Goal: Task Accomplishment & Management: Use online tool/utility

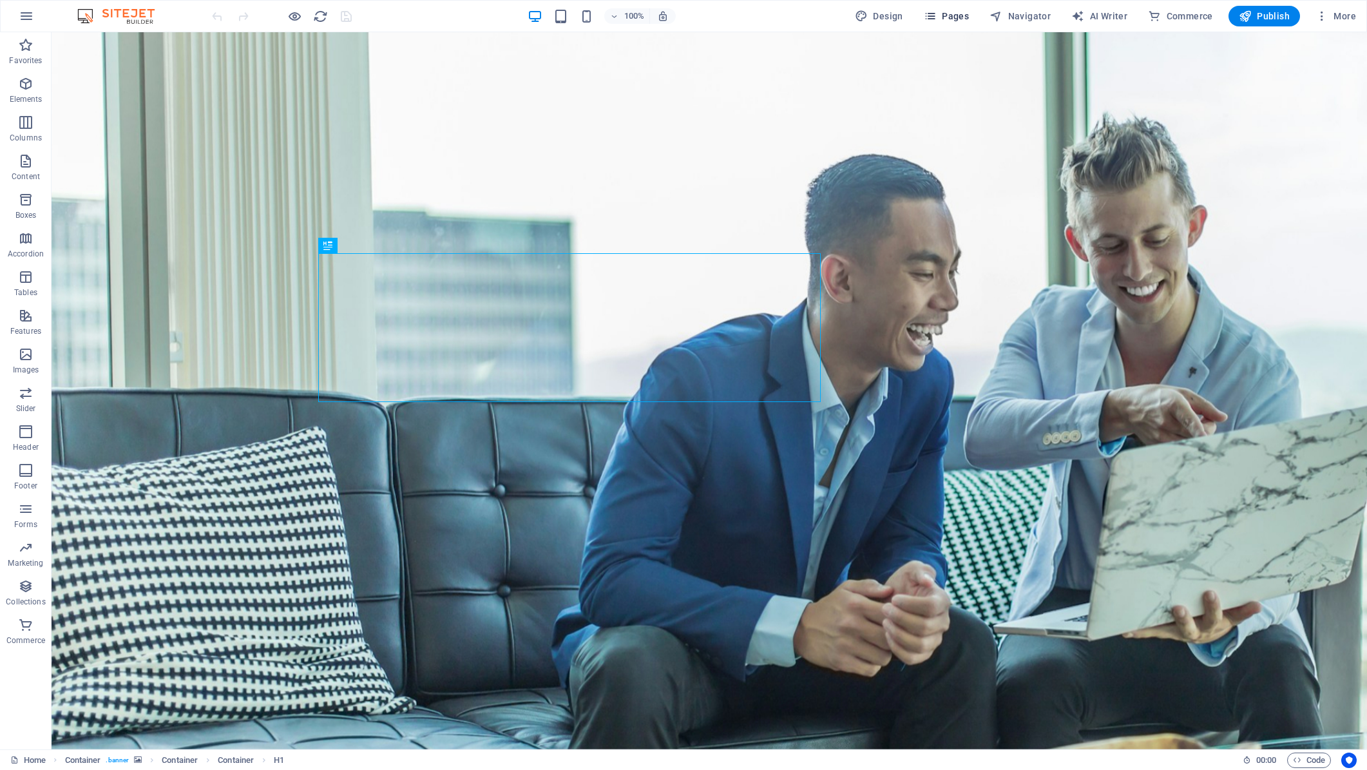
click at [957, 12] on span "Pages" at bounding box center [946, 16] width 45 height 13
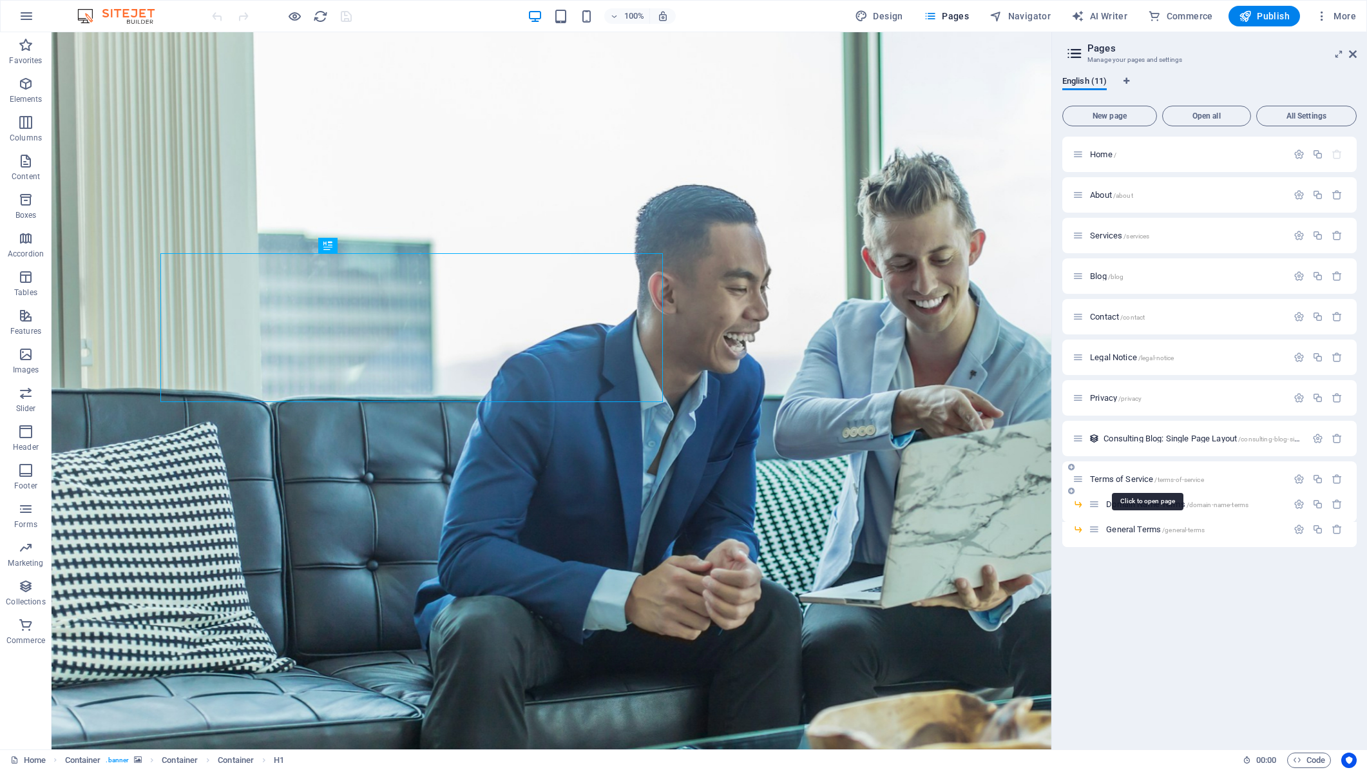
click at [1136, 481] on span "Terms of Service /terms-of-service" at bounding box center [1147, 479] width 114 height 10
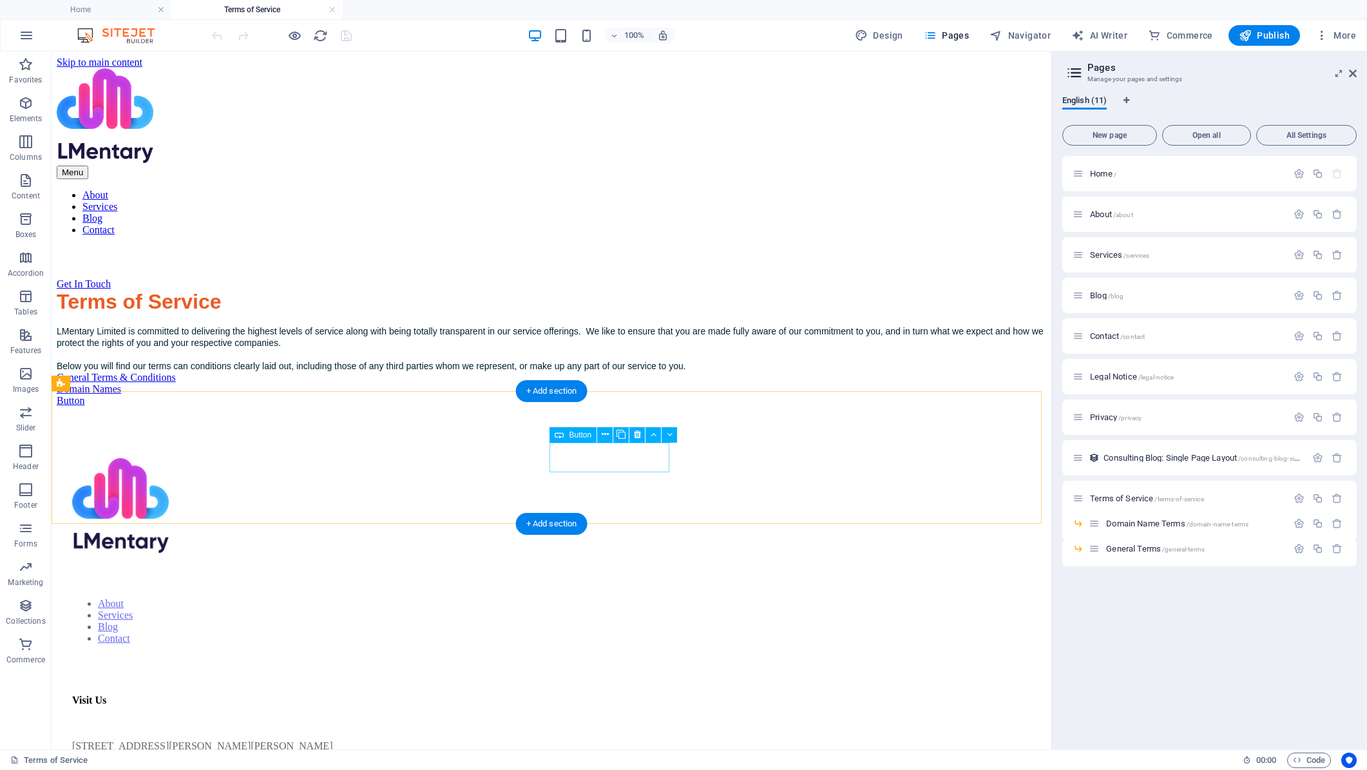
click at [617, 395] on div "Domain Names" at bounding box center [552, 389] width 990 height 12
click at [390, 383] on div "General Terms & Conditions" at bounding box center [552, 378] width 990 height 12
select select
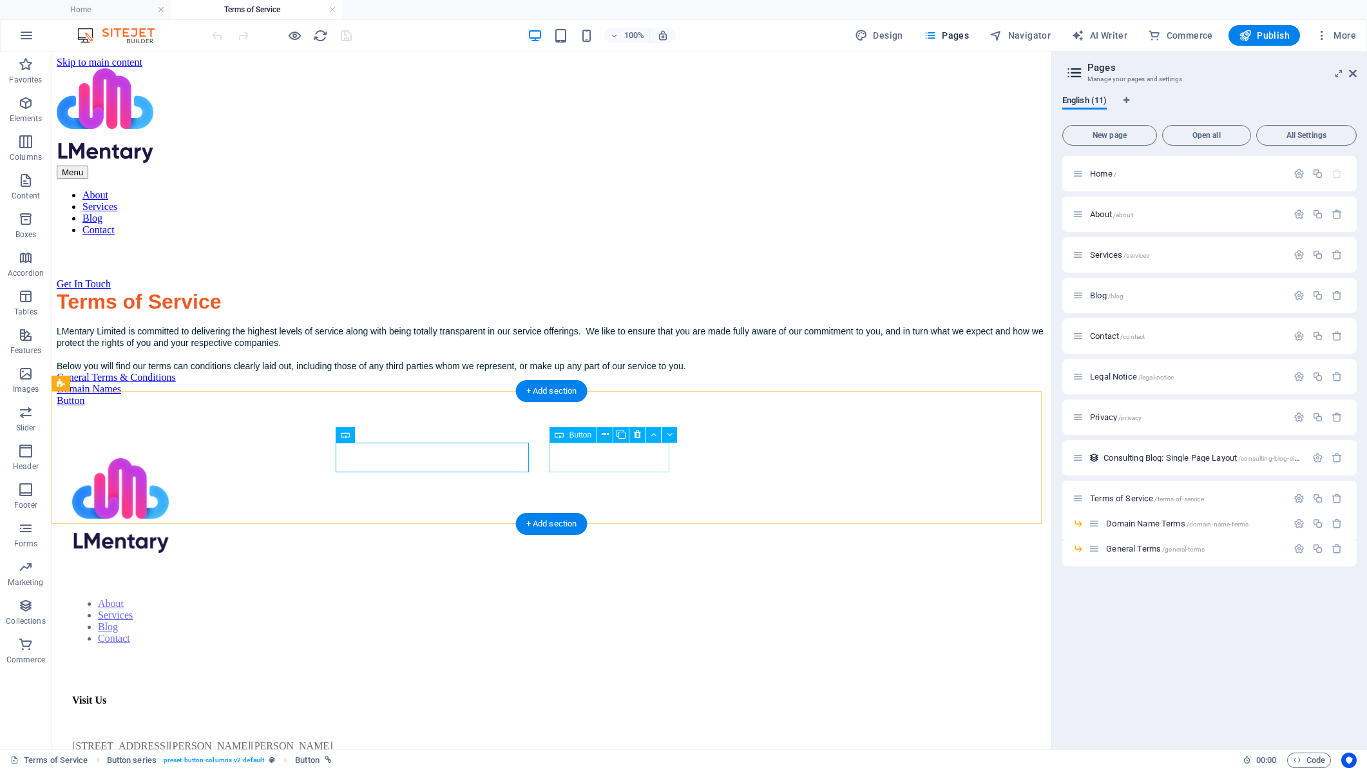
click at [617, 395] on div "Domain Names" at bounding box center [552, 389] width 990 height 12
select select
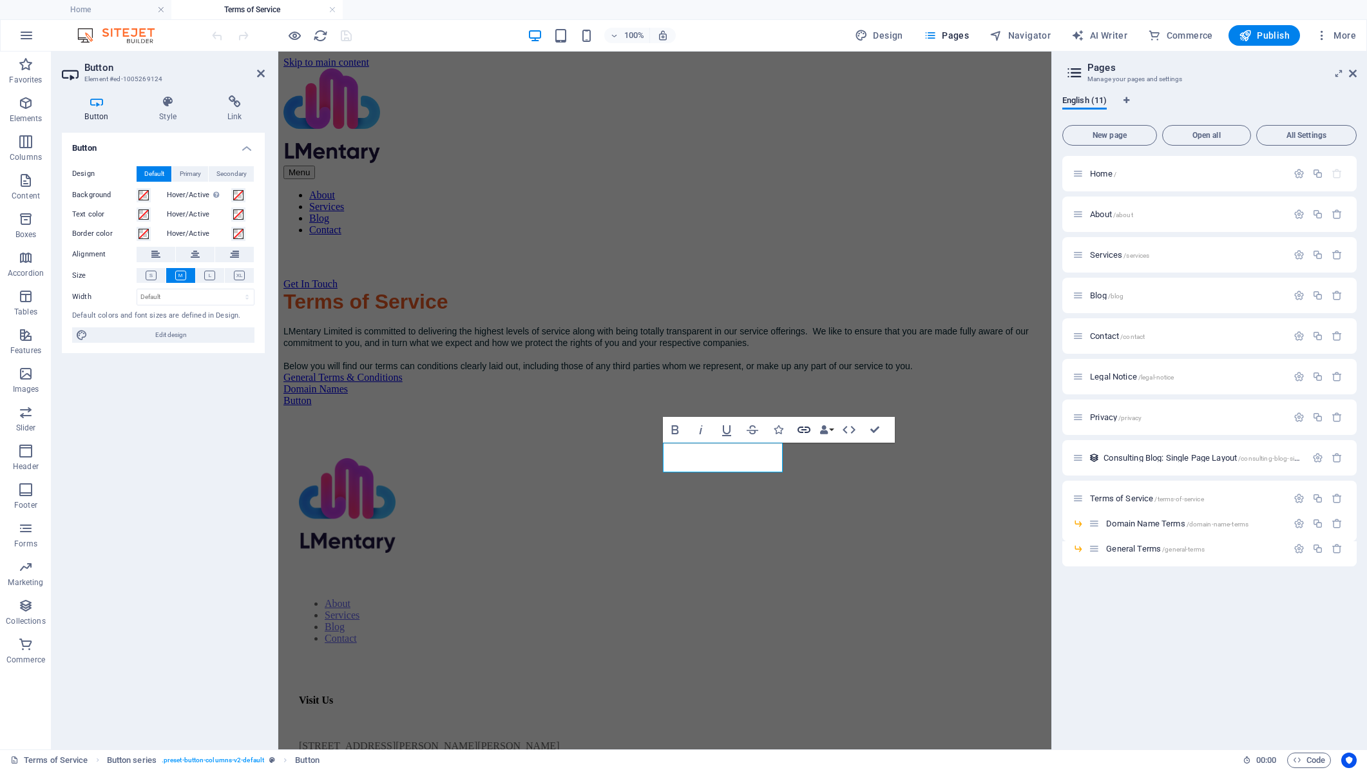
click at [804, 428] on icon "button" at bounding box center [803, 429] width 15 height 15
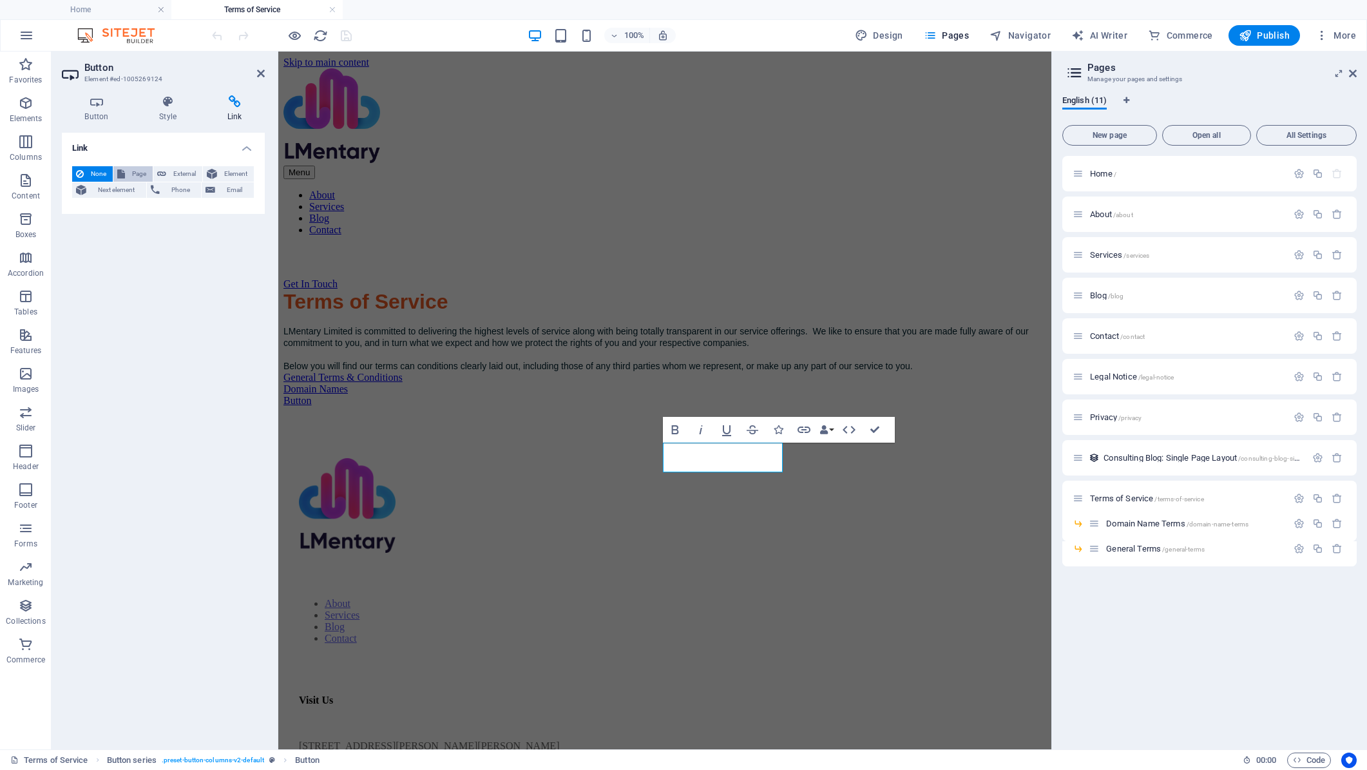
click at [134, 173] on span "Page" at bounding box center [139, 173] width 20 height 15
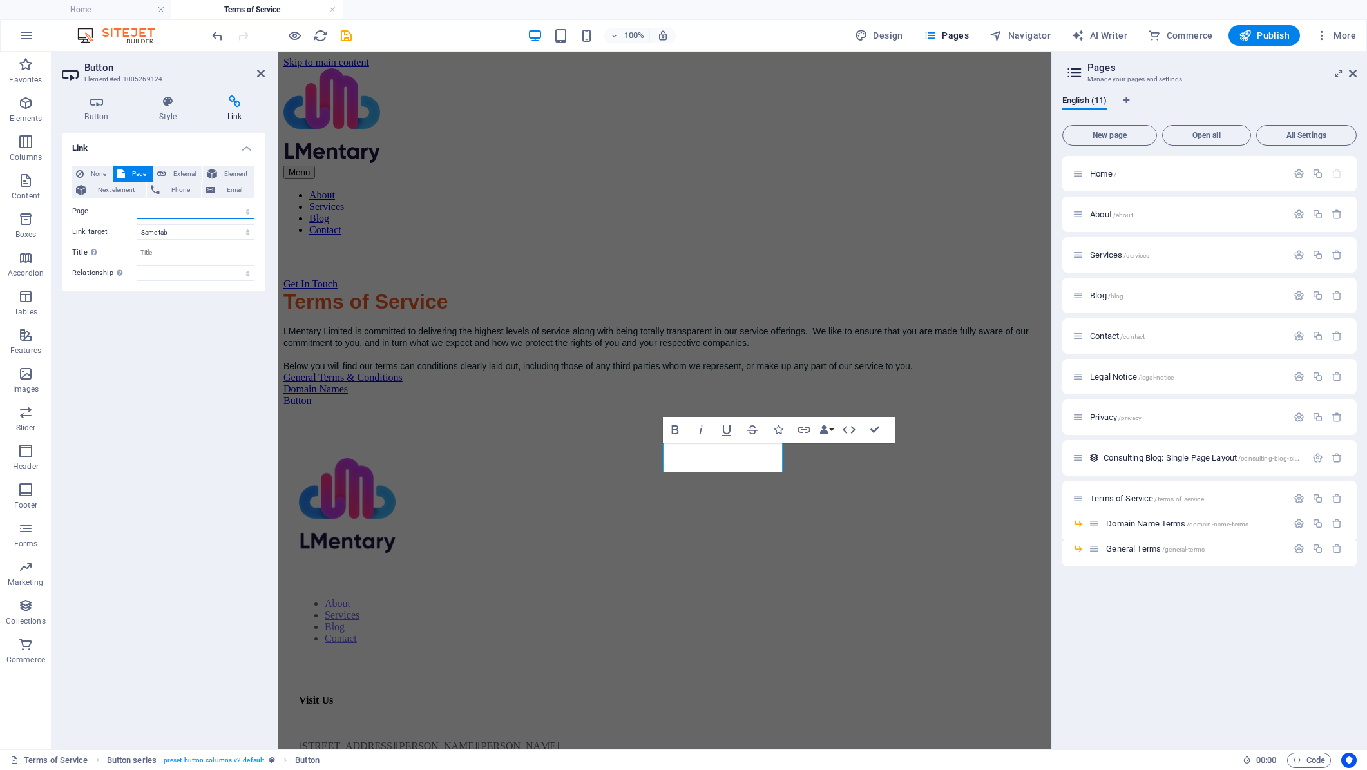
click at [175, 211] on select "Home About Services Blog Contact Legal Notice Privacy Terms of Service -- Domai…" at bounding box center [196, 211] width 118 height 15
select select "8"
click at [137, 204] on select "Home About Services Blog Contact Legal Notice Privacy Terms of Service -- Domai…" at bounding box center [196, 211] width 118 height 15
click at [99, 100] on icon at bounding box center [97, 101] width 70 height 13
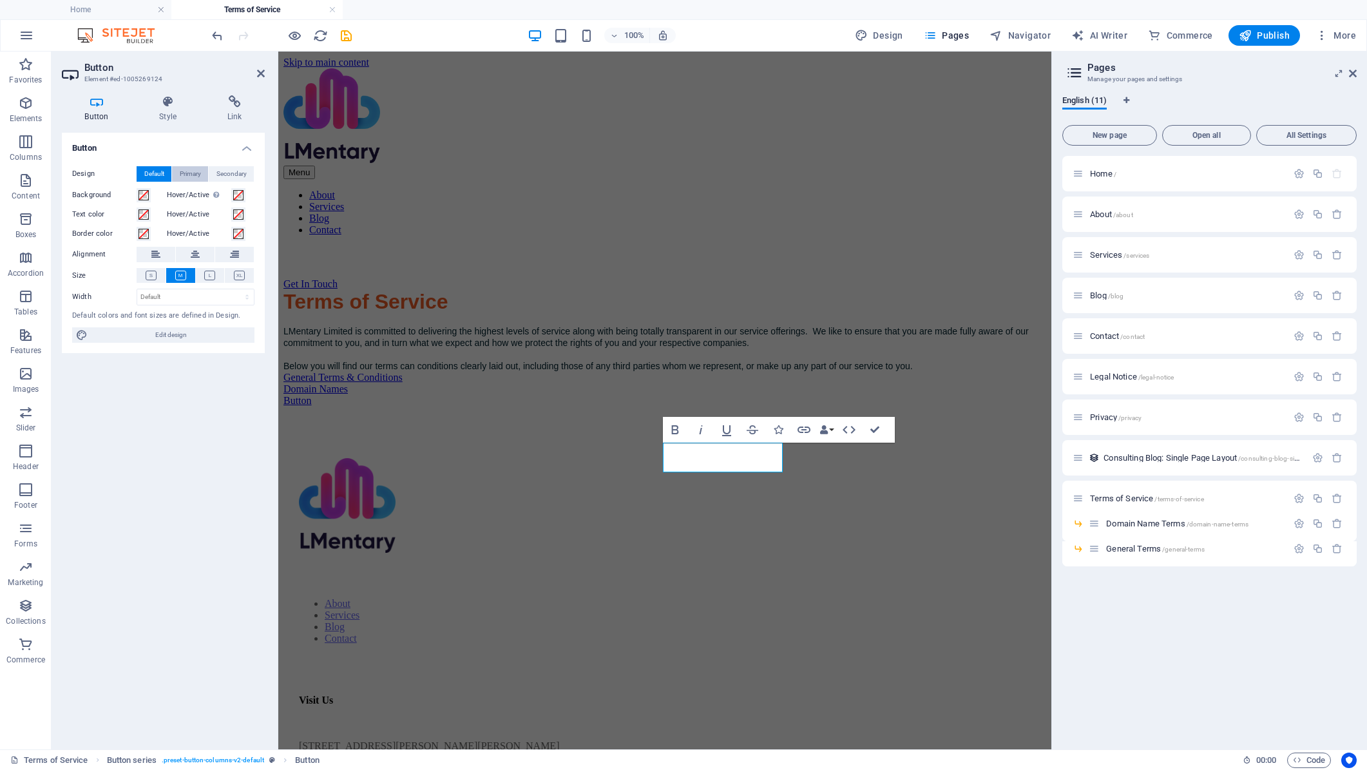
click at [194, 177] on span "Primary" at bounding box center [190, 173] width 21 height 15
click at [159, 175] on span "Default" at bounding box center [154, 173] width 20 height 15
click at [148, 425] on div "Button Design Default Primary Secondary Background Hover/Active Switch to previ…" at bounding box center [163, 436] width 203 height 606
click at [828, 407] on div "Button" at bounding box center [664, 401] width 763 height 12
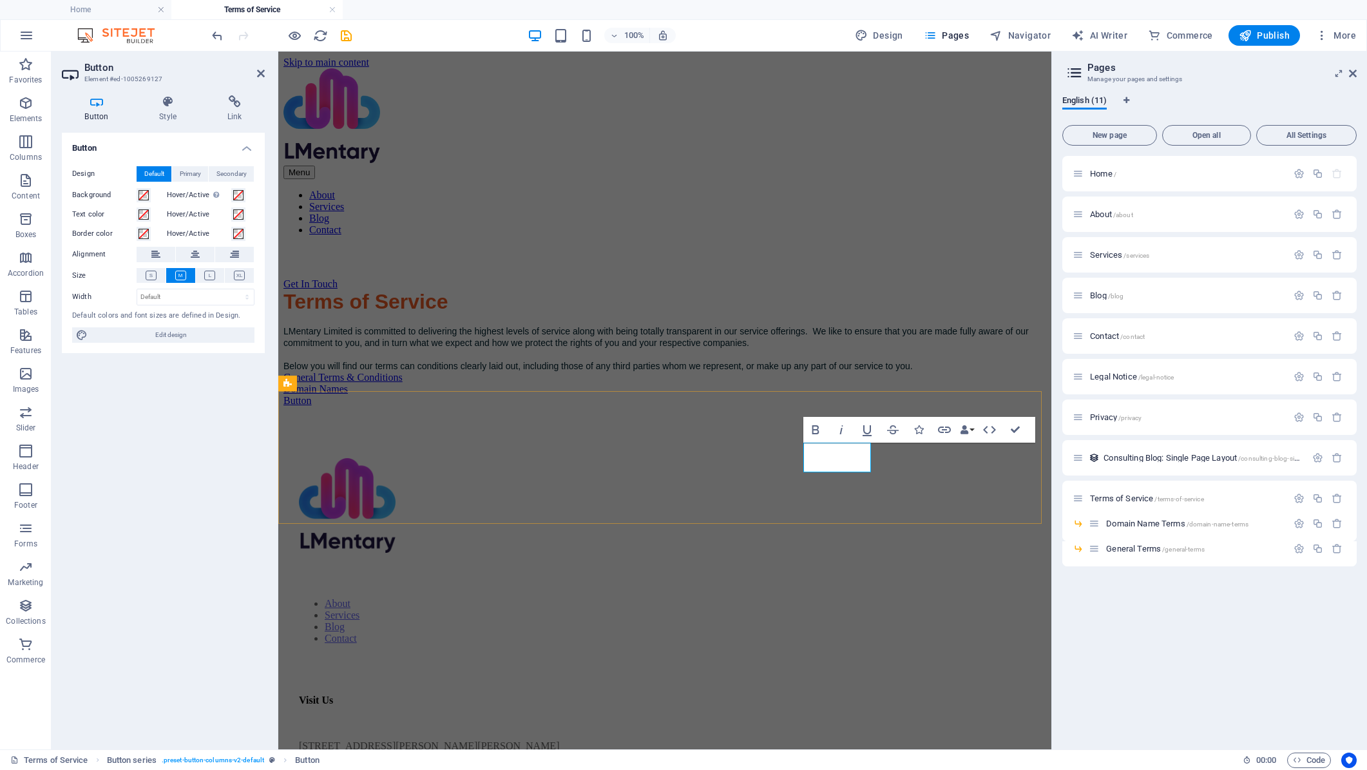
click at [312, 406] on link "Button" at bounding box center [297, 400] width 28 height 11
click at [870, 407] on div "General Terms & Conditions Domain Names Dispute Resolution" at bounding box center [664, 389] width 763 height 35
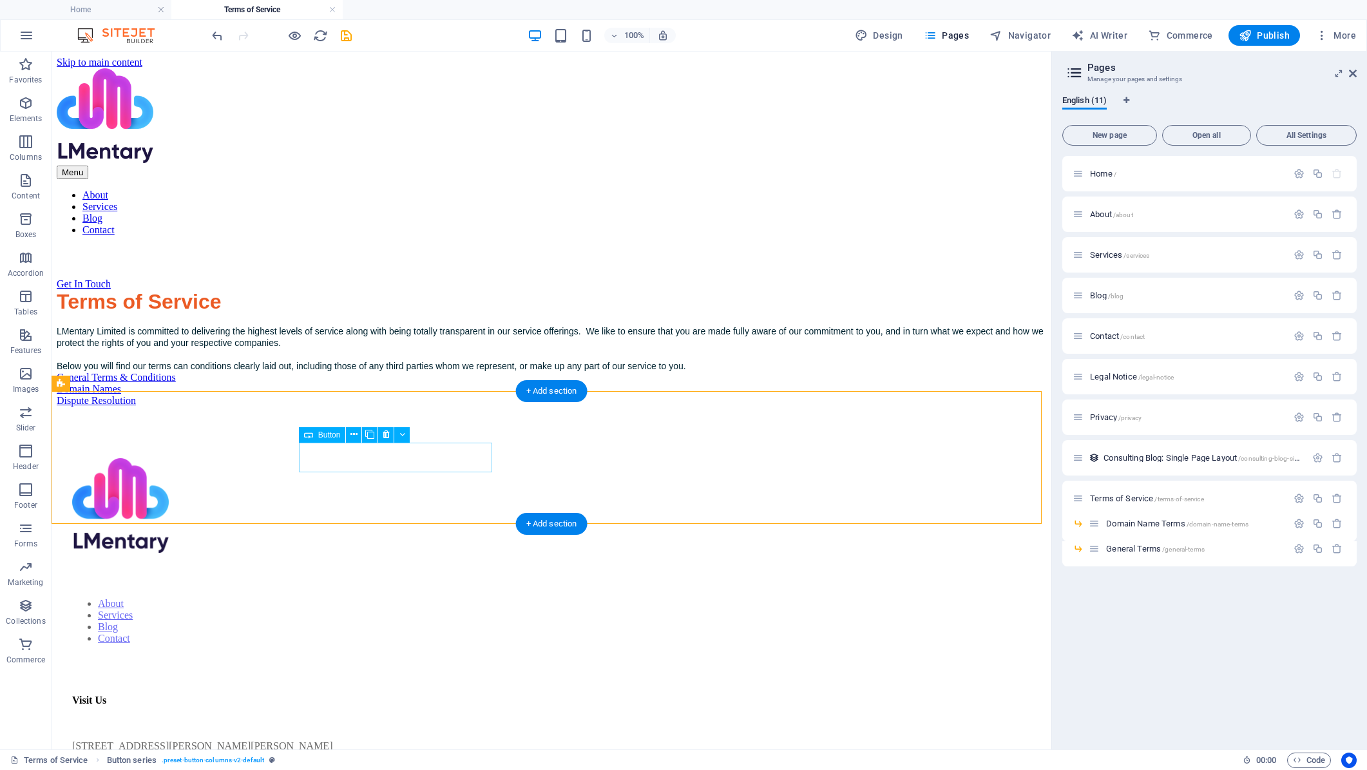
click at [443, 383] on div "General Terms & Conditions" at bounding box center [552, 378] width 990 height 12
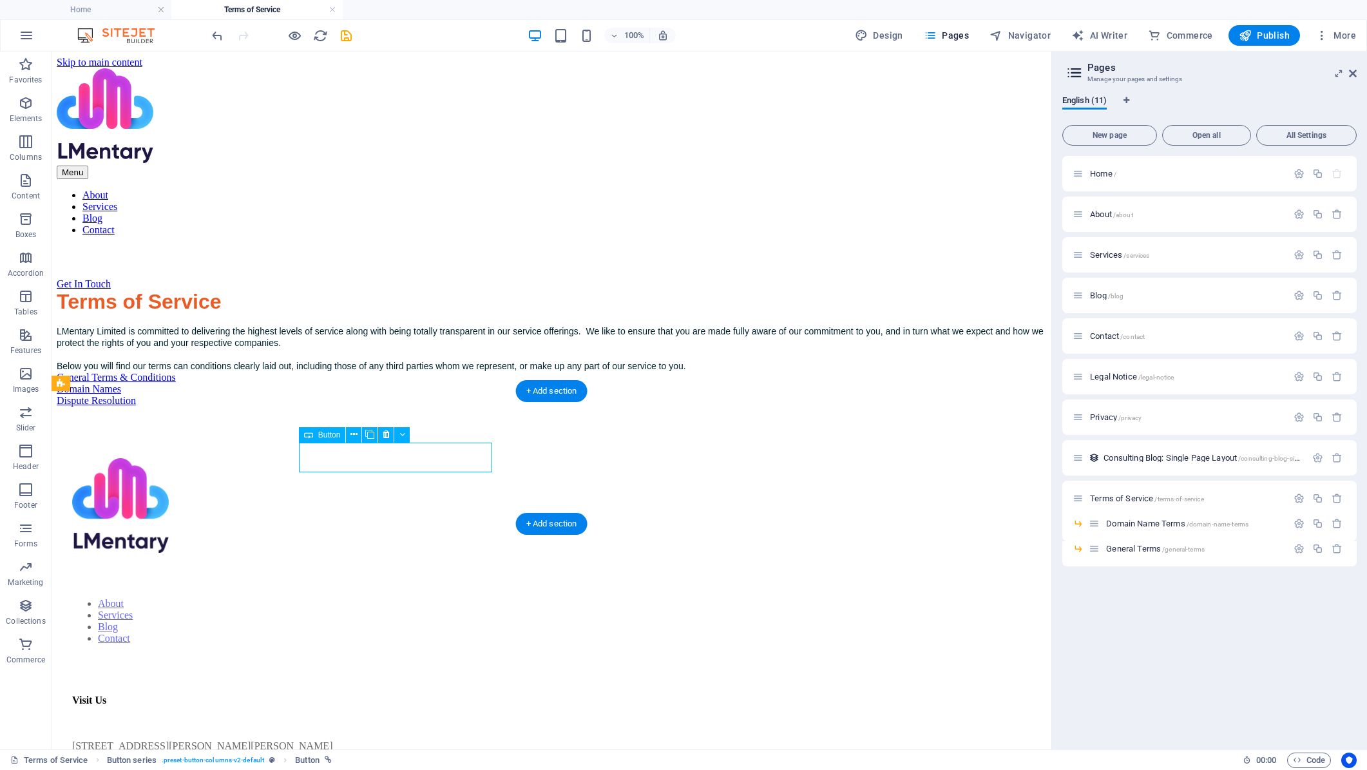
click at [443, 383] on div "General Terms & Conditions" at bounding box center [552, 378] width 990 height 12
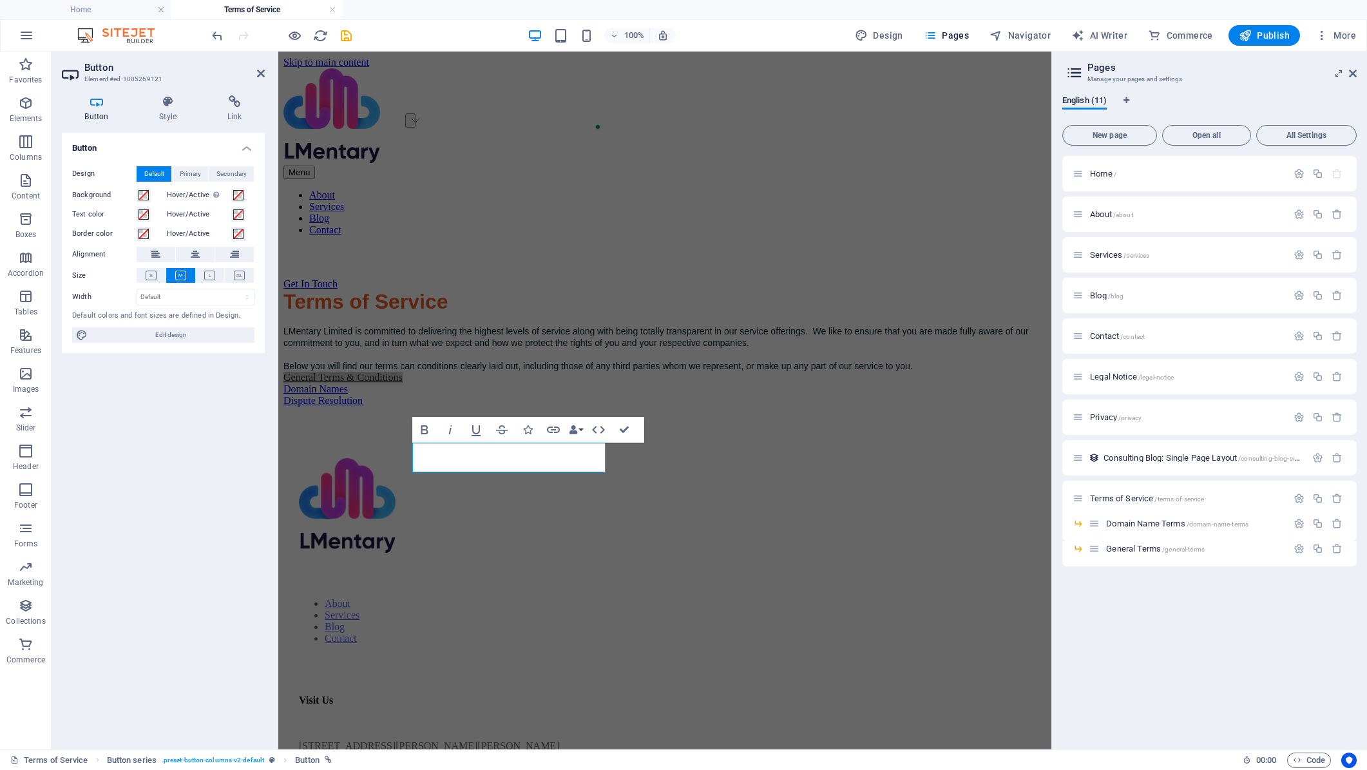
click at [191, 195] on label "Hover/Active Switch to preview mode to test the active/hover state" at bounding box center [199, 194] width 64 height 15
click at [231, 195] on button "Hover/Active Switch to preview mode to test the active/hover state" at bounding box center [238, 195] width 14 height 14
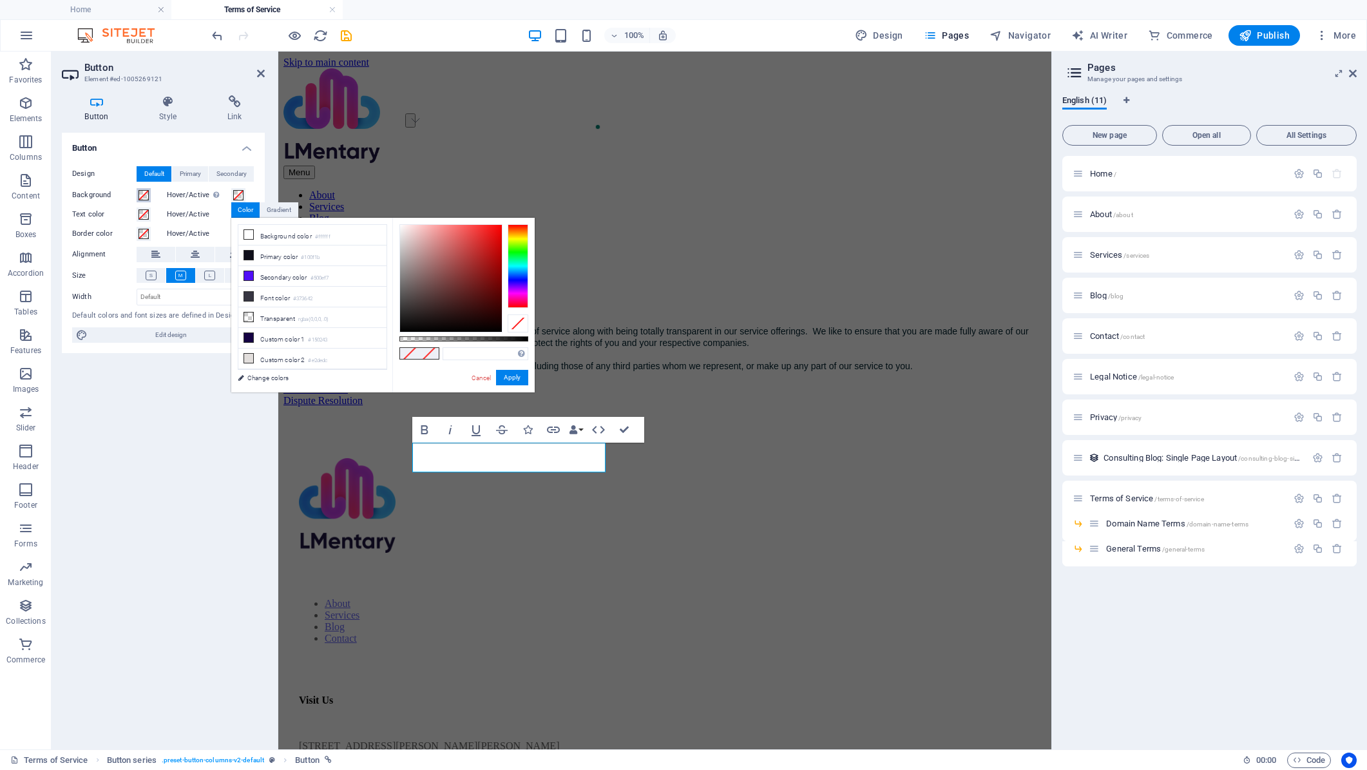
click at [142, 196] on span at bounding box center [144, 195] width 10 height 10
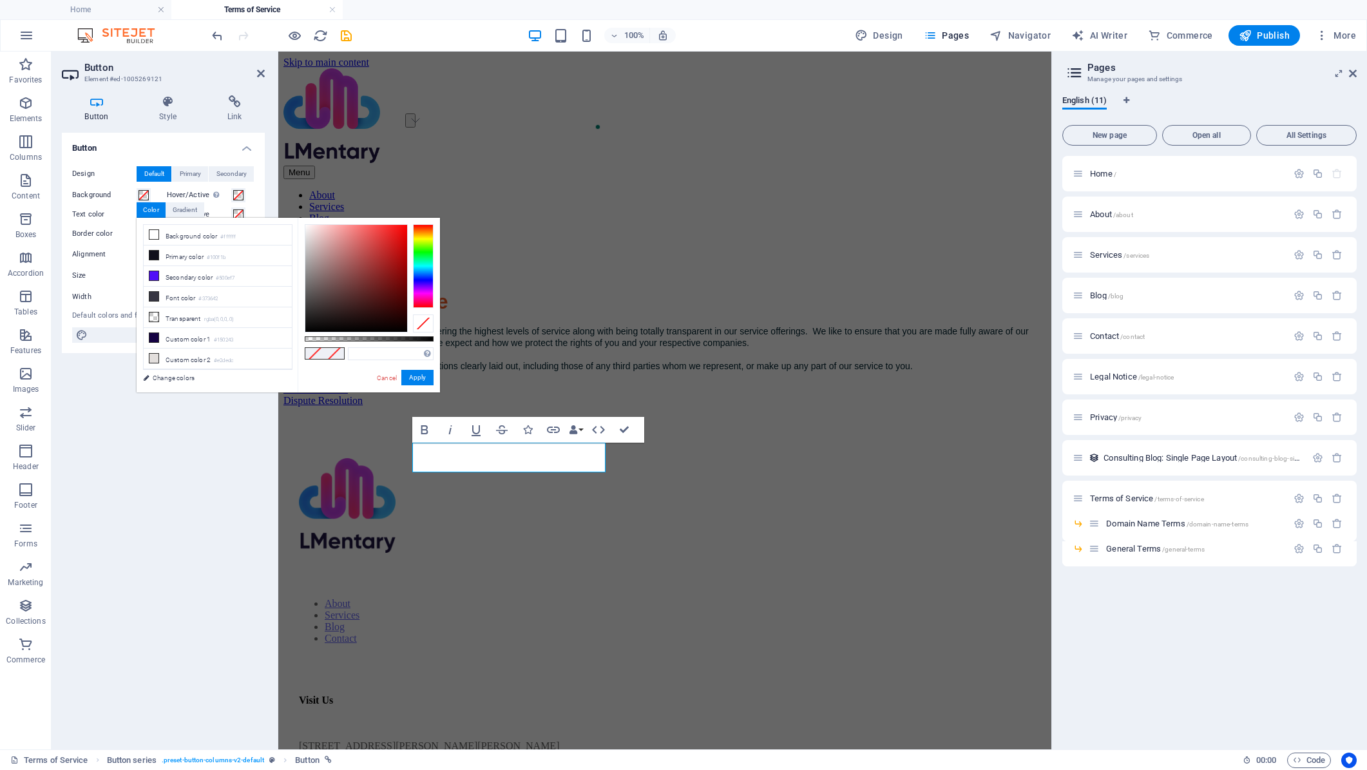
click at [116, 229] on label "Border color" at bounding box center [104, 233] width 64 height 15
click at [137, 229] on button "Border color" at bounding box center [144, 234] width 14 height 14
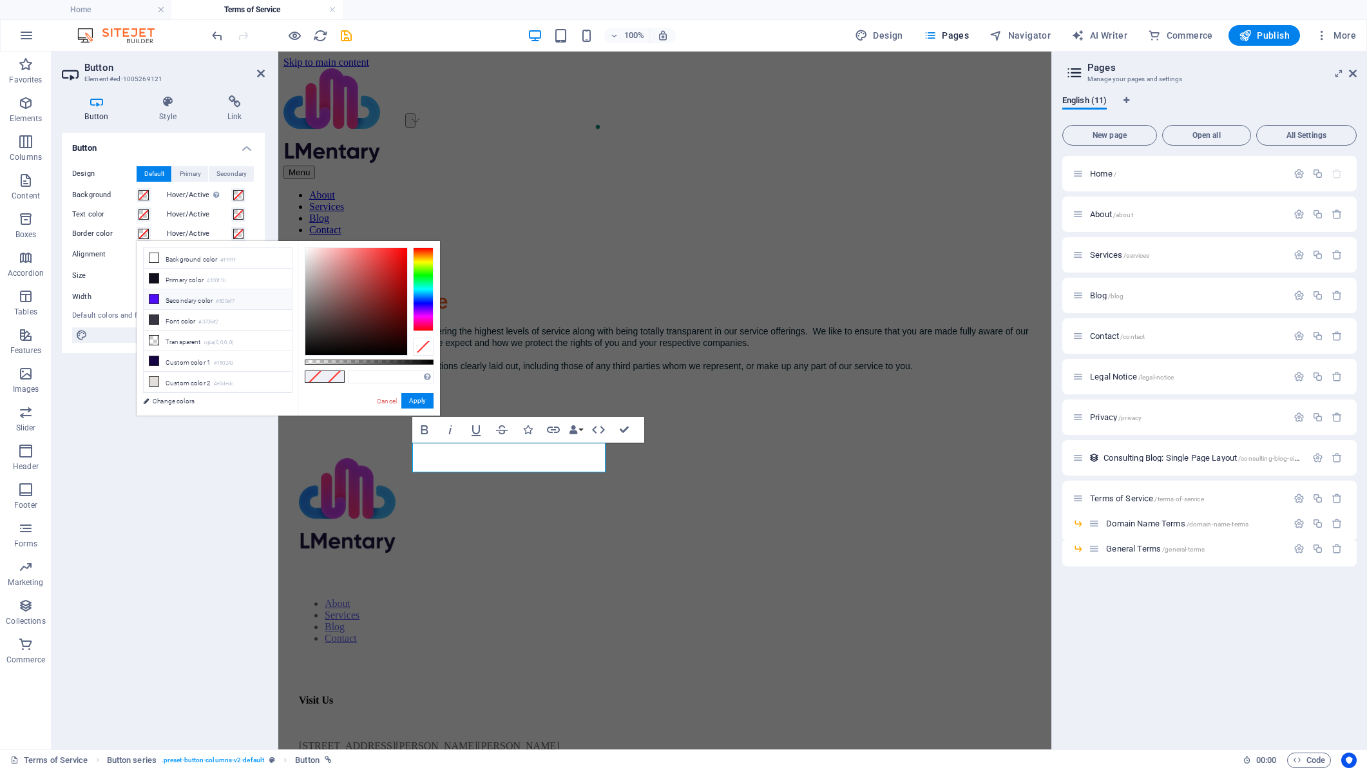
click at [180, 296] on li "Secondary color #500ef7" at bounding box center [218, 299] width 148 height 21
type input "#500ef7"
click at [416, 398] on button "Apply" at bounding box center [417, 400] width 32 height 15
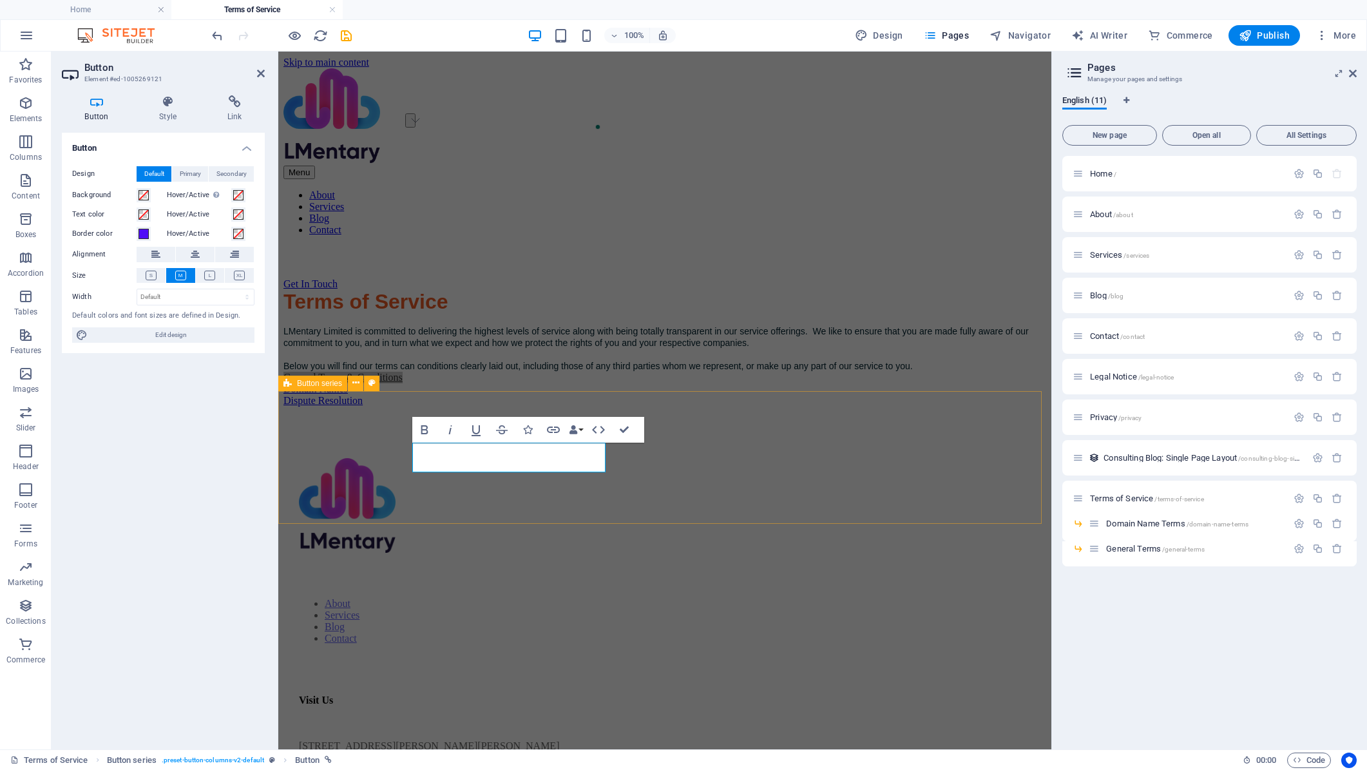
click at [380, 407] on div "General Terms & Conditions Domain Names Dispute Resolution" at bounding box center [664, 389] width 763 height 35
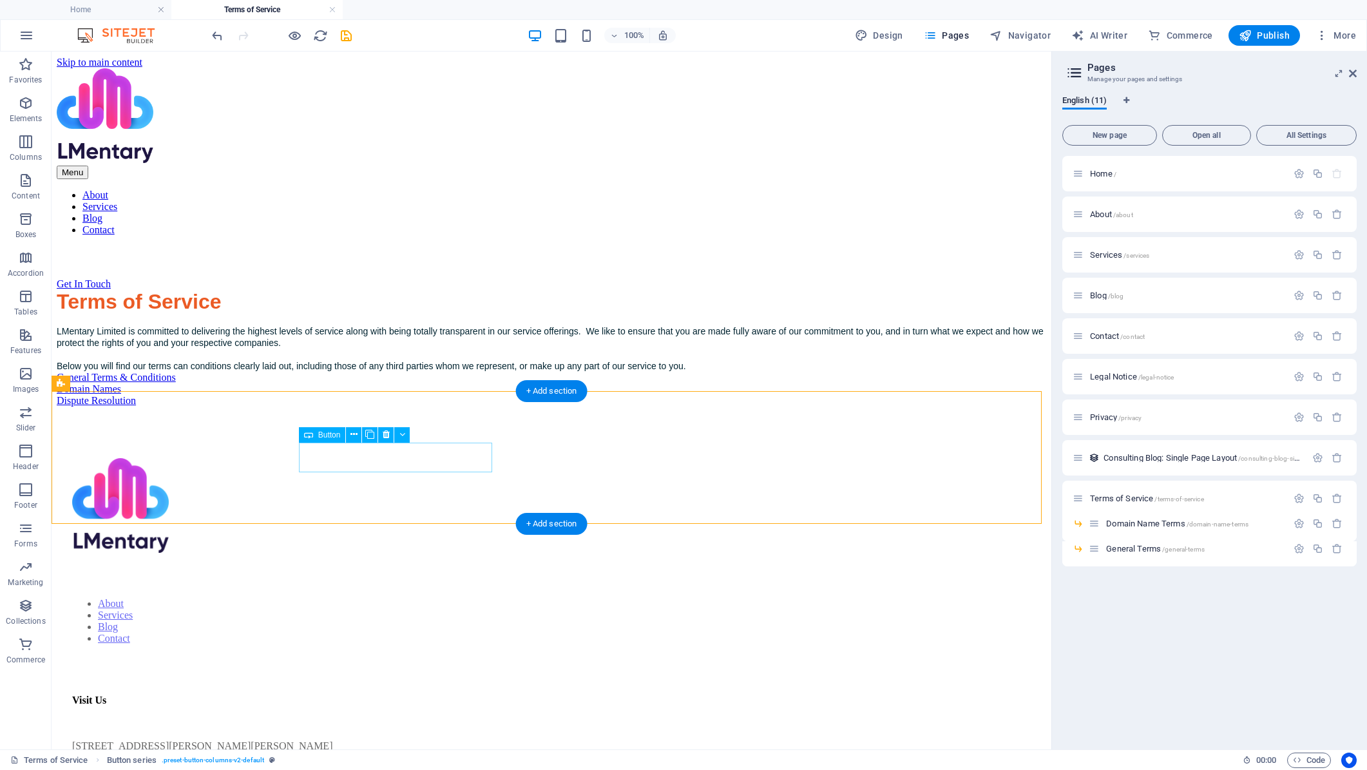
click at [381, 383] on div "General Terms & Conditions" at bounding box center [552, 378] width 990 height 12
click at [327, 383] on div "General Terms & Conditions" at bounding box center [552, 378] width 990 height 12
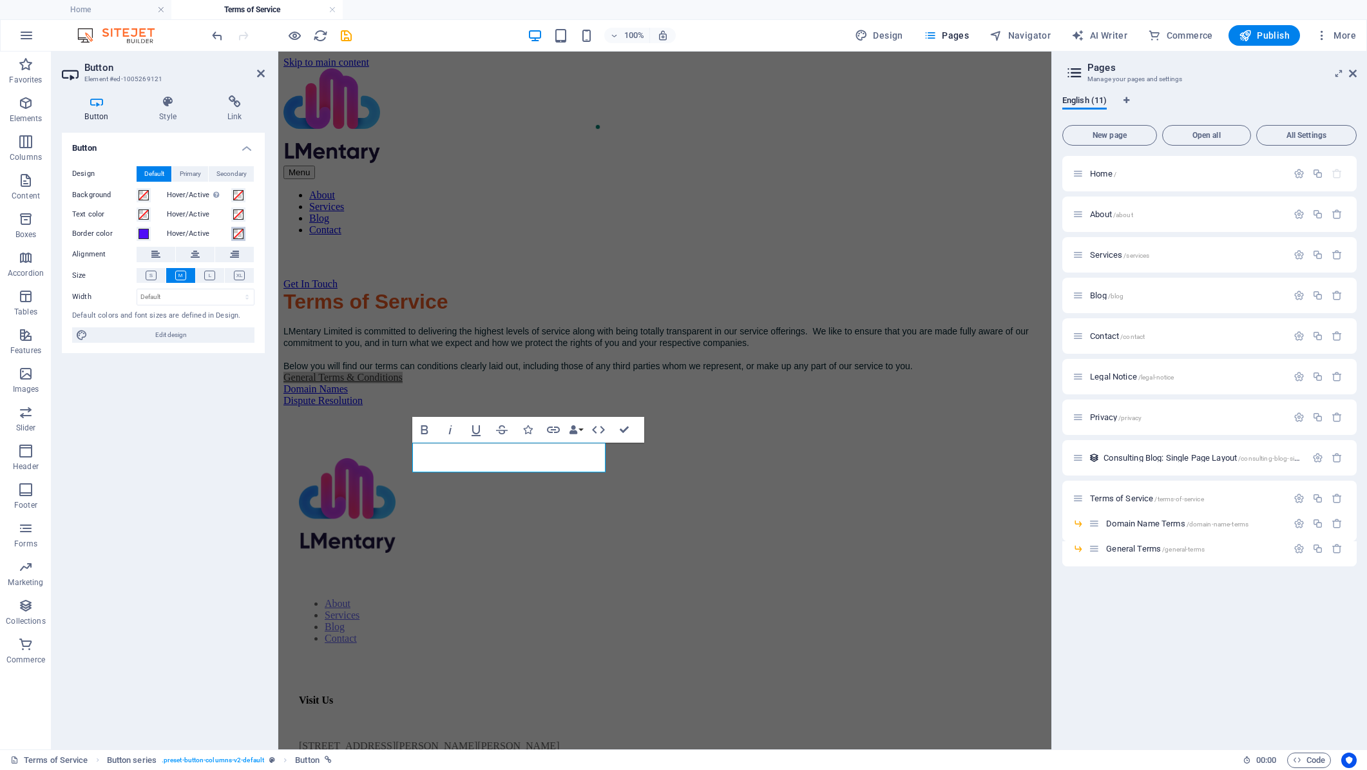
click at [238, 235] on span at bounding box center [238, 234] width 10 height 10
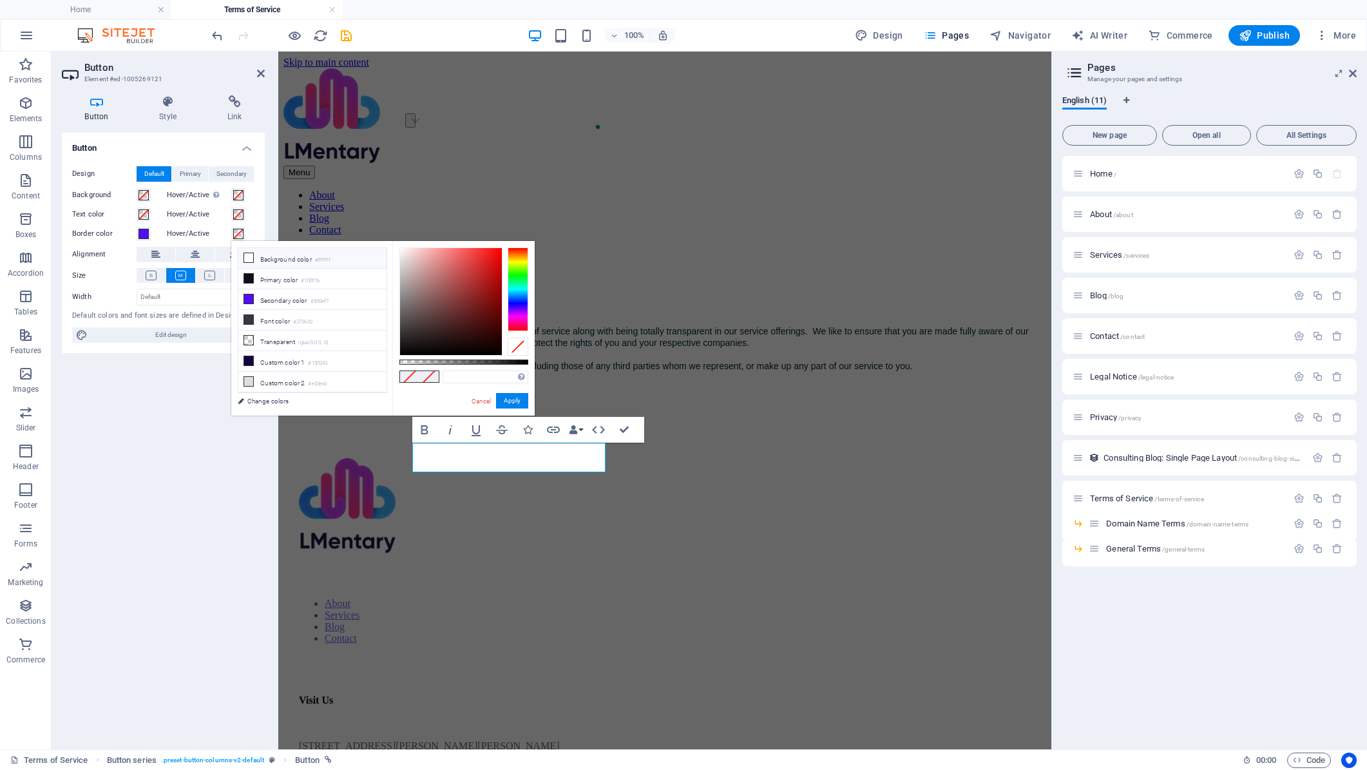
click at [275, 261] on li "Background color #ffffff" at bounding box center [312, 258] width 148 height 21
type input "#ffffff"
drag, startPoint x: 515, startPoint y: 403, endPoint x: 236, endPoint y: 352, distance: 283.0
click at [515, 403] on button "Apply" at bounding box center [512, 400] width 32 height 15
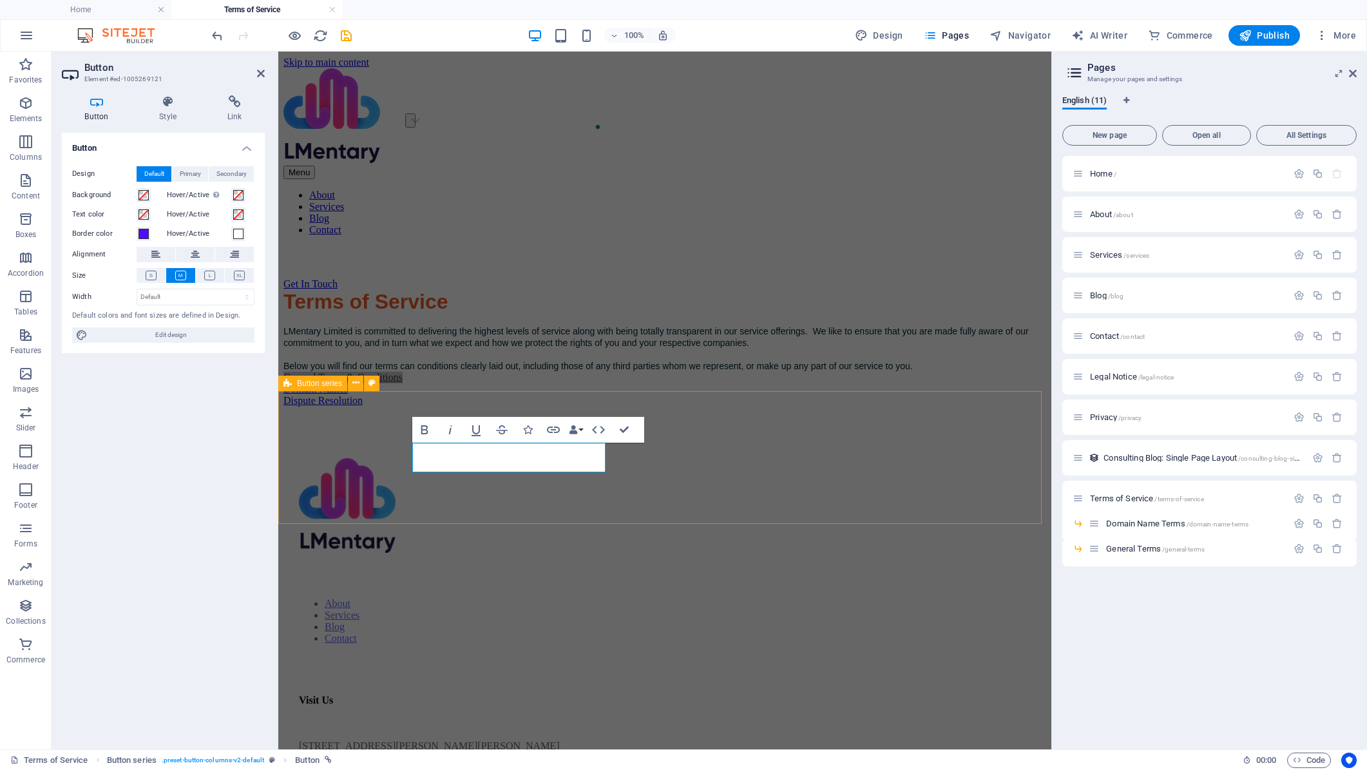
click at [517, 407] on div "General Terms & Conditions Domain Names Dispute Resolution" at bounding box center [664, 389] width 763 height 35
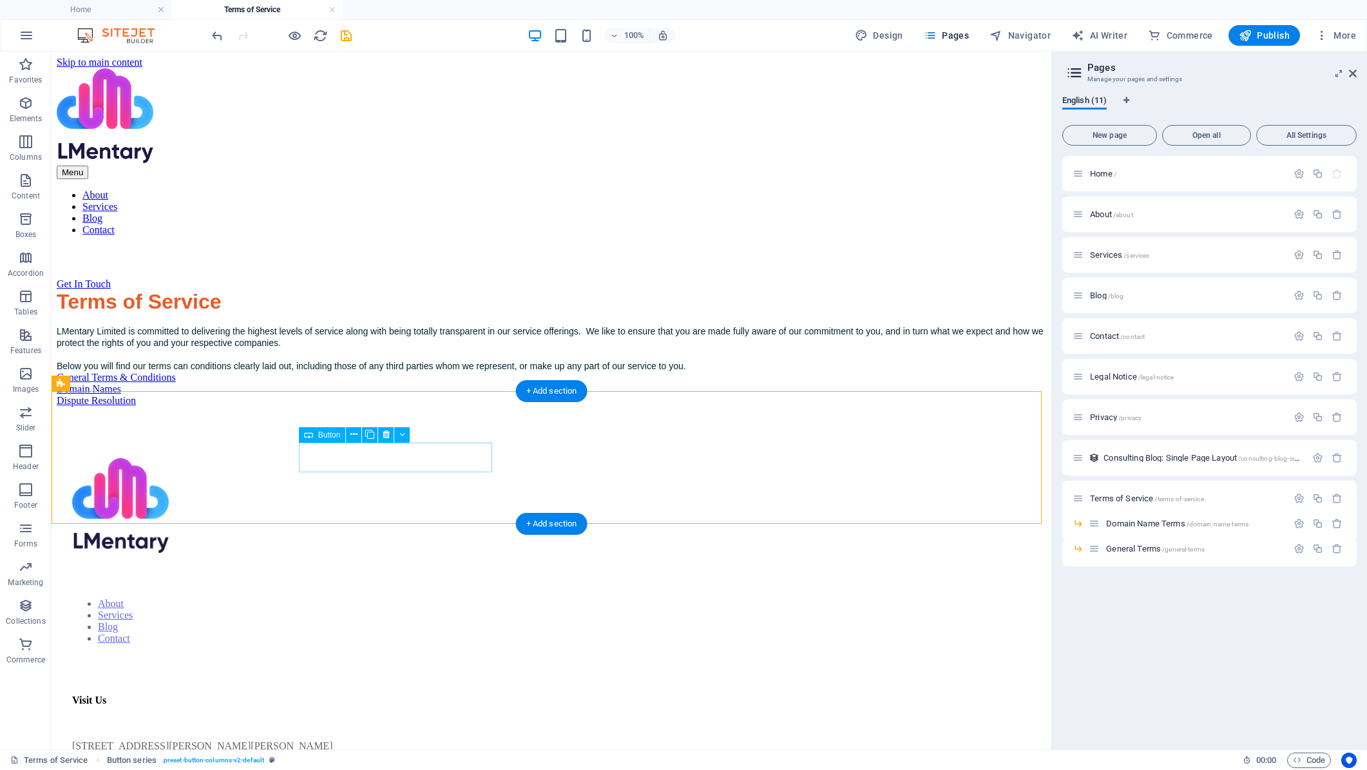
click at [377, 383] on div "General Terms & Conditions" at bounding box center [552, 378] width 990 height 12
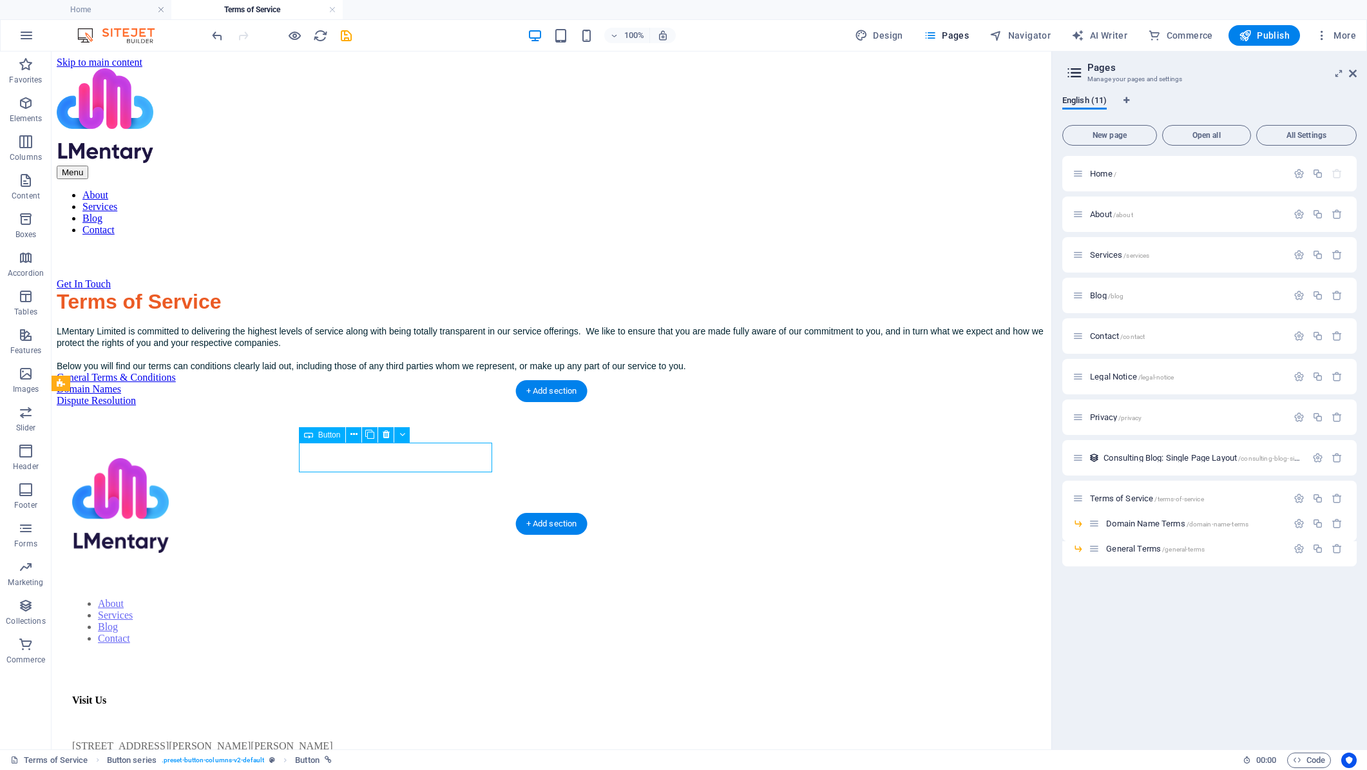
click at [377, 383] on div "General Terms & Conditions" at bounding box center [552, 378] width 990 height 12
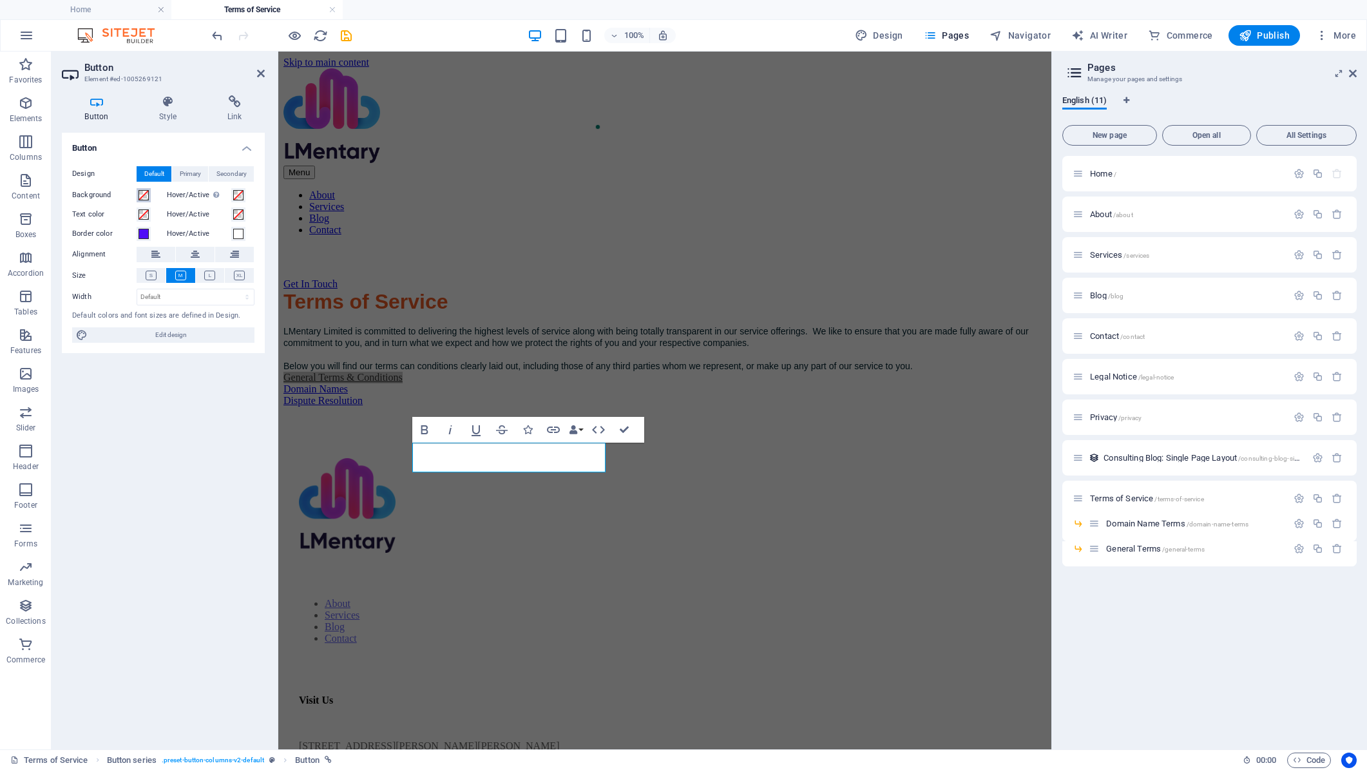
click at [144, 195] on span at bounding box center [144, 195] width 10 height 10
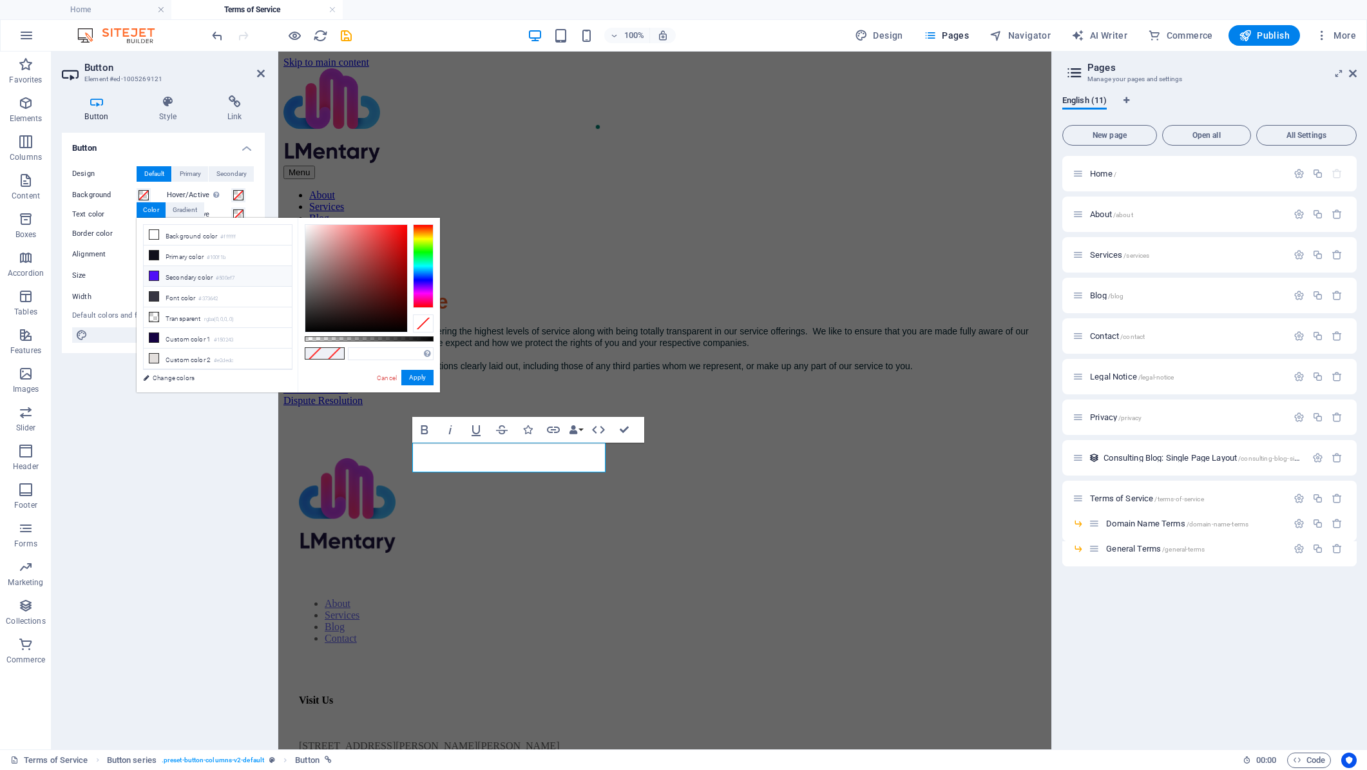
click at [157, 275] on icon at bounding box center [153, 275] width 9 height 9
type input "#500ef7"
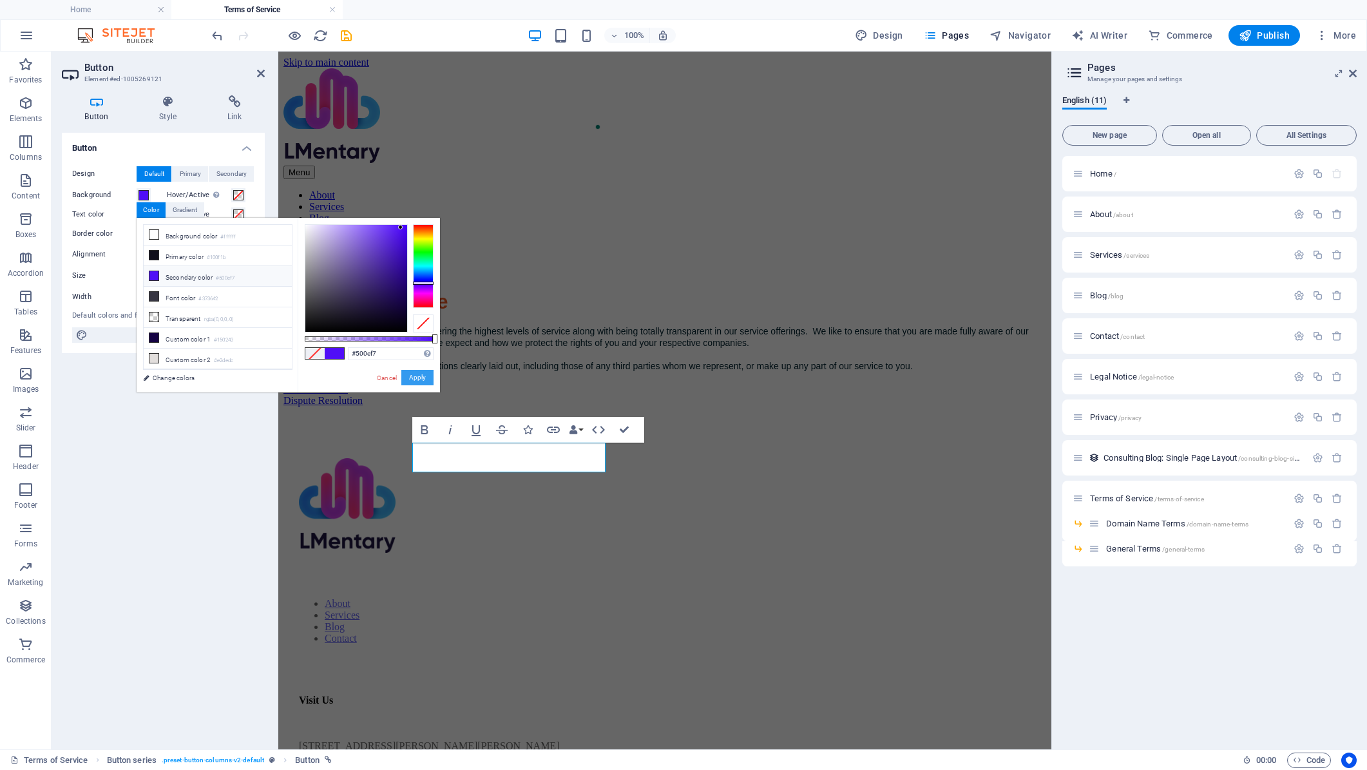
drag, startPoint x: 140, startPoint y: 323, endPoint x: 419, endPoint y: 374, distance: 283.0
click at [419, 374] on button "Apply" at bounding box center [417, 377] width 32 height 15
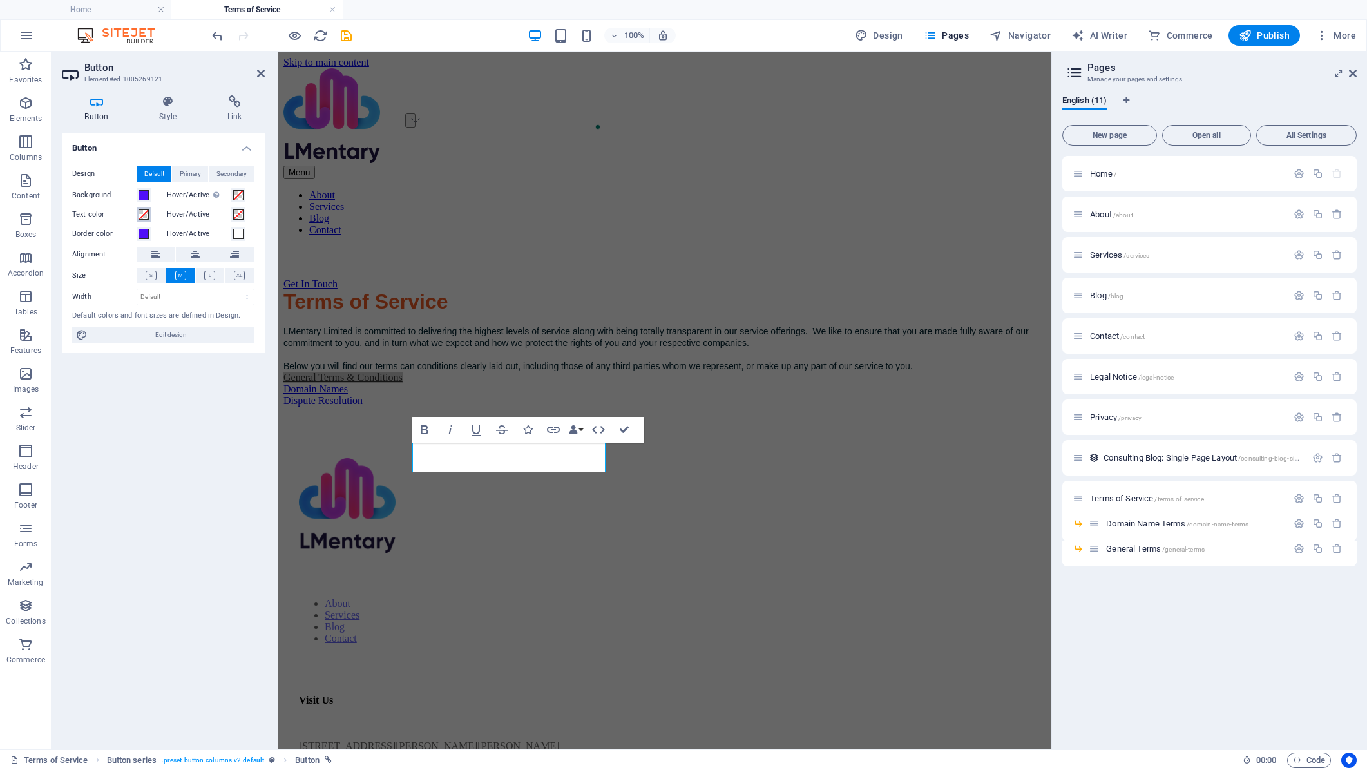
click at [141, 213] on span at bounding box center [144, 214] width 10 height 10
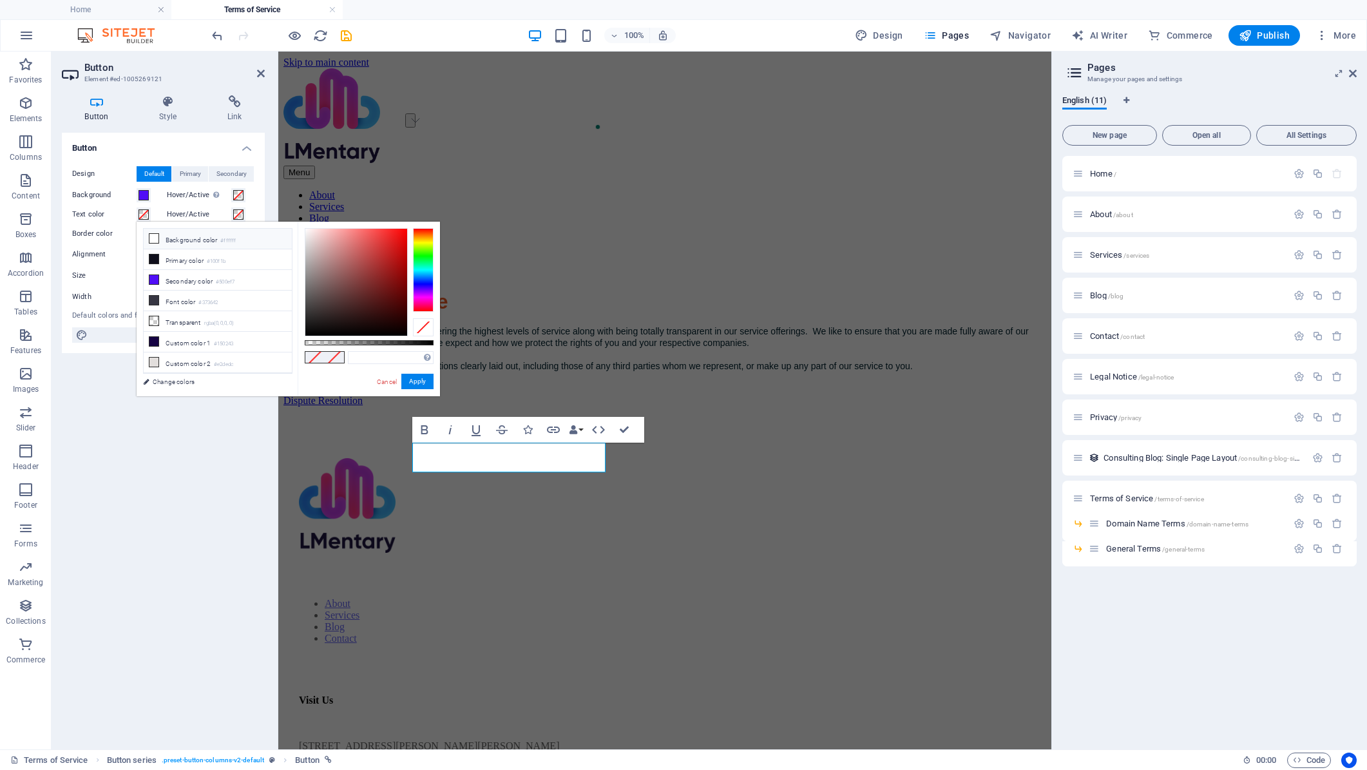
click at [175, 242] on li "Background color #ffffff" at bounding box center [218, 239] width 148 height 21
type input "#ffffff"
click at [416, 379] on button "Apply" at bounding box center [417, 381] width 32 height 15
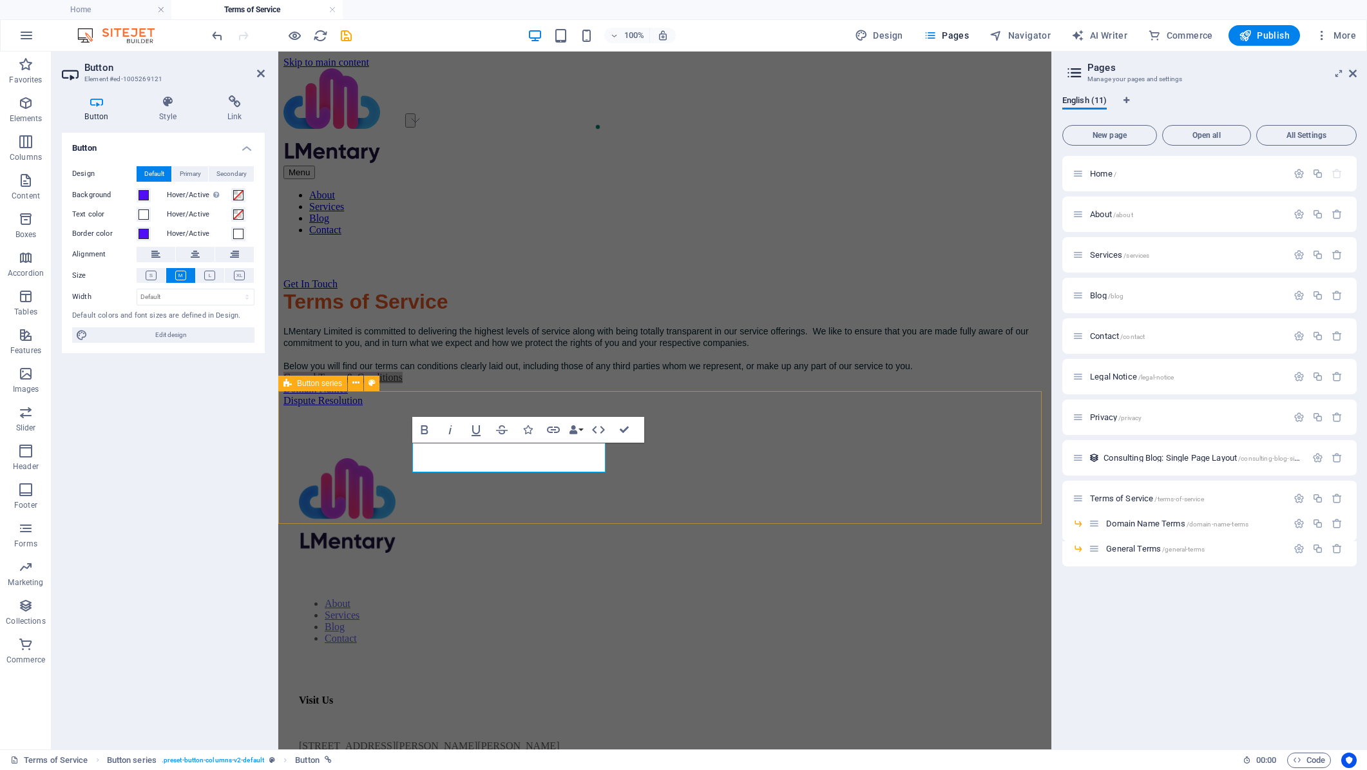
click at [488, 407] on div "General Terms & Conditions Domain Names Dispute Resolution" at bounding box center [664, 389] width 763 height 35
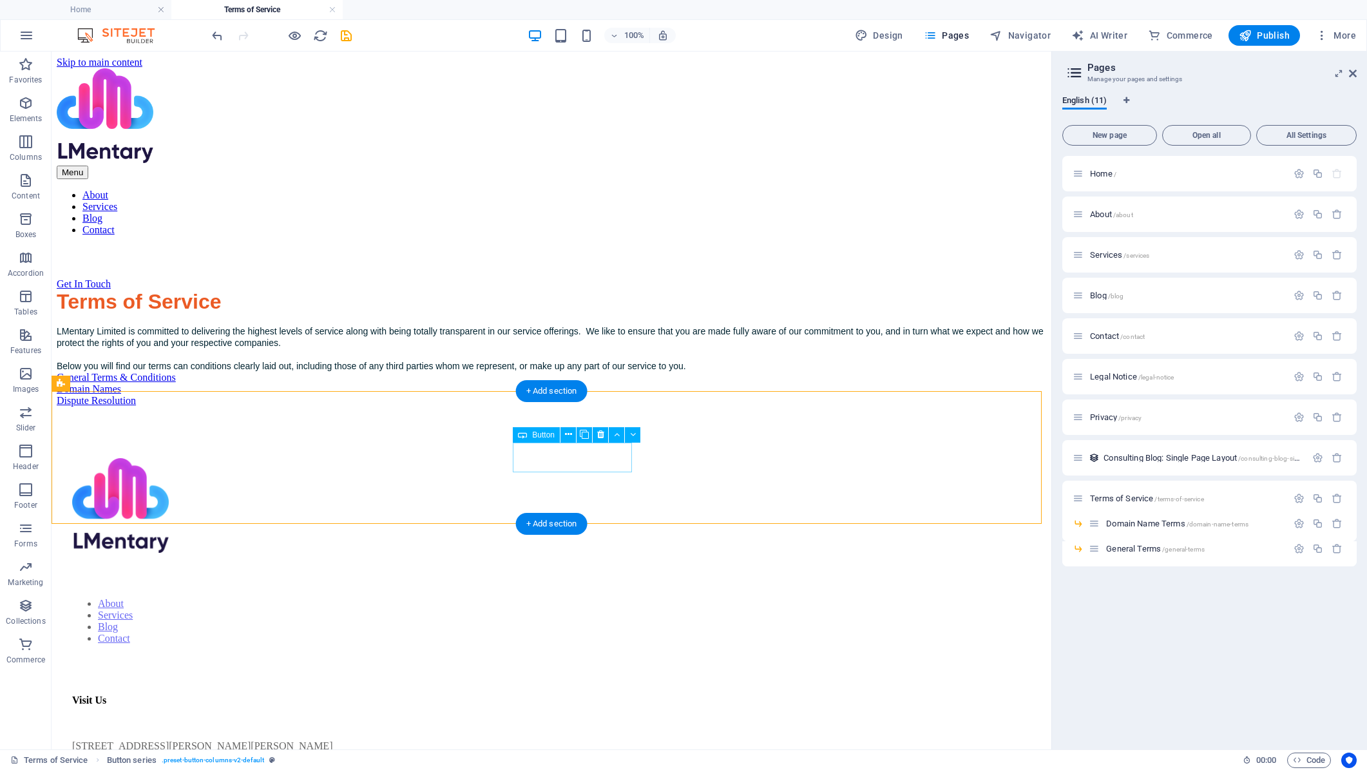
click at [565, 395] on div "Domain Names" at bounding box center [552, 389] width 990 height 12
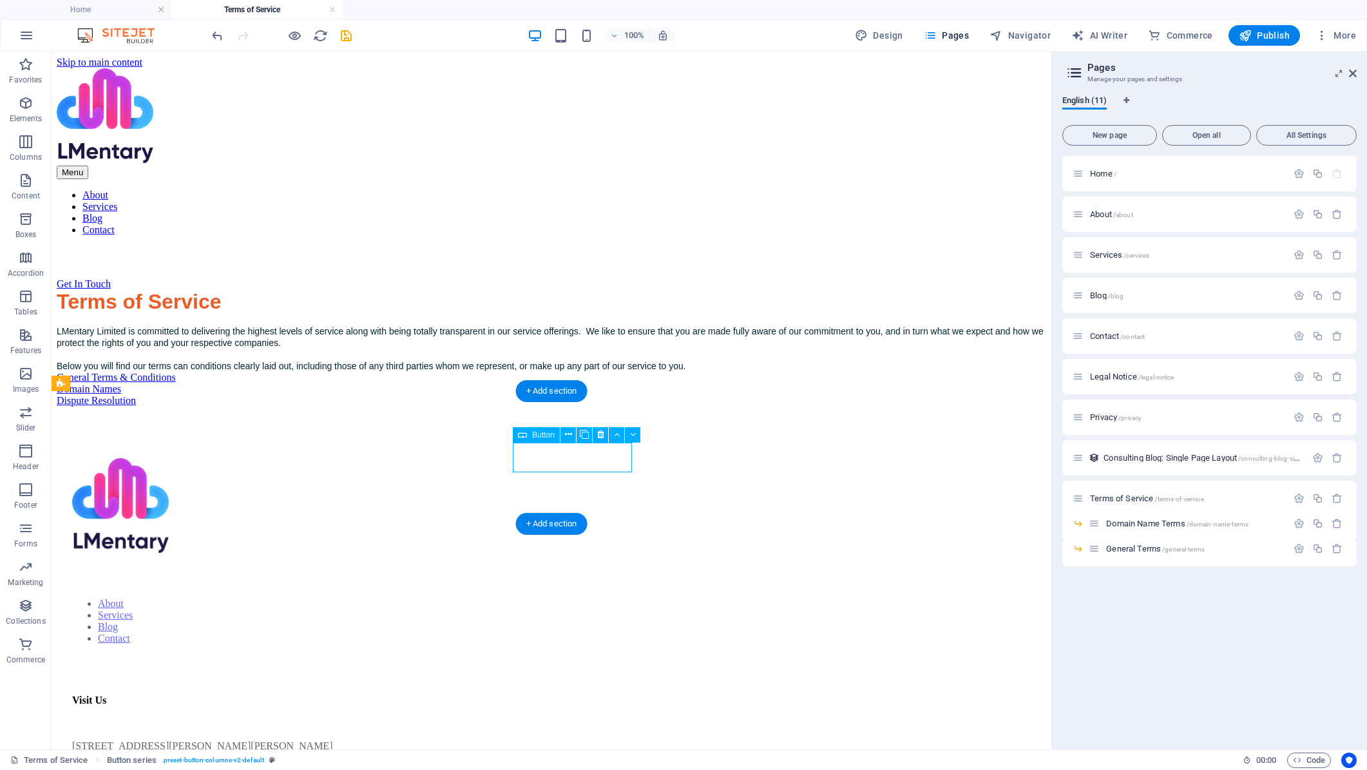
click at [565, 395] on div "Domain Names" at bounding box center [552, 389] width 990 height 12
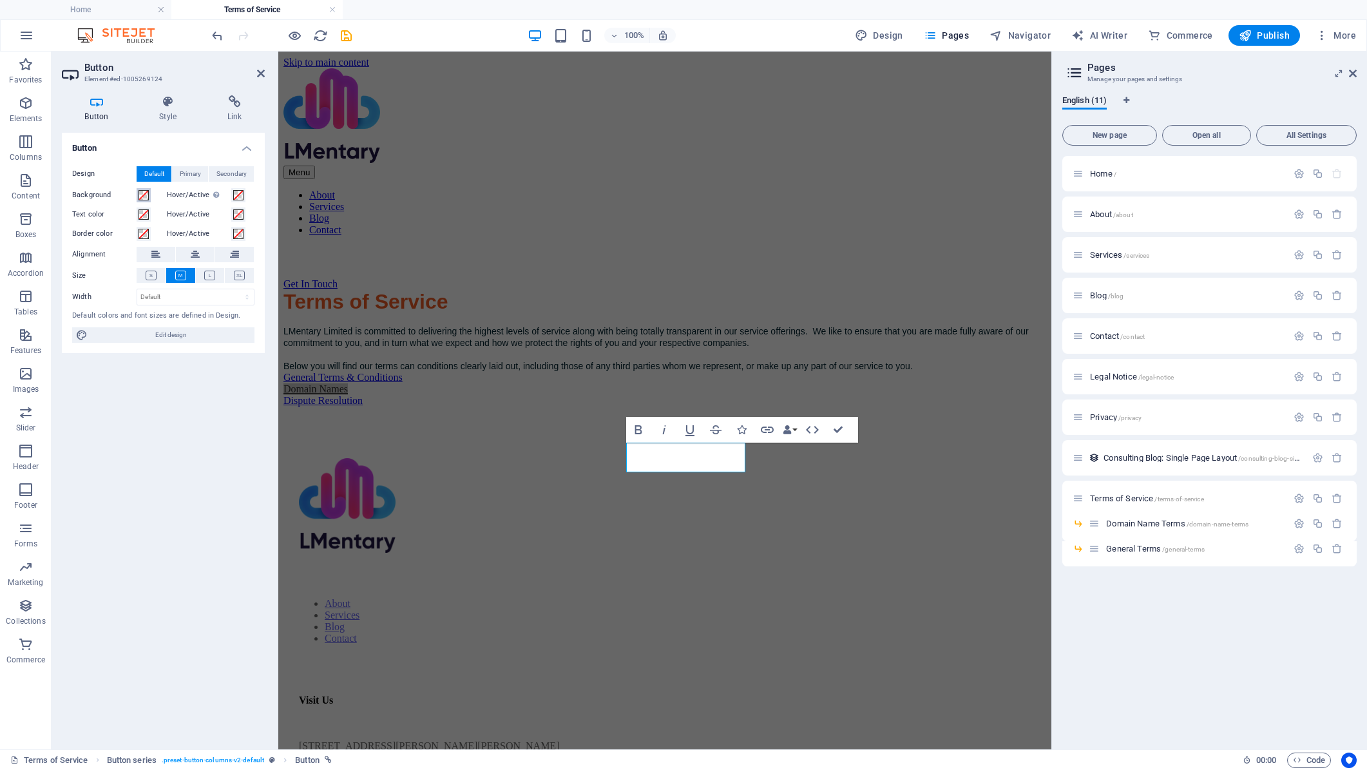
click at [140, 196] on span at bounding box center [144, 195] width 10 height 10
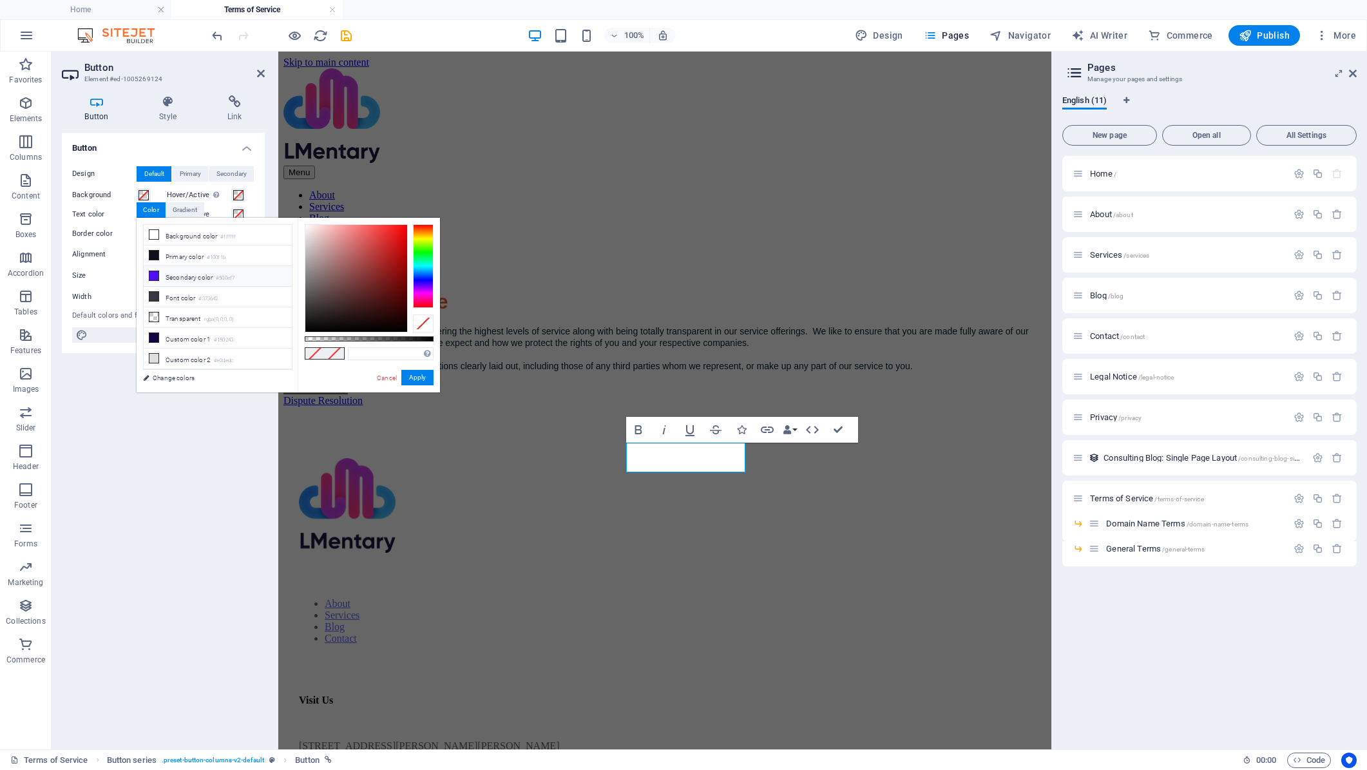
click at [166, 279] on li "Secondary color #500ef7" at bounding box center [218, 276] width 148 height 21
type input "#500ef7"
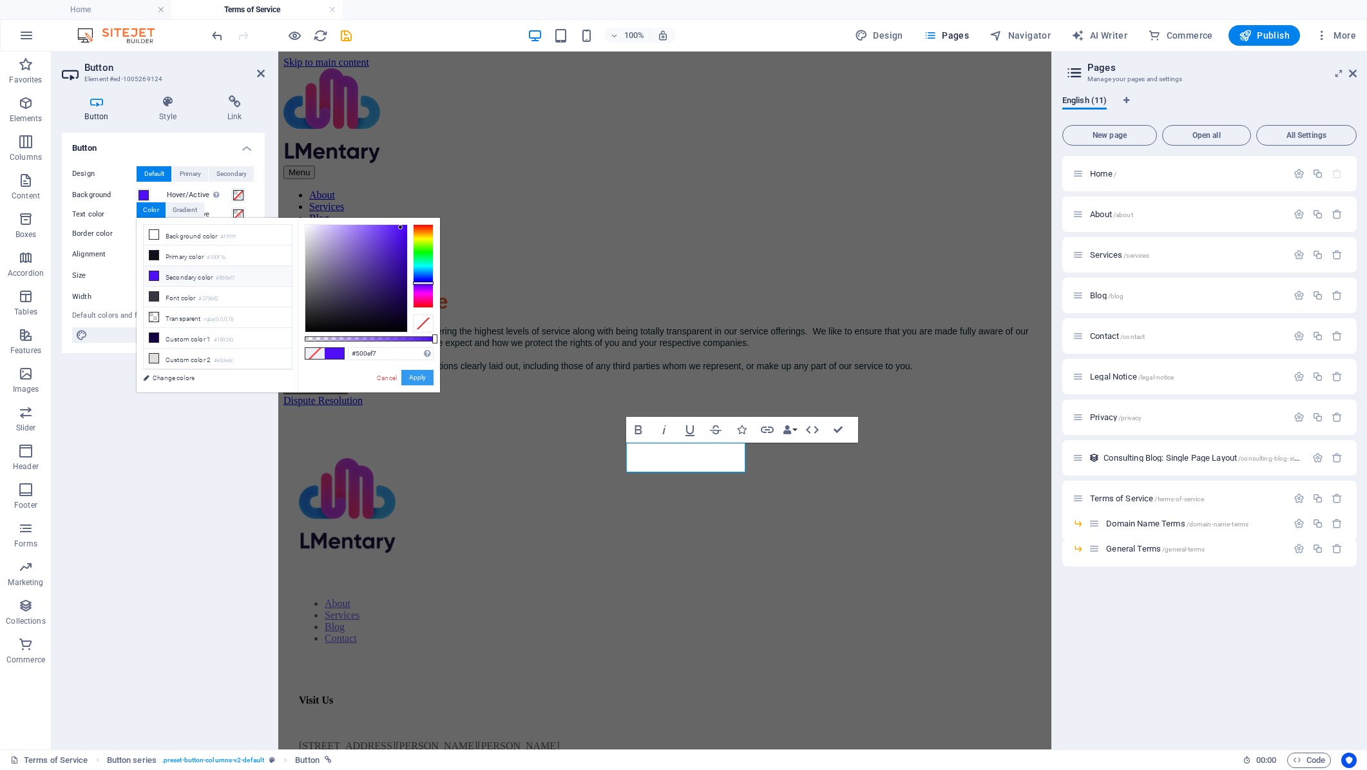
drag, startPoint x: 175, startPoint y: 238, endPoint x: 416, endPoint y: 370, distance: 275.0
click at [416, 369] on div "less Background color #ffffff Primary color #100f1b Secondary color #500ef7 Fon…" at bounding box center [288, 305] width 303 height 175
click at [412, 379] on button "Apply" at bounding box center [417, 377] width 32 height 15
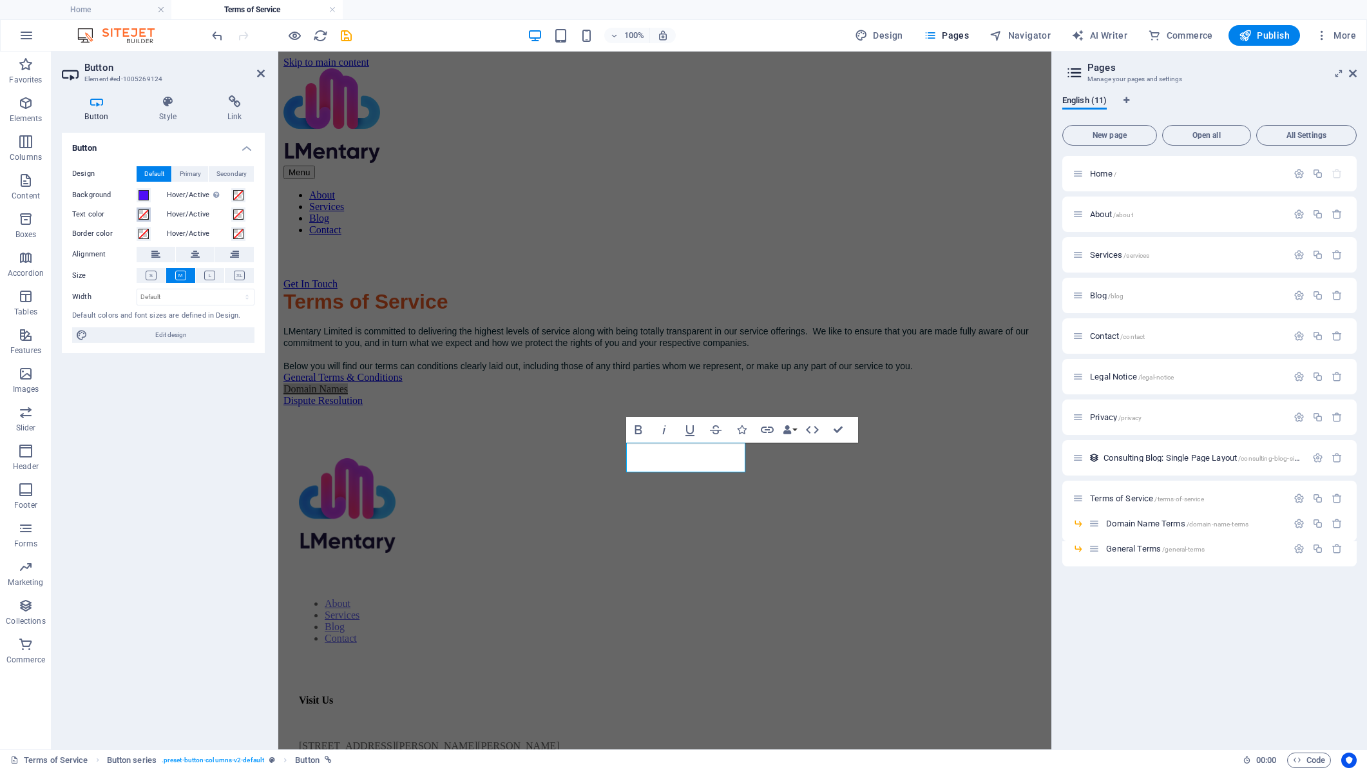
click at [141, 219] on span at bounding box center [144, 214] width 10 height 10
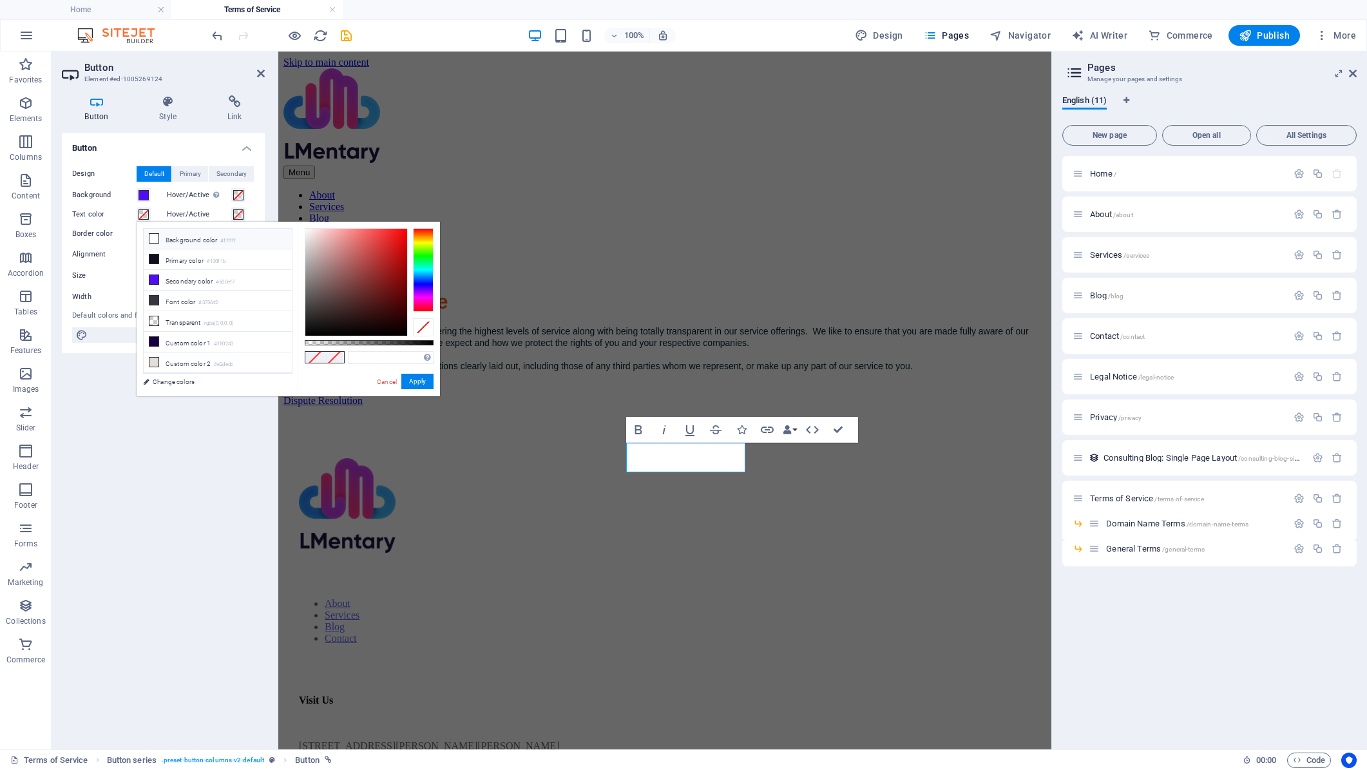
click at [179, 239] on li "Background color #ffffff" at bounding box center [218, 239] width 148 height 21
type input "#ffffff"
click at [412, 383] on button "Apply" at bounding box center [417, 381] width 32 height 15
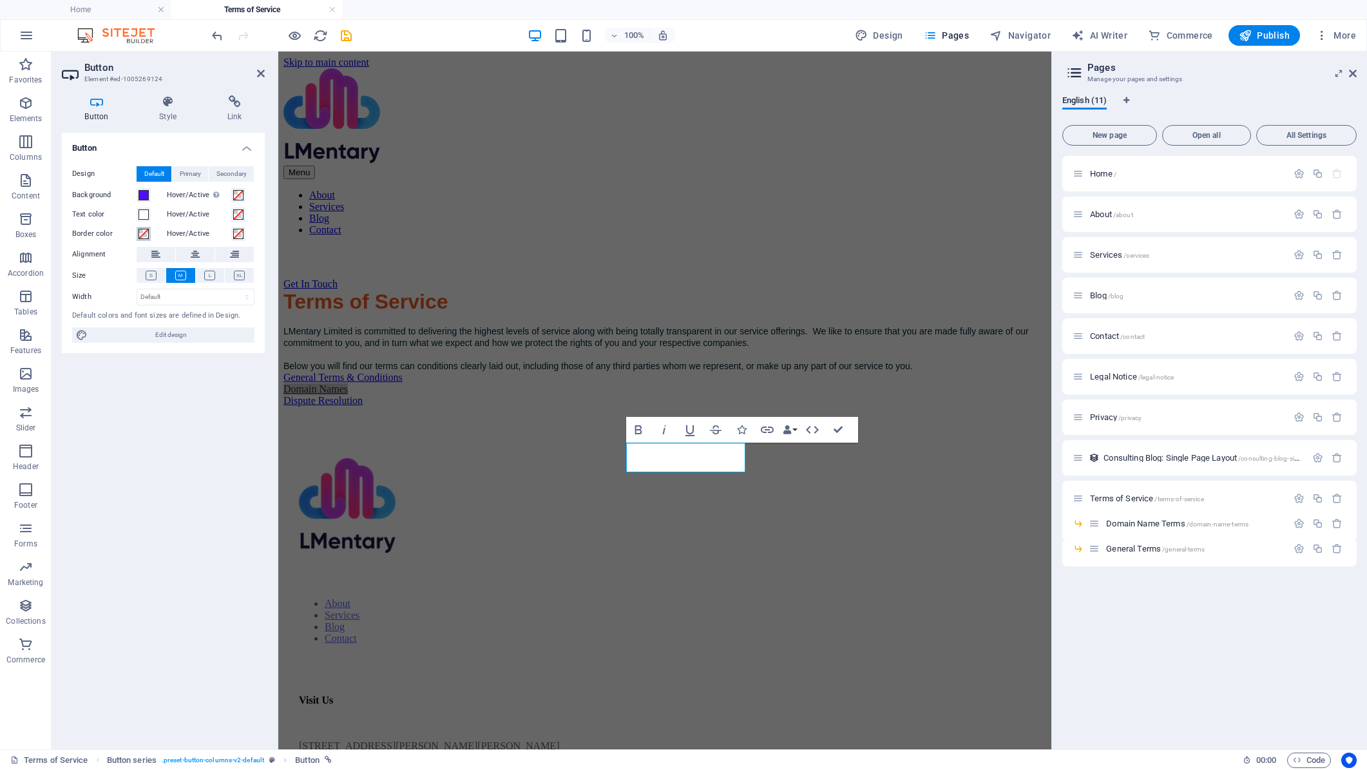
click at [141, 233] on span at bounding box center [144, 234] width 10 height 10
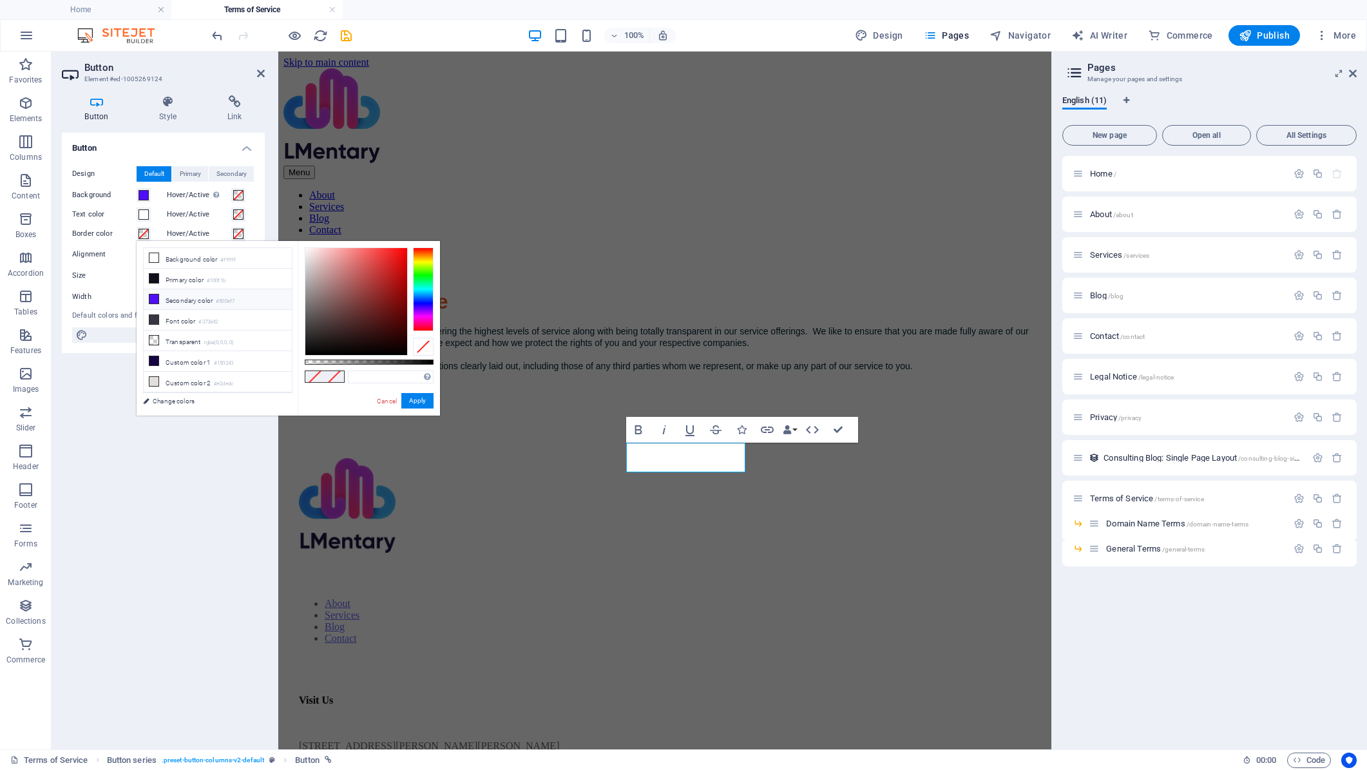
click at [203, 300] on li "Secondary color #500ef7" at bounding box center [218, 299] width 148 height 21
type input "#500ef7"
click at [423, 403] on button "Apply" at bounding box center [417, 400] width 32 height 15
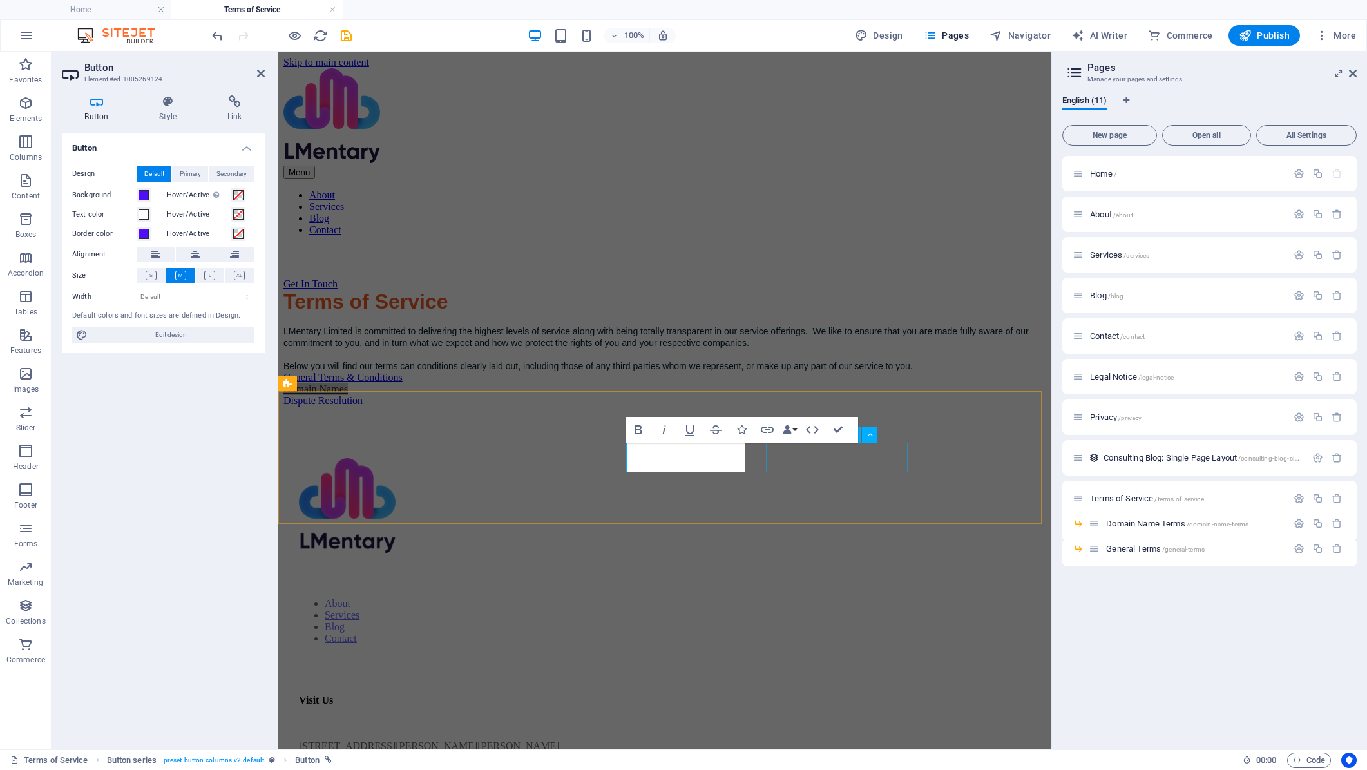
click at [772, 407] on div "Dispute Resolution" at bounding box center [664, 401] width 763 height 12
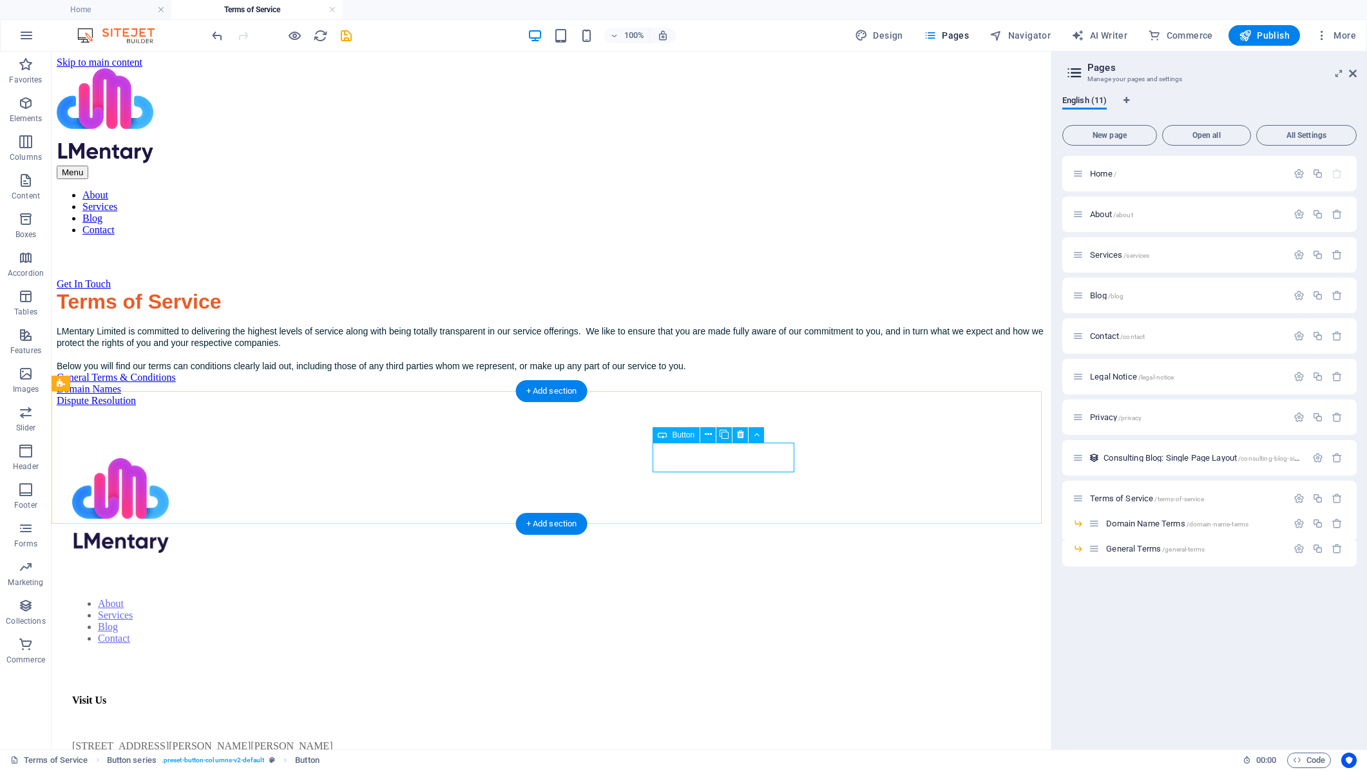
click at [711, 407] on div "Dispute Resolution" at bounding box center [552, 401] width 990 height 12
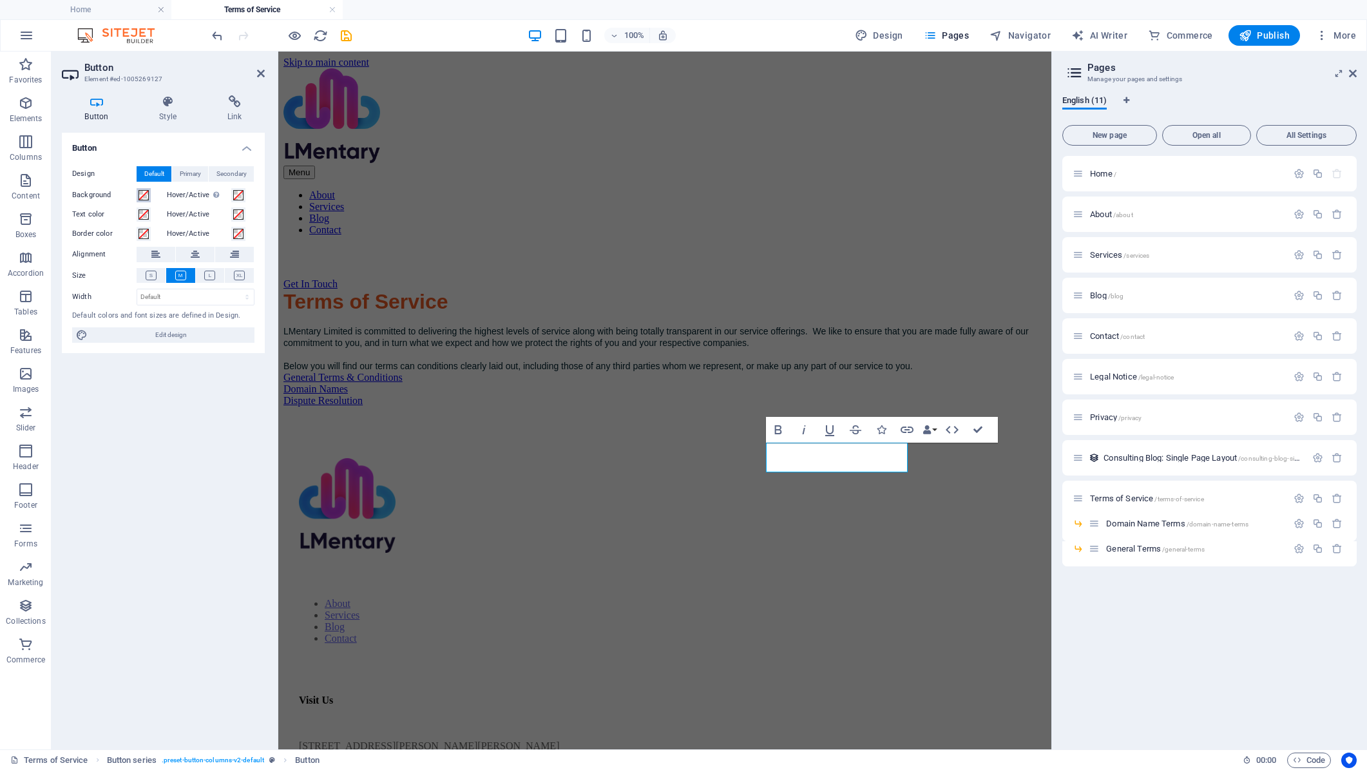
click at [144, 196] on span at bounding box center [144, 195] width 10 height 10
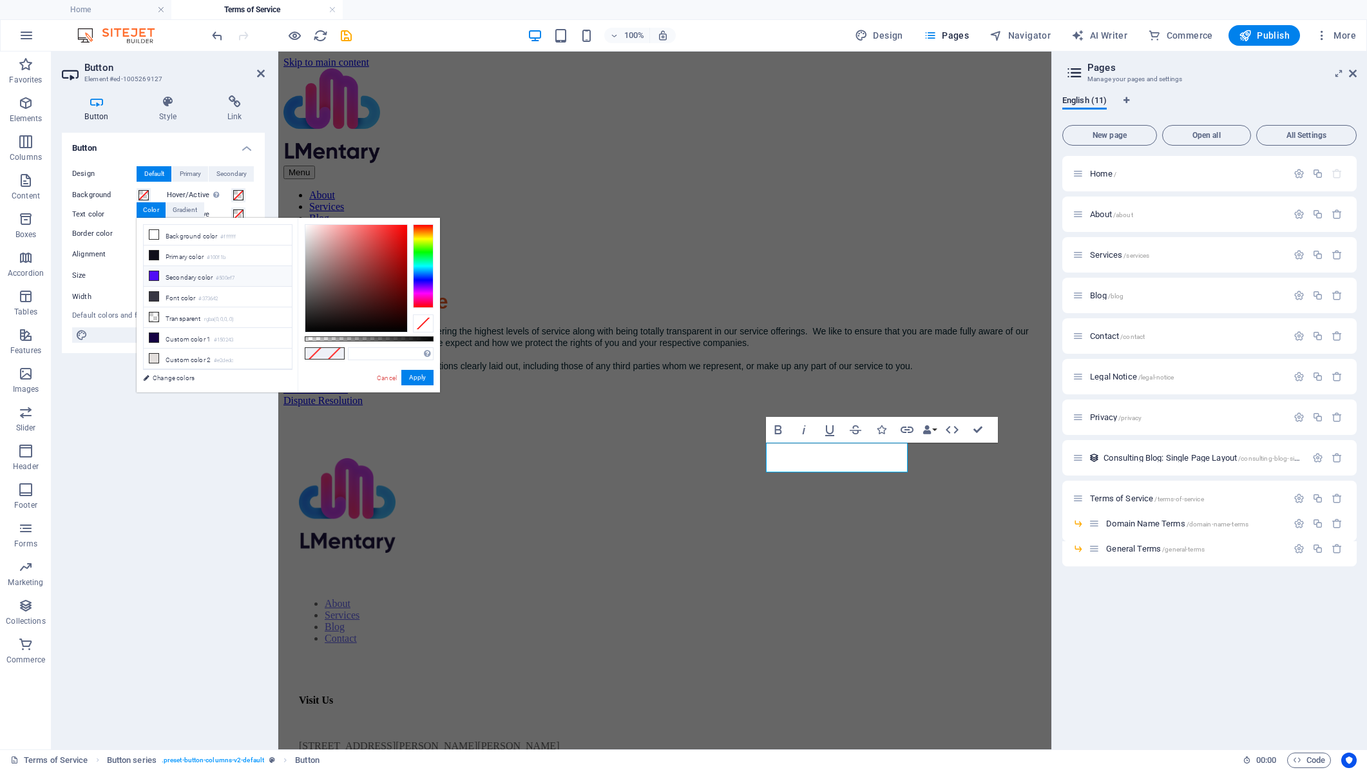
click at [190, 277] on li "Secondary color #500ef7" at bounding box center [218, 276] width 148 height 21
type input "#500ef7"
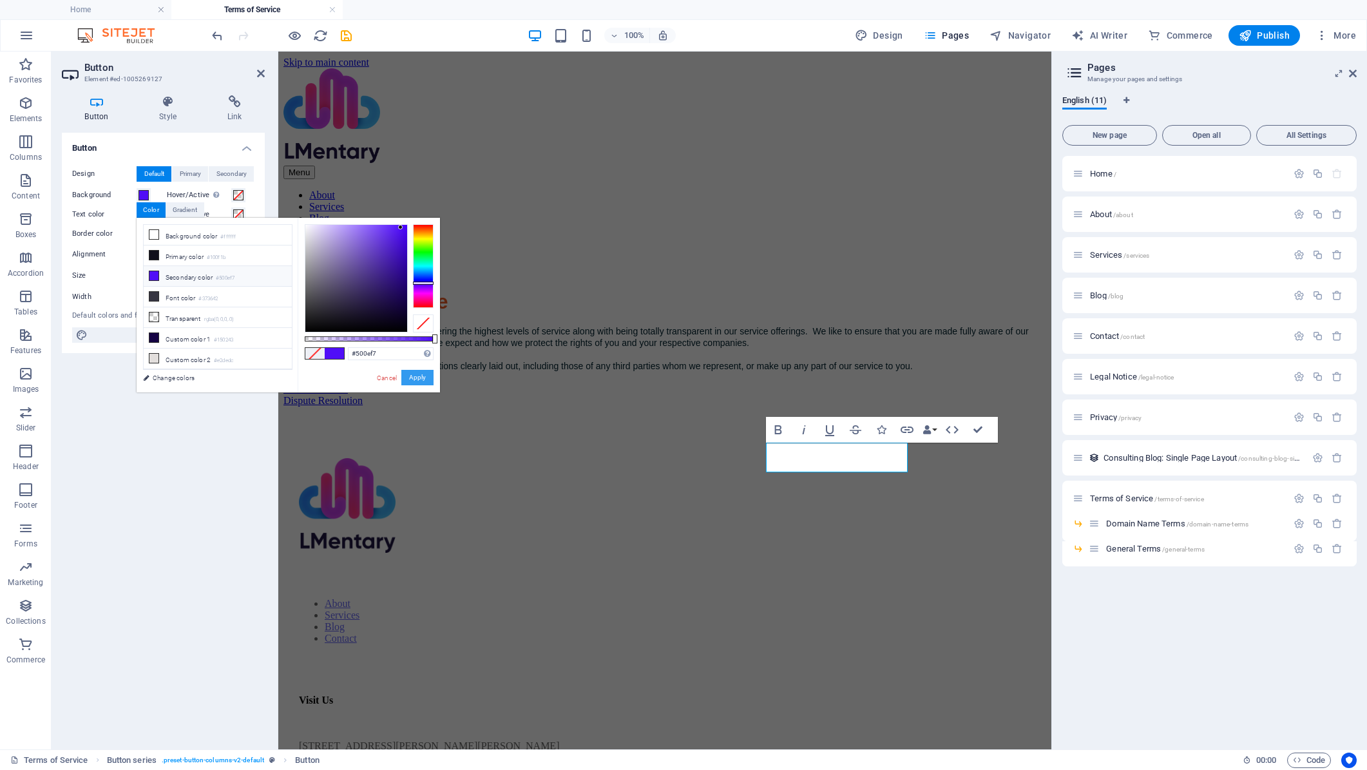
click at [423, 382] on button "Apply" at bounding box center [417, 377] width 32 height 15
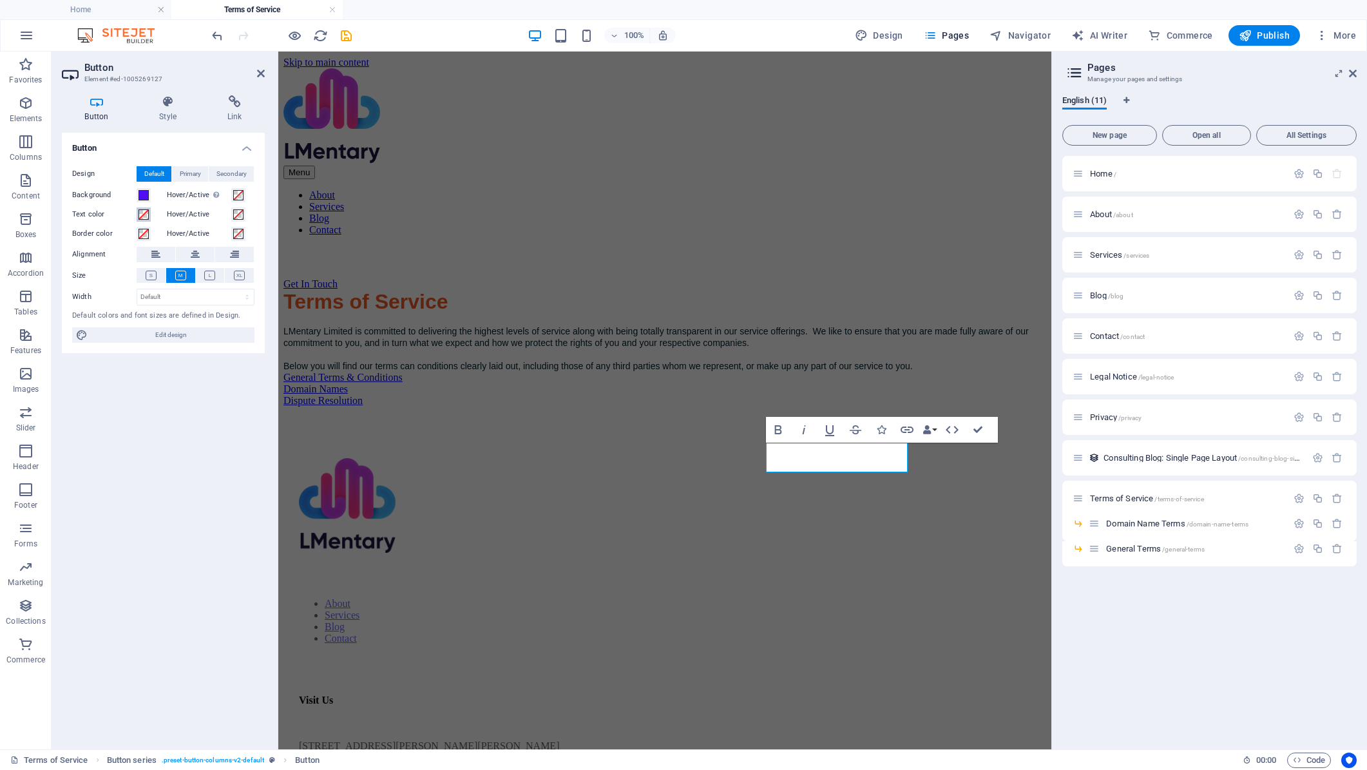
click at [145, 215] on span at bounding box center [144, 214] width 10 height 10
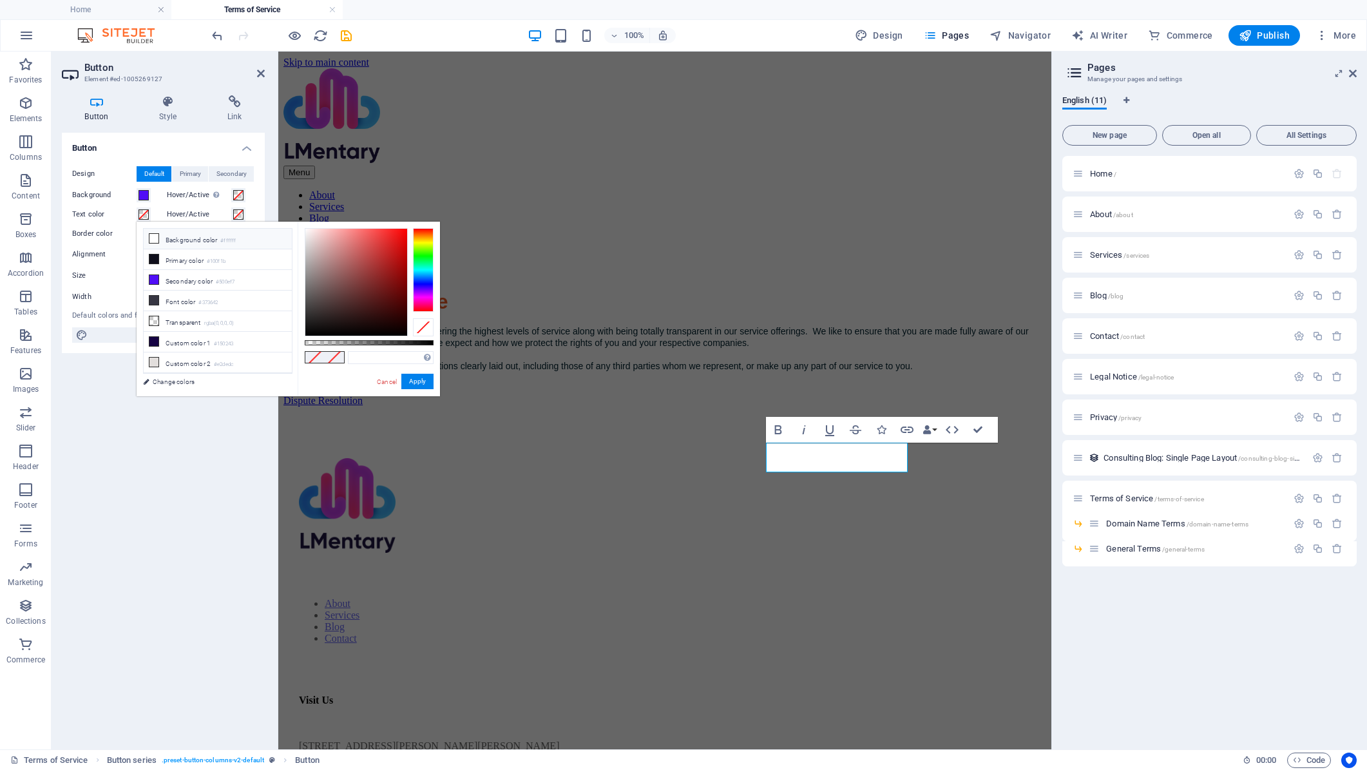
click at [197, 242] on li "Background color #ffffff" at bounding box center [218, 239] width 148 height 21
click at [421, 380] on button "Apply" at bounding box center [417, 381] width 32 height 15
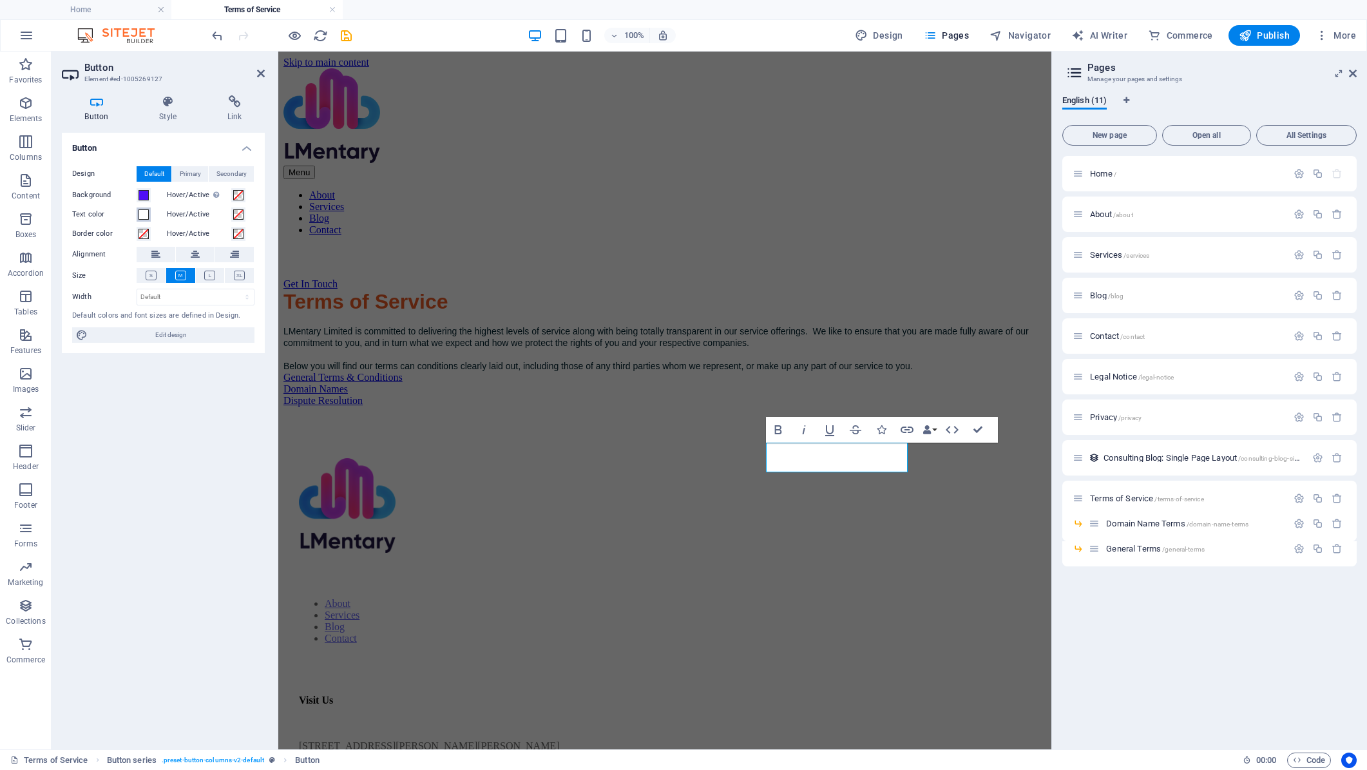
click at [143, 216] on span at bounding box center [144, 214] width 10 height 10
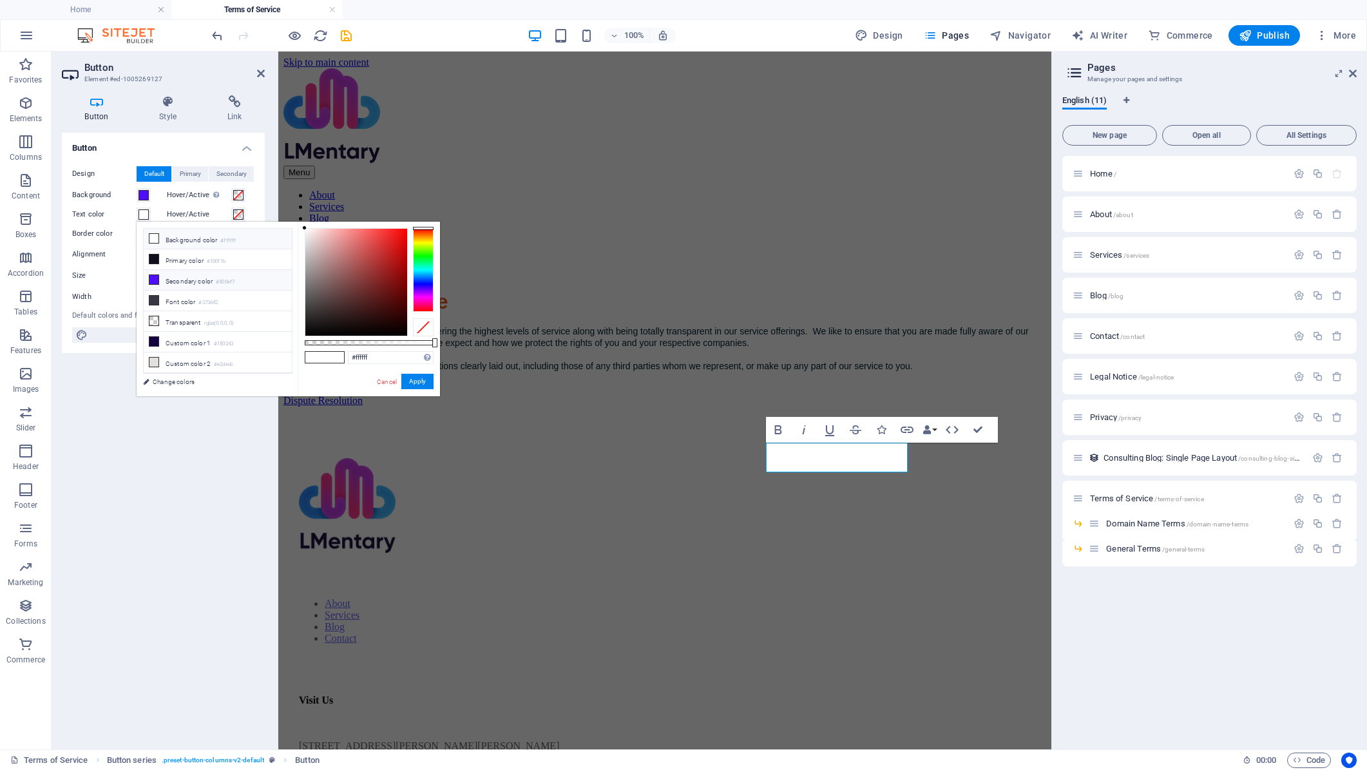
click at [218, 282] on li "Secondary color #500ef7" at bounding box center [218, 280] width 148 height 21
type input "#500ef7"
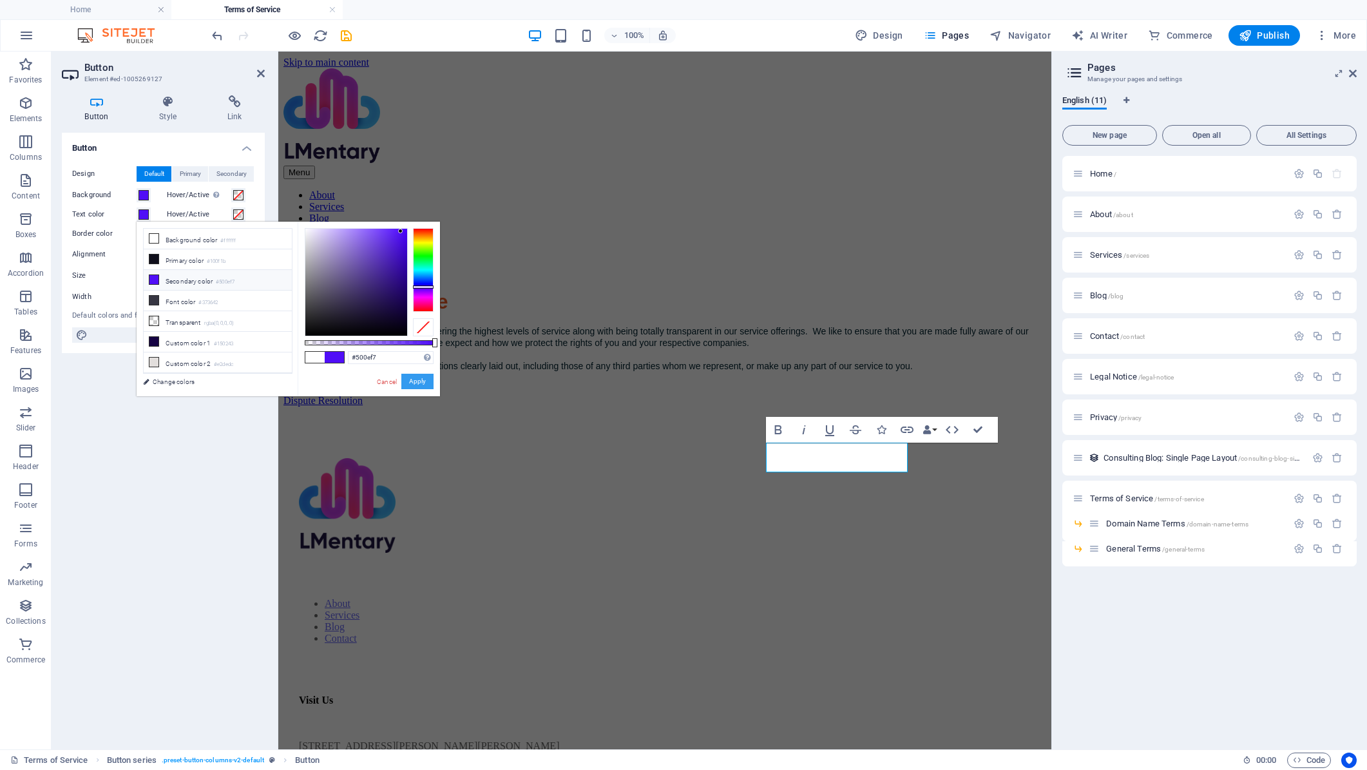
click at [415, 379] on button "Apply" at bounding box center [417, 381] width 32 height 15
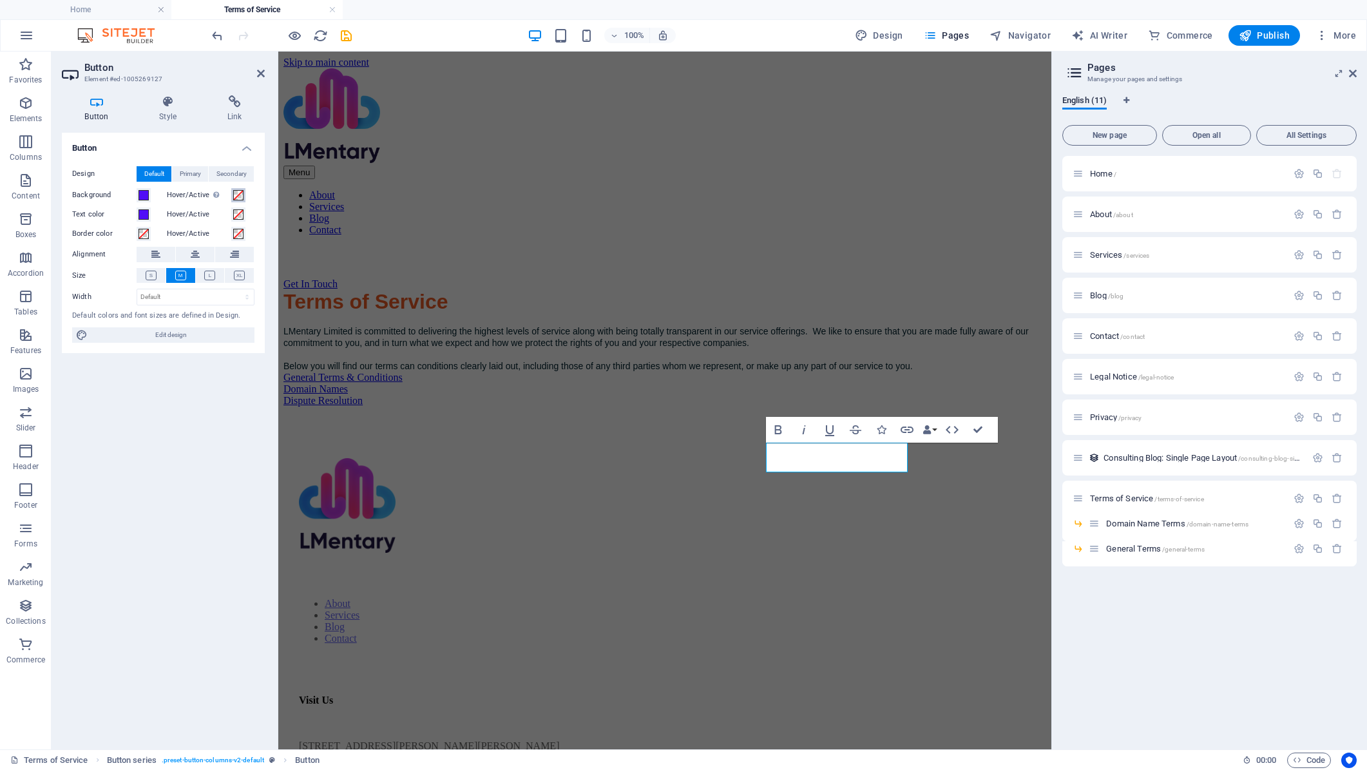
click at [237, 195] on span at bounding box center [238, 195] width 10 height 10
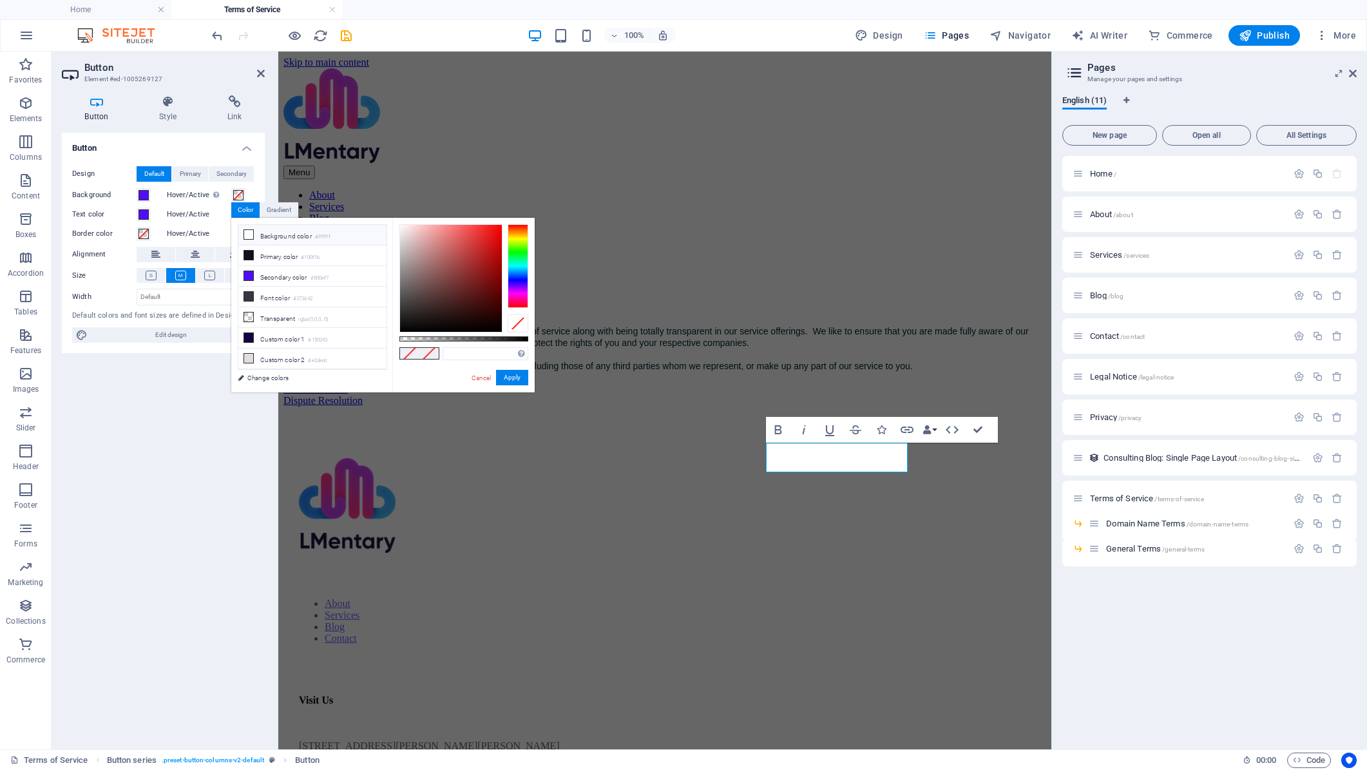
click at [271, 236] on li "Background color #ffffff" at bounding box center [312, 235] width 148 height 21
type input "#ffffff"
click at [195, 214] on label "Hover/Active" at bounding box center [199, 214] width 64 height 15
click at [231, 214] on button "Hover/Active" at bounding box center [238, 214] width 14 height 14
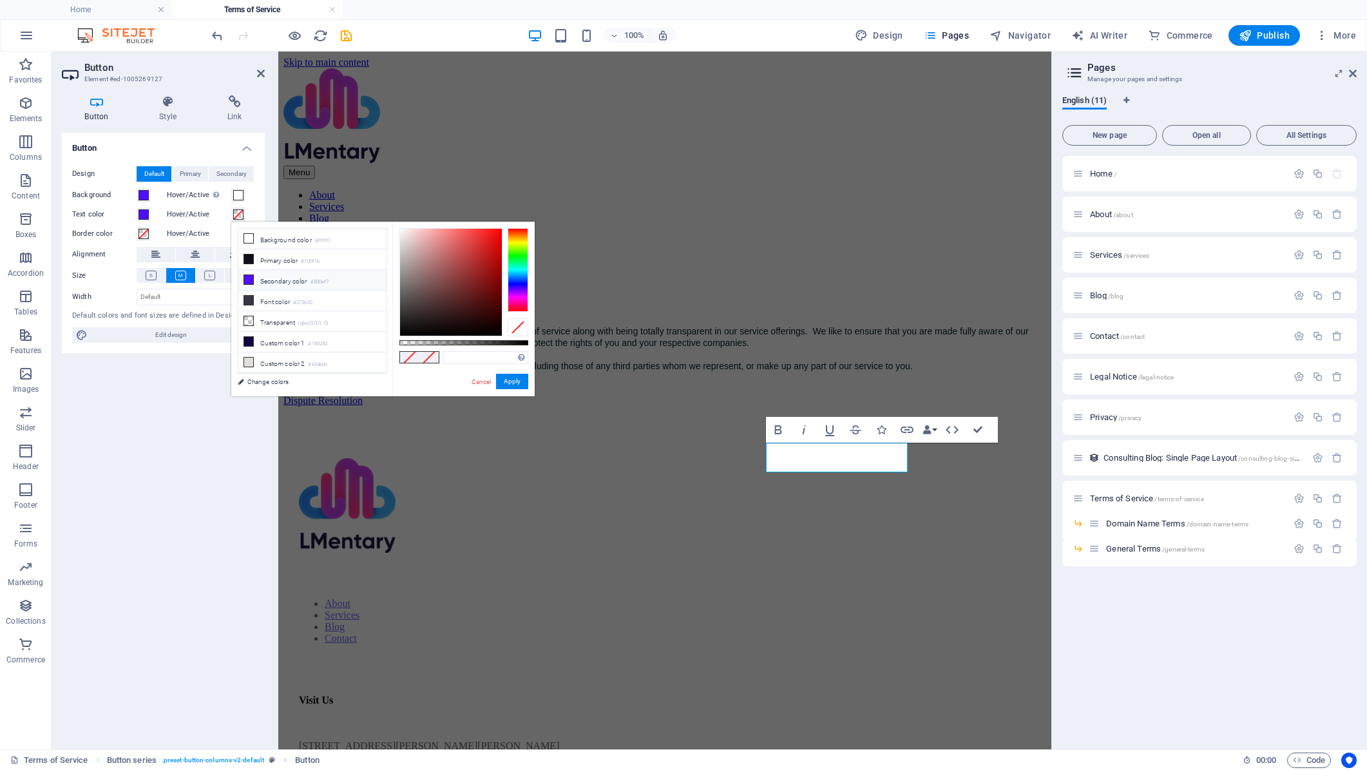
click at [289, 280] on li "Secondary color #500ef7" at bounding box center [312, 280] width 148 height 21
type input "#500ef7"
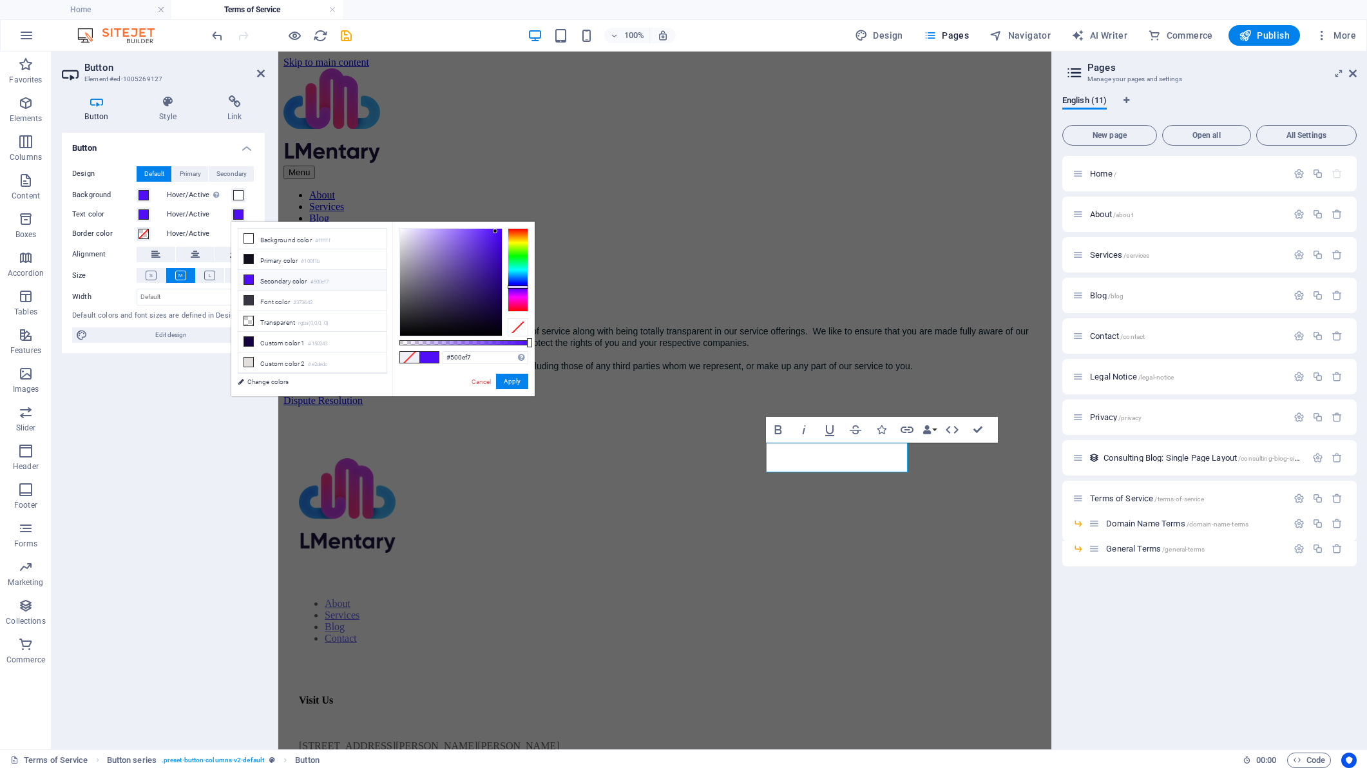
click at [182, 430] on div "Button Design Default Primary Secondary Background Hover/Active Switch to previ…" at bounding box center [163, 436] width 203 height 606
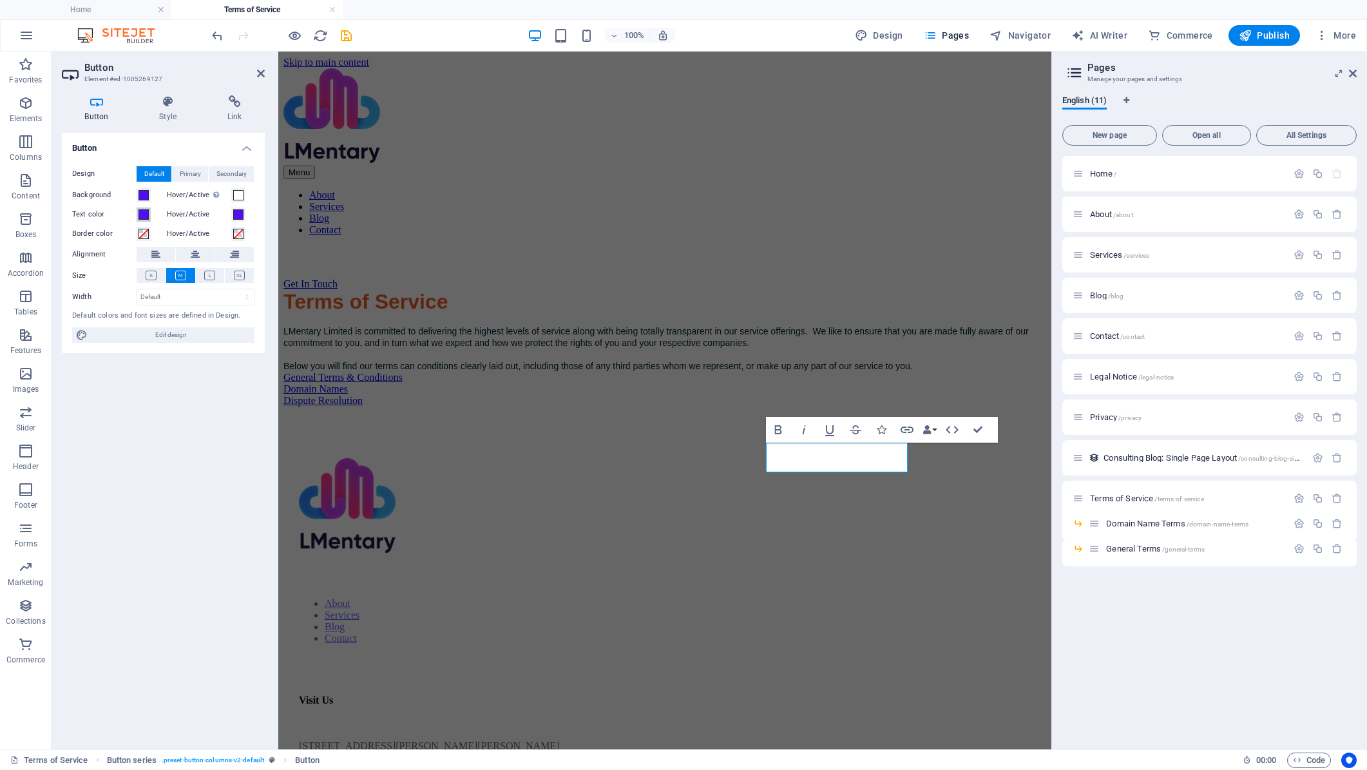
click at [143, 216] on span at bounding box center [144, 214] width 10 height 10
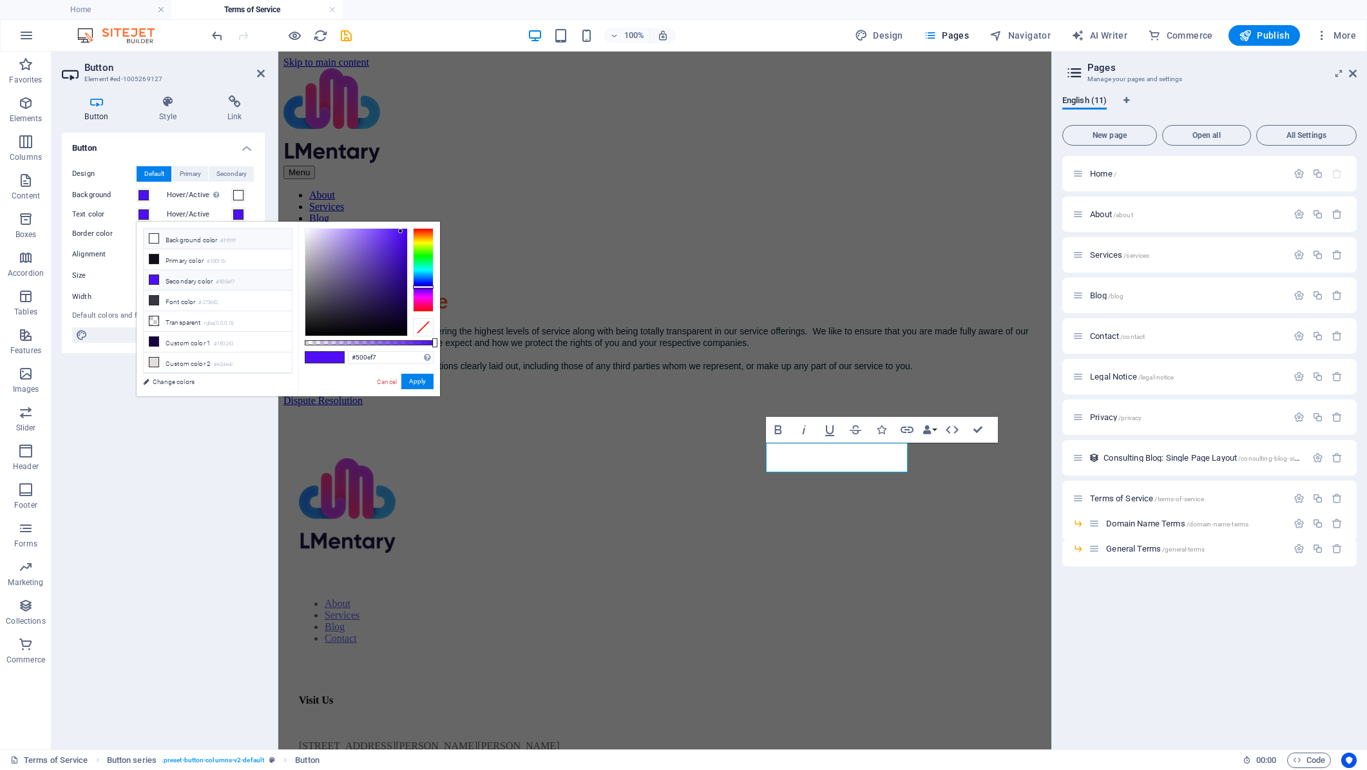
click at [172, 240] on li "Background color #ffffff" at bounding box center [218, 239] width 148 height 21
type input "#ffffff"
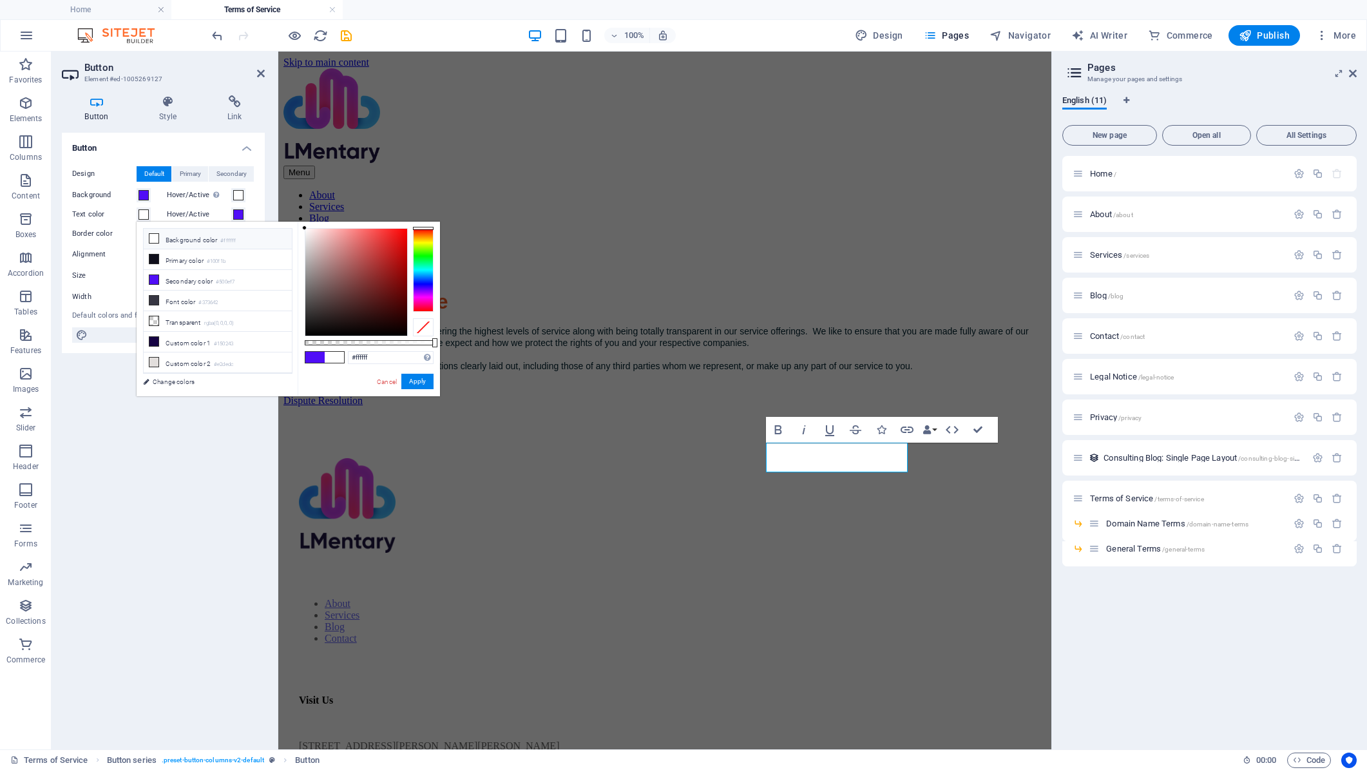
click at [109, 417] on div "Button Design Default Primary Secondary Background Hover/Active Switch to previ…" at bounding box center [163, 436] width 203 height 606
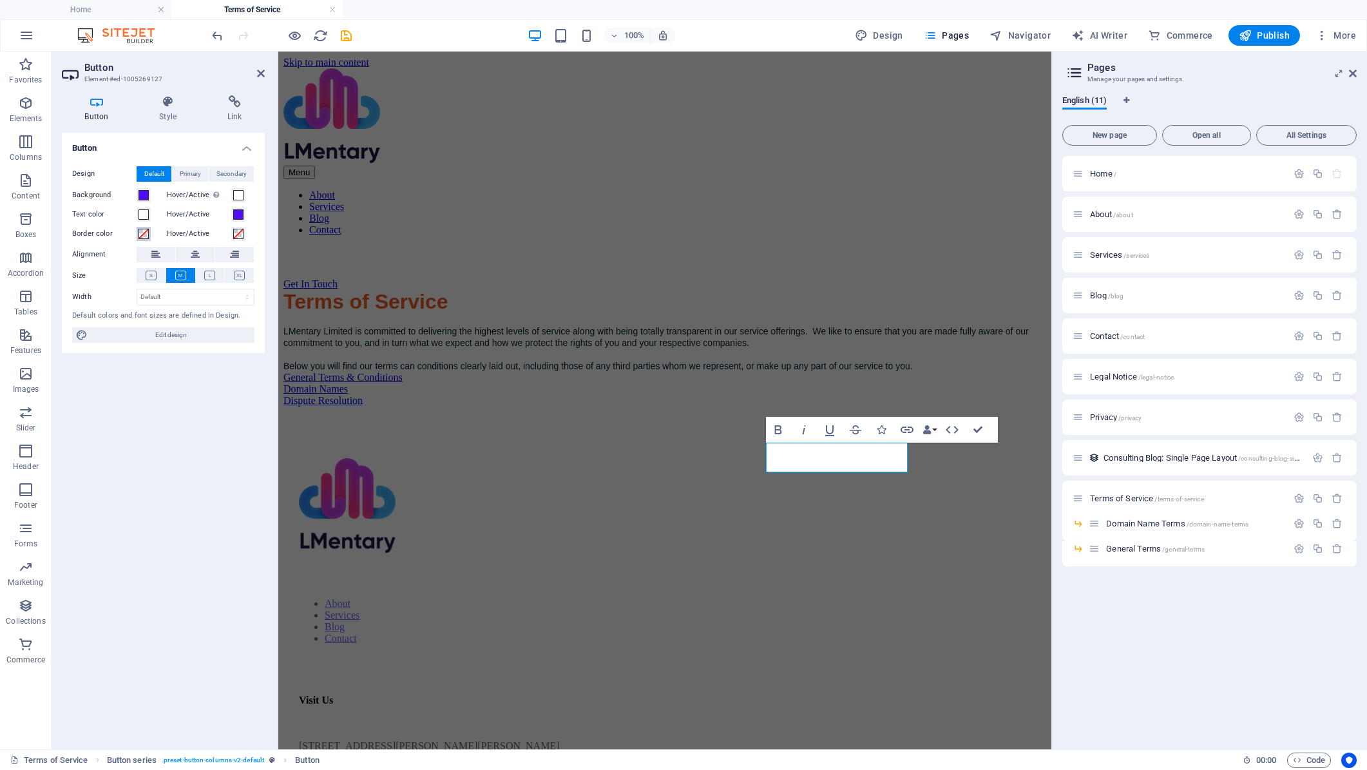
click at [144, 233] on span at bounding box center [144, 234] width 10 height 10
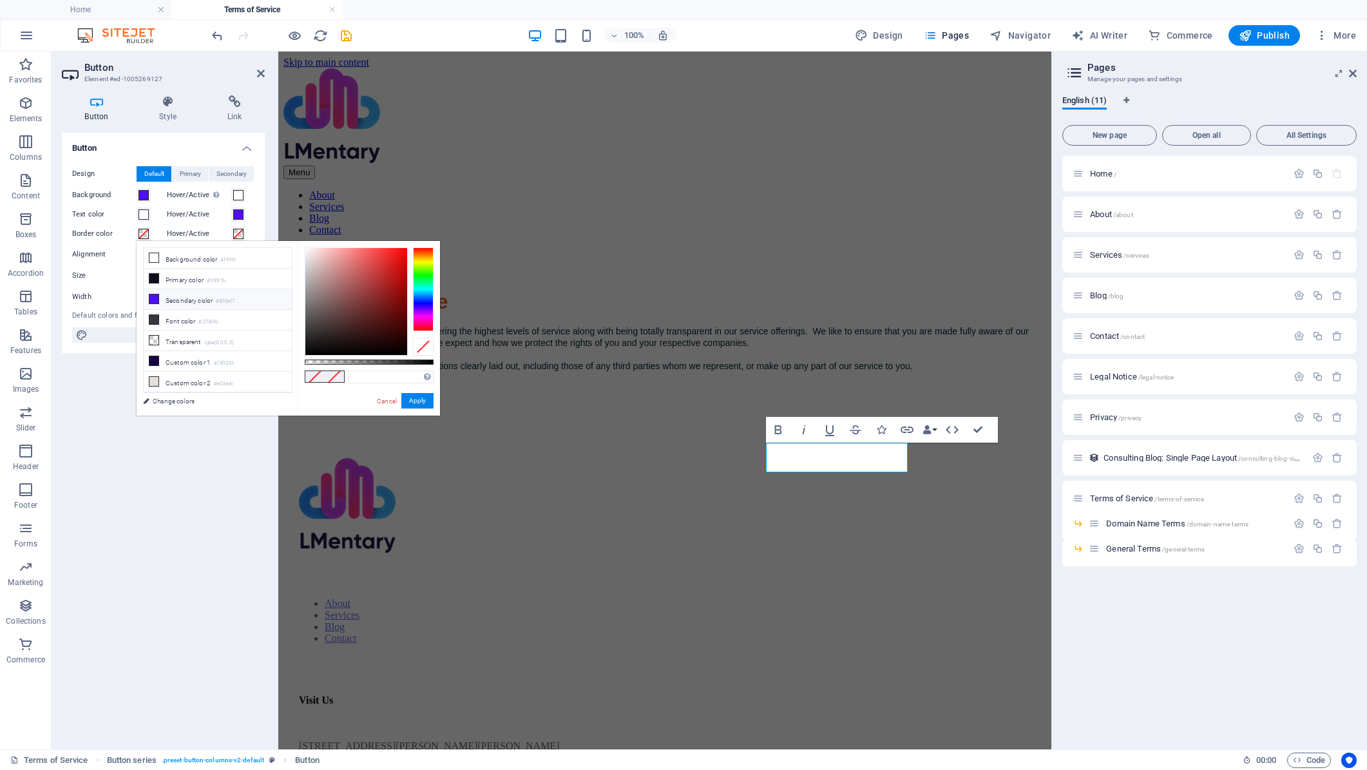
click at [181, 294] on li "Secondary color #500ef7" at bounding box center [218, 299] width 148 height 21
type input "#500ef7"
click at [413, 404] on button "Apply" at bounding box center [417, 400] width 32 height 15
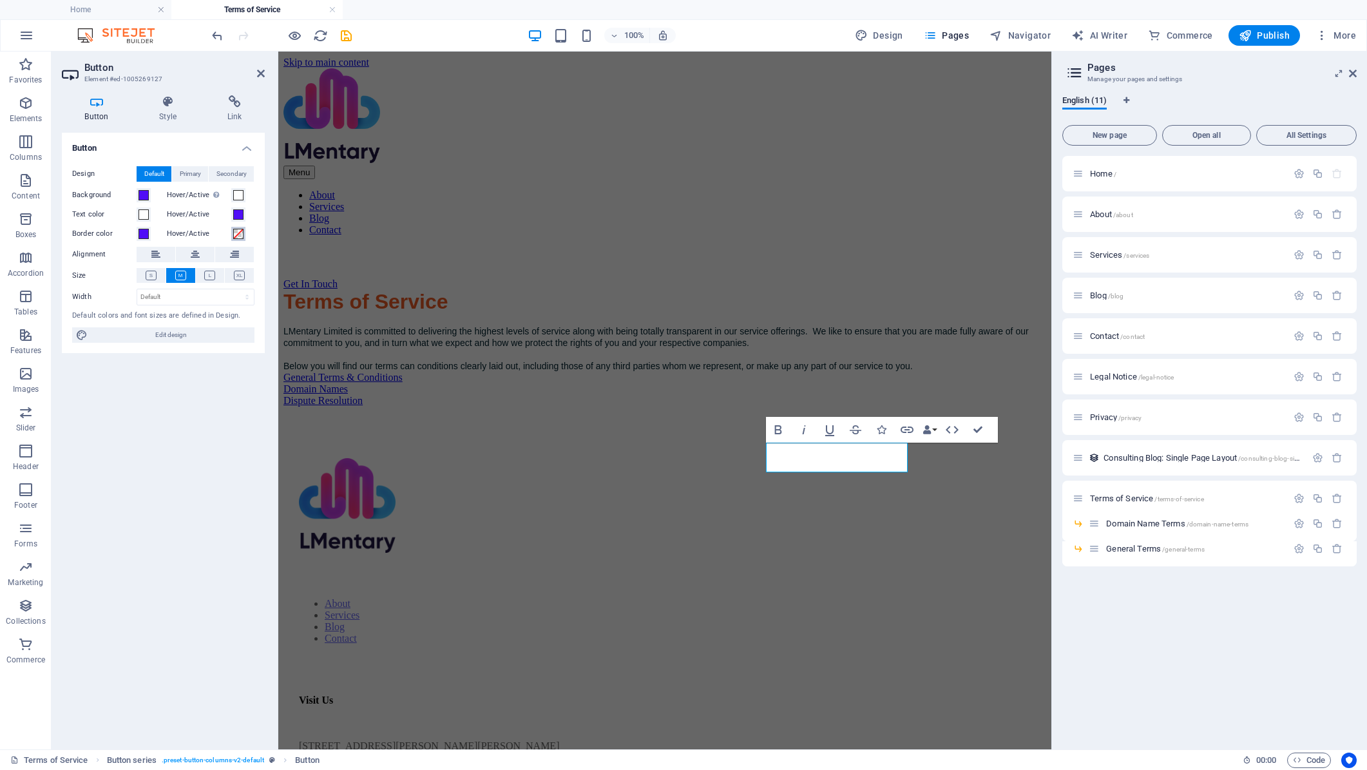
click at [242, 232] on span at bounding box center [238, 234] width 10 height 10
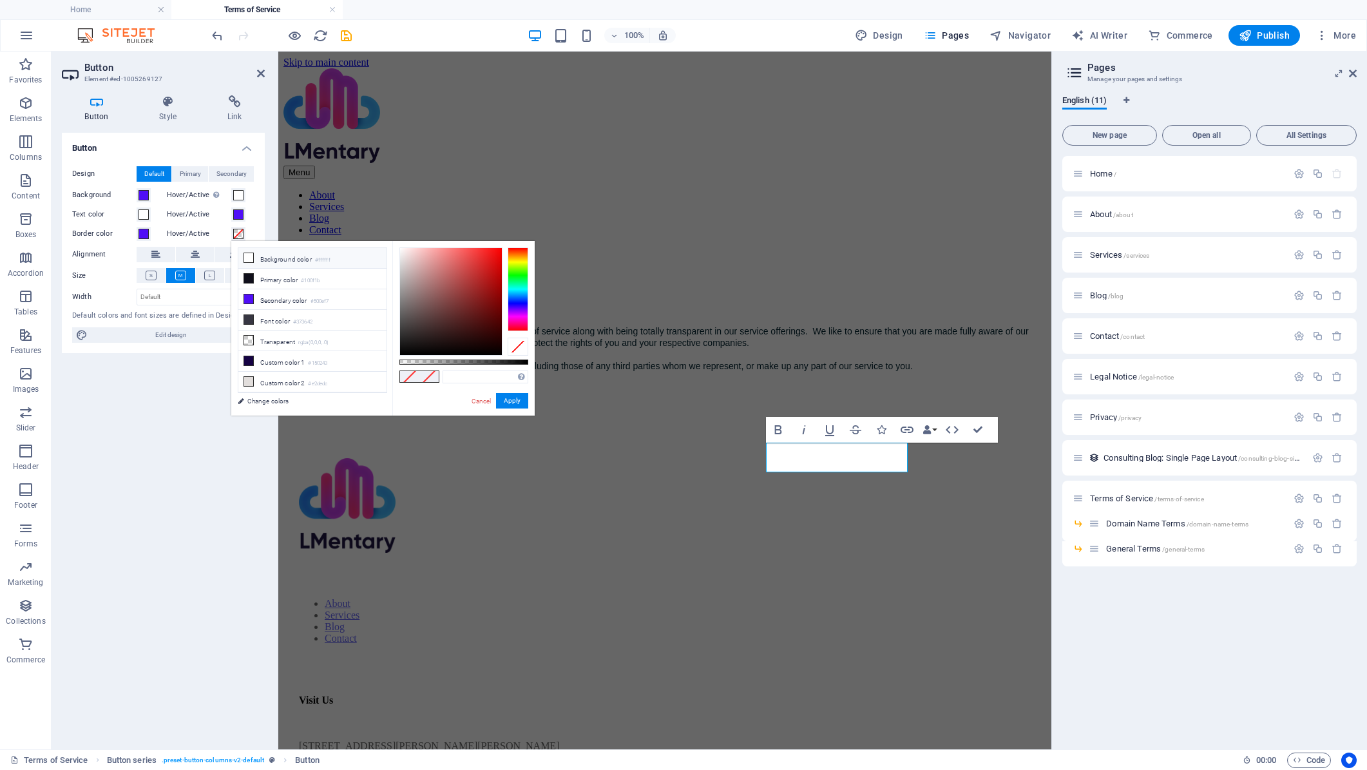
click at [262, 258] on li "Background color #ffffff" at bounding box center [312, 258] width 148 height 21
type input "#ffffff"
click at [508, 395] on button "Apply" at bounding box center [512, 400] width 32 height 15
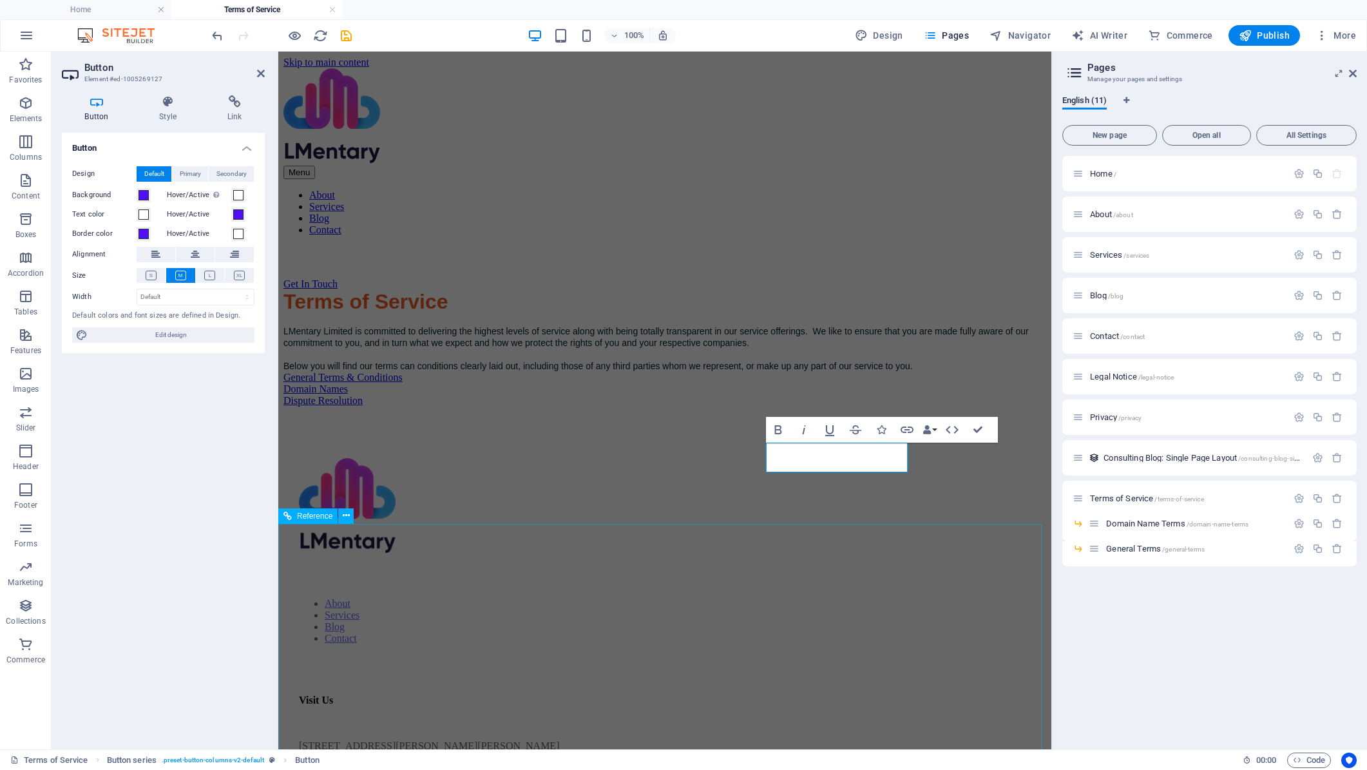
click at [801, 407] on div "General Terms & Conditions Domain Names Dispute Resolution" at bounding box center [664, 389] width 763 height 35
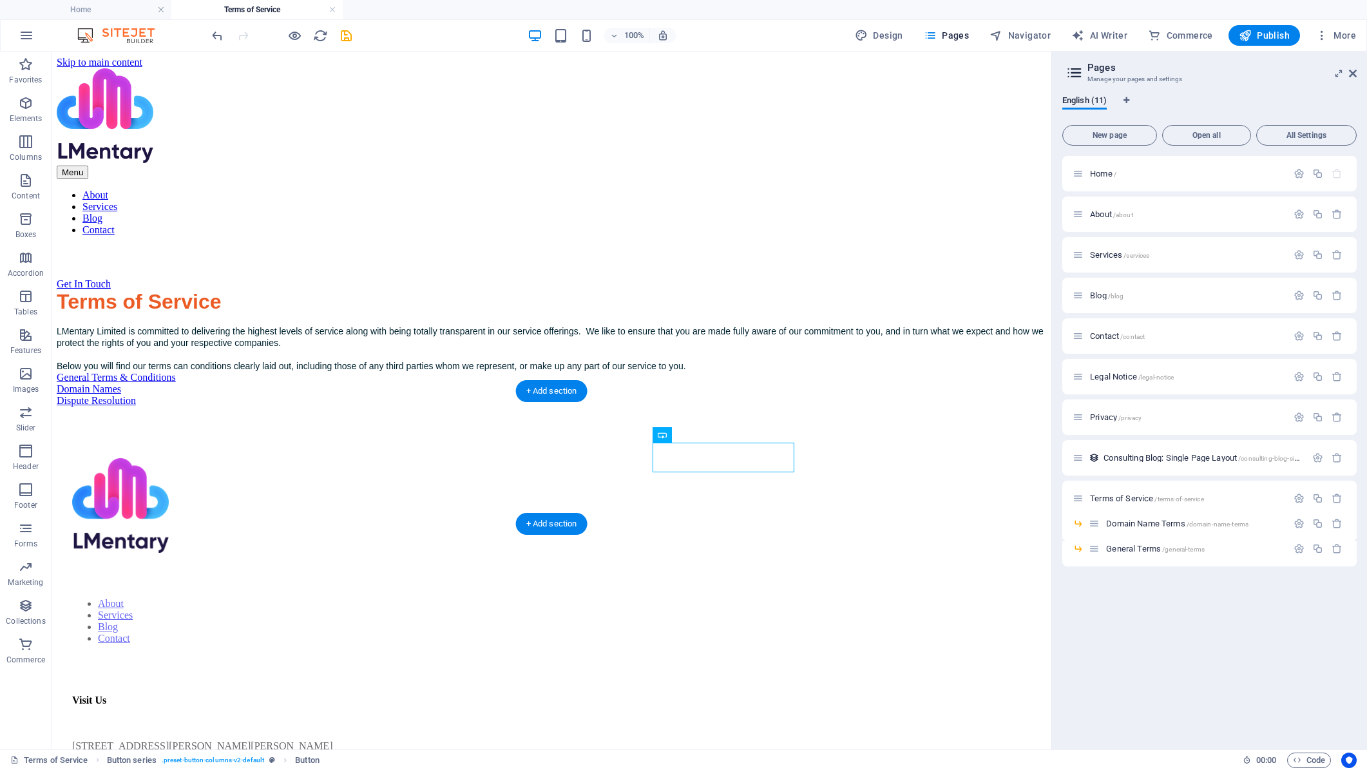
drag, startPoint x: 745, startPoint y: 464, endPoint x: 749, endPoint y: 496, distance: 31.9
click at [749, 407] on div "General Terms & Conditions Domain Names Dispute Resolution" at bounding box center [552, 389] width 990 height 35
click at [1267, 34] on span "Publish" at bounding box center [1264, 35] width 51 height 13
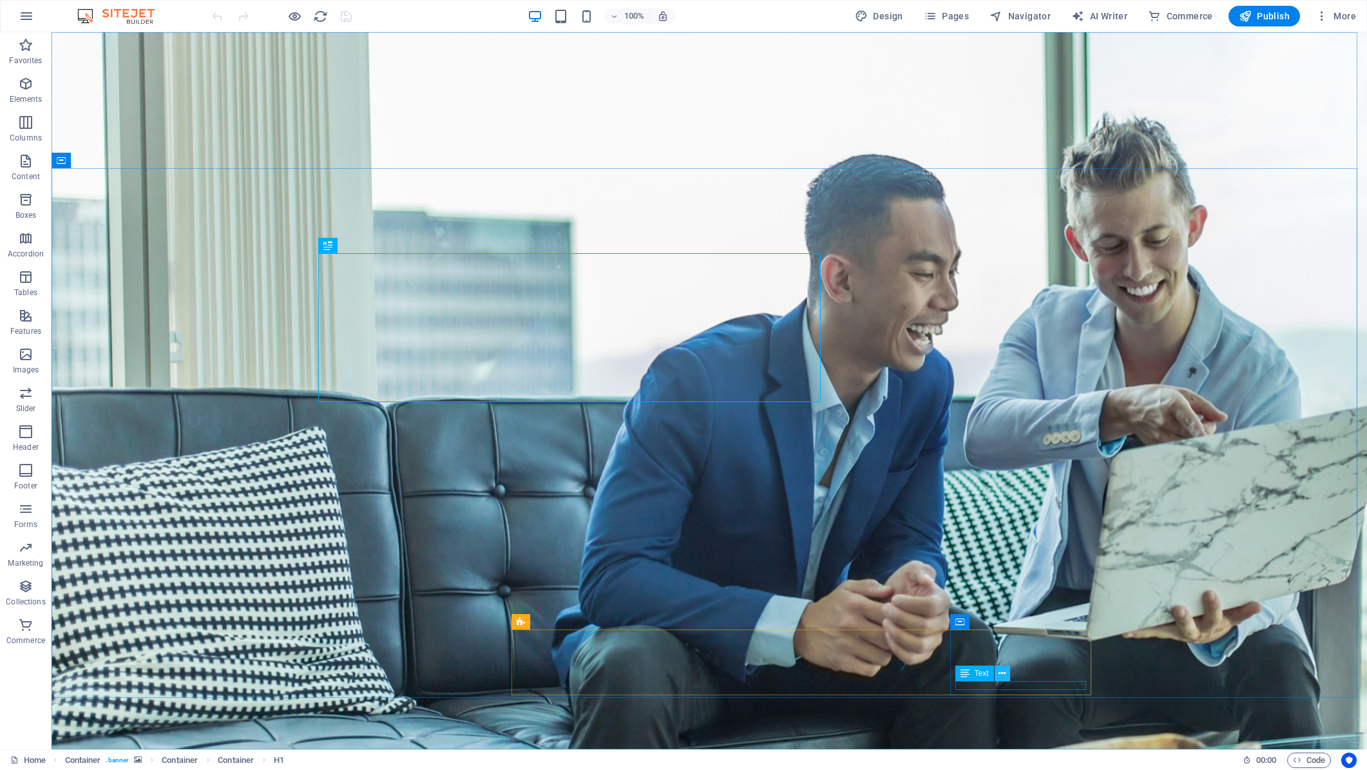
click at [1002, 678] on icon at bounding box center [1002, 674] width 7 height 14
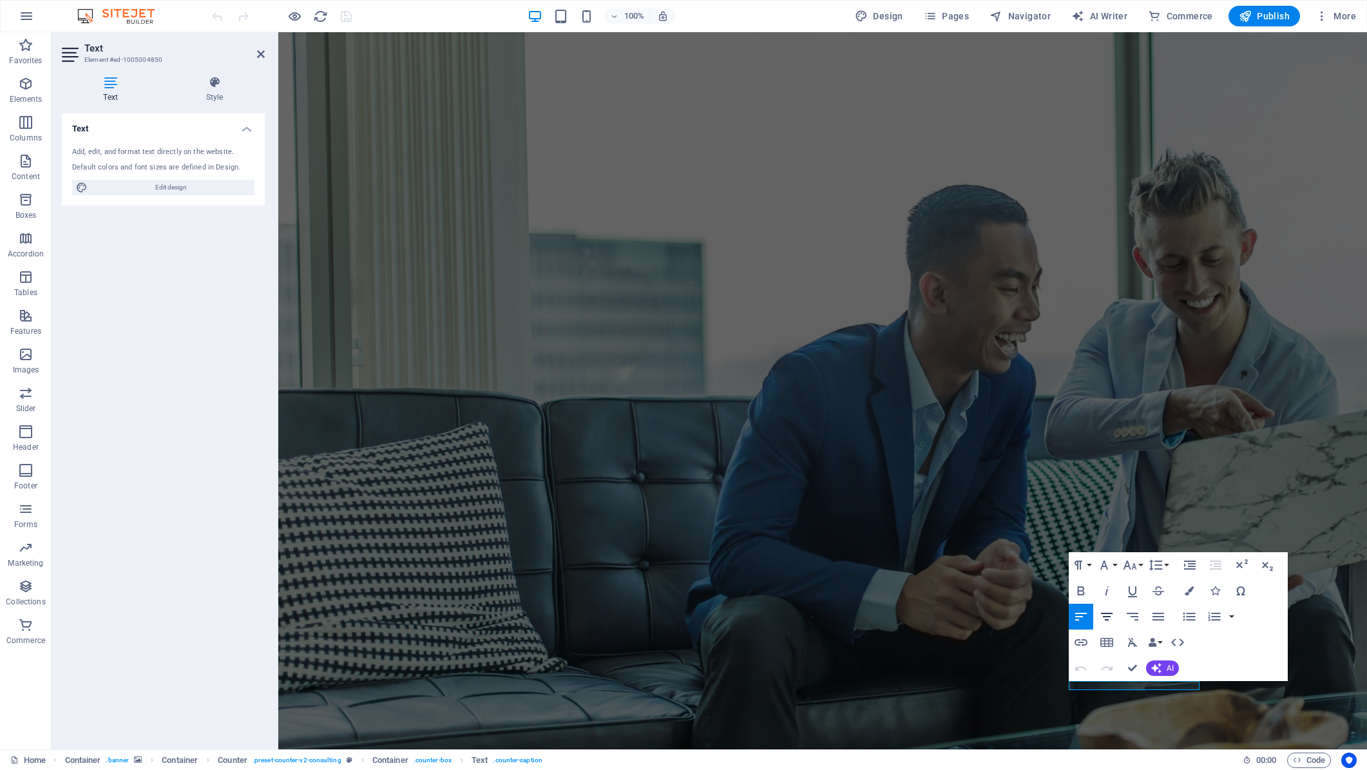
click at [1106, 616] on icon "button" at bounding box center [1106, 616] width 15 height 15
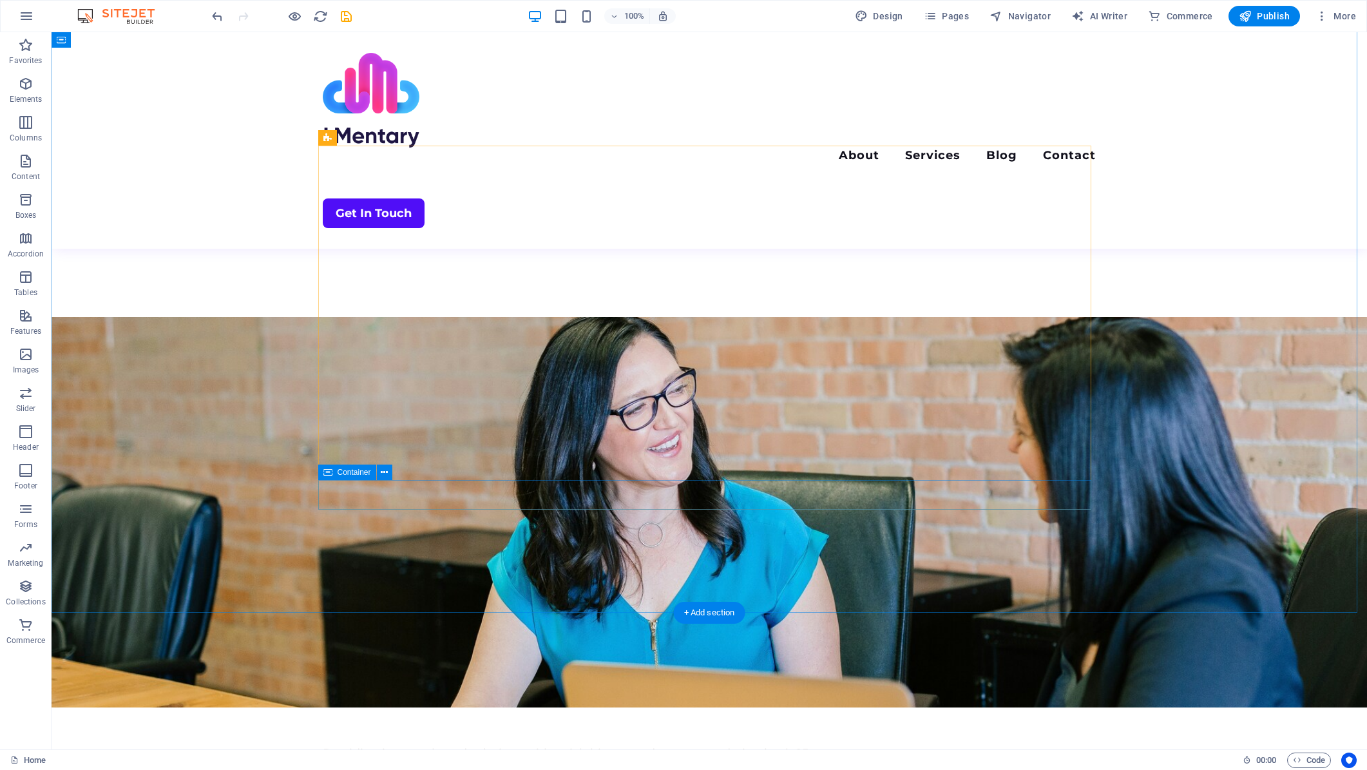
scroll to position [2513, 0]
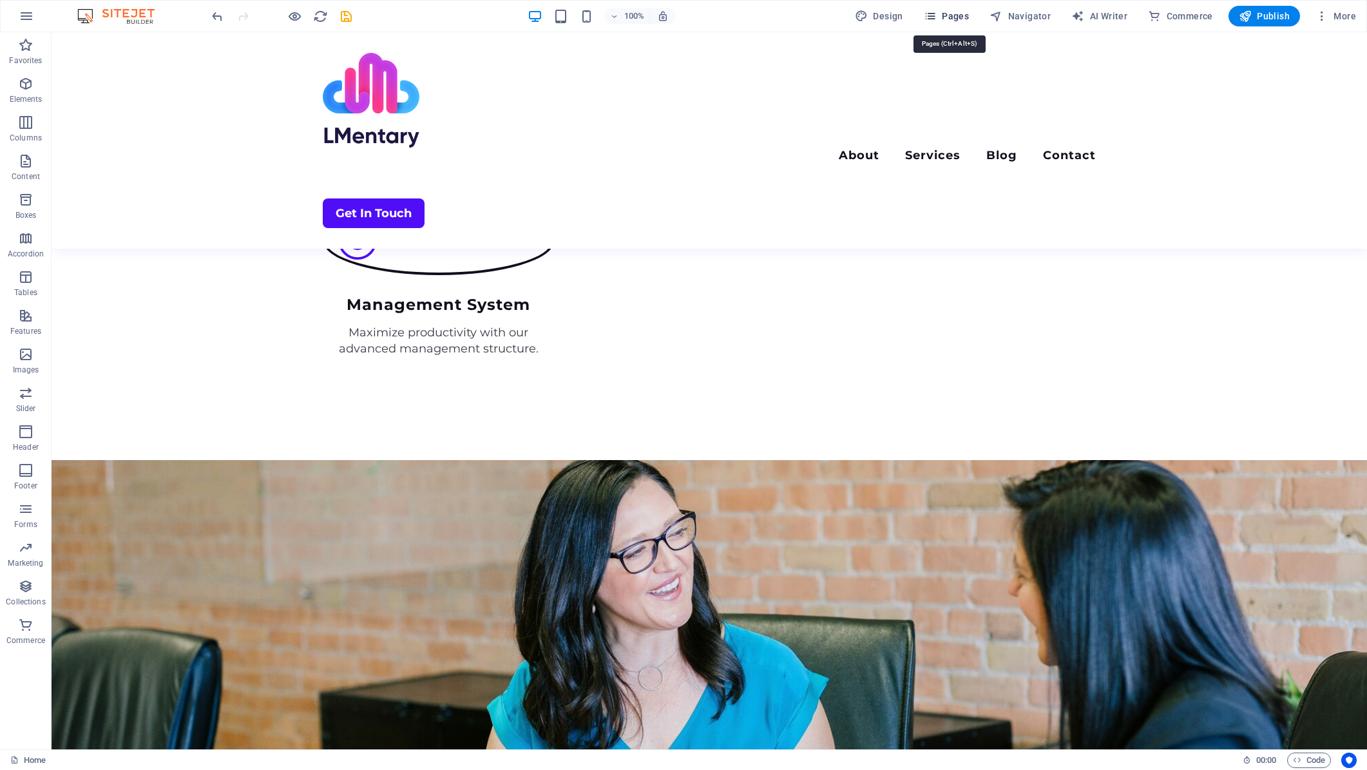
click at [961, 17] on span "Pages" at bounding box center [946, 16] width 45 height 13
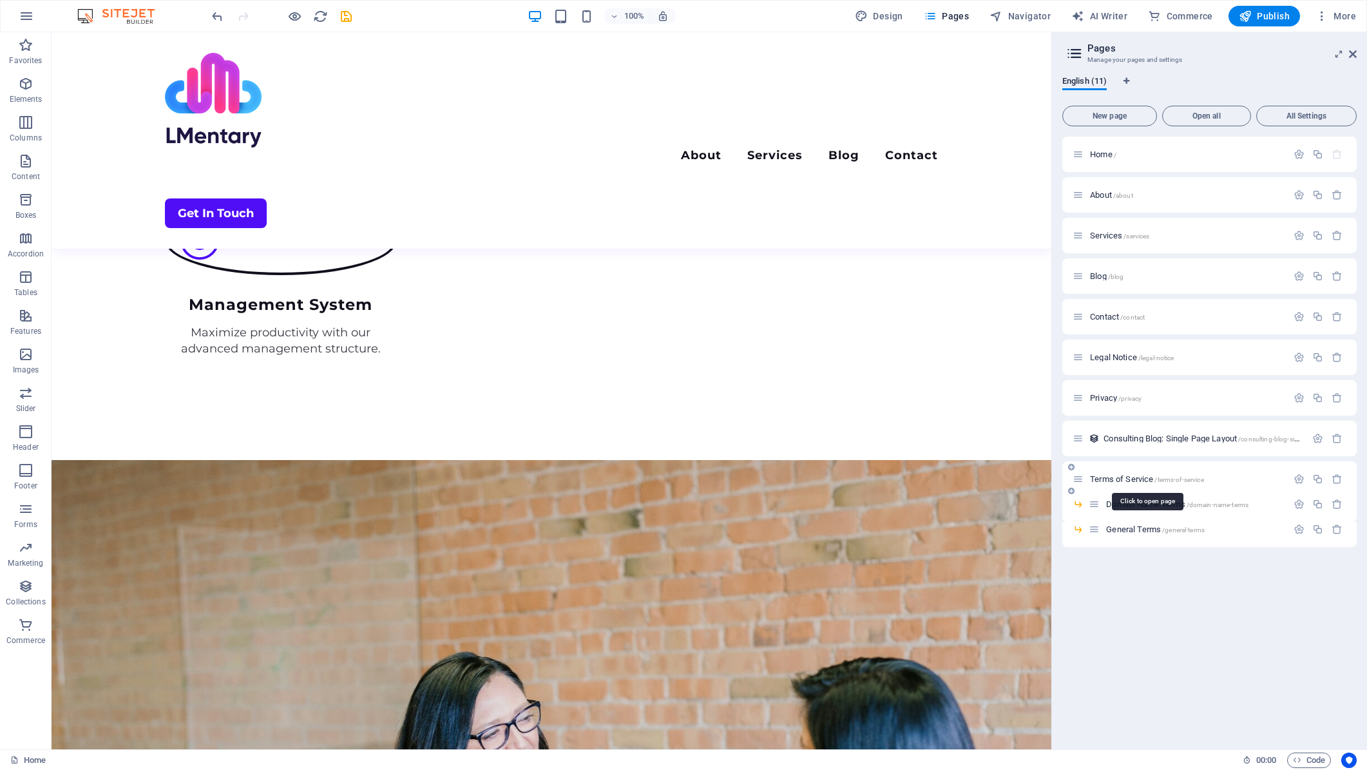
click at [1126, 480] on span "Terms of Service /terms-of-service" at bounding box center [1147, 479] width 114 height 10
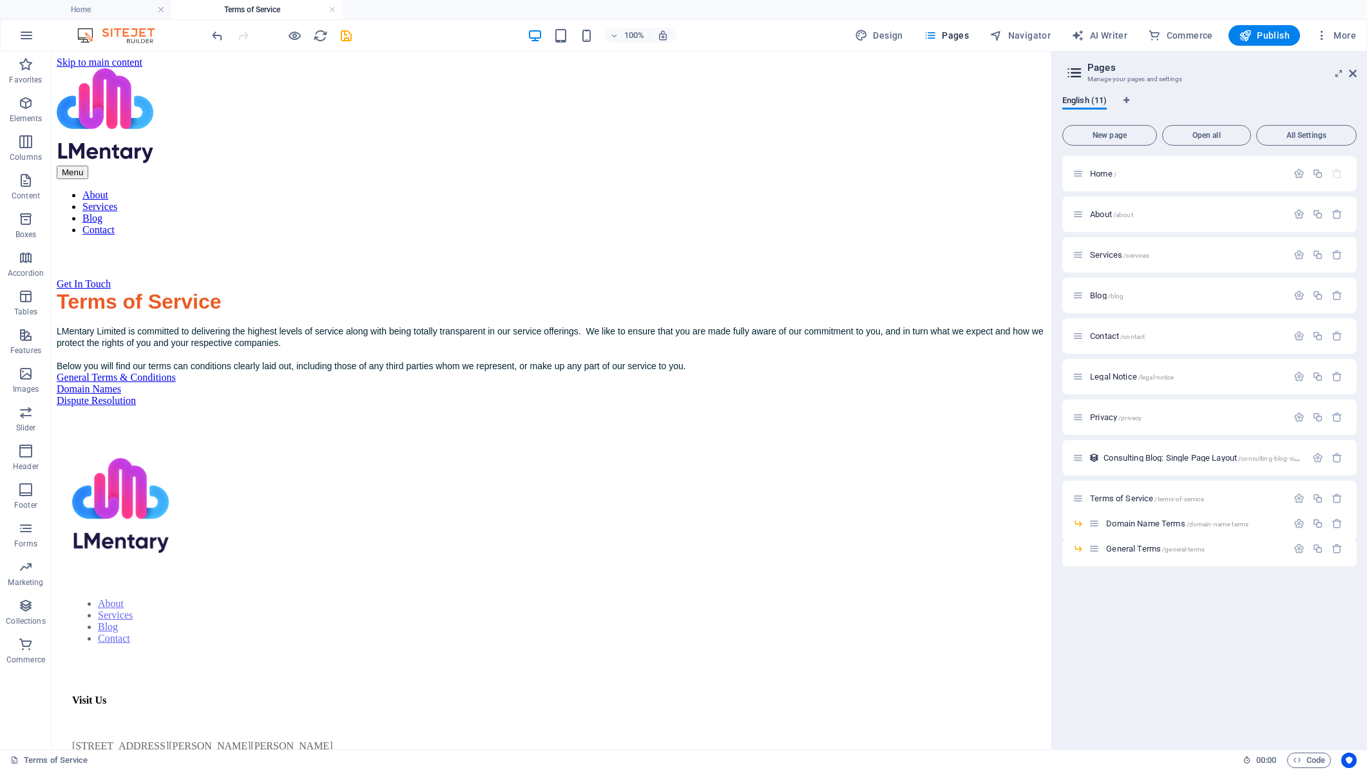
scroll to position [0, 0]
click at [718, 407] on div "Dispute Resolution" at bounding box center [552, 401] width 990 height 12
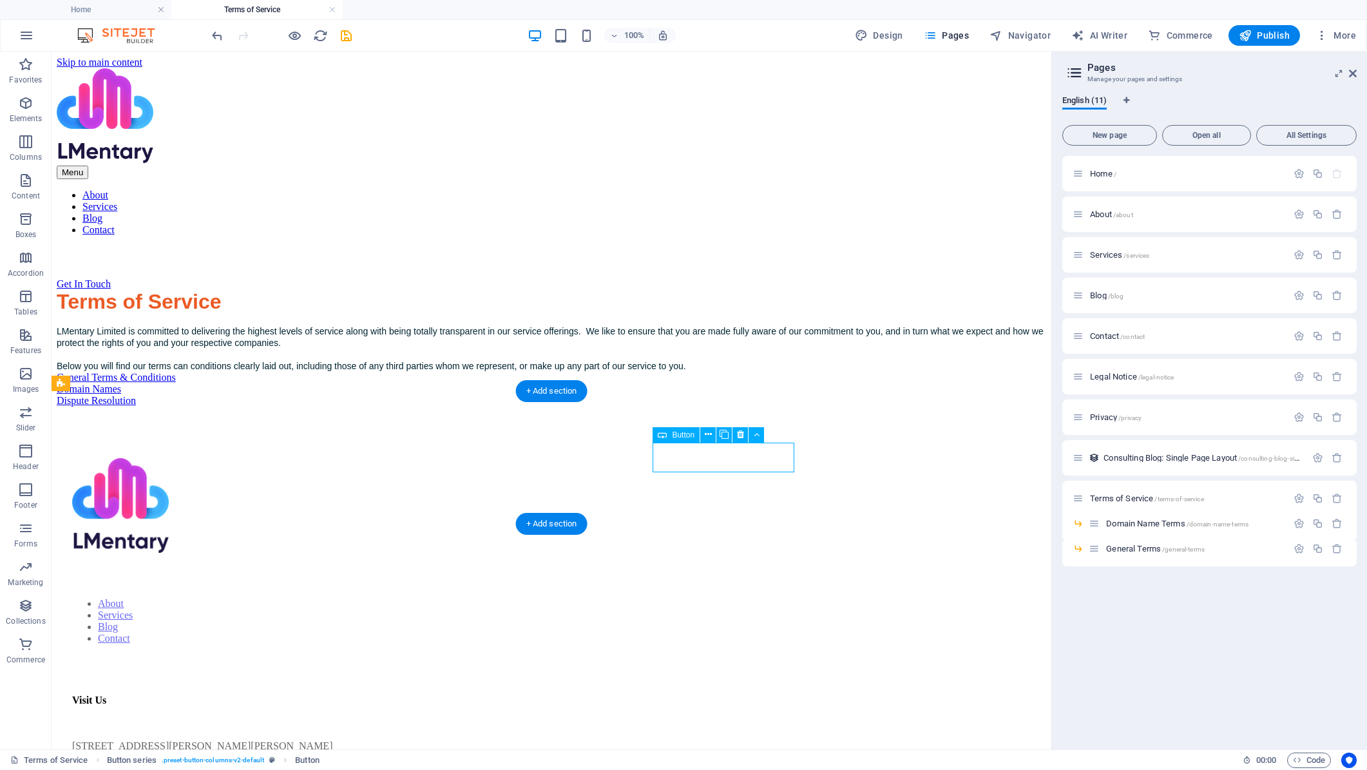
click at [722, 407] on div "Dispute Resolution" at bounding box center [552, 401] width 990 height 12
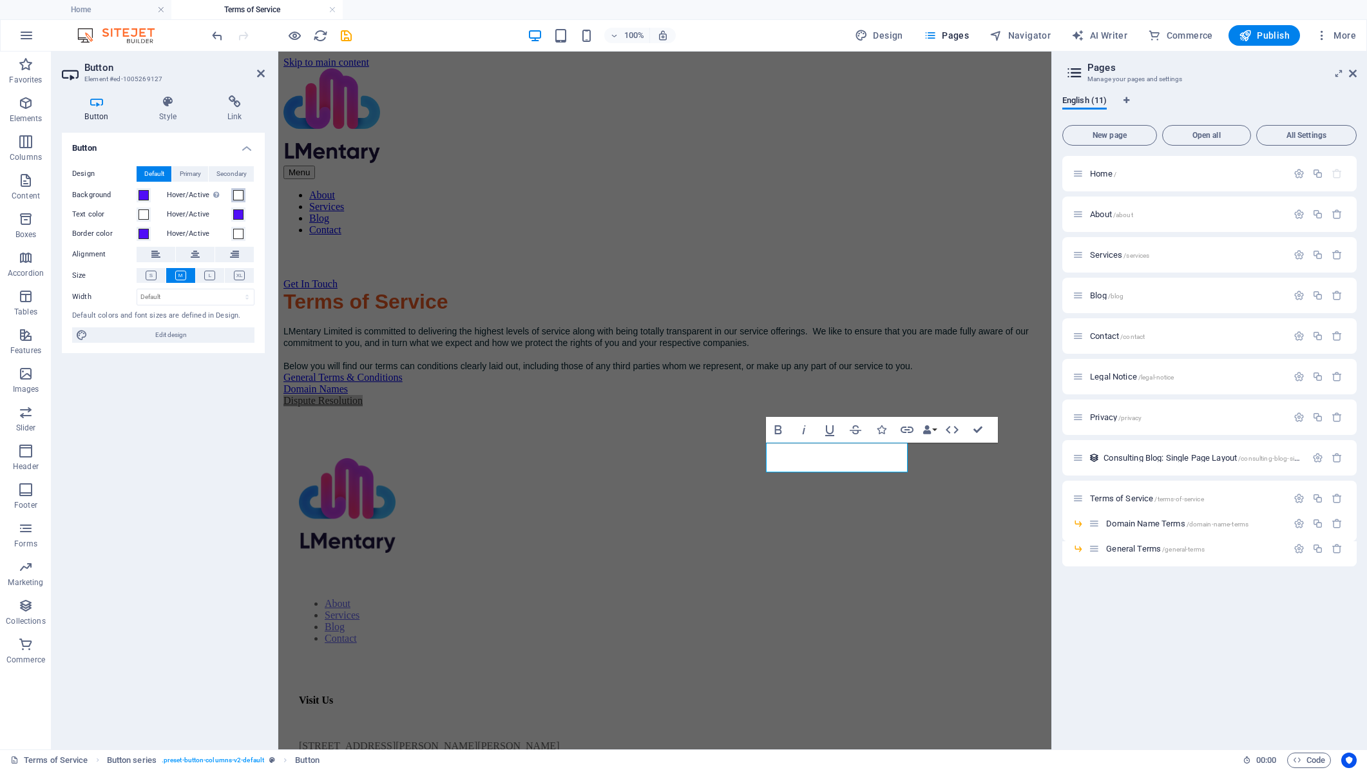
click at [240, 194] on span at bounding box center [238, 195] width 10 height 10
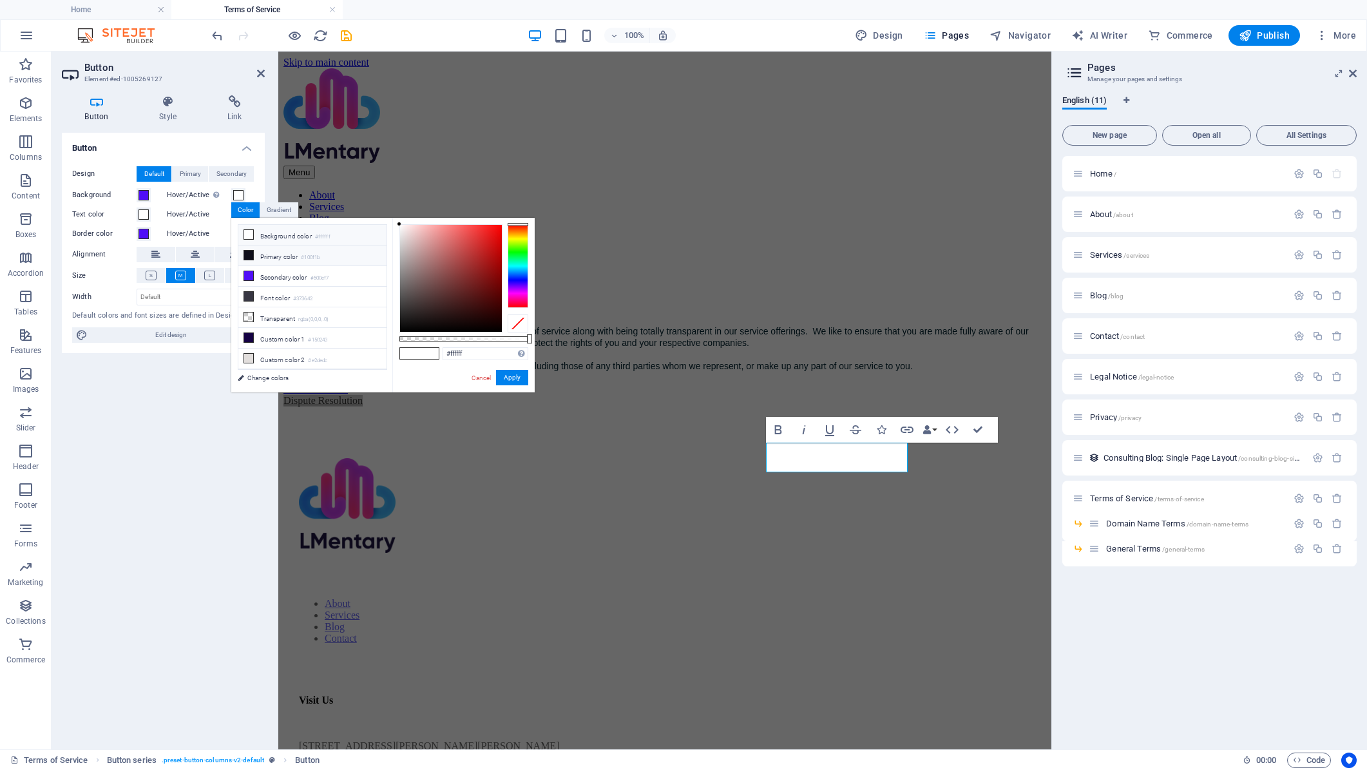
click at [288, 259] on li "Primary color #100f1b" at bounding box center [312, 255] width 148 height 21
type input "#100f1b"
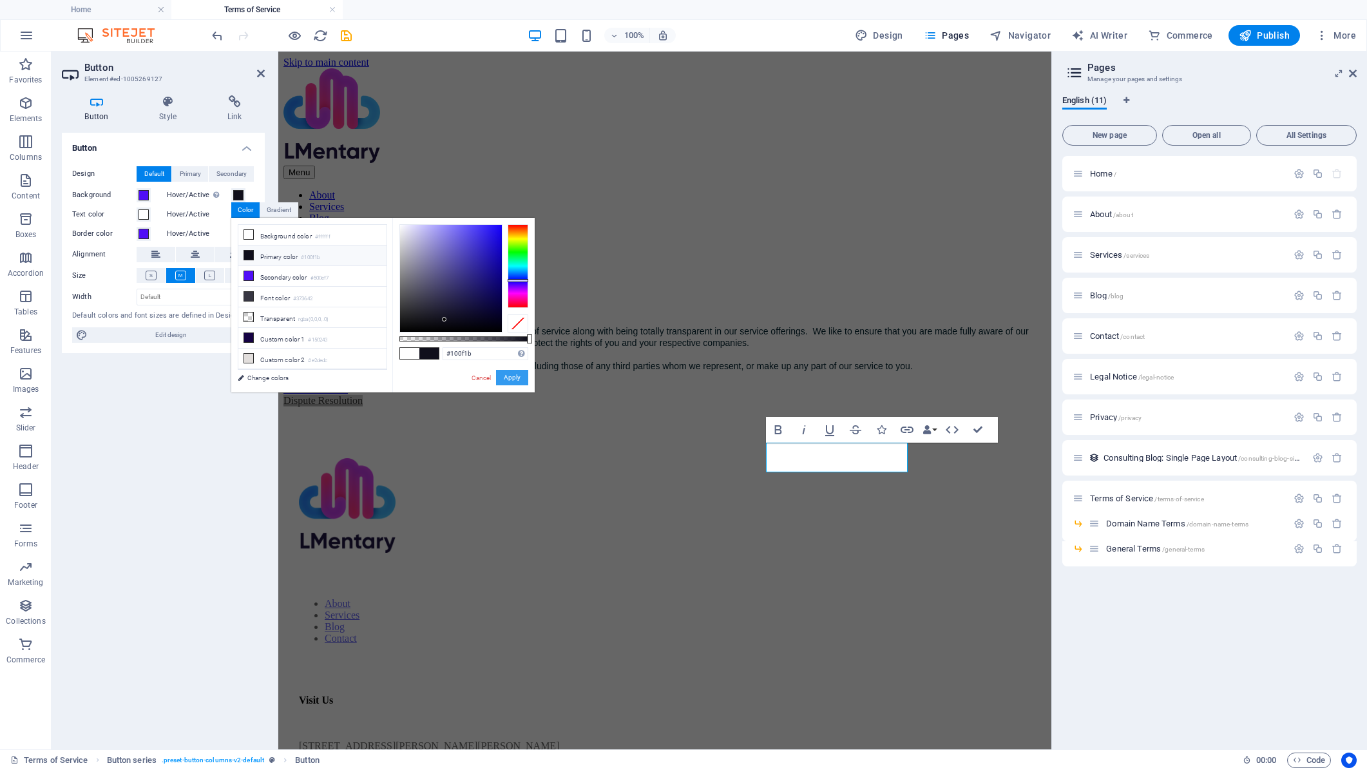
click at [512, 376] on button "Apply" at bounding box center [512, 377] width 32 height 15
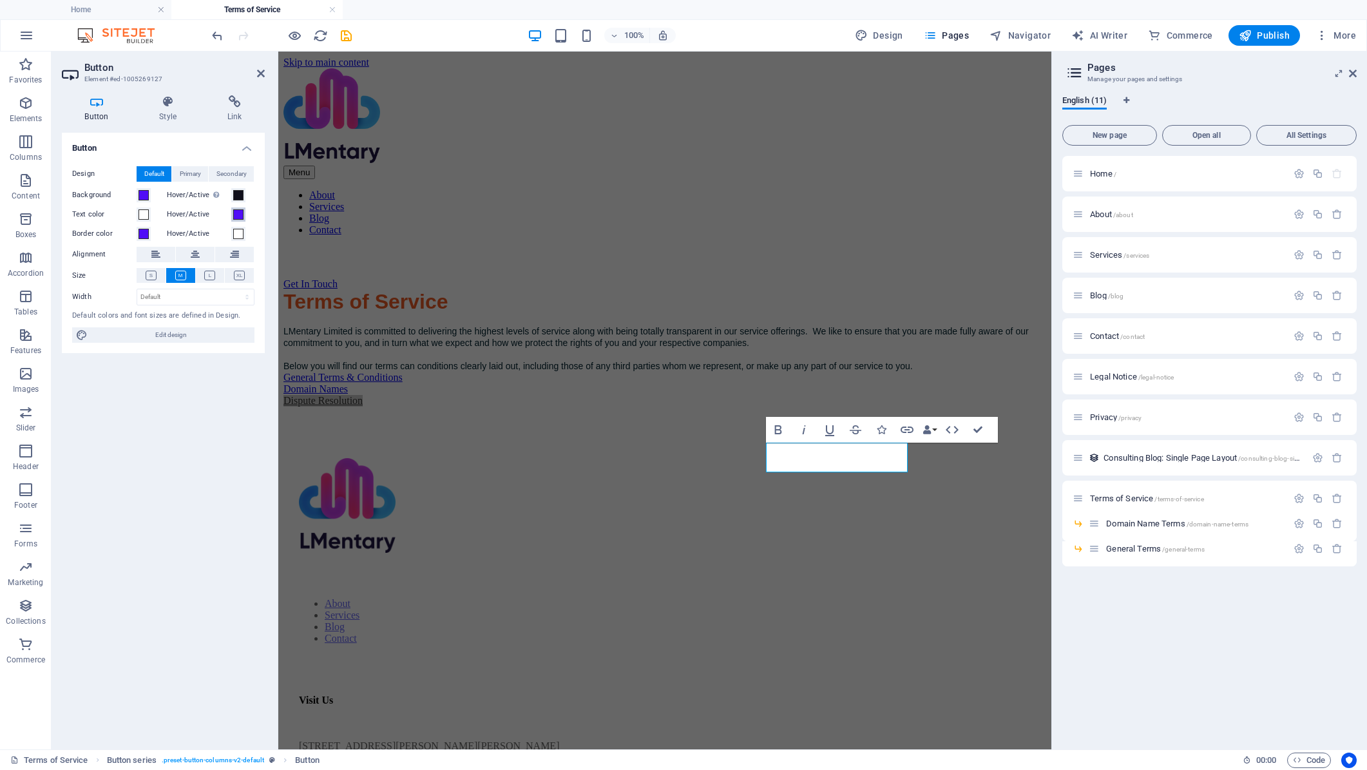
click at [238, 216] on span at bounding box center [238, 214] width 10 height 10
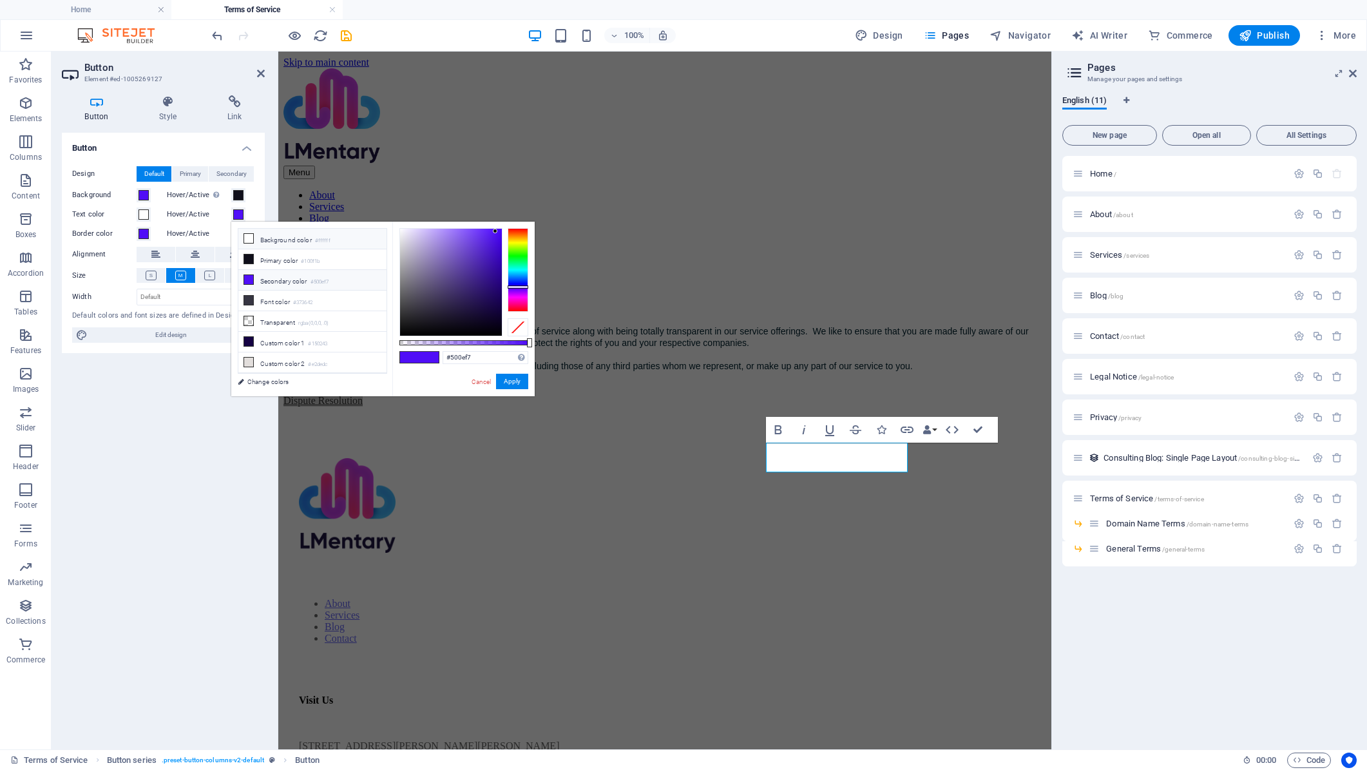
click at [276, 244] on li "Background color #ffffff" at bounding box center [312, 239] width 148 height 21
type input "#ffffff"
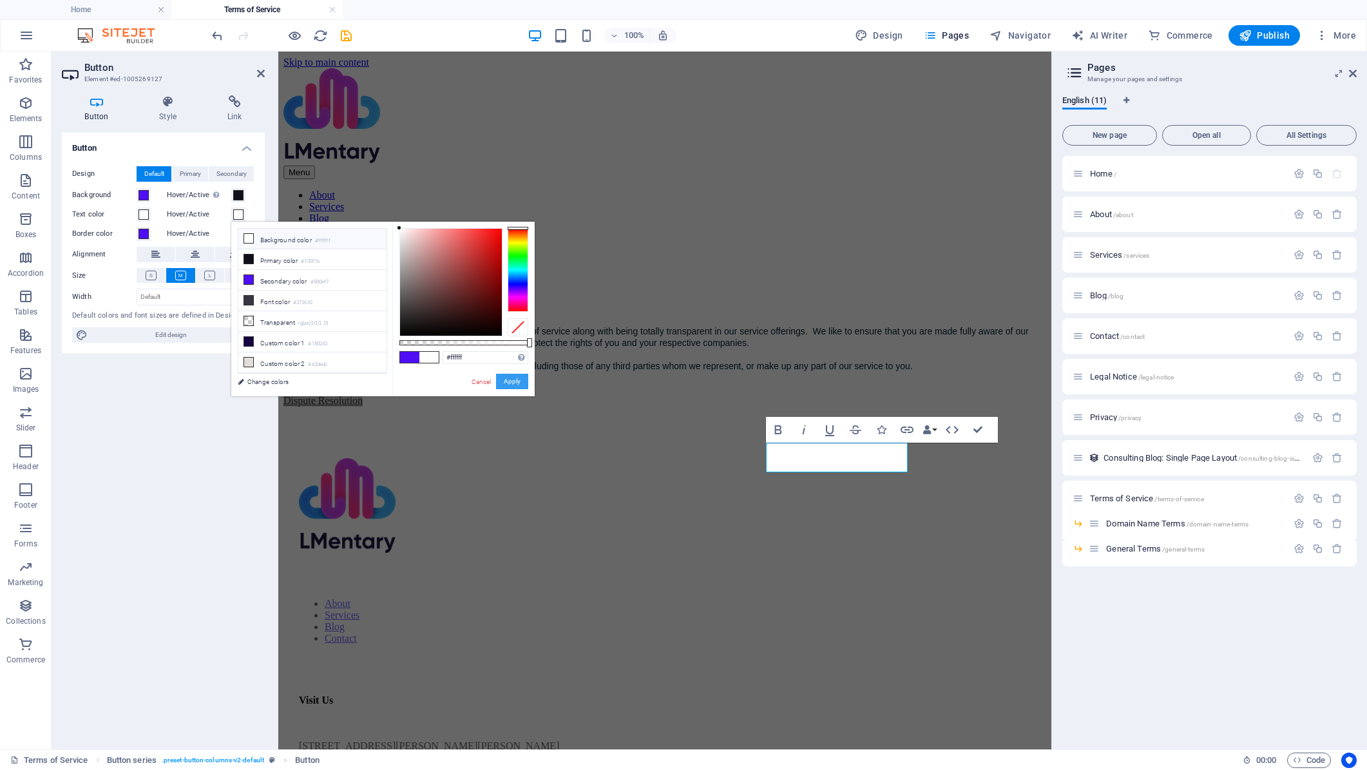
click at [513, 381] on button "Apply" at bounding box center [512, 381] width 32 height 15
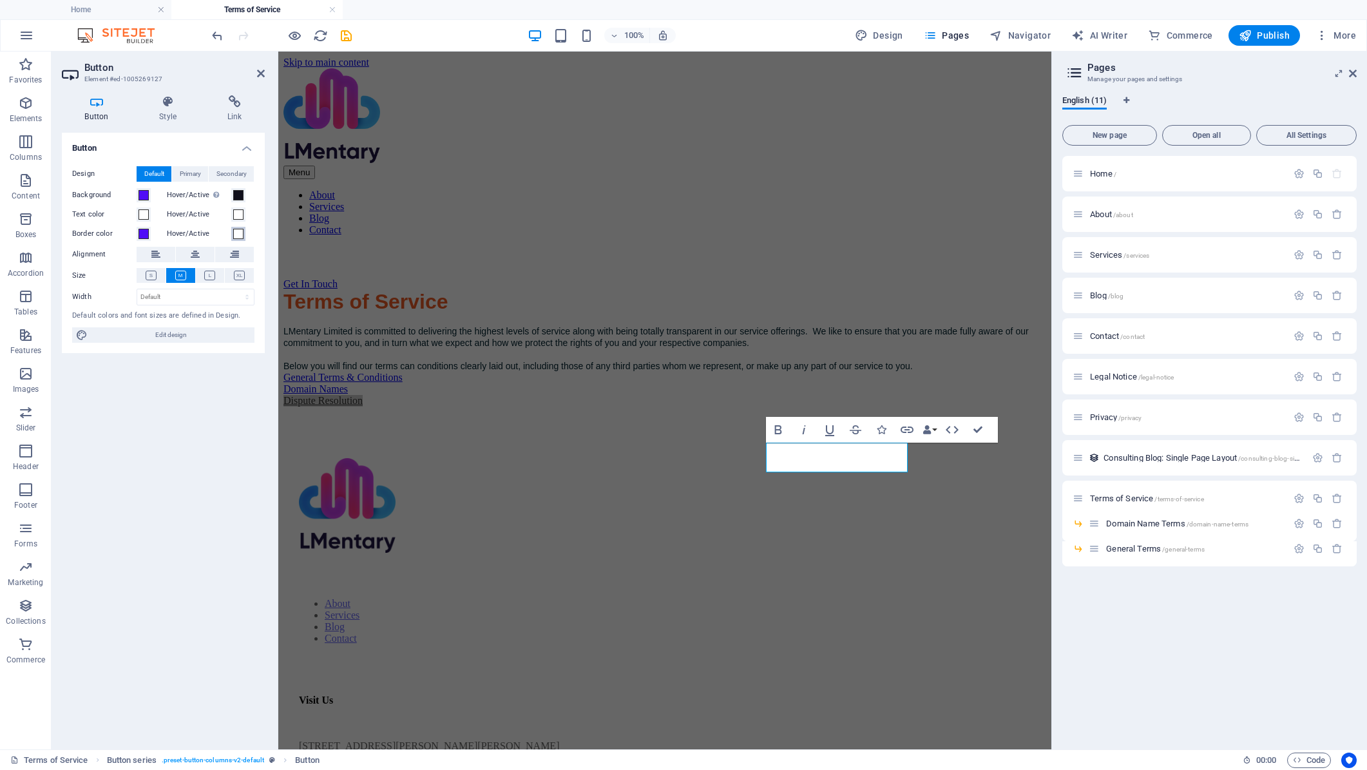
click at [238, 236] on span at bounding box center [238, 234] width 10 height 10
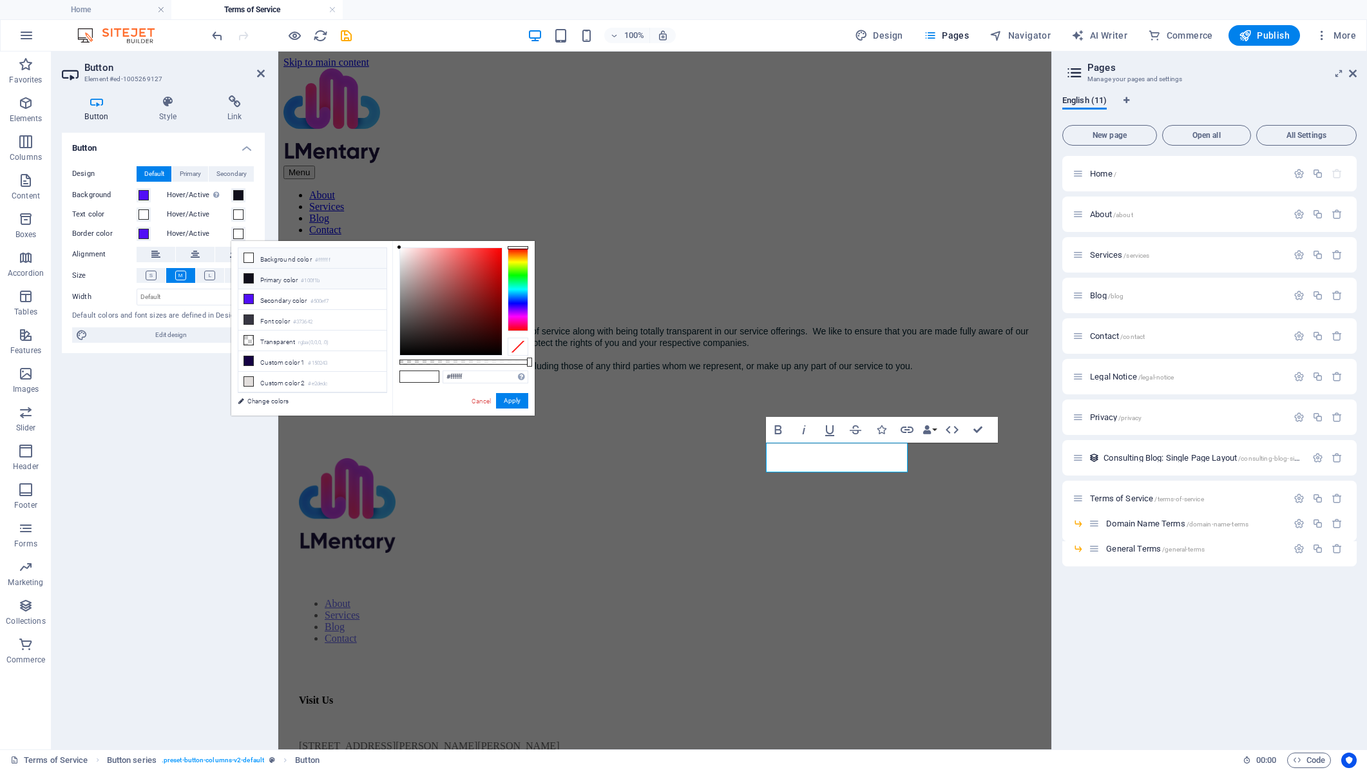
click at [276, 280] on li "Primary color #100f1b" at bounding box center [312, 279] width 148 height 21
type input "#100f1b"
click at [512, 401] on button "Apply" at bounding box center [512, 400] width 32 height 15
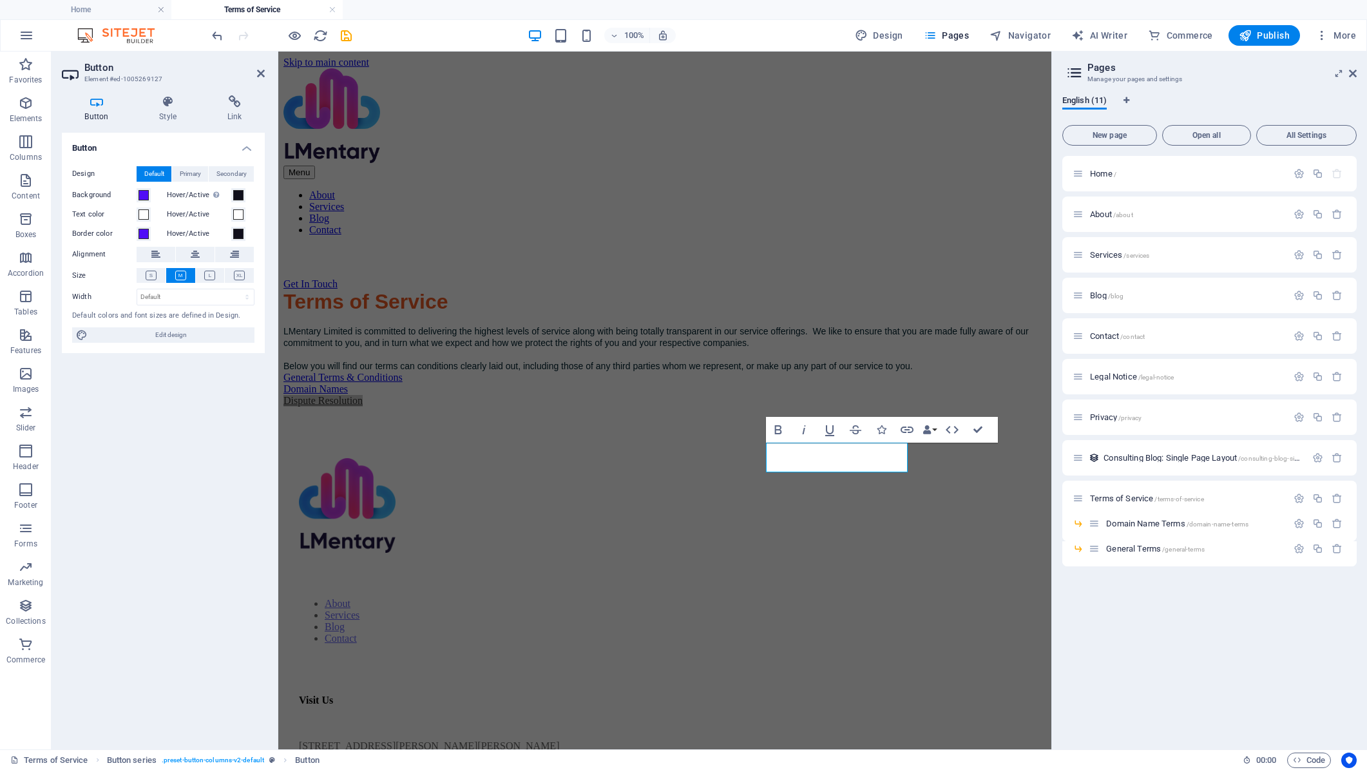
click at [191, 474] on div "Button Design Default Primary Secondary Background Hover/Active Switch to previ…" at bounding box center [163, 436] width 203 height 606
click at [635, 395] on div "Domain Names" at bounding box center [664, 389] width 763 height 12
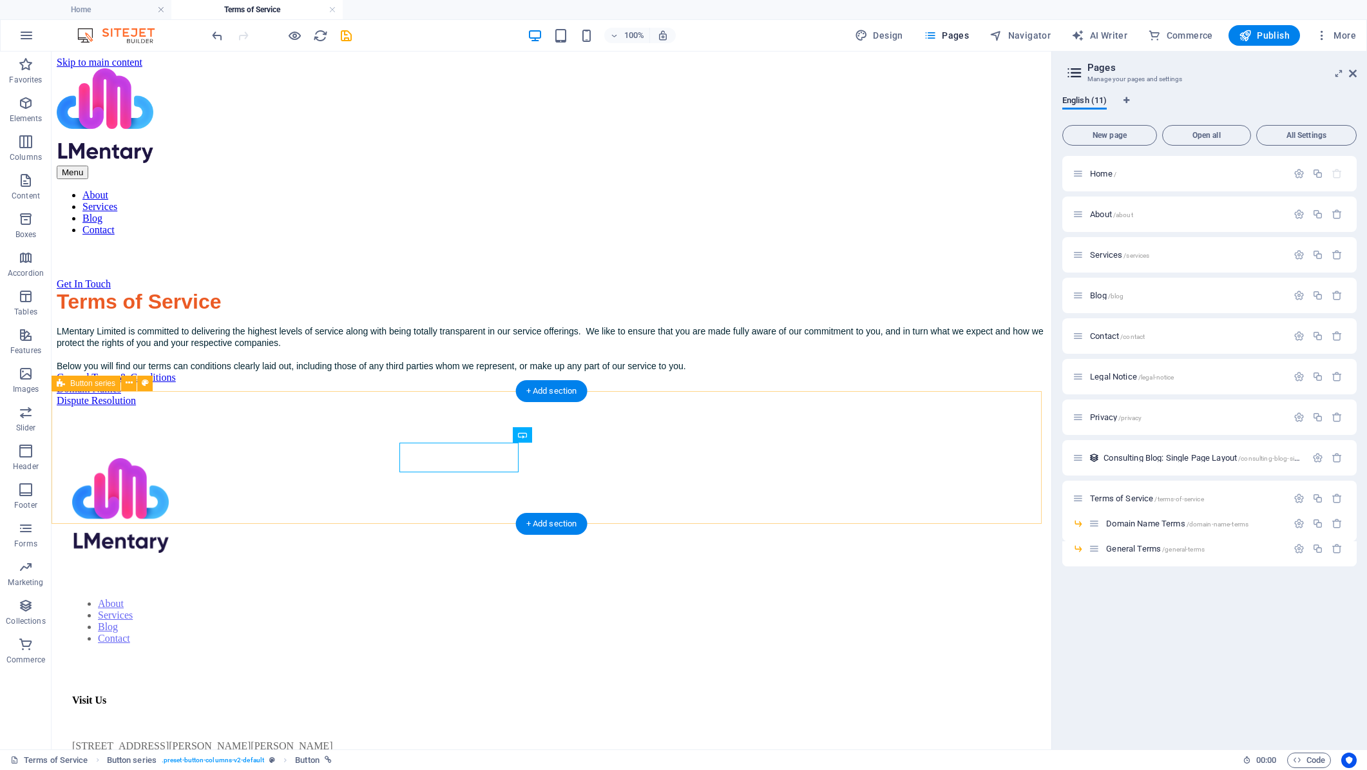
click at [635, 407] on div "General Terms & Conditions Domain Names Dispute Resolution" at bounding box center [552, 389] width 990 height 35
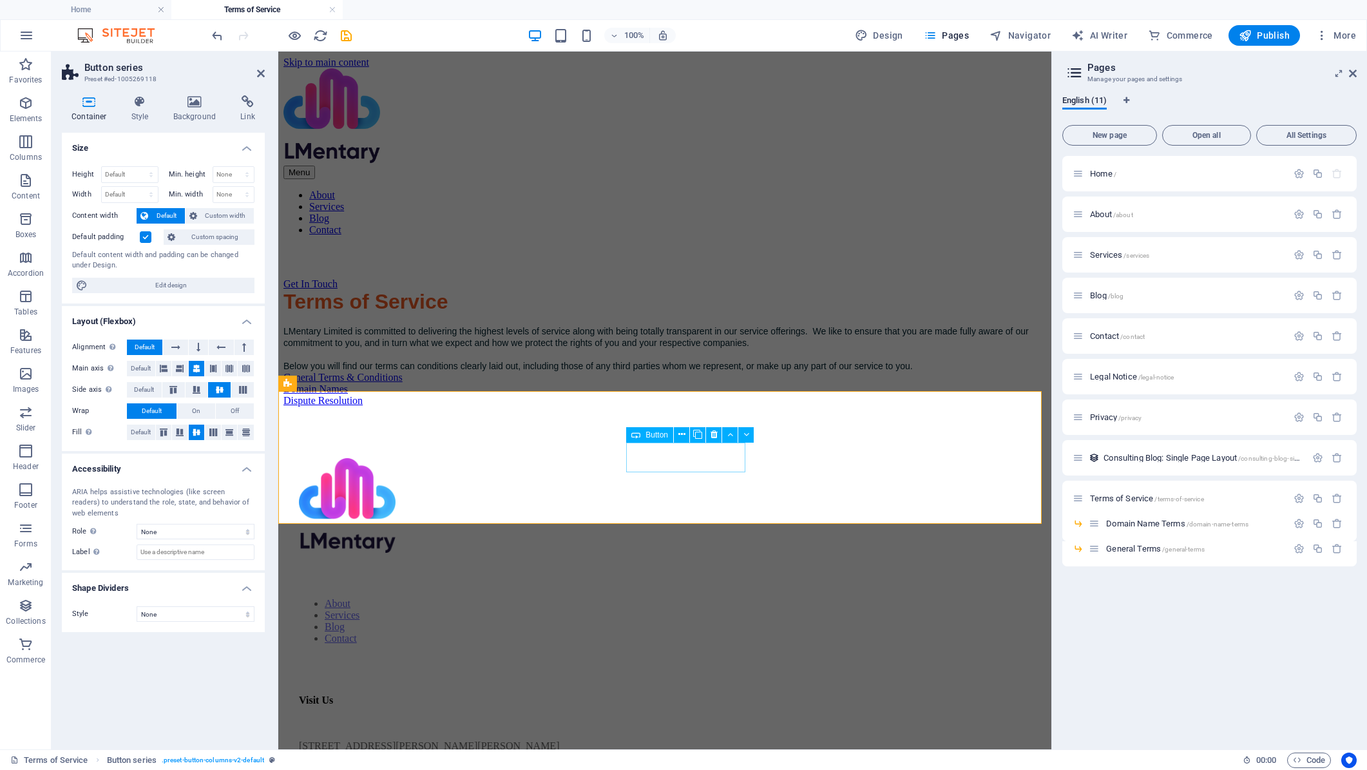
click at [631, 395] on div "Domain Names" at bounding box center [664, 389] width 763 height 12
click at [637, 395] on div "Domain Names" at bounding box center [664, 389] width 763 height 12
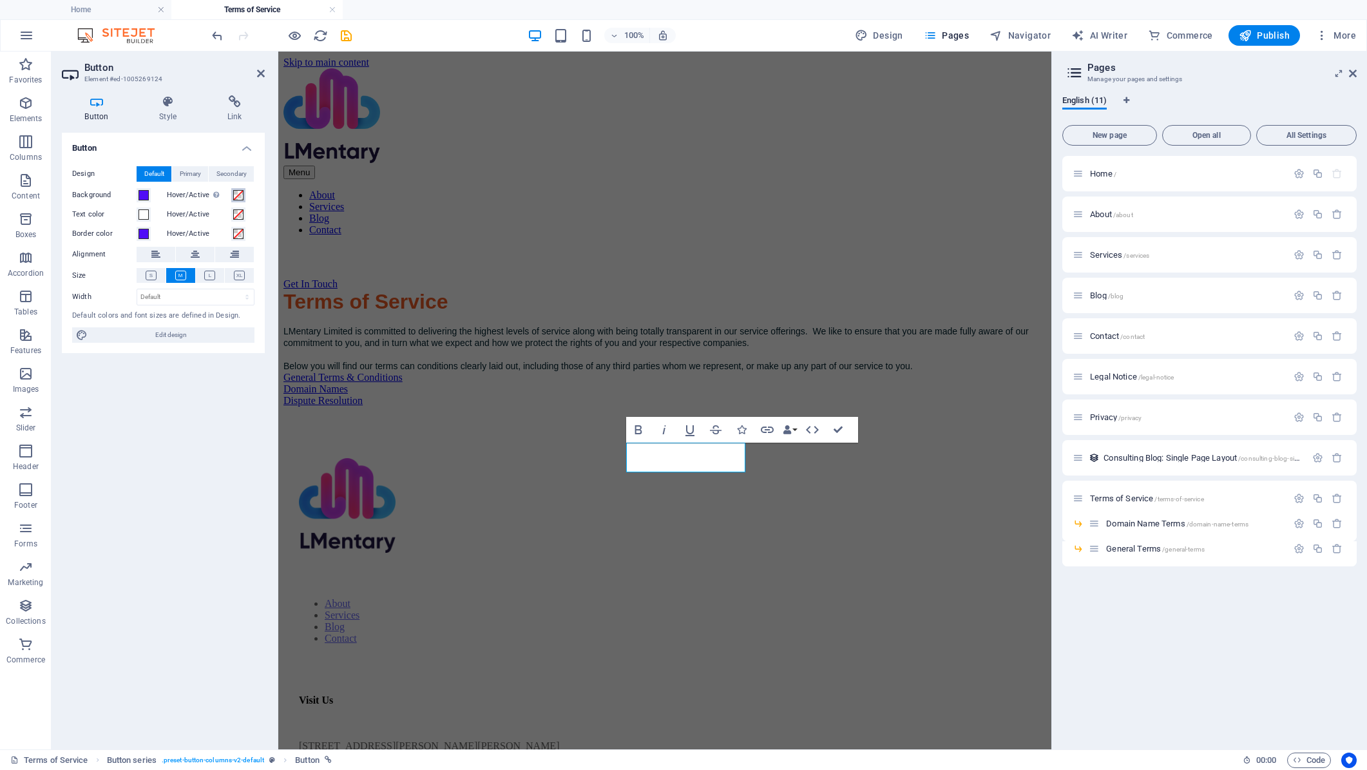
click at [236, 193] on span at bounding box center [238, 195] width 10 height 10
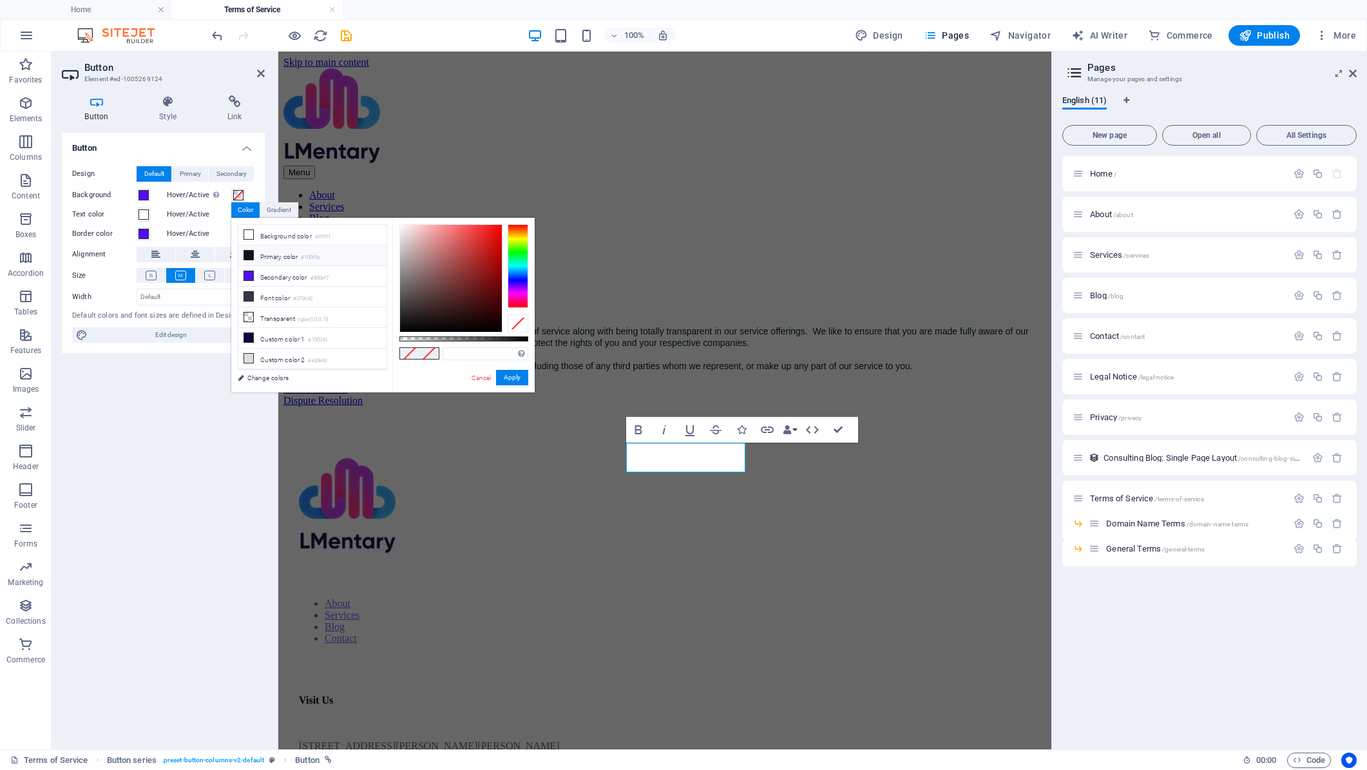
click at [280, 258] on li "Primary color #100f1b" at bounding box center [312, 255] width 148 height 21
type input "#100f1b"
click at [512, 378] on button "Apply" at bounding box center [512, 377] width 32 height 15
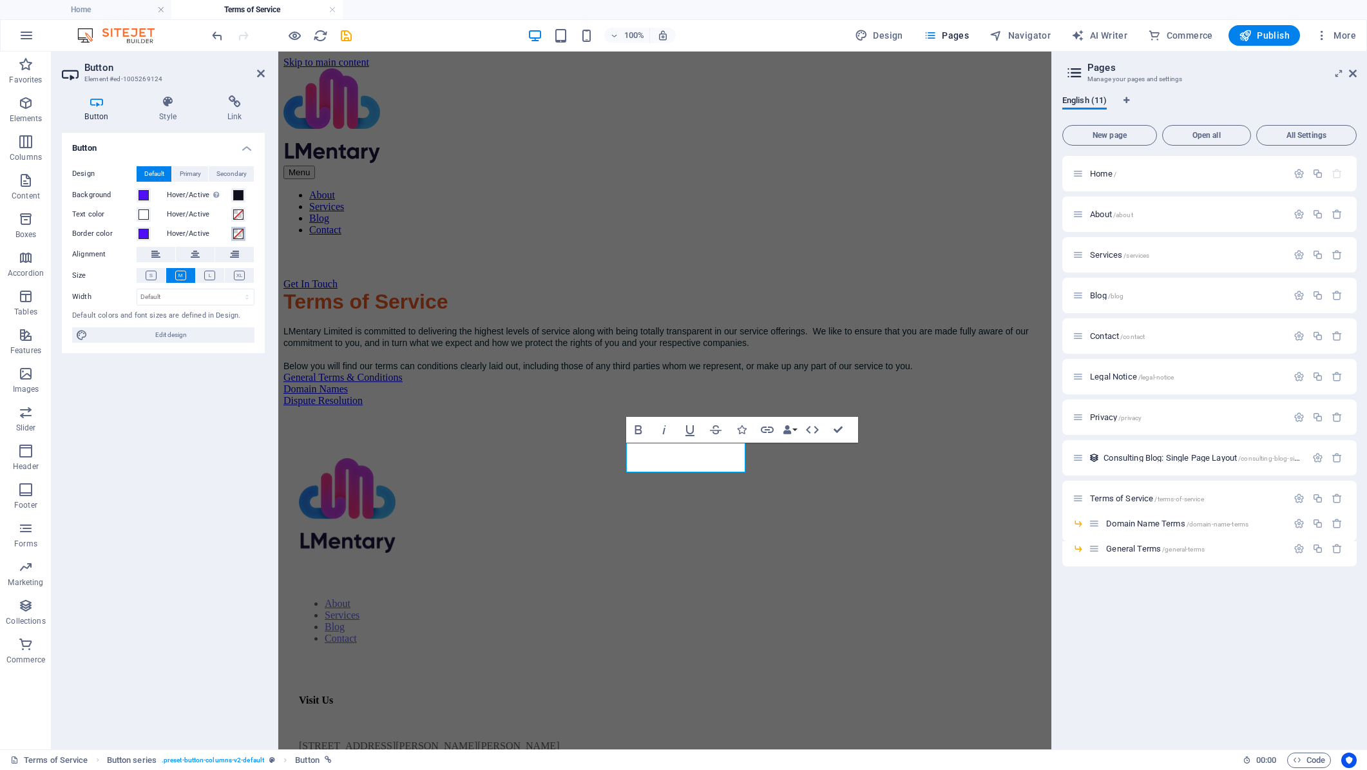
click at [242, 235] on span at bounding box center [238, 234] width 10 height 10
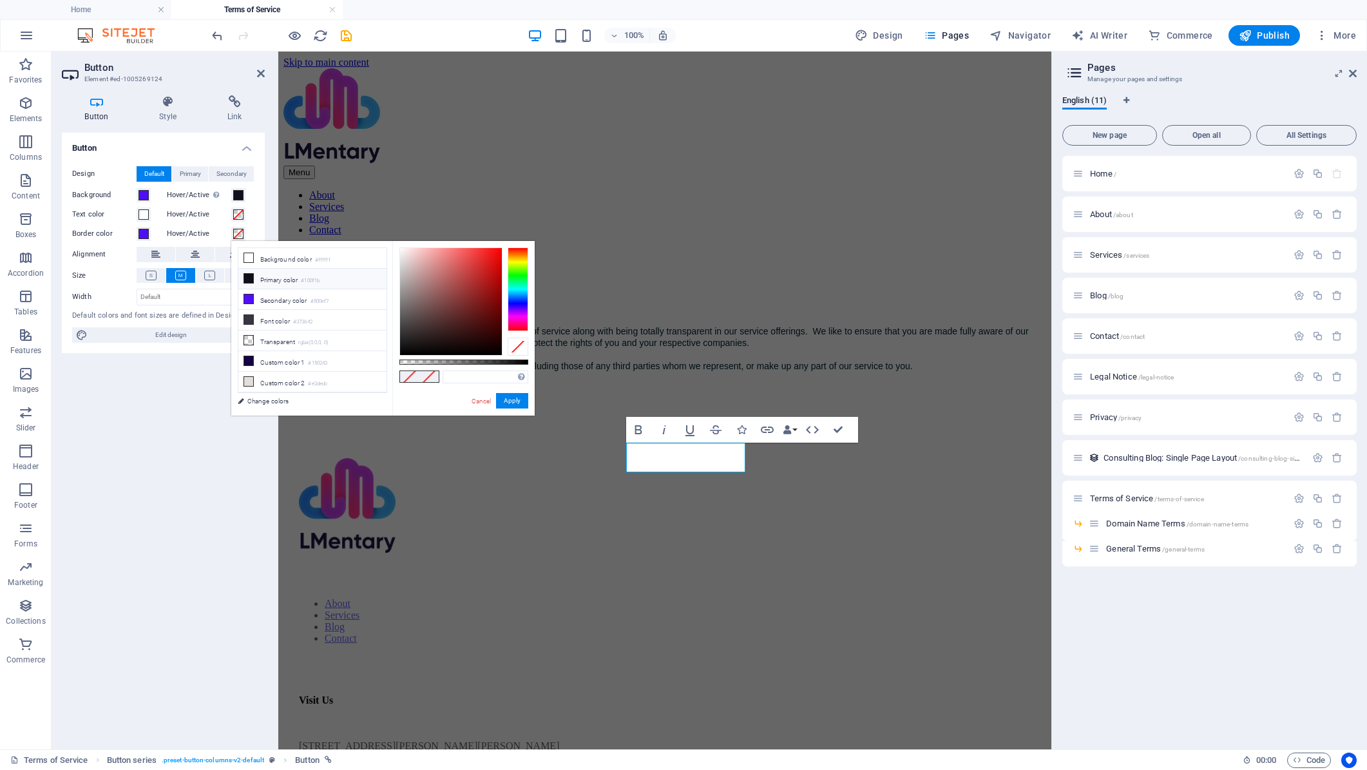
click at [251, 280] on icon at bounding box center [248, 278] width 9 height 9
type input "#100f1b"
click at [248, 280] on icon at bounding box center [248, 278] width 9 height 9
click at [513, 403] on button "Apply" at bounding box center [512, 400] width 32 height 15
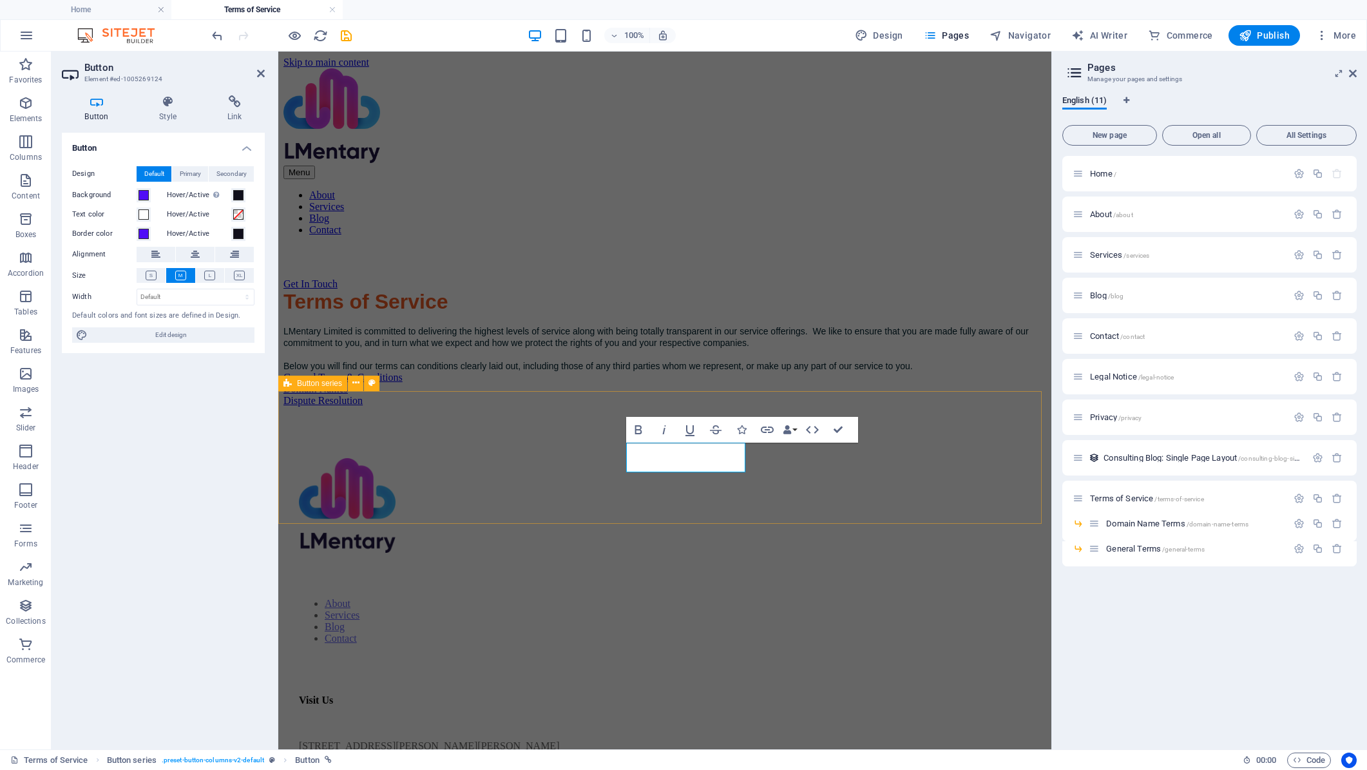
click at [586, 407] on div "General Terms & Conditions Domain Names Dispute Resolution" at bounding box center [664, 389] width 763 height 35
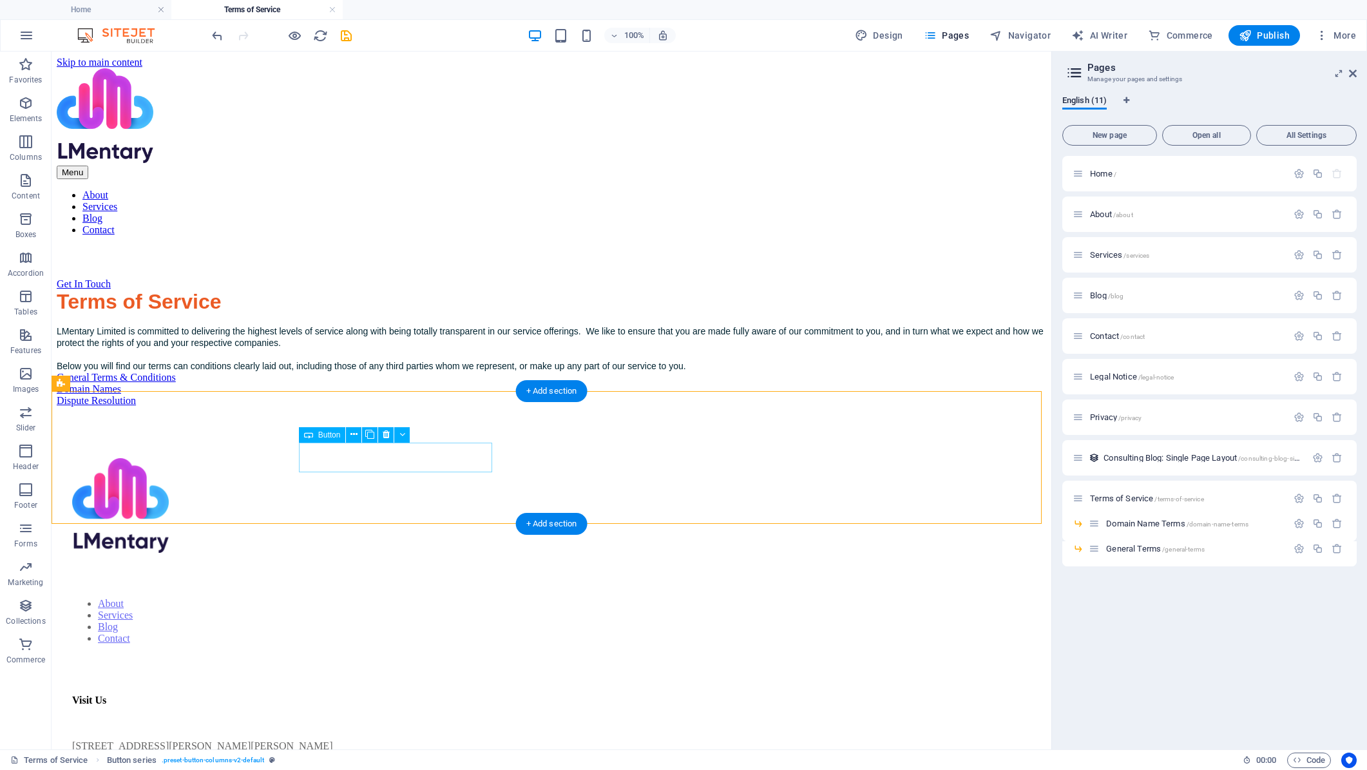
click at [453, 383] on div "General Terms & Conditions" at bounding box center [552, 378] width 990 height 12
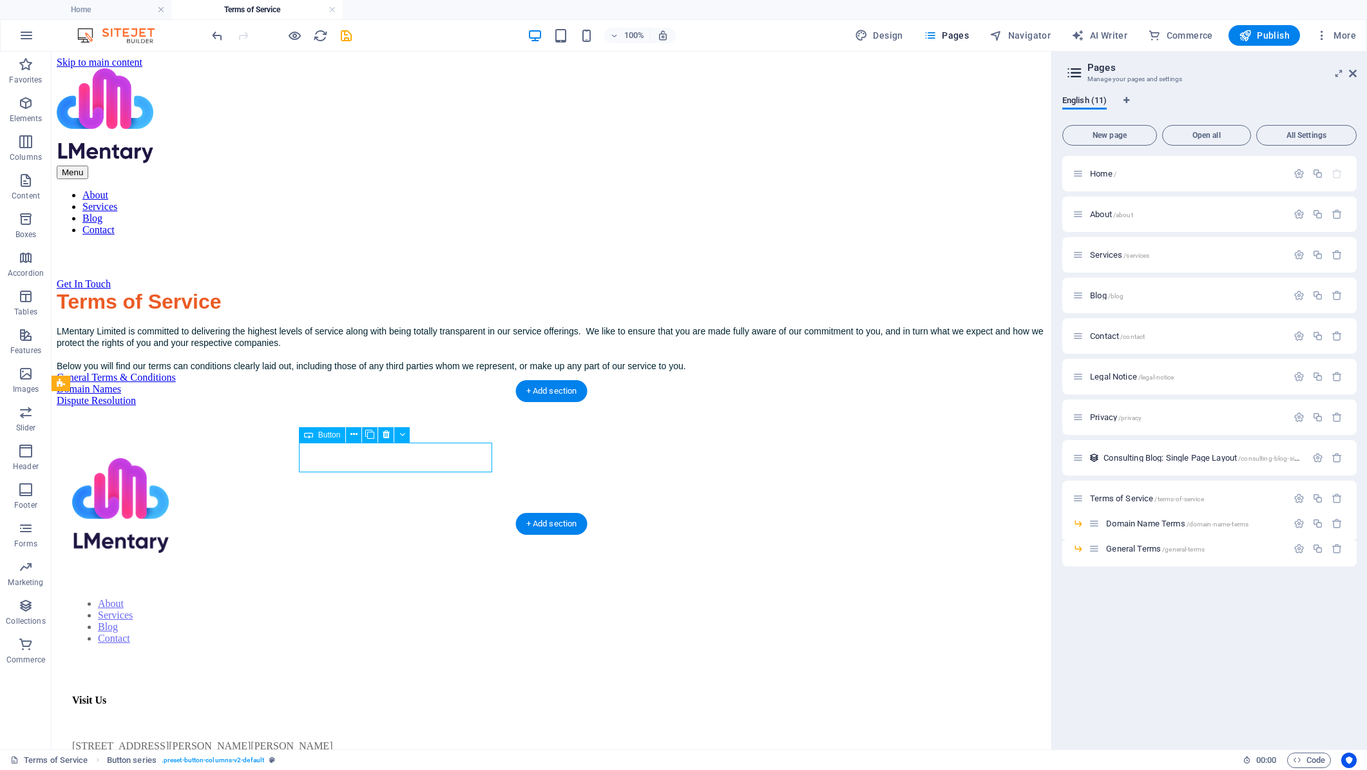
click at [453, 383] on div "General Terms & Conditions" at bounding box center [552, 378] width 990 height 12
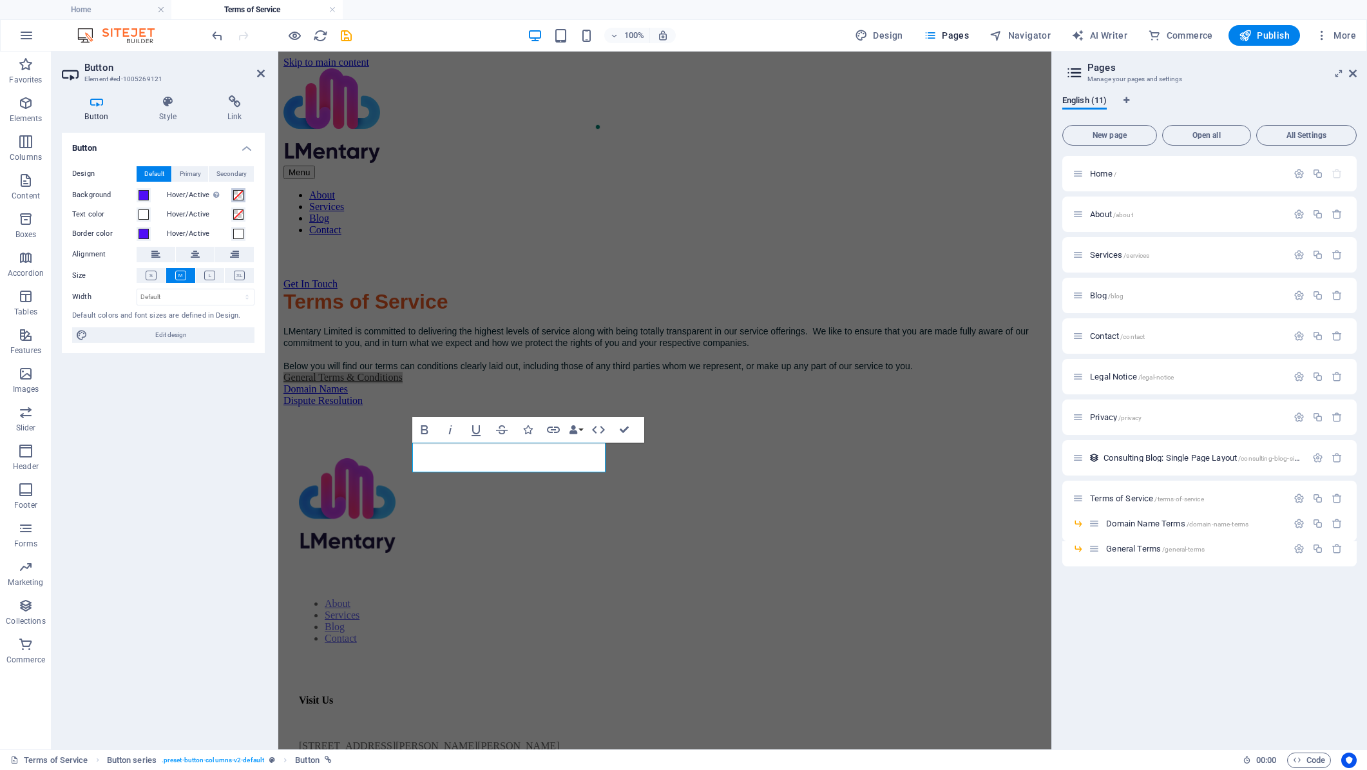
click at [237, 200] on button "Hover/Active Switch to preview mode to test the active/hover state" at bounding box center [238, 195] width 14 height 14
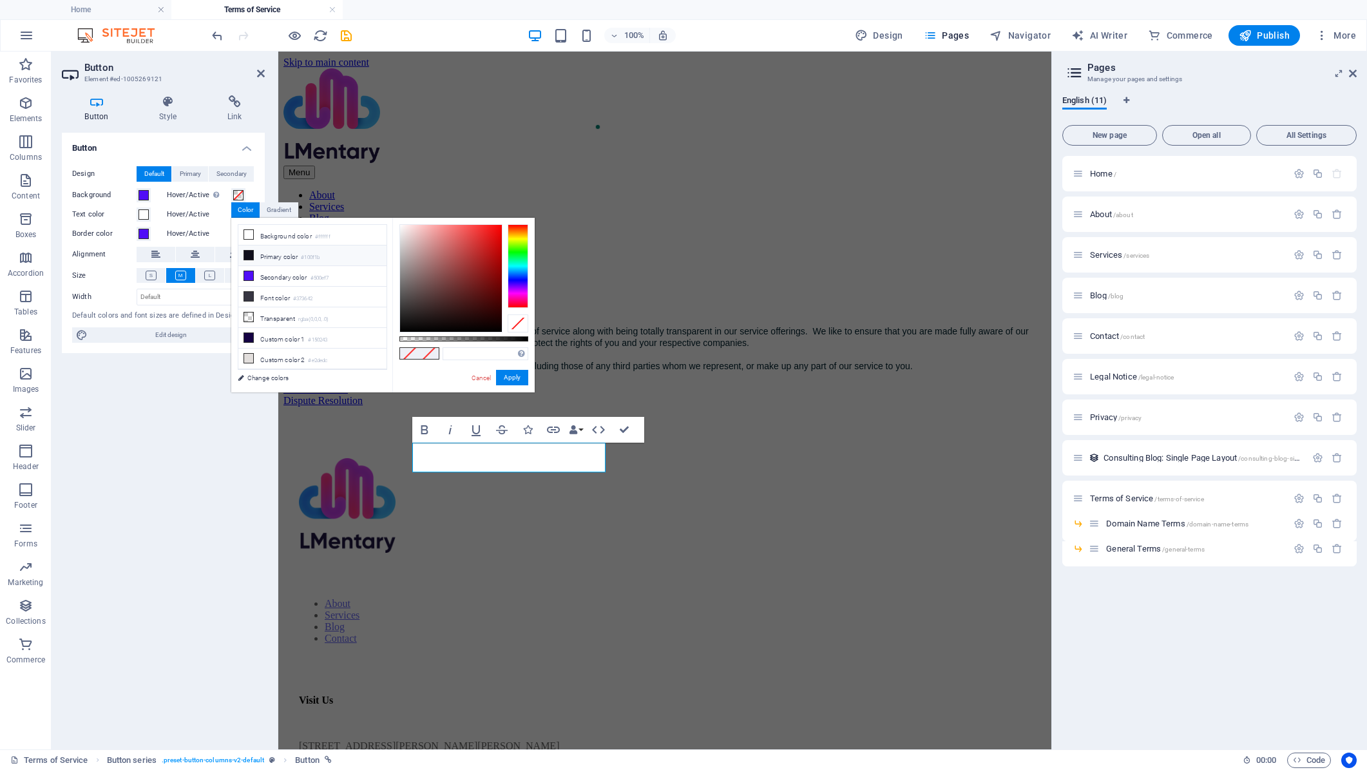
click at [269, 256] on li "Primary color #100f1b" at bounding box center [312, 255] width 148 height 21
type input "#100f1b"
drag, startPoint x: 506, startPoint y: 381, endPoint x: 216, endPoint y: 315, distance: 298.0
click at [506, 381] on button "Apply" at bounding box center [512, 377] width 32 height 15
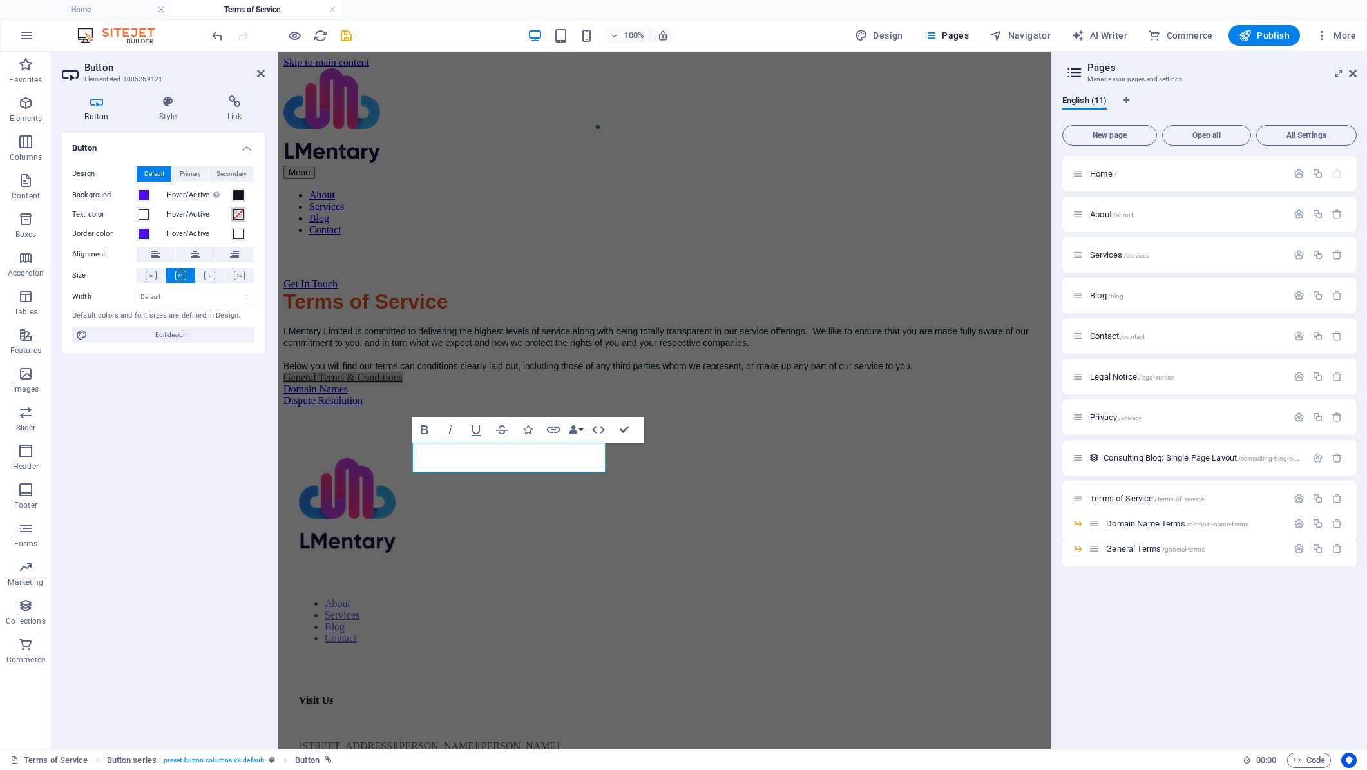
click at [238, 215] on span at bounding box center [238, 214] width 10 height 10
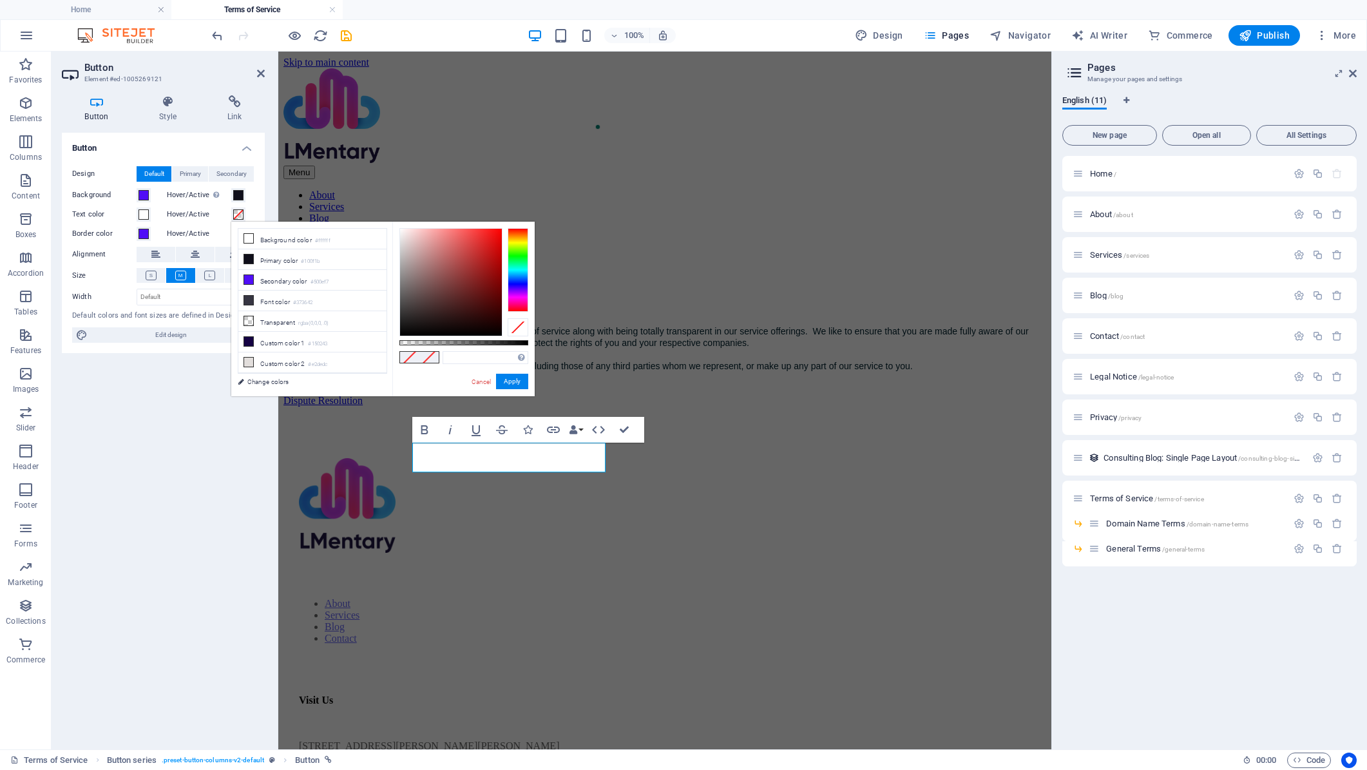
click at [238, 215] on span at bounding box center [238, 214] width 10 height 10
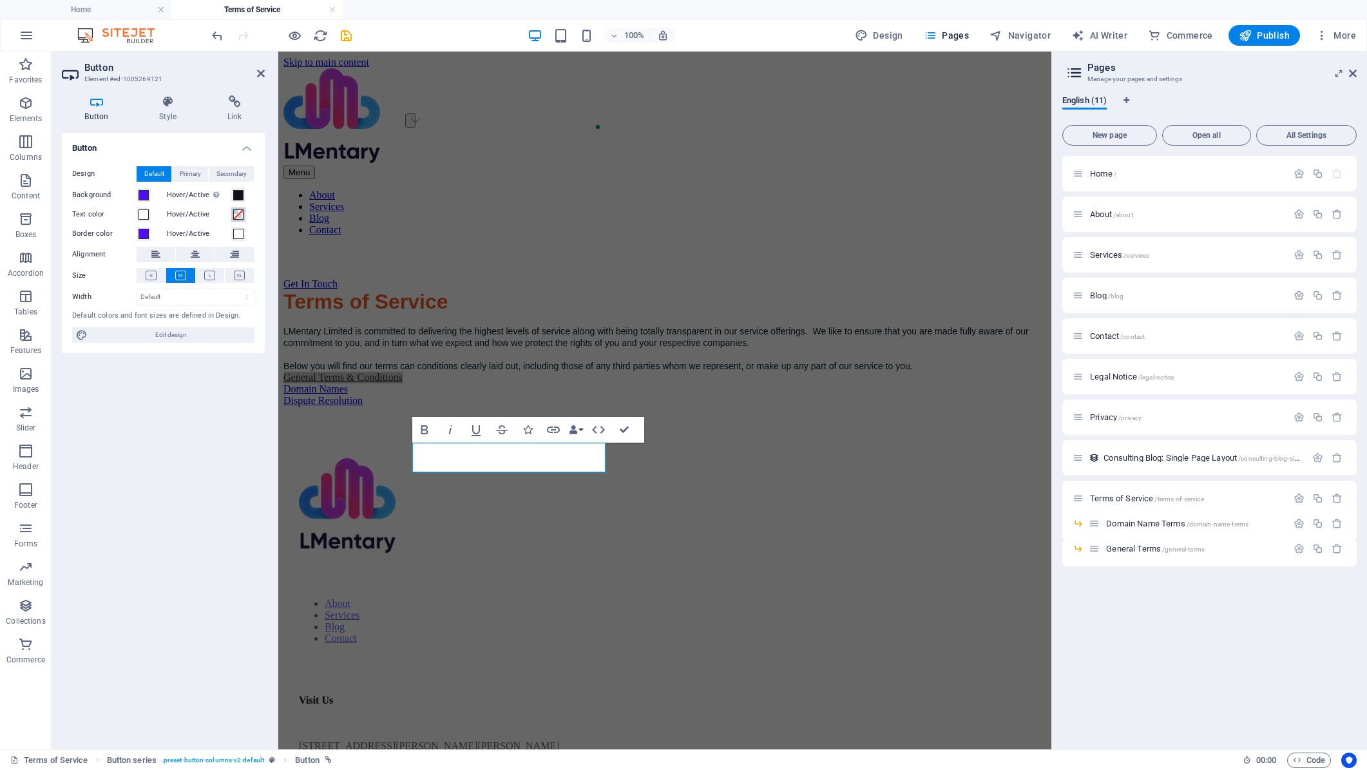
click at [241, 218] on span at bounding box center [238, 214] width 10 height 10
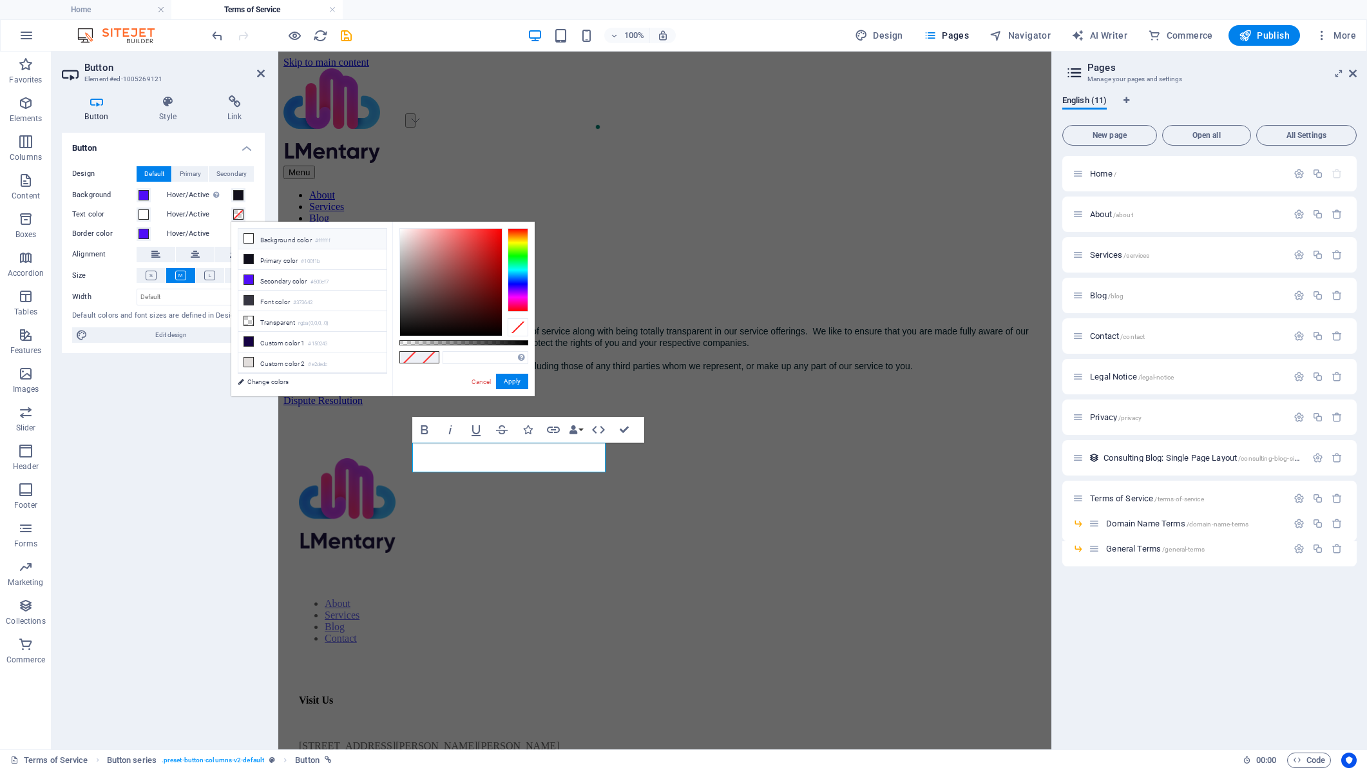
click at [280, 242] on li "Background color #ffffff" at bounding box center [312, 239] width 148 height 21
type input "#ffffff"
click at [510, 380] on button "Apply" at bounding box center [512, 381] width 32 height 15
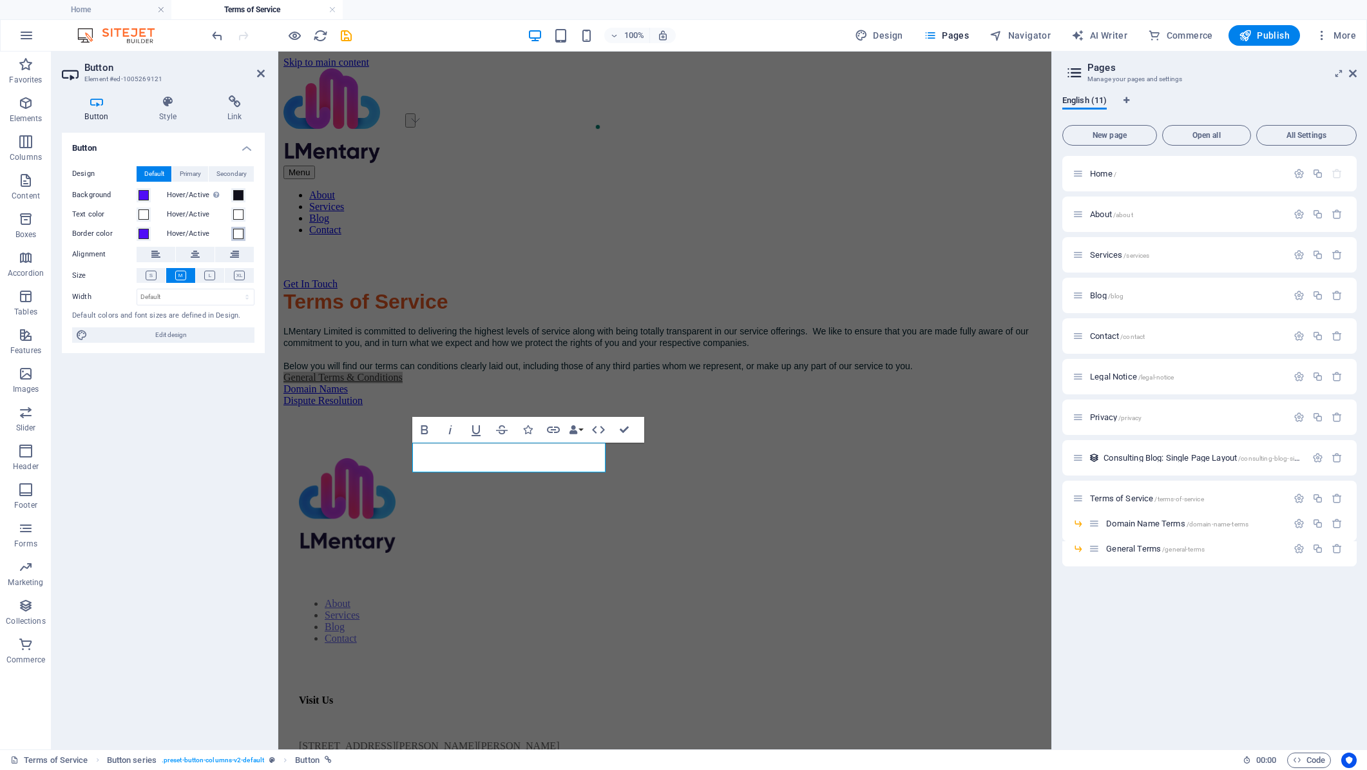
click at [239, 232] on span at bounding box center [238, 234] width 10 height 10
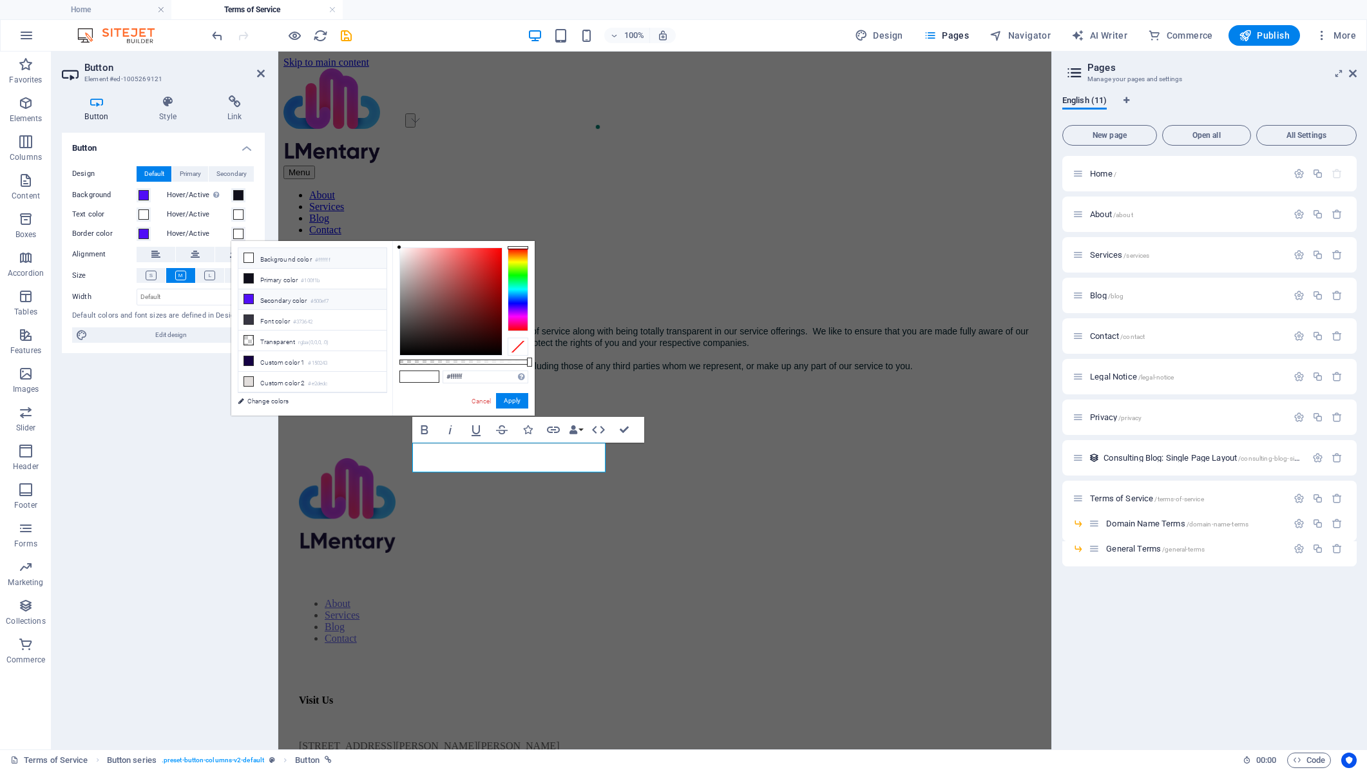
click at [295, 296] on li "Secondary color #500ef7" at bounding box center [312, 299] width 148 height 21
type input "#500ef7"
click at [509, 394] on button "Apply" at bounding box center [512, 400] width 32 height 15
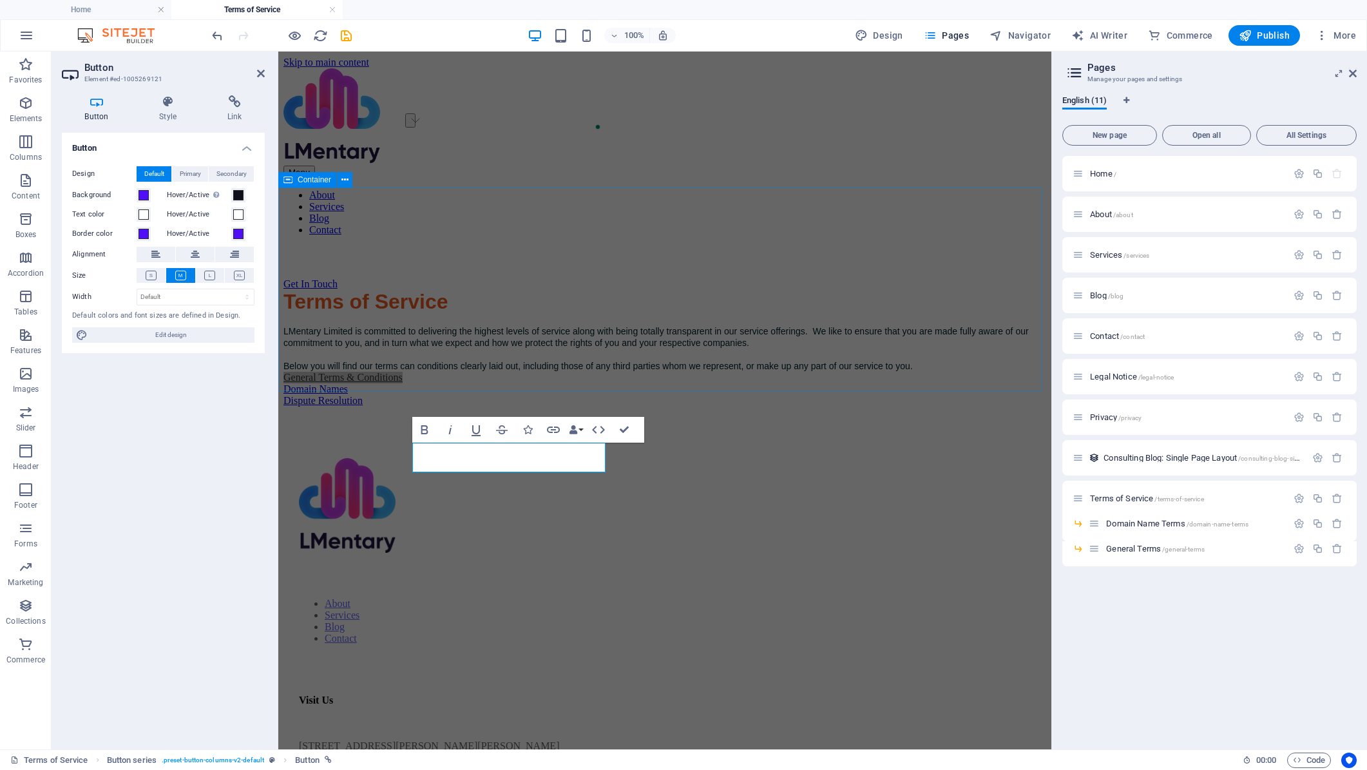
click at [532, 356] on div "Terms of Service LMentary Limited is committed to delivering the highest levels…" at bounding box center [664, 331] width 763 height 82
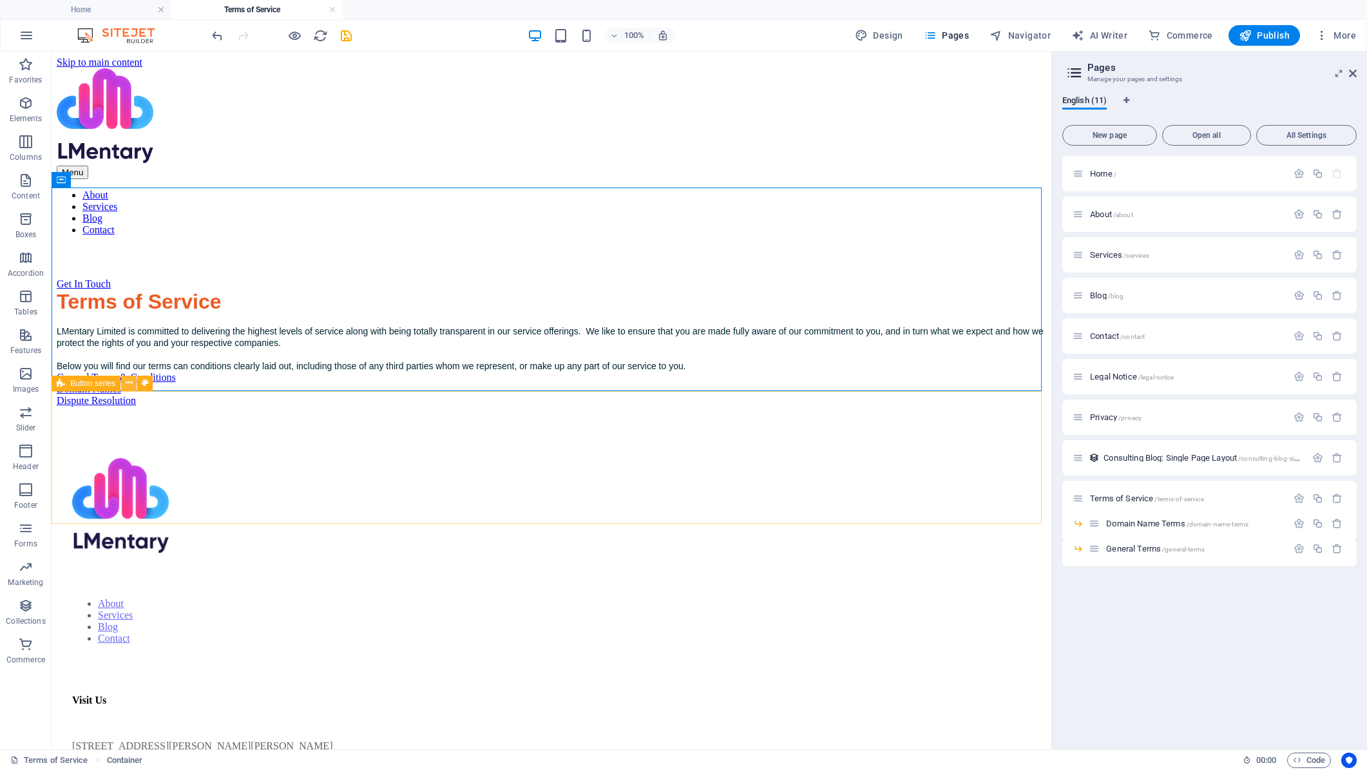
click at [132, 382] on icon at bounding box center [129, 383] width 7 height 14
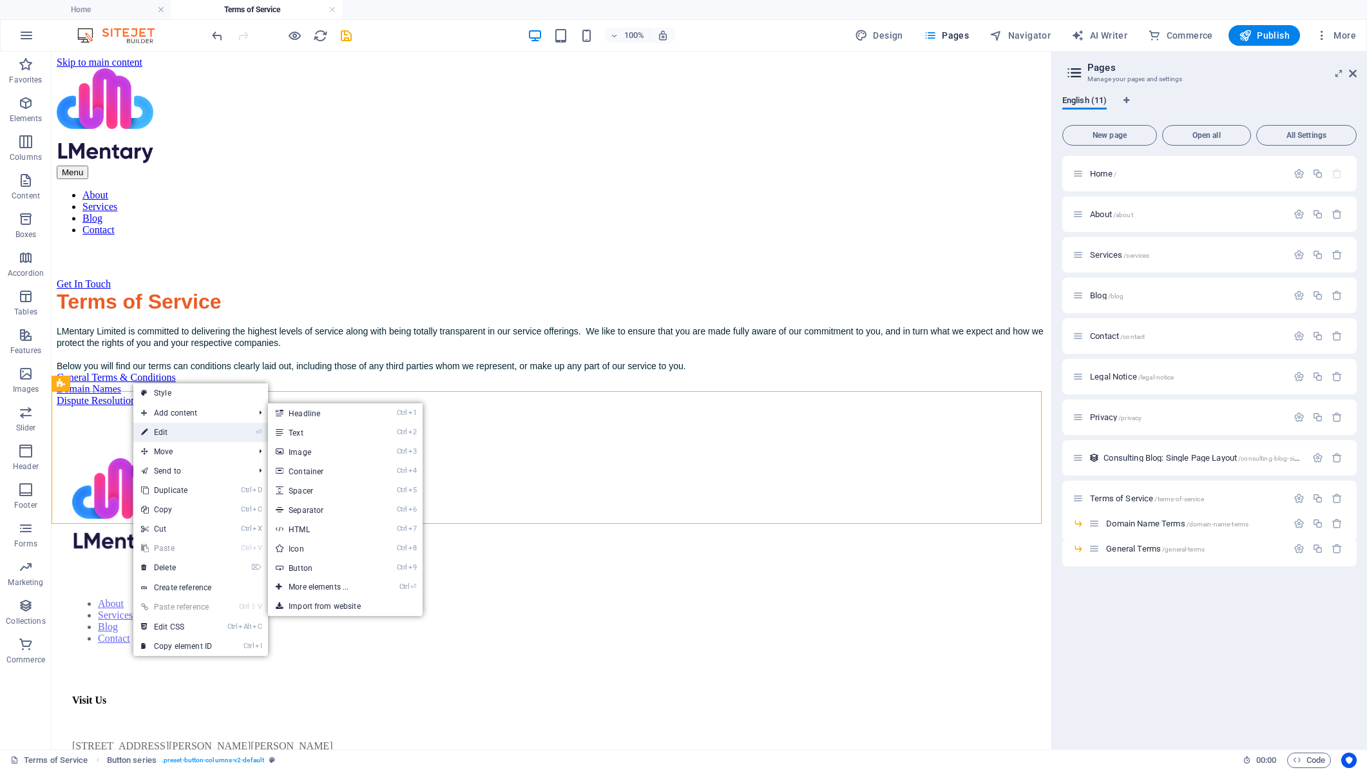
click at [192, 430] on link "⏎ Edit" at bounding box center [176, 432] width 86 height 19
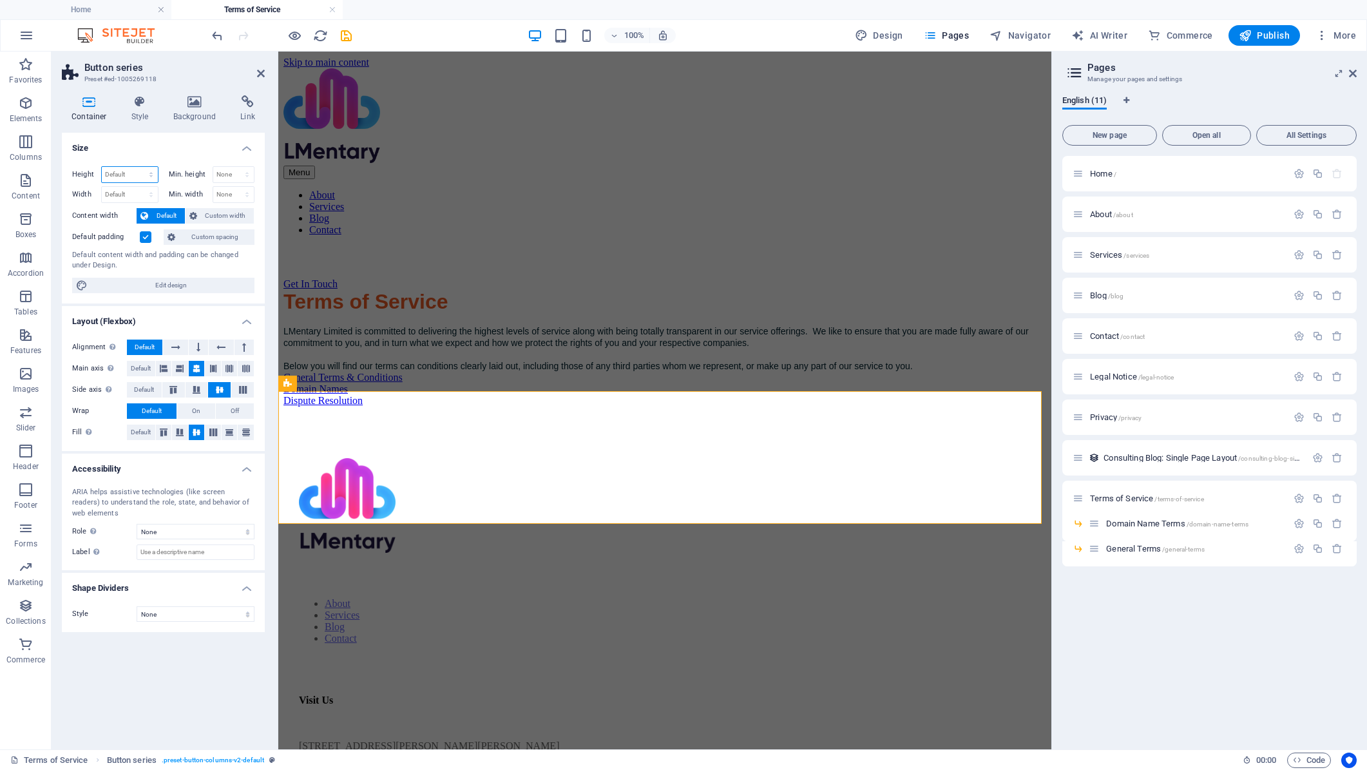
click at [122, 175] on select "Default px rem % vh vw" at bounding box center [130, 174] width 56 height 15
click at [231, 196] on select "None px rem % vh vw" at bounding box center [233, 194] width 41 height 15
click at [134, 169] on select "Default px rem % vh vw" at bounding box center [130, 174] width 56 height 15
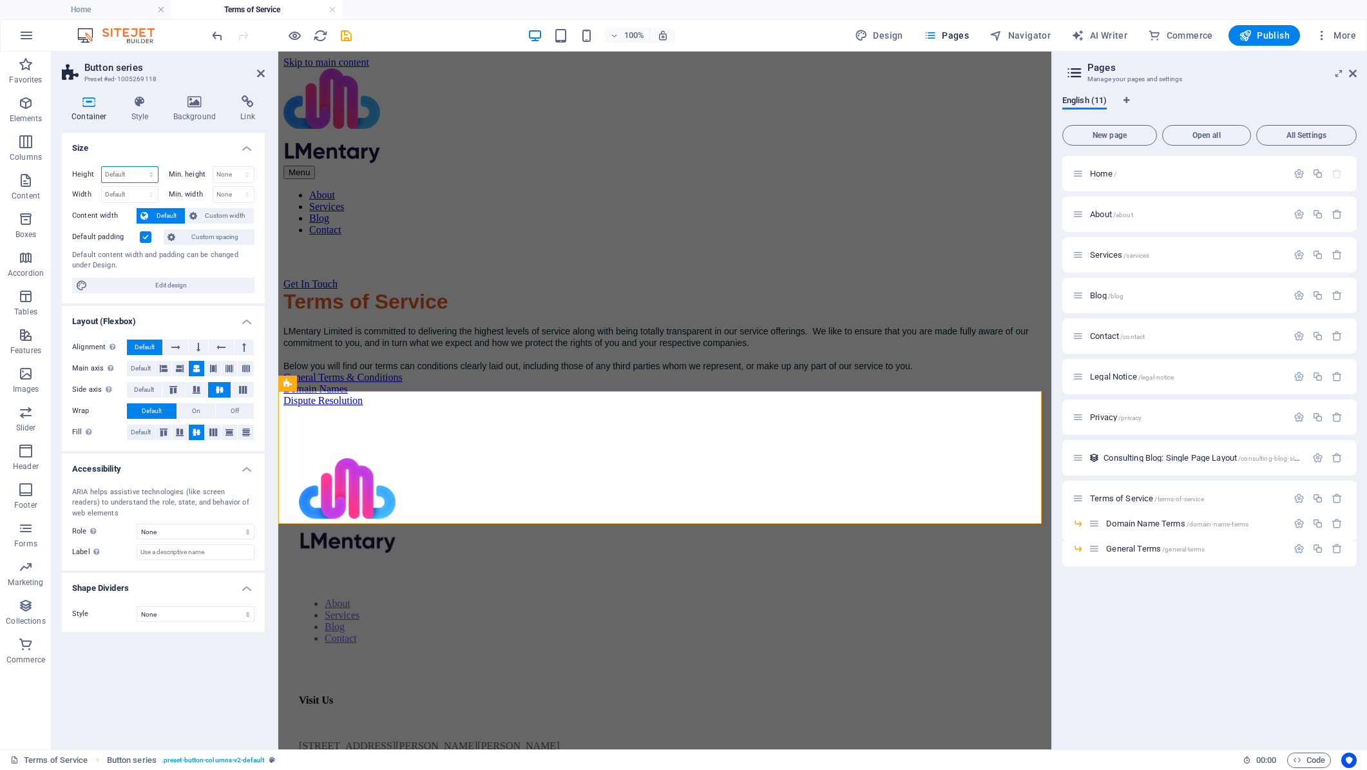
click at [136, 173] on select "Default px rem % vh vw" at bounding box center [130, 174] width 56 height 15
click at [93, 110] on h4 "Container" at bounding box center [92, 108] width 60 height 27
click at [137, 108] on h4 "Style" at bounding box center [143, 108] width 42 height 27
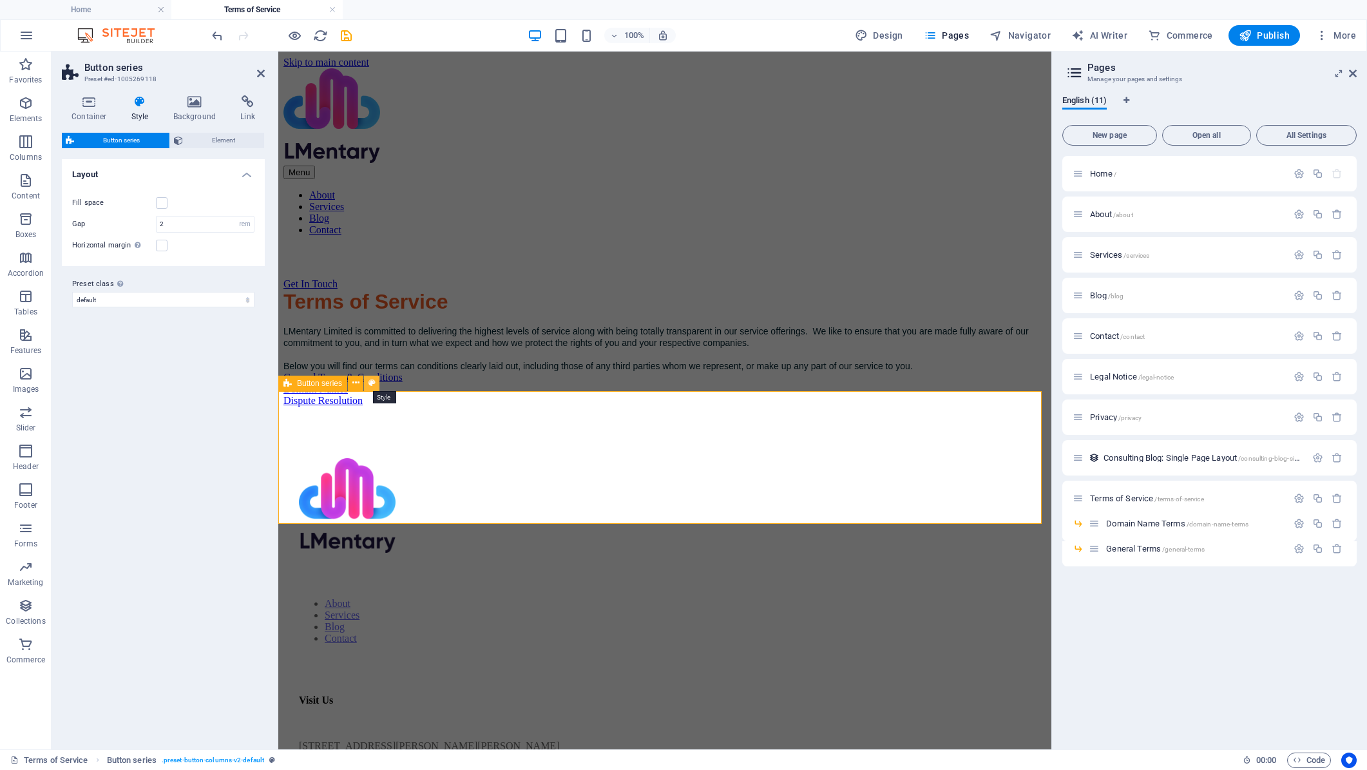
click at [369, 383] on icon at bounding box center [372, 383] width 7 height 14
click at [158, 245] on label at bounding box center [162, 246] width 12 height 12
click at [0, 0] on input "Horizontal margin Only if the containers "Content width" is not set to "Default"" at bounding box center [0, 0] width 0 height 0
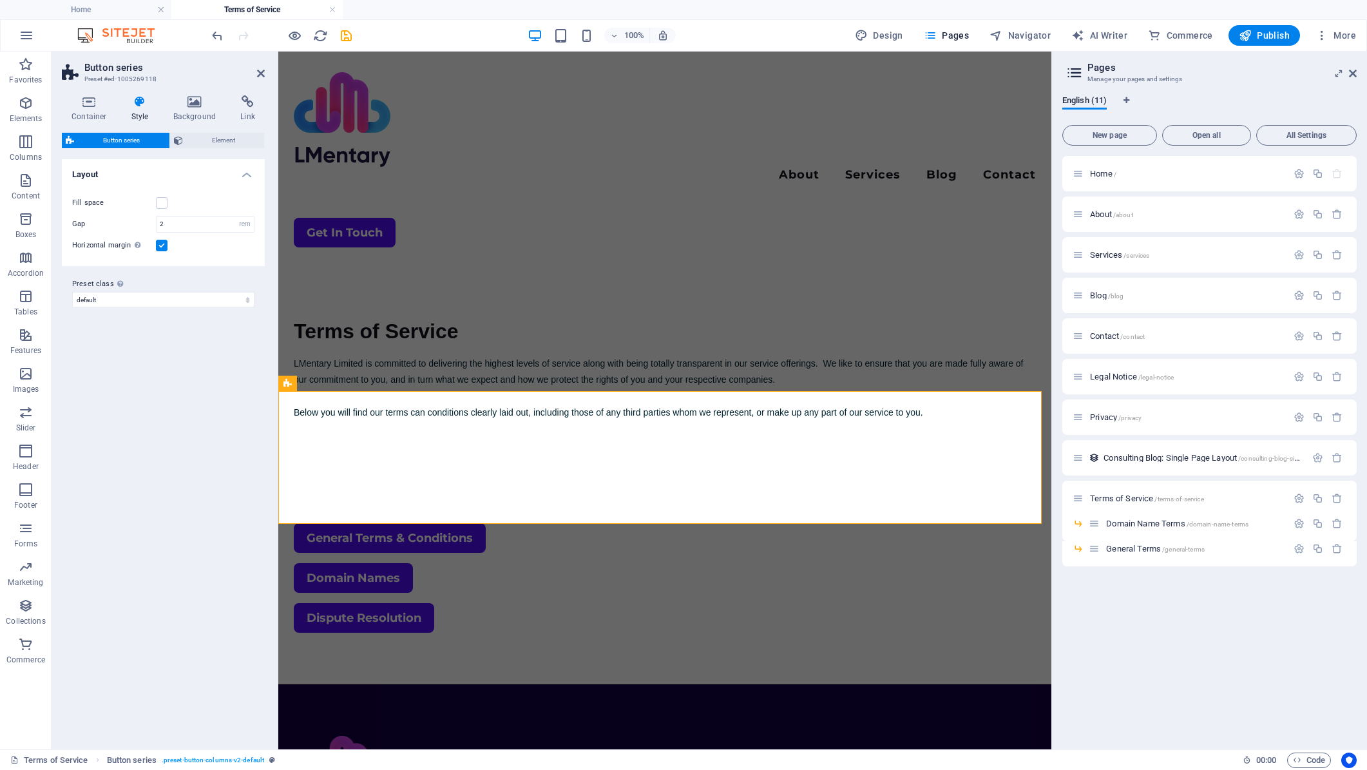
click at [164, 244] on label at bounding box center [162, 246] width 12 height 12
click at [0, 0] on input "Horizontal margin Only if the containers "Content width" is not set to "Default"" at bounding box center [0, 0] width 0 height 0
click at [162, 295] on select "default Add preset class" at bounding box center [163, 299] width 182 height 15
click at [136, 204] on label "Fill space" at bounding box center [114, 202] width 84 height 15
click at [0, 0] on input "Fill space" at bounding box center [0, 0] width 0 height 0
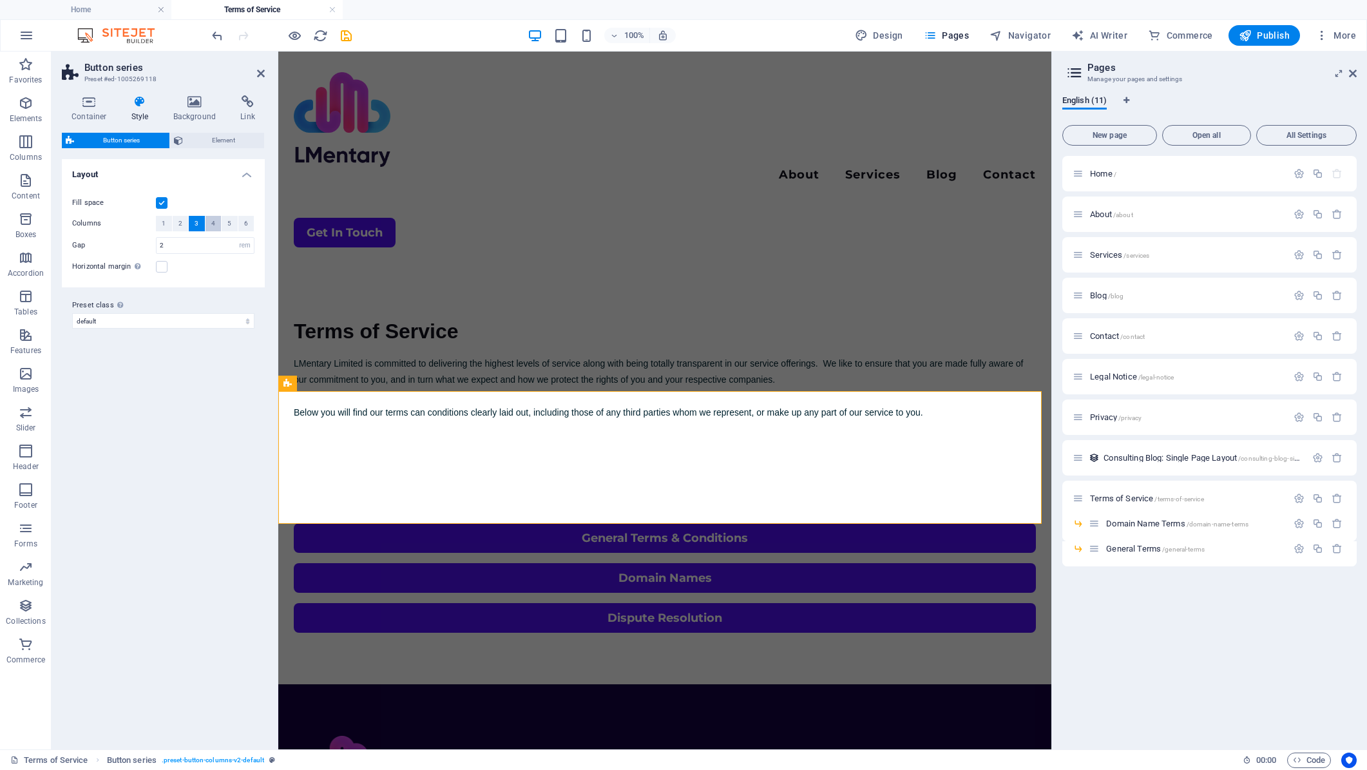
click at [209, 222] on button "4" at bounding box center [214, 223] width 16 height 15
click at [202, 143] on span "Element" at bounding box center [224, 140] width 74 height 15
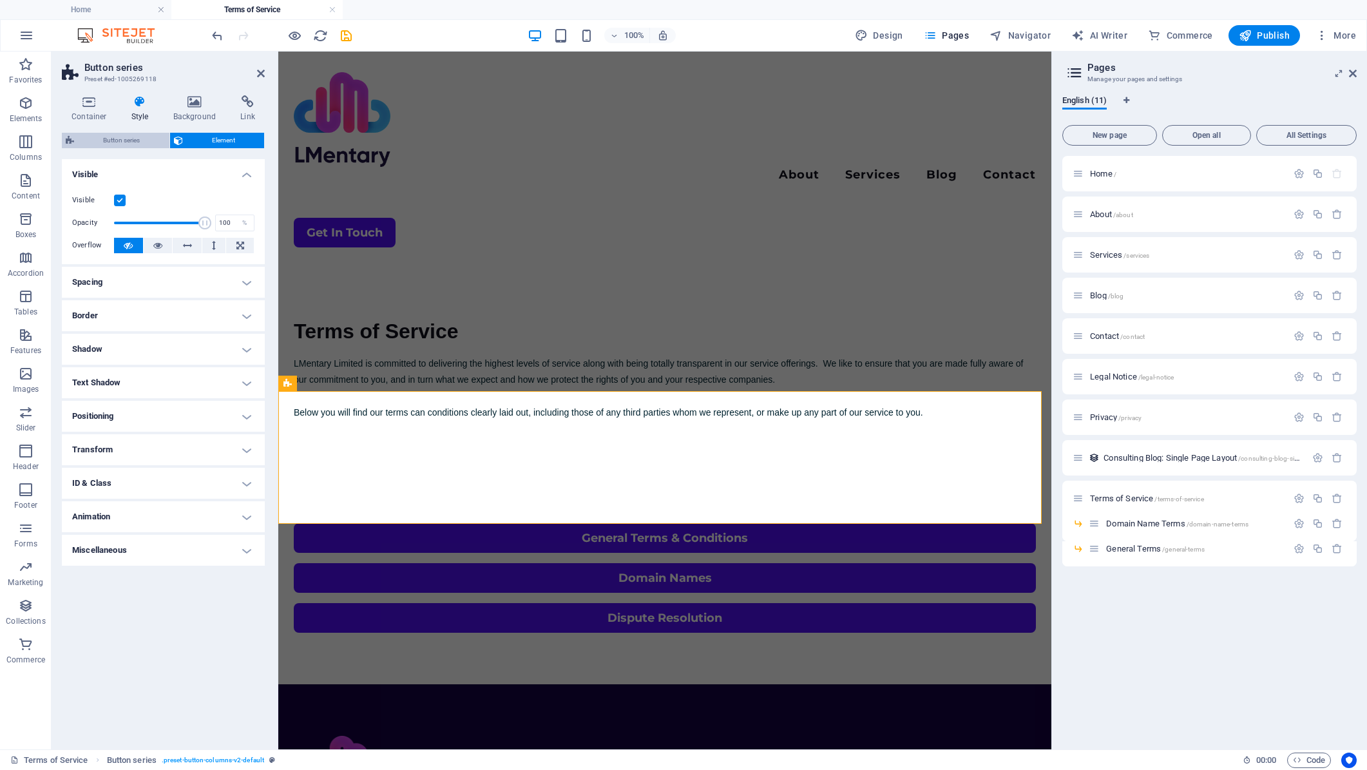
click at [129, 140] on span "Button series" at bounding box center [122, 140] width 88 height 15
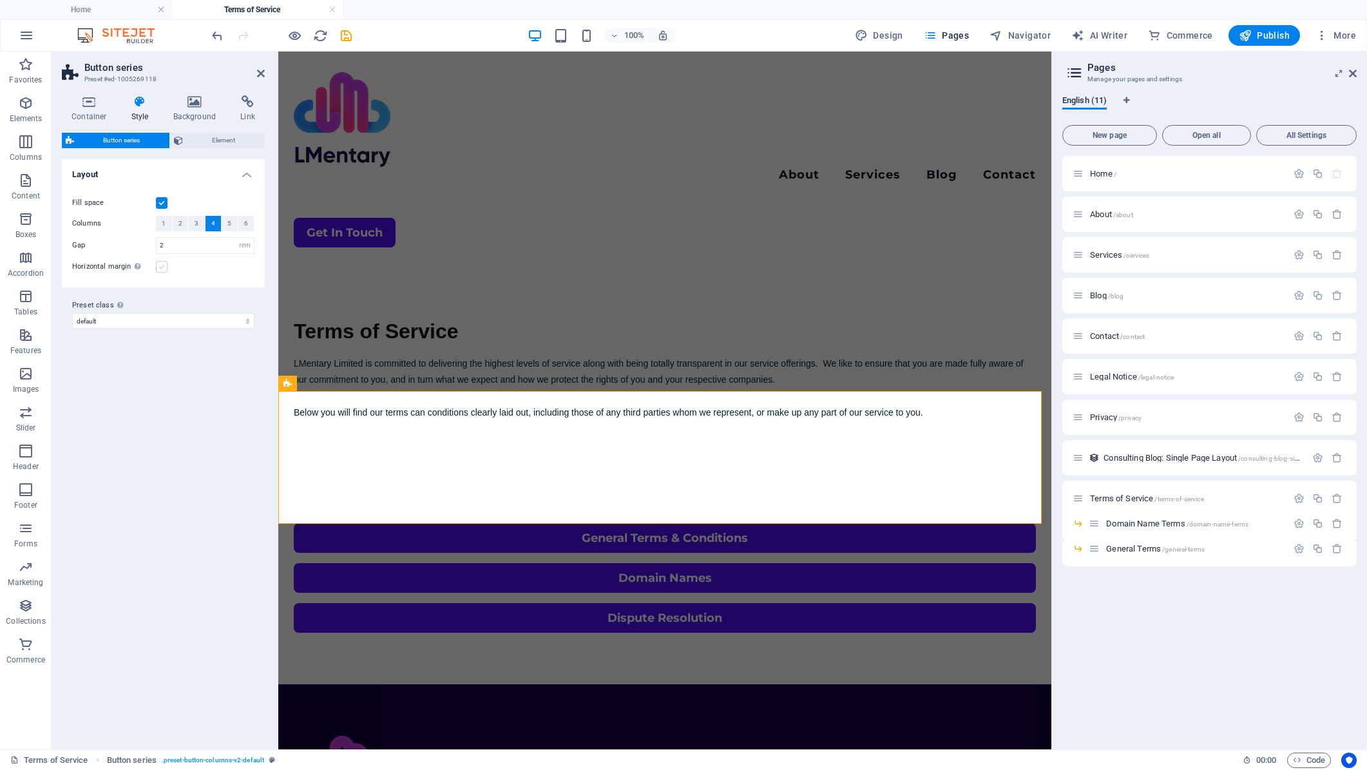
click at [164, 267] on label at bounding box center [162, 267] width 12 height 12
click at [0, 0] on input "Horizontal margin Only if the containers "Content width" is not set to "Default"" at bounding box center [0, 0] width 0 height 0
click at [189, 102] on icon at bounding box center [195, 101] width 62 height 13
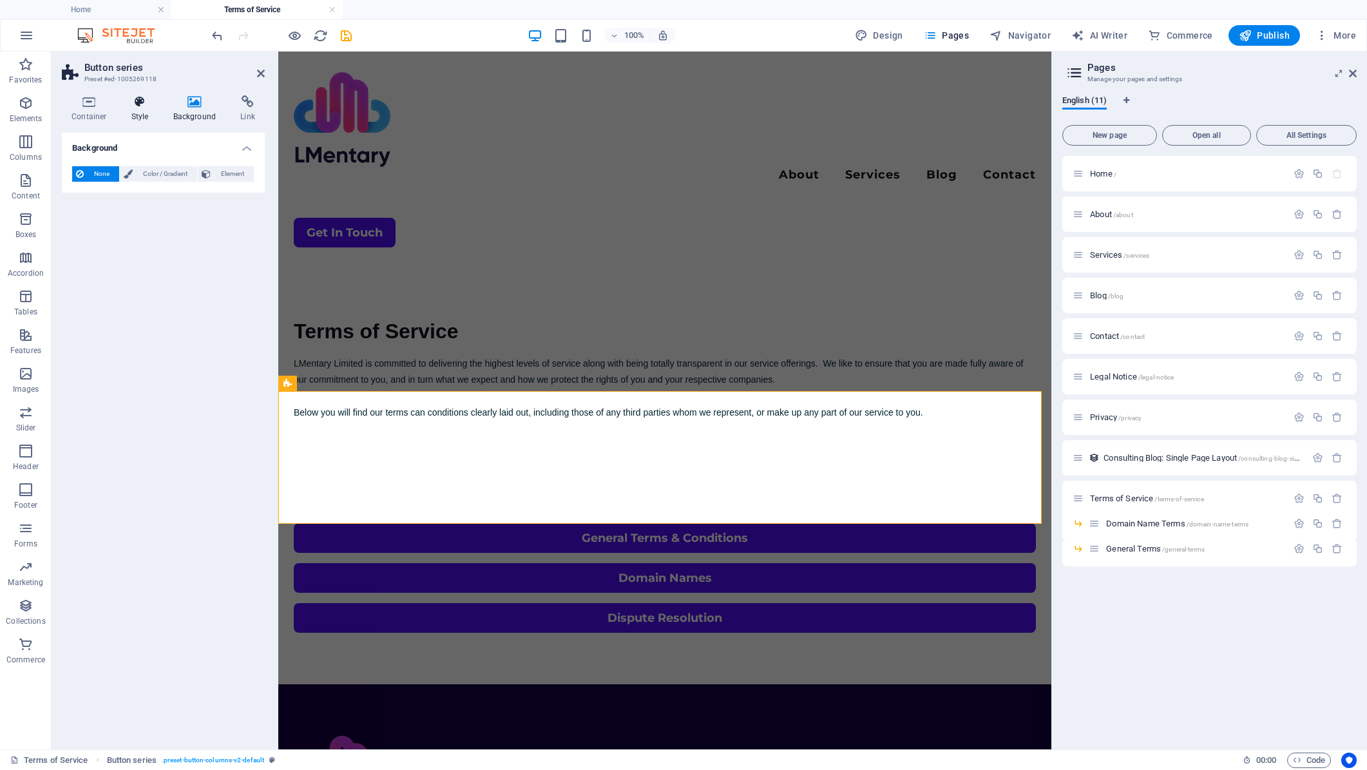
click at [144, 102] on icon at bounding box center [140, 101] width 37 height 13
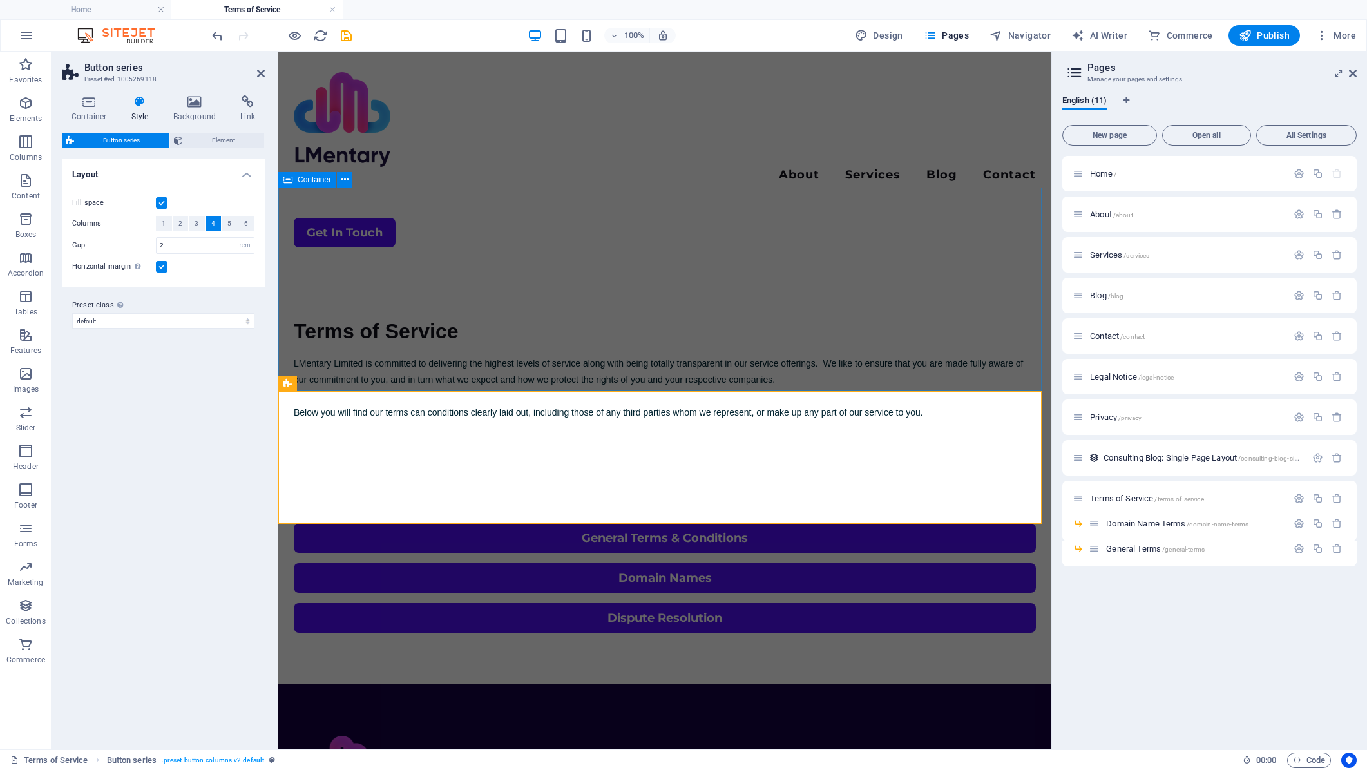
click at [396, 367] on div "Terms of Service LMentary Limited is committed to delivering the highest levels…" at bounding box center [664, 370] width 773 height 204
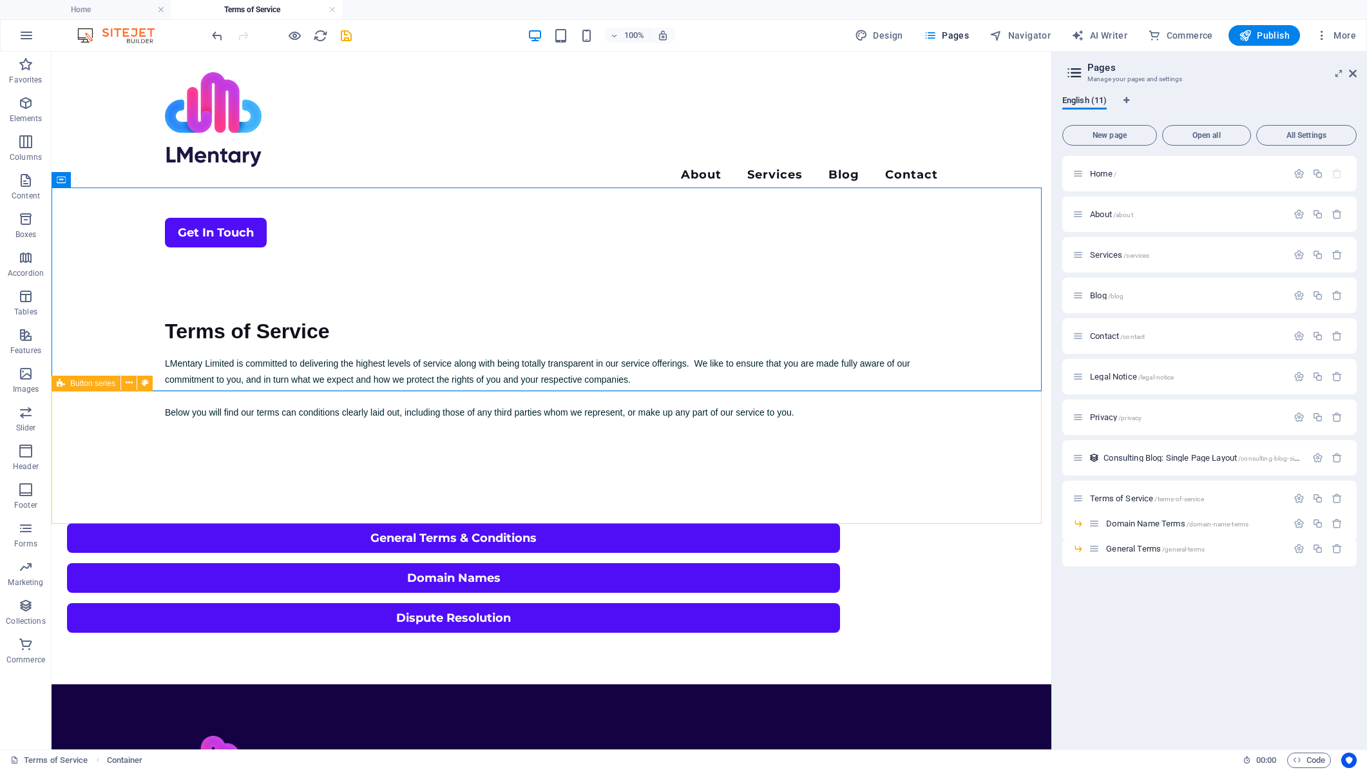
click at [96, 383] on span "Button series" at bounding box center [92, 383] width 45 height 8
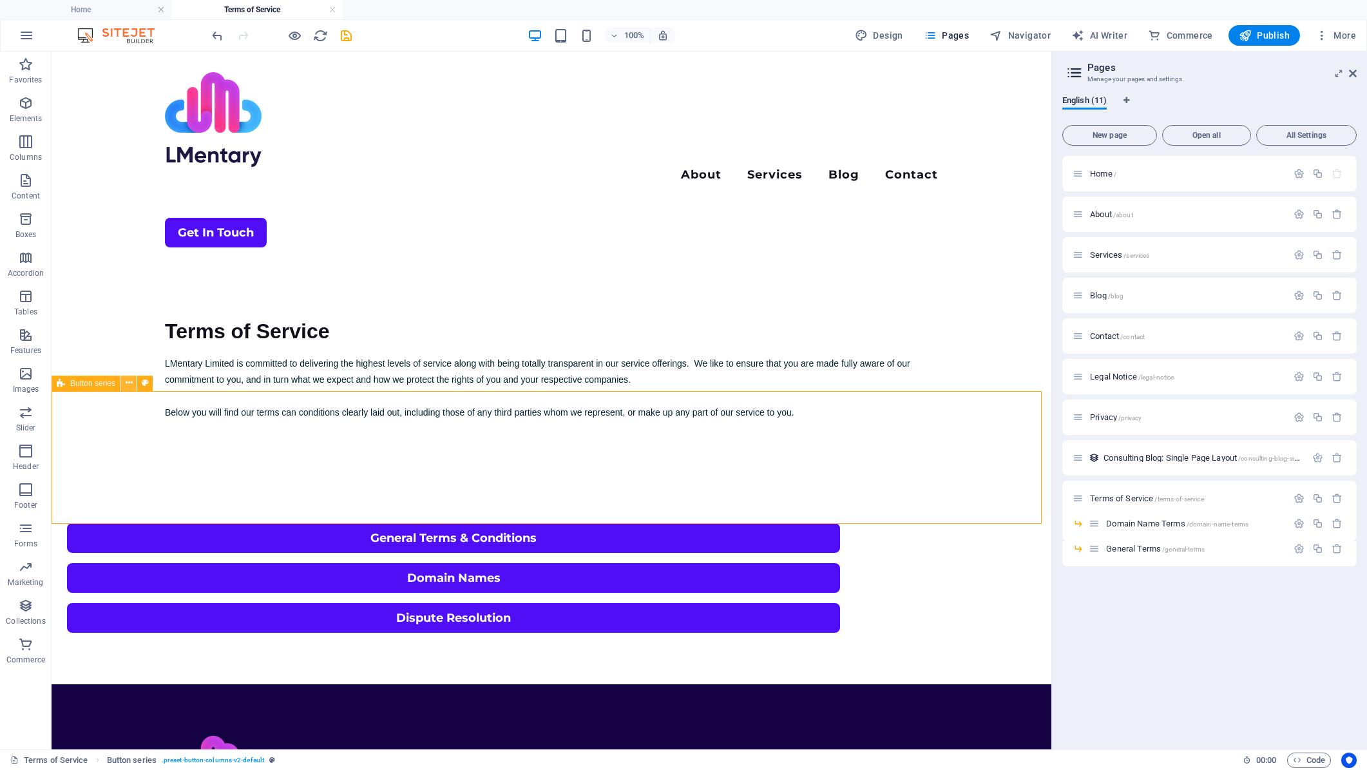
click at [126, 382] on icon at bounding box center [129, 383] width 7 height 14
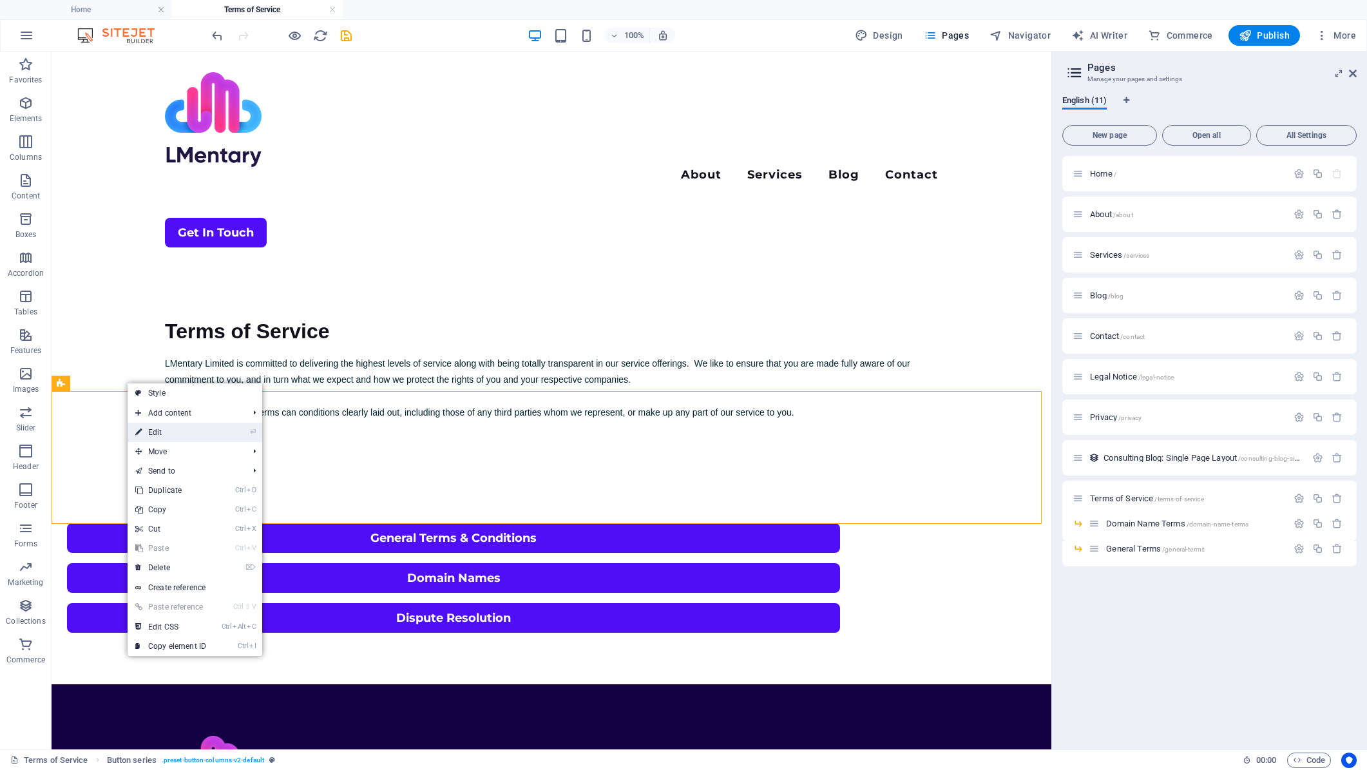
click at [155, 437] on link "⏎ Edit" at bounding box center [171, 432] width 86 height 19
select select "rem"
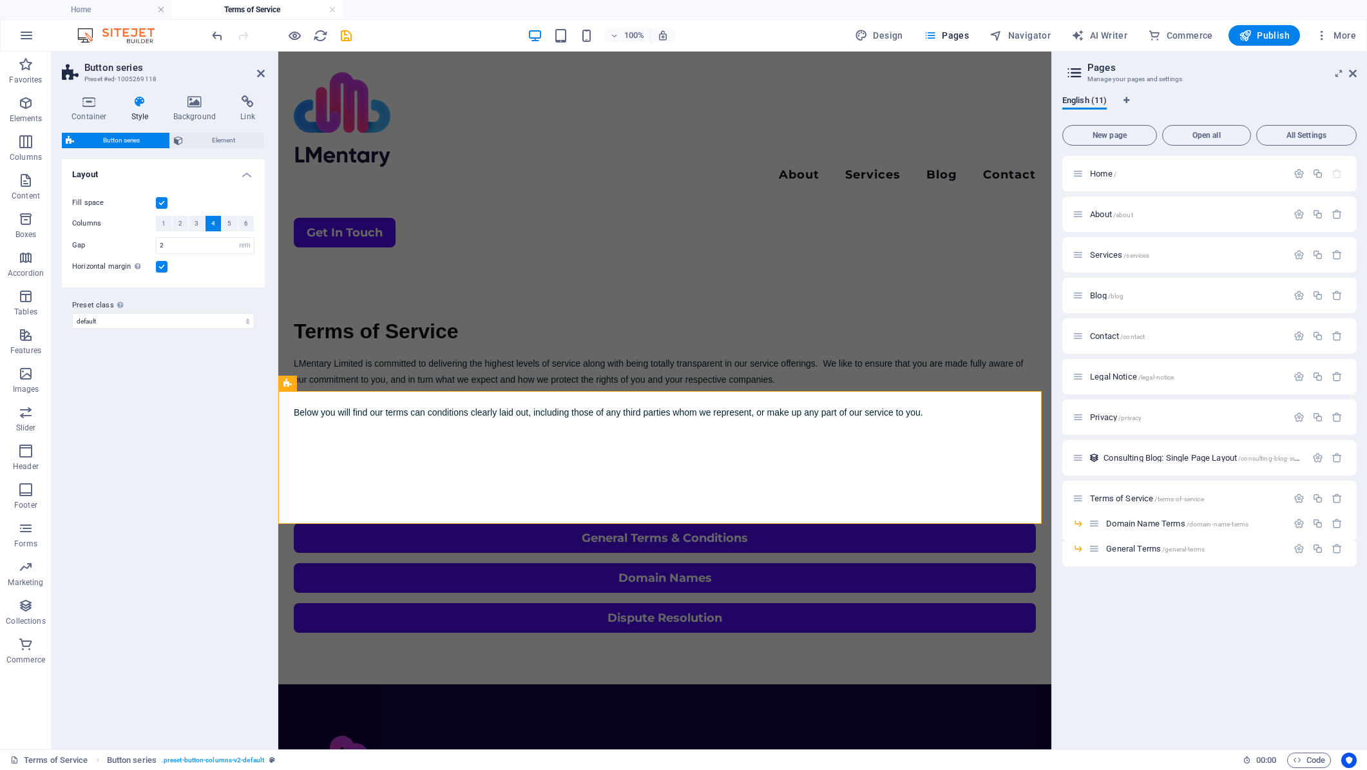
click at [149, 380] on div "Variants Default Layout Fill space Columns 1 2 3 4 5 6 Gap 2 px rem % vw vh Hor…" at bounding box center [163, 449] width 203 height 580
click at [1252, 38] on icon "button" at bounding box center [1245, 35] width 13 height 13
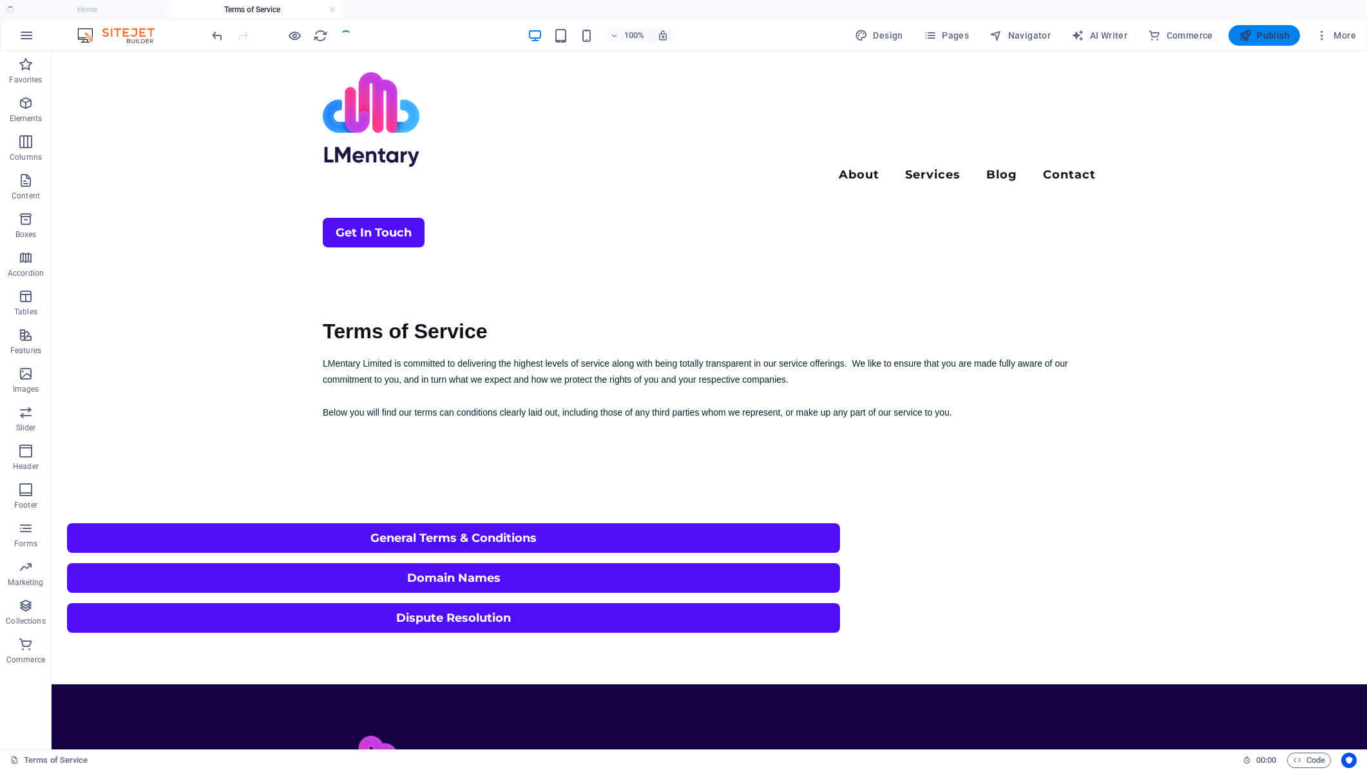
click at [1252, 38] on icon "button" at bounding box center [1245, 35] width 13 height 13
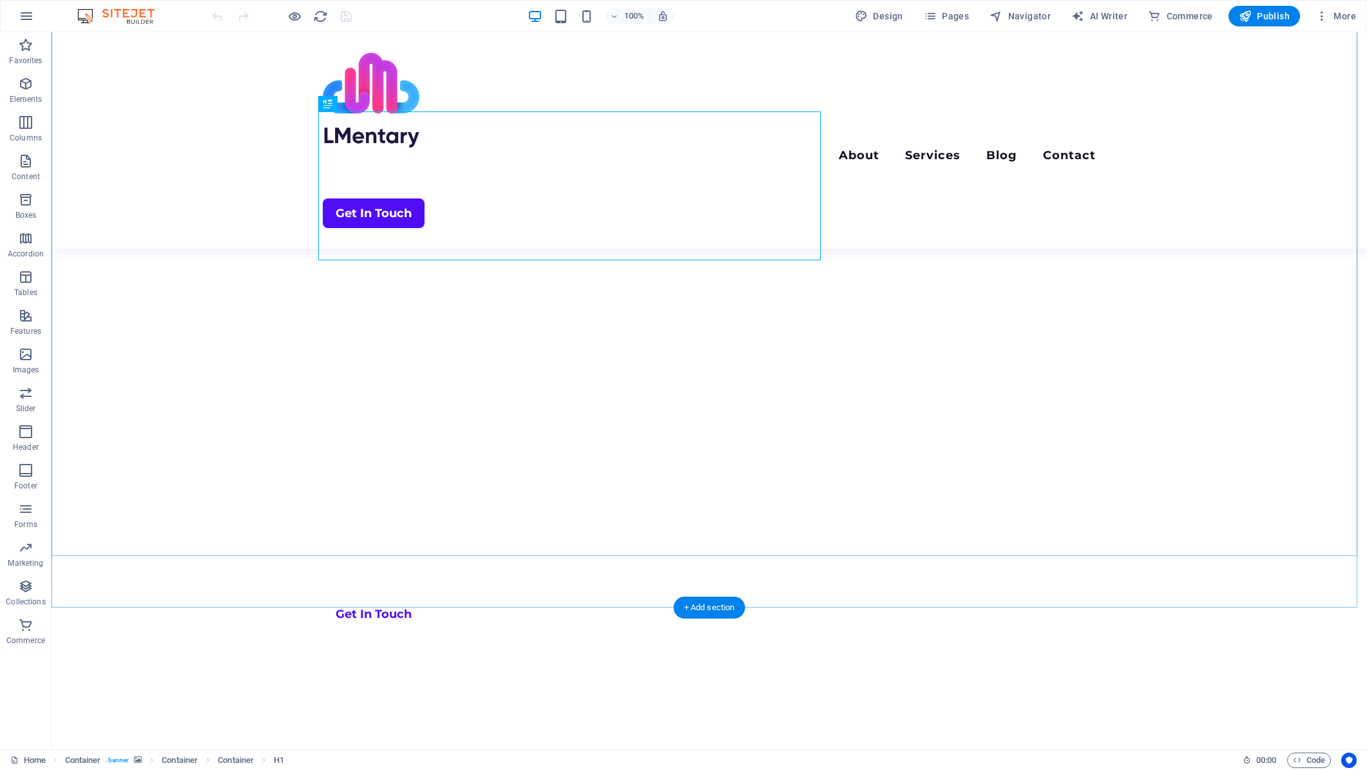
scroll to position [1224, 0]
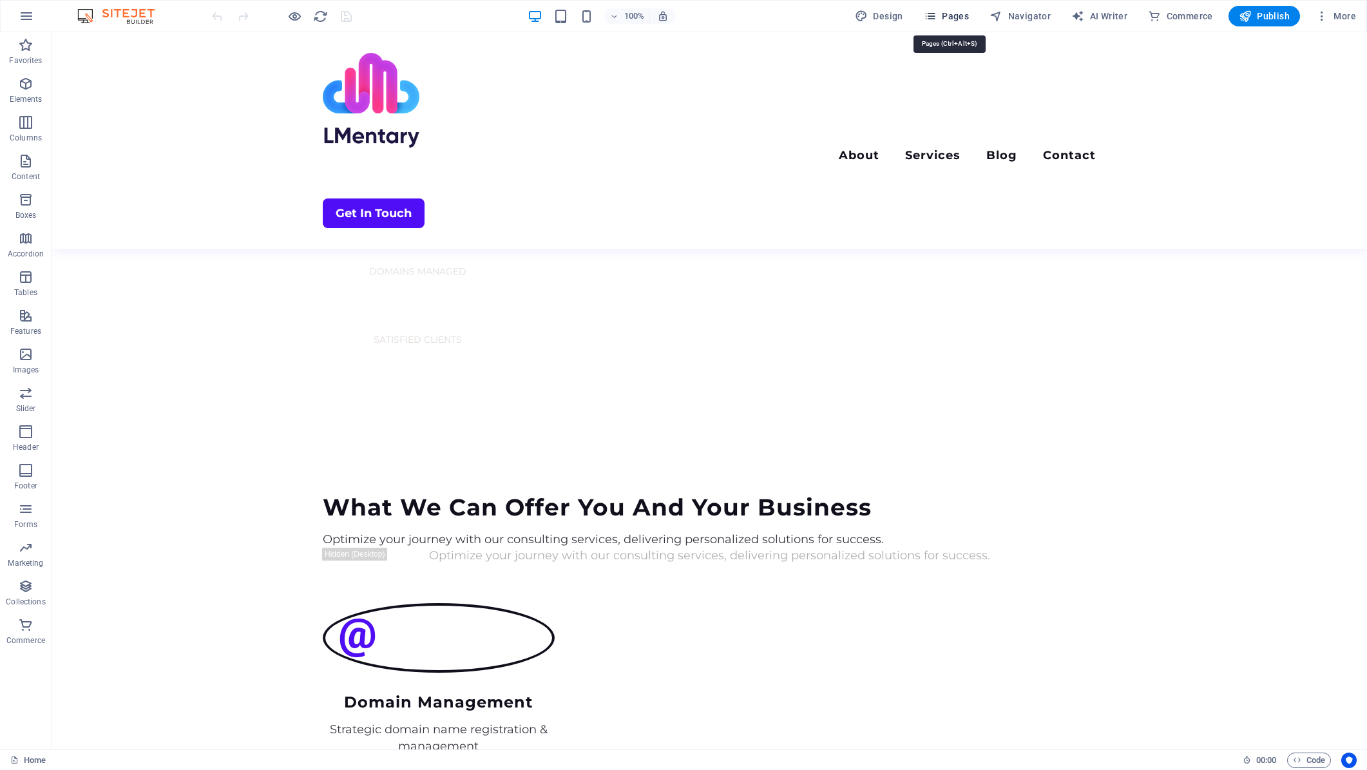
click at [953, 14] on span "Pages" at bounding box center [946, 16] width 45 height 13
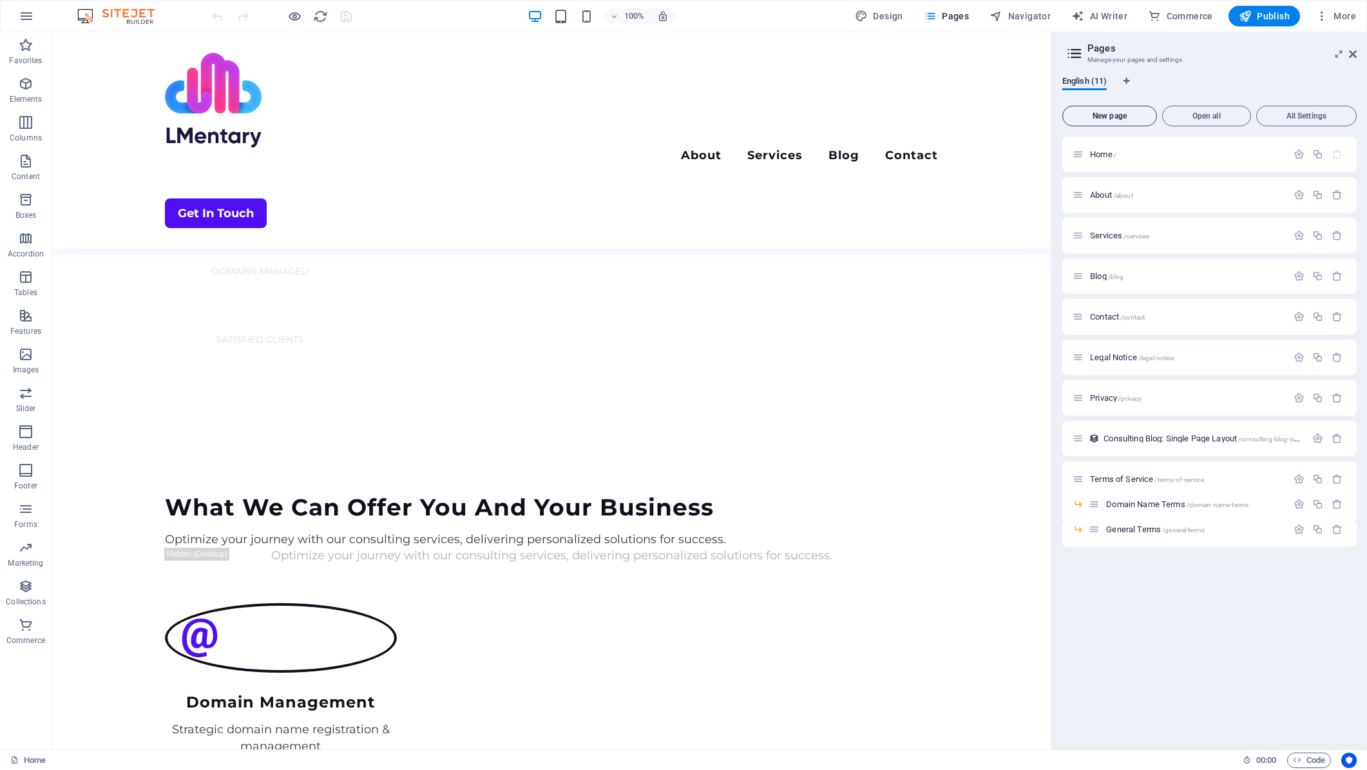
click at [1116, 112] on span "New page" at bounding box center [1109, 116] width 83 height 8
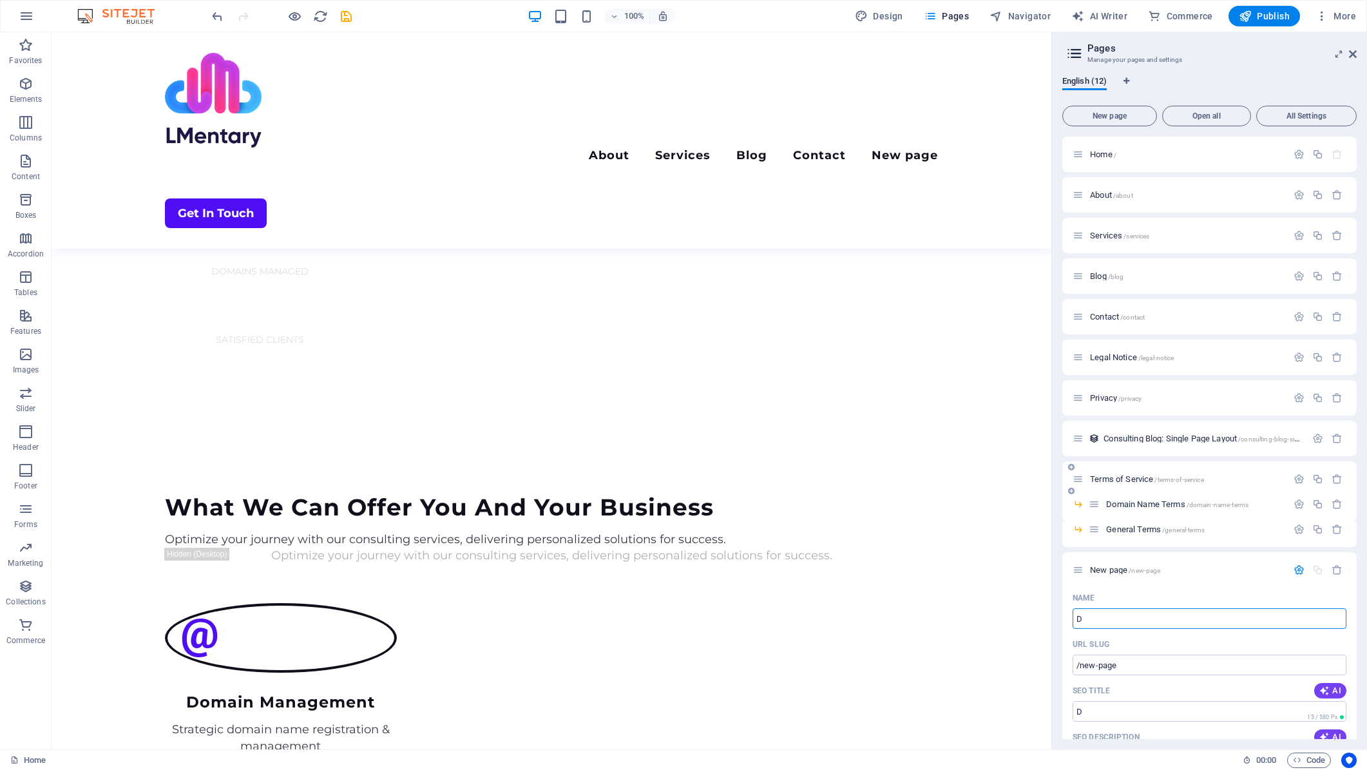
type input "Di"
type input "/d"
type input "Dis"
type input "/dis"
type input "Disp"
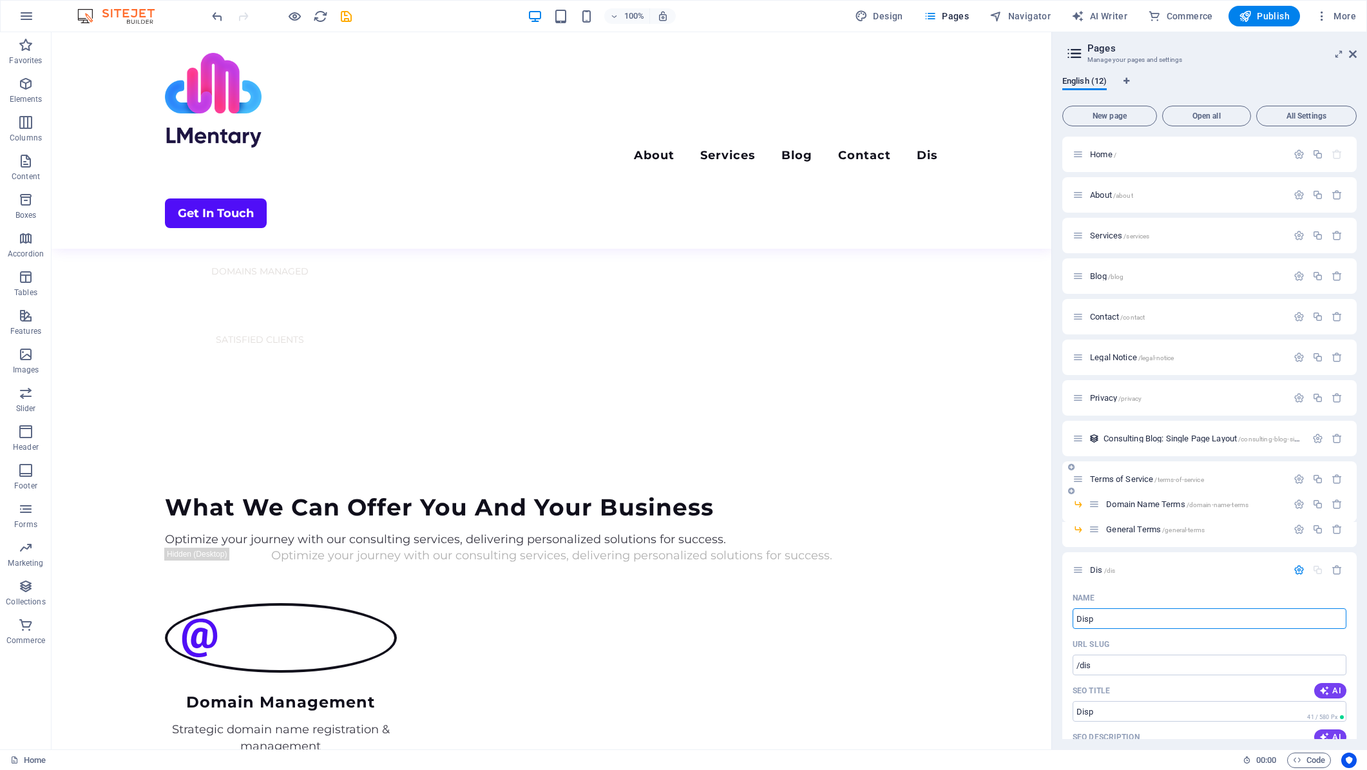
type input "/disp"
type input "Dispute"
type input "/dispute"
type input "Dispute Reso"
type input "/dispute-res"
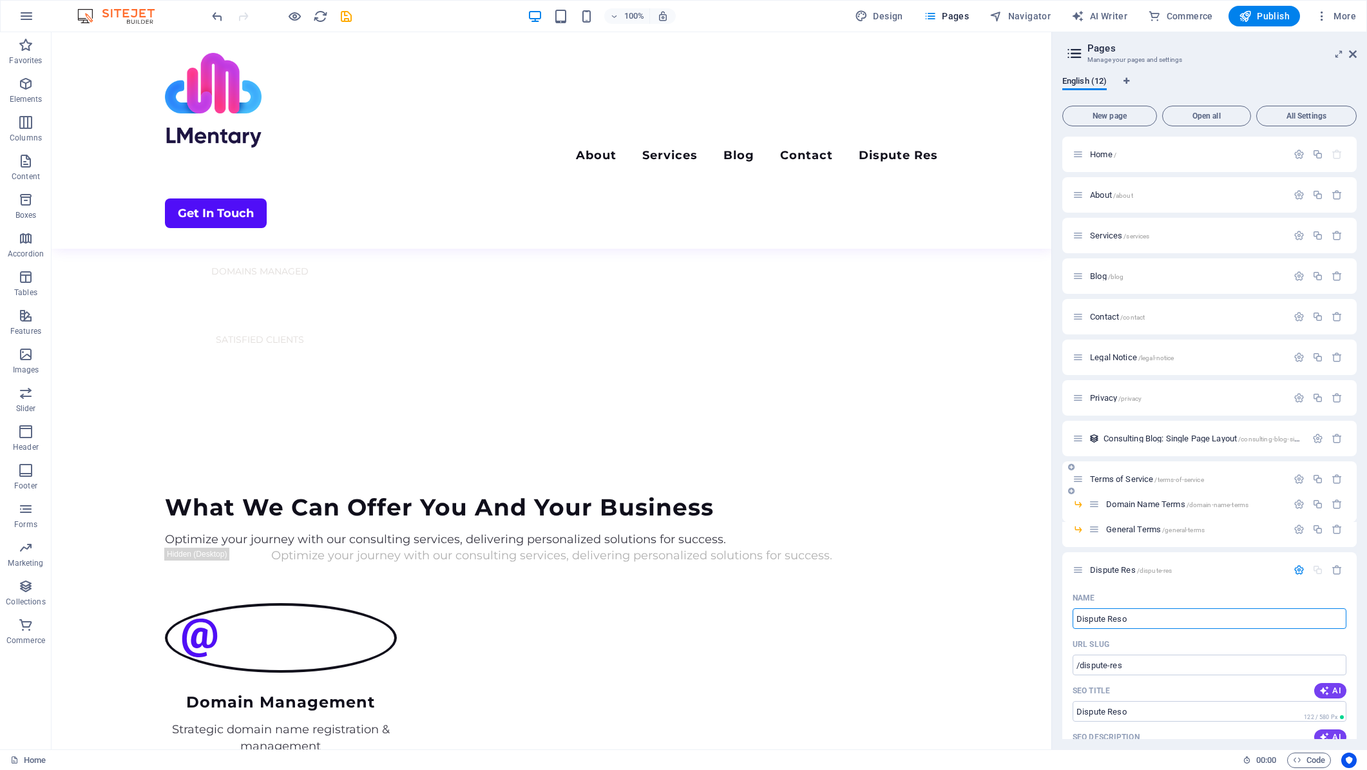
type input "Dispute Reso"
type input "/dispute-reso"
type input "Dispute Resol"
type input "/dispute-resol"
type input "Dispute Resolution"
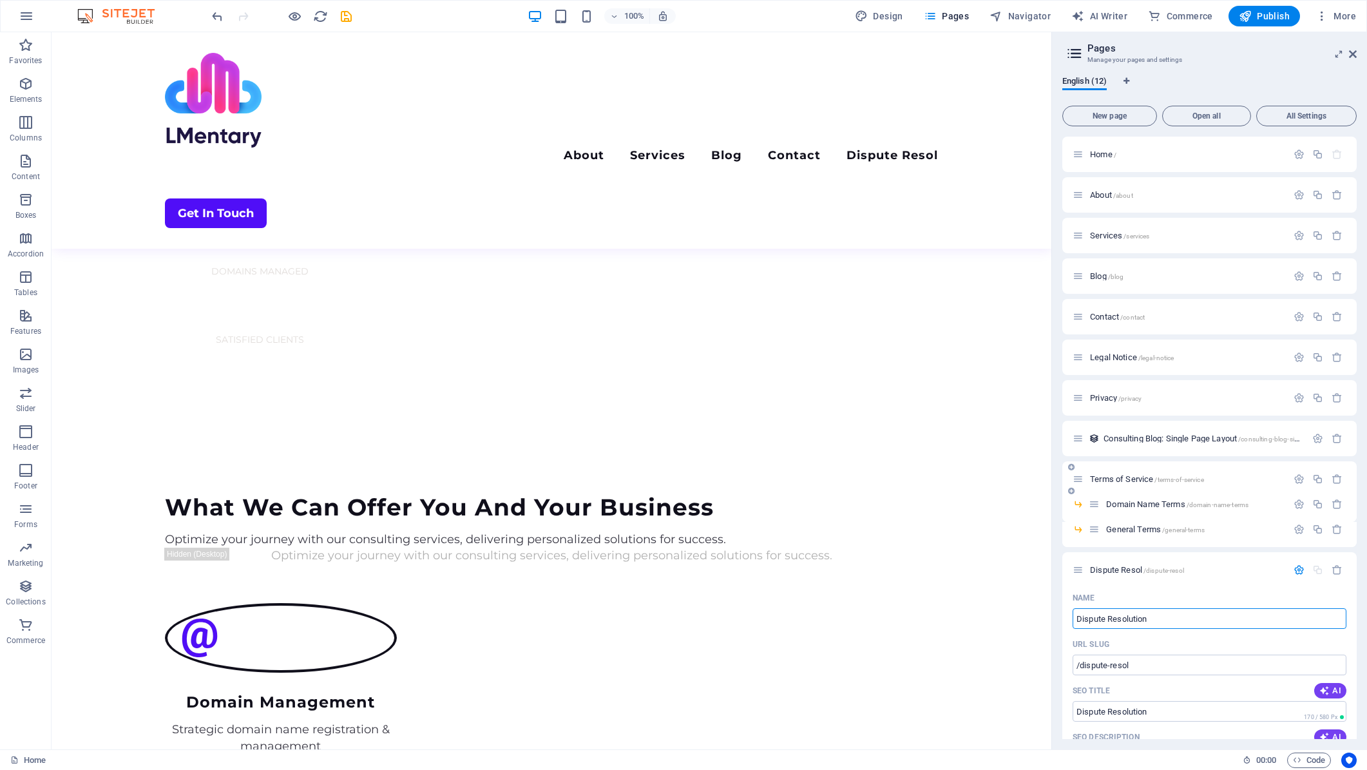
type input "/dispute-resolution"
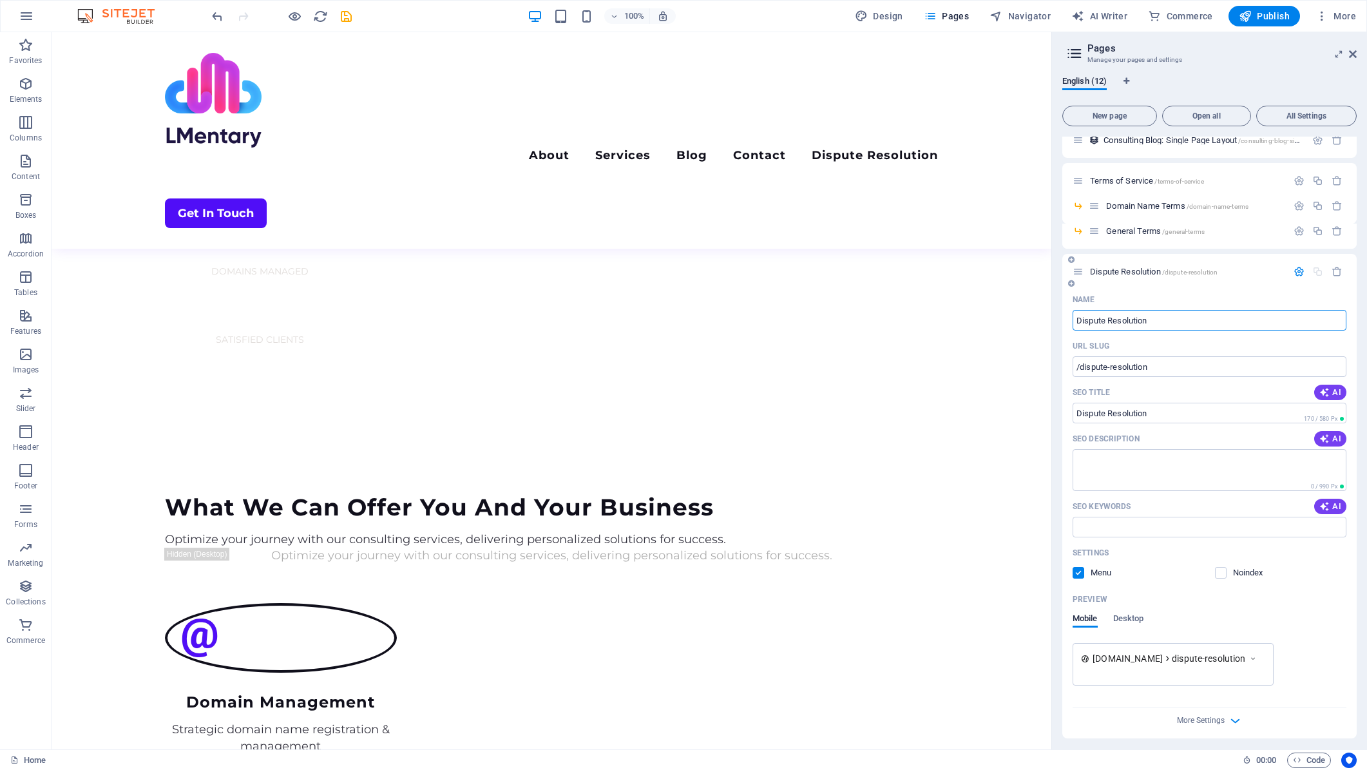
scroll to position [303, 0]
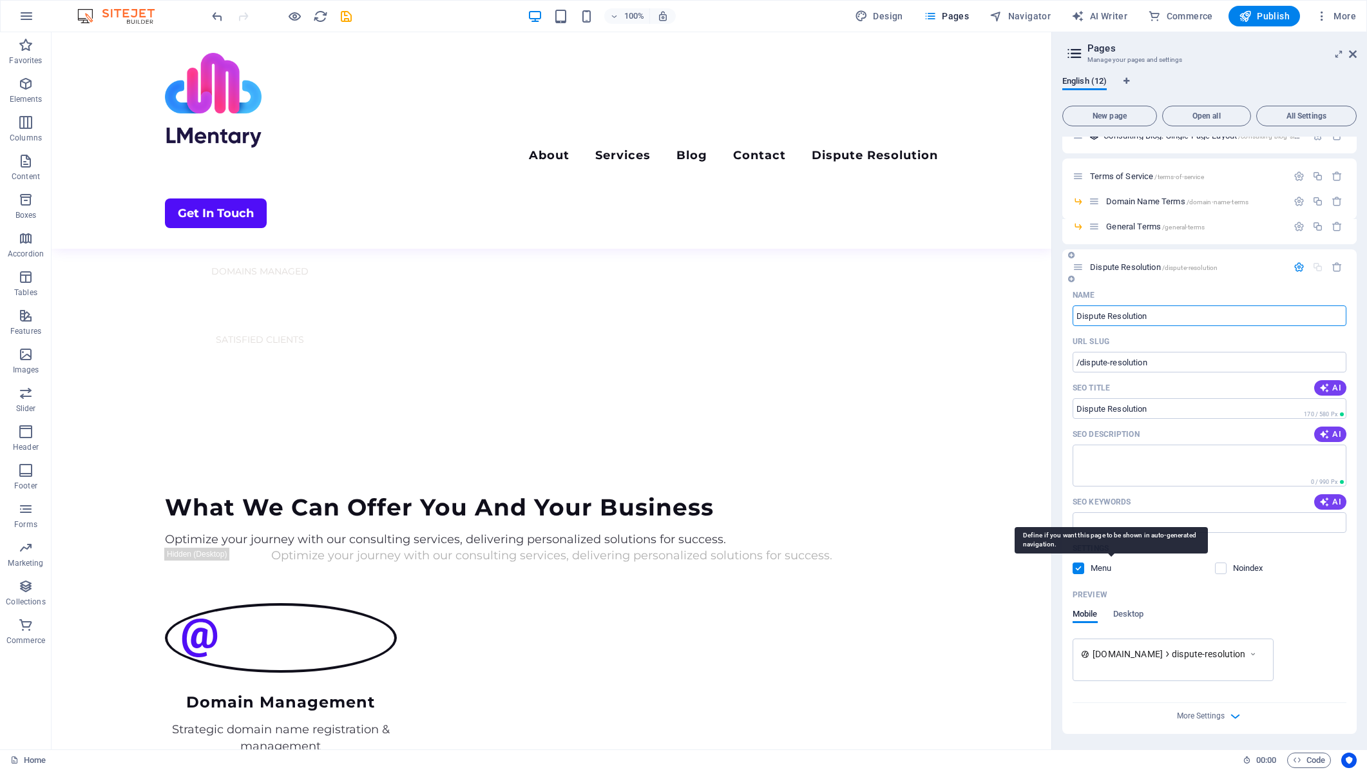
type input "Dispute Resolution"
click at [1095, 566] on p "Menu" at bounding box center [1112, 568] width 42 height 12
click at [0, 0] on input "checkbox" at bounding box center [0, 0] width 0 height 0
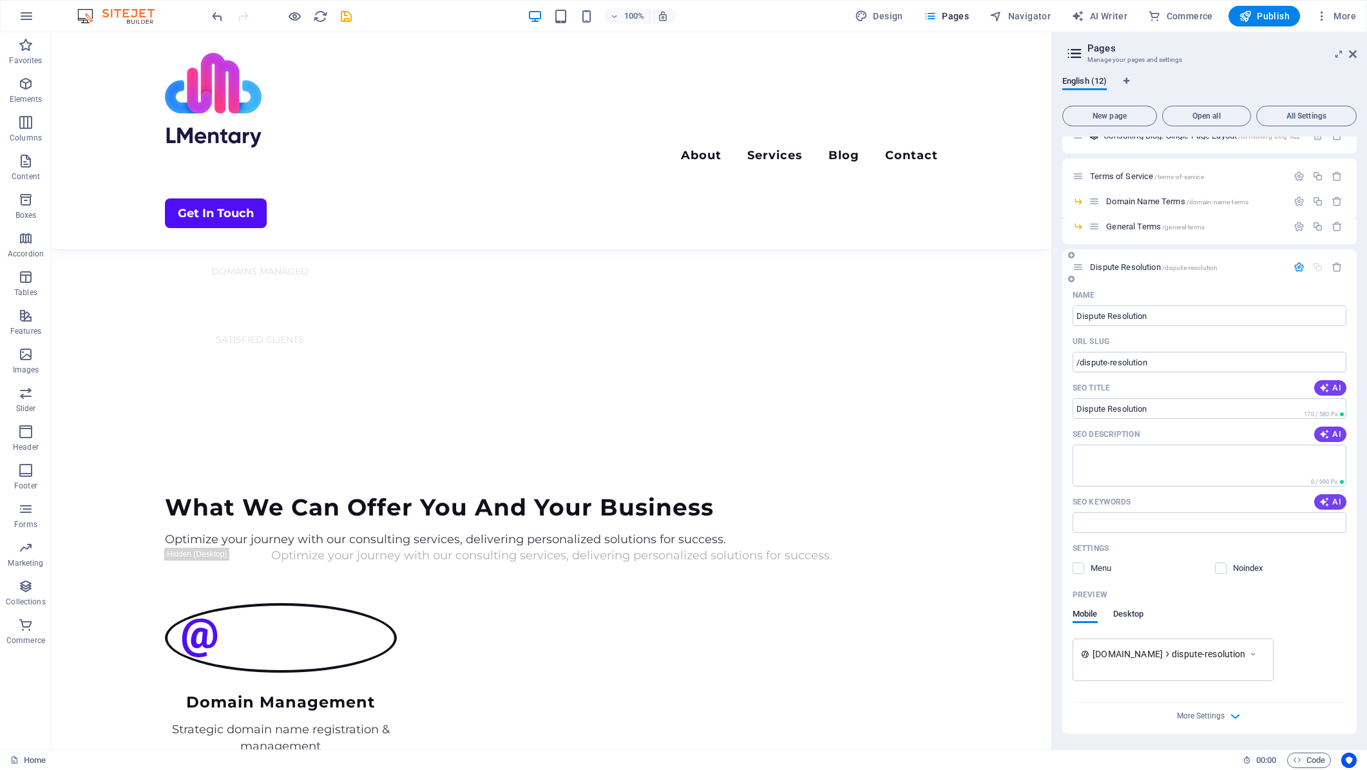
click at [1133, 617] on span "Desktop" at bounding box center [1128, 615] width 31 height 18
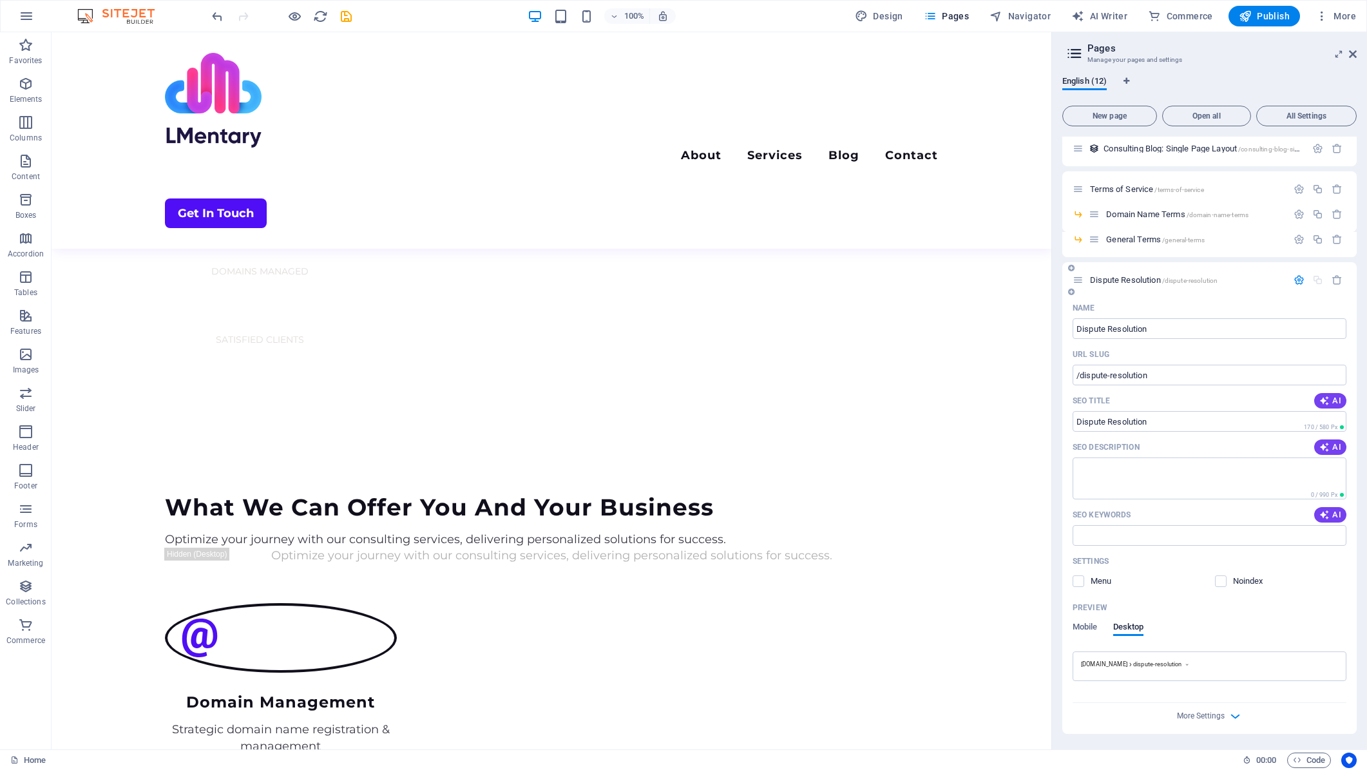
click at [1099, 622] on div "Mobile Desktop" at bounding box center [1108, 634] width 71 height 24
click at [1088, 626] on span "Mobile" at bounding box center [1085, 628] width 25 height 18
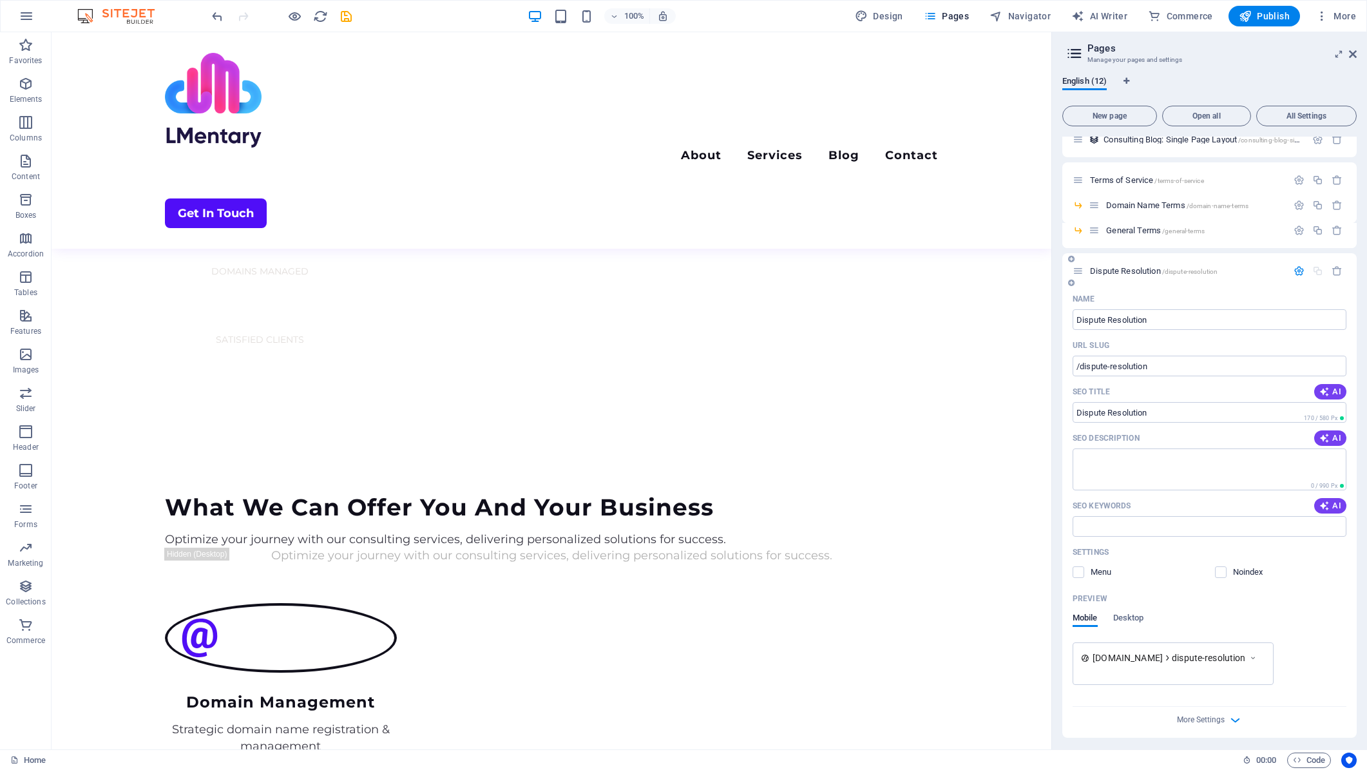
scroll to position [303, 0]
click at [1220, 718] on span "More Settings" at bounding box center [1201, 715] width 48 height 9
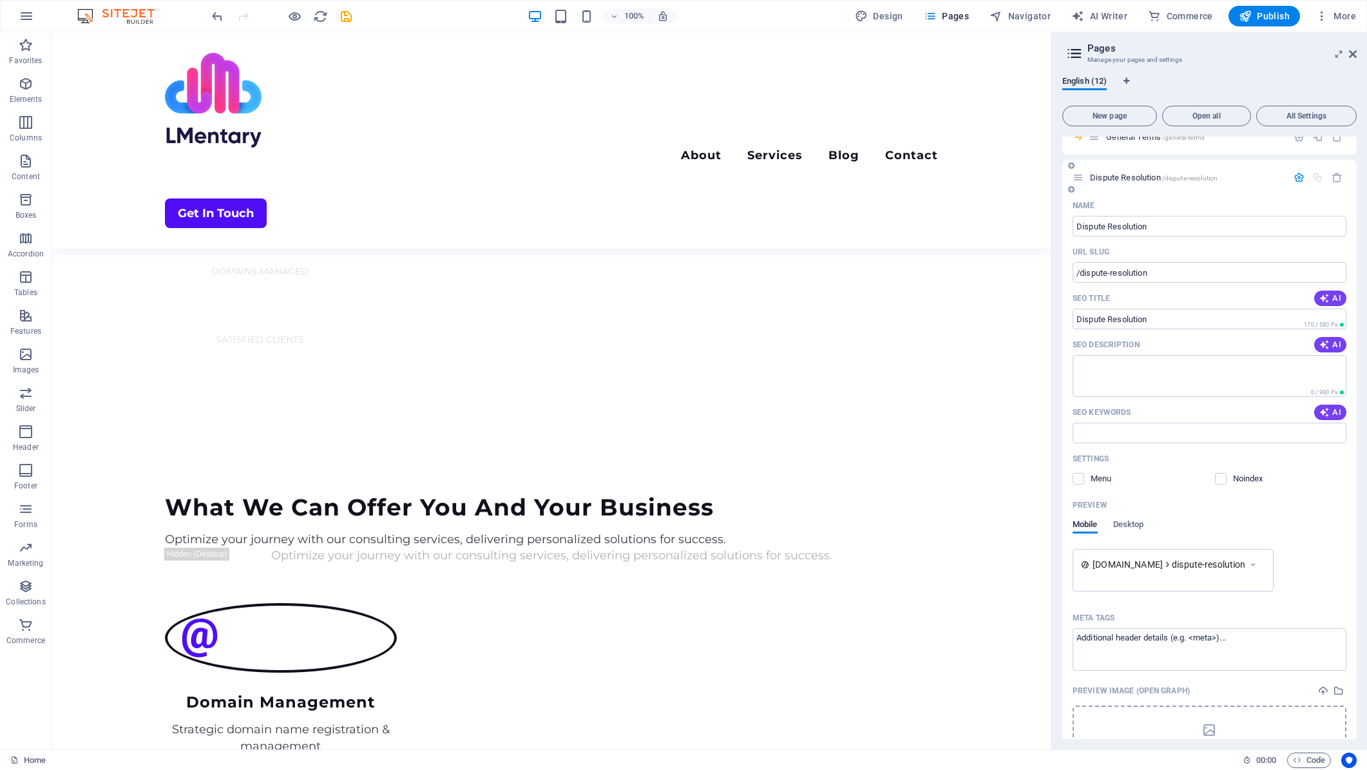
scroll to position [488, 0]
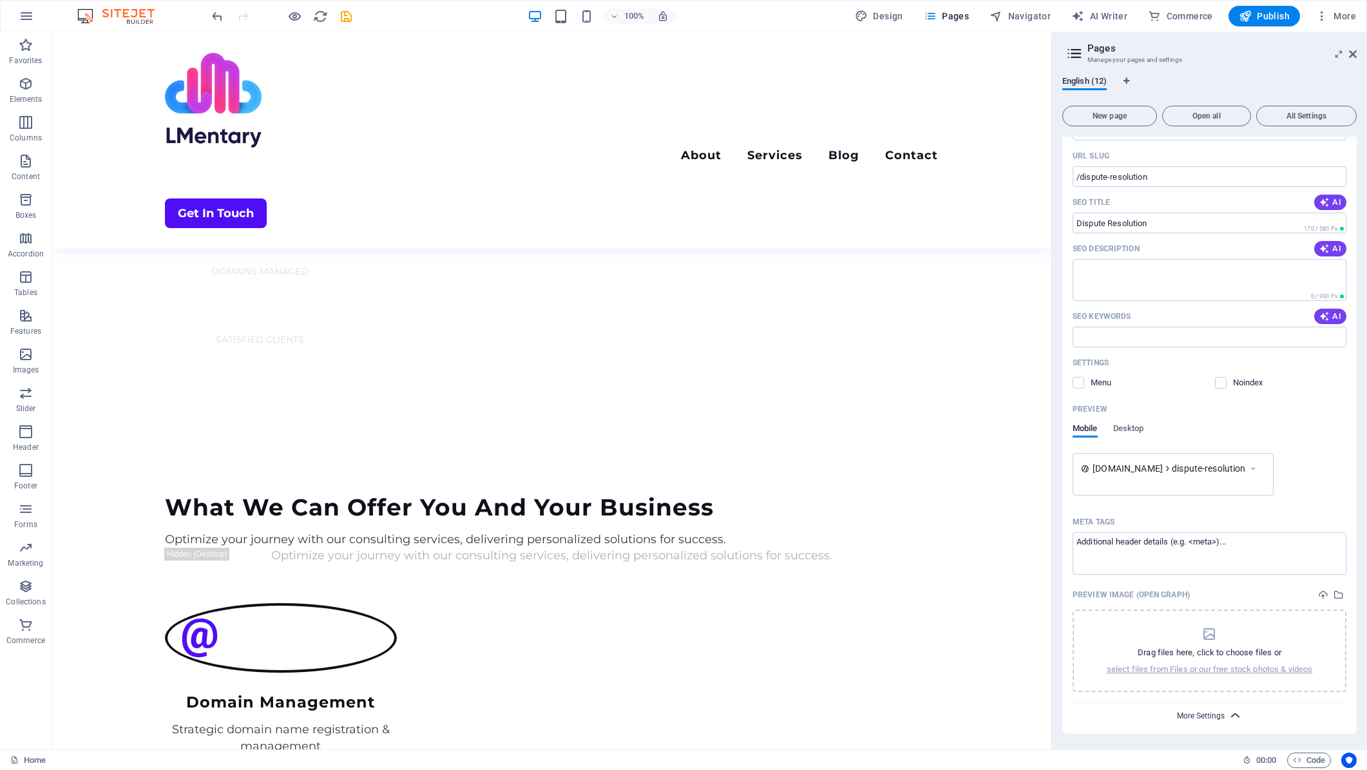
click at [1217, 714] on span "More Settings" at bounding box center [1201, 715] width 48 height 9
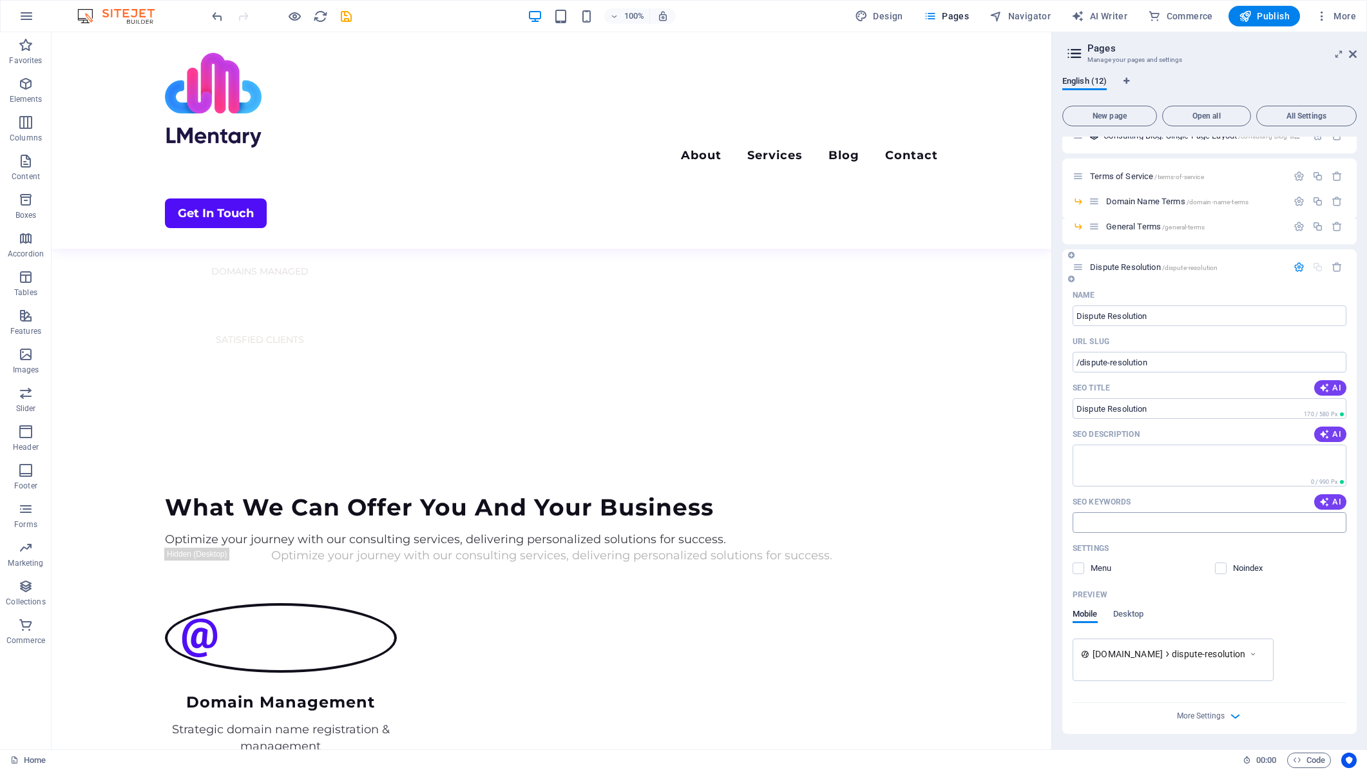
scroll to position [303, 0]
click at [1126, 115] on span "New page" at bounding box center [1109, 116] width 83 height 8
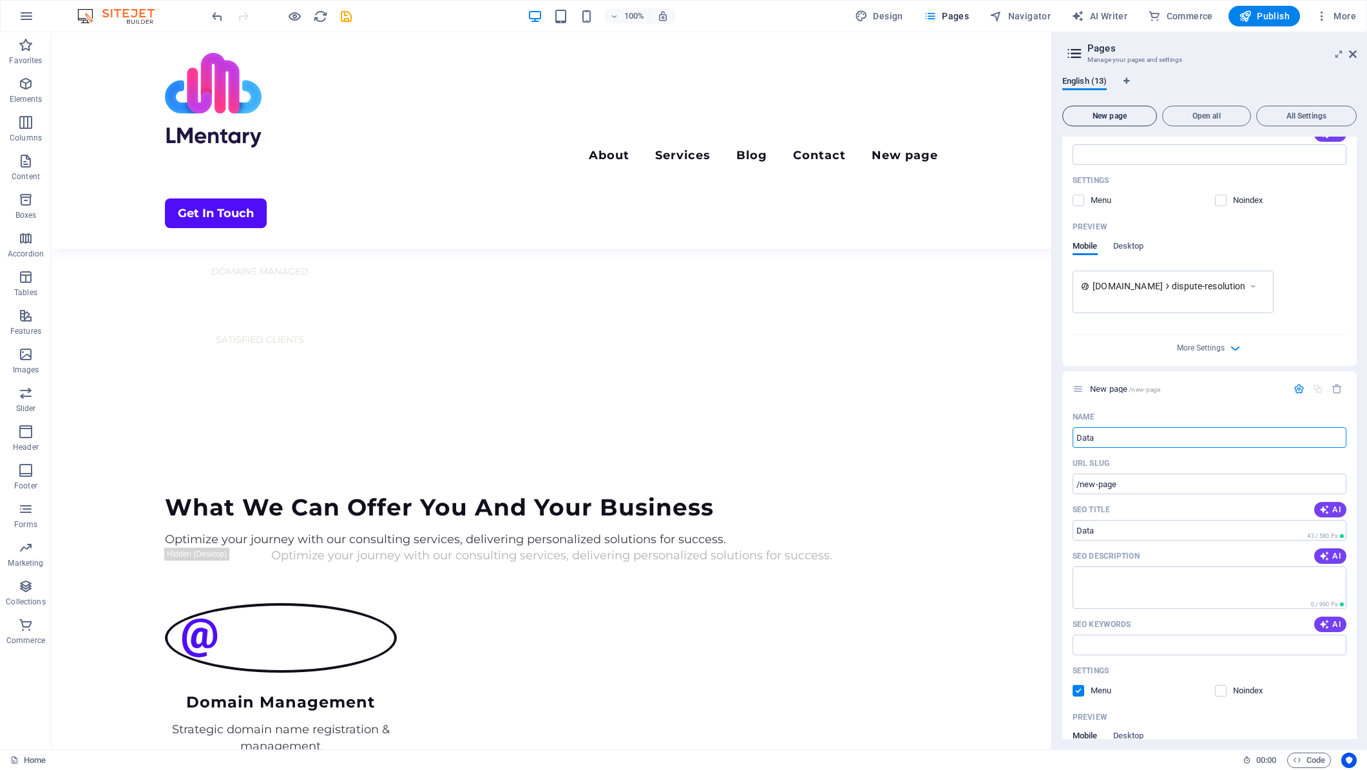
type input "Data"
type input "/data"
type input "Data Subject"
type input "/data-subject"
type input "Data Subject Requests"
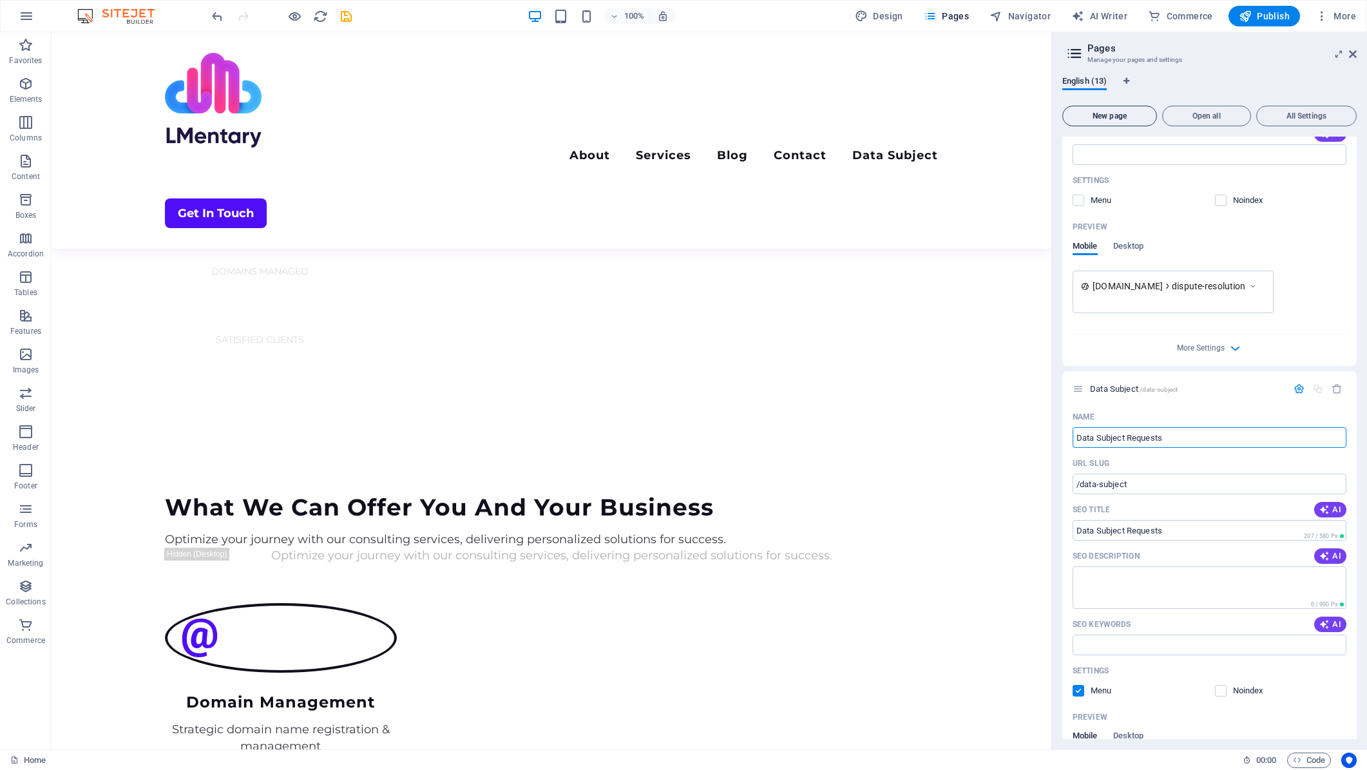
type input "/data-subject-requests"
type input "Data Subject Requests"
click at [1080, 690] on label at bounding box center [1079, 691] width 12 height 12
click at [0, 0] on input "checkbox" at bounding box center [0, 0] width 0 height 0
click at [1095, 117] on span "New page" at bounding box center [1109, 116] width 83 height 8
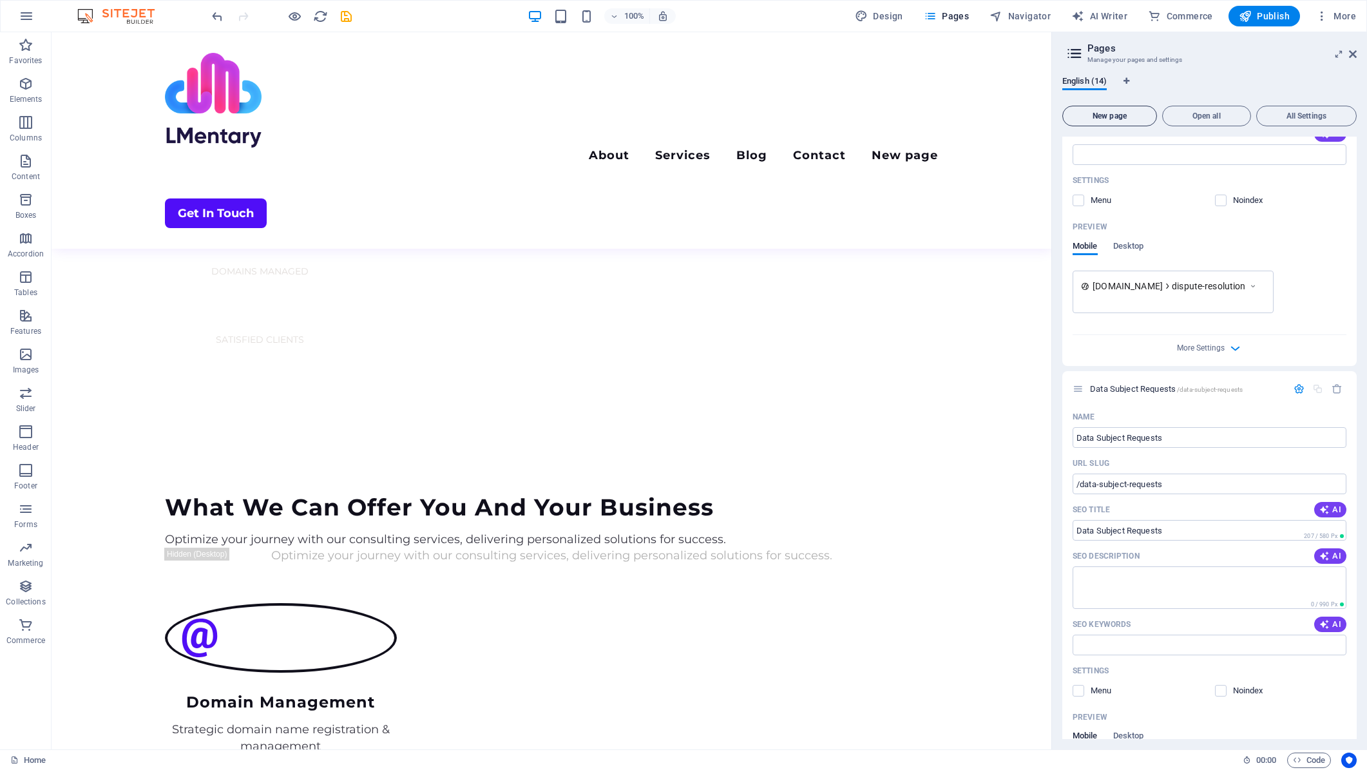
scroll to position [1160, 0]
type input "Report Ab"
type input "/report-a"
type input "Report Abuse"
type input "/report-abuse"
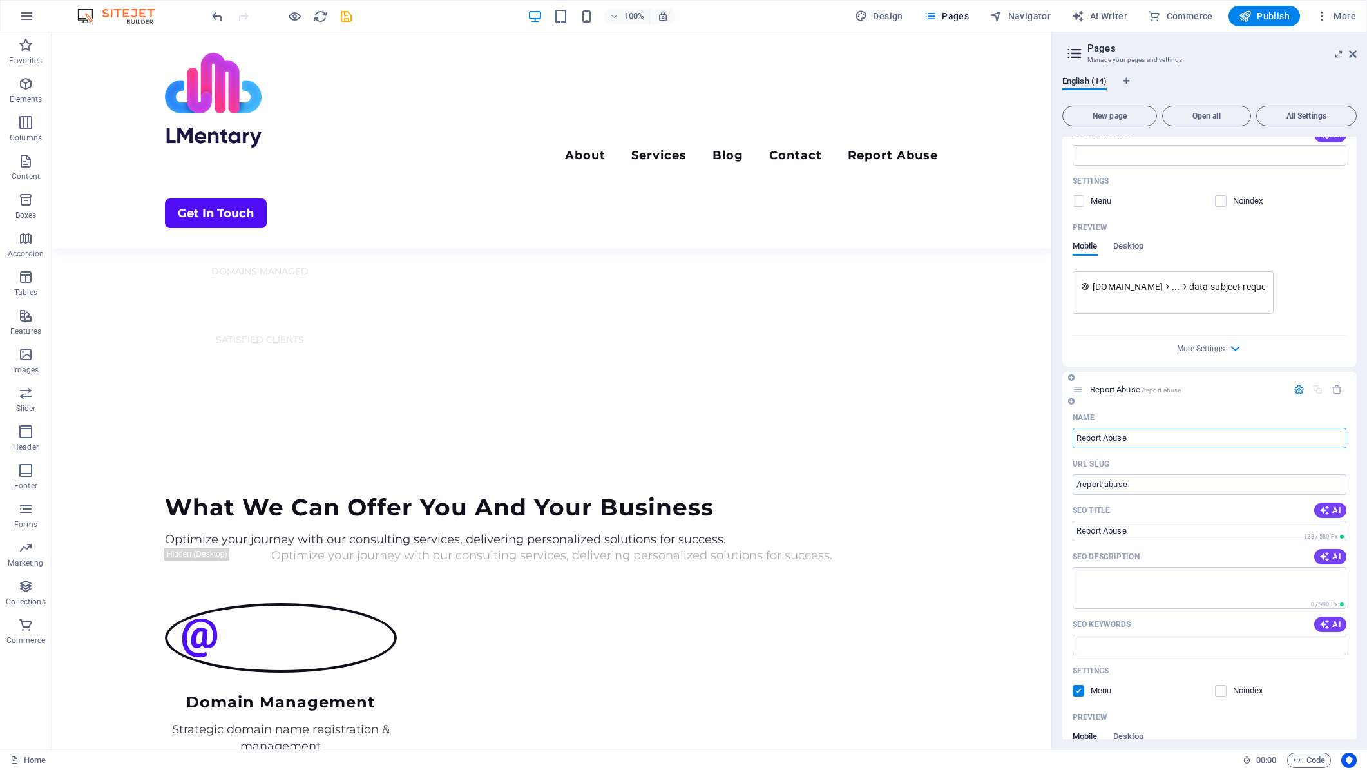
type input "Report Abuse"
click at [1214, 395] on div "Report Abuse /report-abuse" at bounding box center [1180, 389] width 215 height 15
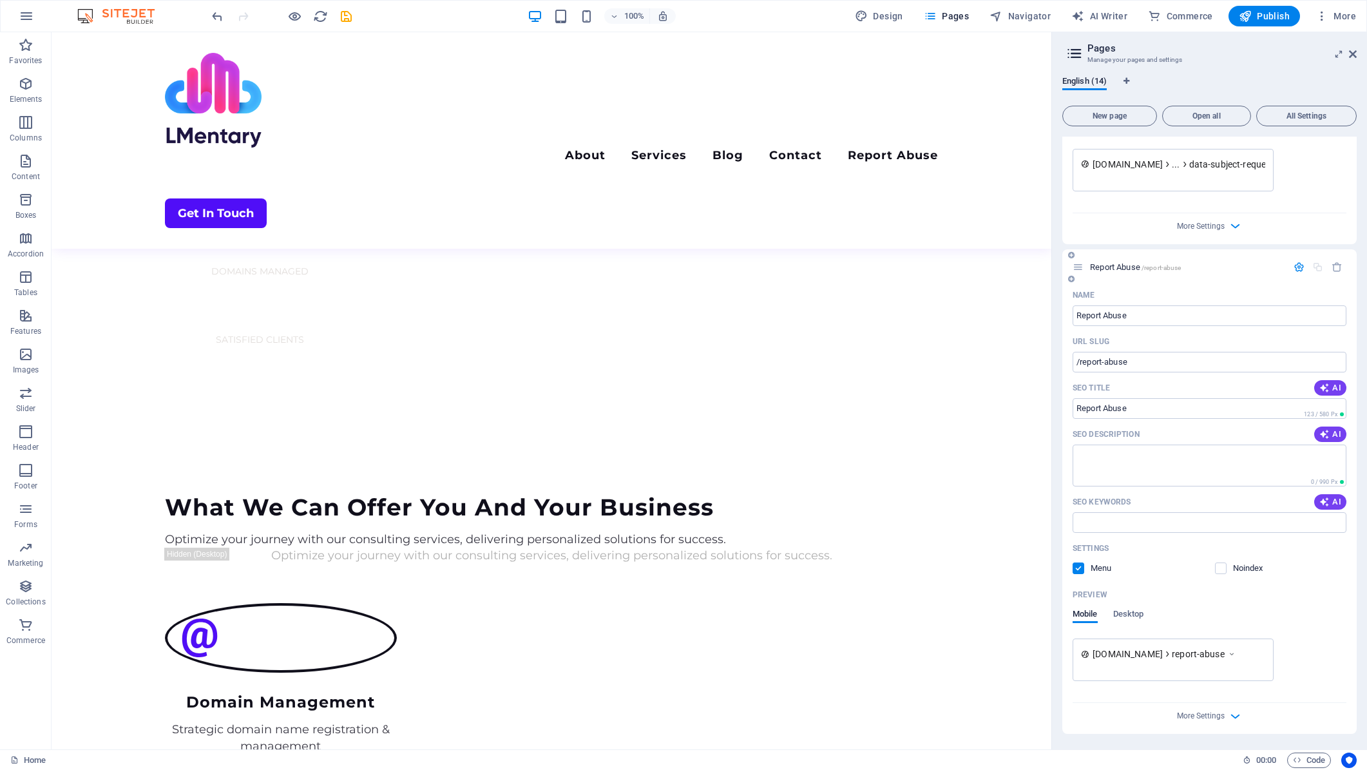
click at [1095, 571] on p "Menu" at bounding box center [1112, 568] width 42 height 12
click at [0, 0] on input "checkbox" at bounding box center [0, 0] width 0 height 0
click at [1196, 745] on div "English (14) New page Open all All Settings Home / About /about Services /servi…" at bounding box center [1209, 408] width 315 height 684
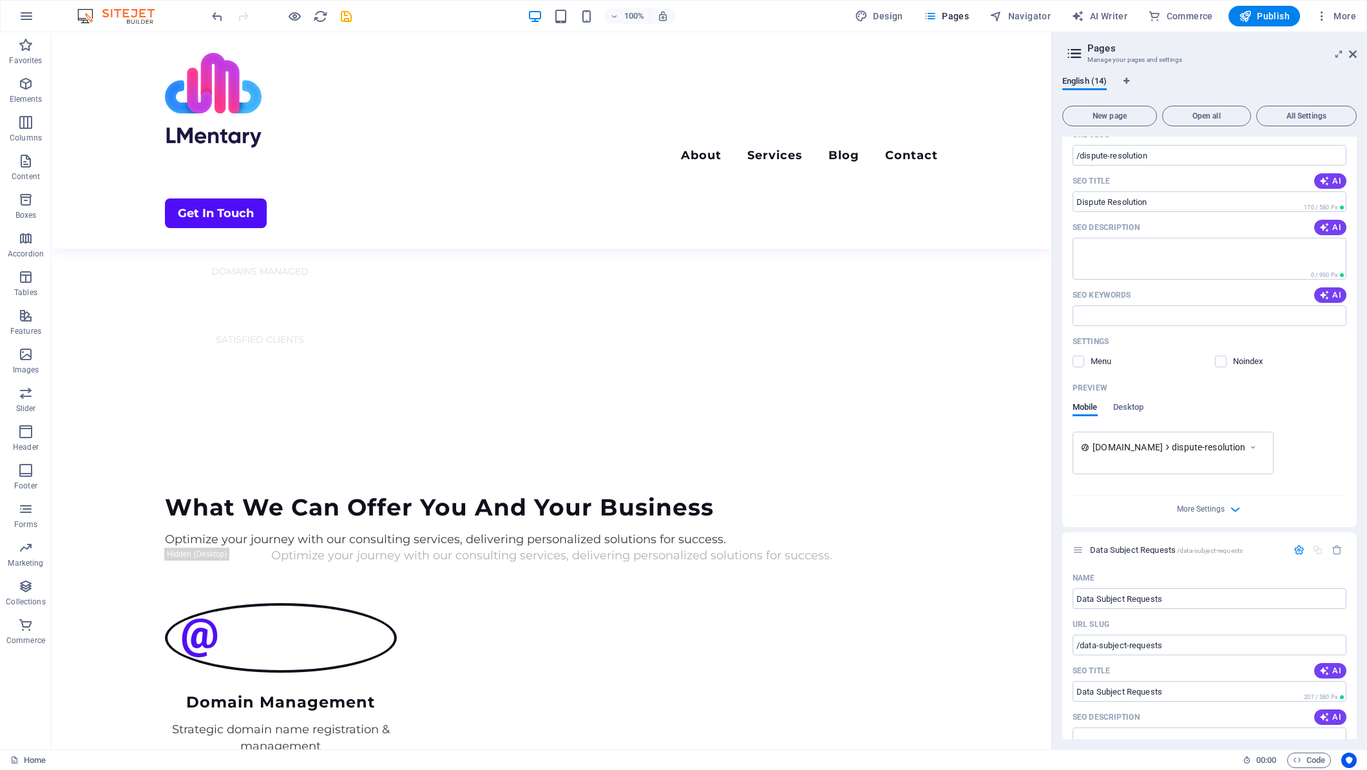
scroll to position [123, 0]
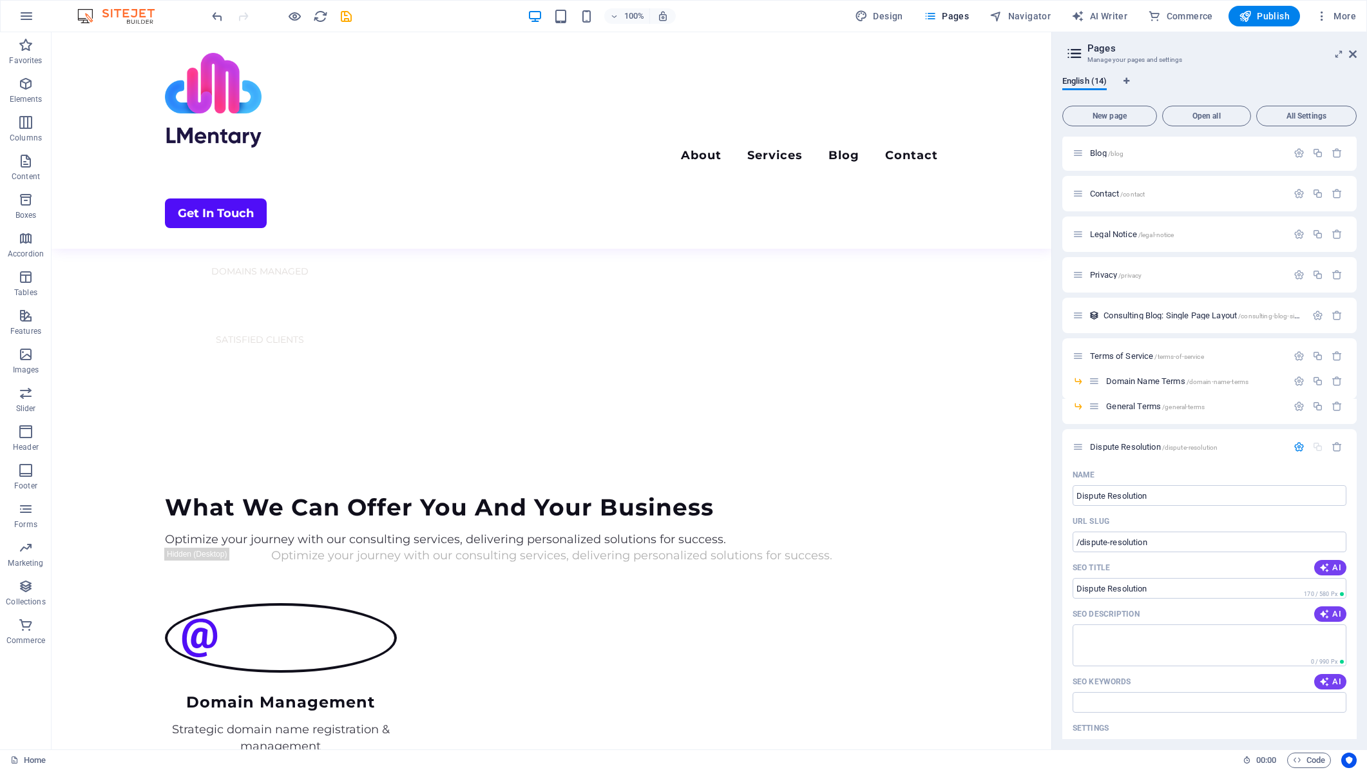
click at [1287, 62] on h3 "Manage your pages and settings" at bounding box center [1209, 60] width 244 height 12
click at [1348, 51] on h2 "Pages" at bounding box center [1221, 49] width 269 height 12
click at [1351, 57] on icon at bounding box center [1353, 54] width 8 height 10
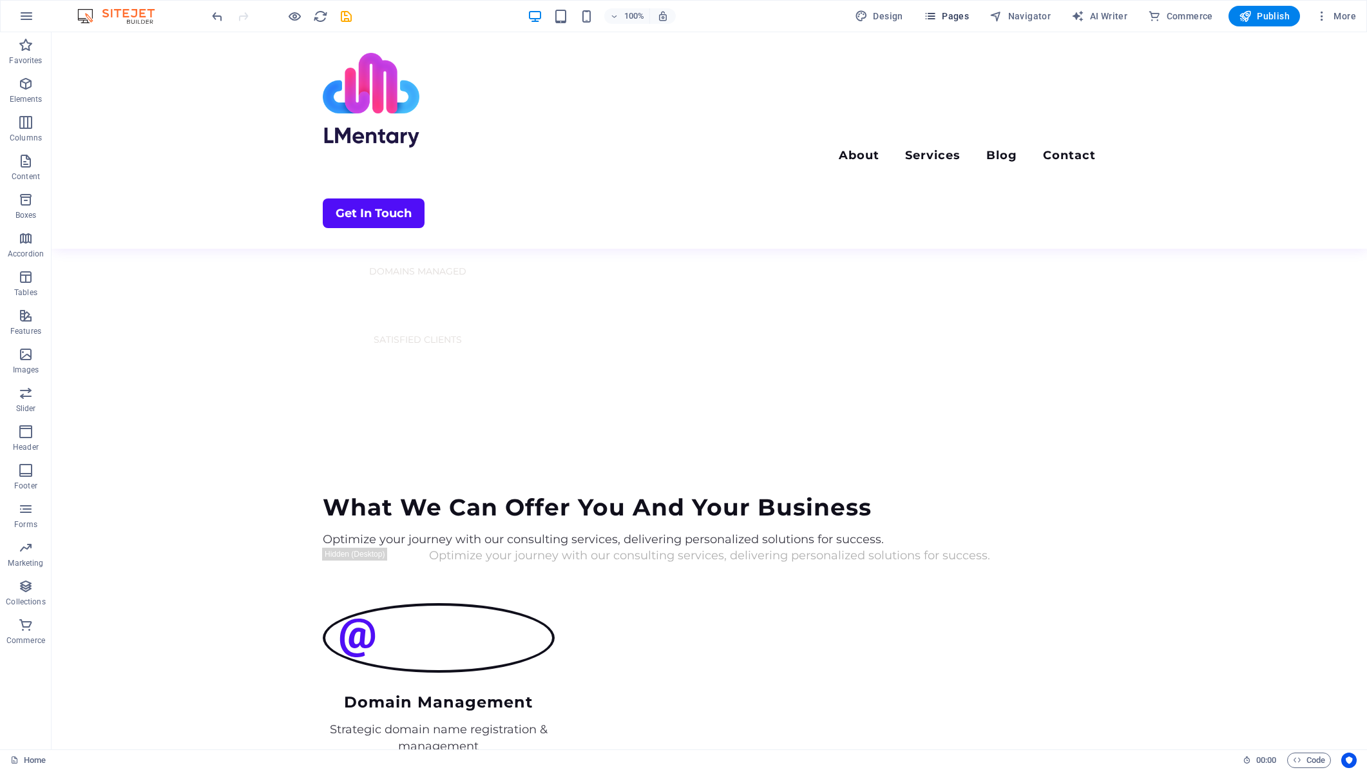
click at [955, 10] on span "Pages" at bounding box center [946, 16] width 45 height 13
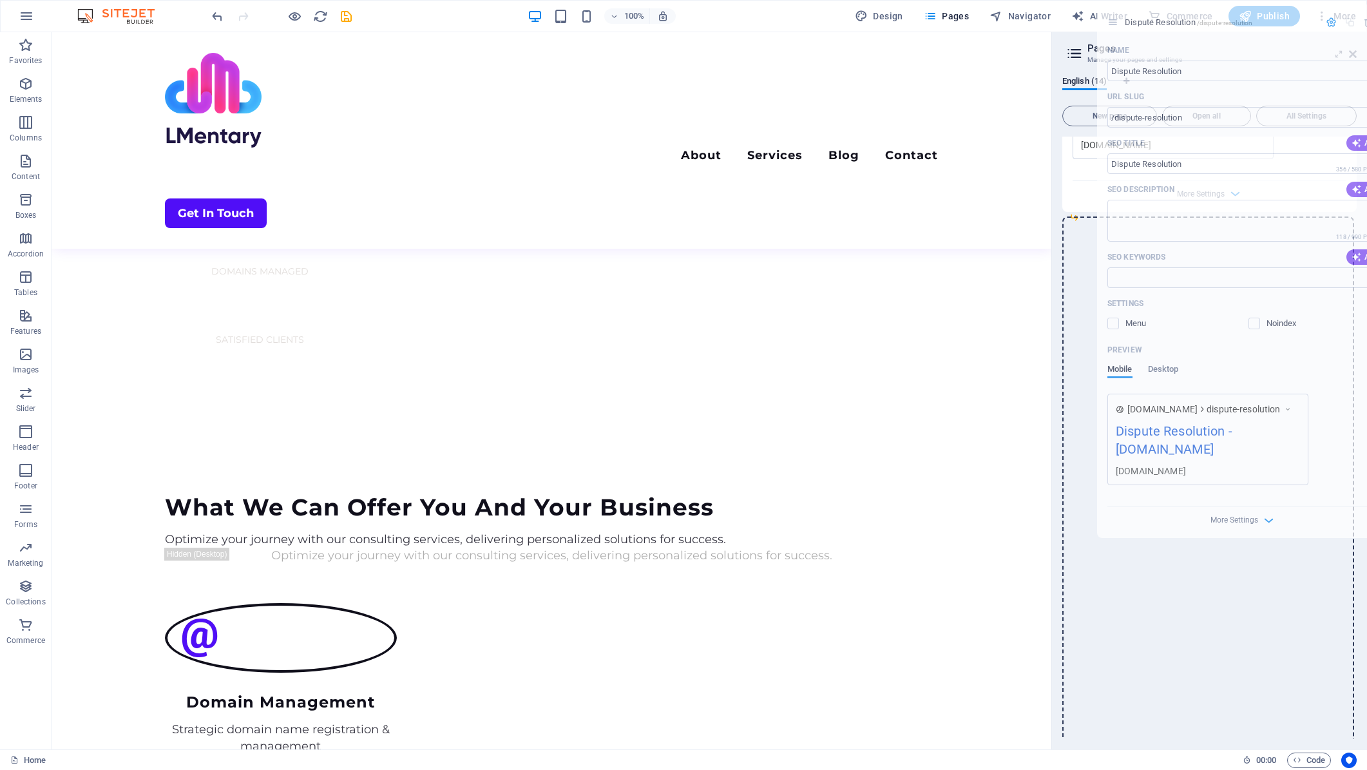
scroll to position [1409, 0]
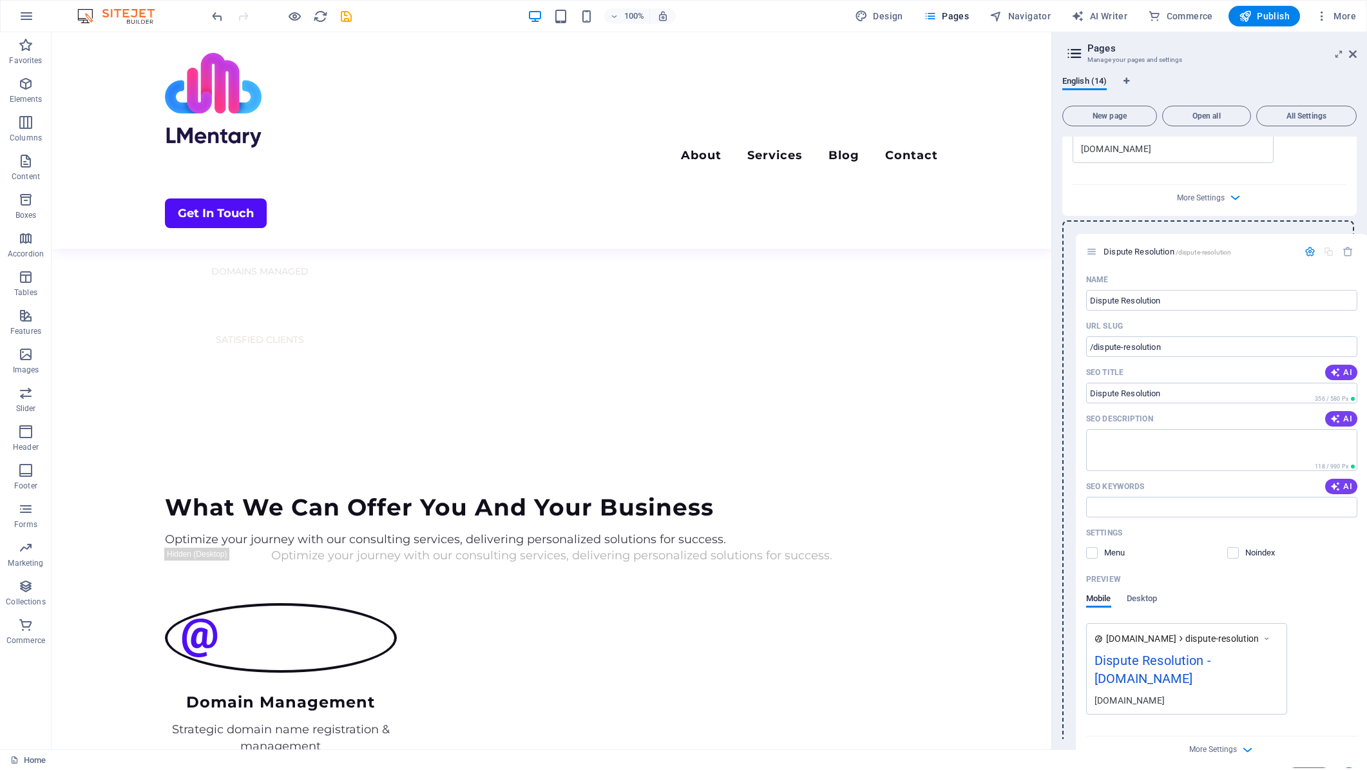
drag, startPoint x: 1078, startPoint y: 539, endPoint x: 1094, endPoint y: 251, distance: 287.7
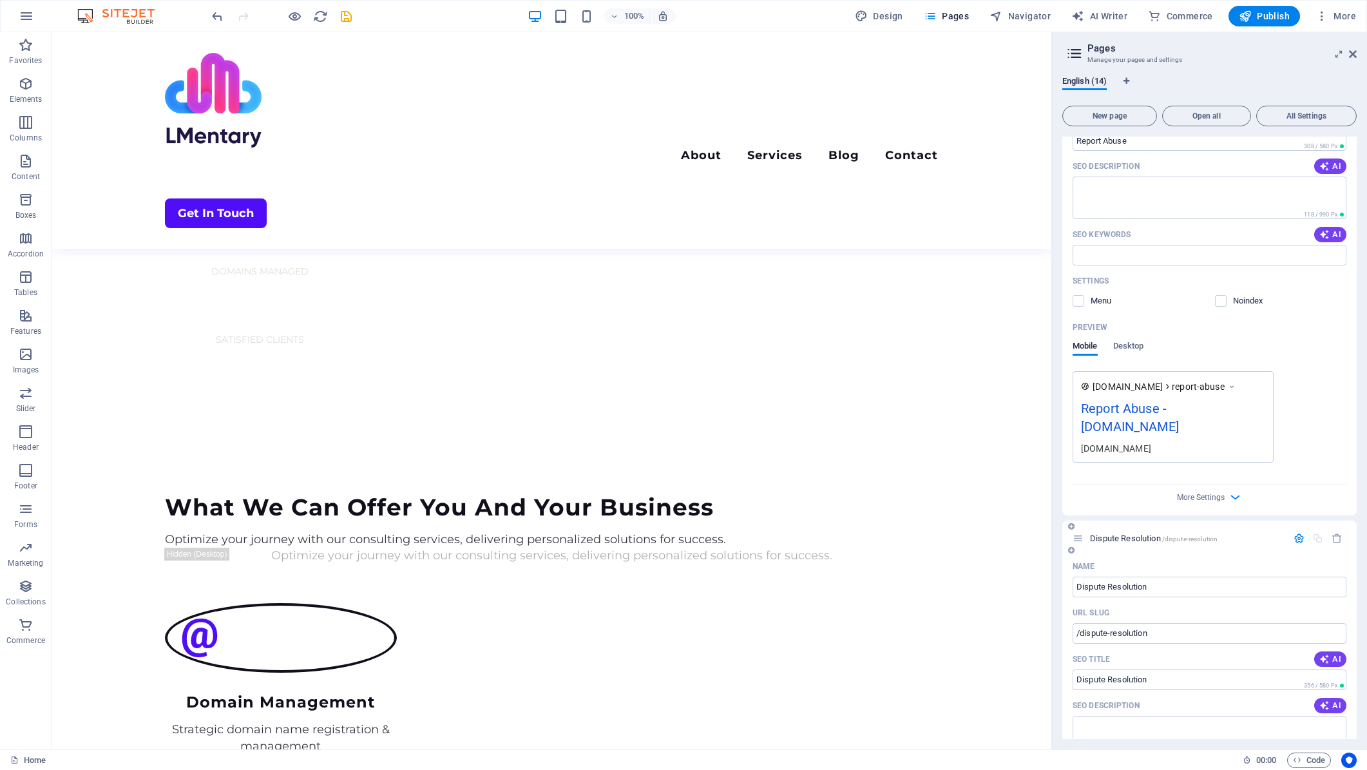
scroll to position [1107, 0]
click at [1080, 541] on icon at bounding box center [1078, 540] width 11 height 11
click at [1106, 542] on span "Dispute Resolution /dispute-resolution" at bounding box center [1154, 540] width 128 height 10
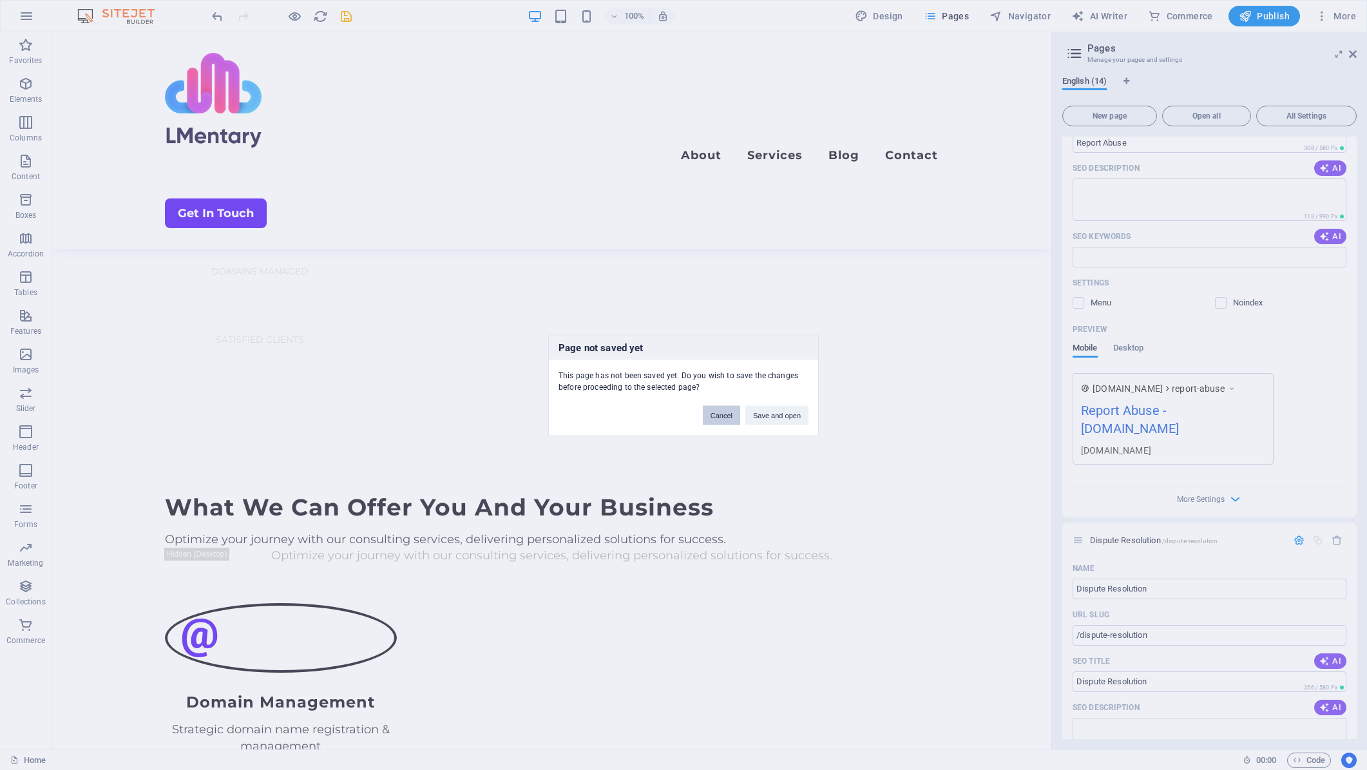
click at [727, 416] on button "Cancel" at bounding box center [721, 414] width 37 height 19
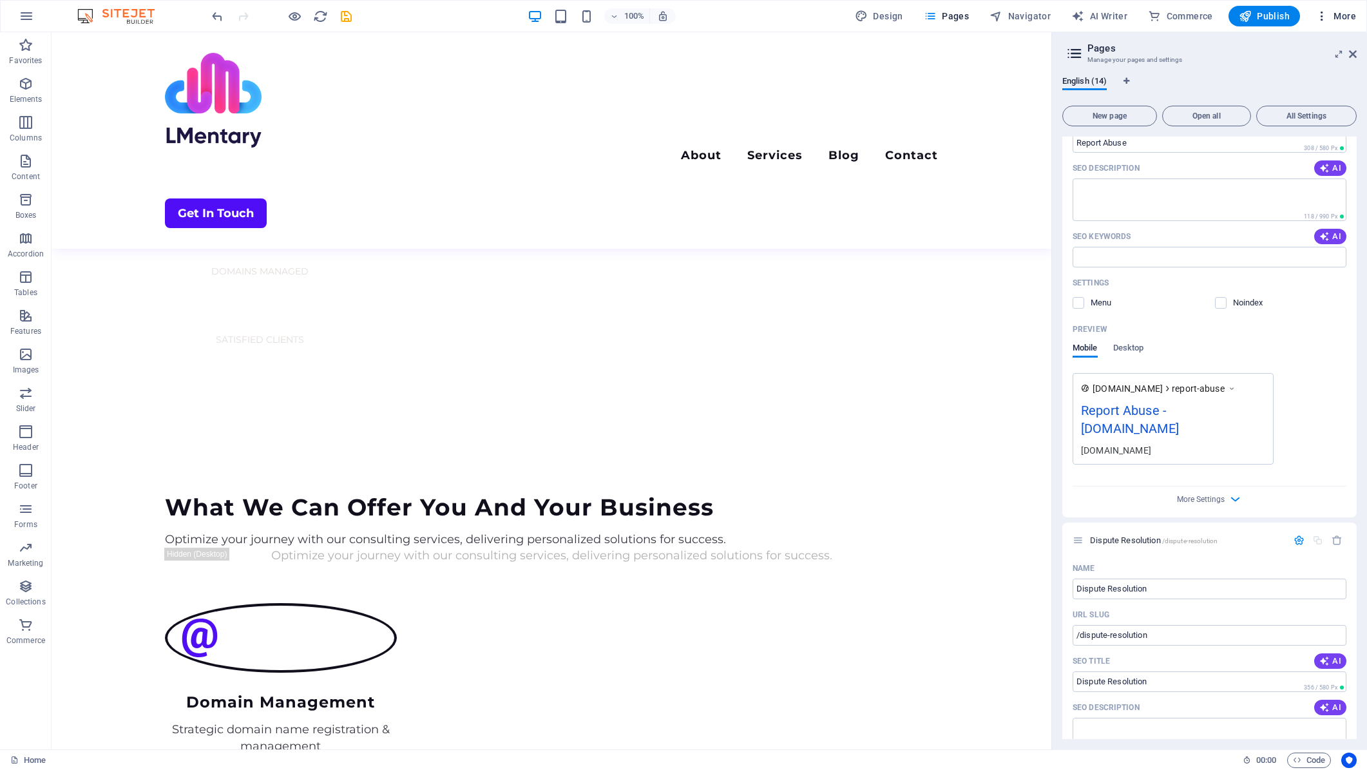
click at [1339, 14] on span "More" at bounding box center [1336, 16] width 41 height 13
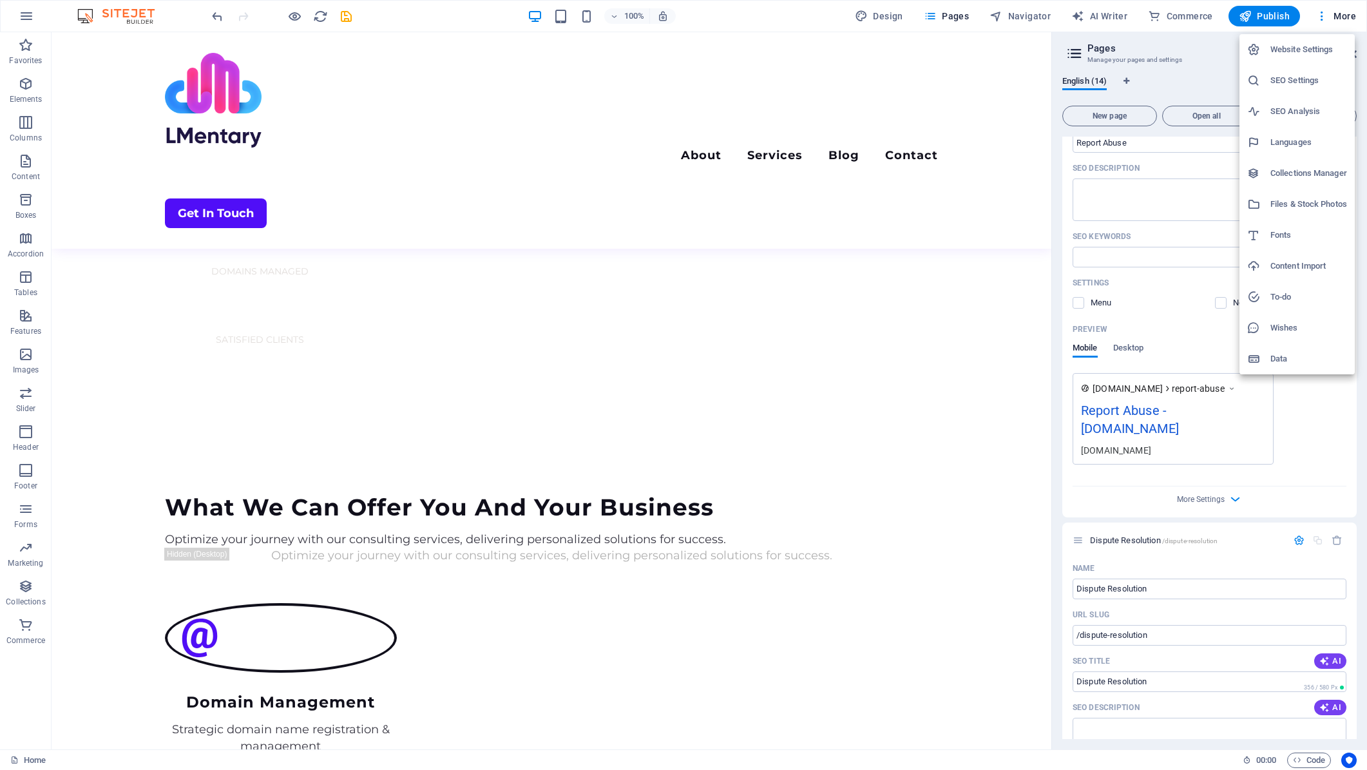
click at [1001, 130] on div at bounding box center [683, 385] width 1367 height 770
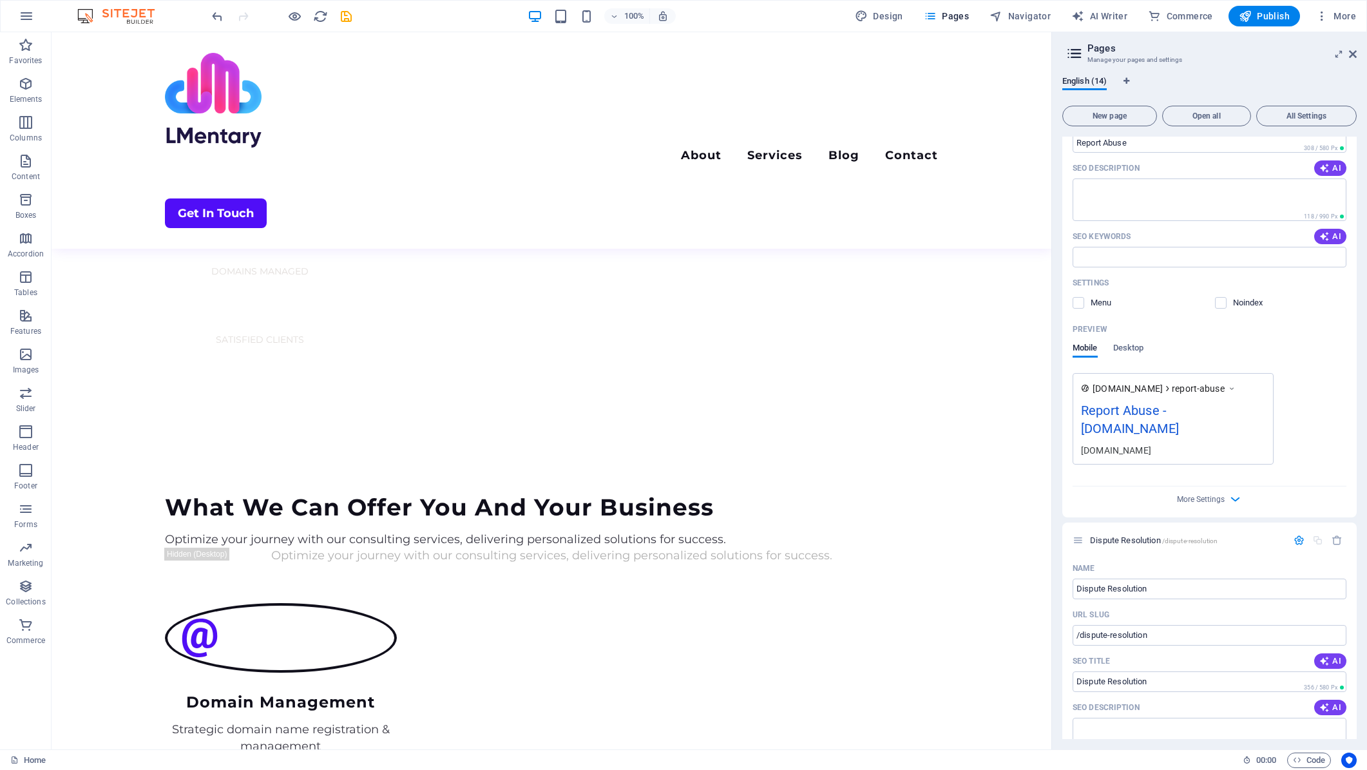
click at [1075, 53] on icon at bounding box center [1074, 53] width 19 height 18
click at [1126, 80] on icon "Language Tabs" at bounding box center [1127, 81] width 6 height 8
select select "41"
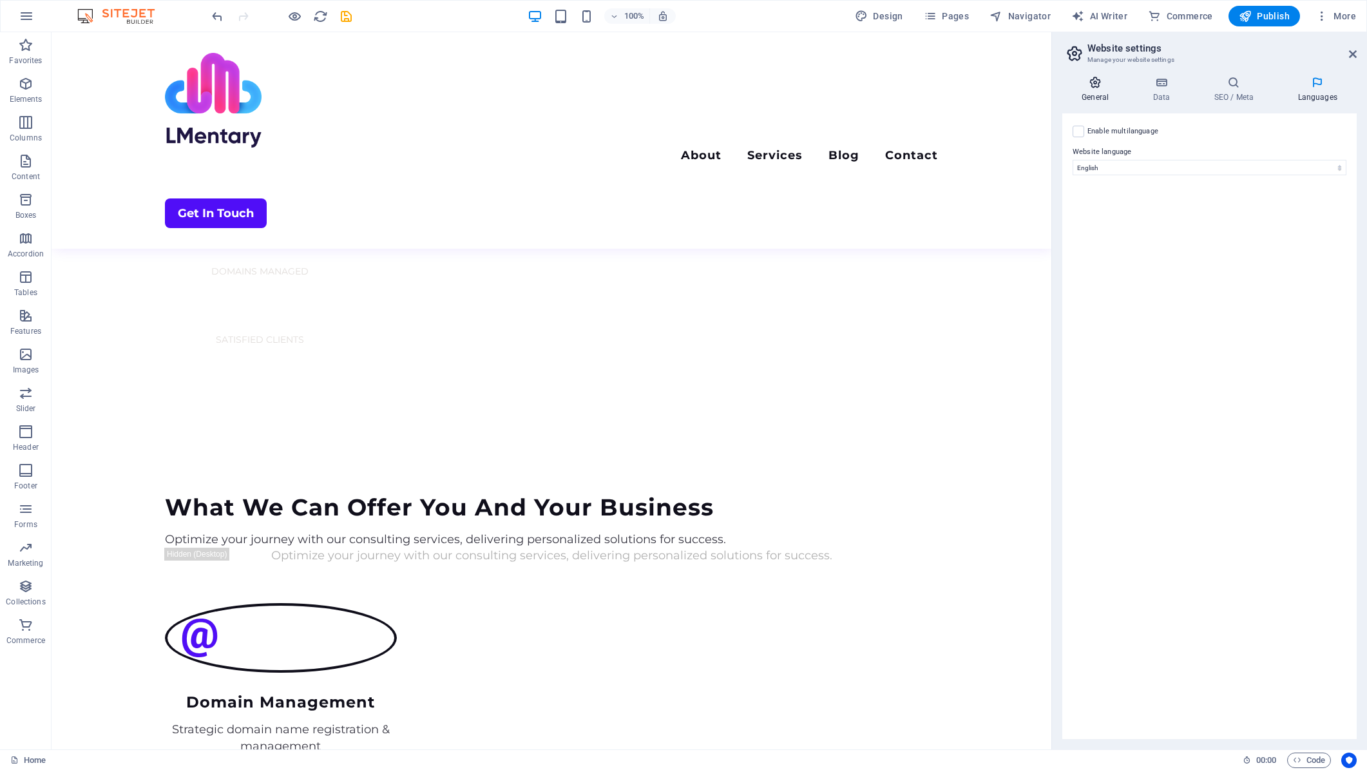
click at [1103, 86] on icon at bounding box center [1095, 82] width 66 height 13
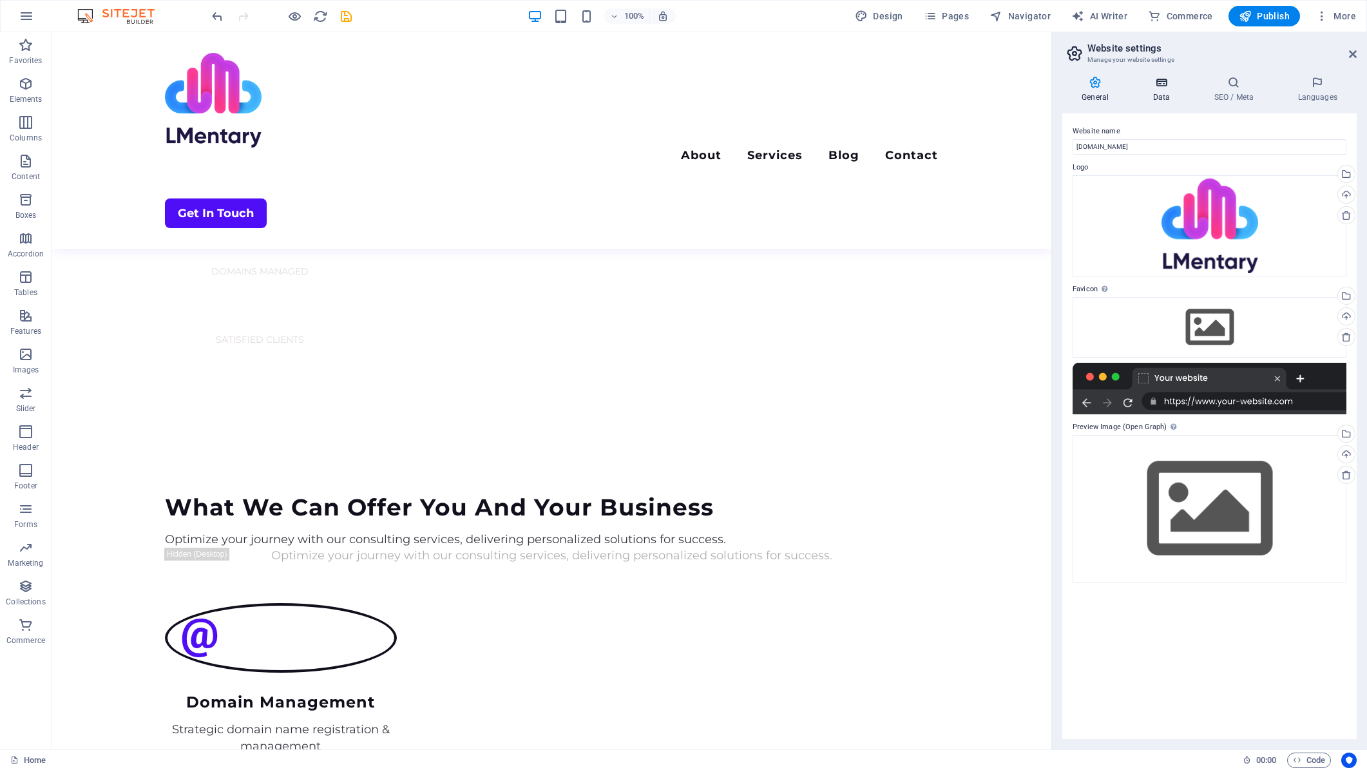
click at [1144, 83] on icon at bounding box center [1161, 82] width 56 height 13
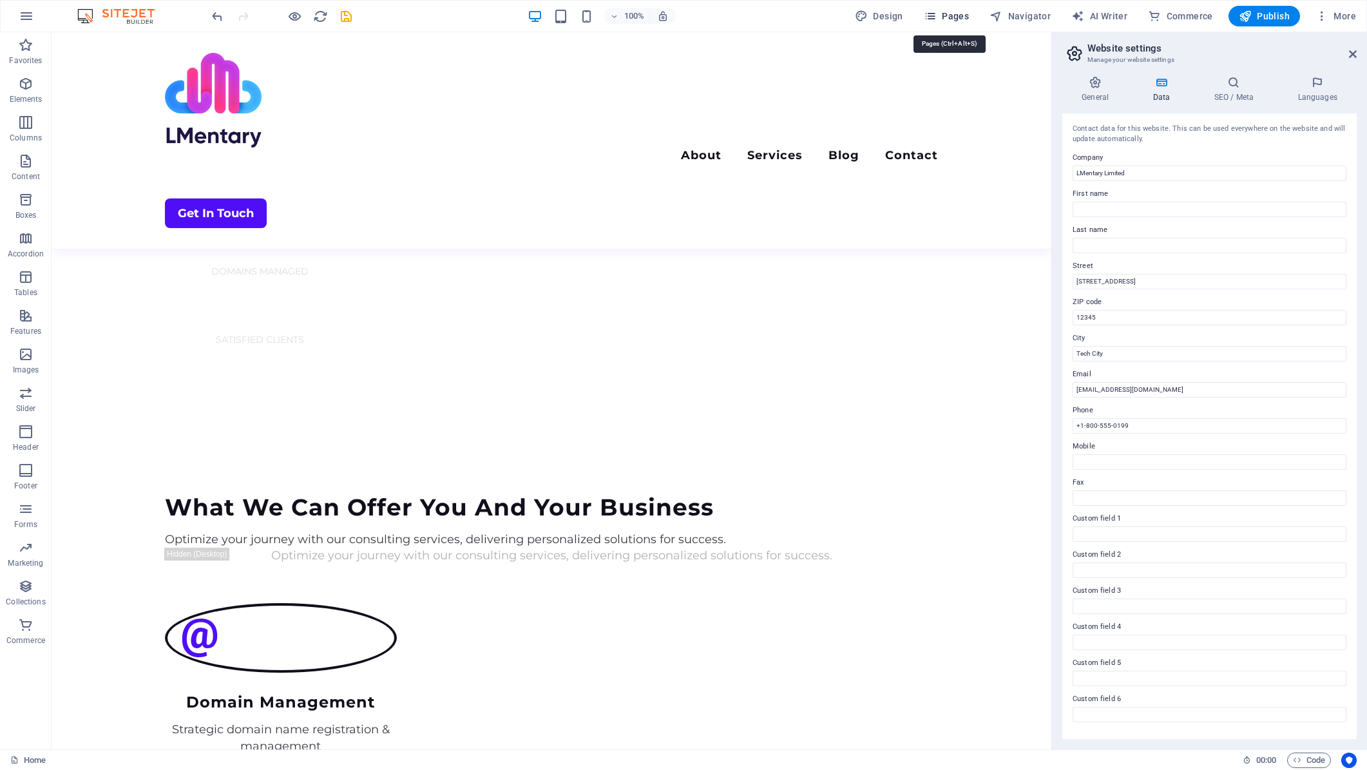
click at [944, 17] on span "Pages" at bounding box center [946, 16] width 45 height 13
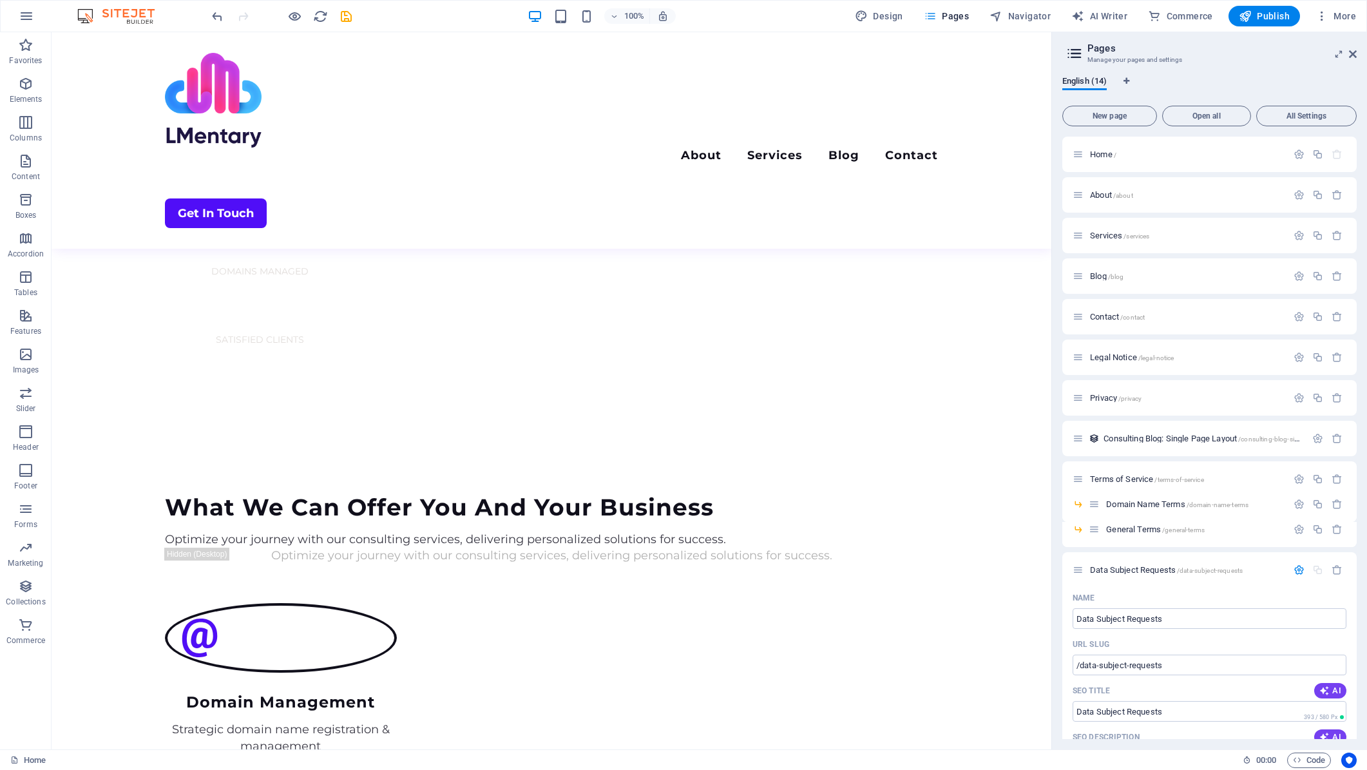
scroll to position [1258, 0]
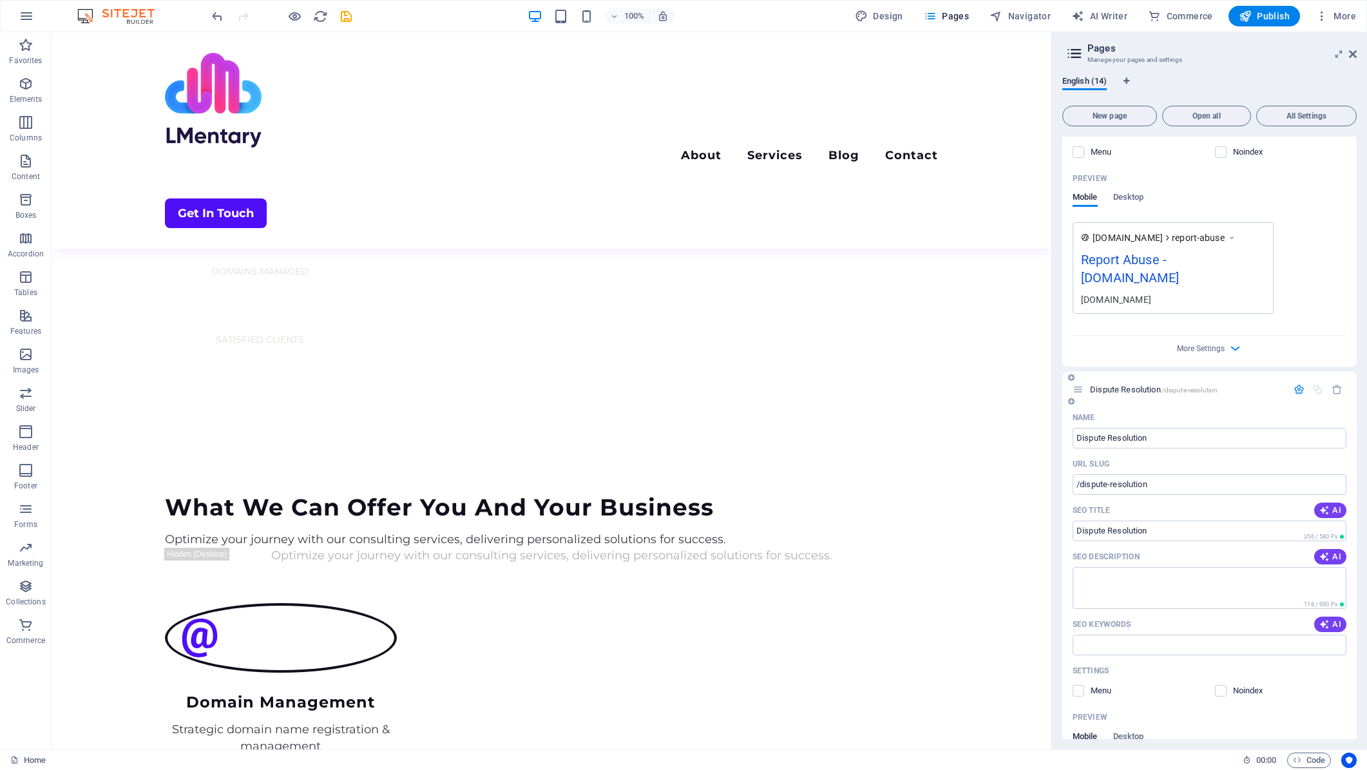
click at [1265, 403] on div "Dispute Resolution /dispute-resolution" at bounding box center [1209, 389] width 294 height 35
click at [1070, 400] on icon at bounding box center [1071, 401] width 6 height 8
click at [1336, 388] on icon "button" at bounding box center [1337, 388] width 11 height 11
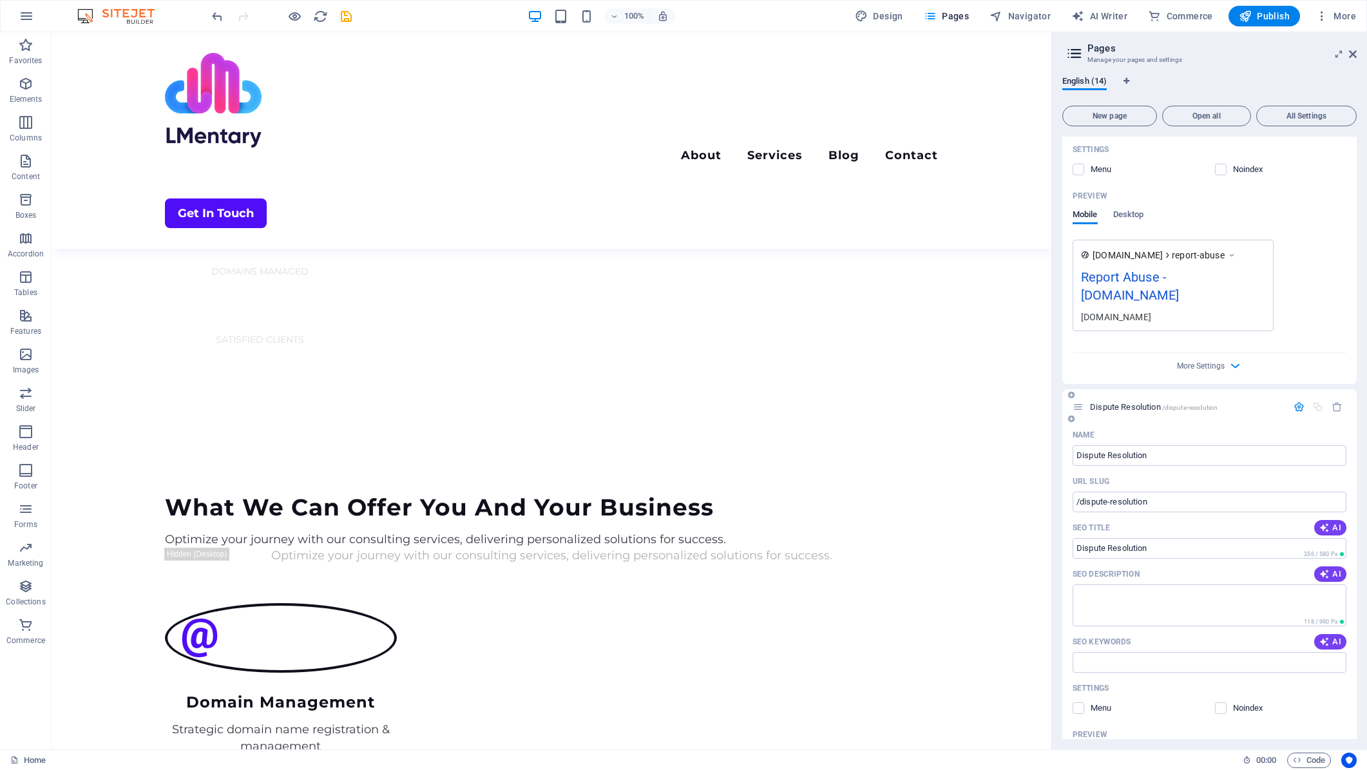
scroll to position [1236, 0]
click at [1297, 409] on icon "button" at bounding box center [1299, 411] width 11 height 11
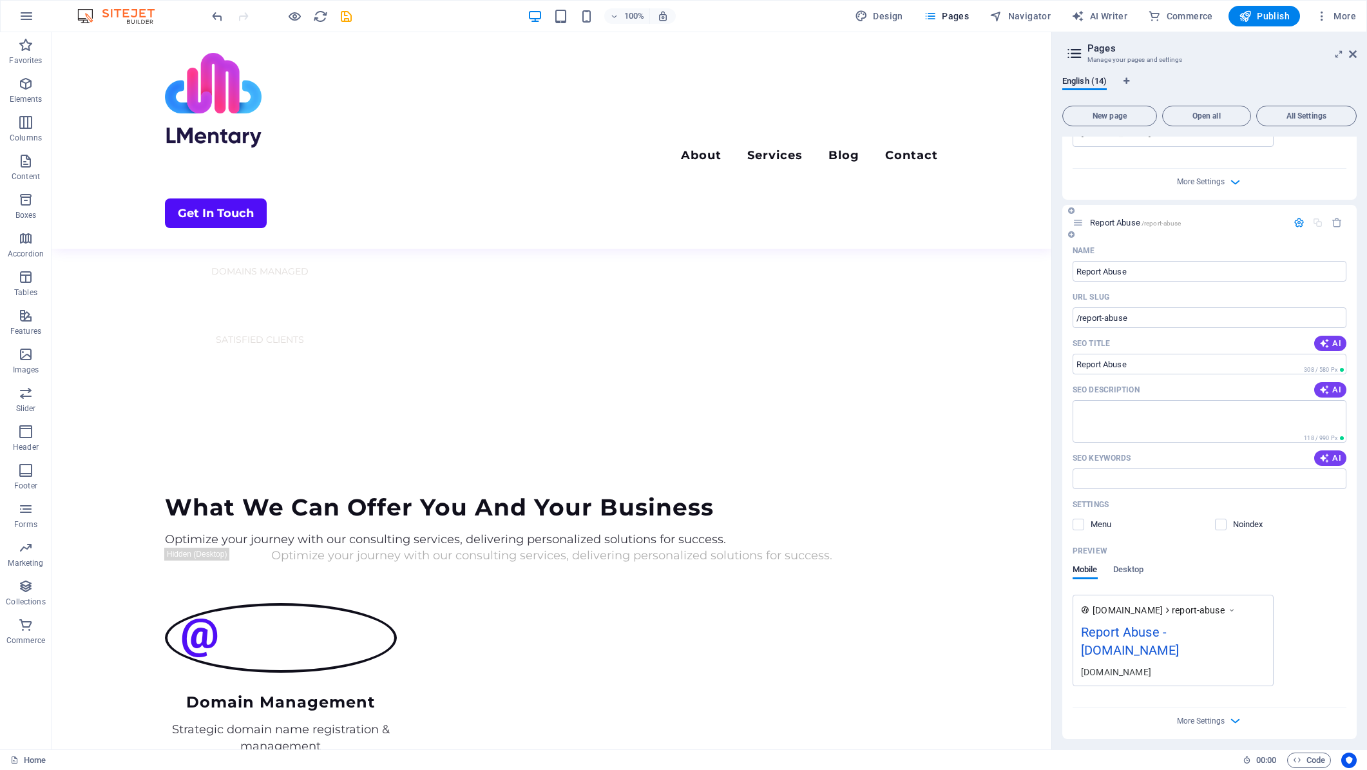
scroll to position [674, 0]
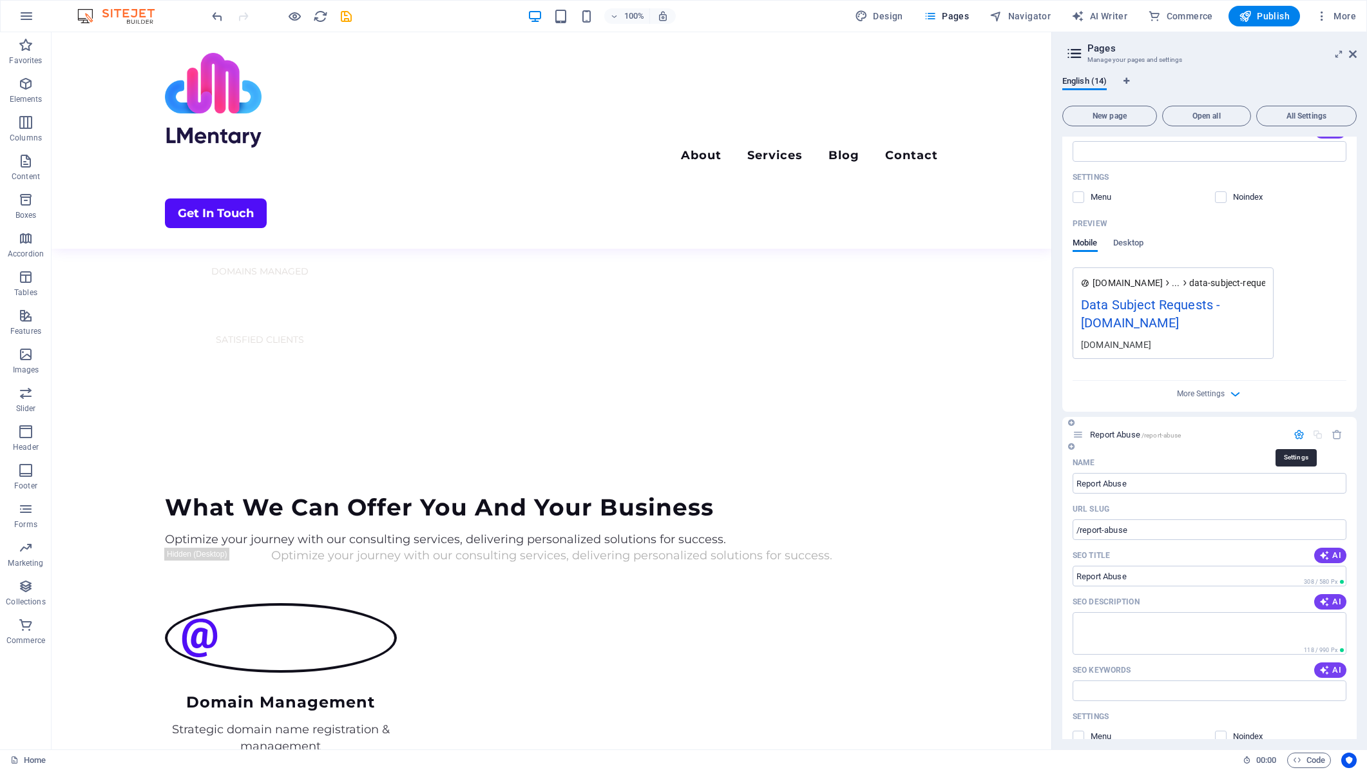
click at [1294, 435] on icon "button" at bounding box center [1299, 434] width 11 height 11
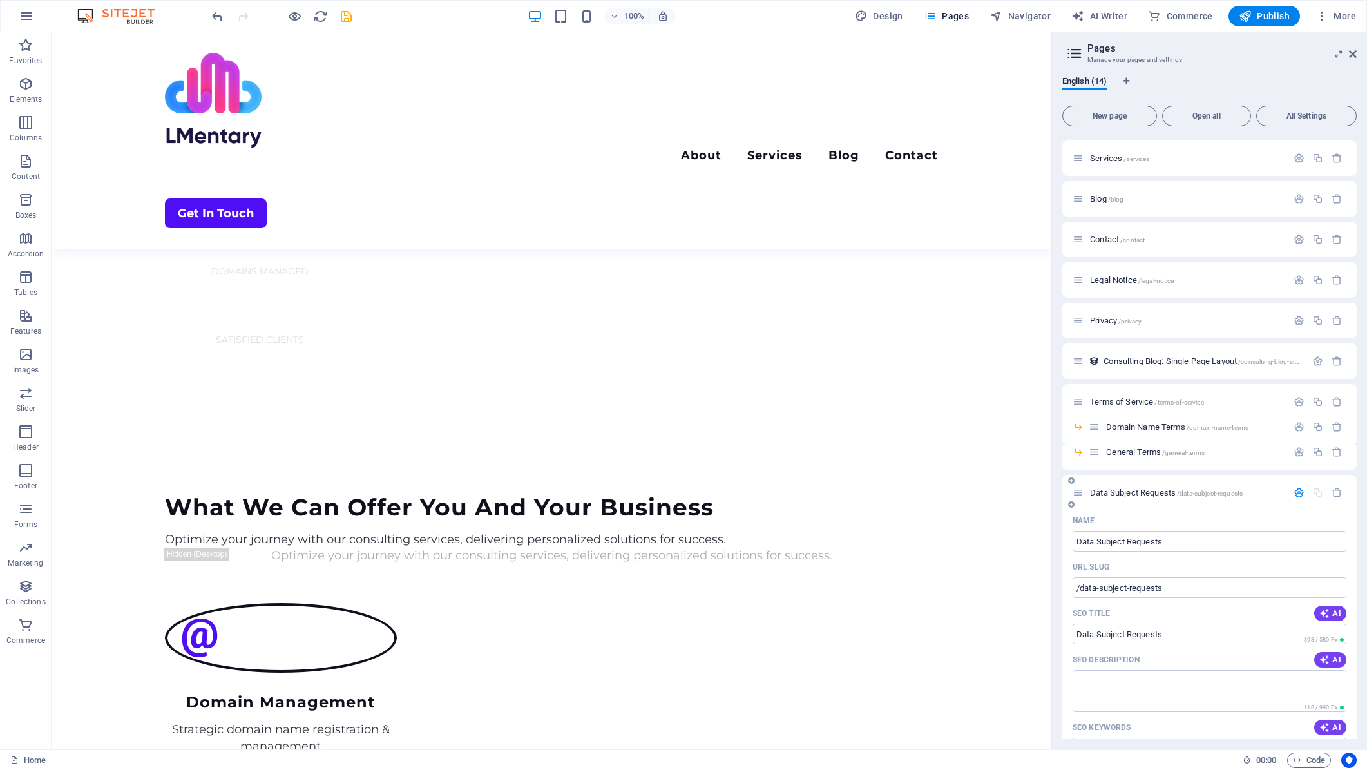
scroll to position [46, 0]
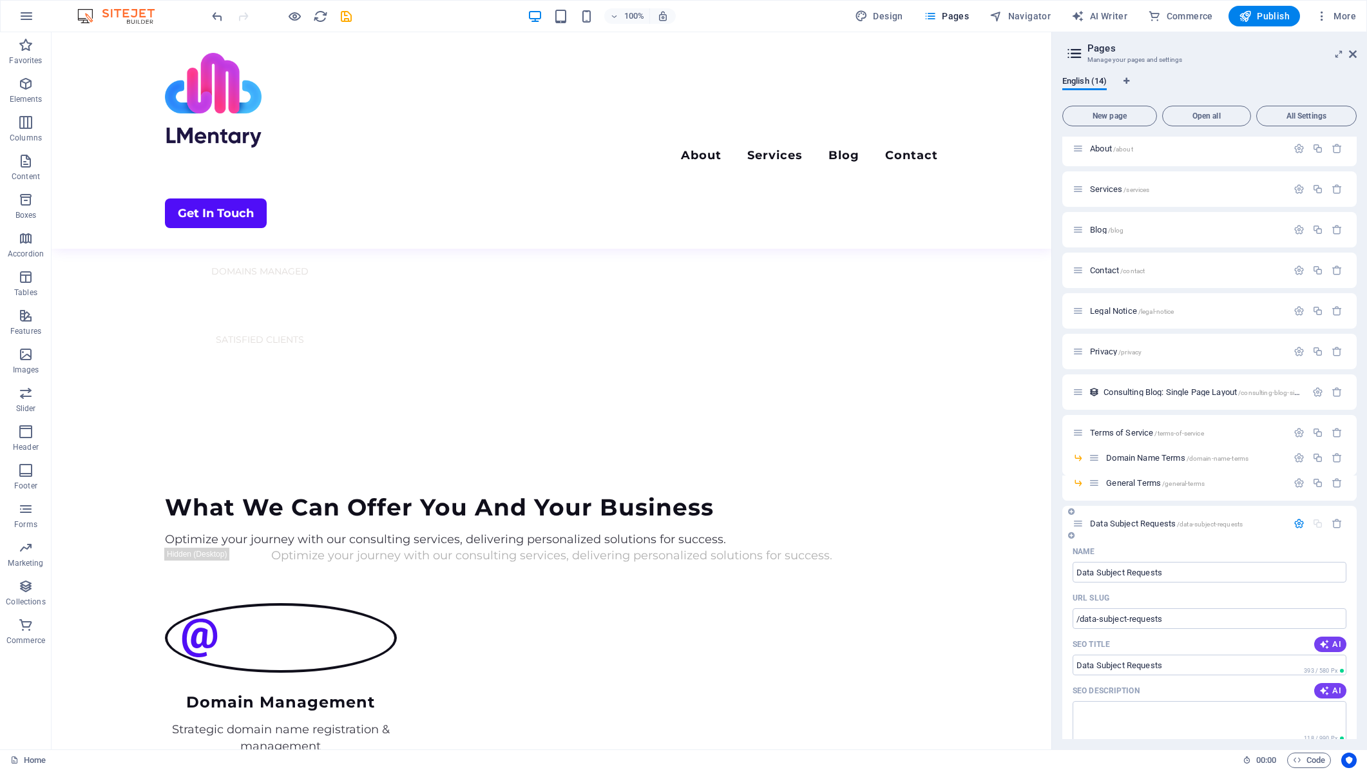
click at [1297, 526] on icon "button" at bounding box center [1299, 523] width 11 height 11
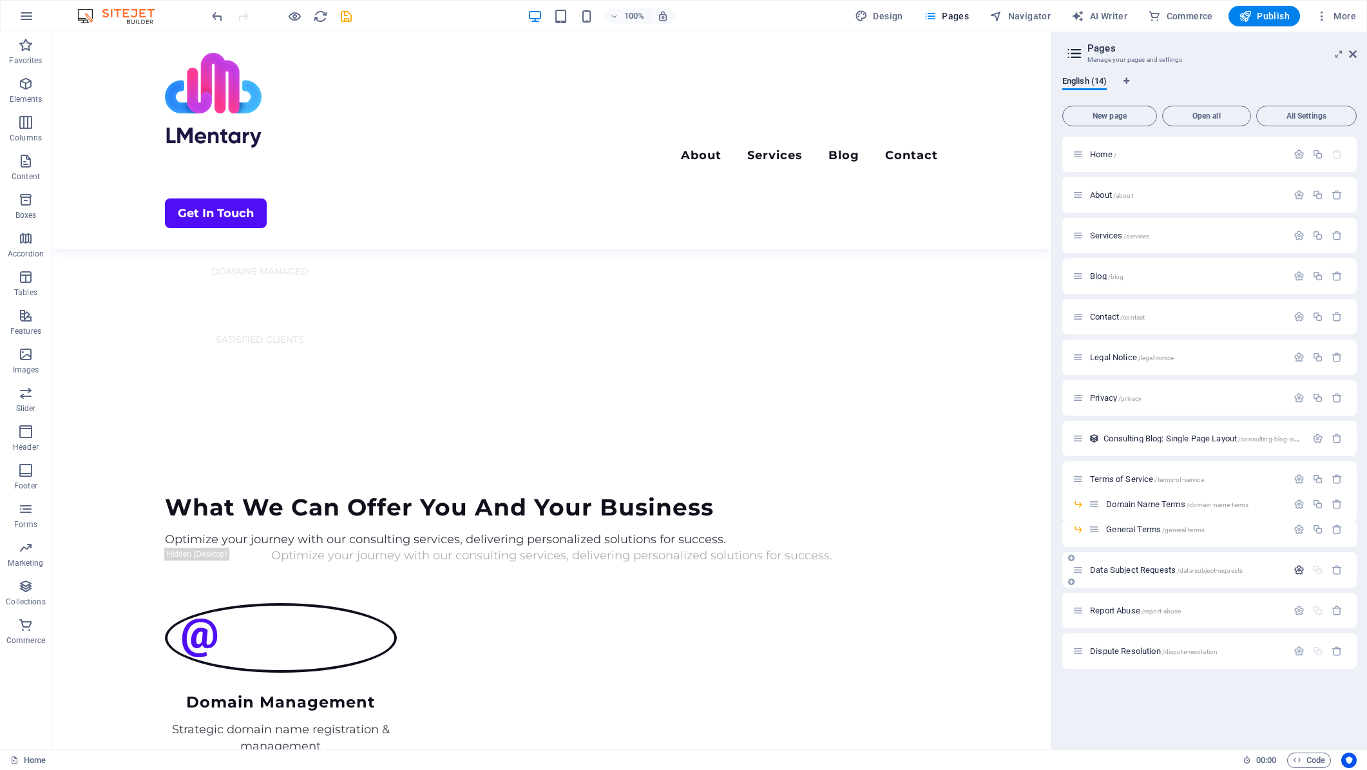
scroll to position [0, 0]
click at [1178, 703] on div "Home / About /about Services /services Blog /blog Contact /contact Legal Notice…" at bounding box center [1209, 438] width 294 height 602
drag, startPoint x: 1080, startPoint y: 573, endPoint x: 1129, endPoint y: 517, distance: 74.4
click at [1129, 517] on div "Home / About /about Services /services Blog /blog Contact /contact Legal Notice…" at bounding box center [1209, 403] width 294 height 532
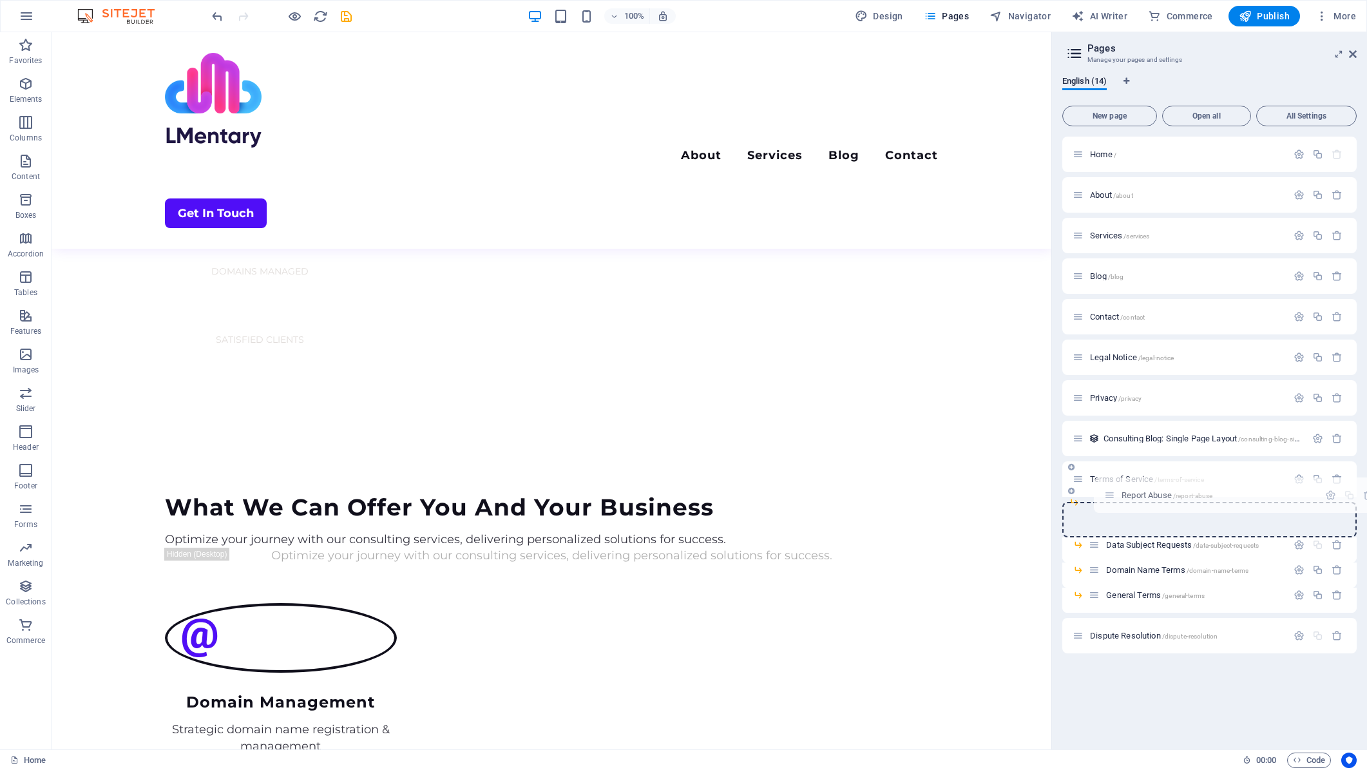
drag, startPoint x: 1080, startPoint y: 599, endPoint x: 1114, endPoint y: 494, distance: 110.2
click at [1114, 494] on div "Home / About /about Services /services Blog /blog Contact /contact Legal Notice…" at bounding box center [1209, 375] width 294 height 476
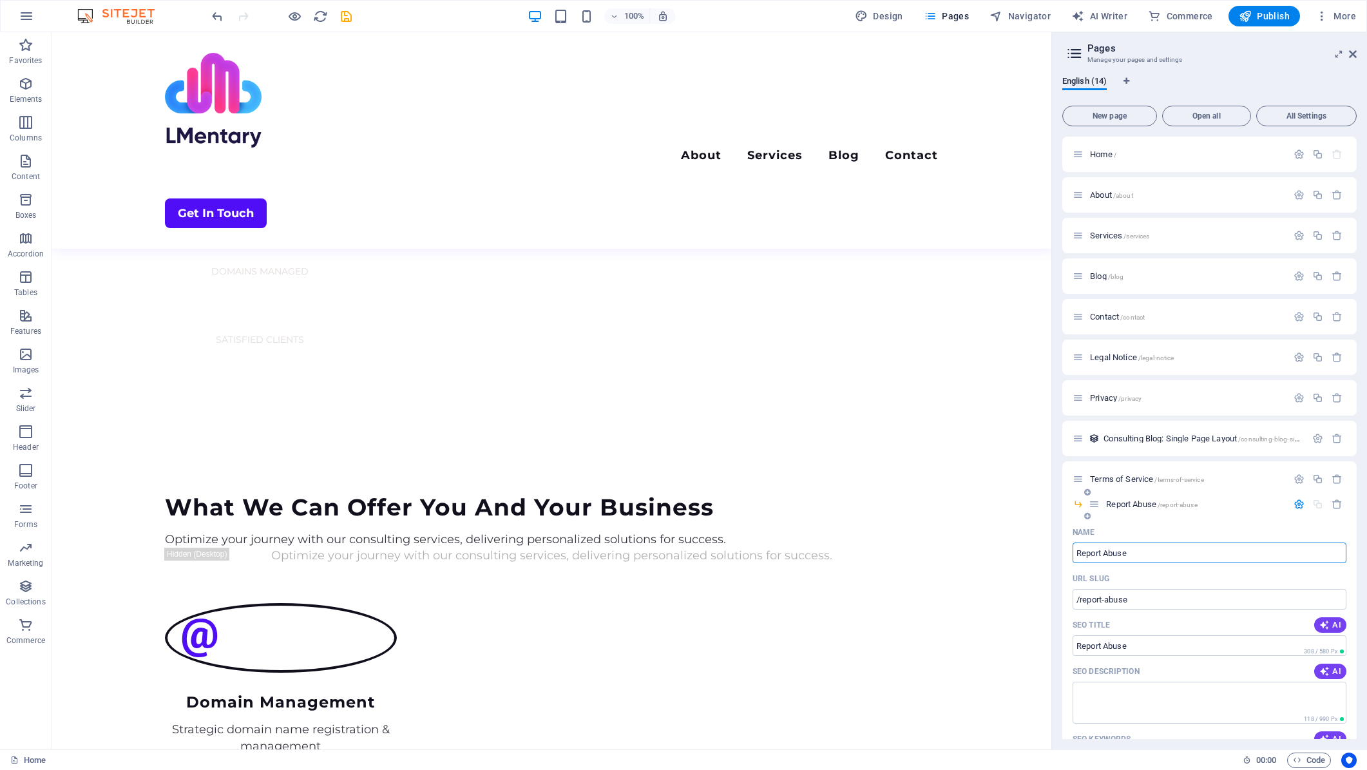
click at [1094, 506] on icon at bounding box center [1094, 504] width 11 height 11
click at [1120, 503] on span "Report Abuse /report-abuse" at bounding box center [1151, 504] width 91 height 10
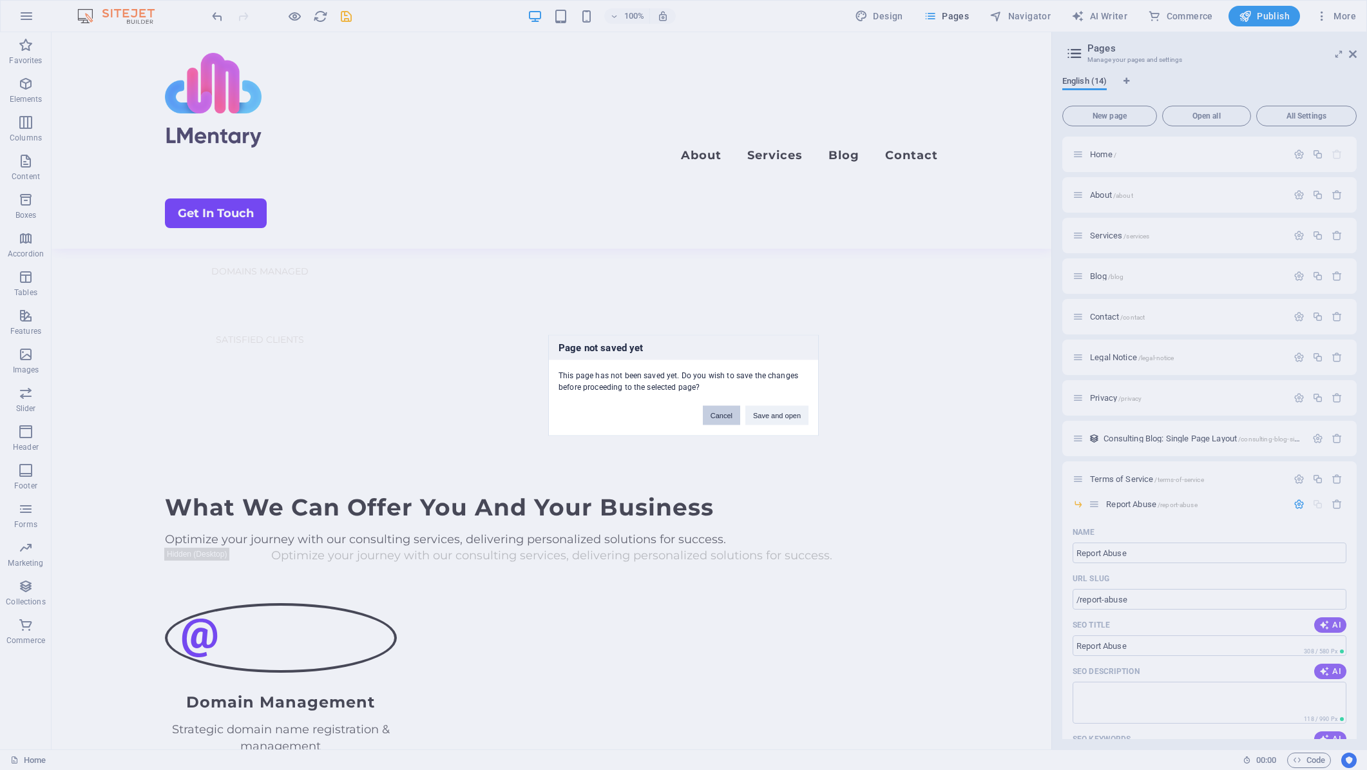
click at [724, 416] on button "Cancel" at bounding box center [721, 414] width 37 height 19
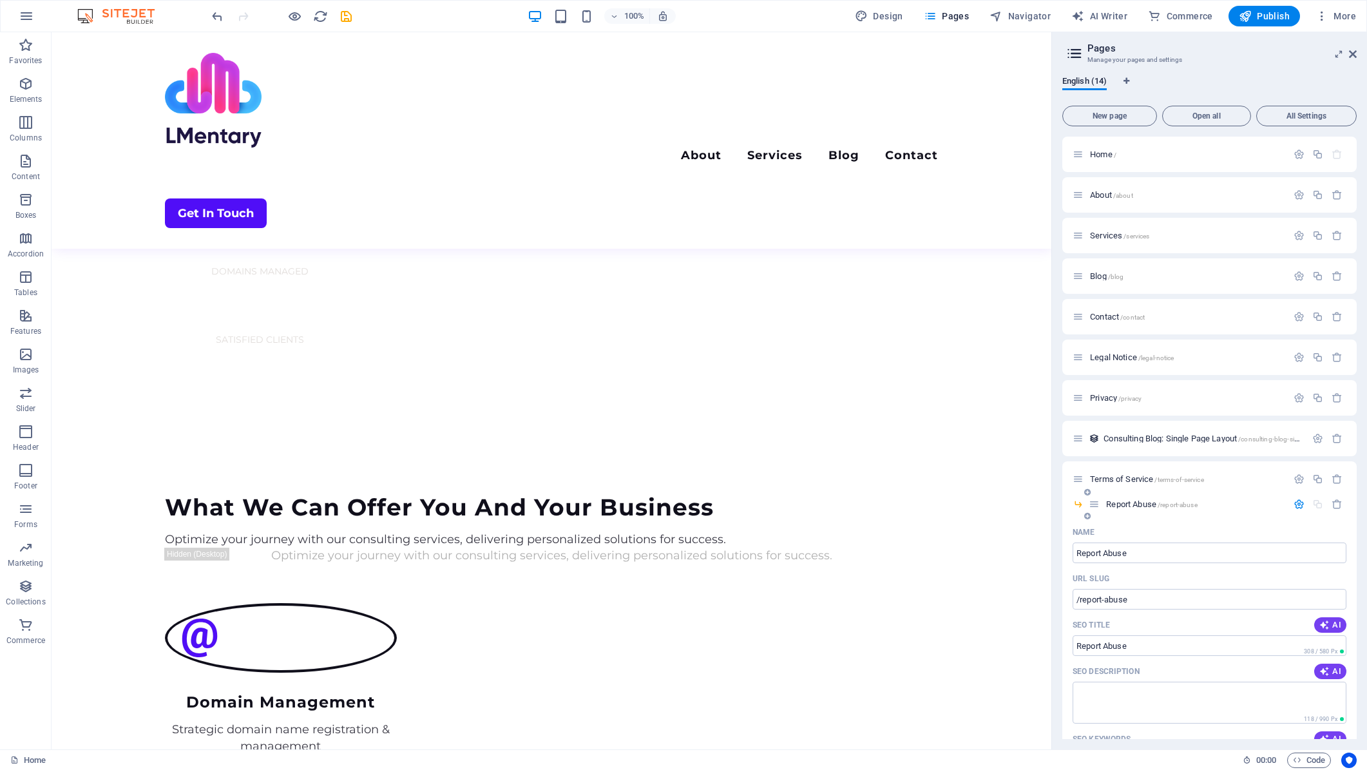
click at [1296, 502] on icon "button" at bounding box center [1299, 504] width 11 height 11
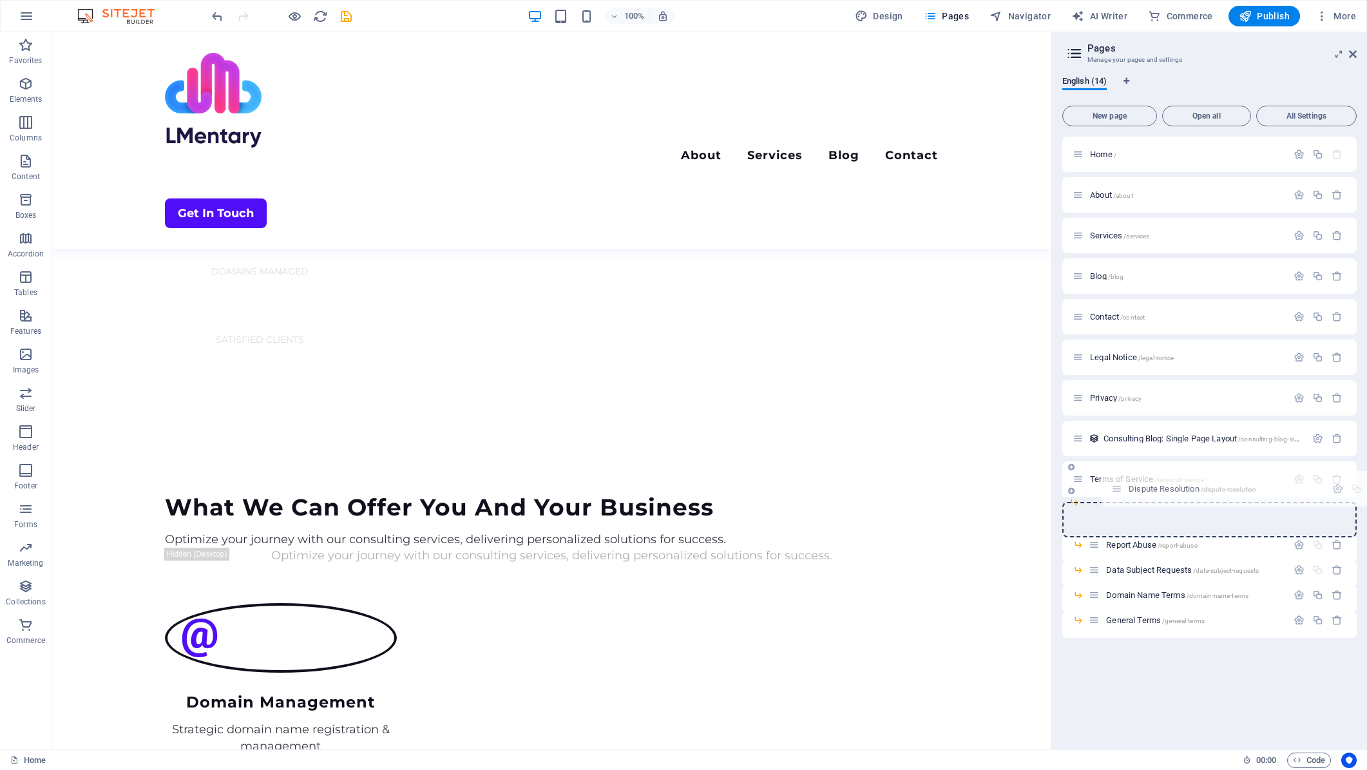
drag, startPoint x: 1084, startPoint y: 623, endPoint x: 1122, endPoint y: 488, distance: 140.1
click at [1122, 488] on div "Home / About /about Services /services Blog /blog Contact /contact Legal Notice…" at bounding box center [1209, 367] width 294 height 461
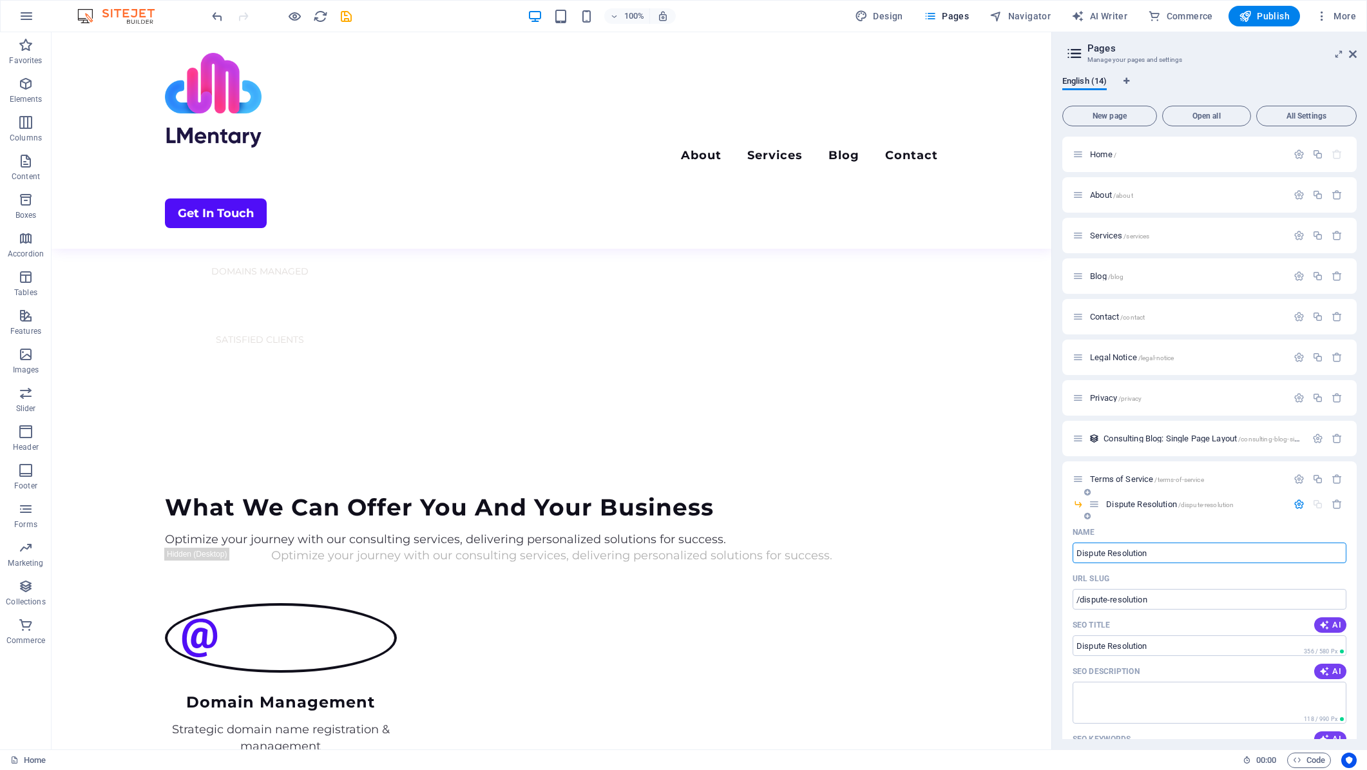
click at [1299, 503] on icon "button" at bounding box center [1299, 504] width 11 height 11
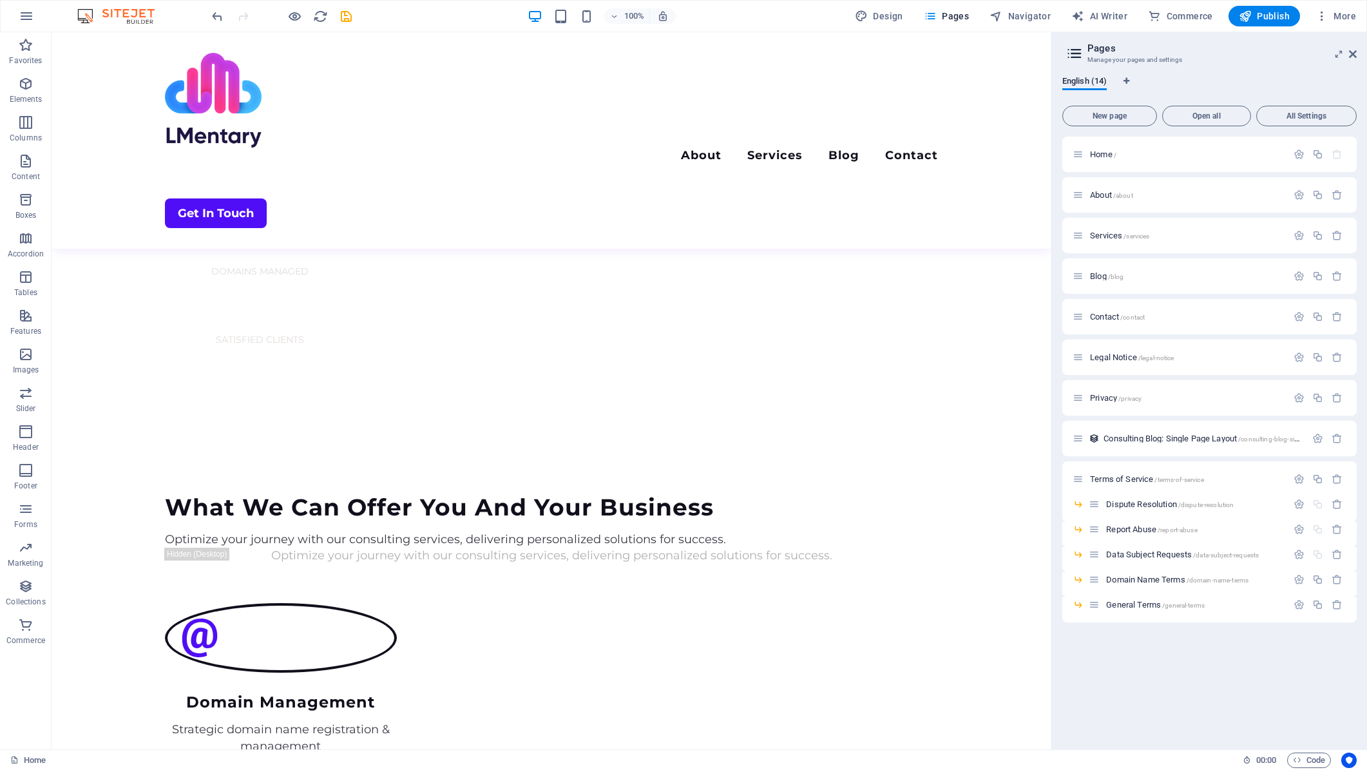
click at [1180, 655] on div "Home / About /about Services /services Blog /blog Contact /contact Legal Notice…" at bounding box center [1209, 438] width 294 height 602
drag, startPoint x: 1098, startPoint y: 606, endPoint x: 1103, endPoint y: 505, distance: 101.3
click at [1103, 505] on div "Home / About /about Services /services Blog /blog Contact /contact Legal Notice…" at bounding box center [1209, 380] width 294 height 486
drag, startPoint x: 1096, startPoint y: 605, endPoint x: 1102, endPoint y: 525, distance: 80.1
click at [1102, 525] on div "Home / About /about Services /services Blog /blog Contact /contact Legal Notice…" at bounding box center [1209, 367] width 294 height 461
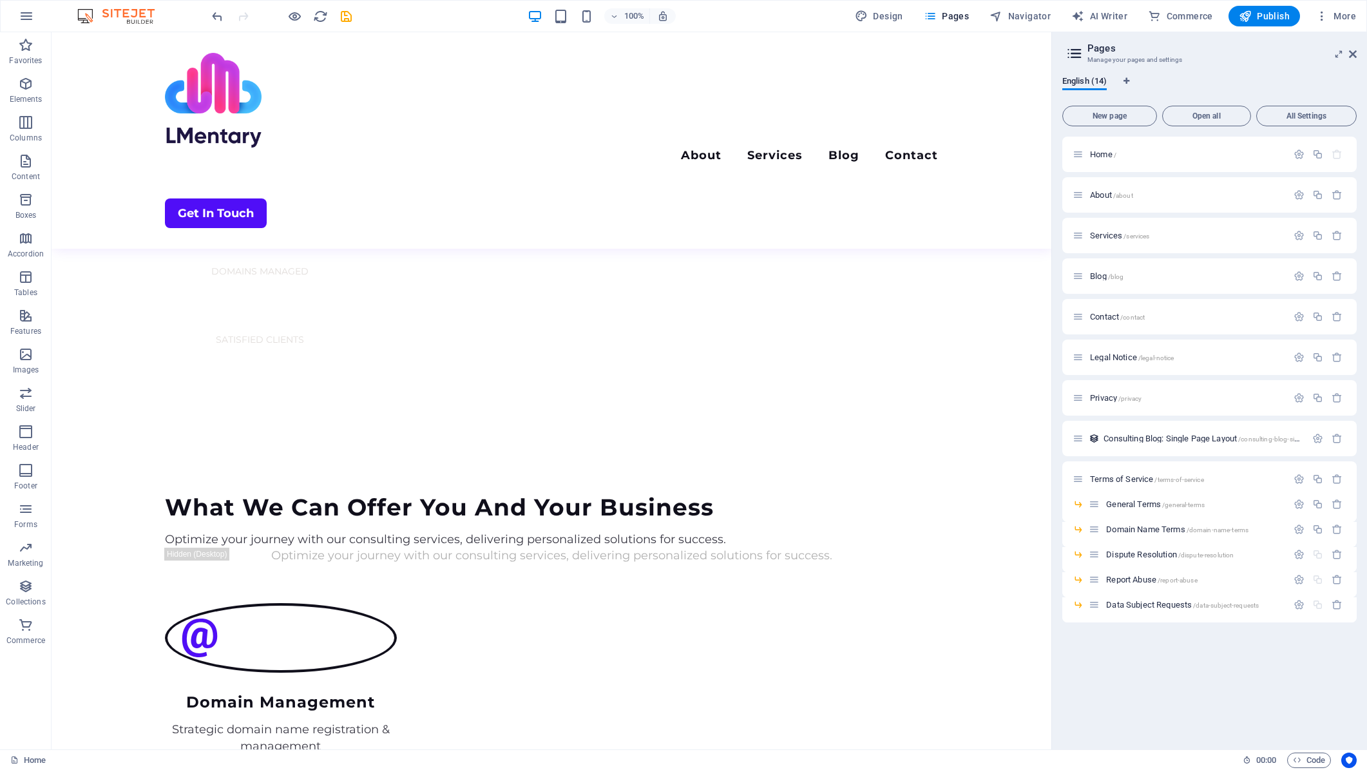
click at [1244, 684] on div "Home / About /about Services /services Blog /blog Contact /contact Legal Notice…" at bounding box center [1209, 438] width 294 height 602
click at [1268, 16] on span "Publish" at bounding box center [1264, 16] width 51 height 13
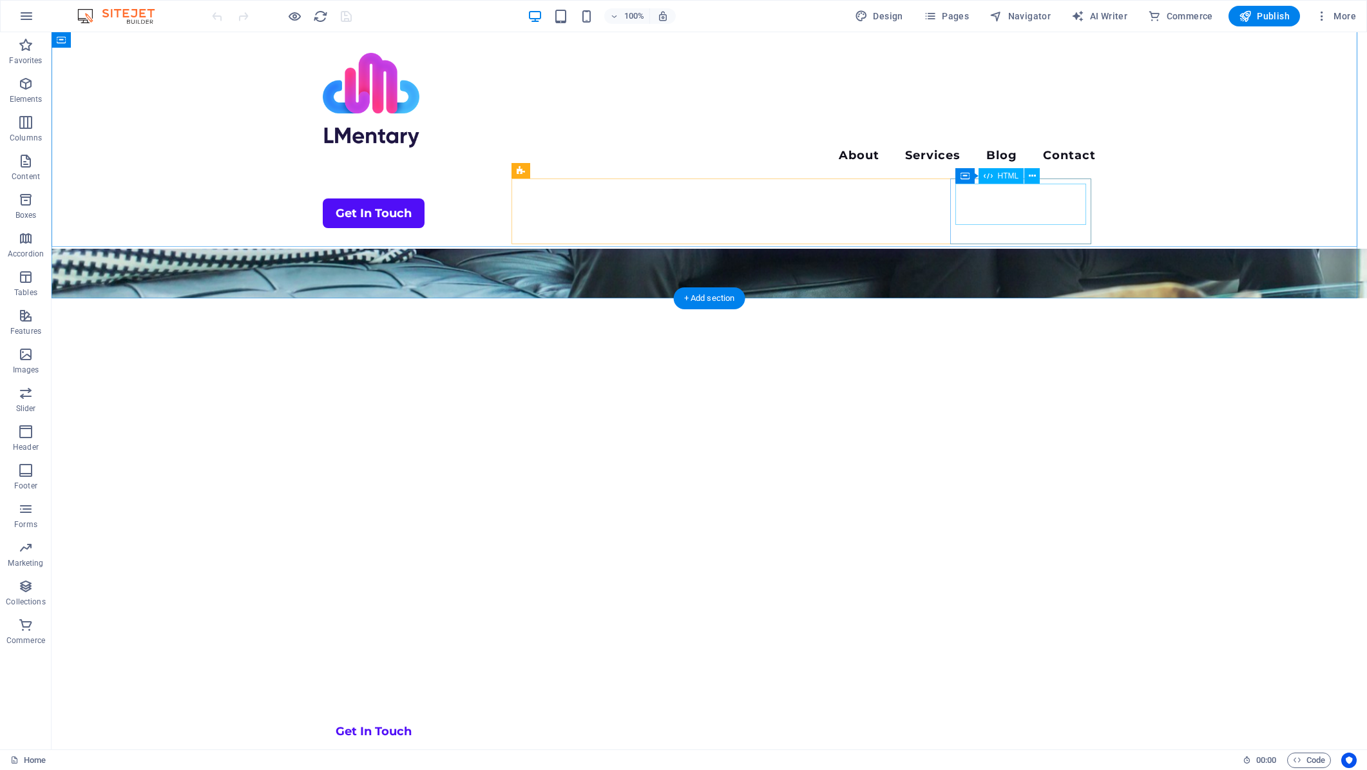
scroll to position [64, 0]
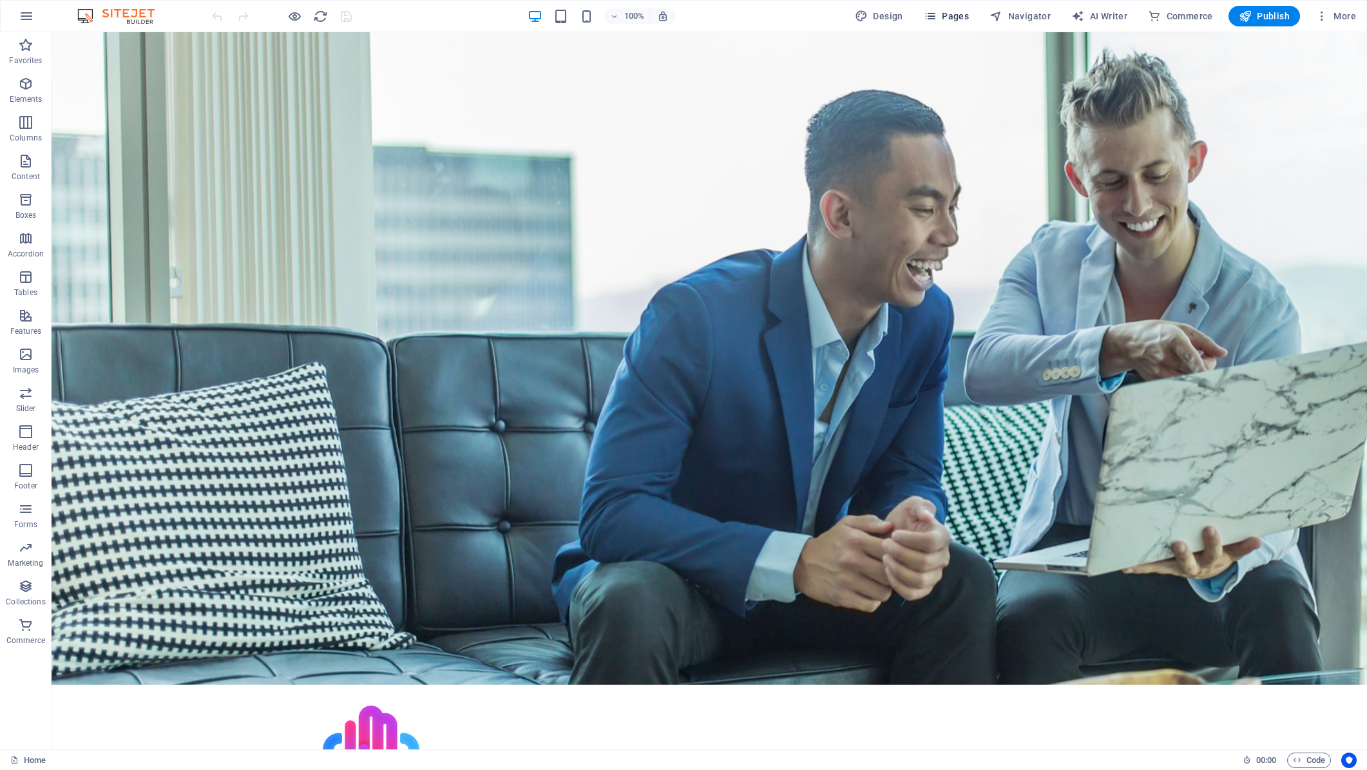
click at [952, 7] on button "Pages" at bounding box center [946, 16] width 55 height 21
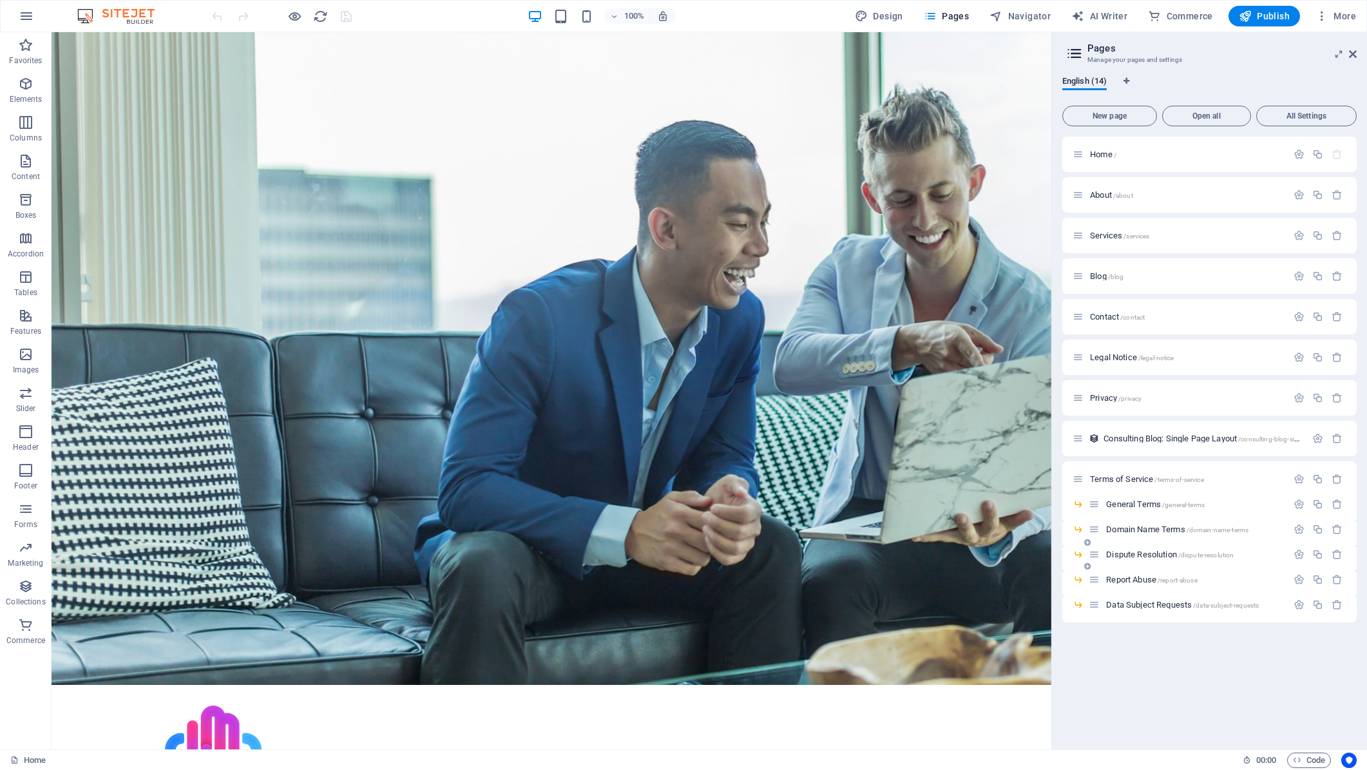
click at [1153, 559] on div "Dispute Resolution /dispute-resolution" at bounding box center [1188, 554] width 198 height 15
click at [1155, 555] on span "Dispute Resolution /dispute-resolution" at bounding box center [1170, 555] width 128 height 10
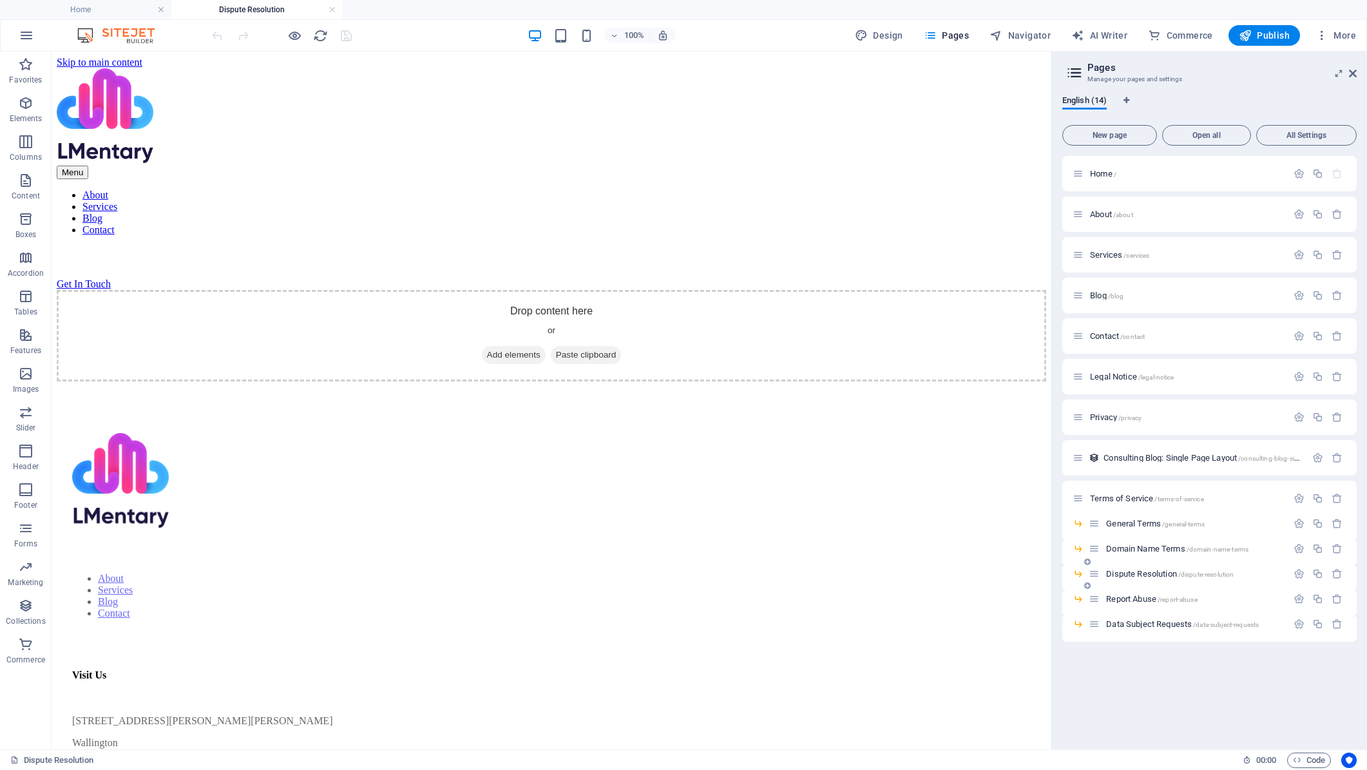
scroll to position [0, 0]
click at [512, 346] on span "Add elements" at bounding box center [514, 355] width 64 height 18
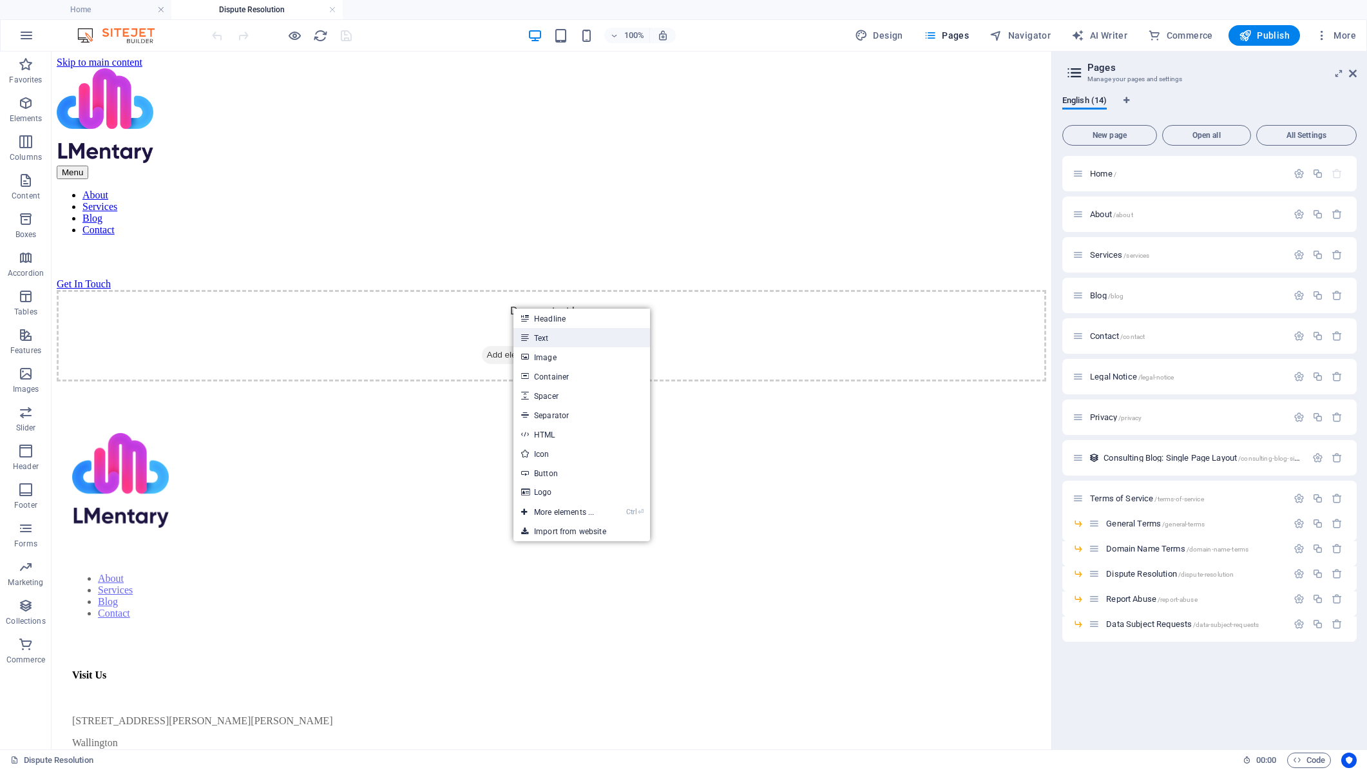
click at [548, 336] on link "Text" at bounding box center [581, 337] width 137 height 19
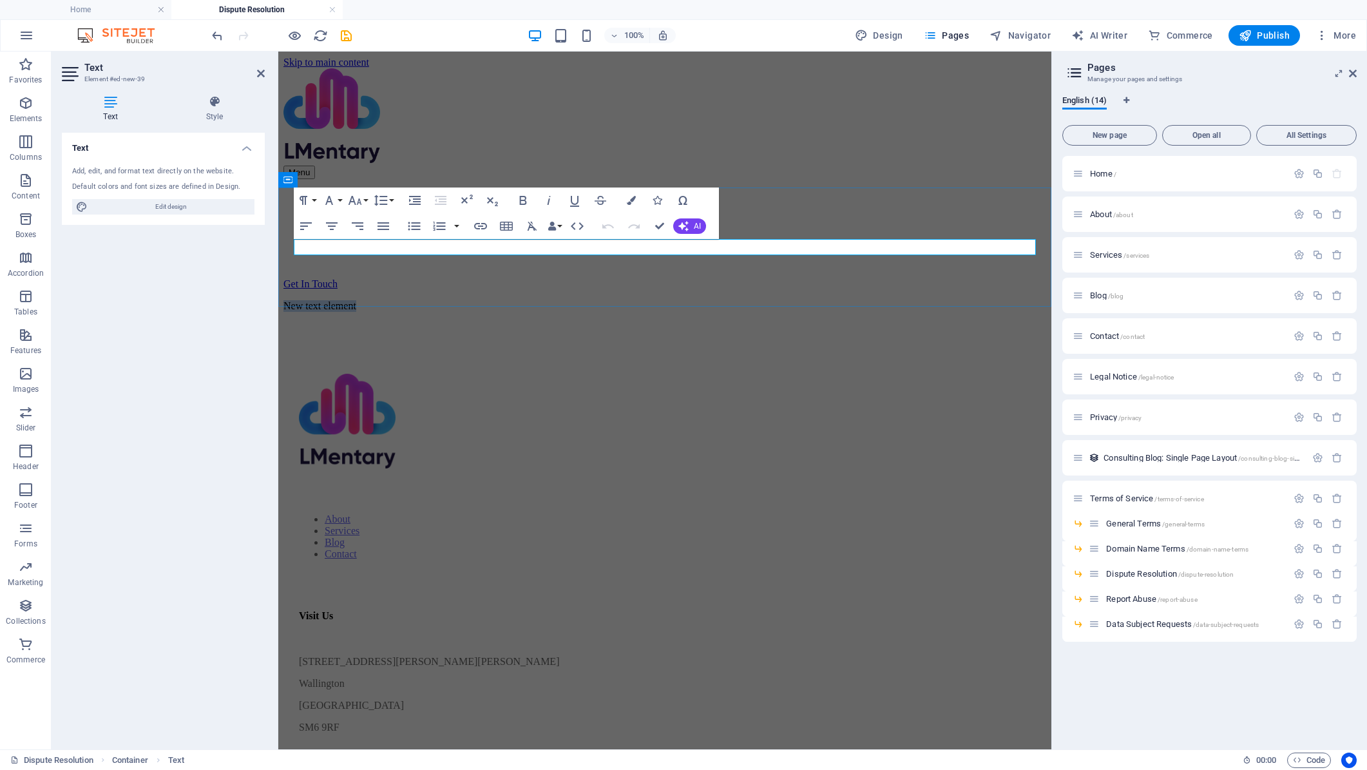
click at [682, 300] on p "New text element" at bounding box center [664, 306] width 763 height 12
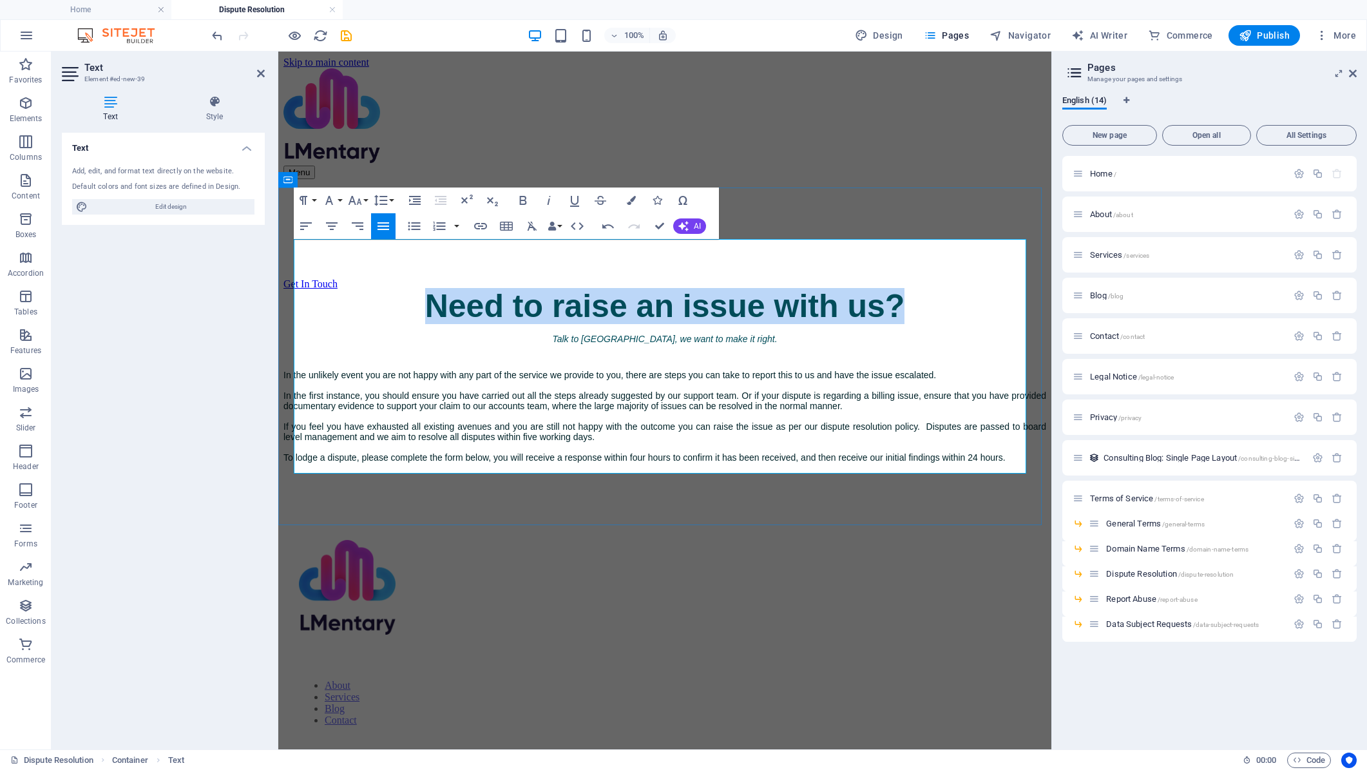
drag, startPoint x: 924, startPoint y: 251, endPoint x: 423, endPoint y: 247, distance: 501.2
click at [423, 290] on h2 "Need to raise an issue with us?" at bounding box center [664, 306] width 763 height 32
click at [530, 225] on icon "button" at bounding box center [533, 226] width 10 height 9
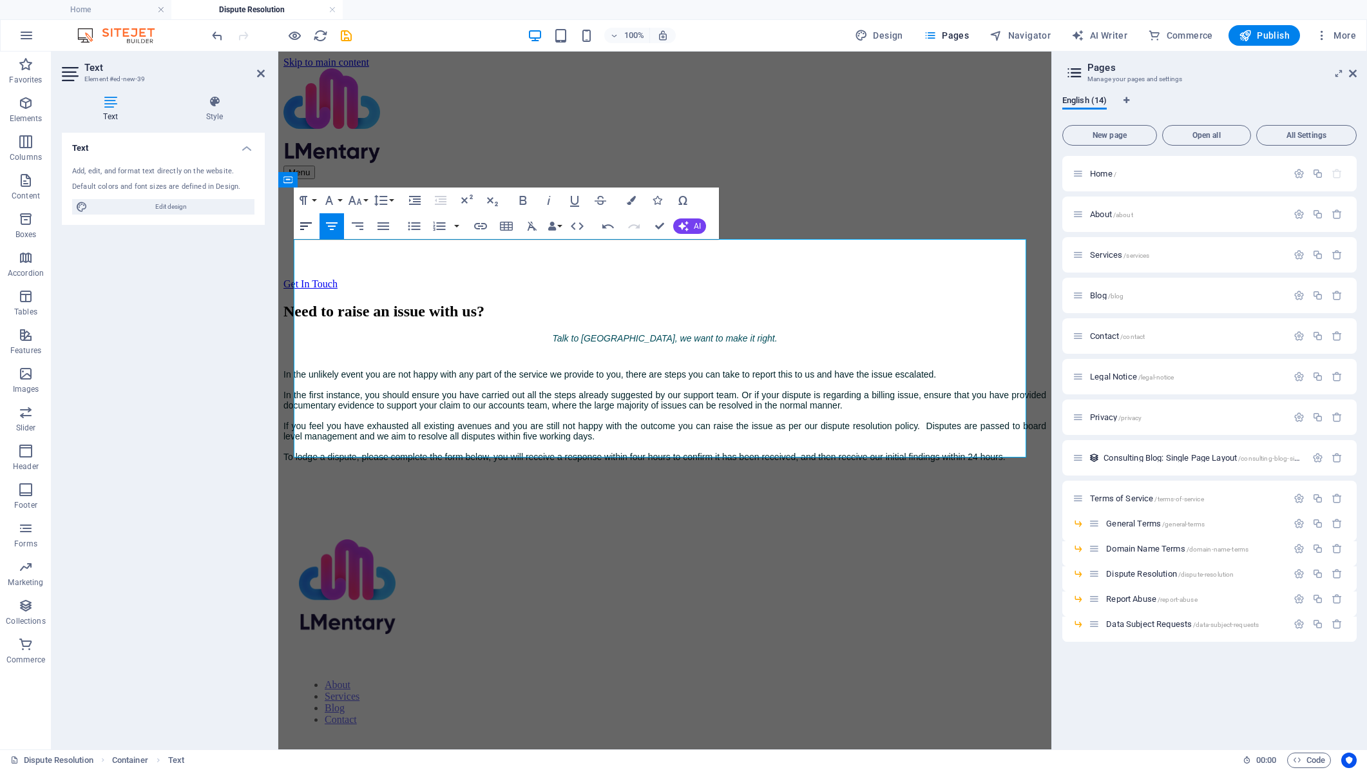
click at [305, 225] on icon "button" at bounding box center [305, 225] width 15 height 15
click at [413, 333] on p "Talk to us, we want to make it right." at bounding box center [664, 351] width 763 height 36
drag, startPoint x: 636, startPoint y: 273, endPoint x: 544, endPoint y: 275, distance: 92.1
click at [544, 333] on p "Talk to us, we want to make it right." at bounding box center [664, 351] width 763 height 36
click at [534, 230] on icon "button" at bounding box center [533, 226] width 10 height 9
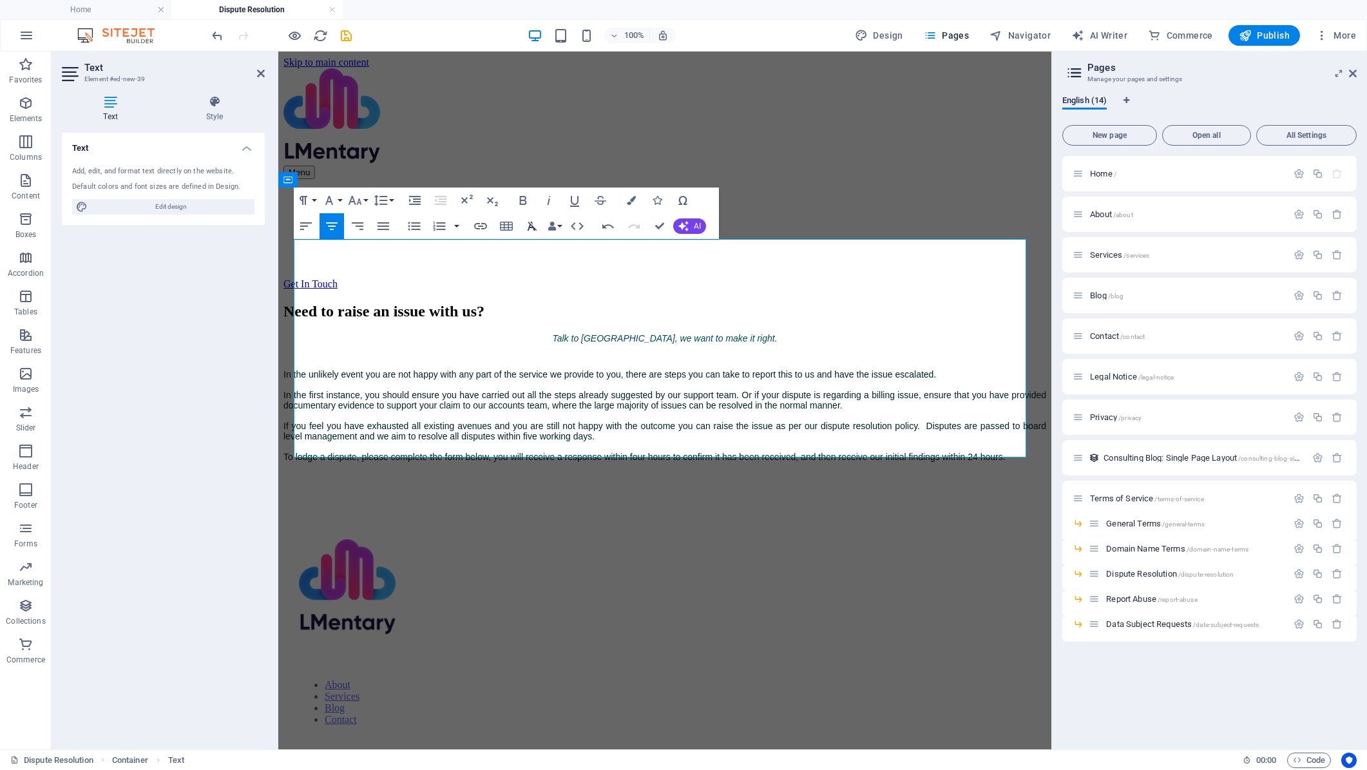
click at [532, 224] on icon "button" at bounding box center [531, 225] width 15 height 15
click at [306, 226] on icon "button" at bounding box center [306, 226] width 12 height 8
click at [481, 333] on p "Talk to us, we want to make it right." at bounding box center [664, 351] width 763 height 36
click at [479, 333] on p "Talk to us, we want to make it right." at bounding box center [664, 351] width 763 height 36
click at [329, 426] on p "In the unlikely event you are not happy with any part of the service we provide…" at bounding box center [664, 428] width 763 height 119
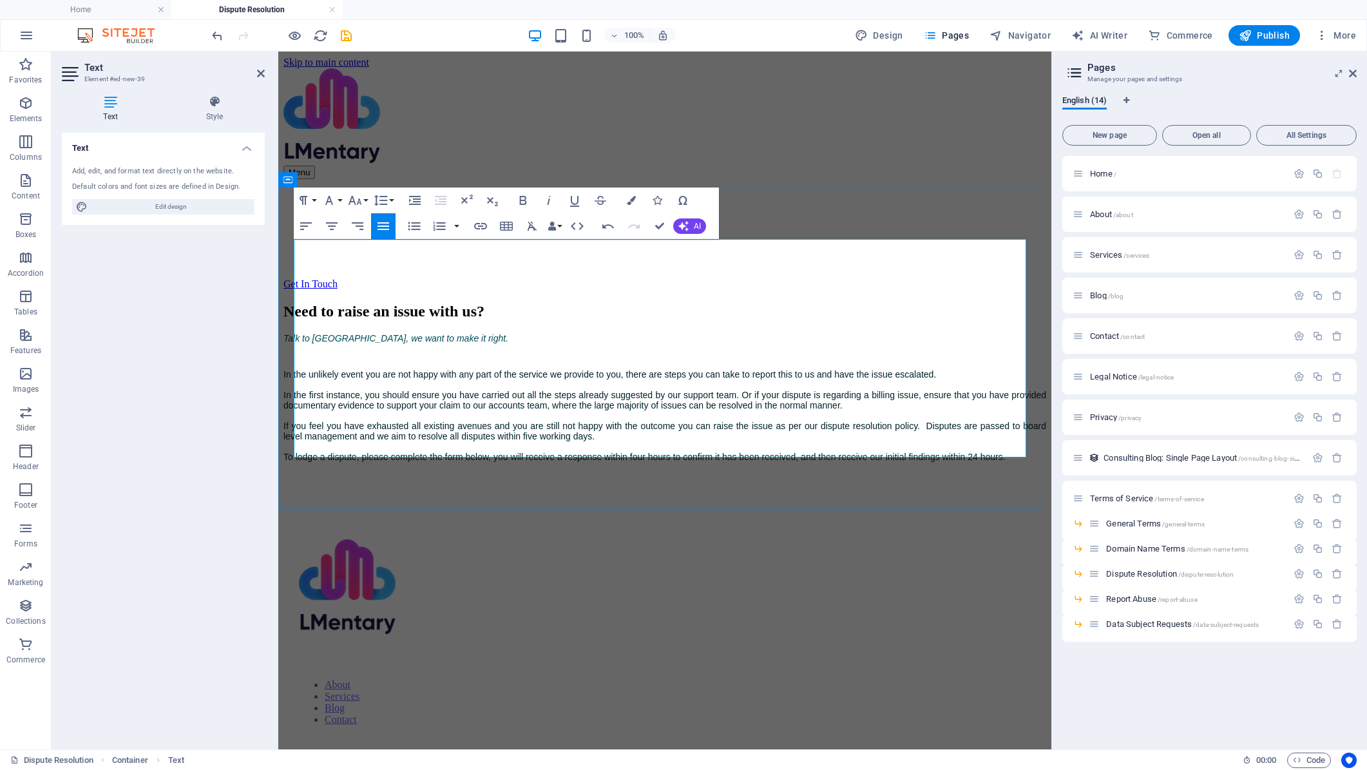
click at [363, 435] on p "In the unlikely event you are not happy with any part of the service we provide…" at bounding box center [664, 428] width 763 height 119
drag, startPoint x: 450, startPoint y: 274, endPoint x: 553, endPoint y: 323, distance: 114.4
click at [535, 228] on icon "button" at bounding box center [533, 226] width 10 height 9
click at [531, 227] on icon "button" at bounding box center [531, 225] width 15 height 15
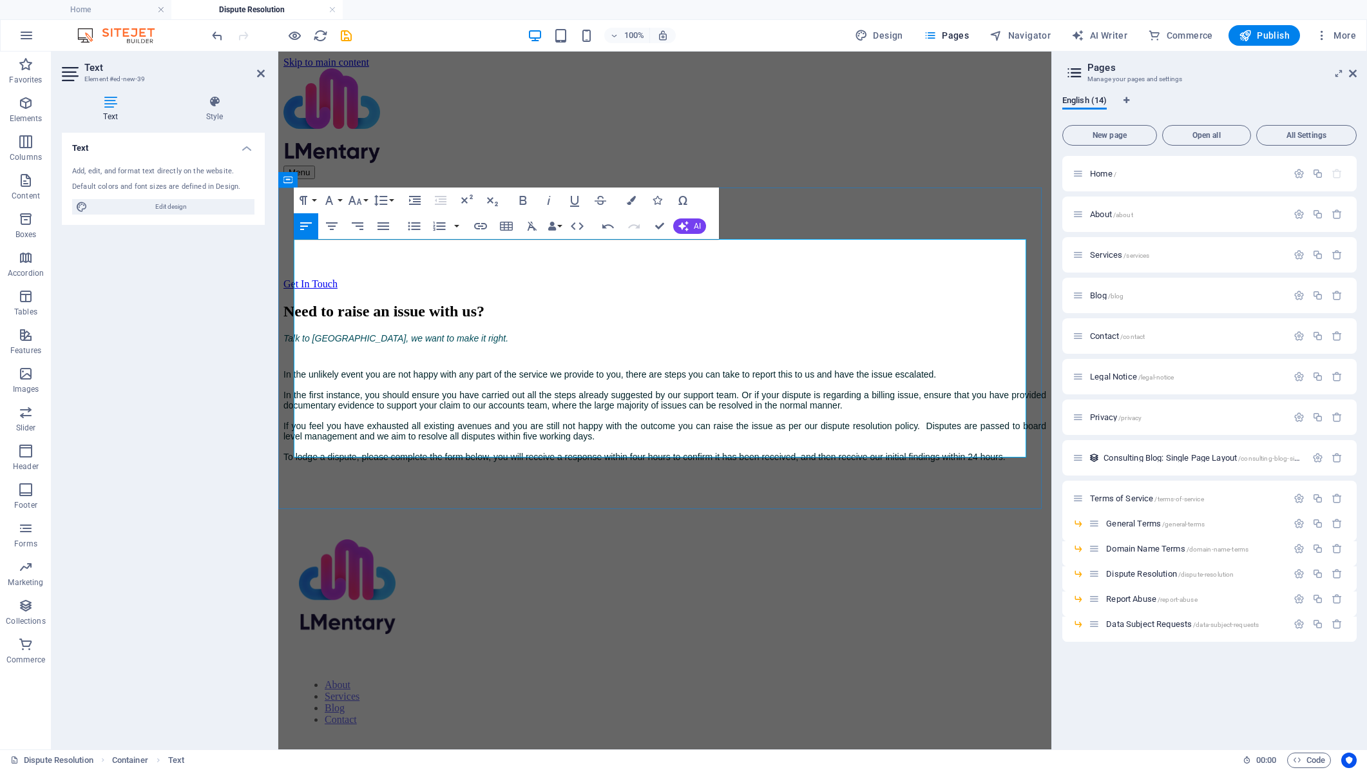
click at [483, 333] on p "Talk to us, we want to make it right." at bounding box center [664, 351] width 763 height 36
click at [418, 333] on p "Talk to us, we want to make it right." at bounding box center [664, 351] width 763 height 36
click at [635, 198] on icon "button" at bounding box center [631, 200] width 9 height 9
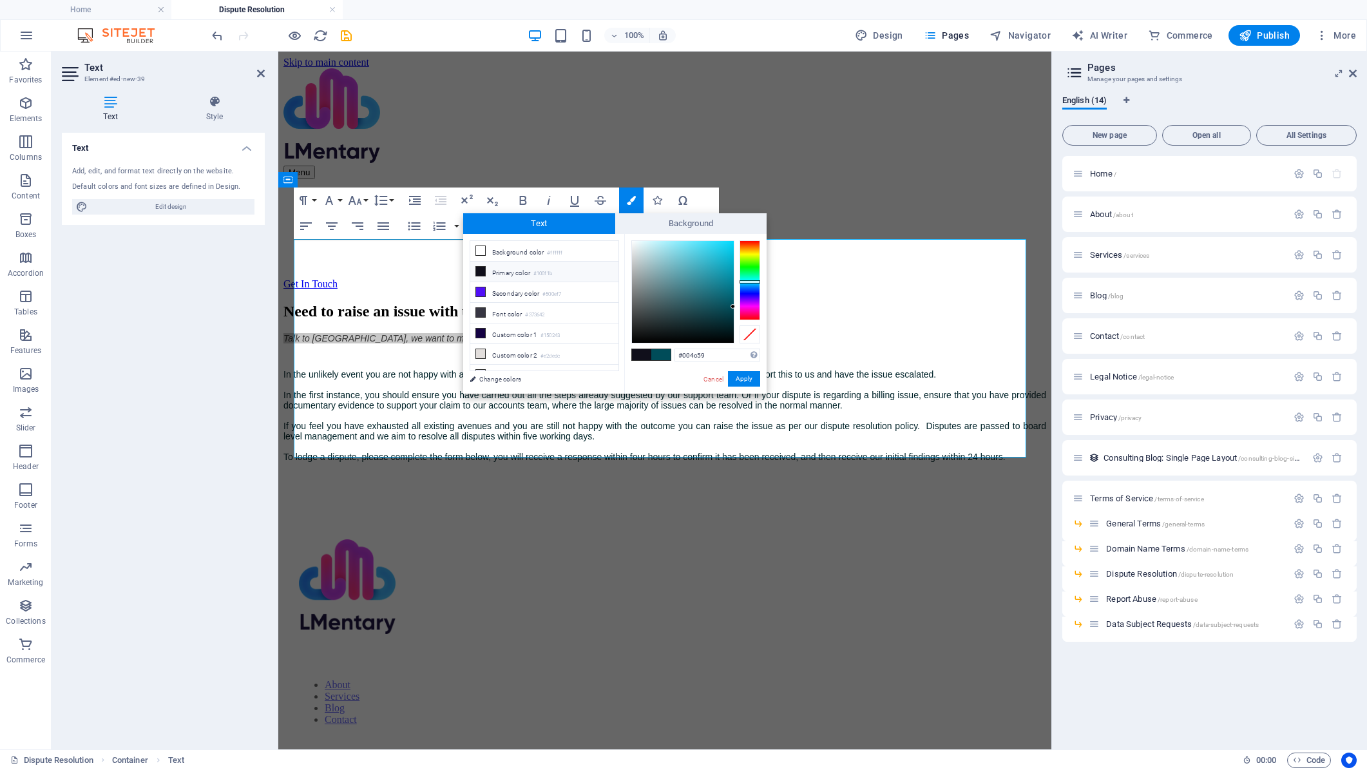
click at [525, 278] on li "Primary color #100f1b" at bounding box center [544, 272] width 148 height 21
type input "#100f1b"
click at [518, 274] on li "Primary color #100f1b" at bounding box center [544, 272] width 148 height 21
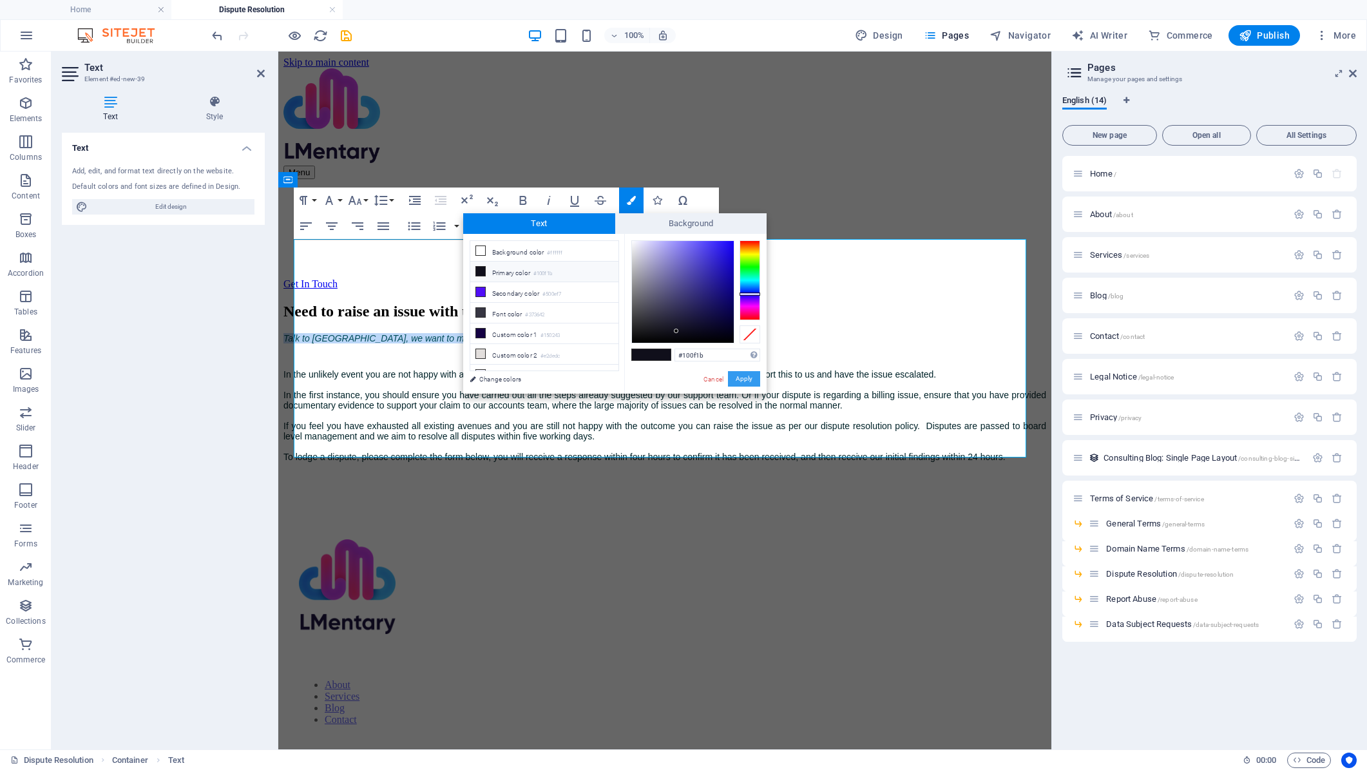
click at [744, 380] on button "Apply" at bounding box center [744, 378] width 32 height 15
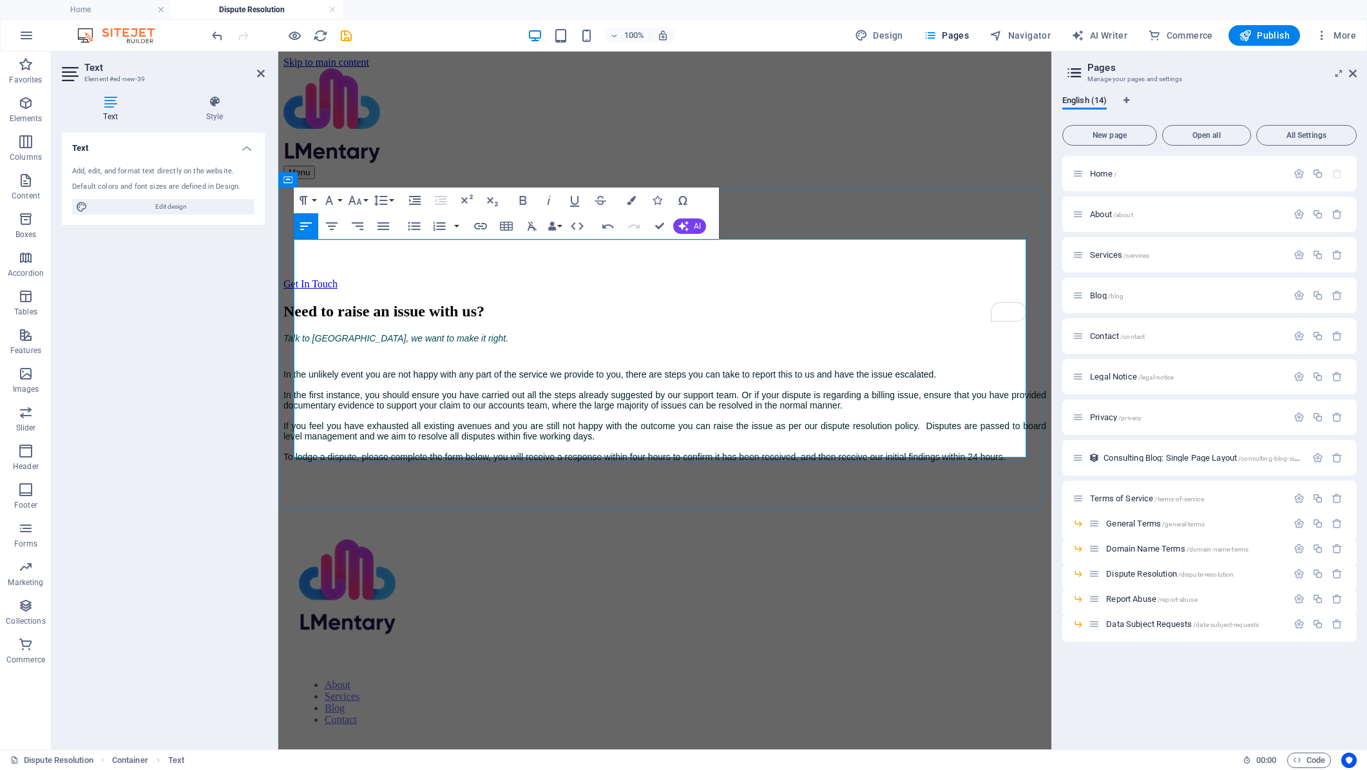
click at [505, 333] on p "Talk to us, we want to make it right." at bounding box center [664, 351] width 763 height 36
click at [432, 333] on p "Talk to us, we want to make it right." at bounding box center [664, 351] width 763 height 36
click at [480, 303] on h2 "Need to raise an issue with us?" at bounding box center [664, 311] width 763 height 17
click at [513, 303] on h2 "Need to raise an issue with us?" at bounding box center [664, 311] width 763 height 17
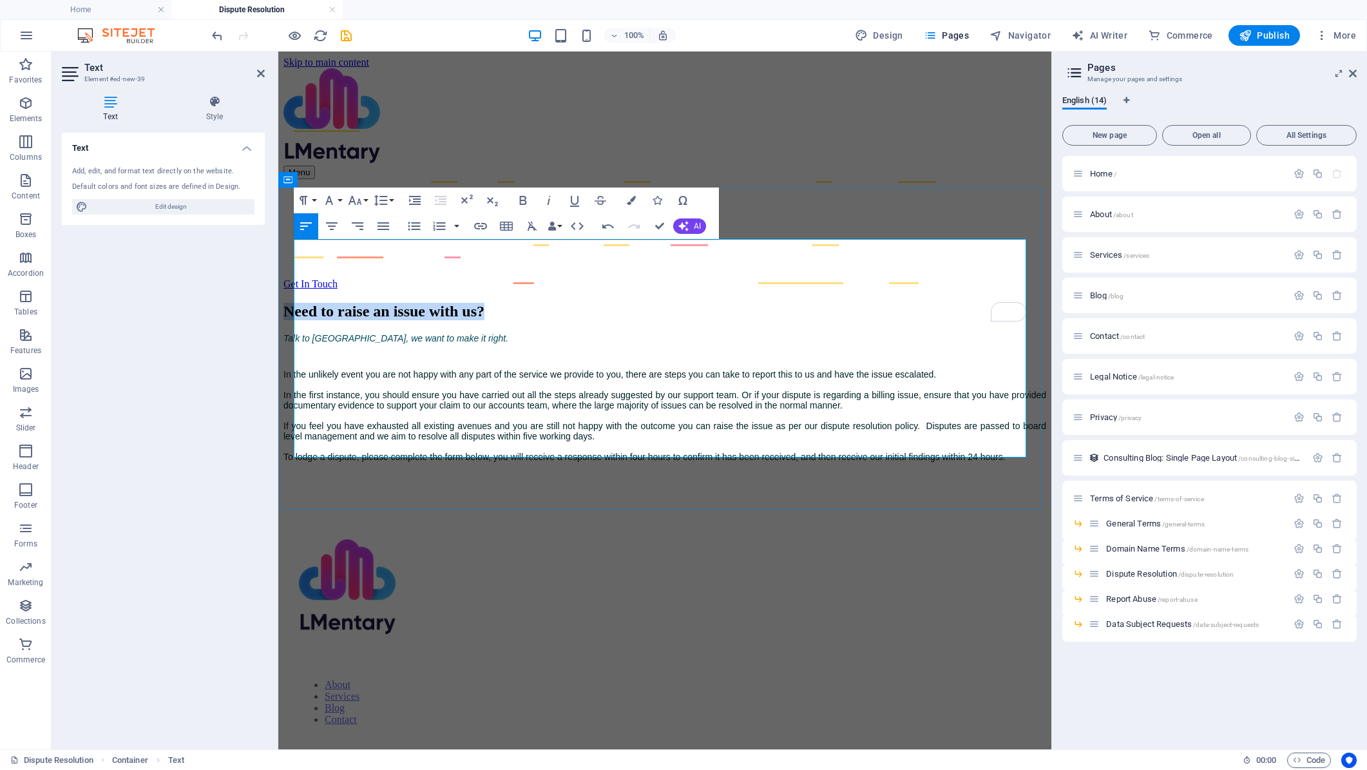
click at [513, 303] on h2 "Need to raise an issue with us?" at bounding box center [664, 311] width 763 height 17
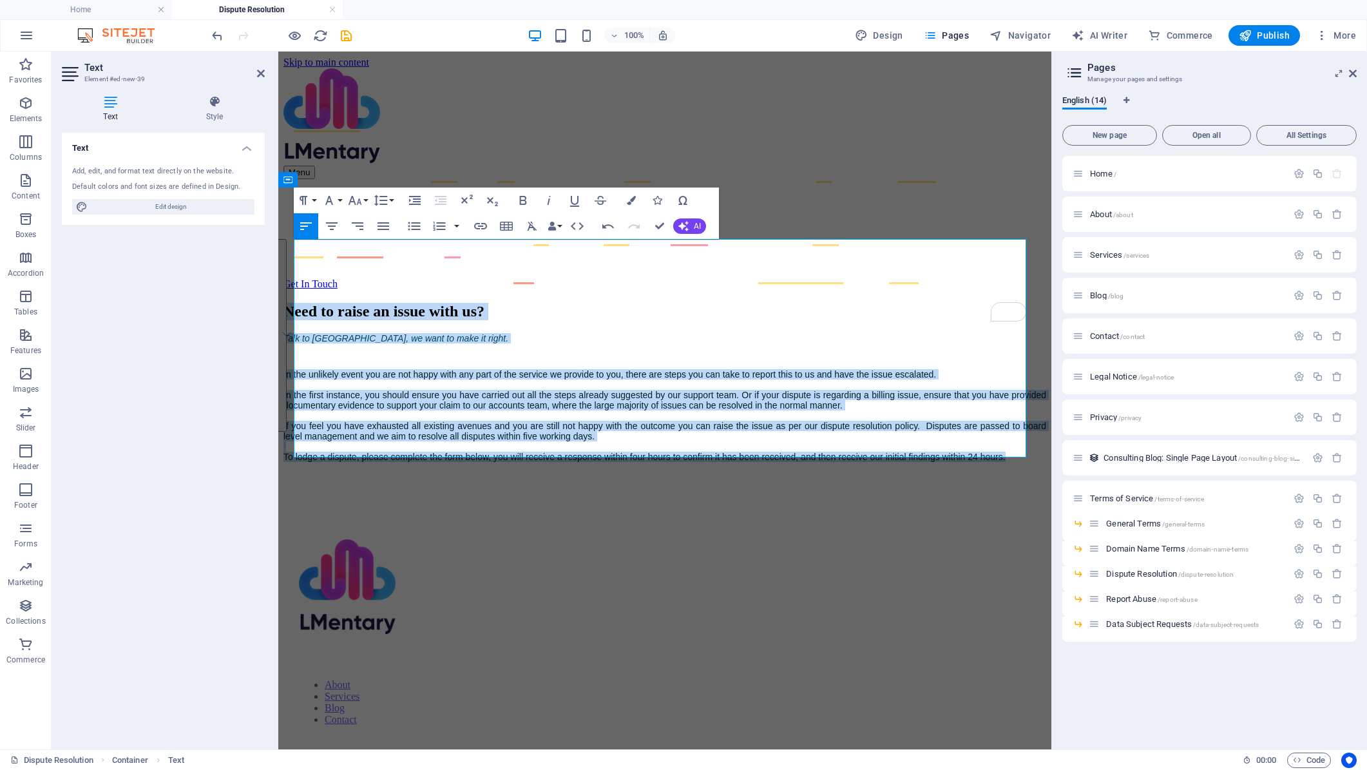
drag, startPoint x: 414, startPoint y: 448, endPoint x: 291, endPoint y: 264, distance: 221.6
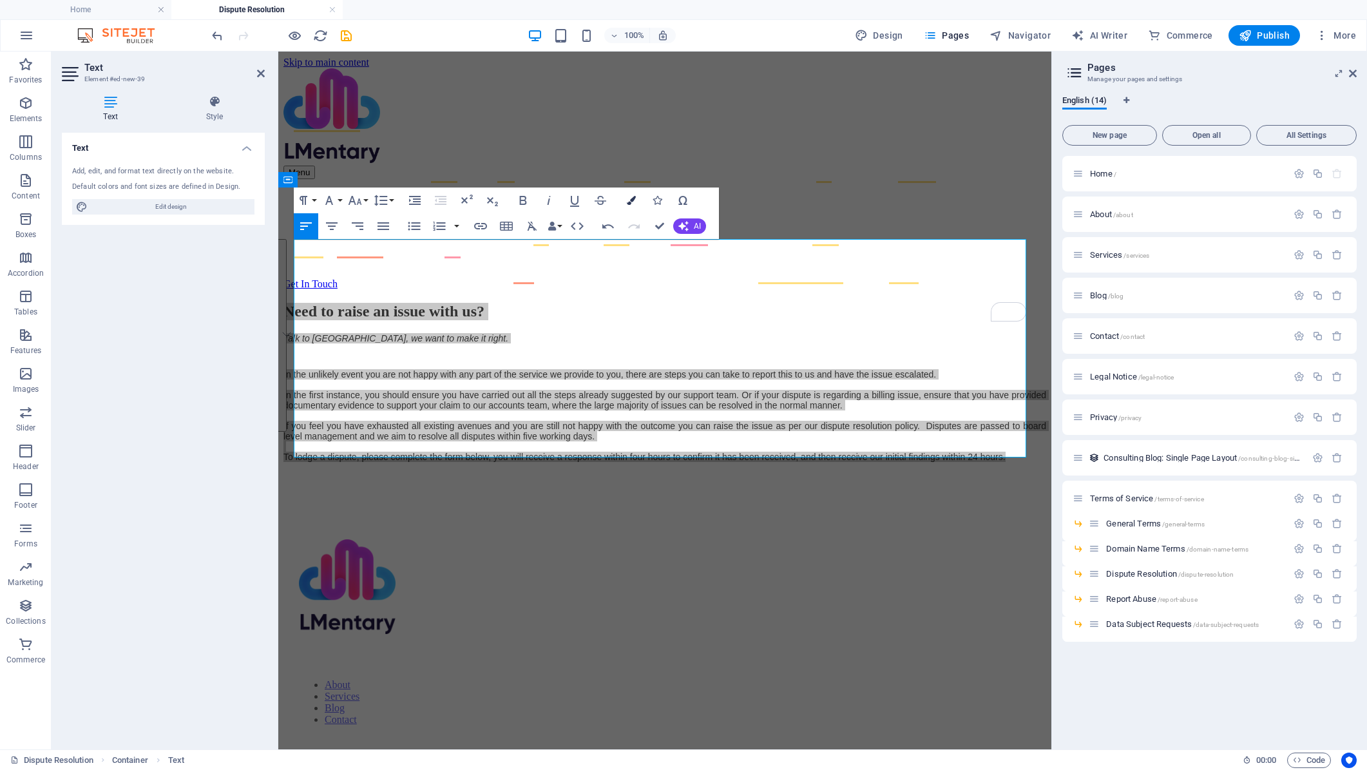
click at [627, 202] on button "Colors" at bounding box center [631, 200] width 24 height 26
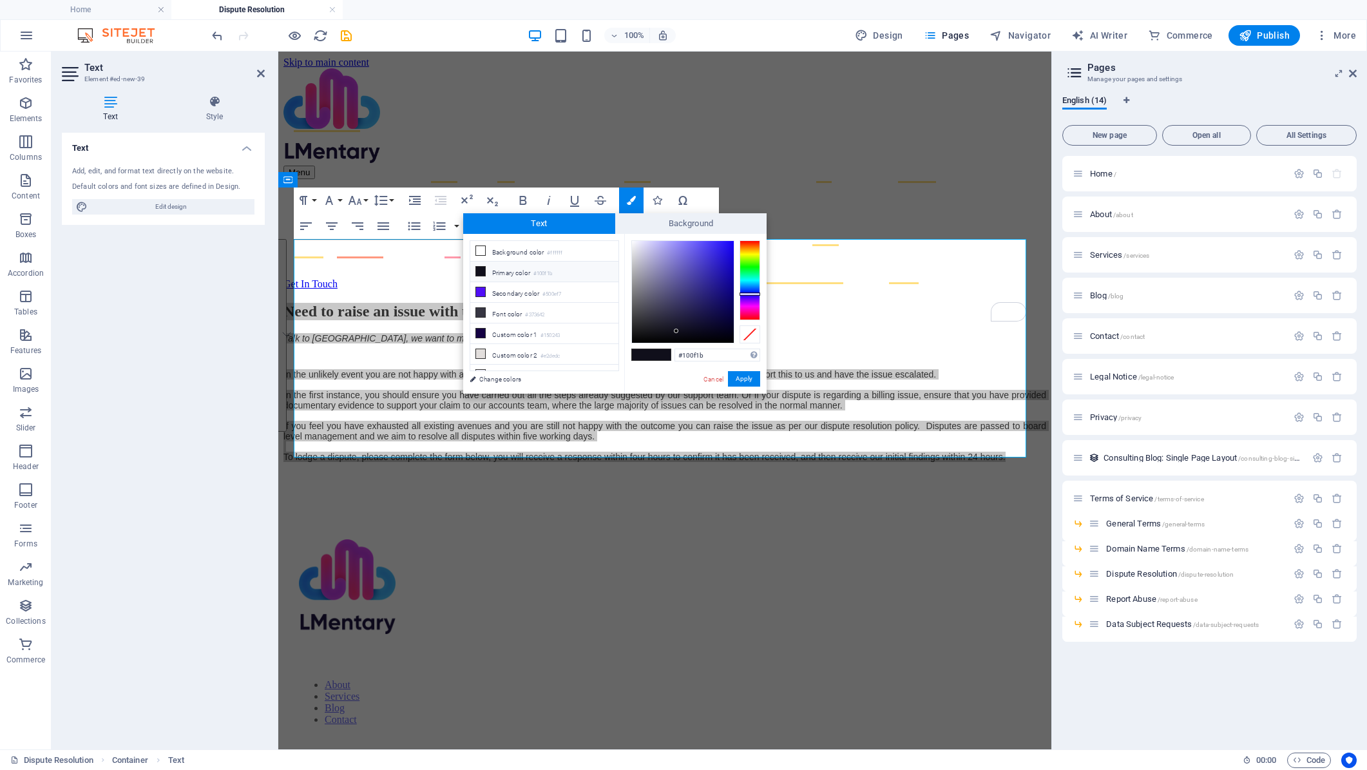
click at [512, 274] on li "Primary color #100f1b" at bounding box center [544, 272] width 148 height 21
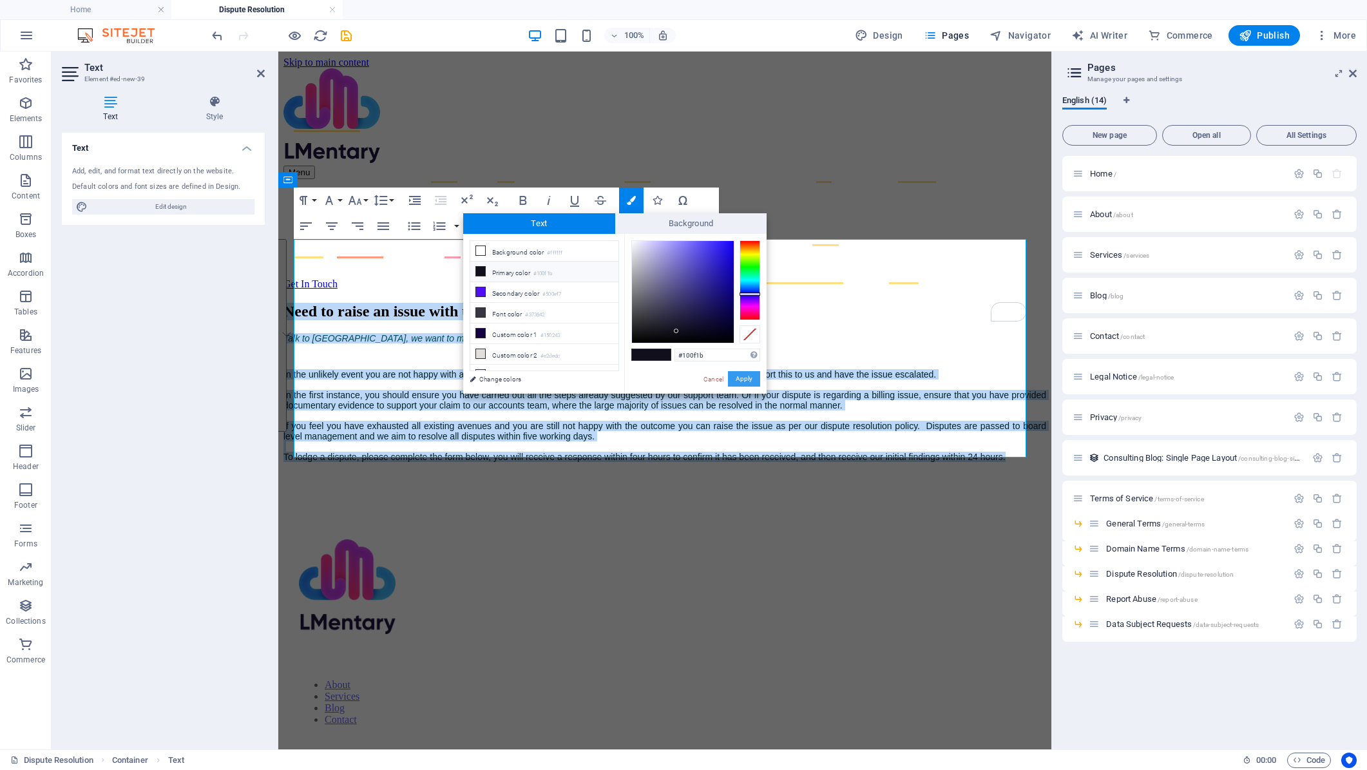
click at [752, 381] on button "Apply" at bounding box center [744, 378] width 32 height 15
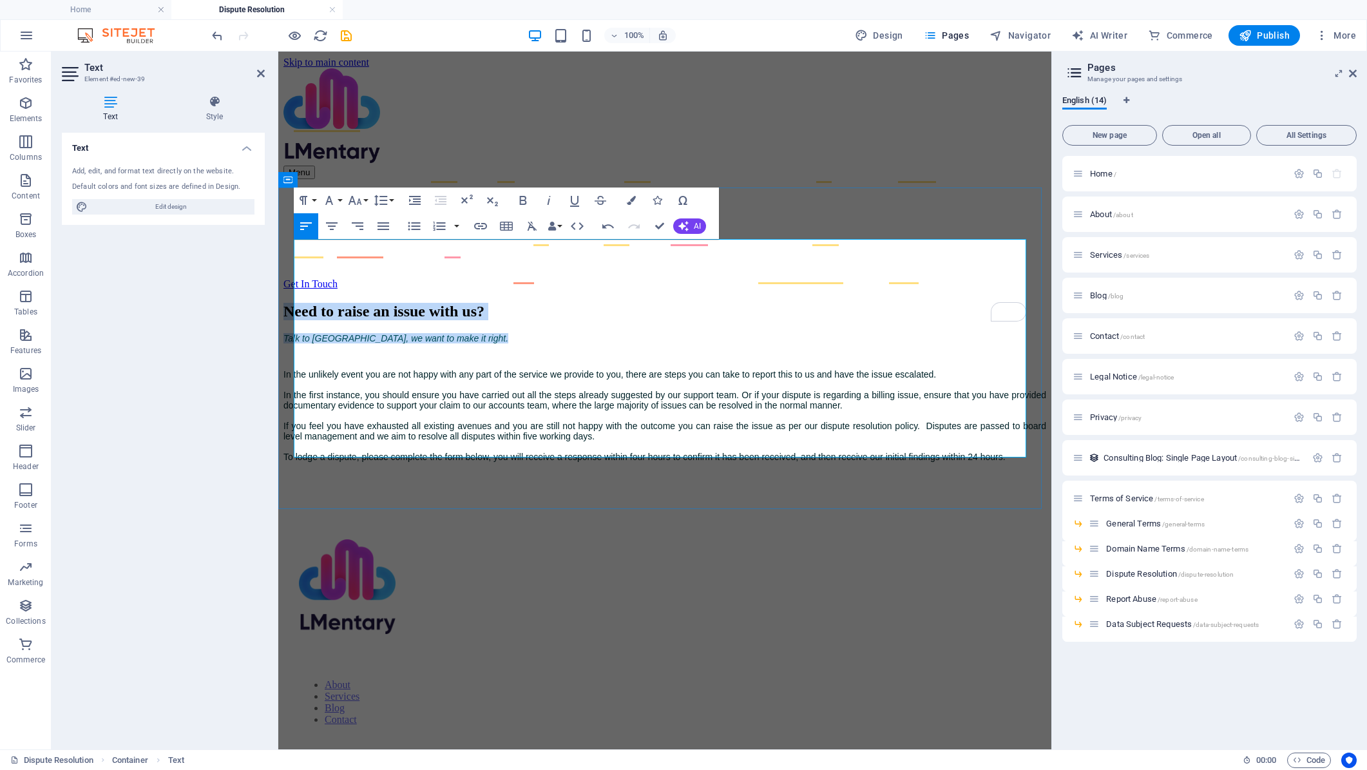
click at [708, 428] on p "In the unlikely event you are not happy with any part of the service we provide…" at bounding box center [664, 428] width 763 height 119
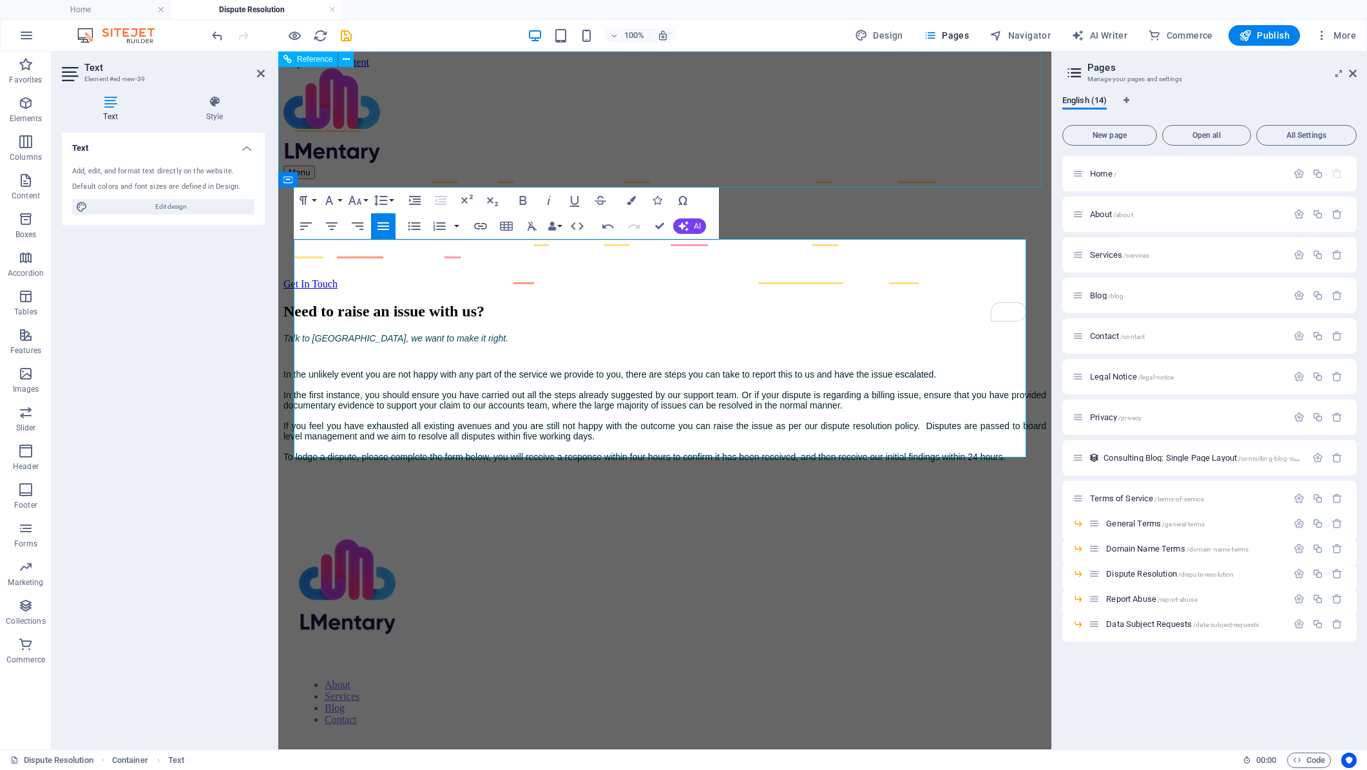
click at [809, 169] on div "Menu About Services Blog Contact Get In Touch" at bounding box center [664, 179] width 763 height 222
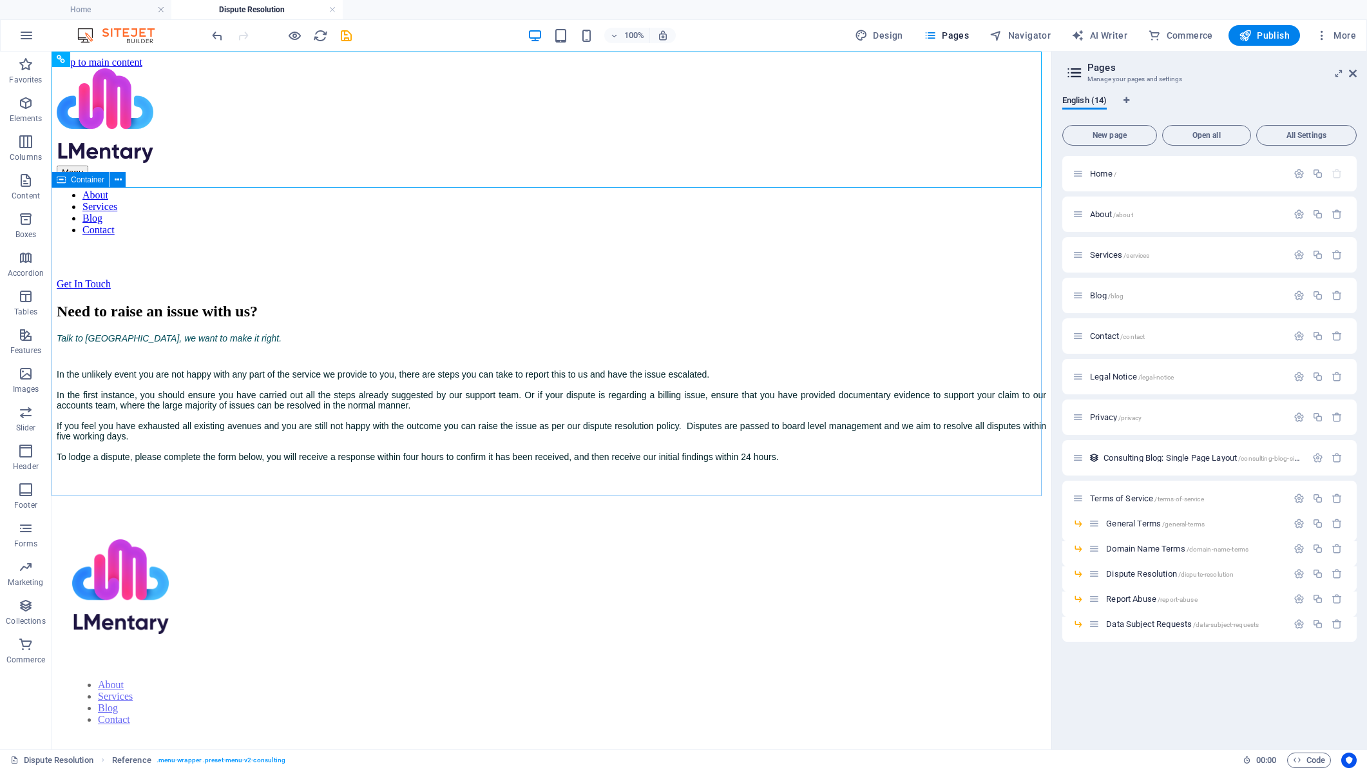
click at [99, 180] on span "Container" at bounding box center [88, 180] width 34 height 8
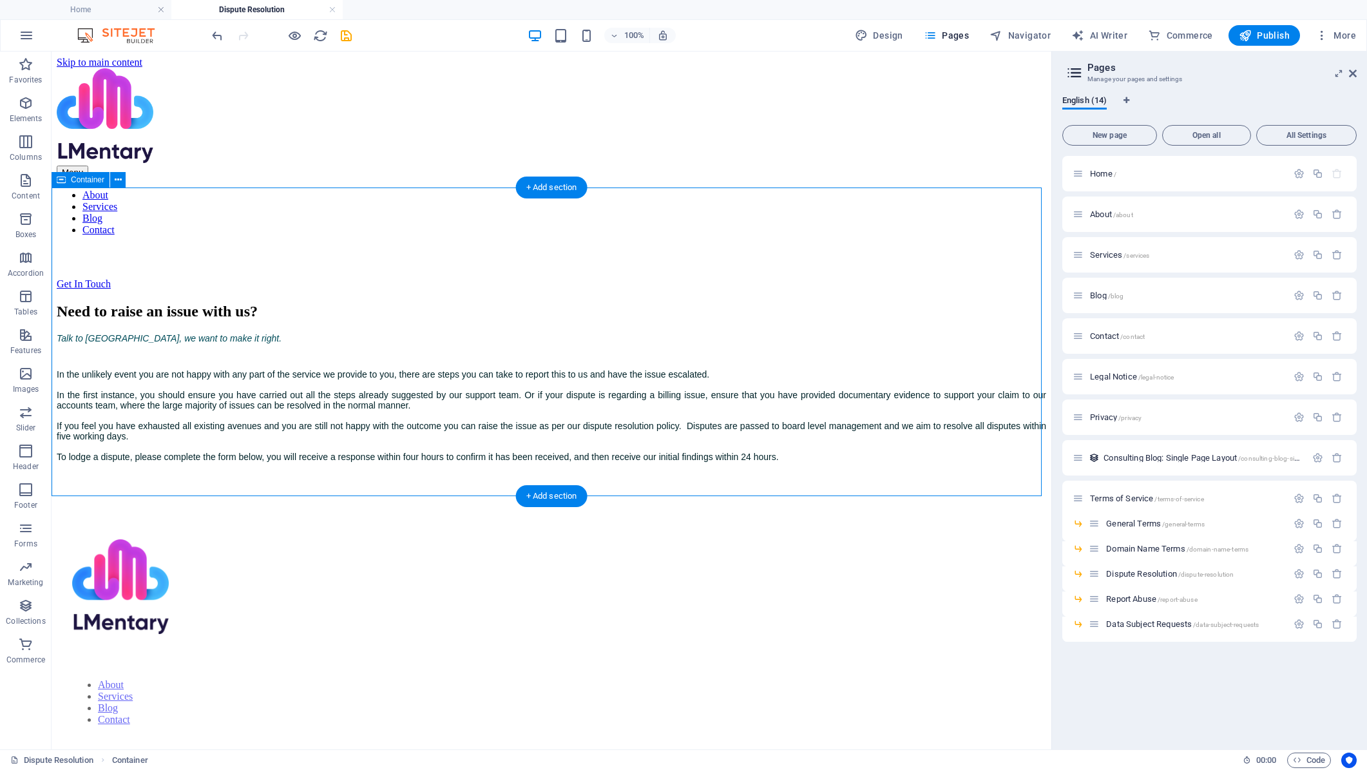
click at [561, 460] on div "Need to raise an issue with us? Talk to us, we want to make it right. In the un…" at bounding box center [552, 395] width 990 height 185
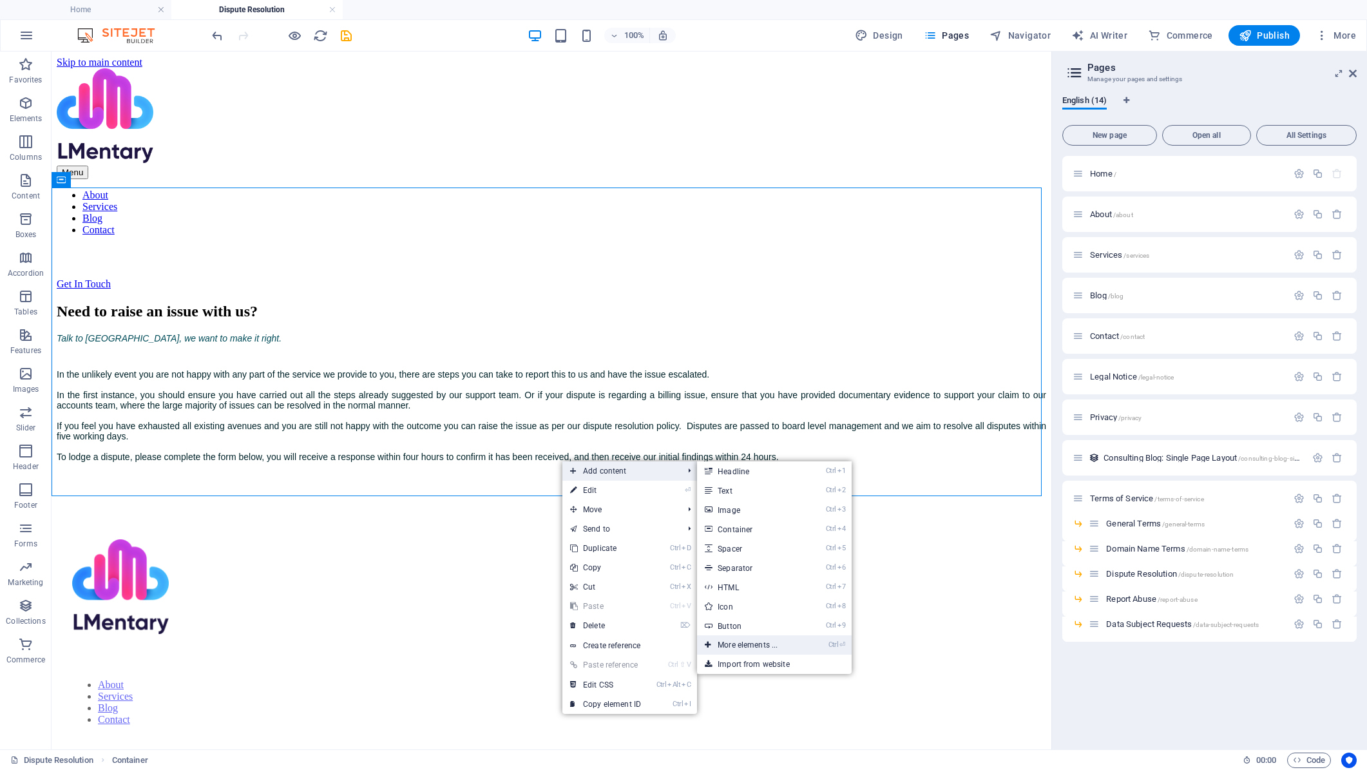
click at [781, 648] on link "Ctrl ⏎ More elements ..." at bounding box center [750, 644] width 106 height 19
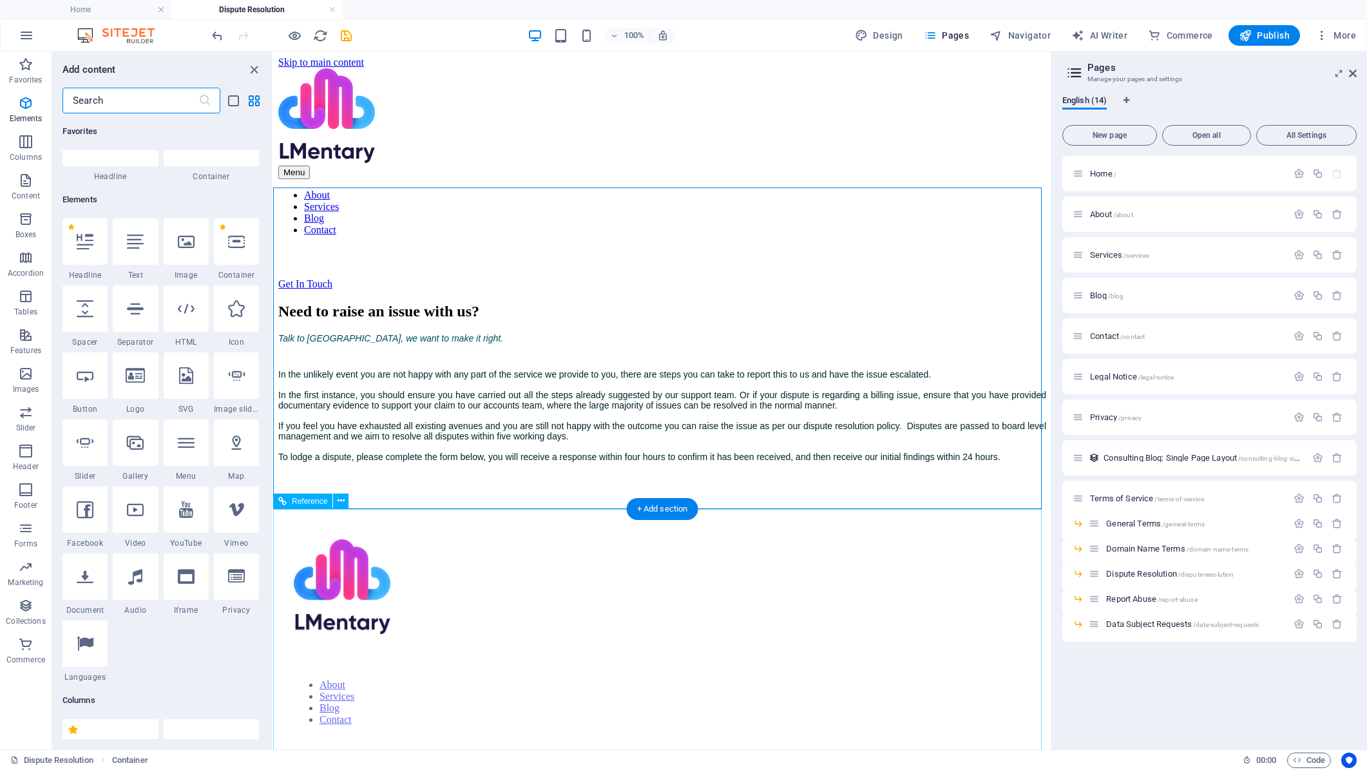
scroll to position [137, 0]
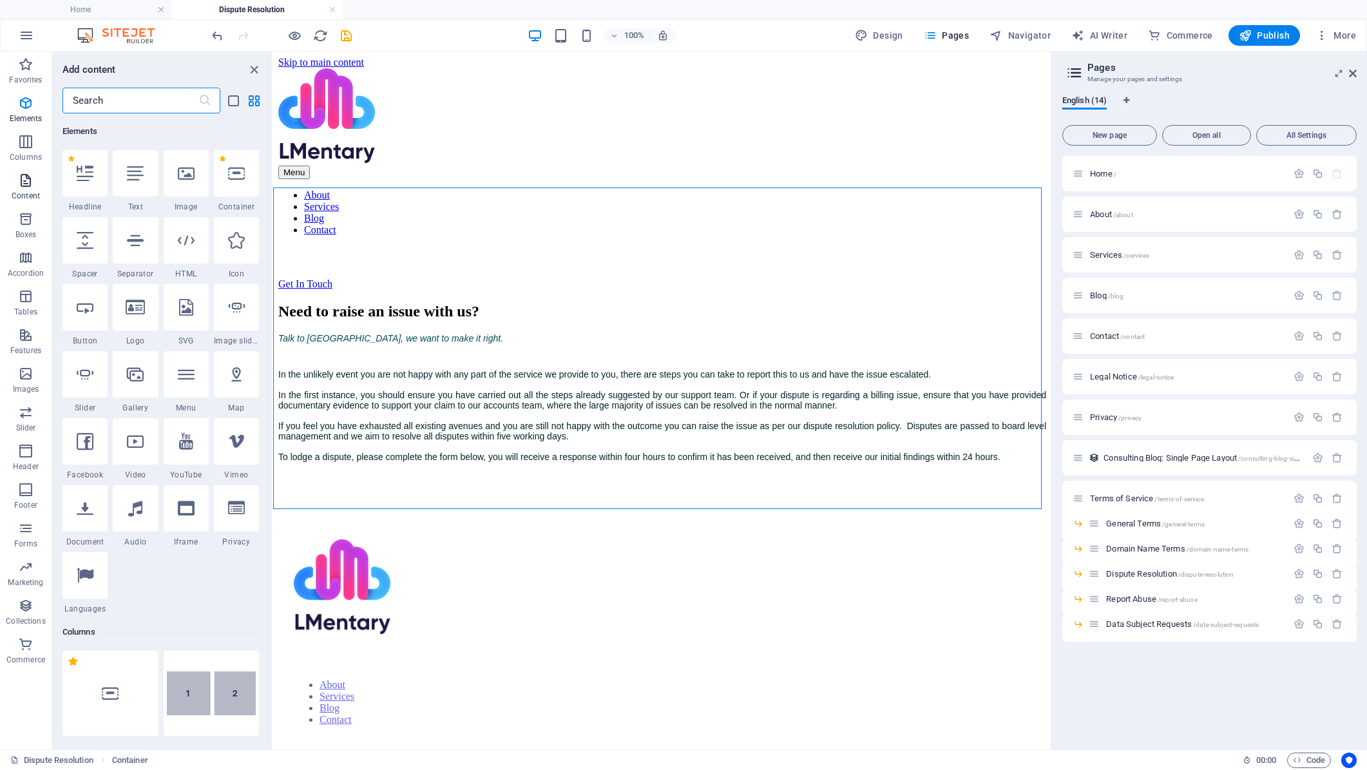
click at [28, 179] on icon "button" at bounding box center [25, 180] width 15 height 15
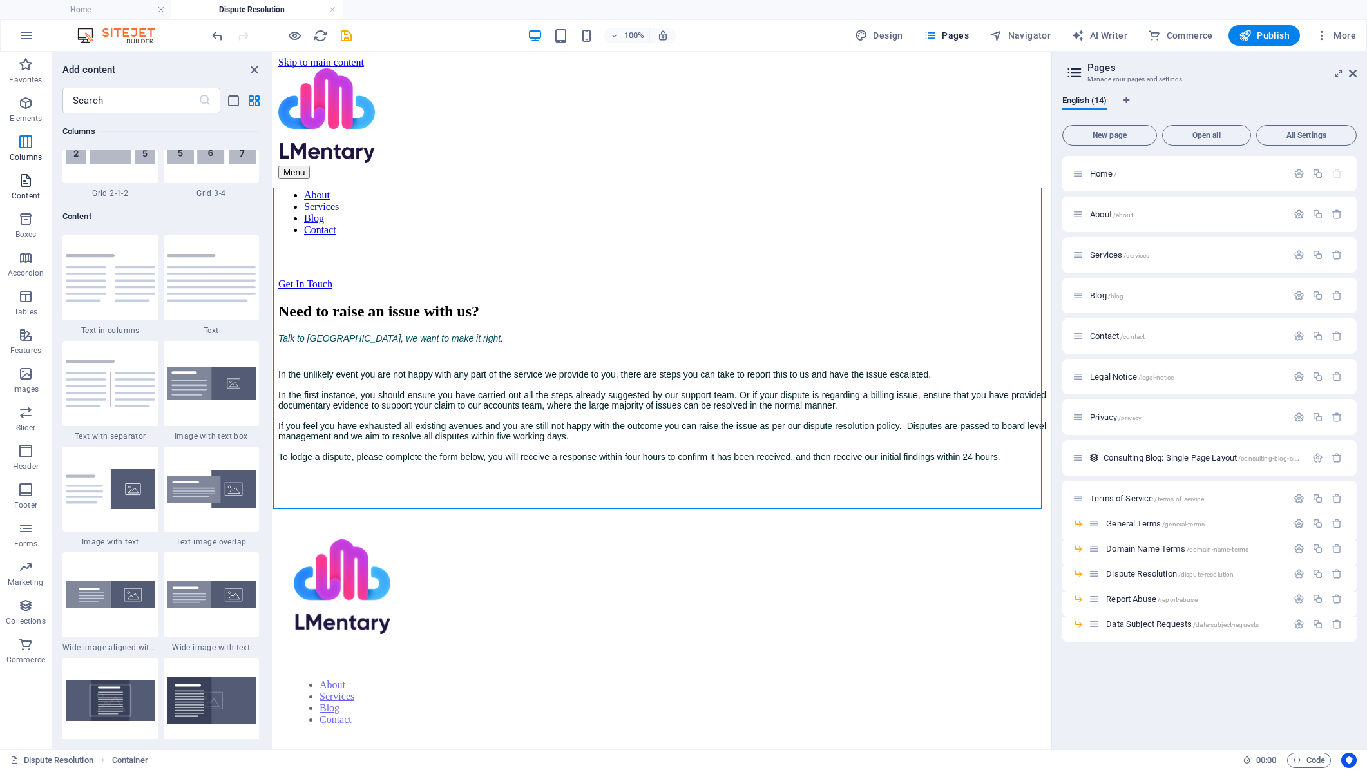
scroll to position [2254, 0]
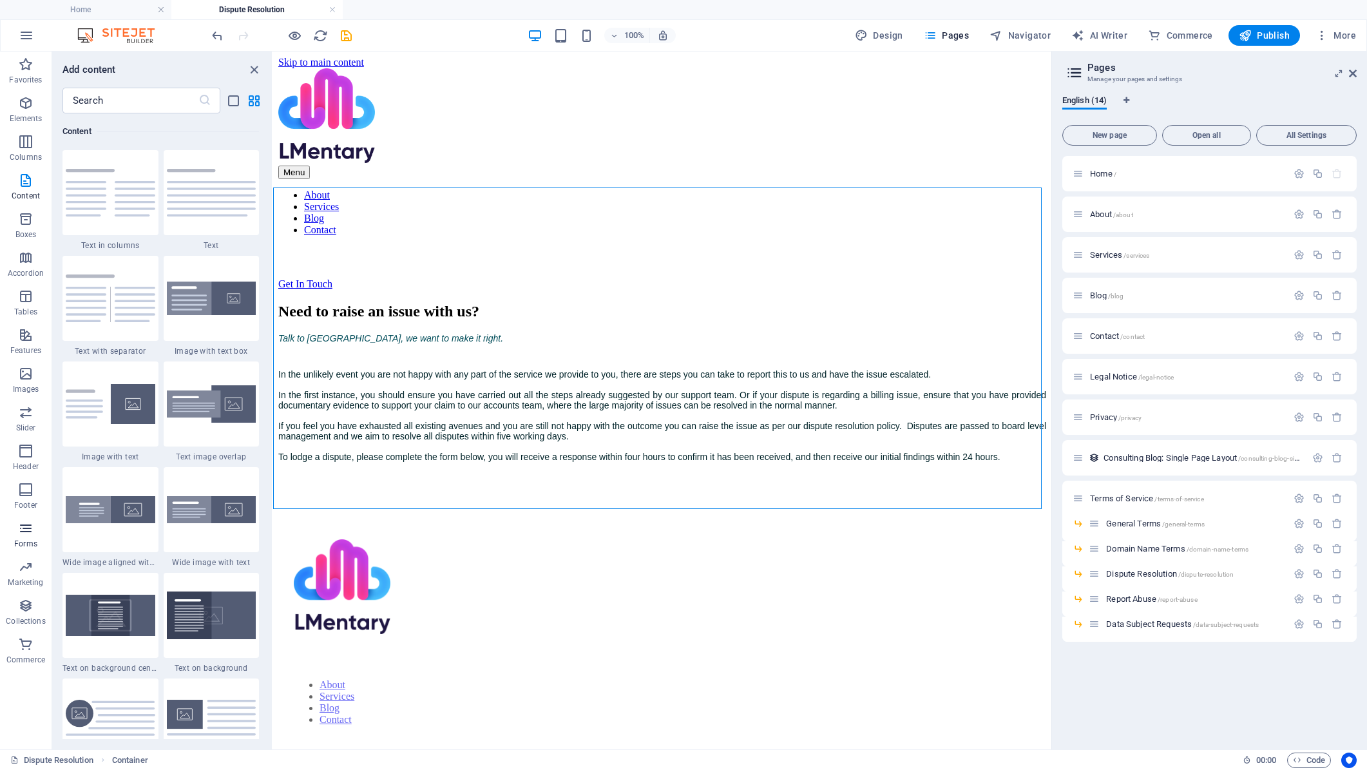
click at [31, 524] on icon "button" at bounding box center [25, 528] width 15 height 15
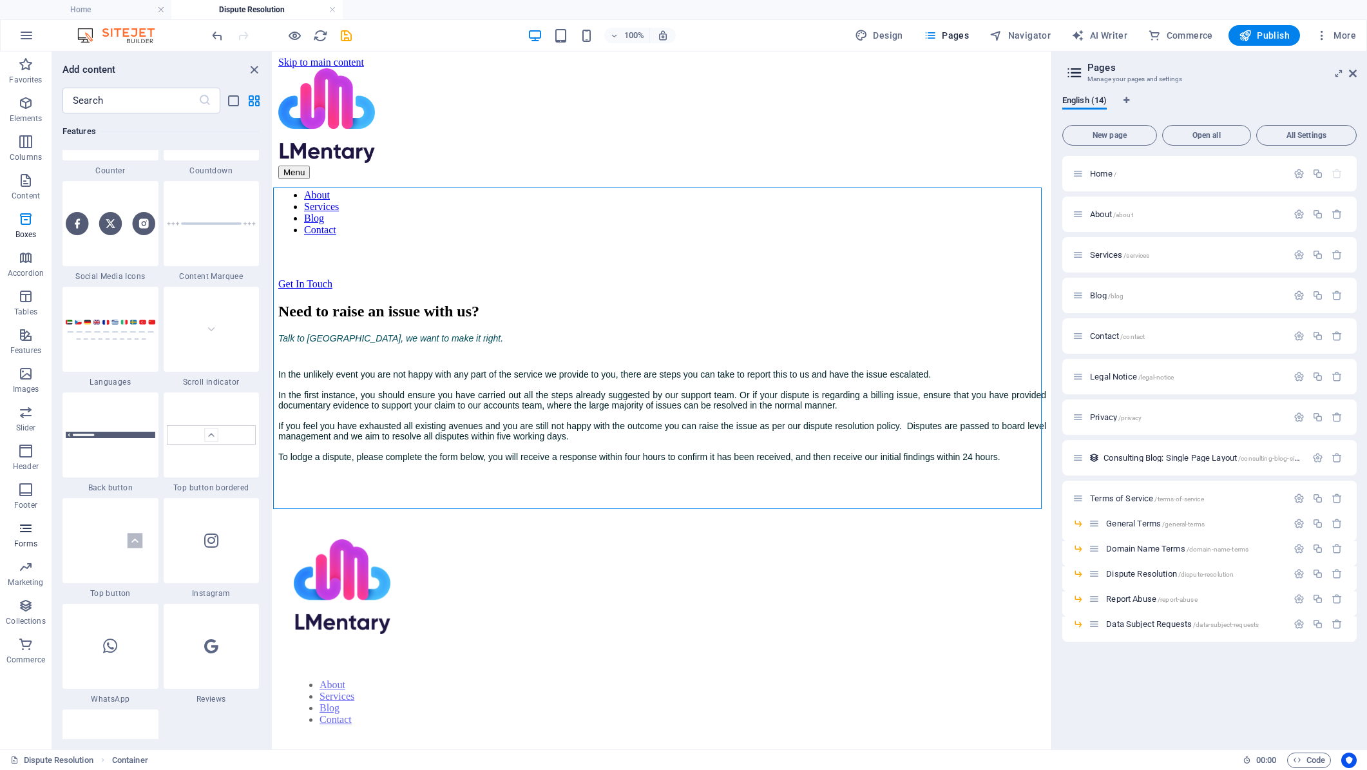
scroll to position [9406, 0]
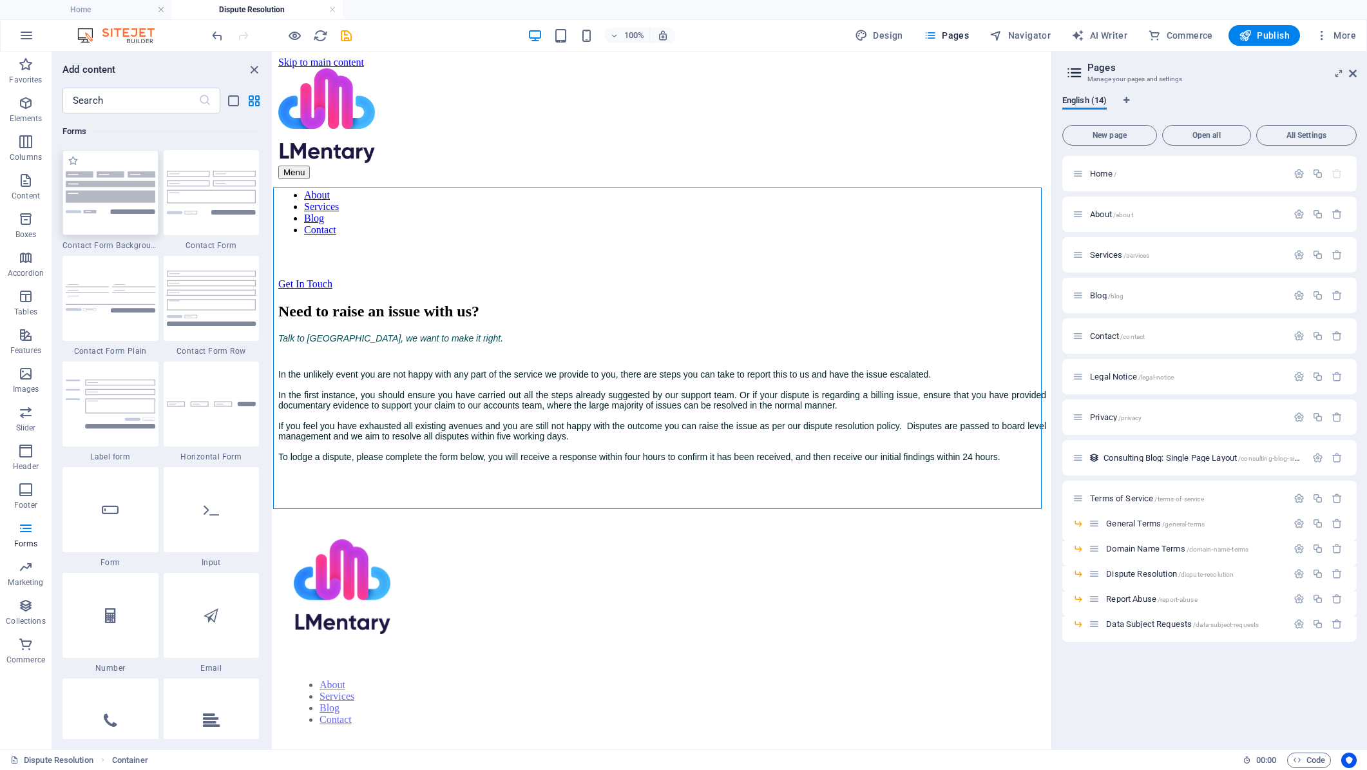
click at [128, 202] on img at bounding box center [111, 192] width 90 height 42
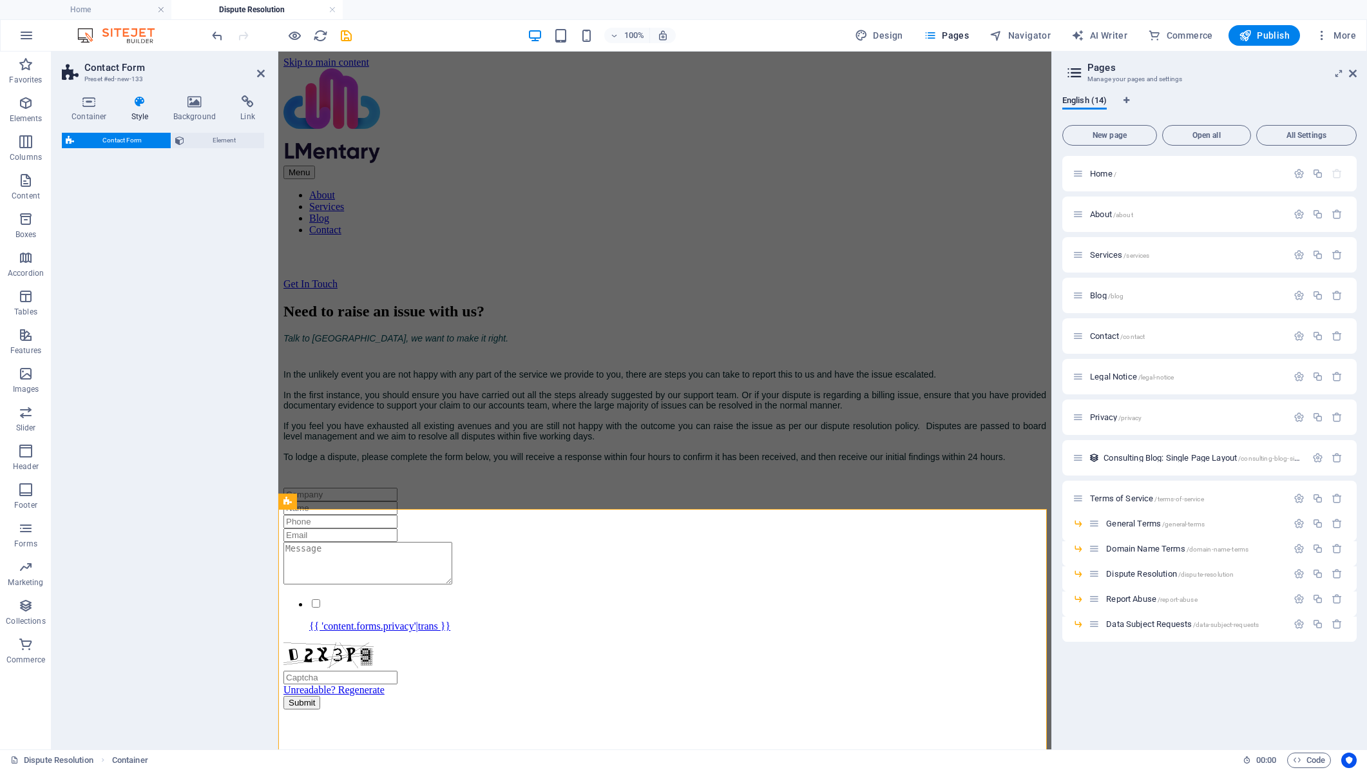
select select "rem"
select select "preset-contact-form-v3-background"
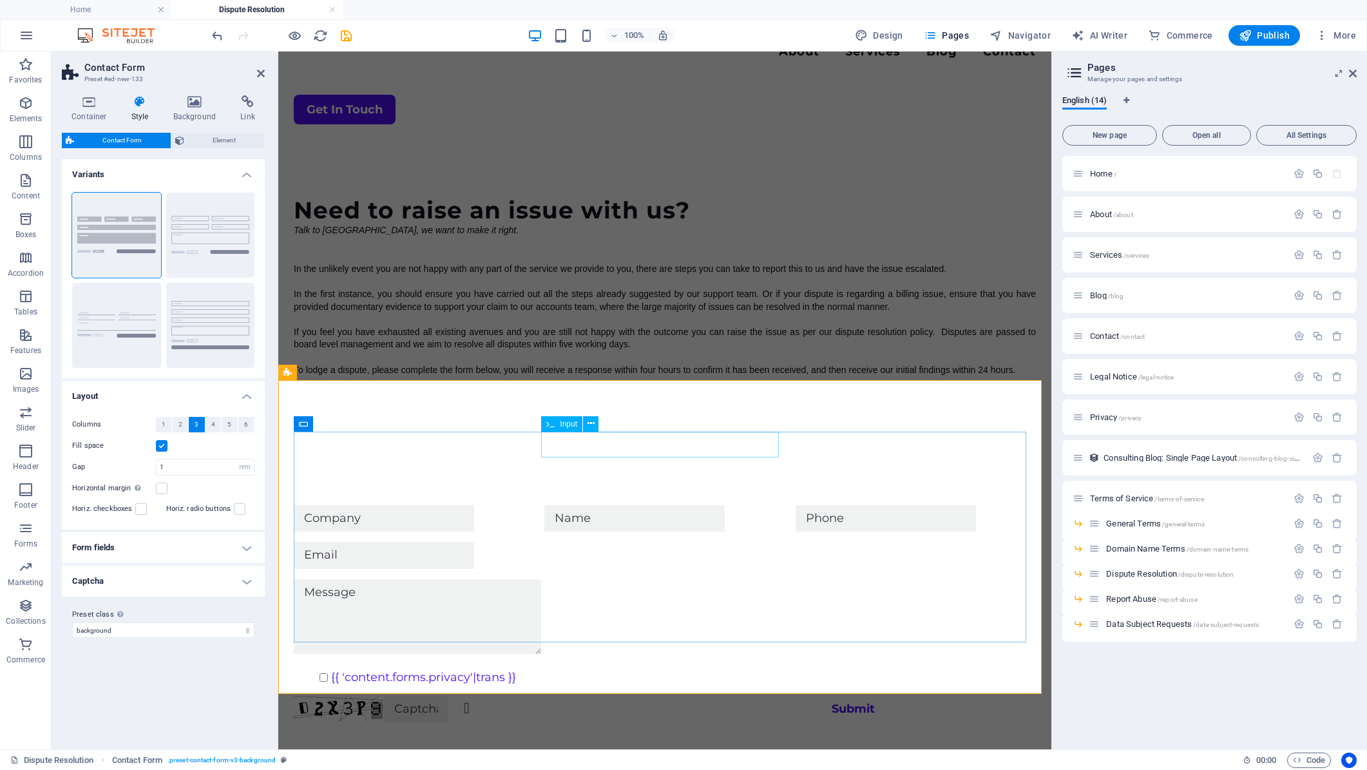
scroll to position [129, 0]
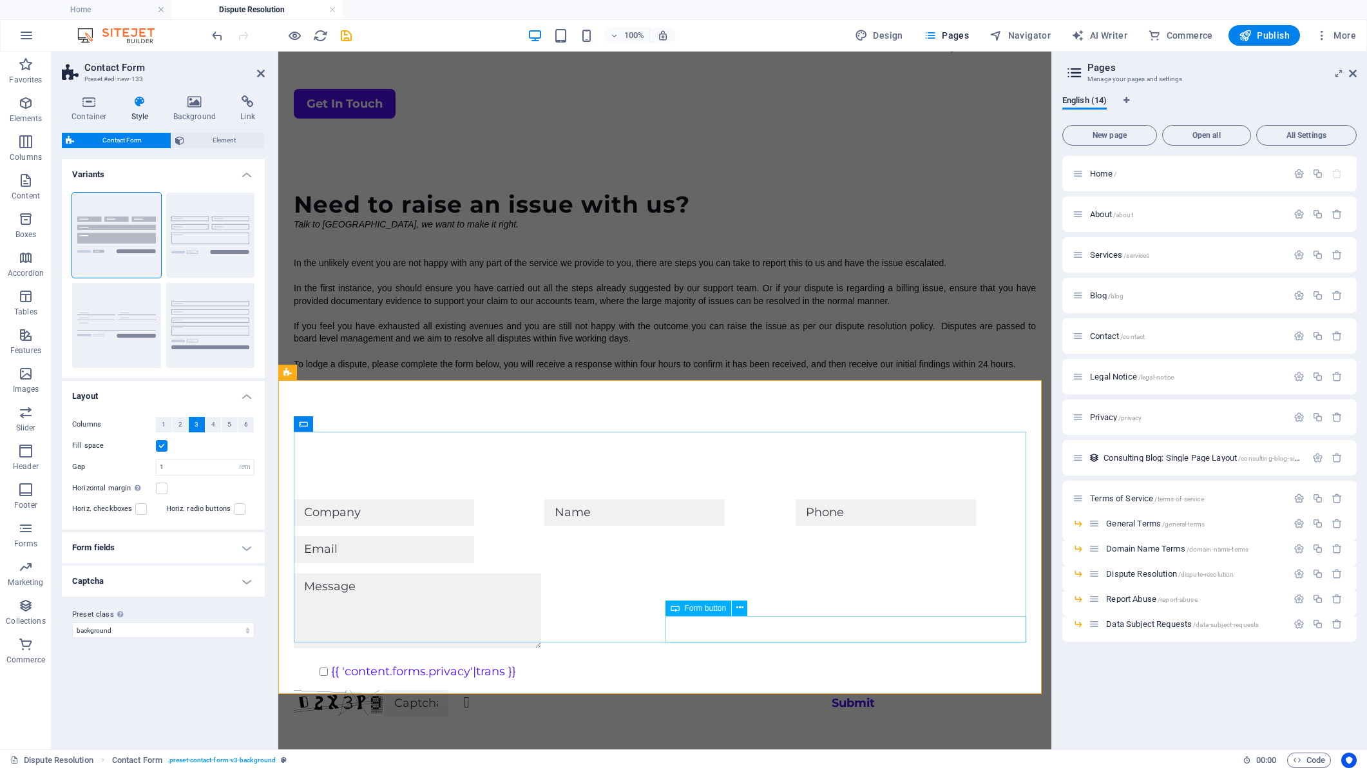
click at [852, 690] on div "Submit" at bounding box center [853, 703] width 366 height 26
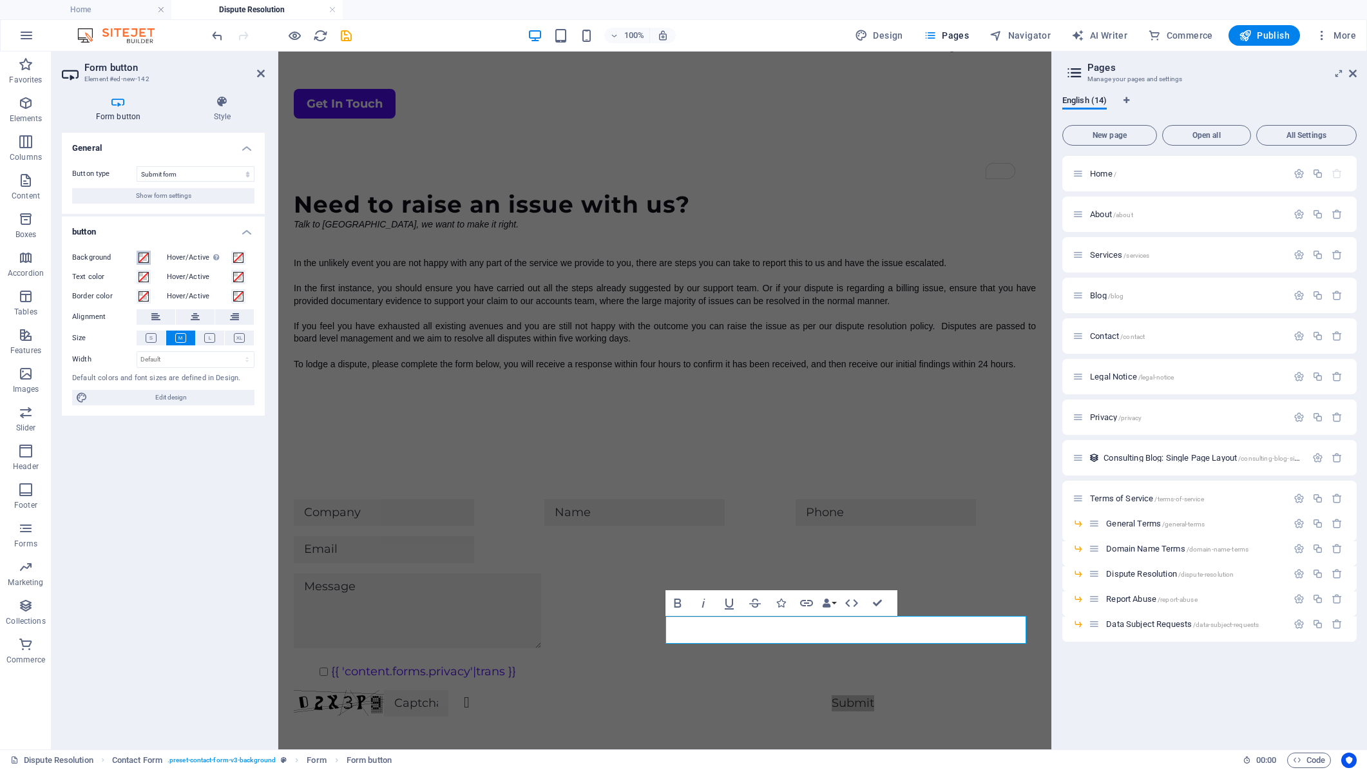
click at [142, 258] on span at bounding box center [144, 258] width 10 height 10
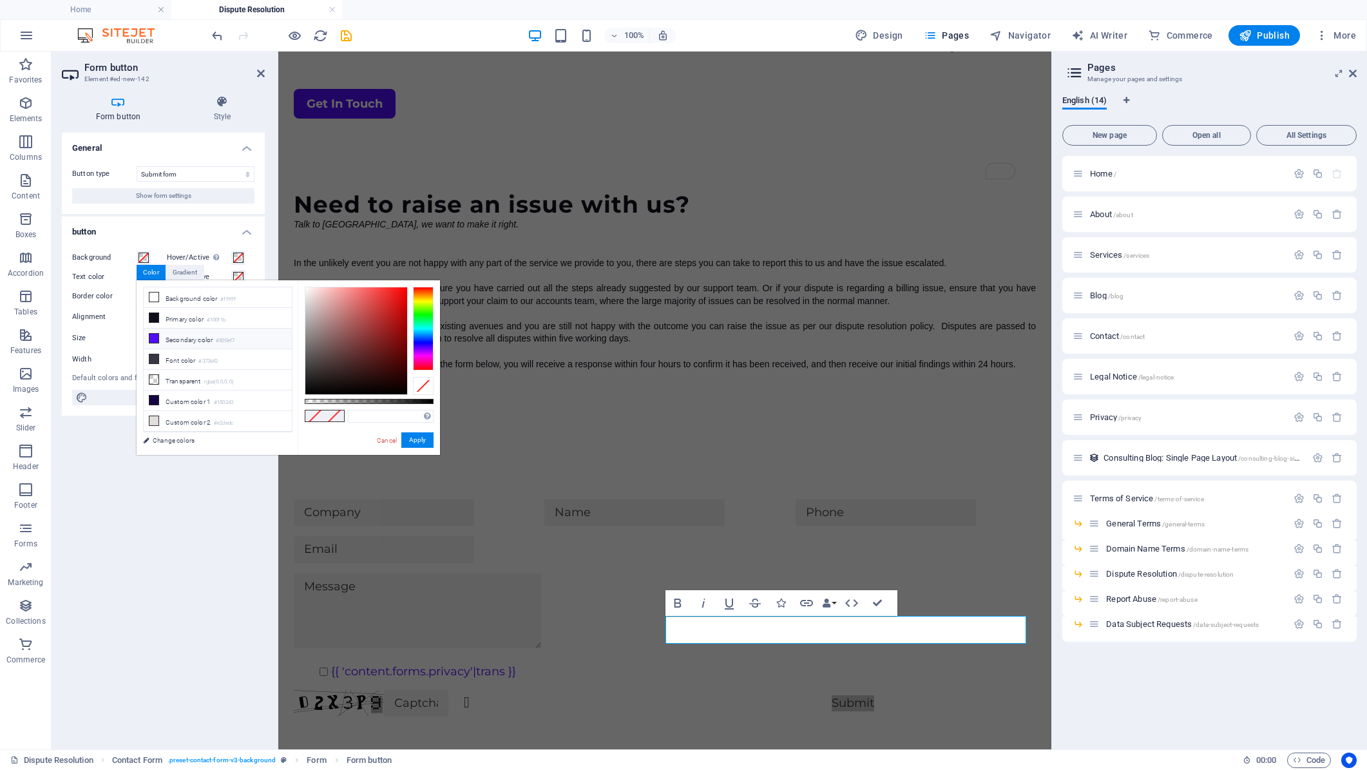
click at [156, 338] on icon at bounding box center [153, 338] width 9 height 9
type input "#500ef7"
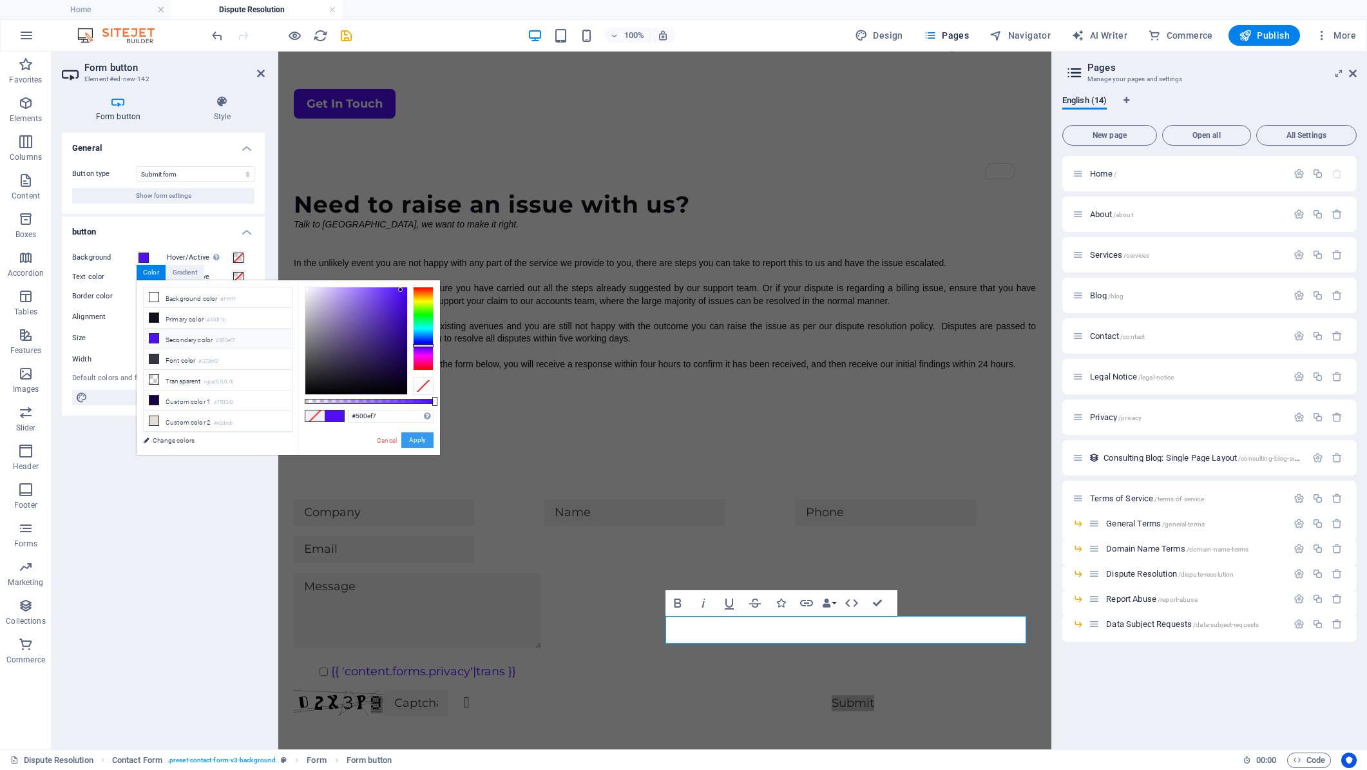
click at [427, 444] on button "Apply" at bounding box center [417, 439] width 32 height 15
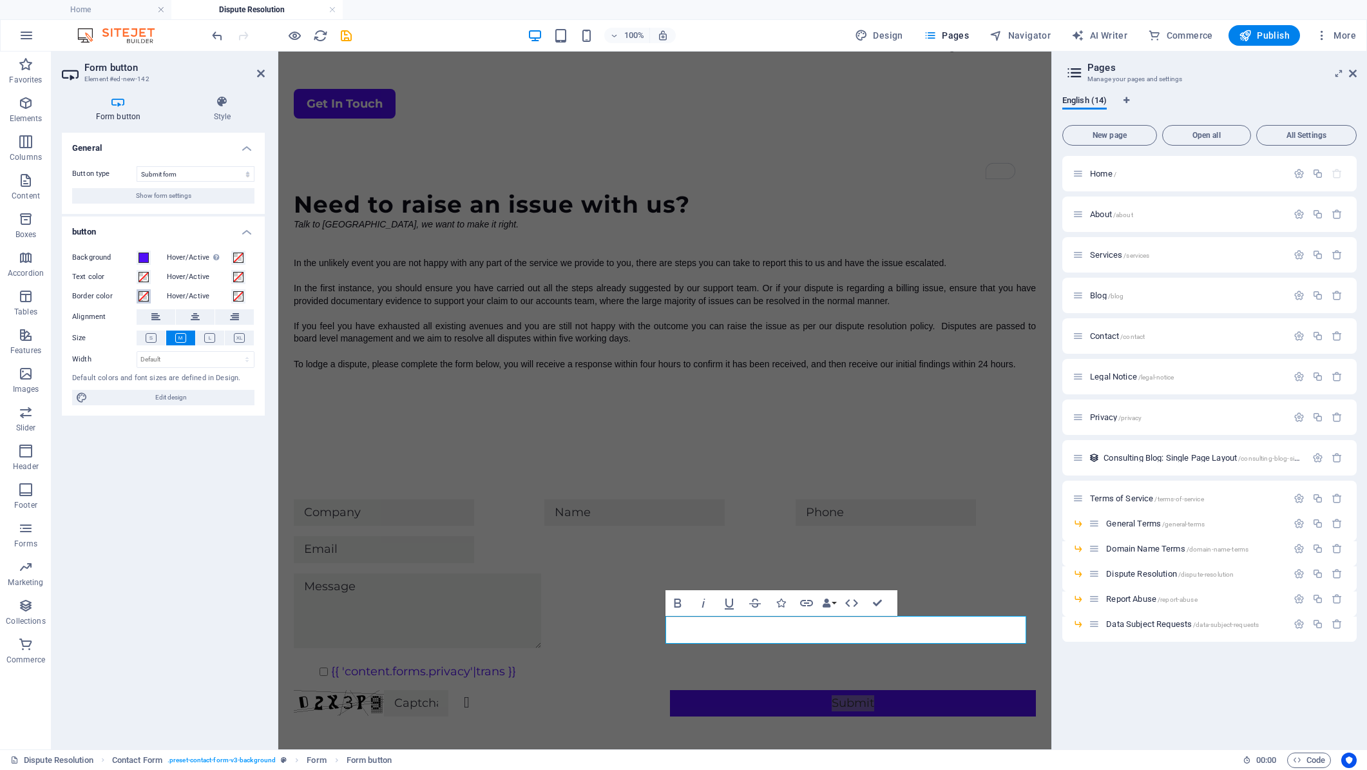
click at [143, 297] on span at bounding box center [144, 296] width 10 height 10
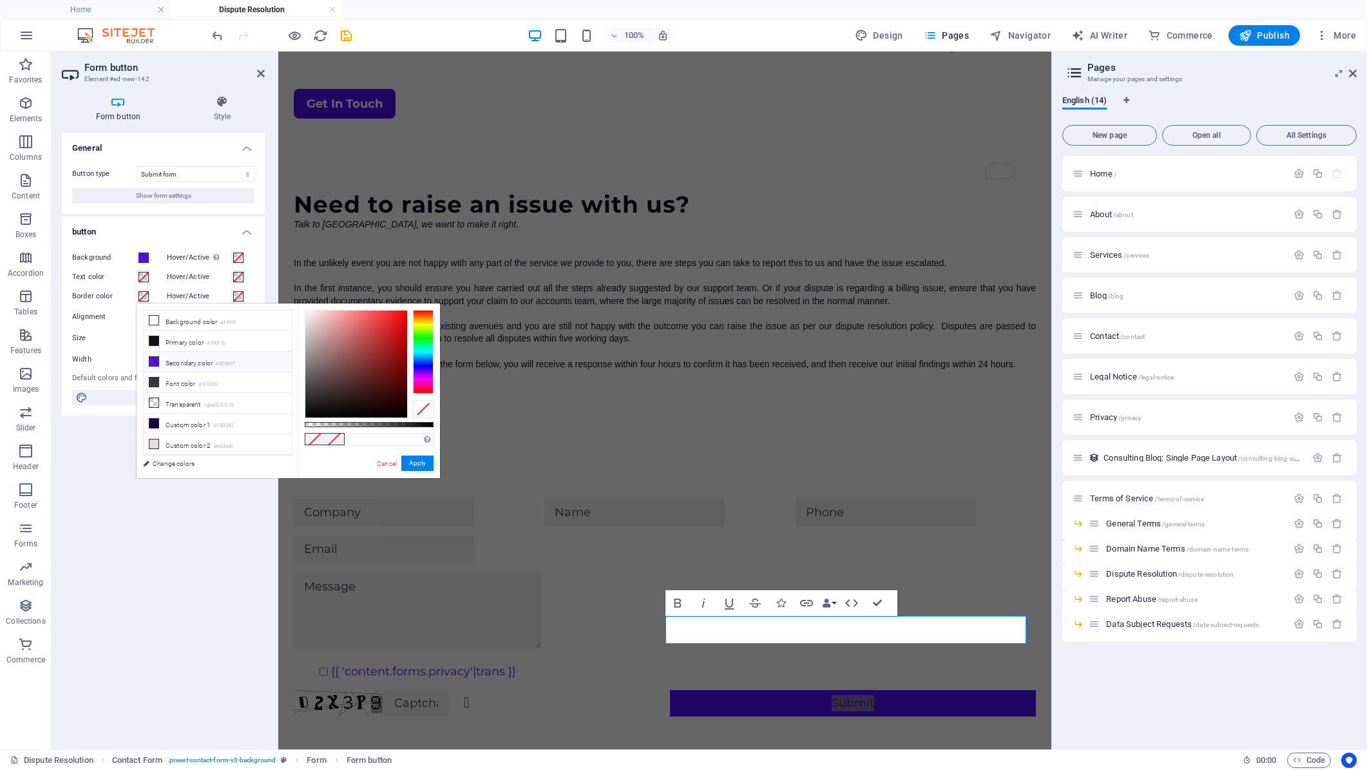
click at [184, 365] on li "Secondary color #500ef7" at bounding box center [218, 362] width 148 height 21
type input "#500ef7"
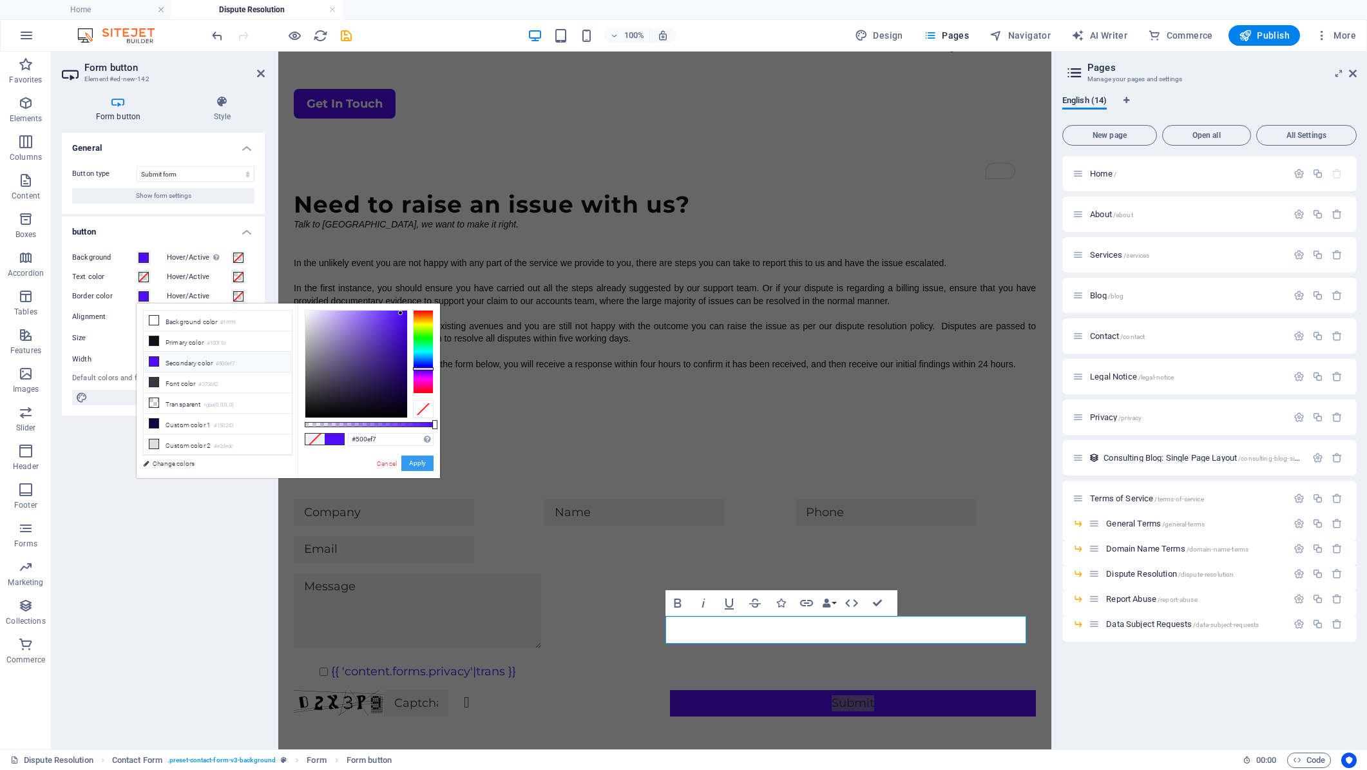
click at [417, 468] on button "Apply" at bounding box center [417, 462] width 32 height 15
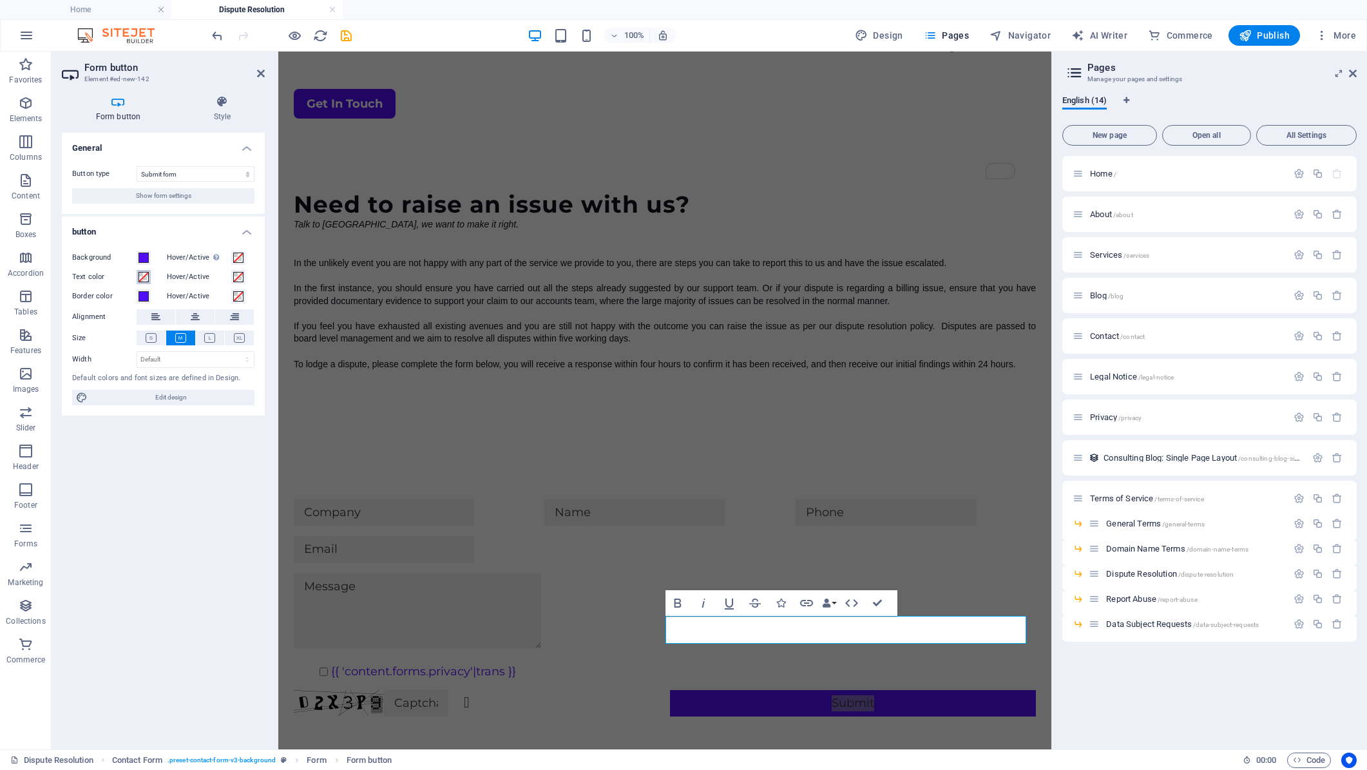
click at [142, 280] on span at bounding box center [144, 277] width 10 height 10
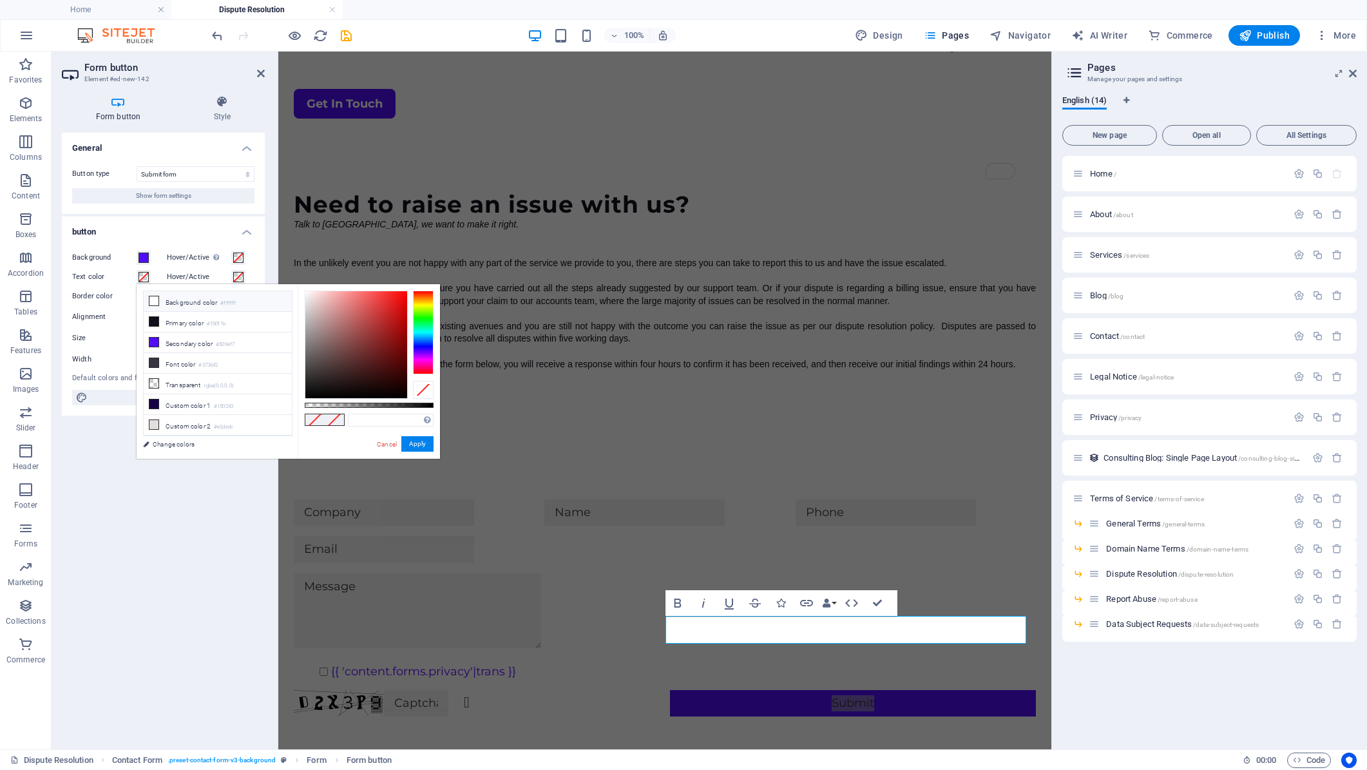
click at [180, 305] on li "Background color #ffffff" at bounding box center [218, 301] width 148 height 21
type input "#ffffff"
click at [425, 447] on button "Apply" at bounding box center [417, 443] width 32 height 15
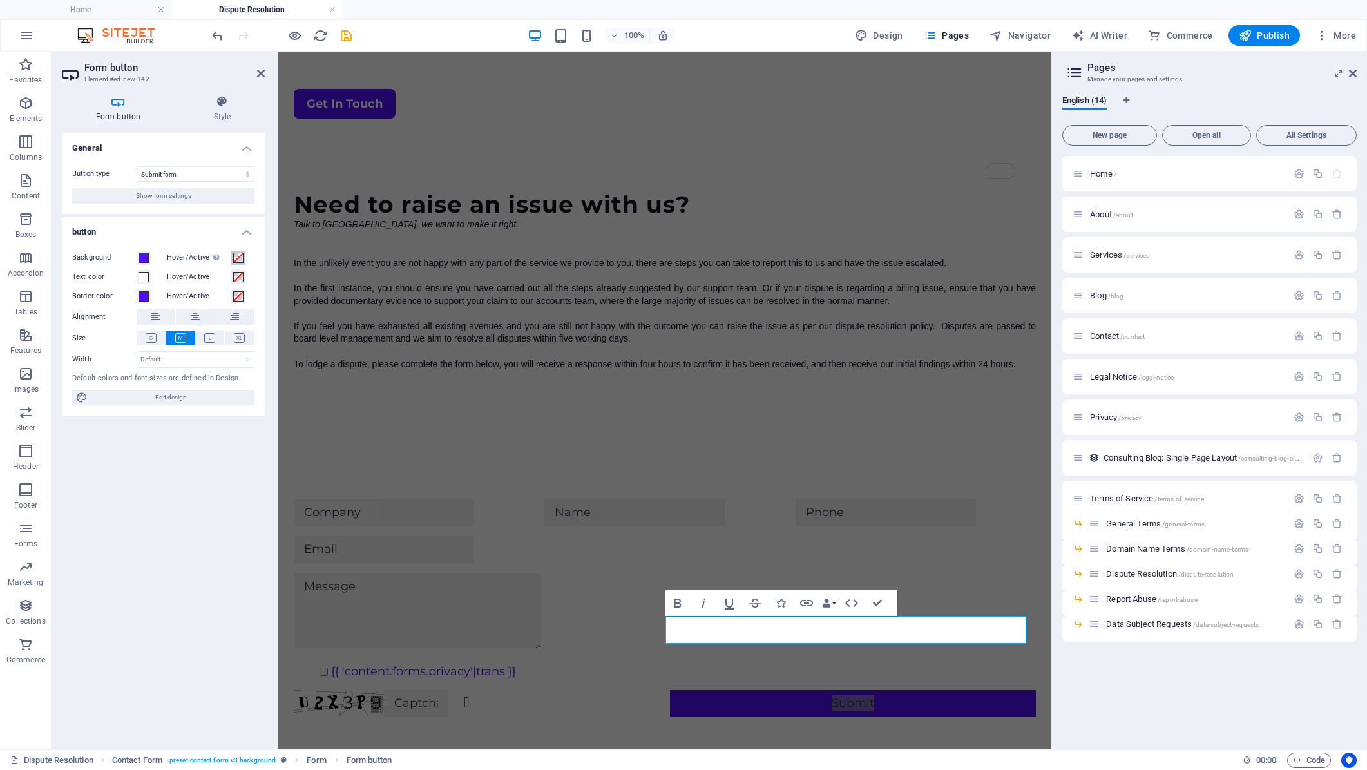
click at [240, 256] on span at bounding box center [238, 258] width 10 height 10
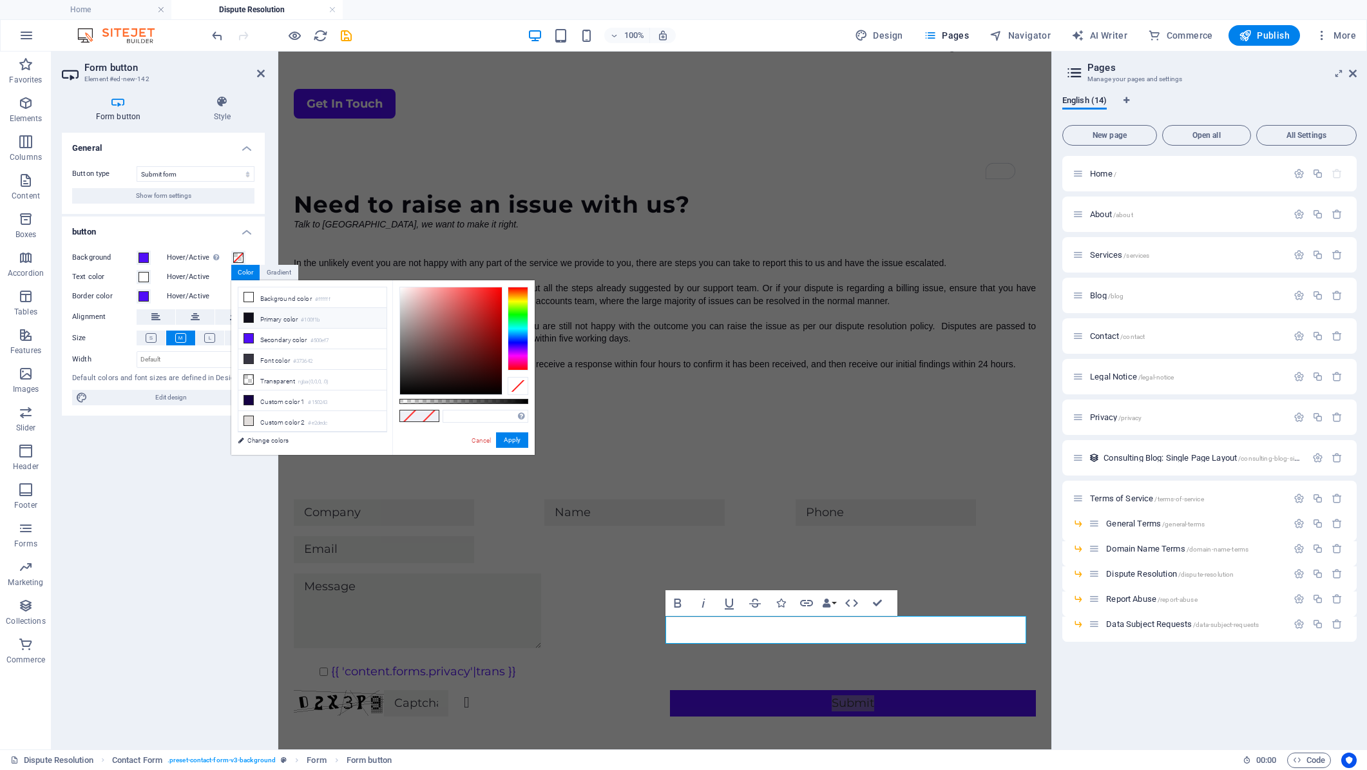
click at [281, 320] on li "Primary color #100f1b" at bounding box center [312, 318] width 148 height 21
type input "#100f1b"
click at [515, 444] on button "Apply" at bounding box center [512, 439] width 32 height 15
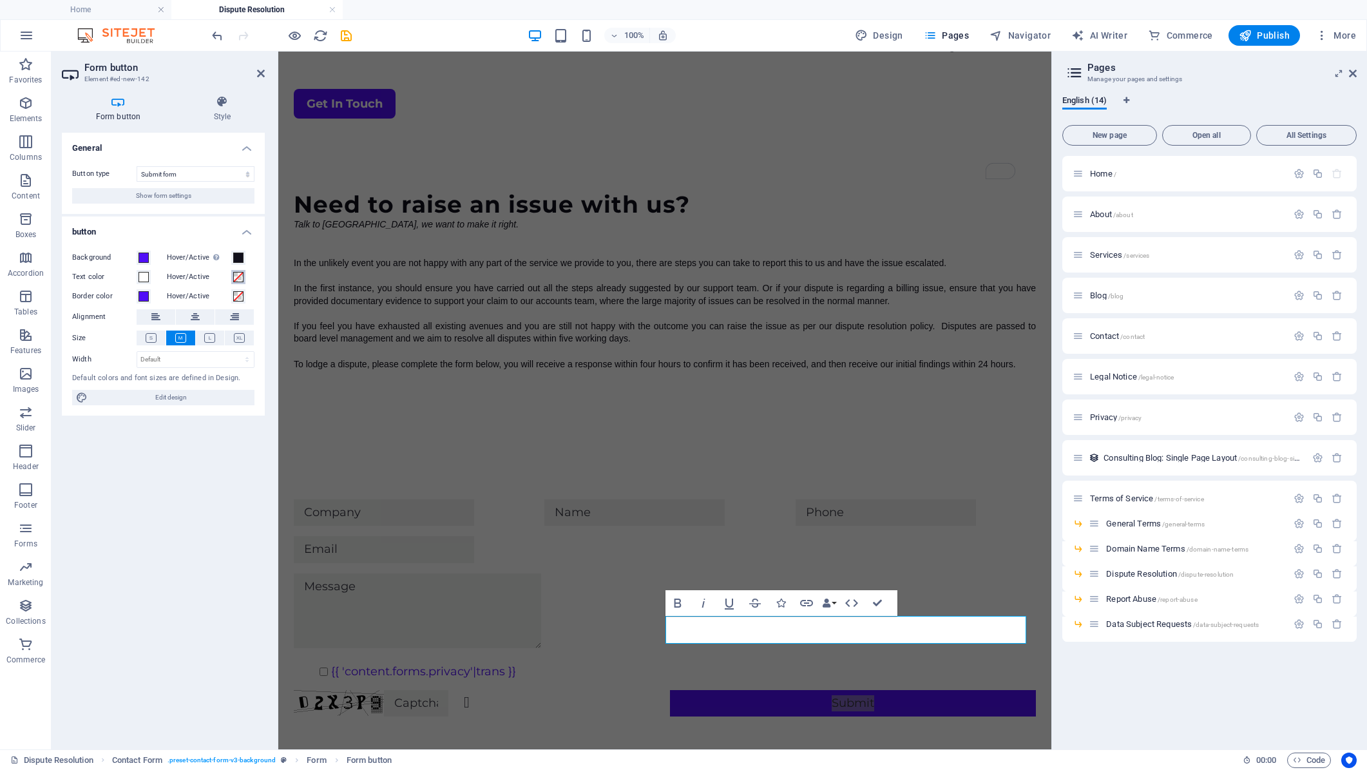
click at [238, 279] on span at bounding box center [238, 277] width 10 height 10
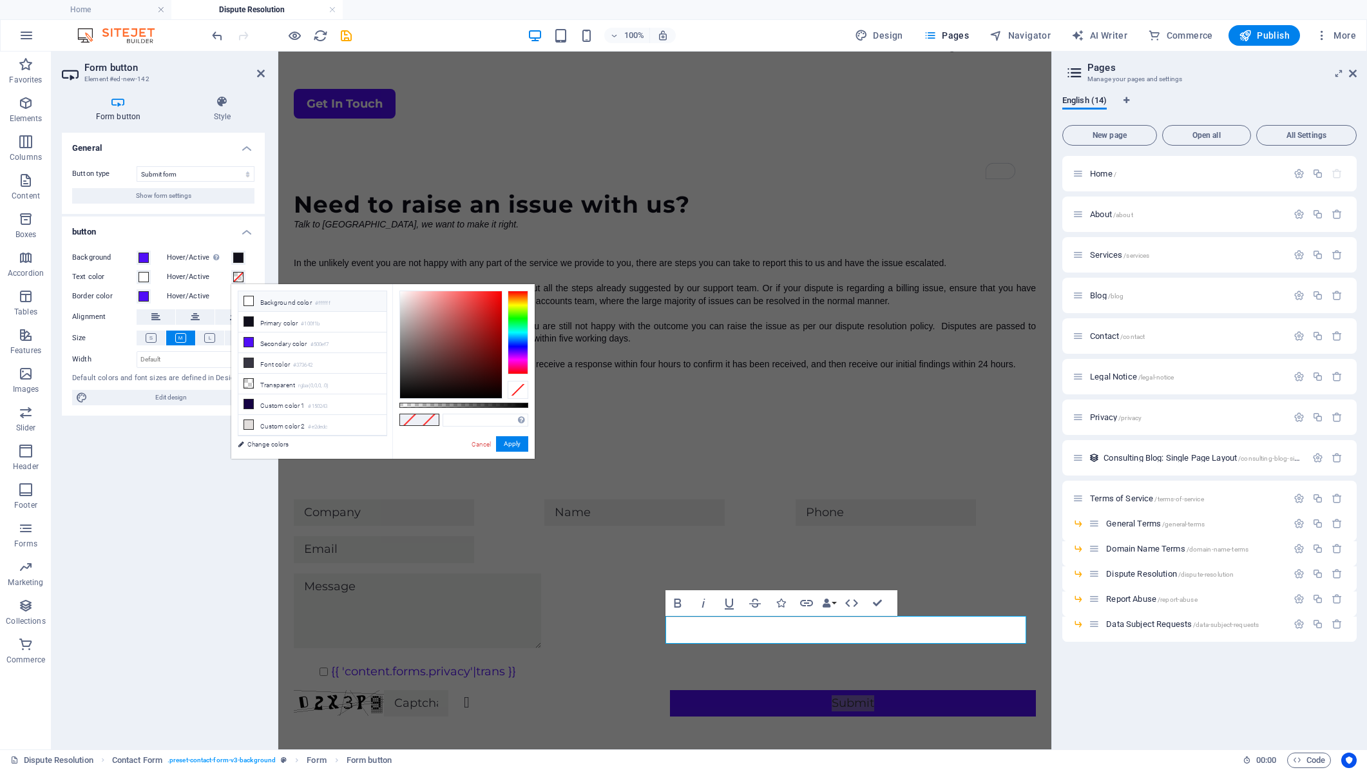
click at [285, 302] on li "Background color #ffffff" at bounding box center [312, 301] width 148 height 21
type input "#ffffff"
click at [522, 446] on button "Apply" at bounding box center [512, 443] width 32 height 15
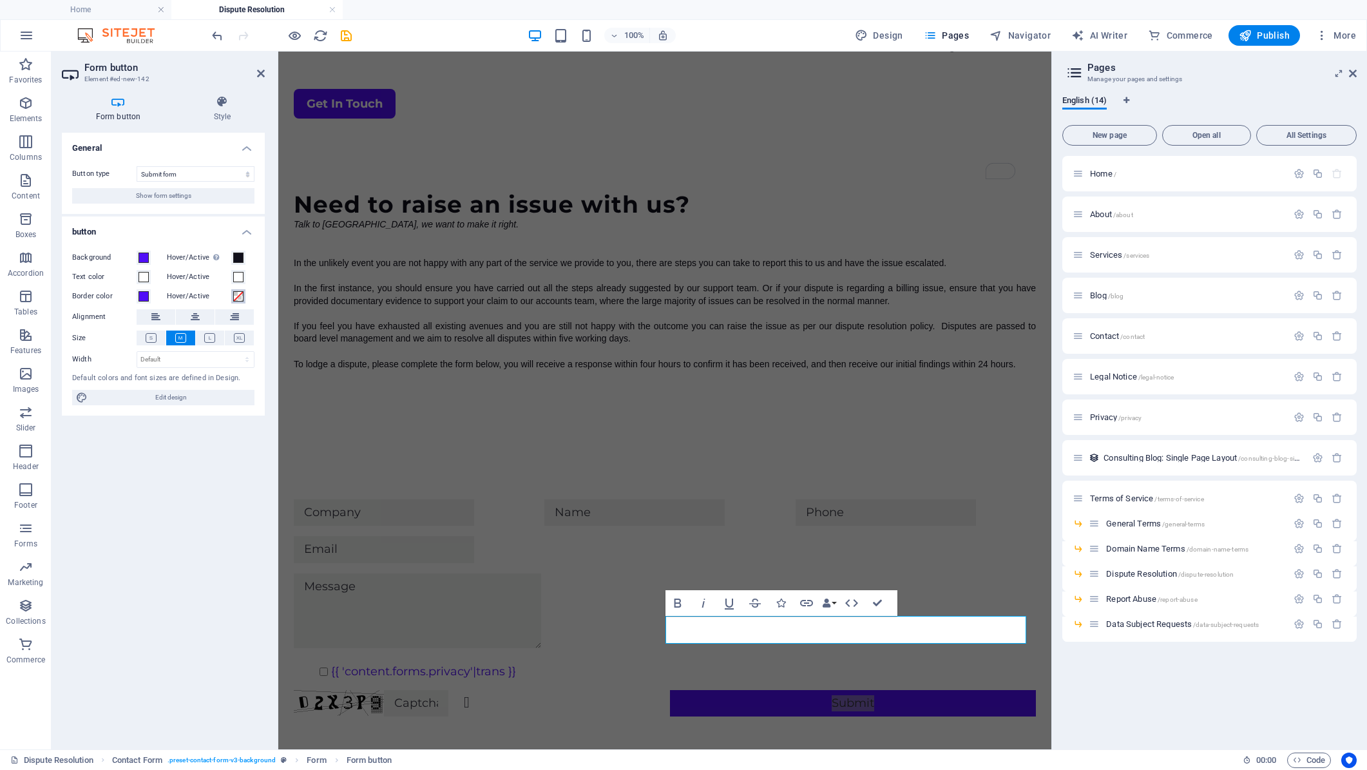
click at [238, 296] on span at bounding box center [238, 296] width 10 height 10
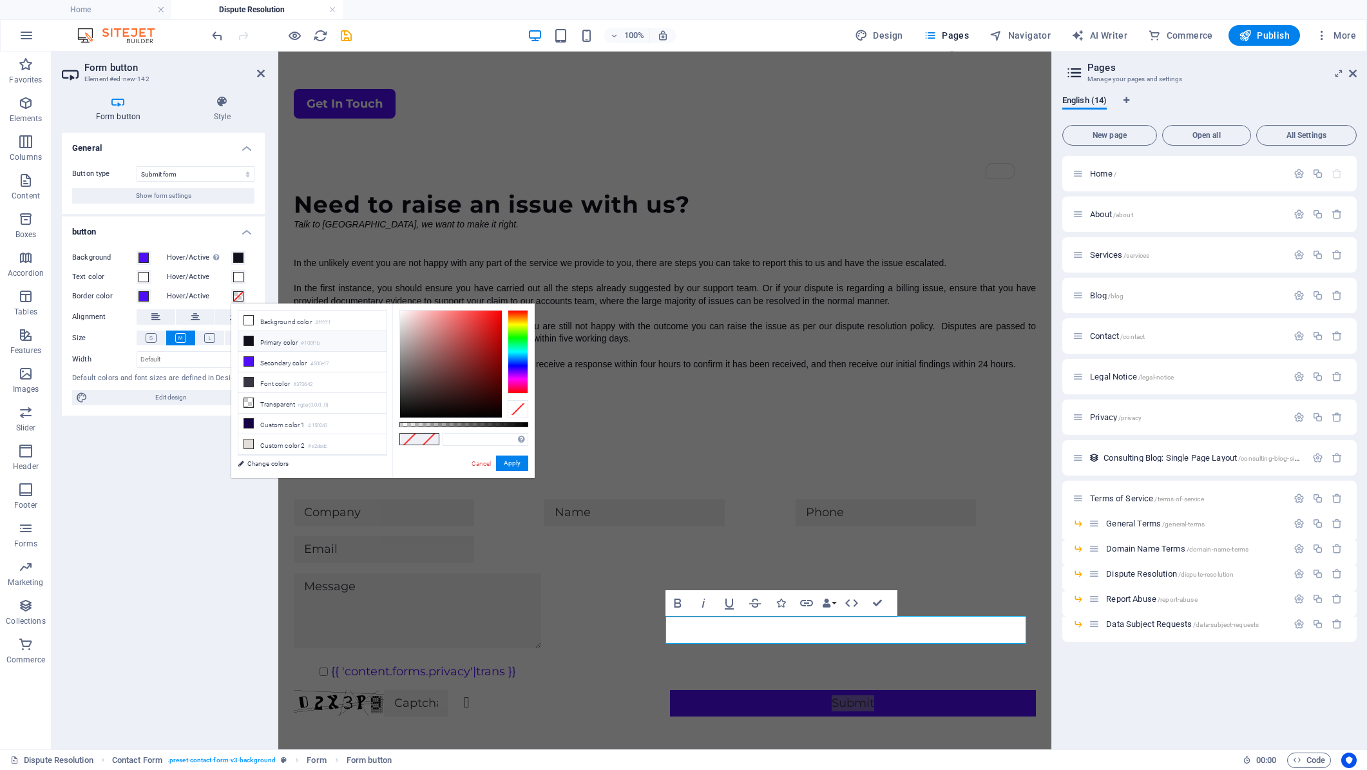
click at [286, 342] on li "Primary color #100f1b" at bounding box center [312, 341] width 148 height 21
type input "#100f1b"
click at [512, 465] on button "Apply" at bounding box center [512, 462] width 32 height 15
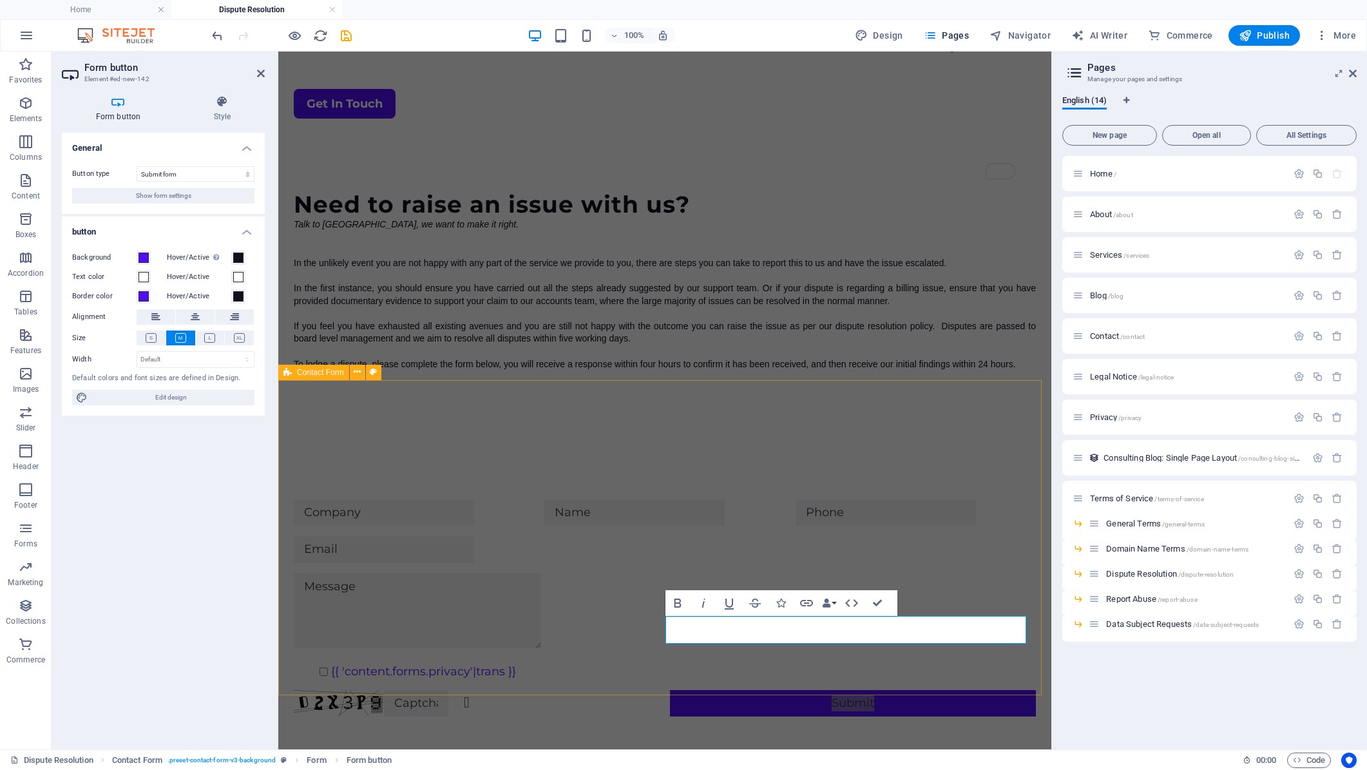
click at [908, 675] on div "{{ 'content.forms.privacy'|trans }} Unreadable? Regenerate Submit" at bounding box center [664, 608] width 773 height 320
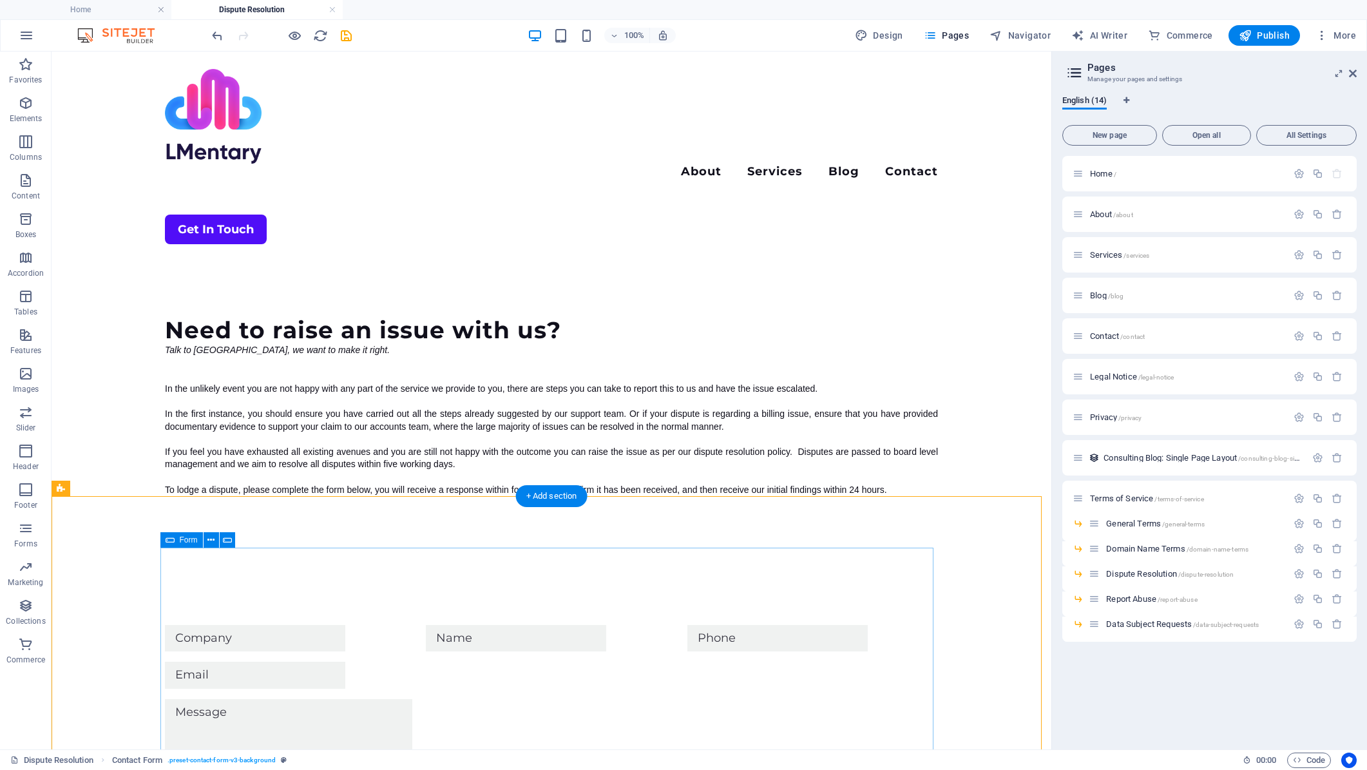
scroll to position [0, 0]
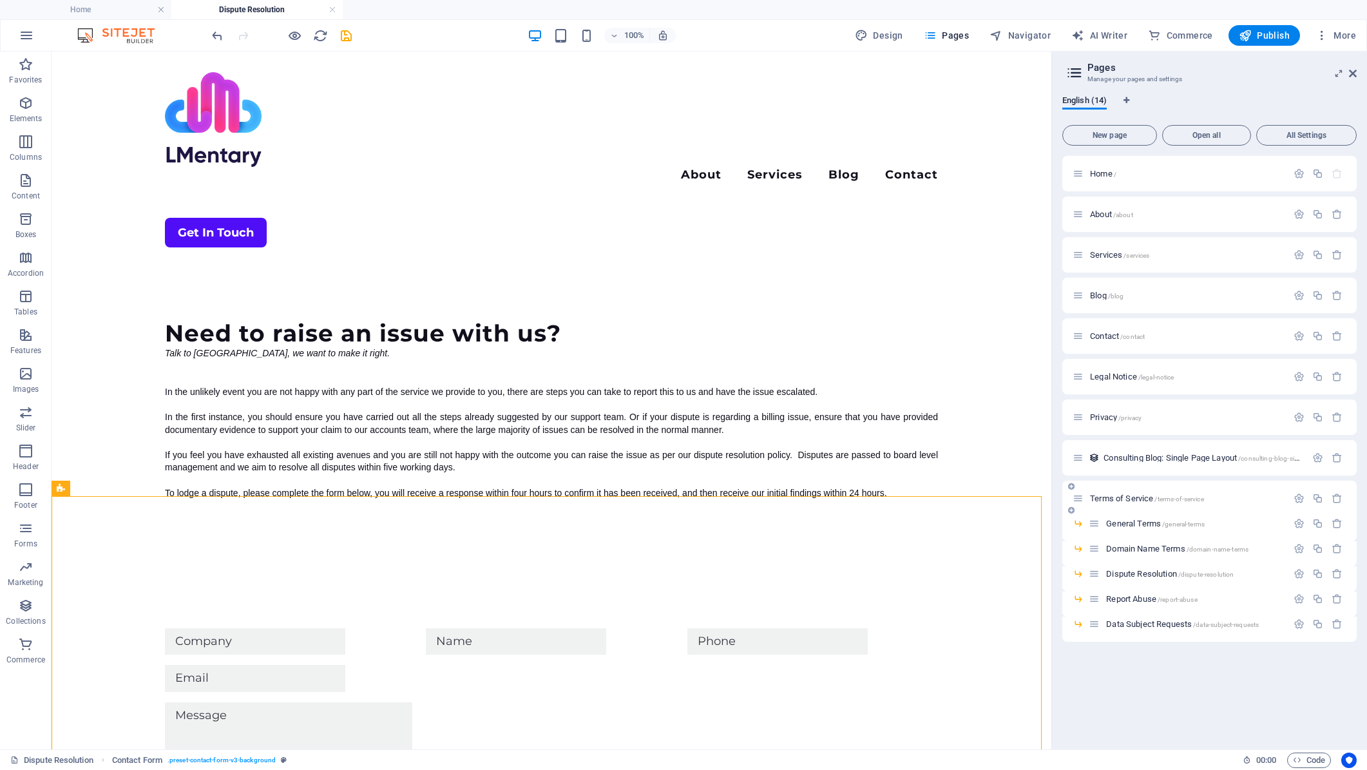
click at [1123, 499] on span "Terms of Service /terms-of-service" at bounding box center [1147, 498] width 114 height 10
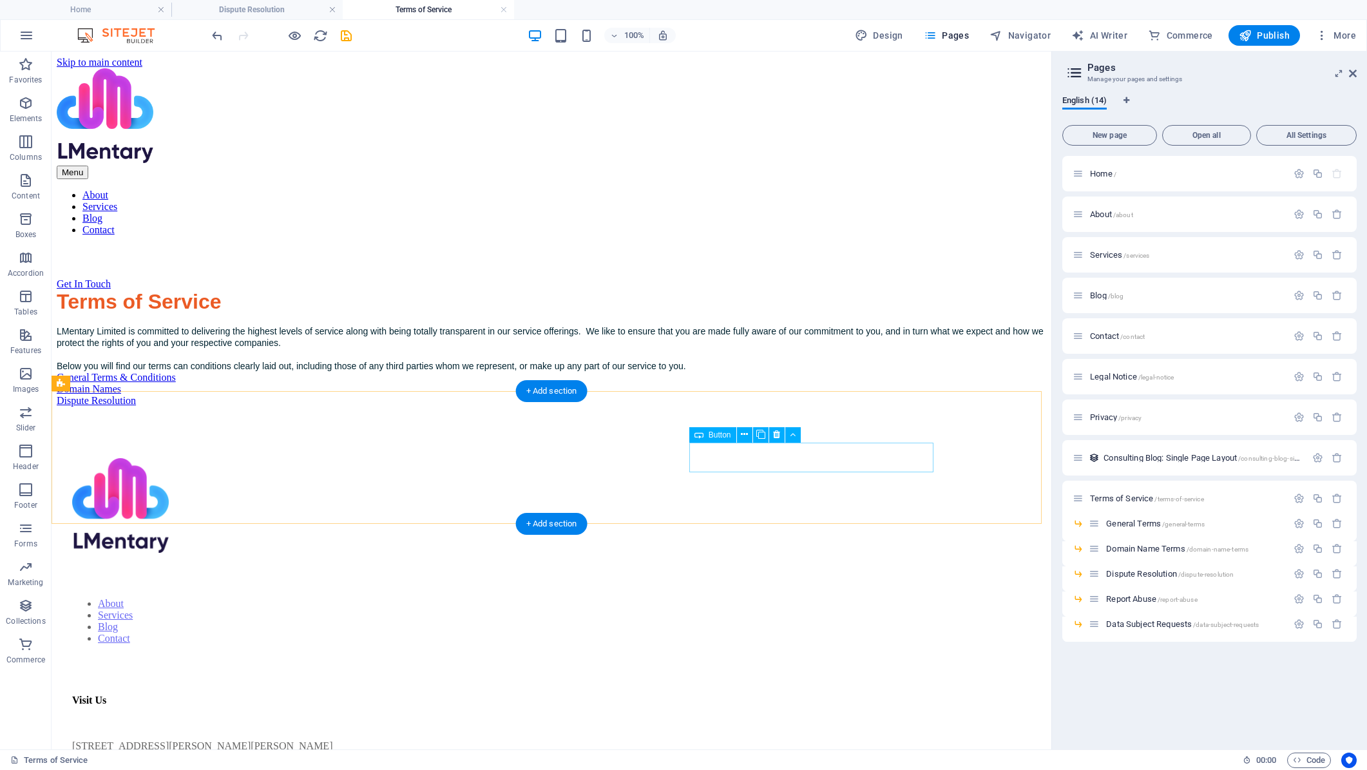
click at [802, 407] on div "Dispute Resolution" at bounding box center [552, 401] width 990 height 12
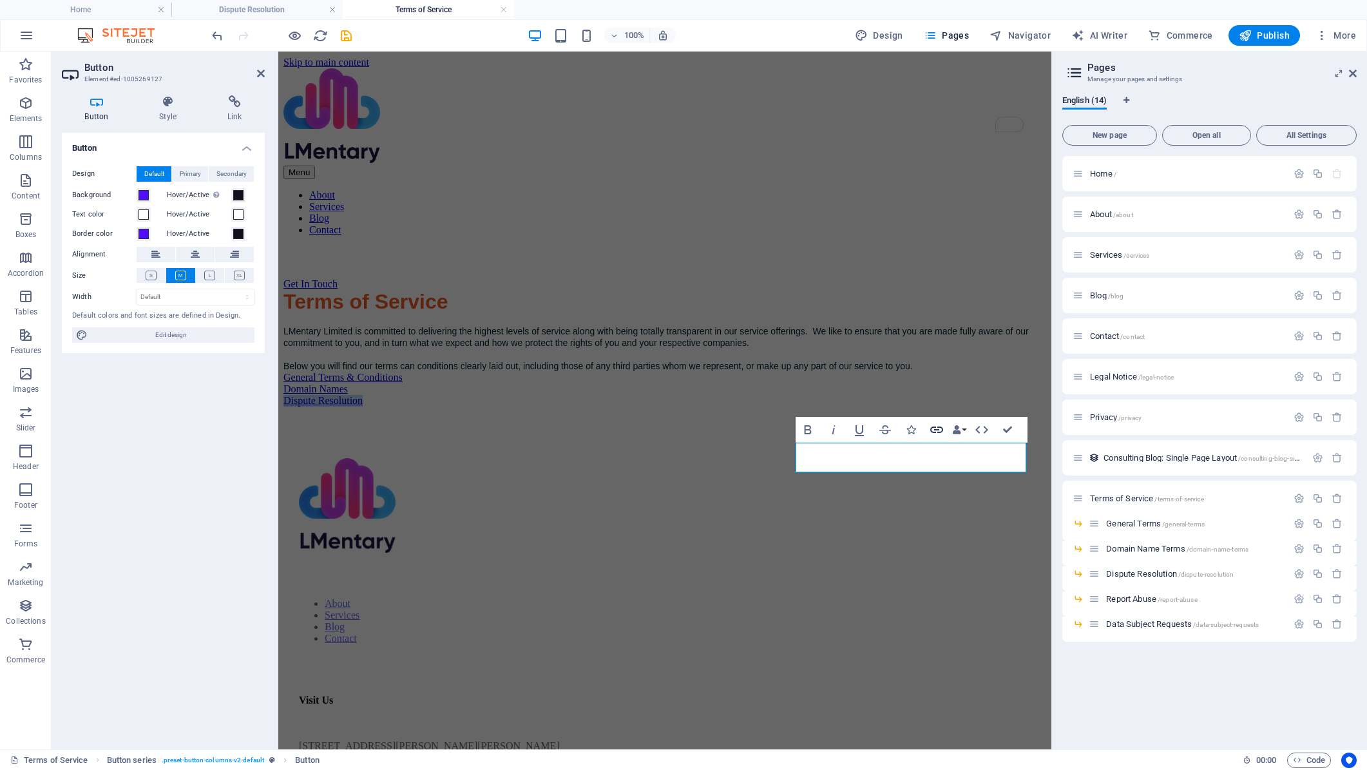
click at [933, 428] on icon "button" at bounding box center [936, 429] width 15 height 15
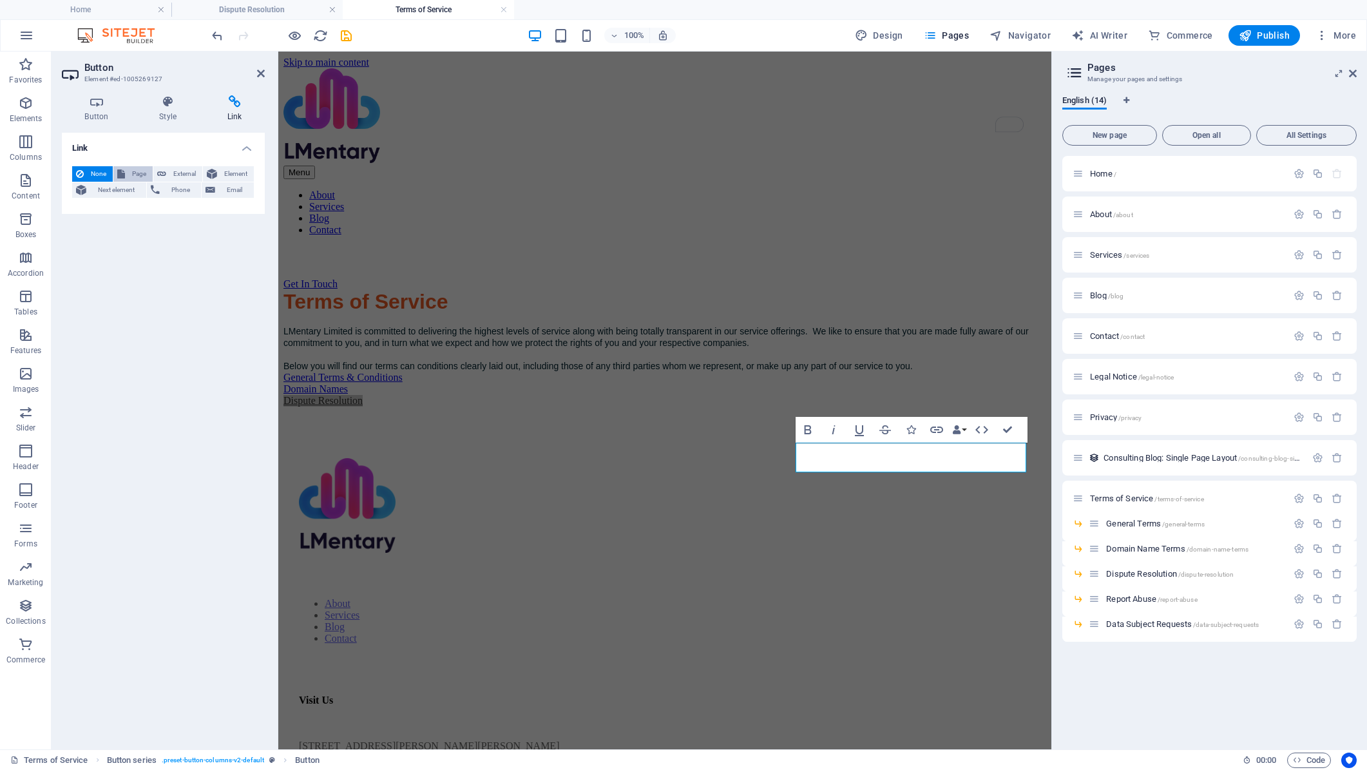
click at [129, 170] on span "Page" at bounding box center [139, 173] width 20 height 15
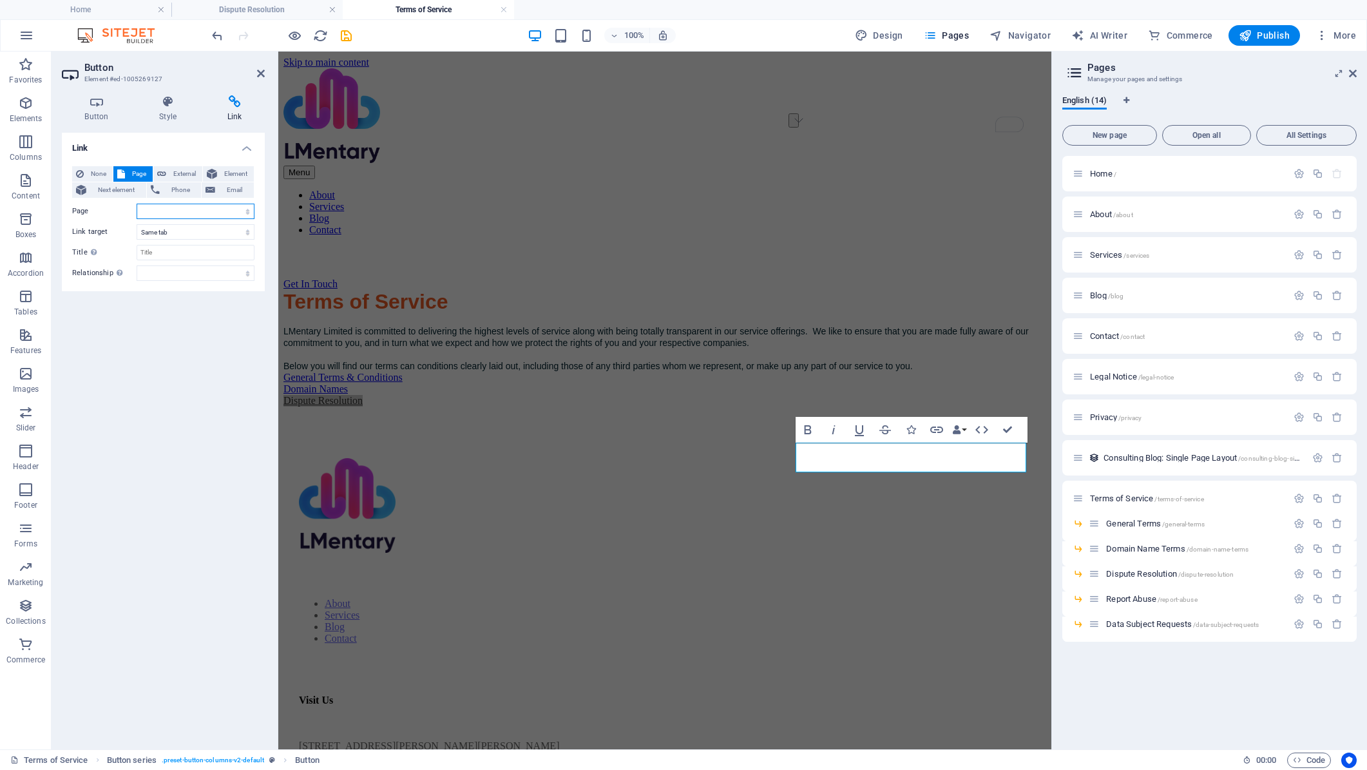
click at [154, 212] on select "Home About Services Blog Contact Legal Notice Privacy Terms of Service -- Gener…" at bounding box center [196, 211] width 118 height 15
select select "10"
click at [137, 204] on select "Home About Services Blog Contact Legal Notice Privacy Terms of Service -- Gener…" at bounding box center [196, 211] width 118 height 15
click at [847, 407] on div "General Terms & Conditions Domain Names Dispute Resolution" at bounding box center [664, 389] width 763 height 35
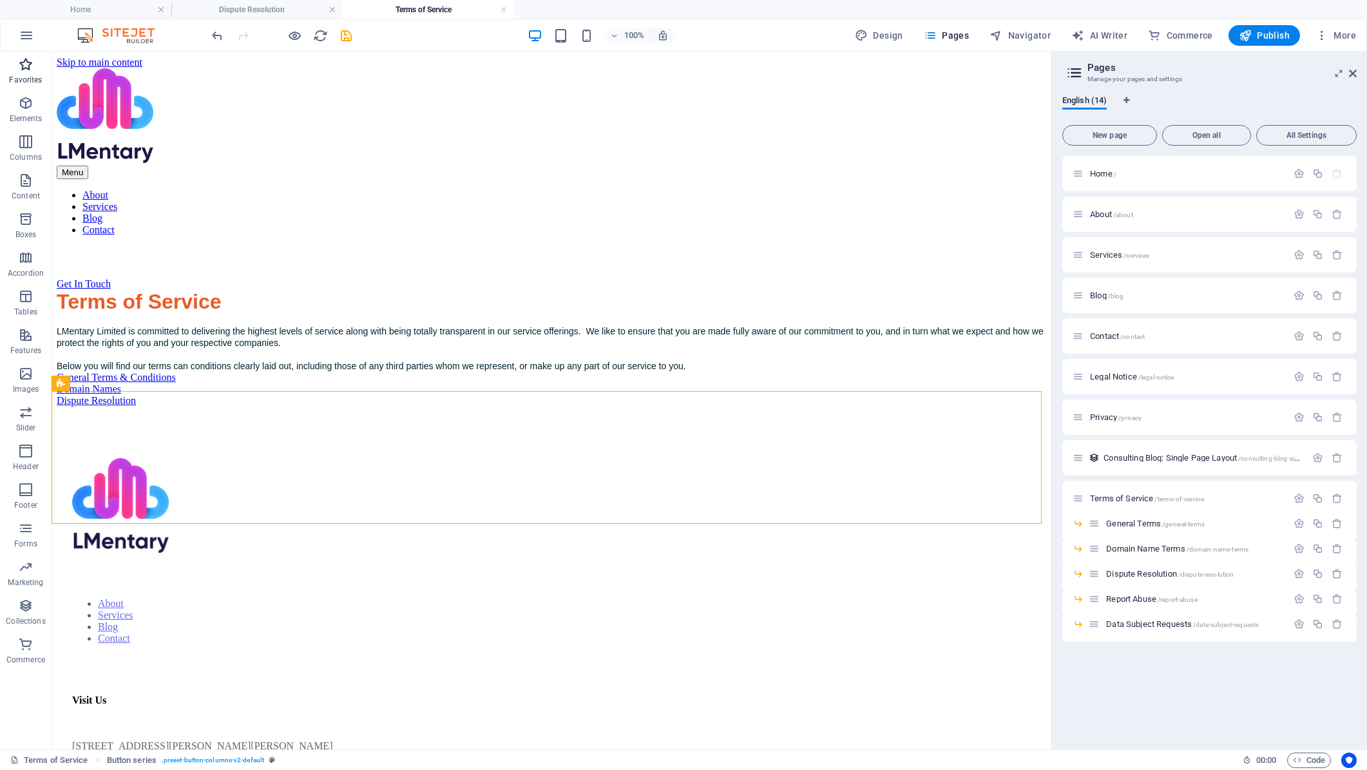
click at [25, 66] on icon "button" at bounding box center [25, 64] width 15 height 15
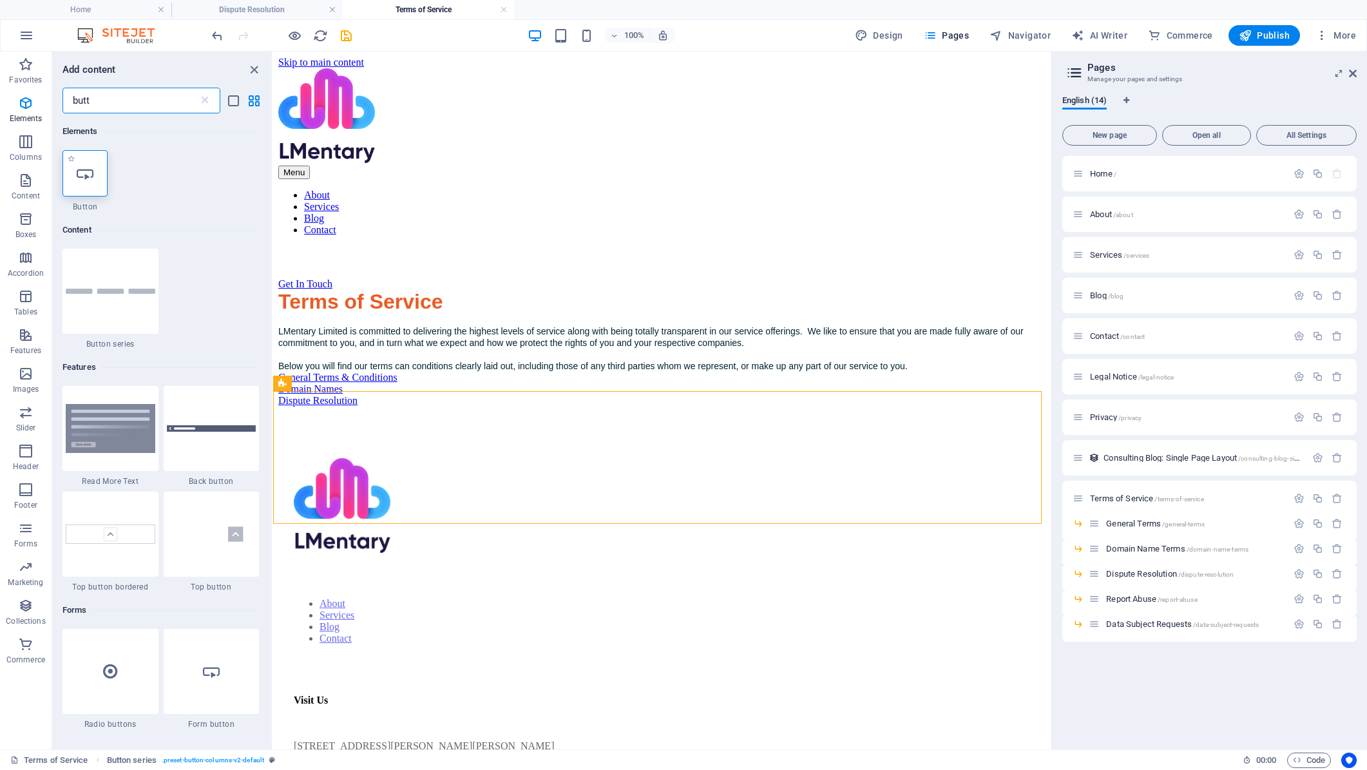
type input "butt"
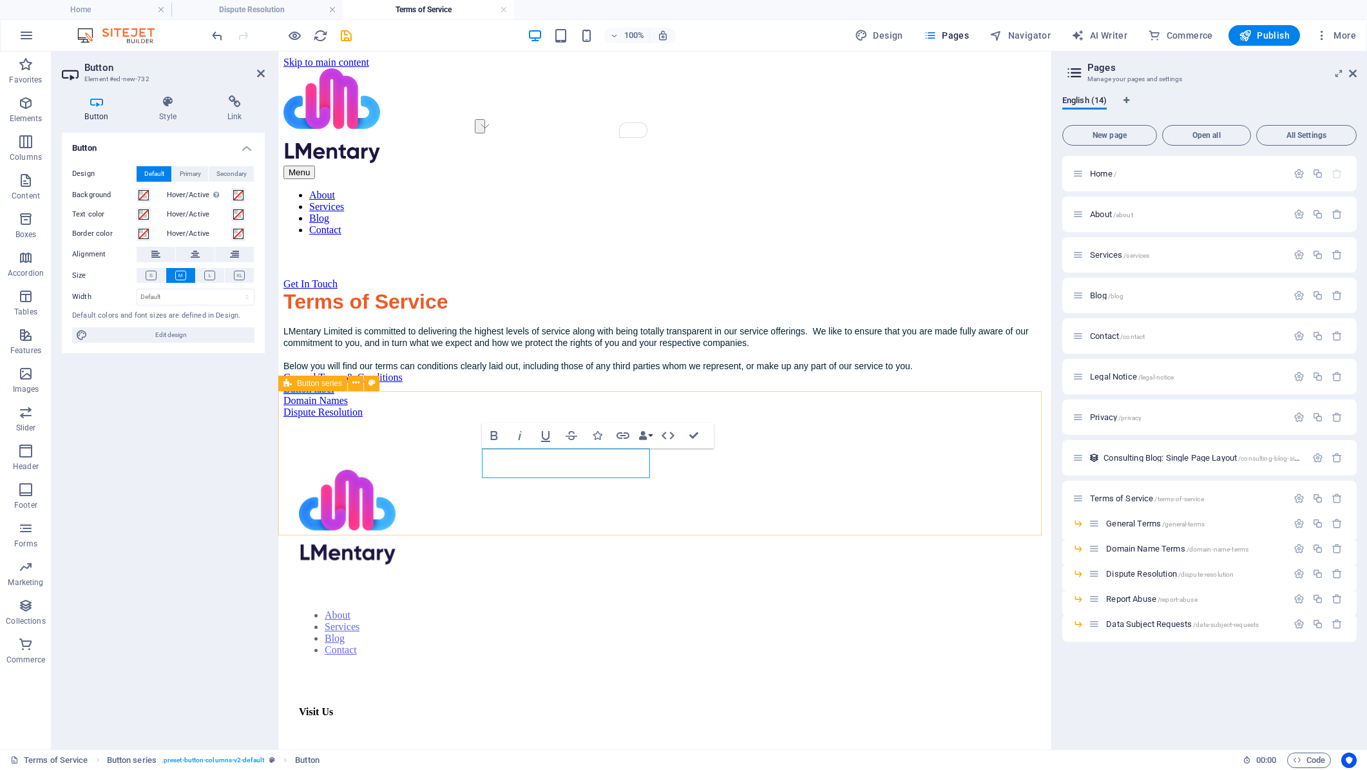
drag, startPoint x: 506, startPoint y: 461, endPoint x: 557, endPoint y: 506, distance: 68.4
click at [557, 418] on div "General Terms & Conditions Button label Domain Names Dispute Resolution" at bounding box center [664, 395] width 763 height 46
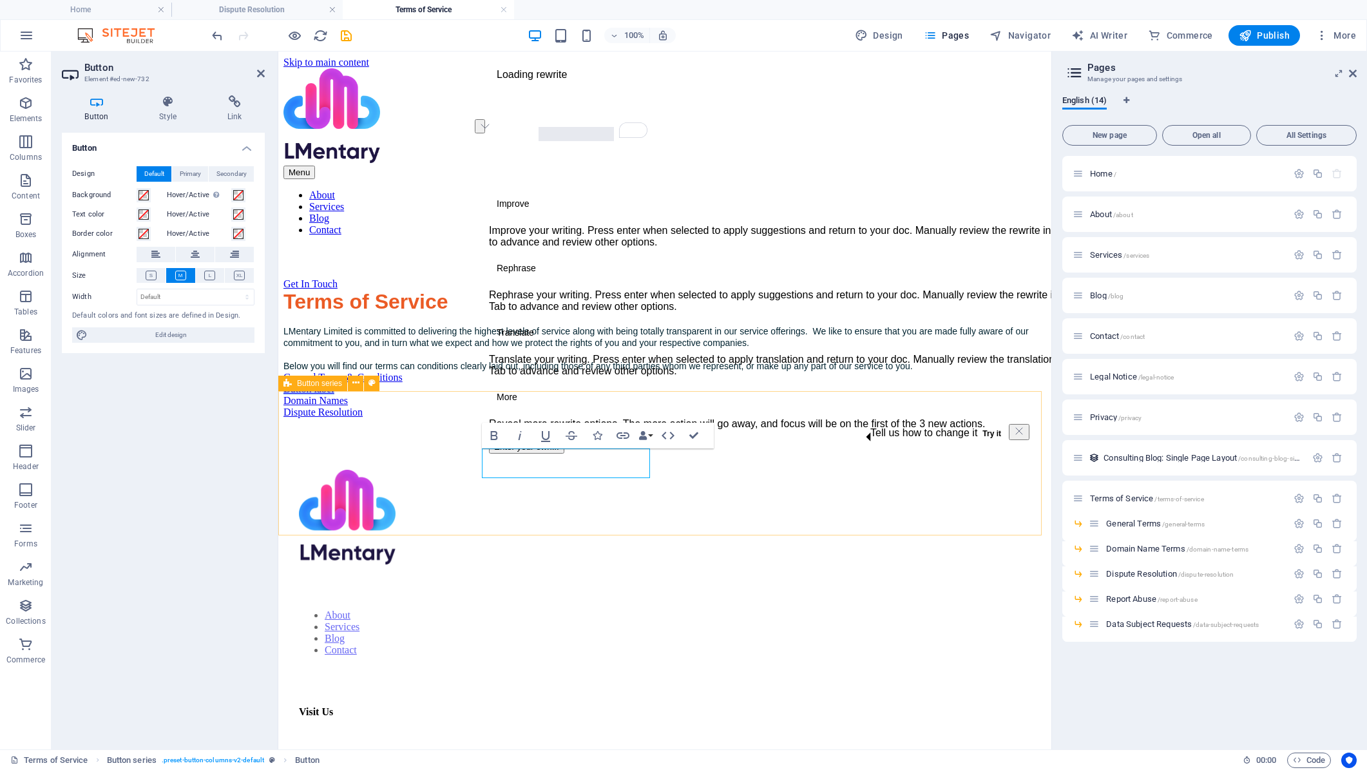
click at [482, 133] on button "See rewrite suggestions" at bounding box center [480, 126] width 10 height 14
click at [508, 418] on div "General Terms & Conditions Button label Domain Names Dispute Resolution" at bounding box center [664, 395] width 763 height 46
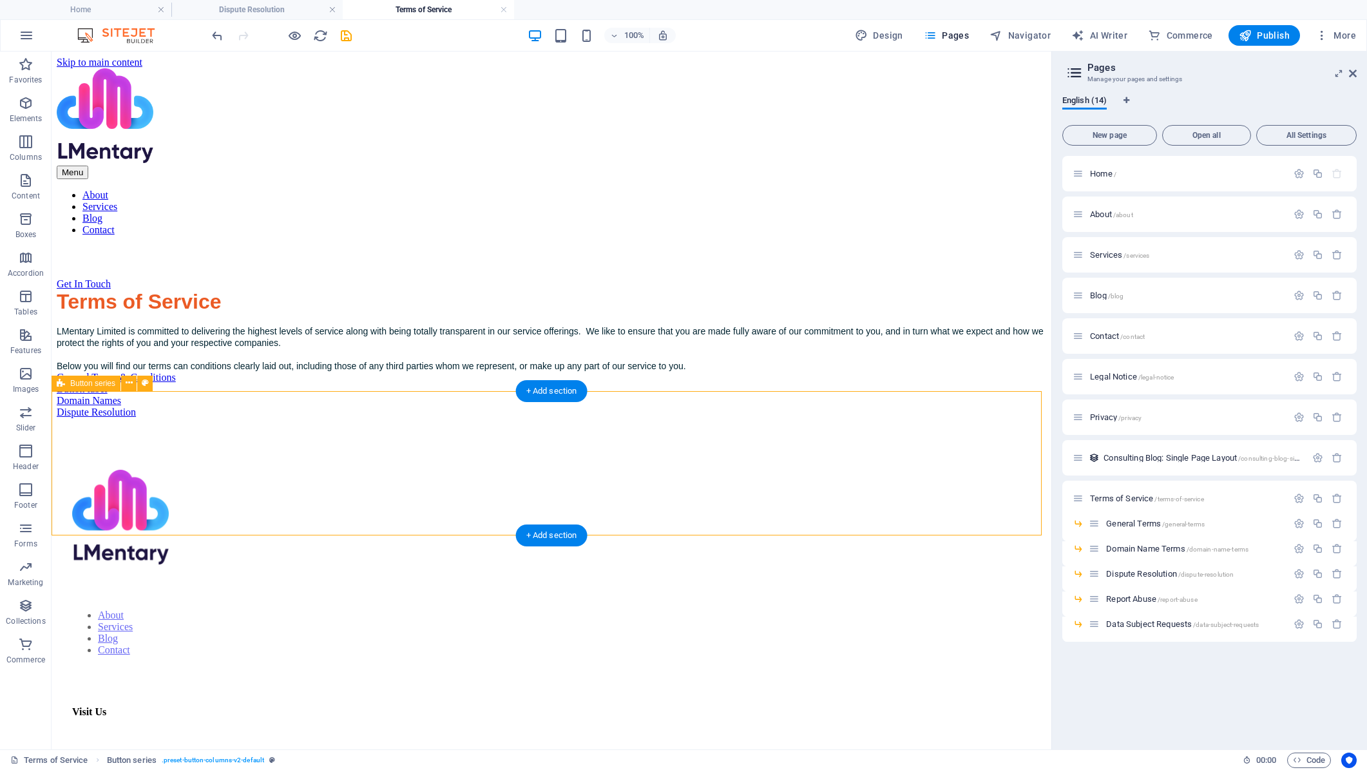
click at [110, 418] on div "General Terms & Conditions Button label Domain Names Dispute Resolution" at bounding box center [552, 395] width 990 height 46
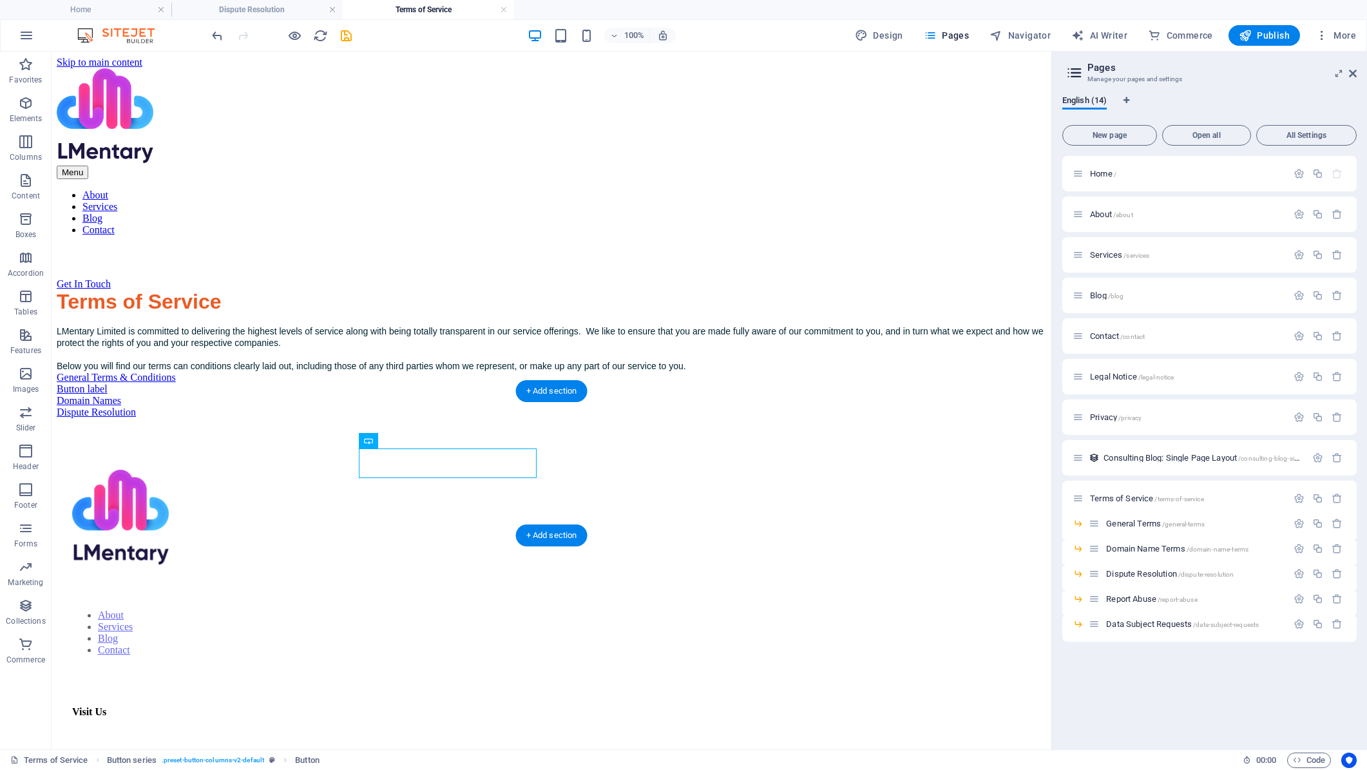
drag, startPoint x: 372, startPoint y: 463, endPoint x: 461, endPoint y: 443, distance: 91.0
drag, startPoint x: 417, startPoint y: 492, endPoint x: 396, endPoint y: 454, distance: 43.0
drag, startPoint x: 446, startPoint y: 492, endPoint x: 890, endPoint y: 463, distance: 444.2
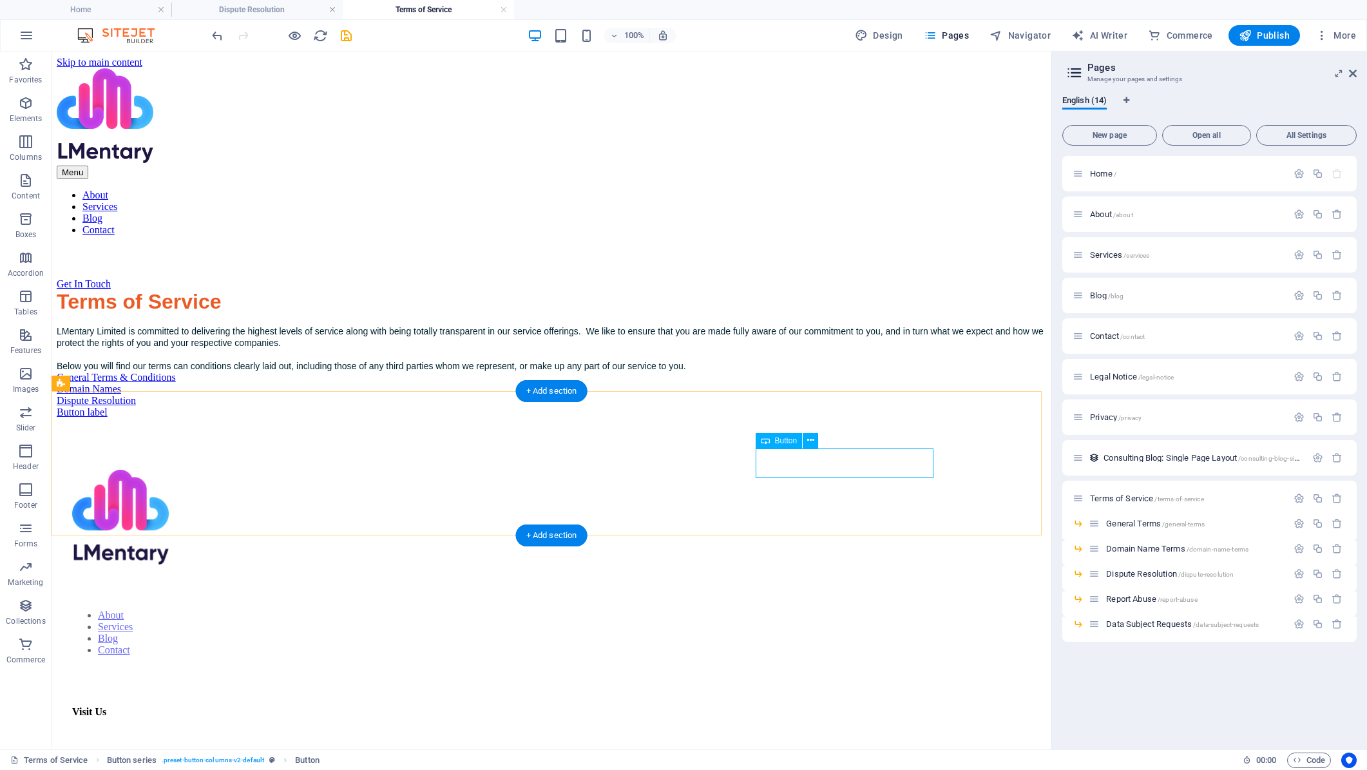
click at [837, 418] on div "Button label" at bounding box center [552, 413] width 990 height 12
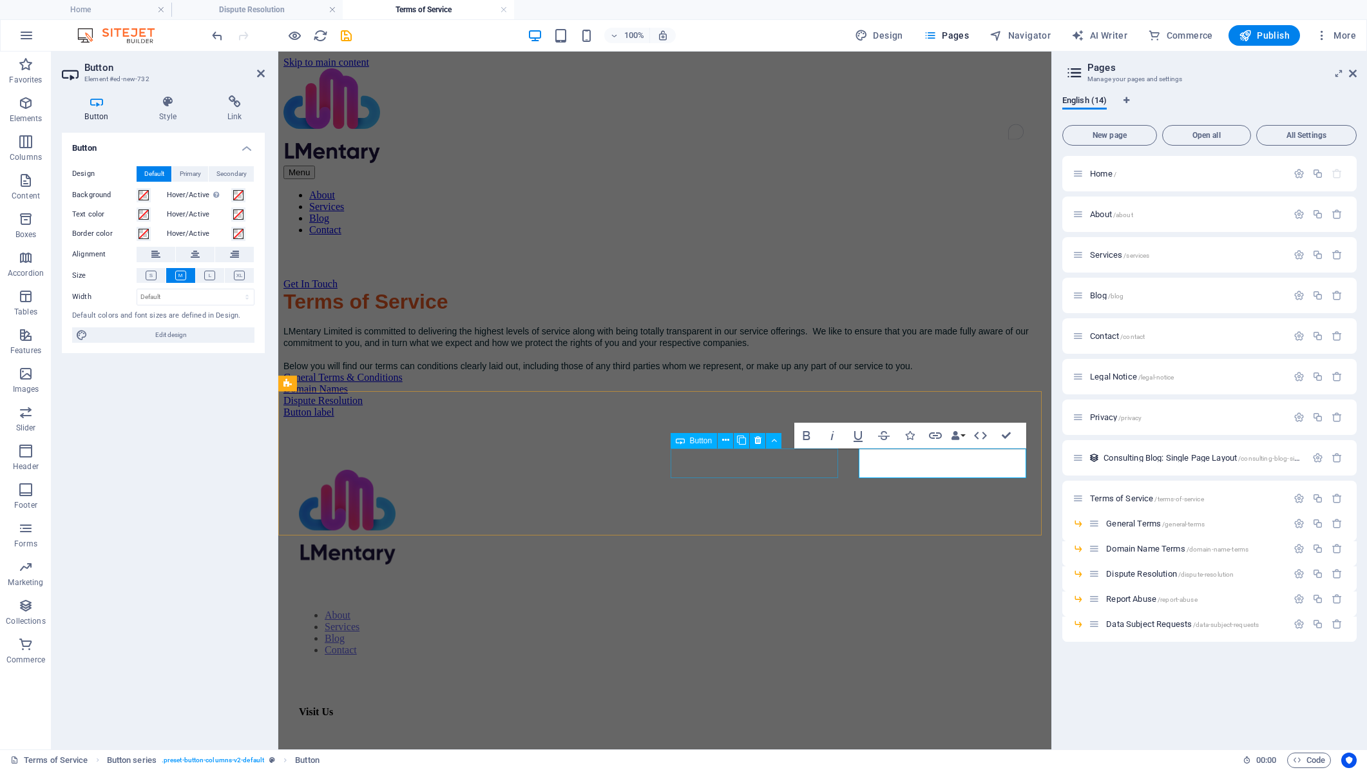
click at [837, 407] on div "Dispute Resolution" at bounding box center [664, 401] width 763 height 12
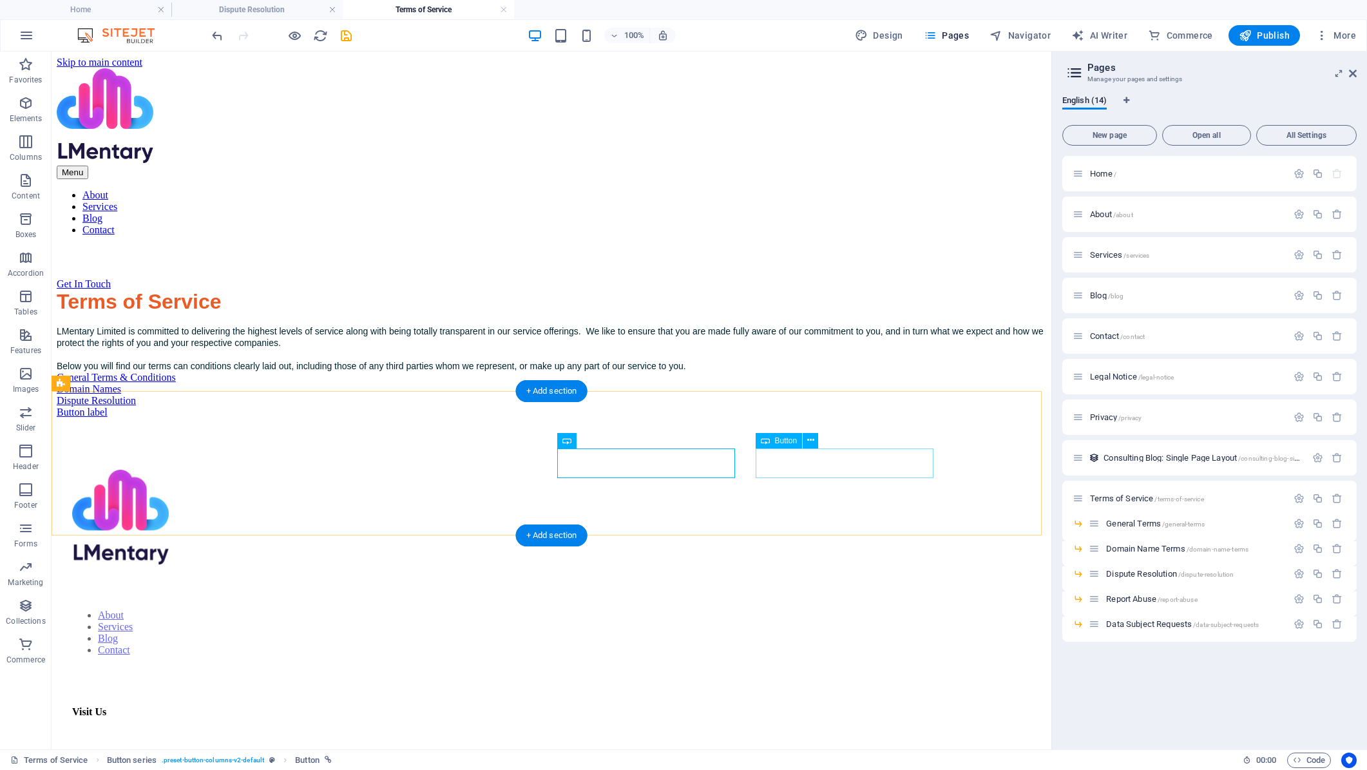
click at [868, 418] on div "Button label" at bounding box center [552, 413] width 990 height 12
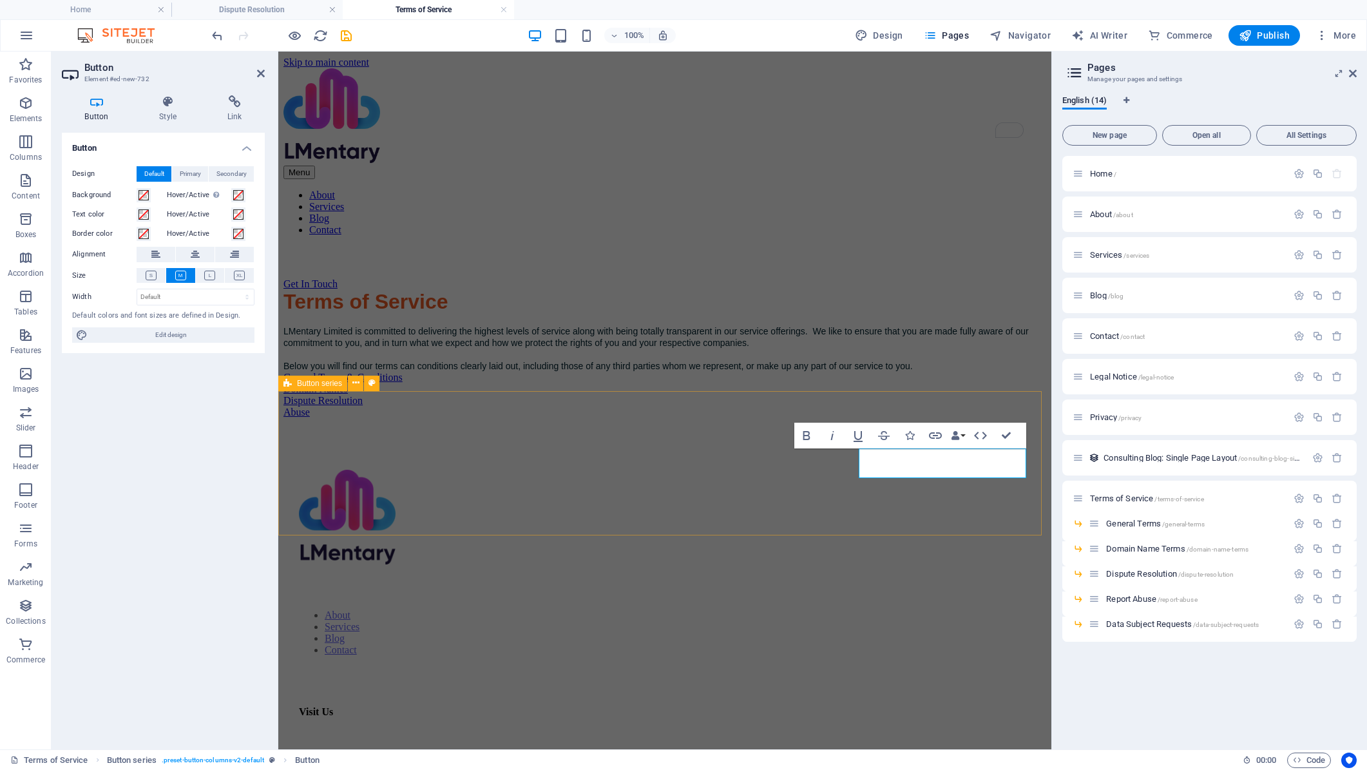
click at [957, 418] on div "General Terms & Conditions Domain Names Dispute Resolution Abuse" at bounding box center [664, 395] width 763 height 46
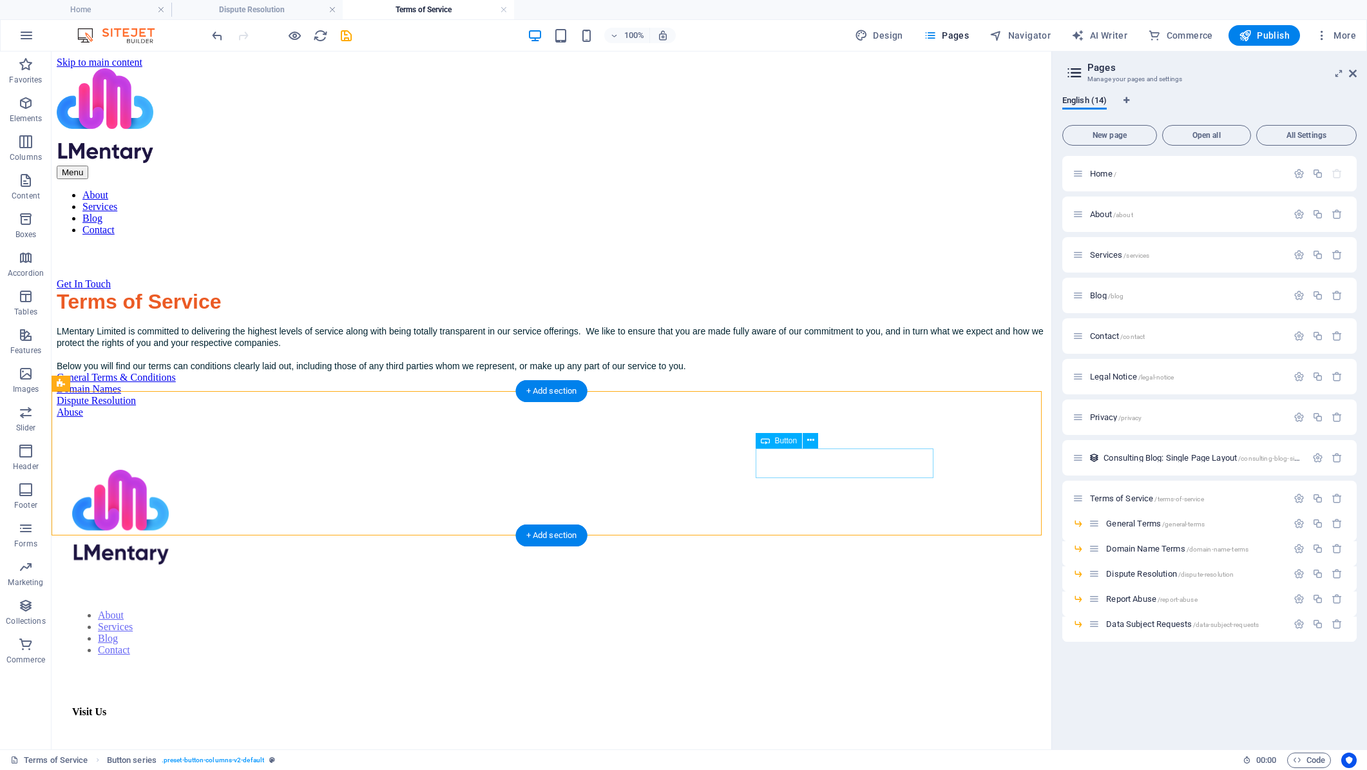
click at [852, 418] on div "Abuse" at bounding box center [552, 413] width 990 height 12
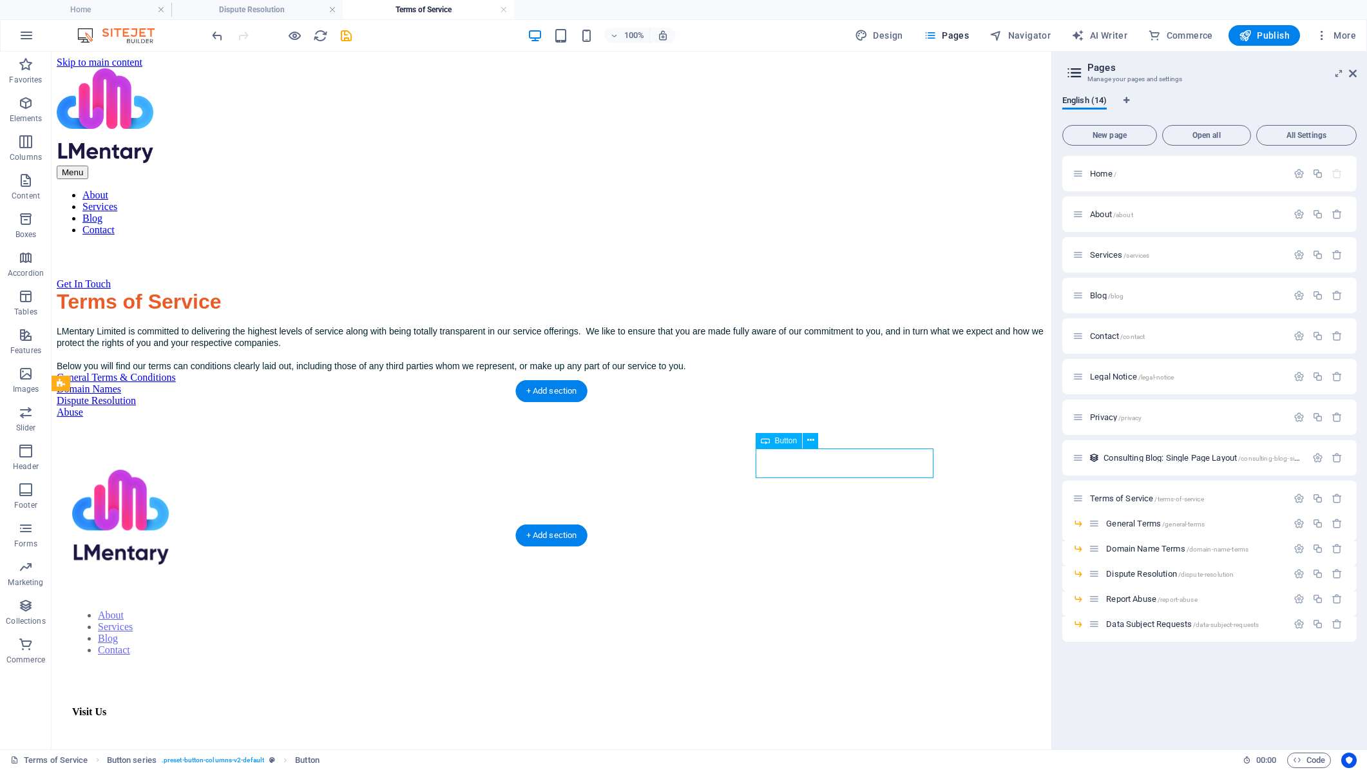
click at [852, 418] on div "Abuse" at bounding box center [552, 413] width 990 height 12
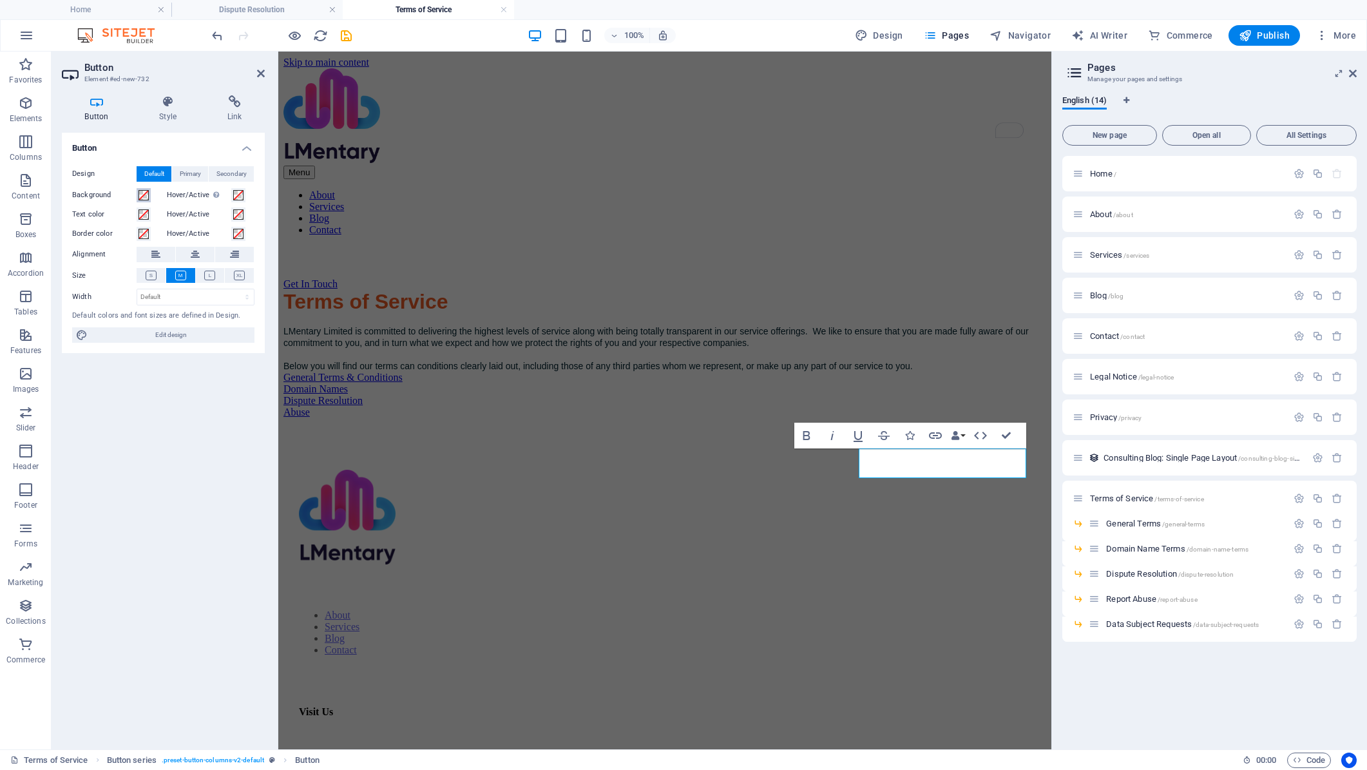
click at [144, 195] on span at bounding box center [144, 195] width 10 height 10
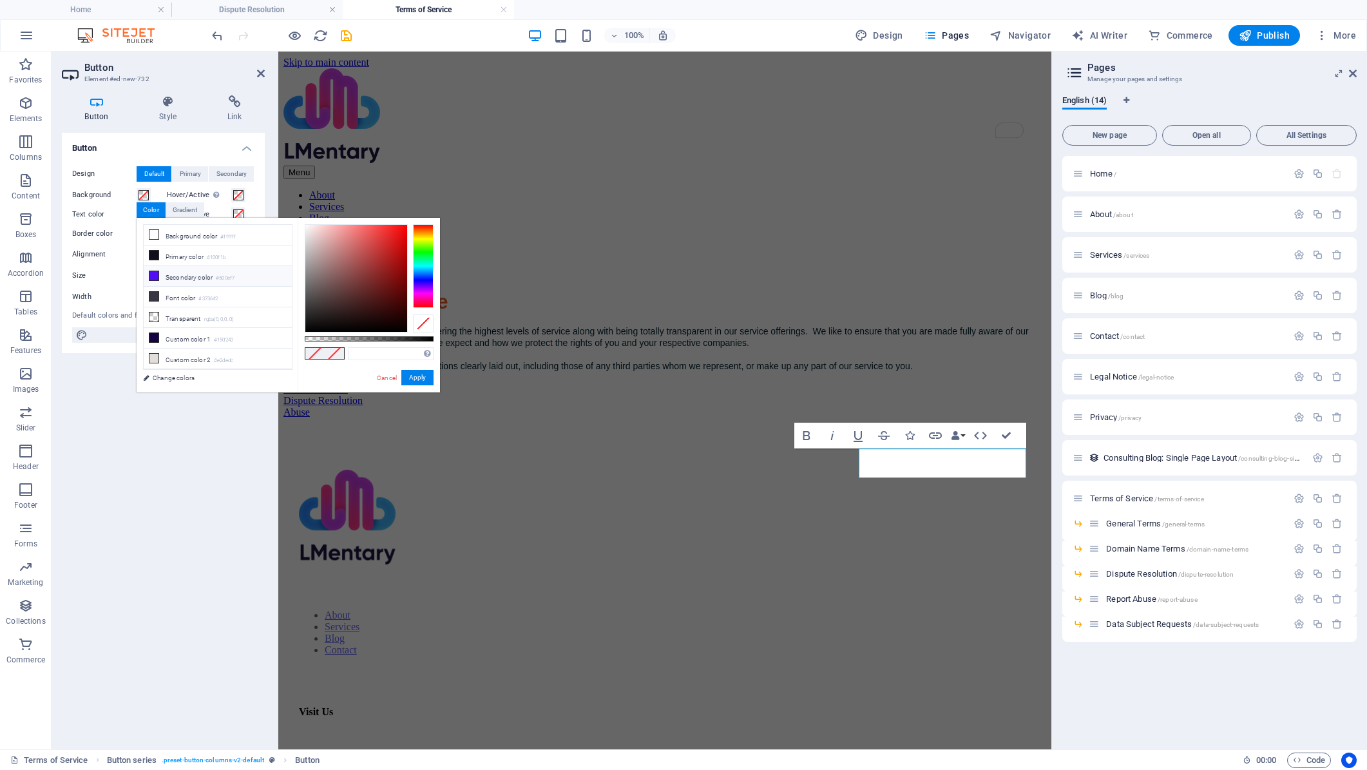
click at [165, 274] on li "Secondary color #500ef7" at bounding box center [218, 276] width 148 height 21
type input "#500ef7"
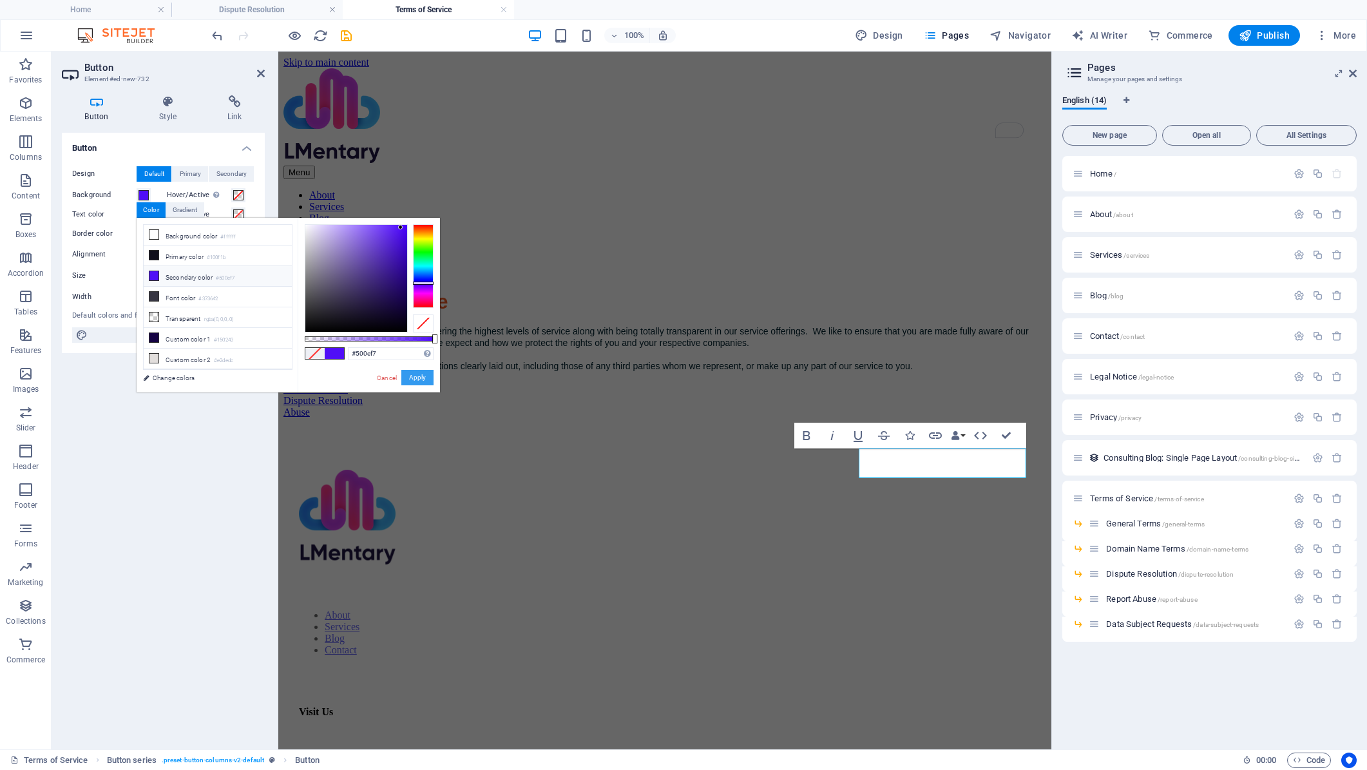
click at [419, 376] on button "Apply" at bounding box center [417, 377] width 32 height 15
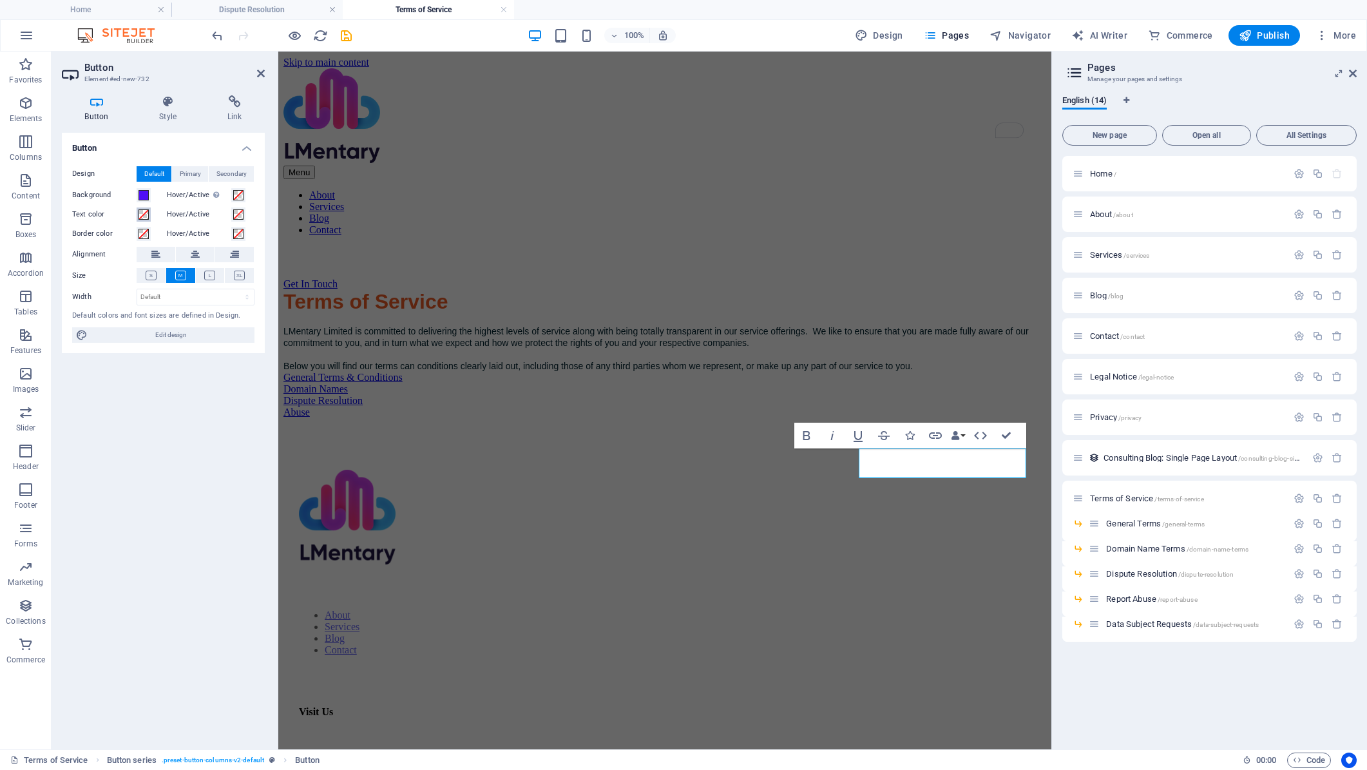
click at [146, 216] on span at bounding box center [144, 214] width 10 height 10
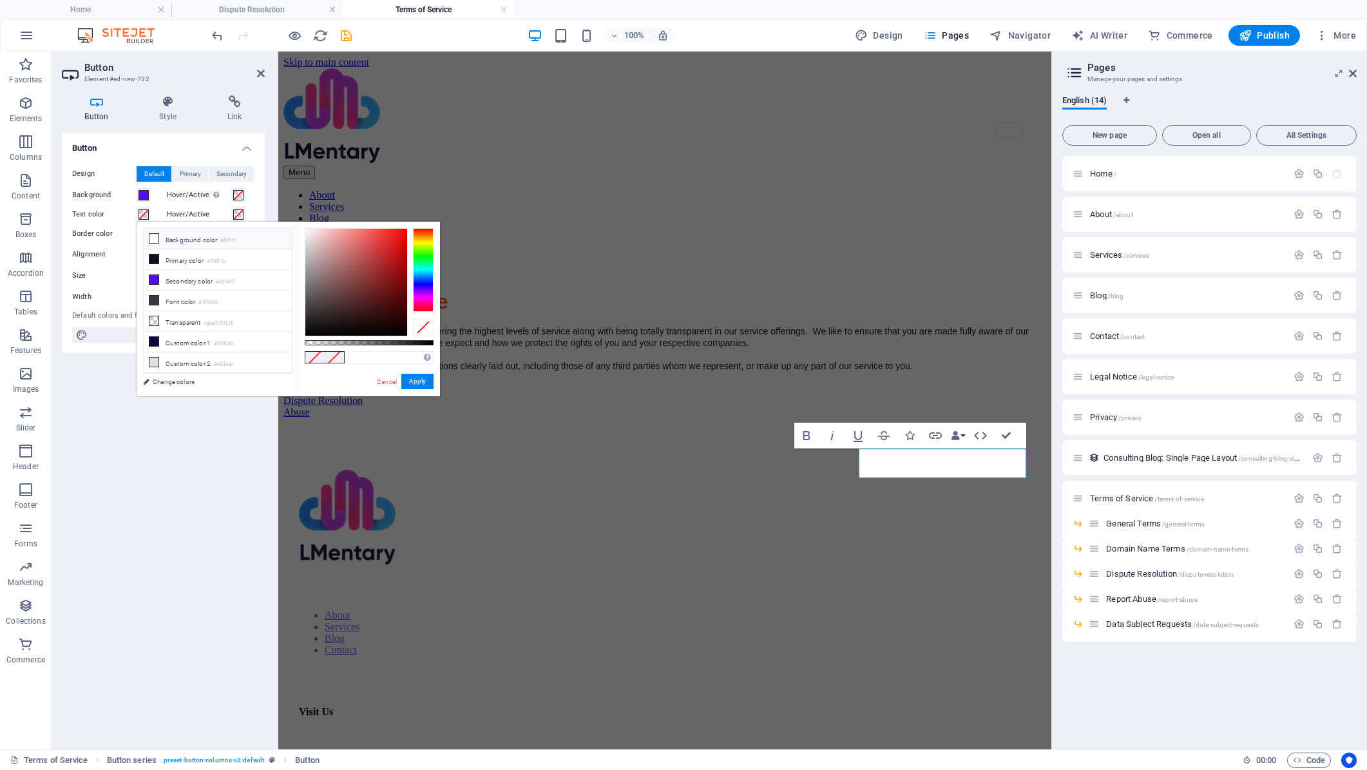
click at [187, 242] on li "Background color #ffffff" at bounding box center [218, 239] width 148 height 21
type input "#ffffff"
click at [431, 383] on button "Apply" at bounding box center [417, 381] width 32 height 15
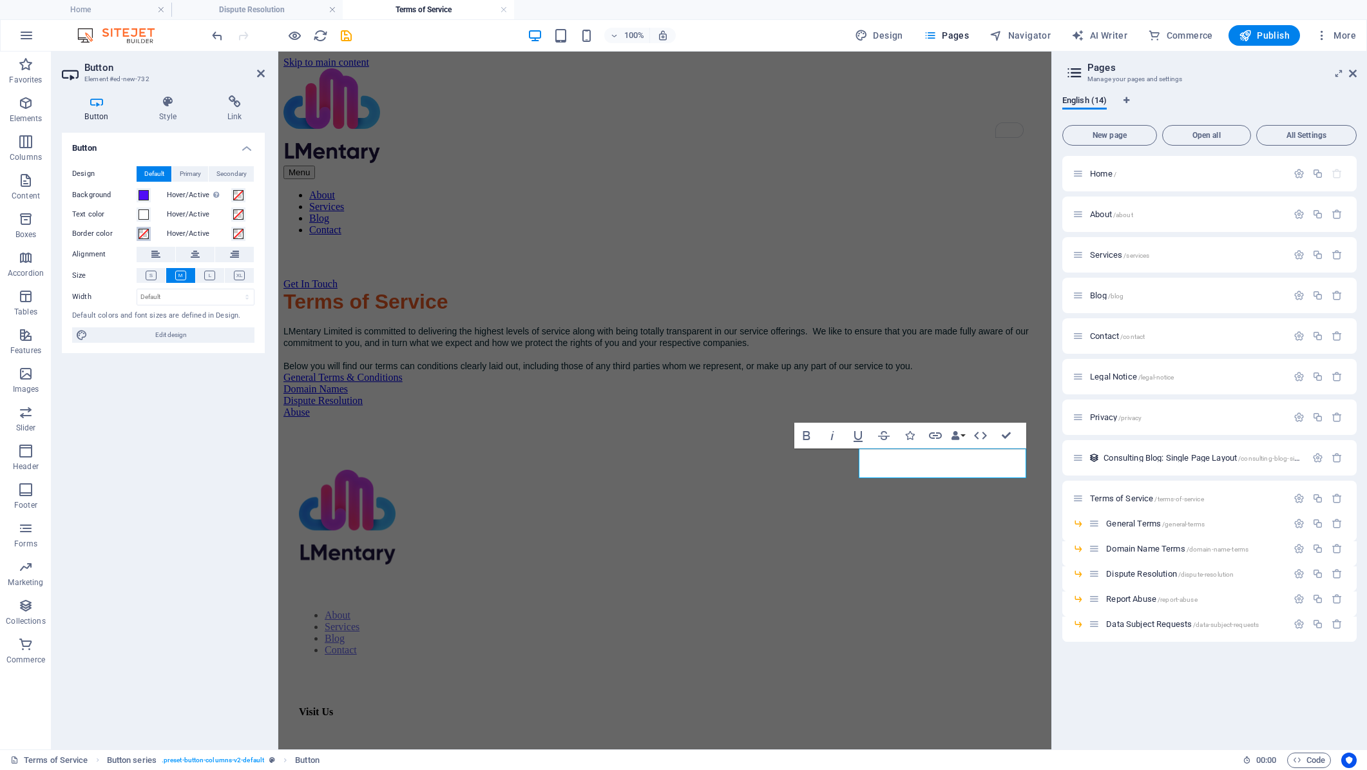
click at [146, 233] on span at bounding box center [144, 234] width 10 height 10
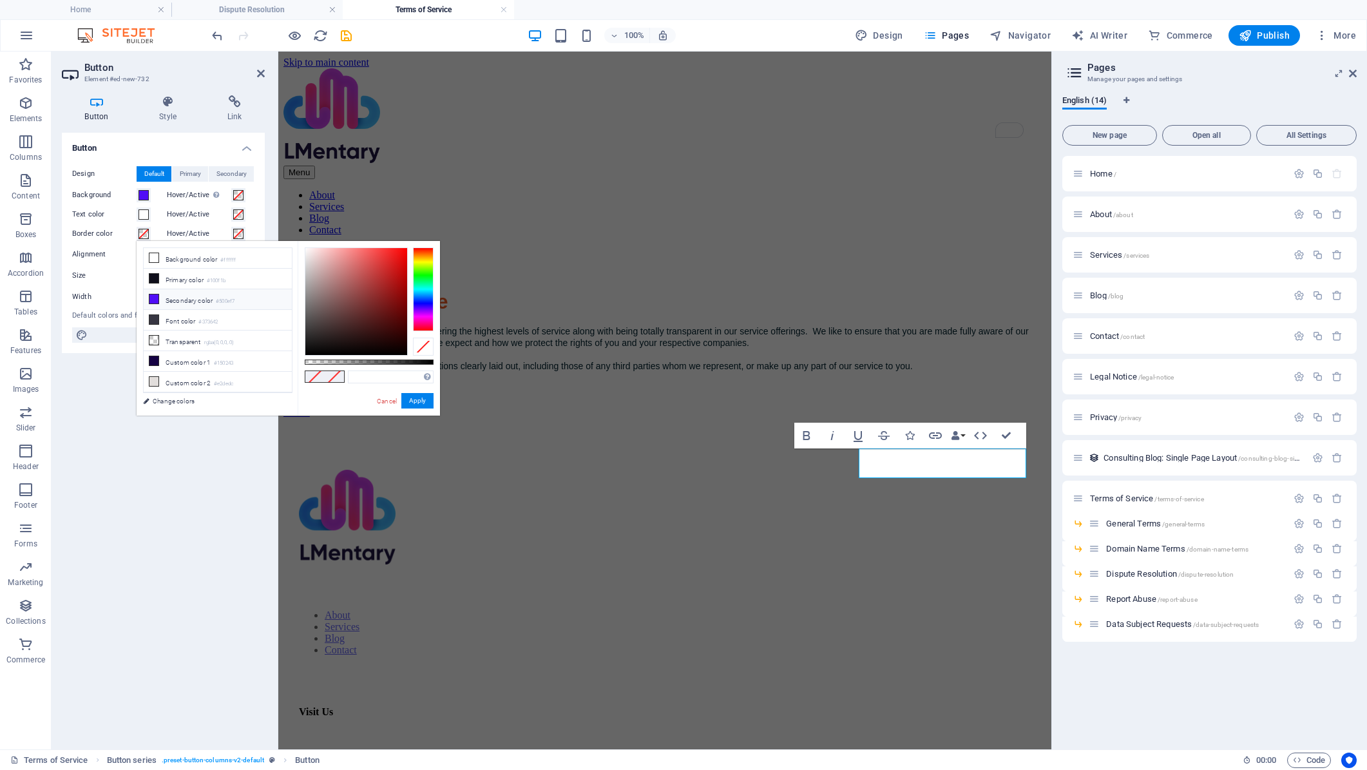
click at [217, 300] on li "Secondary color #500ef7" at bounding box center [218, 299] width 148 height 21
type input "#500ef7"
click at [430, 403] on button "Apply" at bounding box center [417, 400] width 32 height 15
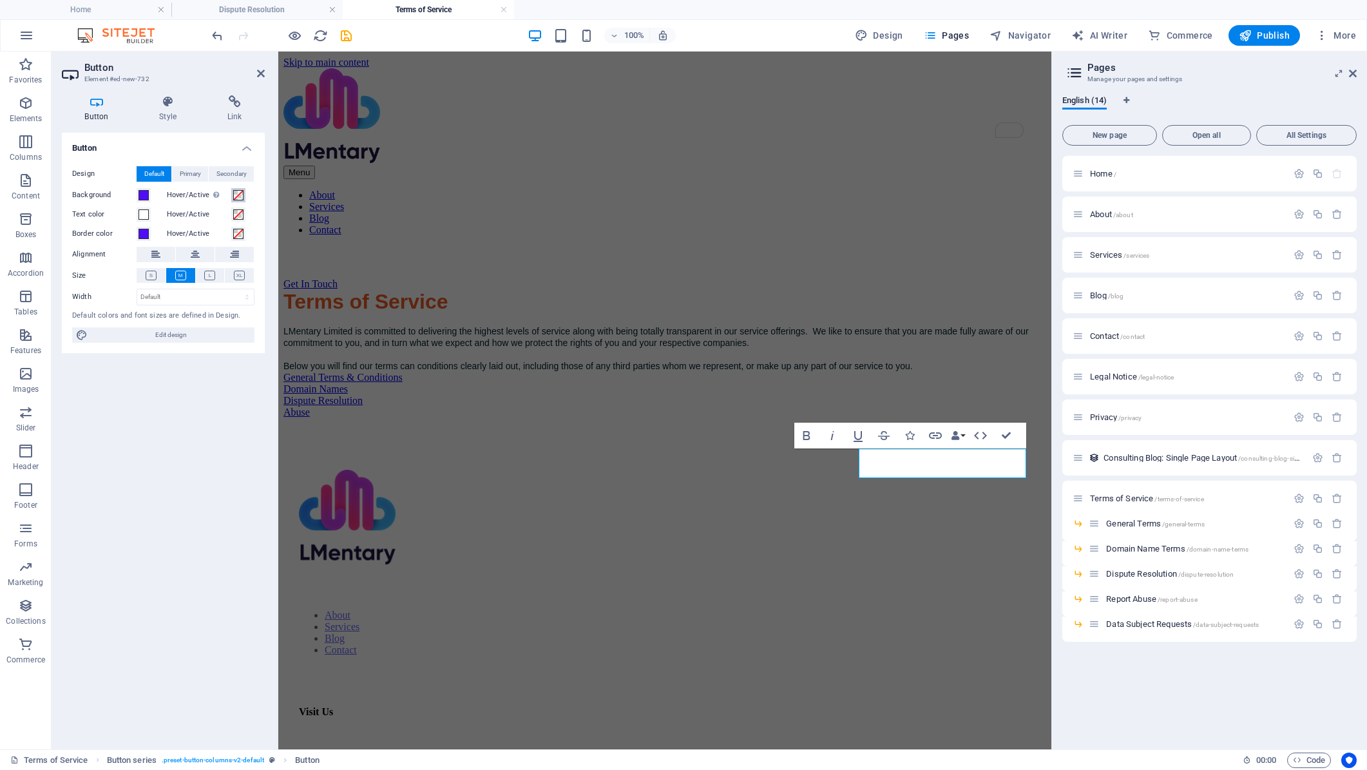
click at [239, 196] on span at bounding box center [238, 195] width 10 height 10
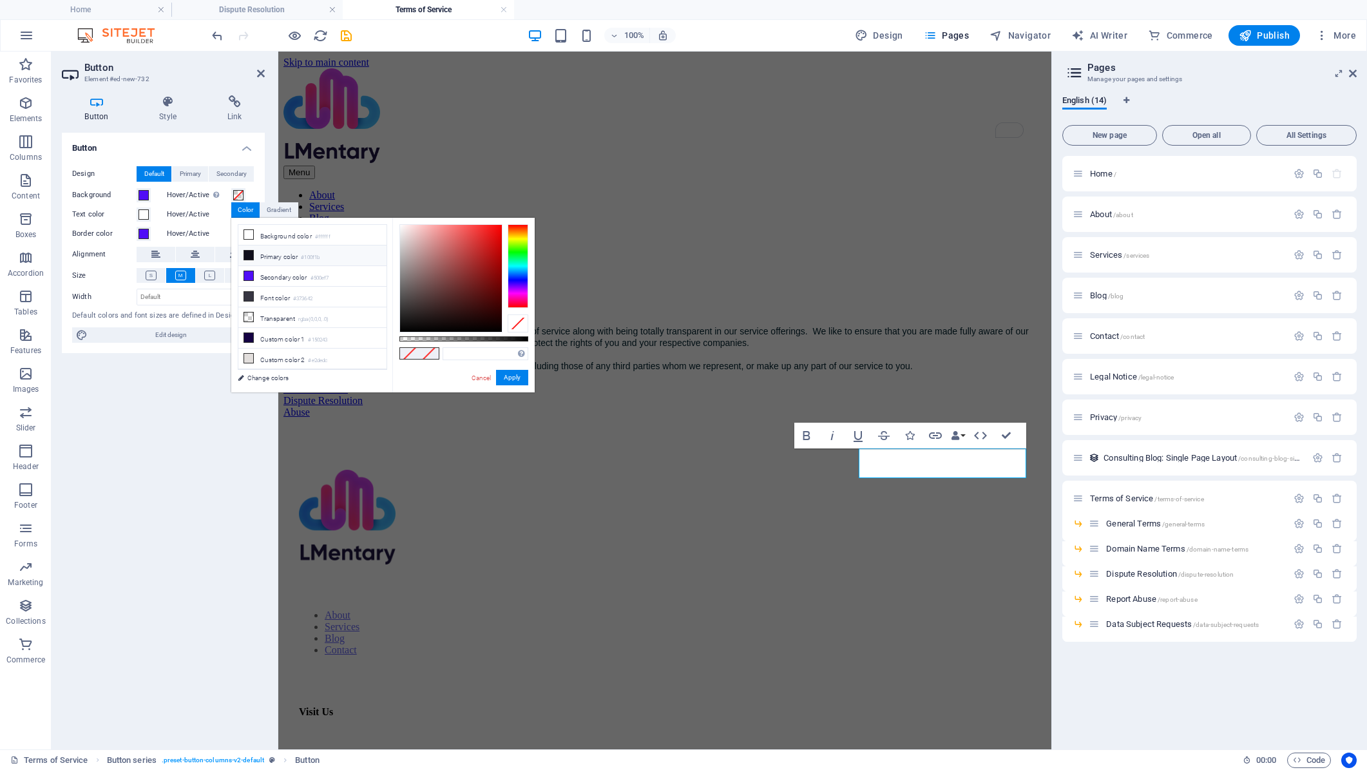
click at [271, 260] on li "Primary color #100f1b" at bounding box center [312, 255] width 148 height 21
type input "#100f1b"
click at [522, 382] on button "Apply" at bounding box center [512, 377] width 32 height 15
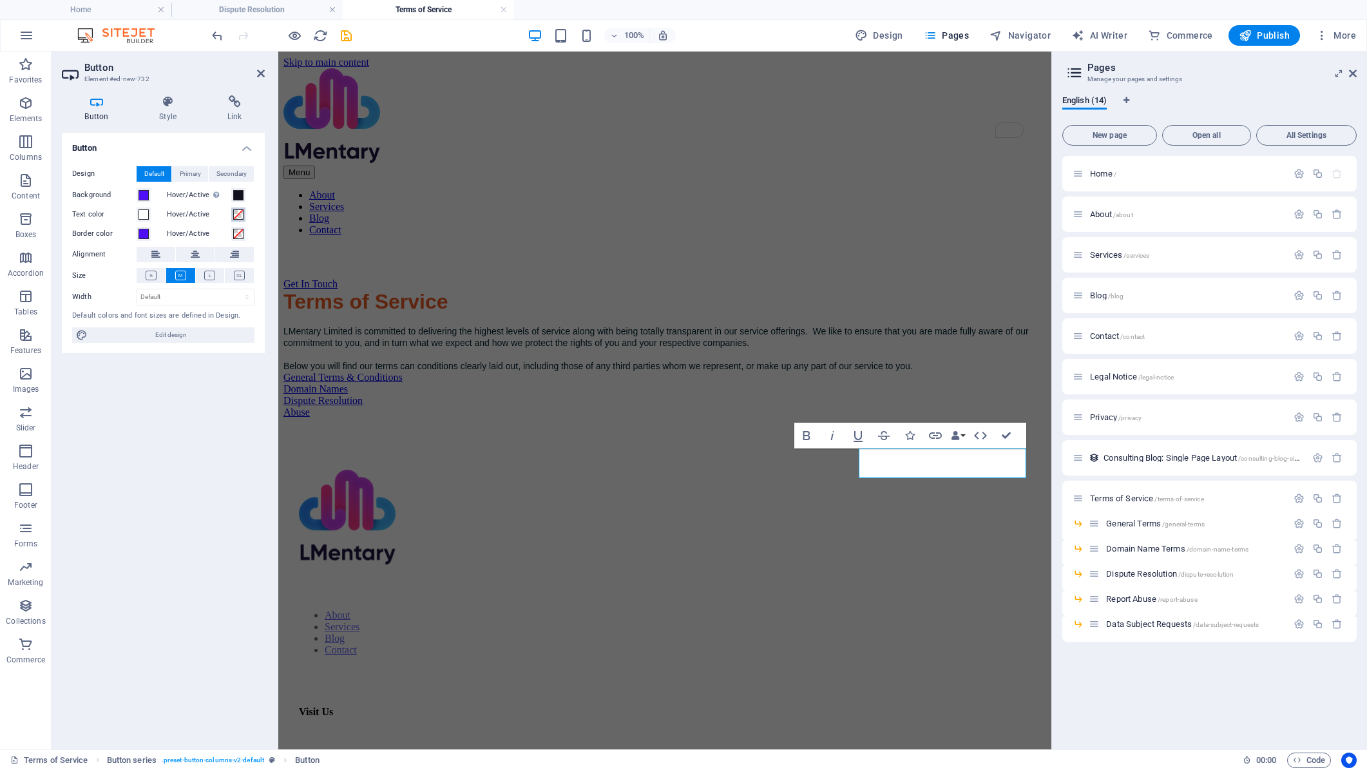
click at [237, 216] on span at bounding box center [238, 214] width 10 height 10
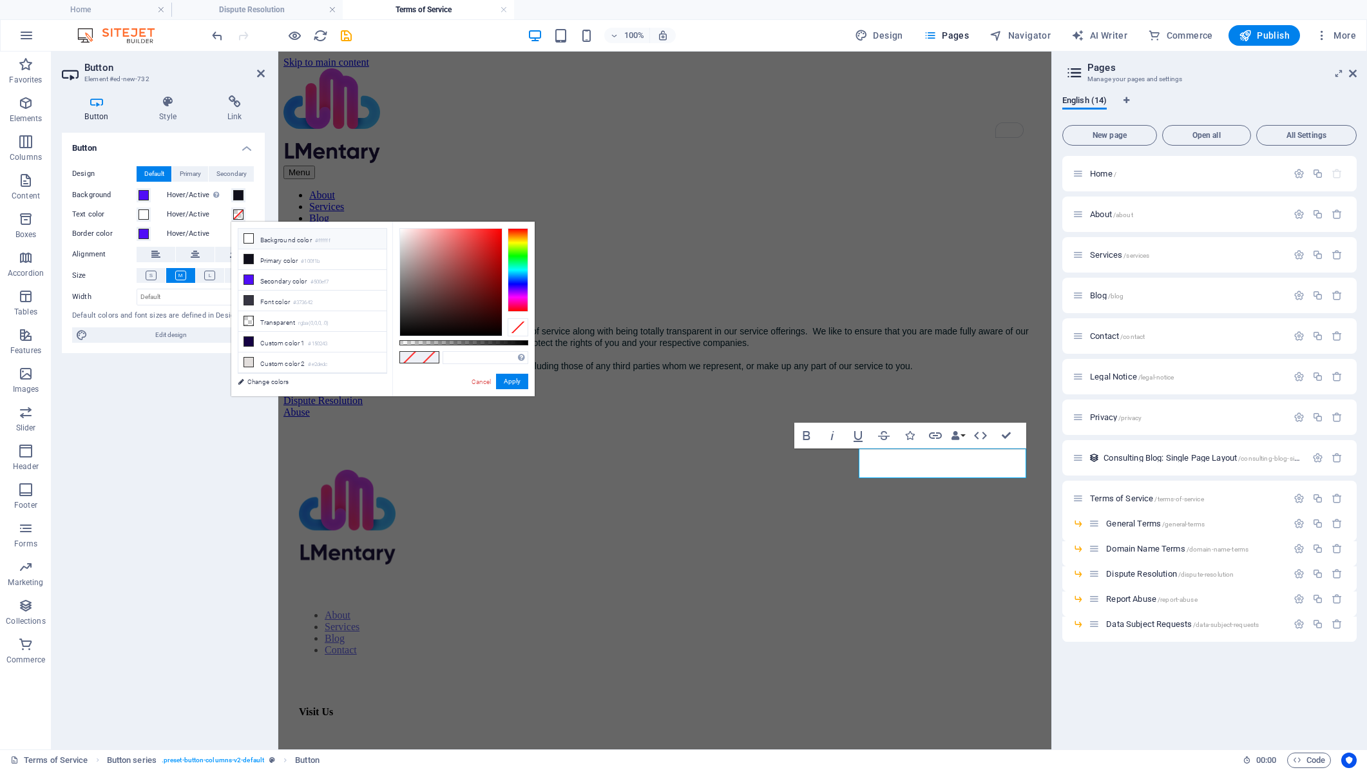
click at [268, 239] on li "Background color #ffffff" at bounding box center [312, 239] width 148 height 21
type input "#ffffff"
click at [510, 382] on button "Apply" at bounding box center [512, 381] width 32 height 15
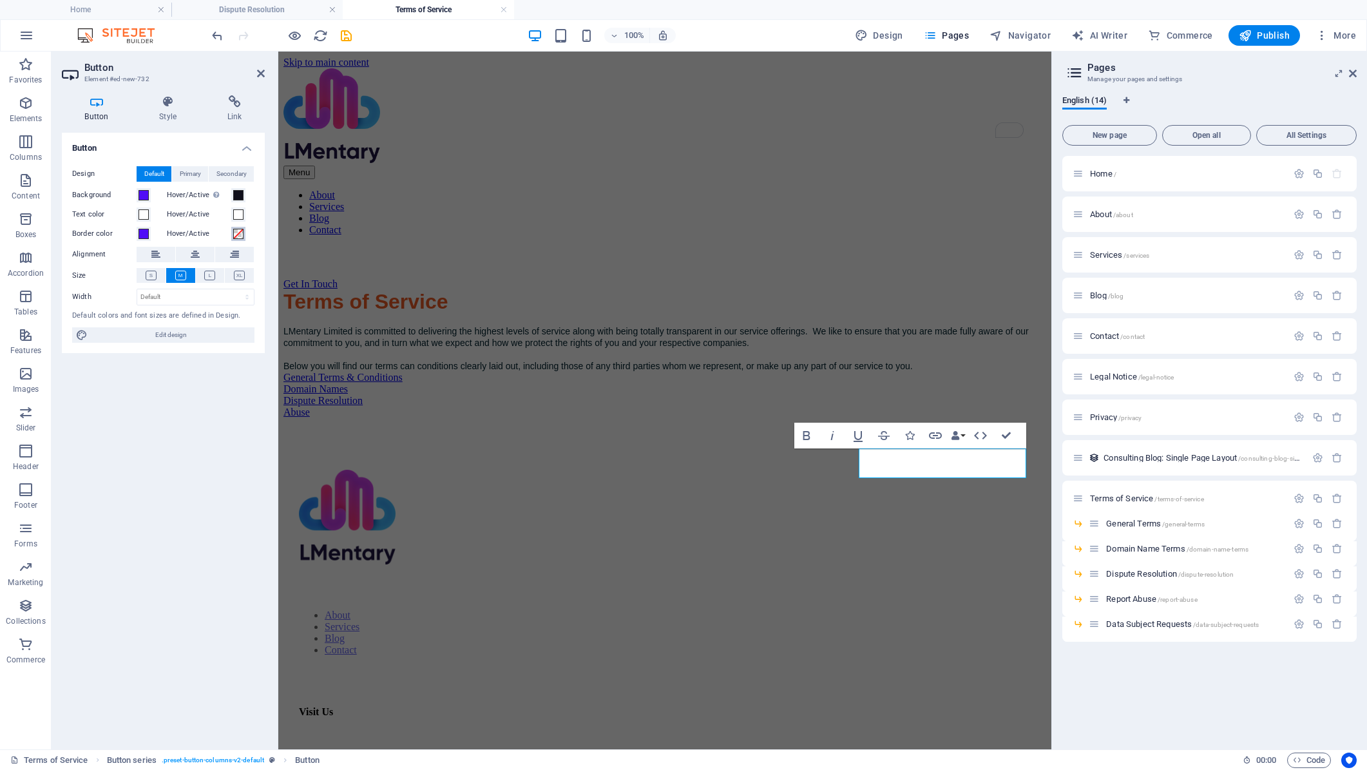
click at [242, 234] on span at bounding box center [238, 234] width 10 height 10
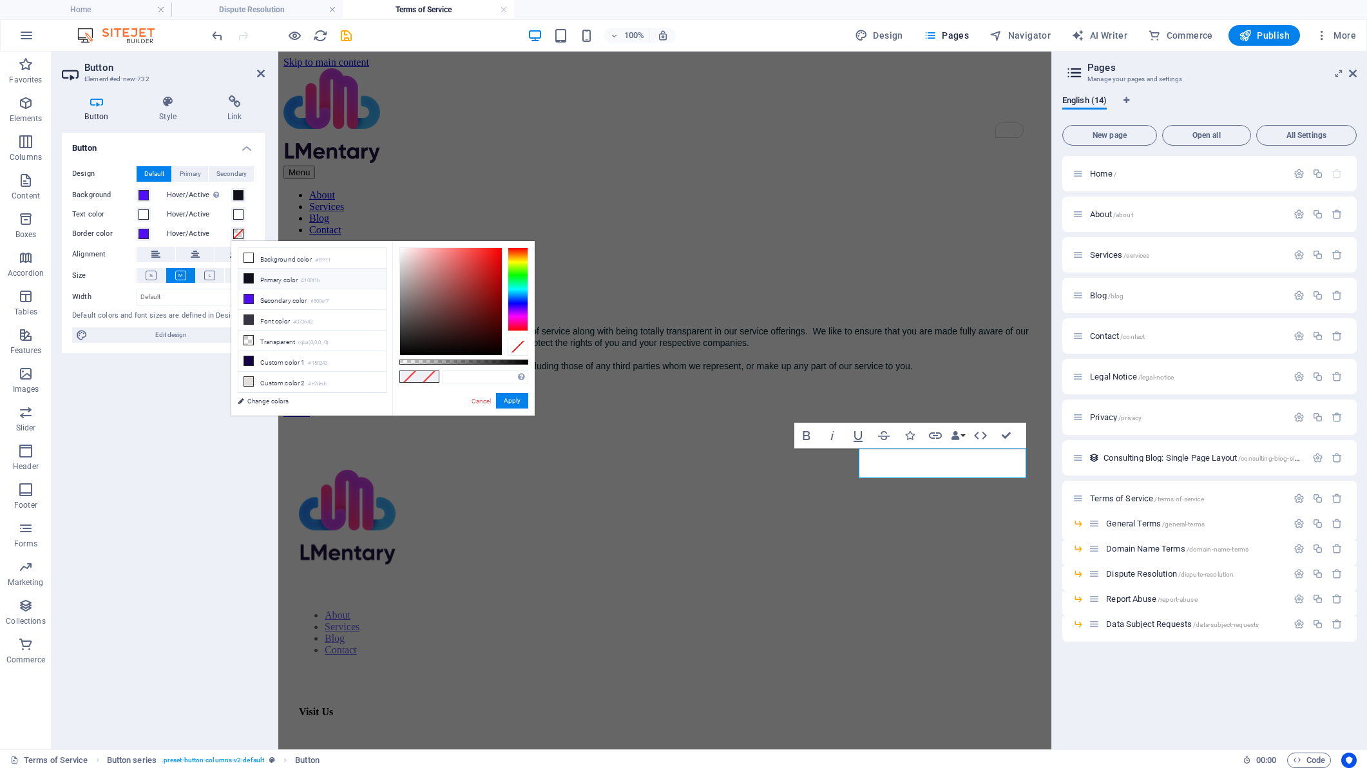
click at [271, 281] on li "Primary color #100f1b" at bounding box center [312, 279] width 148 height 21
type input "#100f1b"
click at [520, 396] on button "Apply" at bounding box center [512, 400] width 32 height 15
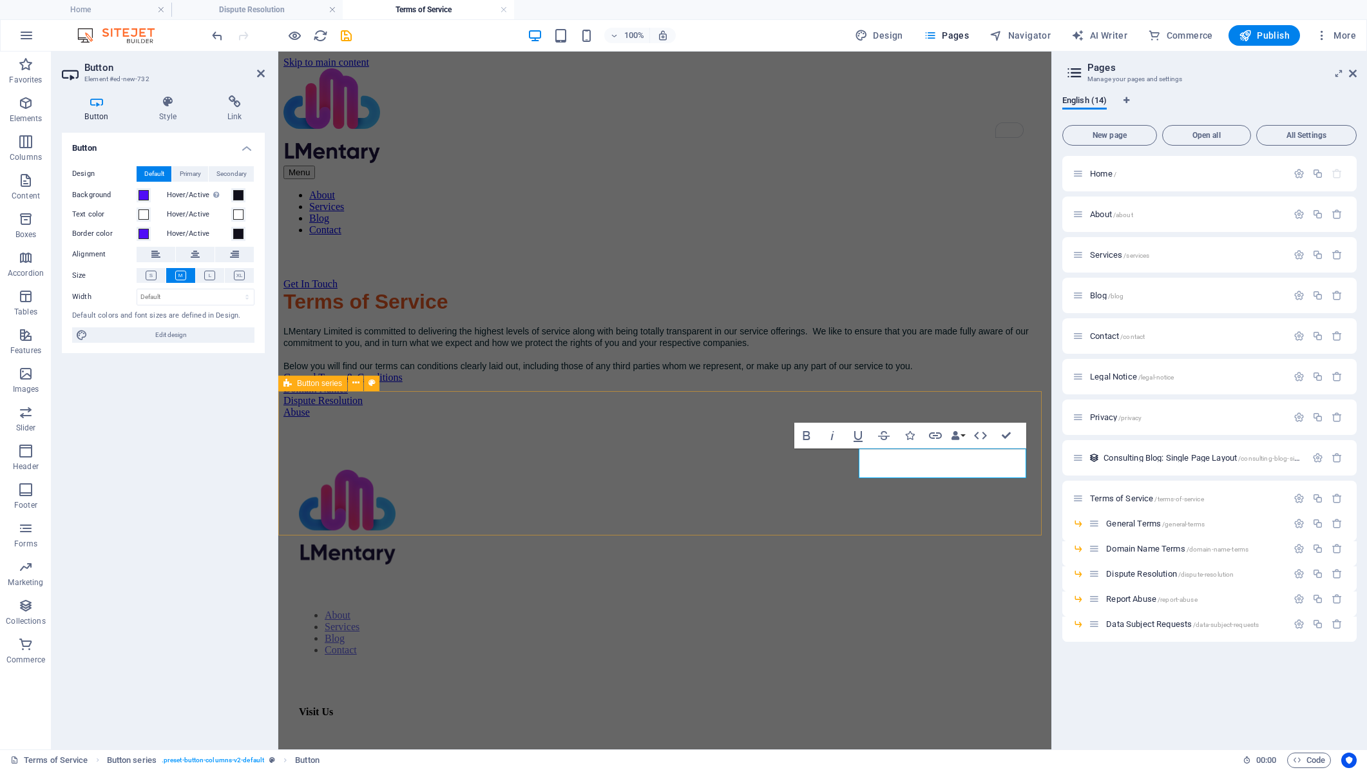
drag, startPoint x: 678, startPoint y: 517, endPoint x: 906, endPoint y: 517, distance: 227.4
click at [906, 418] on div "General Terms & Conditions Domain Names Dispute Resolution Abuse" at bounding box center [664, 395] width 763 height 46
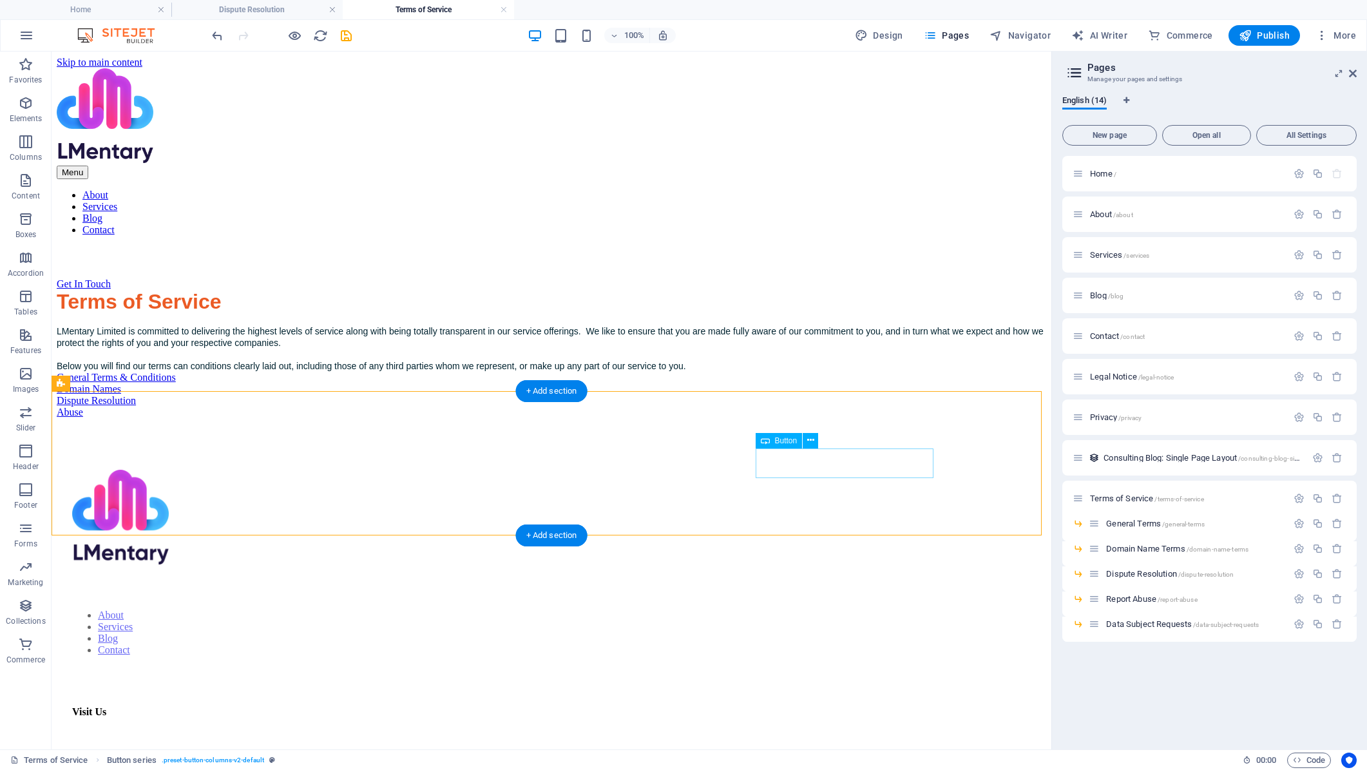
click at [854, 418] on div "Abuse" at bounding box center [552, 413] width 990 height 12
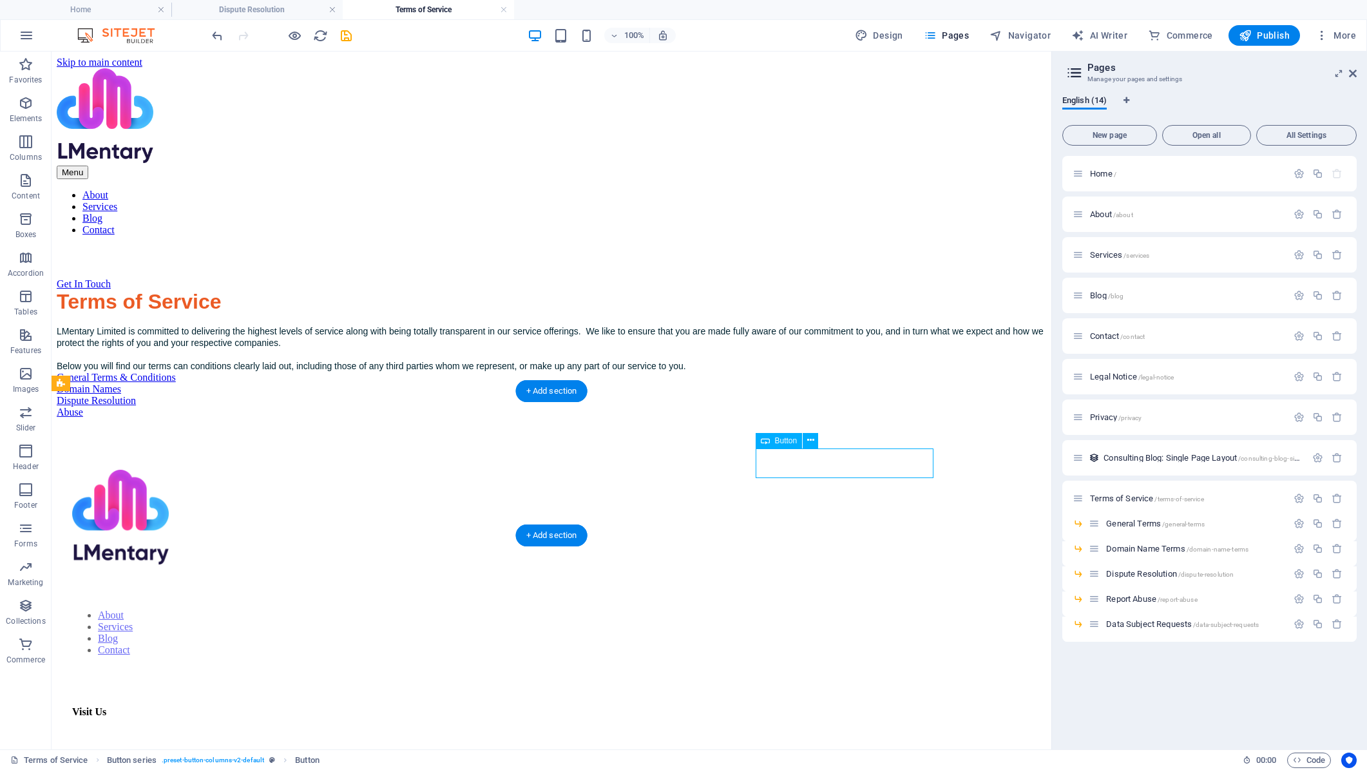
click at [854, 418] on div "Abuse" at bounding box center [552, 413] width 990 height 12
select select
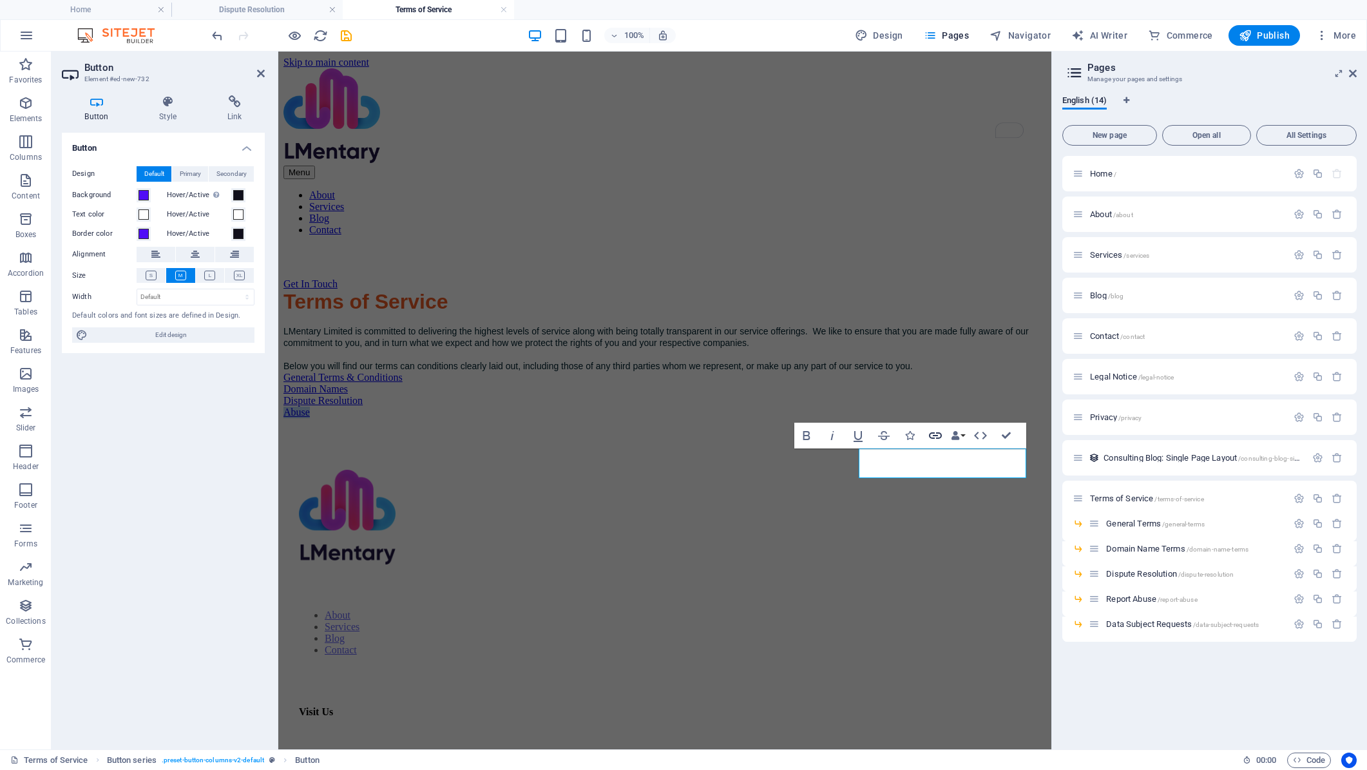
click at [935, 435] on icon "button" at bounding box center [935, 435] width 13 height 6
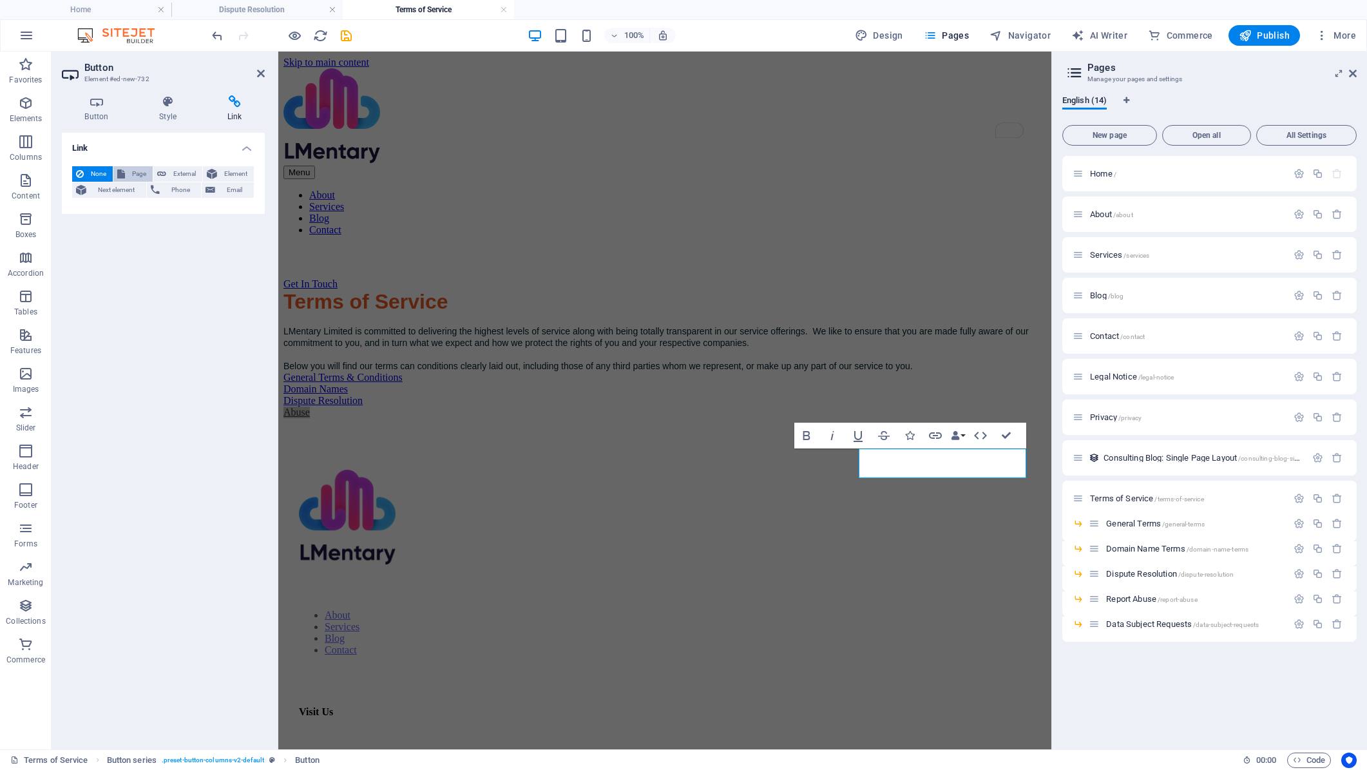
click at [144, 168] on span "Page" at bounding box center [139, 173] width 20 height 15
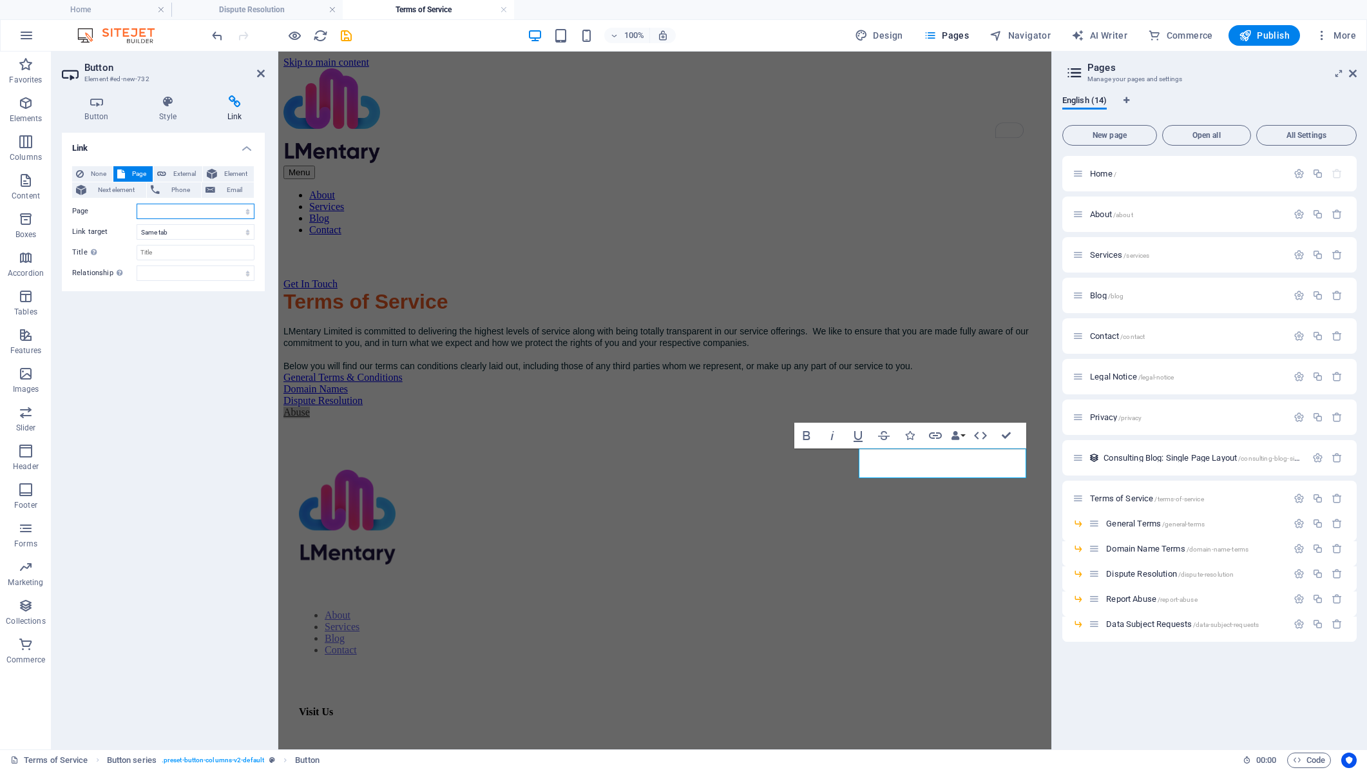
click at [158, 211] on select "Home About Services Blog Contact Legal Notice Privacy Terms of Service -- Gener…" at bounding box center [196, 211] width 118 height 15
select select "11"
click at [137, 204] on select "Home About Services Blog Contact Legal Notice Privacy Terms of Service -- Gener…" at bounding box center [196, 211] width 118 height 15
click at [1164, 678] on div "Home / About /about Services /services Blog /blog Contact /contact Legal Notice…" at bounding box center [1209, 447] width 294 height 583
click at [1101, 598] on div "Report Abuse /report-abuse" at bounding box center [1188, 598] width 198 height 15
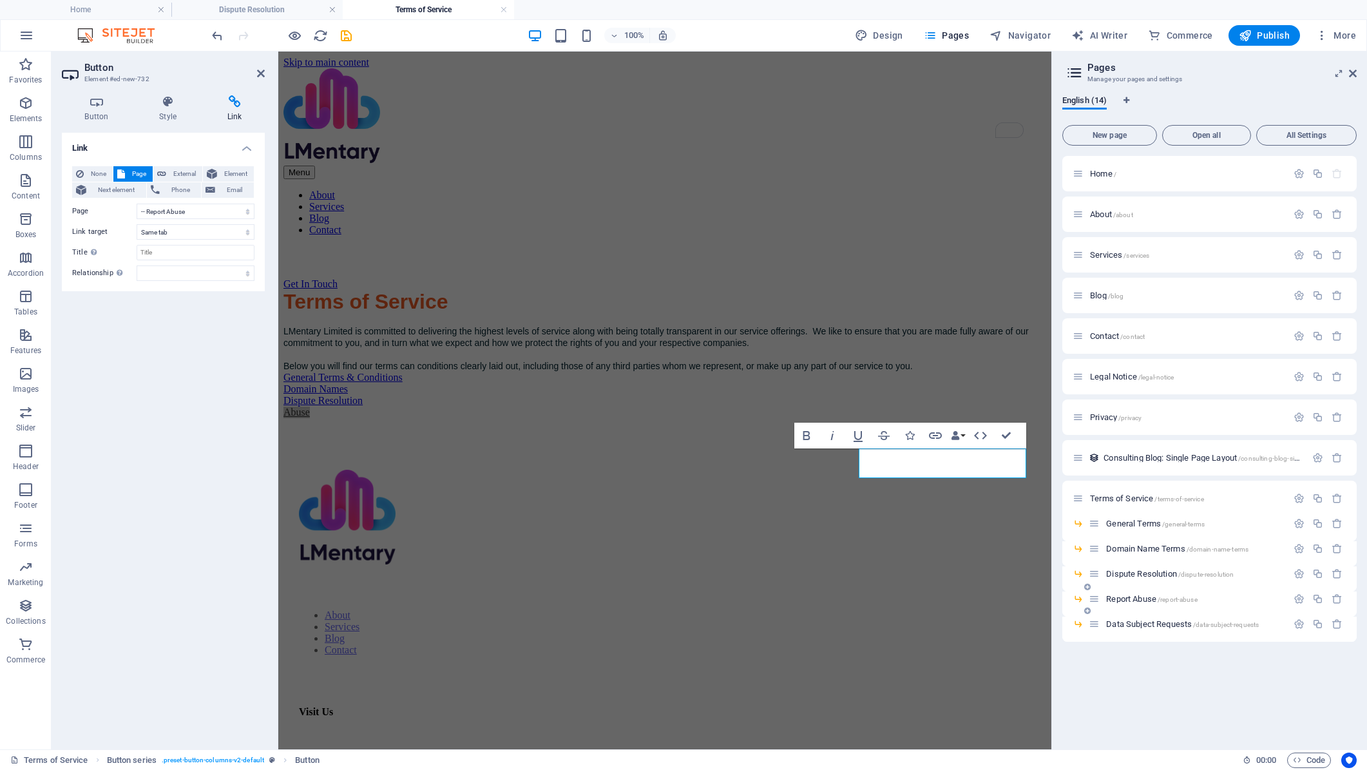
click at [1126, 600] on span "Report Abuse /report-abuse" at bounding box center [1151, 599] width 91 height 10
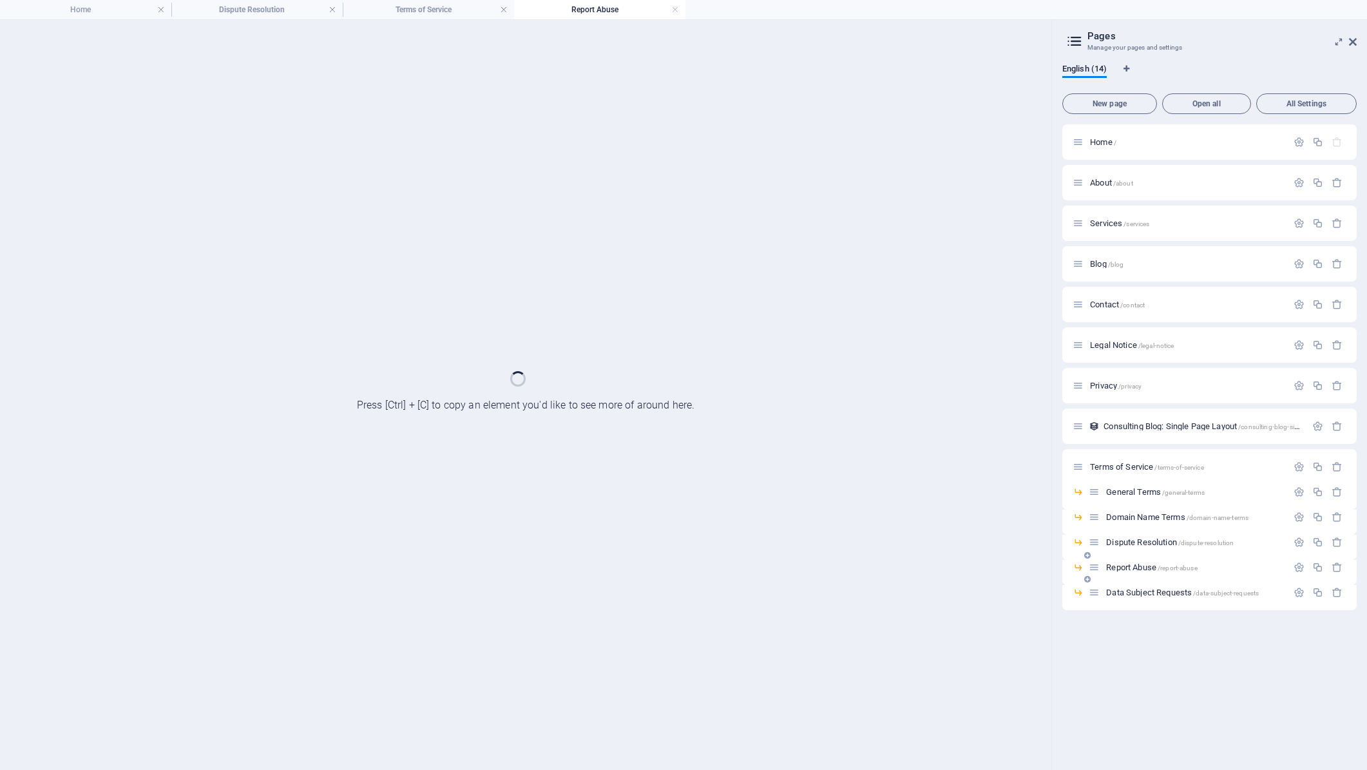
click at [1126, 600] on div "Data Subject Requests /data-subject-requests" at bounding box center [1209, 597] width 294 height 25
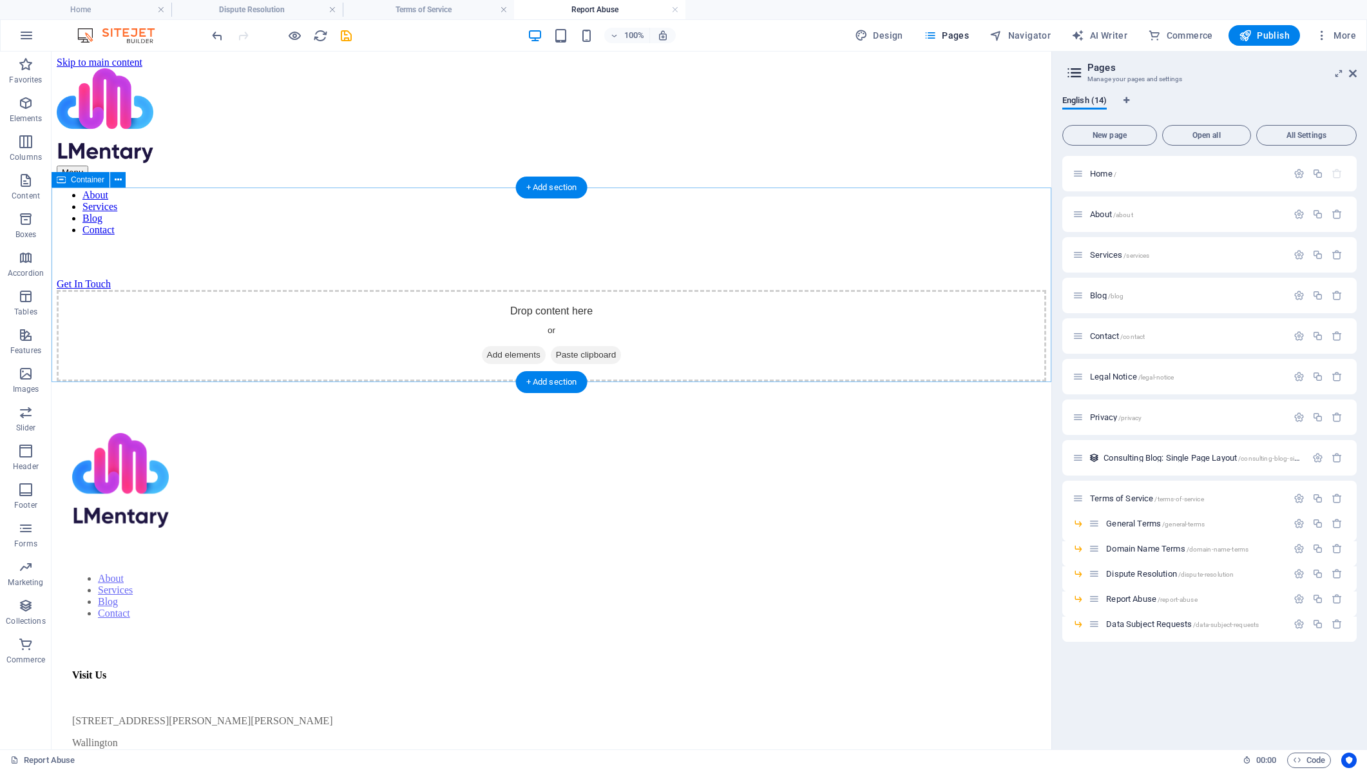
click at [521, 346] on span "Add elements" at bounding box center [514, 355] width 64 height 18
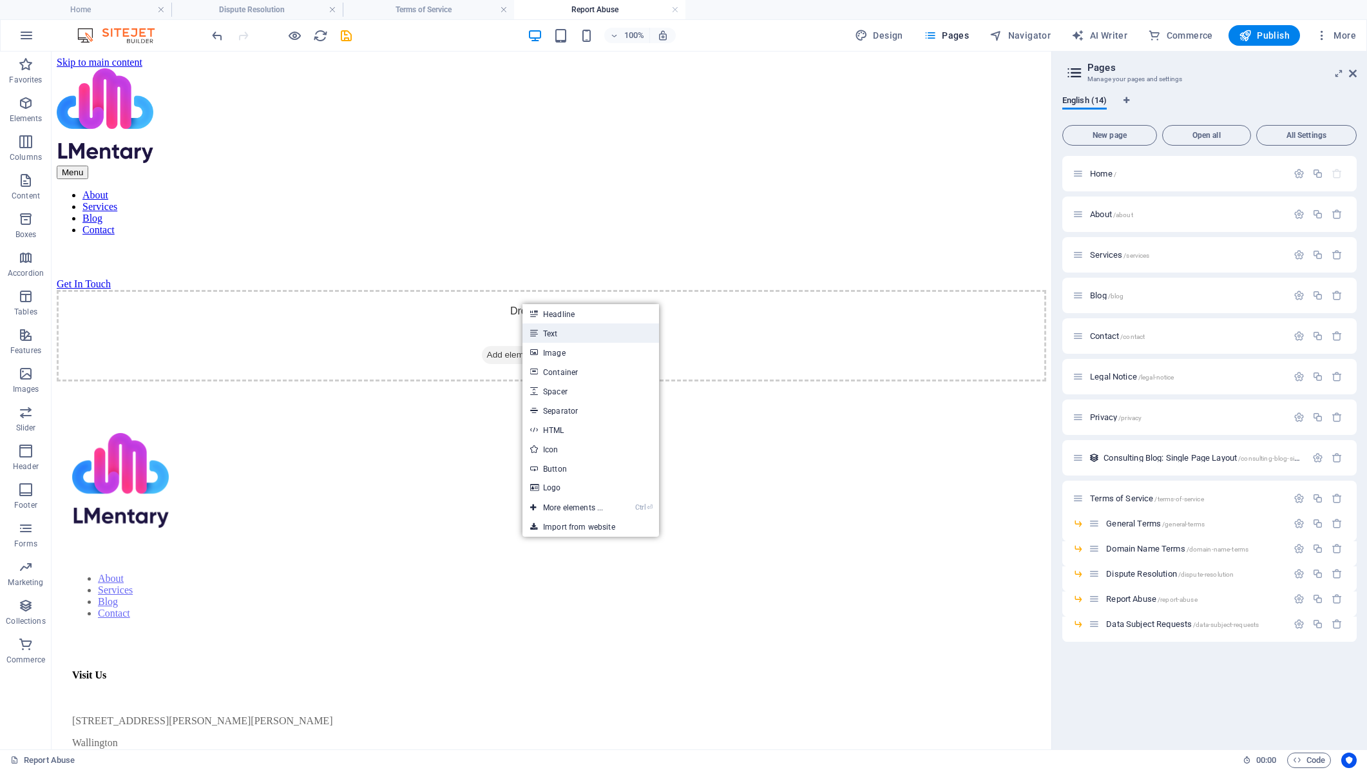
click at [568, 332] on link "Text" at bounding box center [590, 332] width 137 height 19
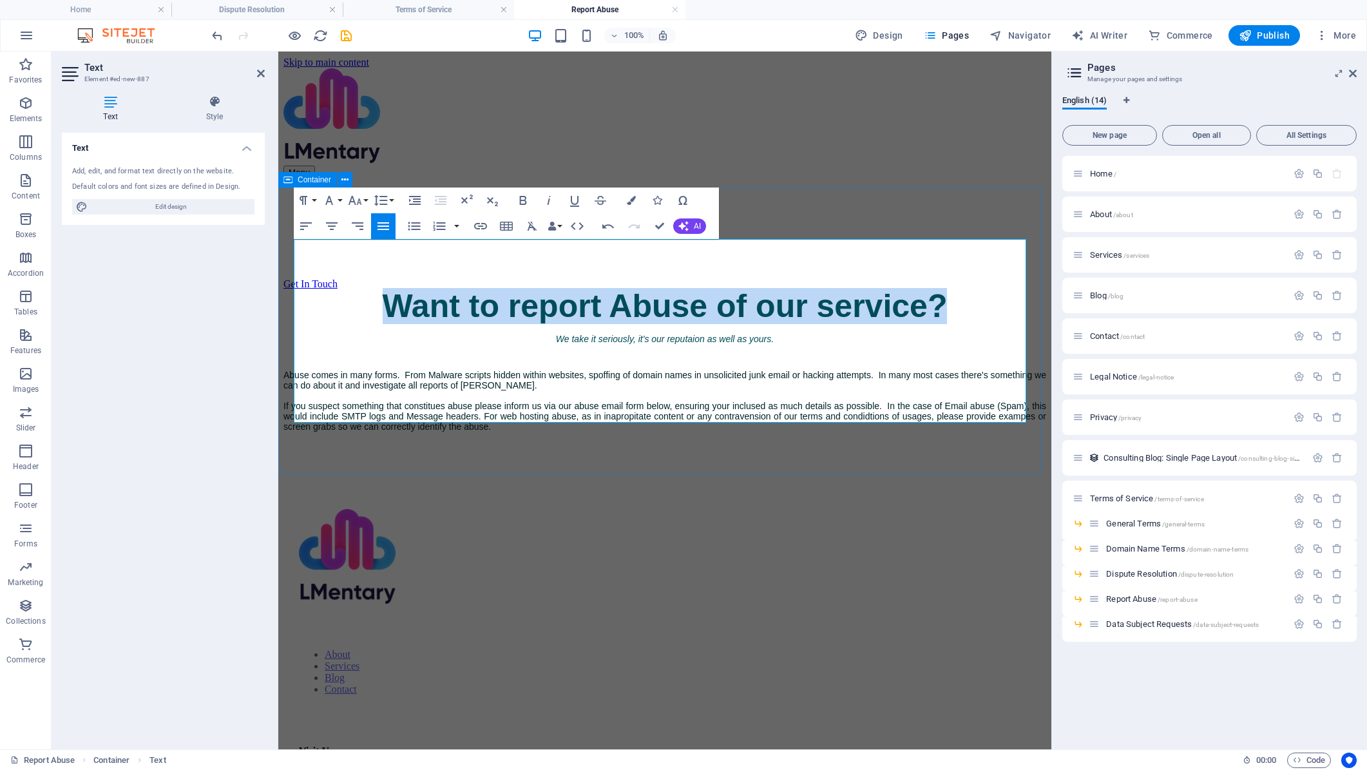
drag, startPoint x: 981, startPoint y: 255, endPoint x: 365, endPoint y: 233, distance: 616.9
click at [365, 290] on div "Want to report Abuse of our service? We take it seriously, it's our reputaion a…" at bounding box center [664, 374] width 763 height 168
click at [530, 225] on icon "button" at bounding box center [533, 226] width 10 height 9
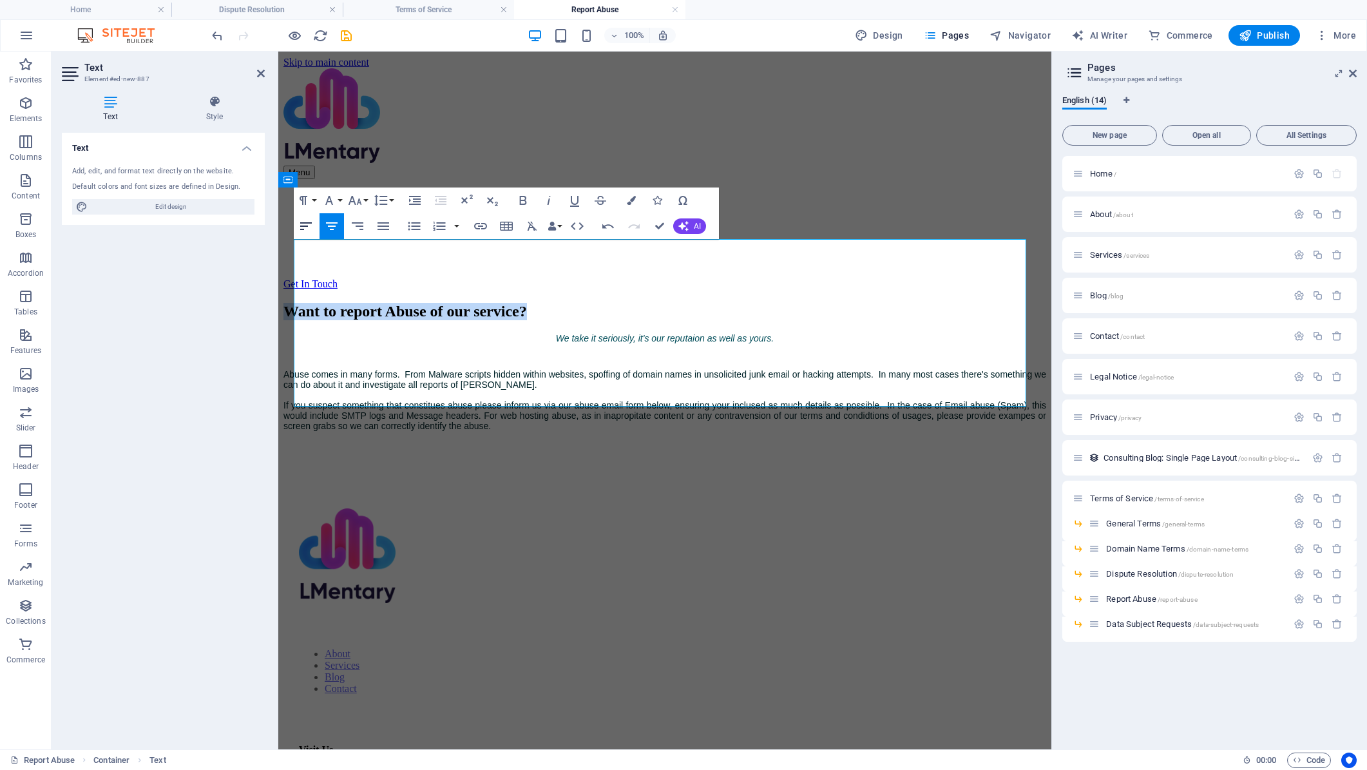
click at [311, 227] on icon "button" at bounding box center [305, 225] width 15 height 15
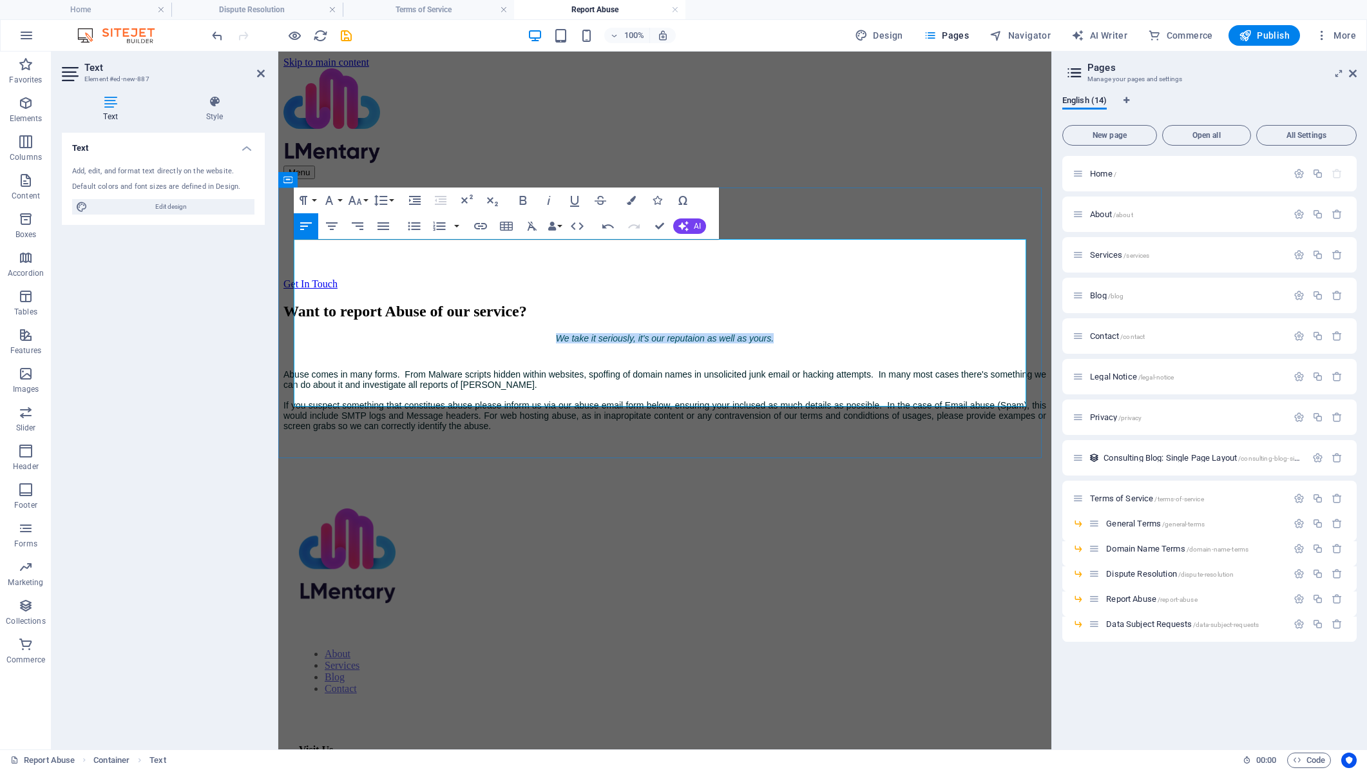
drag, startPoint x: 777, startPoint y: 276, endPoint x: 542, endPoint y: 282, distance: 235.2
click at [542, 333] on p "We take it seriously, it's our reputaion as well as yours." at bounding box center [664, 351] width 763 height 36
click at [533, 228] on icon "button" at bounding box center [533, 226] width 10 height 9
click at [529, 226] on icon "button" at bounding box center [531, 225] width 15 height 15
click at [302, 228] on icon "button" at bounding box center [305, 225] width 15 height 15
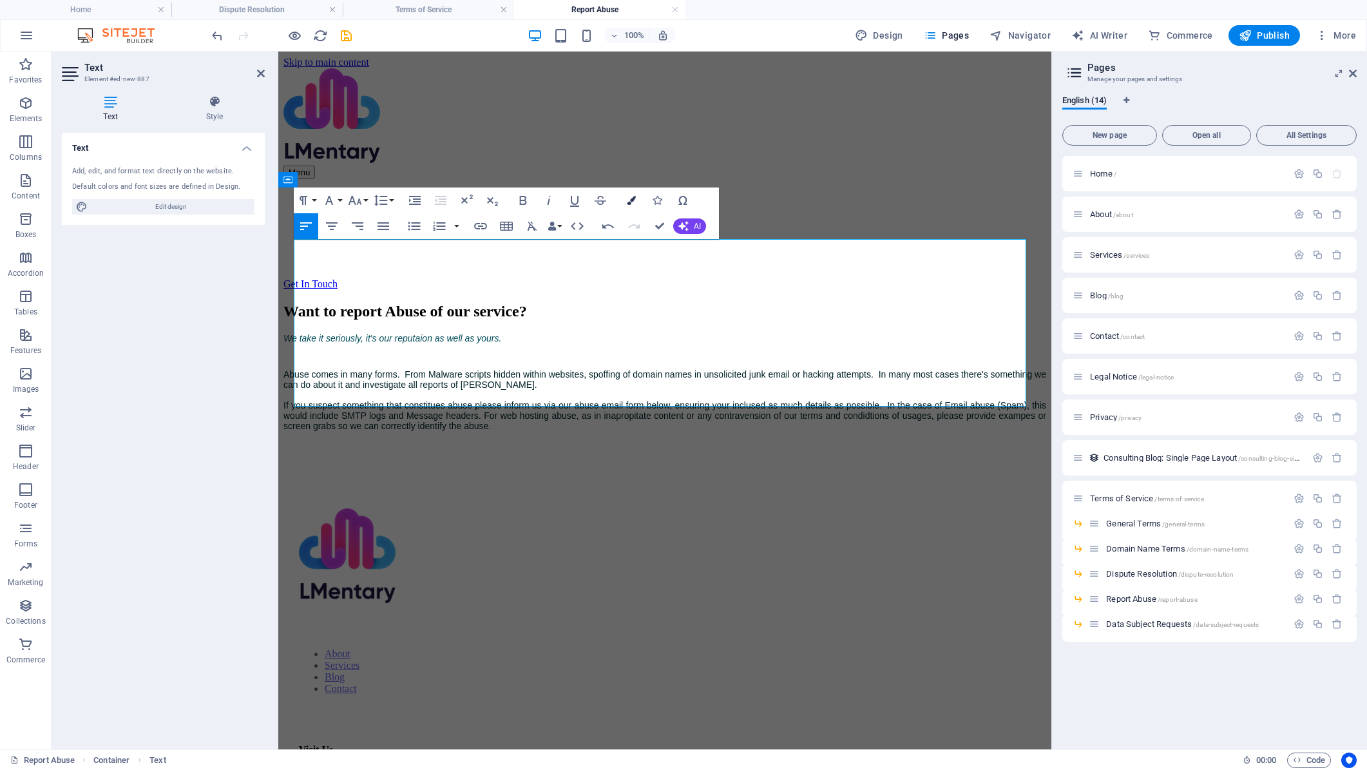
click at [636, 198] on button "Colors" at bounding box center [631, 200] width 24 height 26
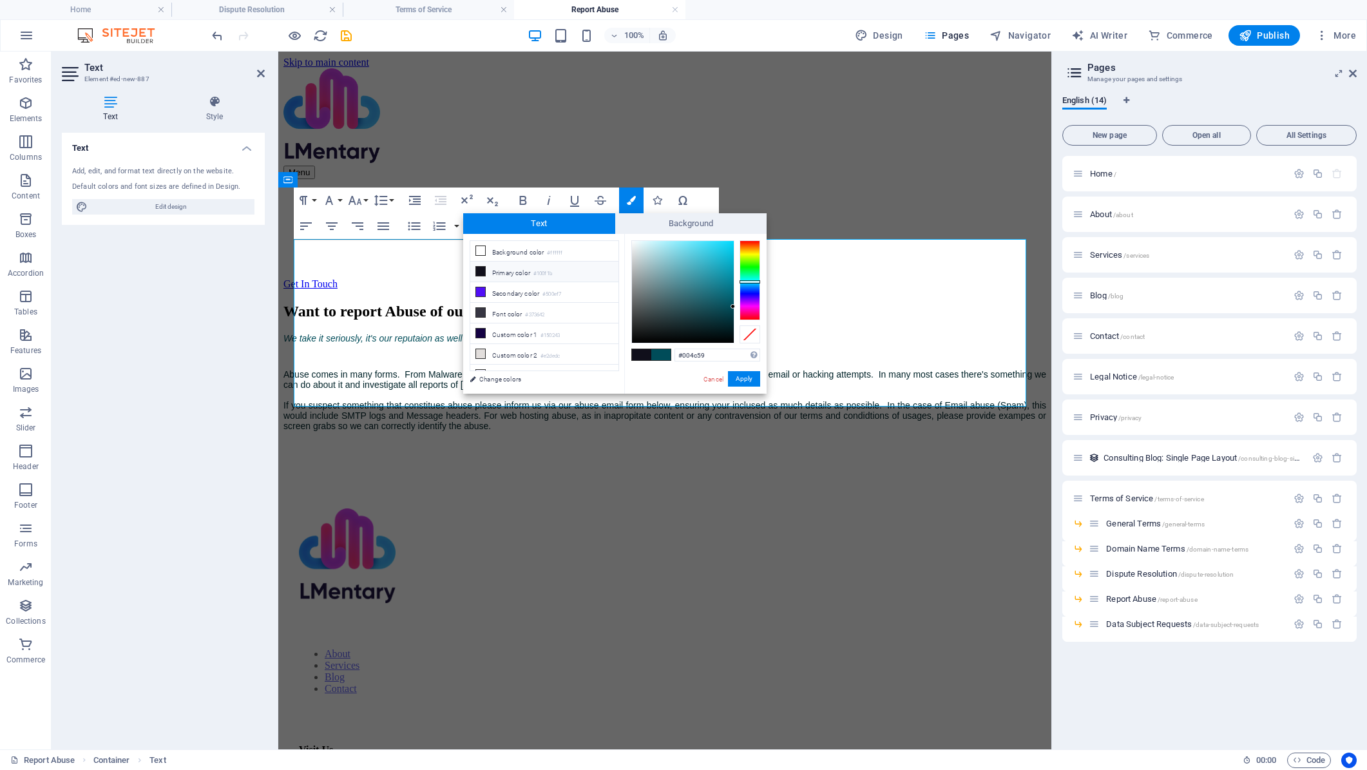
click at [510, 271] on li "Primary color #100f1b" at bounding box center [544, 272] width 148 height 21
type input "#100f1b"
click at [743, 378] on button "Apply" at bounding box center [744, 378] width 32 height 15
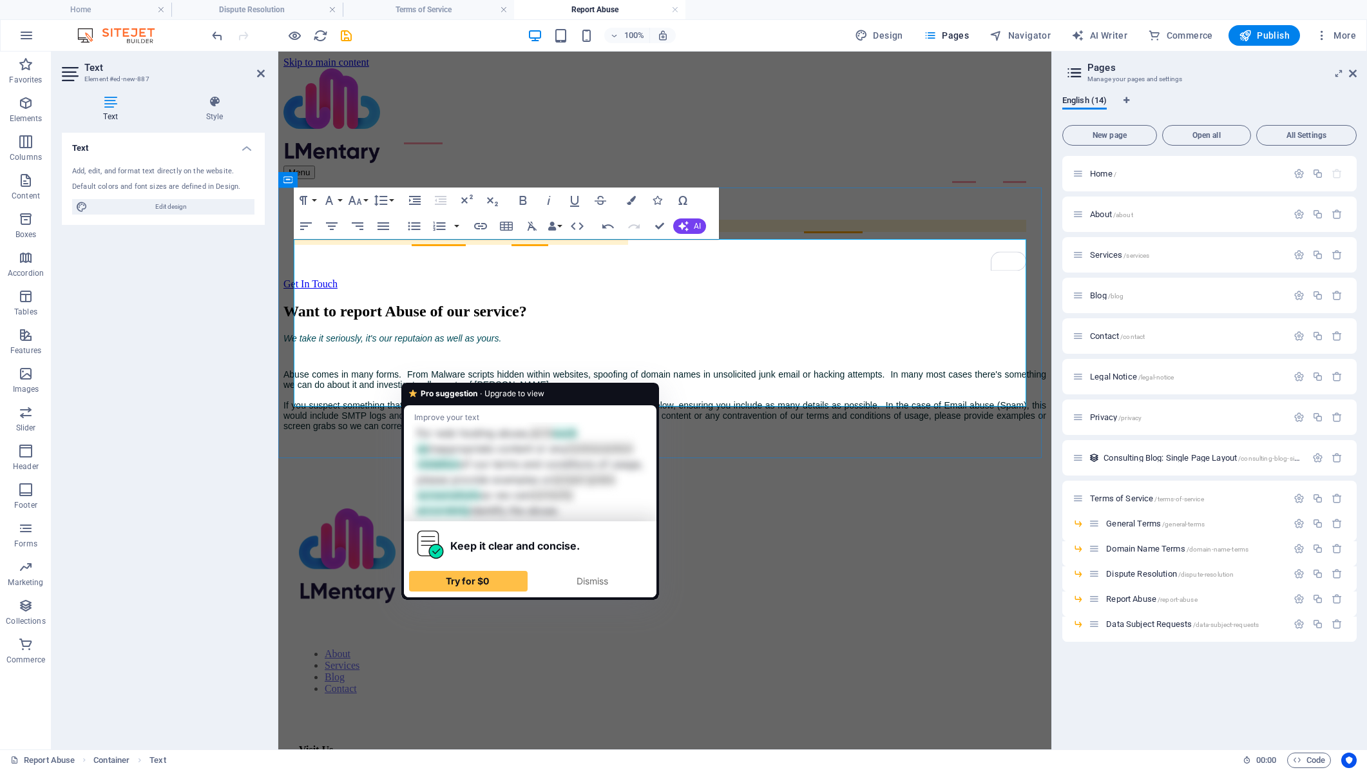
click at [443, 372] on p "Abuse comes in many forms. From Malware scripts hidden within websites, spoofin…" at bounding box center [664, 413] width 763 height 88
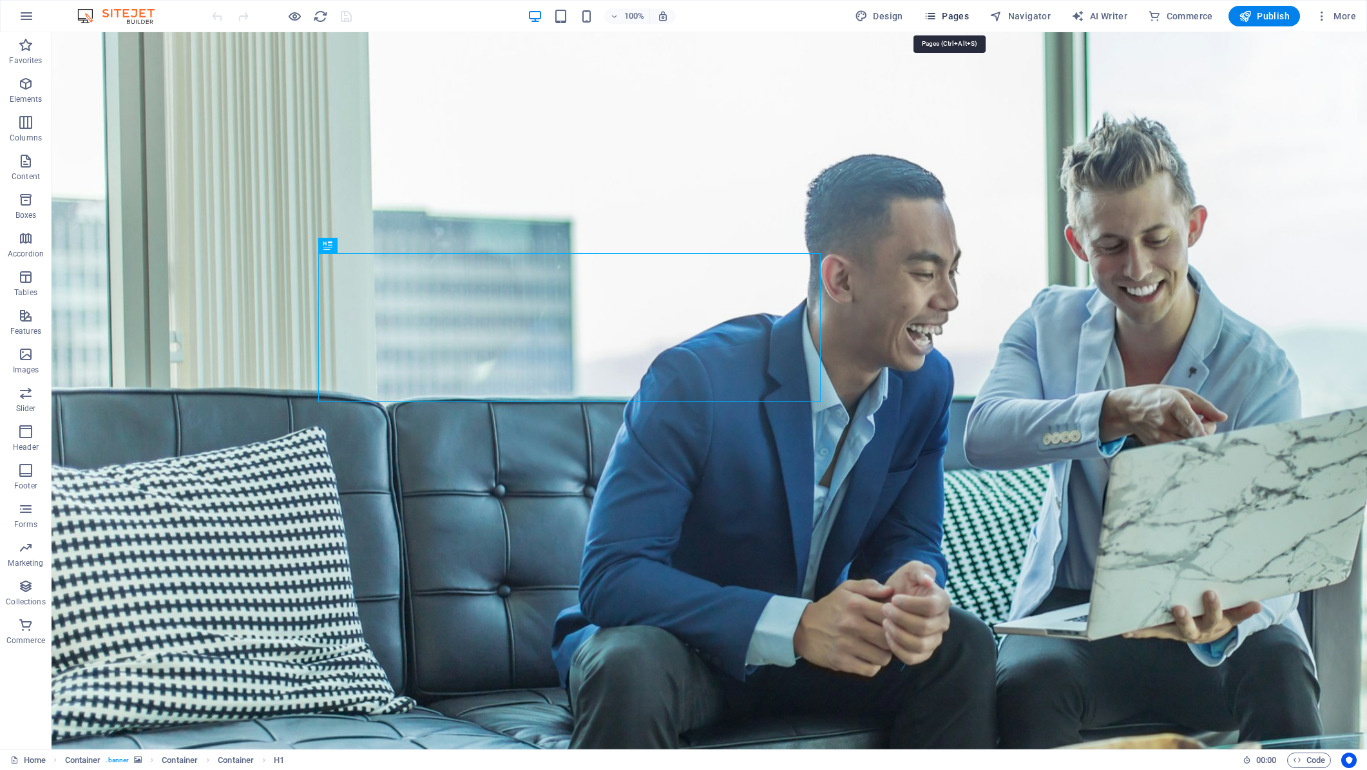
click at [964, 19] on span "Pages" at bounding box center [946, 16] width 45 height 13
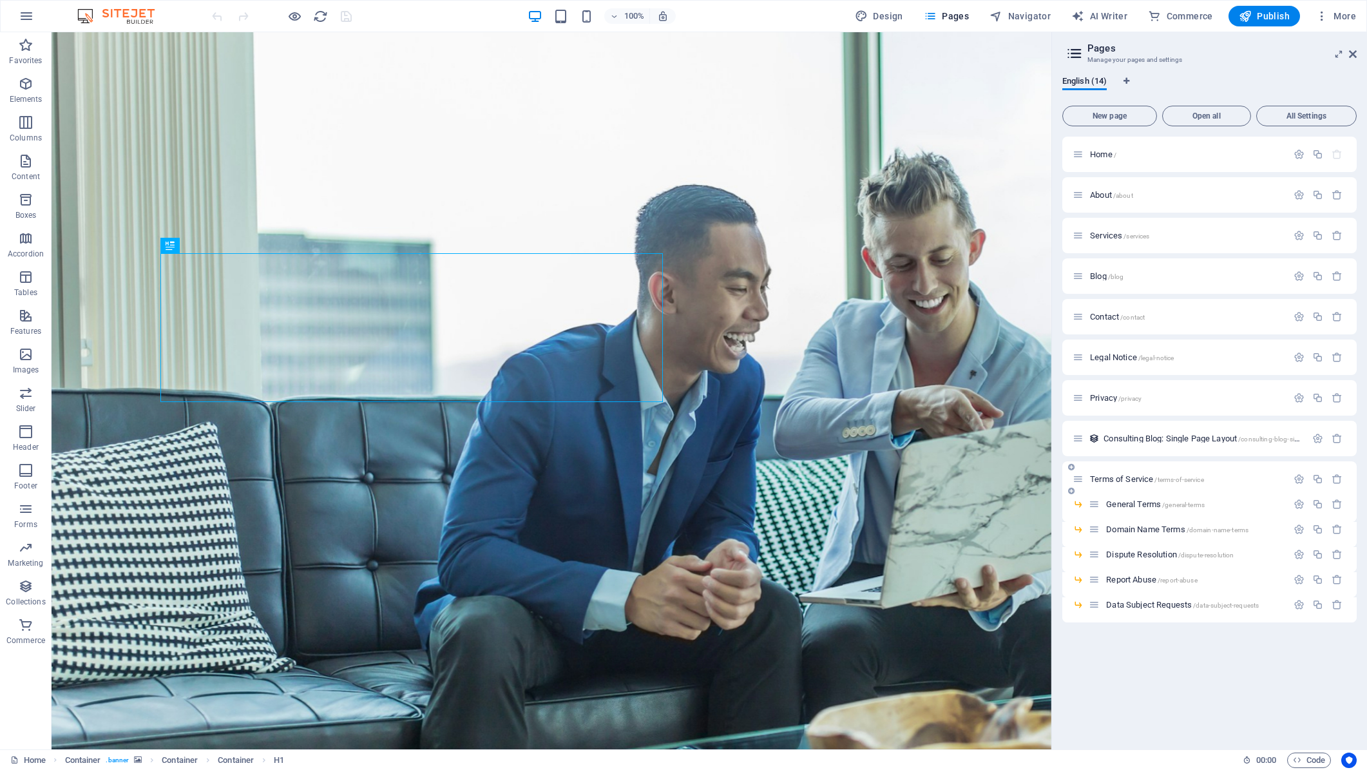
click at [1117, 479] on span "Terms of Service /terms-of-service" at bounding box center [1147, 479] width 114 height 10
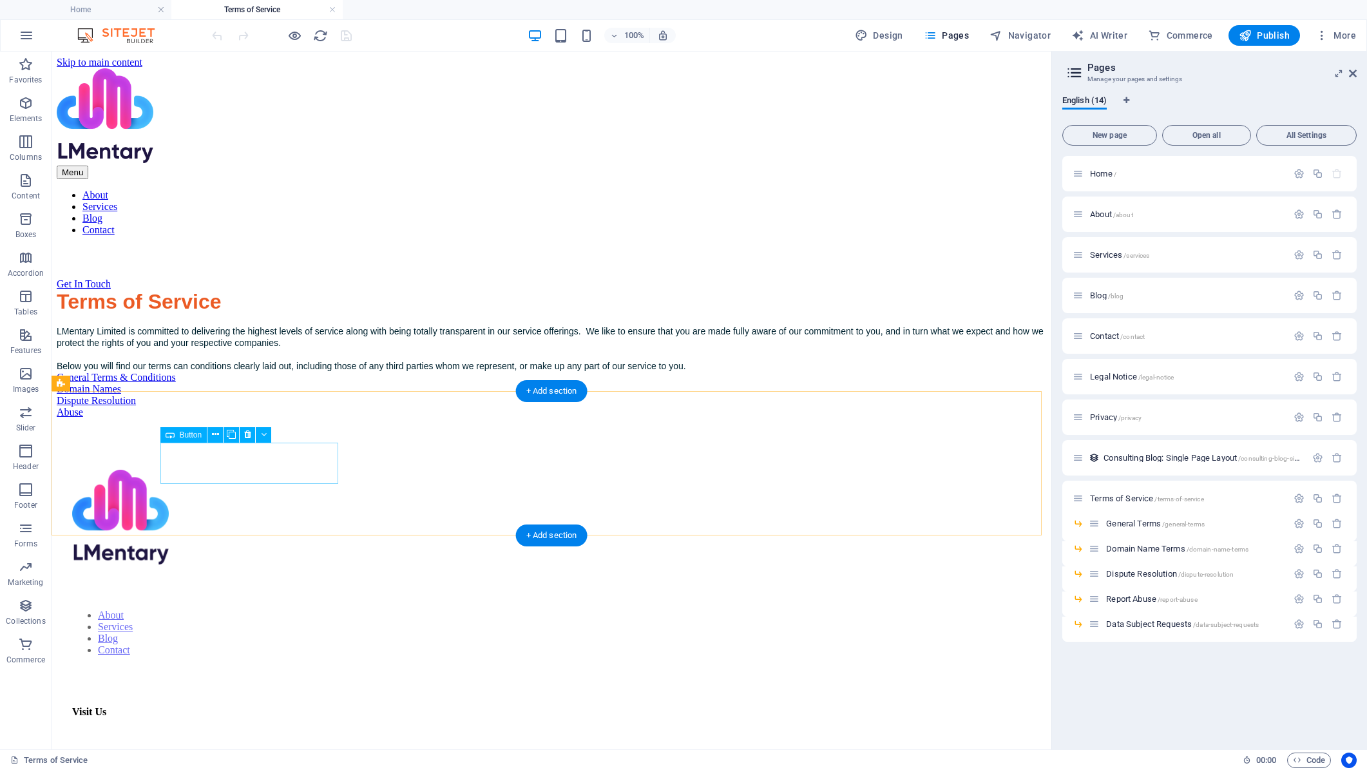
click at [264, 383] on div "General Terms & Conditions" at bounding box center [552, 378] width 990 height 12
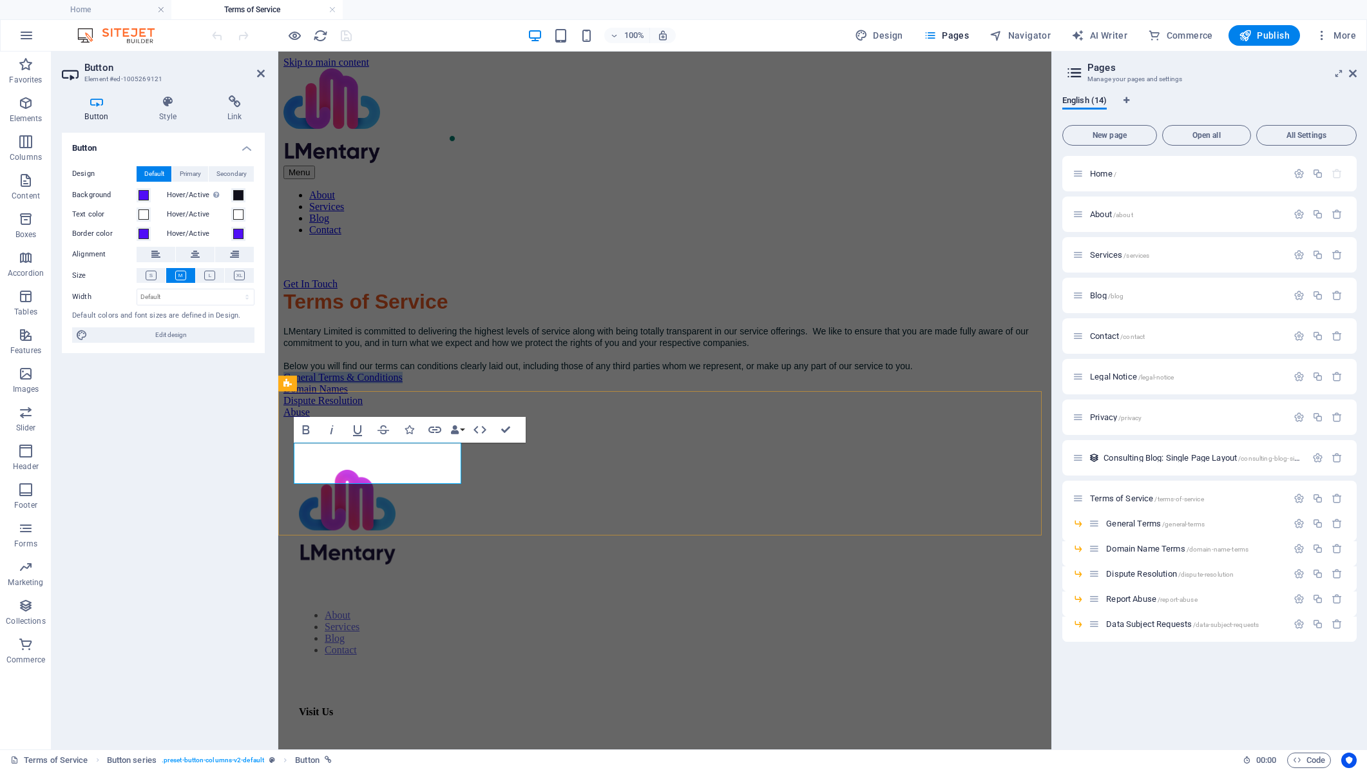
click at [403, 383] on link "General Terms & Conditions" at bounding box center [342, 377] width 119 height 11
click at [427, 418] on div "General Terms Domain Names Dispute Resolution Abuse" at bounding box center [664, 395] width 763 height 46
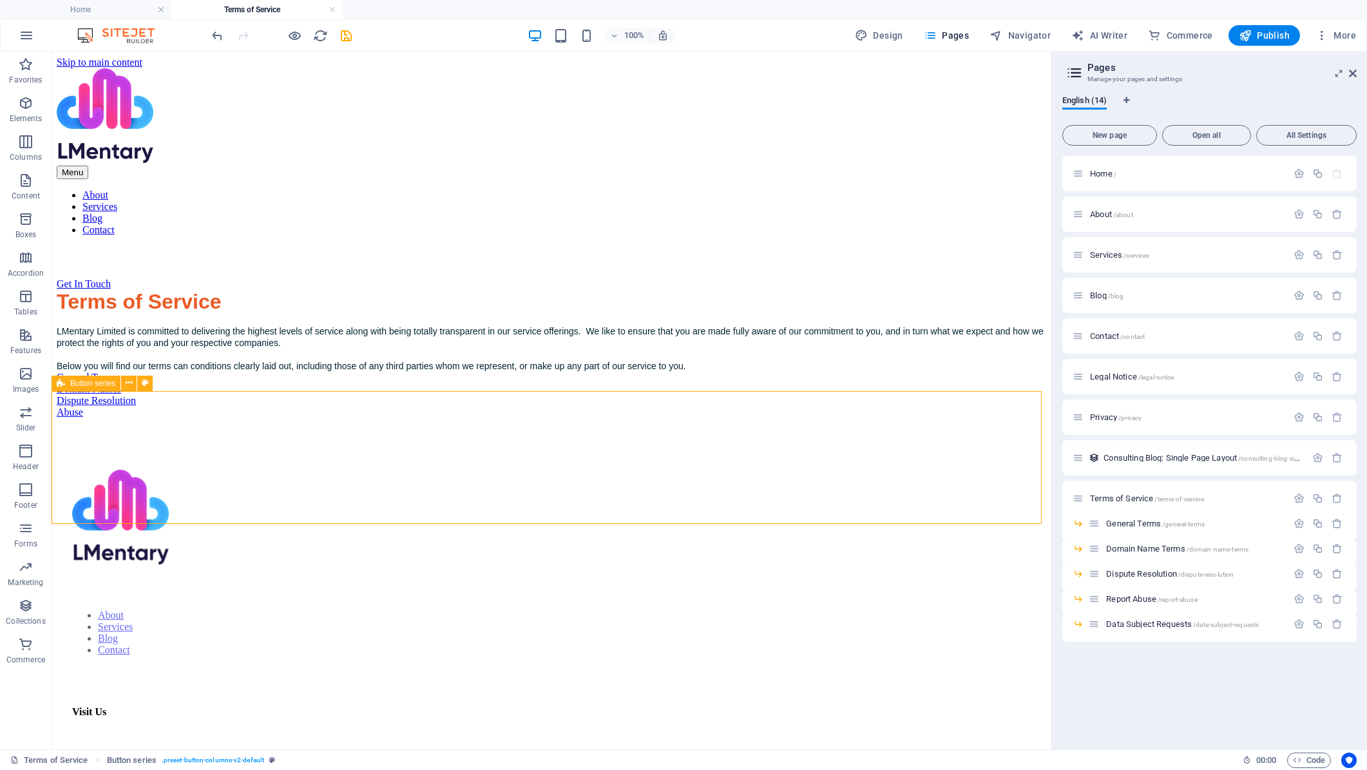
click at [100, 385] on span "Button series" at bounding box center [92, 383] width 45 height 8
click at [146, 382] on icon at bounding box center [145, 383] width 7 height 14
select select "rem"
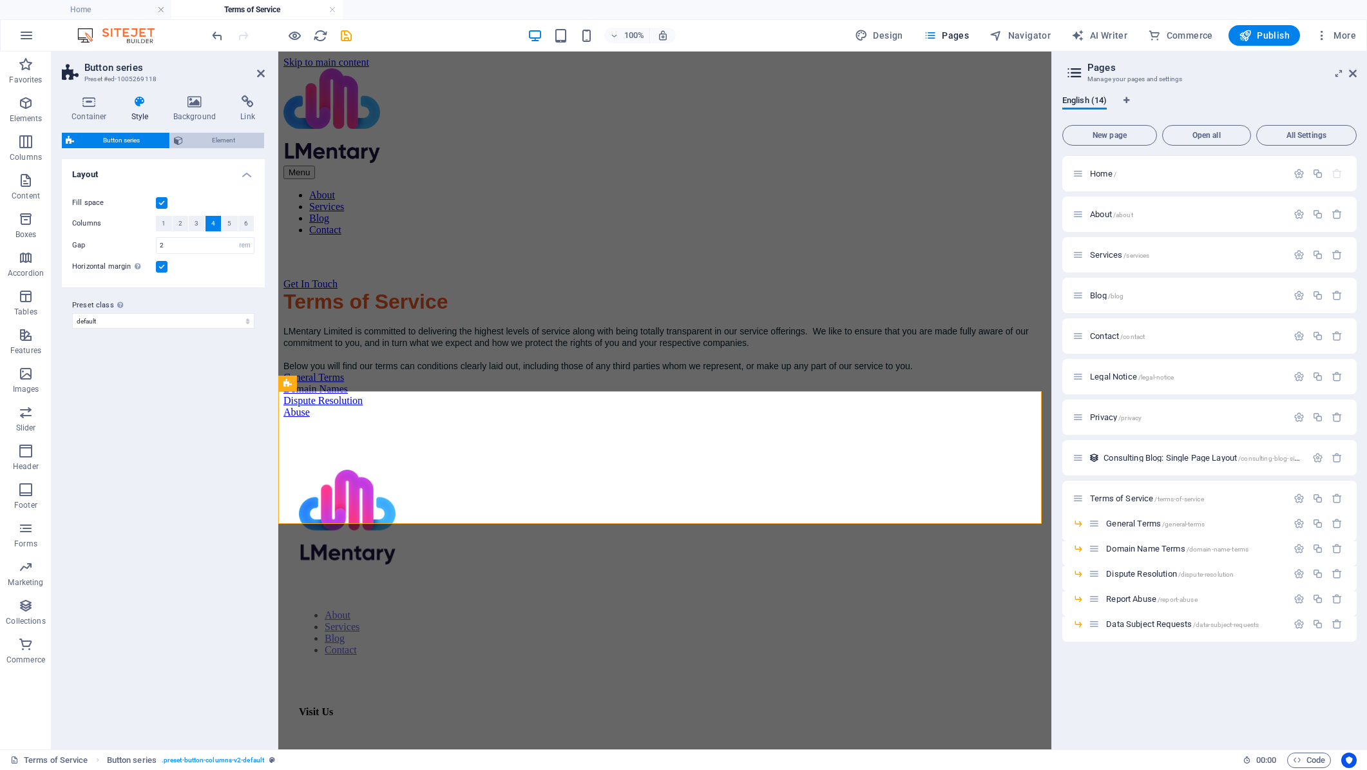
click at [195, 138] on span "Element" at bounding box center [224, 140] width 74 height 15
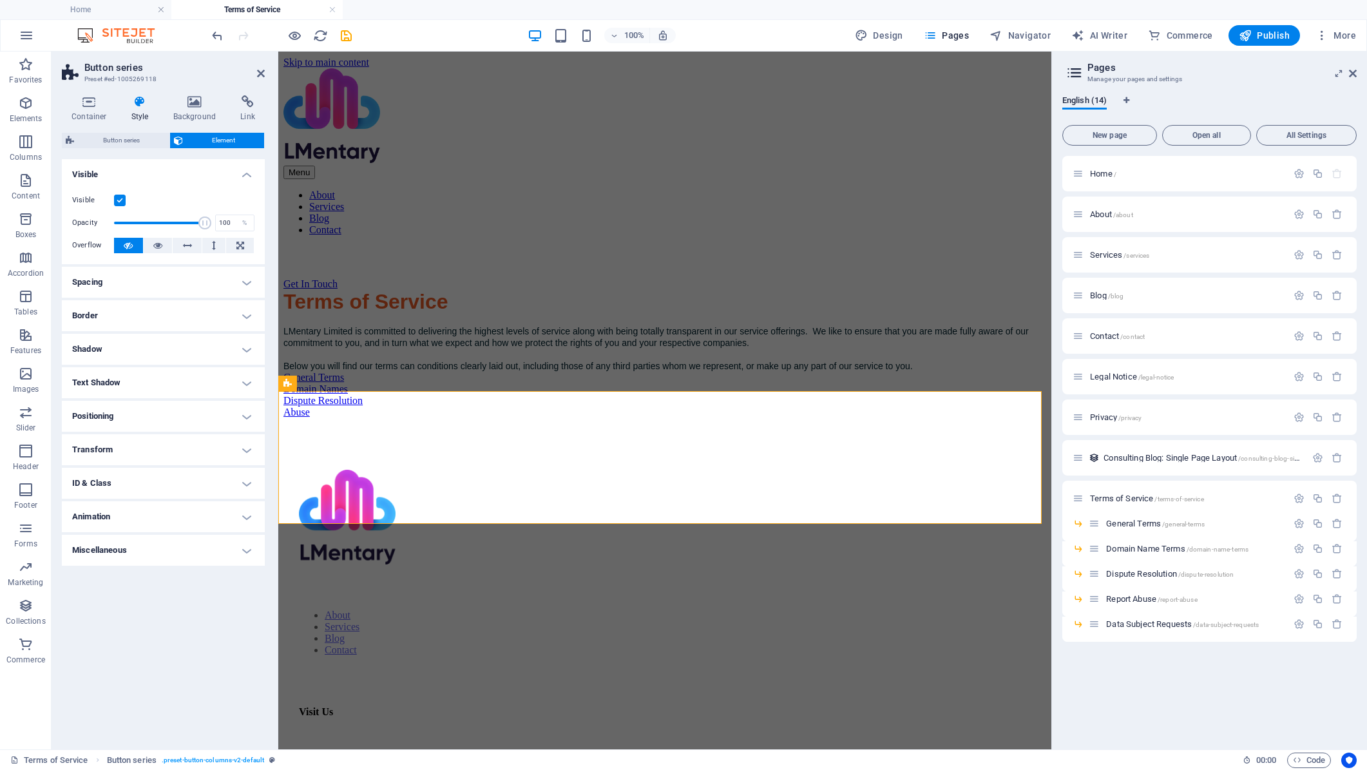
click at [104, 383] on h4 "Text Shadow" at bounding box center [163, 382] width 203 height 31
click at [32, 72] on icon "button" at bounding box center [25, 64] width 15 height 15
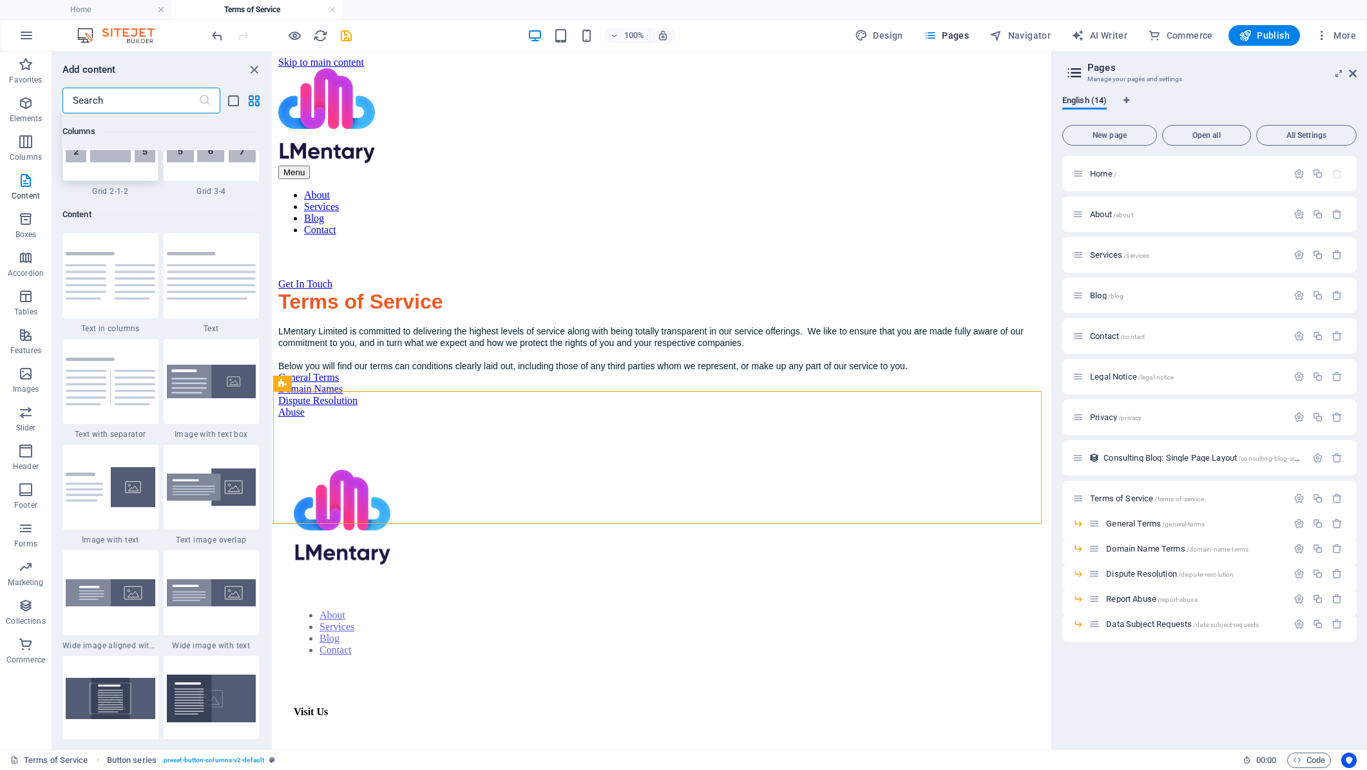
scroll to position [2448, 0]
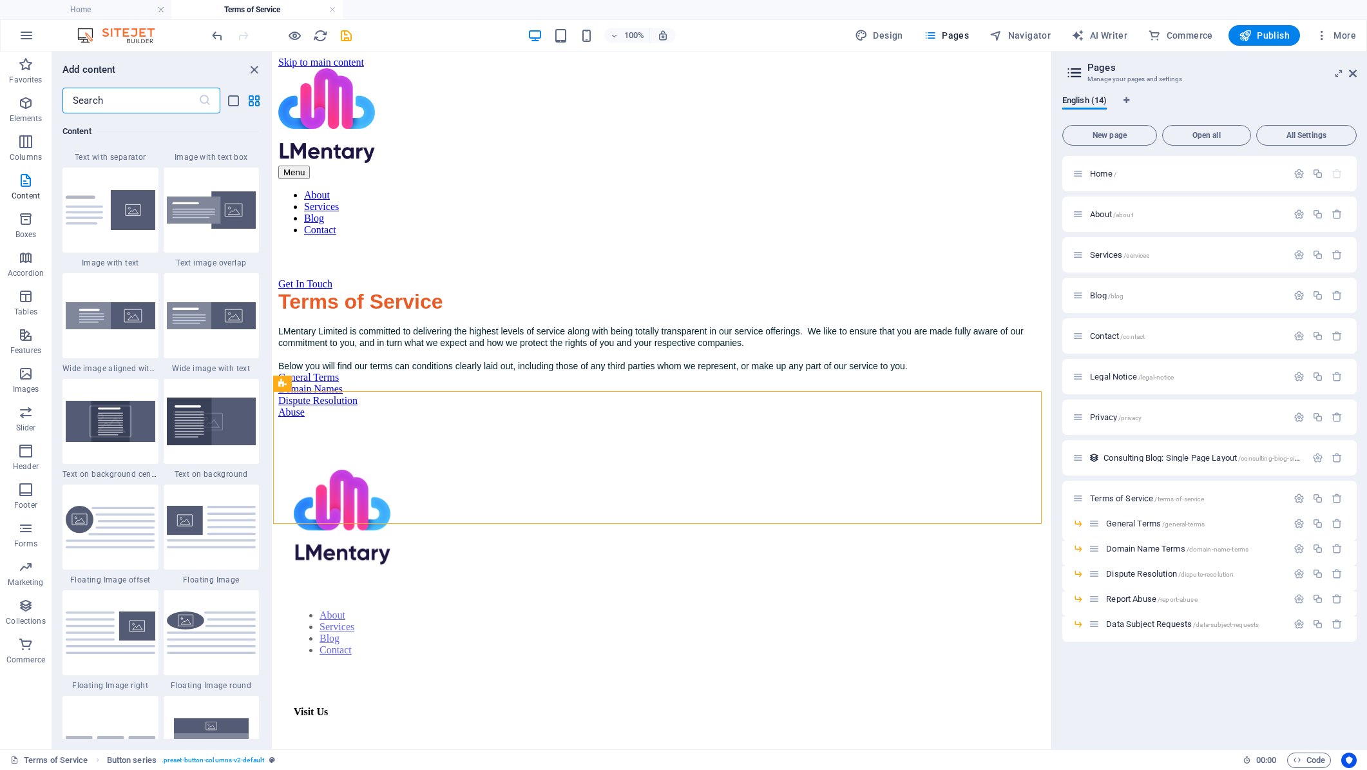
click at [157, 104] on input "text" at bounding box center [130, 101] width 136 height 26
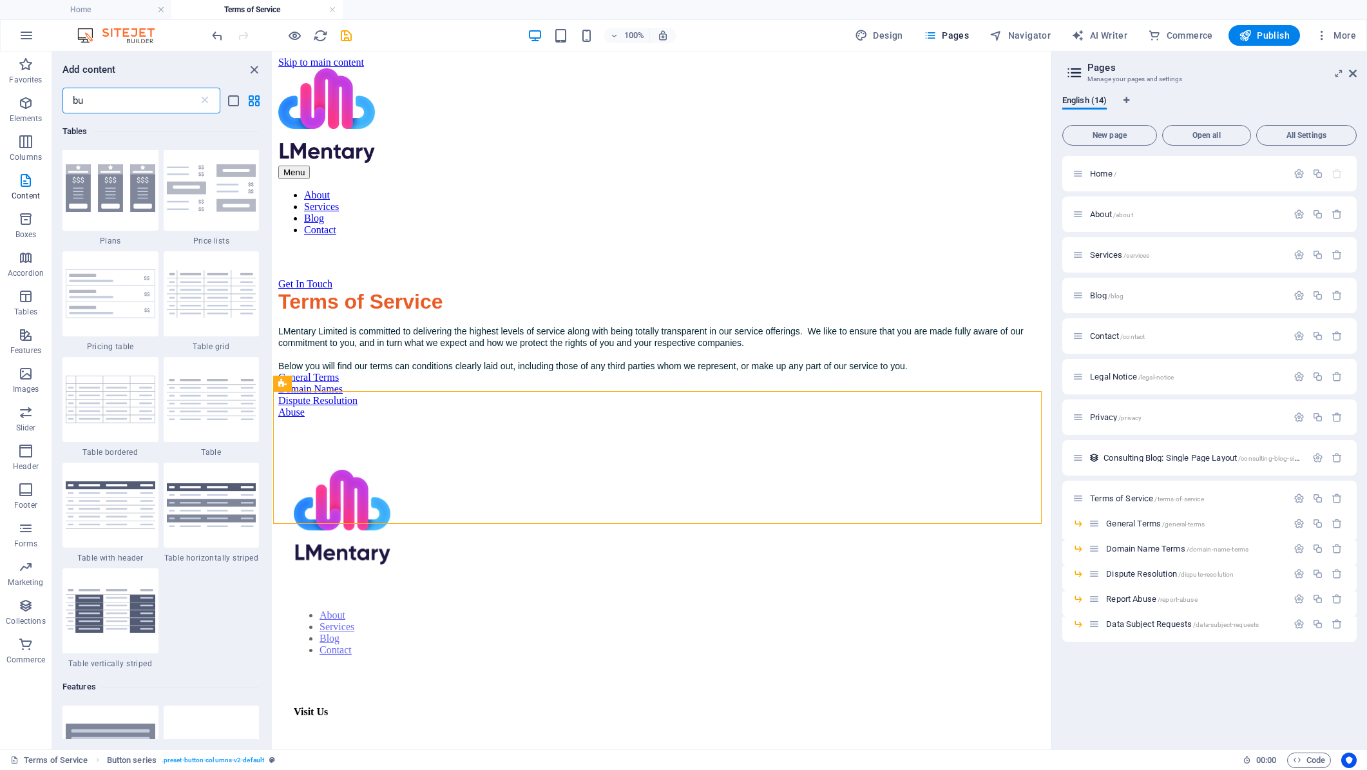
scroll to position [0, 0]
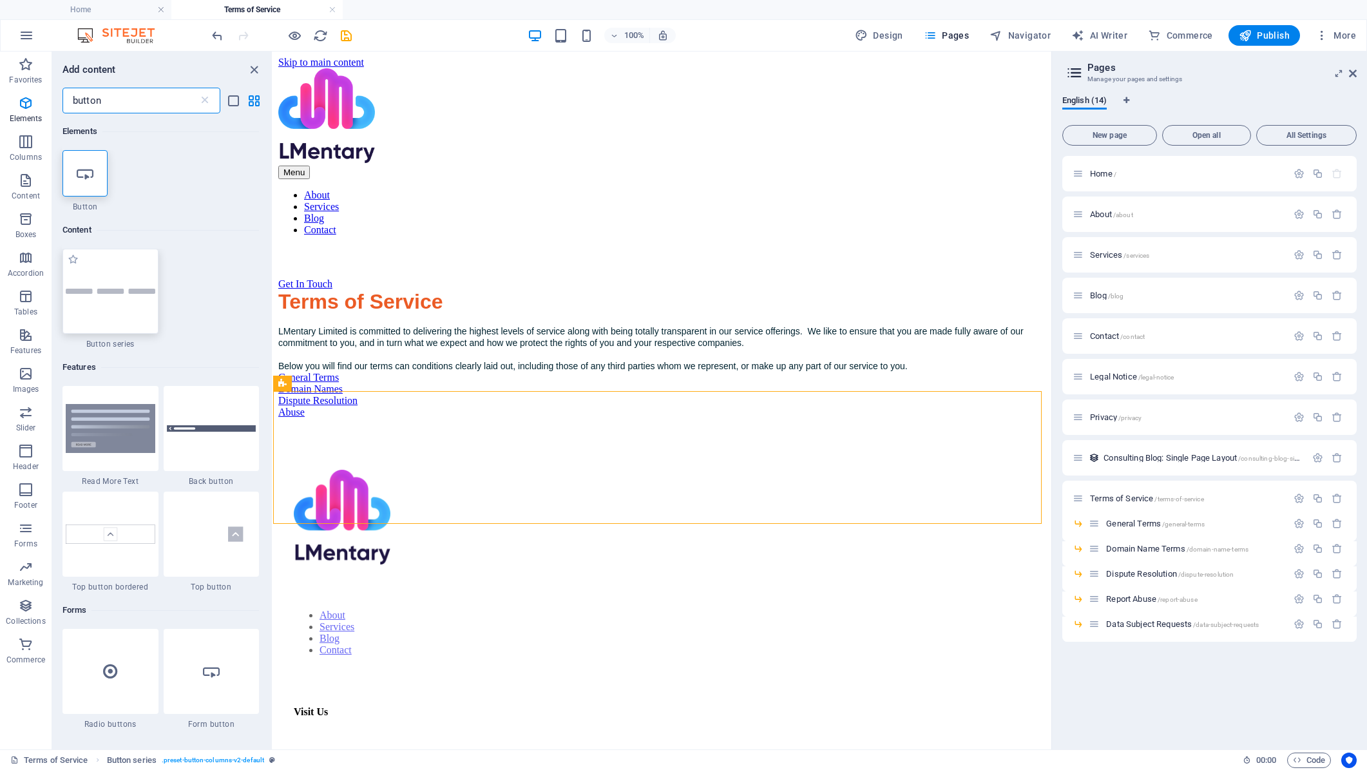
type input "button"
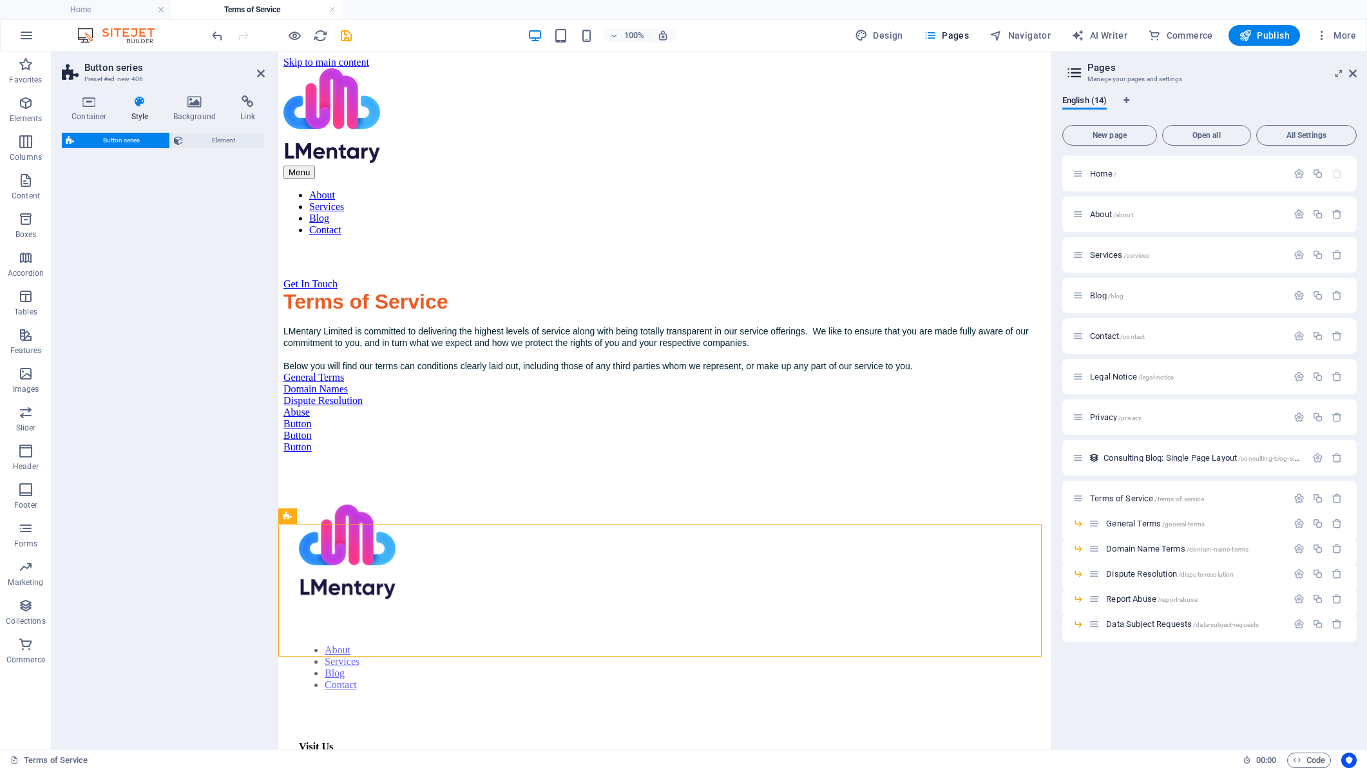
select select "rem"
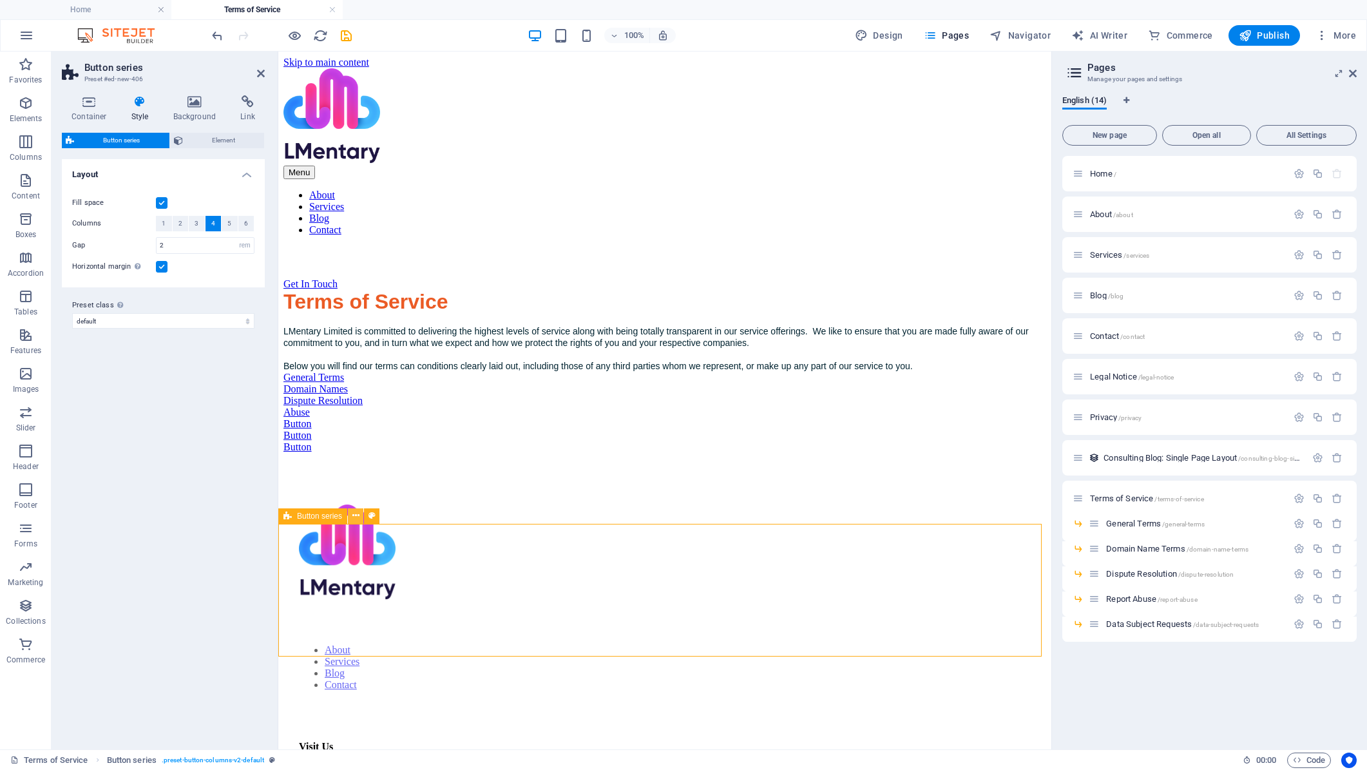
click at [359, 517] on icon at bounding box center [355, 516] width 7 height 14
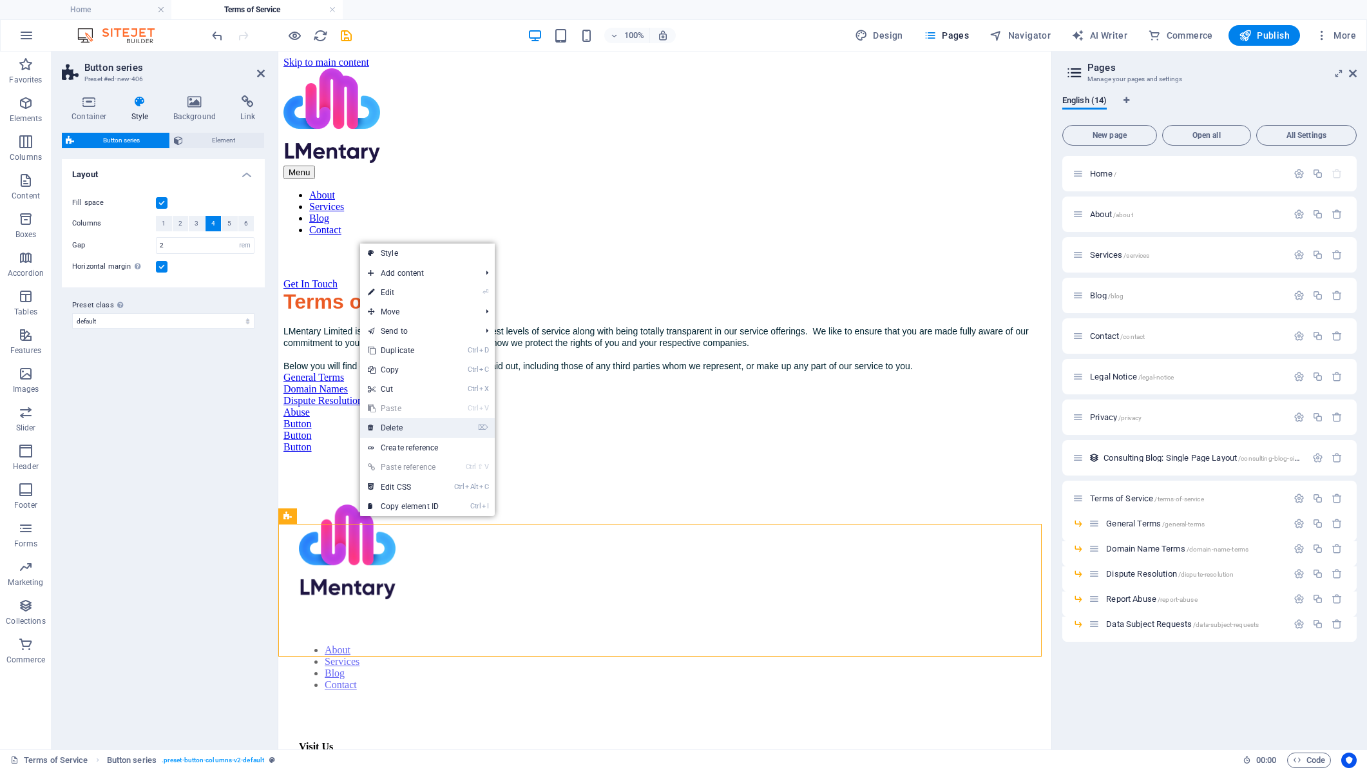
click at [395, 428] on link "⌦ Delete" at bounding box center [403, 427] width 86 height 19
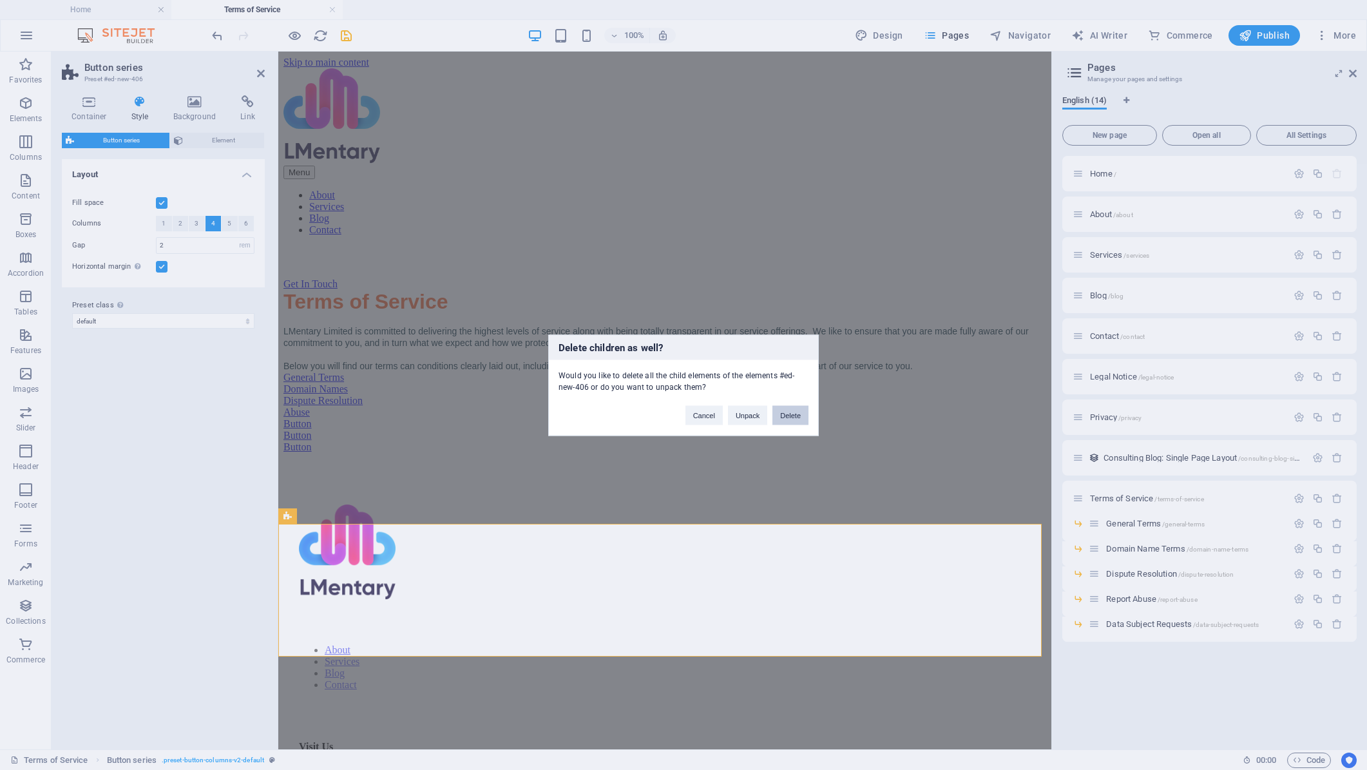
click at [785, 414] on button "Delete" at bounding box center [790, 414] width 36 height 19
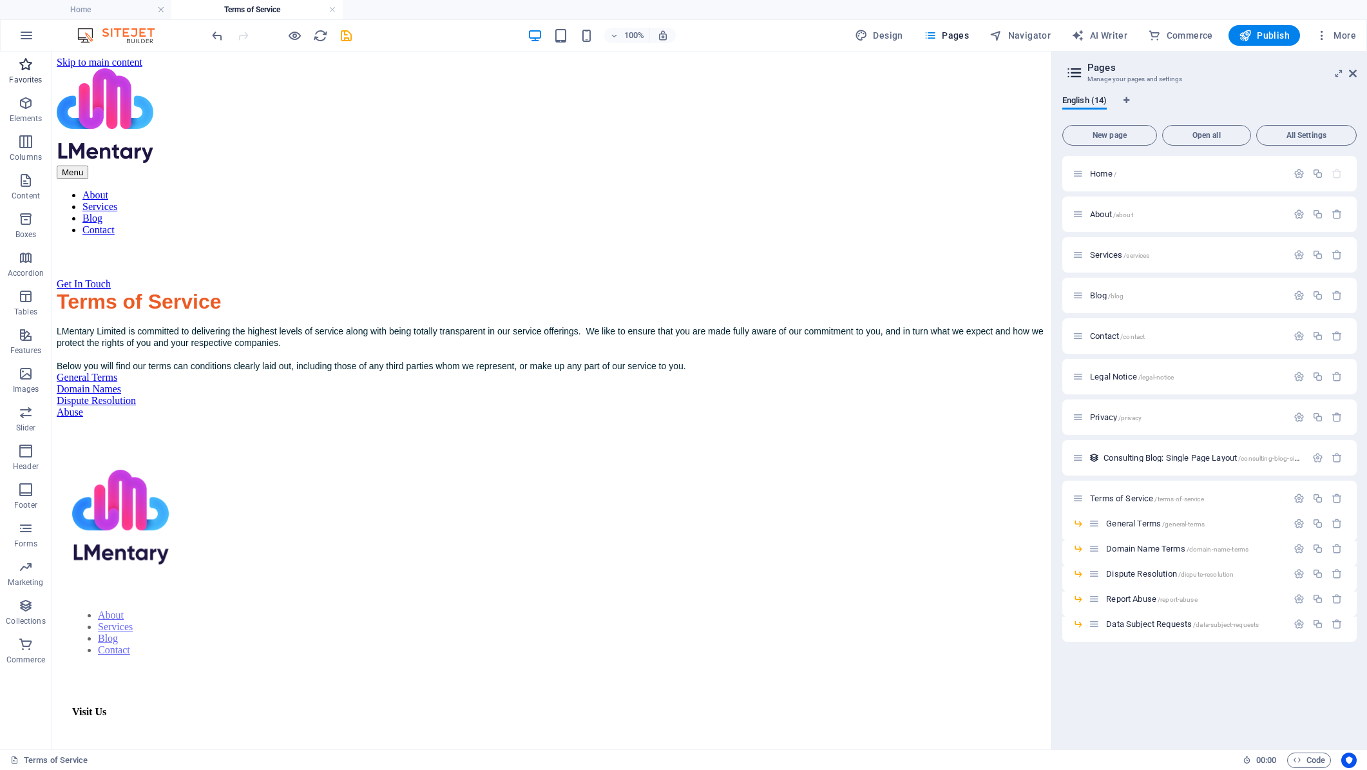
click at [23, 65] on icon "button" at bounding box center [25, 64] width 15 height 15
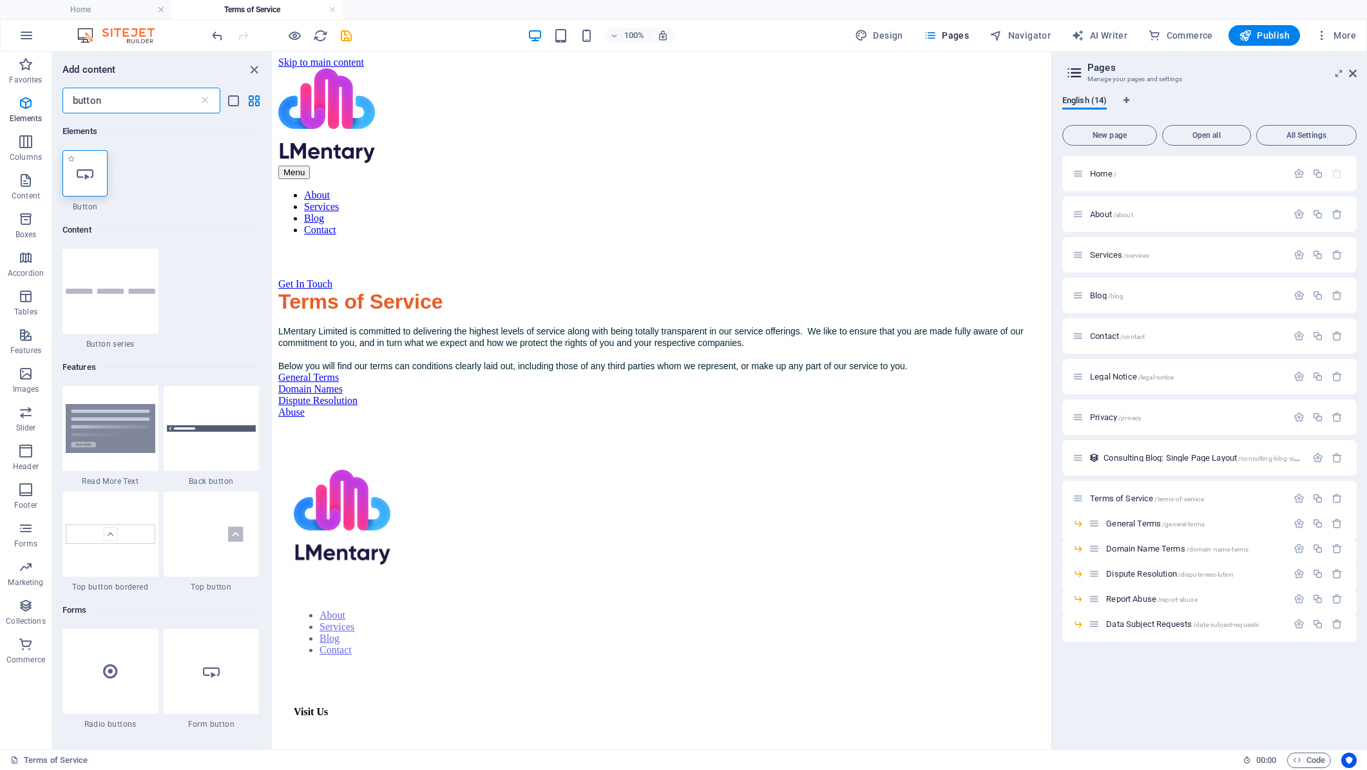
type input "button"
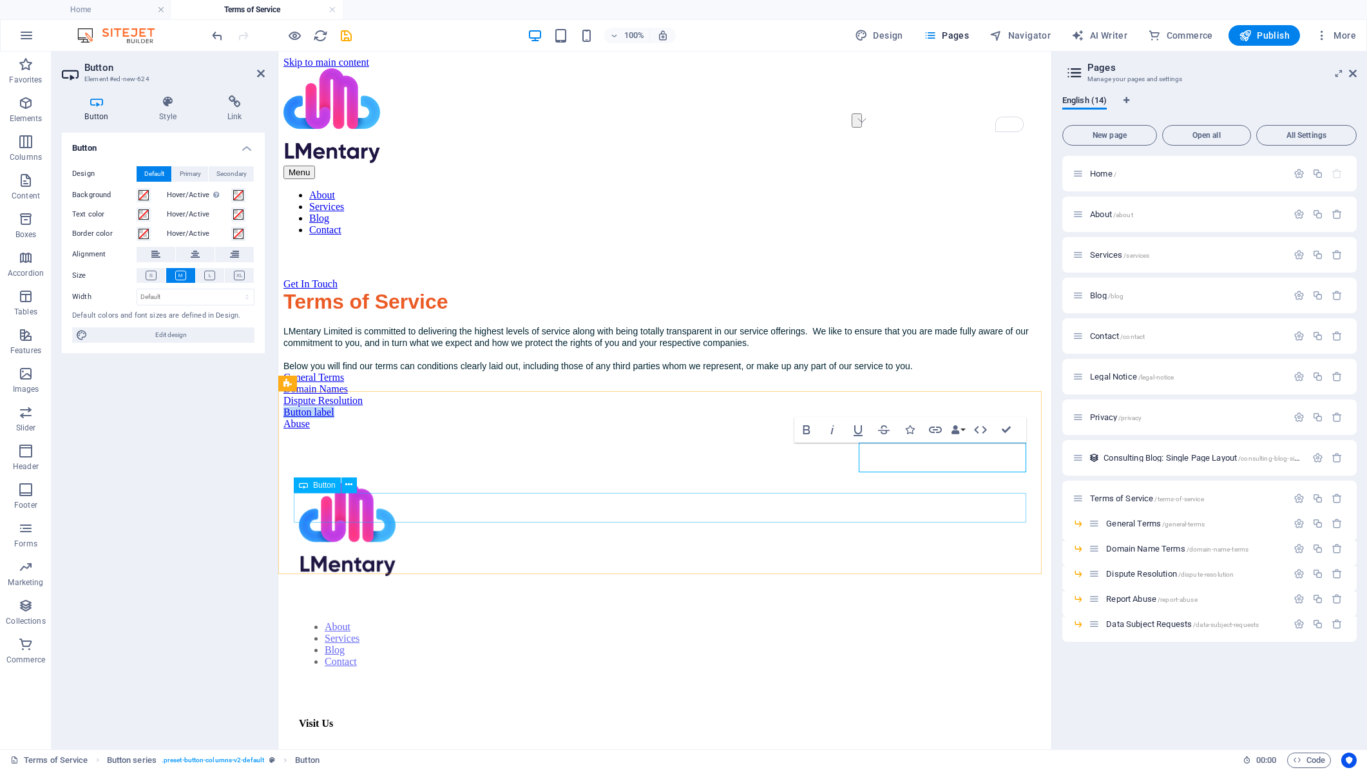
click at [714, 430] on div "Abuse" at bounding box center [664, 424] width 763 height 12
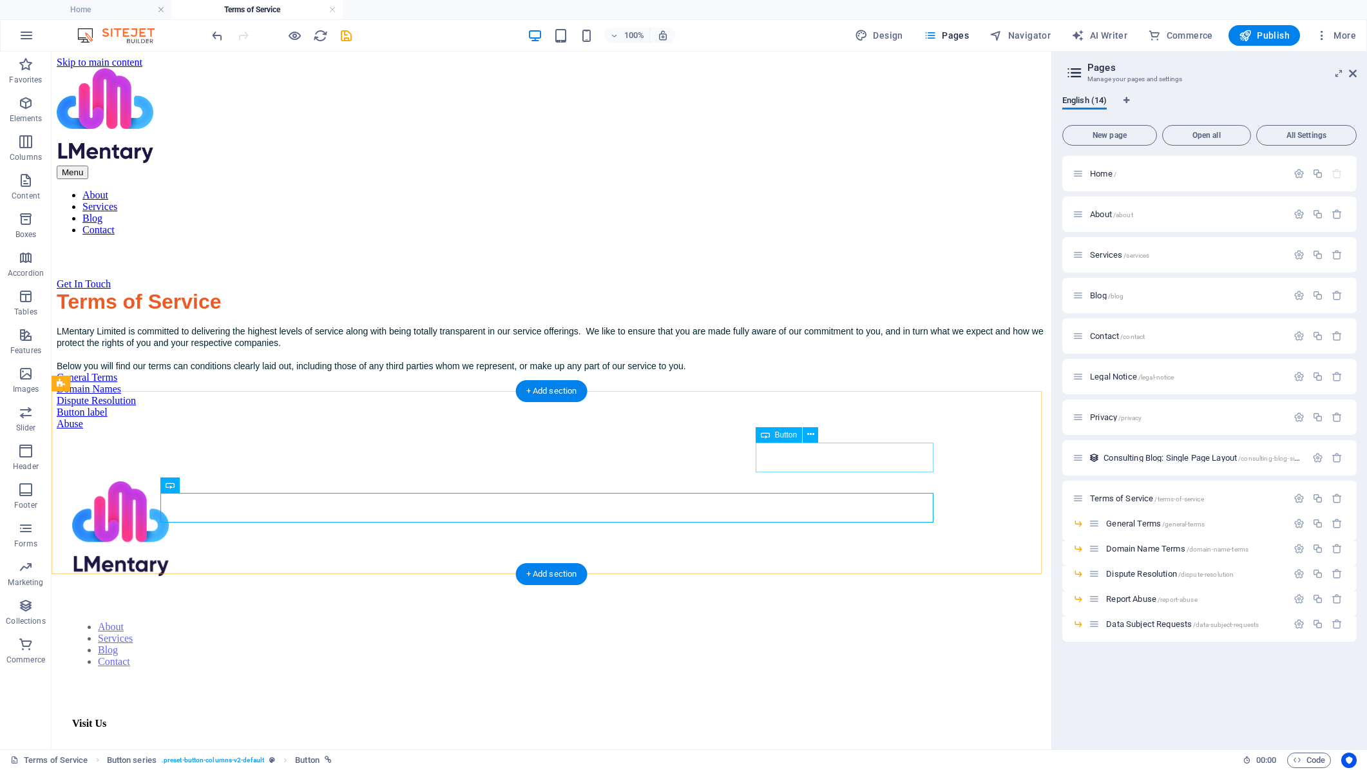
click at [834, 418] on div "Button label" at bounding box center [552, 413] width 990 height 12
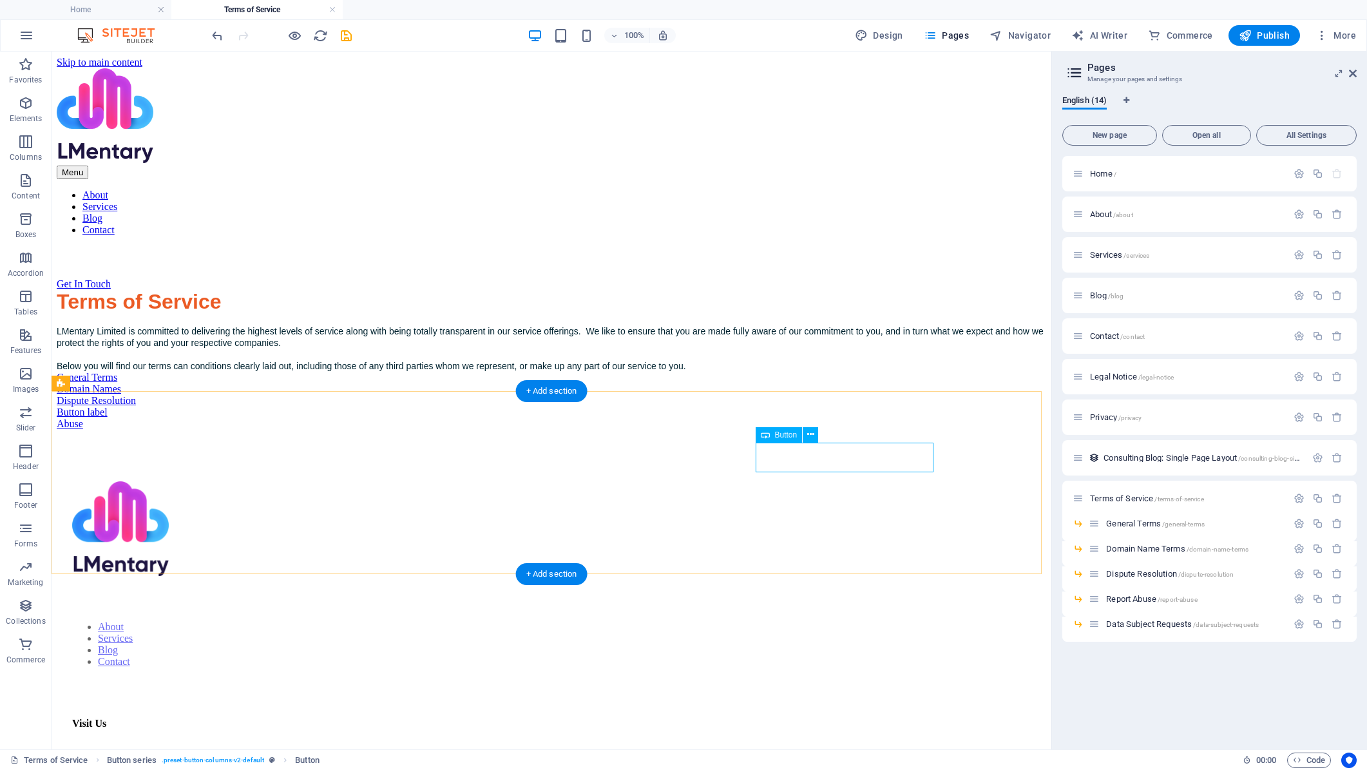
click at [821, 418] on div "Button label" at bounding box center [552, 413] width 990 height 12
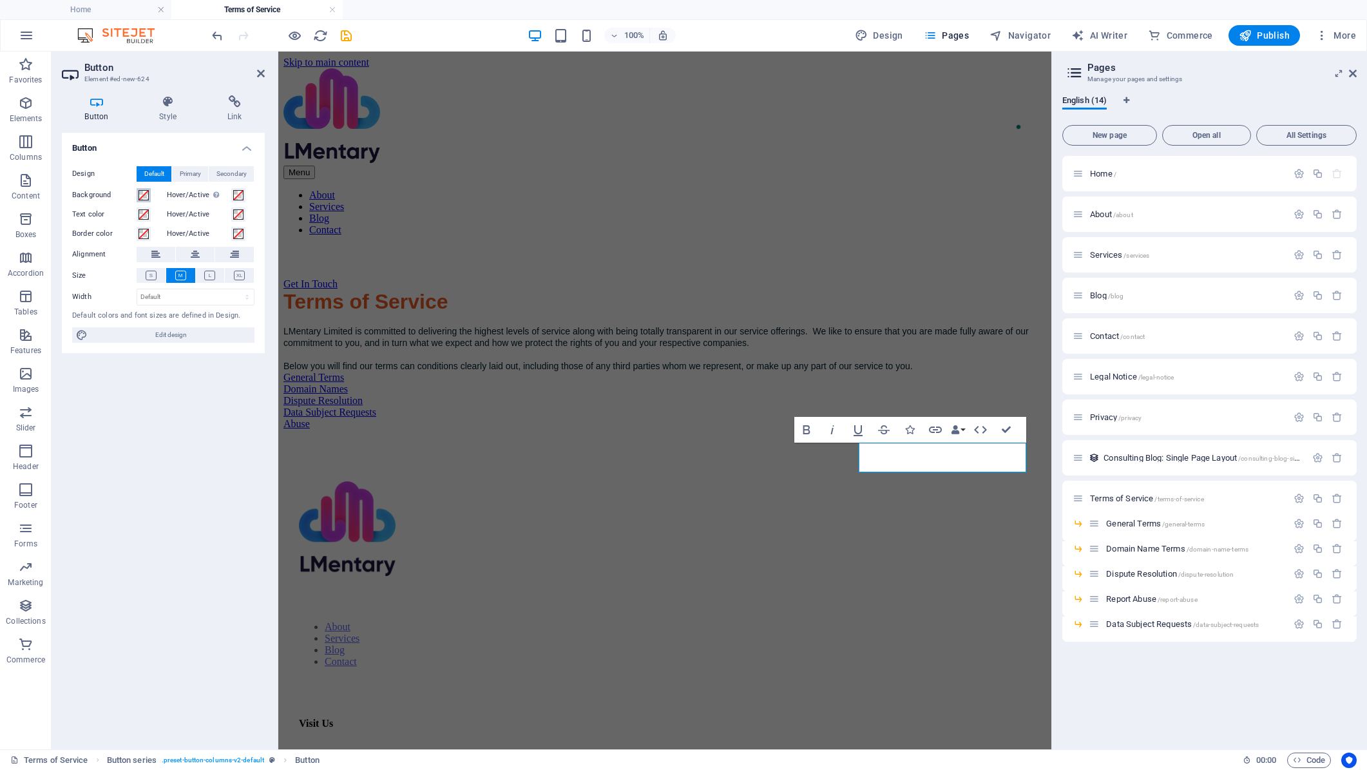
click at [142, 195] on span at bounding box center [144, 195] width 10 height 10
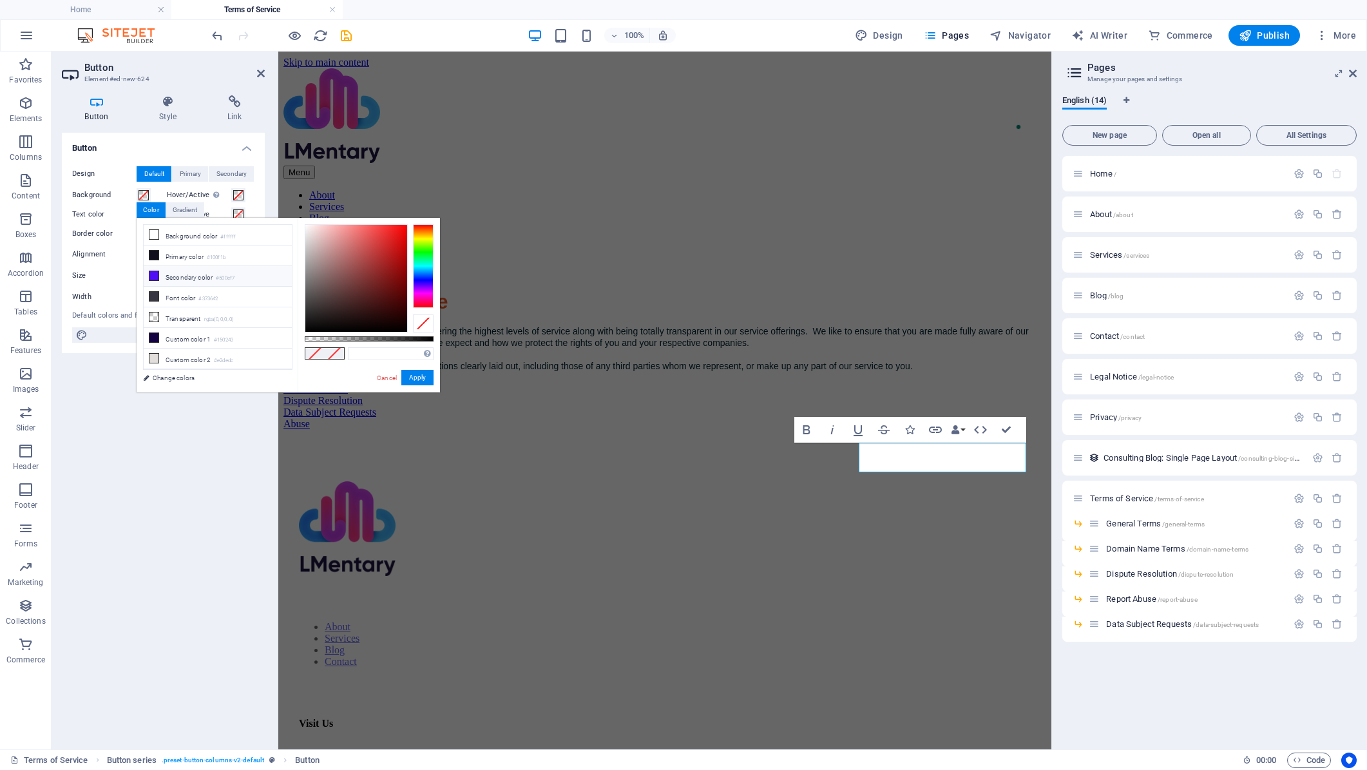
click at [153, 273] on icon at bounding box center [153, 275] width 9 height 9
type input "#500ef7"
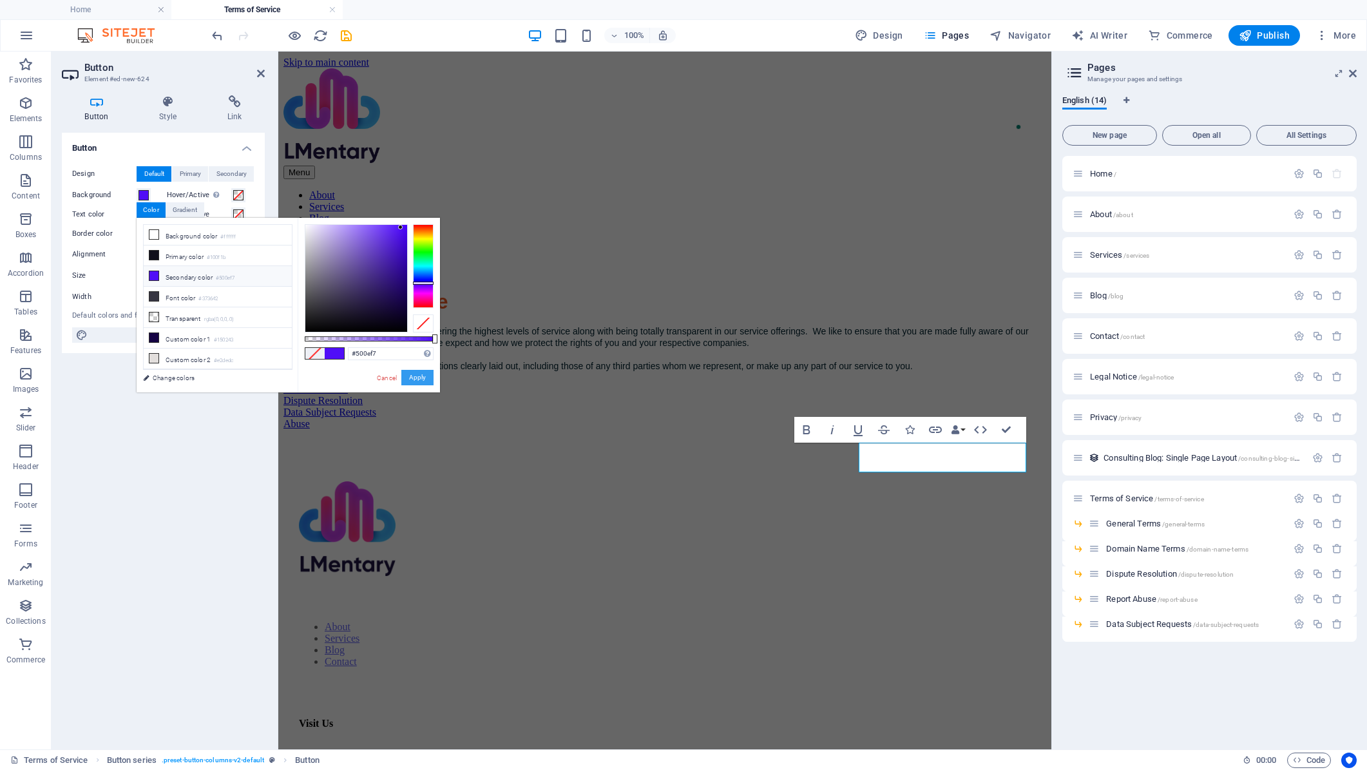
click at [427, 378] on button "Apply" at bounding box center [417, 377] width 32 height 15
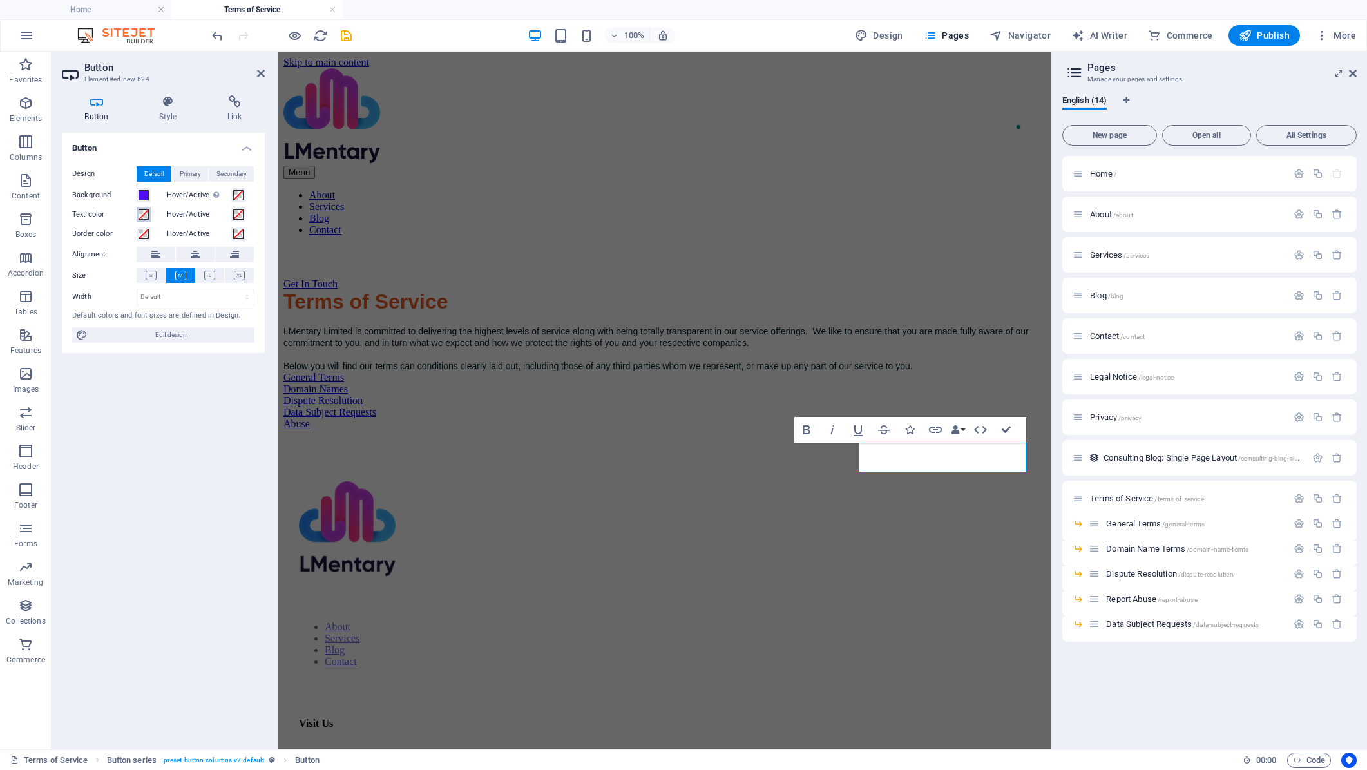
click at [142, 215] on span at bounding box center [144, 214] width 10 height 10
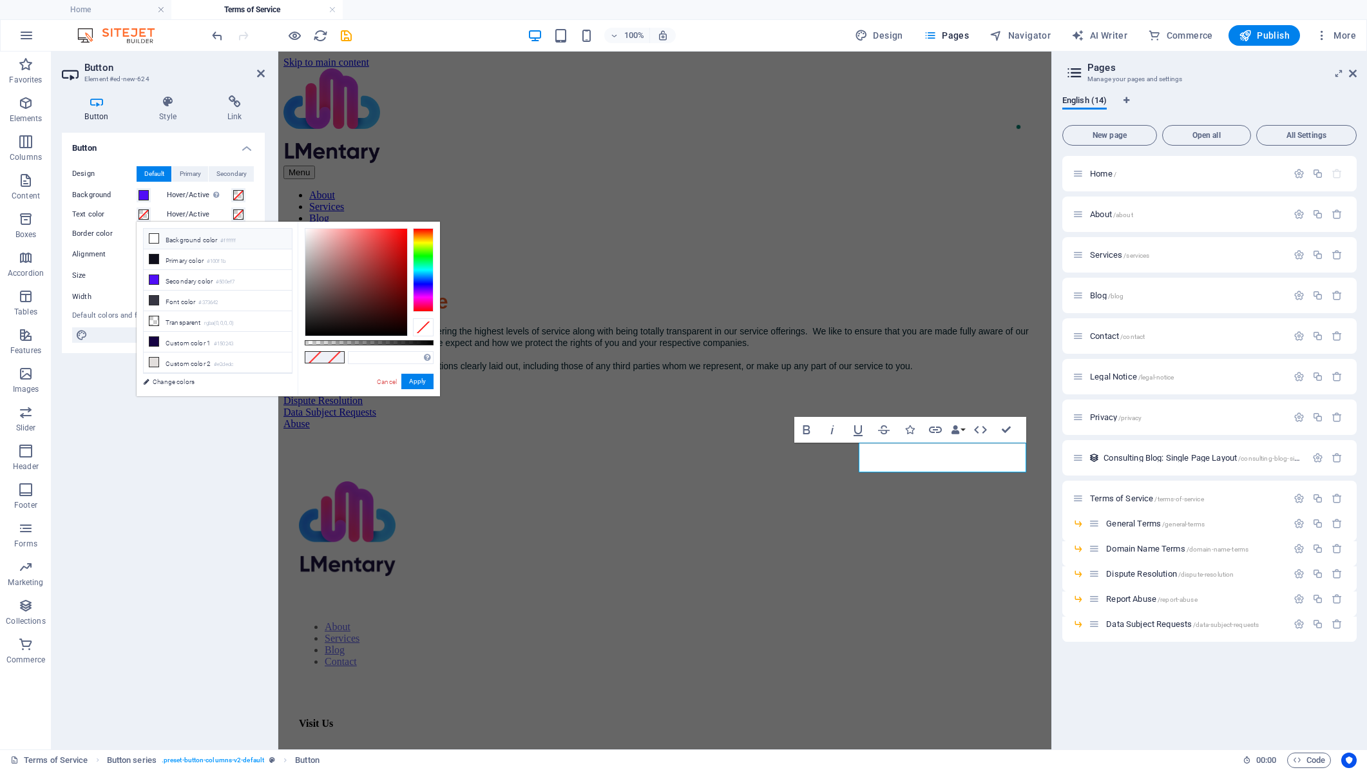
click at [170, 242] on li "Background color #ffffff" at bounding box center [218, 239] width 148 height 21
type input "#ffffff"
click at [414, 381] on button "Apply" at bounding box center [417, 381] width 32 height 15
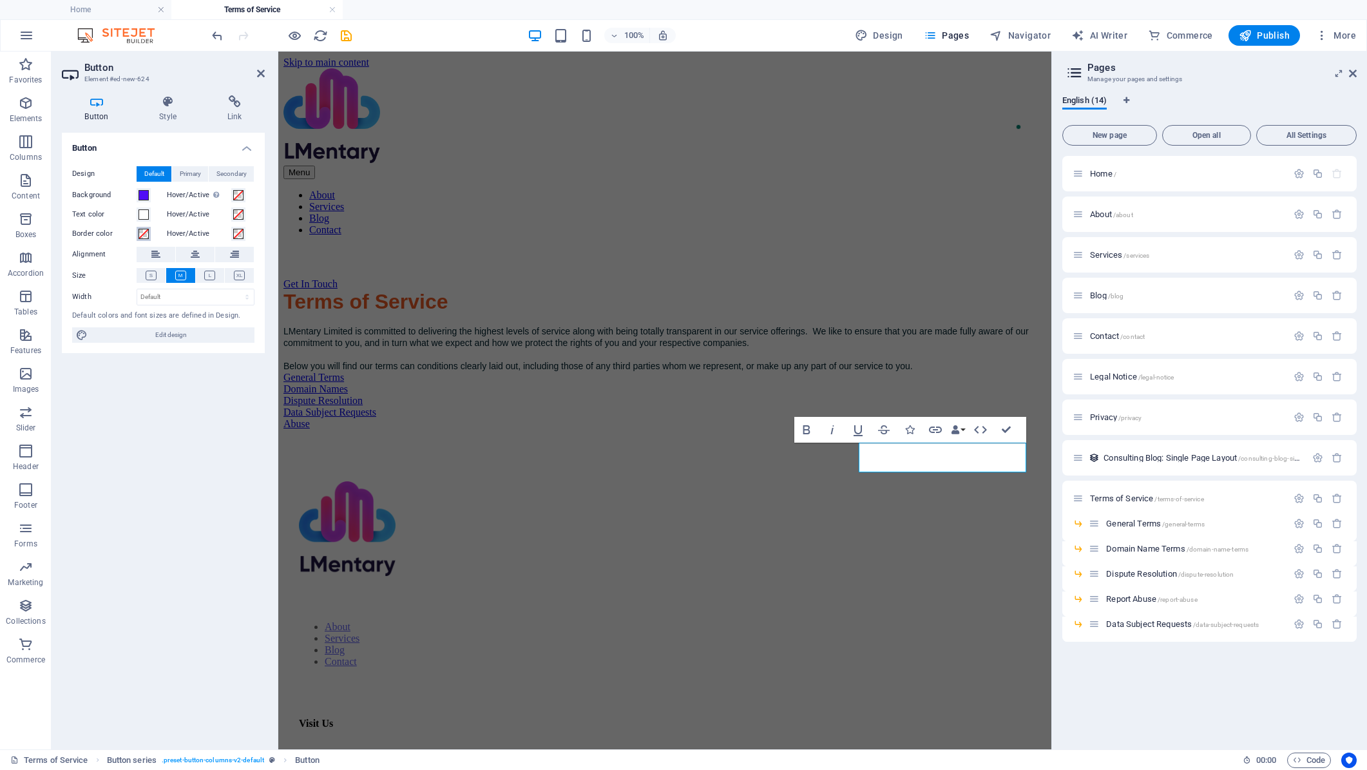
click at [146, 233] on span at bounding box center [144, 234] width 10 height 10
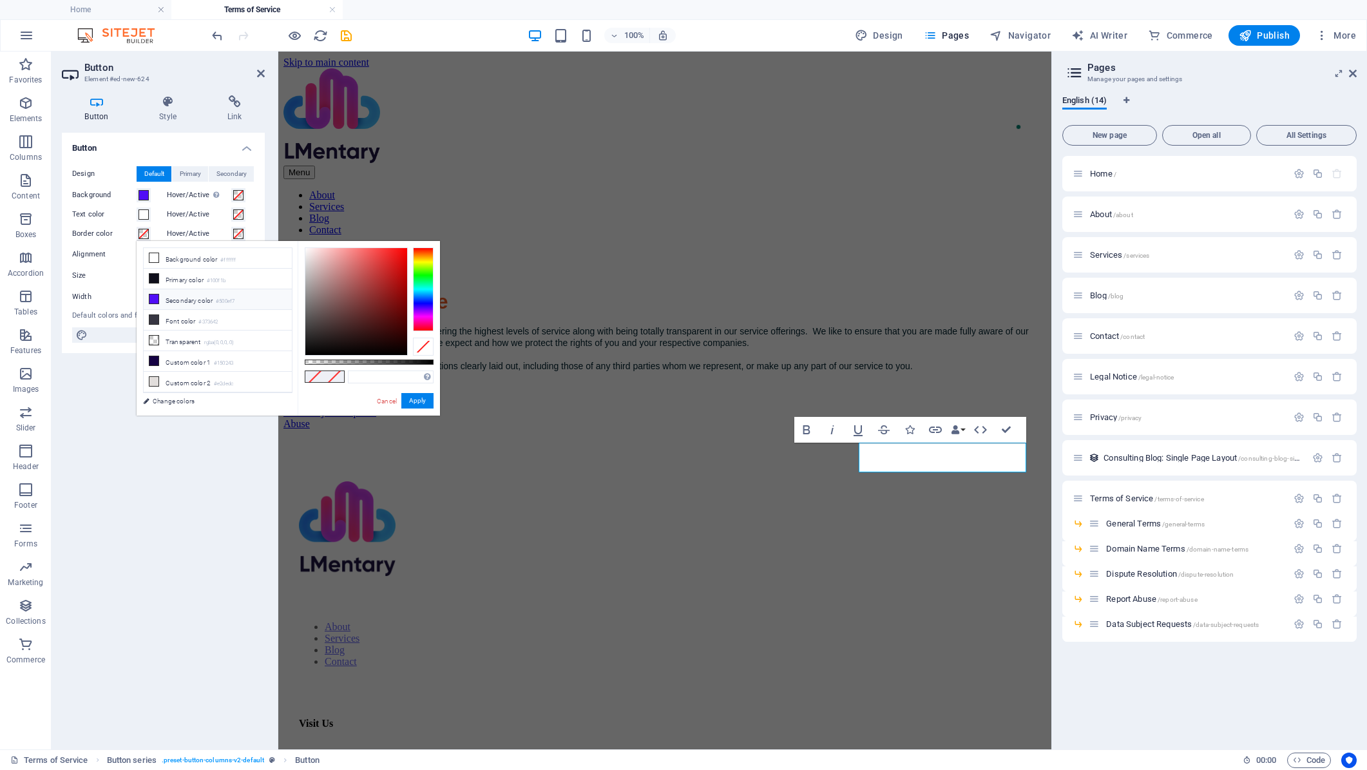
click at [189, 298] on li "Secondary color #500ef7" at bounding box center [218, 299] width 148 height 21
type input "#500ef7"
click at [420, 399] on button "Apply" at bounding box center [417, 400] width 32 height 15
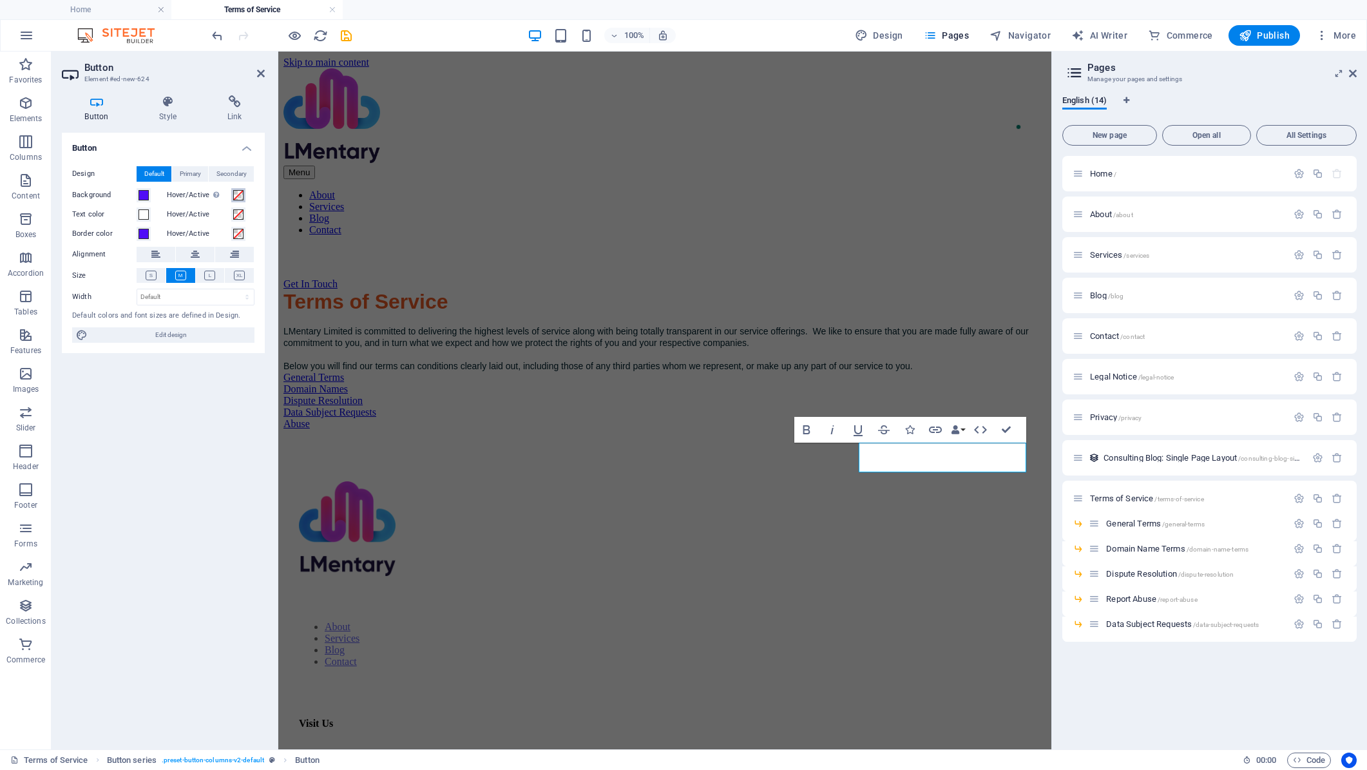
click at [238, 196] on span at bounding box center [238, 195] width 10 height 10
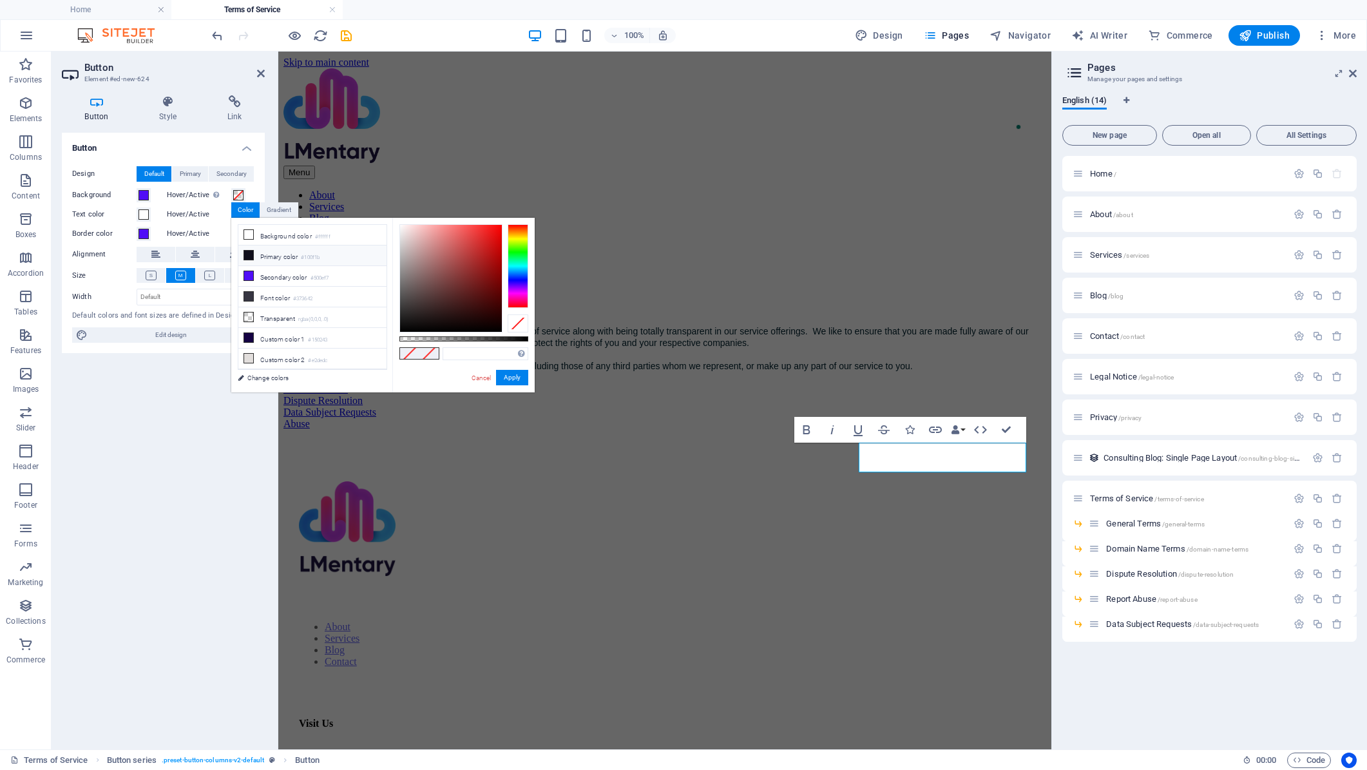
click at [273, 255] on li "Primary color #100f1b" at bounding box center [312, 255] width 148 height 21
type input "#100f1b"
click at [515, 378] on button "Apply" at bounding box center [512, 377] width 32 height 15
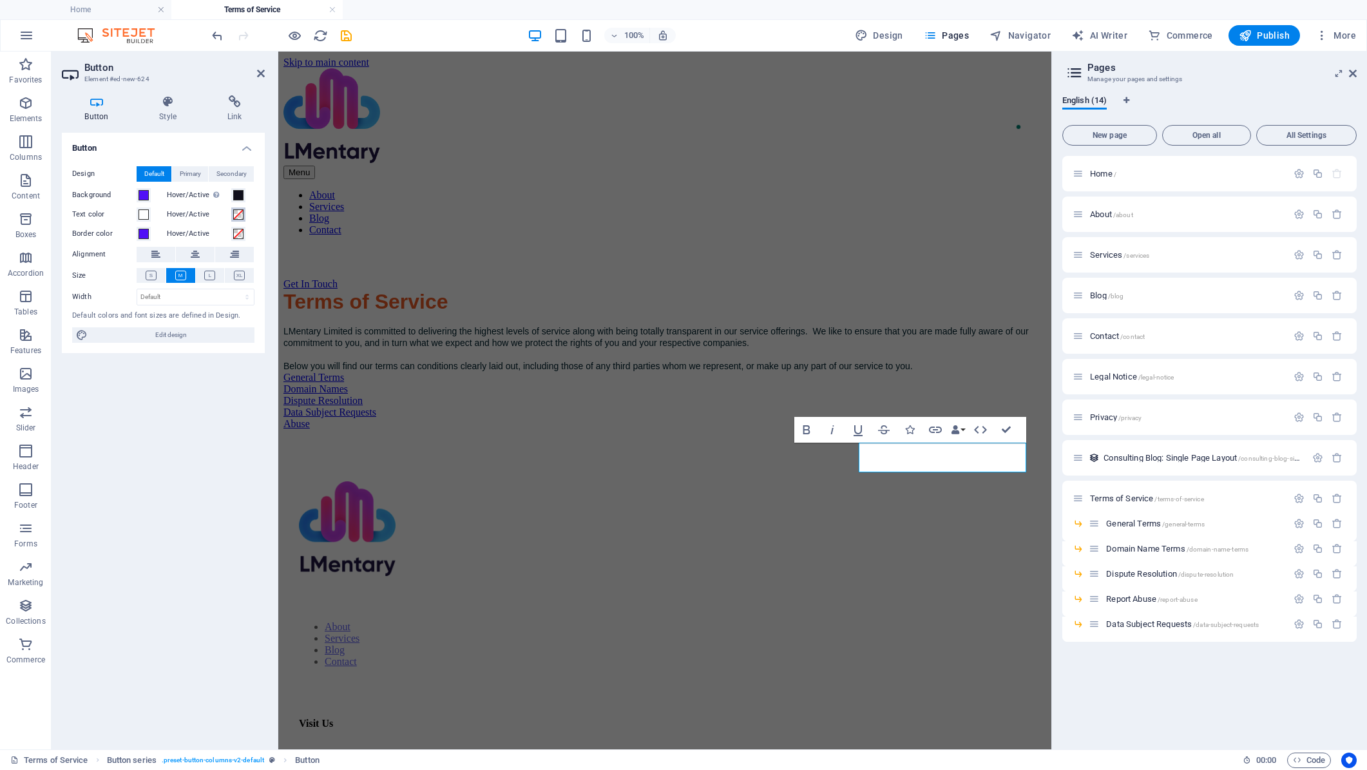
click at [233, 212] on span at bounding box center [238, 214] width 10 height 10
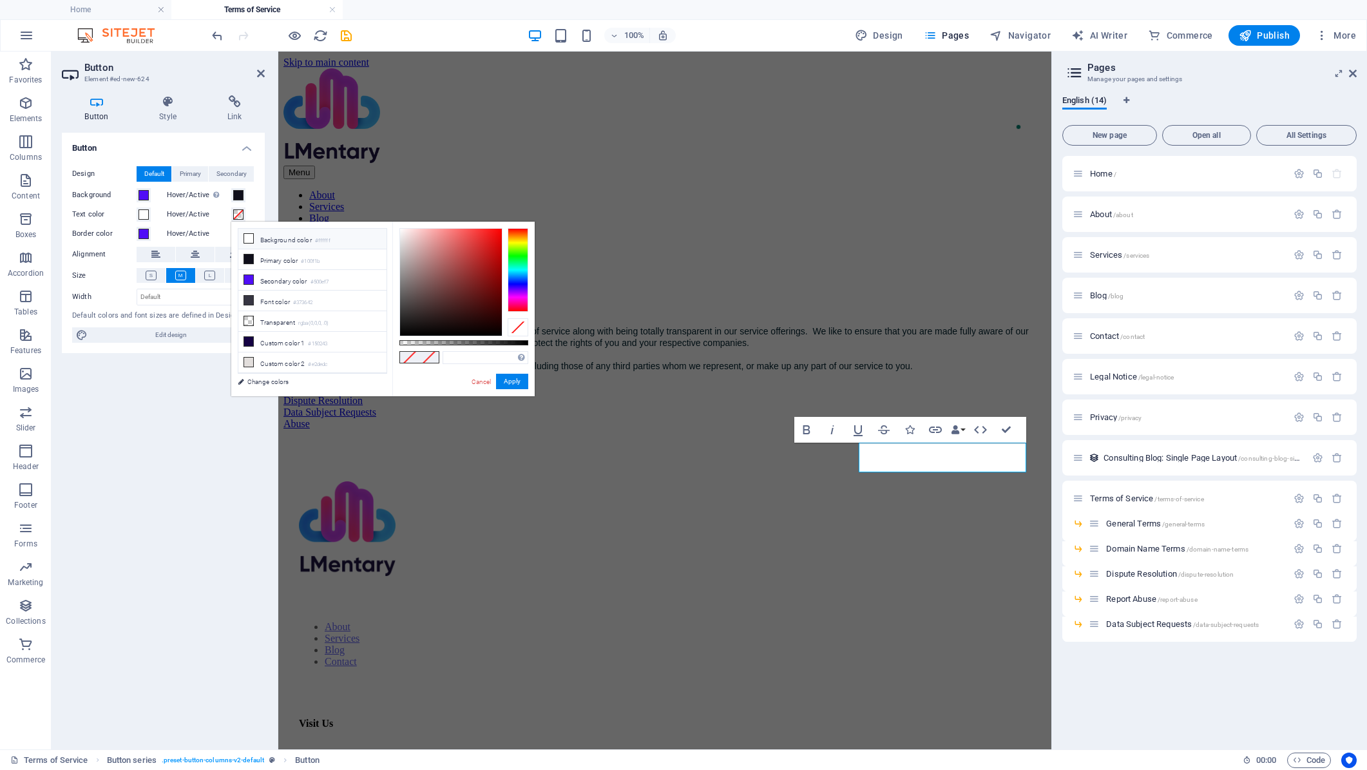
click at [271, 242] on li "Background color #ffffff" at bounding box center [312, 239] width 148 height 21
type input "#ffffff"
click at [504, 376] on button "Apply" at bounding box center [512, 381] width 32 height 15
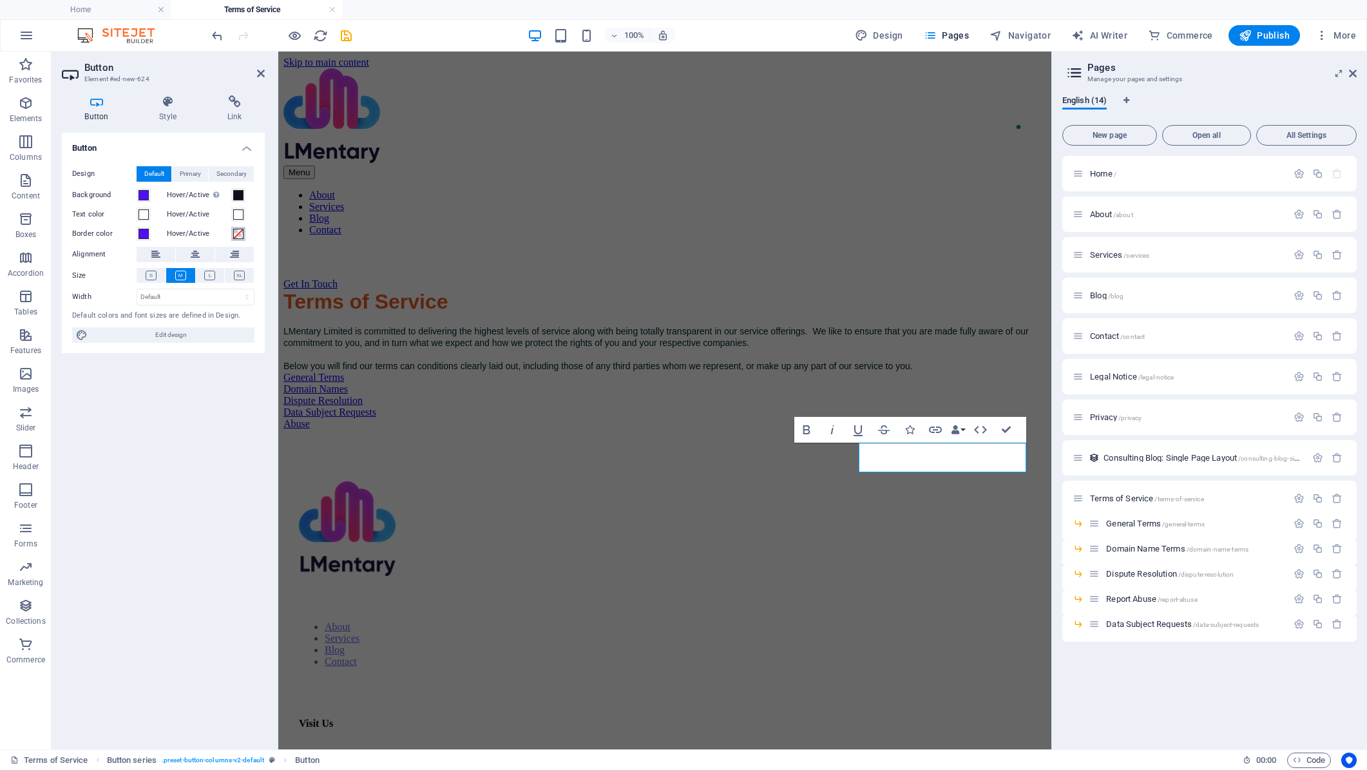
click at [236, 233] on span at bounding box center [238, 234] width 10 height 10
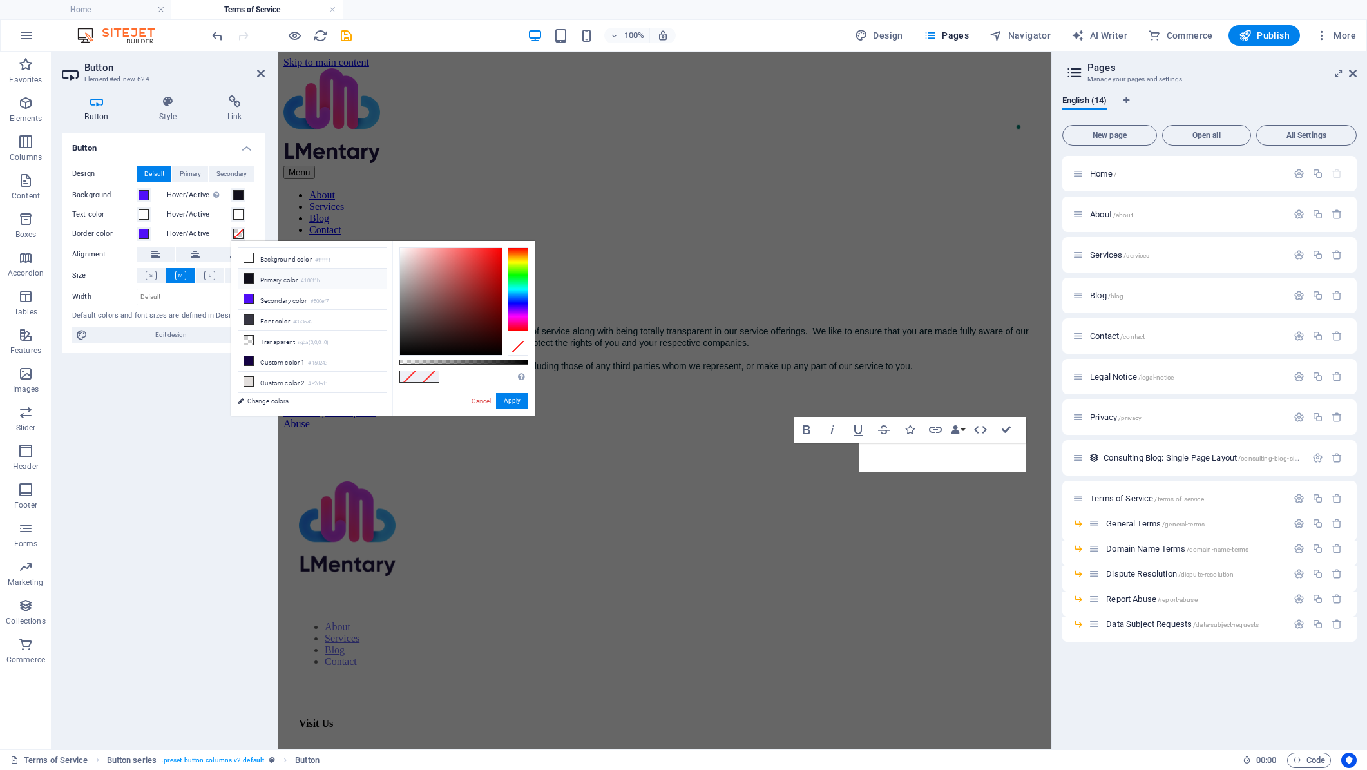
click at [288, 280] on li "Primary color #100f1b" at bounding box center [312, 279] width 148 height 21
type input "#100f1b"
click at [514, 401] on button "Apply" at bounding box center [512, 400] width 32 height 15
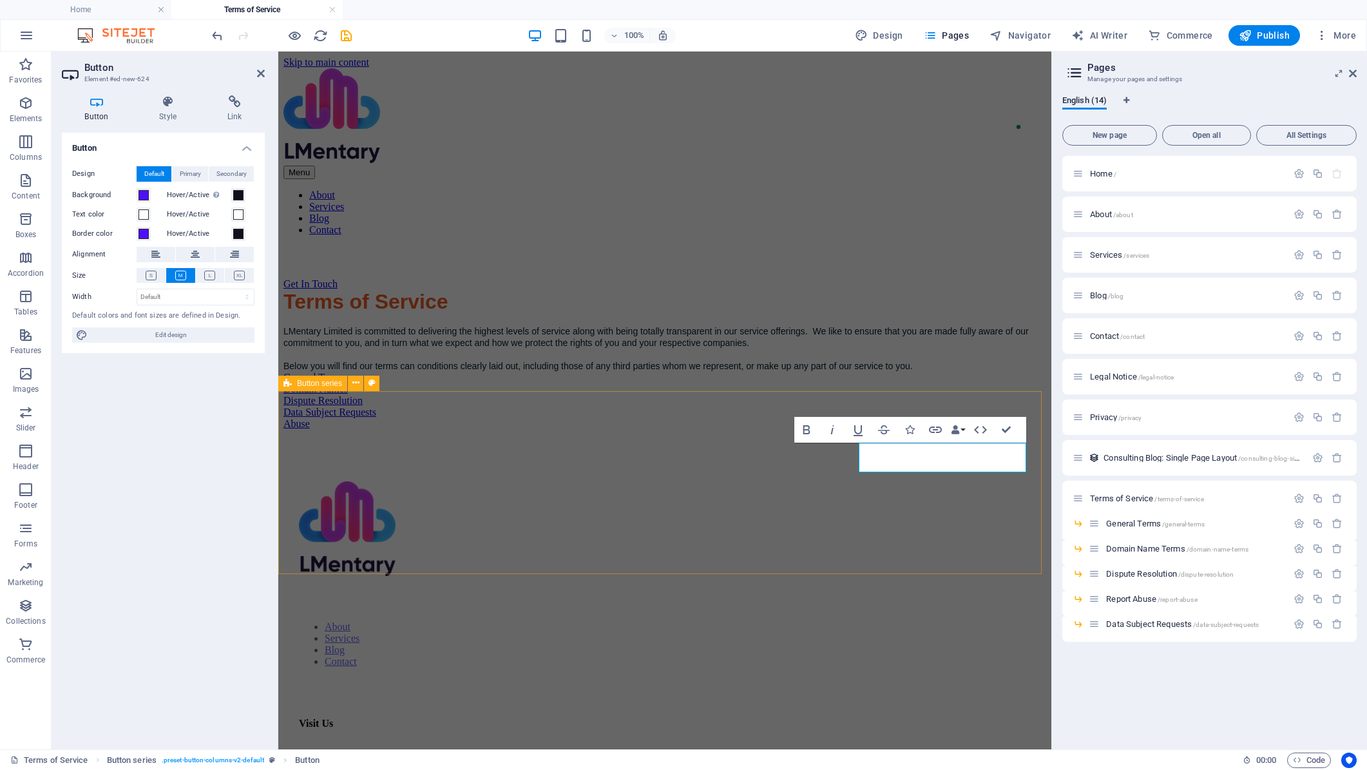
click at [818, 430] on div "General Terms Domain Names Dispute Resolution Data Subject Requests Abuse" at bounding box center [664, 401] width 763 height 58
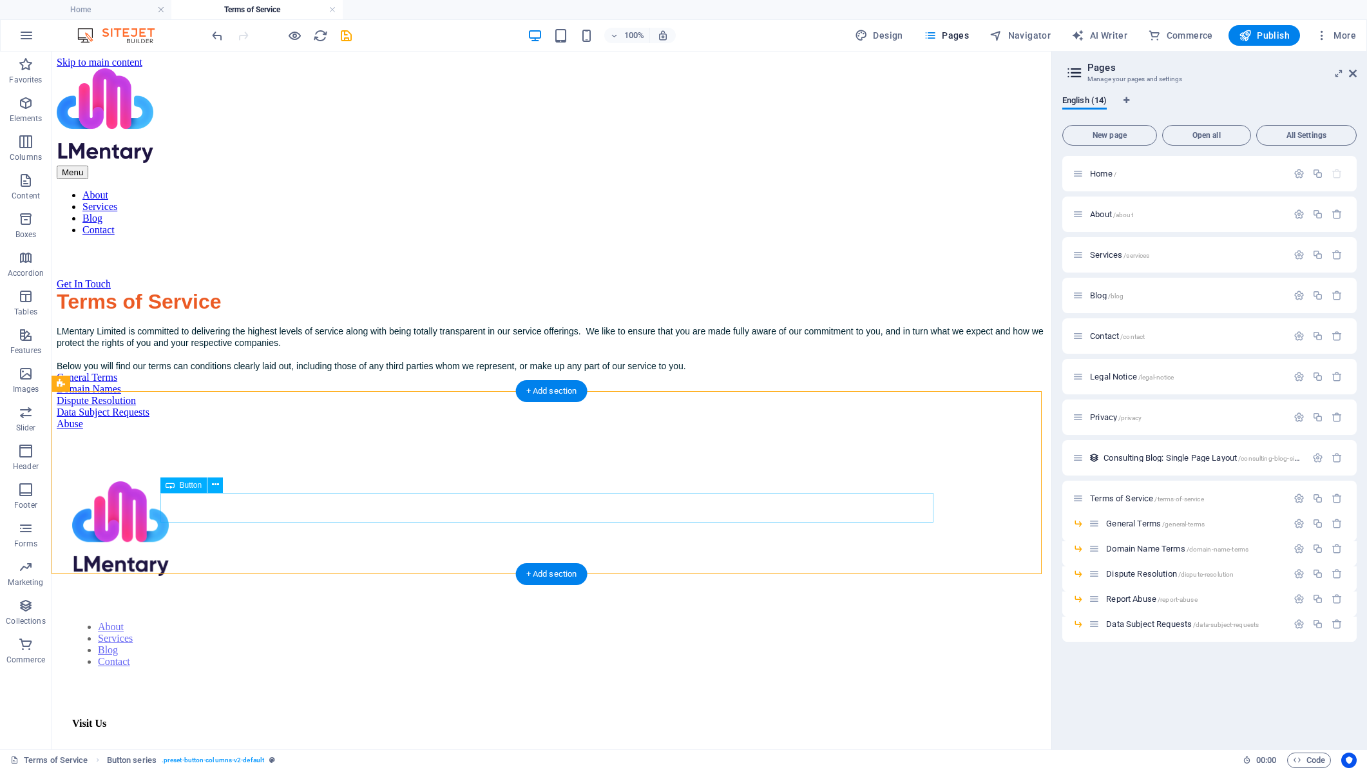
click at [544, 430] on div "Abuse" at bounding box center [552, 424] width 990 height 12
click at [571, 430] on div "Abuse" at bounding box center [552, 424] width 990 height 12
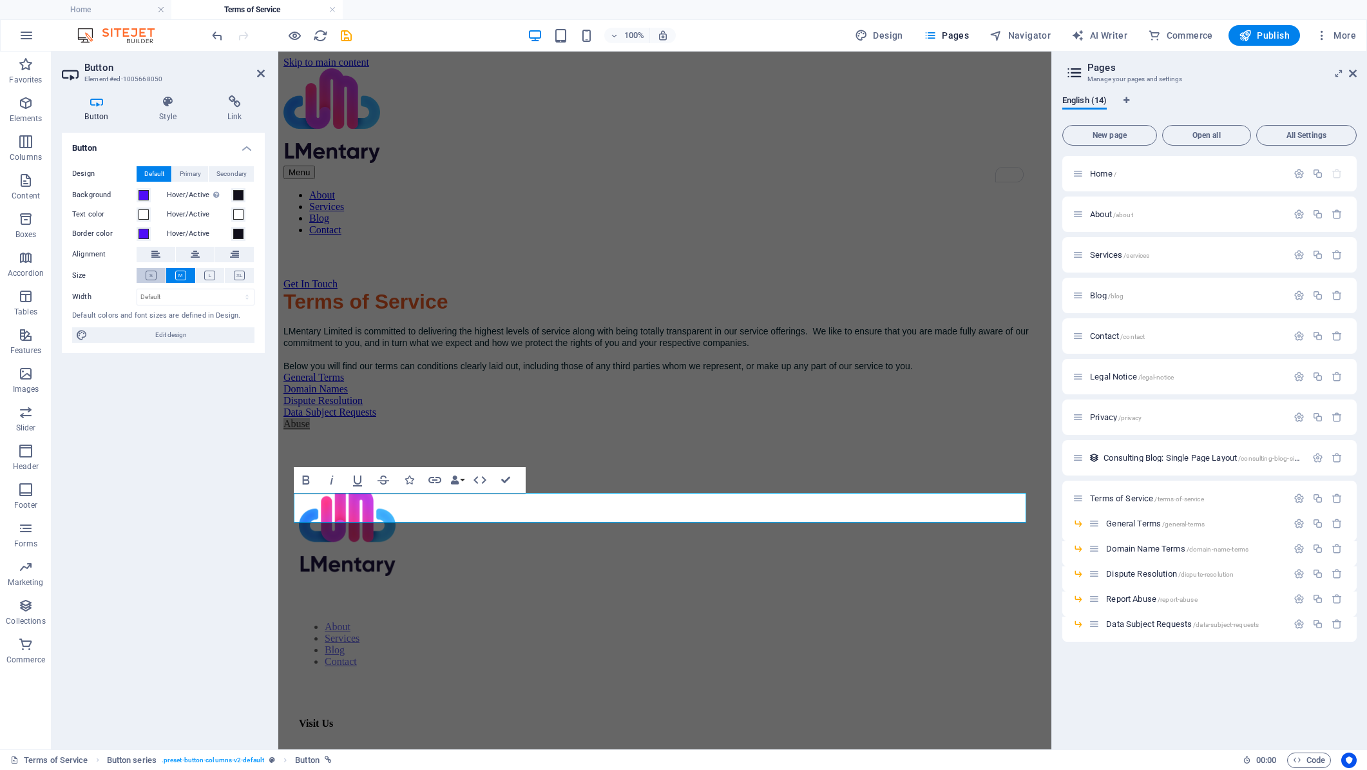
click at [151, 276] on icon at bounding box center [151, 276] width 11 height 10
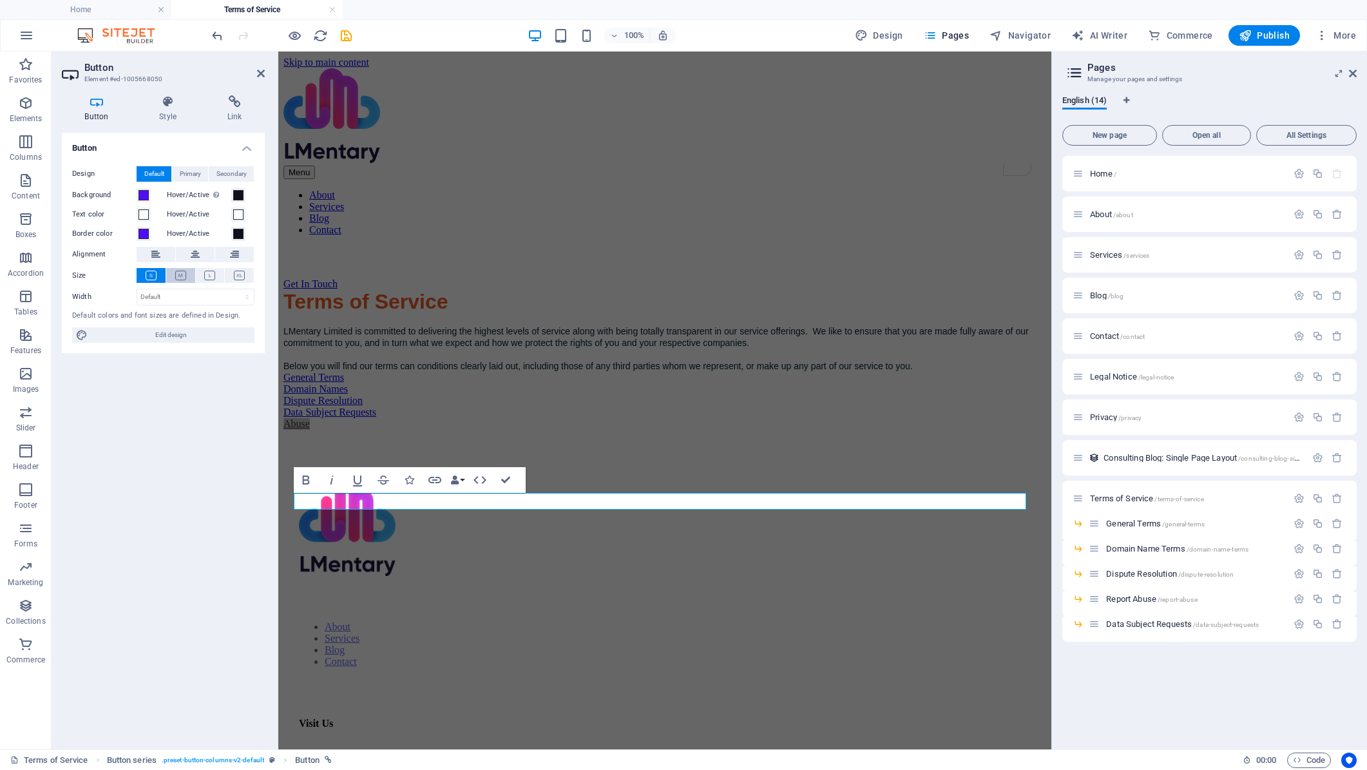
click at [180, 273] on icon at bounding box center [180, 276] width 11 height 10
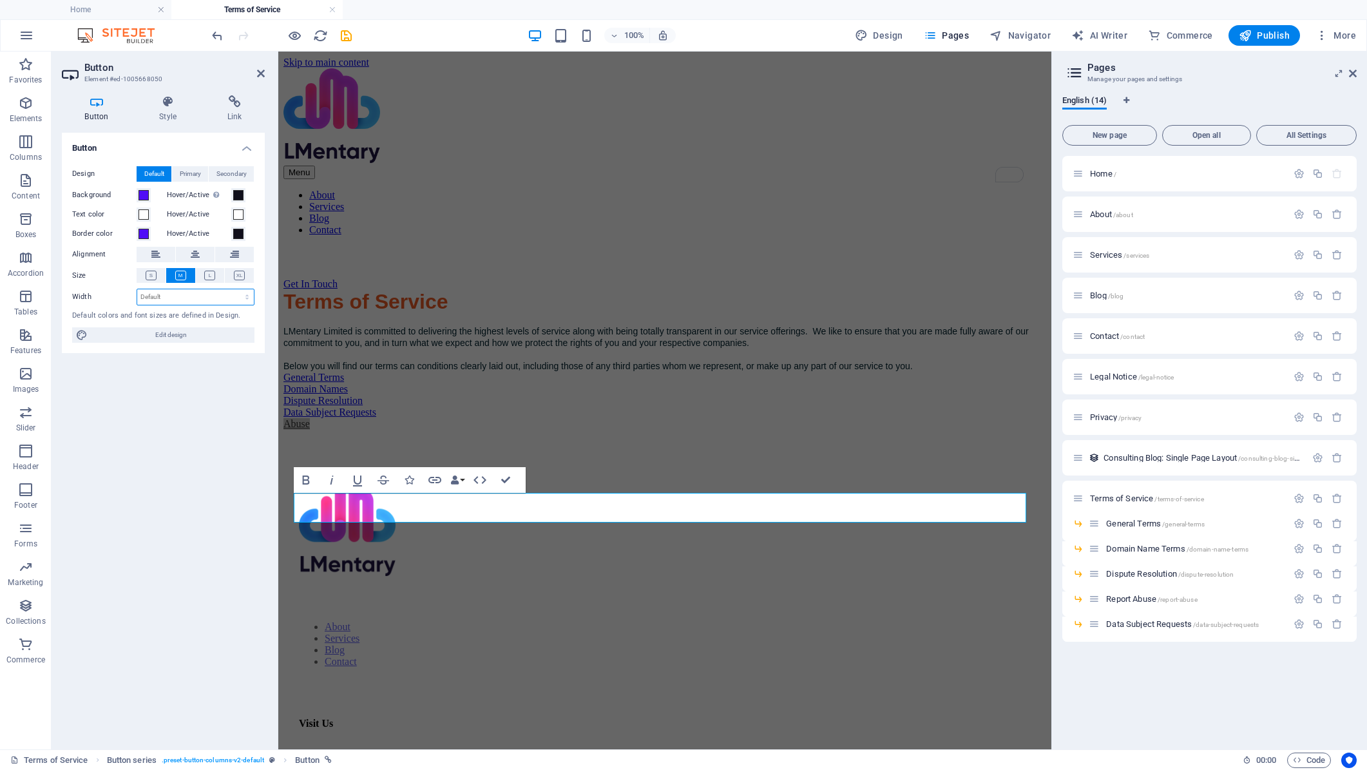
click at [182, 298] on select "Default px rem % em vh vw" at bounding box center [195, 296] width 117 height 15
click at [355, 383] on div "General Terms" at bounding box center [664, 378] width 763 height 12
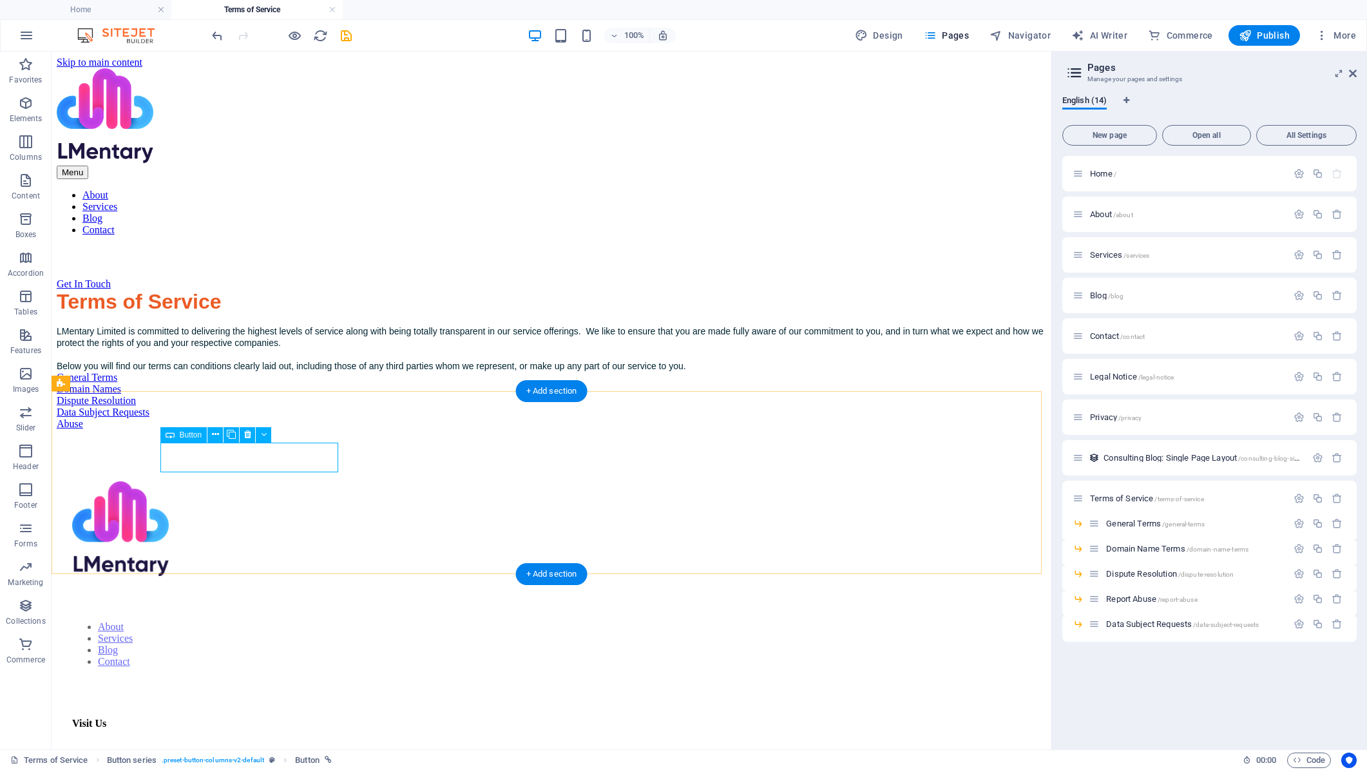
click at [262, 383] on div "General Terms" at bounding box center [552, 378] width 990 height 12
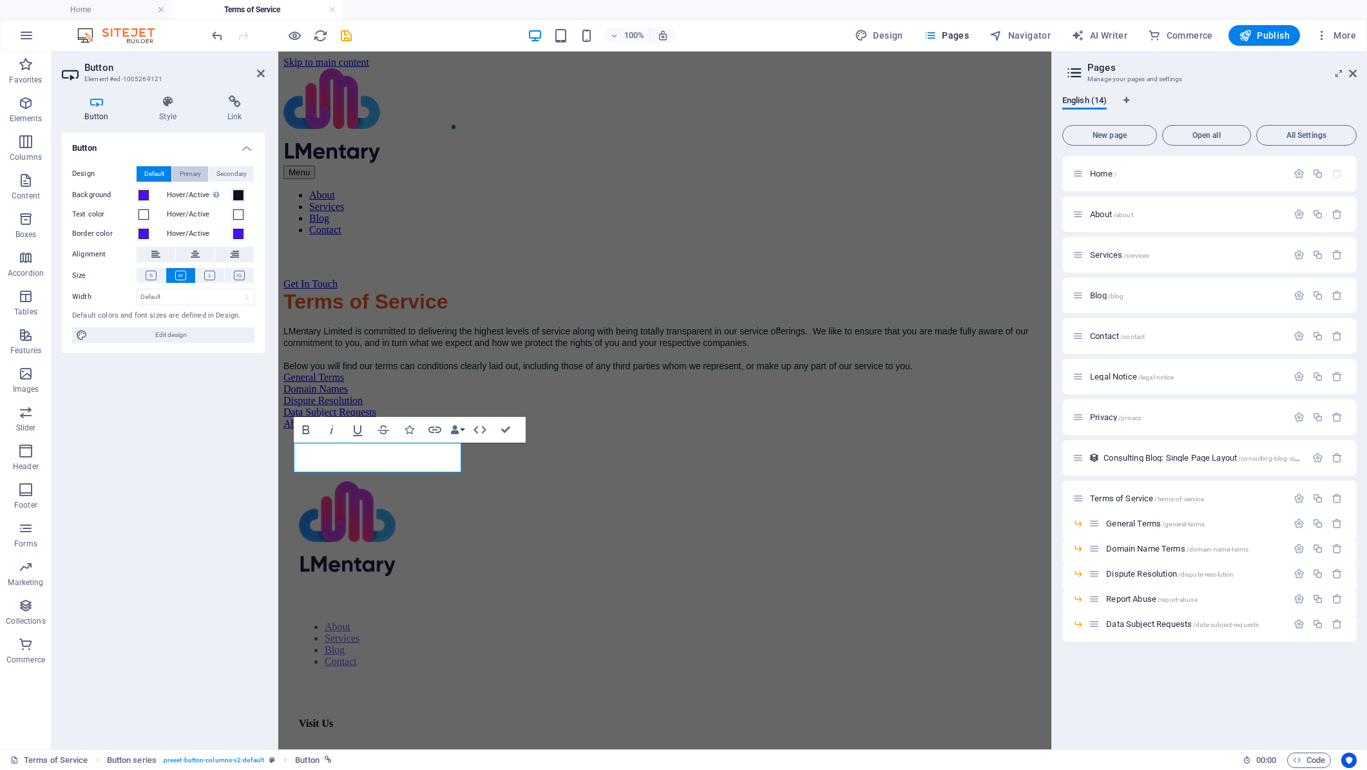
click at [198, 174] on span "Primary" at bounding box center [190, 173] width 21 height 15
click at [220, 176] on span "Secondary" at bounding box center [231, 173] width 30 height 15
click at [193, 175] on span "Primary" at bounding box center [190, 173] width 21 height 15
click at [160, 175] on span "Default" at bounding box center [154, 173] width 20 height 15
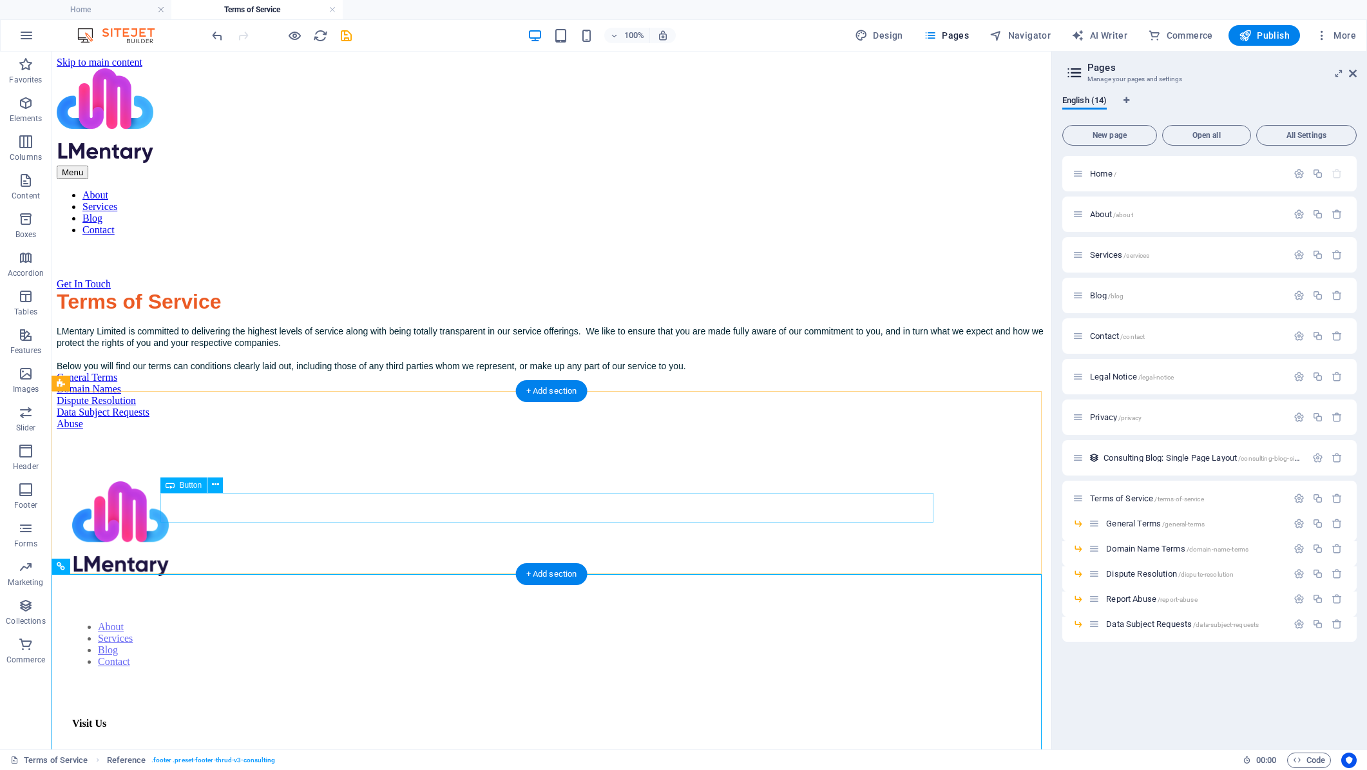
click at [560, 430] on div "Abuse" at bounding box center [552, 424] width 990 height 12
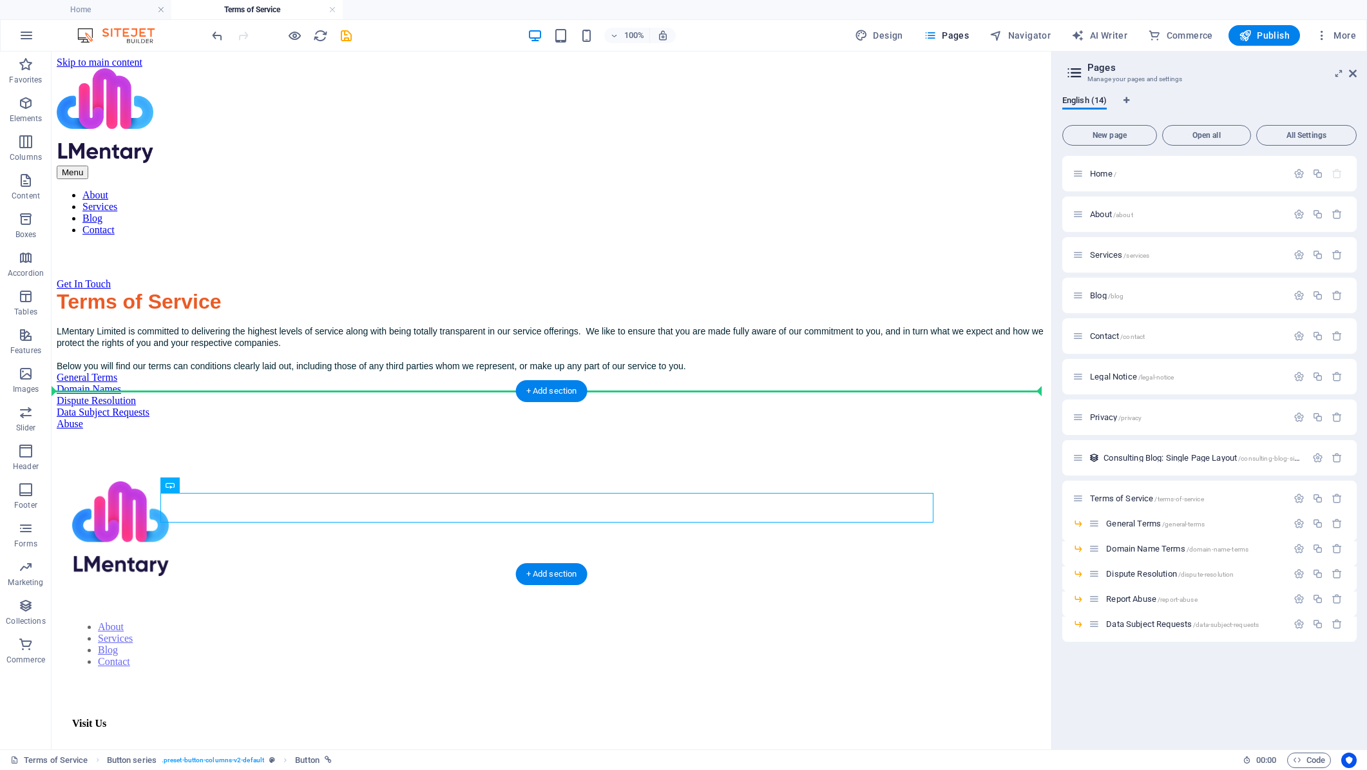
drag, startPoint x: 245, startPoint y: 537, endPoint x: 224, endPoint y: 412, distance: 126.7
drag, startPoint x: 426, startPoint y: 511, endPoint x: 383, endPoint y: 513, distance: 43.9
click at [383, 430] on div "Abuse" at bounding box center [552, 424] width 990 height 12
click at [549, 430] on div "Abuse" at bounding box center [552, 424] width 990 height 12
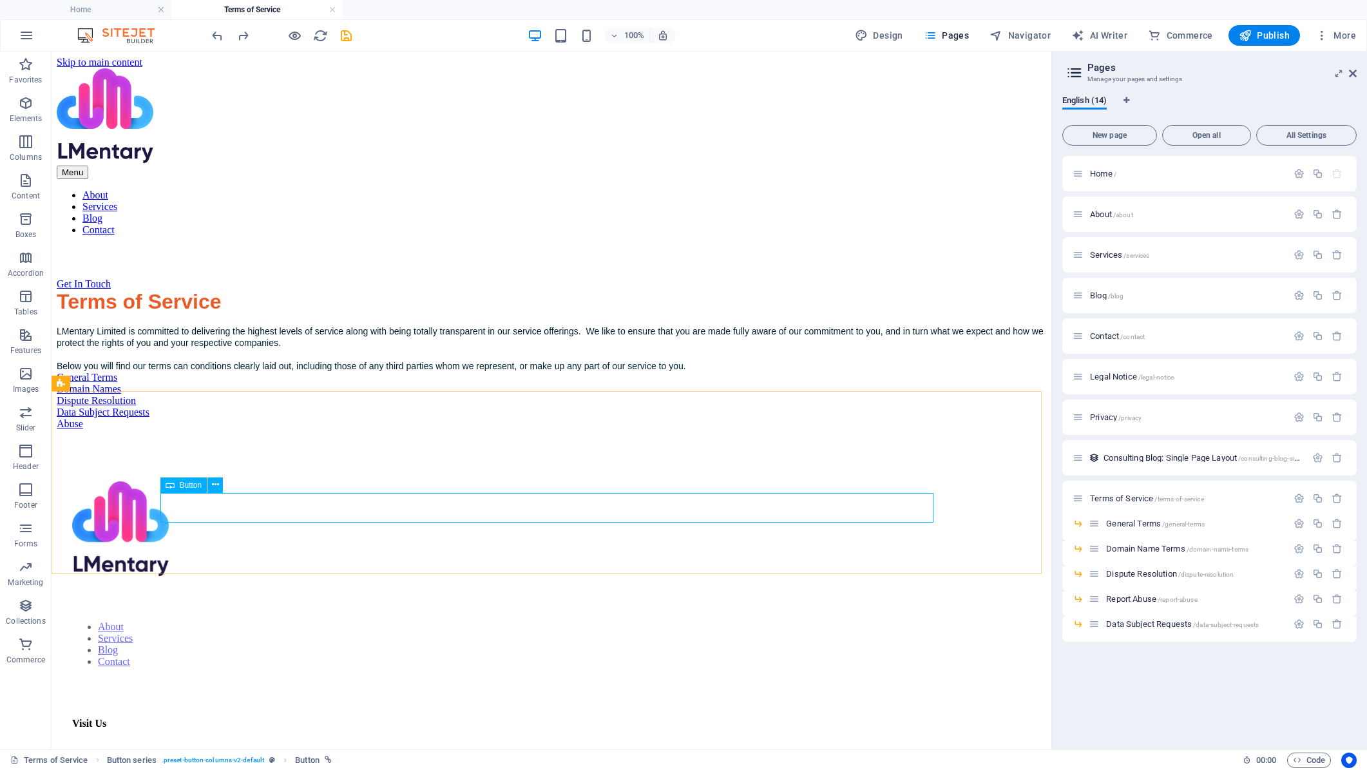
click at [175, 485] on div "Button" at bounding box center [183, 484] width 47 height 15
click at [213, 486] on icon at bounding box center [215, 485] width 7 height 14
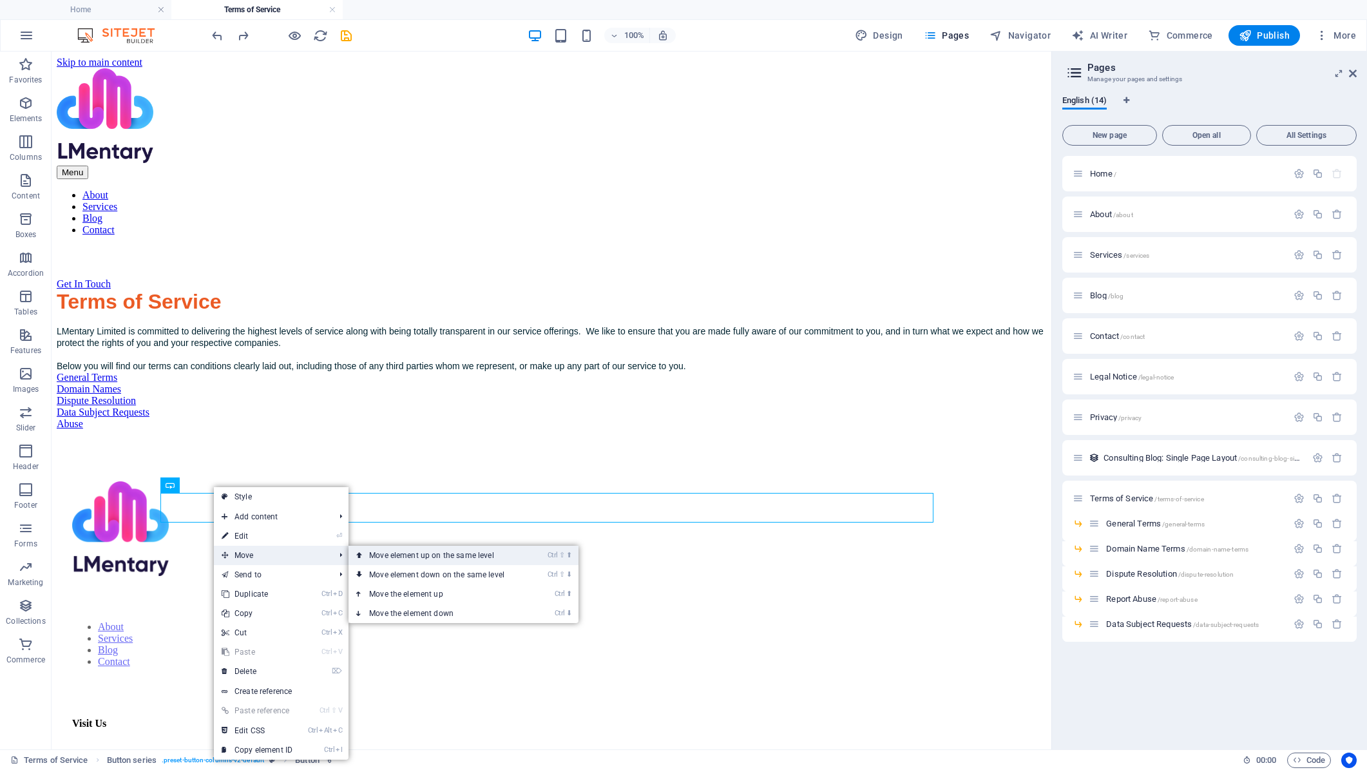
click at [408, 557] on link "Ctrl ⇧ ⬆ Move element up on the same level" at bounding box center [440, 555] width 182 height 19
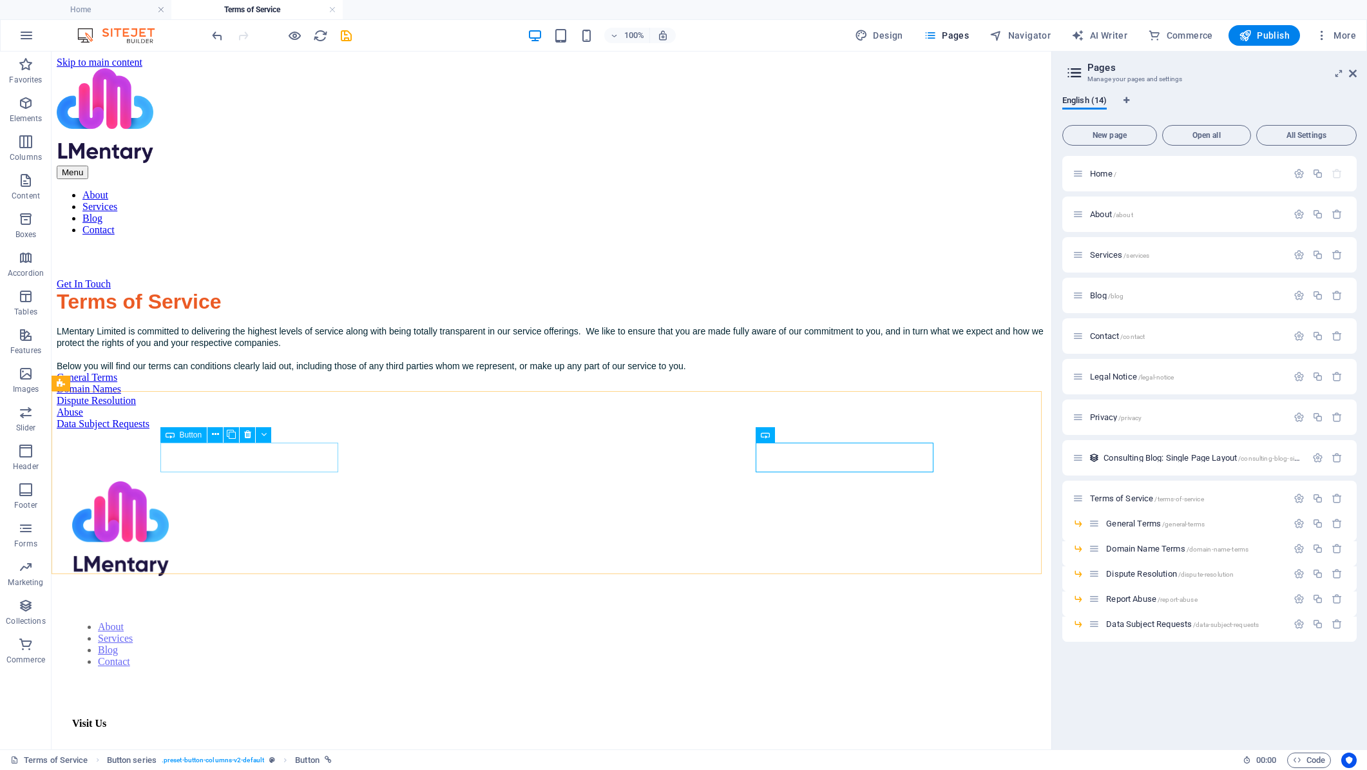
click at [192, 439] on span "Button" at bounding box center [191, 435] width 23 height 8
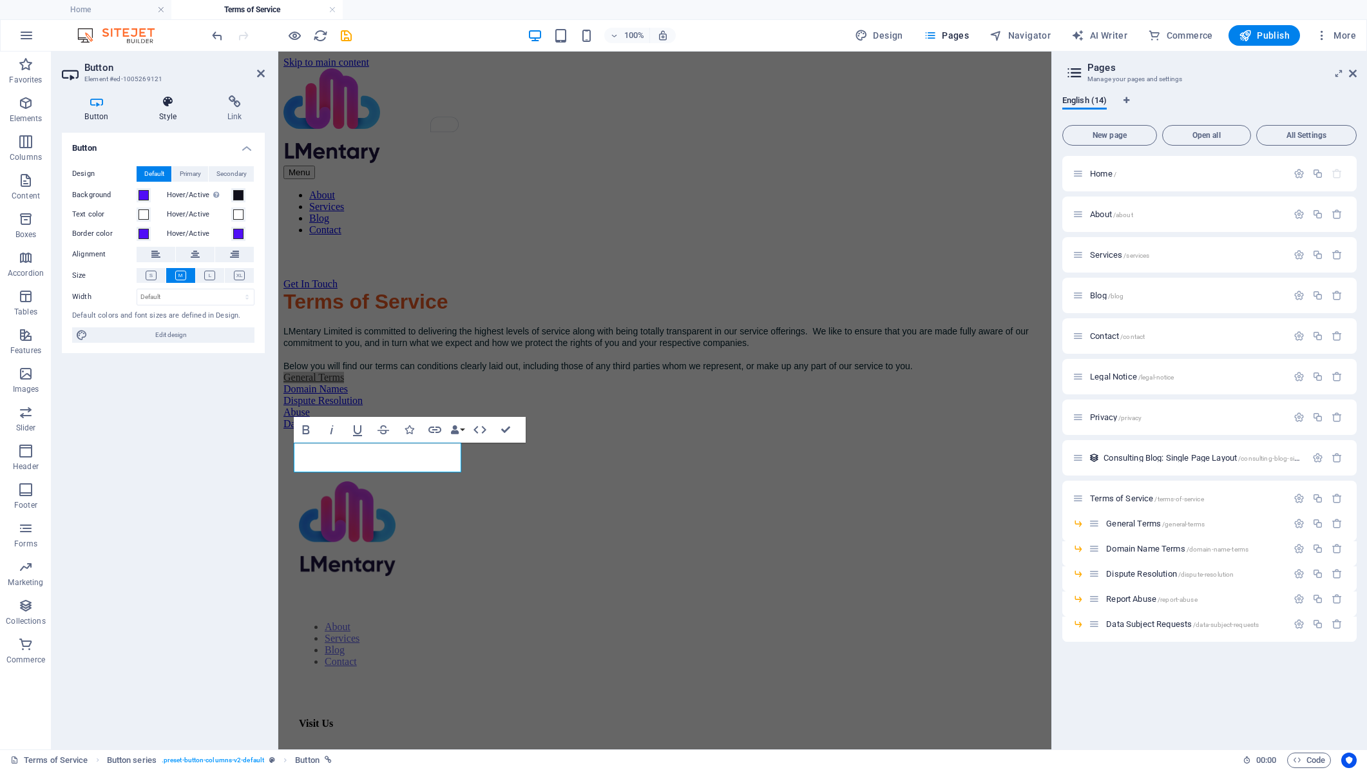
click at [168, 119] on h4 "Style" at bounding box center [171, 108] width 68 height 27
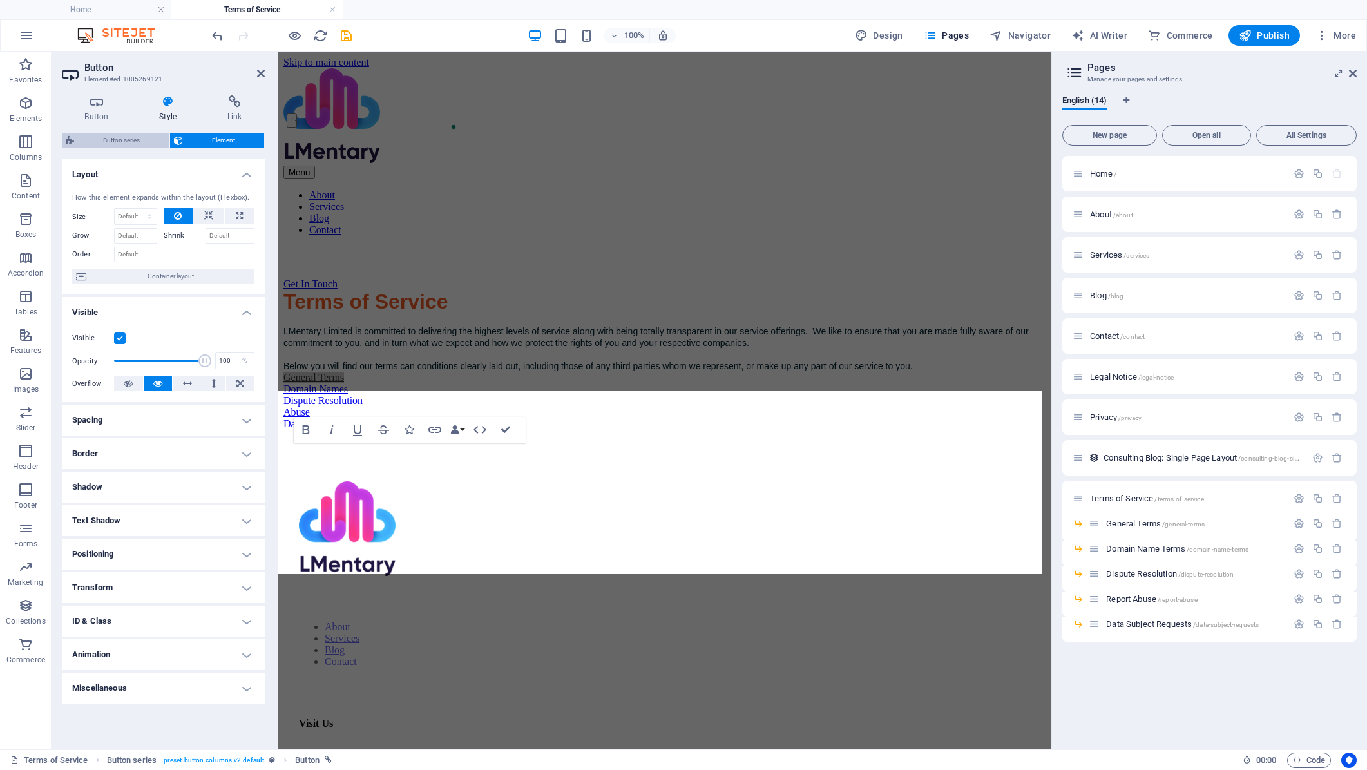
click at [132, 140] on span "Button series" at bounding box center [122, 140] width 88 height 15
select select "rem"
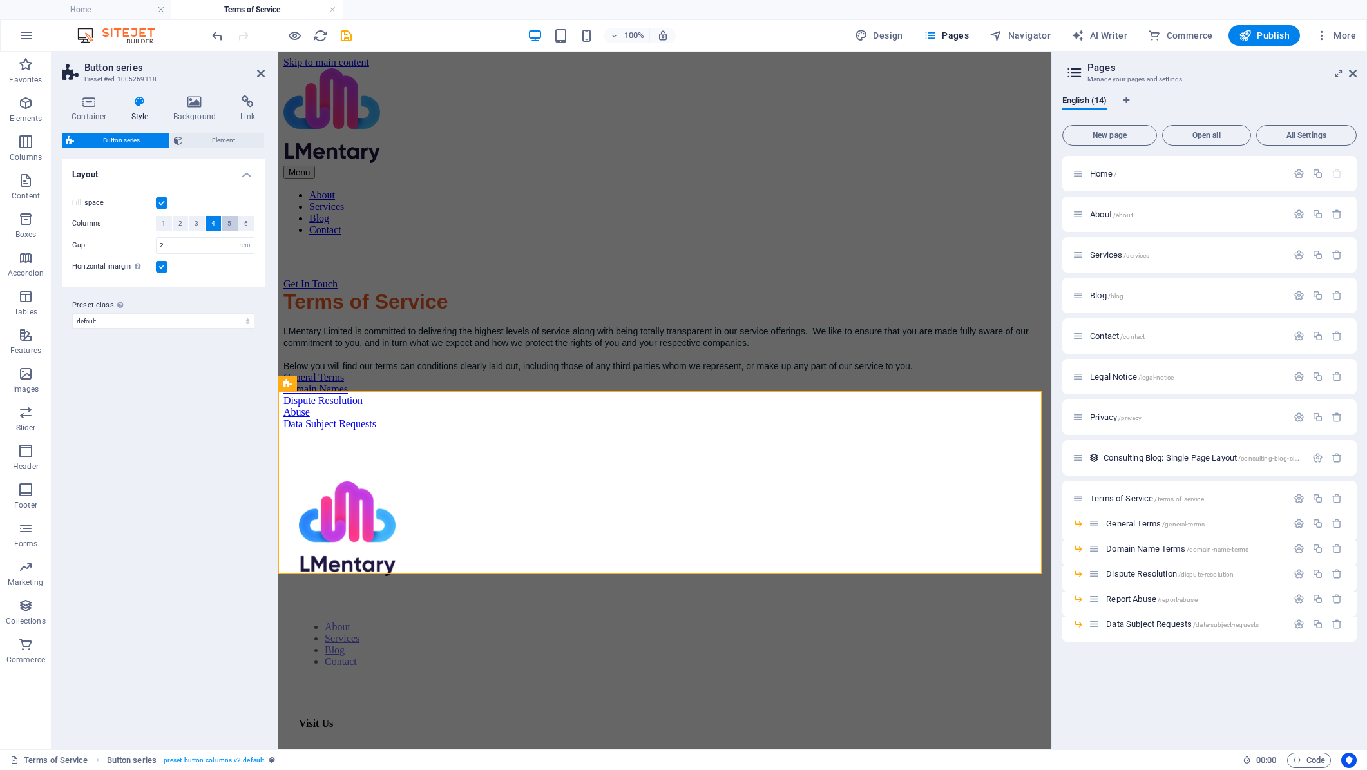
click at [231, 224] on span "5" at bounding box center [229, 223] width 4 height 15
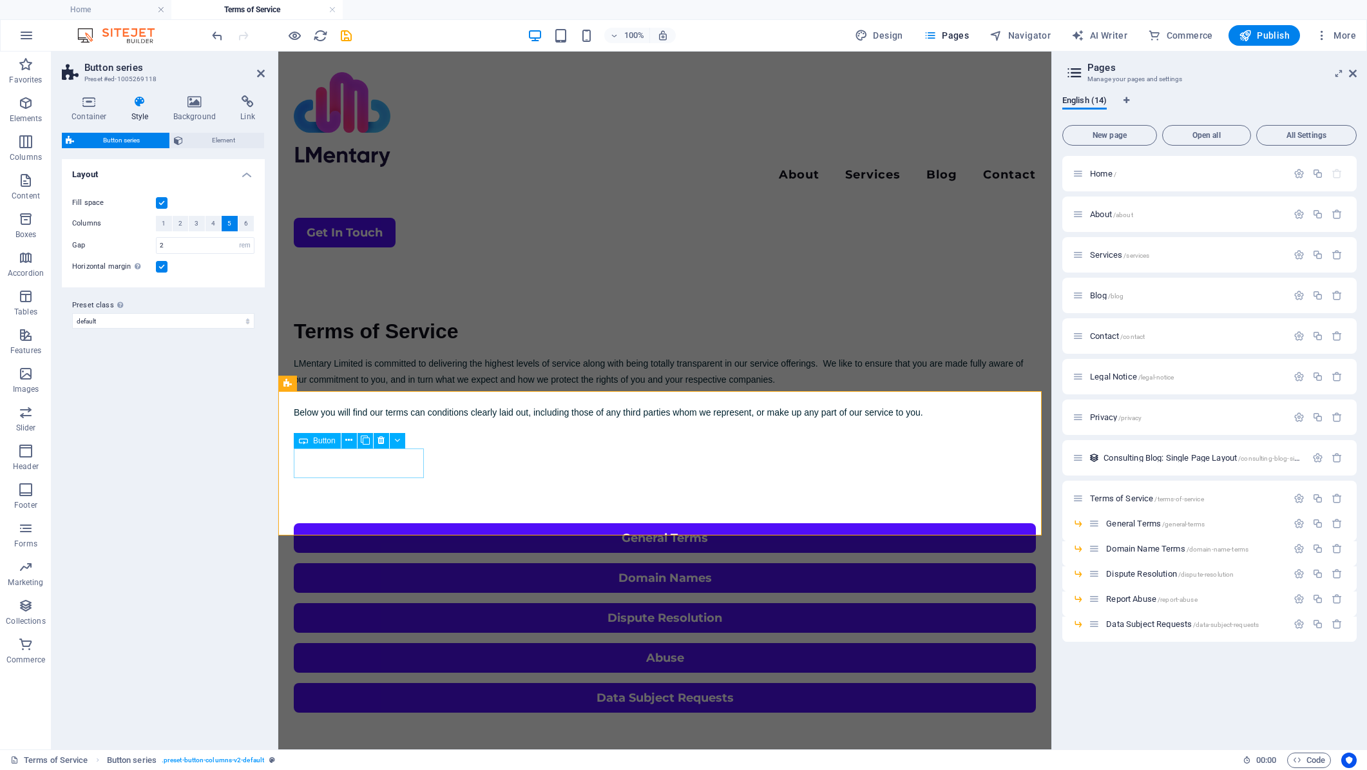
click at [406, 523] on div "General Terms" at bounding box center [665, 538] width 742 height 30
click at [401, 523] on div "General Terms" at bounding box center [665, 538] width 742 height 30
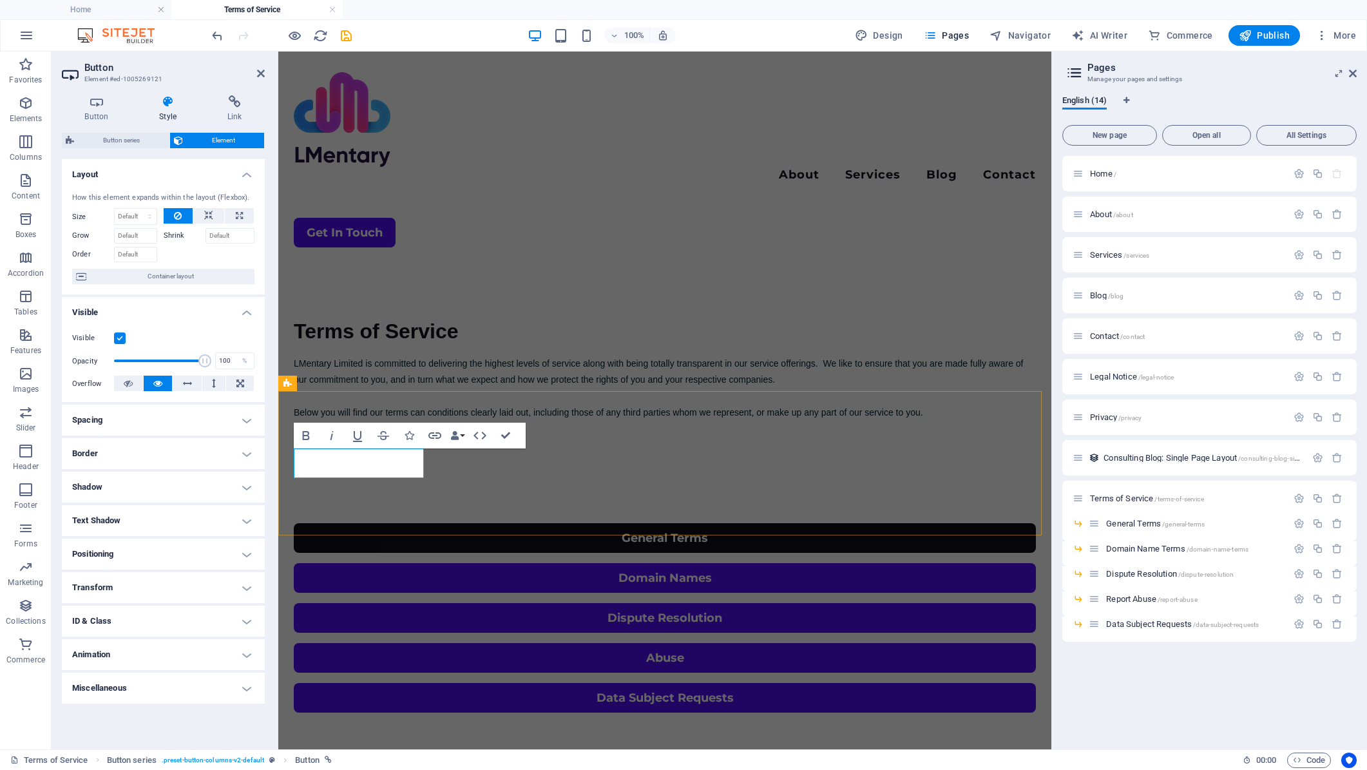
click at [406, 523] on link "General Terms" at bounding box center [665, 538] width 742 height 30
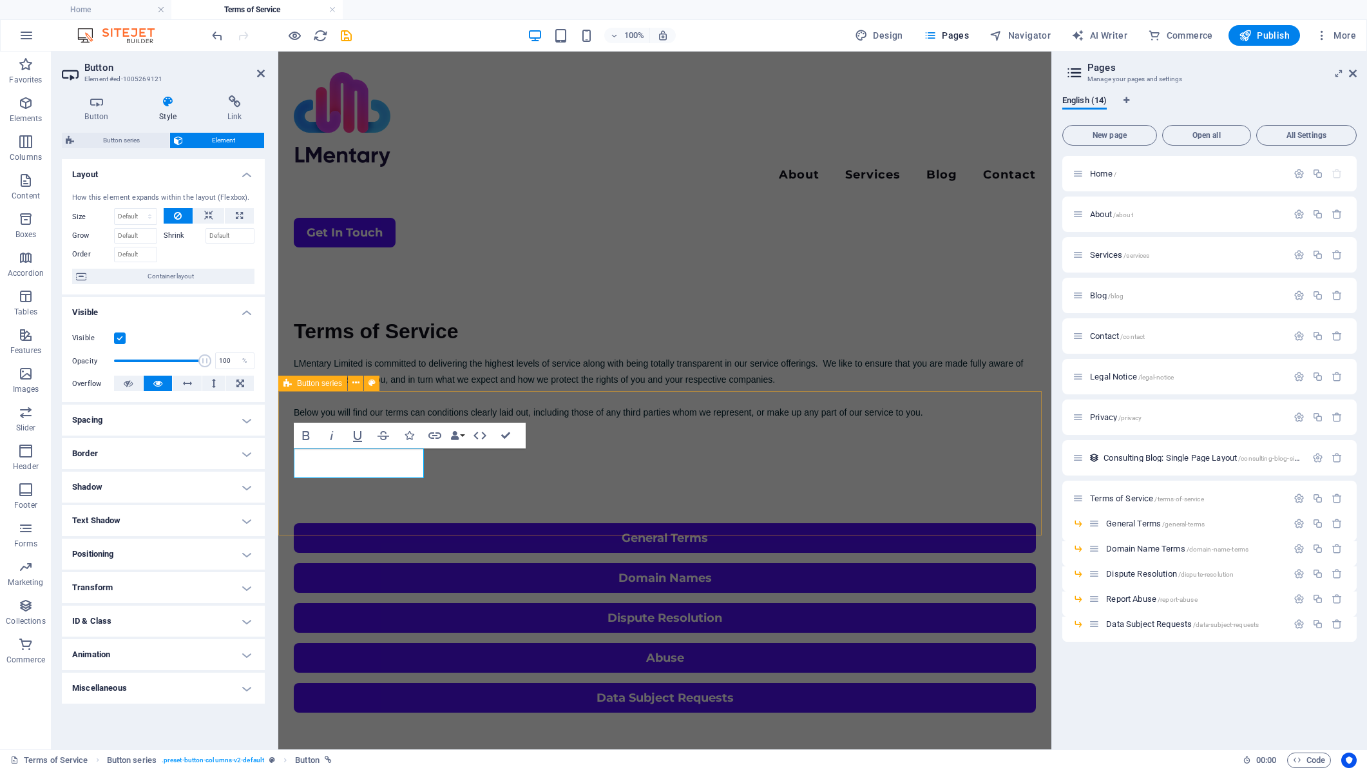
click at [580, 522] on div "General Terms Domain Names Dispute Resolution Abuse Data Subject Requests" at bounding box center [664, 618] width 773 height 292
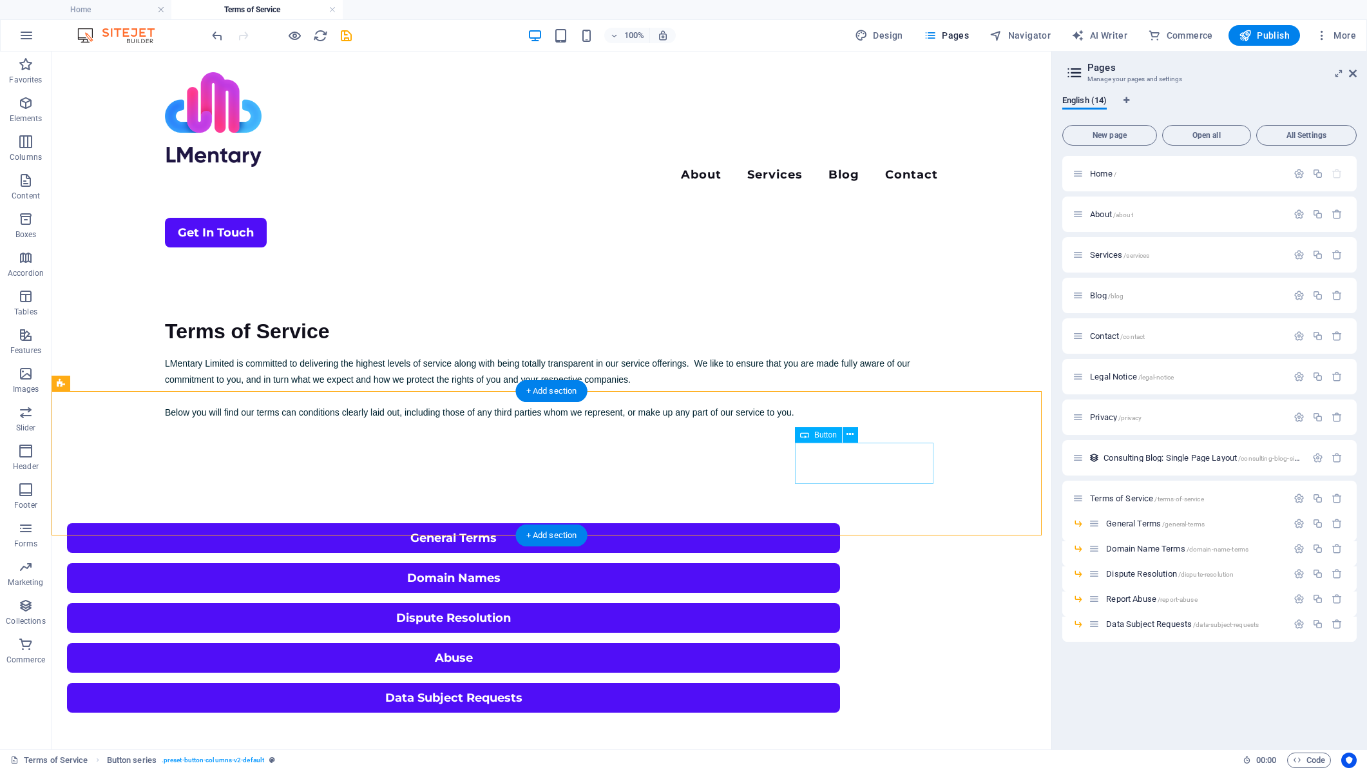
click at [840, 683] on div "Data Subject Requests" at bounding box center [453, 698] width 773 height 30
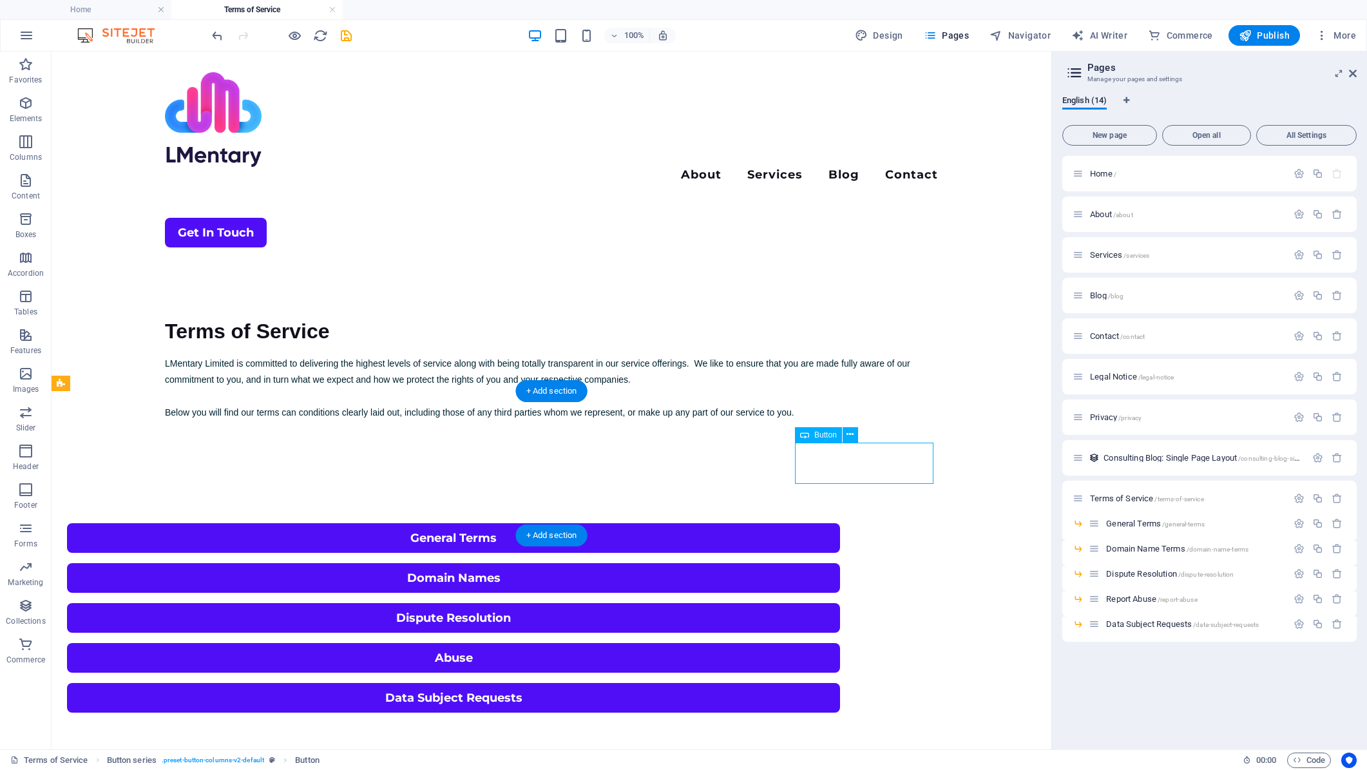
click at [840, 683] on div "Data Subject Requests" at bounding box center [453, 698] width 773 height 30
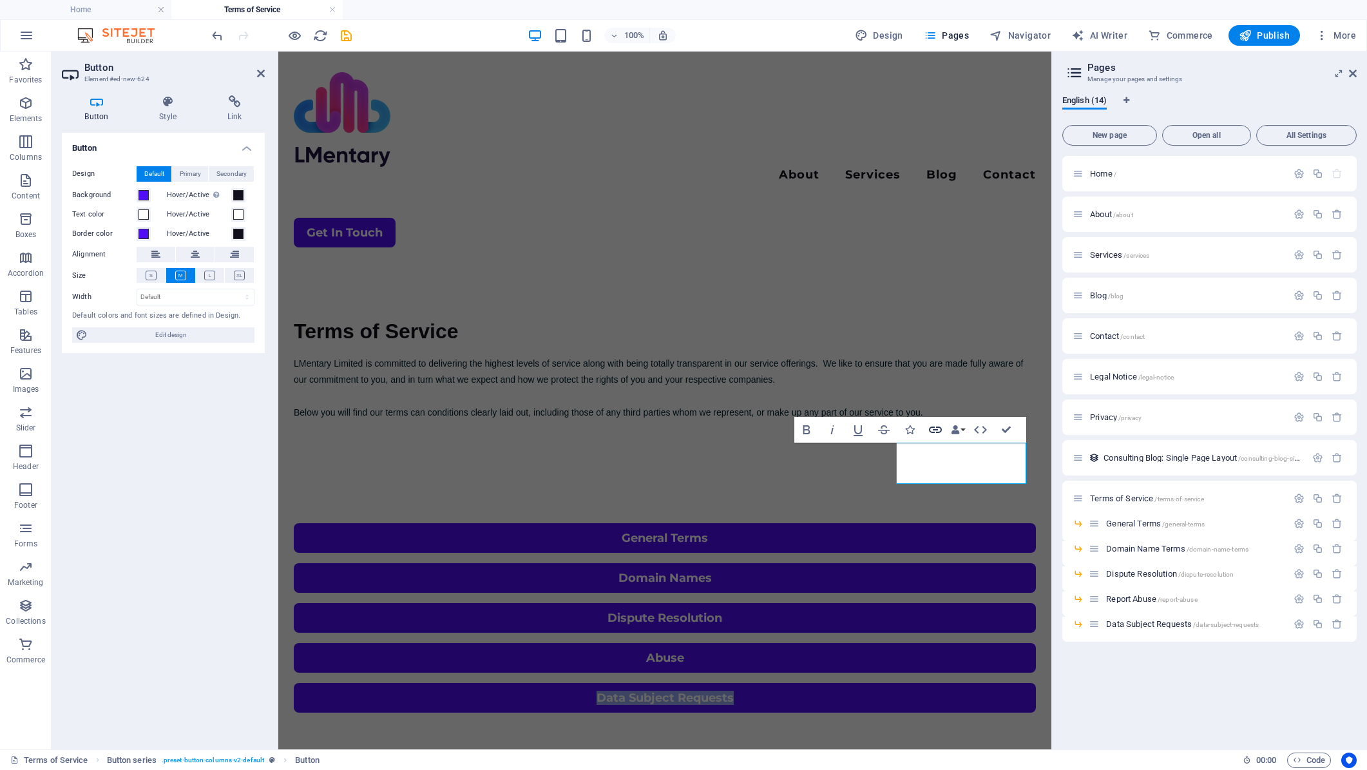
click at [938, 430] on icon "button" at bounding box center [935, 429] width 13 height 6
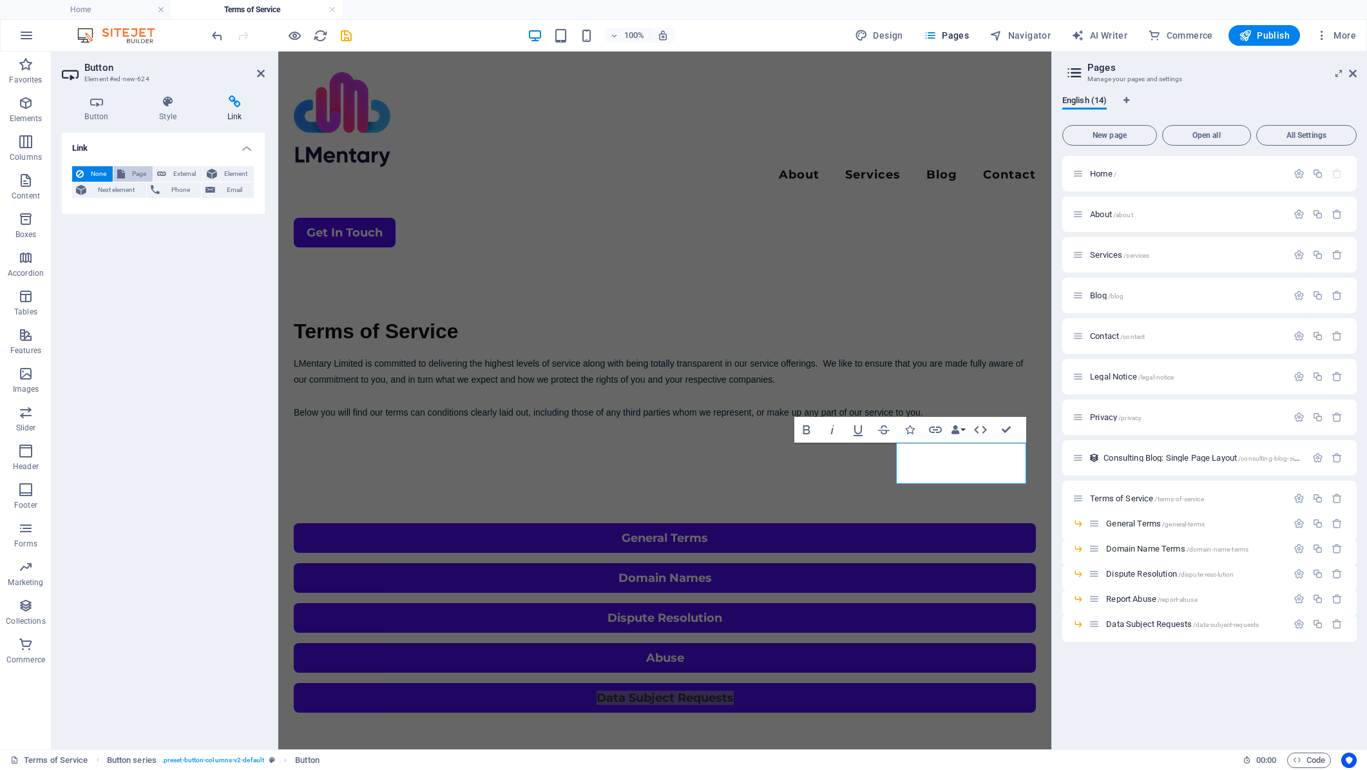
click at [134, 173] on span "Page" at bounding box center [139, 173] width 20 height 15
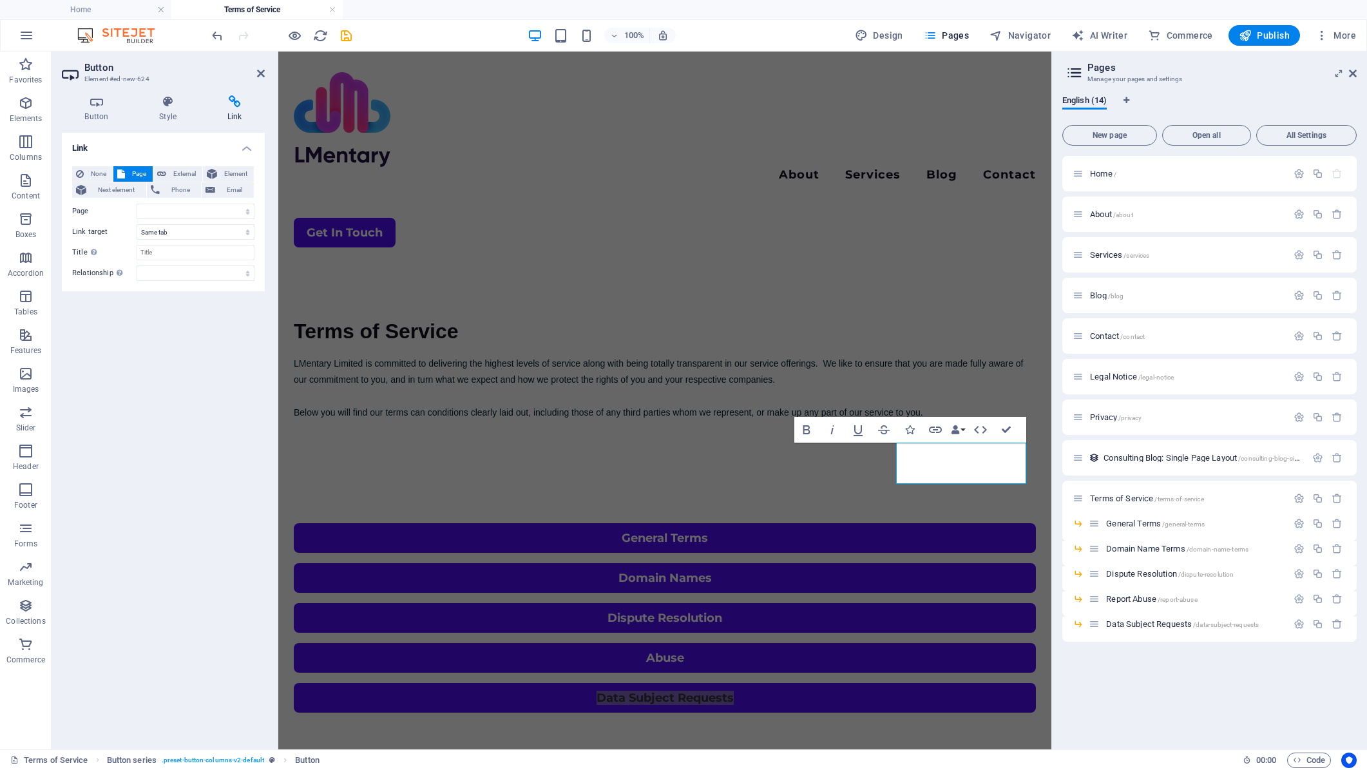
click at [172, 222] on div "None Page External Element Next element Phone Email Page Home About Services Bl…" at bounding box center [163, 223] width 182 height 115
click at [175, 213] on select "Home About Services Blog Contact Legal Notice Privacy Terms of Service -- Gener…" at bounding box center [196, 211] width 118 height 15
select select "12"
click at [137, 204] on select "Home About Services Blog Contact Legal Notice Privacy Terms of Service -- Gener…" at bounding box center [196, 211] width 118 height 15
click at [933, 529] on div "General Terms Domain Names Dispute Resolution Abuse Data Subject Requests" at bounding box center [664, 618] width 773 height 292
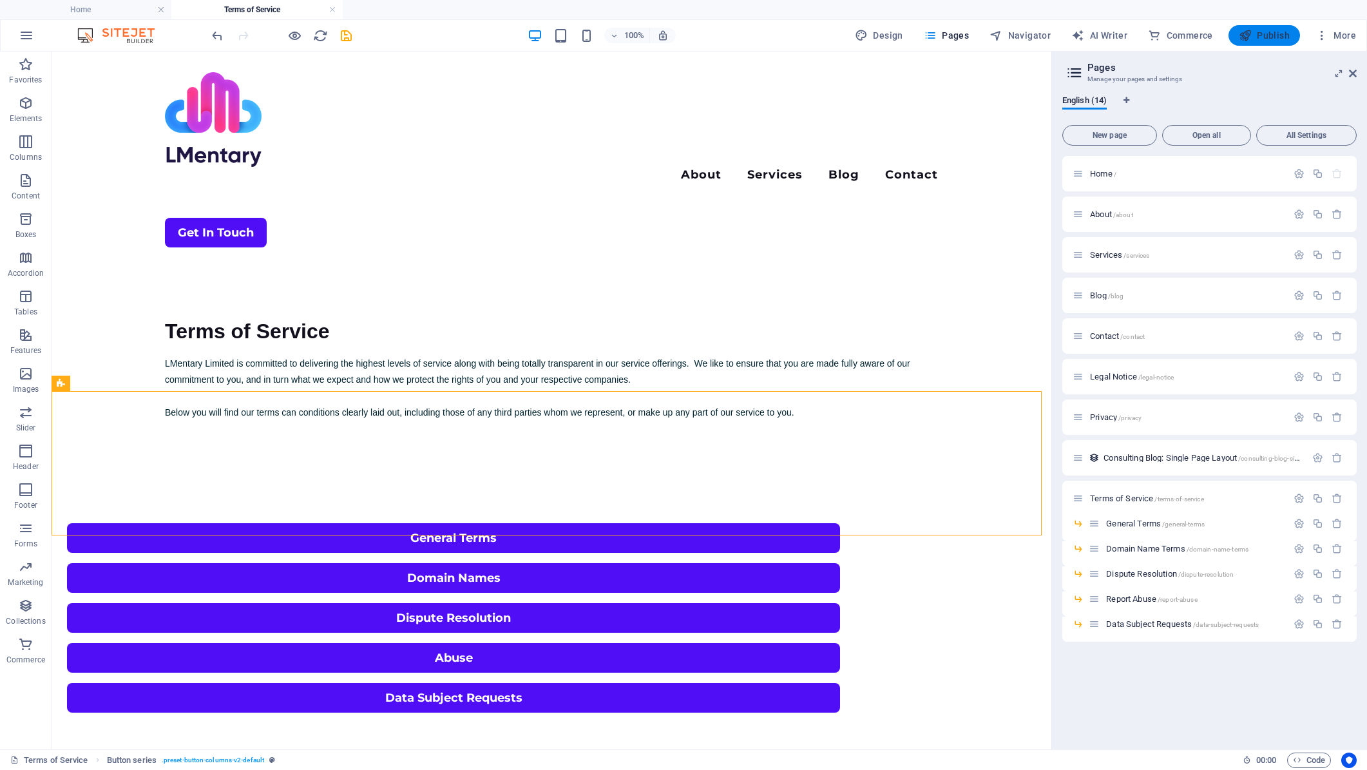
click at [1263, 34] on span "Publish" at bounding box center [1264, 35] width 51 height 13
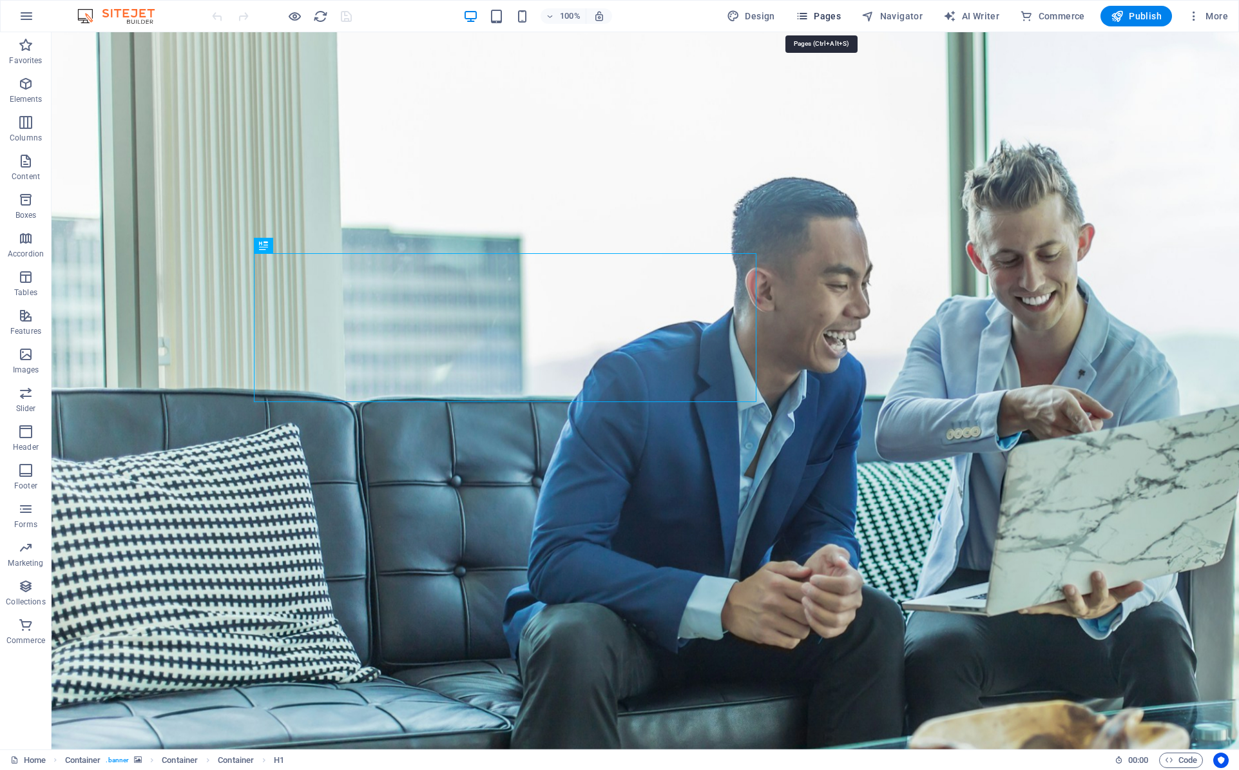
click at [827, 15] on span "Pages" at bounding box center [818, 16] width 45 height 13
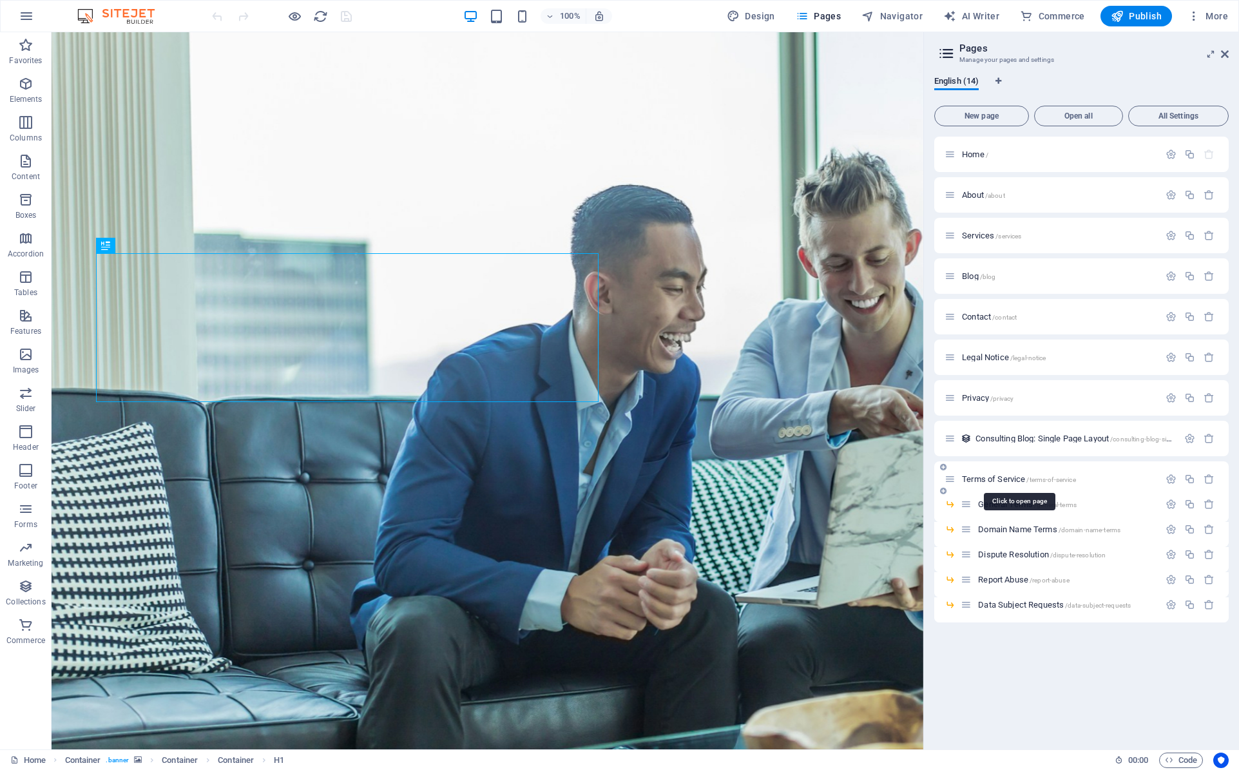
click at [1009, 475] on span "Terms of Service /terms-of-service" at bounding box center [1019, 479] width 114 height 10
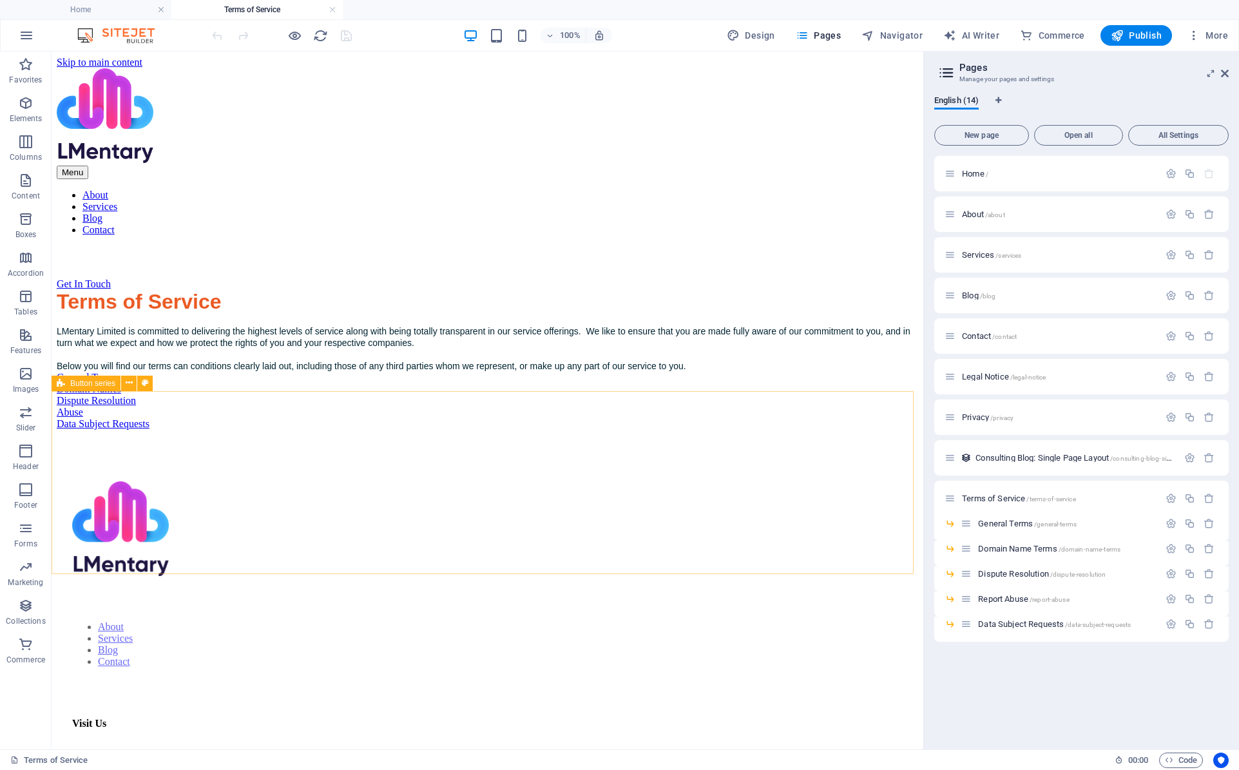
click at [95, 385] on span "Button series" at bounding box center [92, 383] width 45 height 8
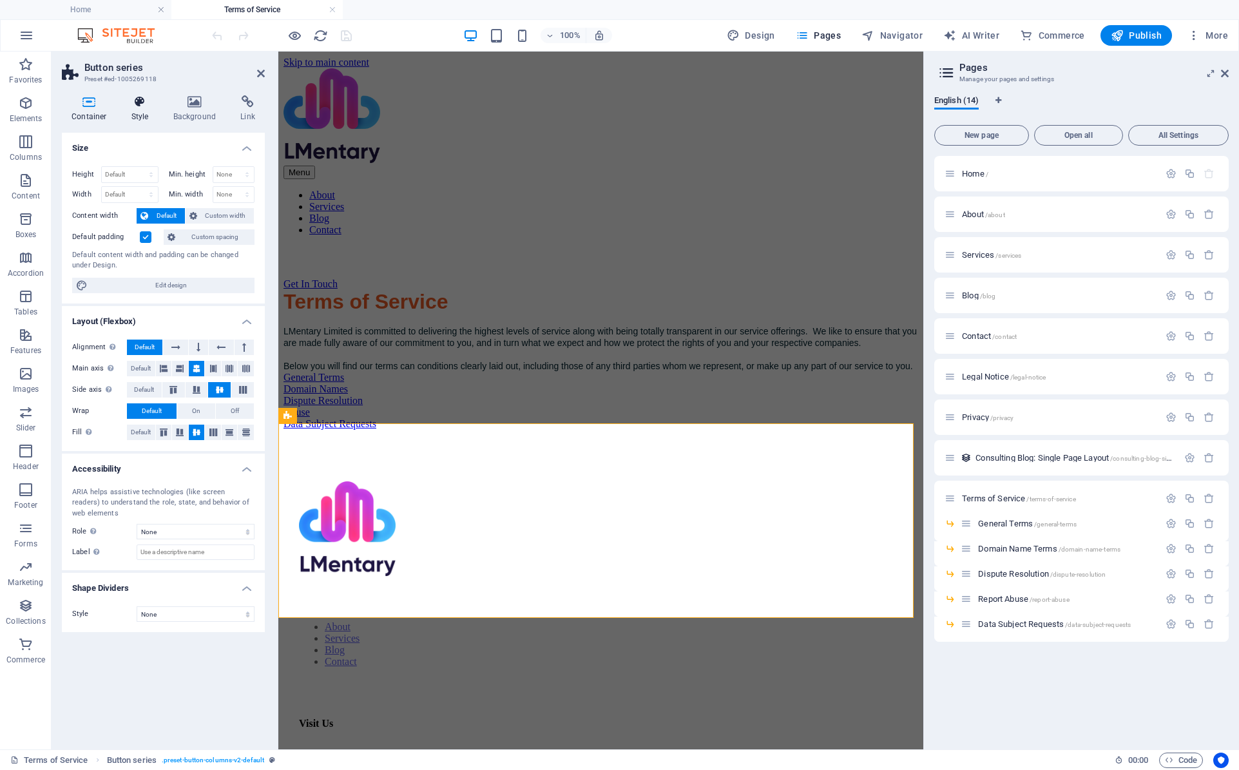
click at [137, 102] on icon at bounding box center [140, 101] width 37 height 13
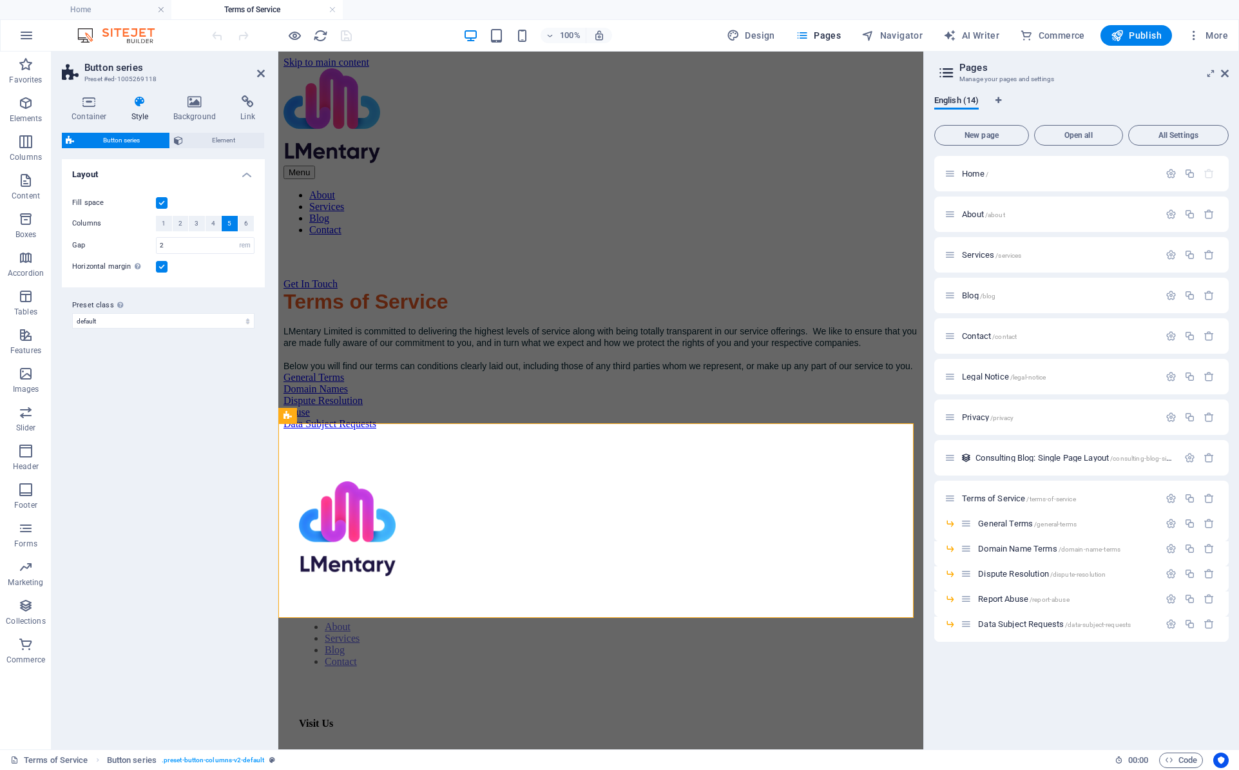
click at [231, 221] on span "5" at bounding box center [229, 223] width 4 height 15
click at [156, 267] on label at bounding box center [162, 267] width 12 height 12
click at [0, 0] on input "Horizontal margin Only if the containers "Content width" is not set to "Default"" at bounding box center [0, 0] width 0 height 0
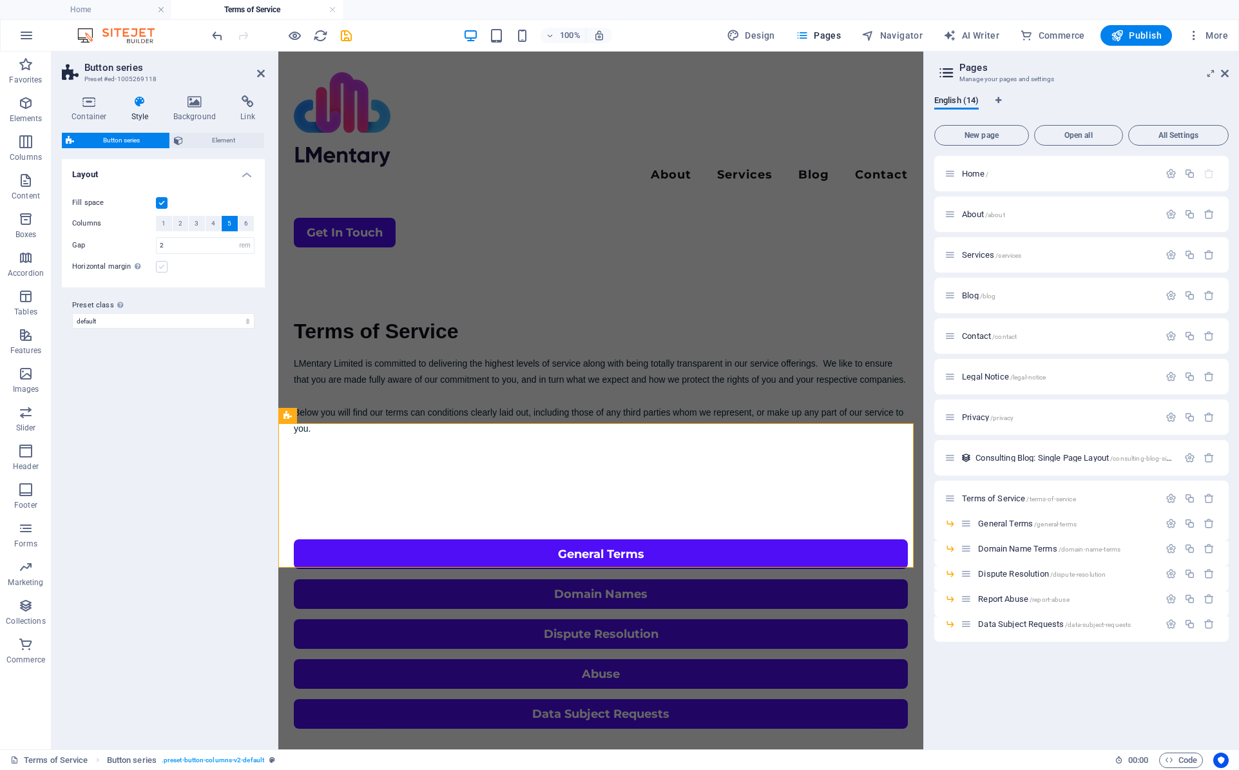
click at [160, 267] on label at bounding box center [162, 267] width 12 height 12
click at [0, 0] on input "Horizontal margin Only if the containers "Content width" is not set to "Default"" at bounding box center [0, 0] width 0 height 0
click at [160, 267] on label at bounding box center [162, 267] width 12 height 12
click at [0, 0] on input "Horizontal margin Only if the containers "Content width" is not set to "Default"" at bounding box center [0, 0] width 0 height 0
click at [148, 416] on div "Variants Default Layout Fill space Columns 1 2 3 4 5 6 Gap 2 px rem % vw vh Hor…" at bounding box center [163, 449] width 203 height 580
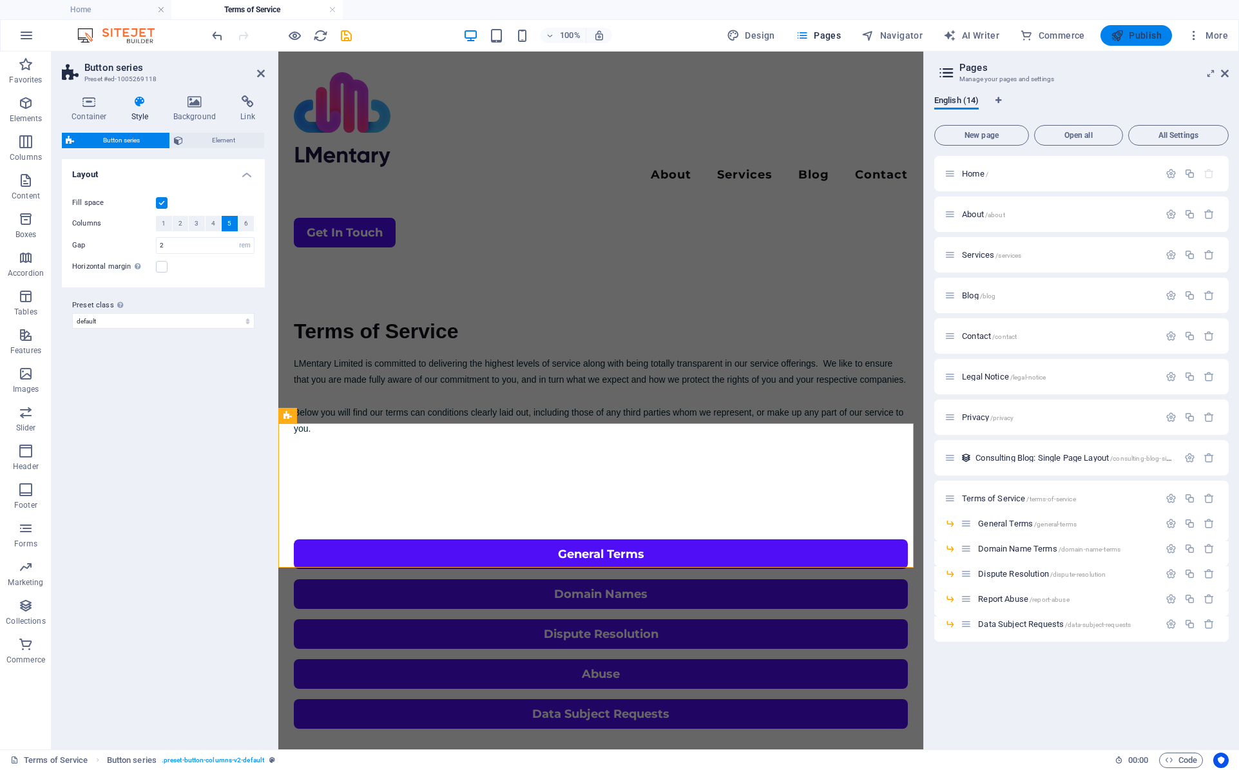
click at [1129, 34] on span "Publish" at bounding box center [1136, 35] width 51 height 13
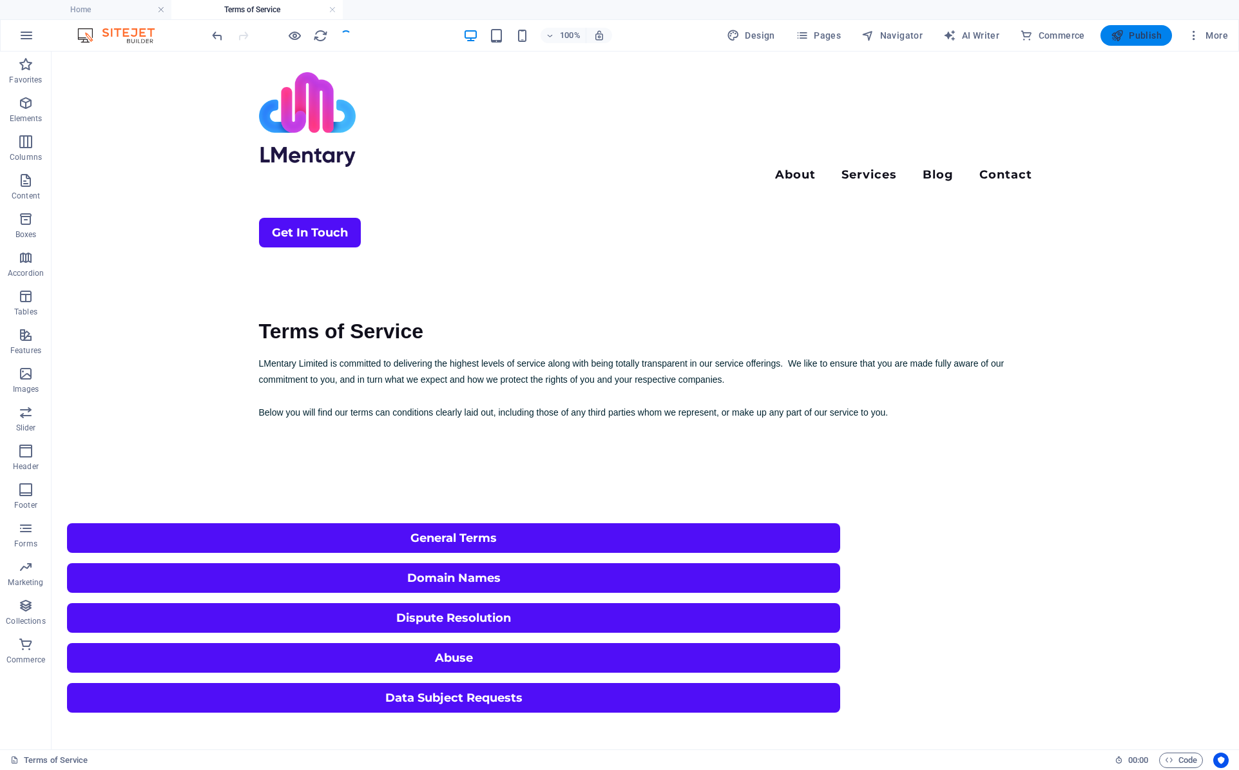
click at [1136, 34] on span "Publish" at bounding box center [1136, 35] width 51 height 13
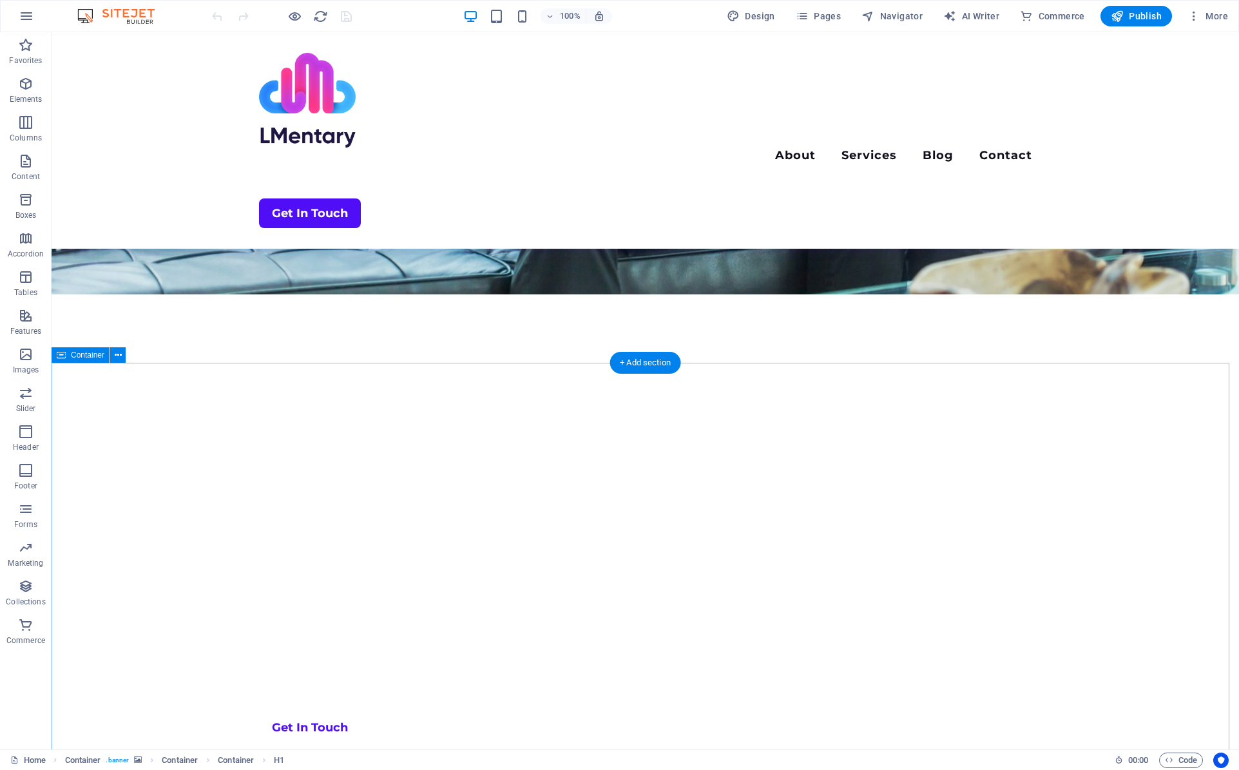
scroll to position [387, 0]
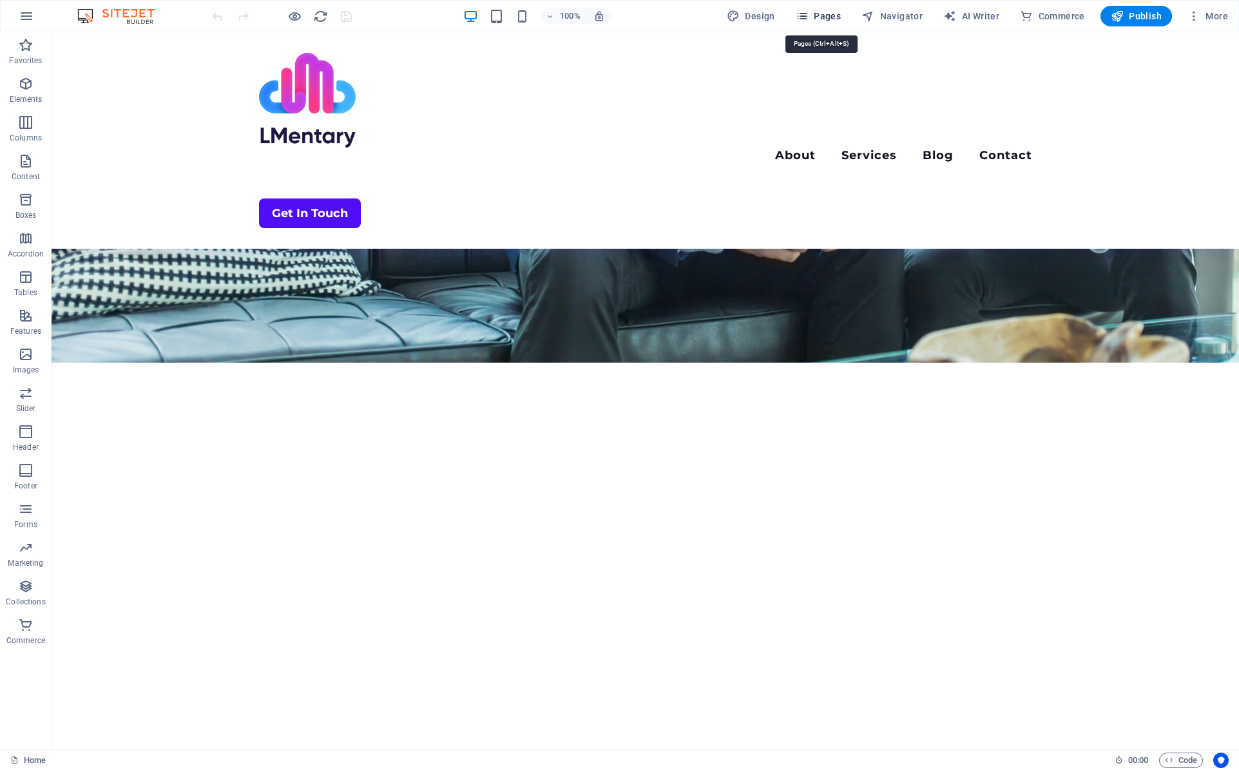
click at [835, 19] on span "Pages" at bounding box center [818, 16] width 45 height 13
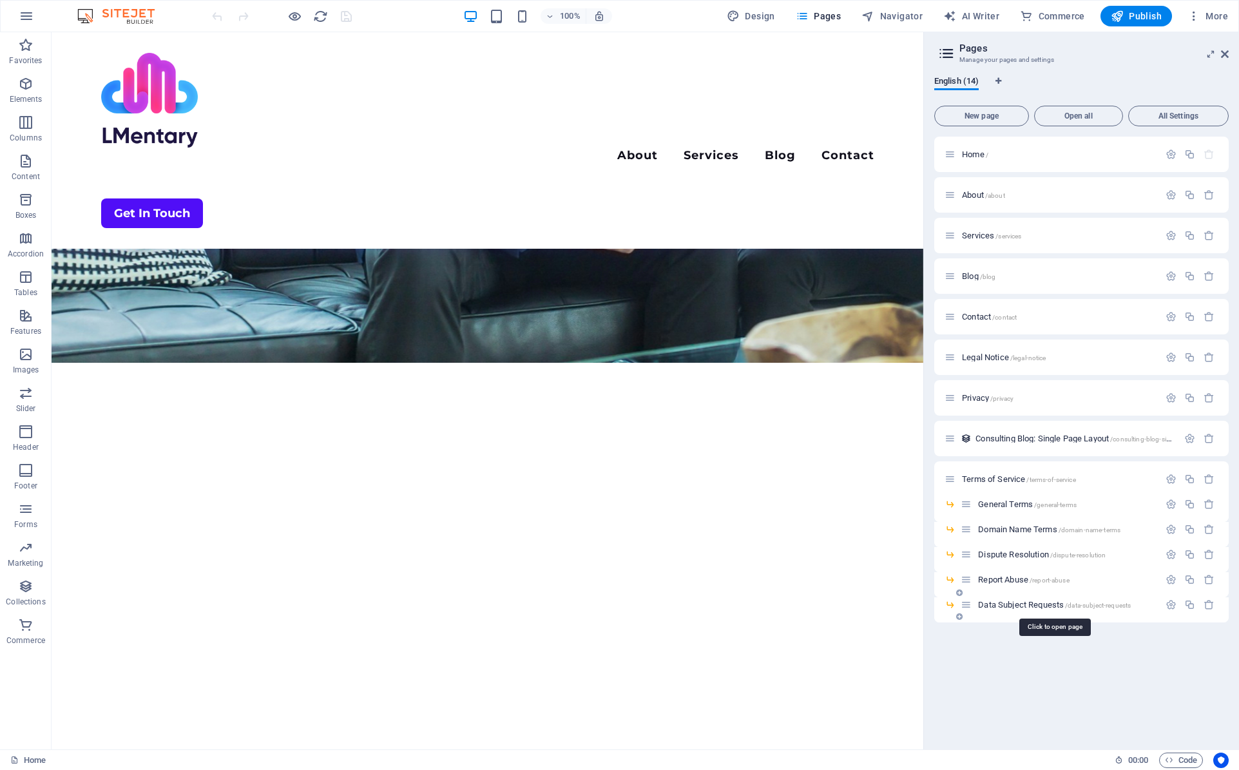
click at [1025, 608] on span "Data Subject Requests /data-subject-requests" at bounding box center [1054, 605] width 153 height 10
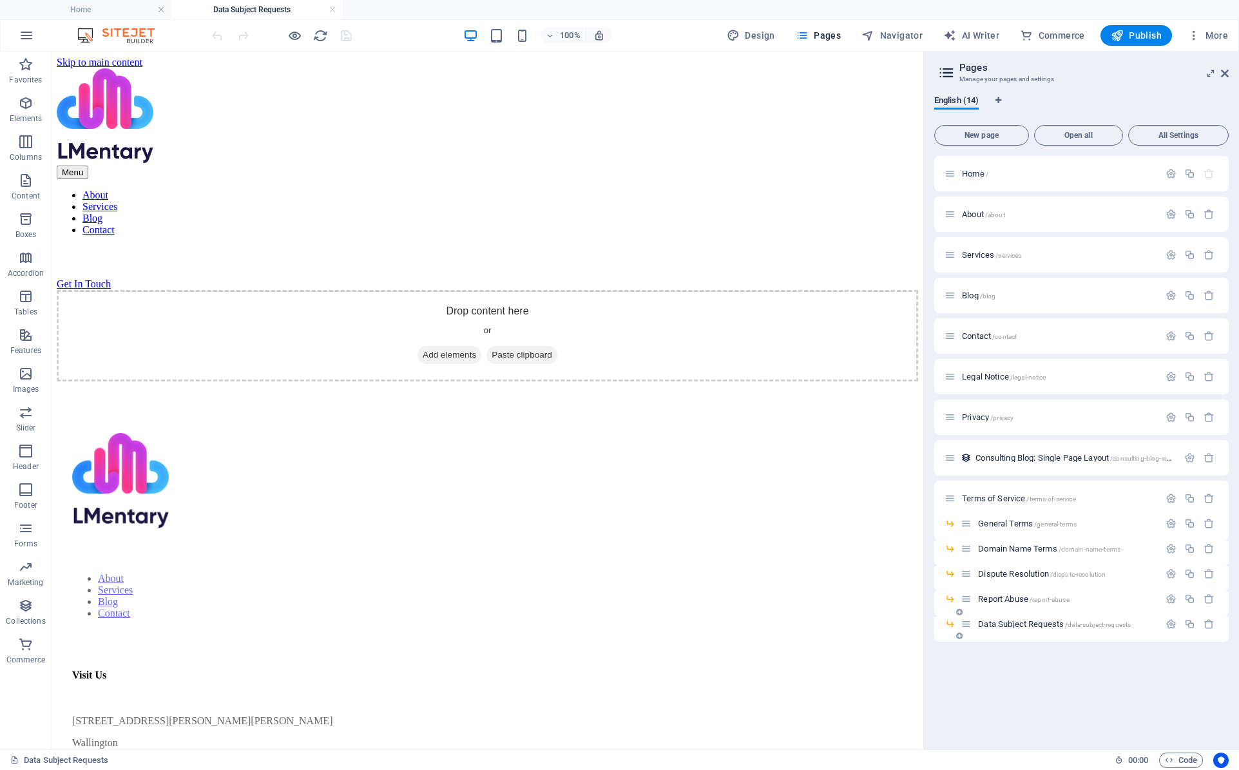
scroll to position [0, 0]
click link "Text"
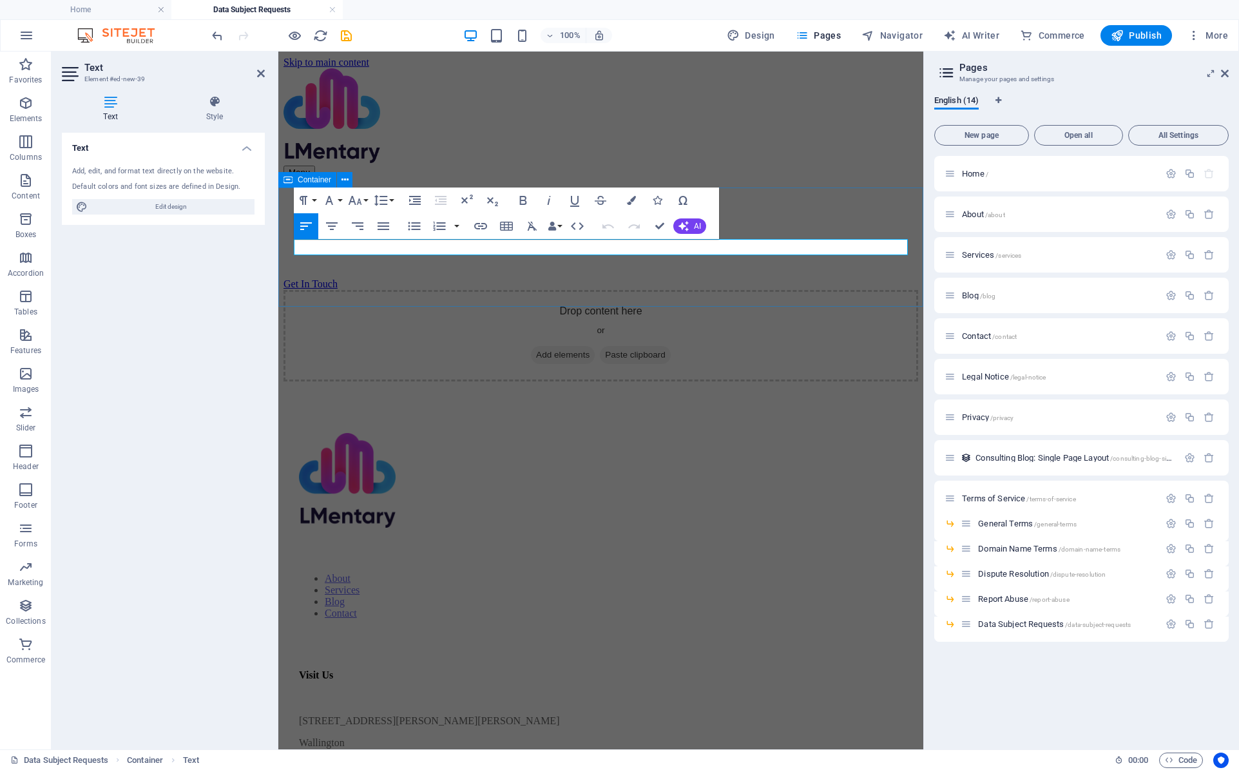
click at [595, 346] on span "Add elements" at bounding box center [563, 355] width 64 height 18
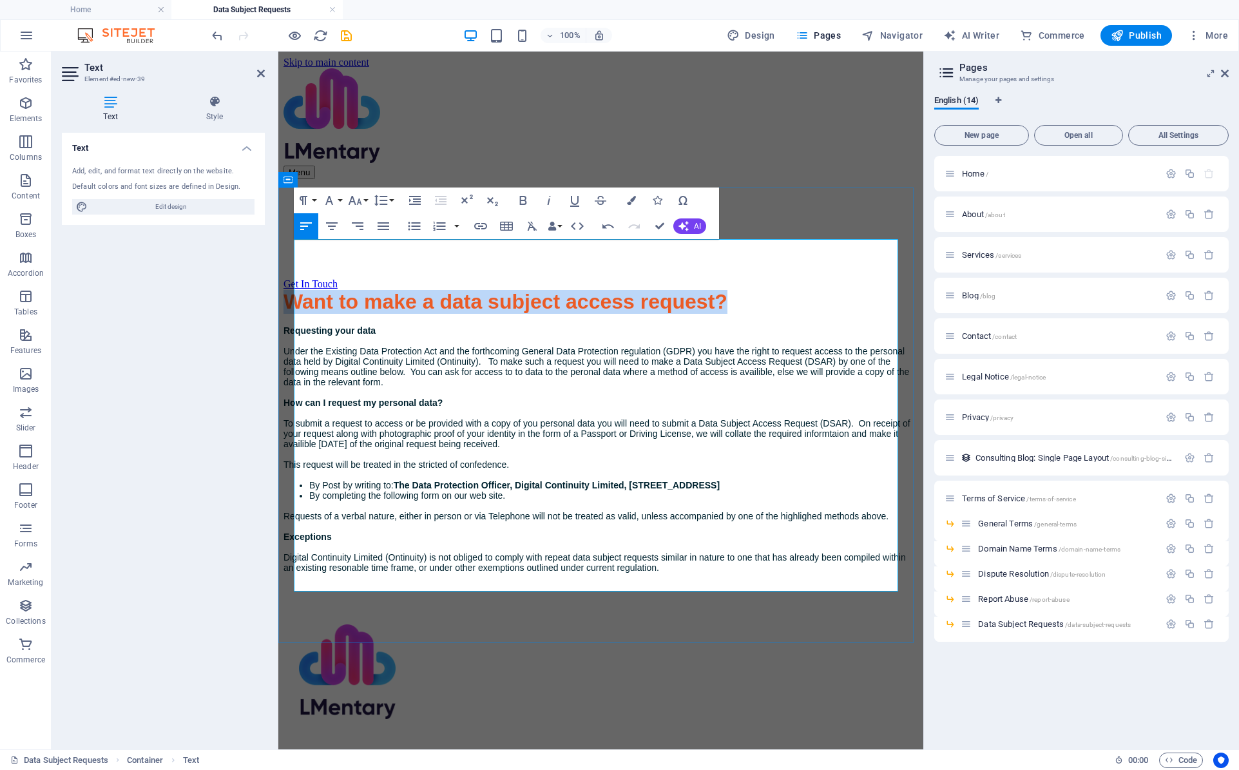
drag, startPoint x: 770, startPoint y: 247, endPoint x: 300, endPoint y: 254, distance: 469.7
click at [300, 290] on h3 "Want to make a data subject access request?" at bounding box center [600, 302] width 635 height 24
click at [531, 228] on icon "button" at bounding box center [533, 226] width 10 height 9
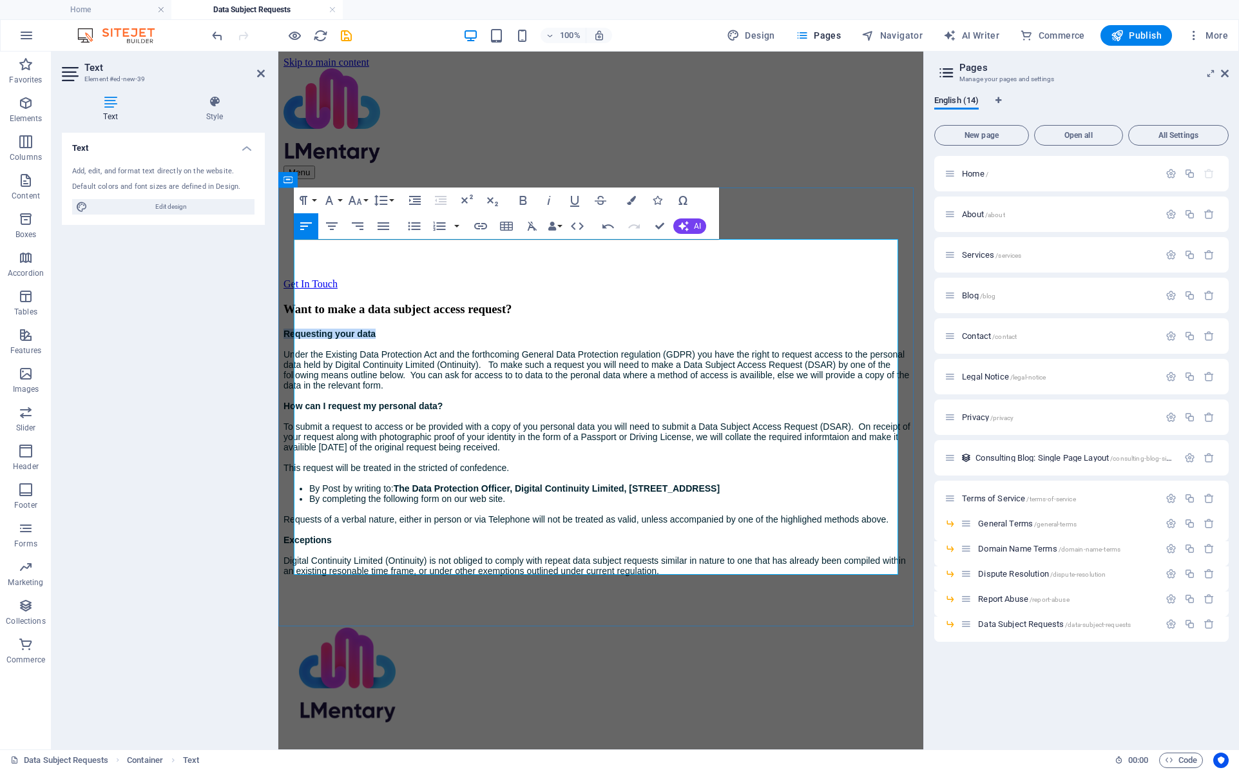
drag, startPoint x: 412, startPoint y: 267, endPoint x: 296, endPoint y: 267, distance: 116.0
click at [296, 329] on div "Requesting your data" at bounding box center [600, 334] width 635 height 10
click at [530, 228] on icon "button" at bounding box center [533, 226] width 10 height 9
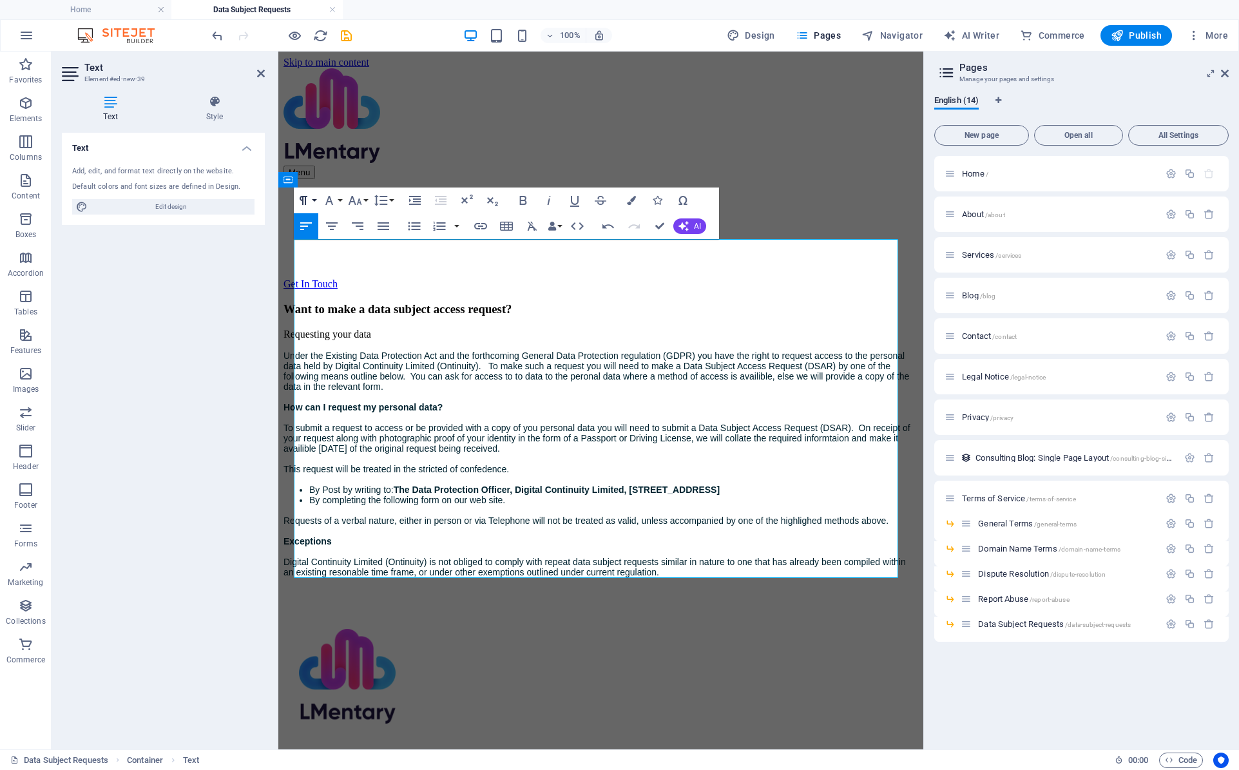
click at [311, 200] on button "Paragraph Format" at bounding box center [306, 200] width 24 height 26
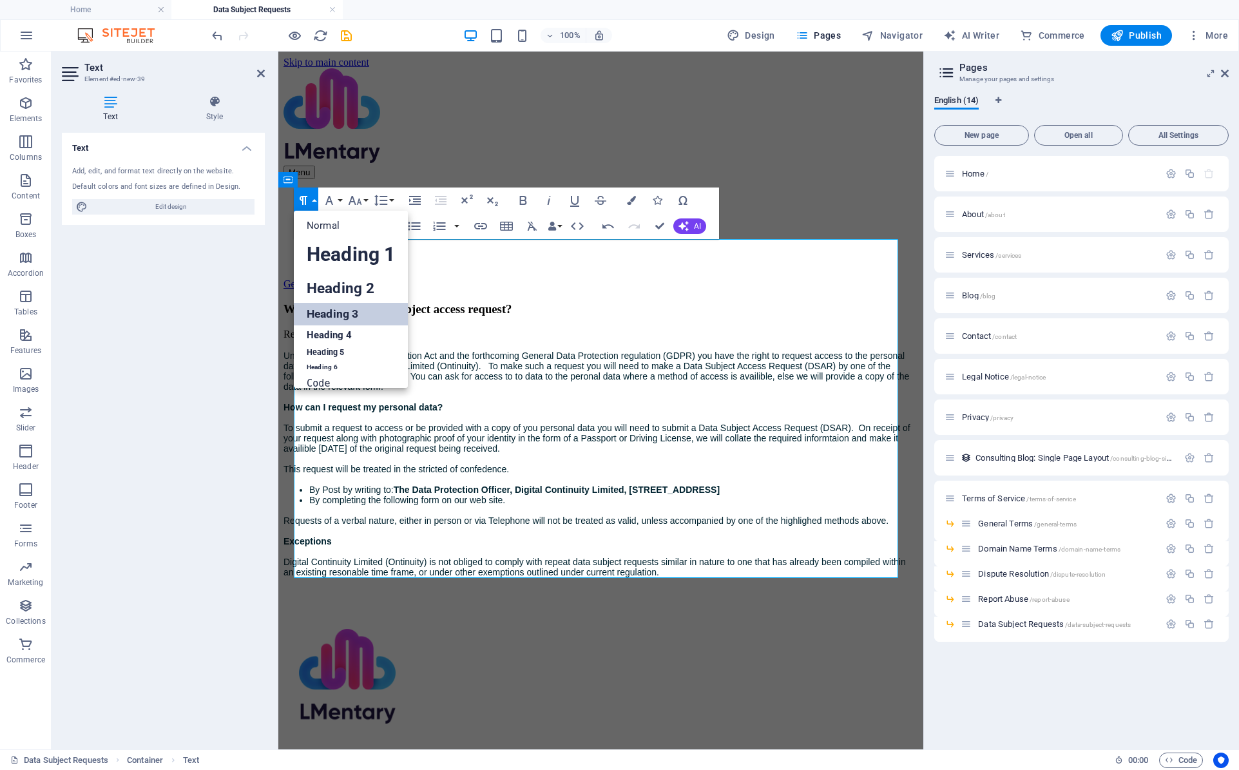
click at [319, 311] on link "Heading 3" at bounding box center [351, 314] width 114 height 23
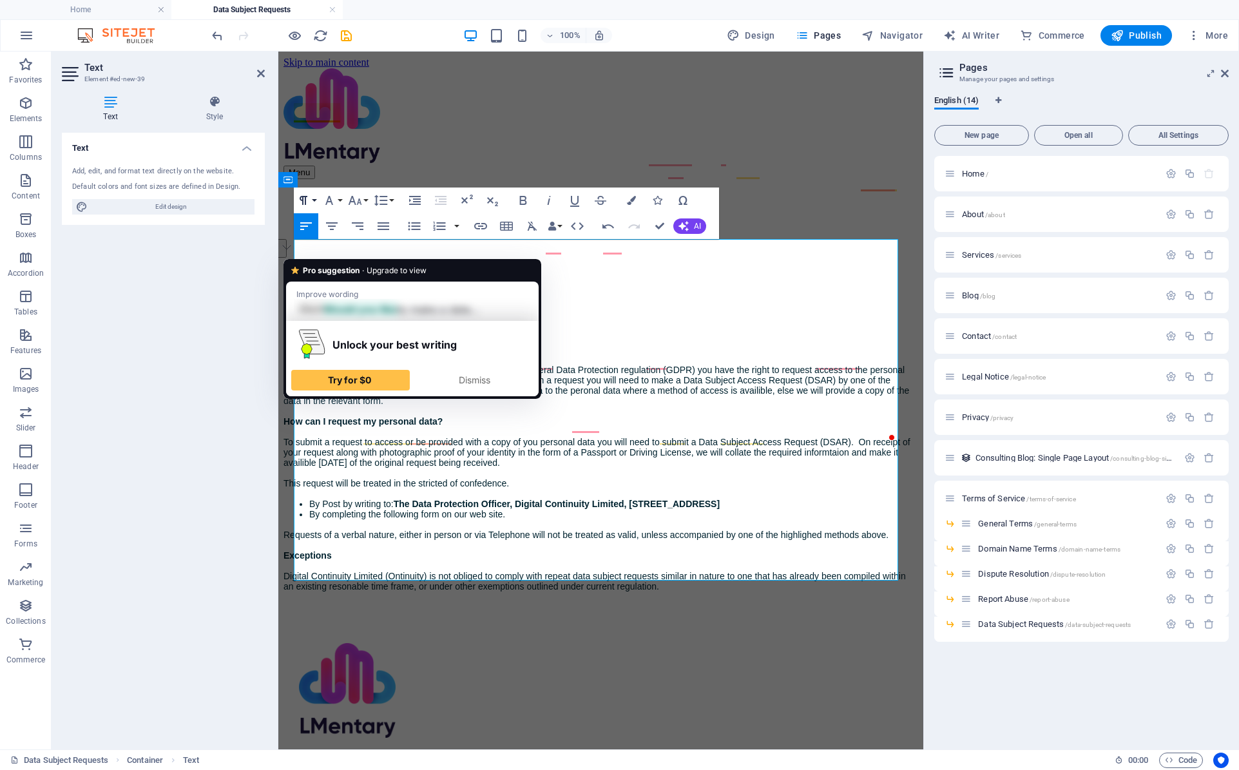
click at [304, 198] on icon "button" at bounding box center [303, 200] width 15 height 15
click at [662, 354] on div "Under the Existing Data Protection Act and the forthcoming General Data Protect…" at bounding box center [600, 426] width 635 height 144
click at [316, 202] on button "Paragraph Format" at bounding box center [306, 200] width 24 height 26
click at [442, 373] on div "Dismiss" at bounding box center [474, 380] width 107 height 21
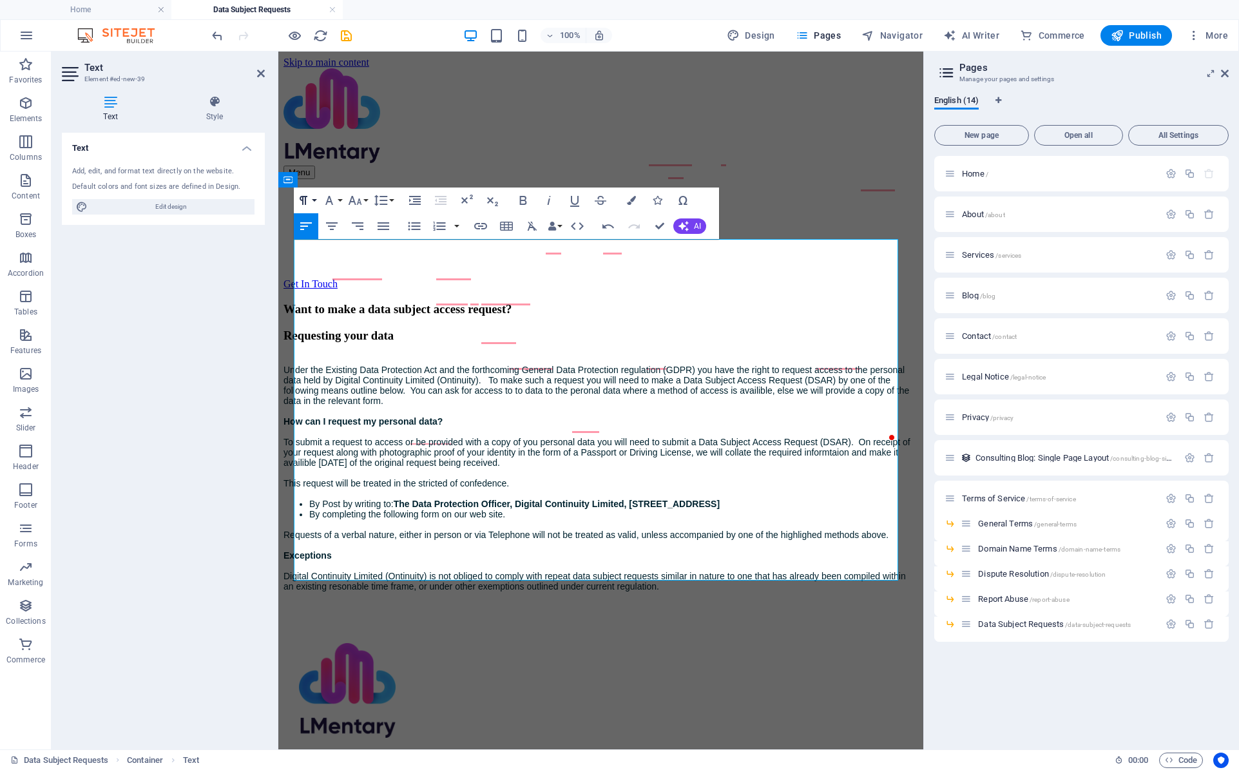
click at [311, 202] on icon "button" at bounding box center [303, 200] width 15 height 15
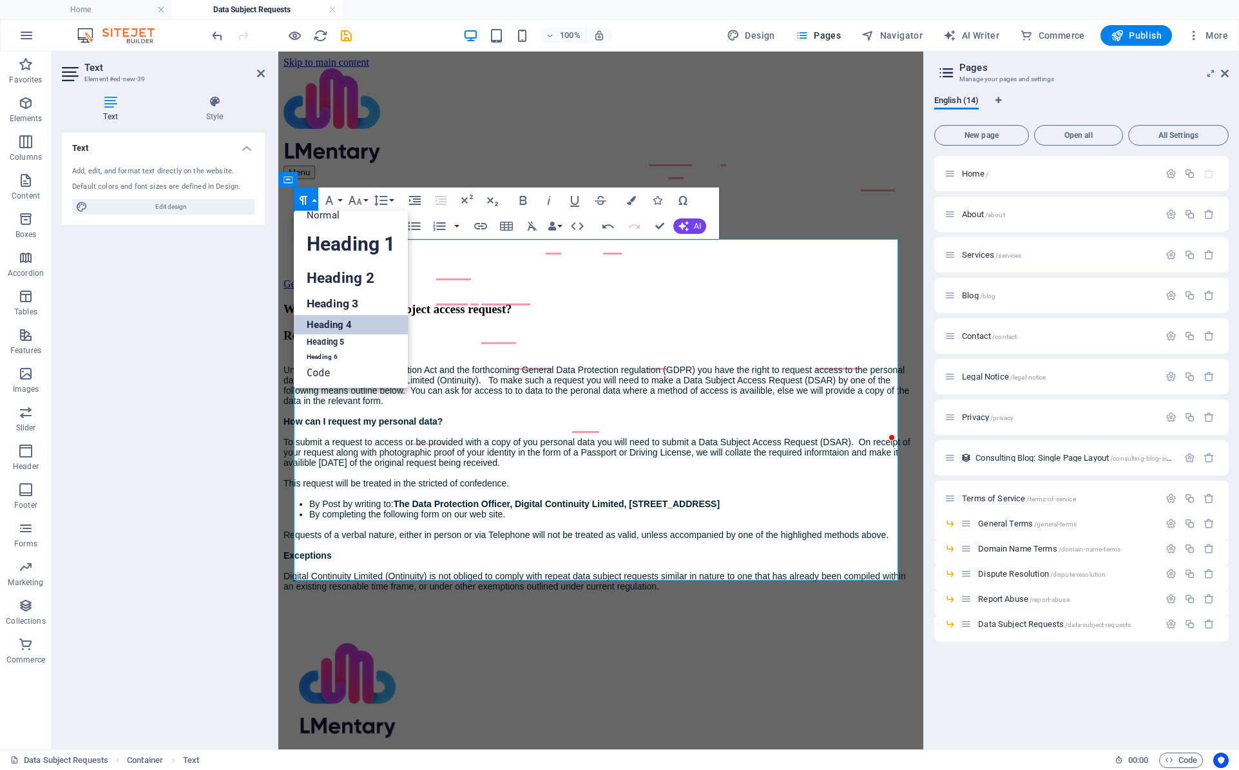
click at [338, 325] on link "Heading 4" at bounding box center [351, 324] width 114 height 19
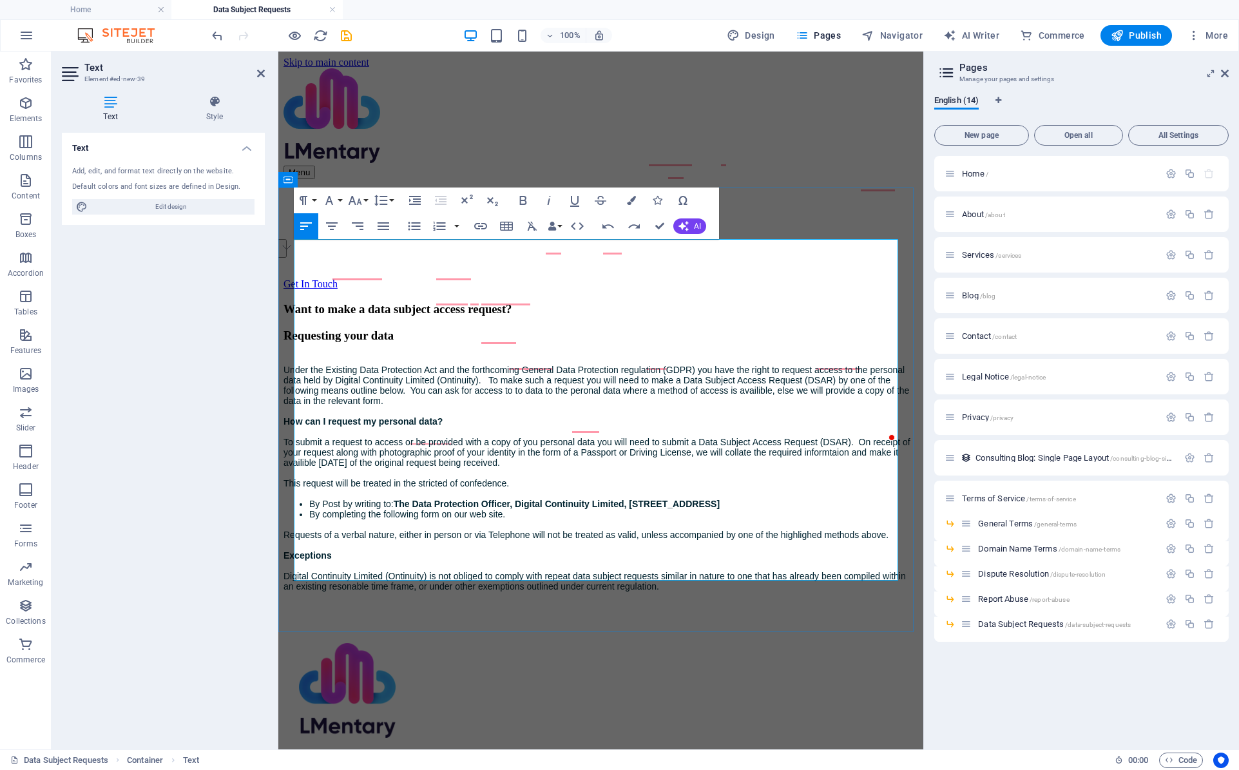
click at [547, 354] on div "Under the Existing Data Protection Act and the forthcoming General Data Protect…" at bounding box center [600, 426] width 635 height 144
drag, startPoint x: 508, startPoint y: 262, endPoint x: 298, endPoint y: 263, distance: 210.0
click at [298, 329] on h3 "Requesting your data" at bounding box center [600, 336] width 635 height 14
click at [530, 226] on icon "button" at bounding box center [533, 226] width 10 height 9
click at [316, 200] on button "Paragraph Format" at bounding box center [306, 200] width 24 height 26
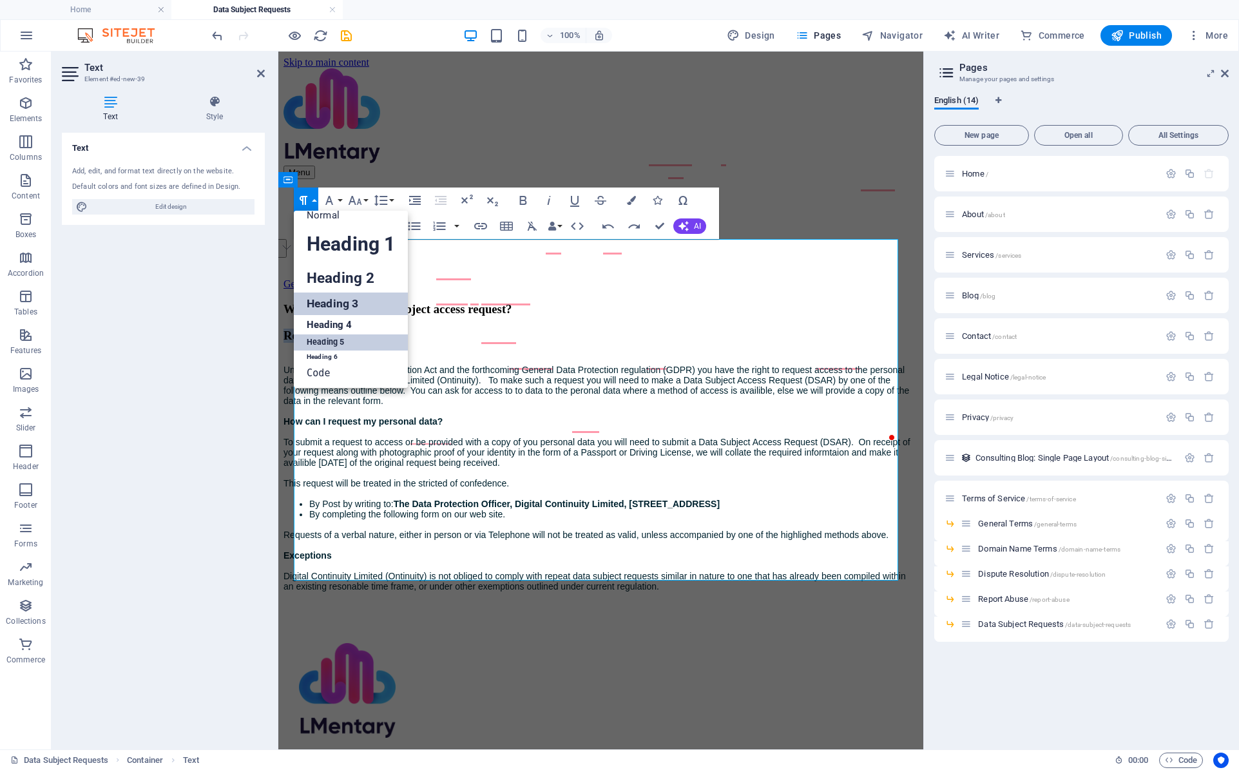
click at [349, 342] on link "Heading 5" at bounding box center [351, 342] width 114 height 16
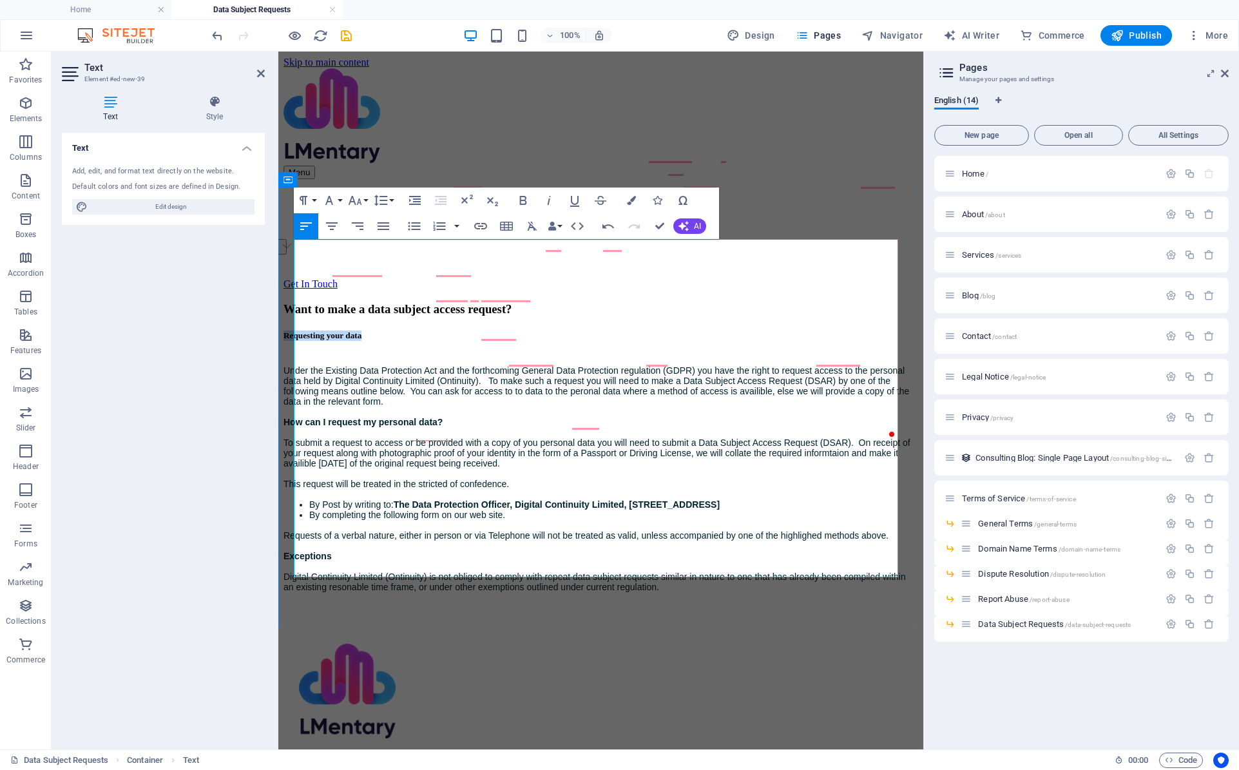
click at [460, 330] on h5 "Requesting your data" at bounding box center [600, 335] width 635 height 10
drag, startPoint x: 460, startPoint y: 265, endPoint x: 283, endPoint y: 265, distance: 176.5
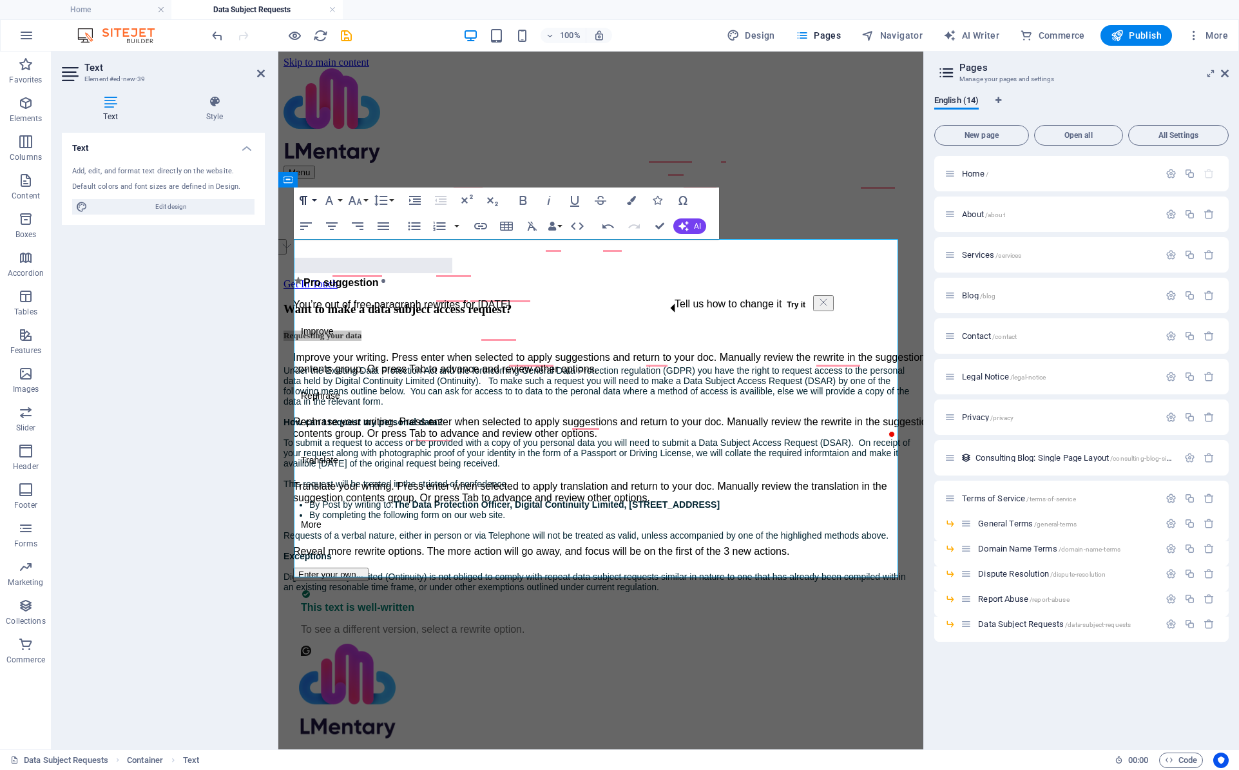
click at [314, 199] on button "Paragraph Format" at bounding box center [306, 200] width 24 height 26
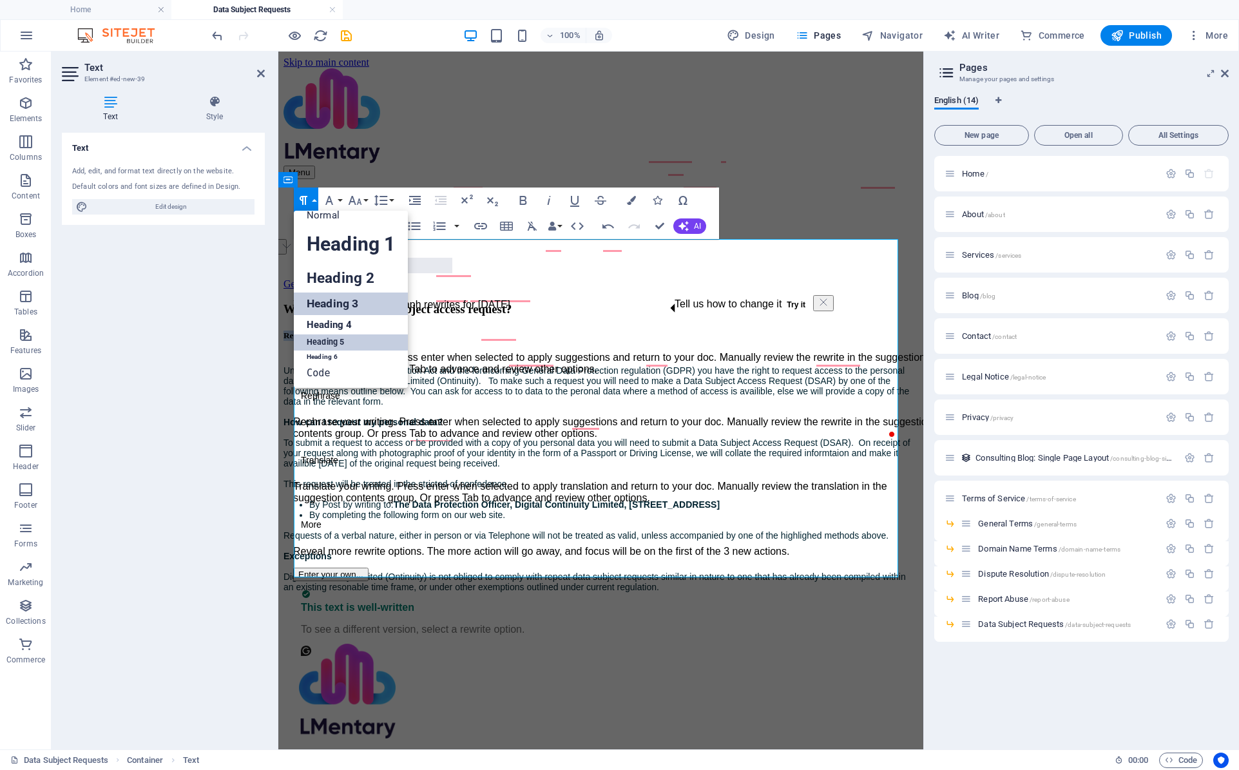
click at [350, 302] on link "Heading 3" at bounding box center [351, 303] width 114 height 23
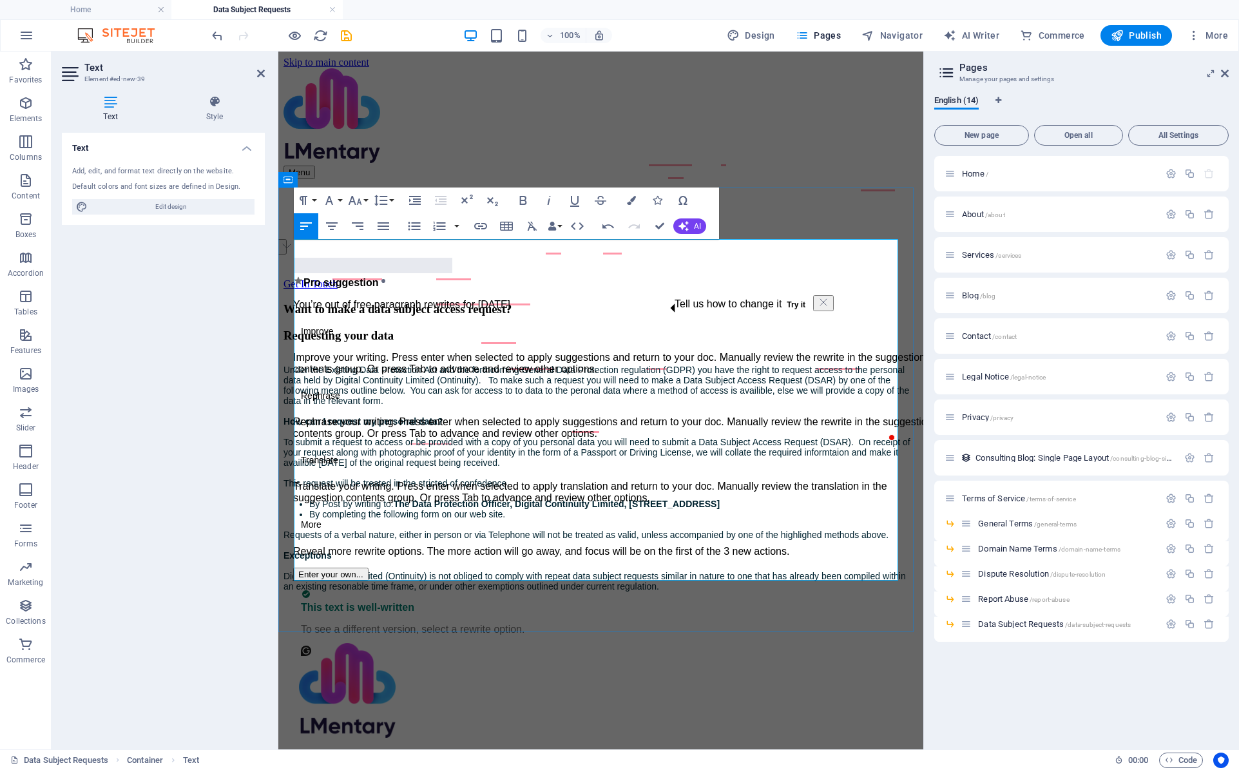
click at [444, 302] on h3 "Want to make a data subject access request?" at bounding box center [600, 309] width 635 height 14
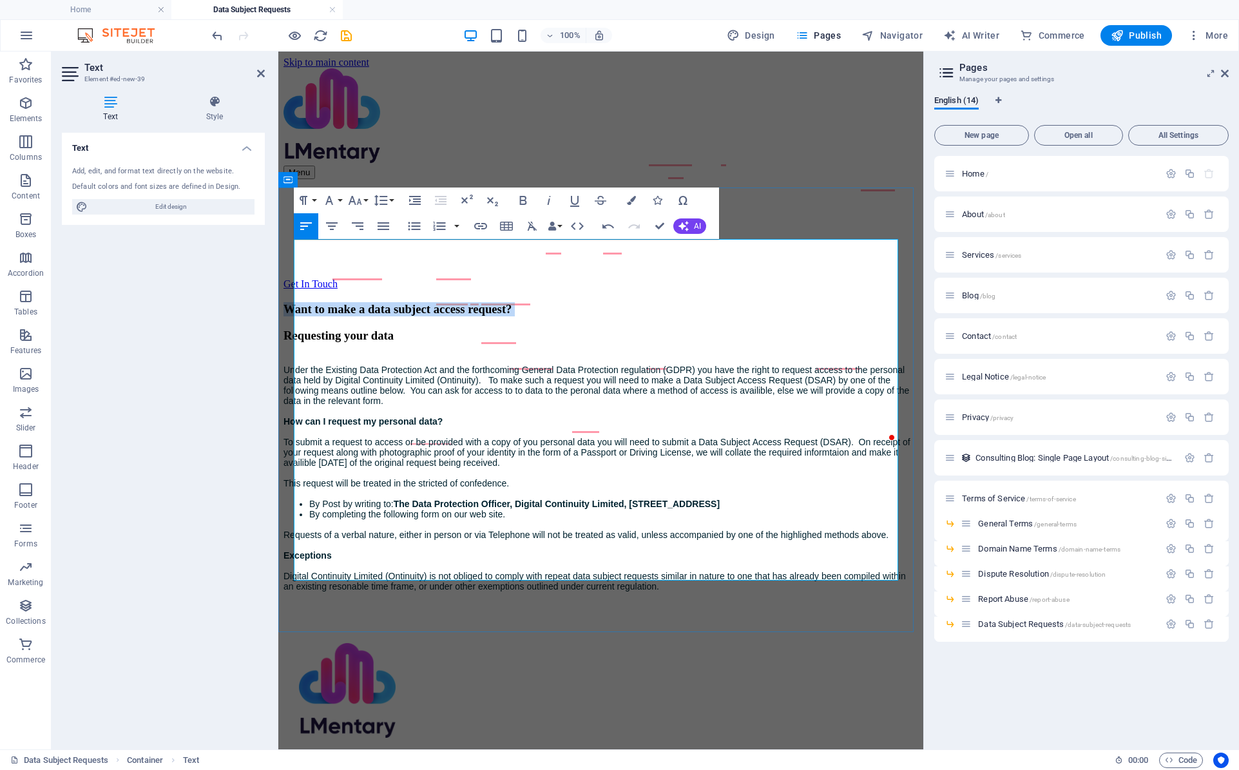
click at [444, 302] on h3 "Want to make a data subject access request?" at bounding box center [600, 309] width 635 height 14
click at [318, 200] on button "Paragraph Format" at bounding box center [306, 200] width 24 height 26
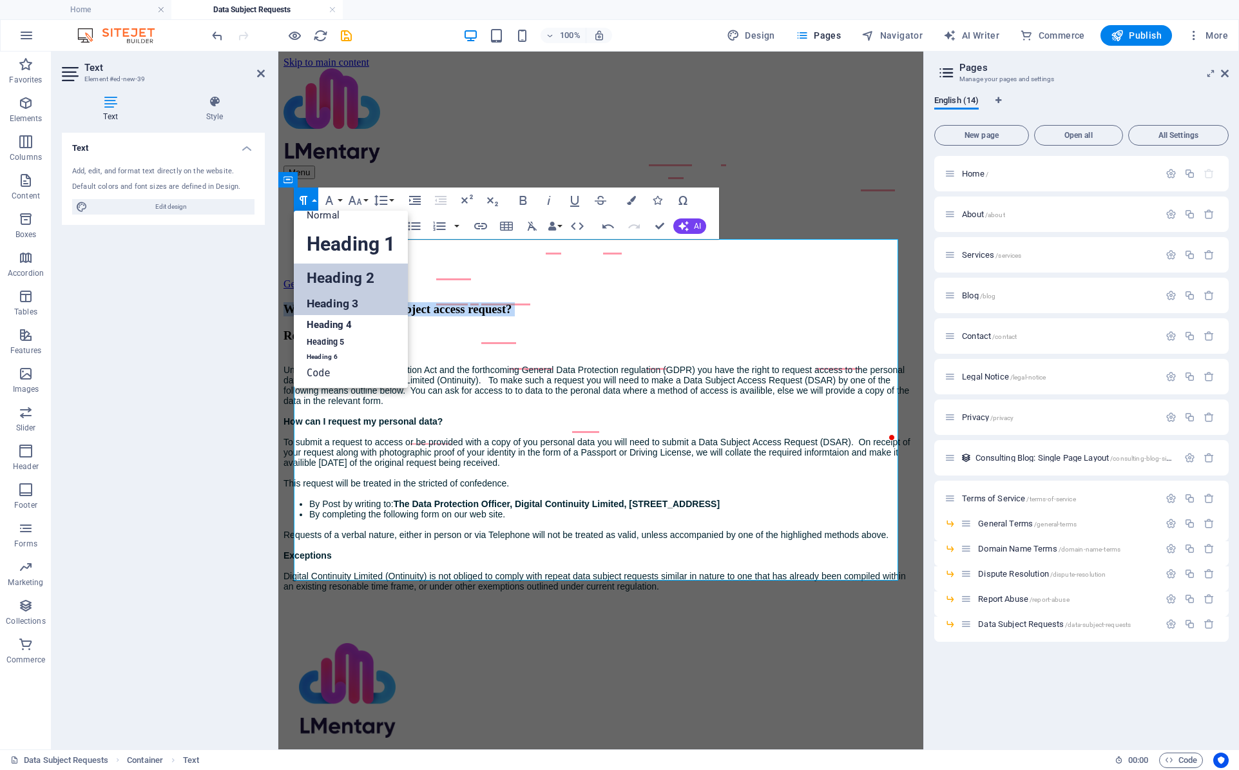
click at [352, 284] on link "Heading 2" at bounding box center [351, 277] width 114 height 29
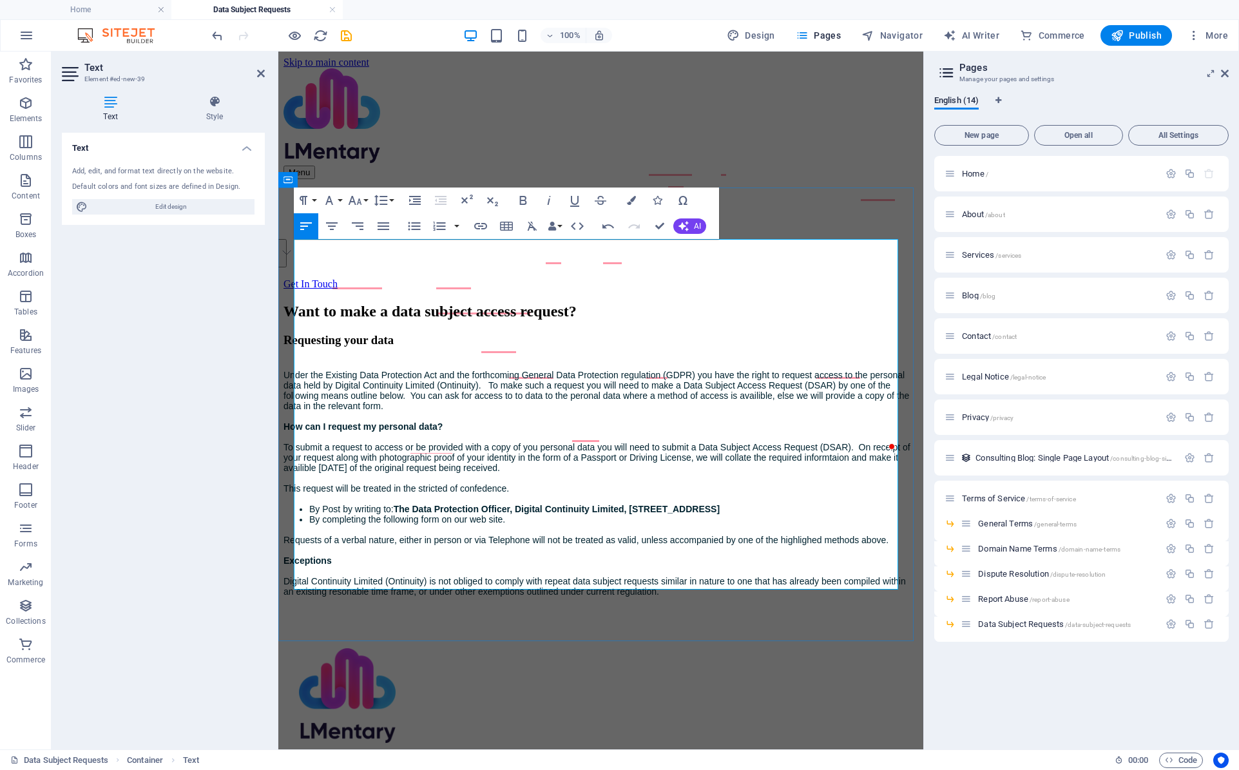
click at [508, 333] on h3 "Requesting your data" at bounding box center [600, 340] width 635 height 14
drag, startPoint x: 484, startPoint y: 279, endPoint x: 295, endPoint y: 282, distance: 189.4
click at [295, 333] on h3 "Requesting your data" at bounding box center [600, 340] width 635 height 14
click at [535, 222] on icon "button" at bounding box center [531, 225] width 15 height 15
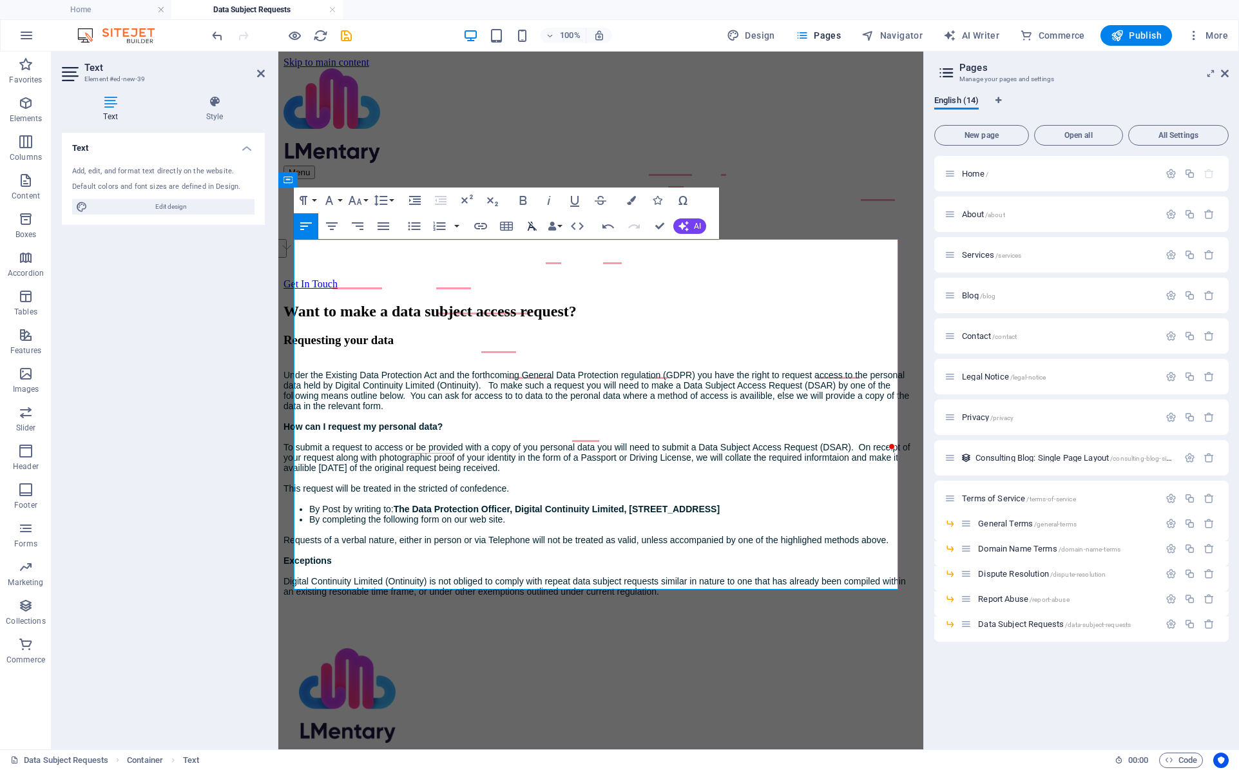
click at [535, 222] on icon "button" at bounding box center [531, 225] width 15 height 15
click at [314, 196] on button "Paragraph Format" at bounding box center [306, 200] width 24 height 26
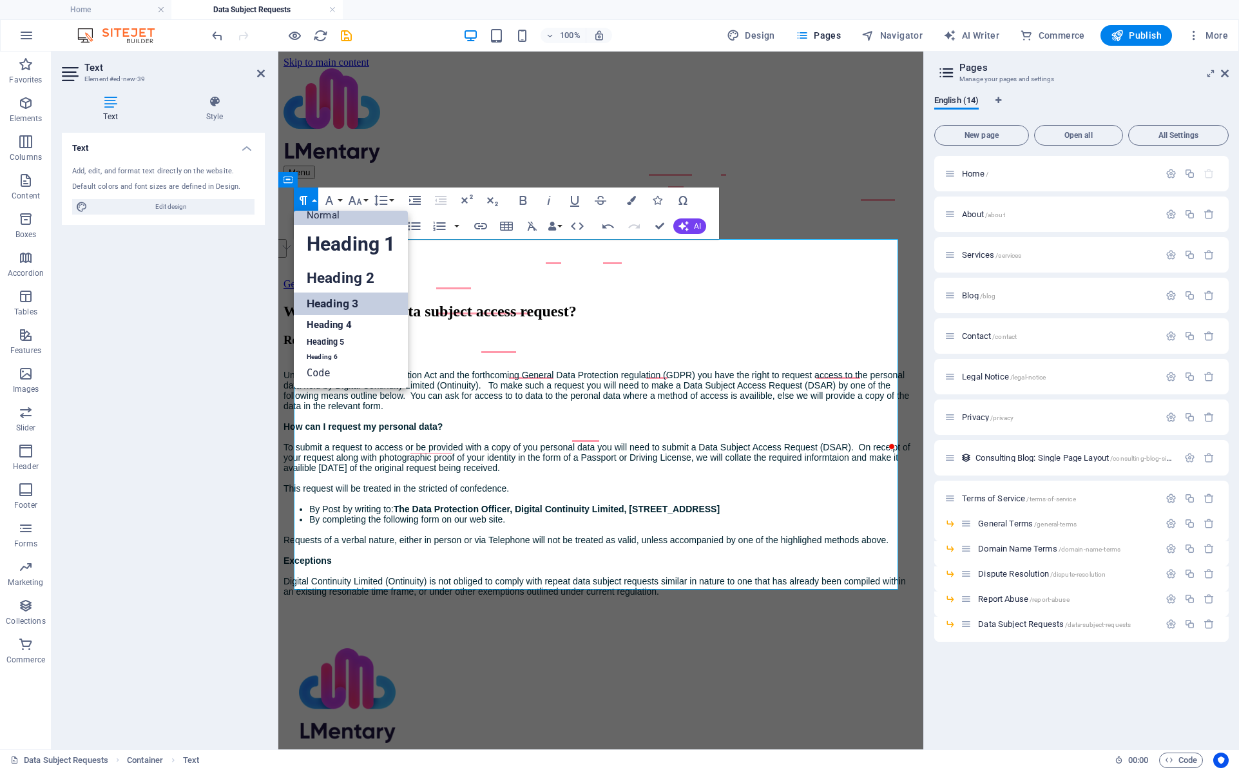
click at [331, 220] on link "Normal" at bounding box center [351, 215] width 114 height 19
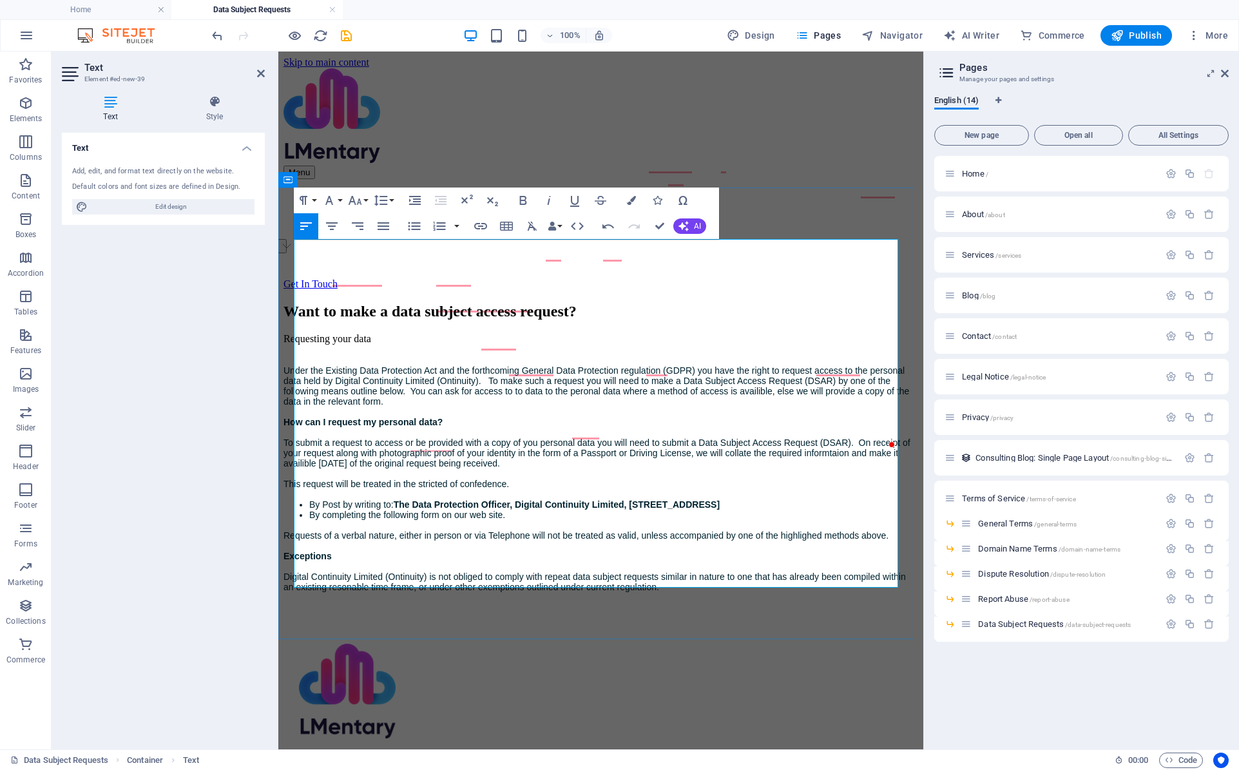
click at [457, 355] on div "Under the Existing Data Protection Act and the forthcoming General Data Protect…" at bounding box center [600, 427] width 635 height 144
drag, startPoint x: 483, startPoint y: 365, endPoint x: 295, endPoint y: 367, distance: 187.5
click at [295, 367] on div "Under the Existing Data Protection Act and the forthcoming General Data Protect…" at bounding box center [600, 427] width 635 height 144
click at [316, 197] on button "Paragraph Format" at bounding box center [306, 200] width 24 height 26
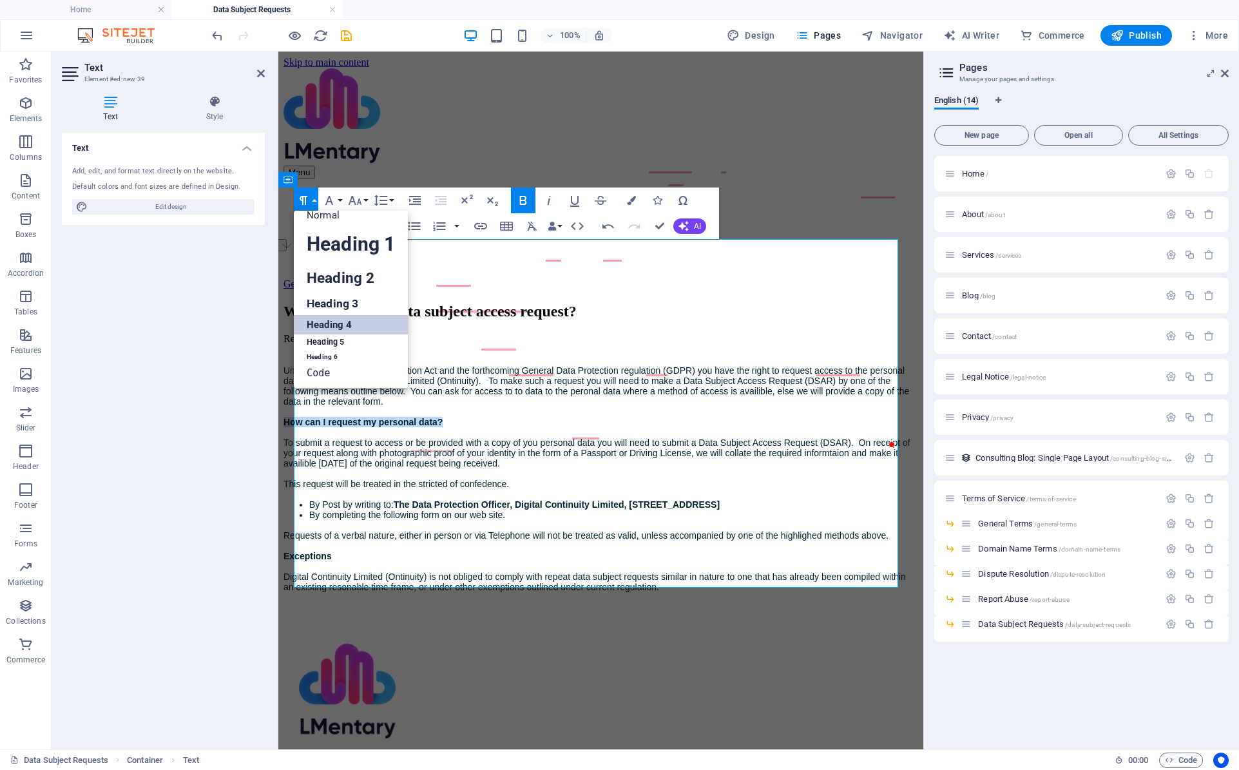
click at [355, 318] on link "Heading 4" at bounding box center [351, 324] width 114 height 19
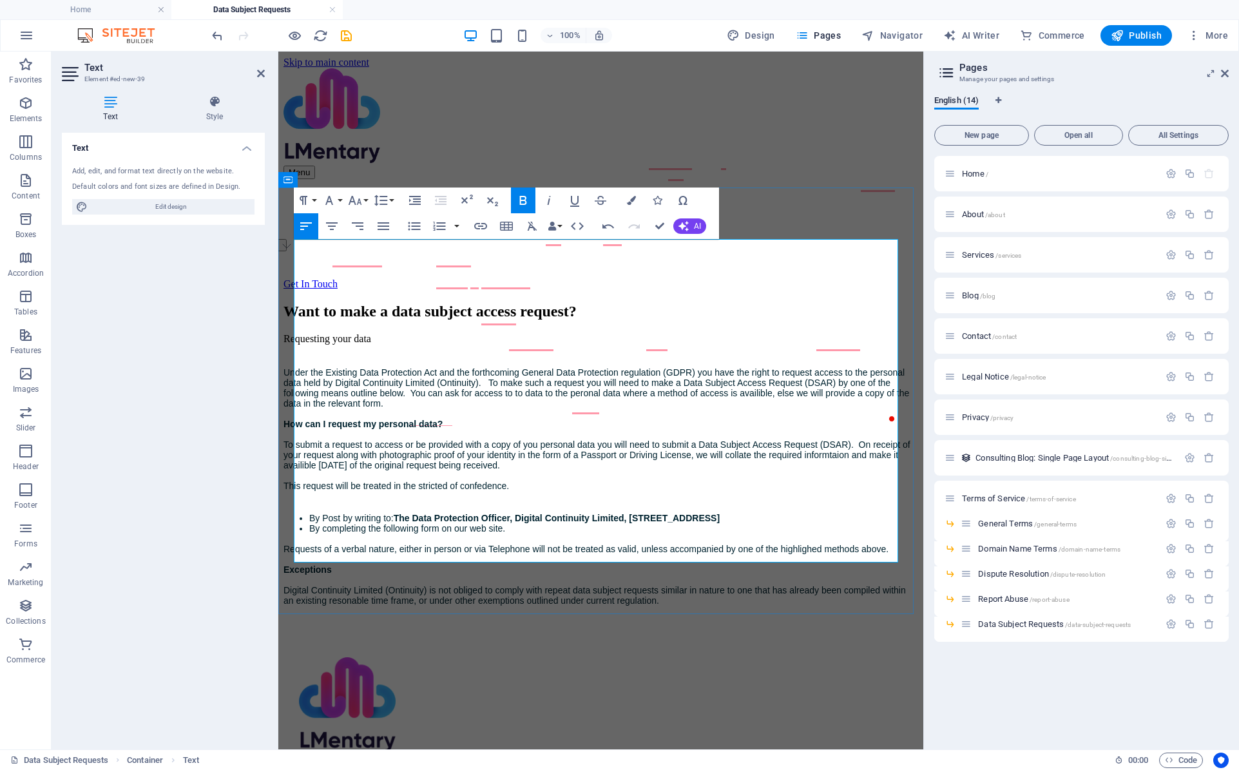
click at [509, 381] on h4 "Under the Existing Data Protection Act and the forthcoming General Data Protect…" at bounding box center [600, 429] width 635 height 144
drag, startPoint x: 358, startPoint y: 517, endPoint x: 292, endPoint y: 518, distance: 65.1
click at [292, 518] on div "Want to make a data subject access request? Requesting your data Under the Exis…" at bounding box center [600, 454] width 635 height 303
click at [533, 227] on icon "button" at bounding box center [533, 226] width 10 height 9
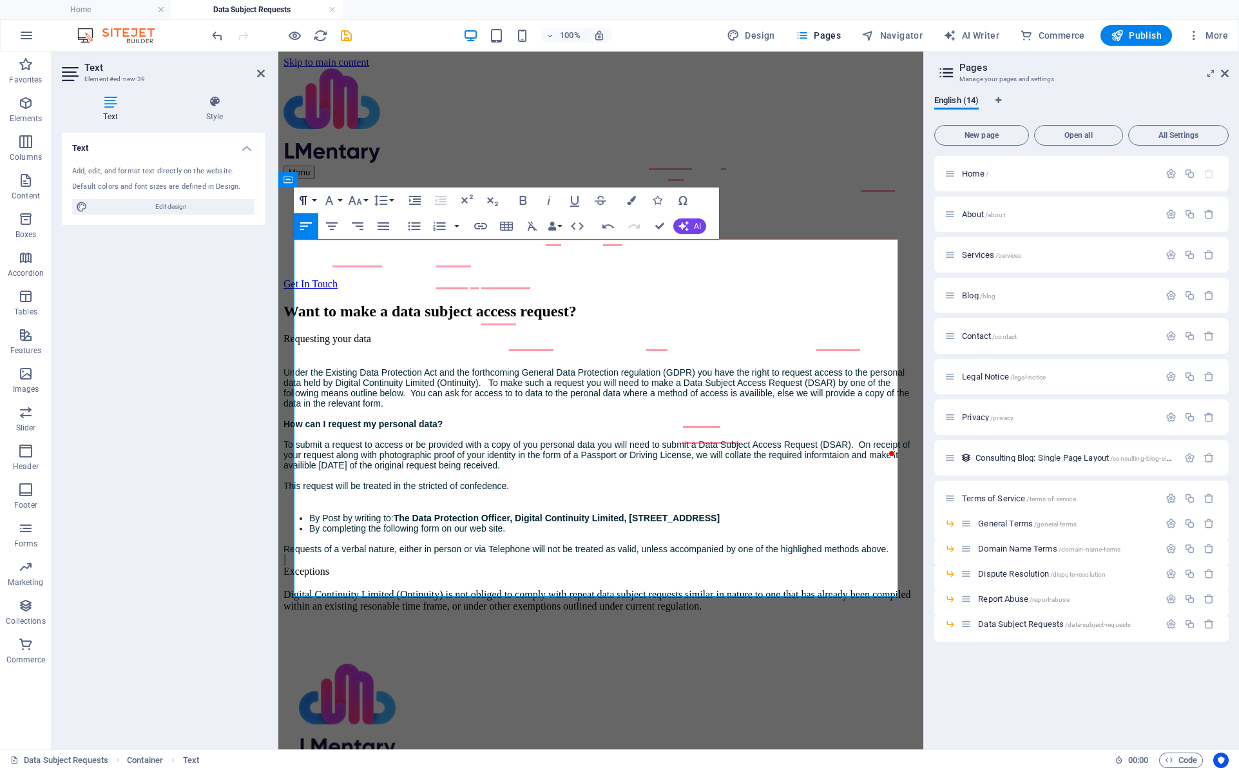
click at [315, 199] on button "Paragraph Format" at bounding box center [306, 200] width 24 height 26
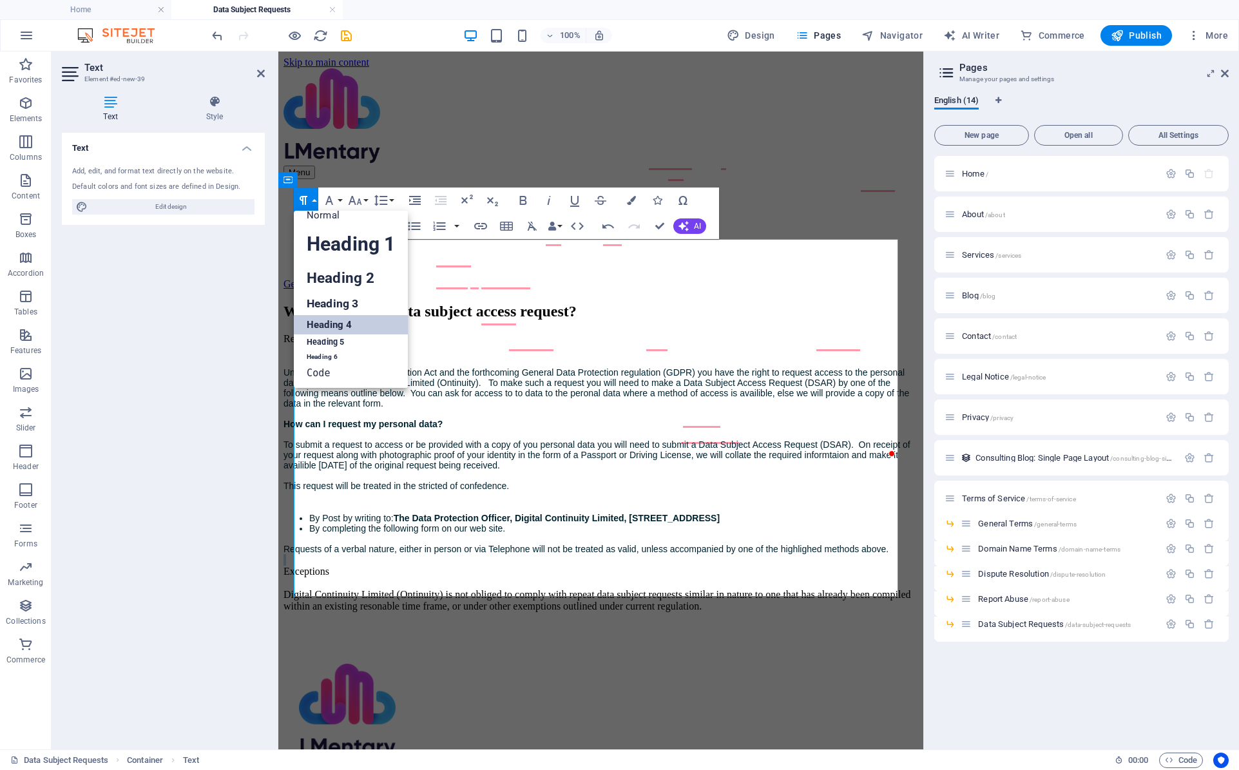
click at [346, 327] on link "Heading 4" at bounding box center [351, 324] width 114 height 19
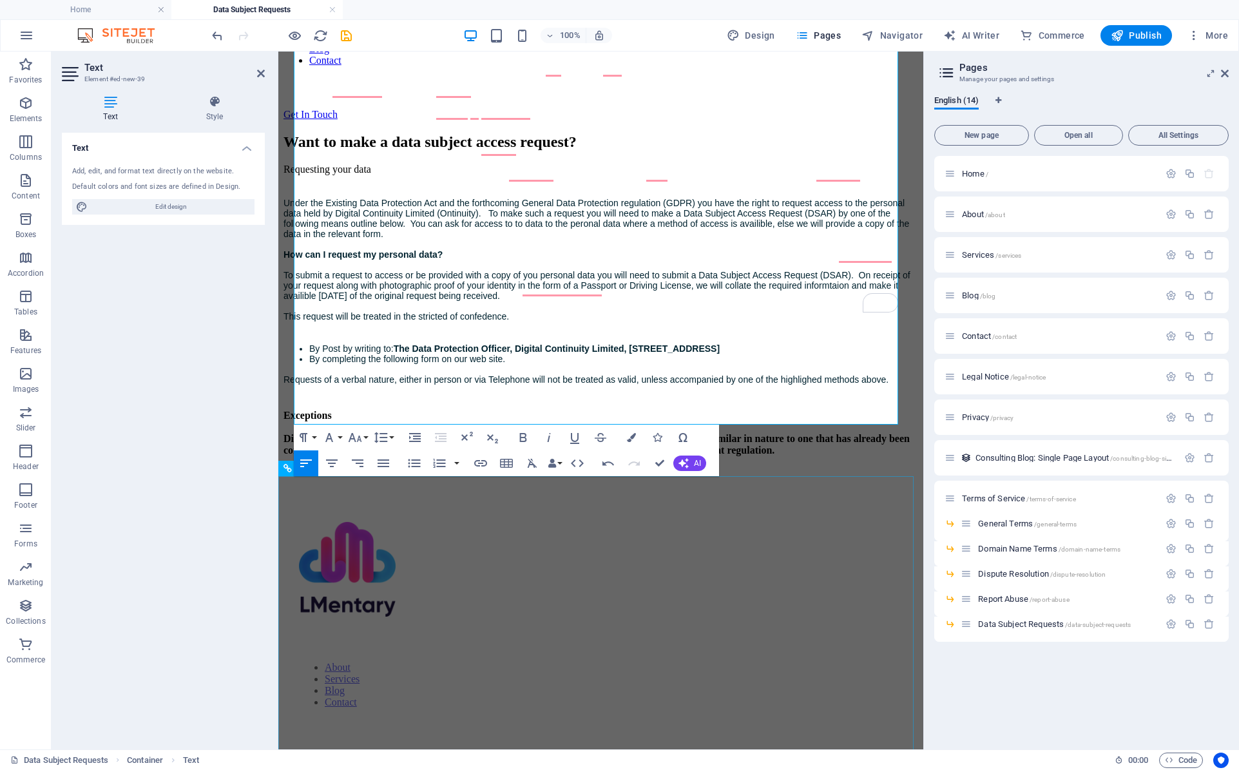
scroll to position [193, 0]
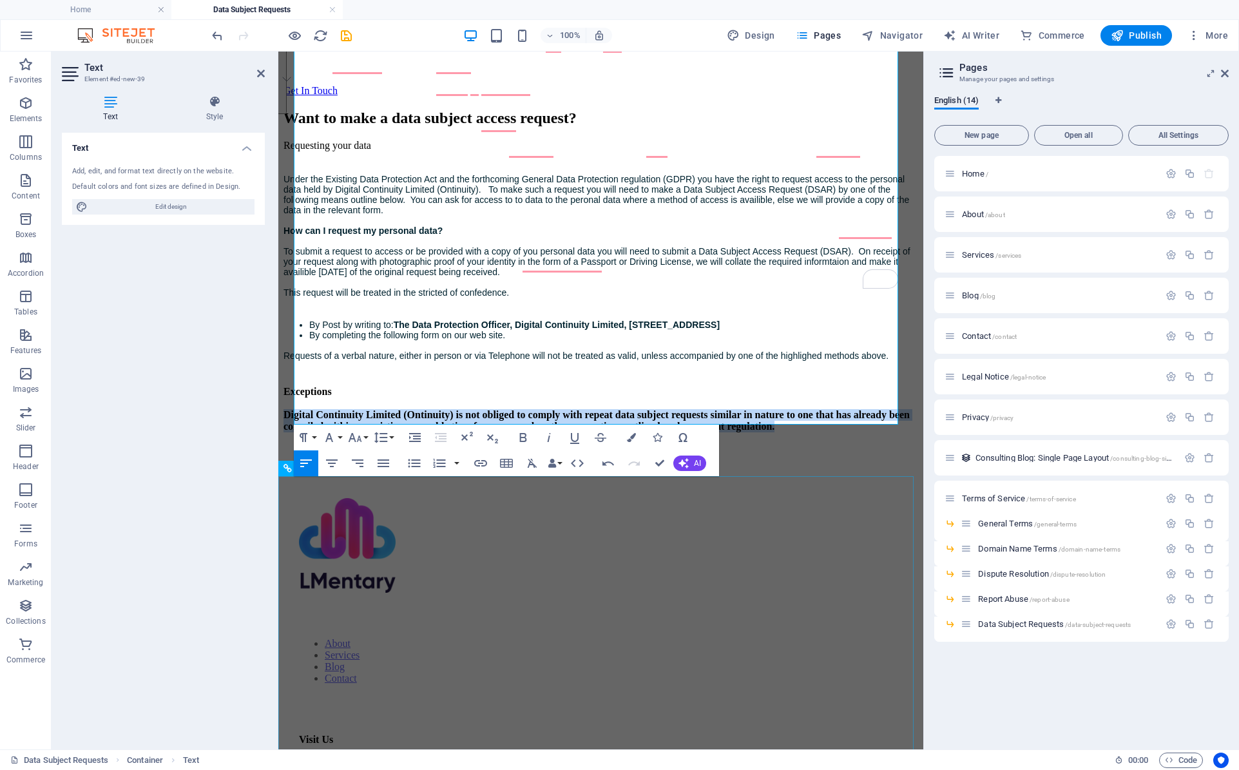
drag, startPoint x: 294, startPoint y: 365, endPoint x: 823, endPoint y: 522, distance: 551.8
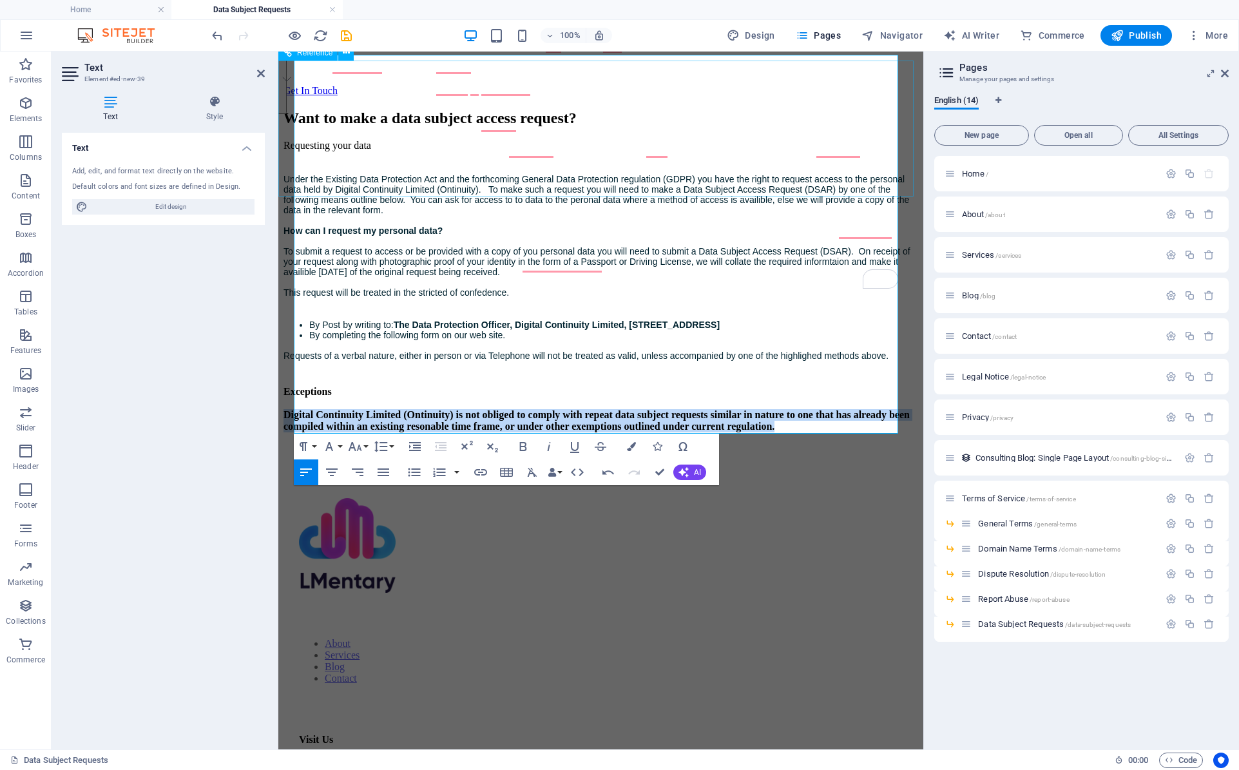
scroll to position [64, 0]
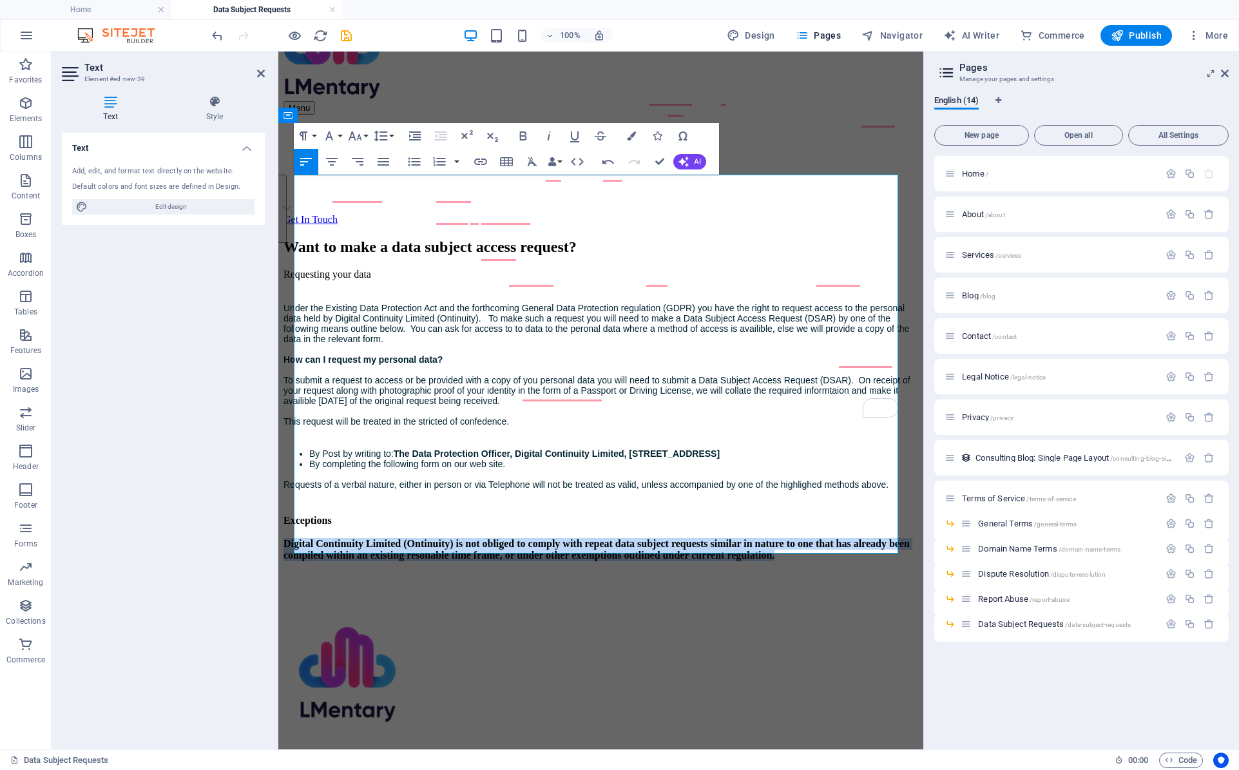
click at [319, 132] on div "Paragraph Format Normal Heading 1 Heading 2 Heading 3 Heading 4 Heading 5 Headi…" at bounding box center [345, 136] width 102 height 26
click at [316, 134] on button "Paragraph Format" at bounding box center [306, 136] width 24 height 26
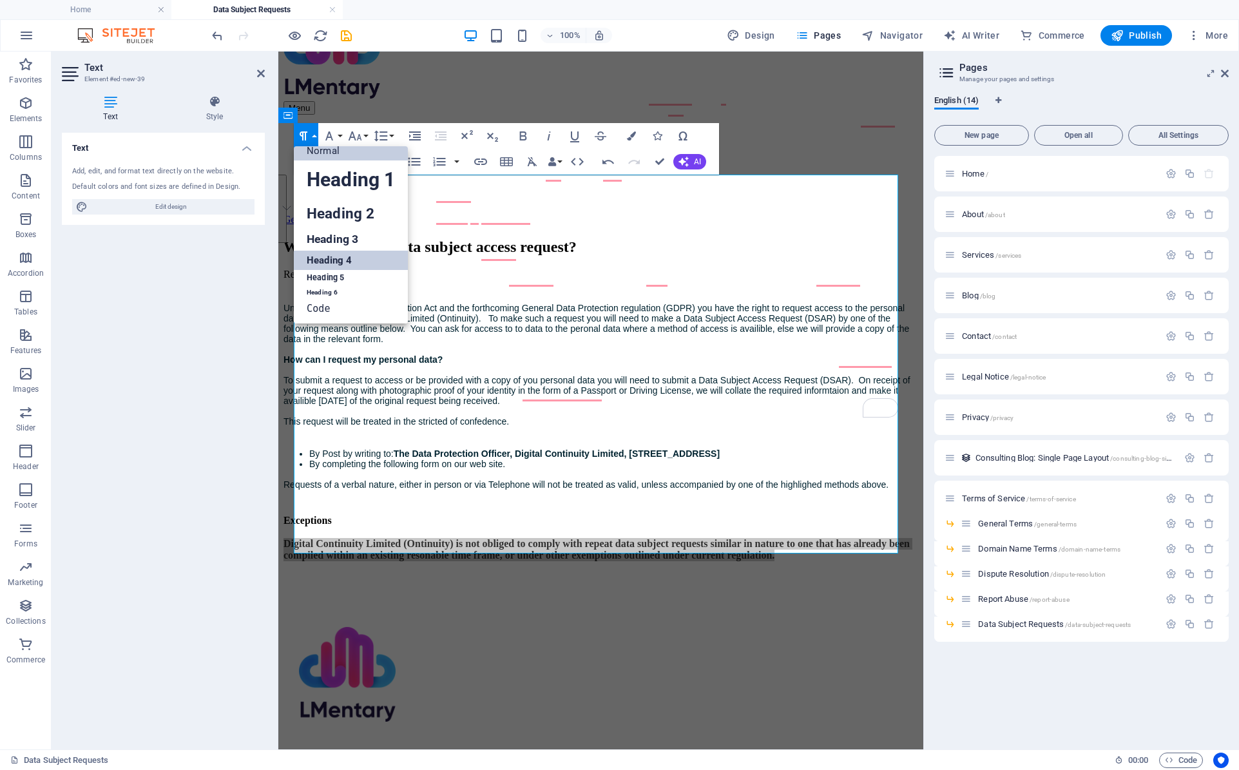
scroll to position [10, 0]
click at [321, 151] on link "Normal" at bounding box center [351, 150] width 114 height 19
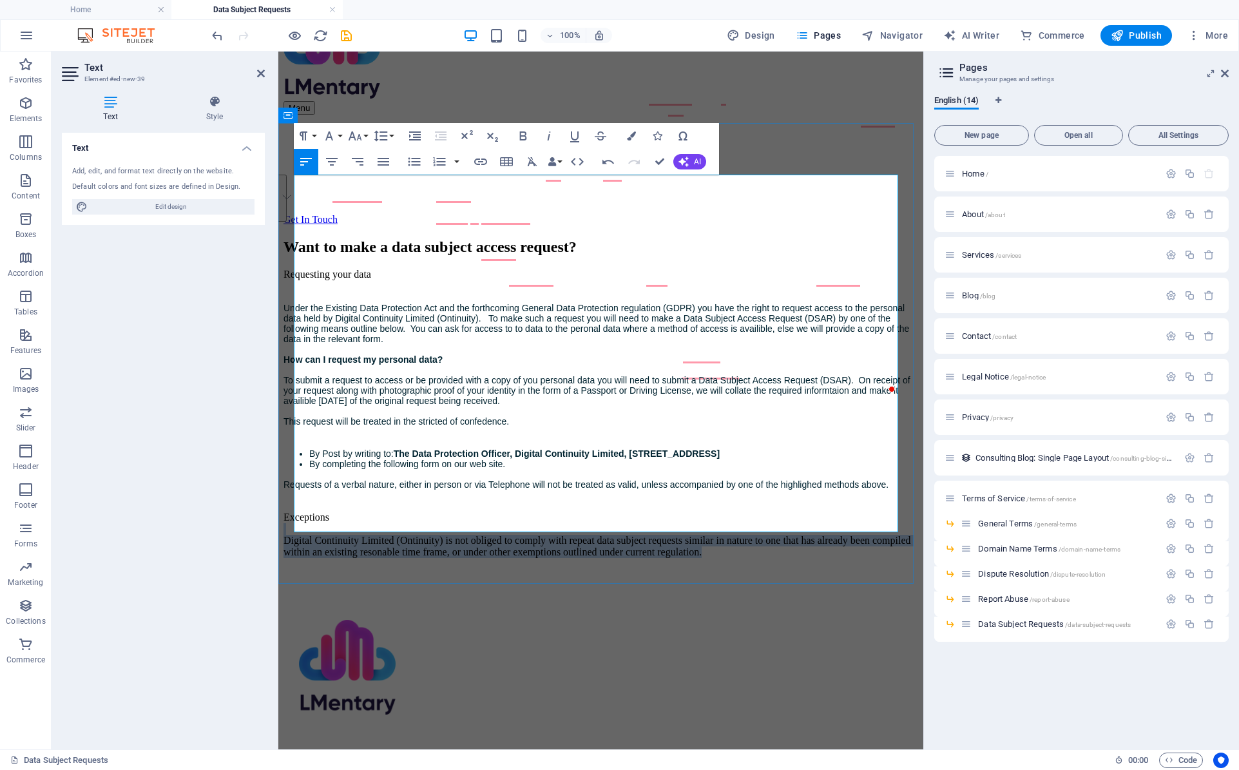
click at [390, 500] on p "Exceptions Digital Continuity Limited (Ontinuity) is not obliged to comply with…" at bounding box center [600, 529] width 635 height 58
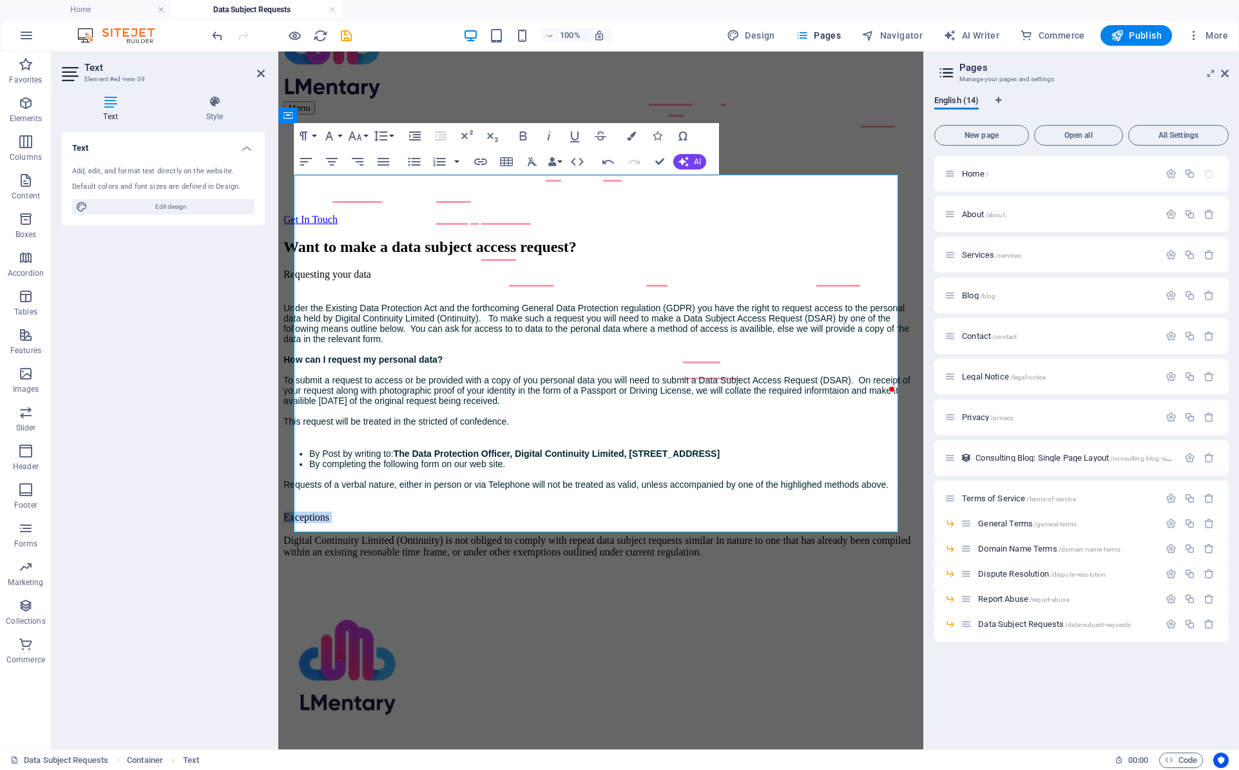
click at [333, 500] on p "Exceptions Digital Continuity Limited (Ontinuity) is not obliged to comply with…" at bounding box center [600, 529] width 635 height 58
click at [385, 500] on p "Exceptions Digital Continuity Limited (Ontinuity) is not obliged to comply with…" at bounding box center [600, 529] width 635 height 58
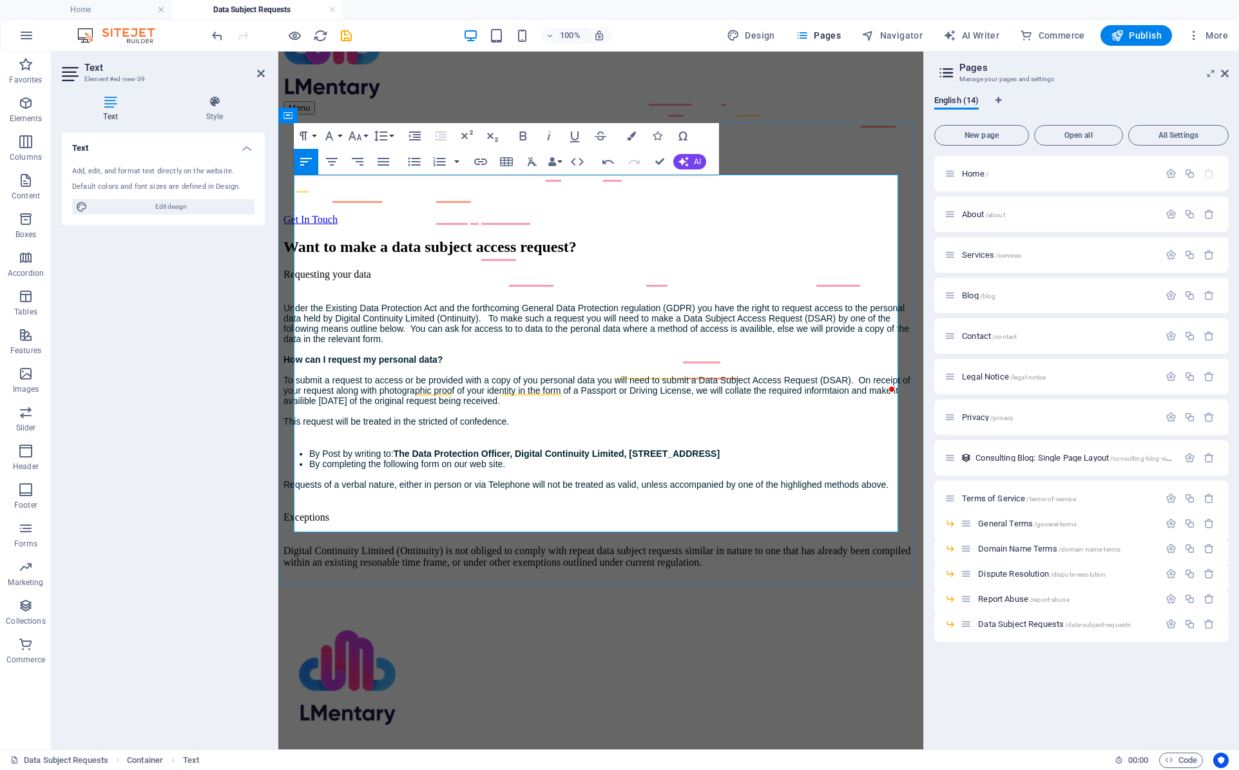
click at [575, 533] on p "Digital Continuity Limited (Ontinuity) is not obliged to comply with repeat dat…" at bounding box center [600, 550] width 635 height 35
drag, startPoint x: 377, startPoint y: 459, endPoint x: 291, endPoint y: 460, distance: 86.3
click at [291, 460] on div "Want to make a data subject access request? Requesting your data Under the Exis…" at bounding box center [600, 403] width 635 height 330
click at [319, 137] on div "Paragraph Format Normal Heading 1 Heading 2 Heading 3 Heading 4 Heading 5 Headi…" at bounding box center [345, 136] width 102 height 26
click at [315, 135] on button "Paragraph Format" at bounding box center [306, 136] width 24 height 26
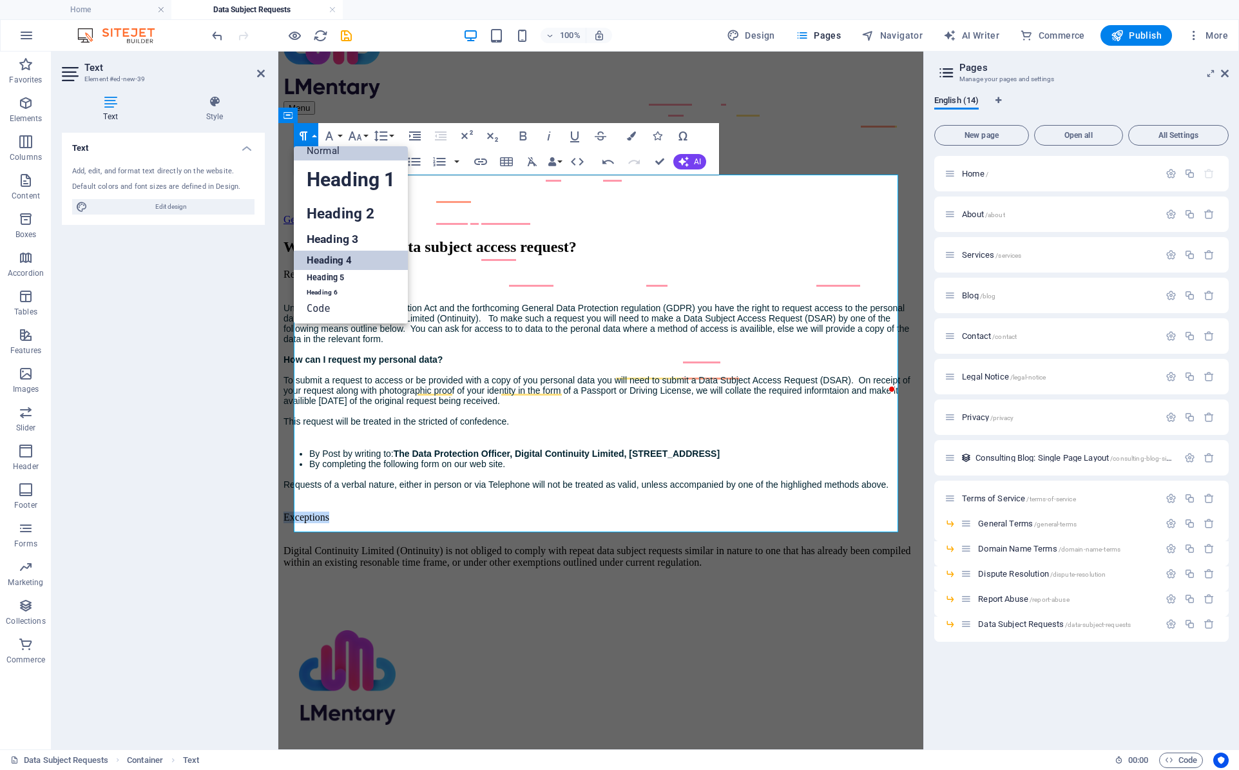
click at [349, 252] on link "Heading 4" at bounding box center [351, 260] width 114 height 19
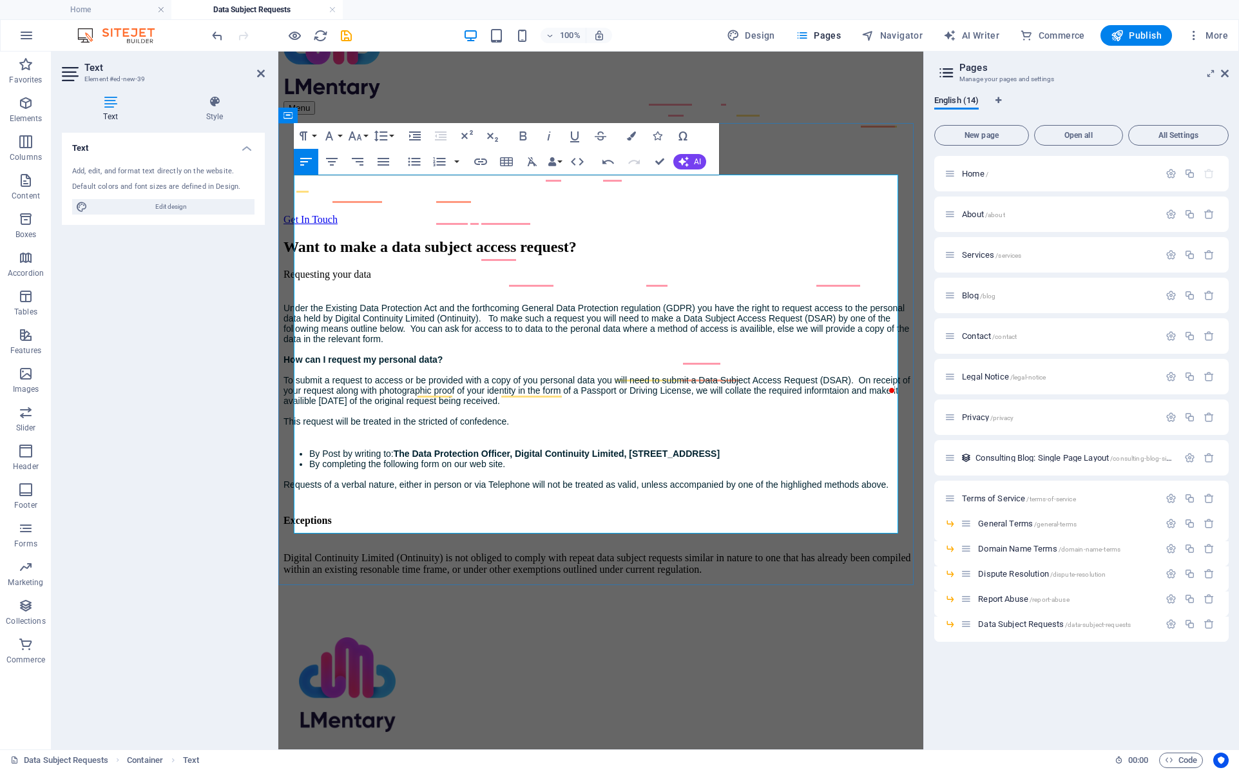
click at [426, 541] on p "Digital Continuity Limited (Ontinuity) is not obliged to comply with repeat dat…" at bounding box center [600, 558] width 635 height 35
click at [349, 503] on h4 "Exceptions" at bounding box center [600, 514] width 635 height 23
click at [530, 158] on icon "button" at bounding box center [533, 161] width 10 height 9
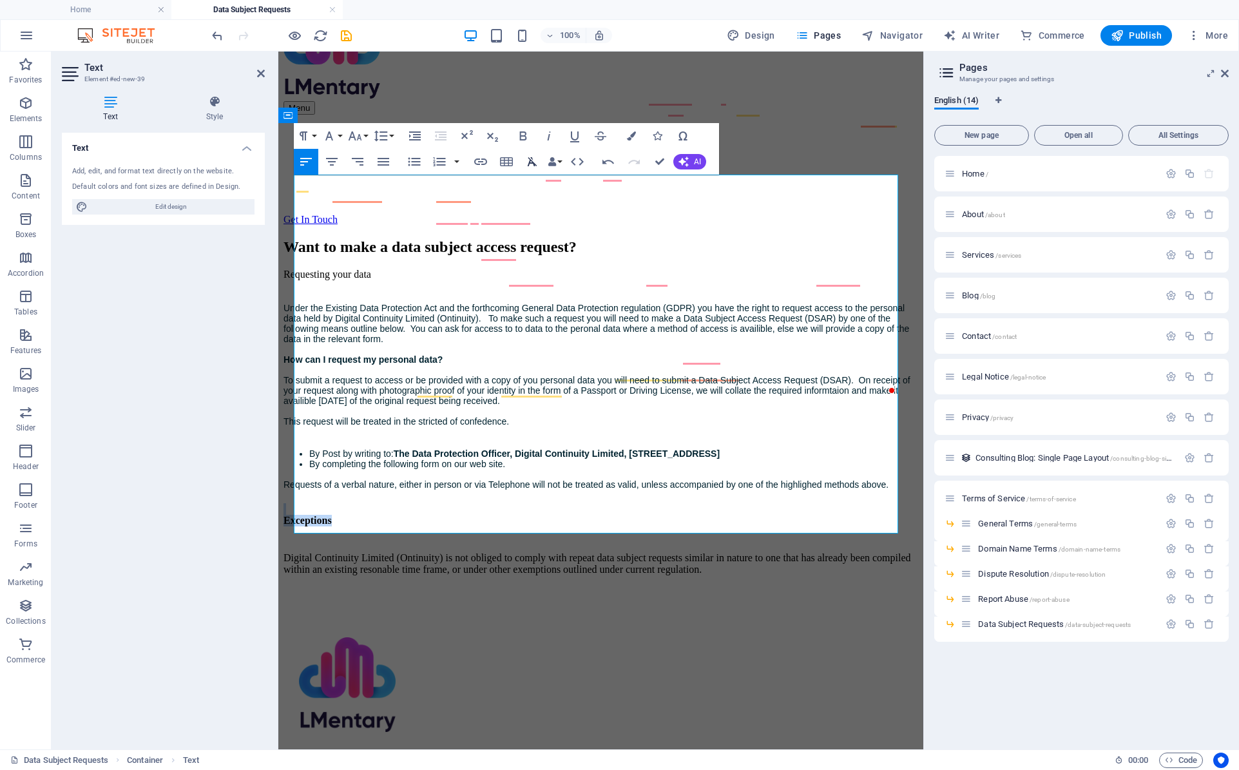
click at [530, 158] on icon "button" at bounding box center [533, 161] width 10 height 9
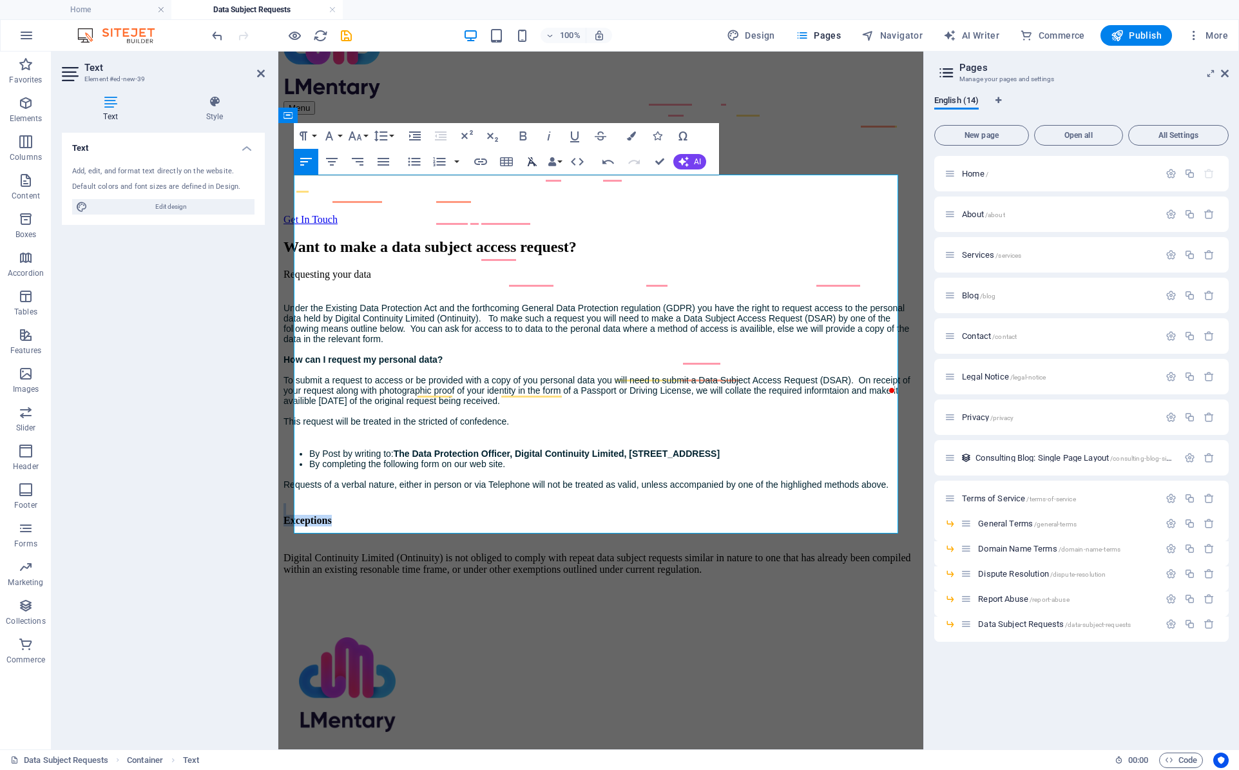
click at [531, 158] on icon "button" at bounding box center [531, 161] width 15 height 15
click at [351, 354] on strong "How can I request my personal data?" at bounding box center [362, 359] width 159 height 10
click at [531, 166] on icon "button" at bounding box center [531, 161] width 15 height 15
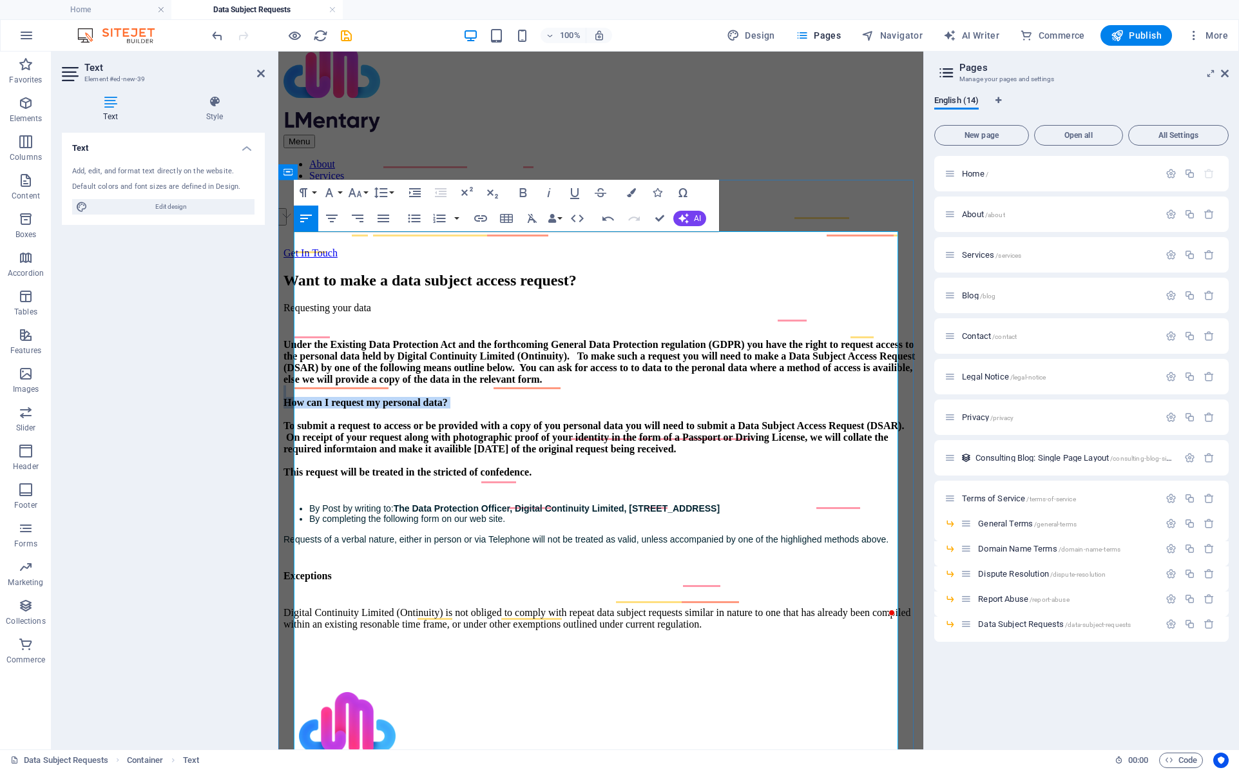
scroll to position [0, 0]
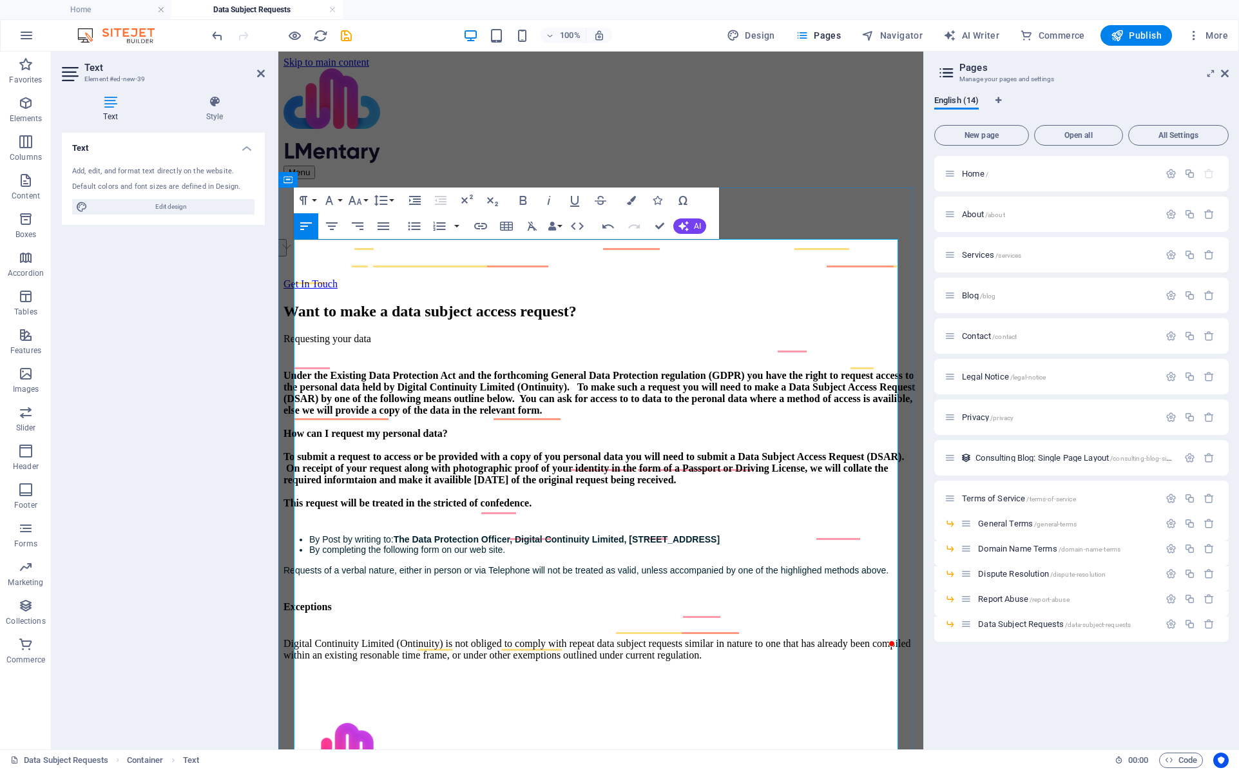
click at [512, 500] on h4 "Under the Existing Data Protection Act and the forthcoming General Data Protect…" at bounding box center [600, 439] width 635 height 162
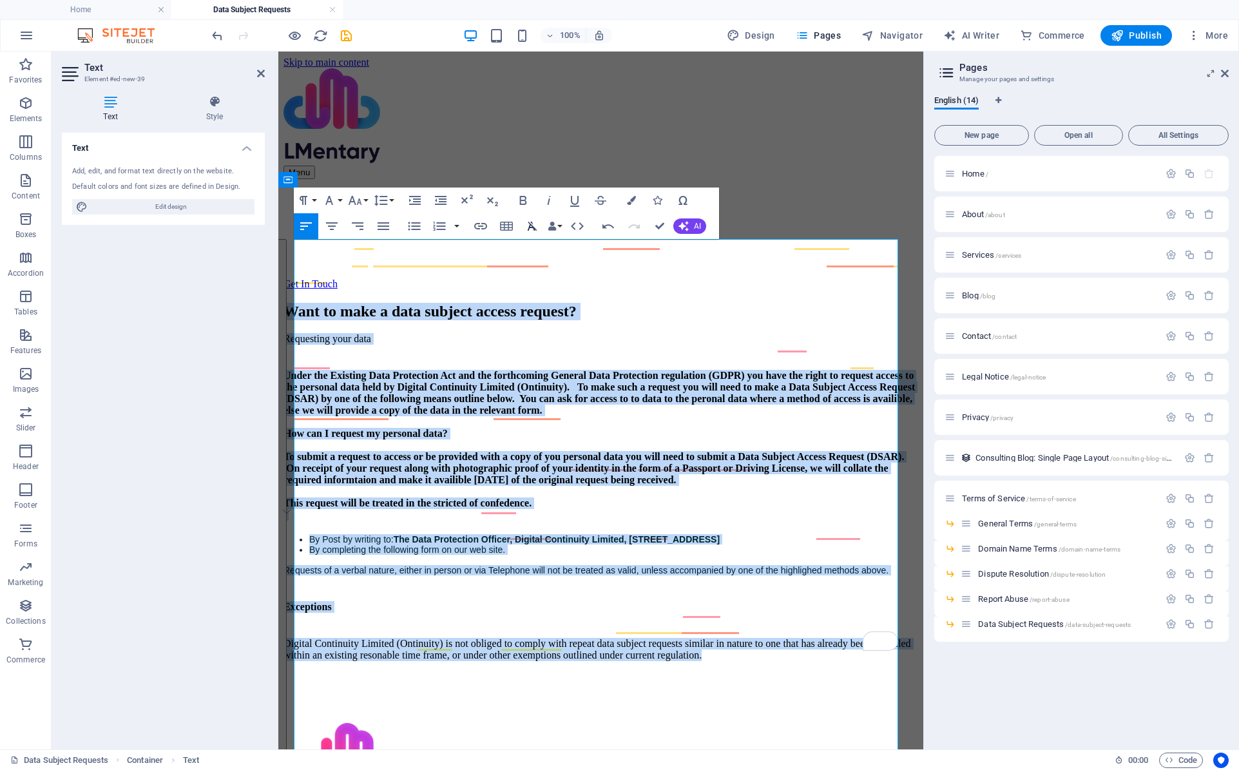
click at [530, 225] on icon "button" at bounding box center [533, 226] width 10 height 9
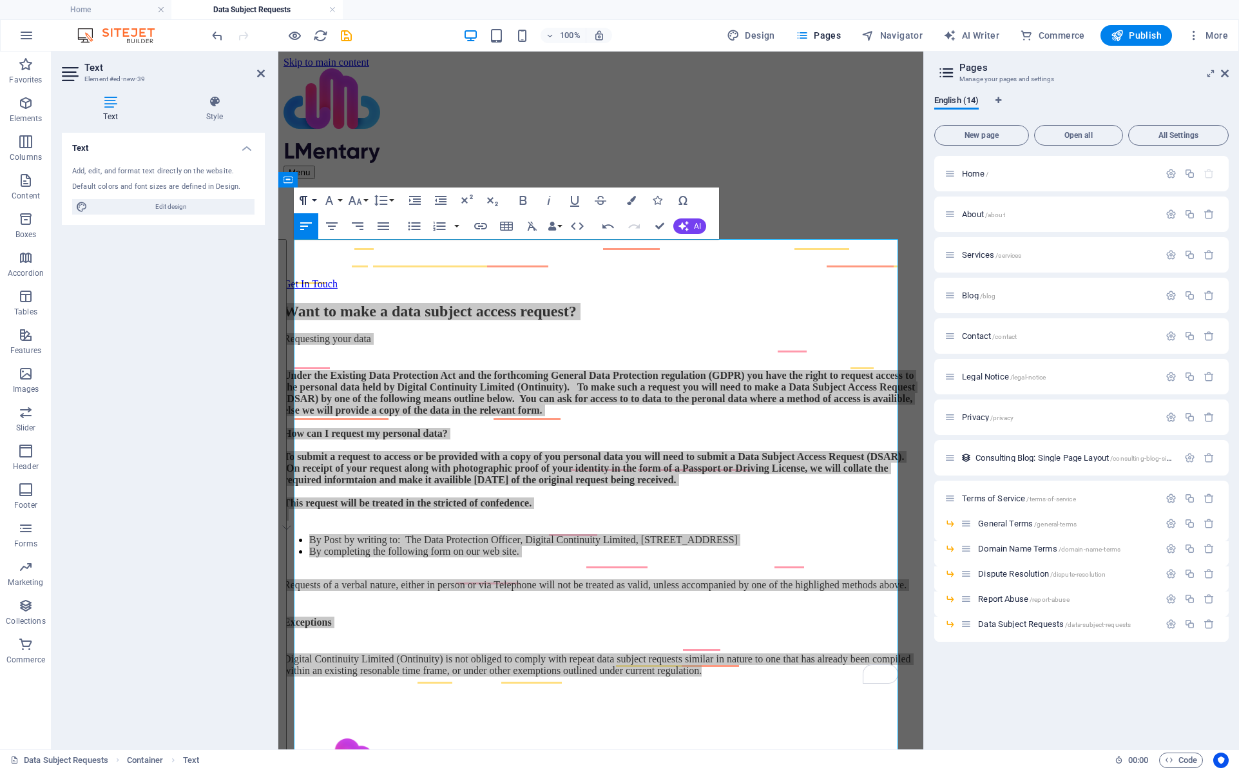
click at [314, 202] on button "Paragraph Format" at bounding box center [306, 200] width 24 height 26
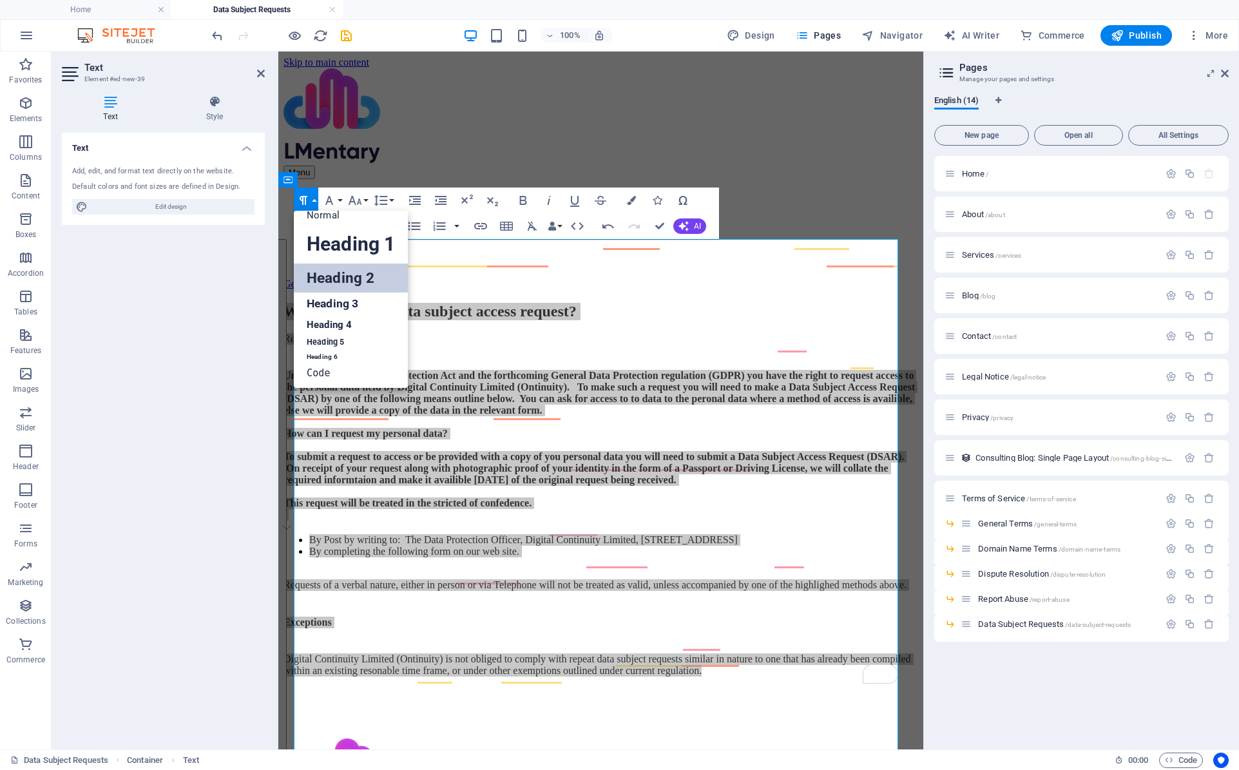
scroll to position [10, 0]
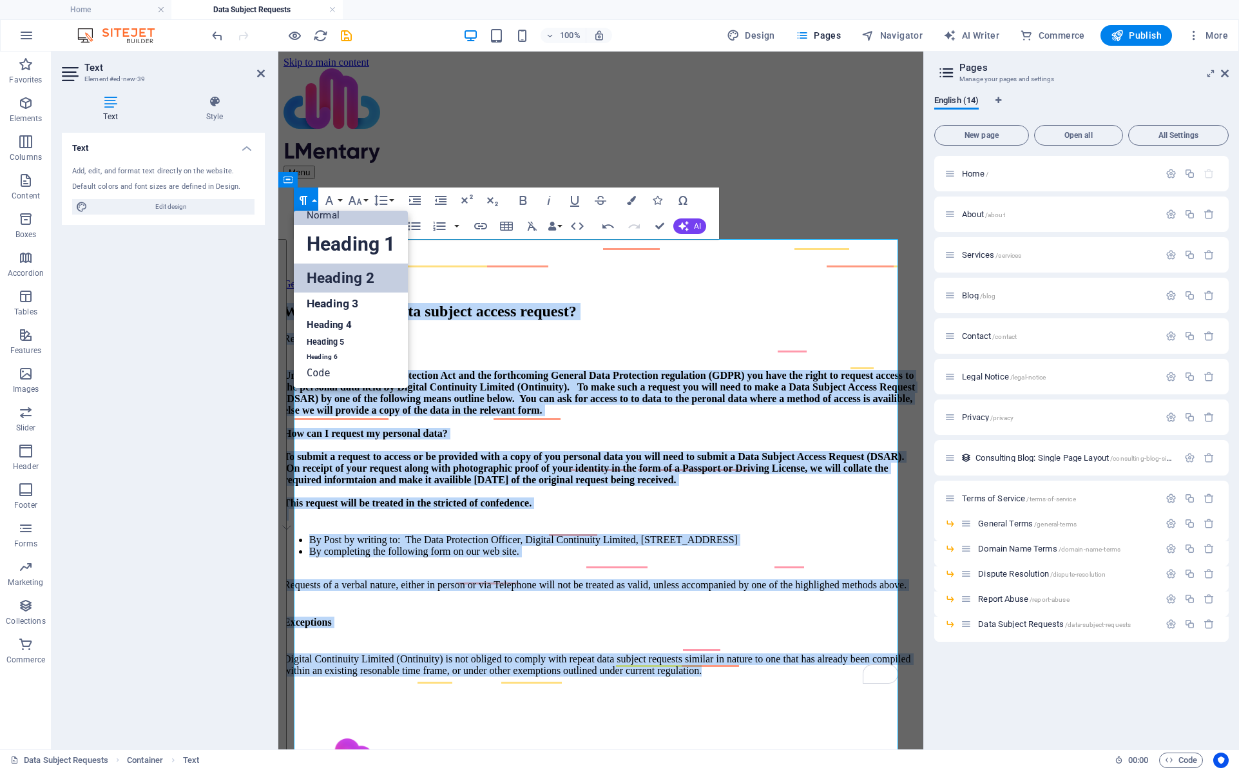
click at [327, 218] on link "Normal" at bounding box center [351, 215] width 114 height 19
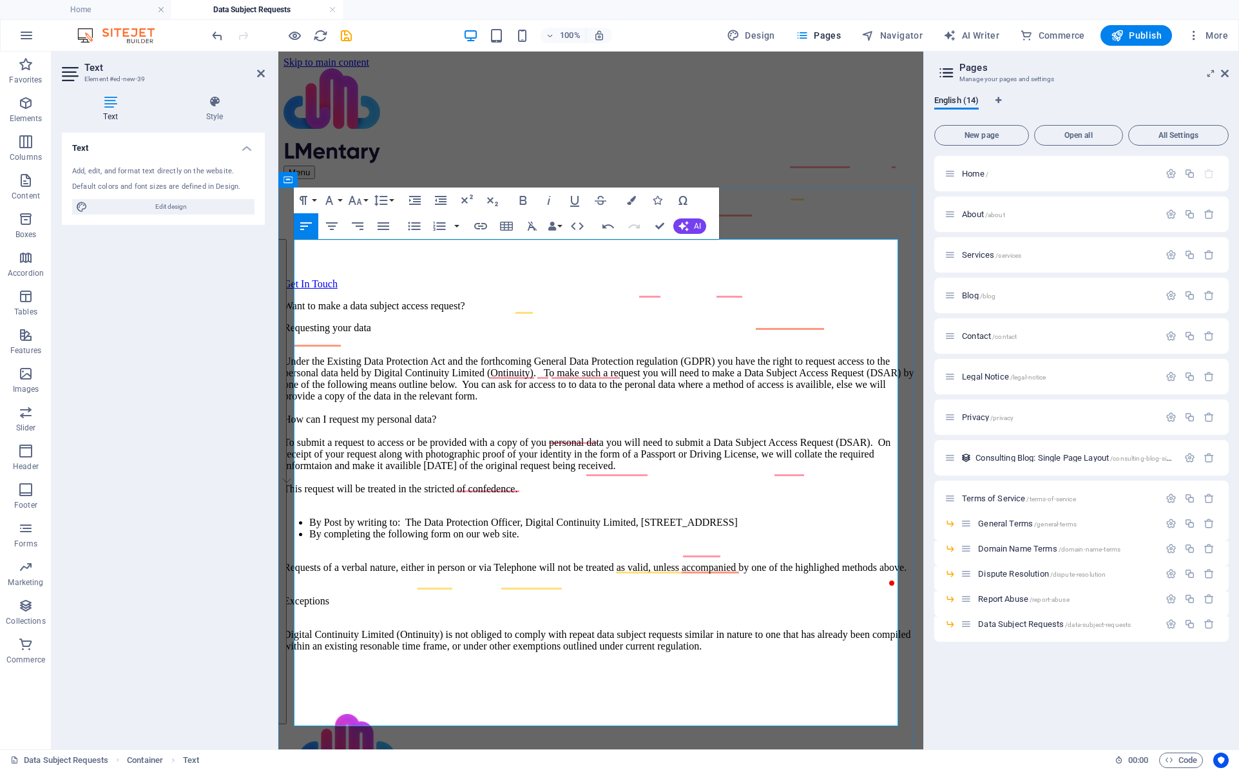
click at [579, 407] on p "Under the Existing Data Protection Act and the forthcoming General Data Protect…" at bounding box center [600, 425] width 635 height 162
drag, startPoint x: 576, startPoint y: 242, endPoint x: 555, endPoint y: 305, distance: 66.6
click at [317, 196] on button "Paragraph Format" at bounding box center [306, 200] width 24 height 26
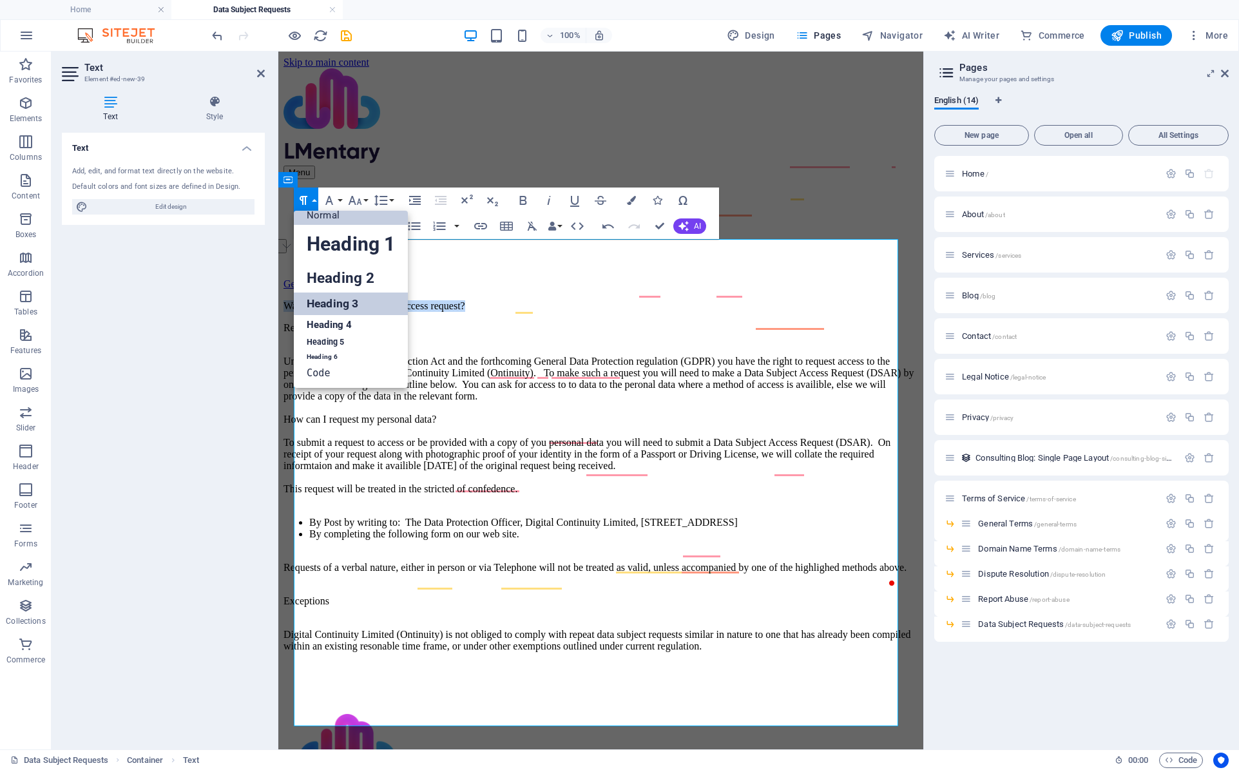
click at [347, 299] on link "Heading 3" at bounding box center [351, 303] width 114 height 23
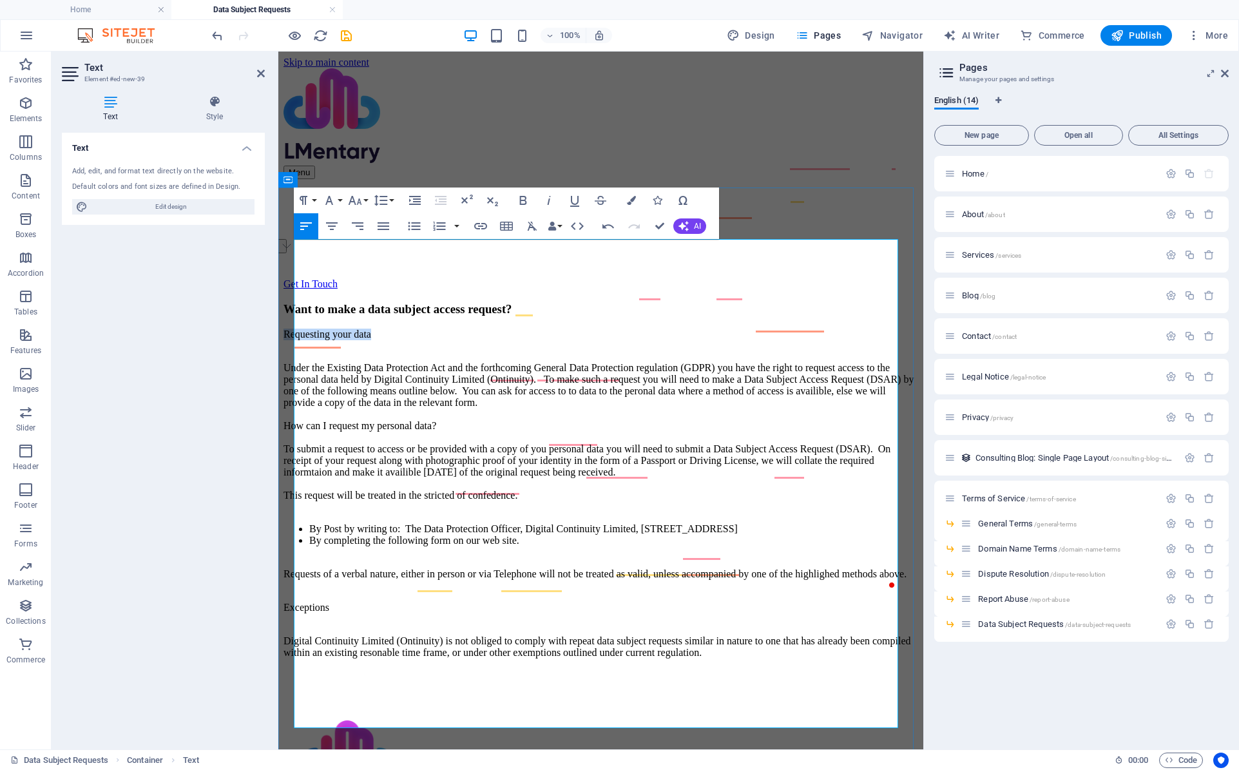
drag, startPoint x: 436, startPoint y: 264, endPoint x: 298, endPoint y: 267, distance: 137.9
click at [298, 329] on p "Requesting your data" at bounding box center [600, 335] width 635 height 12
click at [313, 198] on button "Paragraph Format" at bounding box center [306, 200] width 24 height 26
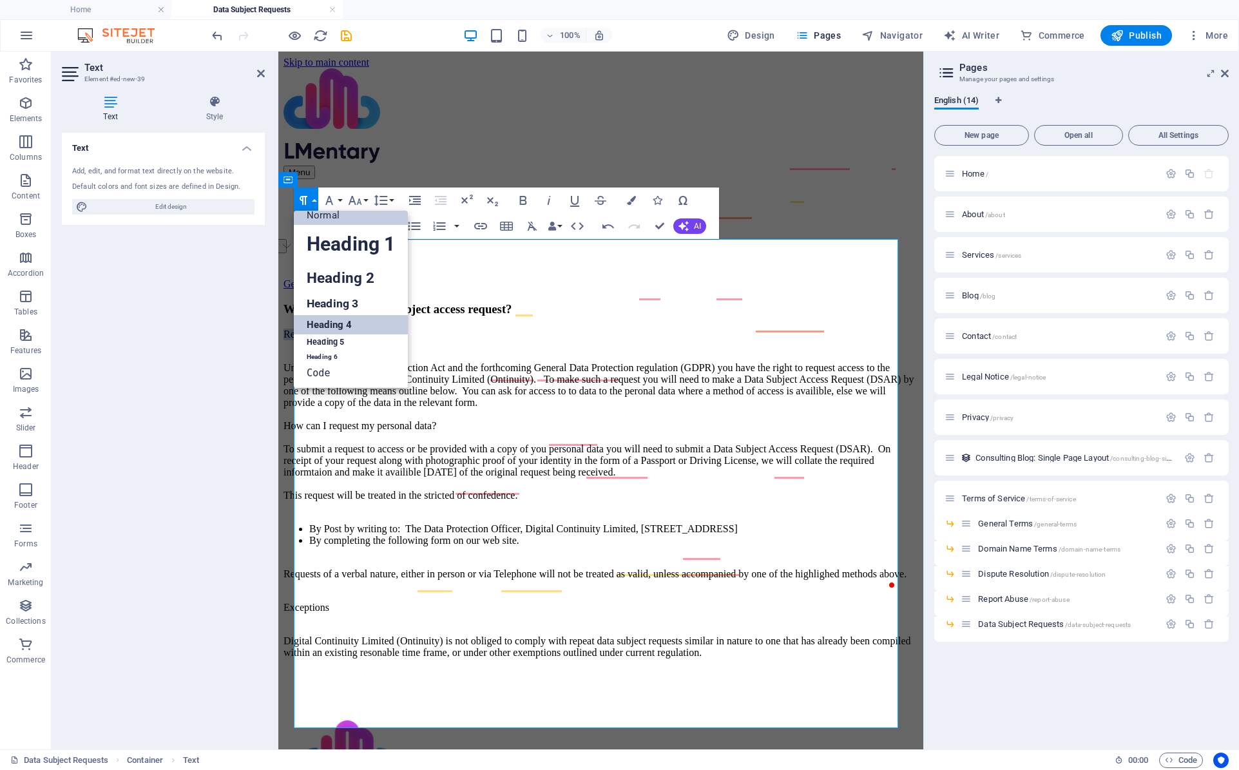
click at [345, 317] on link "Heading 4" at bounding box center [351, 324] width 114 height 19
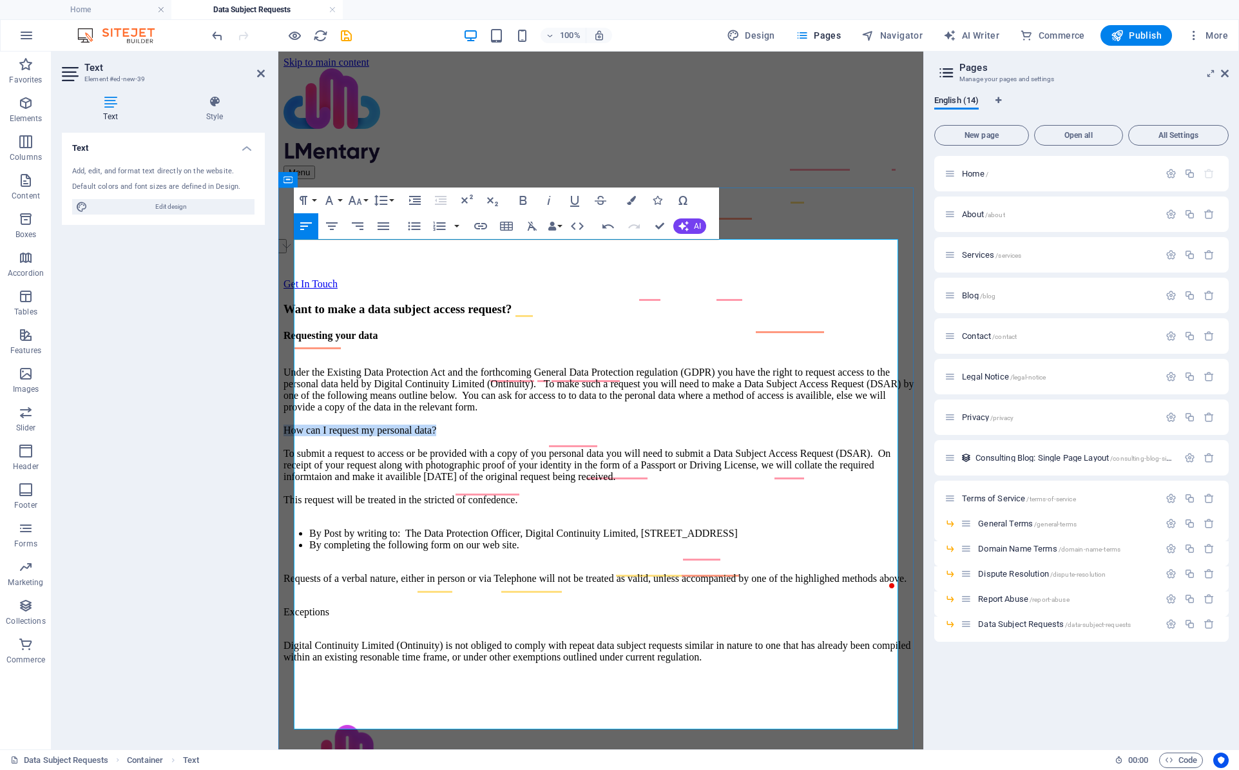
drag, startPoint x: 534, startPoint y: 392, endPoint x: 298, endPoint y: 398, distance: 236.5
click at [298, 398] on p "Under the Existing Data Protection Act and the forthcoming General Data Protect…" at bounding box center [600, 436] width 635 height 162
click at [316, 202] on button "Paragraph Format" at bounding box center [306, 200] width 24 height 26
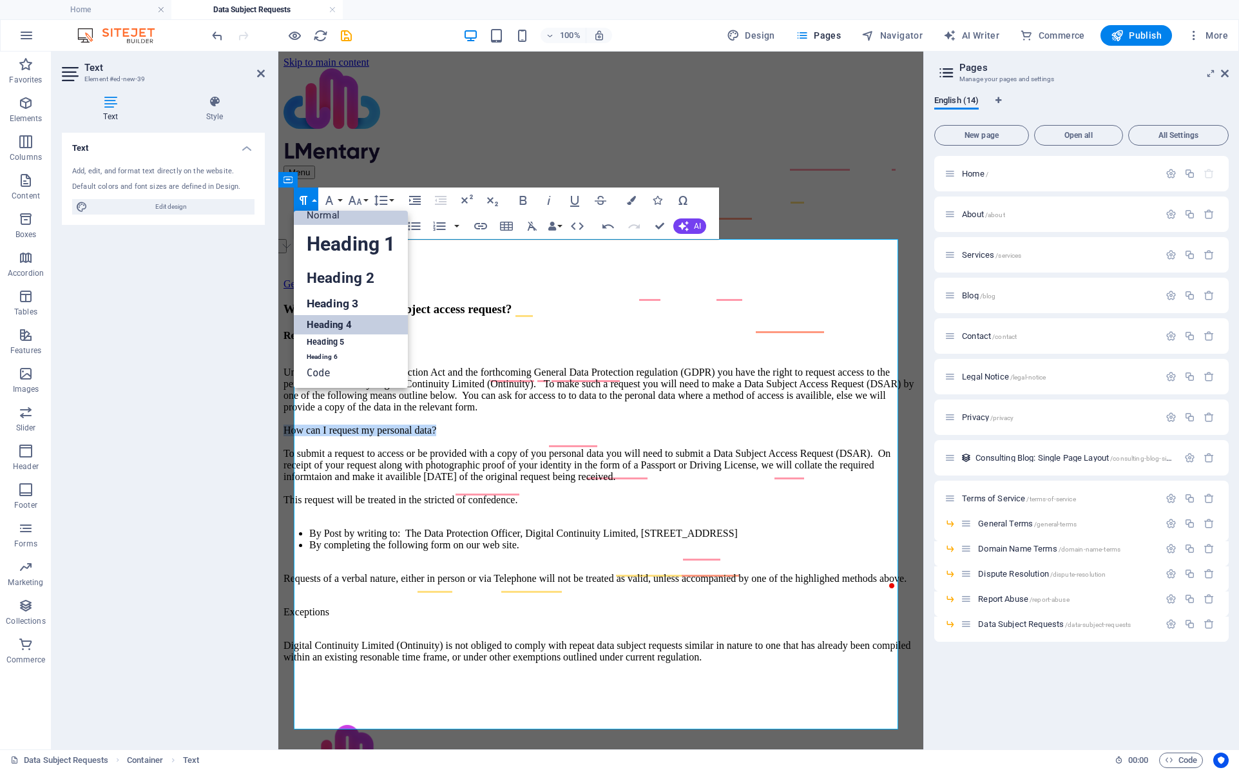
click at [361, 330] on link "Heading 4" at bounding box center [351, 324] width 114 height 19
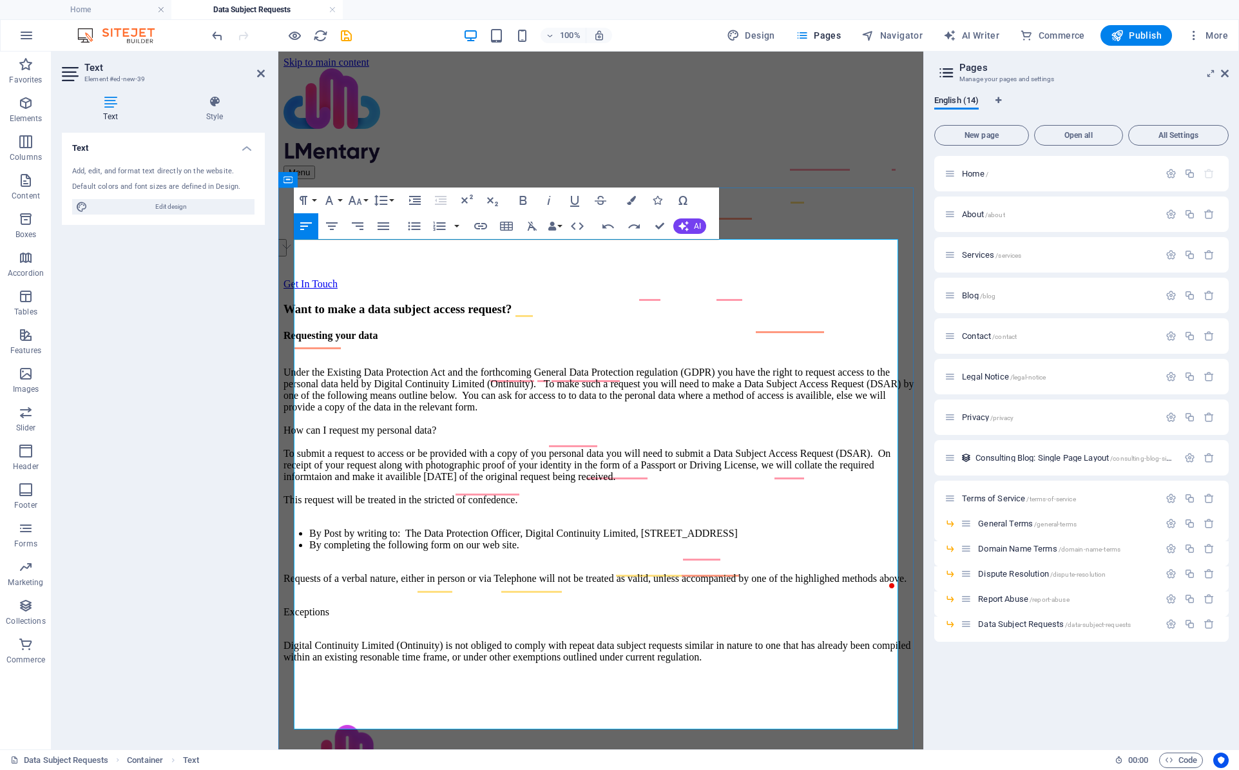
click at [767, 365] on p "Under the Existing Data Protection Act and the forthcoming General Data Protect…" at bounding box center [600, 436] width 635 height 162
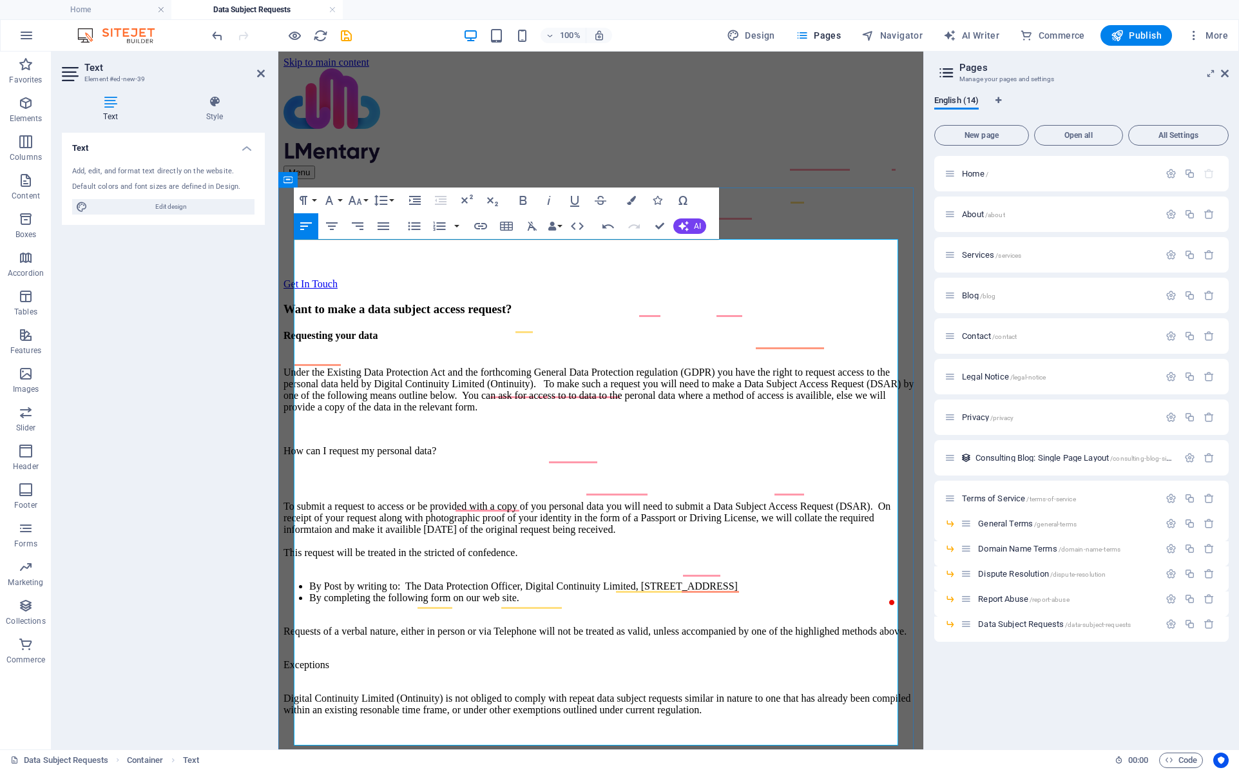
click at [492, 467] on p "To enrich screen reader interactions, please activate Accessibility in Grammarl…" at bounding box center [600, 473] width 635 height 12
click at [566, 445] on p "How can I request my personal data?" at bounding box center [600, 451] width 635 height 12
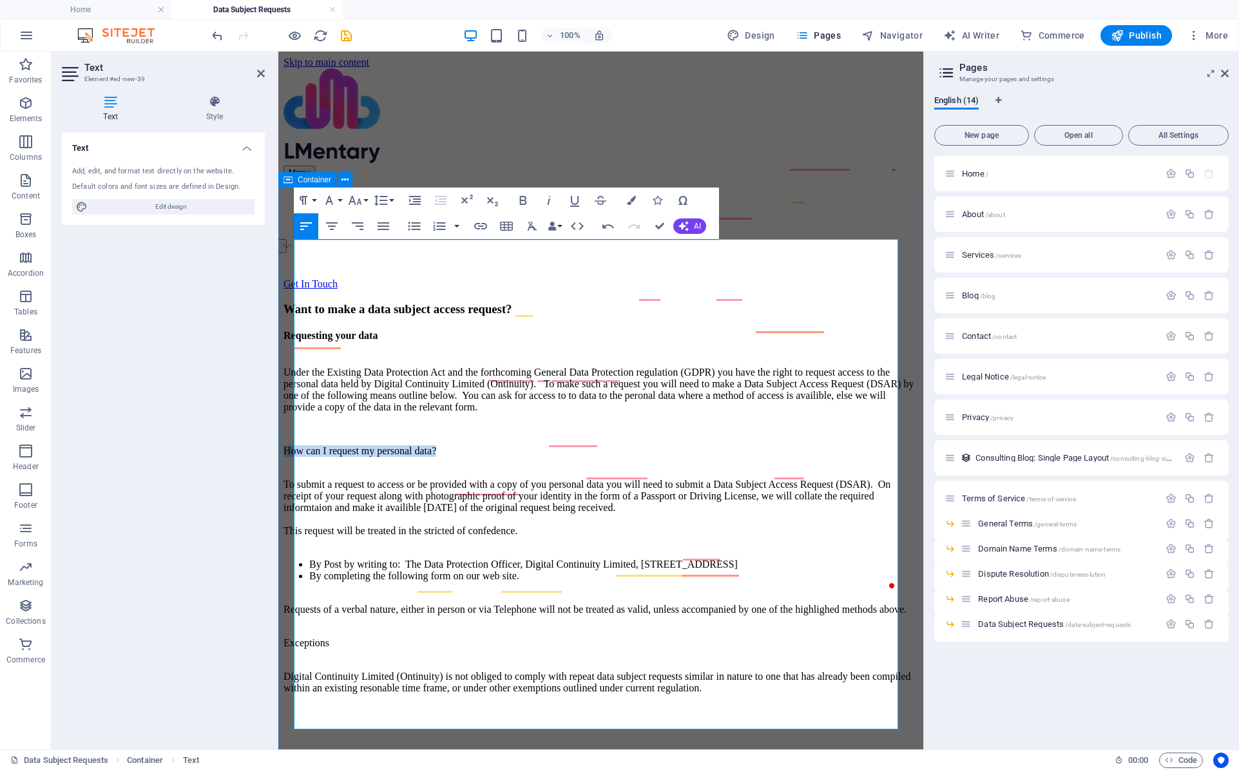
drag, startPoint x: 550, startPoint y: 396, endPoint x: 281, endPoint y: 390, distance: 269.4
click at [283, 390] on div "Want to make a data subject access request? Requesting your data Under the Exis…" at bounding box center [600, 498] width 635 height 392
click at [314, 199] on button "Paragraph Format" at bounding box center [306, 200] width 24 height 26
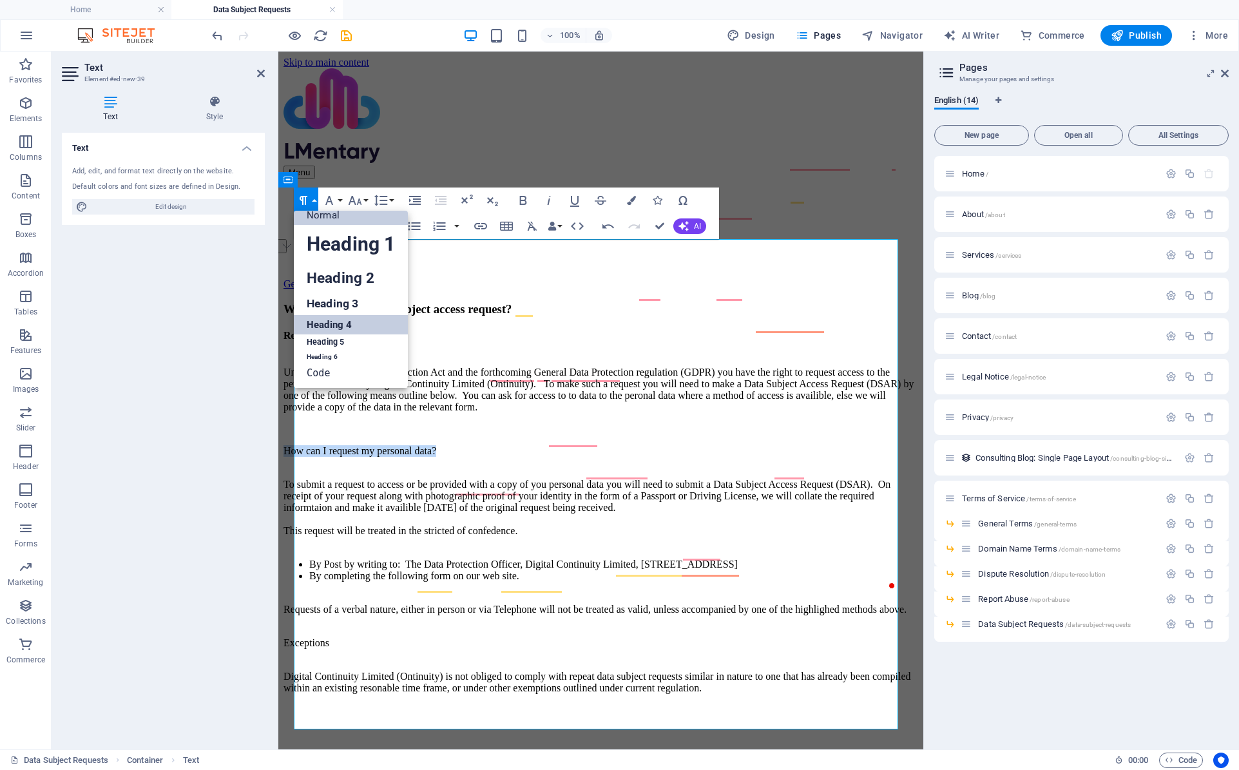
click at [342, 320] on link "Heading 4" at bounding box center [351, 324] width 114 height 19
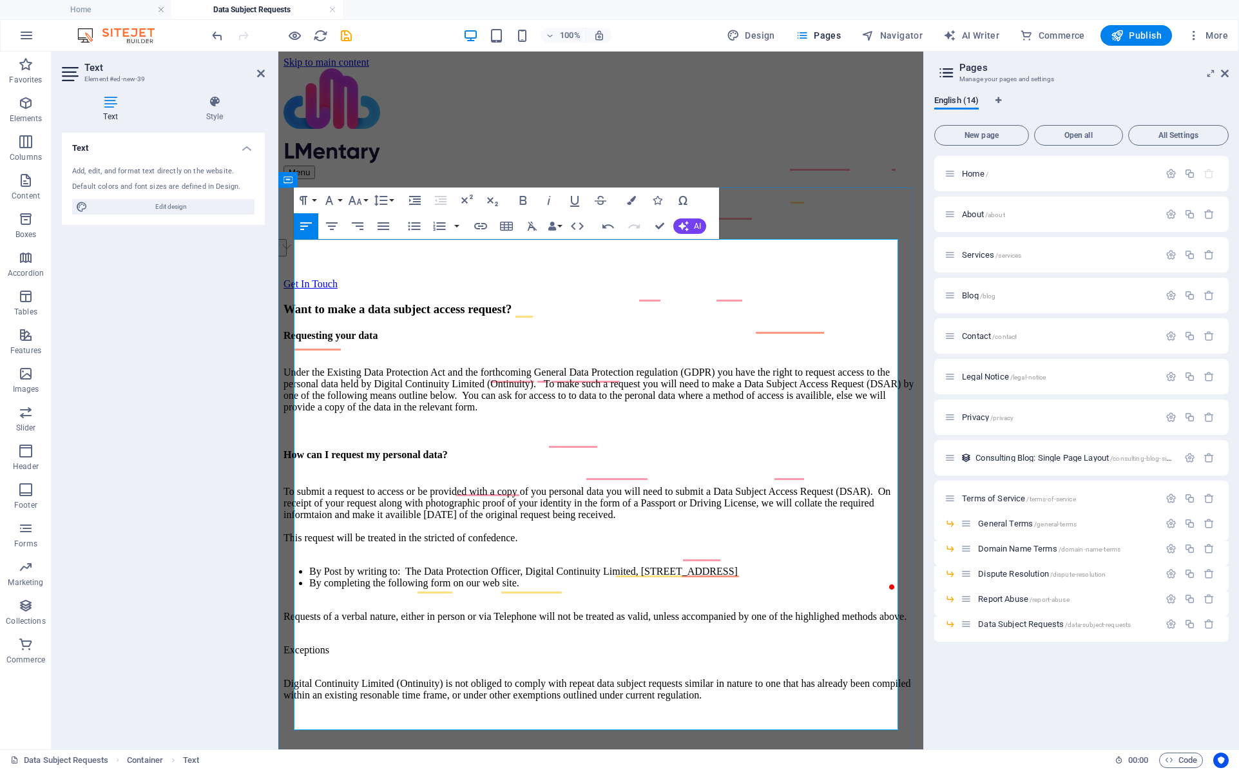
click at [682, 474] on p "To submit a request to access or be provided with a copy of you personal data y…" at bounding box center [600, 514] width 635 height 81
click at [557, 449] on h4 "How can I request my personal data?" at bounding box center [600, 455] width 635 height 12
click at [367, 202] on button "Font Size" at bounding box center [357, 200] width 24 height 26
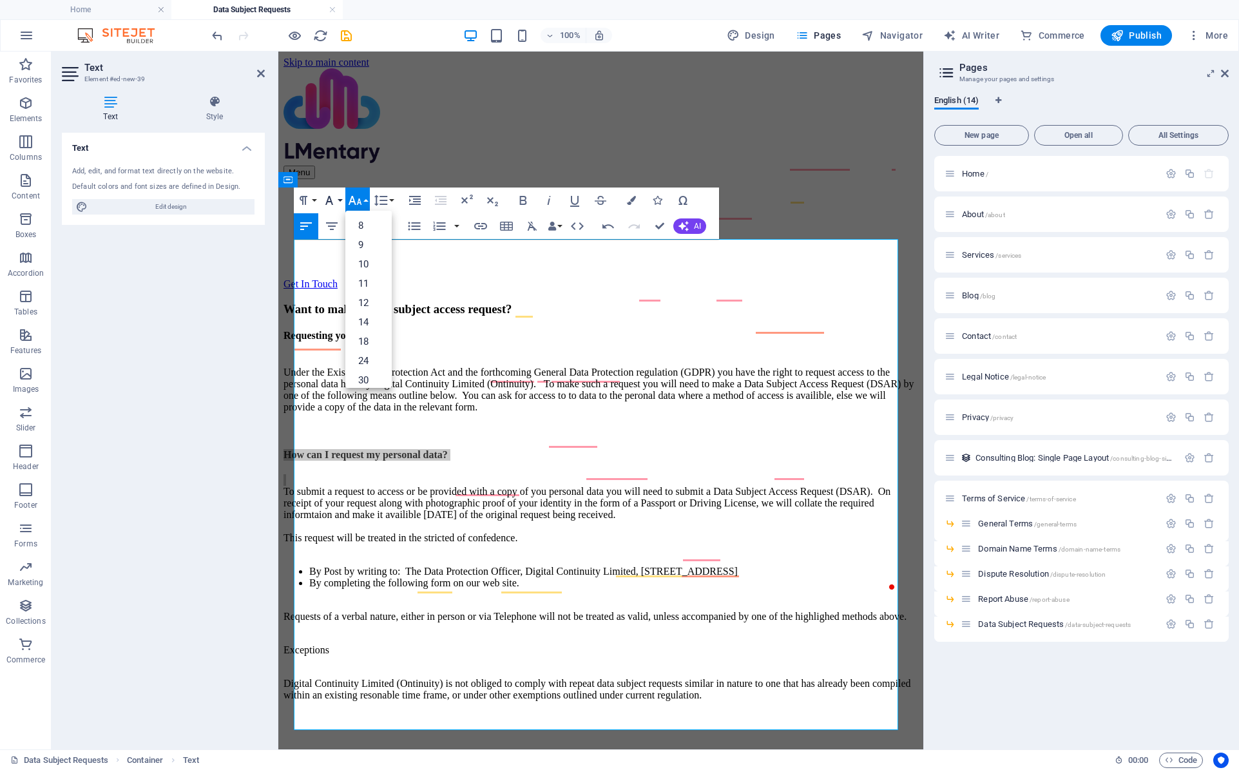
click at [340, 200] on button "Font Family" at bounding box center [332, 200] width 24 height 26
click at [369, 198] on button "Font Size" at bounding box center [357, 200] width 24 height 26
click at [368, 267] on link "10" at bounding box center [368, 263] width 46 height 19
click at [367, 202] on button "Font Size" at bounding box center [357, 200] width 24 height 26
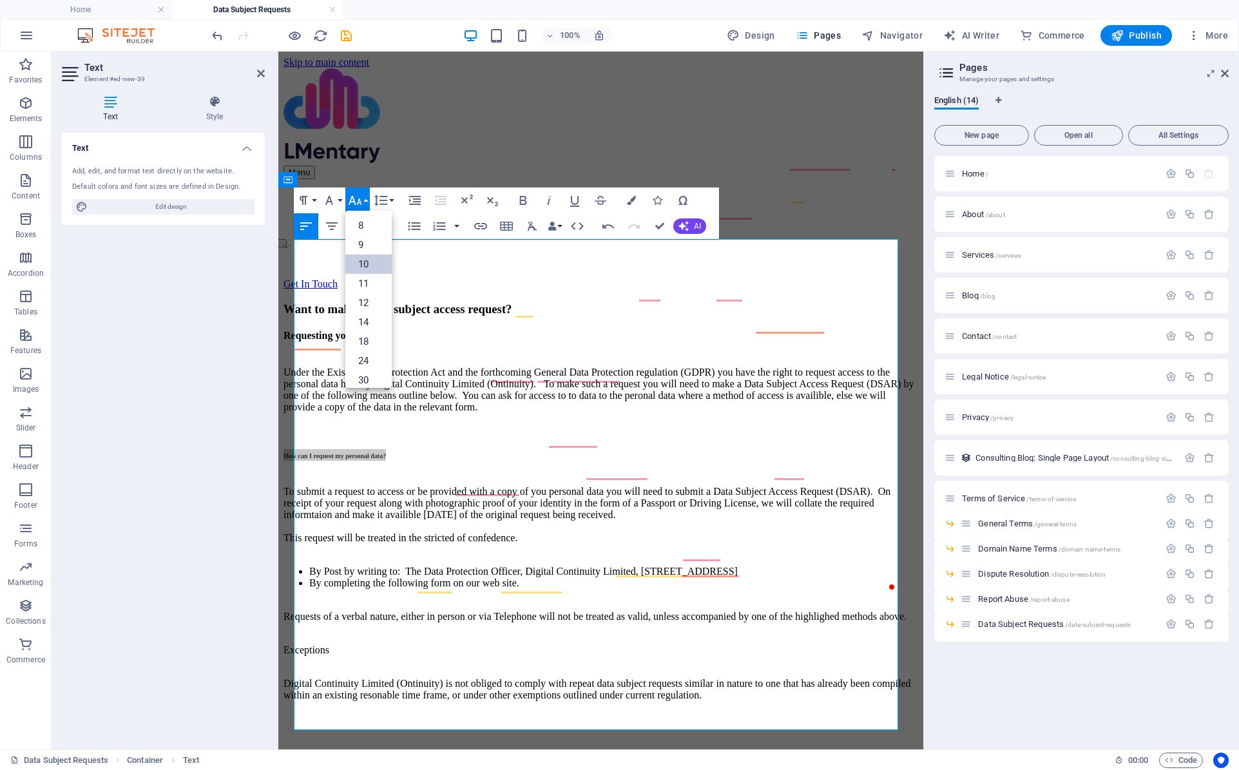
scroll to position [53, 0]
click at [367, 251] on link "12" at bounding box center [368, 249] width 46 height 19
click at [500, 474] on p "To submit a request to access or be provided with a copy of you personal data y…" at bounding box center [600, 514] width 635 height 81
click at [355, 200] on icon "button" at bounding box center [354, 200] width 15 height 15
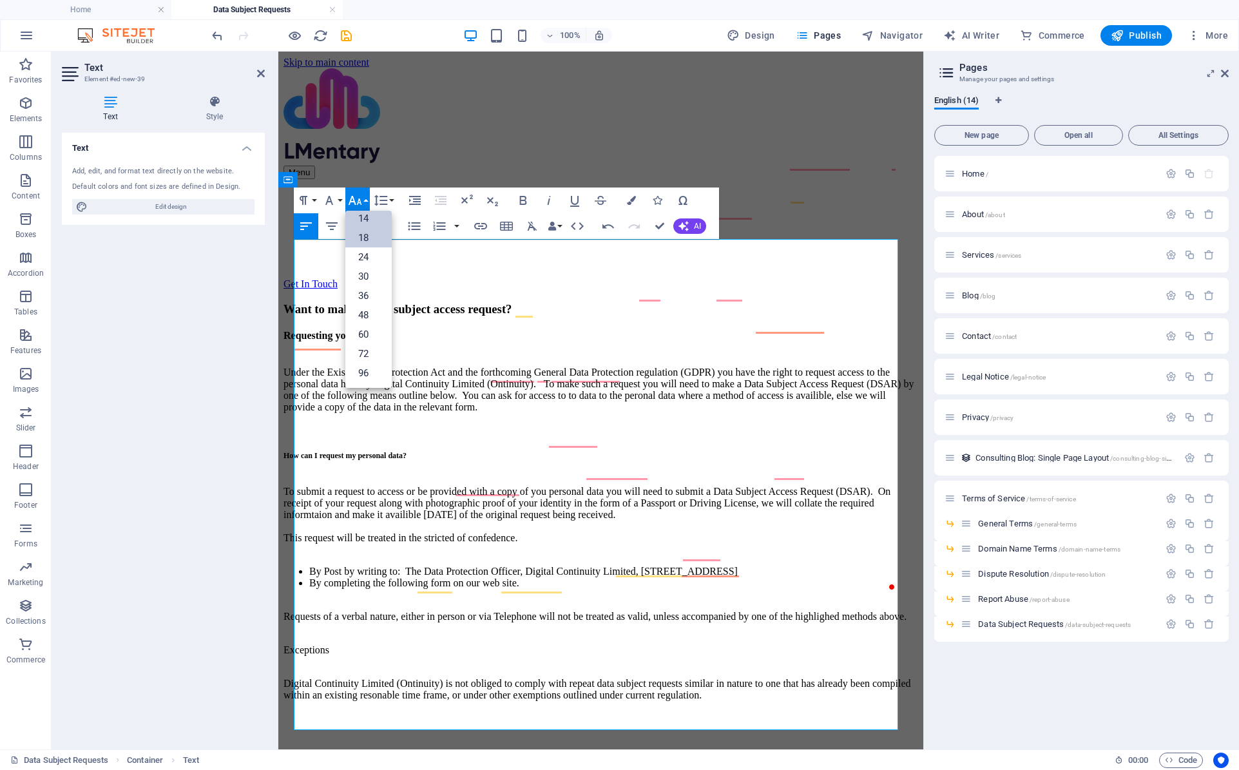
click at [361, 218] on link "14" at bounding box center [368, 218] width 46 height 19
drag, startPoint x: 492, startPoint y: 399, endPoint x: 282, endPoint y: 403, distance: 210.1
click at [352, 195] on icon "button" at bounding box center [354, 200] width 15 height 15
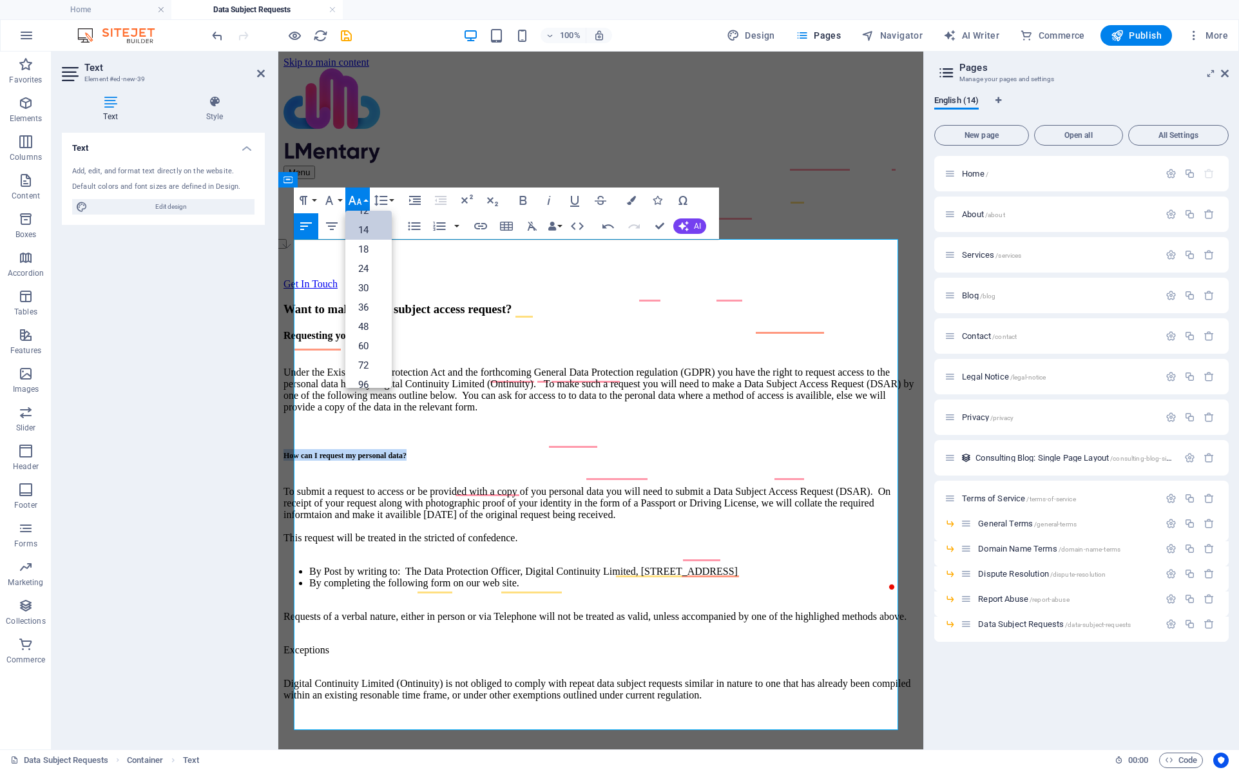
click at [366, 235] on link "14" at bounding box center [368, 229] width 46 height 19
click at [515, 449] on h4 "How can I request my personal data?" at bounding box center [600, 455] width 635 height 12
click at [494, 474] on p "​ To submit a request to access or be provided with a copy of you personal data…" at bounding box center [600, 514] width 635 height 81
click at [653, 510] on p "​ To submit a request to access or be provided with a copy of you personal data…" at bounding box center [600, 514] width 635 height 81
click at [445, 355] on p "Under the Existing Data Protection Act and the forthcoming General Data Protect…" at bounding box center [600, 384] width 635 height 58
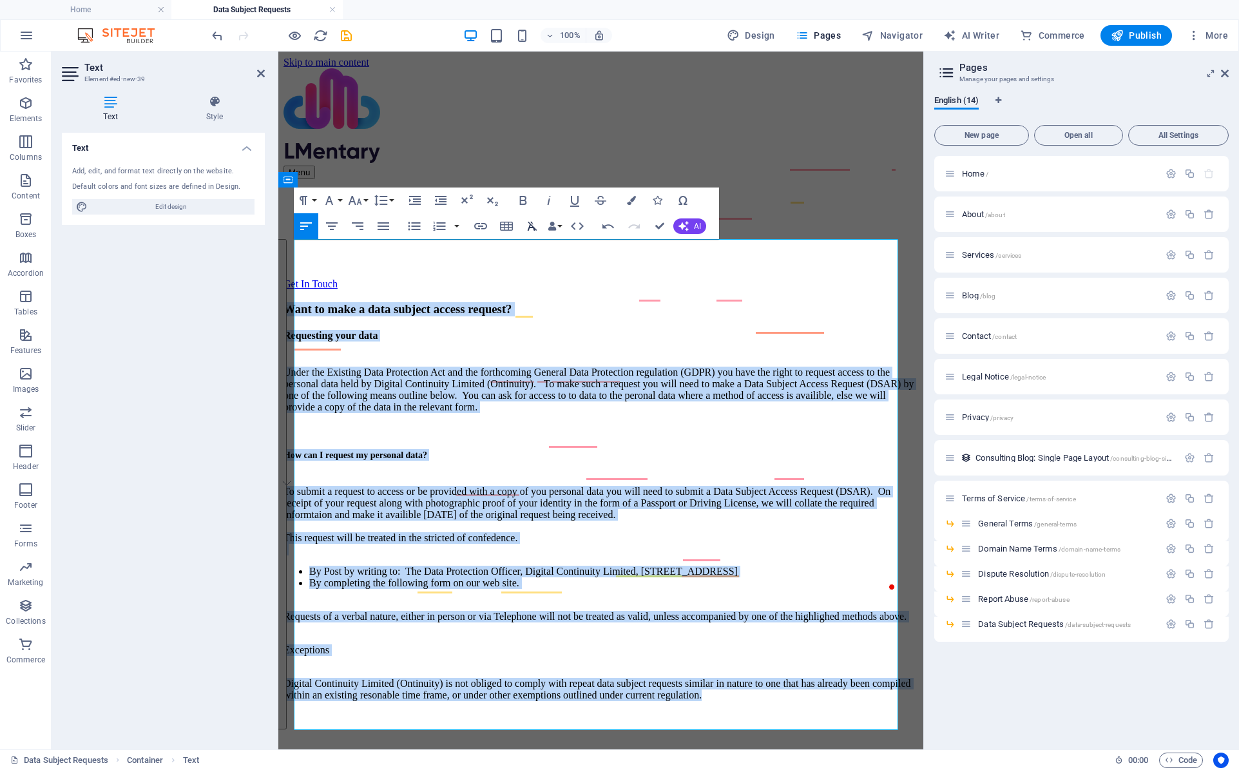
click at [534, 226] on icon "button" at bounding box center [531, 225] width 15 height 15
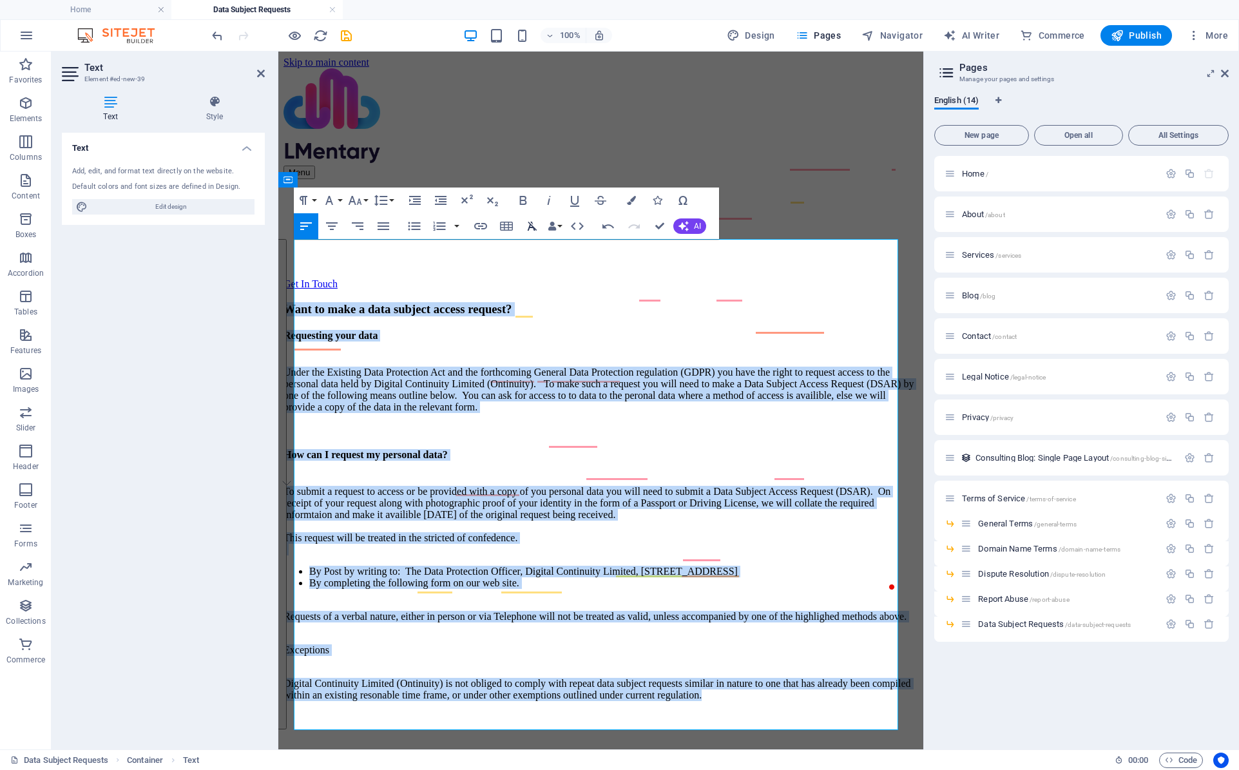
click at [534, 226] on icon "button" at bounding box center [531, 225] width 15 height 15
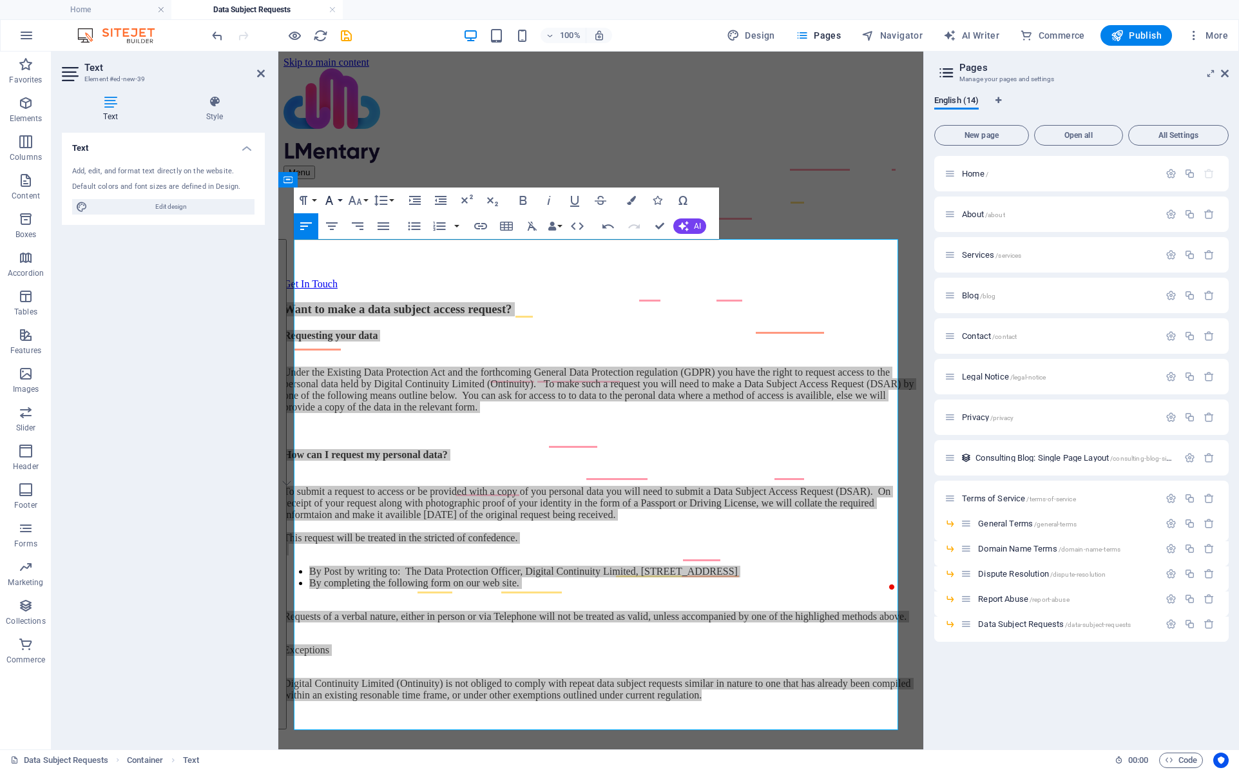
click at [320, 189] on button "Font Family" at bounding box center [332, 200] width 24 height 26
click at [316, 200] on button "Paragraph Format" at bounding box center [306, 200] width 24 height 26
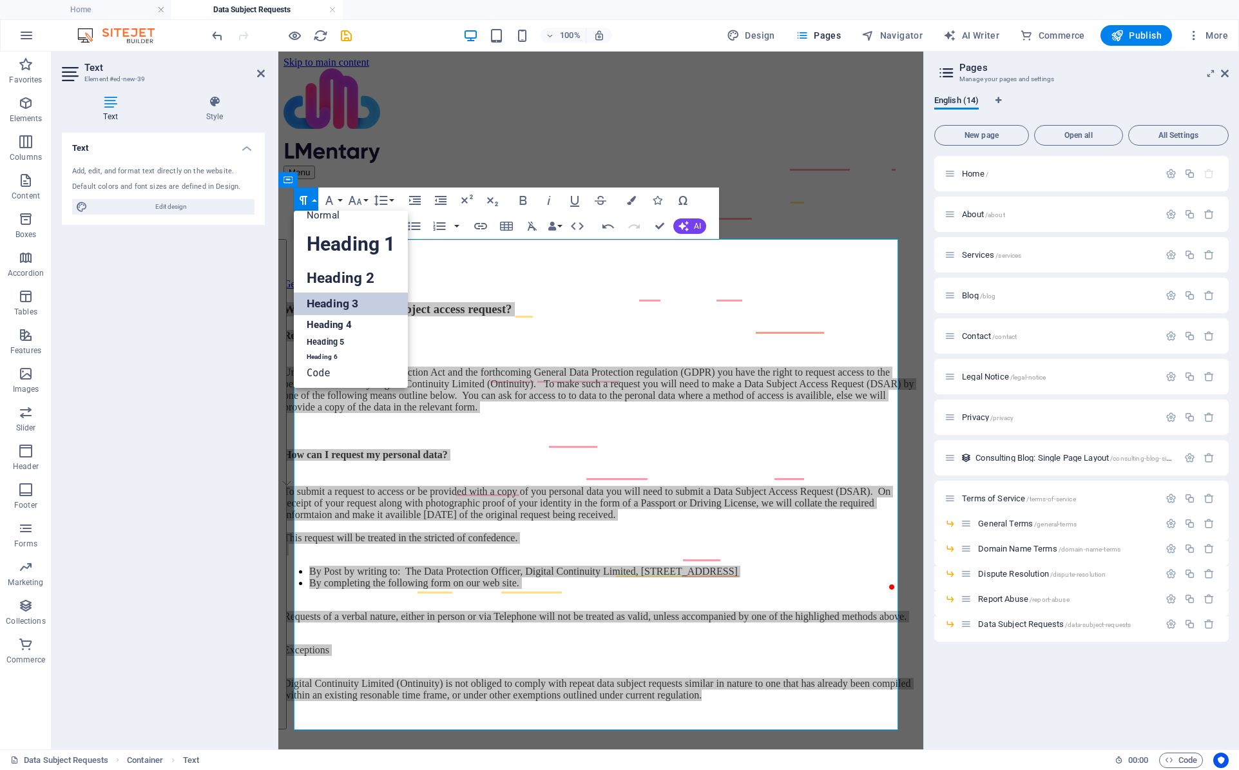
scroll to position [10, 0]
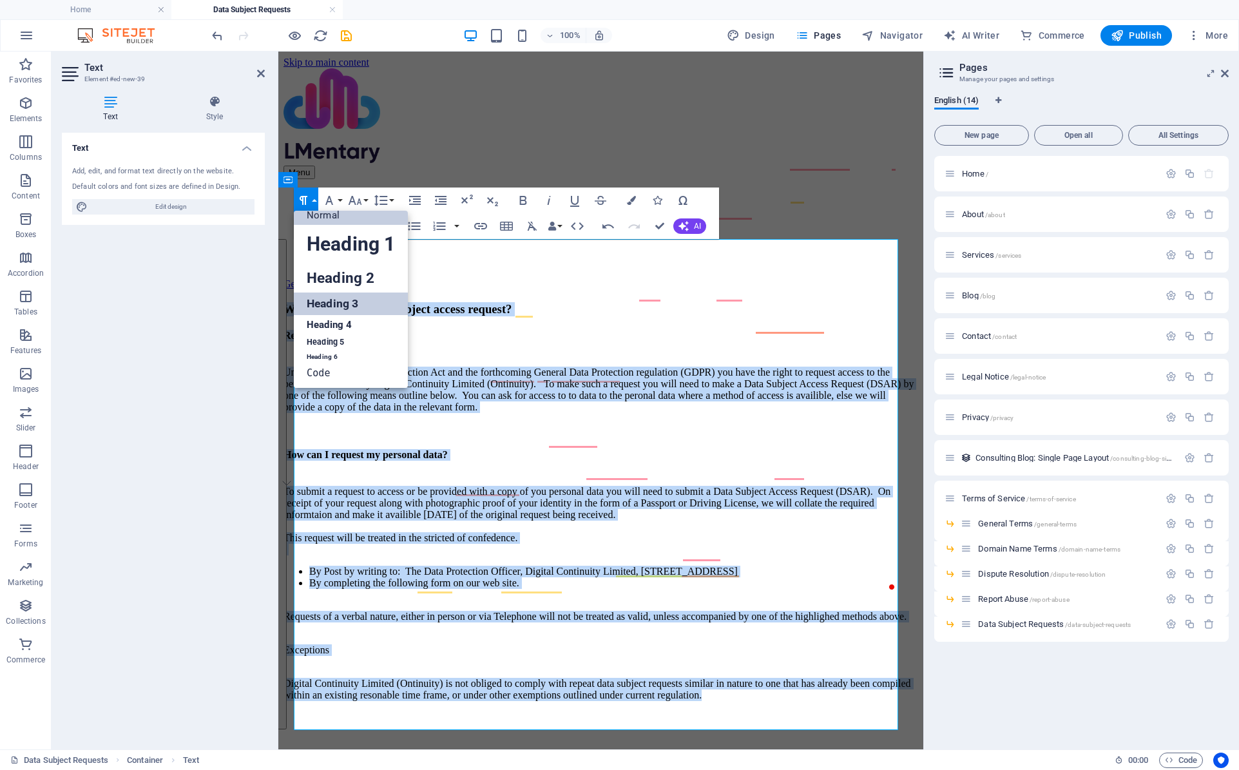
click at [321, 213] on link "Normal" at bounding box center [351, 215] width 114 height 19
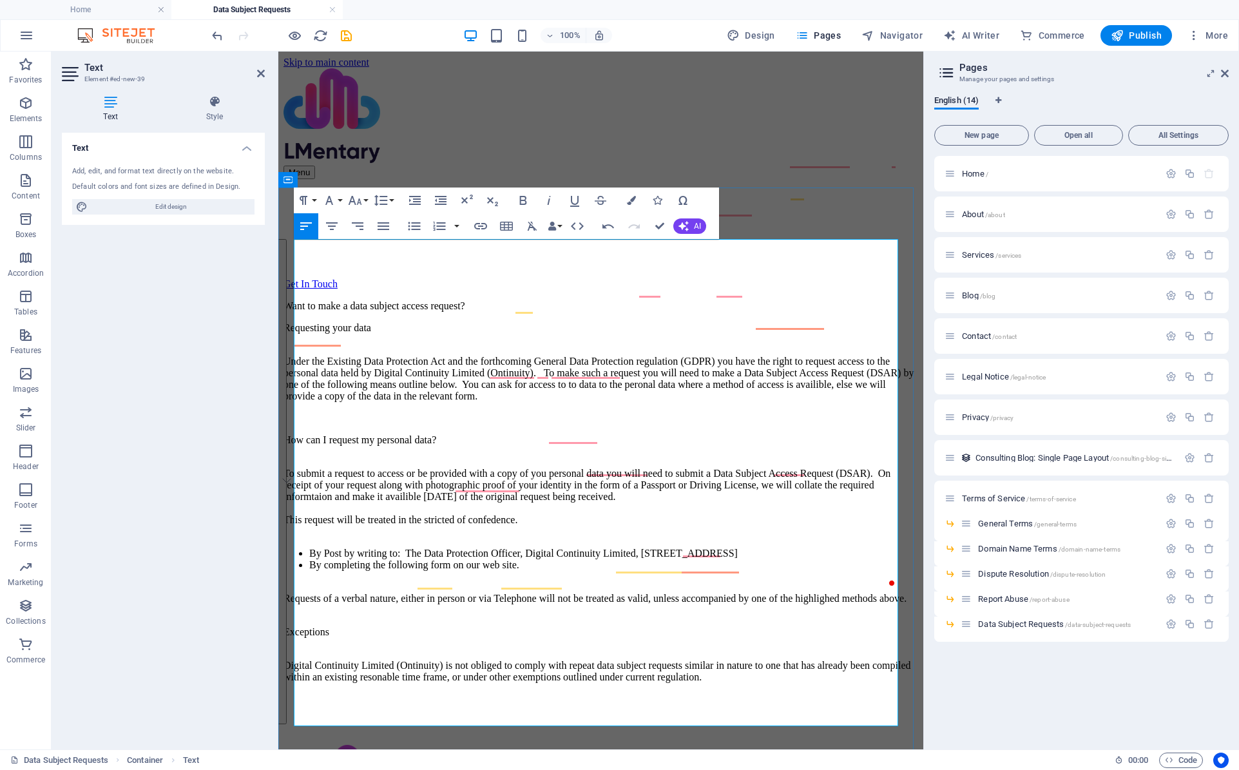
click at [420, 344] on p "Under the Existing Data Protection Act and the forthcoming General Data Protect…" at bounding box center [600, 373] width 635 height 58
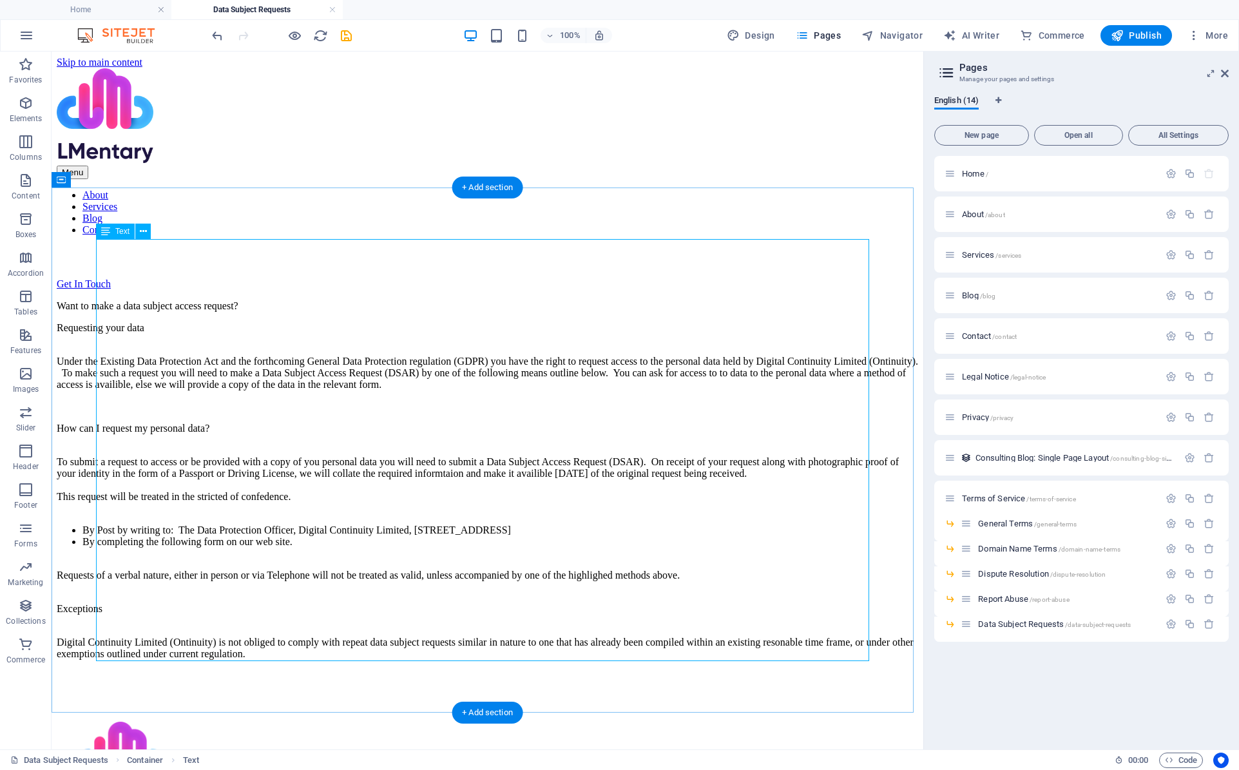
click at [450, 469] on div "Want to make a data subject access request? Requesting your data Under the Exis…" at bounding box center [487, 479] width 861 height 359
click at [225, 300] on div "Want to make a data subject access request? Requesting your data Under the Exis…" at bounding box center [487, 479] width 861 height 359
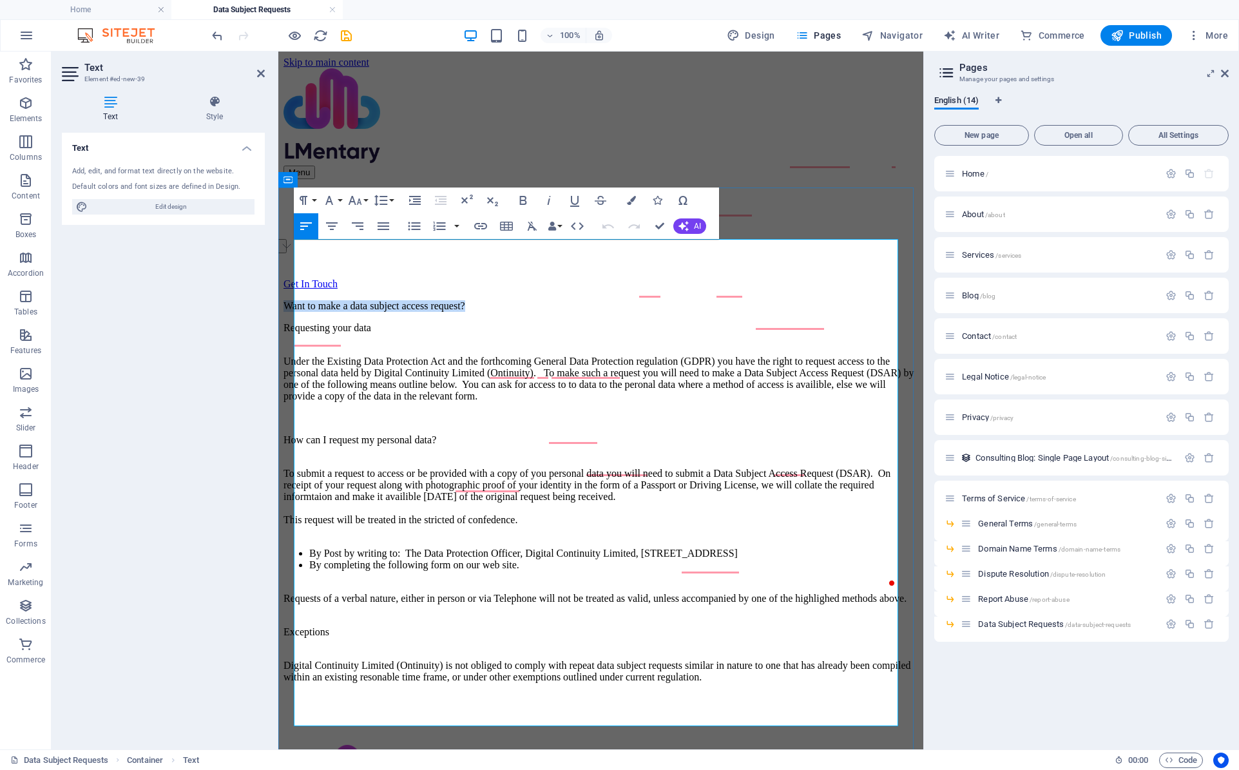
drag, startPoint x: 570, startPoint y: 248, endPoint x: 296, endPoint y: 251, distance: 273.8
click at [296, 300] on p "Want to make a data subject access request?" at bounding box center [600, 306] width 635 height 12
click at [318, 201] on button "Paragraph Format" at bounding box center [306, 200] width 24 height 26
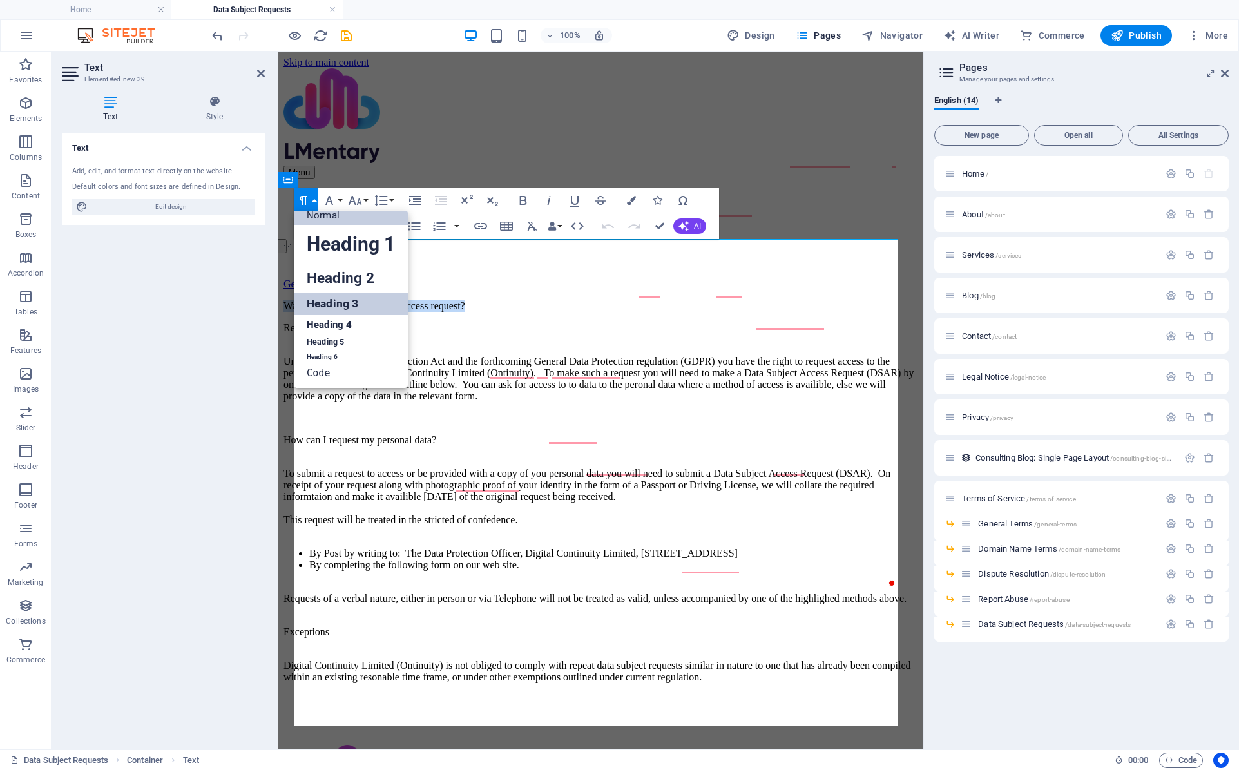
click at [347, 302] on link "Heading 3" at bounding box center [351, 303] width 114 height 23
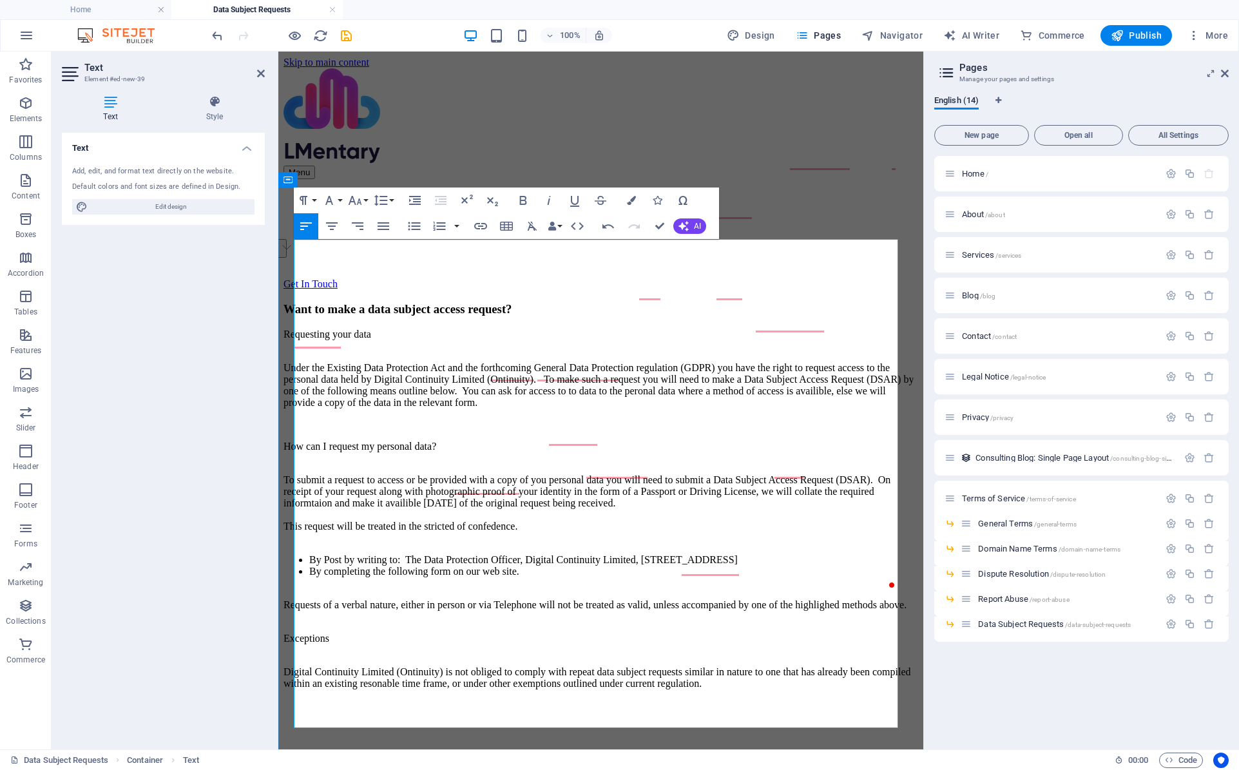
click at [473, 350] on p "Under the Existing Data Protection Act and the forthcoming General Data Protect…" at bounding box center [600, 379] width 635 height 58
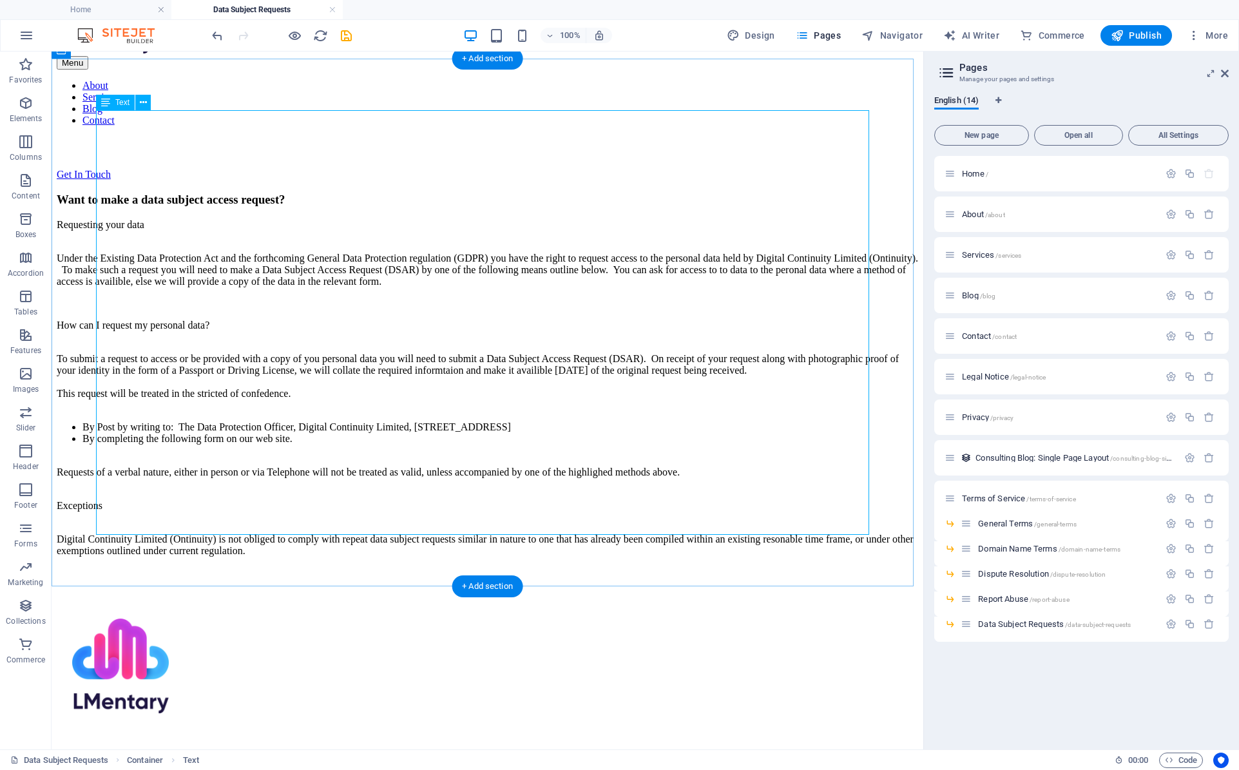
scroll to position [129, 0]
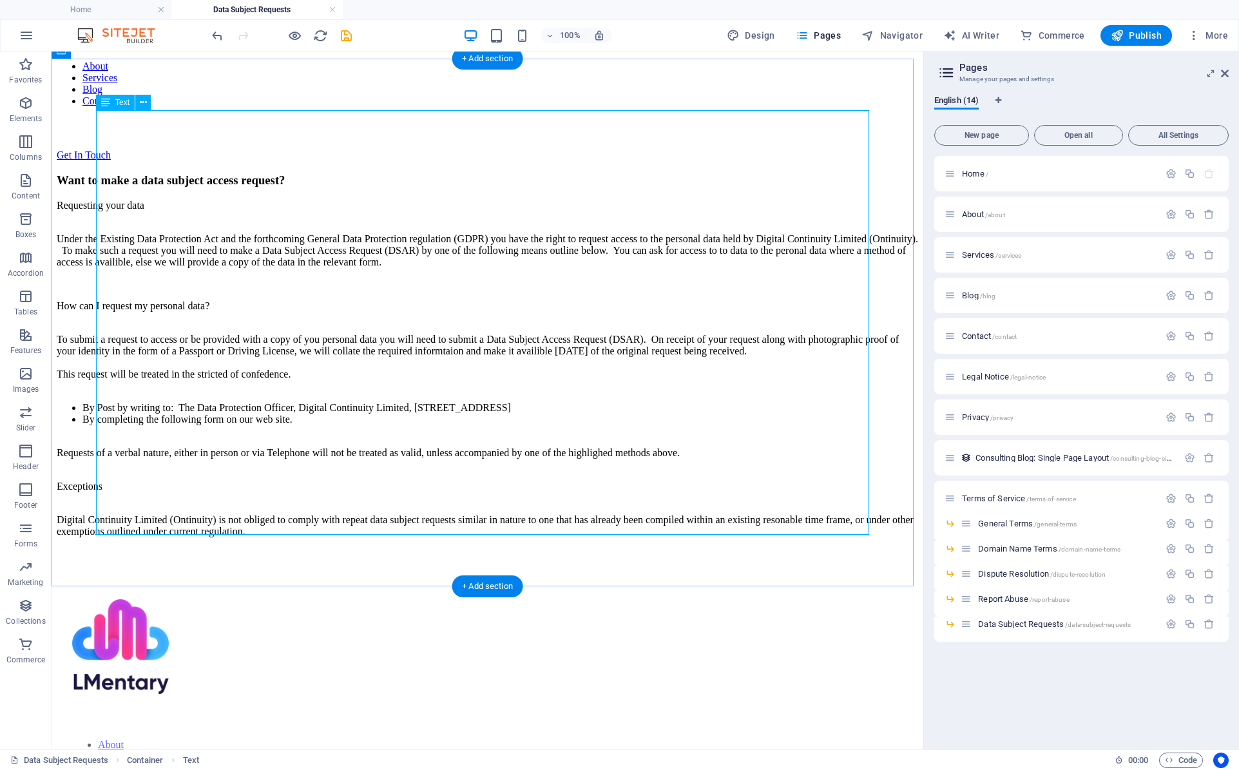
click at [179, 296] on div "Want to make a data subject access request? Requesting your data Under the Exis…" at bounding box center [487, 355] width 861 height 364
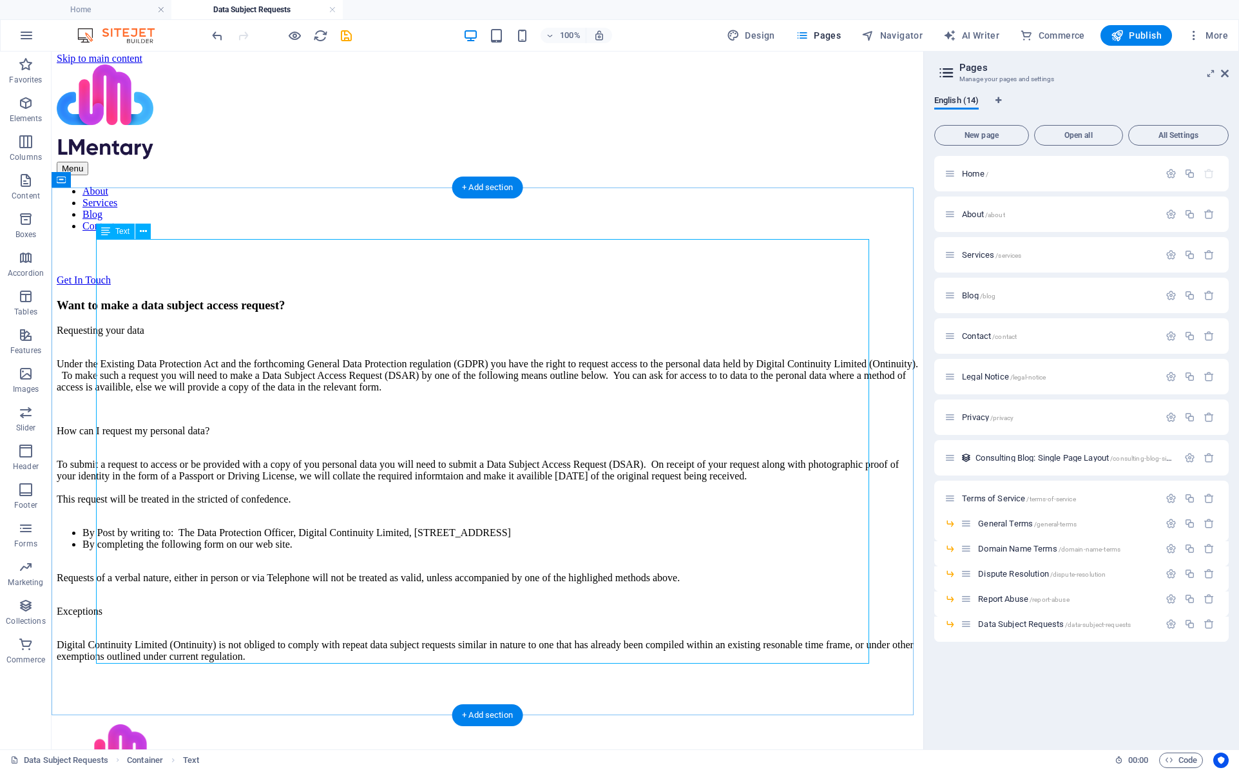
scroll to position [0, 0]
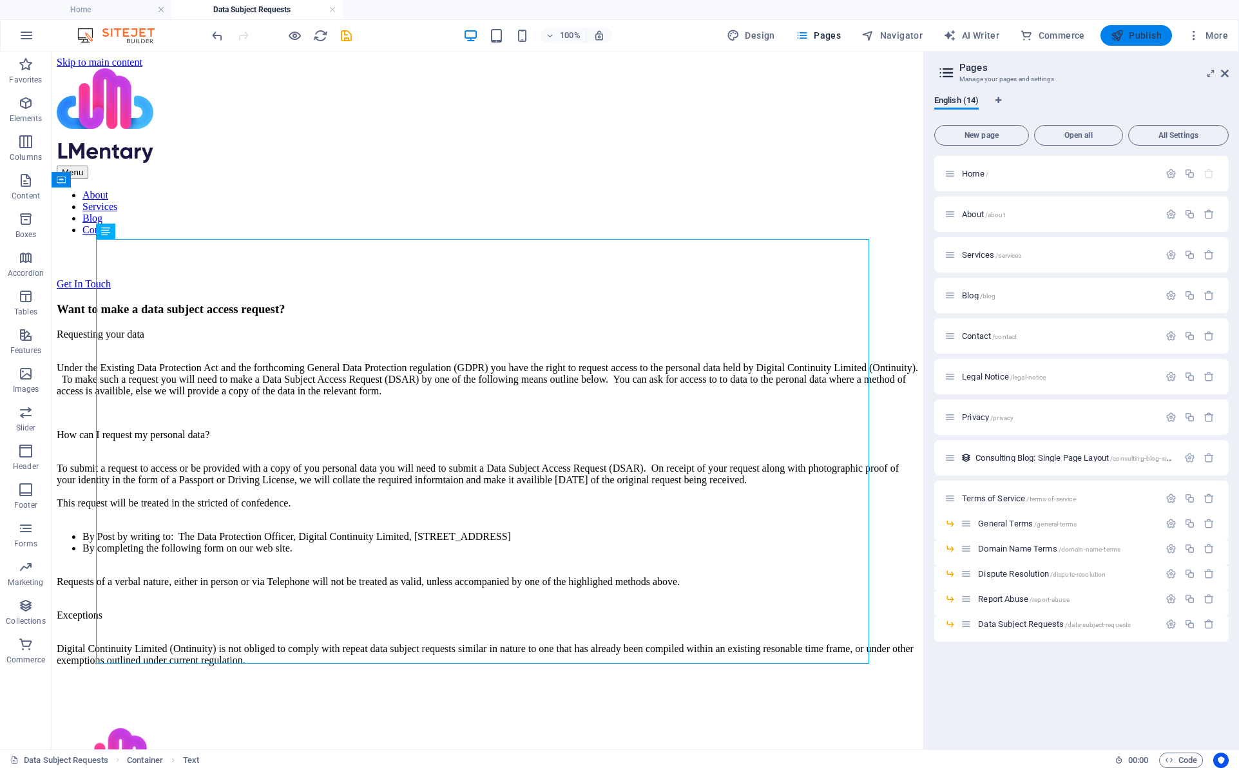
click at [1145, 36] on span "Publish" at bounding box center [1136, 35] width 51 height 13
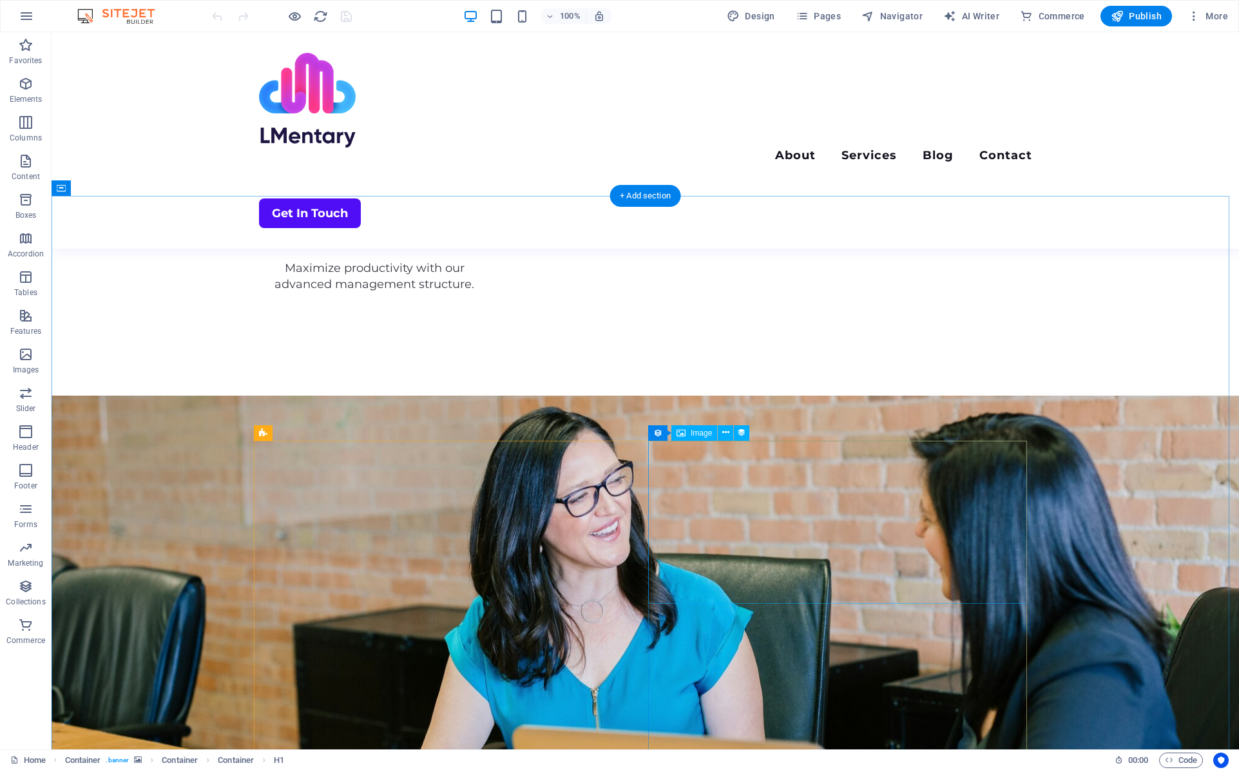
scroll to position [3031, 0]
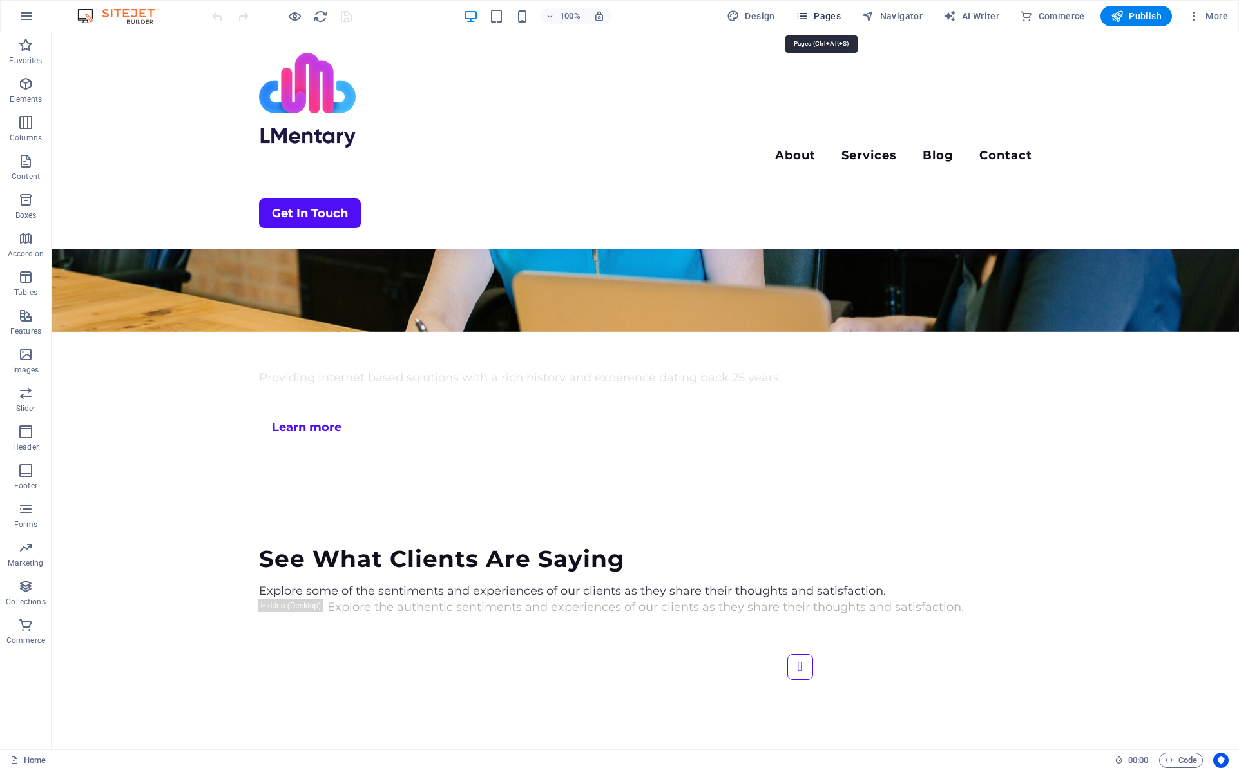
click at [827, 18] on span "Pages" at bounding box center [818, 16] width 45 height 13
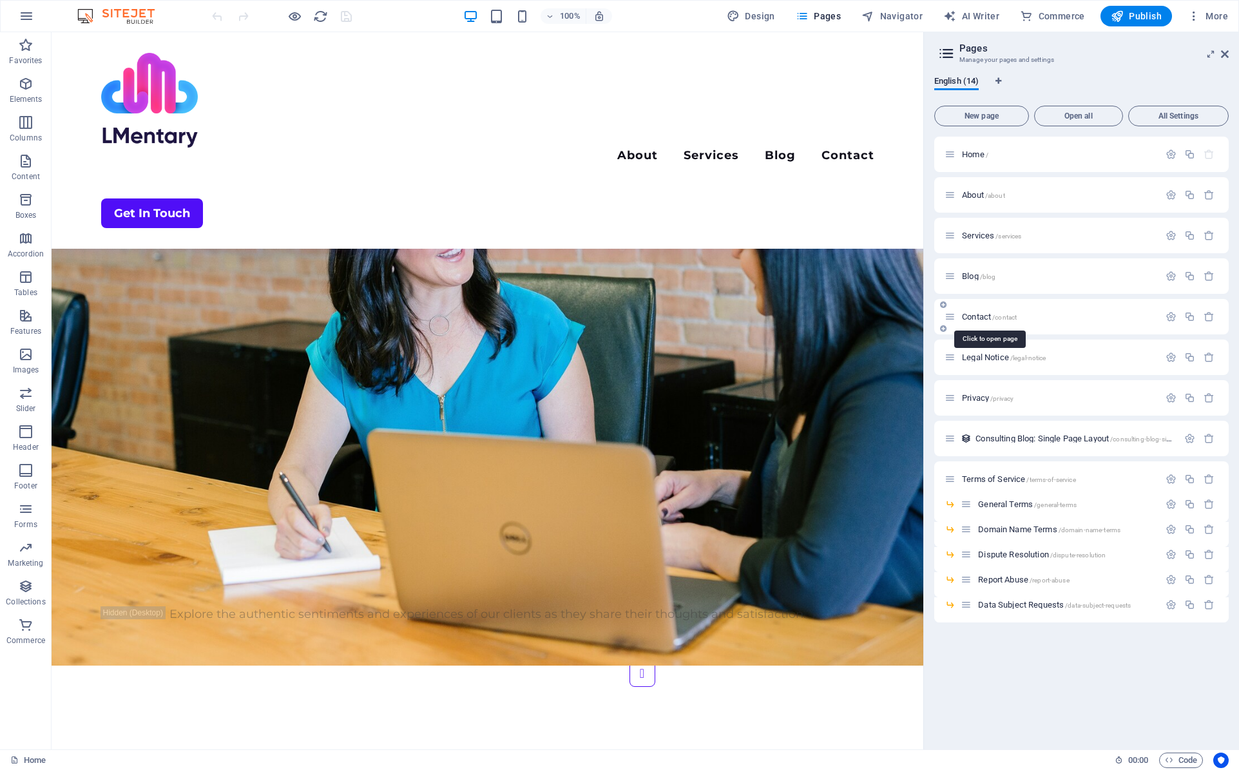
click at [993, 316] on span "Contact /contact" at bounding box center [989, 317] width 55 height 10
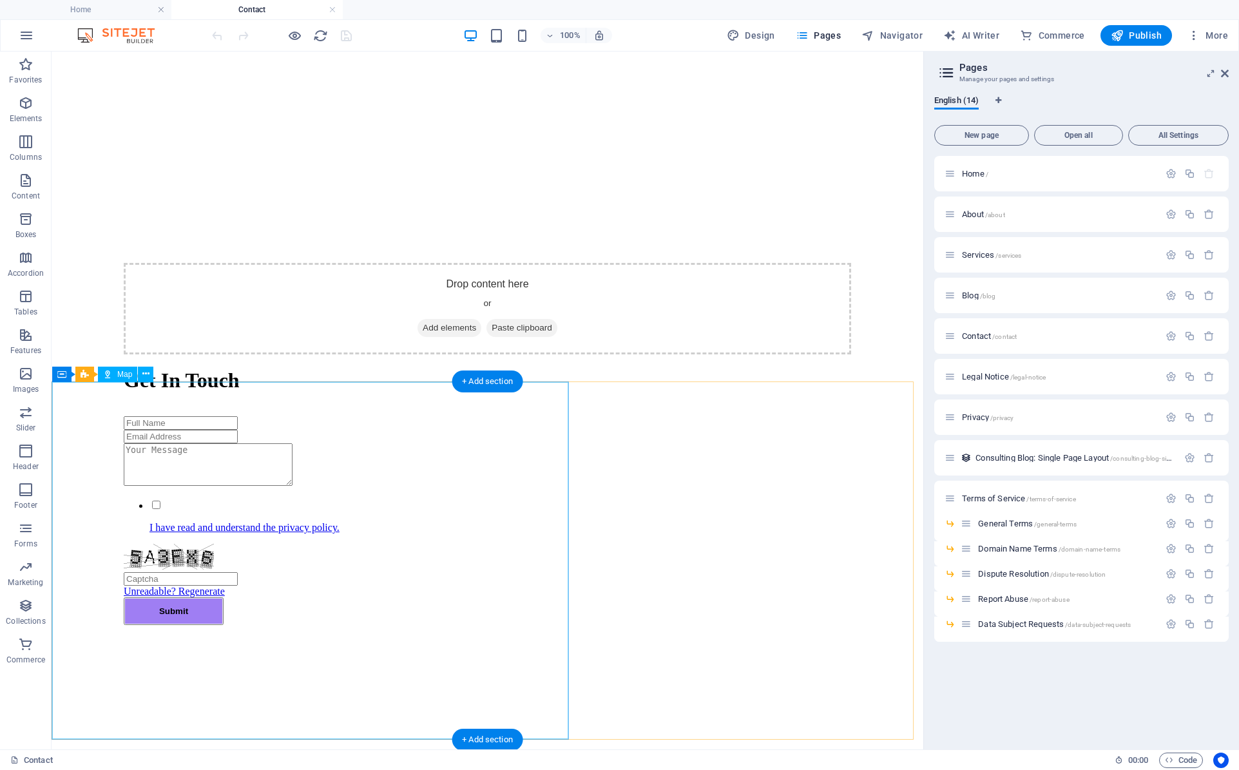
scroll to position [451, 0]
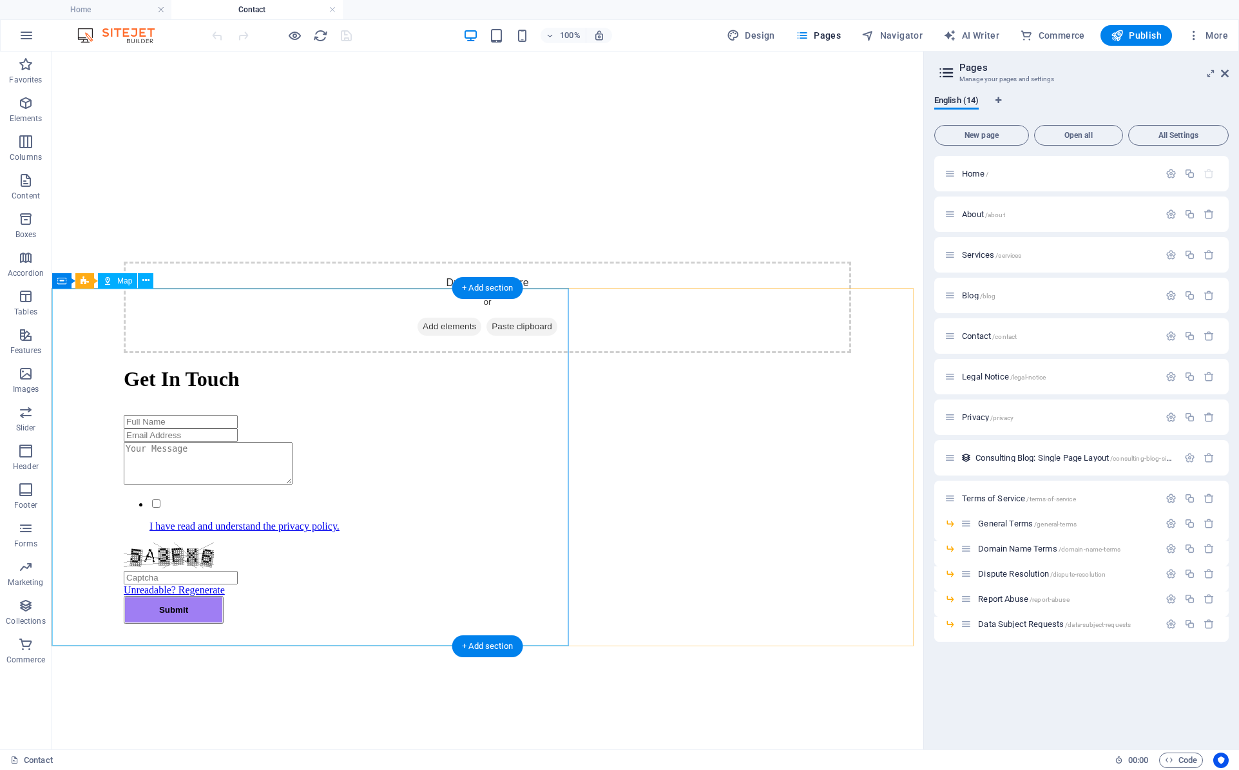
select select "1"
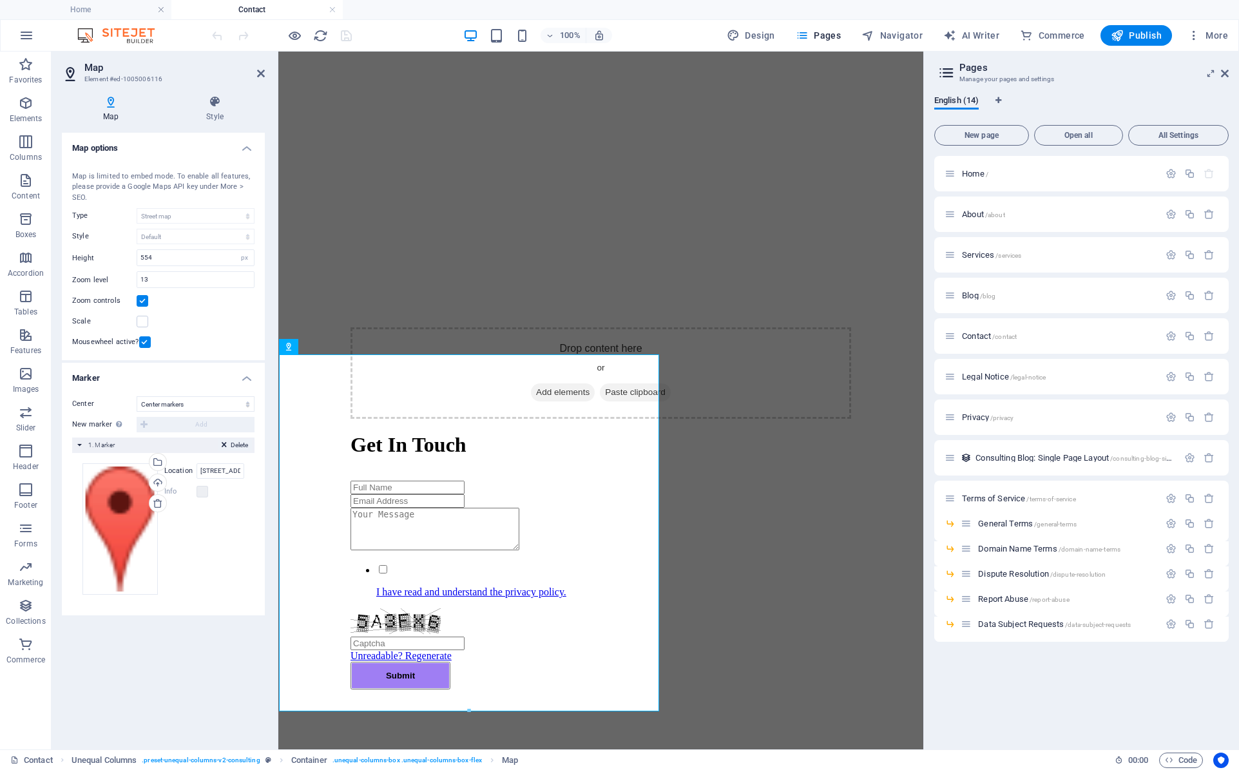
click at [238, 444] on span "Delete" at bounding box center [239, 445] width 17 height 12
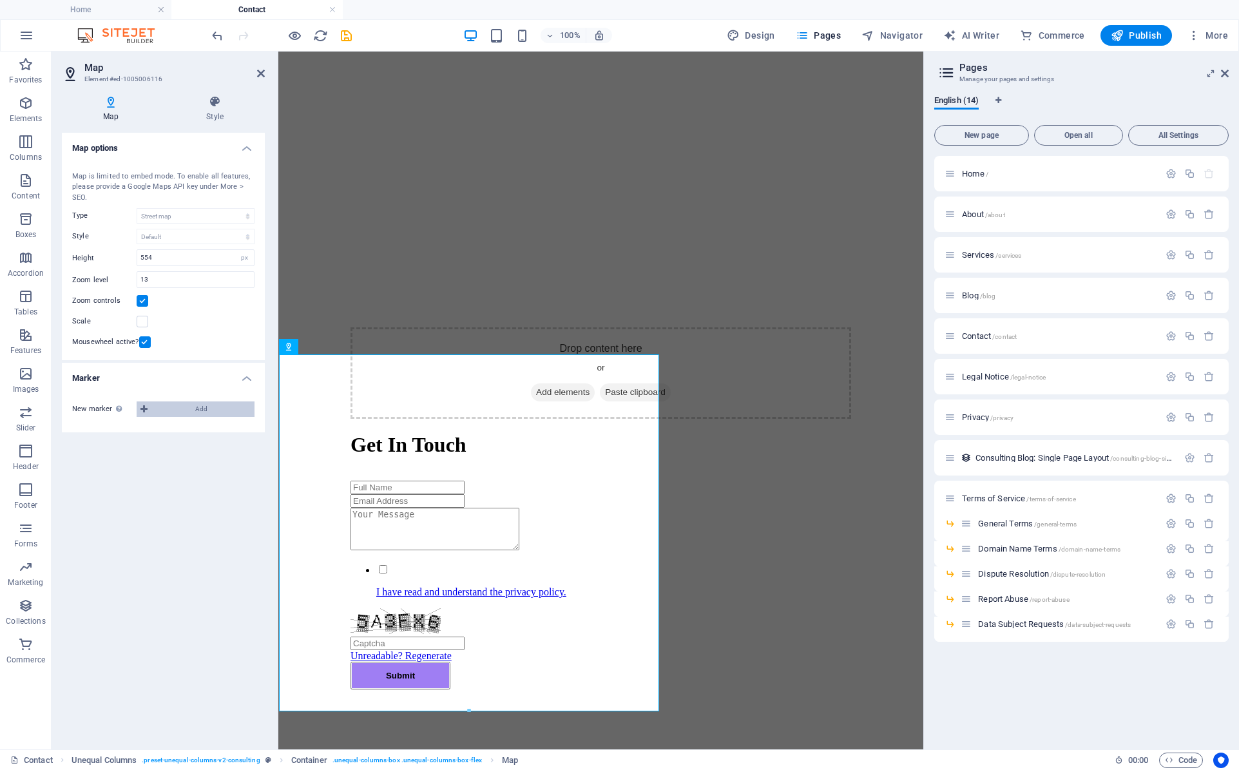
click at [182, 407] on span "Add" at bounding box center [200, 408] width 99 height 15
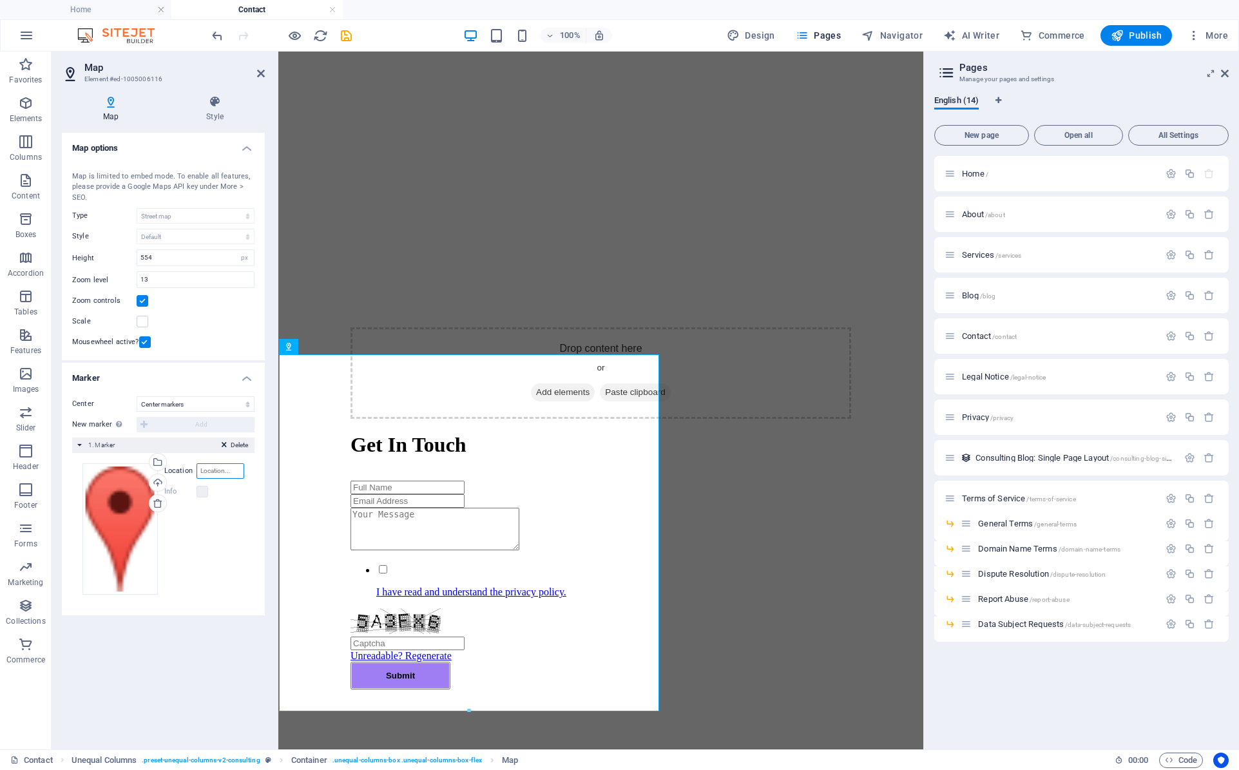
click at [216, 472] on input "Location" at bounding box center [220, 470] width 48 height 15
click at [217, 667] on div "Map options Map center [STREET_ADDRESS] Map is limited to embed mode. To enable…" at bounding box center [163, 436] width 203 height 606
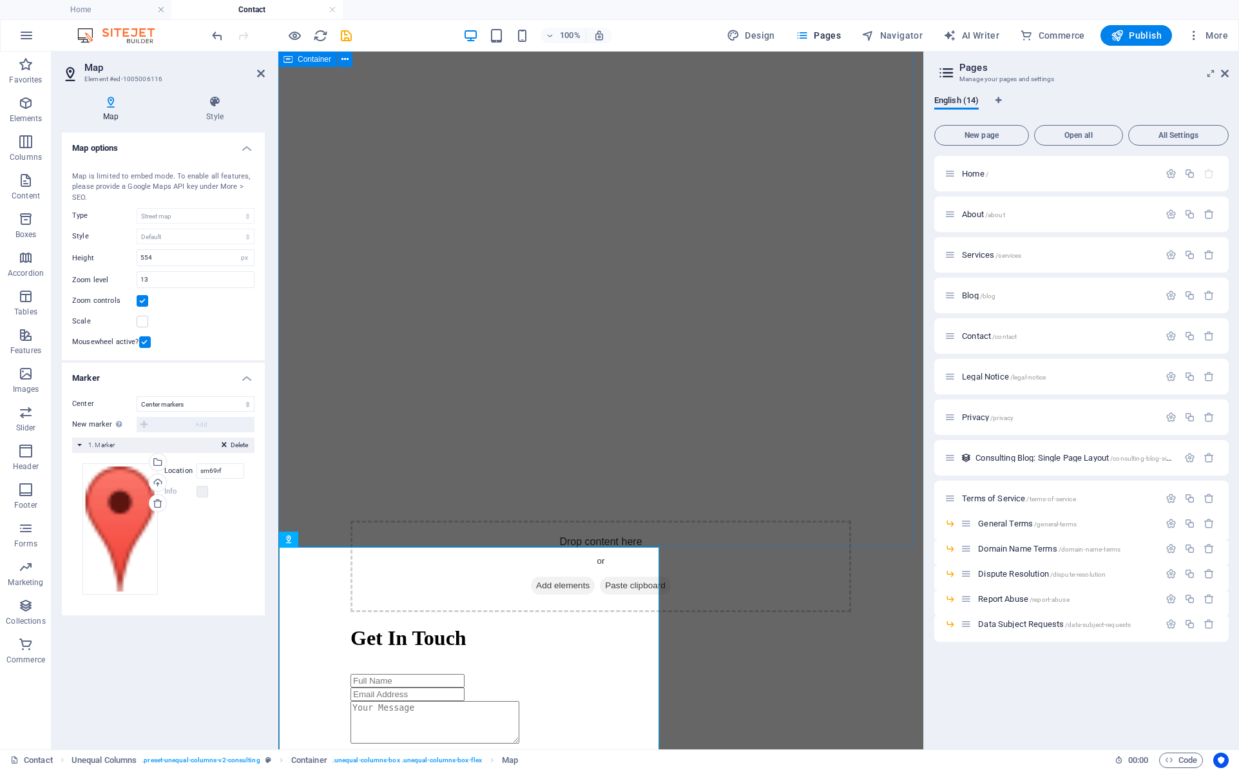
scroll to position [387, 0]
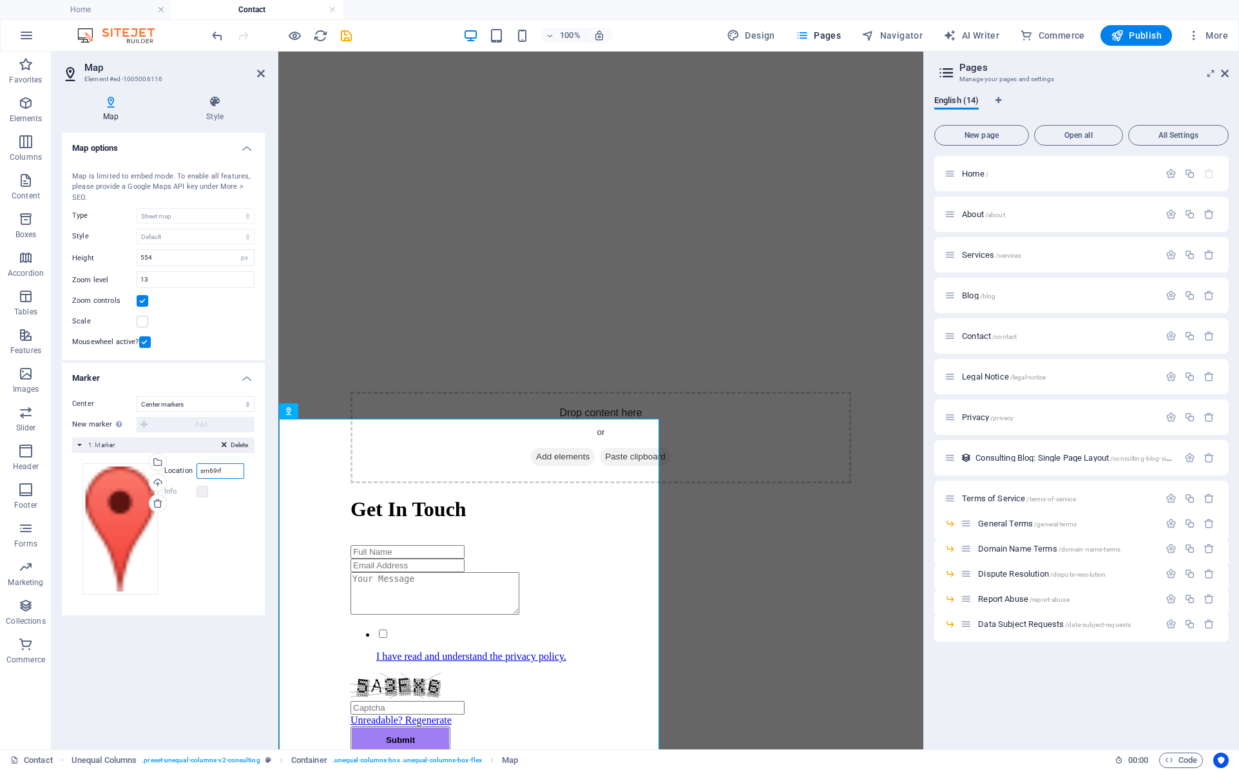
click at [200, 471] on input "sm69rf" at bounding box center [220, 470] width 48 height 15
type input "f"
type input "[STREET_ADDRESS][PERSON_NAME][PERSON_NAME]"
click at [181, 694] on div "Map options Map center 100 Summit Dr., MA 01803 Burlington Map is limited to em…" at bounding box center [163, 436] width 203 height 606
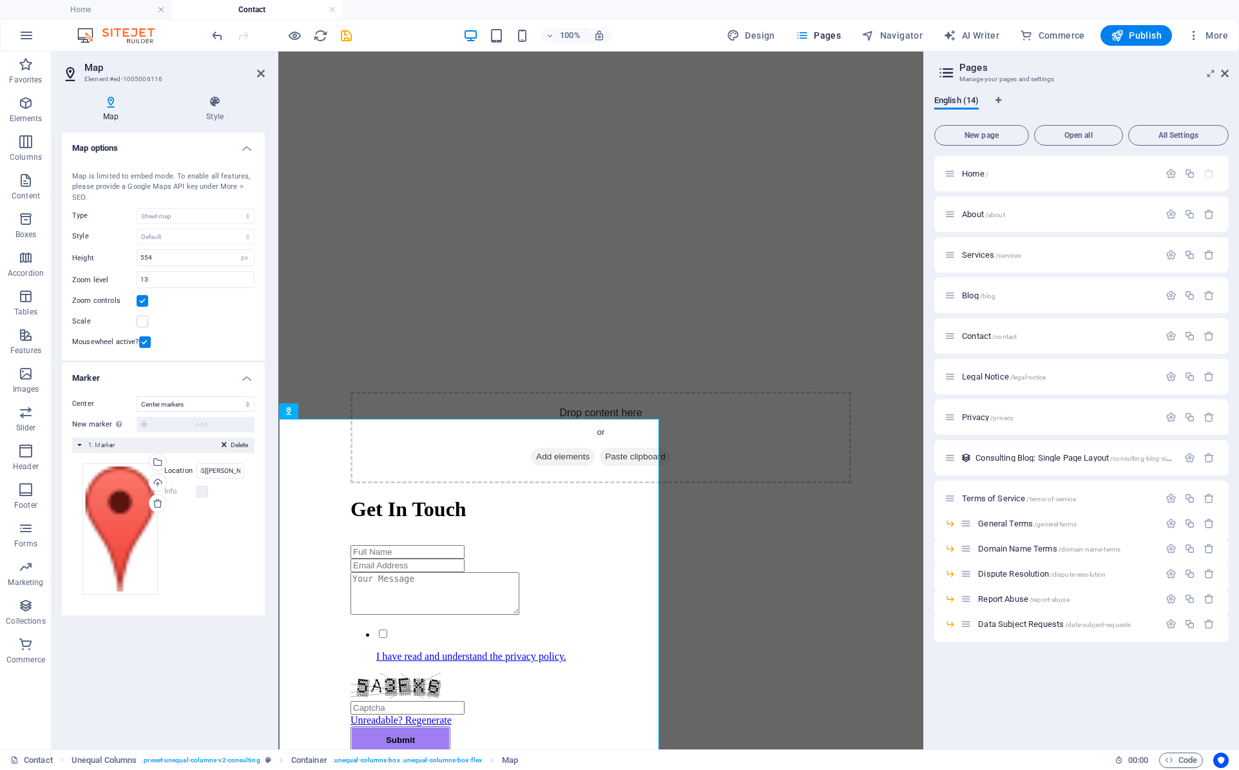
scroll to position [0, 0]
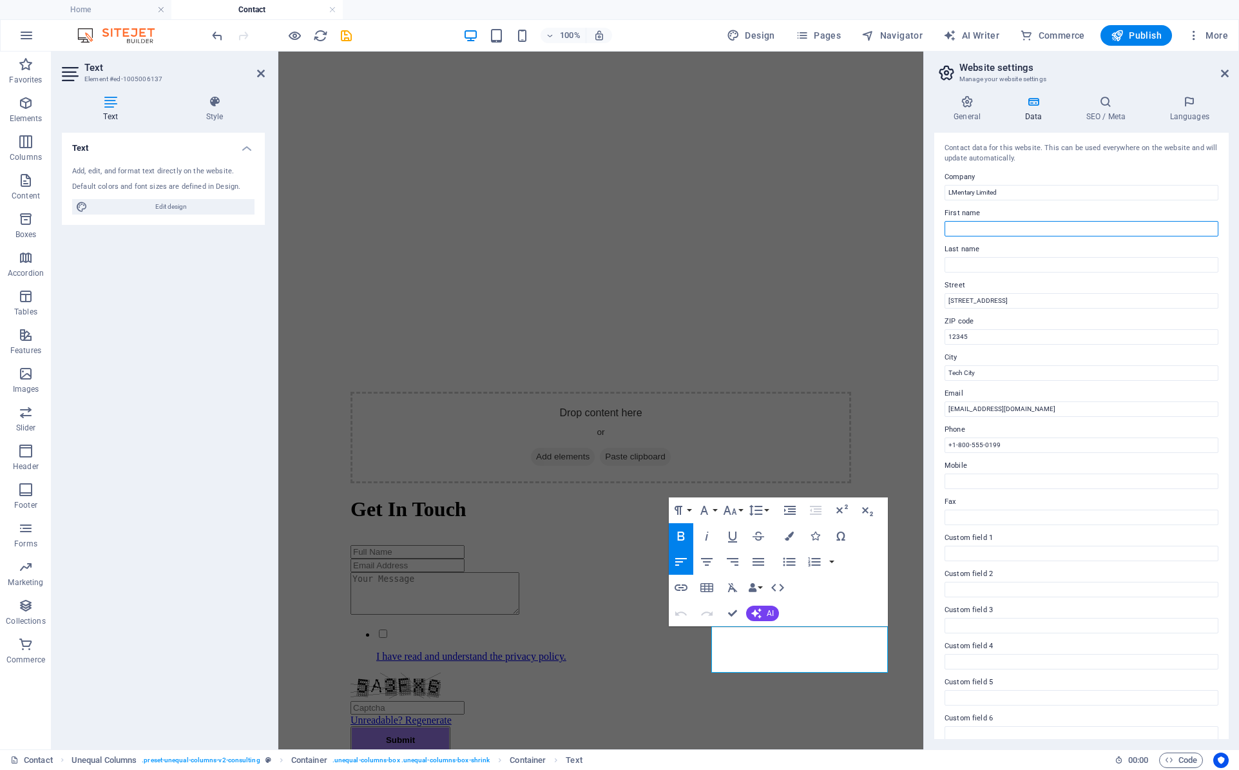
click at [1022, 227] on input "First name" at bounding box center [1081, 228] width 274 height 15
drag, startPoint x: 1015, startPoint y: 296, endPoint x: 925, endPoint y: 296, distance: 89.6
click at [925, 296] on aside "Website settings Manage your website settings General Data SEO / Meta Languages…" at bounding box center [1081, 401] width 316 height 698
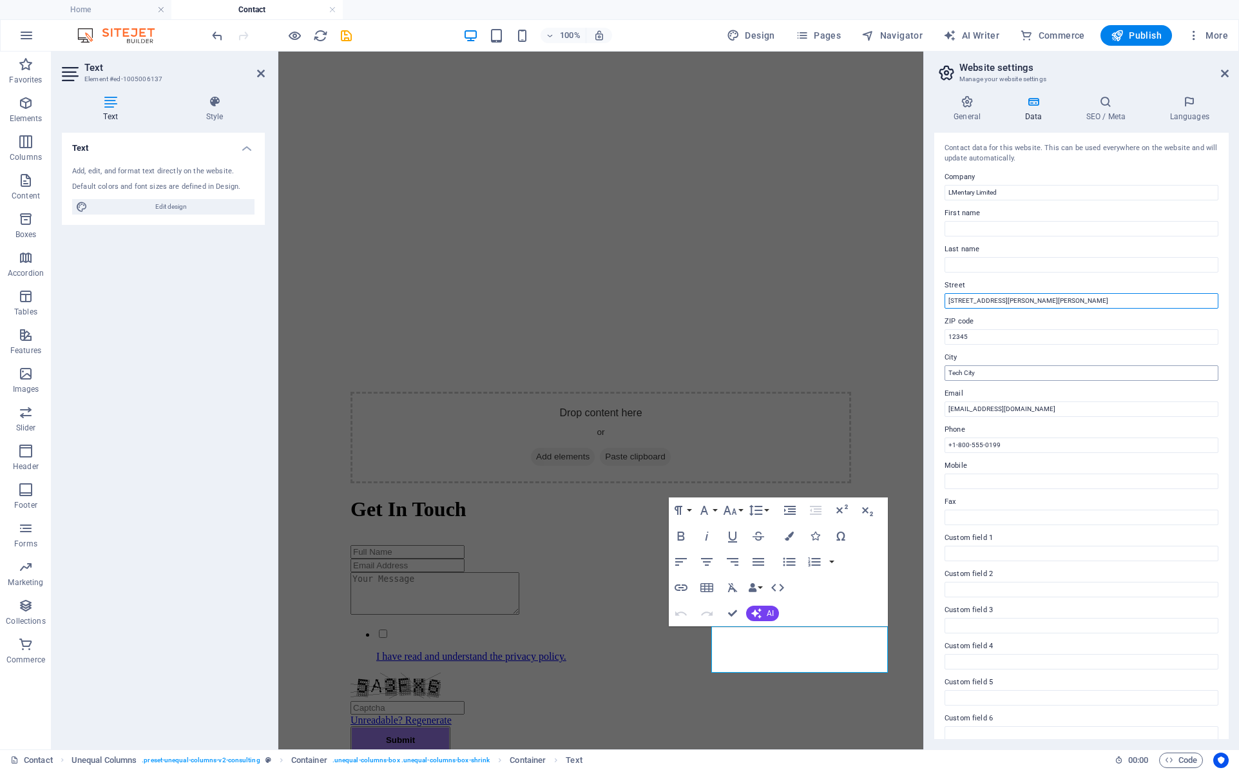
type input "[STREET_ADDRESS][PERSON_NAME][PERSON_NAME]"
click at [989, 374] on input "Tech City" at bounding box center [1081, 372] width 274 height 15
click at [990, 374] on input "Tech City" at bounding box center [1081, 372] width 274 height 15
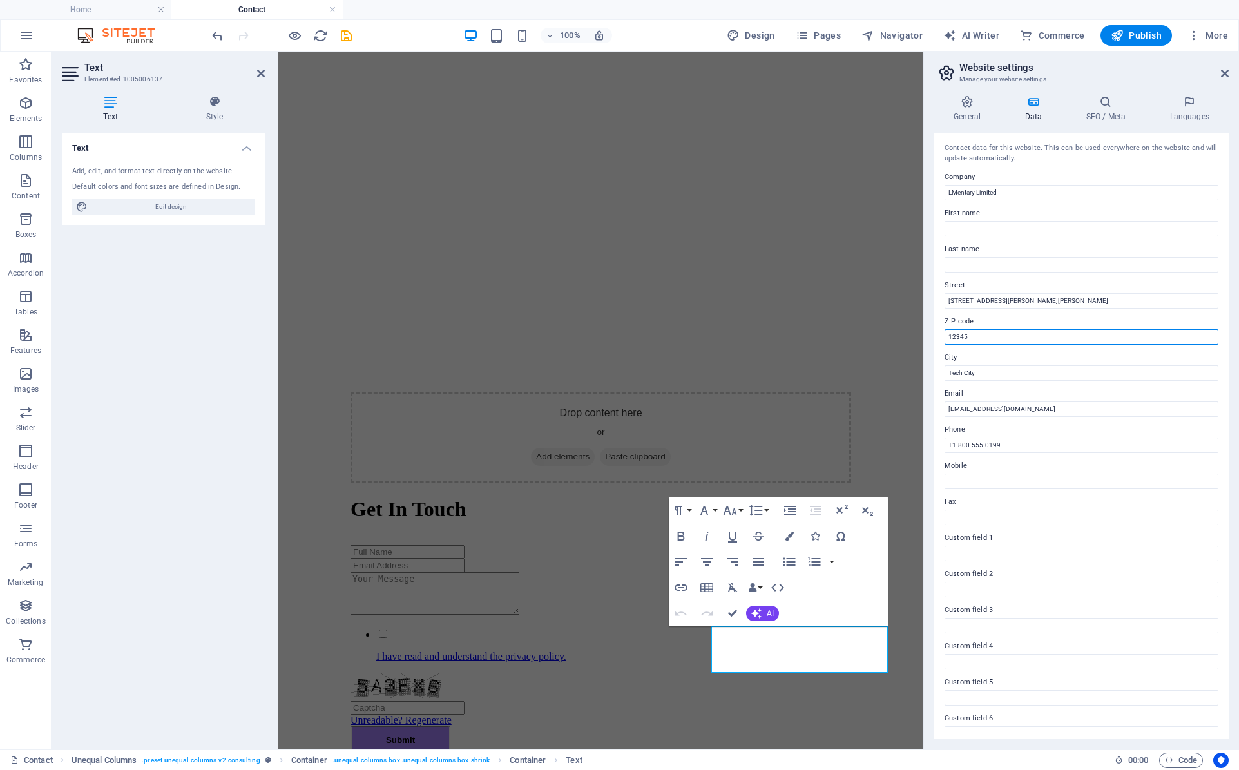
drag, startPoint x: 984, startPoint y: 335, endPoint x: 927, endPoint y: 336, distance: 57.3
click at [927, 336] on div "General Data SEO / Meta Languages Website name dev.lmentary.co.uk Logo Drag fil…" at bounding box center [1081, 417] width 315 height 664
type input "SM6 9RF"
type input "Wallington"
click at [1020, 443] on input "+1-800-555-0199" at bounding box center [1081, 444] width 274 height 15
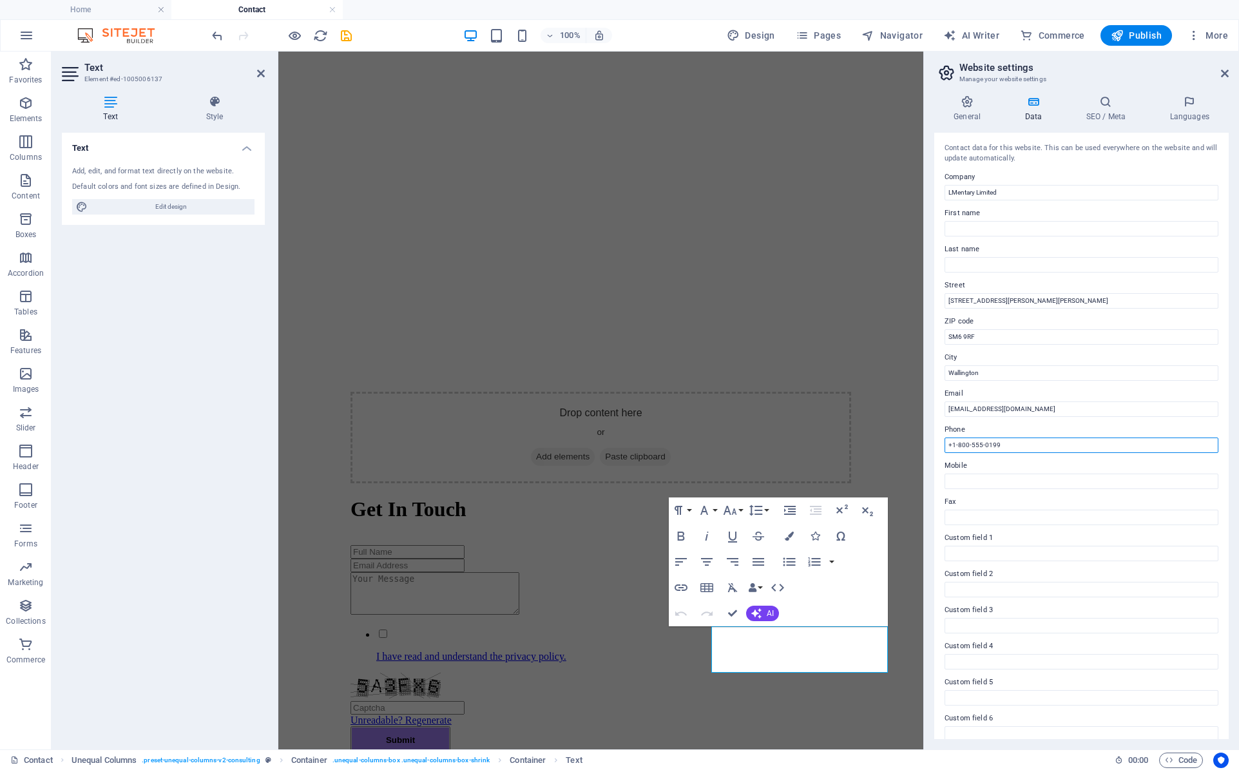
click at [1020, 443] on input "+1-800-555-0199" at bounding box center [1081, 444] width 274 height 15
type input "+44 (0)20 3418 0142"
click at [1037, 481] on input "Mobile" at bounding box center [1081, 481] width 274 height 15
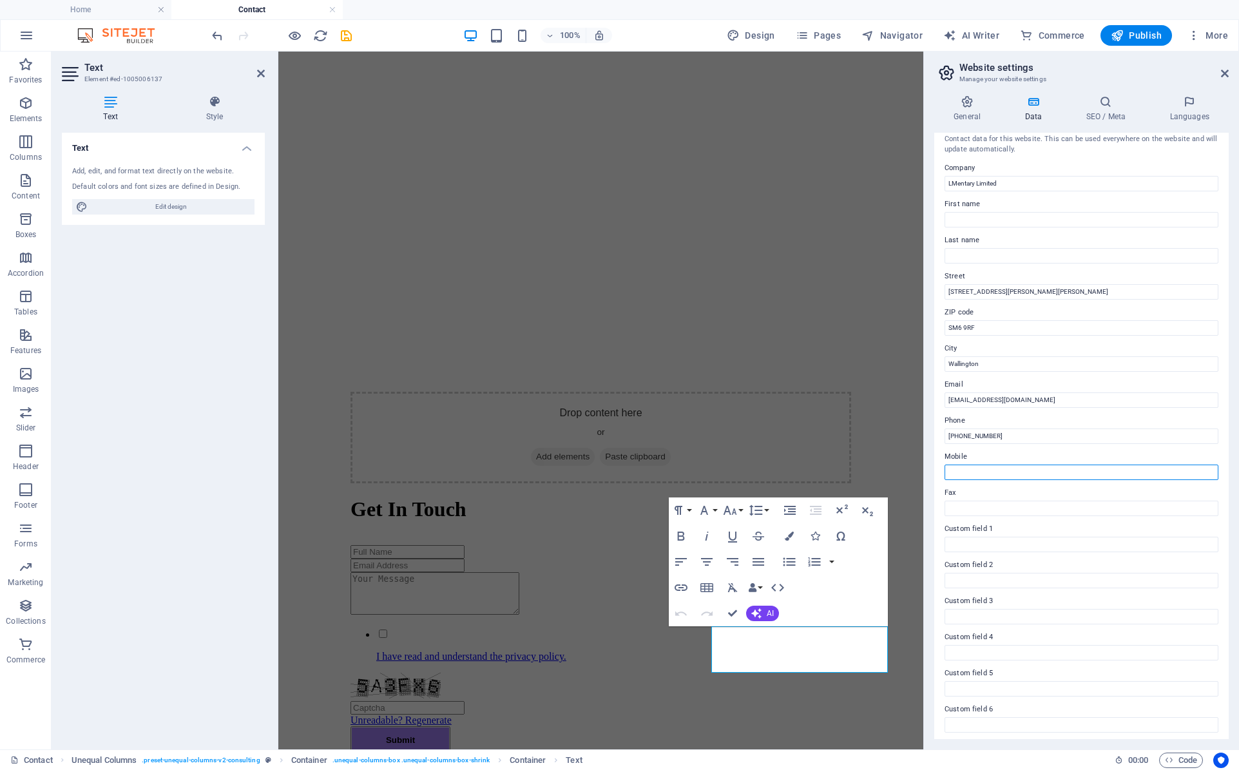
scroll to position [13, 0]
click at [1031, 393] on input "support@lmentary.com" at bounding box center [1081, 395] width 274 height 15
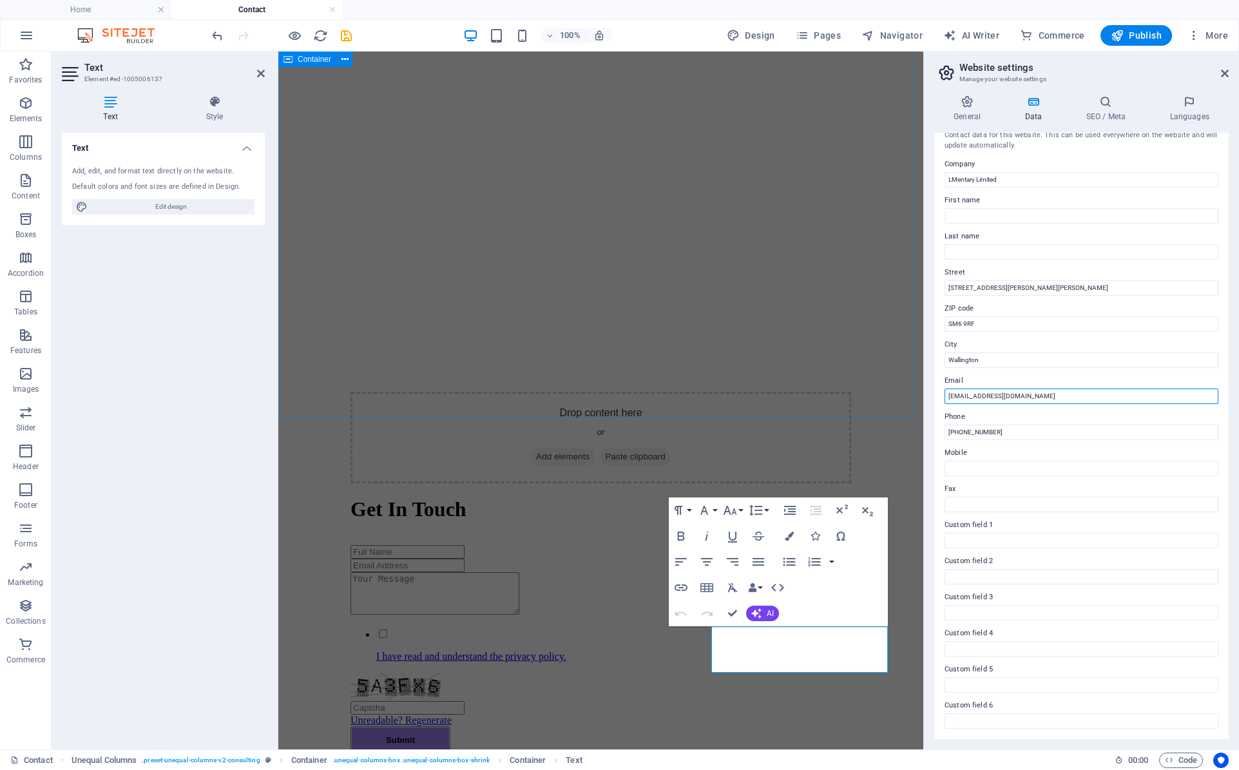
type input "support@lmentary.co.uk"
click at [838, 394] on div "Drop content here or Add elements Paste clipboard Get In Touch I have read and …" at bounding box center [600, 392] width 635 height 979
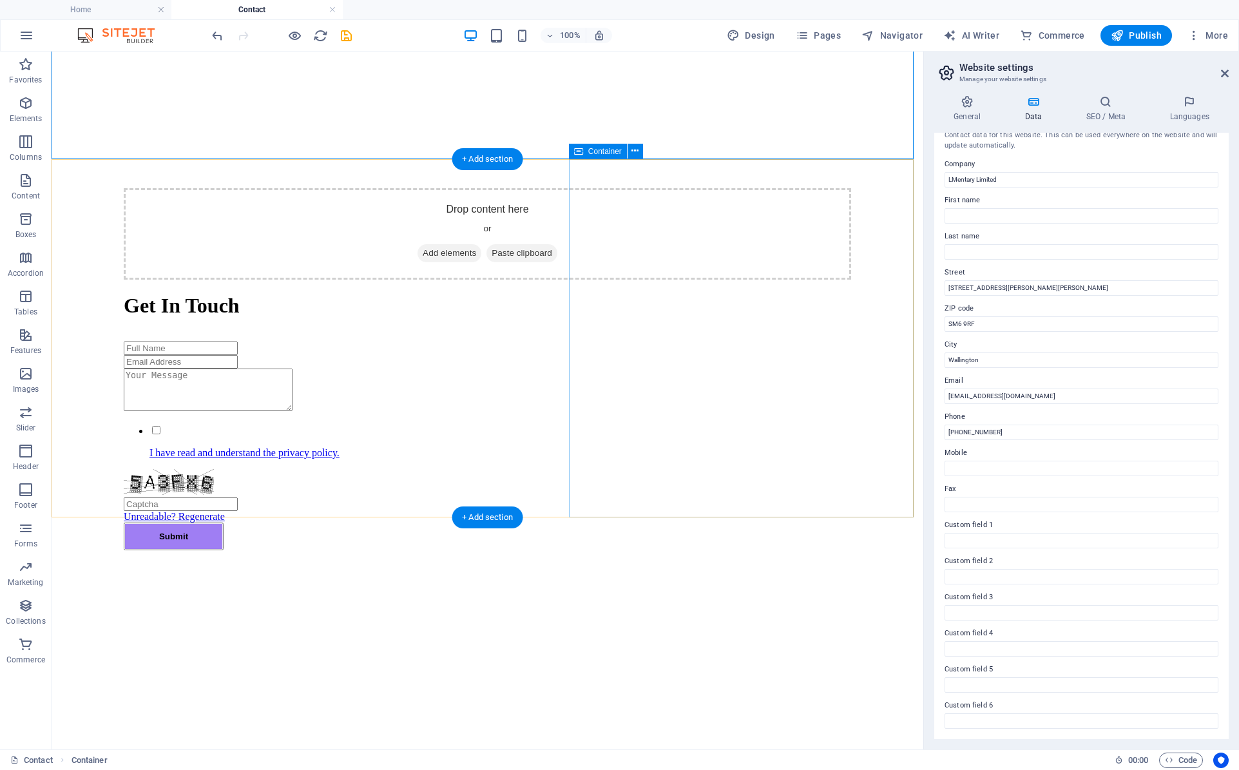
scroll to position [451, 0]
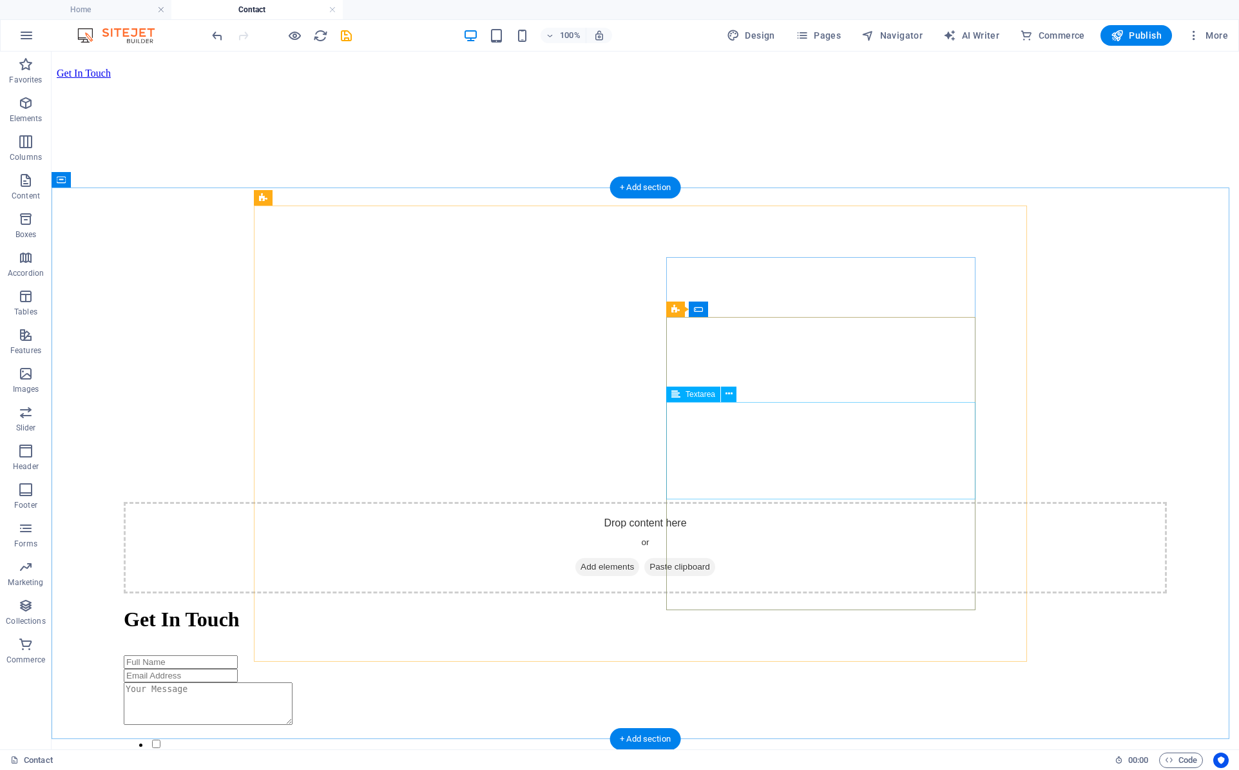
scroll to position [515, 0]
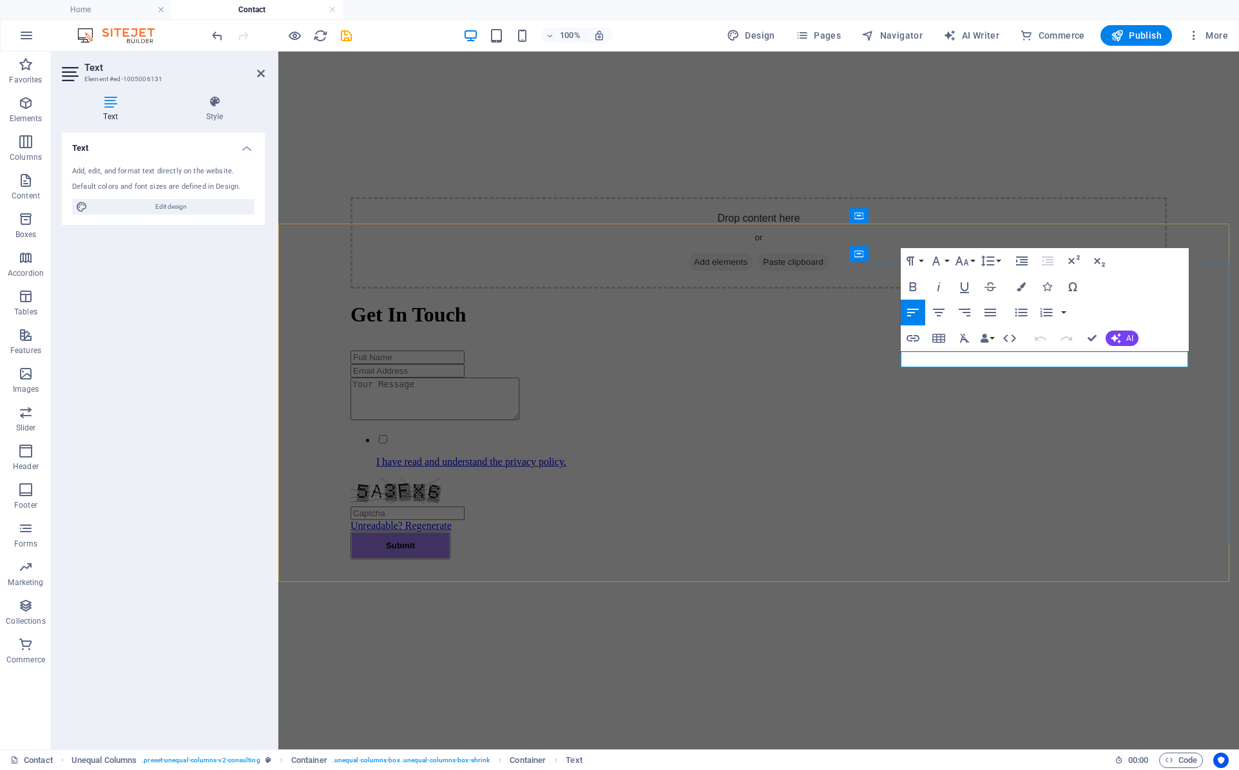
drag, startPoint x: 999, startPoint y: 359, endPoint x: 908, endPoint y: 355, distance: 90.9
click at [804, 206] on div "Drop content here or Add elements Paste clipboard Get In Touch I have read and …" at bounding box center [758, 232] width 950 height 914
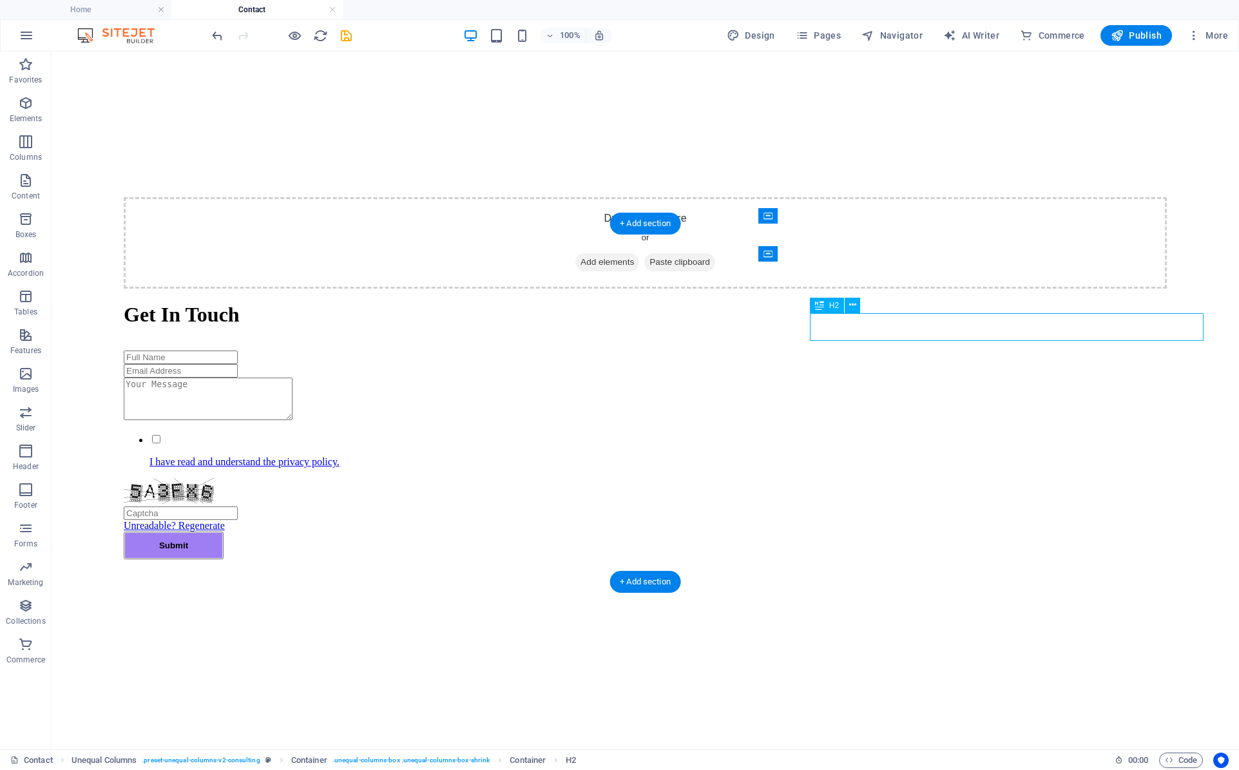
drag, startPoint x: 914, startPoint y: 324, endPoint x: 811, endPoint y: 328, distance: 103.2
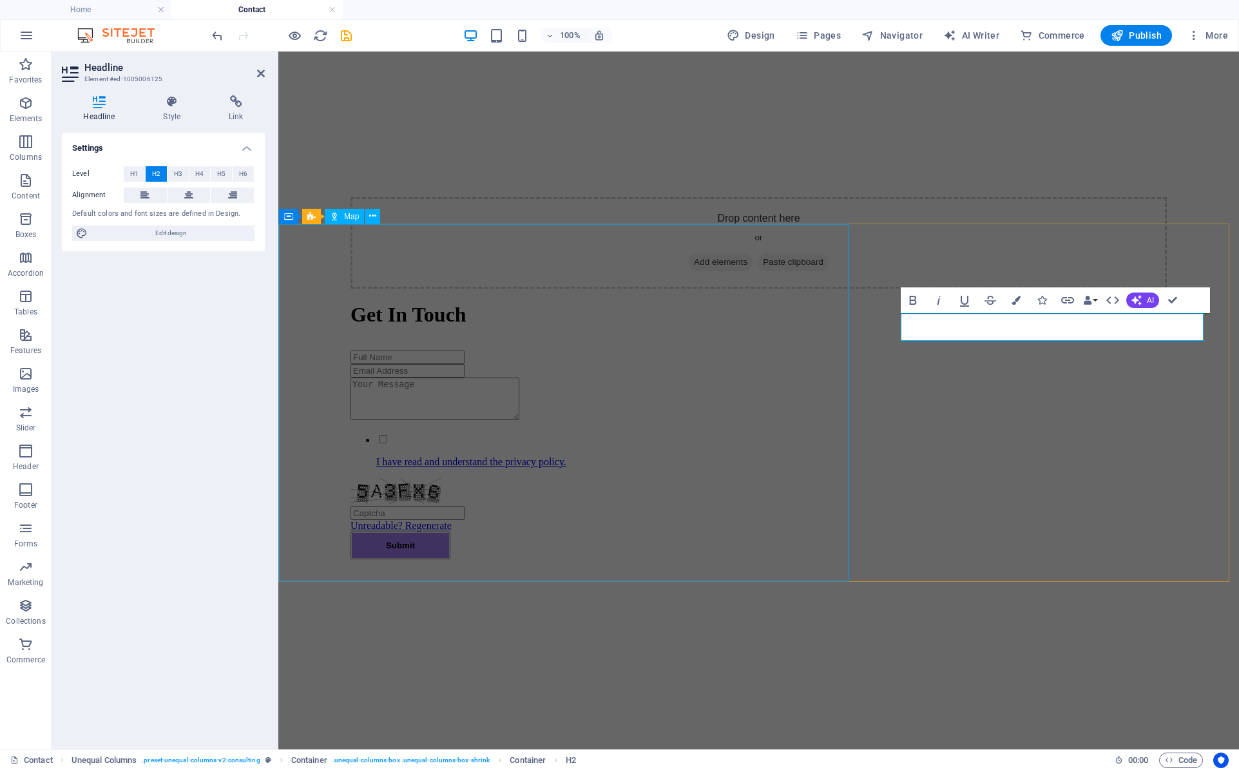
scroll to position [501, 0]
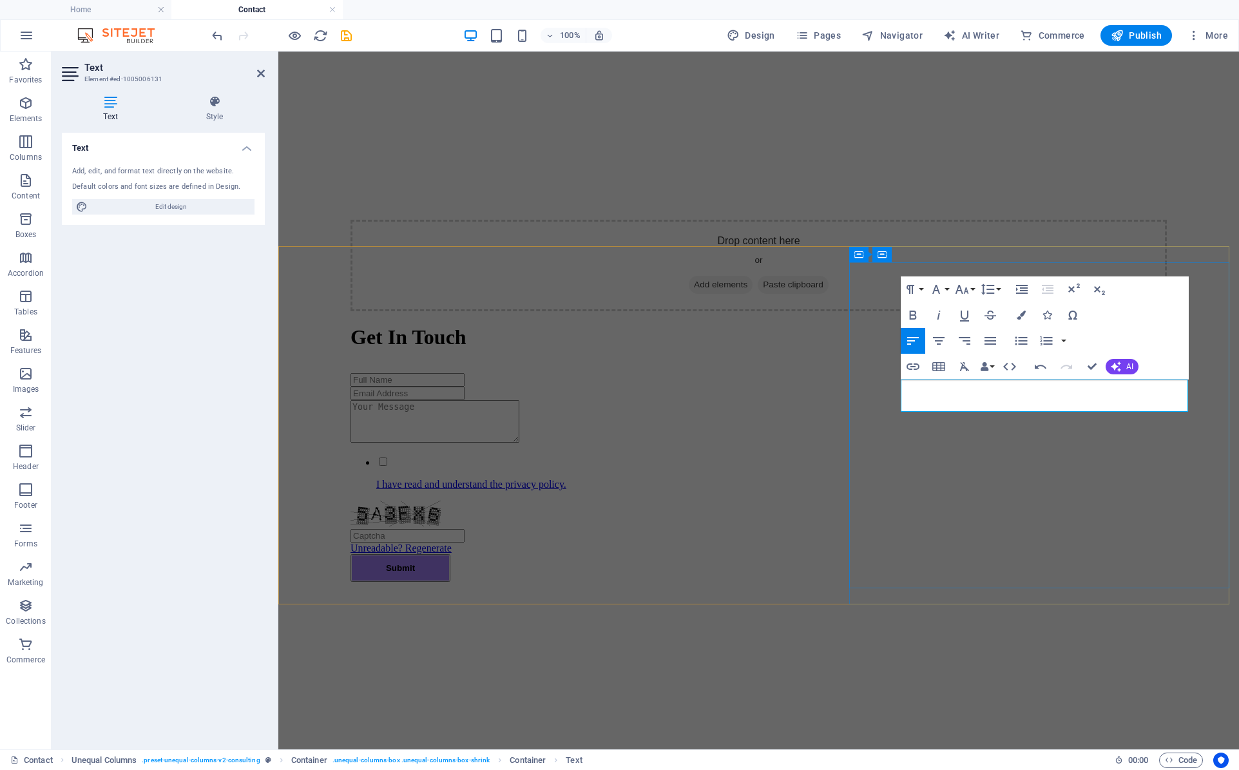
click at [1043, 206] on div "Drop content here or Add elements Paste clipboard Get In Touch I have read and …" at bounding box center [758, 254] width 950 height 914
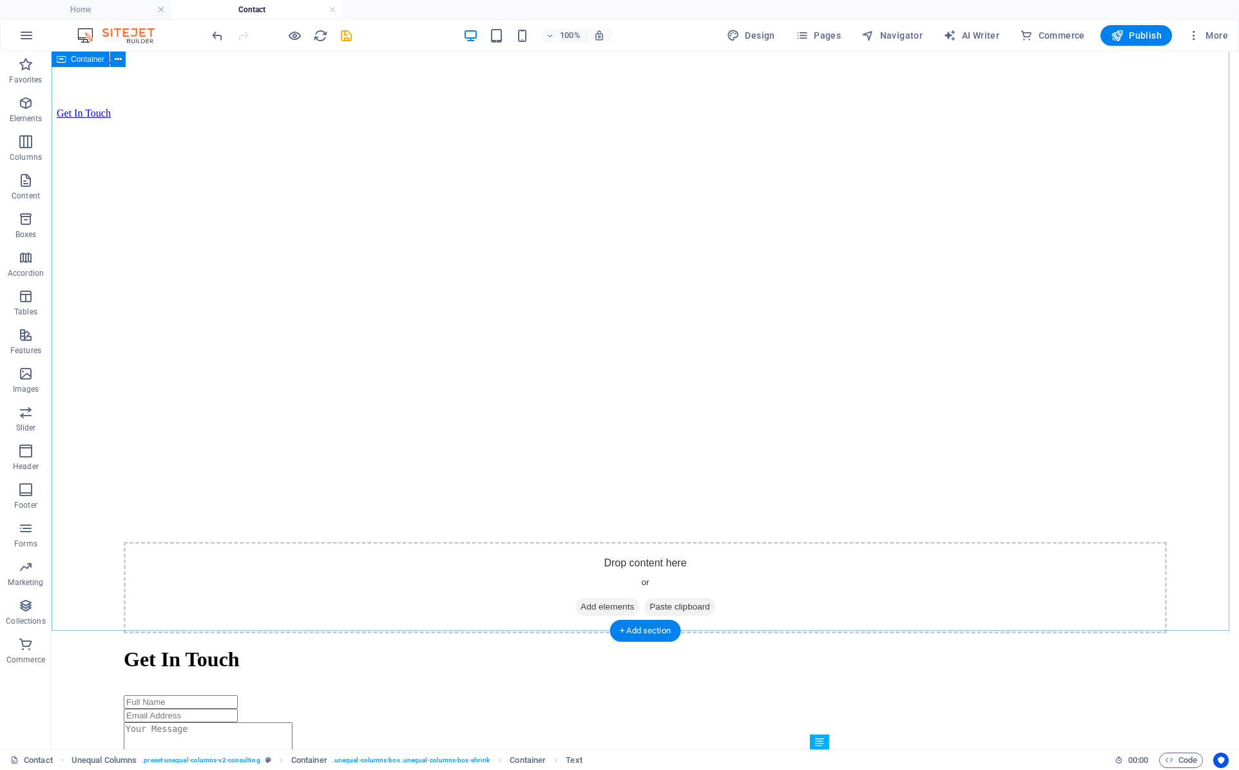
scroll to position [0, 0]
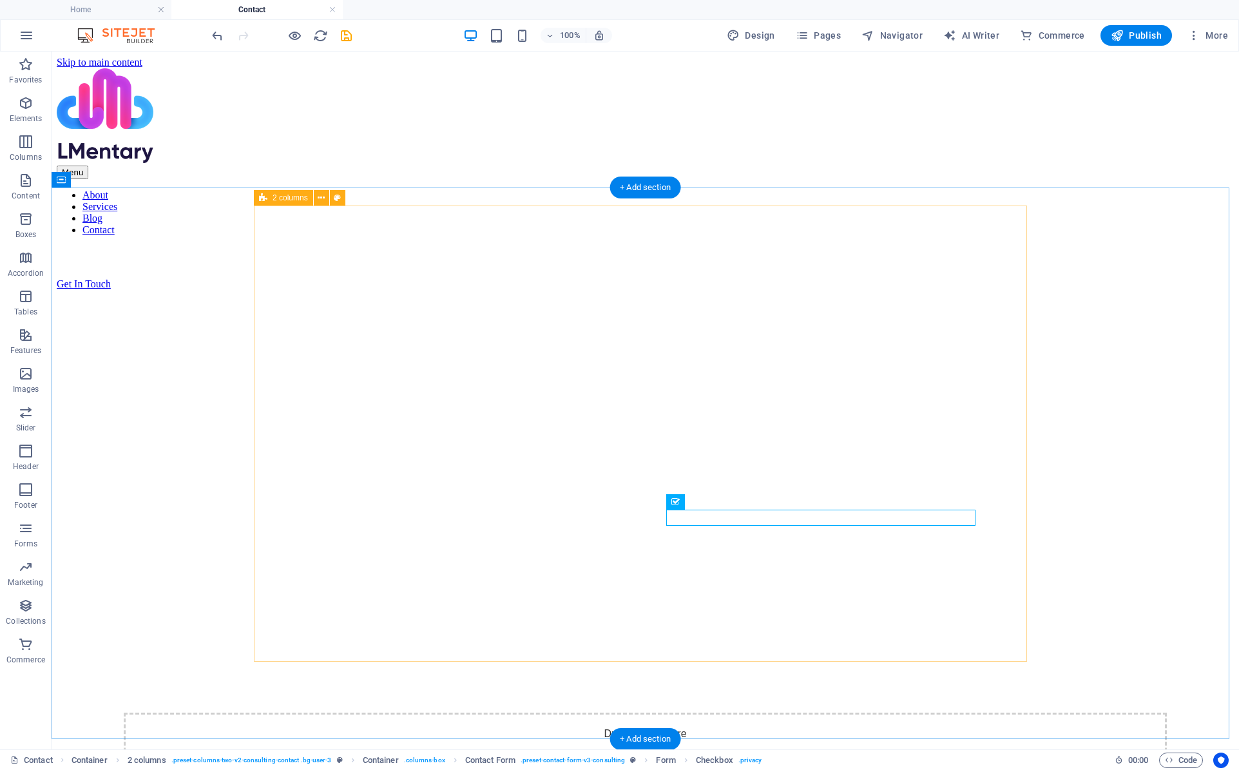
click at [391, 308] on div "Drop content here or Add elements Paste clipboard Get In Touch I have read and …" at bounding box center [645, 717] width 1146 height 818
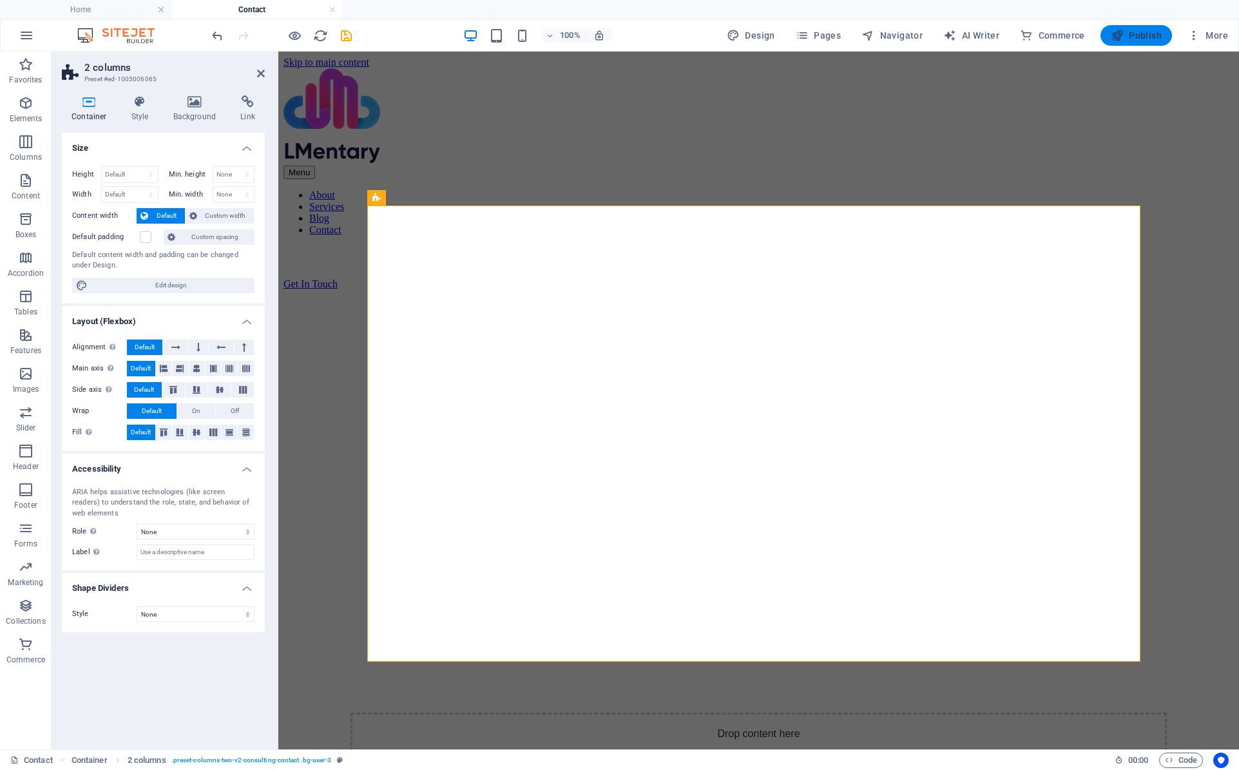
click at [1138, 35] on span "Publish" at bounding box center [1136, 35] width 51 height 13
checkbox input "false"
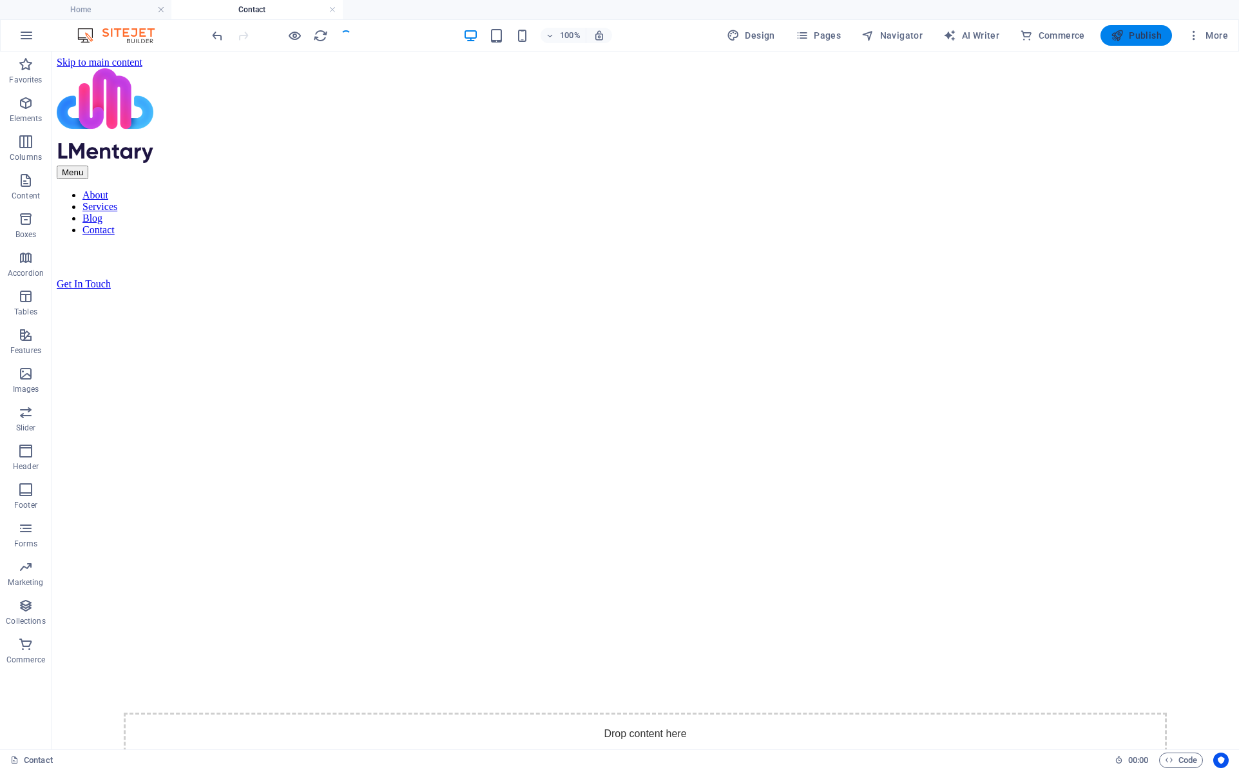
click at [1122, 35] on icon "button" at bounding box center [1117, 35] width 13 height 13
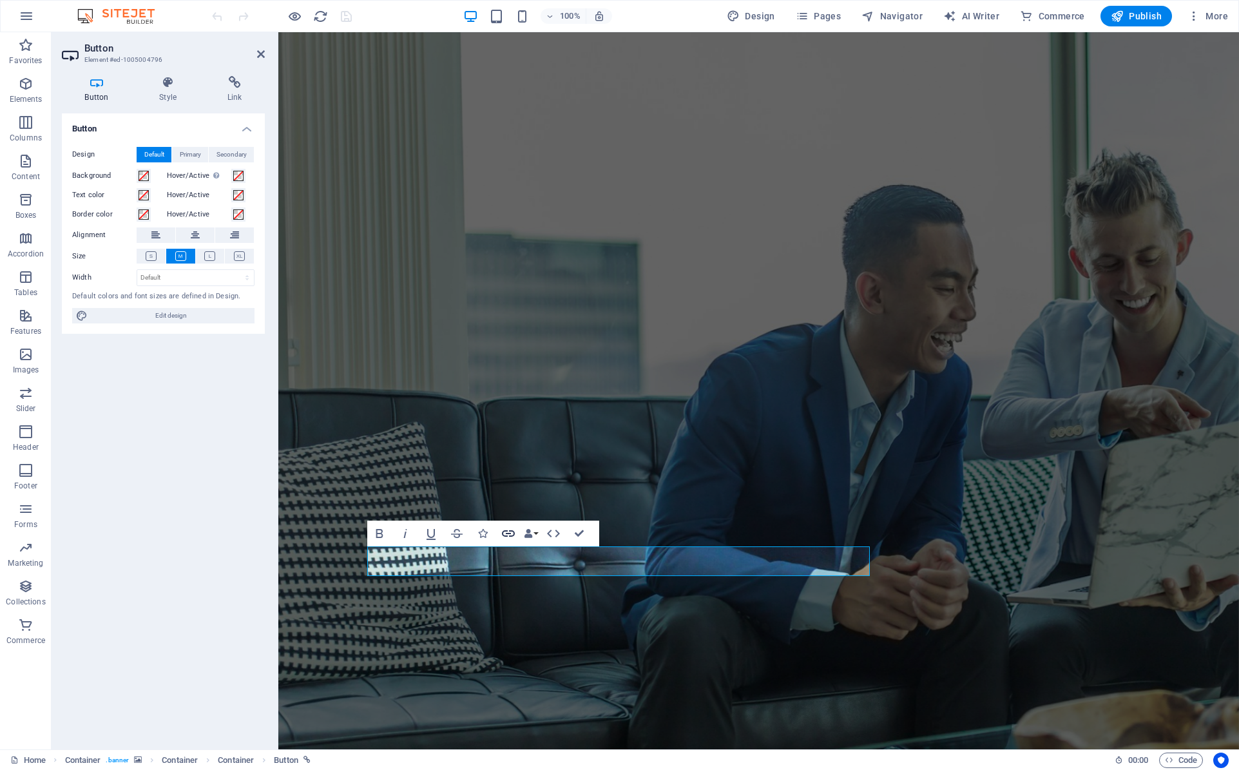
click at [508, 532] on icon "button" at bounding box center [508, 533] width 15 height 15
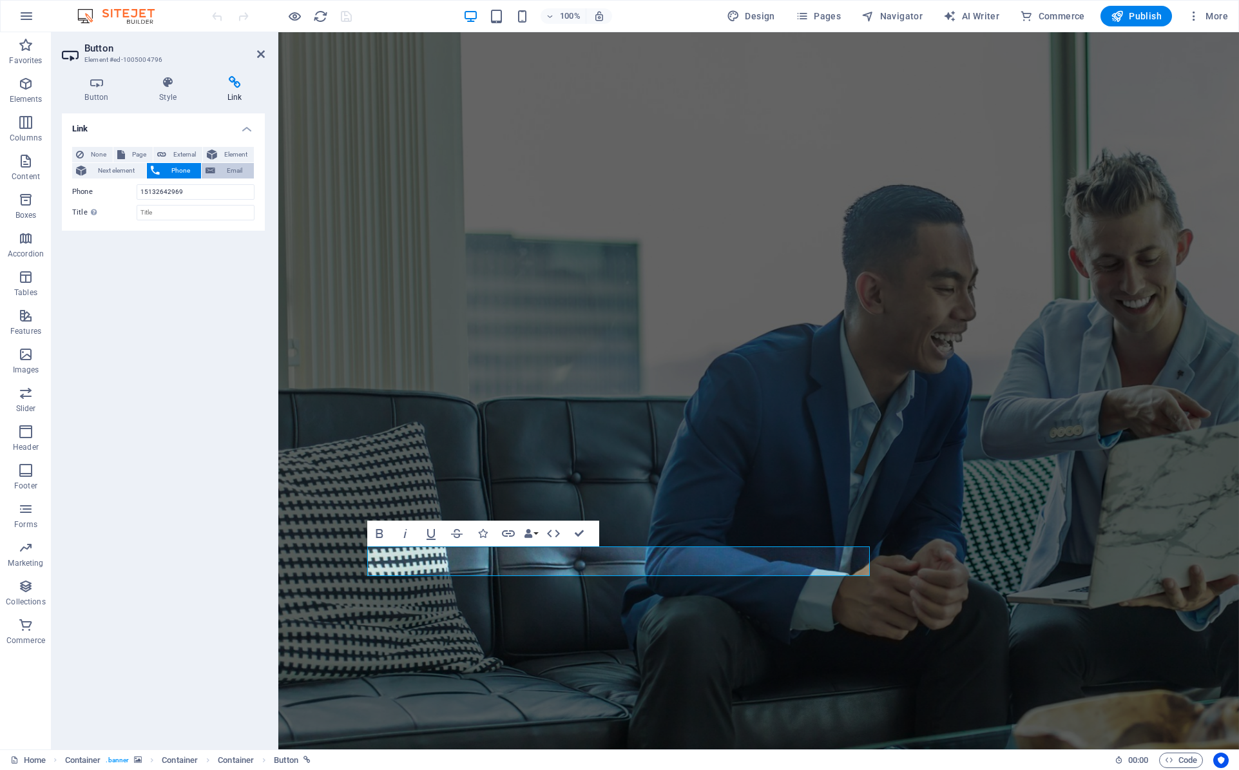
click at [214, 173] on icon at bounding box center [211, 170] width 10 height 15
click at [184, 187] on input "Email" at bounding box center [196, 191] width 118 height 15
click at [173, 171] on span "Phone" at bounding box center [181, 170] width 34 height 15
click at [136, 151] on span "Page" at bounding box center [139, 154] width 20 height 15
click at [156, 194] on select "Home About Services Blog Contact Legal Notice Privacy Terms of Service -- Gener…" at bounding box center [196, 191] width 118 height 15
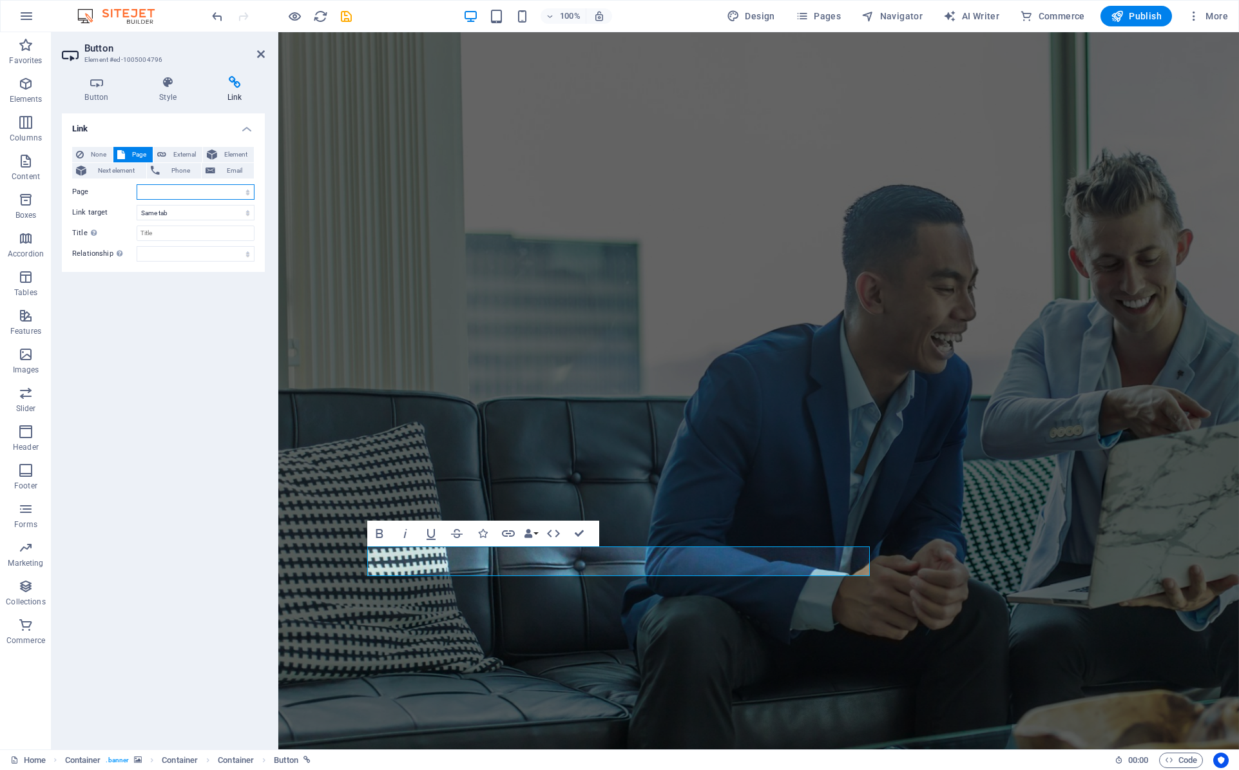
select select "4"
click at [137, 184] on select "Home About Services Blog Contact Legal Notice Privacy Terms of Service -- Gener…" at bounding box center [196, 191] width 118 height 15
click at [148, 516] on div "Link None Page External Element Next element Phone Email Page Home About Servic…" at bounding box center [163, 426] width 203 height 626
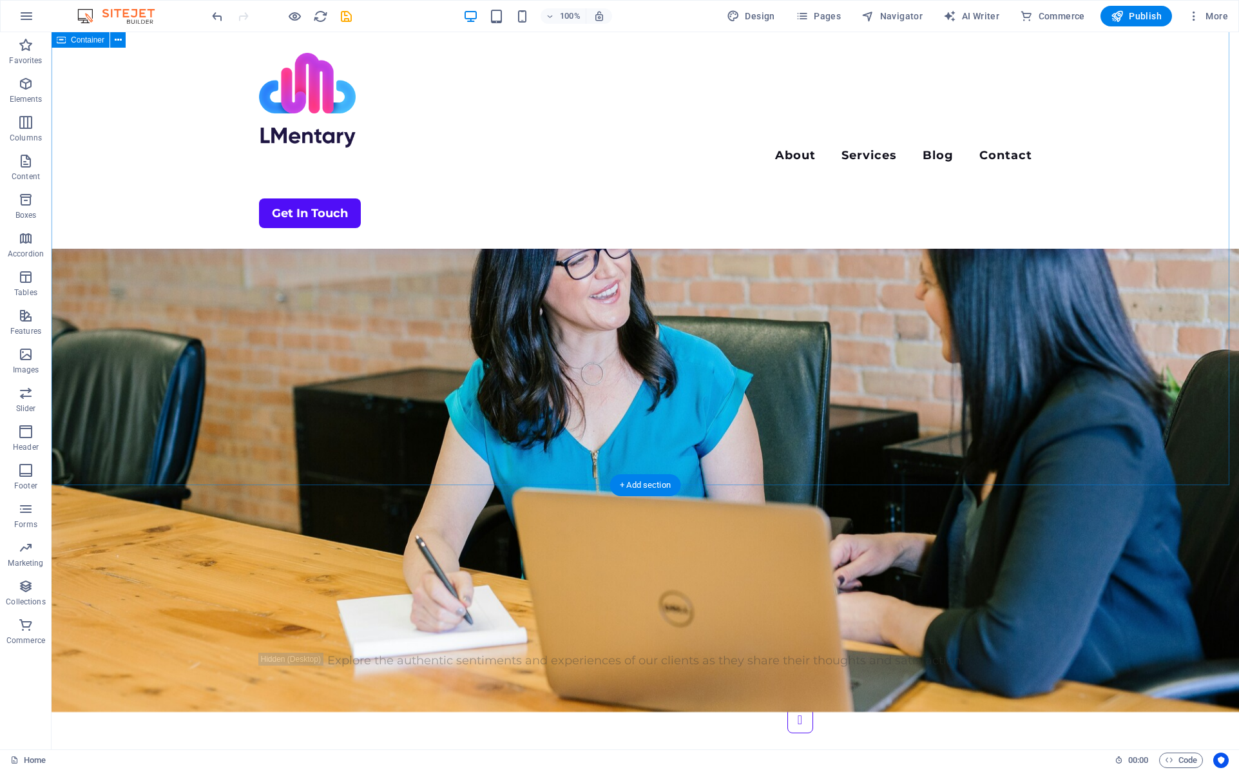
scroll to position [3031, 0]
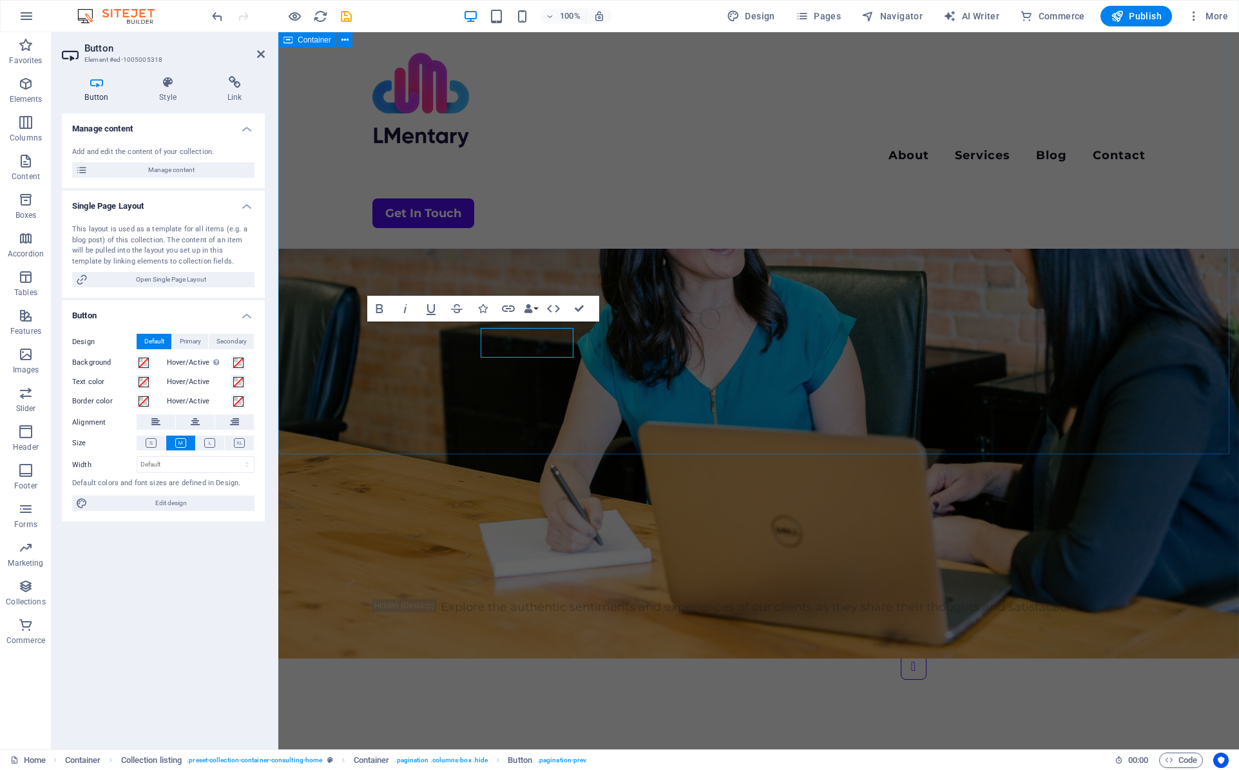
scroll to position [3024, 0]
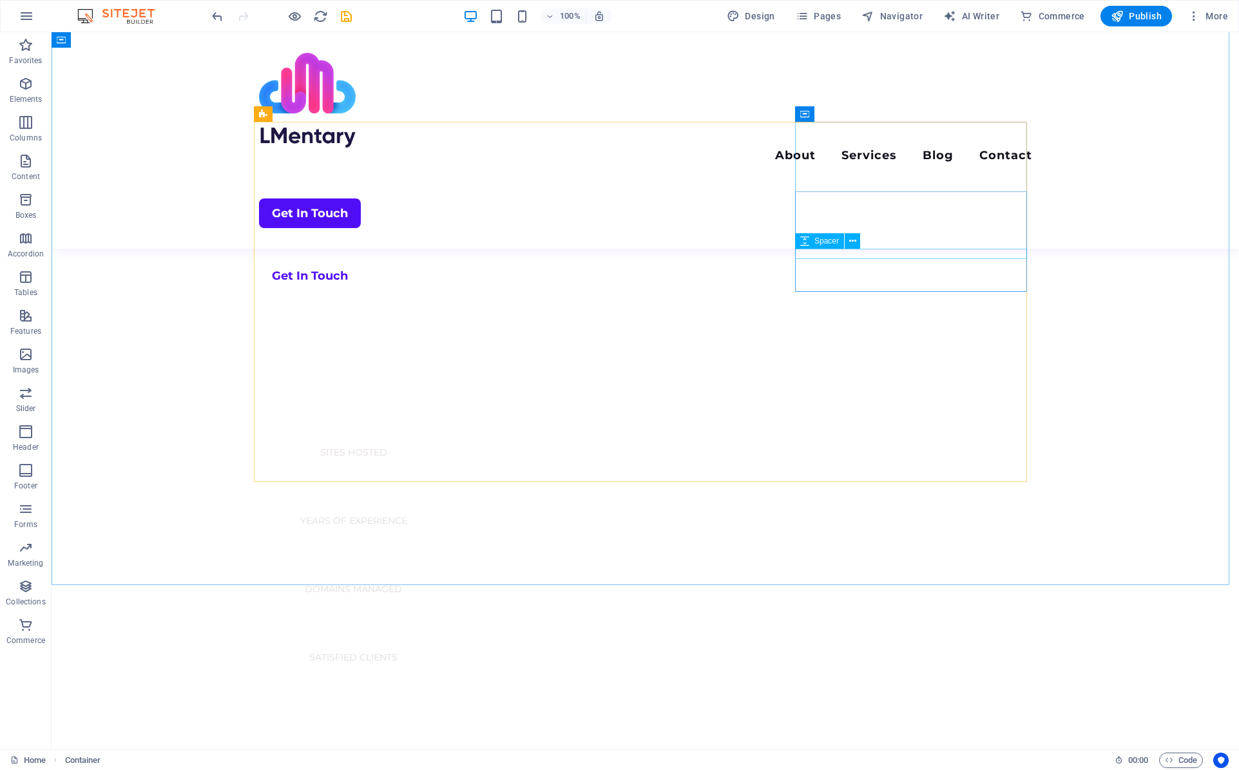
scroll to position [840, 0]
click at [991, 198] on div "Get In Touch" at bounding box center [645, 213] width 773 height 30
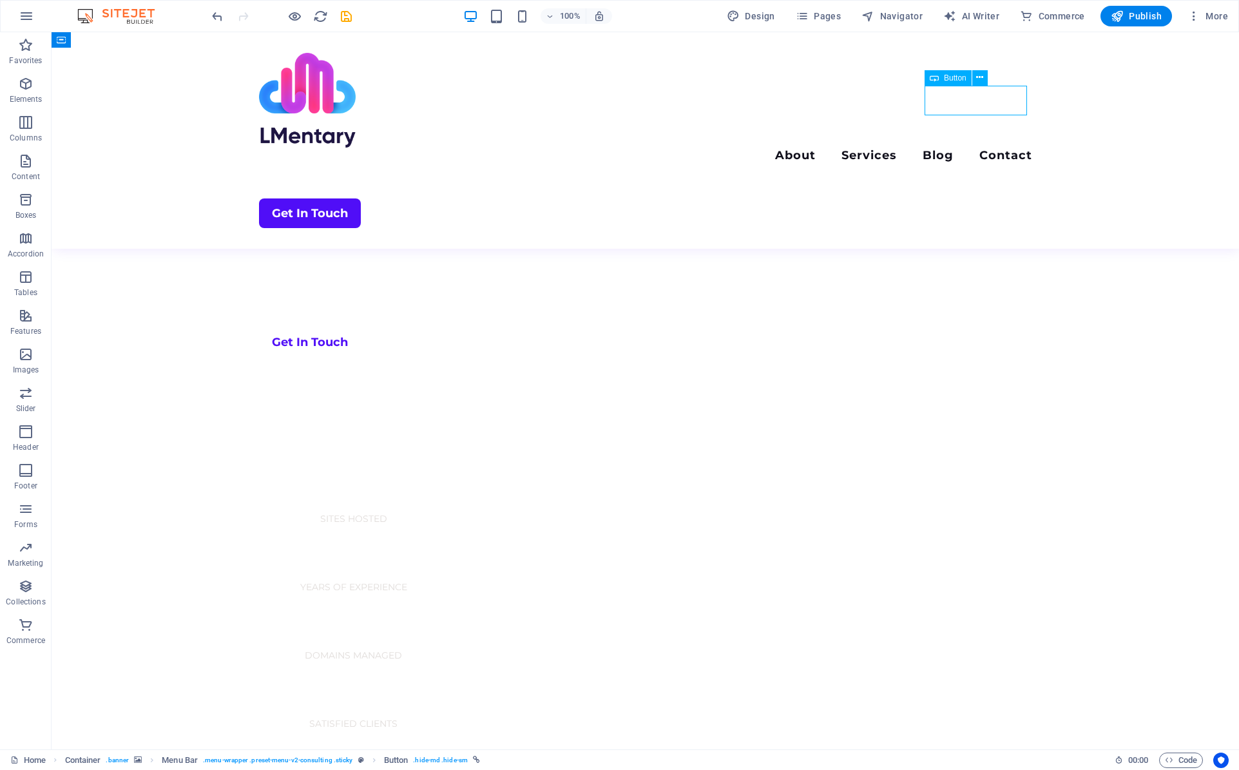
click at [990, 198] on div "Get In Touch" at bounding box center [645, 213] width 773 height 30
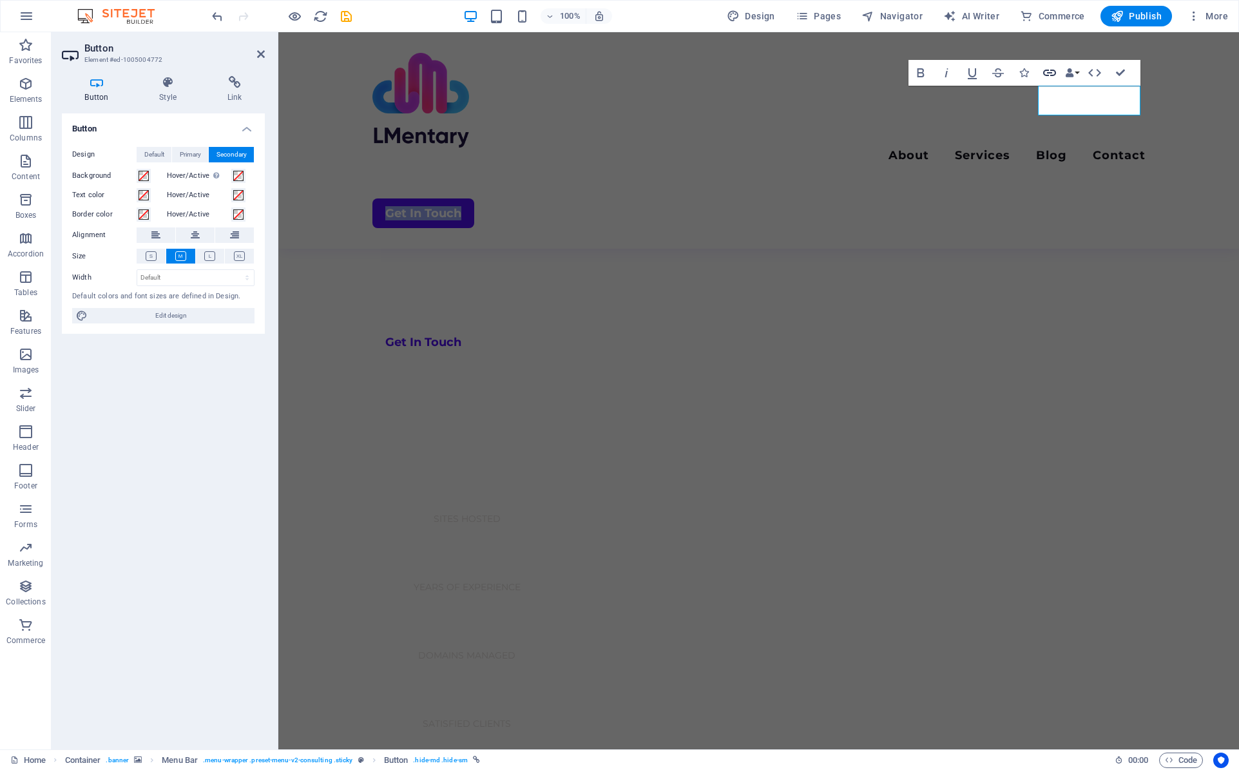
click at [1048, 71] on icon "button" at bounding box center [1049, 72] width 15 height 15
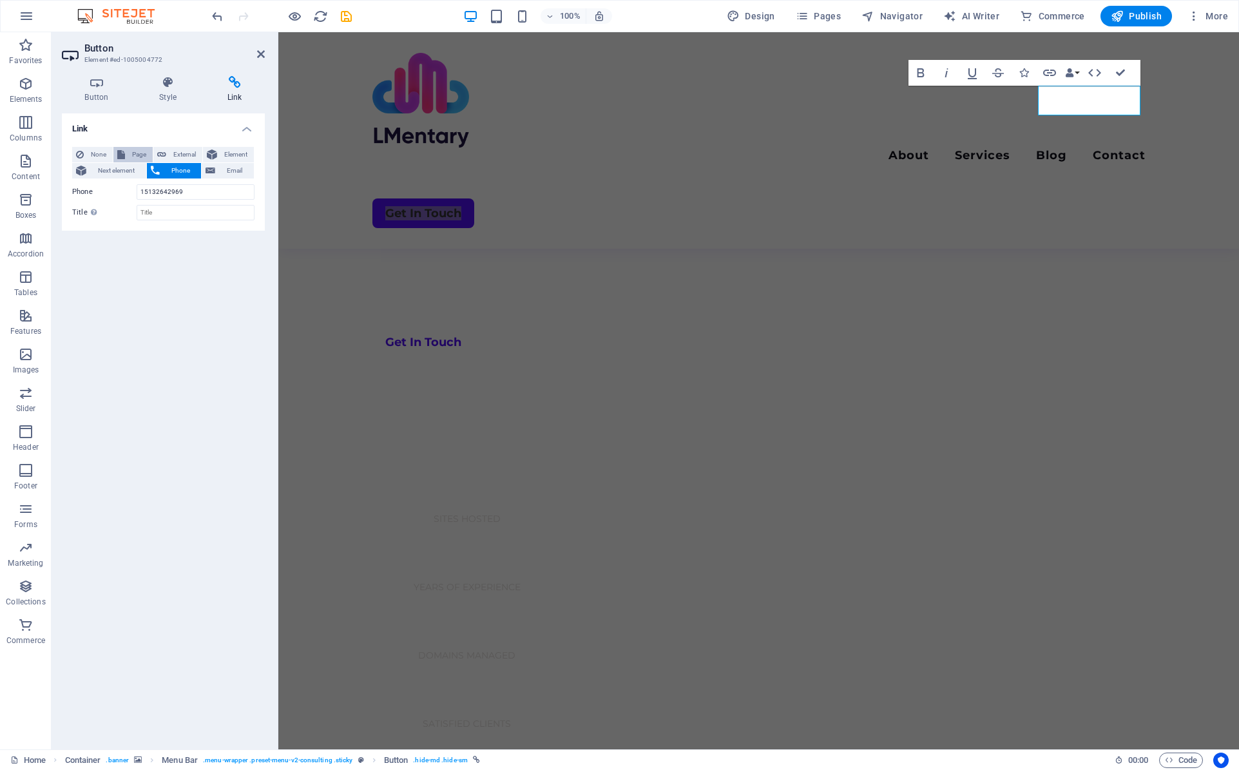
click at [137, 155] on span "Page" at bounding box center [139, 154] width 20 height 15
click at [162, 191] on select "Home About Services Blog Contact Legal Notice Privacy Terms of Service -- Gener…" at bounding box center [196, 191] width 118 height 15
select select "4"
click at [137, 184] on select "Home About Services Blog Contact Legal Notice Privacy Terms of Service -- Gener…" at bounding box center [196, 191] width 118 height 15
click at [1073, 135] on div "Menu About Services Blog Contact Get In Touch" at bounding box center [758, 140] width 961 height 216
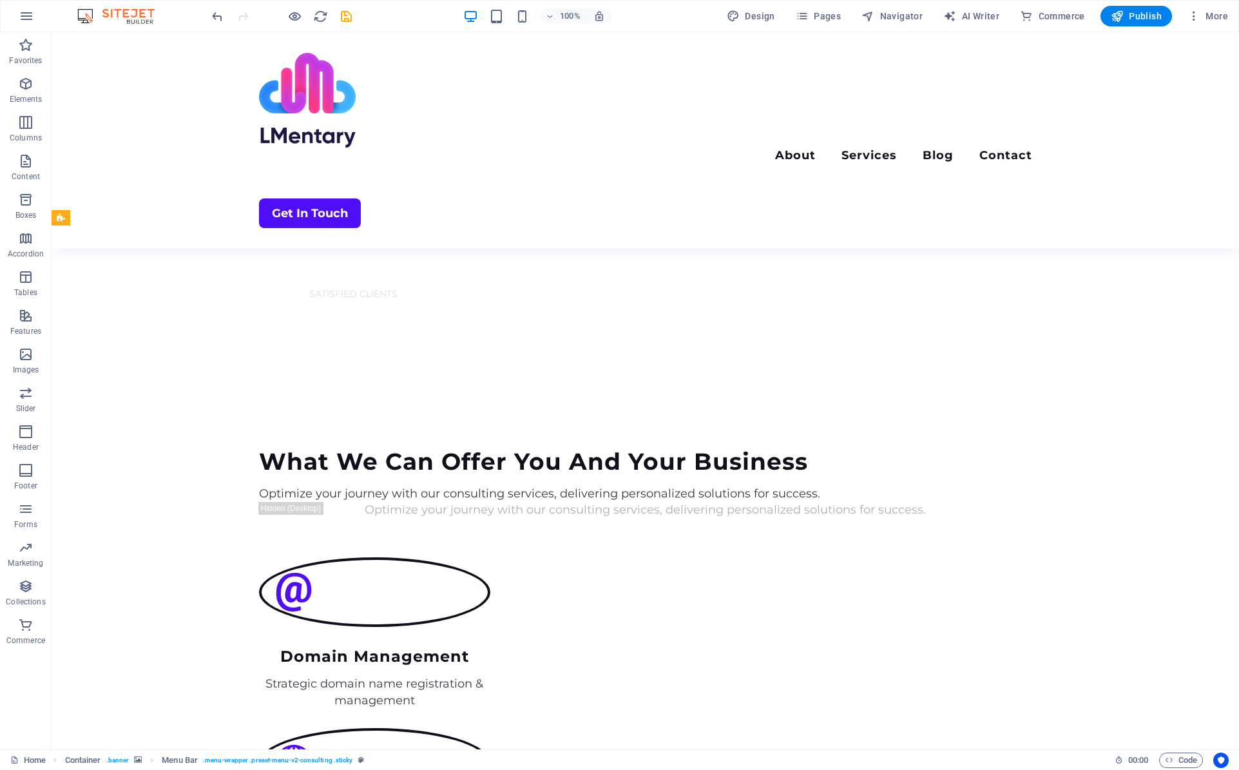
scroll to position [1227, 0]
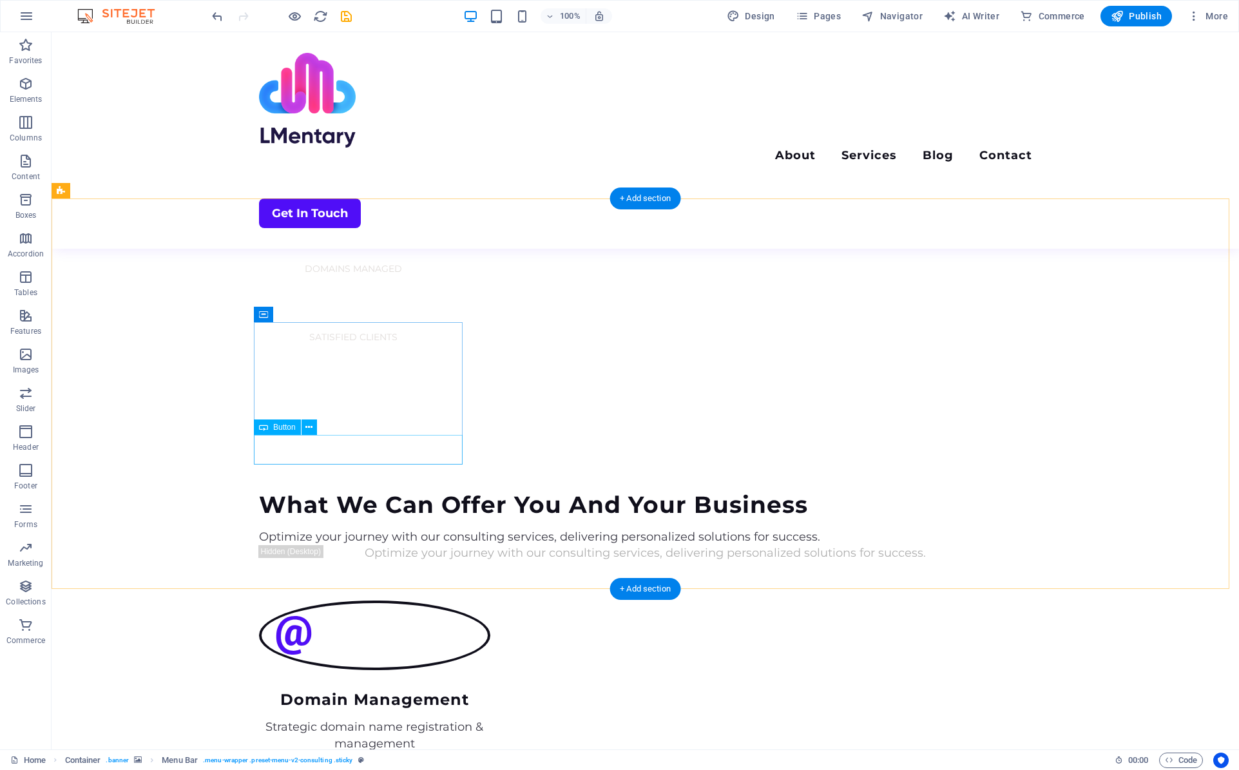
select select "1"
select select
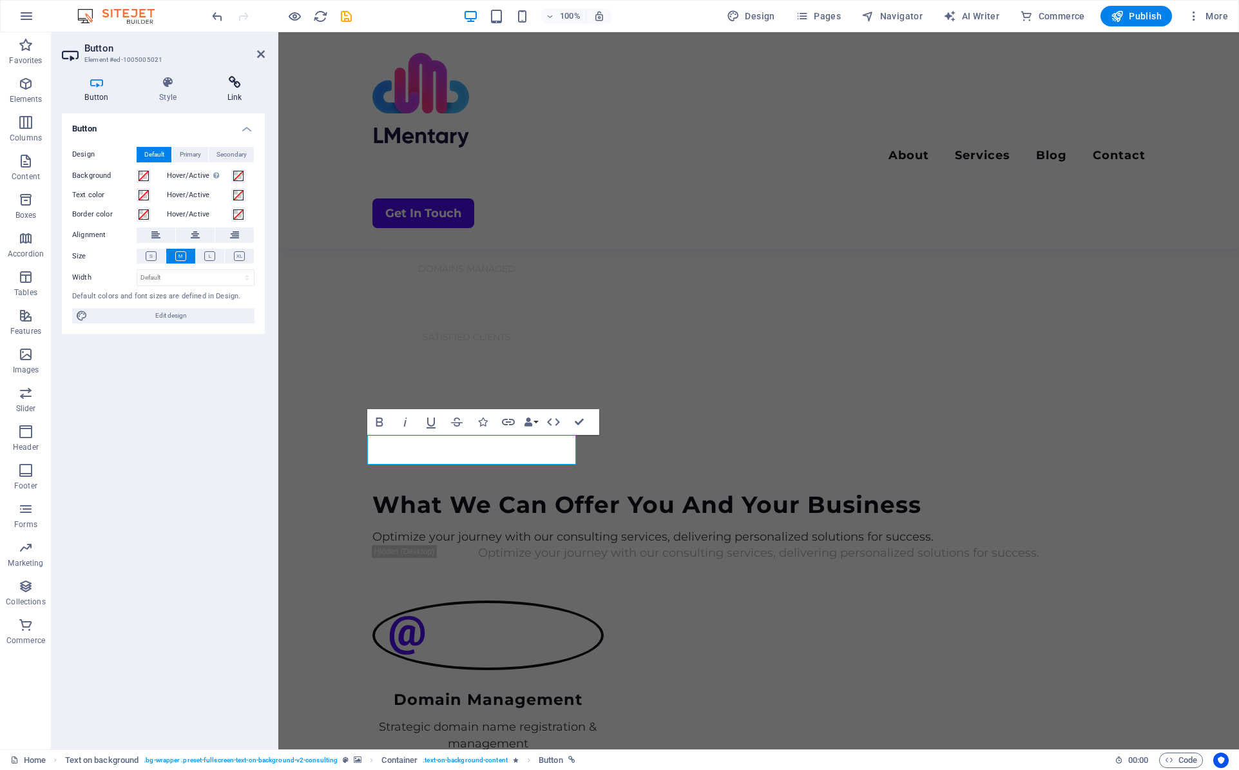
click at [227, 88] on icon at bounding box center [234, 82] width 61 height 13
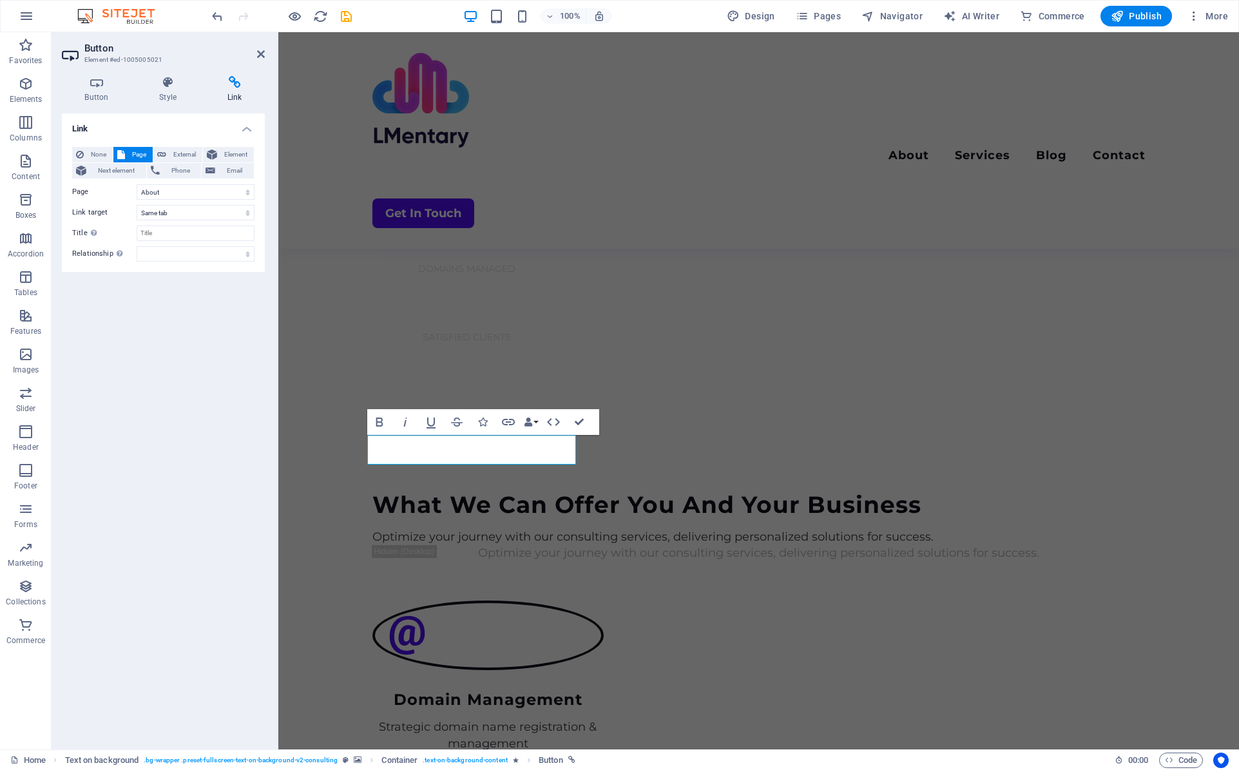
click at [182, 518] on div "Link None Page External Element Next element Phone Email Page Home About Servic…" at bounding box center [163, 426] width 203 height 626
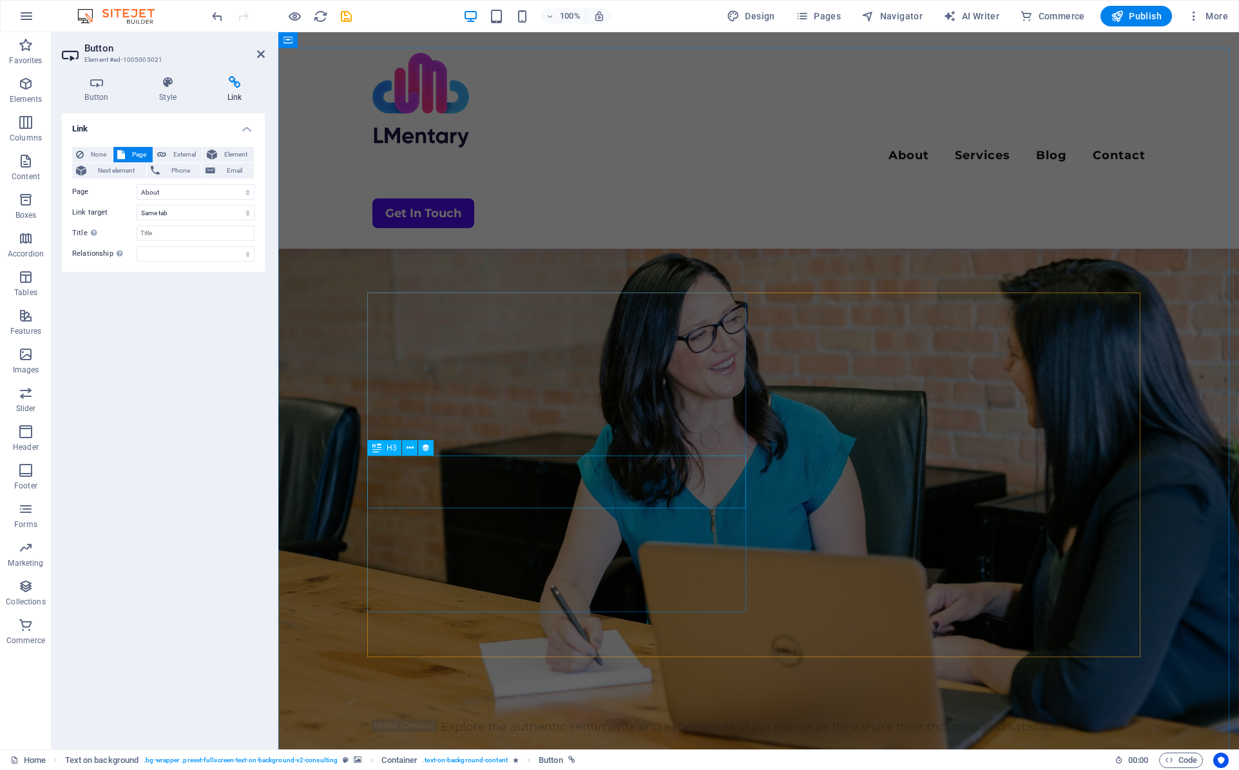
scroll to position [3024, 0]
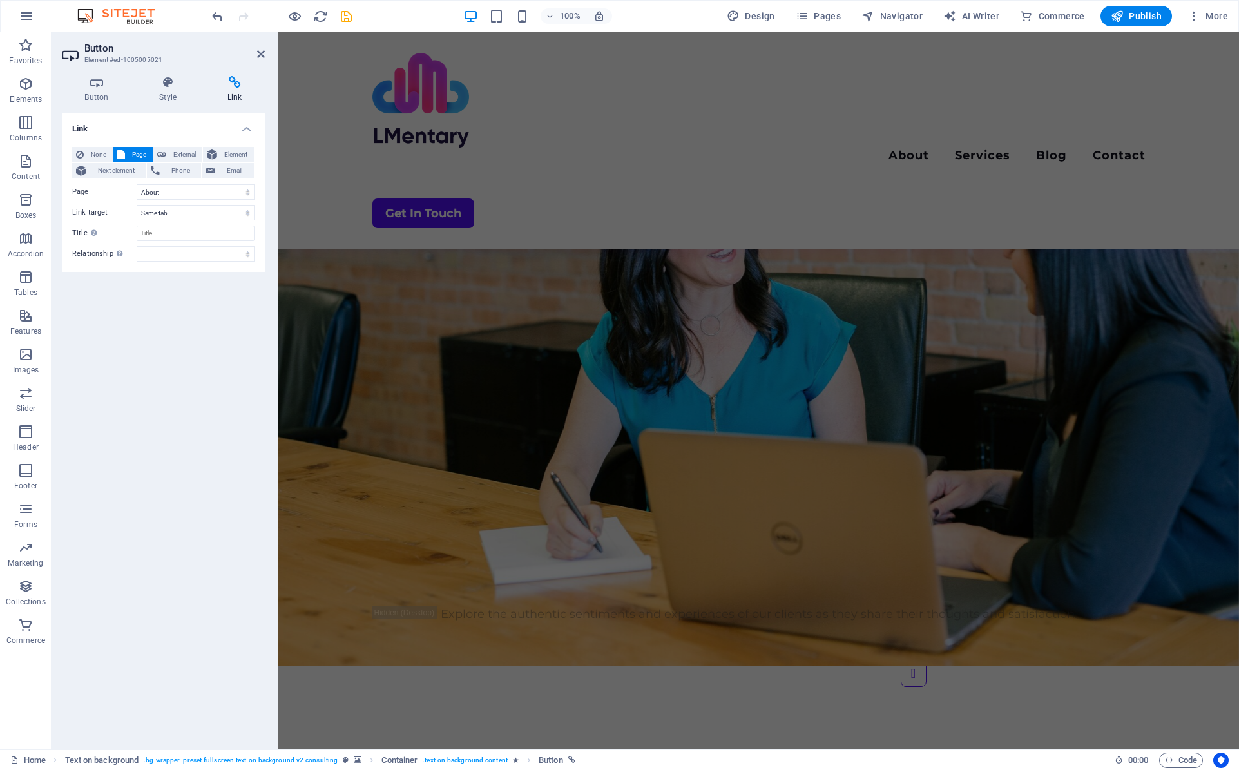
click at [181, 501] on div "Link None Page External Element Next element Phone Email Page Home About Servic…" at bounding box center [163, 426] width 203 height 626
click at [830, 19] on span "Pages" at bounding box center [818, 16] width 45 height 13
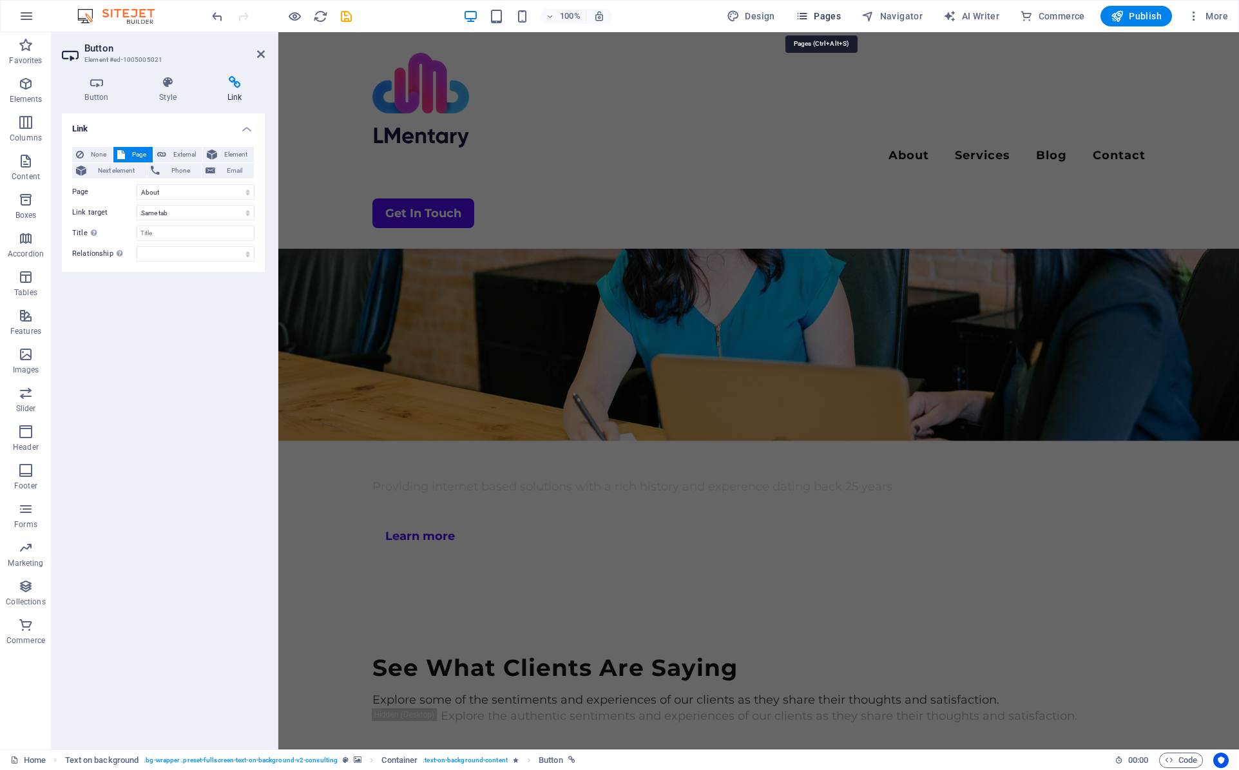
scroll to position [1479, 0]
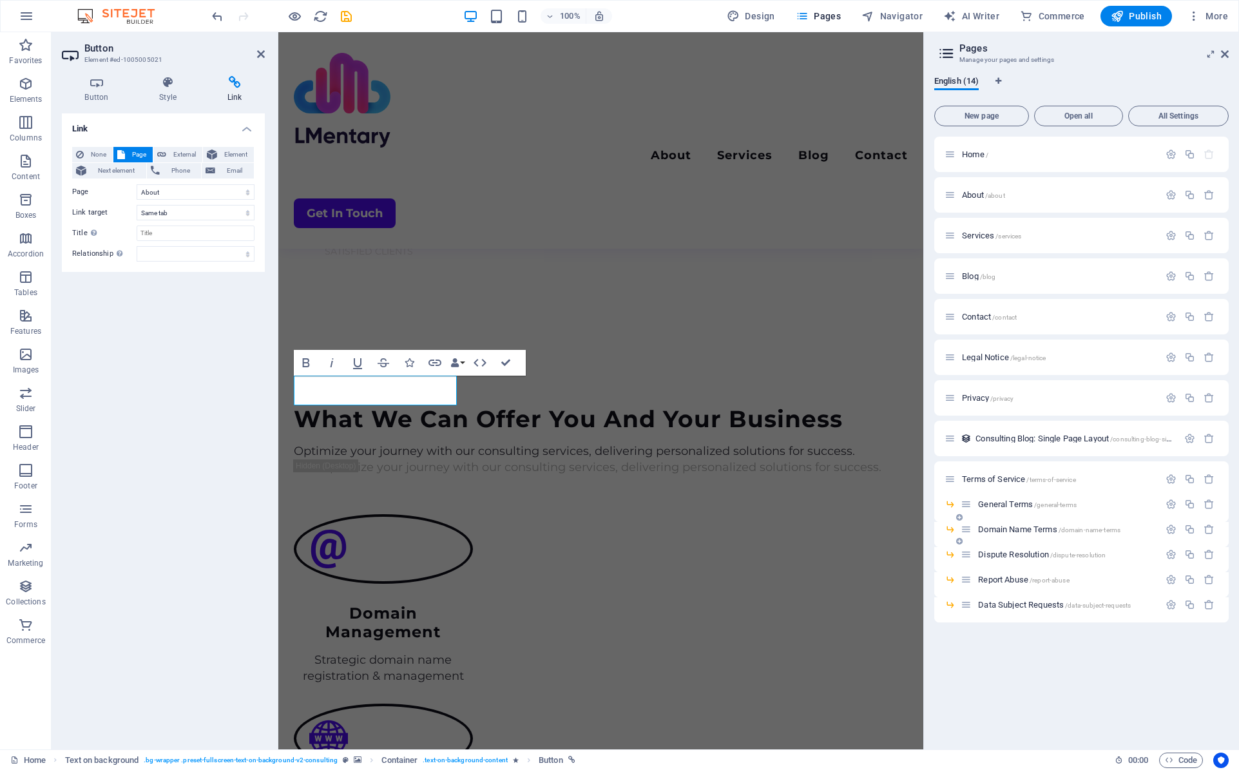
click at [1011, 531] on span "Domain Name Terms /domain-name-terms" at bounding box center [1049, 529] width 142 height 10
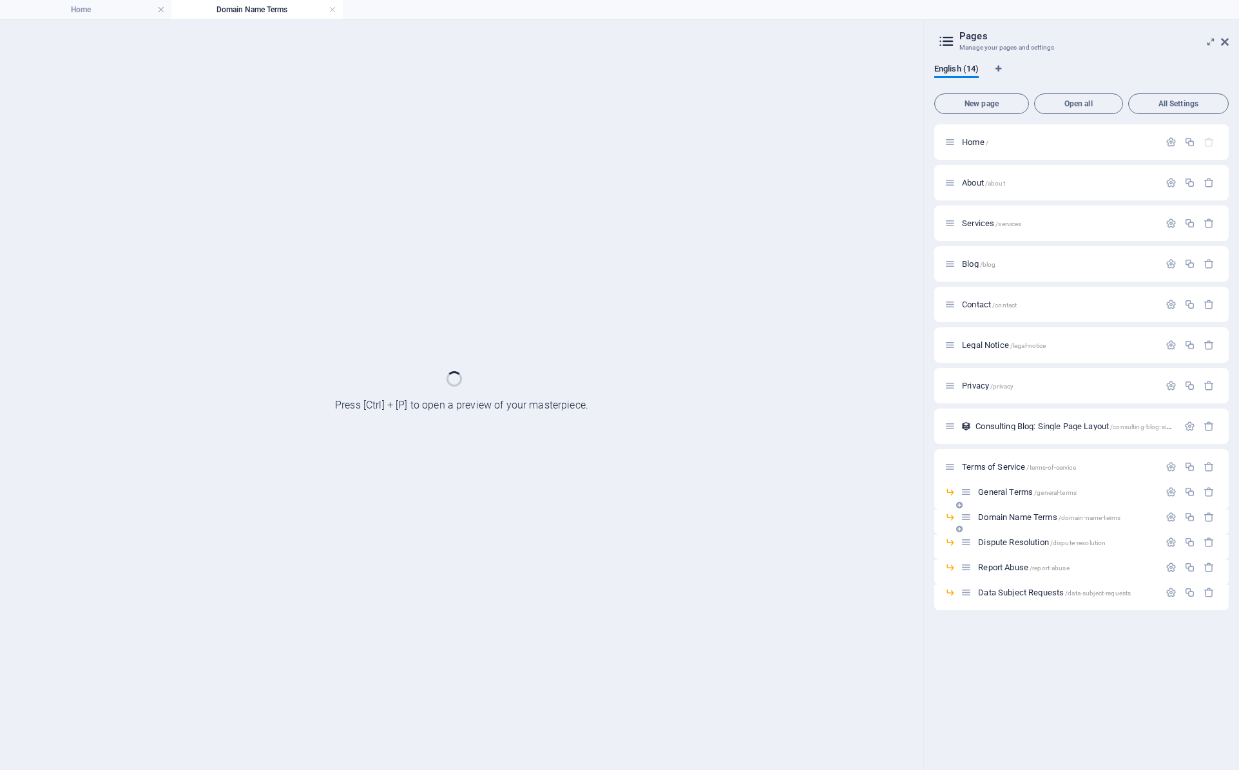
scroll to position [0, 0]
click at [1011, 531] on div "Domain Name Terms /domain-name-terms" at bounding box center [1081, 522] width 294 height 25
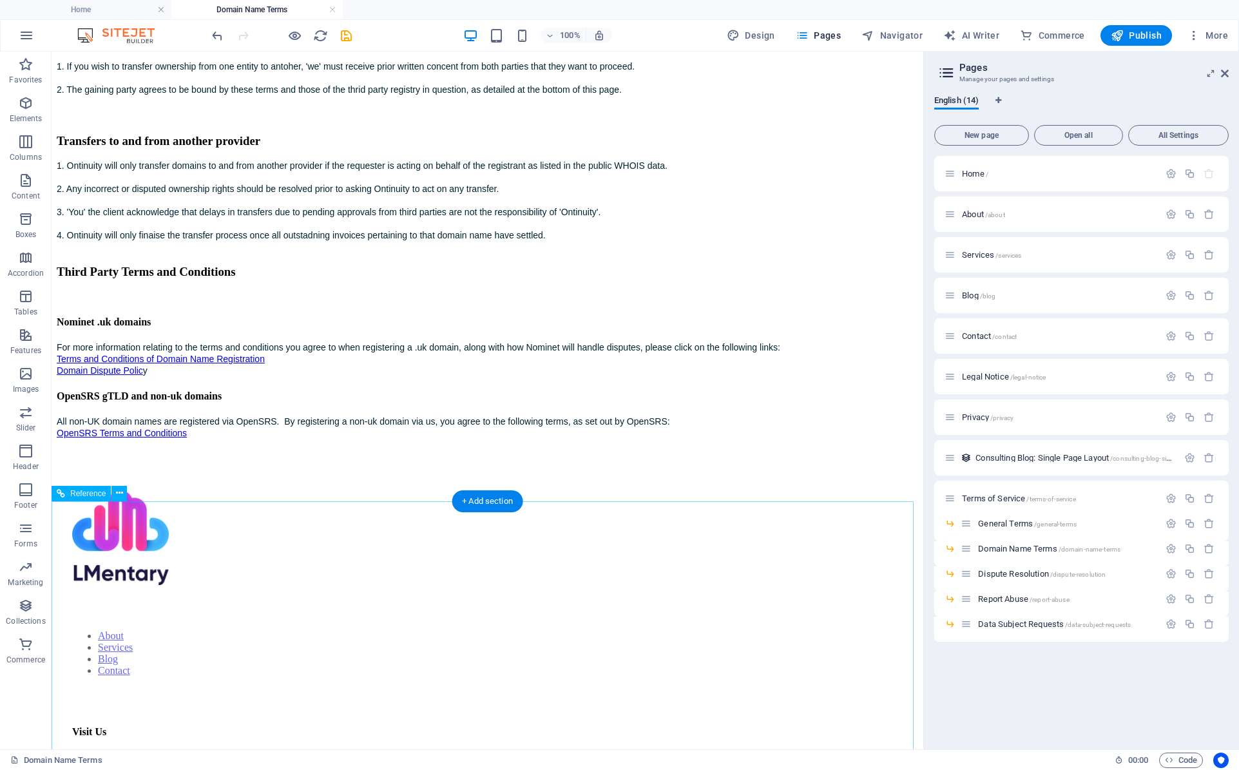
scroll to position [838, 0]
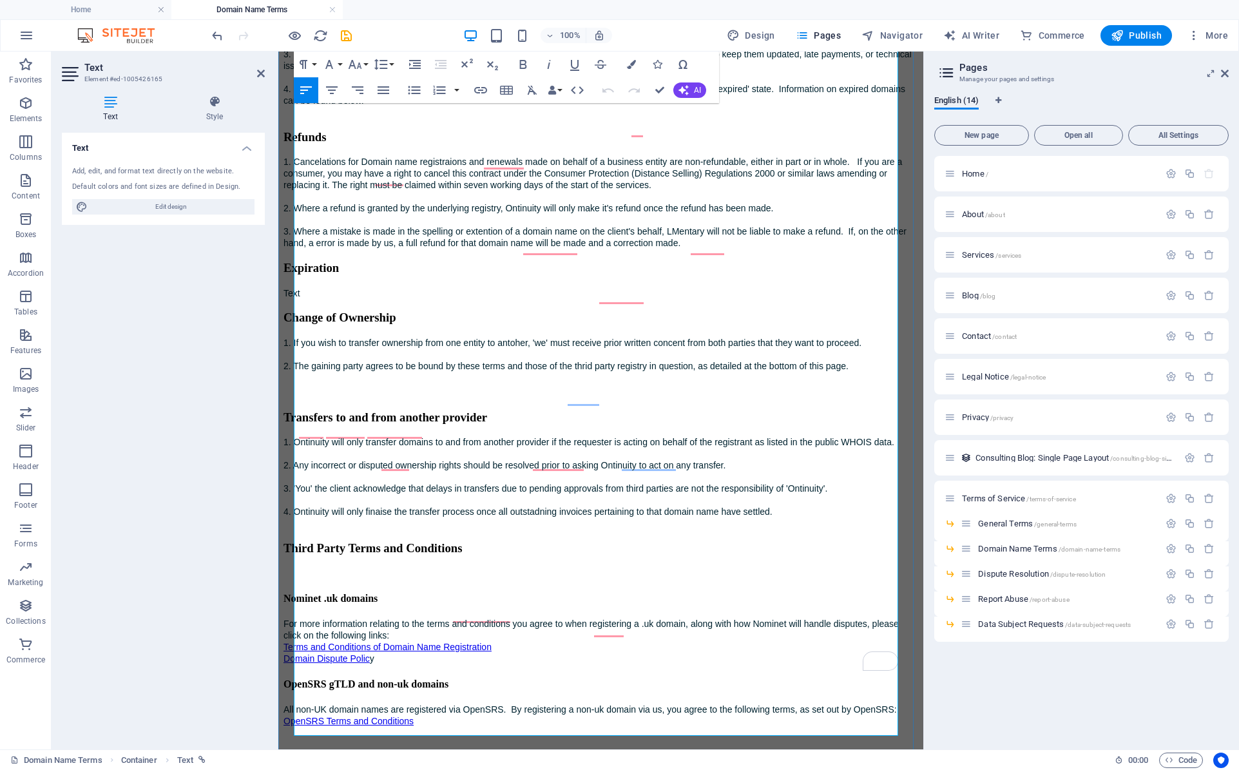
scroll to position [580, 0]
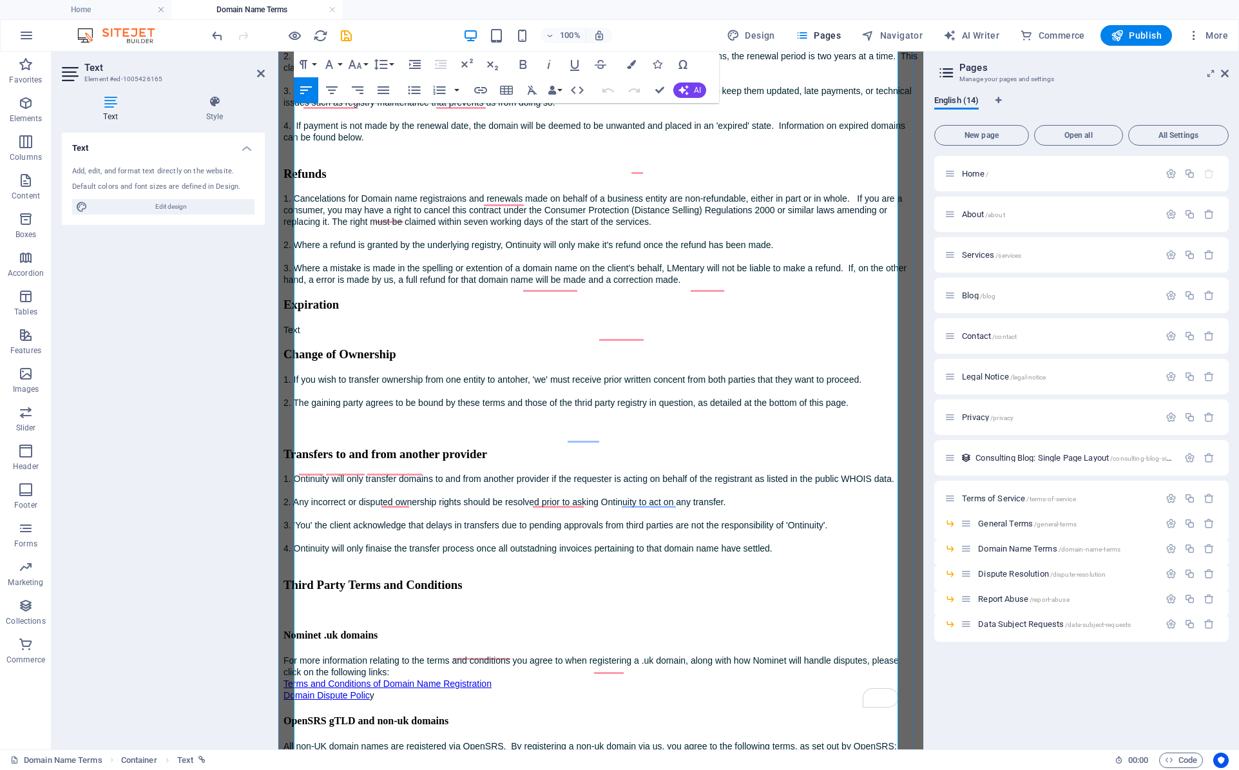
click at [402, 385] on div "Domain Name Terms Below are our standard terms and conditions relating to domai…" at bounding box center [600, 243] width 635 height 1040
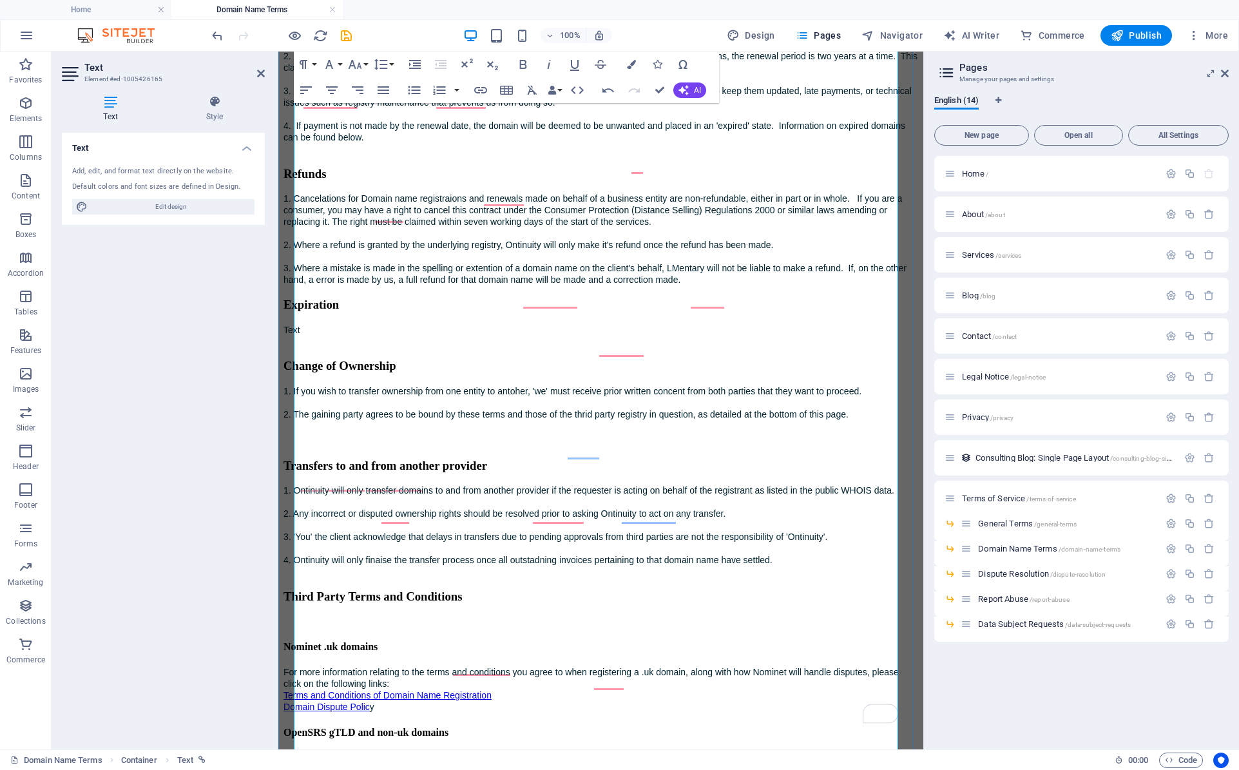
click at [296, 312] on h3 "Expiration" at bounding box center [600, 305] width 635 height 14
click at [294, 312] on h3 "Expiration" at bounding box center [600, 305] width 635 height 14
click at [296, 312] on h3 "Expiration" at bounding box center [600, 305] width 635 height 14
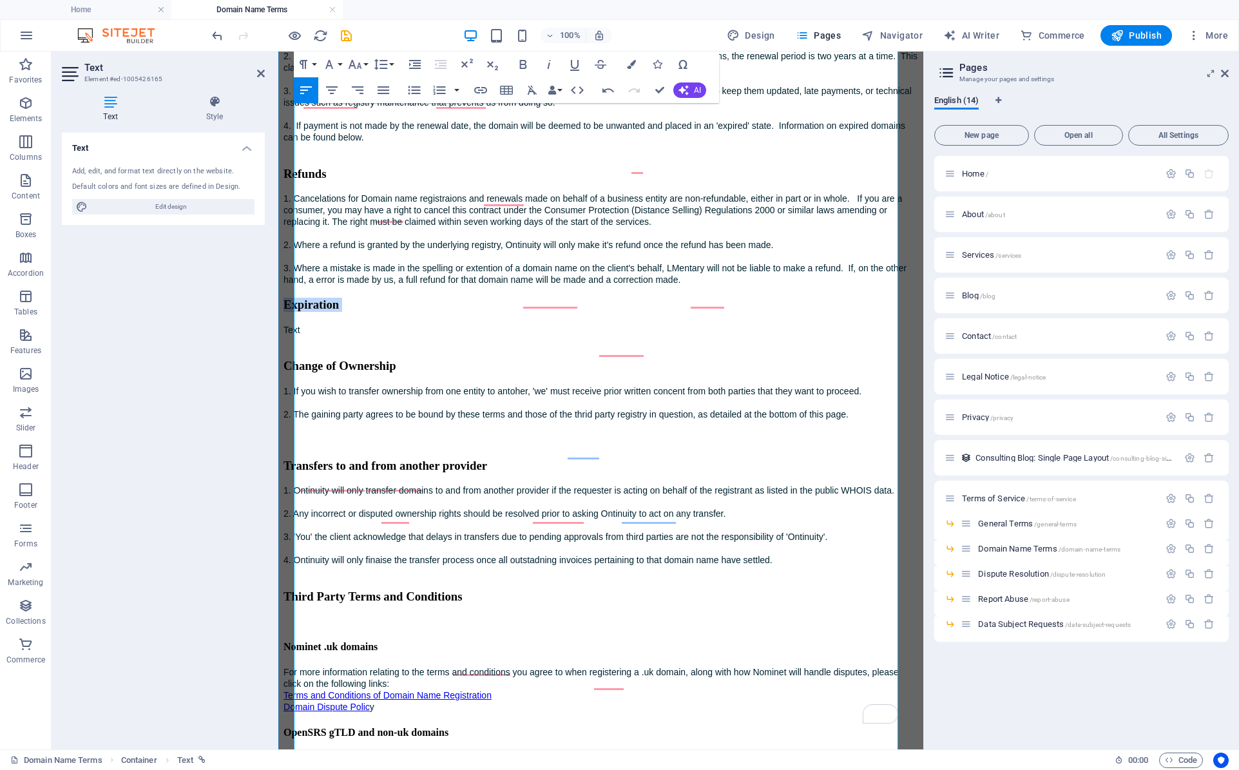
click at [296, 312] on h3 "Expiration" at bounding box center [600, 305] width 635 height 14
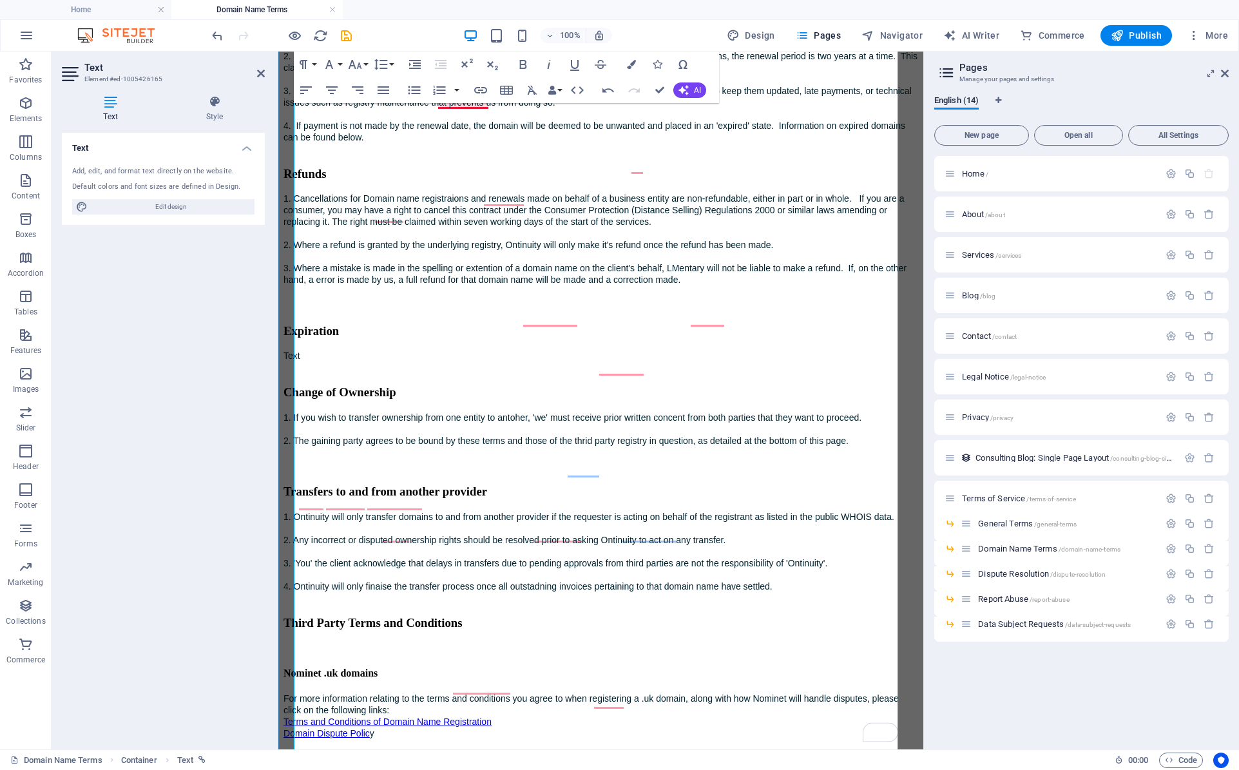
click at [440, 227] on span "1. Cancellations for Domain name registraions and renewals made on behalf of a …" at bounding box center [593, 210] width 620 height 34
click at [453, 227] on span "1. Cancellations for Domain name registraions and renewals made on behalf of a …" at bounding box center [593, 210] width 620 height 34
click at [455, 227] on span "1. Cancellations for Domain name registraions and renewals made on behalf of a …" at bounding box center [593, 210] width 620 height 34
click at [396, 285] on span "3. Where a mistake is made in the spelling or extention of a domain name on the…" at bounding box center [594, 274] width 623 height 22
click at [368, 483] on div "Domain Name Terms Below are our standard terms and conditions relating to domai…" at bounding box center [600, 262] width 635 height 1078
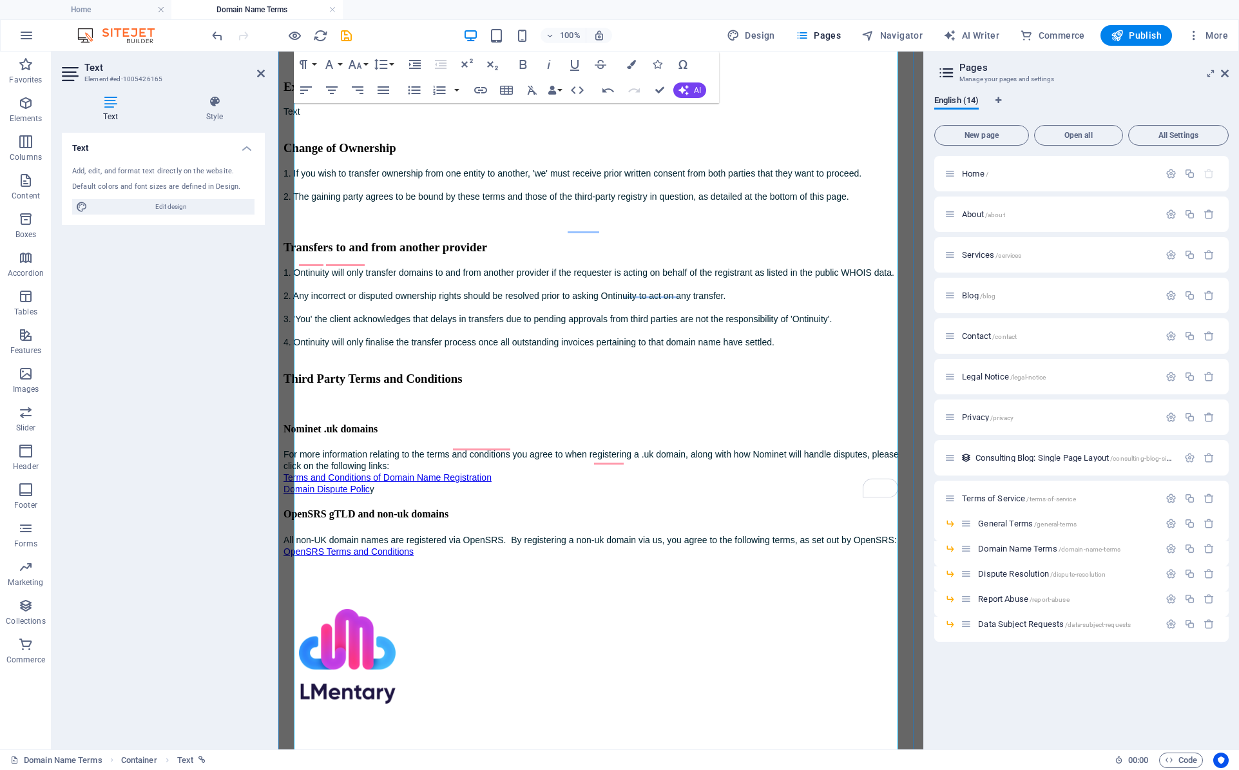
scroll to position [1031, 0]
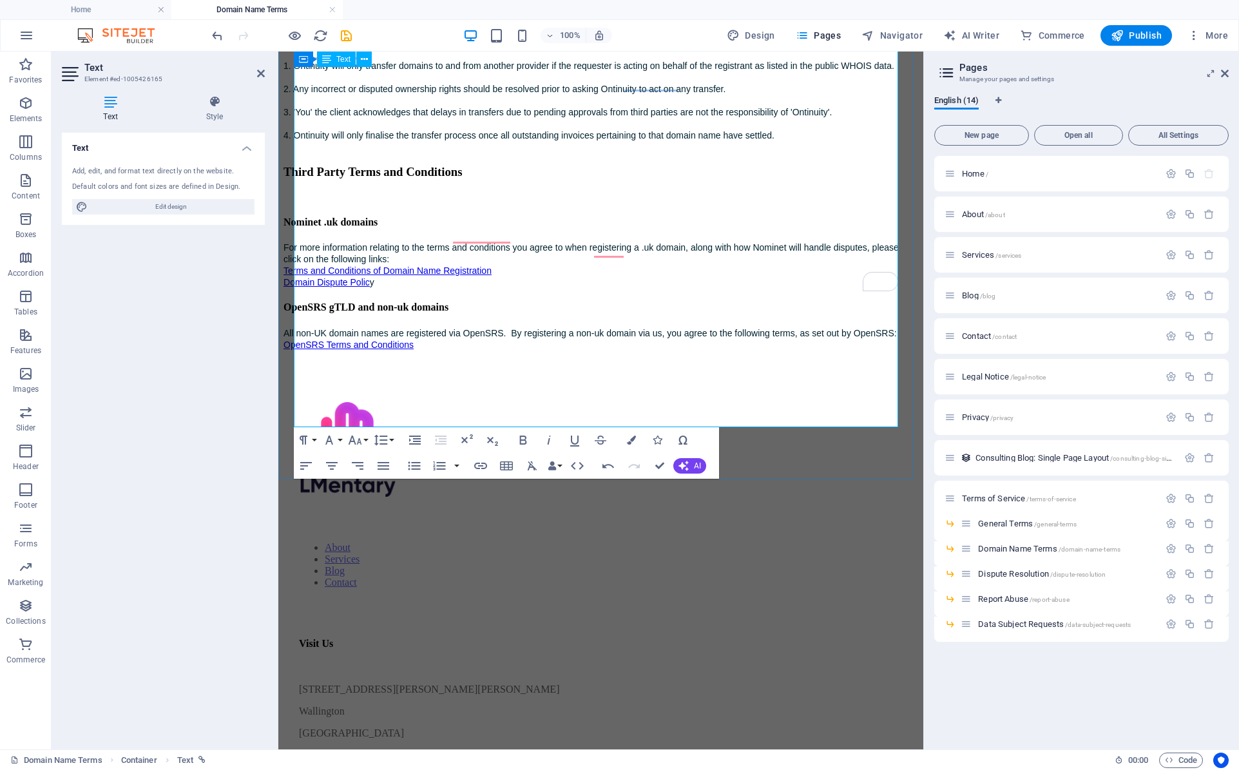
click at [388, 287] on link "Terms and Conditions of Domain Name Registration D" at bounding box center [387, 276] width 208 height 22
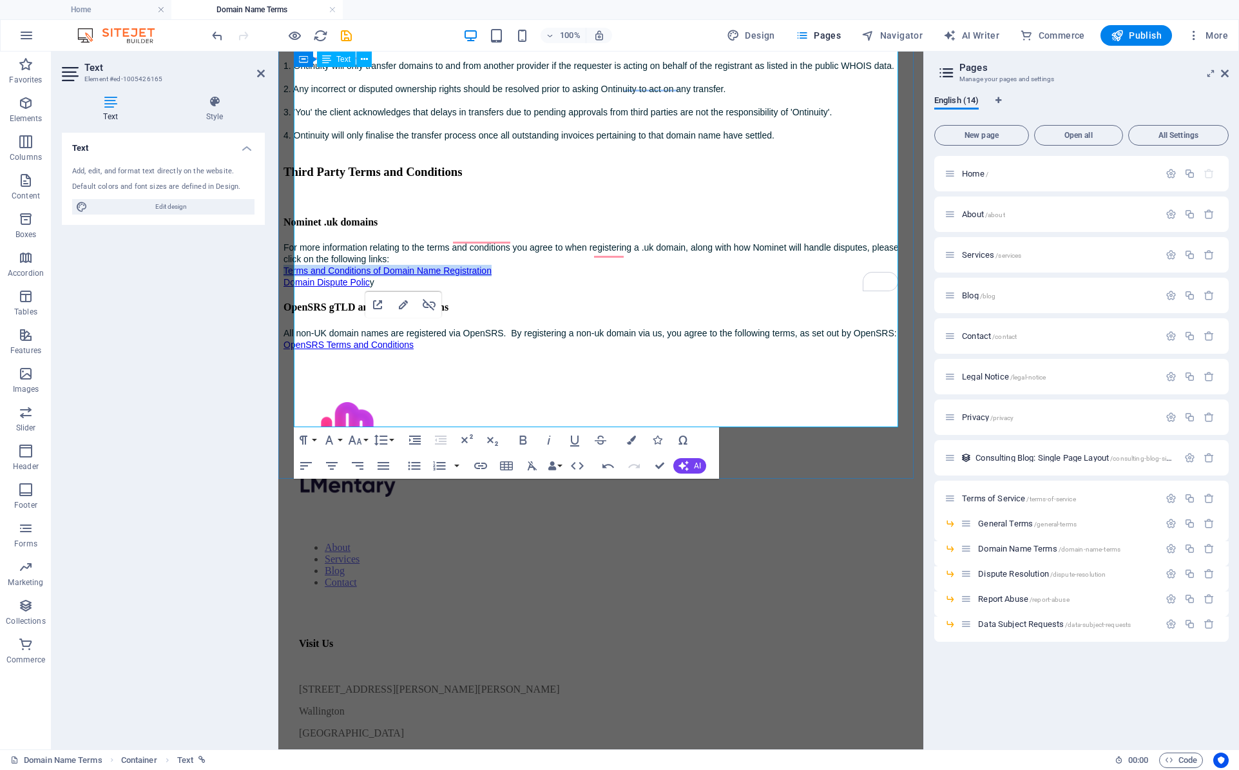
drag, startPoint x: 522, startPoint y: 336, endPoint x: 292, endPoint y: 338, distance: 230.0
drag, startPoint x: 341, startPoint y: 335, endPoint x: 332, endPoint y: 342, distance: 11.0
click at [332, 287] on link "Terms and Conditions of Domain Name Registration D" at bounding box center [387, 276] width 208 height 22
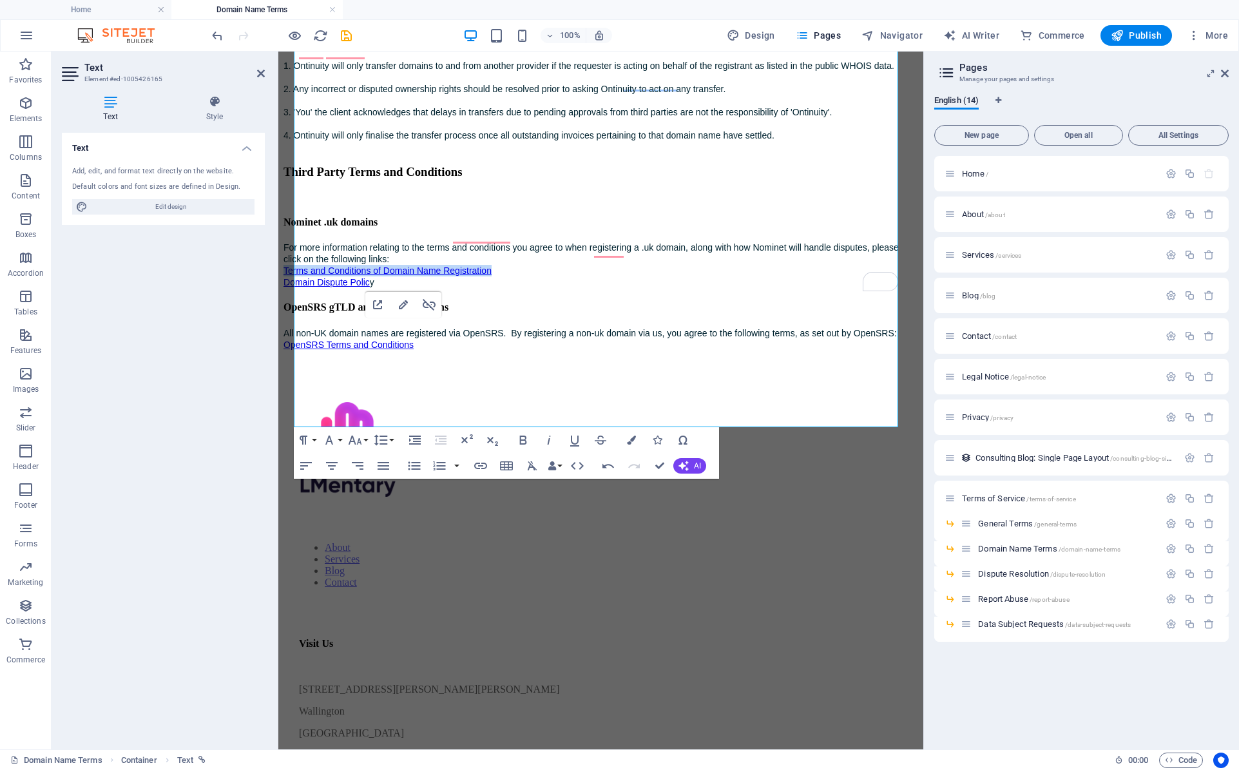
drag, startPoint x: 536, startPoint y: 340, endPoint x: 290, endPoint y: 338, distance: 246.1
click at [482, 465] on icon "button" at bounding box center [480, 465] width 15 height 15
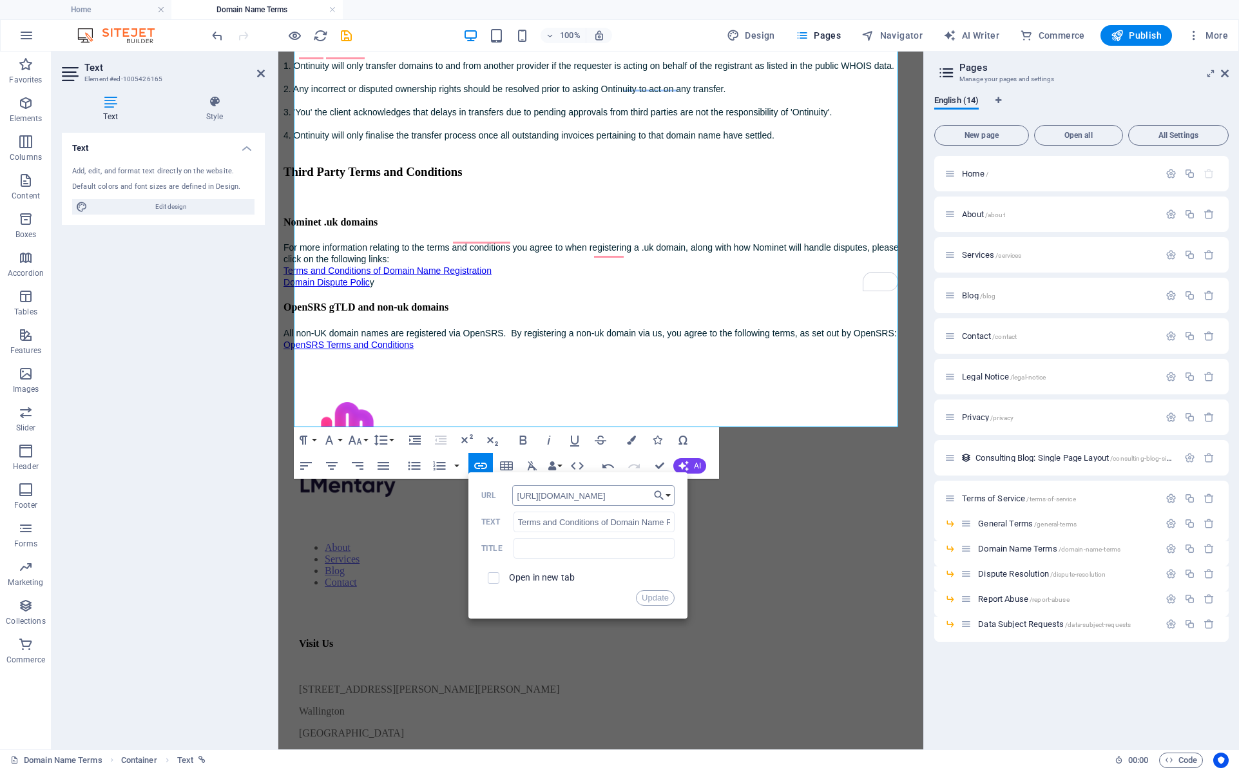
scroll to position [0, 248]
type input "https://nominet.uk/wp-content/uploads/2025/03/Terms-and-conditions-of-domain-na…"
click at [494, 579] on input "checkbox" at bounding box center [492, 576] width 12 height 12
checkbox input "true"
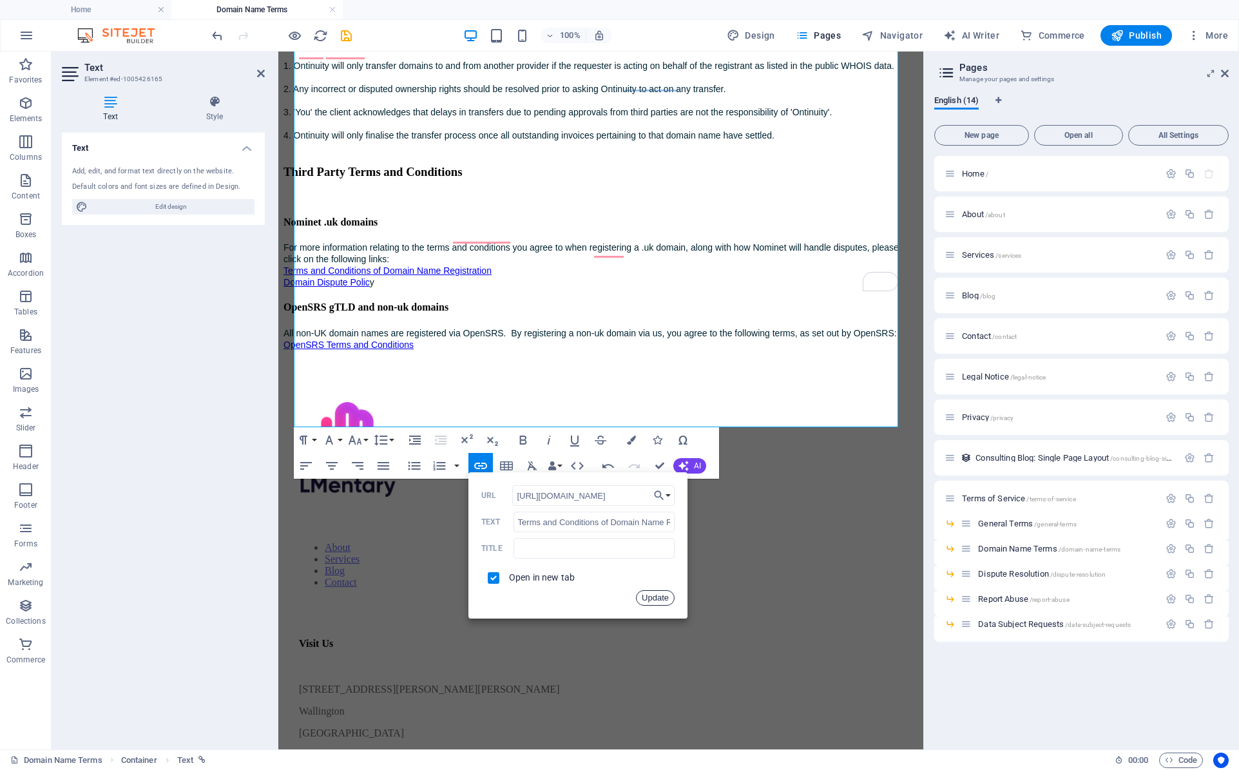
click at [647, 598] on button "Update" at bounding box center [655, 597] width 39 height 15
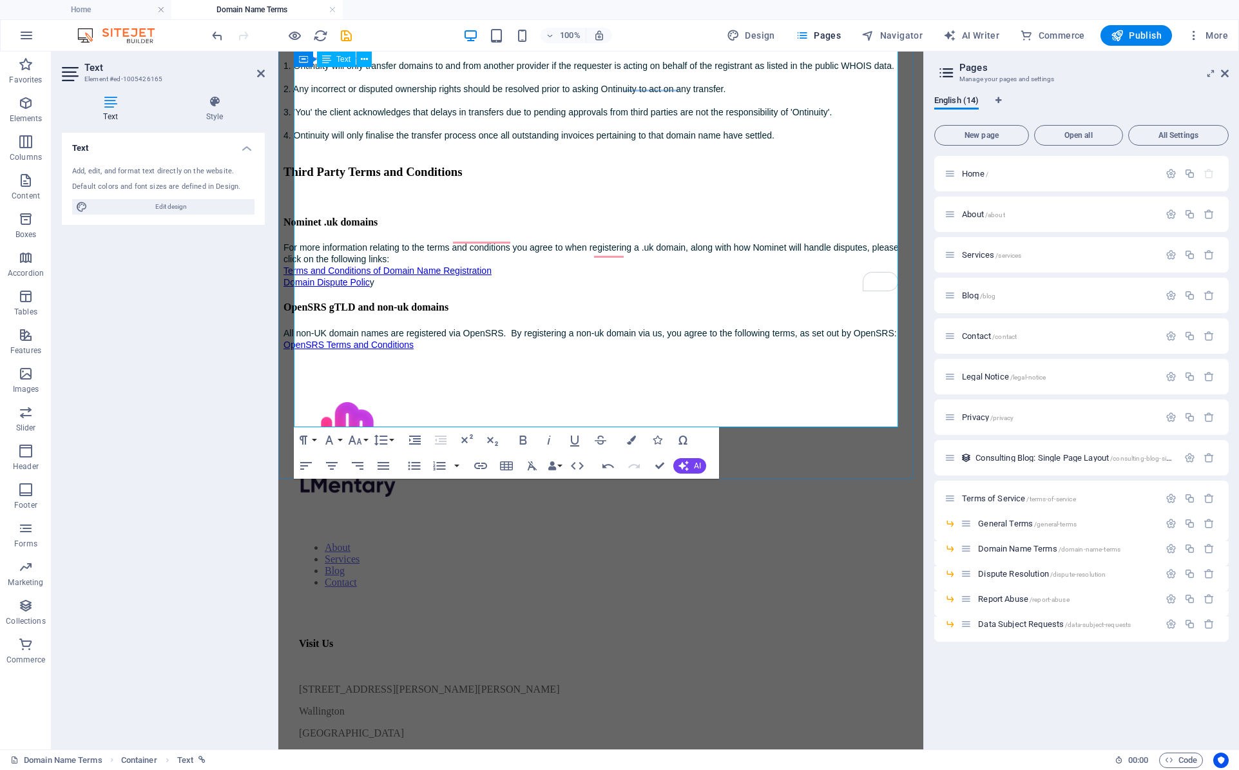
click at [370, 287] on link "omain Dispute Polic" at bounding box center [330, 282] width 80 height 10
type input "http://www.nominet.uk/resources/policy/policies-rules/#drspolicy"
type input "omain Dispute Polic"
checkbox input "false"
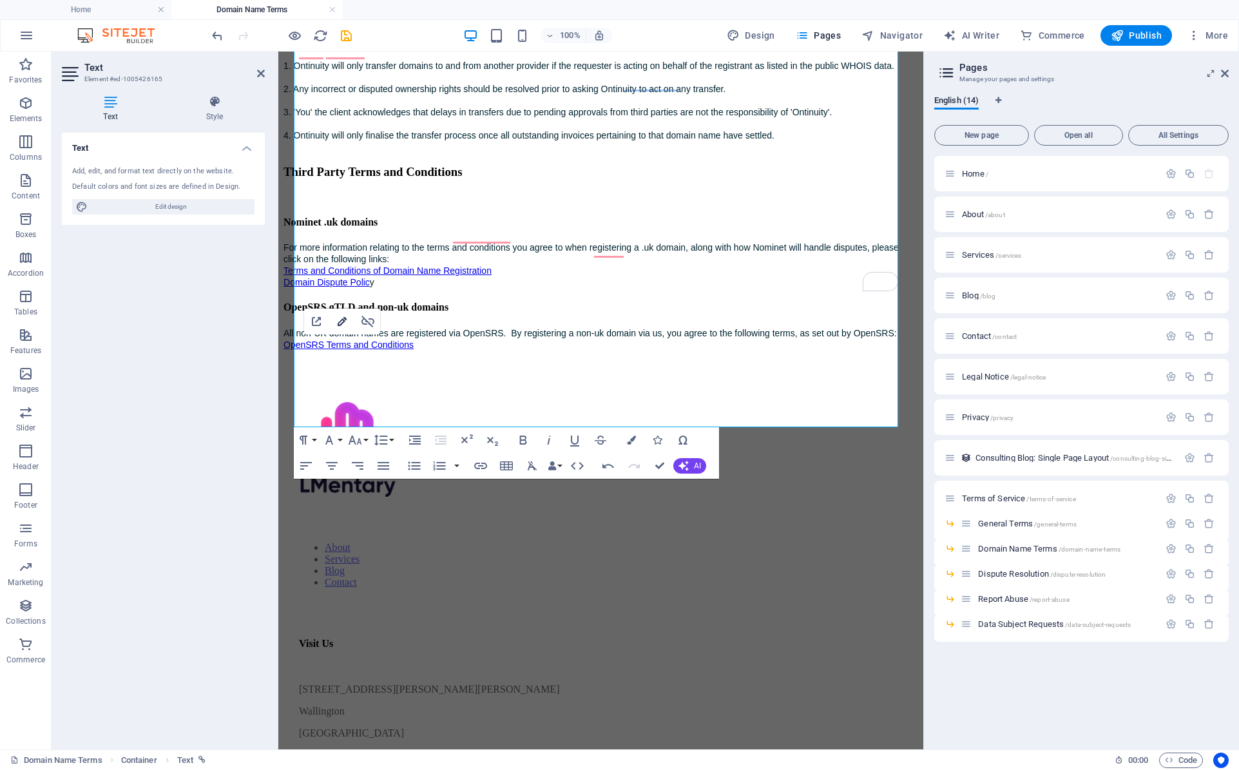
click at [349, 323] on icon "button" at bounding box center [341, 321] width 15 height 15
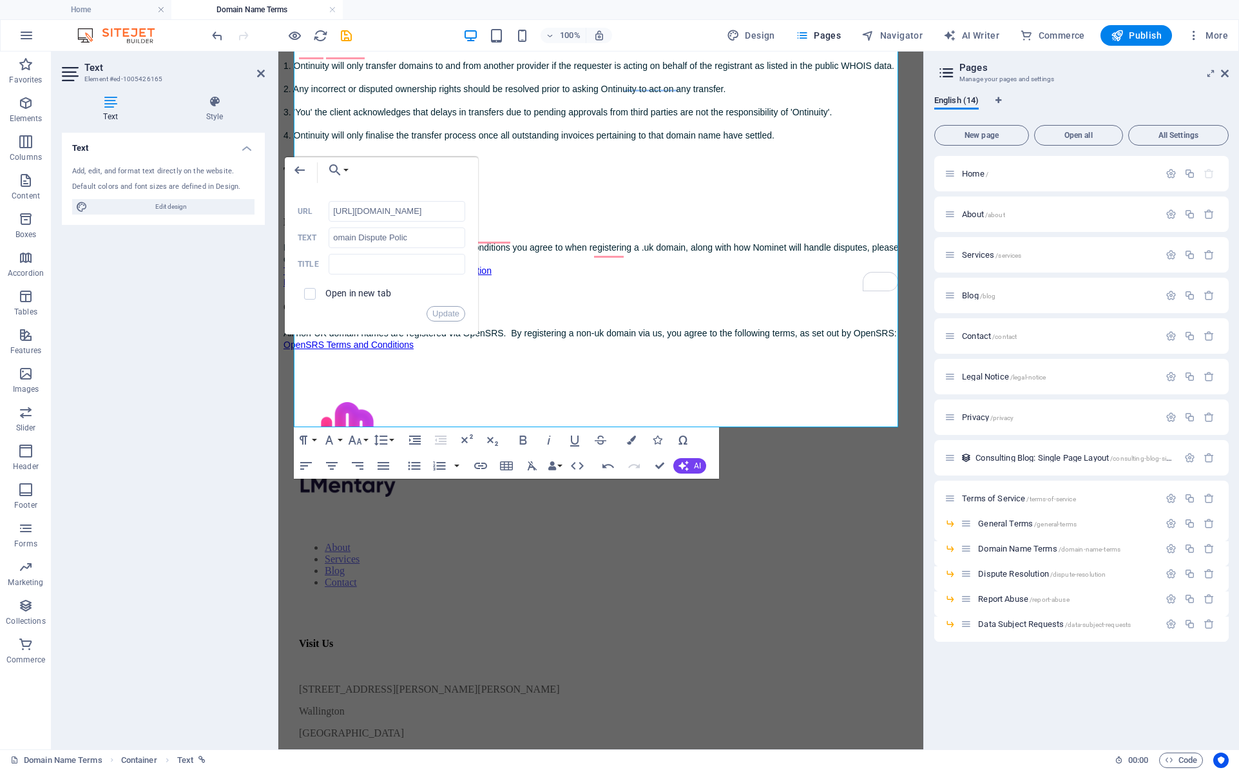
scroll to position [0, 108]
click at [402, 215] on input "http://www.nominet.uk/resources/policy/policies-rules/#drspolicy" at bounding box center [397, 211] width 137 height 21
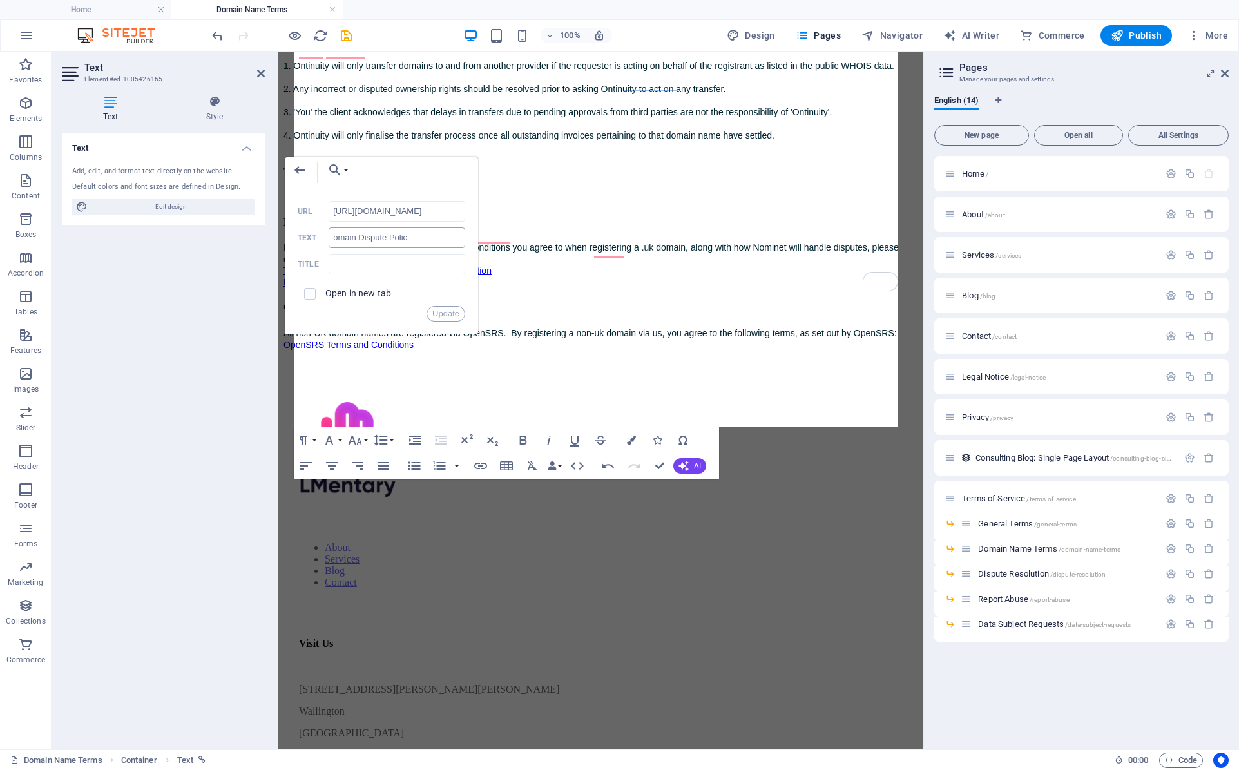
type input "https://nominet.uk/uk-registry/domain-disputes/"
drag, startPoint x: 437, startPoint y: 239, endPoint x: 333, endPoint y: 239, distance: 103.7
click at [333, 239] on input "omain Dispute Polic" at bounding box center [397, 237] width 137 height 21
click at [410, 241] on input "omain Dispute Polic" at bounding box center [397, 237] width 137 height 21
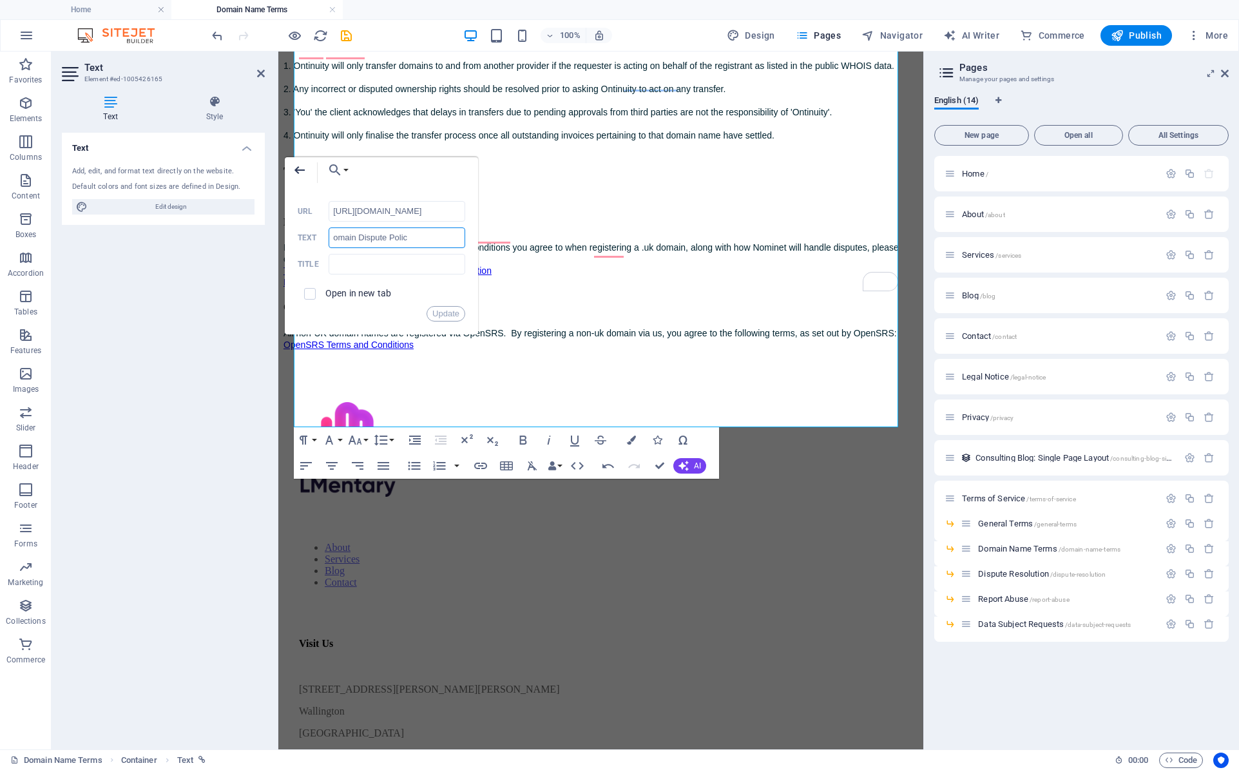
click at [299, 171] on icon "button" at bounding box center [299, 169] width 15 height 15
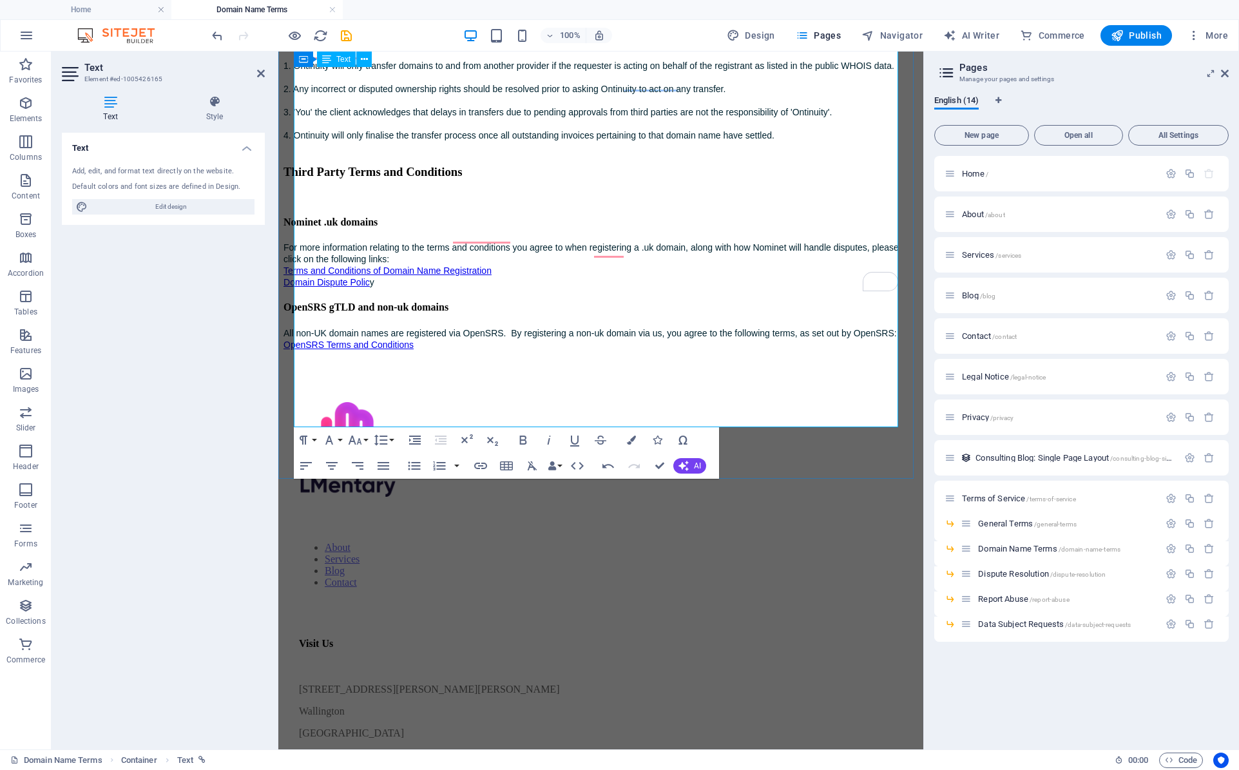
drag, startPoint x: 367, startPoint y: 356, endPoint x: 346, endPoint y: 354, distance: 20.7
click at [346, 287] on link "omain Dispute Polic" at bounding box center [330, 282] width 80 height 10
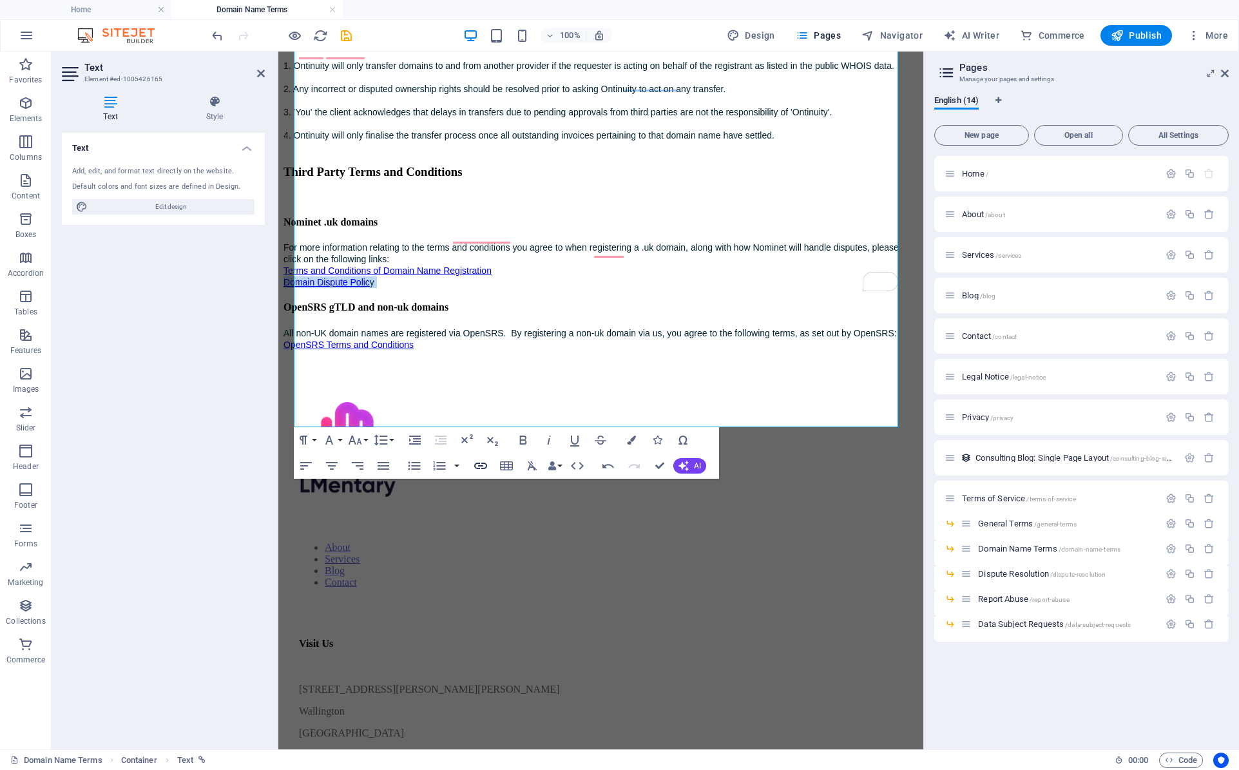
type input "Domain Dispute Policy"
click at [484, 463] on icon "button" at bounding box center [480, 465] width 15 height 15
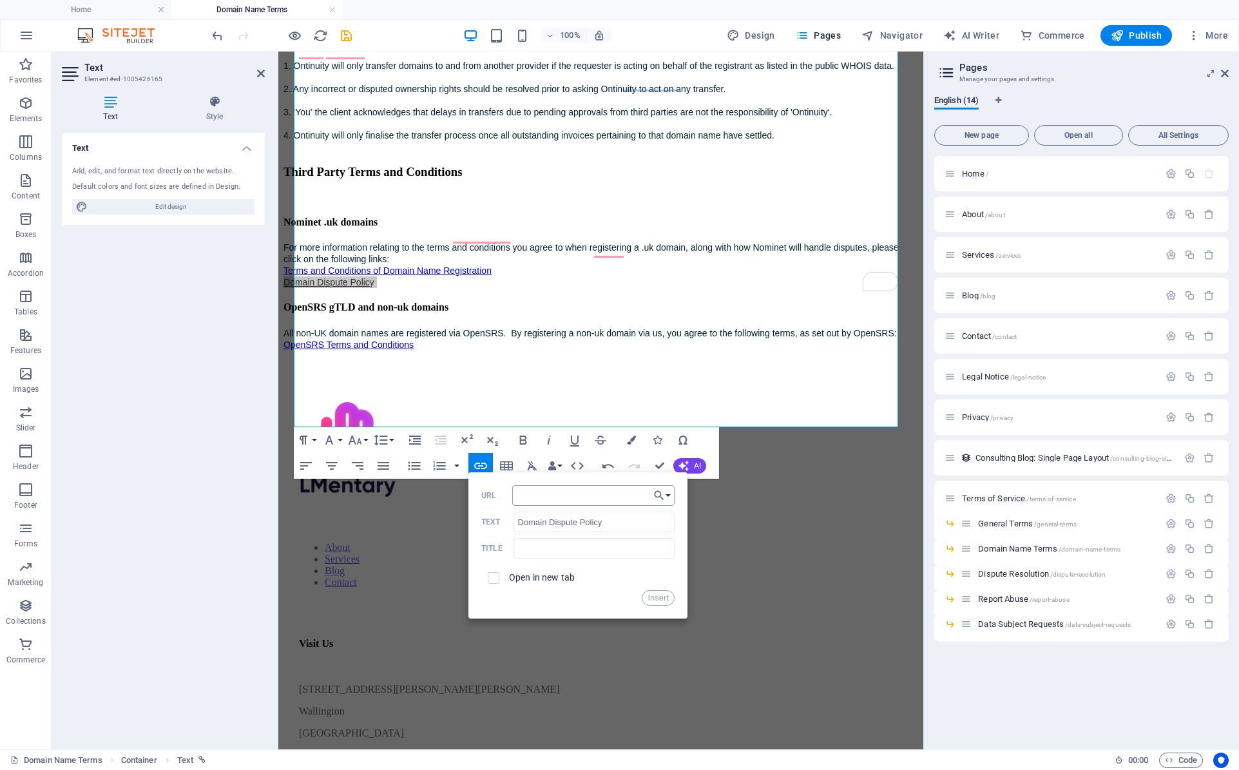
type input "https://nominet.uk/uk-registry/domain-disputes/"
click at [650, 600] on button "Insert" at bounding box center [658, 597] width 33 height 15
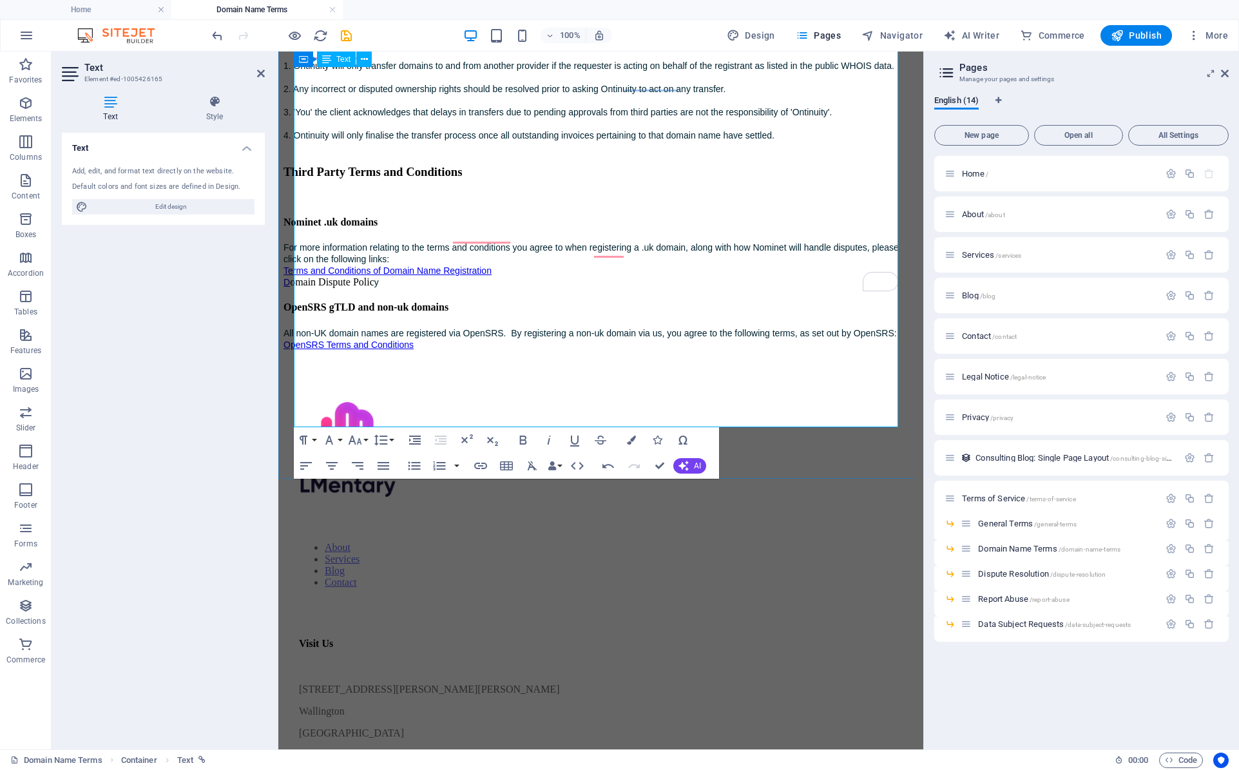
drag, startPoint x: 428, startPoint y: 356, endPoint x: 286, endPoint y: 358, distance: 142.4
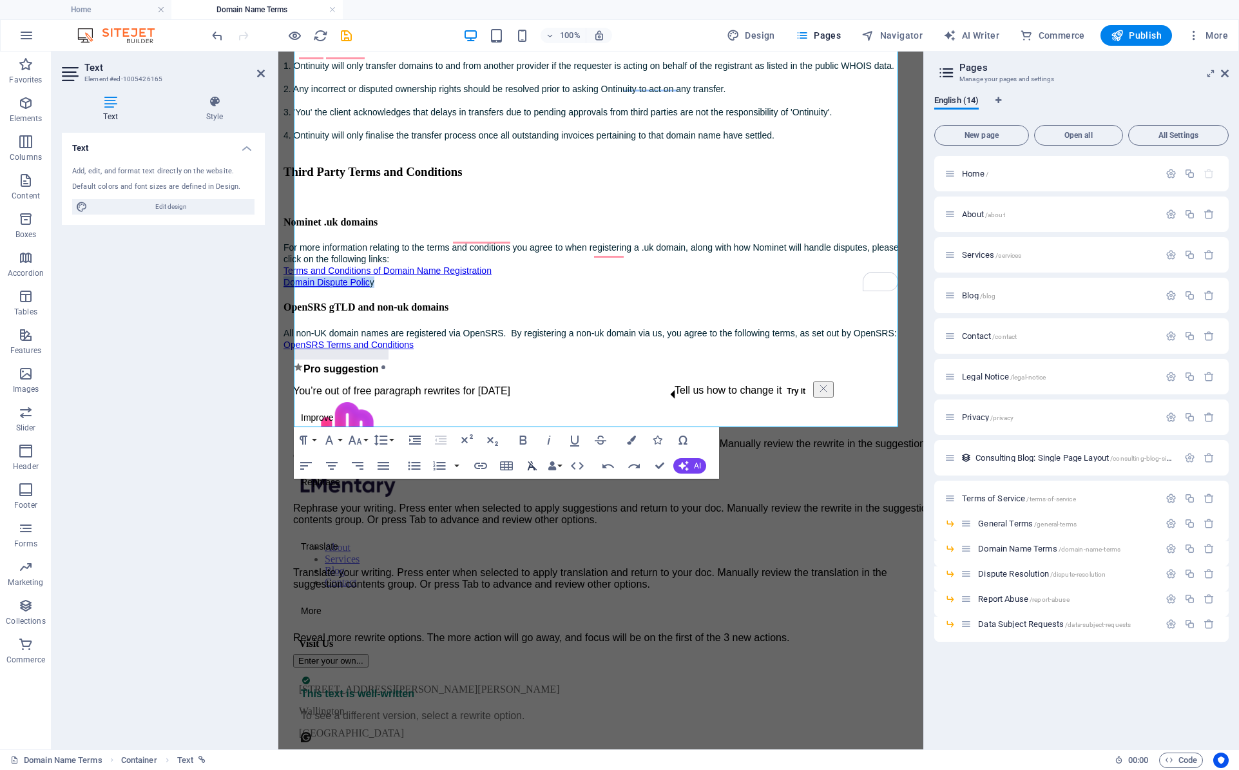
click at [532, 465] on icon "button" at bounding box center [533, 465] width 10 height 9
click at [483, 466] on icon "button" at bounding box center [480, 466] width 13 height 6
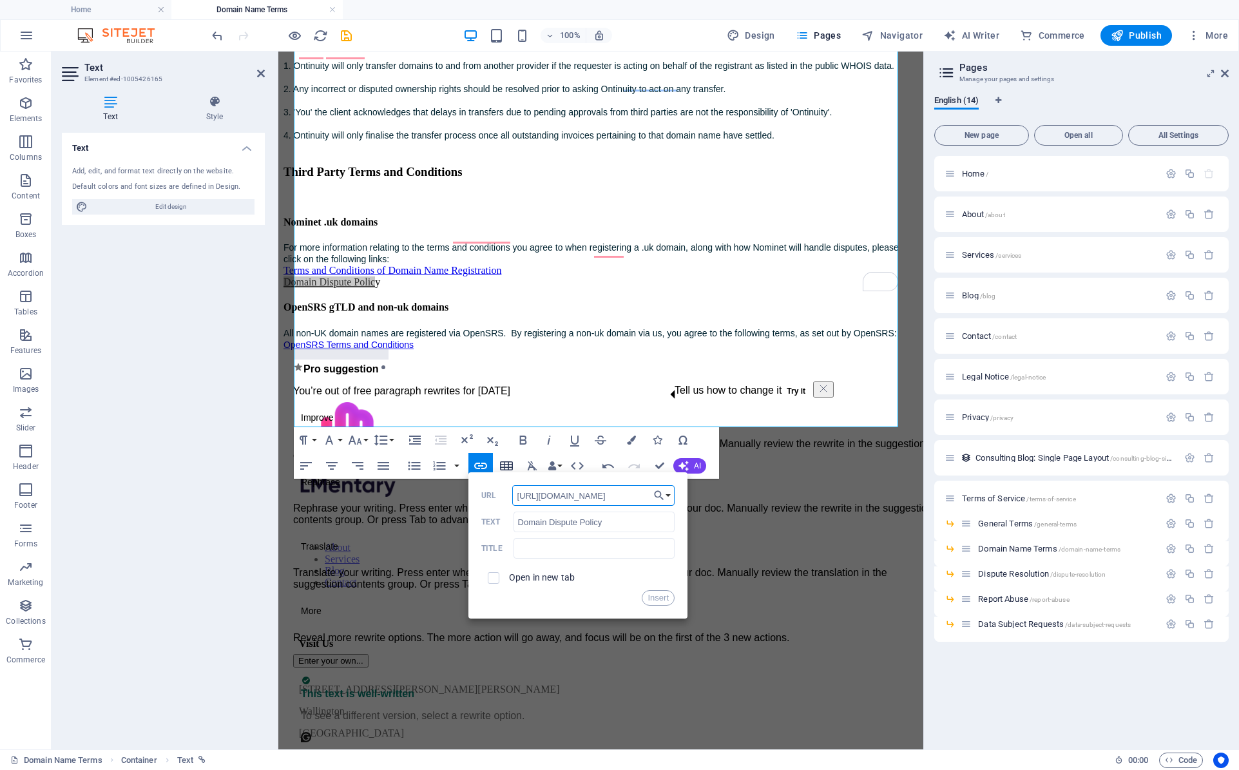
scroll to position [0, 44]
click at [557, 580] on label "Open in new tab" at bounding box center [542, 577] width 66 height 10
click at [664, 595] on button "Insert" at bounding box center [658, 597] width 33 height 15
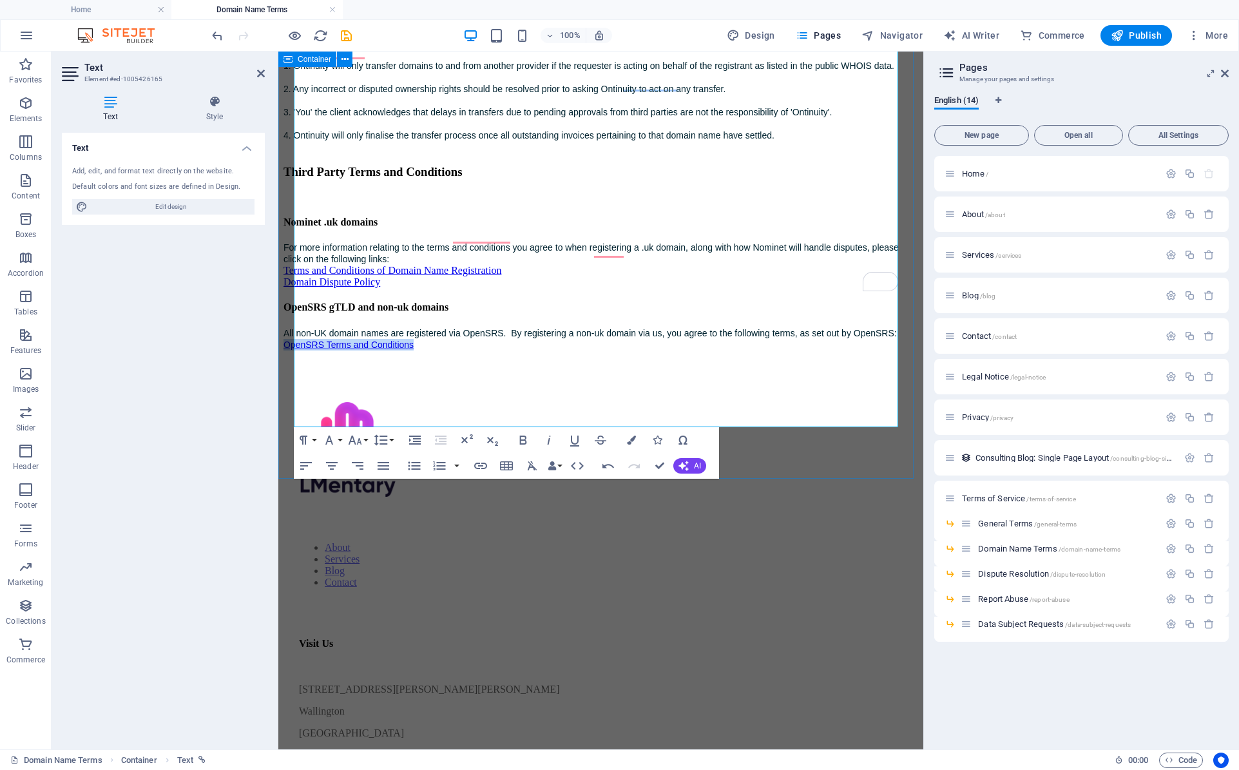
drag, startPoint x: 446, startPoint y: 422, endPoint x: 286, endPoint y: 426, distance: 159.8
type input "https://www.ontinuity.co.uk/info/terms-of-service/domain-names/opensrs-terms-an…"
type input "OpenSRS Terms and Conditions"
click at [478, 464] on icon "button" at bounding box center [480, 465] width 15 height 15
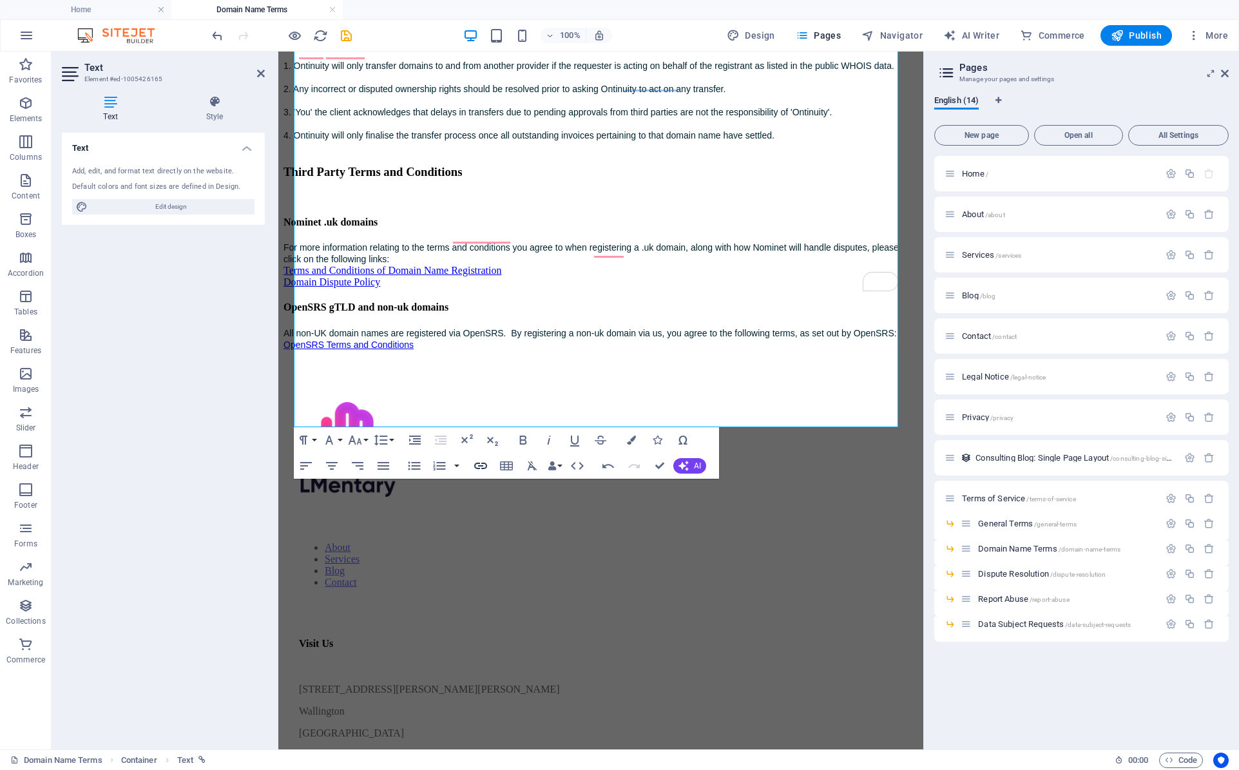
scroll to position [0, 219]
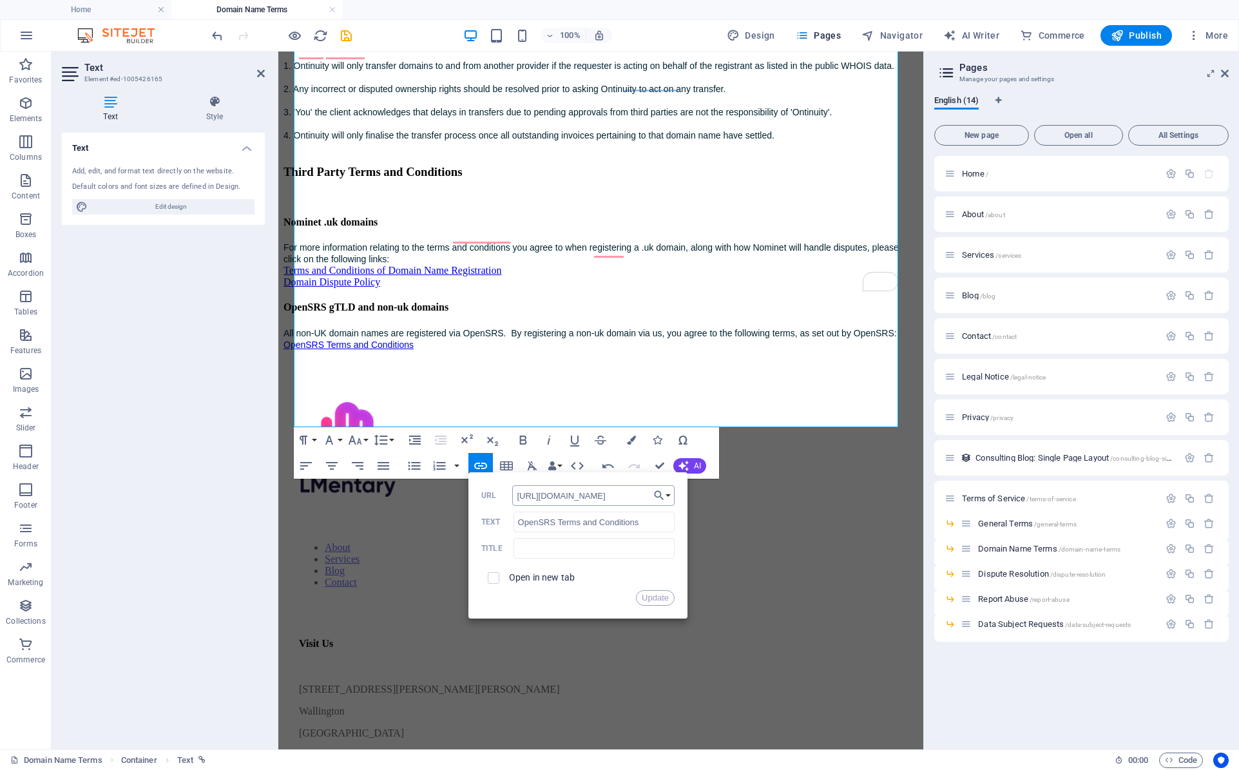
click at [570, 488] on input "https://www.ontinuity.co.uk/info/terms-of-service/domain-names/opensrs-terms-an…" at bounding box center [593, 495] width 162 height 21
type input "https://opensrs.com/contract/"
click at [549, 586] on div "Open in new tab" at bounding box center [577, 578] width 193 height 24
click at [547, 578] on label "Open in new tab" at bounding box center [542, 577] width 66 height 10
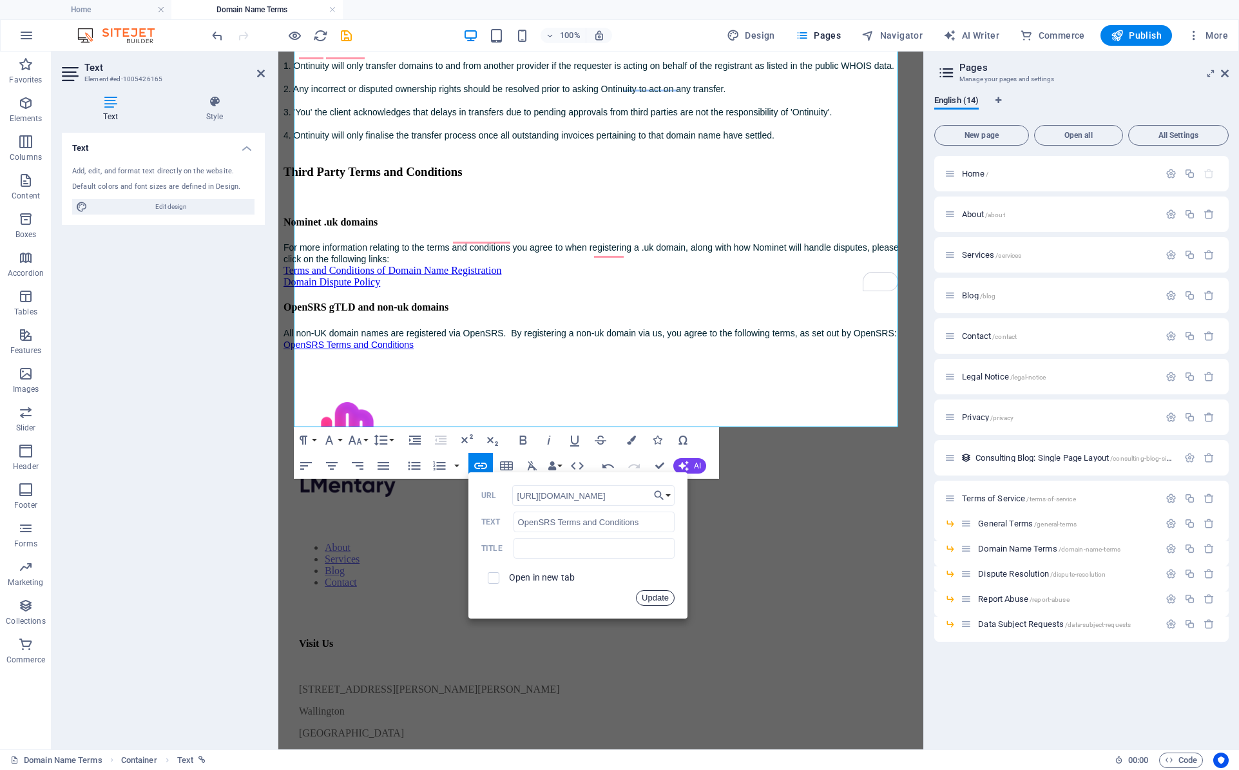
click at [654, 598] on button "Update" at bounding box center [655, 597] width 39 height 15
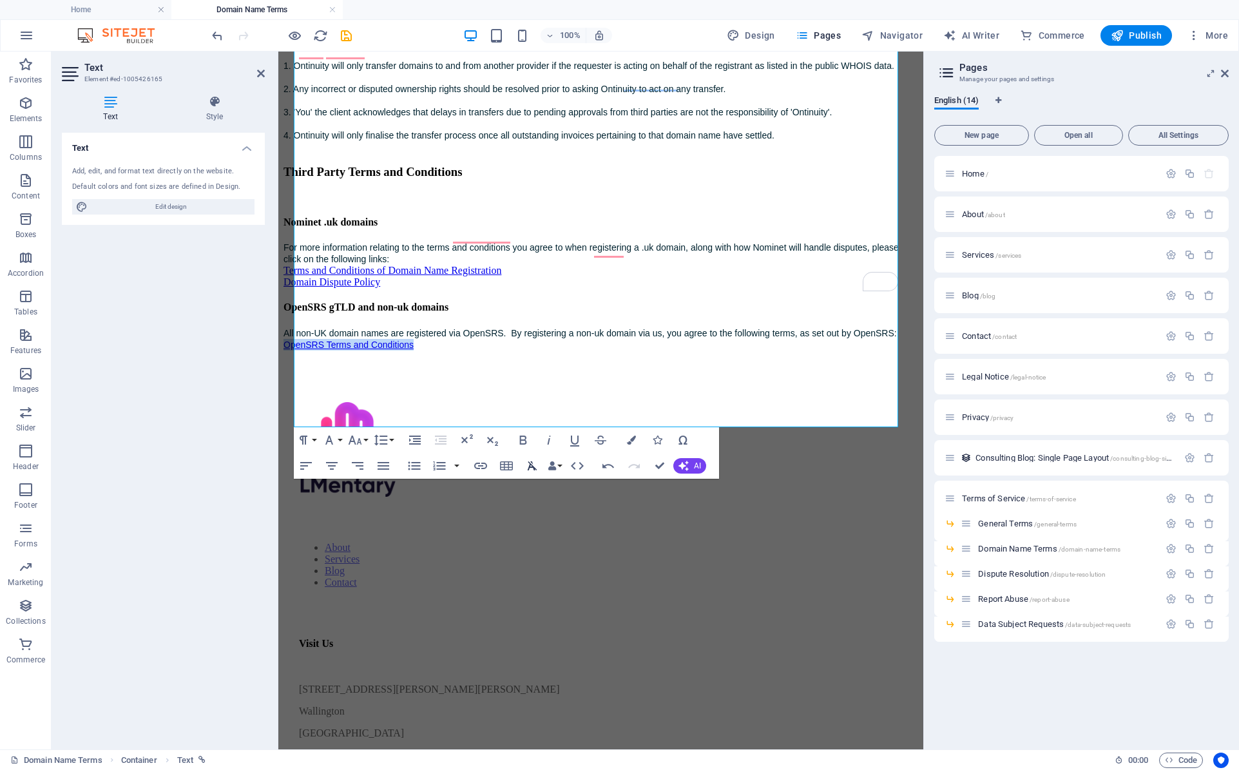
click at [528, 465] on icon "button" at bounding box center [531, 465] width 15 height 15
drag, startPoint x: 498, startPoint y: 414, endPoint x: 303, endPoint y: 416, distance: 195.2
drag, startPoint x: 352, startPoint y: 402, endPoint x: 296, endPoint y: 403, distance: 56.1
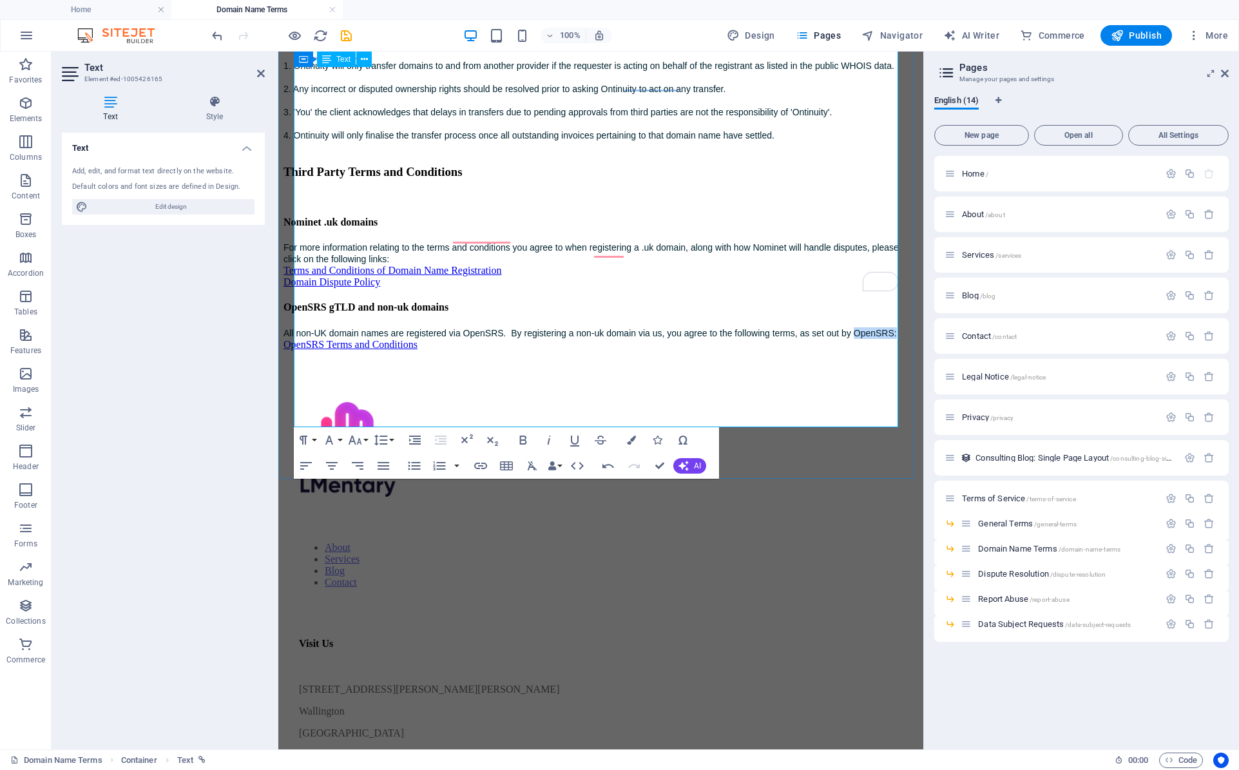
click at [531, 465] on icon "button" at bounding box center [533, 465] width 10 height 9
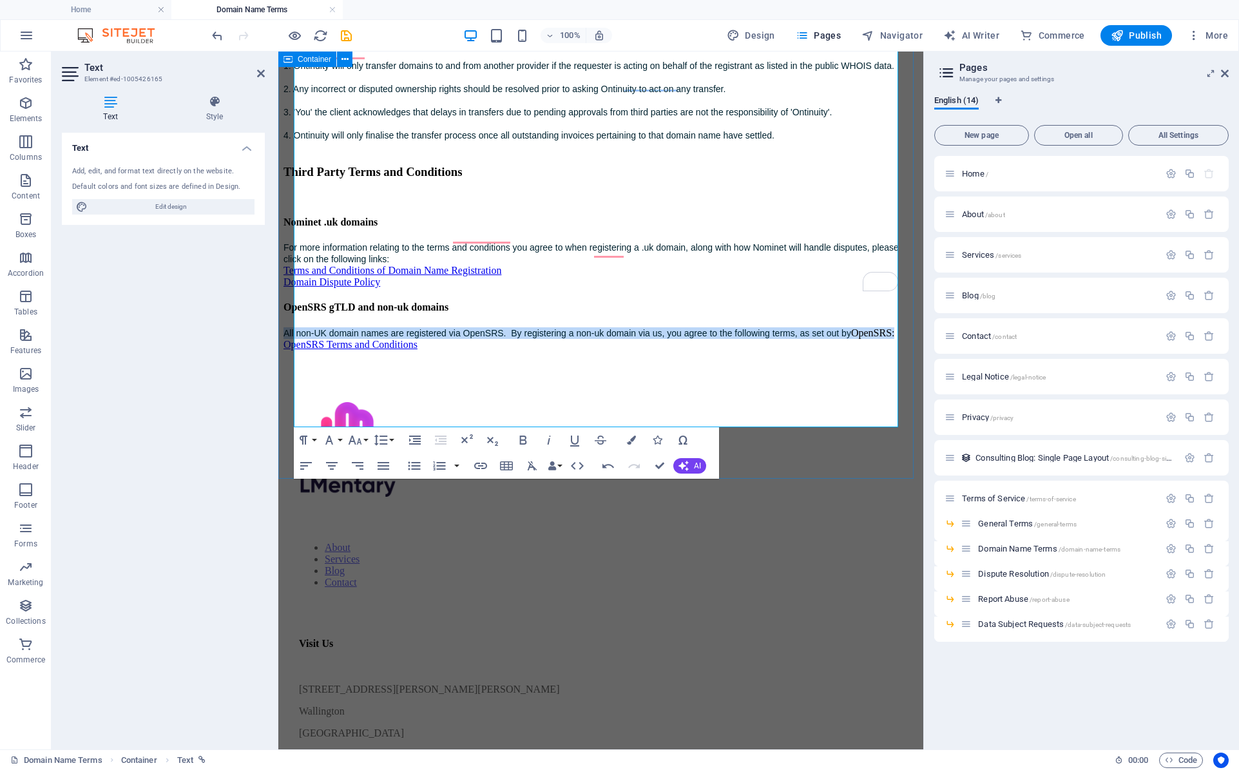
drag, startPoint x: 373, startPoint y: 405, endPoint x: 292, endPoint y: 390, distance: 82.0
click at [531, 467] on icon "button" at bounding box center [533, 465] width 10 height 9
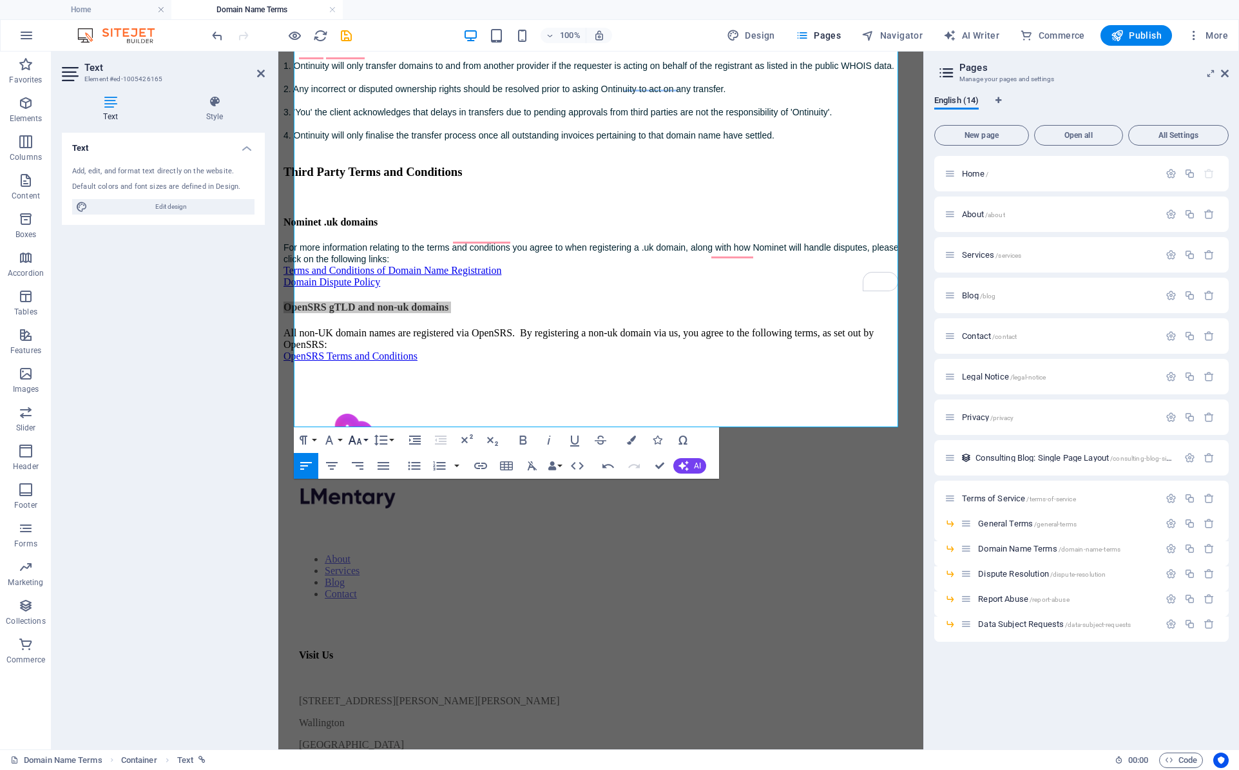
click at [358, 441] on icon "button" at bounding box center [356, 440] width 14 height 9
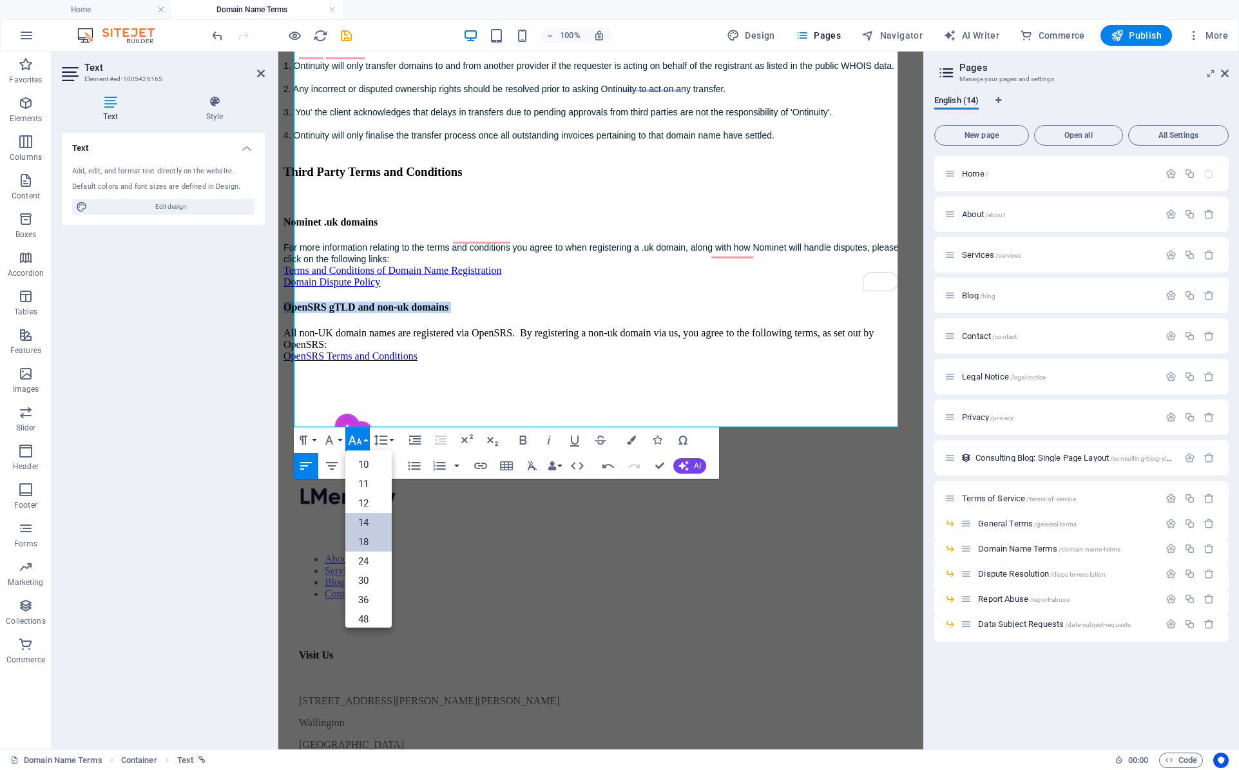
click at [370, 515] on link "14" at bounding box center [368, 522] width 46 height 19
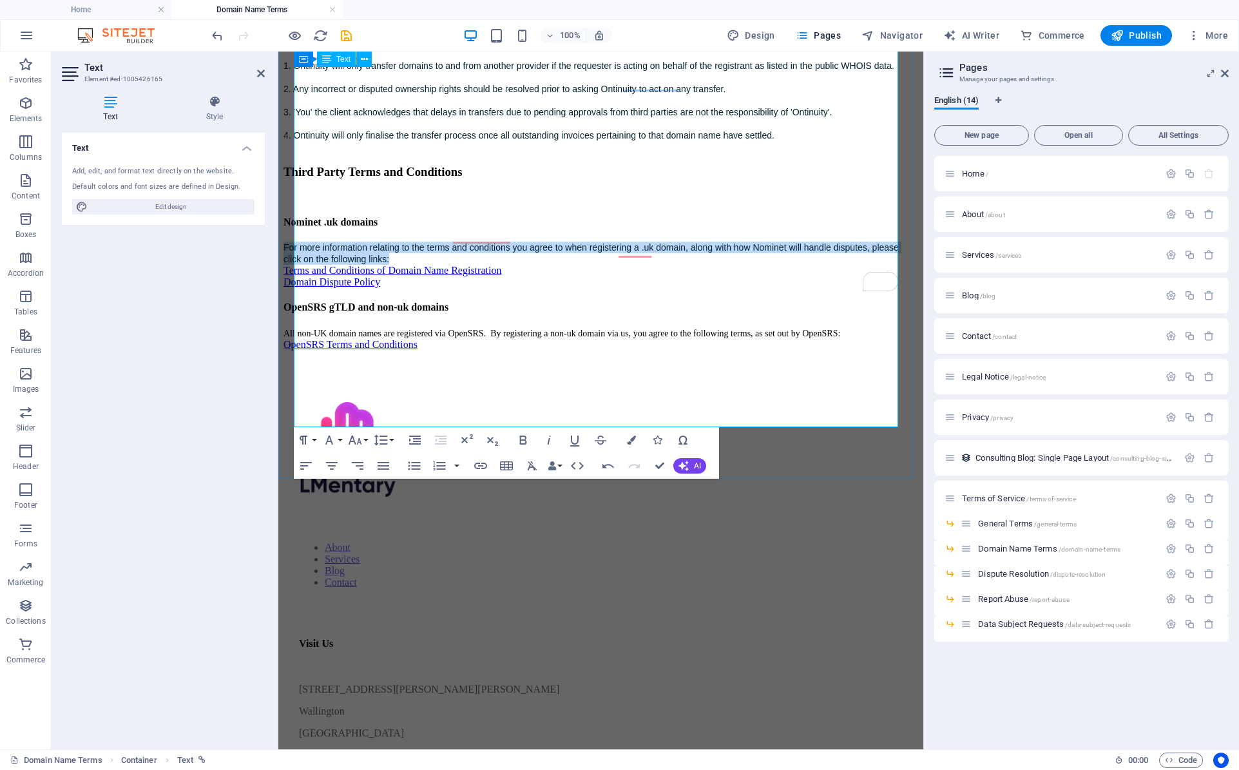
drag, startPoint x: 495, startPoint y: 321, endPoint x: 295, endPoint y: 303, distance: 200.6
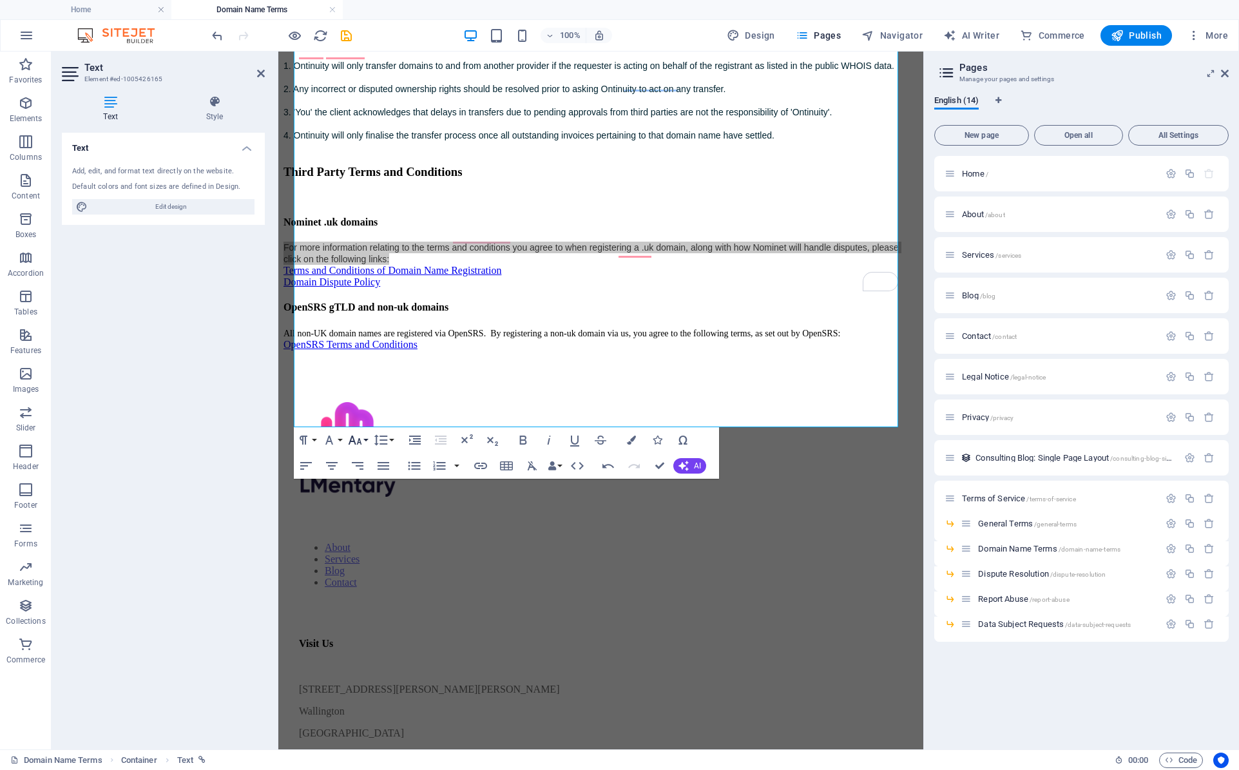
click at [359, 441] on icon "button" at bounding box center [356, 440] width 14 height 9
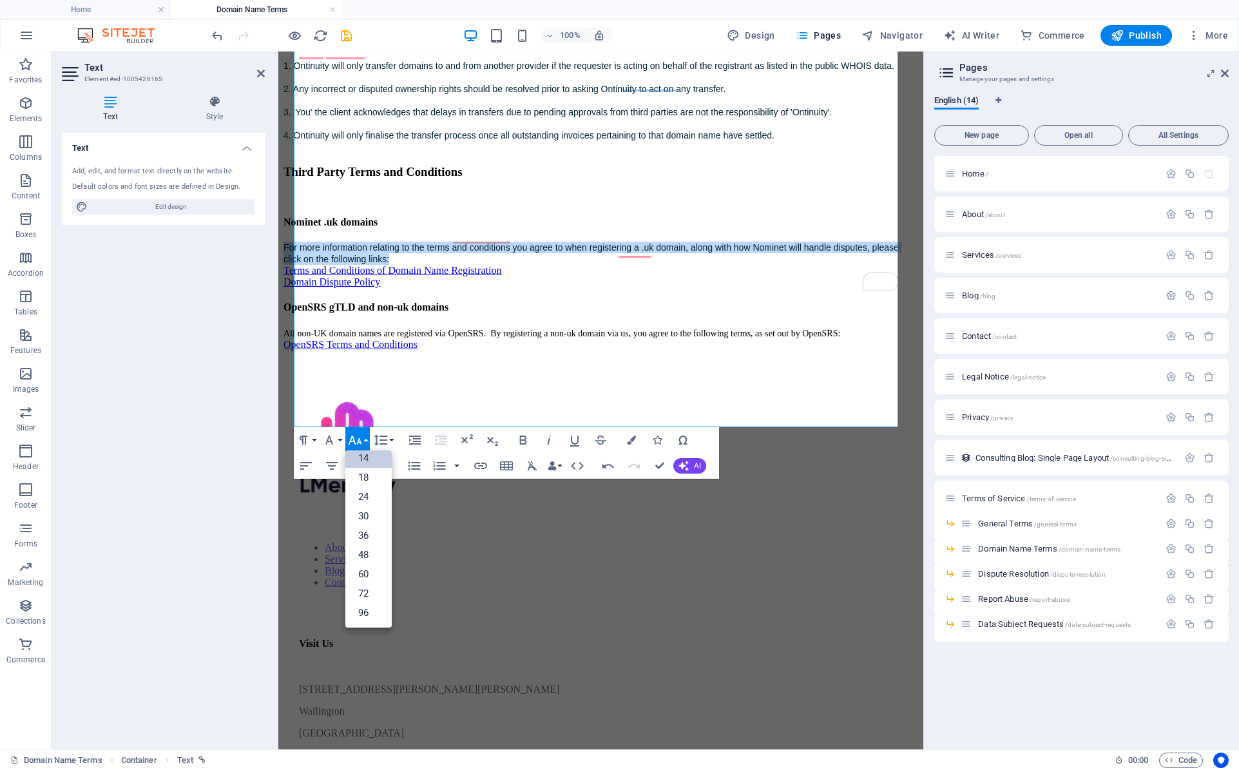
click at [367, 455] on link "14" at bounding box center [368, 457] width 46 height 19
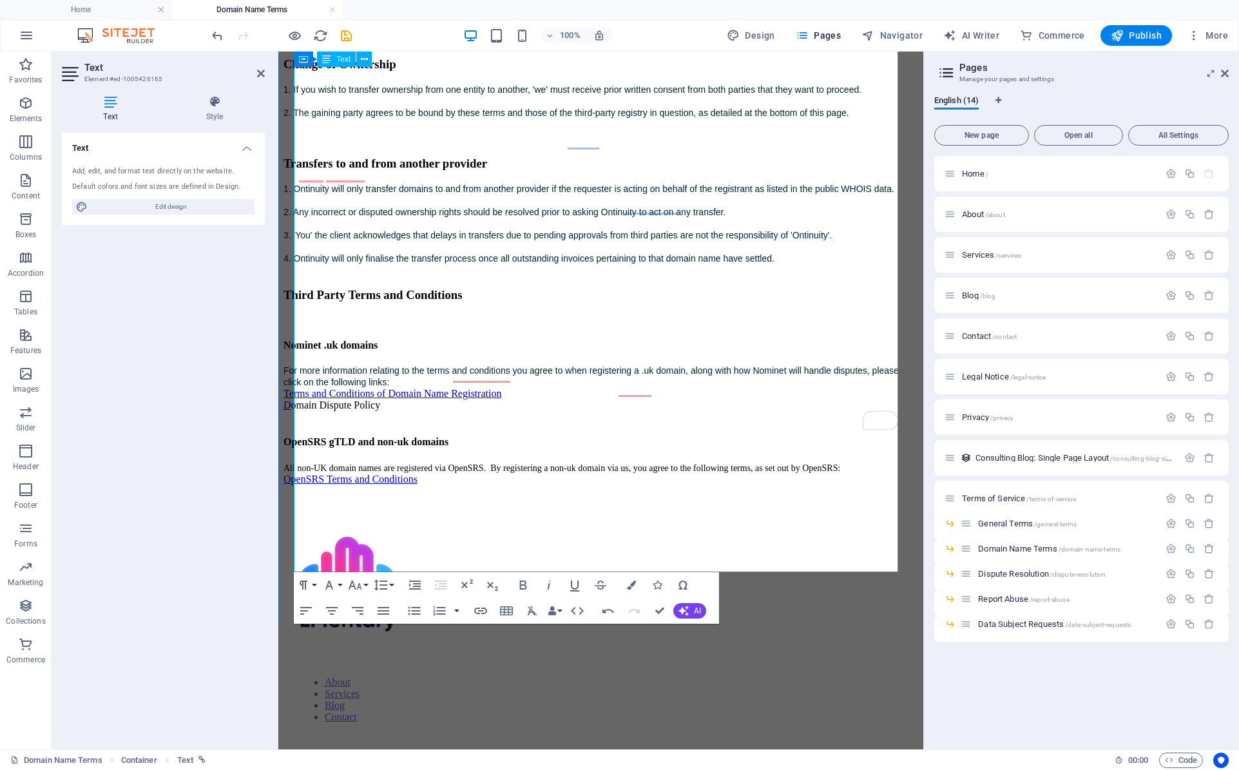
scroll to position [902, 0]
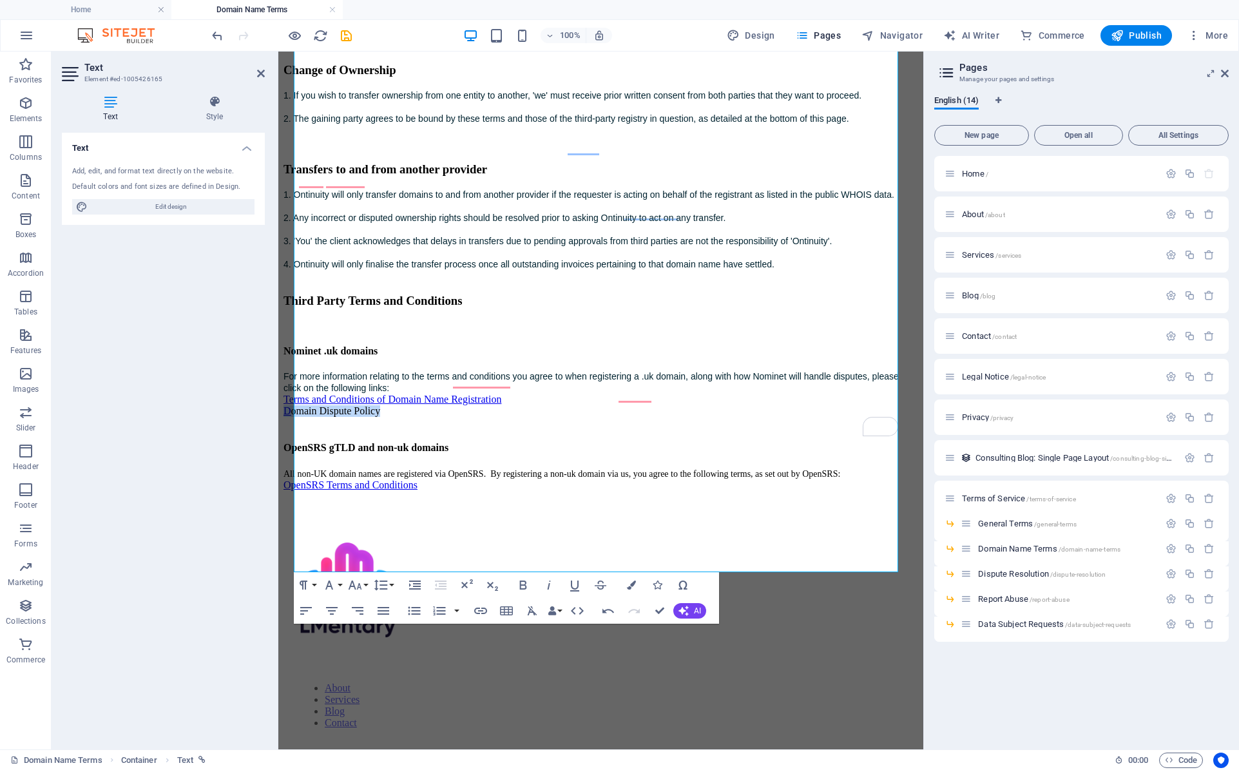
drag, startPoint x: 457, startPoint y: 483, endPoint x: 291, endPoint y: 482, distance: 166.9
type input "Domain Dispute Policy"
click at [479, 610] on icon "button" at bounding box center [480, 610] width 15 height 15
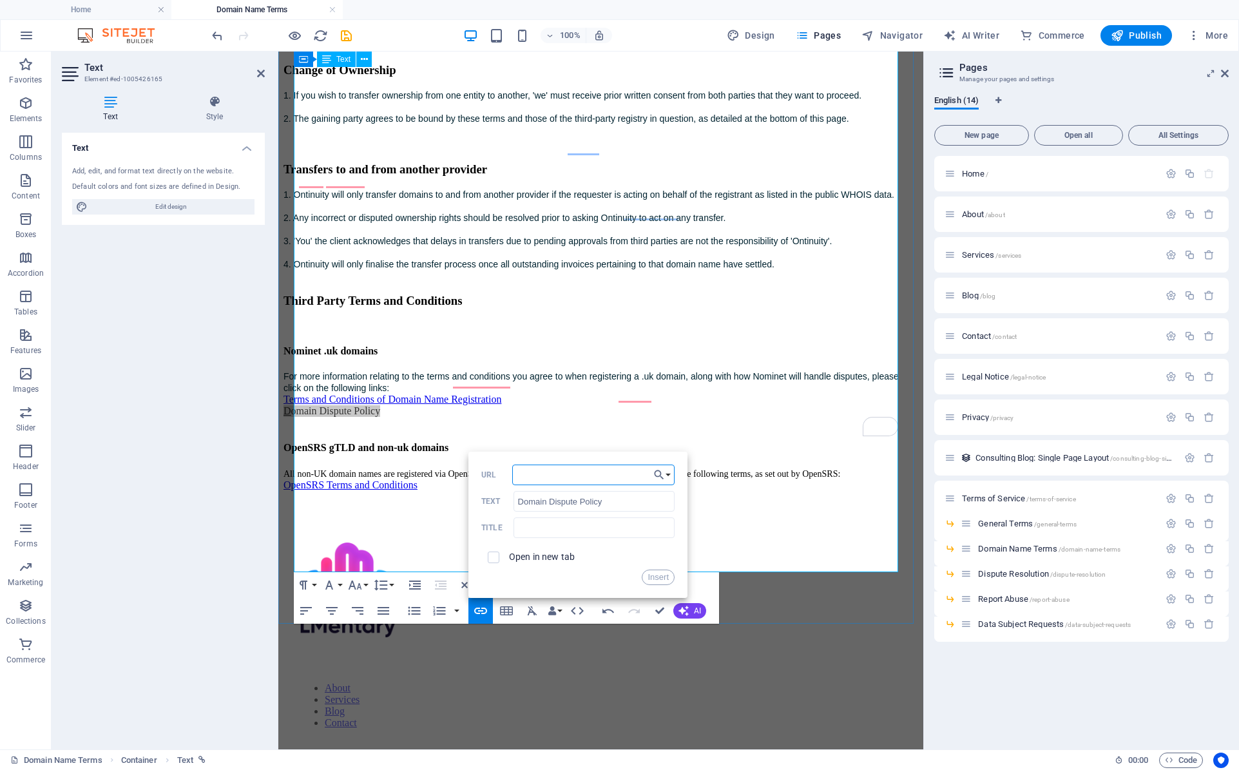
paste input "https://nominet.uk/uk-registry/domain-disputes/"
type input "https://nominet.uk/uk-registry/domain-disputes/"
click at [655, 580] on button "Insert" at bounding box center [658, 577] width 33 height 15
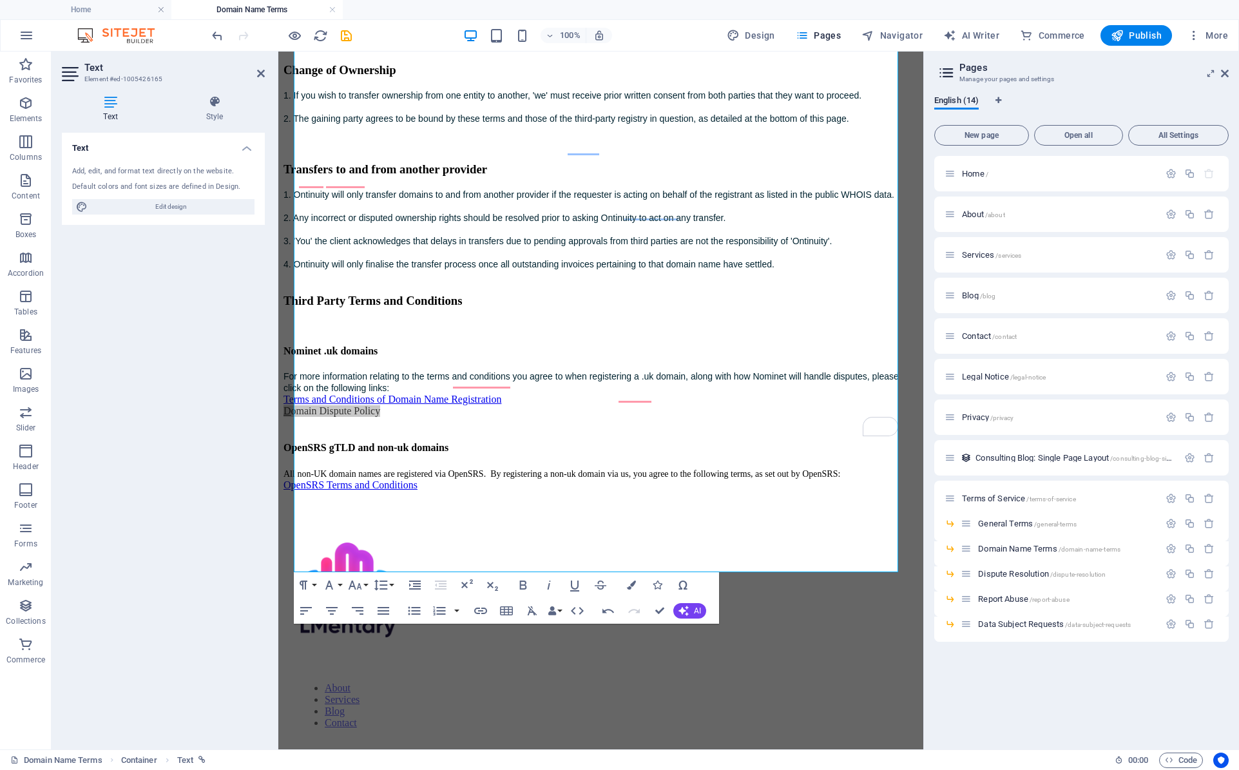
scroll to position [0, 0]
click at [1137, 35] on span "Publish" at bounding box center [1136, 35] width 51 height 13
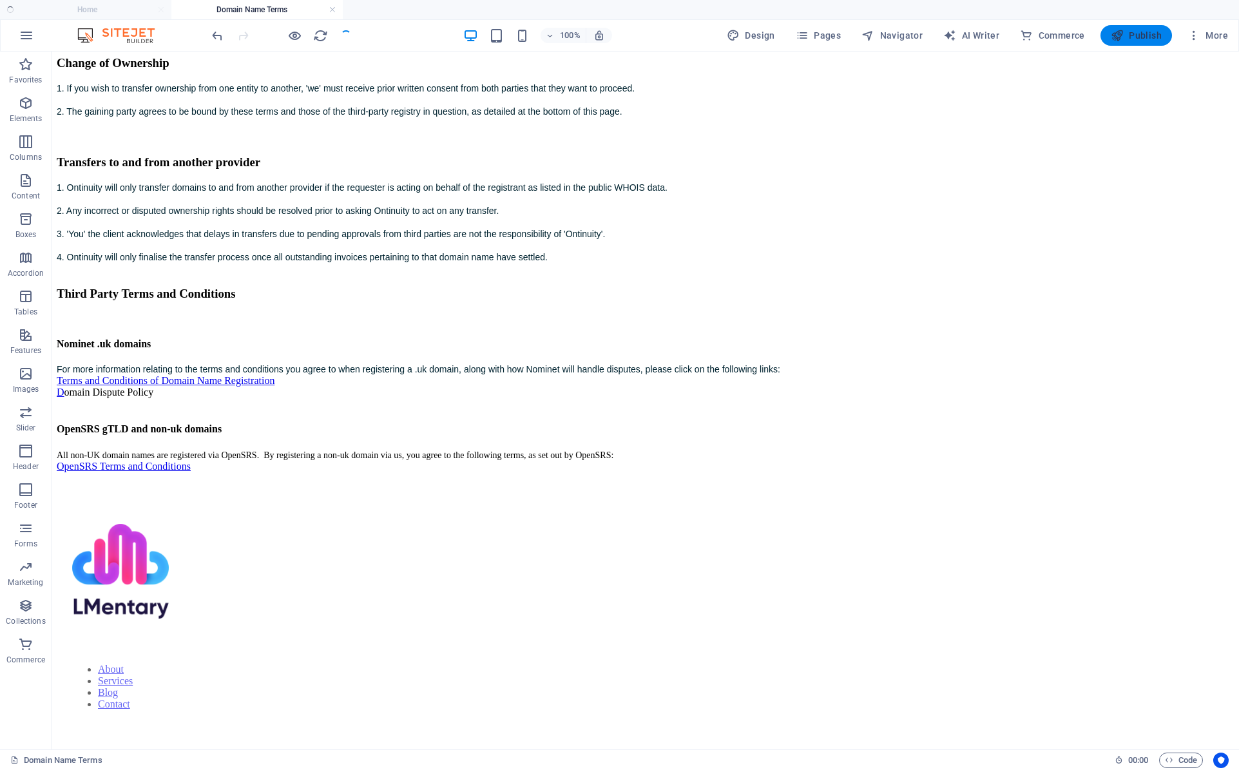
click at [1138, 35] on span "Publish" at bounding box center [1136, 35] width 51 height 13
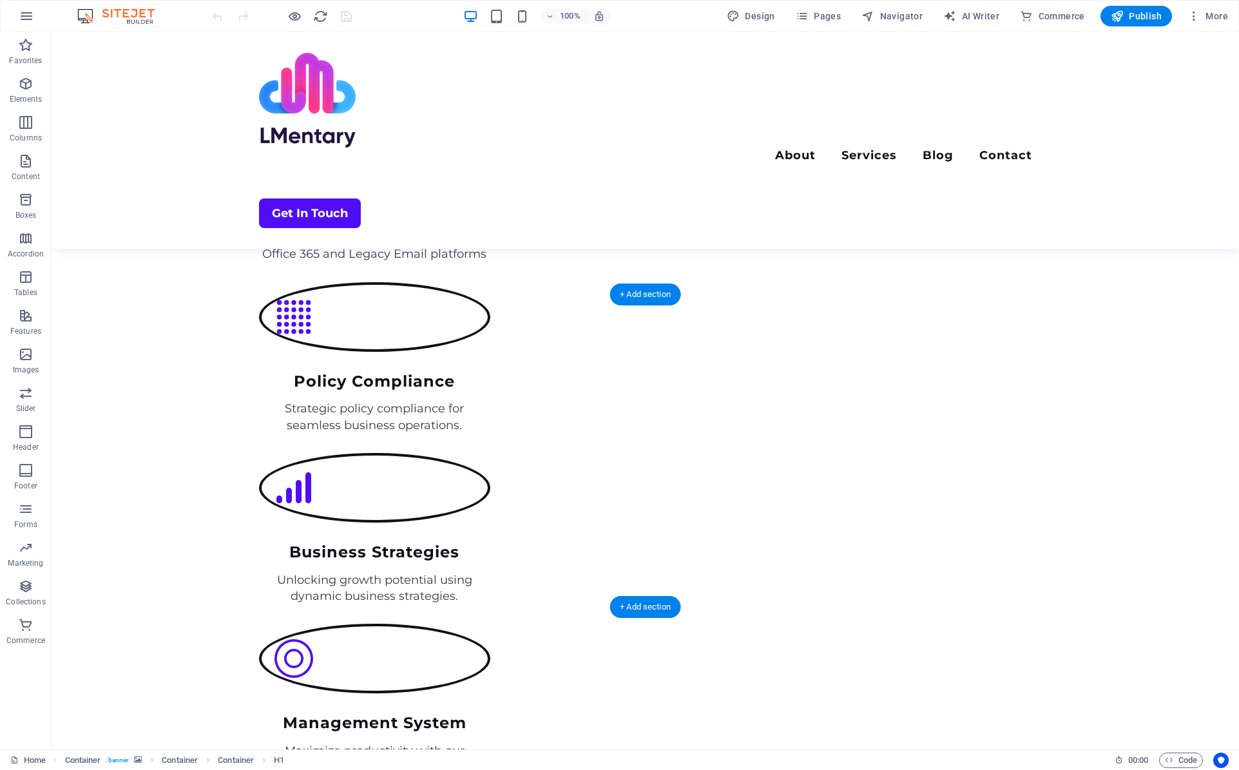
scroll to position [1933, 0]
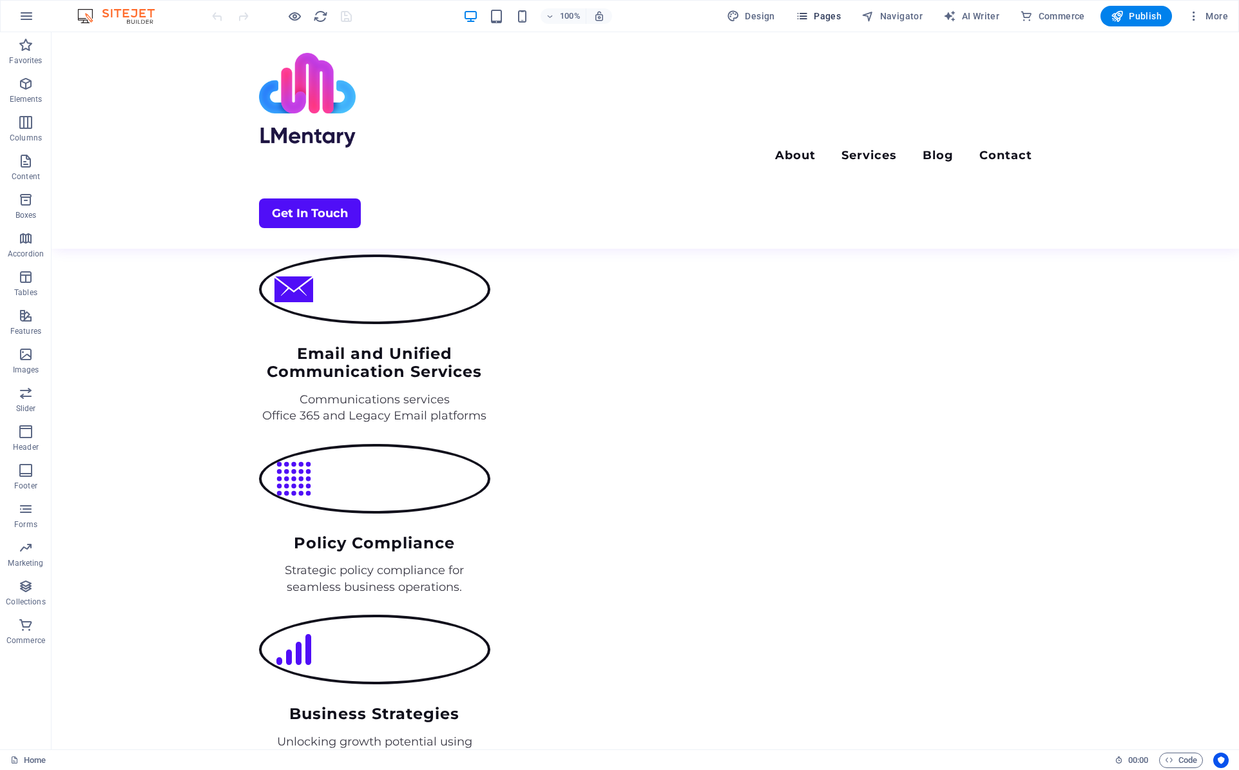
click at [828, 18] on span "Pages" at bounding box center [818, 16] width 45 height 13
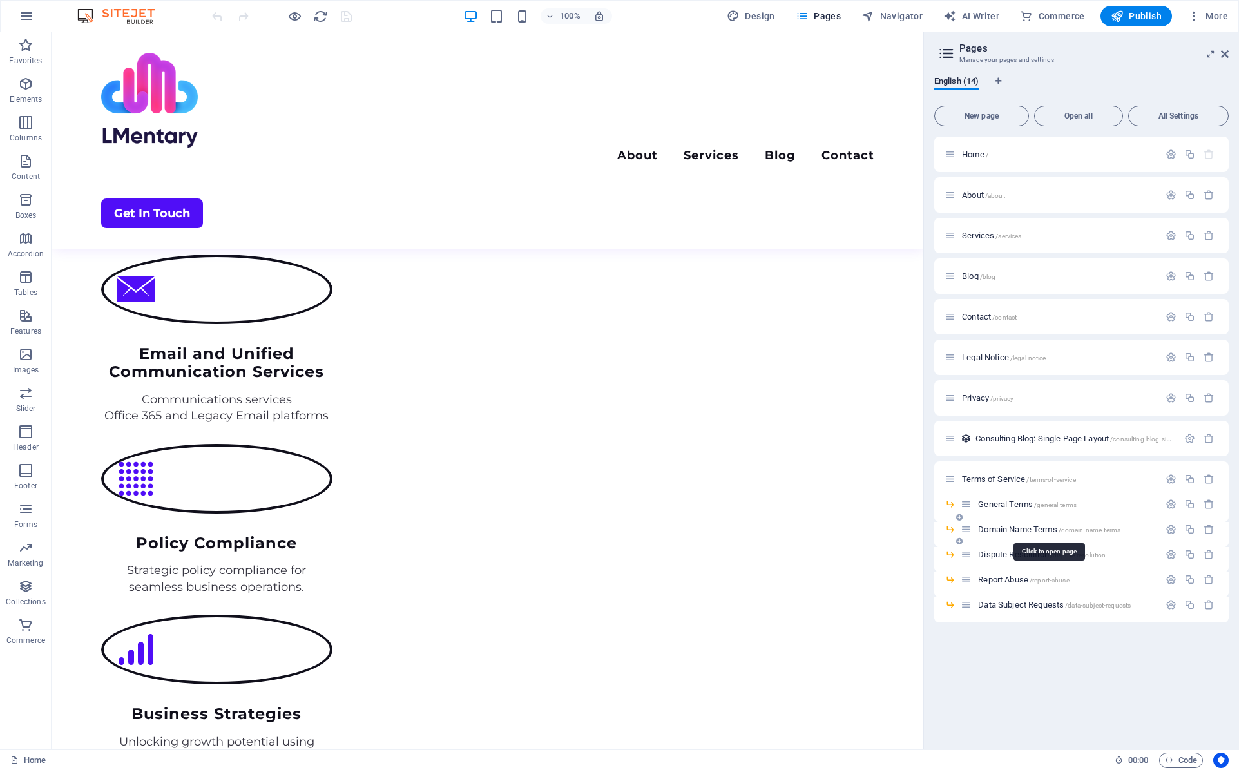
click at [997, 531] on span "Domain Name Terms /domain-name-terms" at bounding box center [1049, 529] width 142 height 10
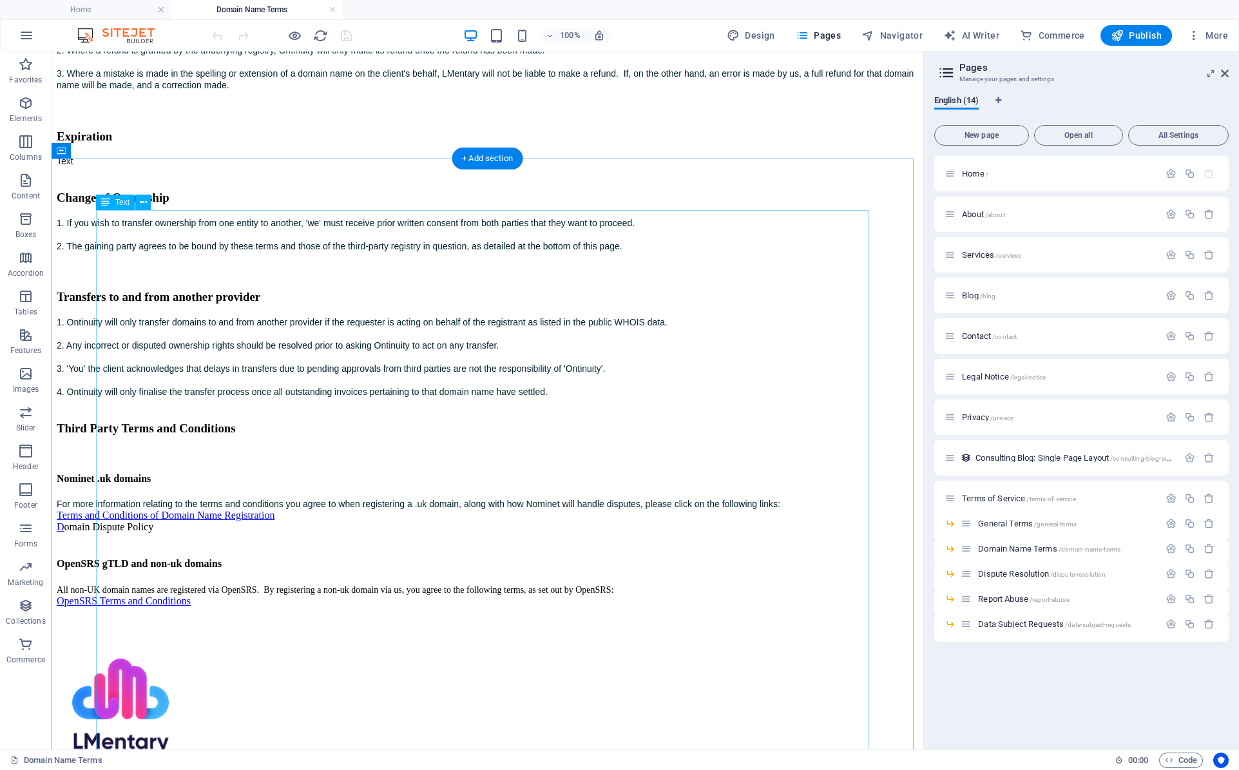
scroll to position [910, 0]
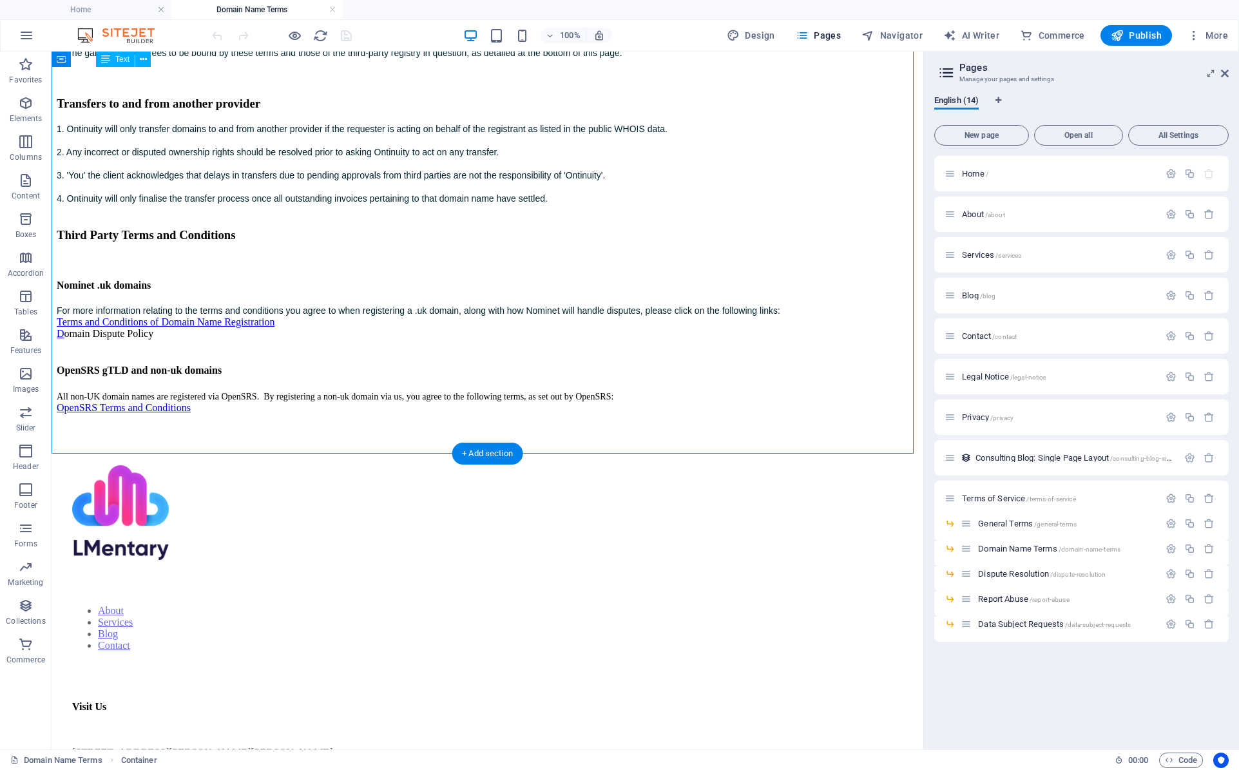
drag, startPoint x: 244, startPoint y: 328, endPoint x: 111, endPoint y: 331, distance: 132.8
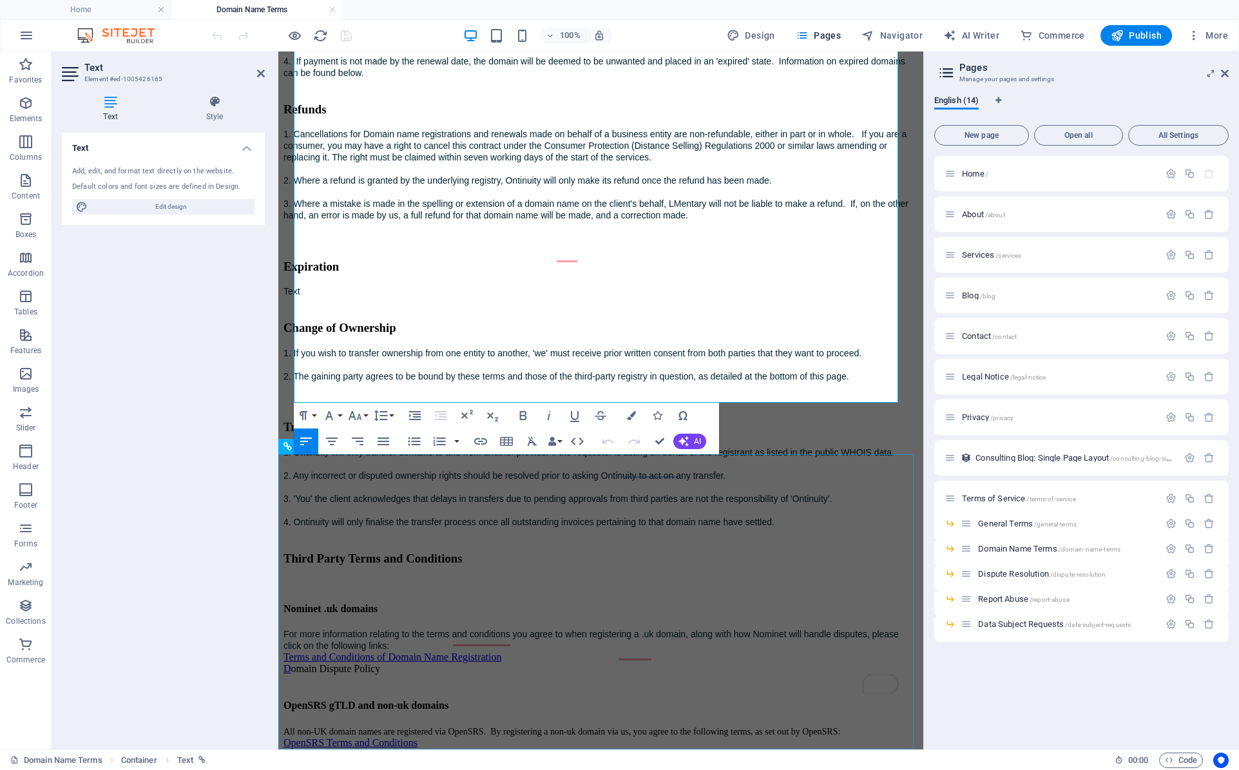
scroll to position [1071, 0]
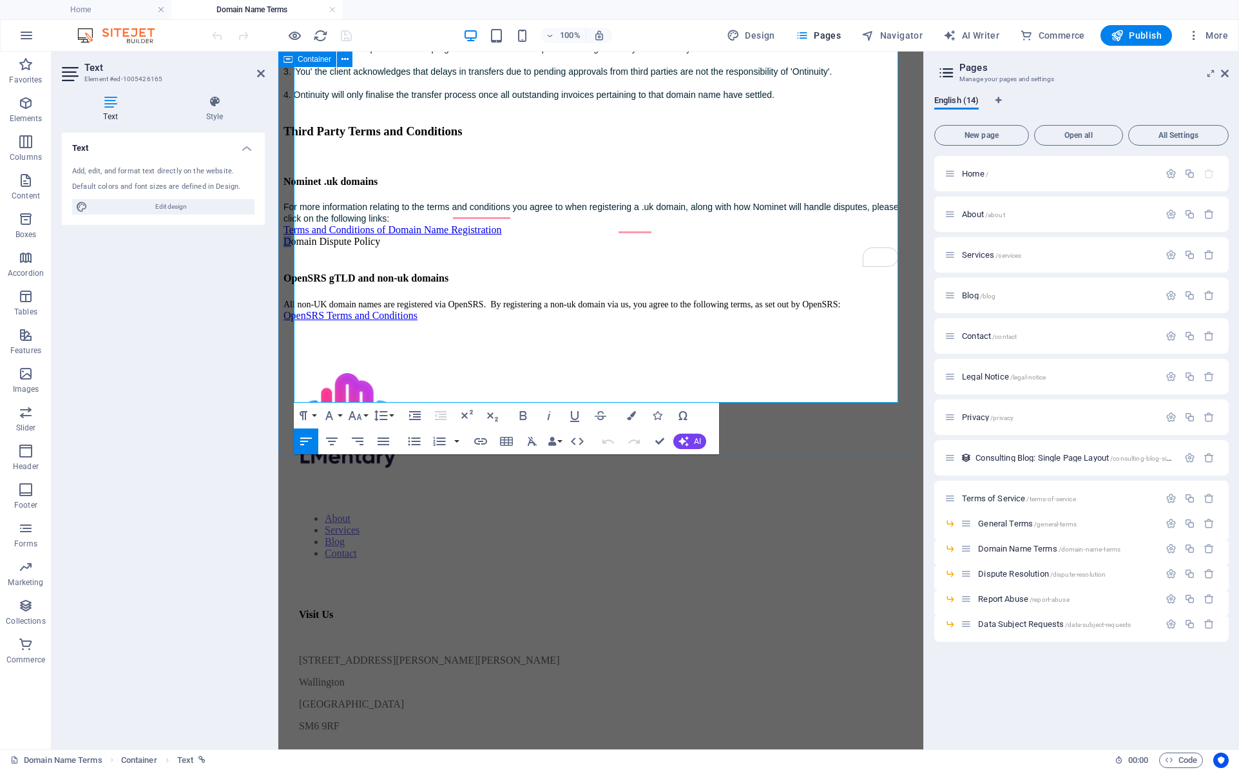
drag, startPoint x: 300, startPoint y: 313, endPoint x: 287, endPoint y: 313, distance: 12.9
click at [482, 445] on icon "button" at bounding box center [480, 441] width 15 height 15
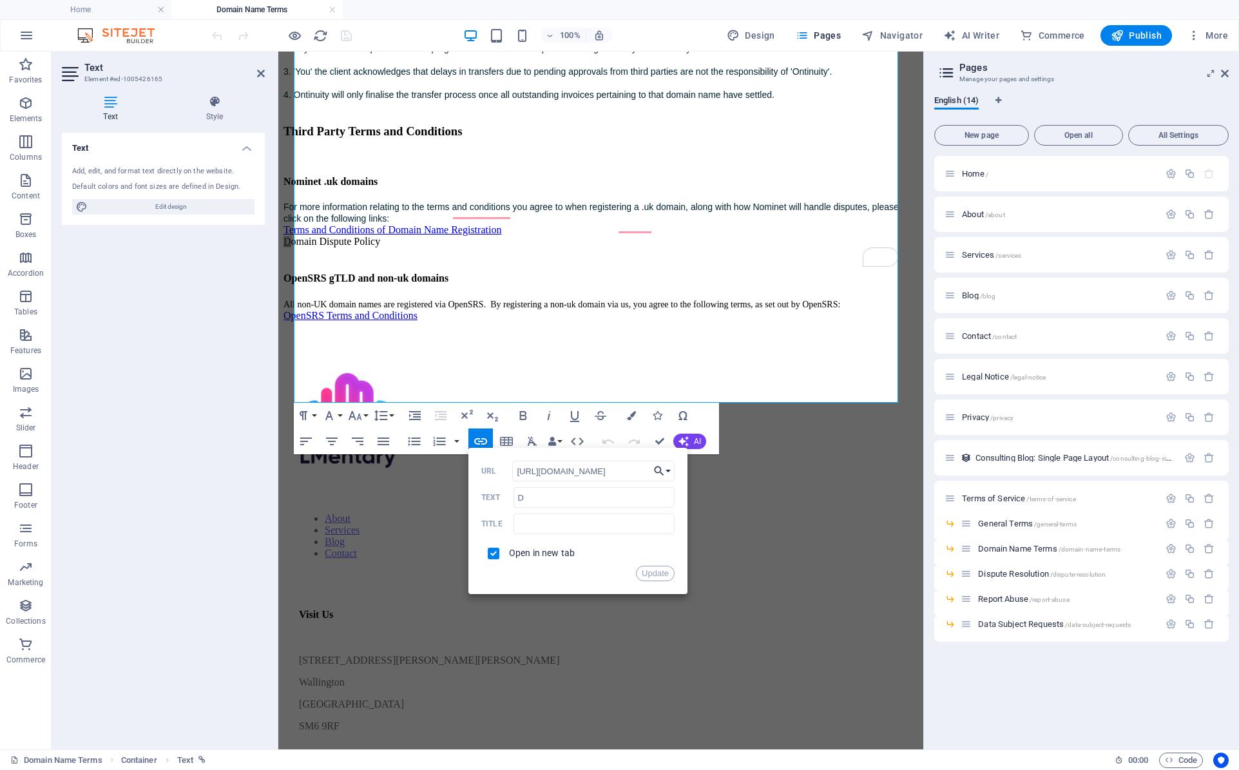
click at [668, 471] on button "Choose Link" at bounding box center [662, 471] width 24 height 21
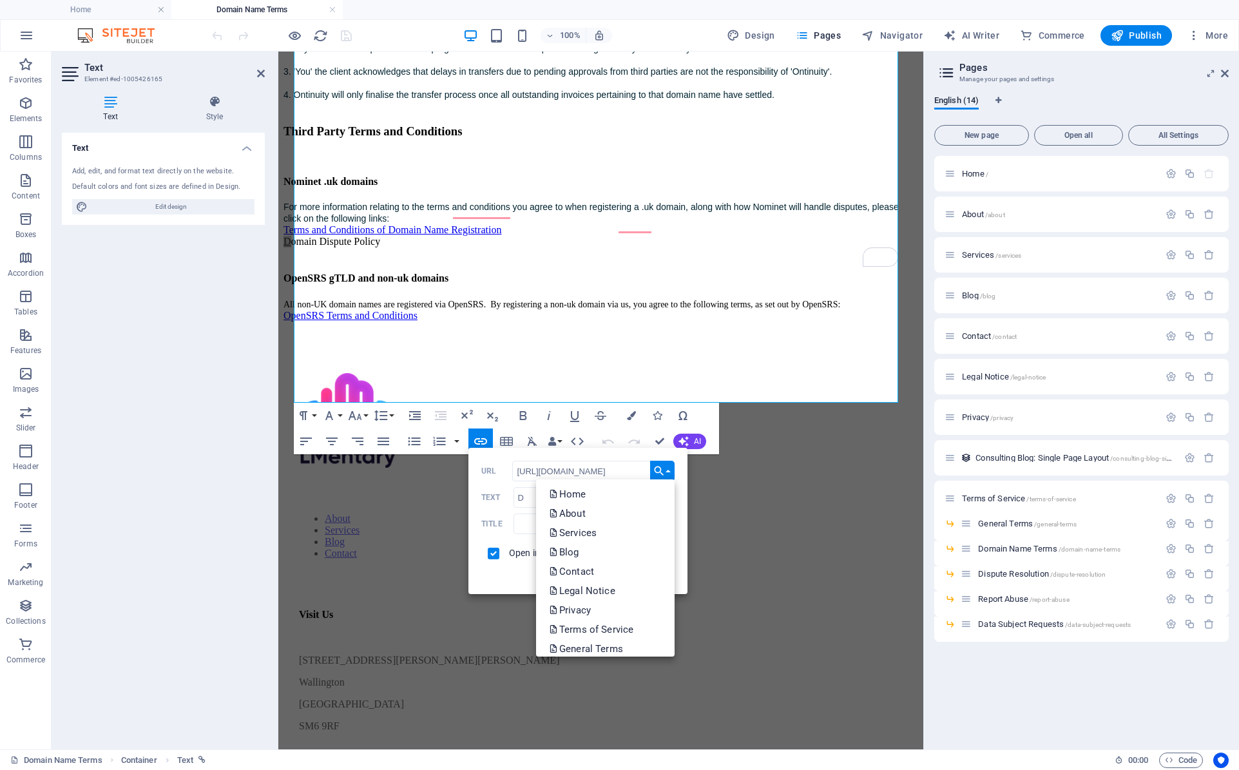
click at [668, 471] on button "Choose Link" at bounding box center [662, 471] width 24 height 21
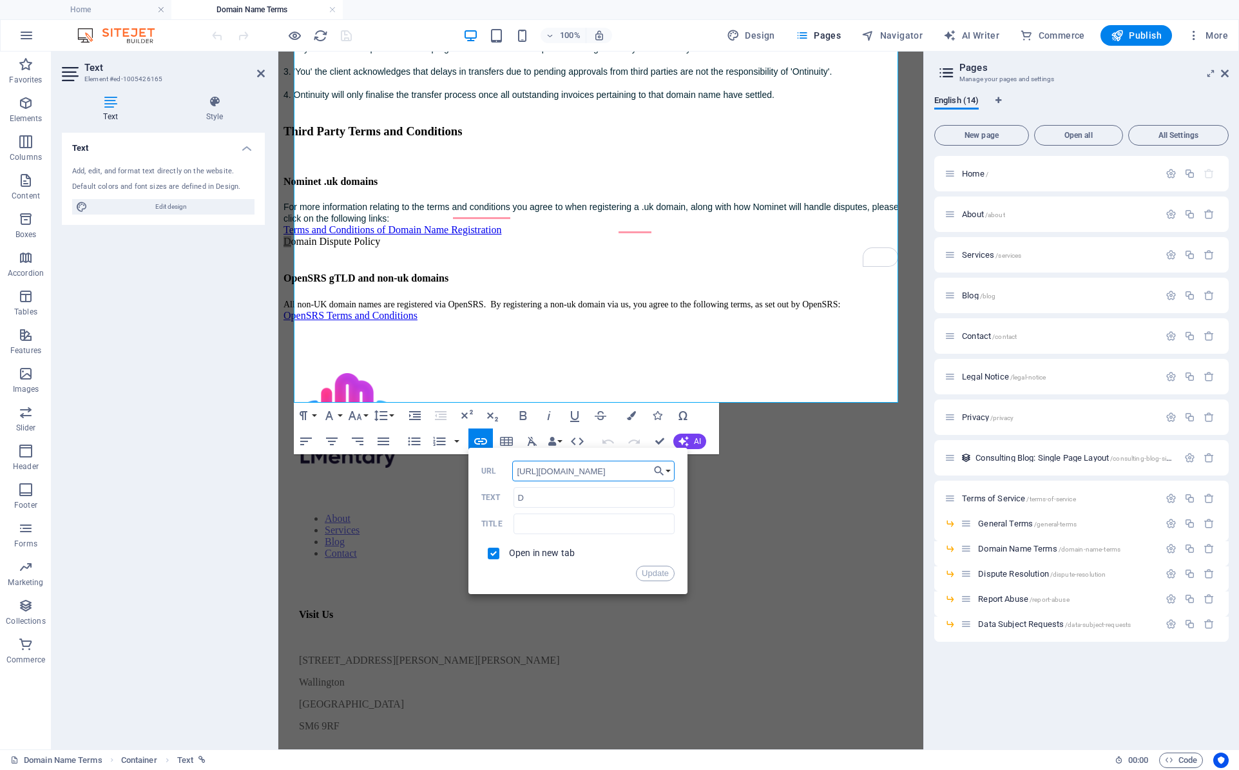
click at [555, 471] on input "[URL][DOMAIN_NAME]" at bounding box center [593, 471] width 162 height 21
click at [551, 580] on div "Update" at bounding box center [577, 573] width 193 height 15
click at [533, 446] on icon "button" at bounding box center [531, 441] width 15 height 15
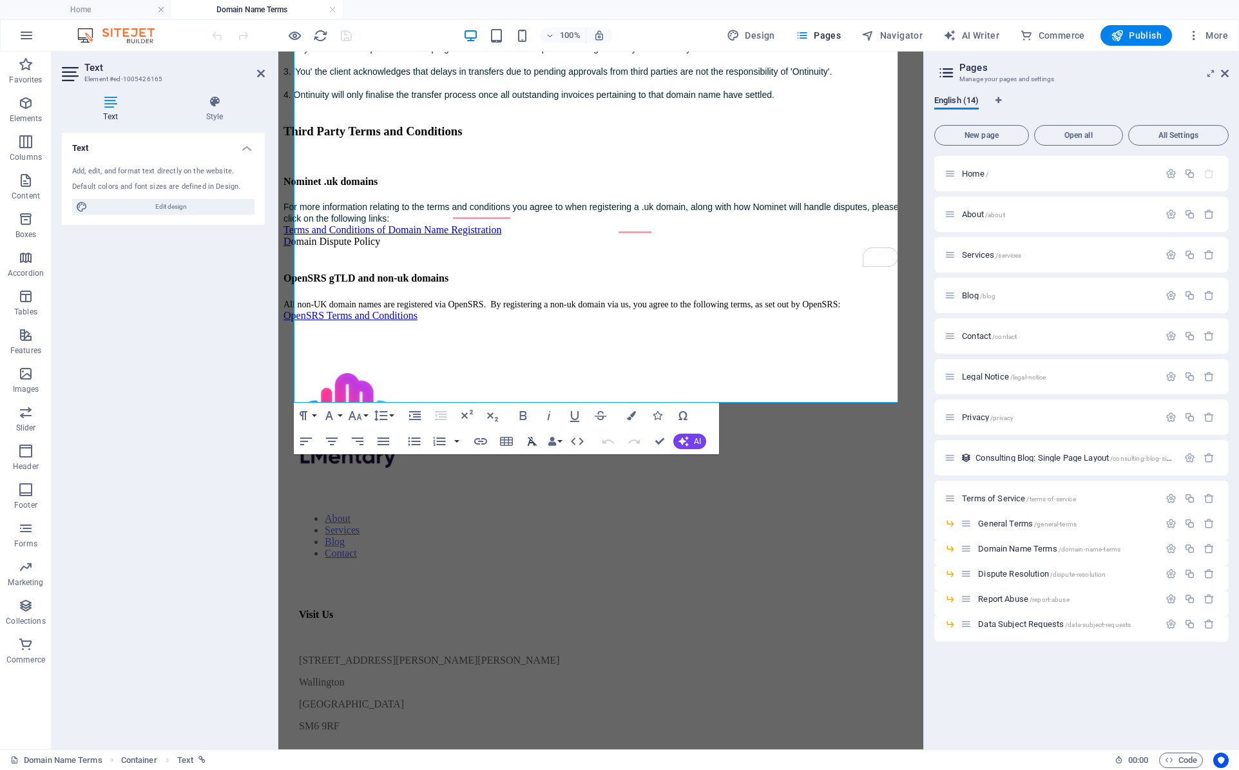
click at [533, 443] on icon "button" at bounding box center [533, 441] width 10 height 9
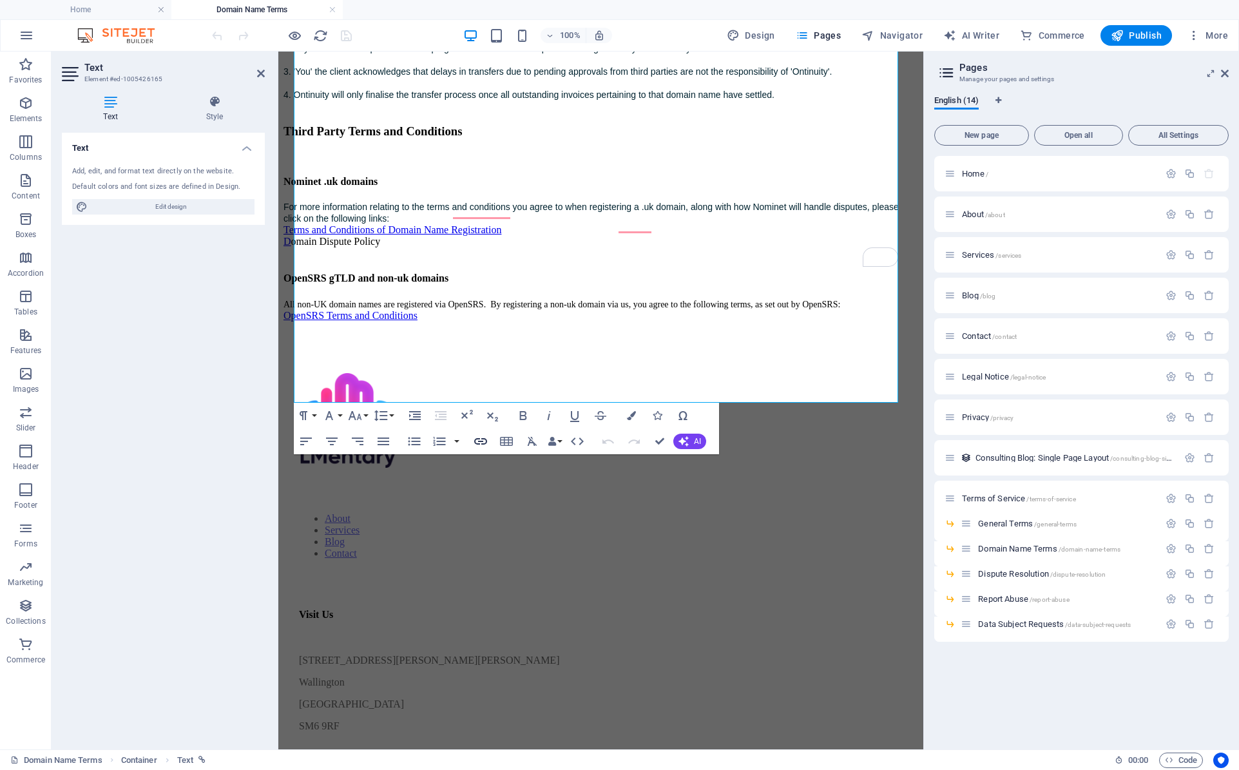
click at [481, 444] on icon "button" at bounding box center [480, 441] width 15 height 15
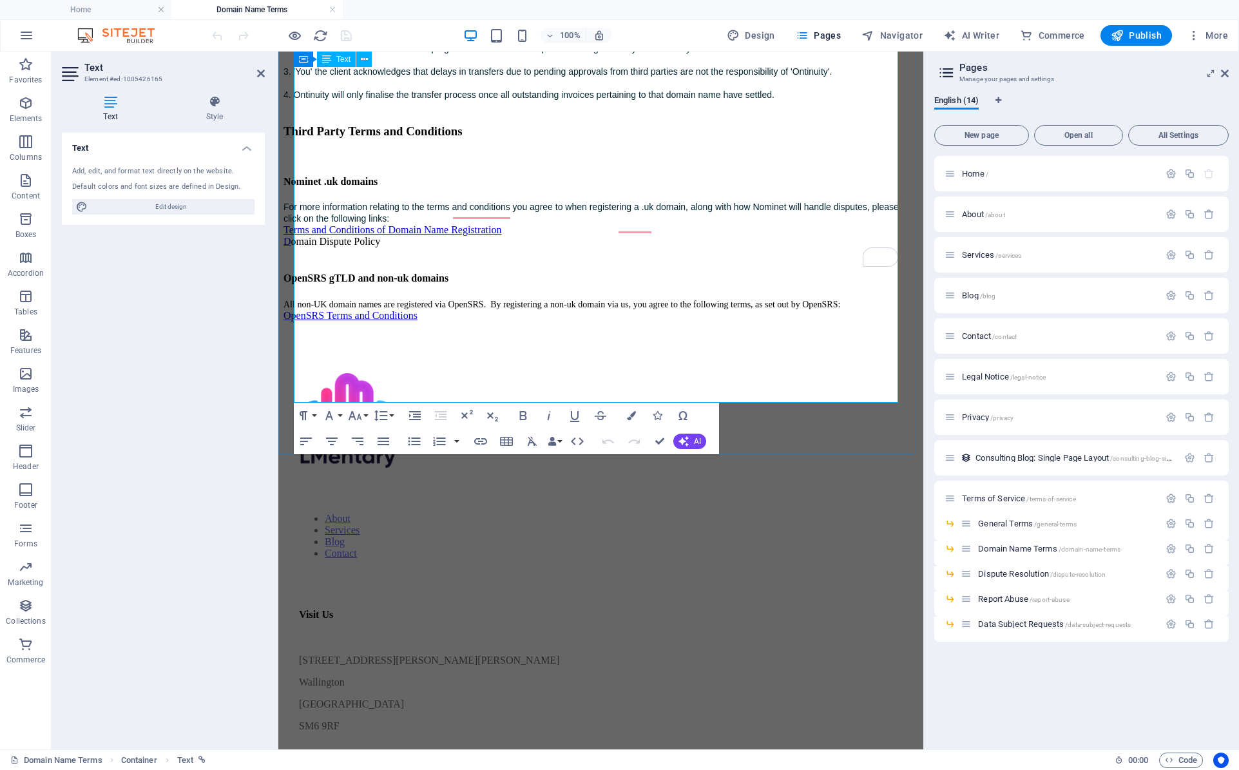
drag, startPoint x: 299, startPoint y: 314, endPoint x: 325, endPoint y: 310, distance: 26.1
click at [291, 247] on link "D" at bounding box center [287, 241] width 8 height 11
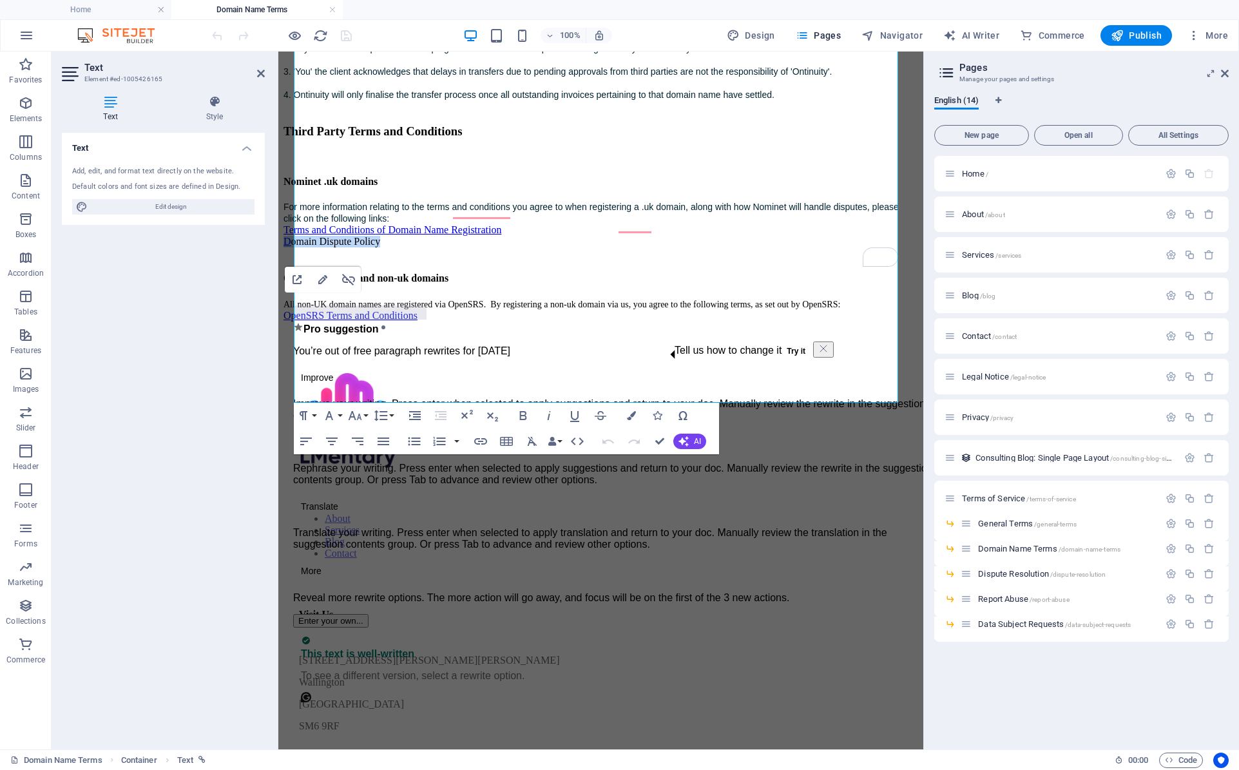
drag, startPoint x: 425, startPoint y: 311, endPoint x: 291, endPoint y: 312, distance: 134.6
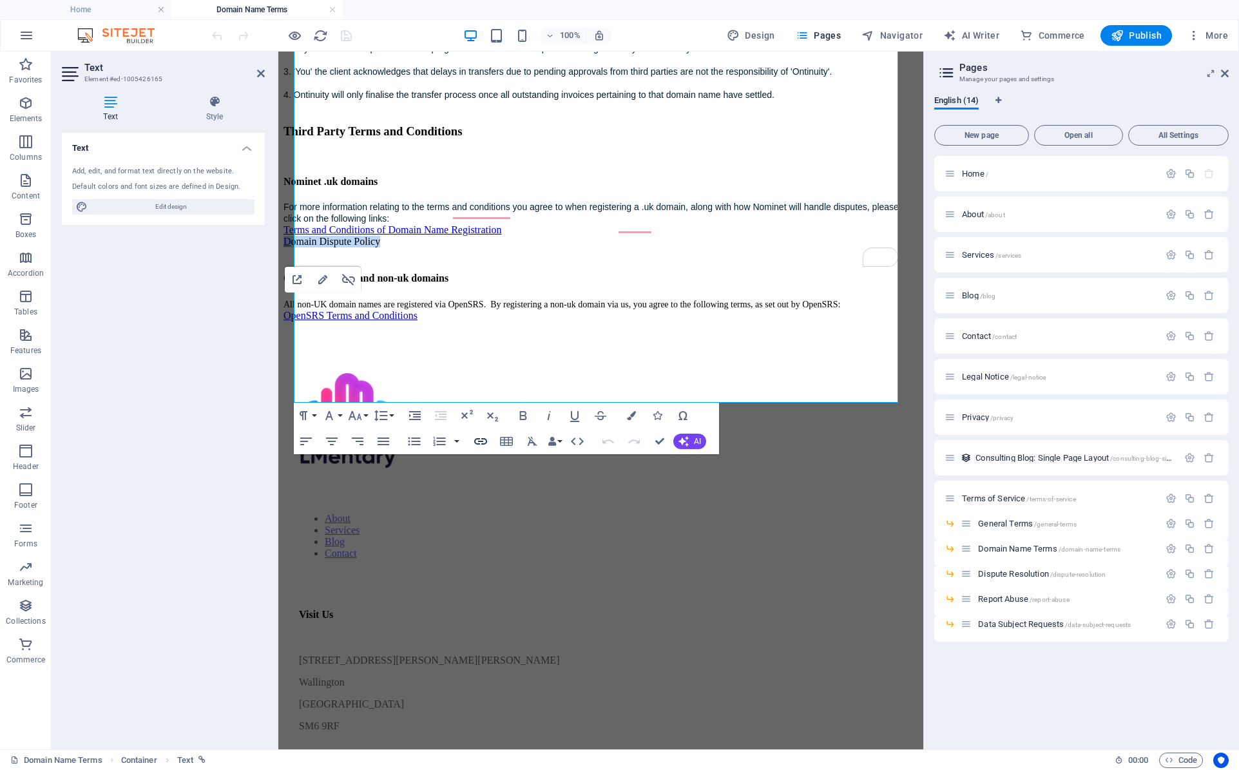
type input "Domain Dispute Policy"
checkbox input "false"
click at [481, 439] on icon "button" at bounding box center [480, 441] width 15 height 15
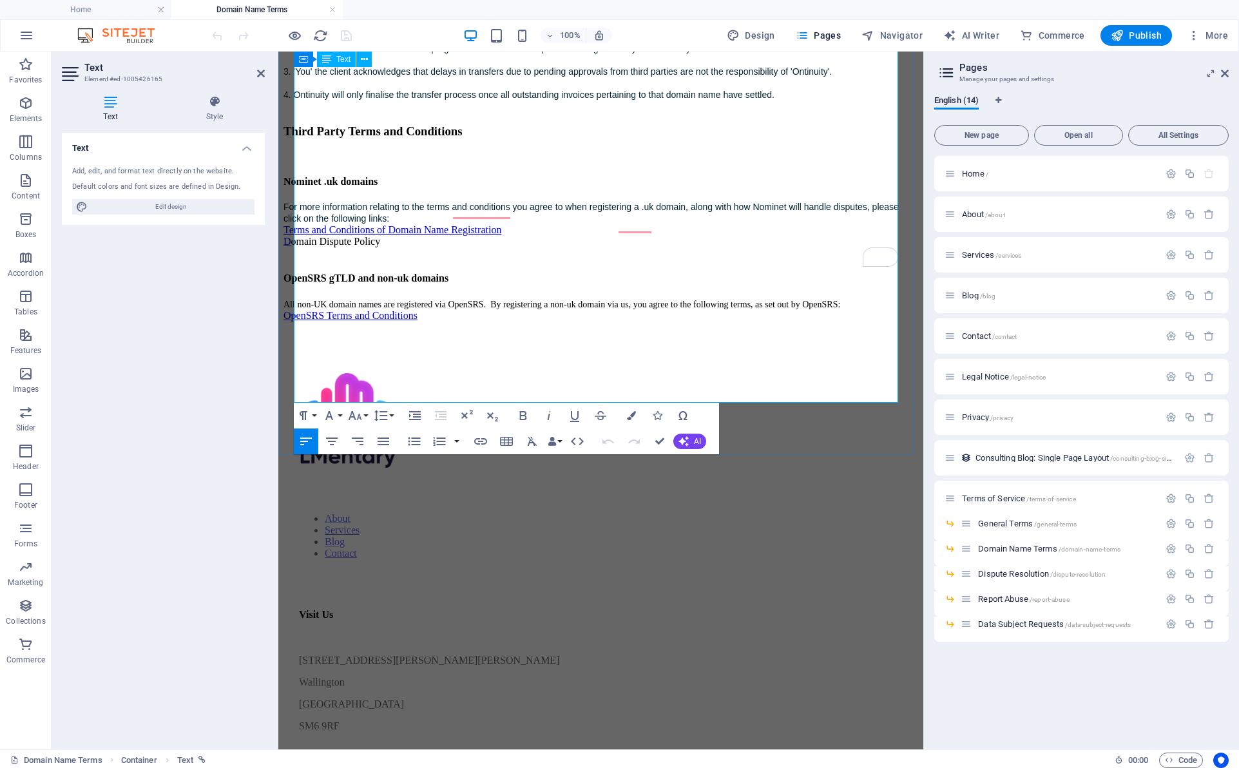
click at [291, 247] on link "D" at bounding box center [287, 241] width 8 height 11
drag, startPoint x: 320, startPoint y: 280, endPoint x: 350, endPoint y: 279, distance: 30.3
click at [350, 279] on div "Open Link Edit Link Unlink" at bounding box center [323, 280] width 76 height 26
click at [350, 279] on icon "button" at bounding box center [348, 279] width 13 height 12
drag, startPoint x: 437, startPoint y: 318, endPoint x: 291, endPoint y: 320, distance: 146.2
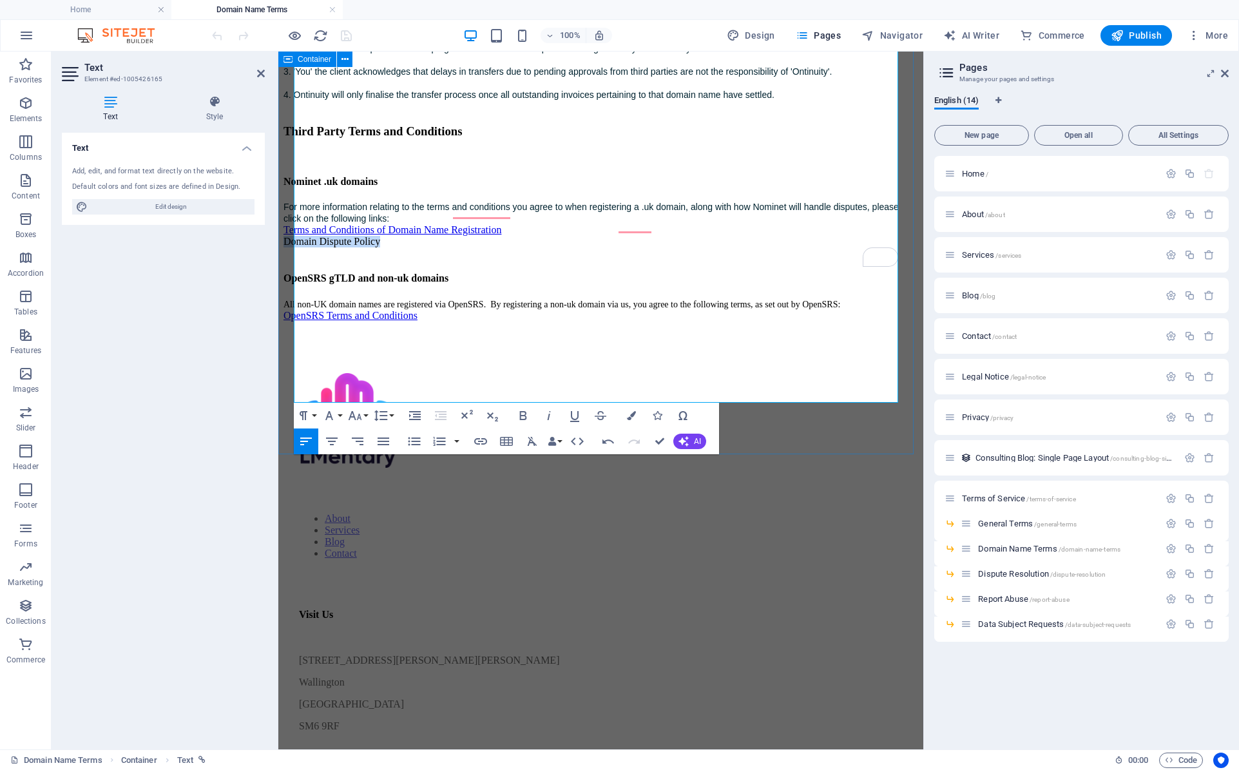
click at [481, 438] on icon "button" at bounding box center [480, 441] width 15 height 15
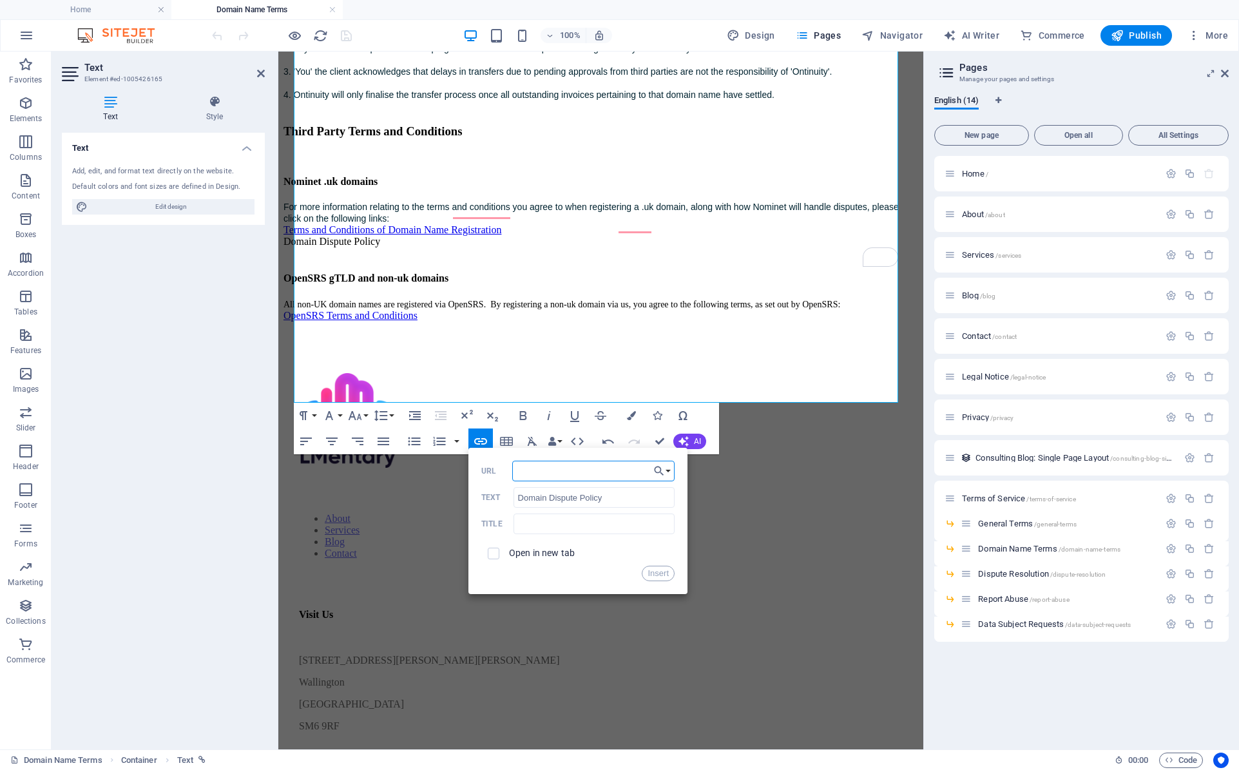
paste input "https://nominet.uk/uk-registry/domain-disputes/"
click at [656, 570] on button "Insert" at bounding box center [658, 573] width 33 height 15
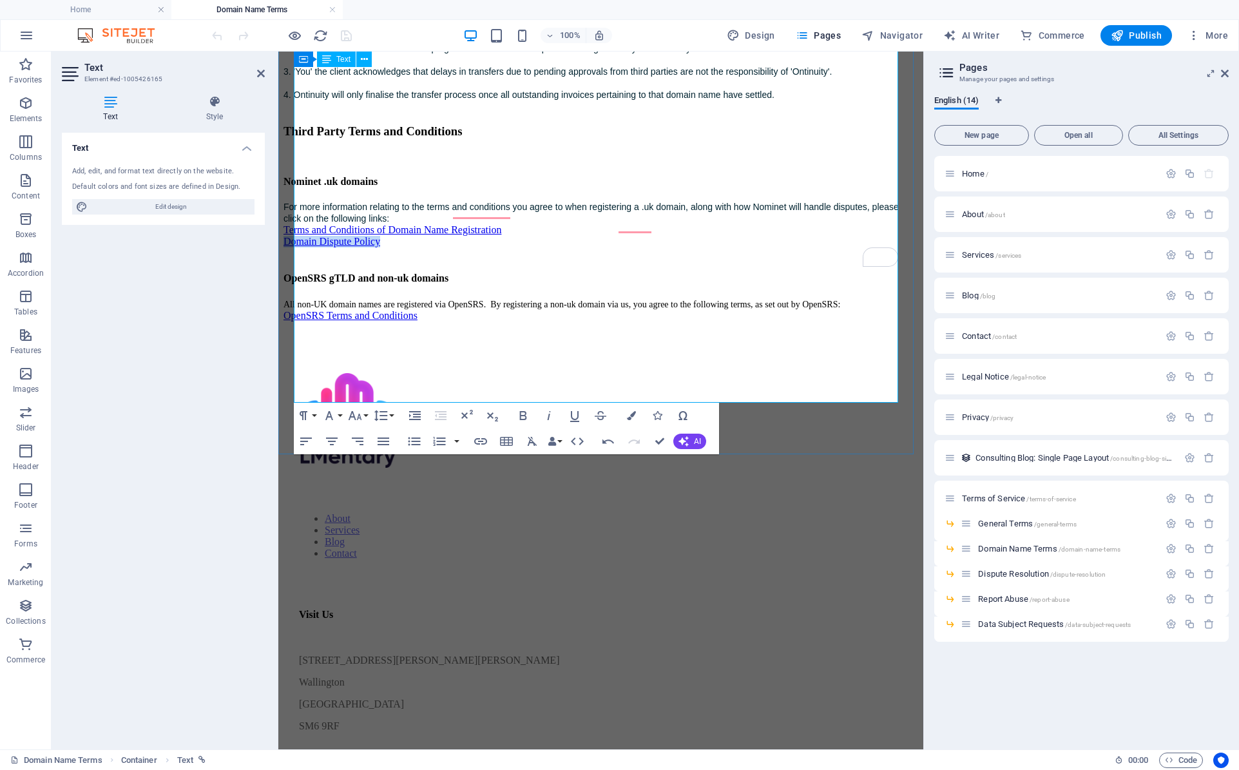
click at [501, 235] on link "Terms and Conditions of Domain Name Registration" at bounding box center [392, 229] width 218 height 11
type input "https://www.nominet.uk/go/terms"
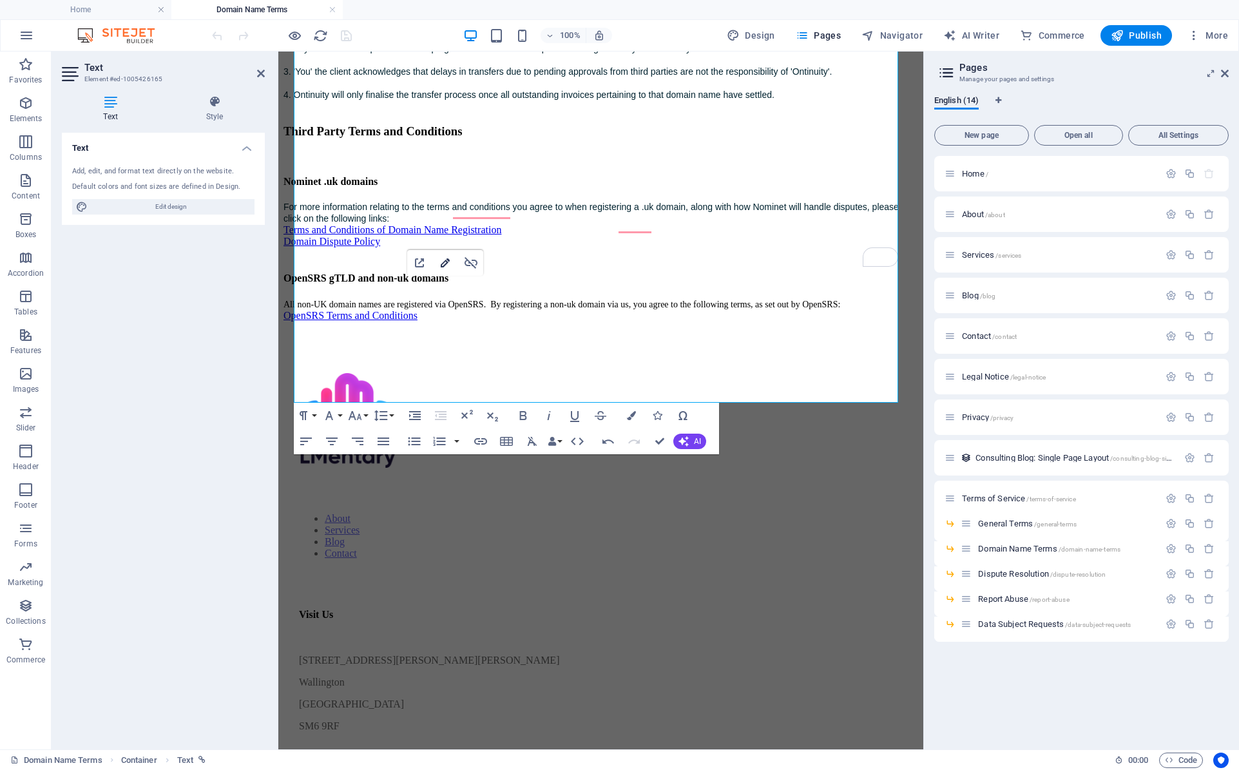
type input "Terms and Conditions of Domain Name Registration"
click at [443, 262] on icon "button" at bounding box center [444, 262] width 15 height 15
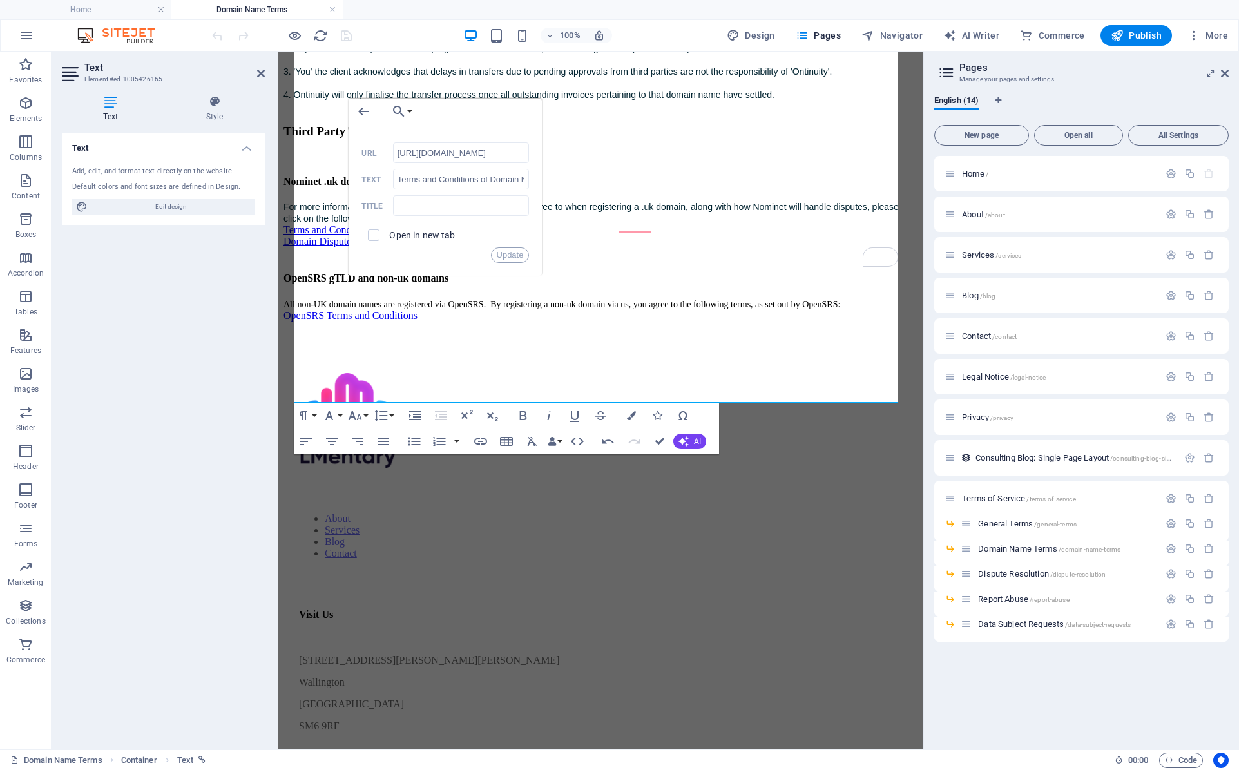
drag, startPoint x: 425, startPoint y: 151, endPoint x: 544, endPoint y: 153, distance: 119.8
click at [542, 153] on div "Back Choose Link Home About Services Blog Contact Legal Notice Privacy Terms of…" at bounding box center [445, 187] width 193 height 177
click at [492, 151] on input "https://www.nominet.uk/go/terms" at bounding box center [461, 152] width 137 height 21
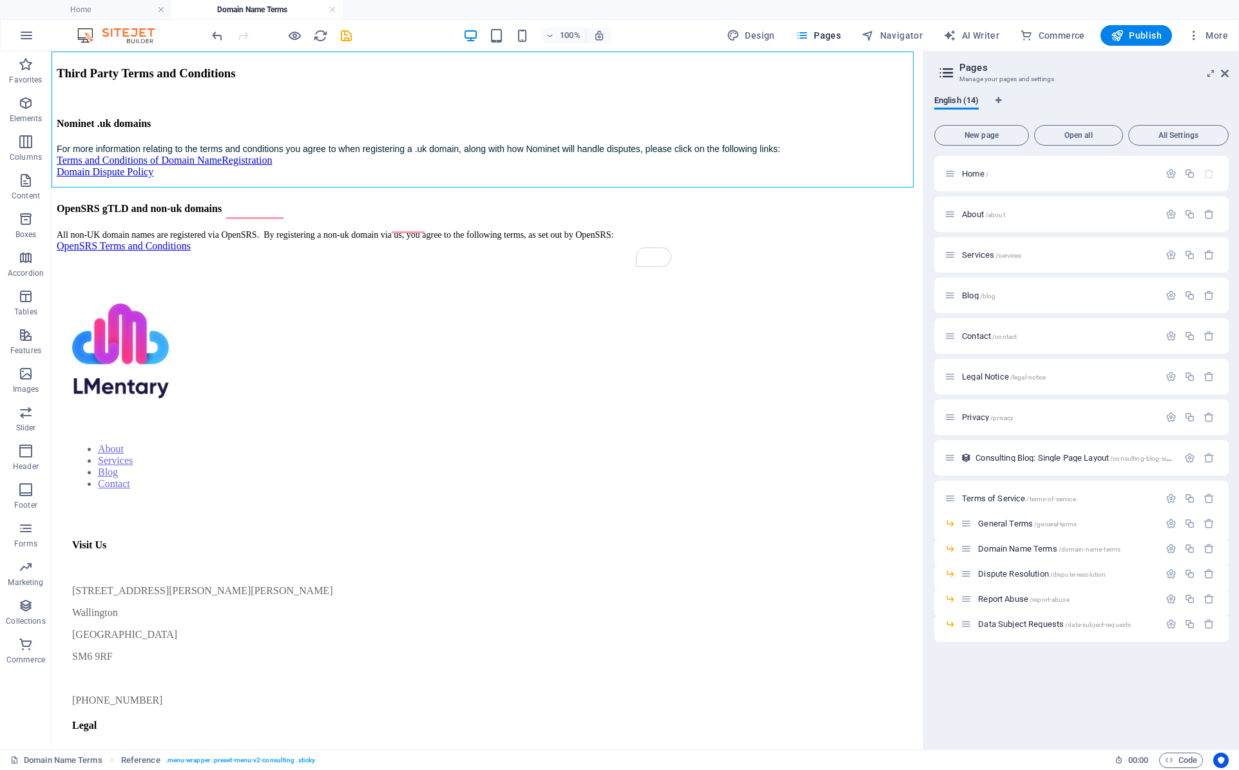
scroll to position [910, 0]
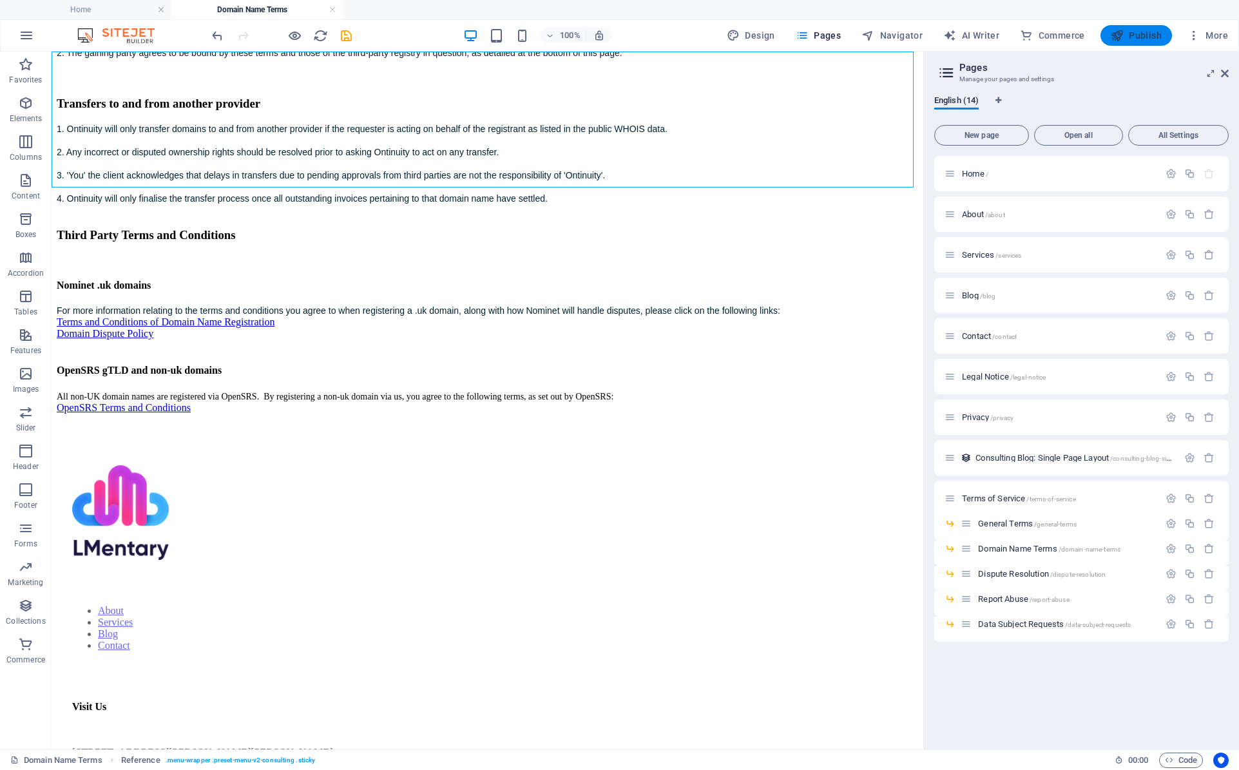
click at [1135, 39] on span "Publish" at bounding box center [1136, 35] width 51 height 13
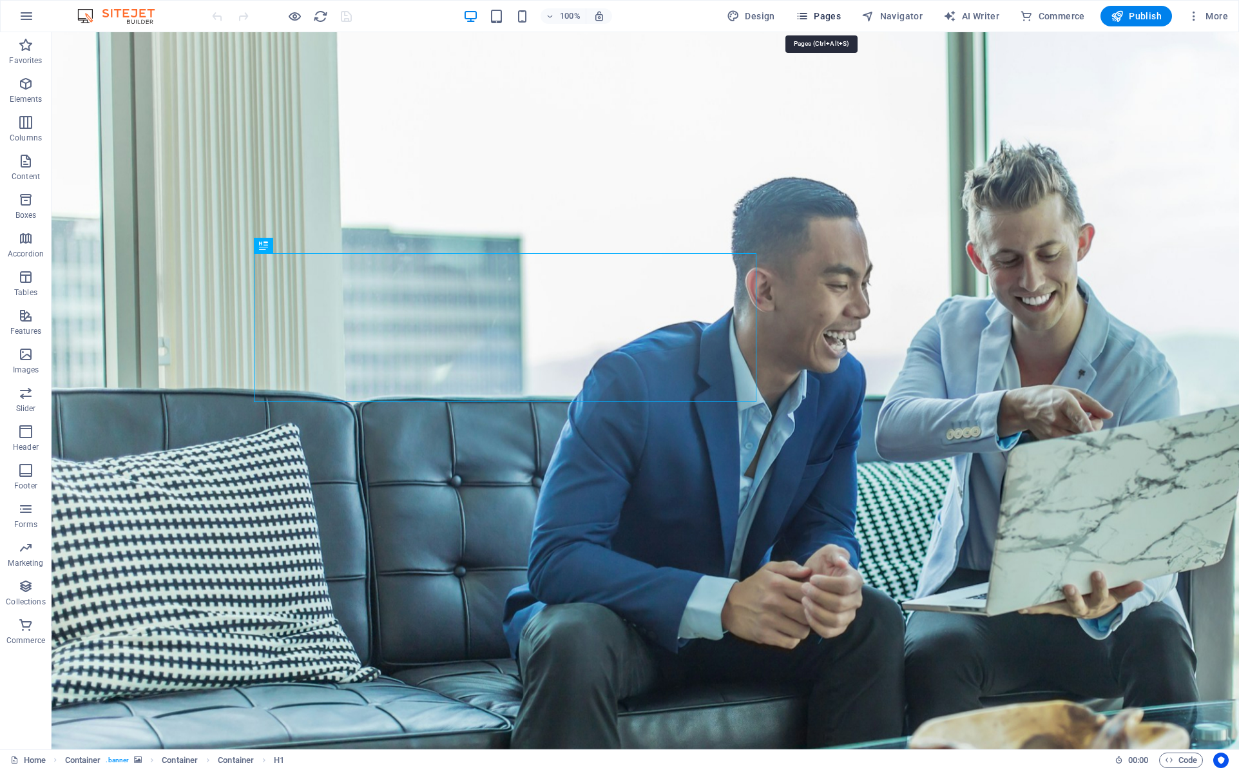
click at [829, 20] on span "Pages" at bounding box center [818, 16] width 45 height 13
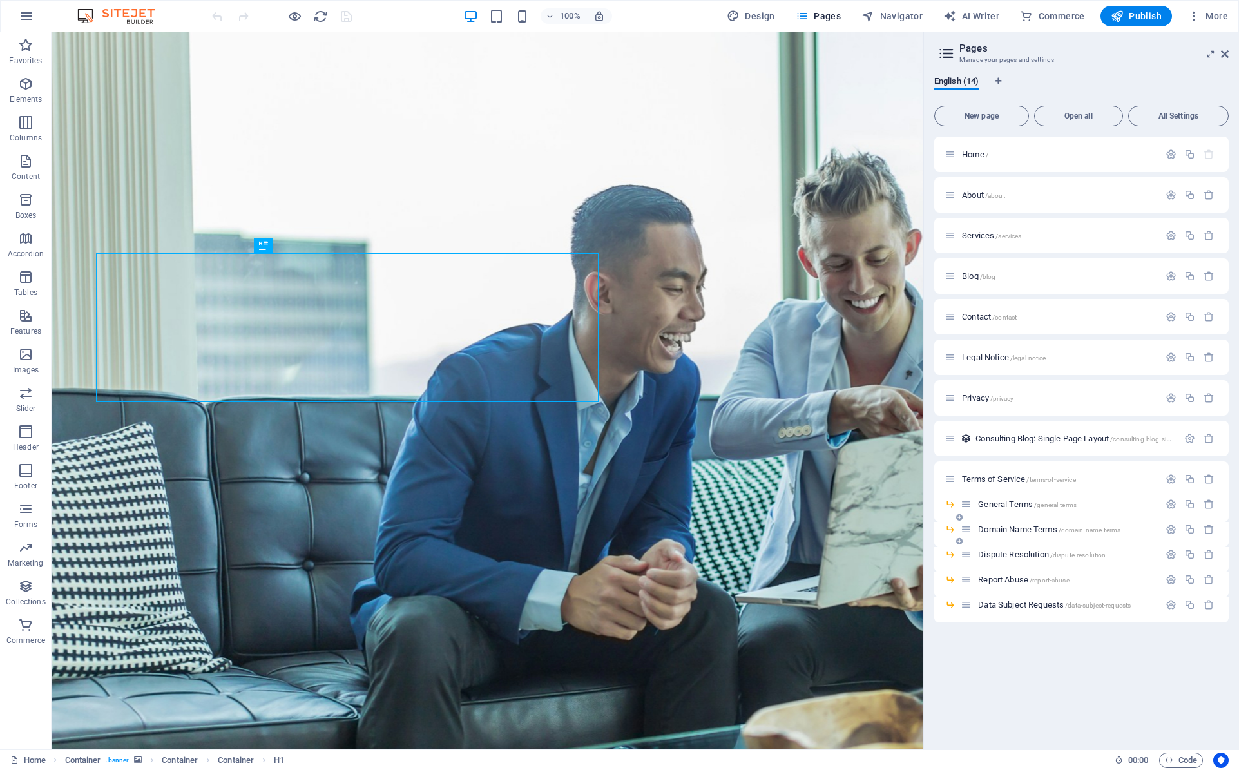
click at [998, 530] on span "Domain Name Terms /domain-name-terms" at bounding box center [1049, 529] width 142 height 10
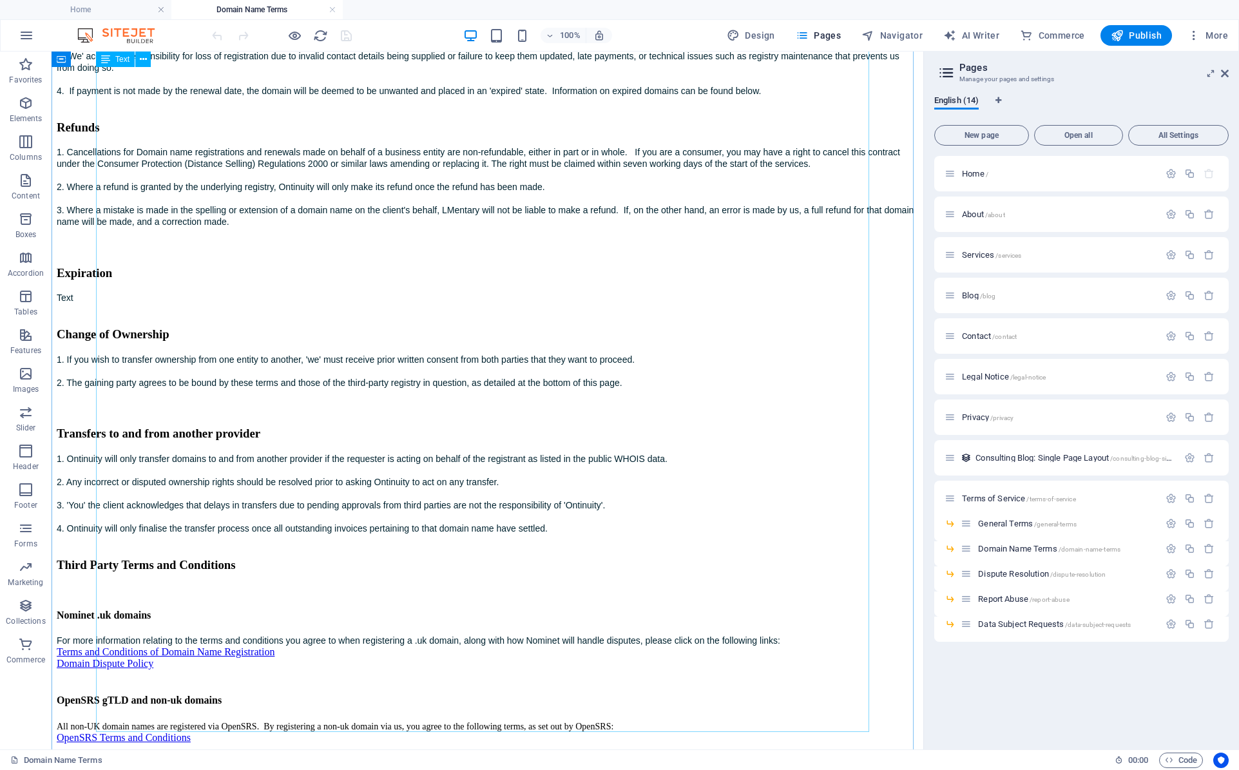
scroll to position [910, 0]
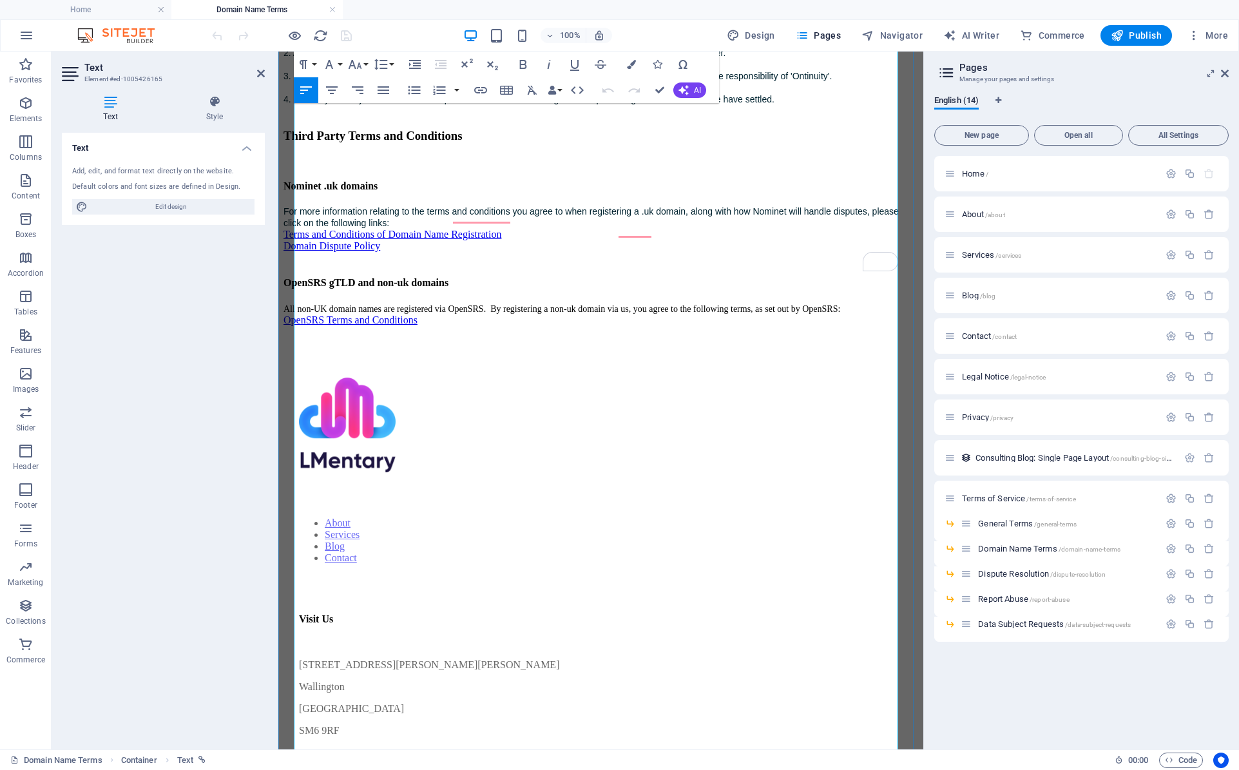
scroll to position [1071, 0]
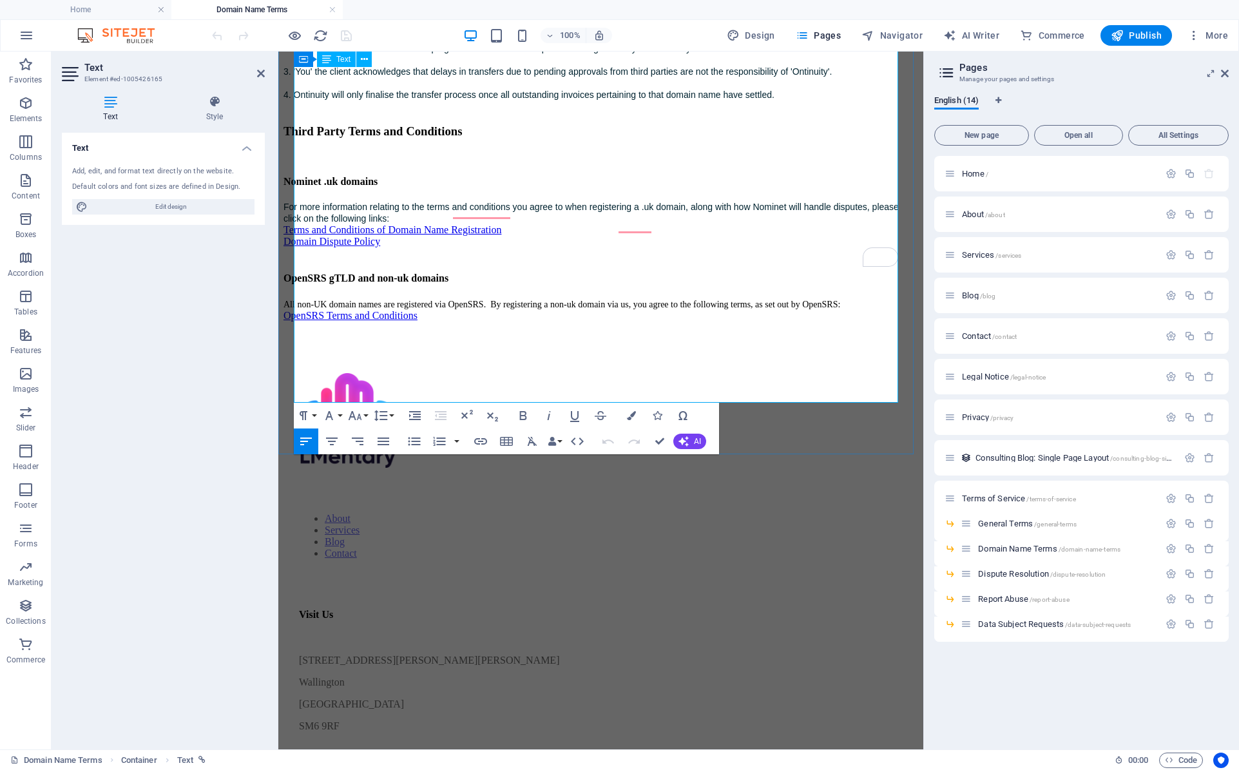
click at [358, 235] on link "Terms and Conditions of Domain Name Registration" at bounding box center [392, 229] width 218 height 11
click at [451, 261] on icon "button" at bounding box center [444, 262] width 15 height 15
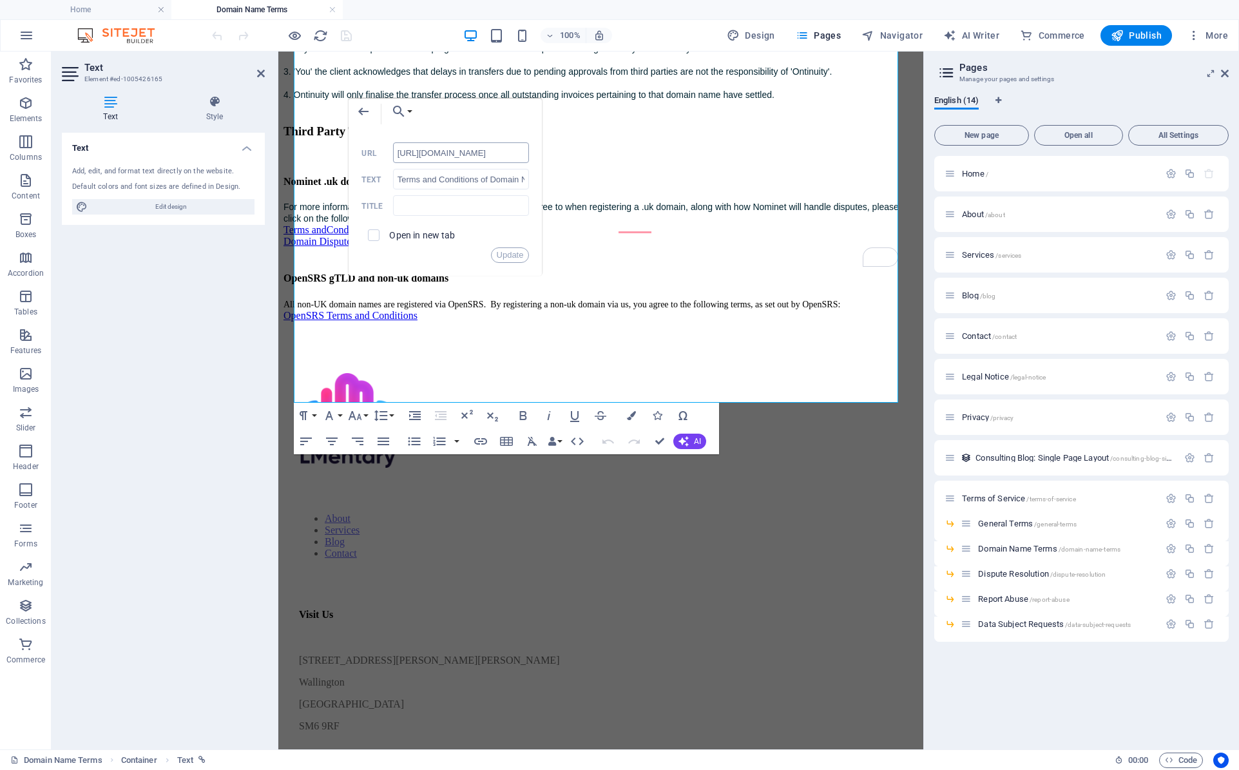
click at [461, 153] on input "[URL][DOMAIN_NAME]" at bounding box center [461, 152] width 137 height 21
type input "[URL][DOMAIN_NAME]"
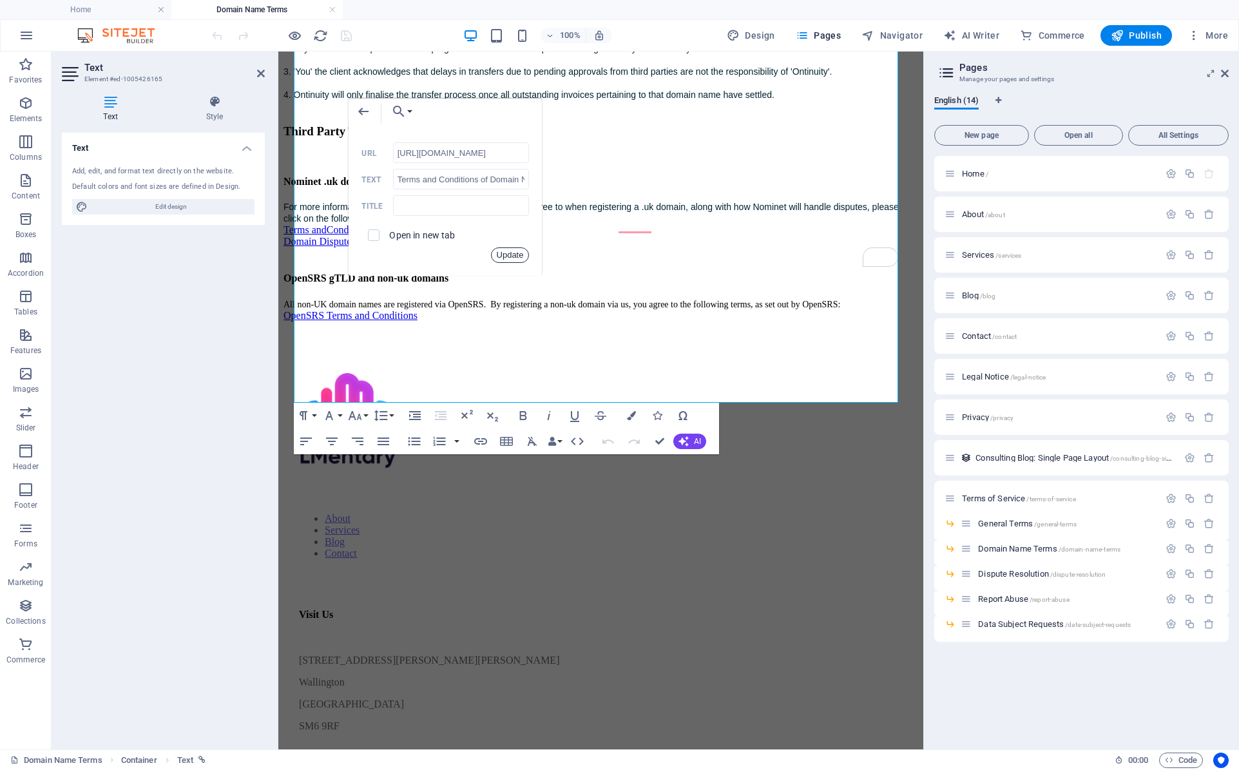
drag, startPoint x: 503, startPoint y: 252, endPoint x: 225, endPoint y: 200, distance: 282.4
click at [504, 252] on button "Update" at bounding box center [510, 254] width 39 height 15
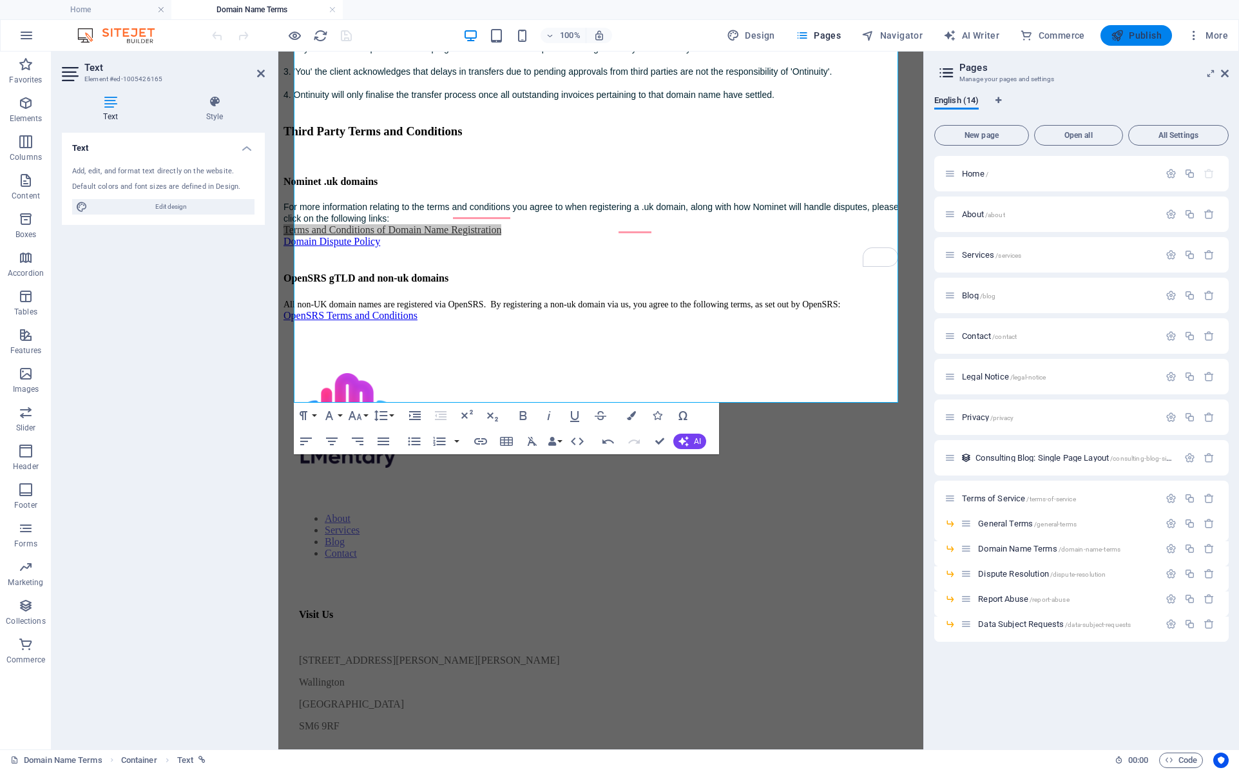
click at [1151, 36] on span "Publish" at bounding box center [1136, 35] width 51 height 13
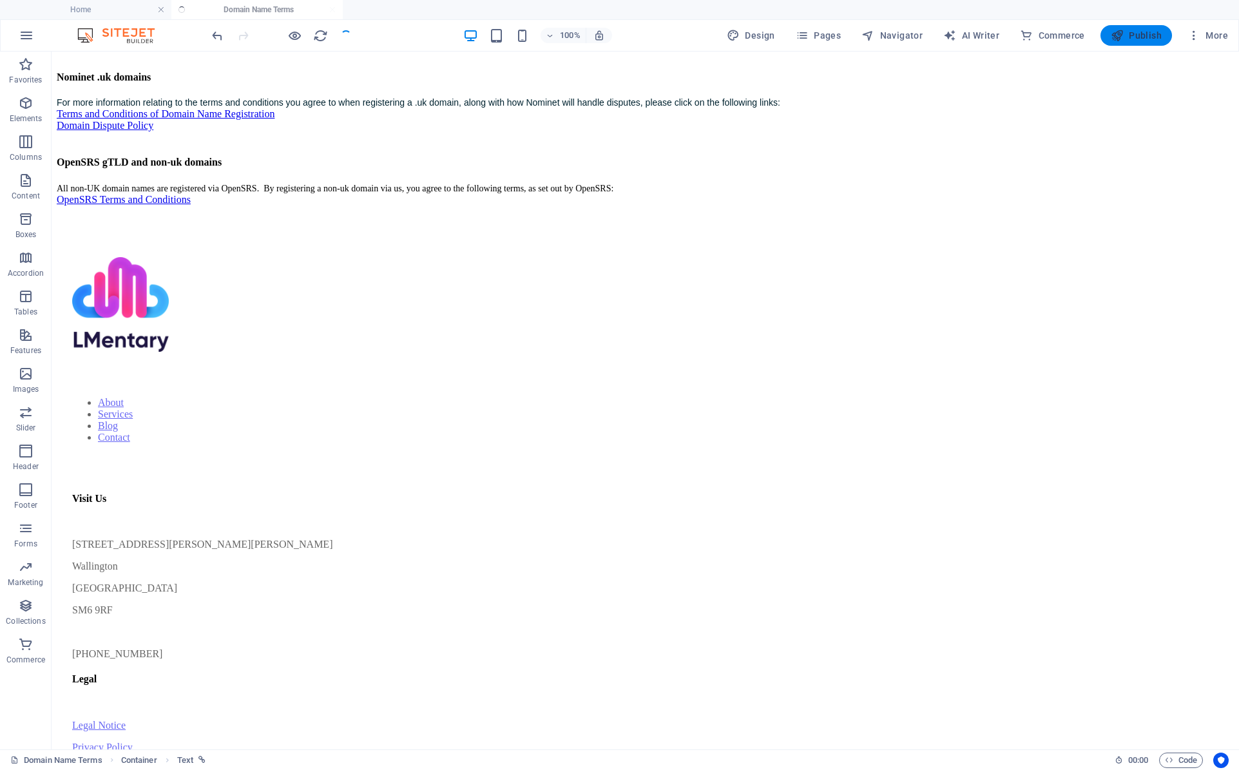
scroll to position [910, 0]
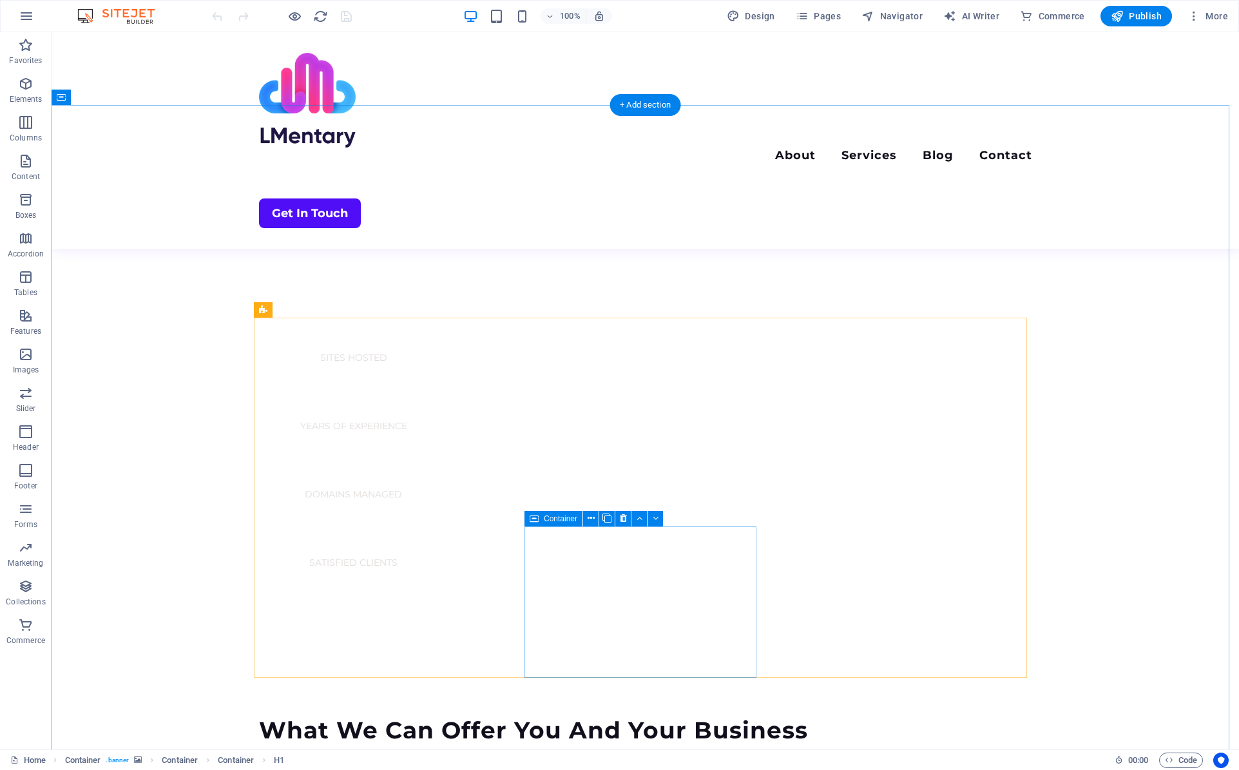
scroll to position [1546, 0]
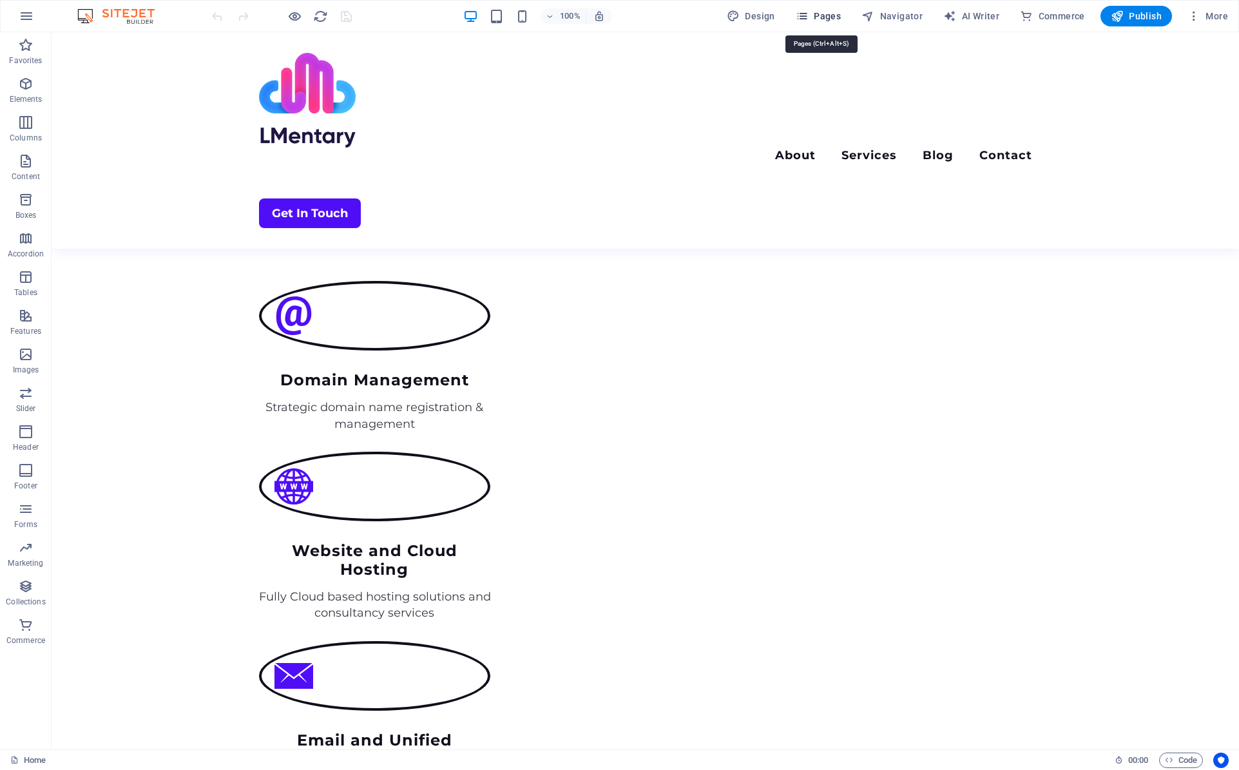
click at [825, 15] on span "Pages" at bounding box center [818, 16] width 45 height 13
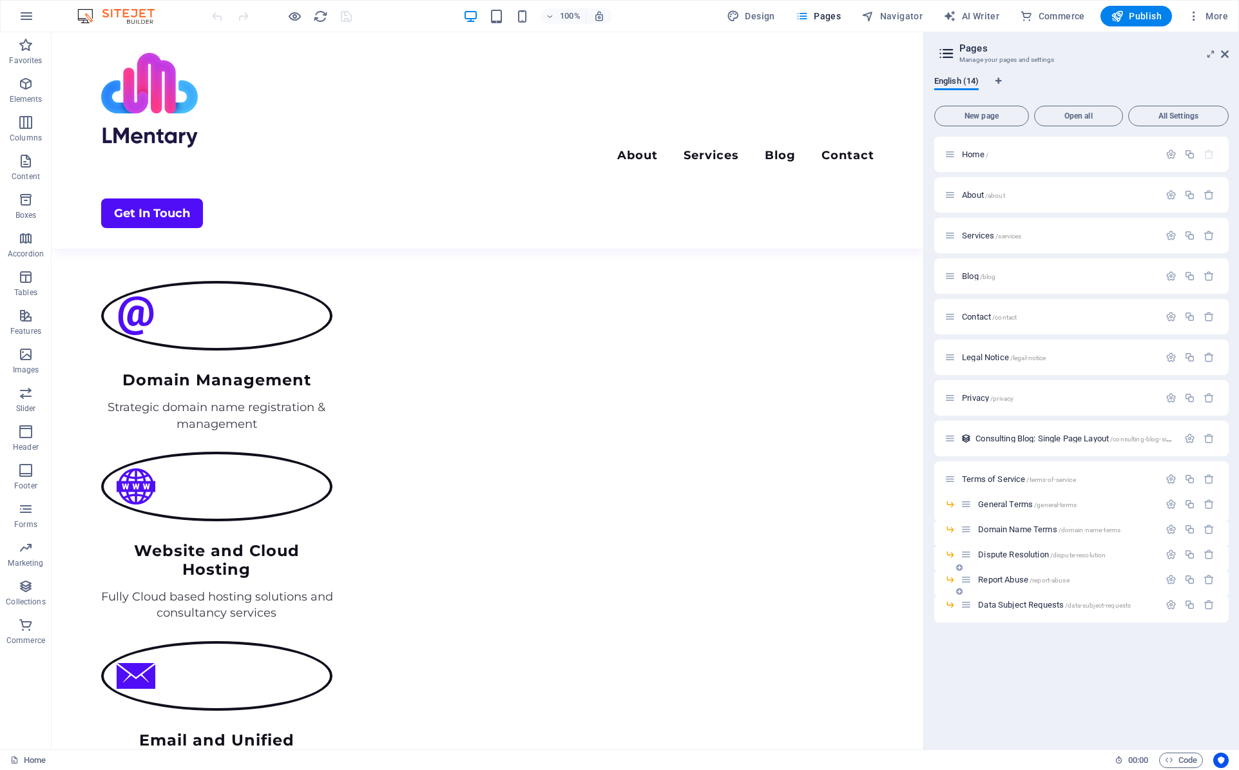
click at [1002, 579] on span "Report Abuse /report-abuse" at bounding box center [1023, 580] width 91 height 10
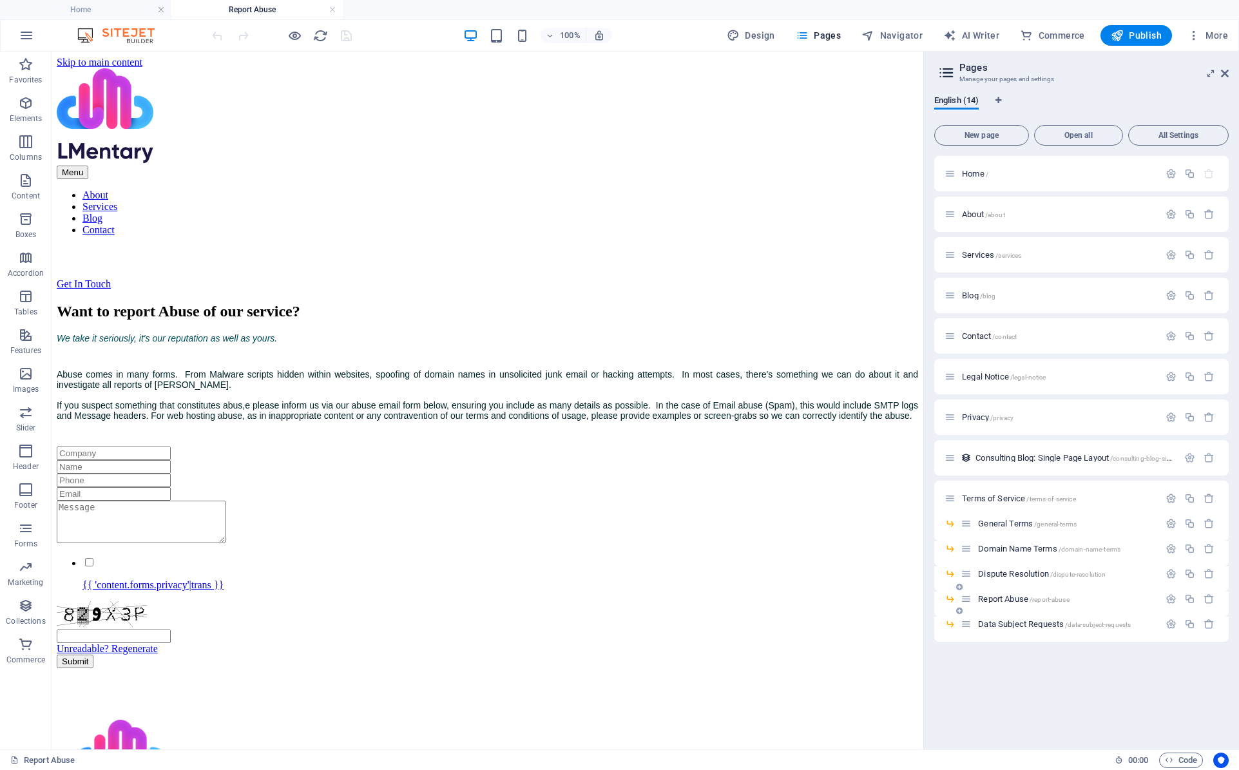
scroll to position [0, 0]
click at [962, 582] on icon at bounding box center [959, 586] width 6 height 8
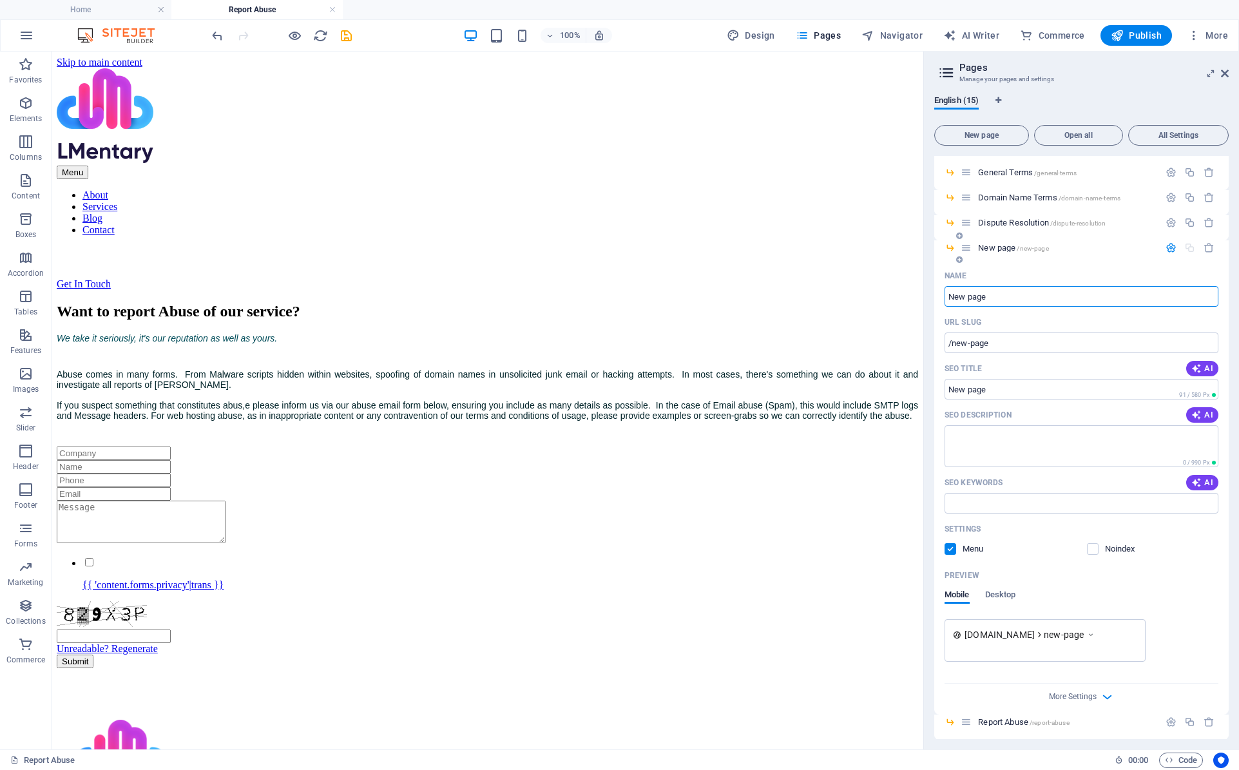
scroll to position [382, 0]
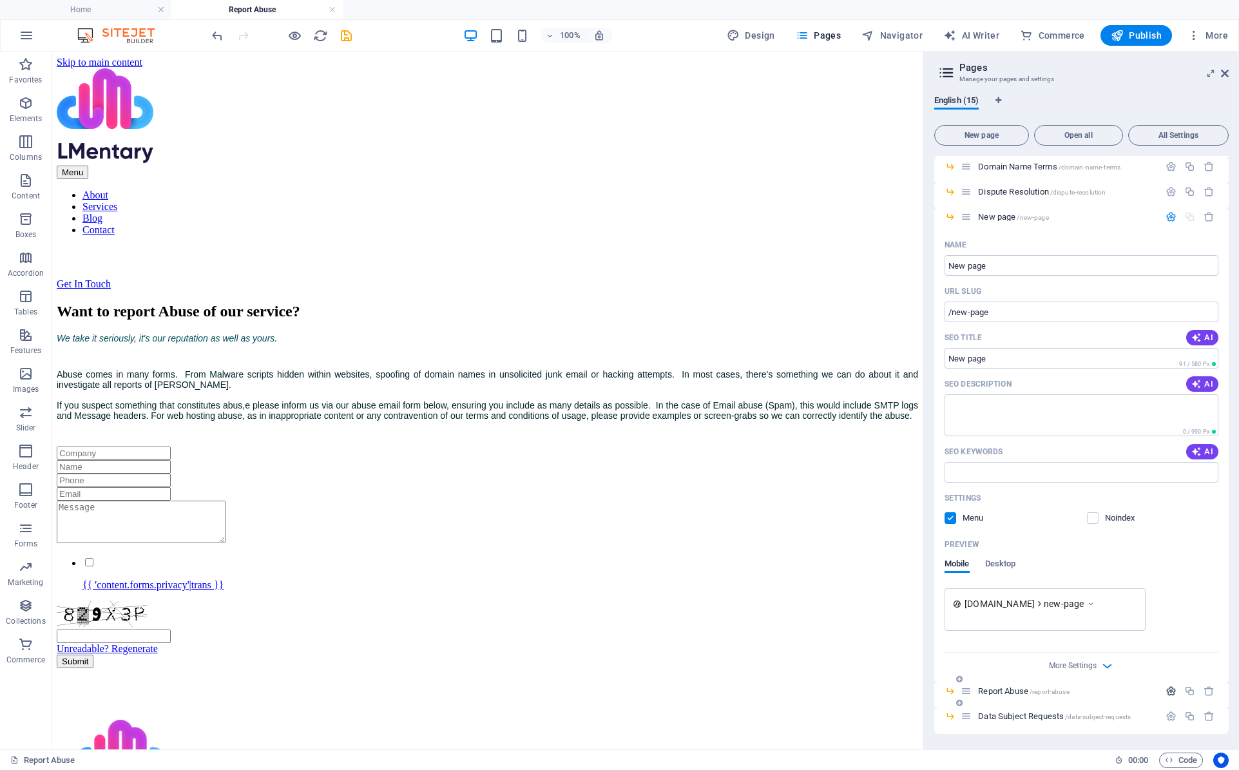
click at [1165, 693] on icon "button" at bounding box center [1170, 690] width 11 height 11
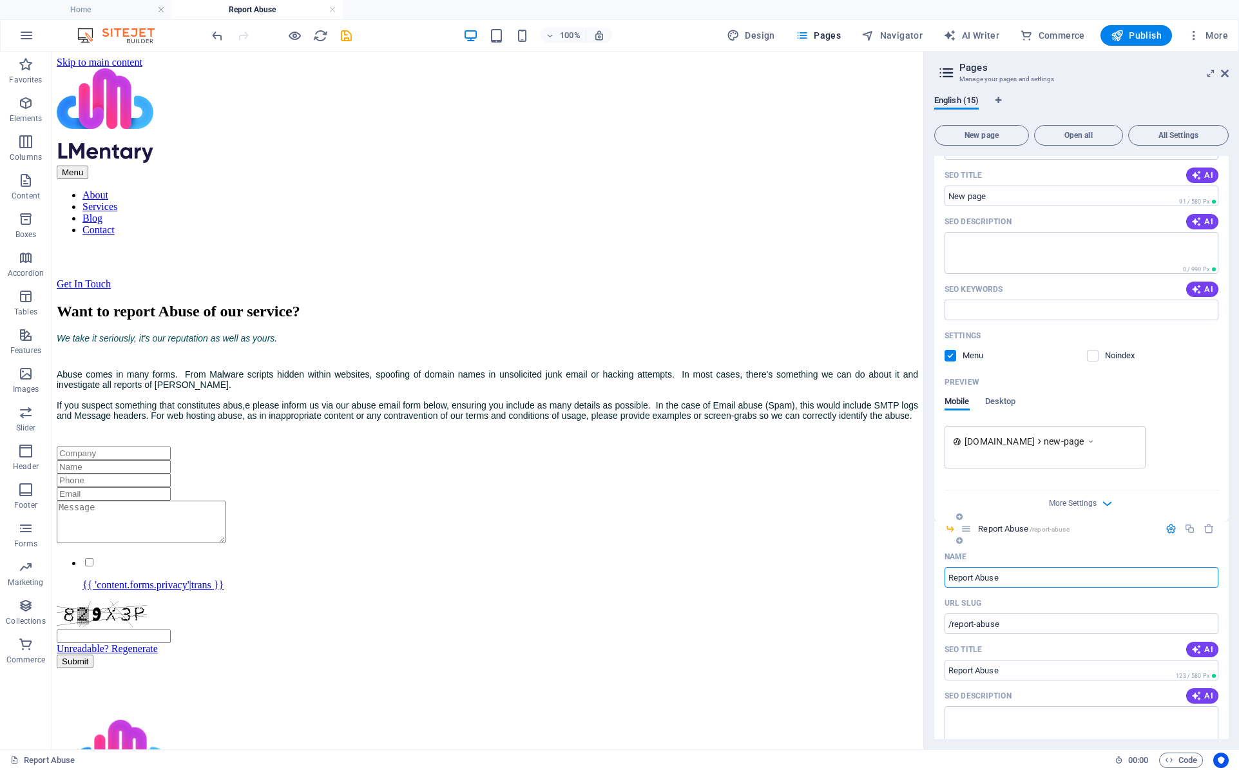
scroll to position [715, 0]
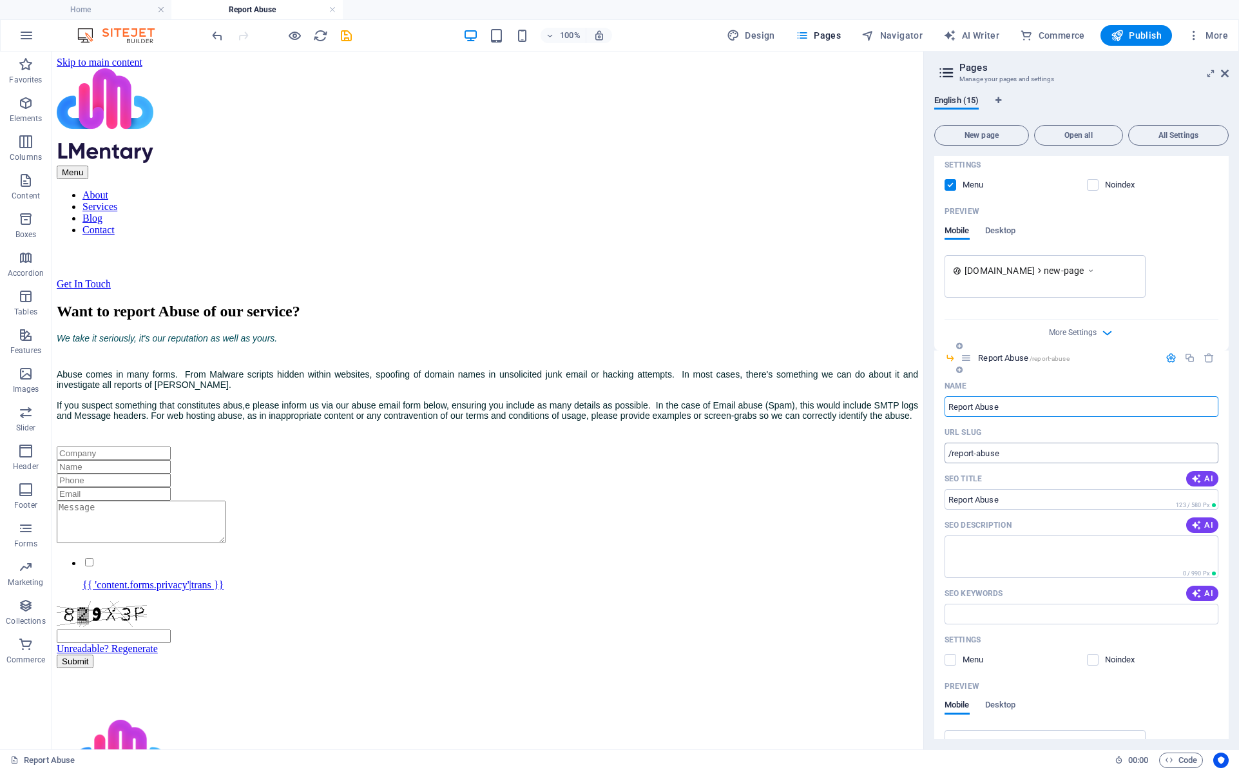
click at [978, 452] on input "/report-abuse" at bounding box center [1081, 453] width 274 height 21
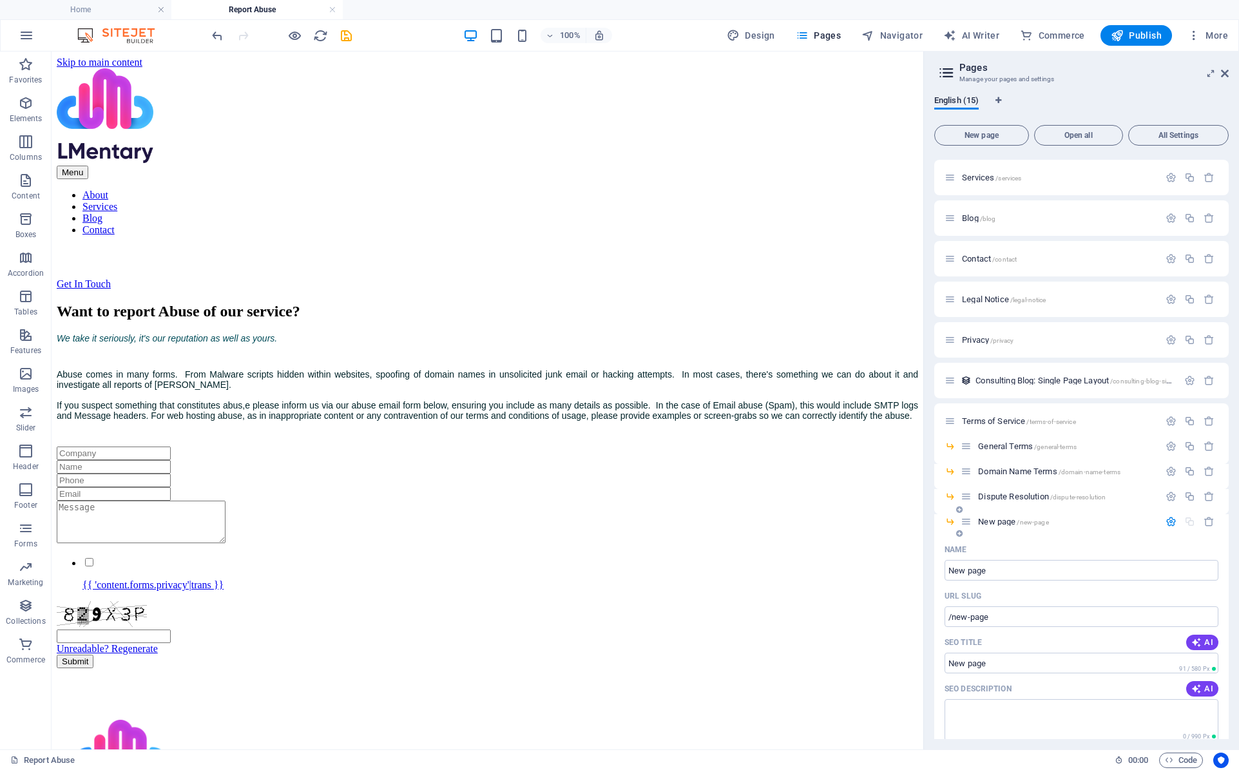
scroll to position [71, 0]
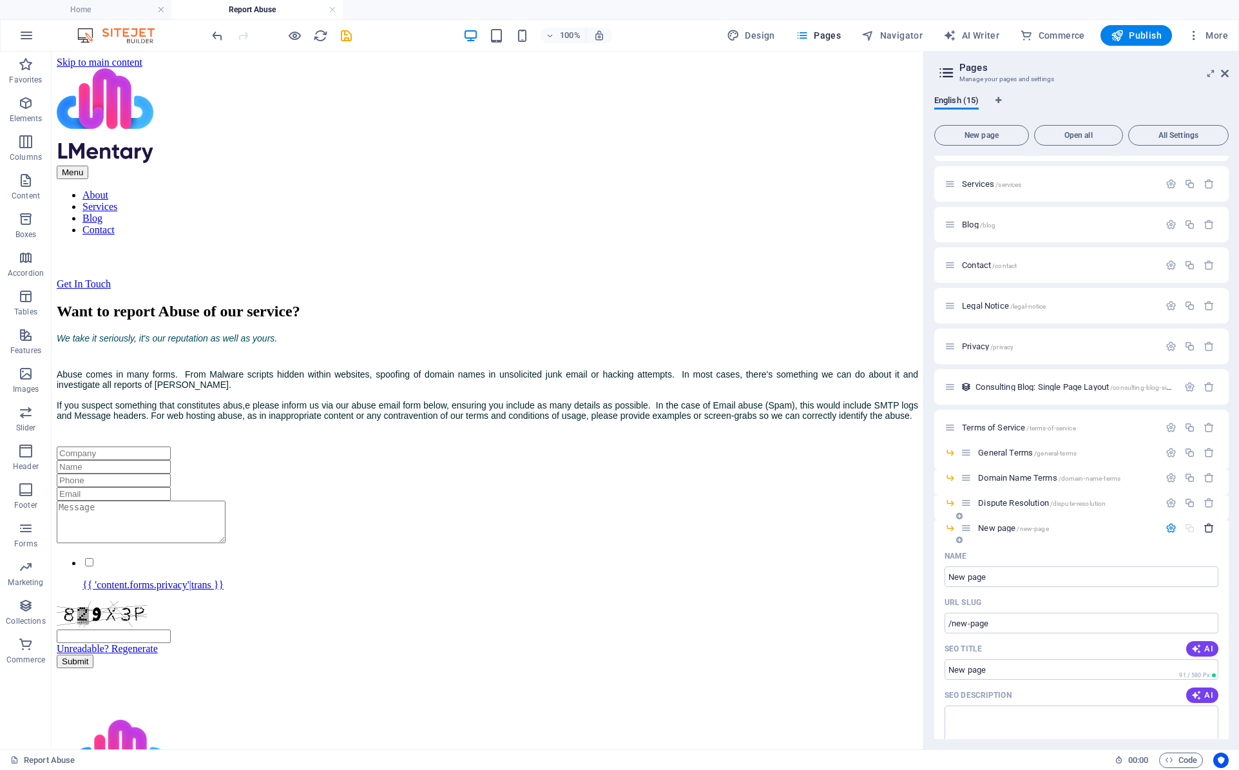
type input "/abuse"
click at [1206, 527] on icon "button" at bounding box center [1208, 527] width 11 height 11
click at [960, 576] on input "Report Abuse" at bounding box center [1081, 576] width 274 height 21
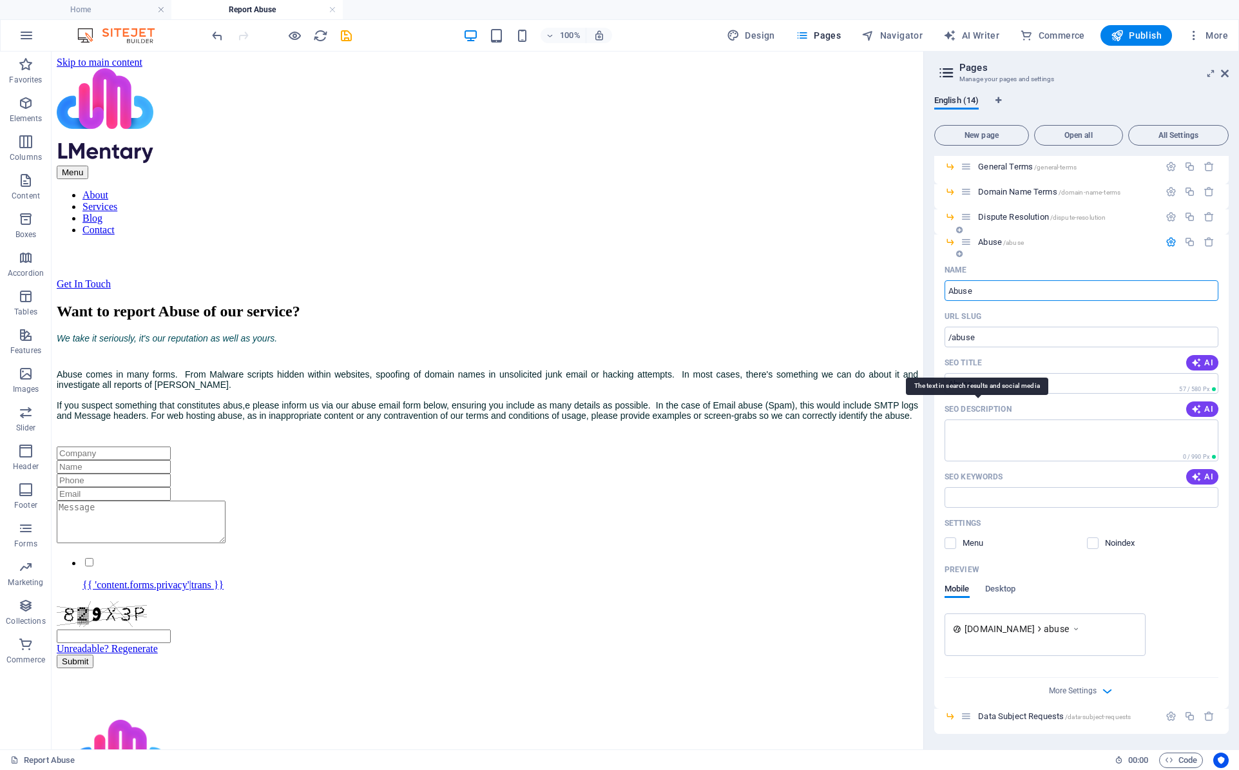
scroll to position [164, 0]
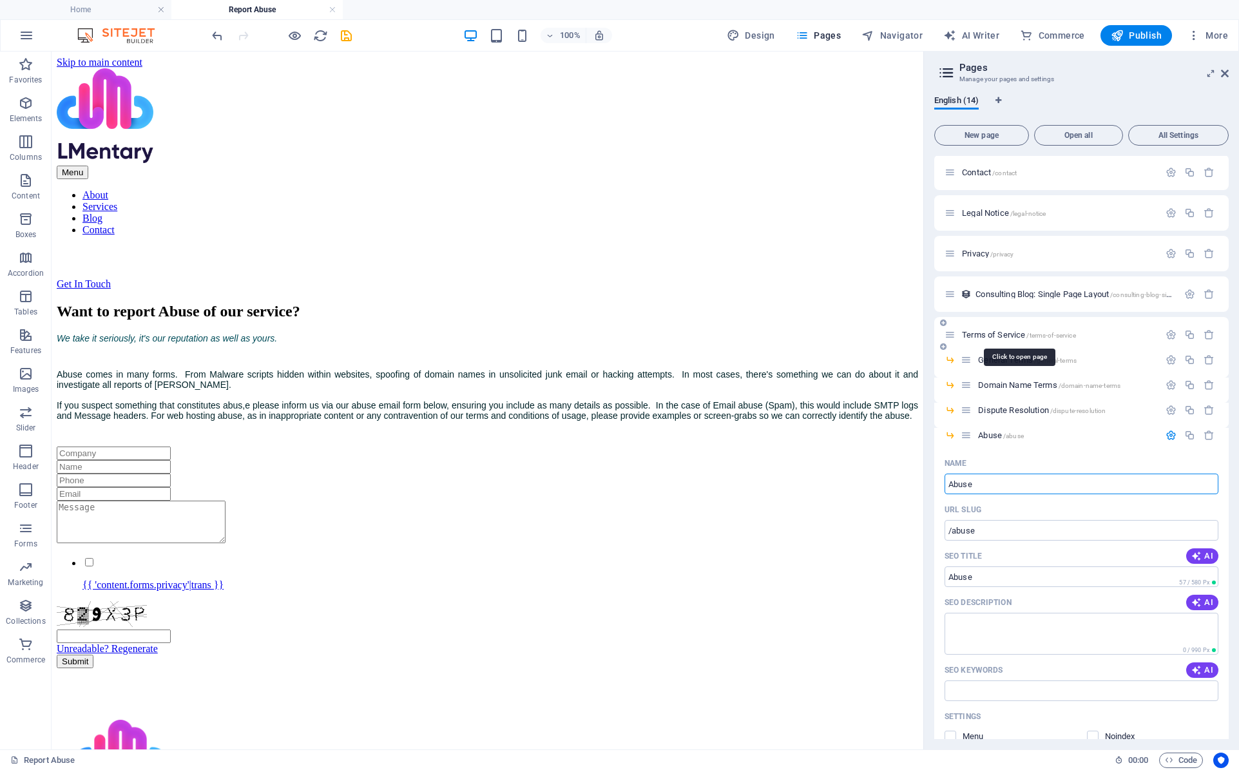
type input "Abuse"
click at [999, 333] on span "Terms of Service /terms-of-service" at bounding box center [1019, 335] width 114 height 10
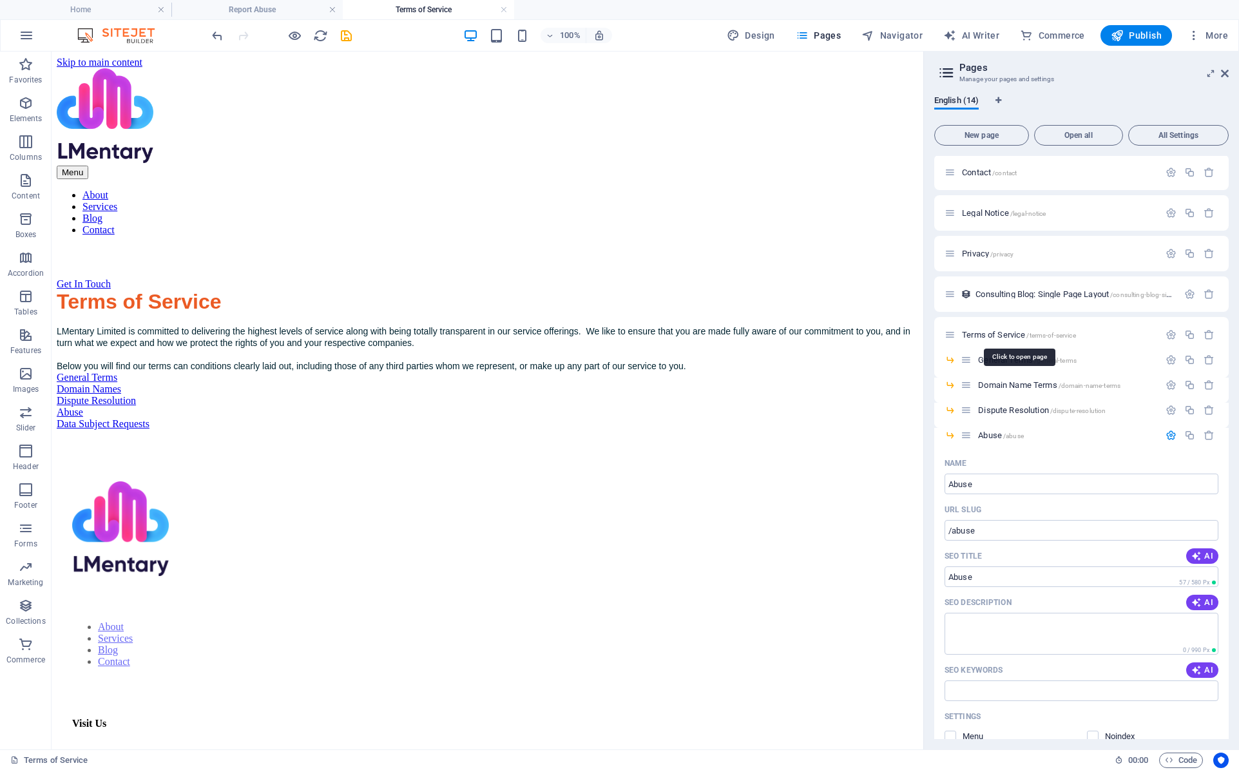
scroll to position [0, 0]
click at [651, 418] on div "Abuse" at bounding box center [487, 413] width 861 height 12
click at [1124, 37] on icon "button" at bounding box center [1117, 35] width 13 height 13
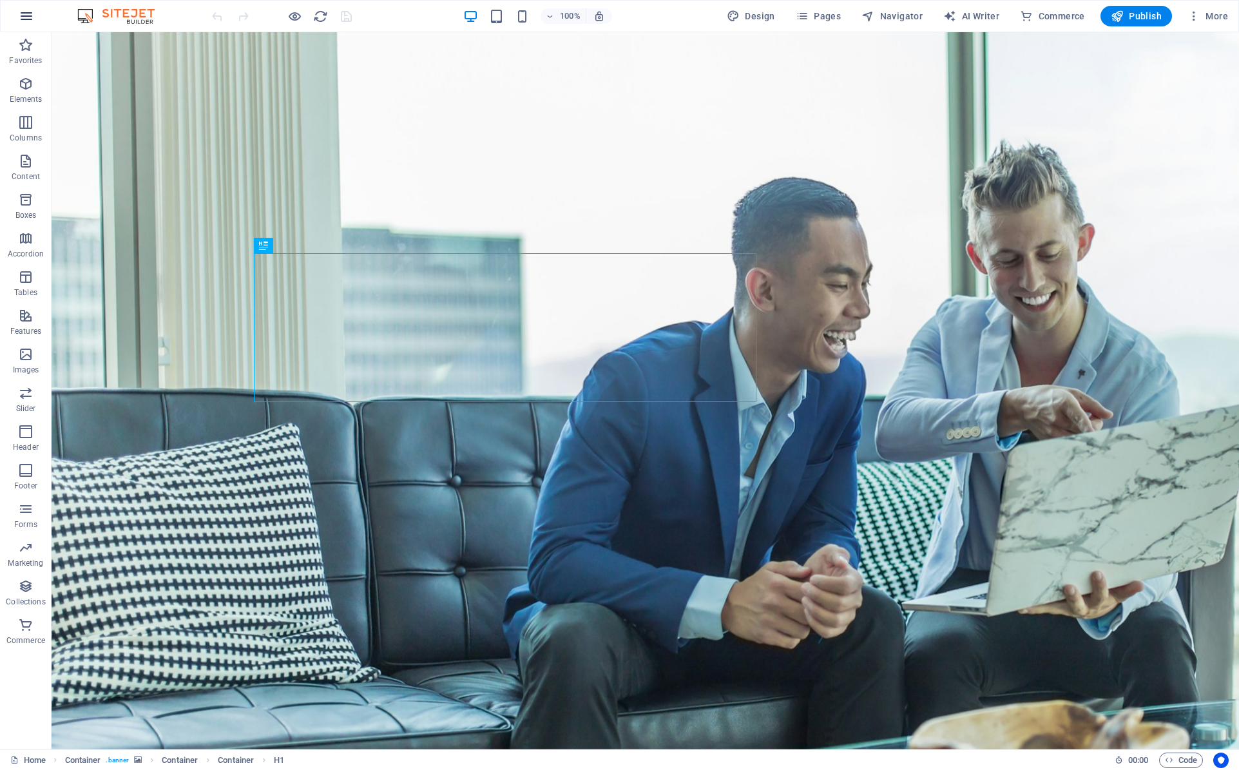
click at [30, 10] on icon "button" at bounding box center [26, 15] width 15 height 15
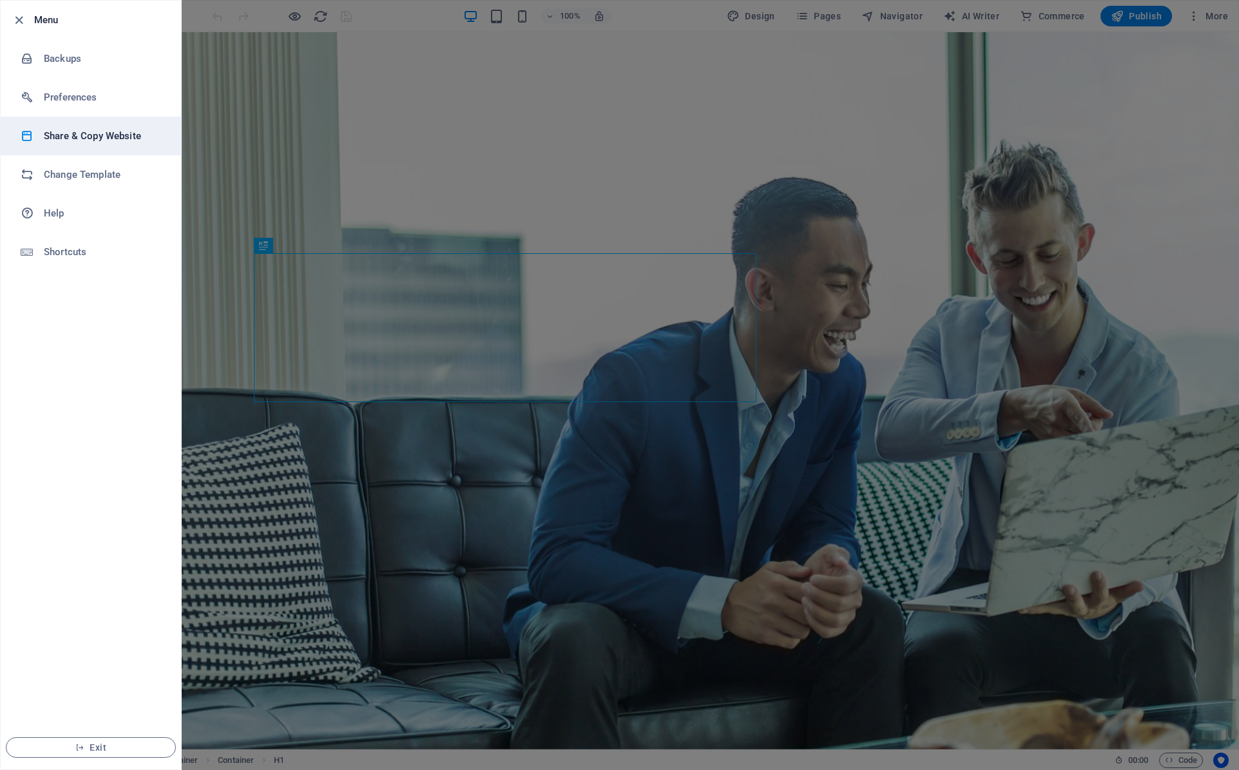
click at [72, 138] on h6 "Share & Copy Website" at bounding box center [103, 135] width 119 height 15
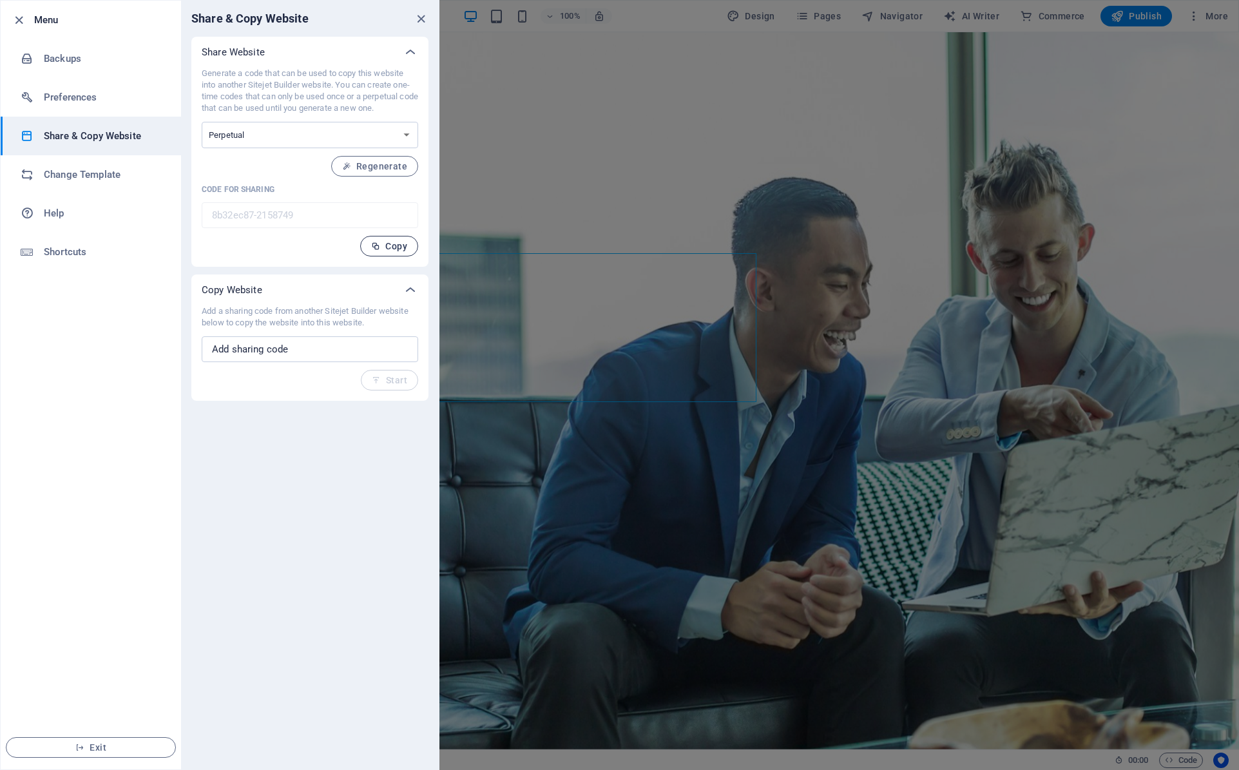
click at [387, 245] on span "Copy" at bounding box center [389, 246] width 36 height 10
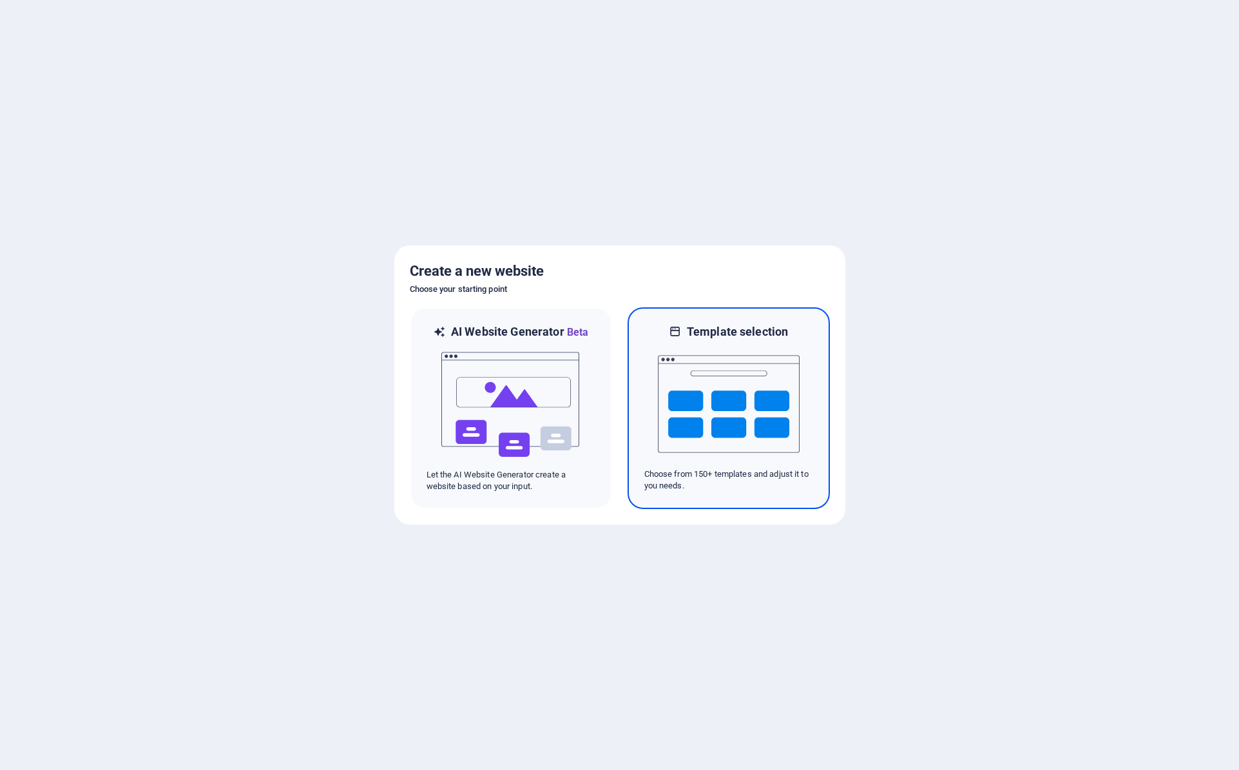
click at [719, 429] on img at bounding box center [729, 404] width 142 height 129
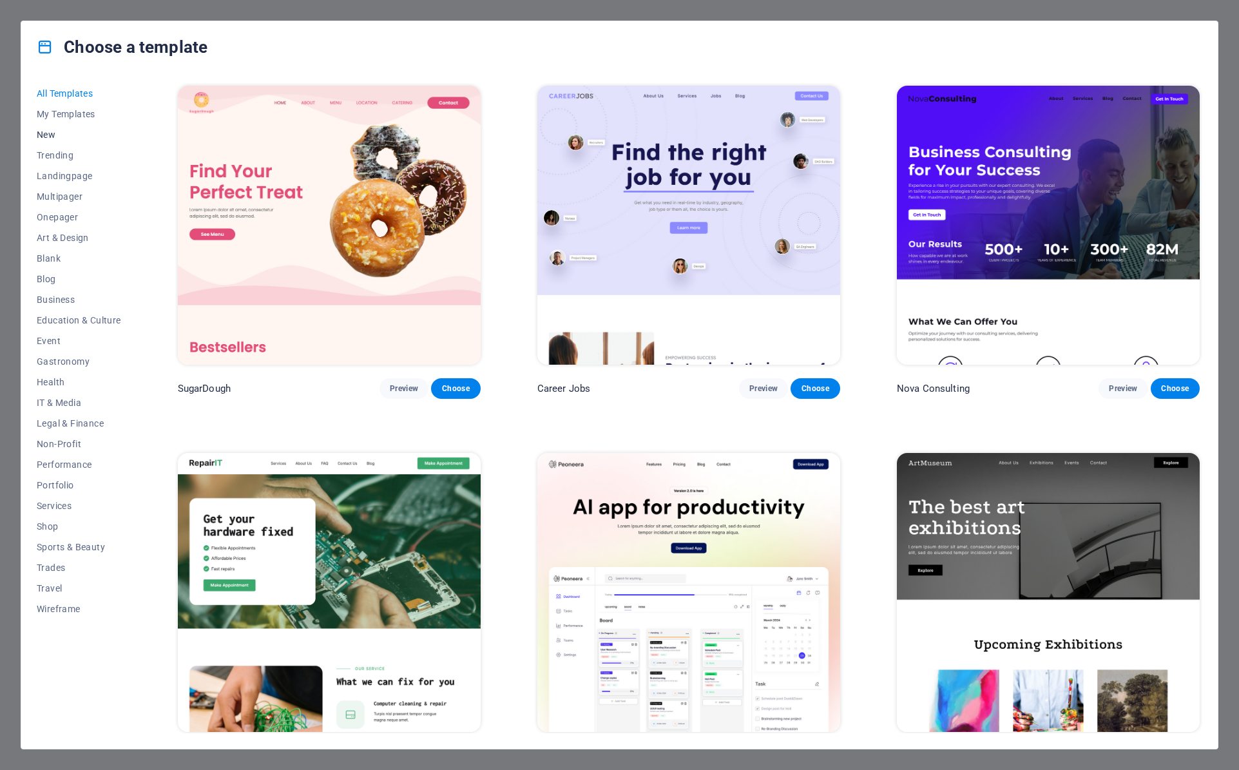
click at [49, 130] on span "New" at bounding box center [79, 134] width 84 height 10
click at [49, 135] on span "New" at bounding box center [79, 134] width 84 height 10
click at [1168, 389] on span "Choose" at bounding box center [1175, 388] width 28 height 10
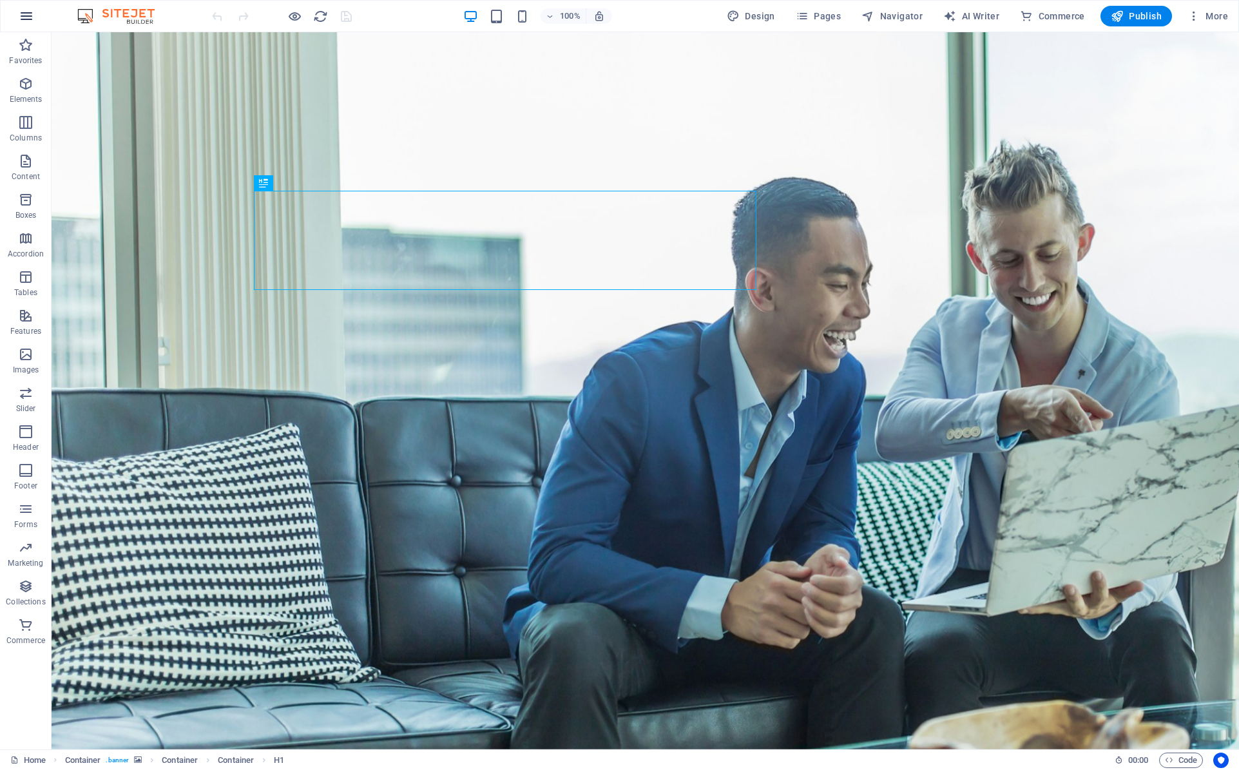
click at [25, 18] on icon "button" at bounding box center [26, 15] width 15 height 15
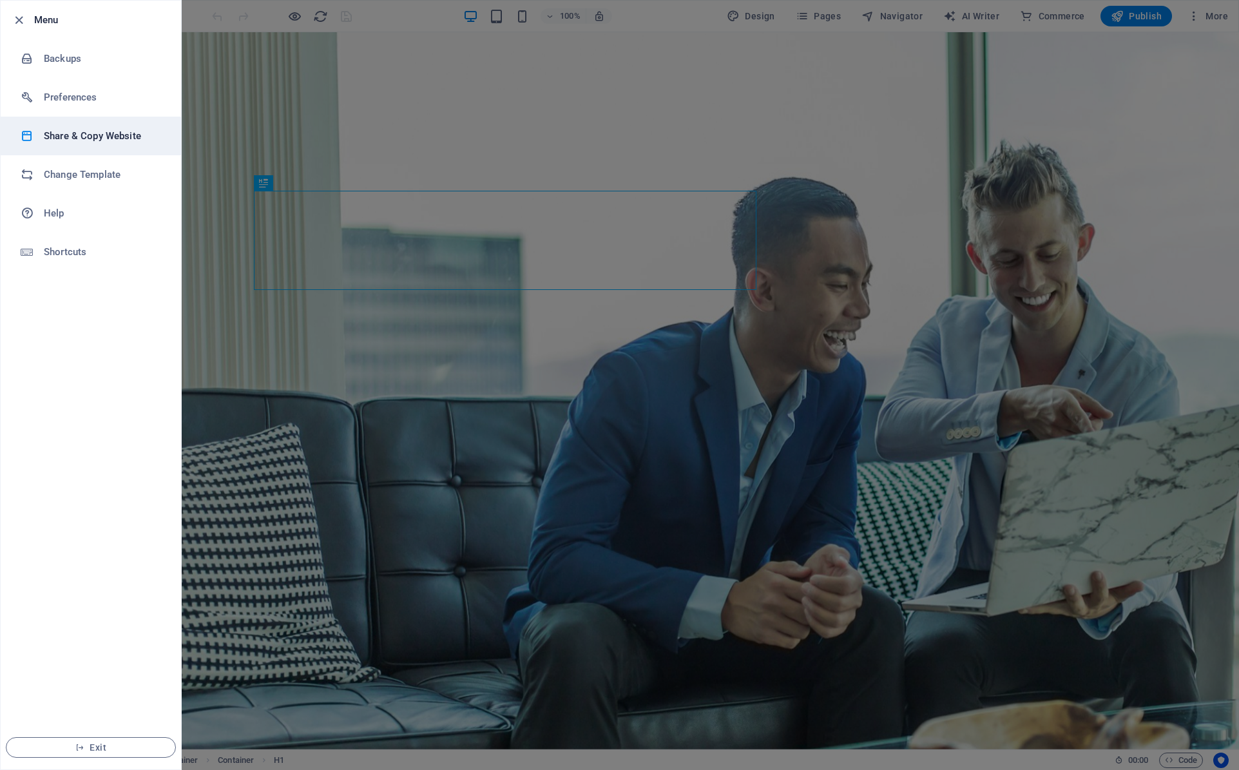
click at [76, 136] on h6 "Share & Copy Website" at bounding box center [103, 135] width 119 height 15
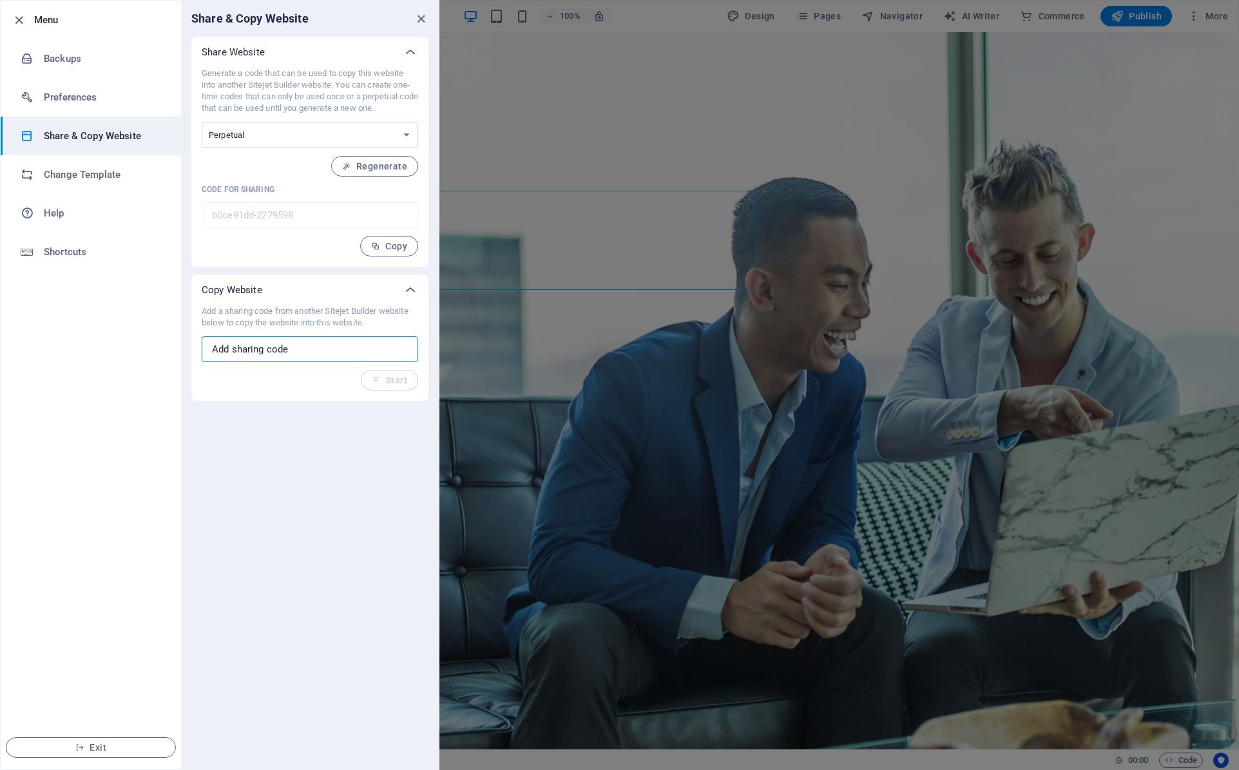
click at [298, 352] on input "text" at bounding box center [310, 349] width 216 height 26
paste input "8b32ec87-2158749"
type input "8b32ec87-2158749"
click at [396, 383] on span "Start" at bounding box center [389, 380] width 35 height 10
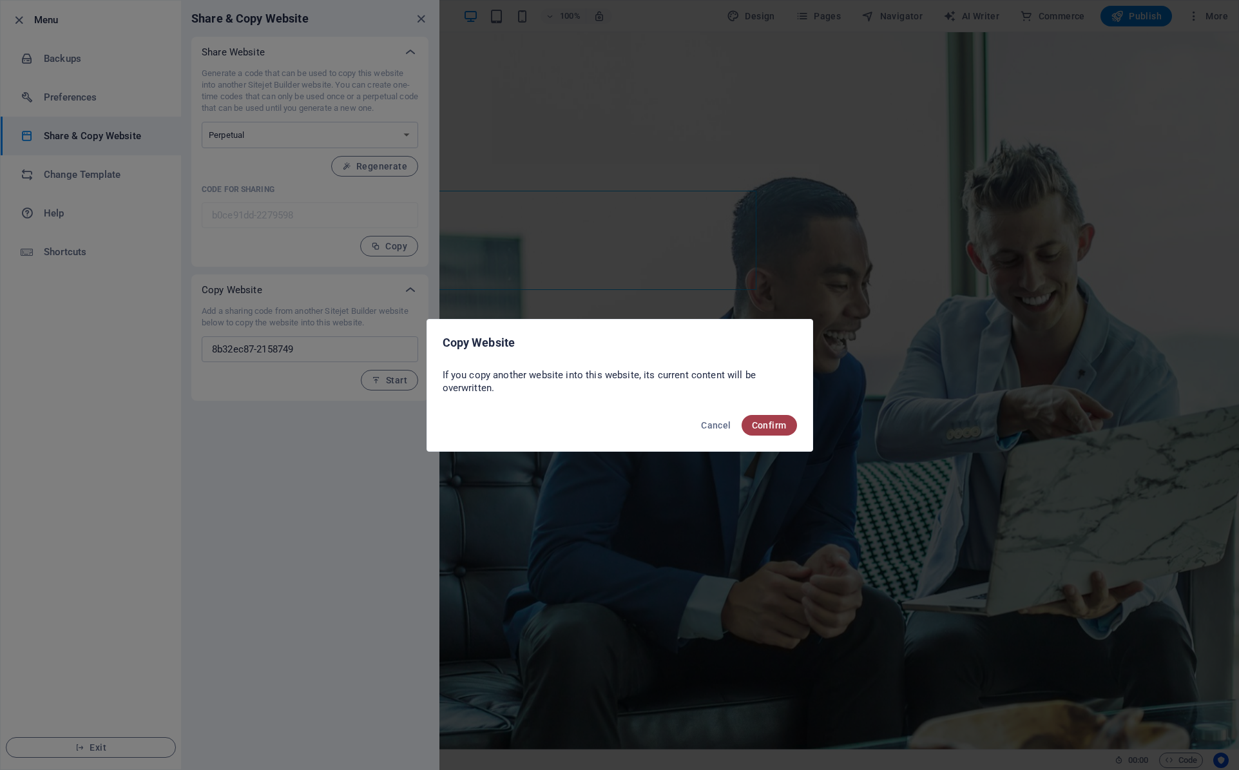
click at [783, 428] on span "Confirm" at bounding box center [769, 425] width 35 height 10
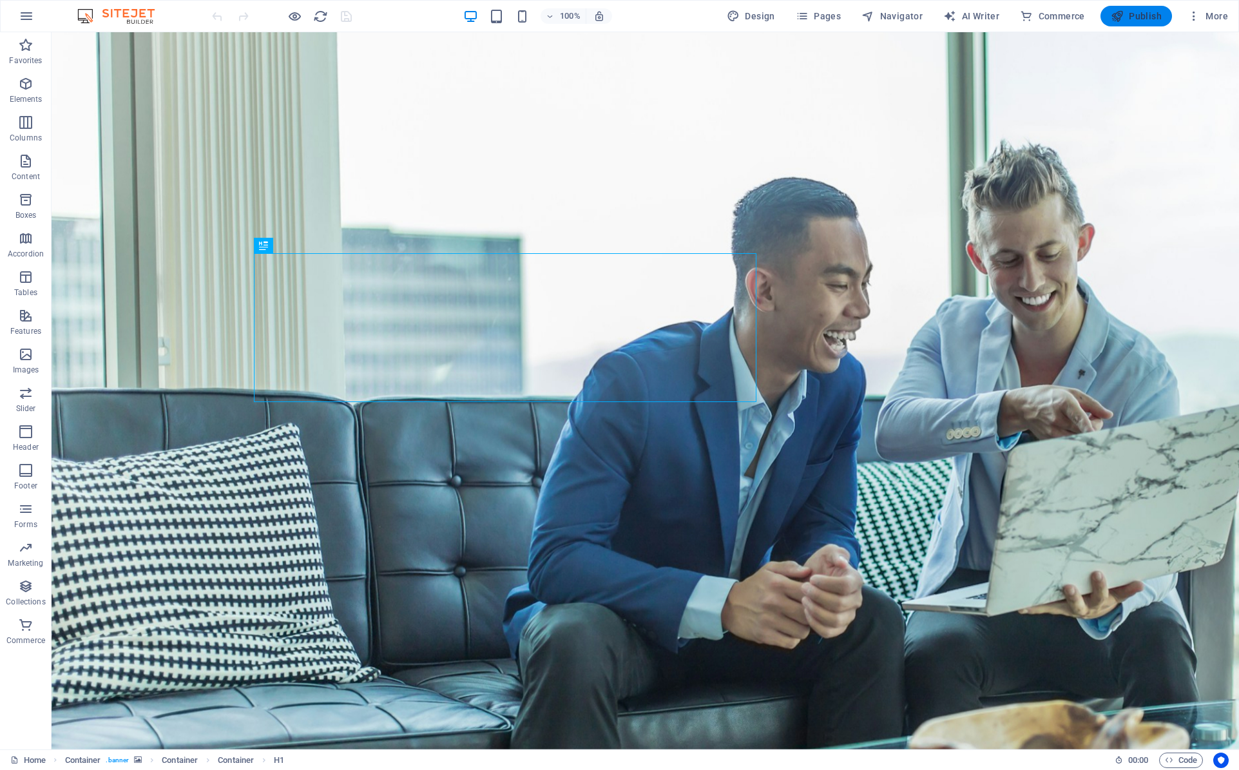
click at [1133, 16] on span "Publish" at bounding box center [1136, 16] width 51 height 13
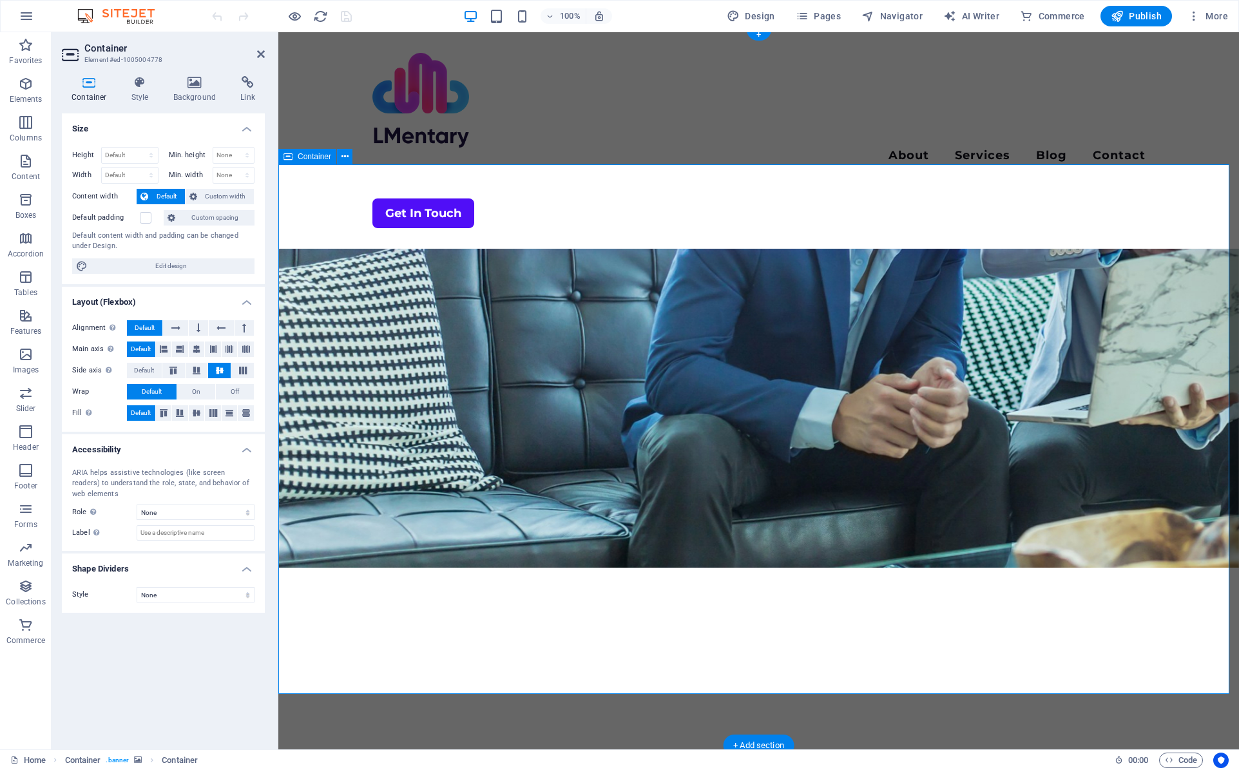
scroll to position [193, 0]
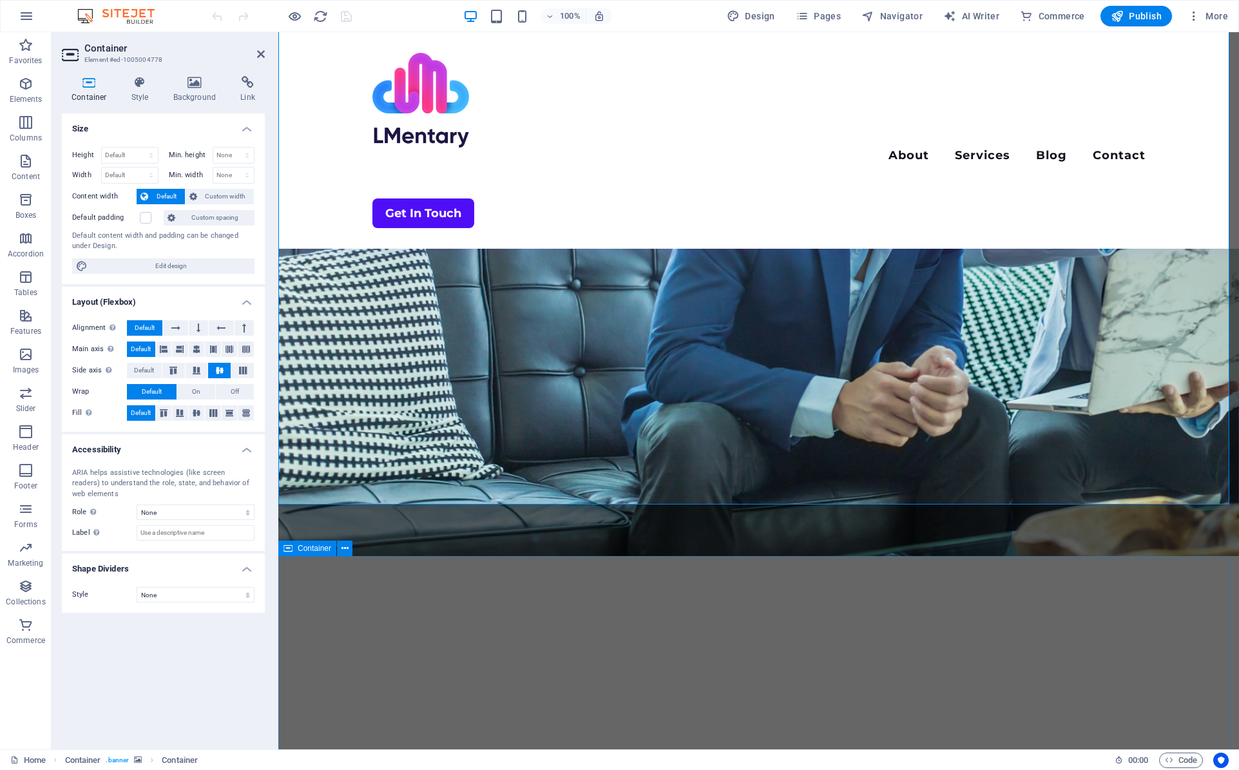
click at [1048, 554] on figure at bounding box center [758, 197] width 961 height 717
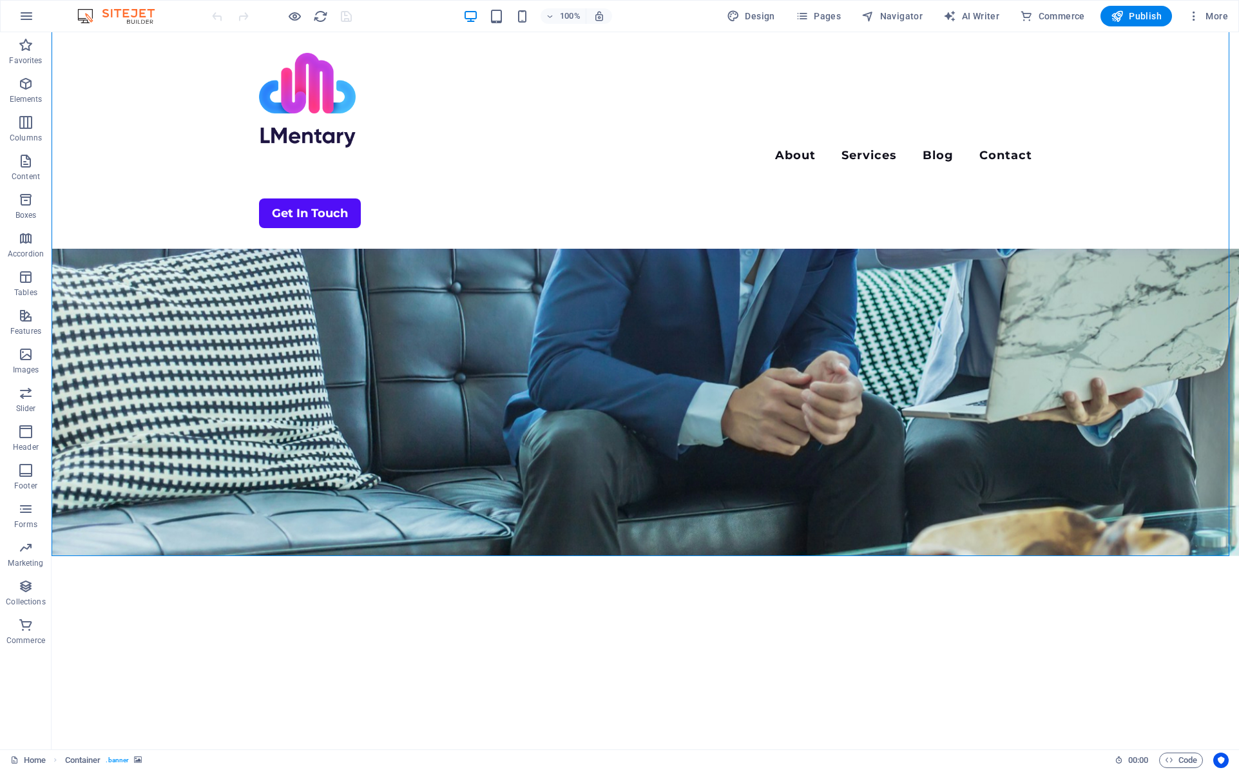
click at [1055, 544] on figure at bounding box center [645, 197] width 1187 height 717
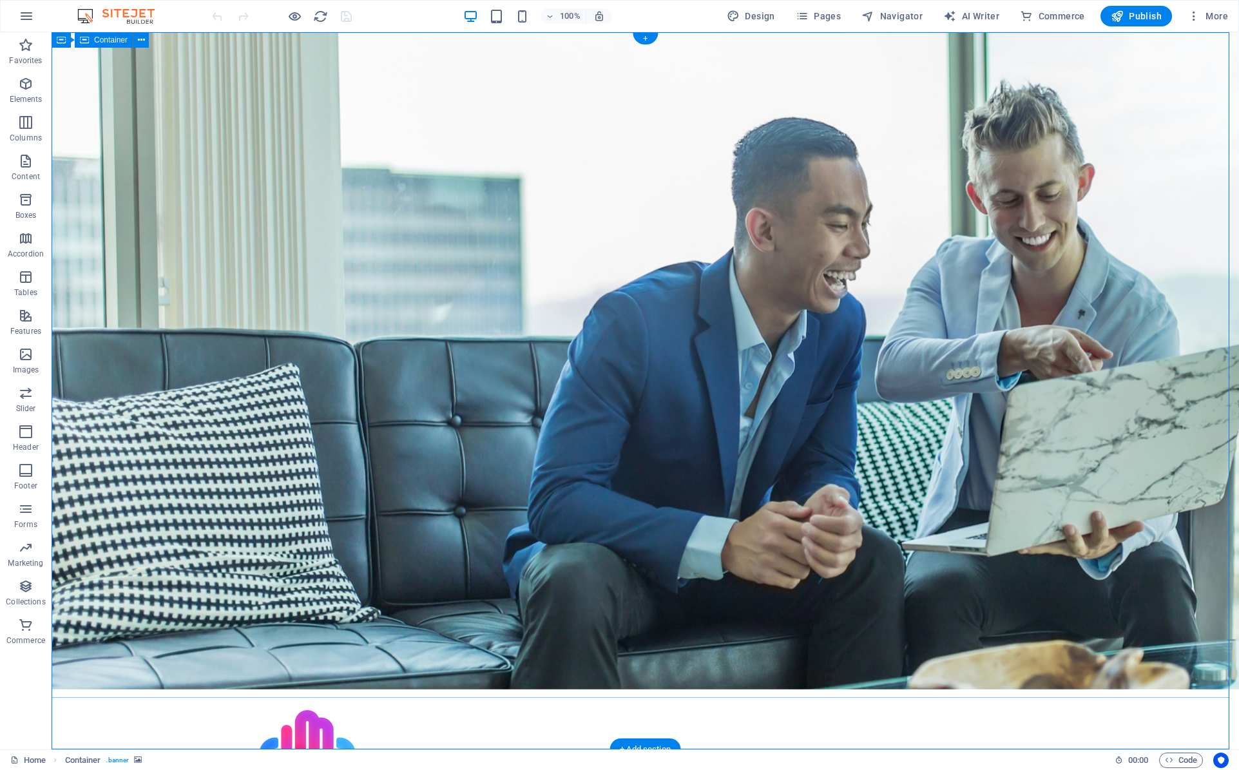
scroll to position [0, 0]
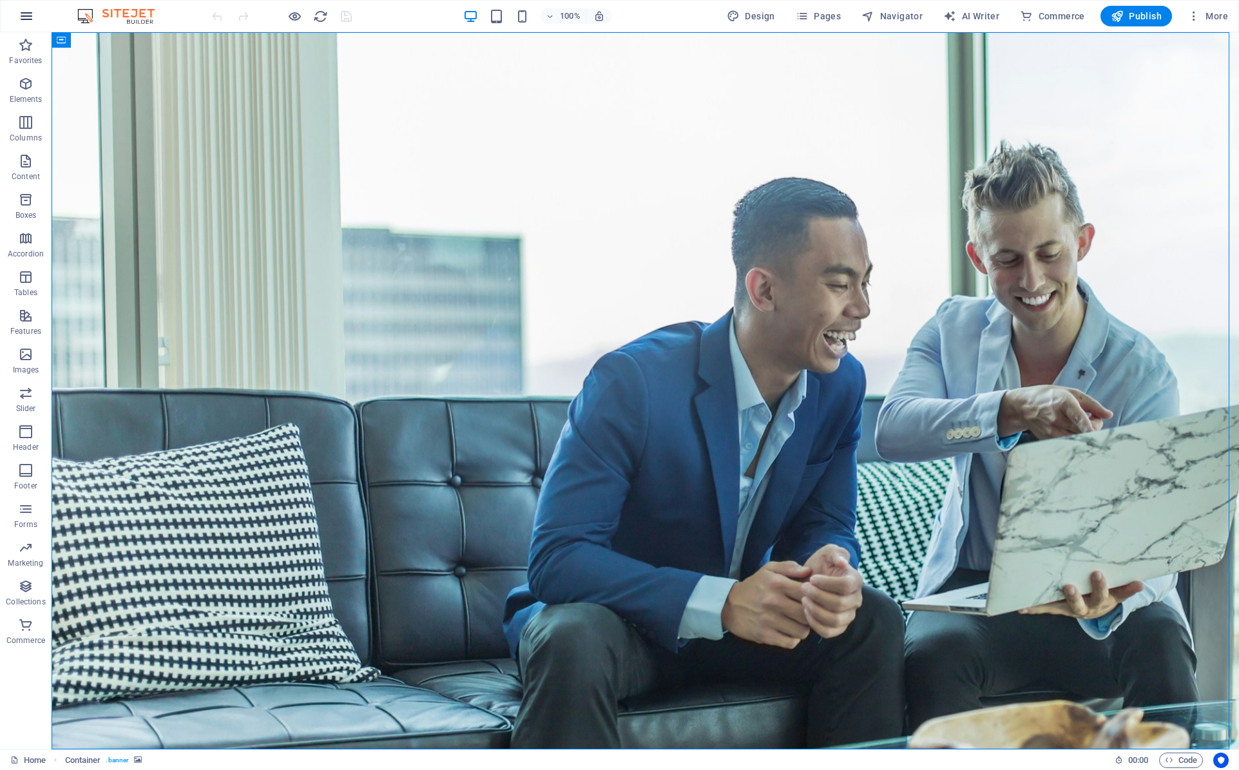
click at [28, 16] on icon "button" at bounding box center [26, 15] width 15 height 15
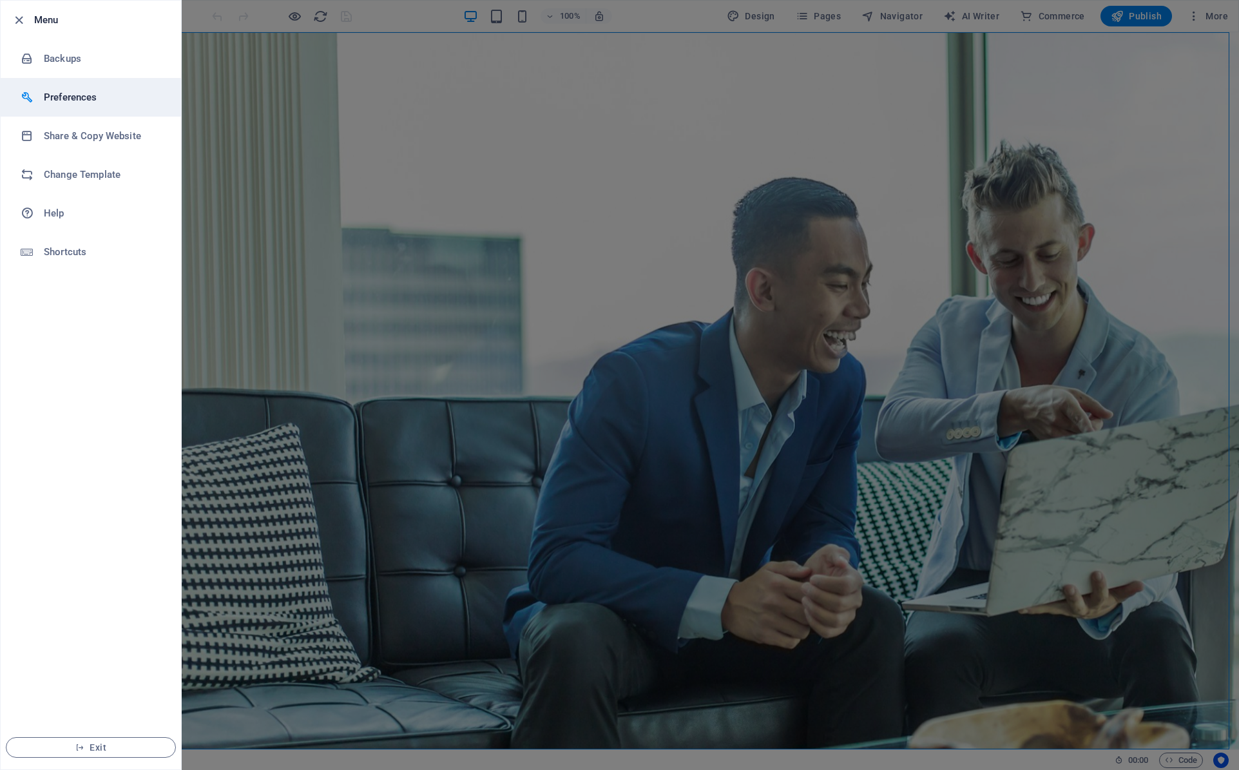
click at [56, 99] on h6 "Preferences" at bounding box center [103, 97] width 119 height 15
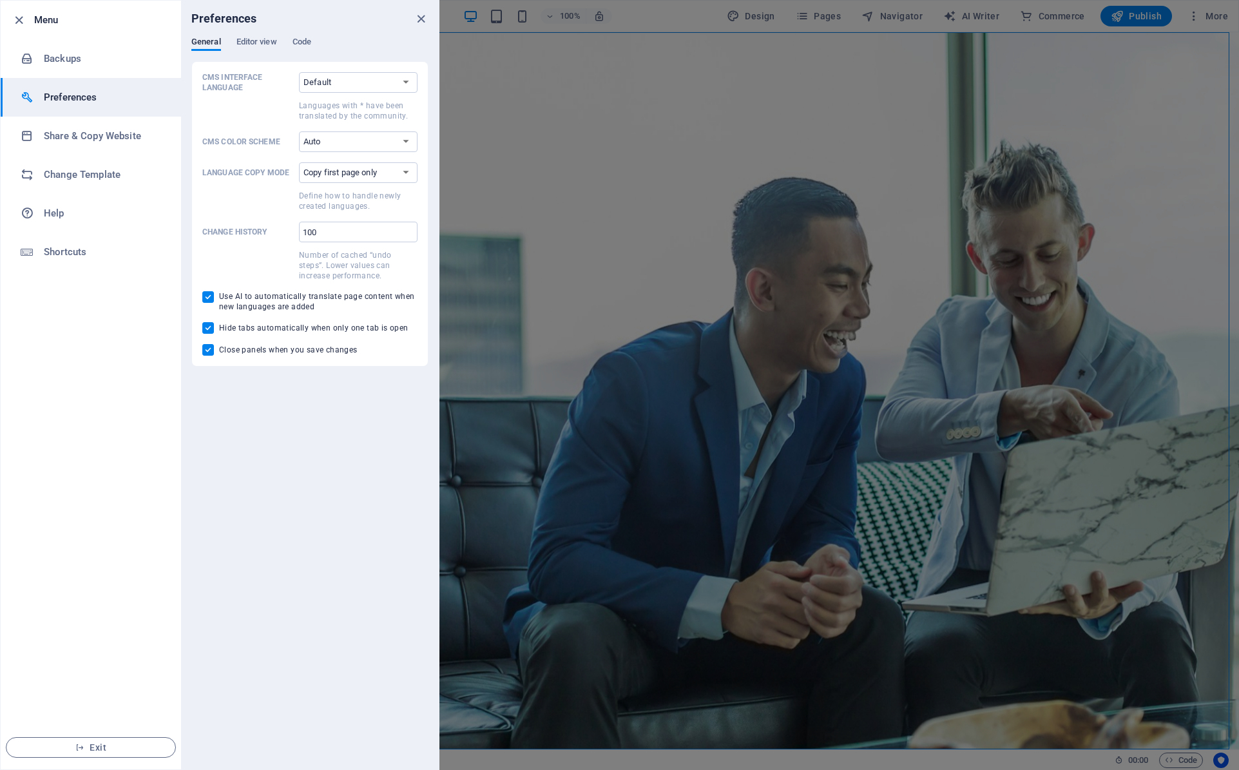
click at [595, 99] on div at bounding box center [619, 385] width 1239 height 770
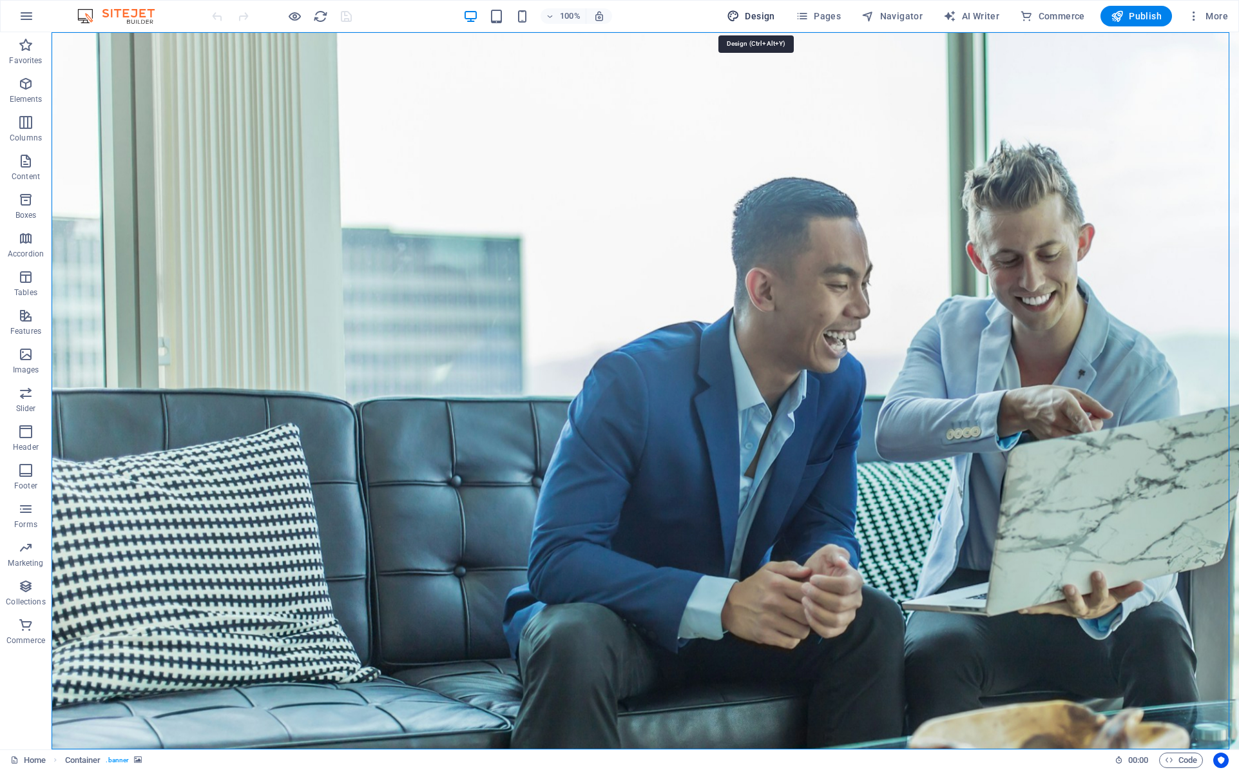
click at [759, 9] on button "Design" at bounding box center [751, 16] width 59 height 21
select select "700"
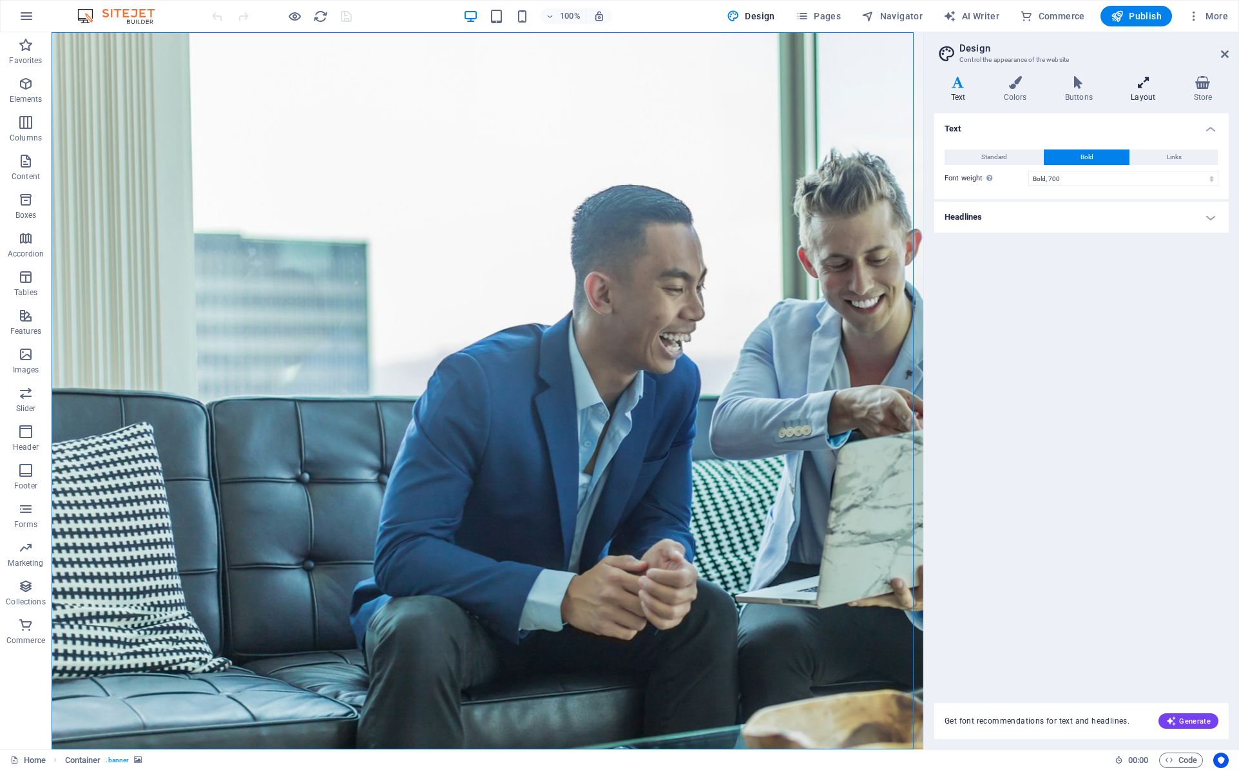
click at [1146, 86] on icon at bounding box center [1143, 82] width 57 height 13
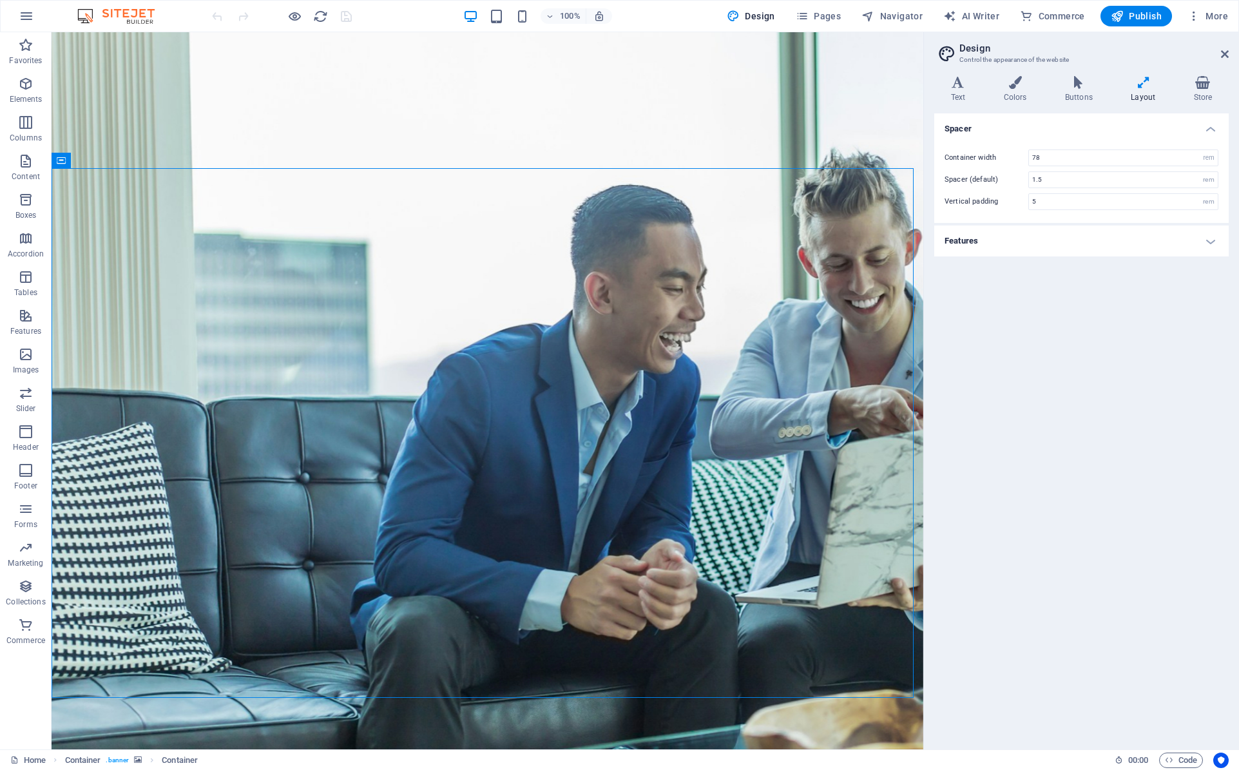
drag, startPoint x: 1226, startPoint y: 46, endPoint x: 1225, endPoint y: 55, distance: 9.1
click at [1225, 47] on h2 "Design" at bounding box center [1093, 49] width 269 height 12
click at [1225, 57] on icon at bounding box center [1225, 54] width 8 height 10
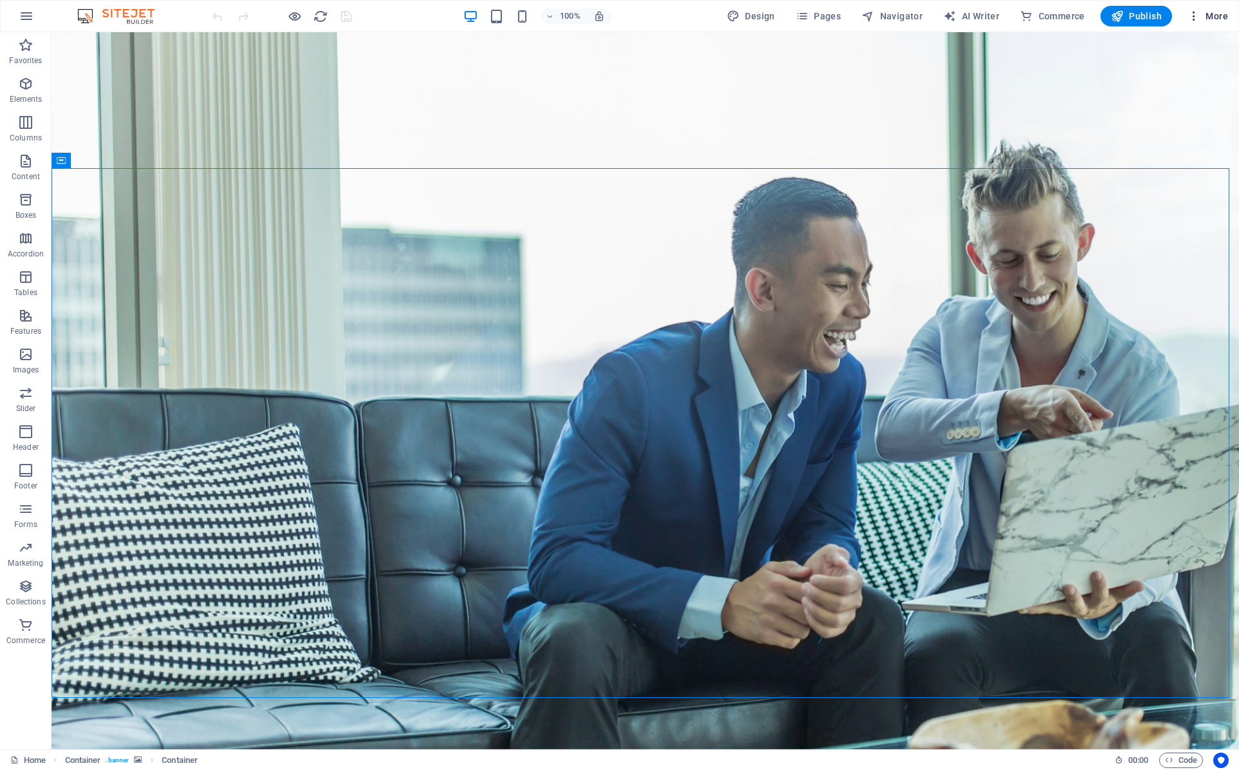
click at [1212, 17] on span "More" at bounding box center [1207, 16] width 41 height 13
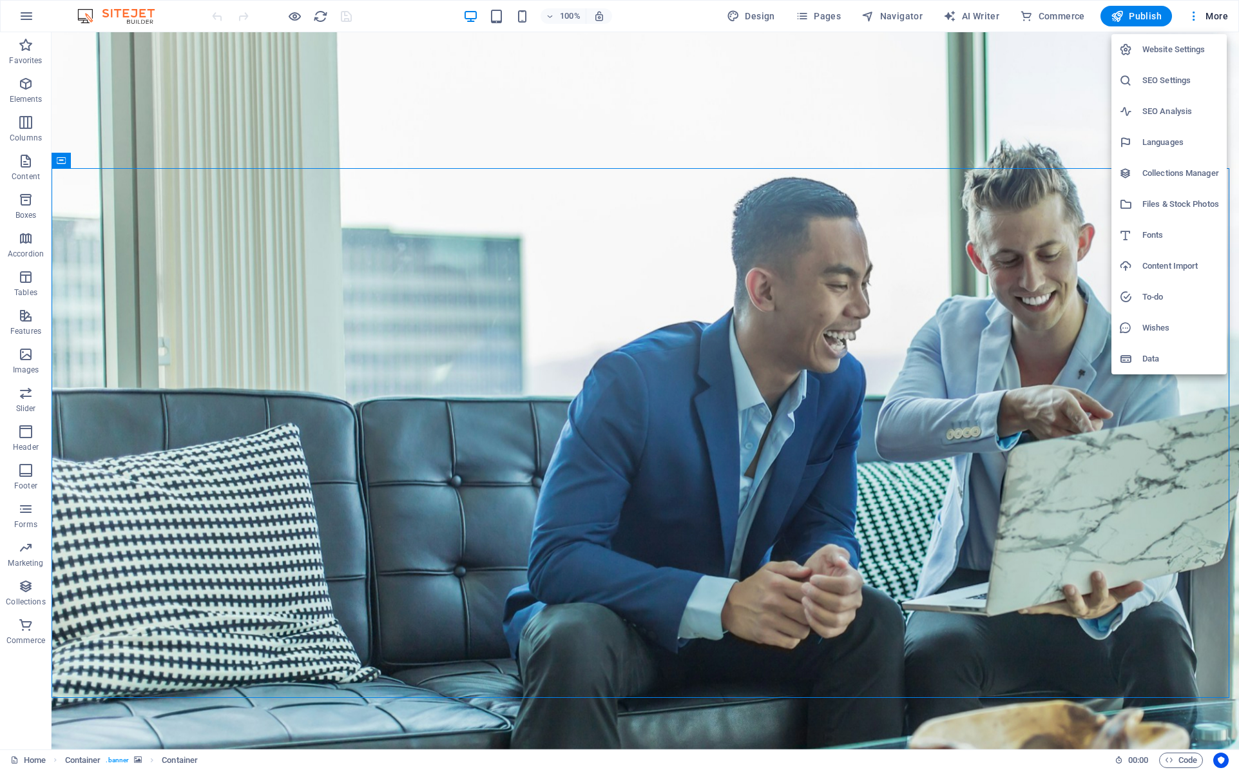
click at [1178, 204] on h6 "Files & Stock Photos" at bounding box center [1180, 203] width 77 height 15
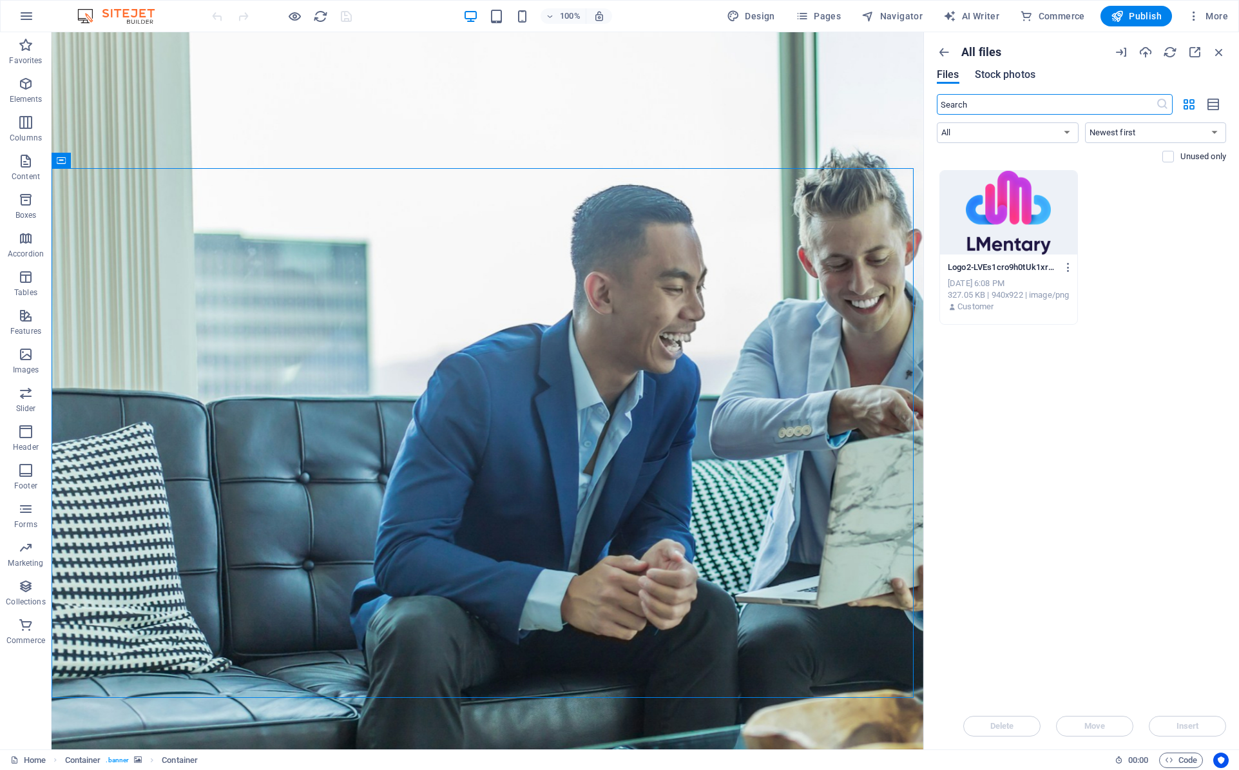
click at [995, 71] on span "Stock photos" at bounding box center [1005, 74] width 61 height 15
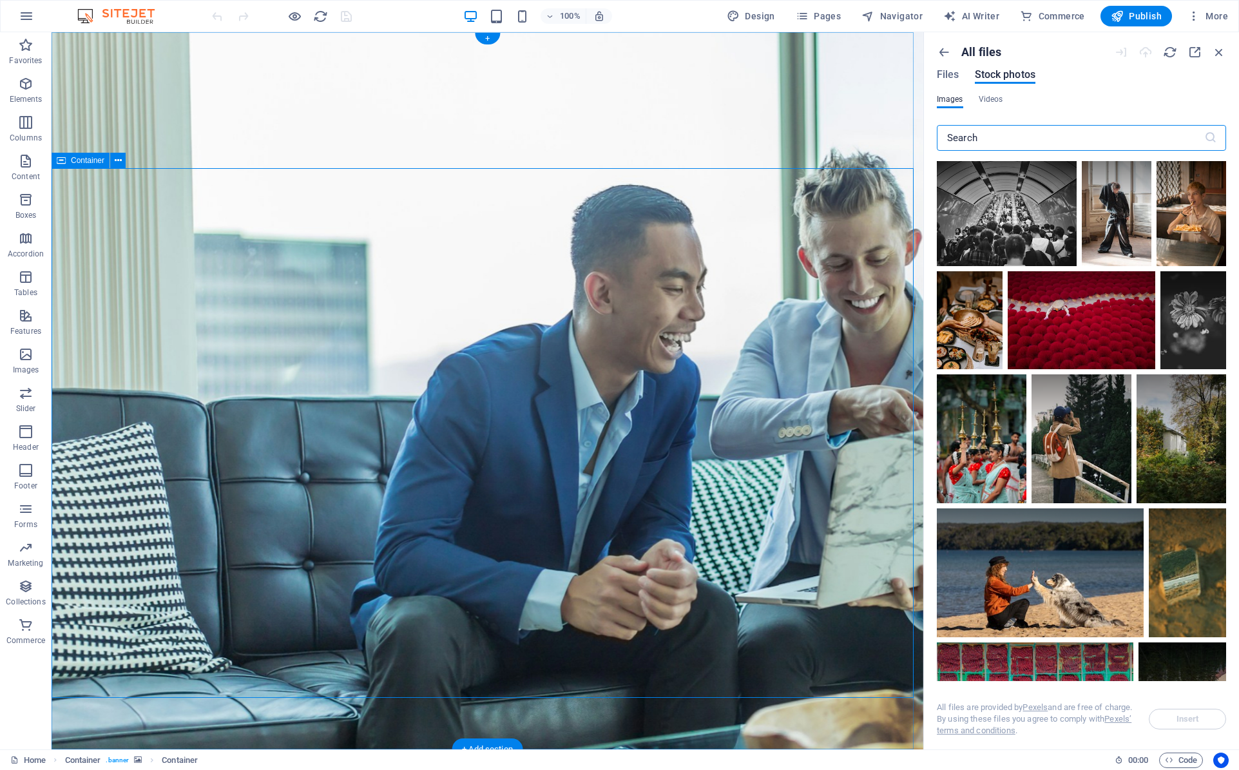
click at [1220, 52] on icon "button" at bounding box center [1219, 52] width 14 height 14
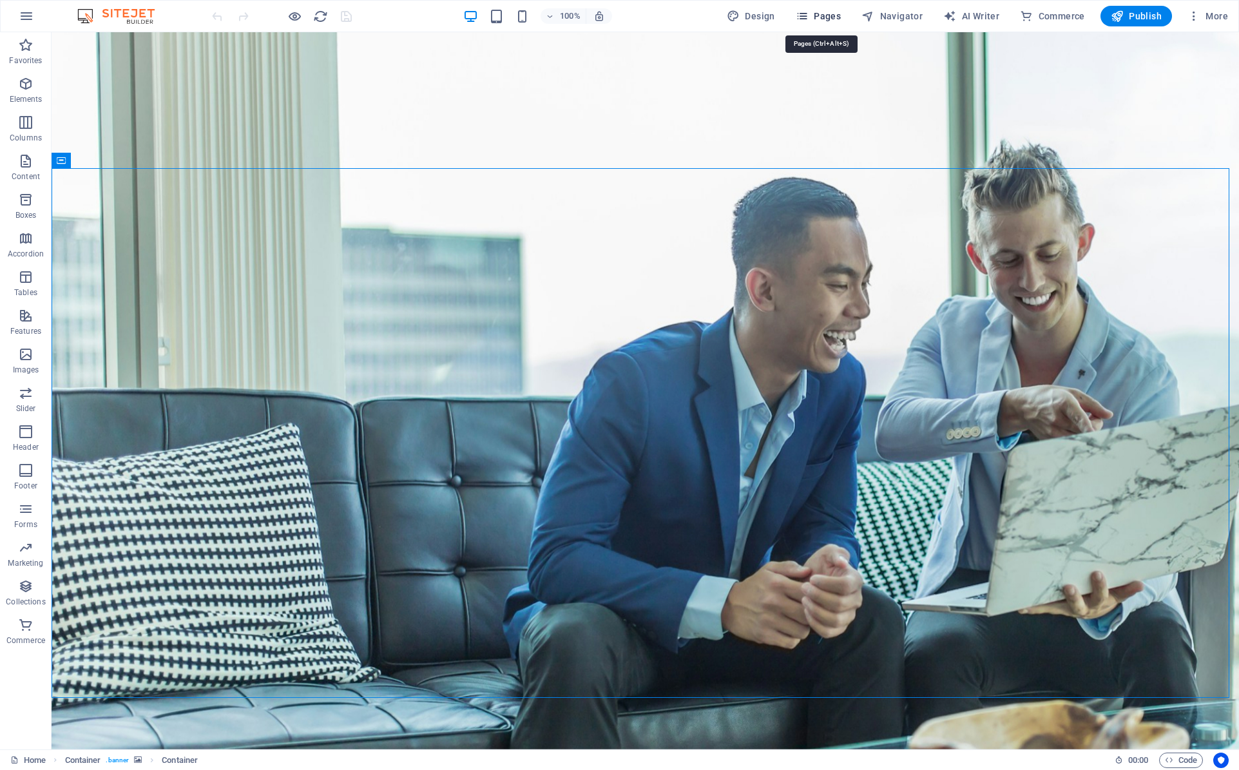
click at [813, 14] on span "Pages" at bounding box center [818, 16] width 45 height 13
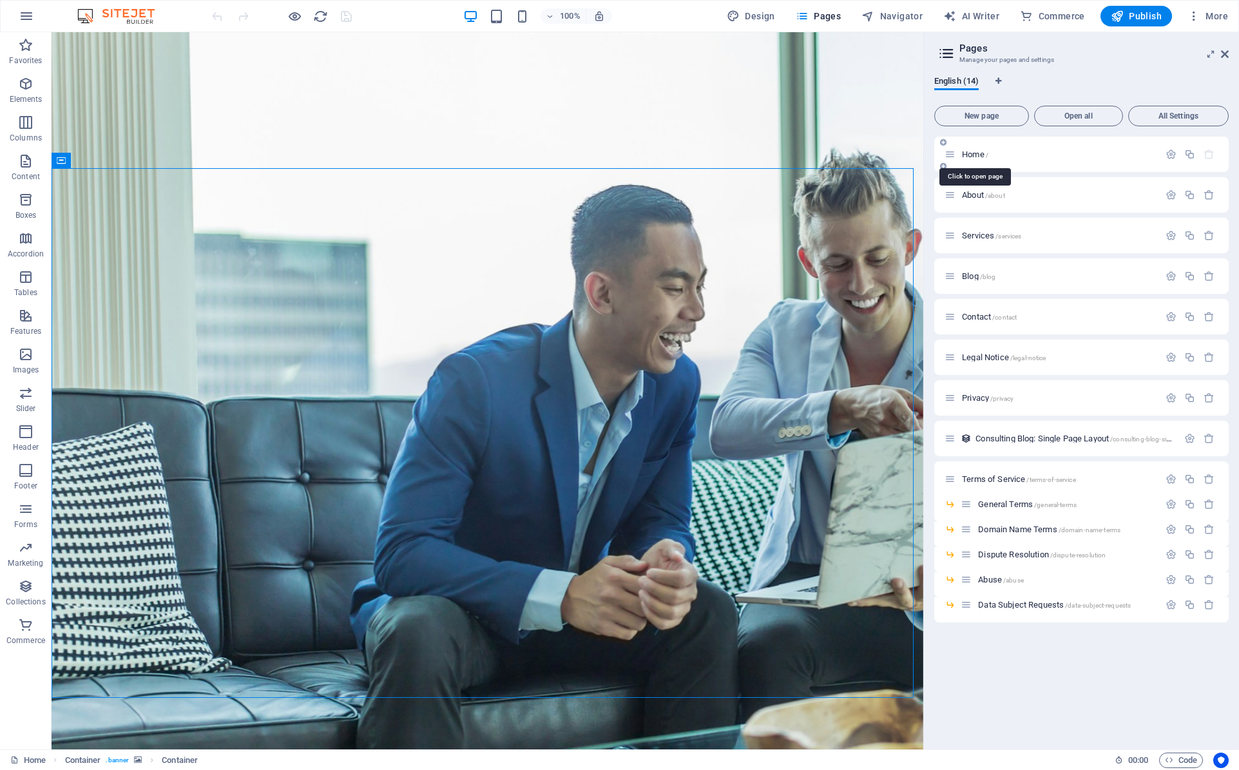
click at [982, 157] on span "Home /" at bounding box center [975, 154] width 26 height 10
click at [1173, 153] on icon "button" at bounding box center [1170, 154] width 11 height 11
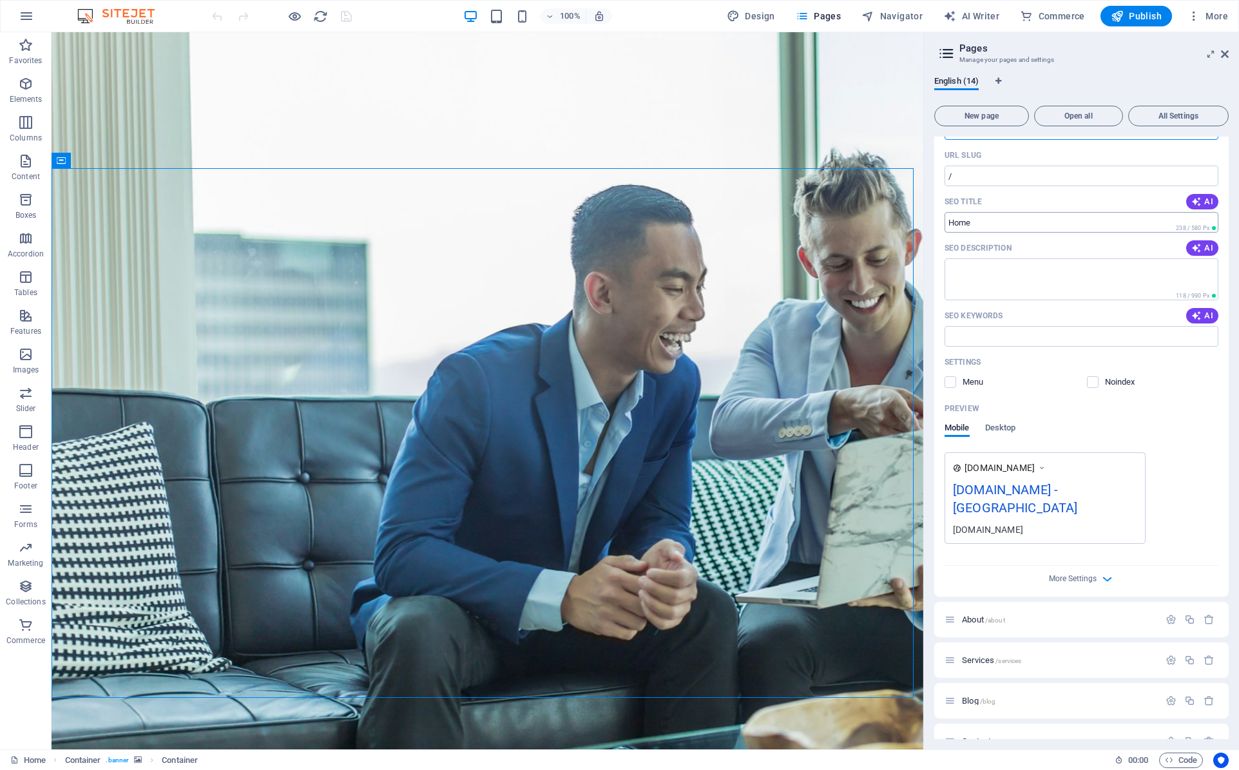
scroll to position [193, 0]
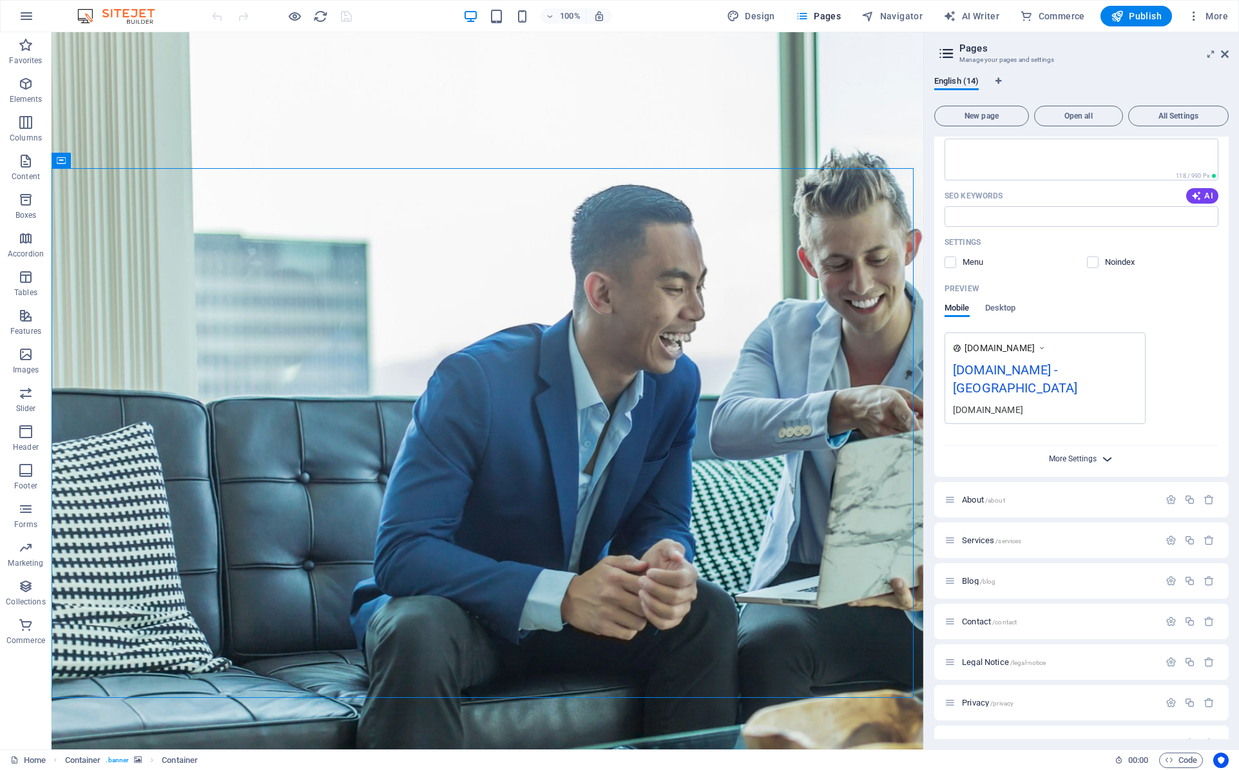
click at [1064, 454] on span "More Settings" at bounding box center [1073, 458] width 48 height 9
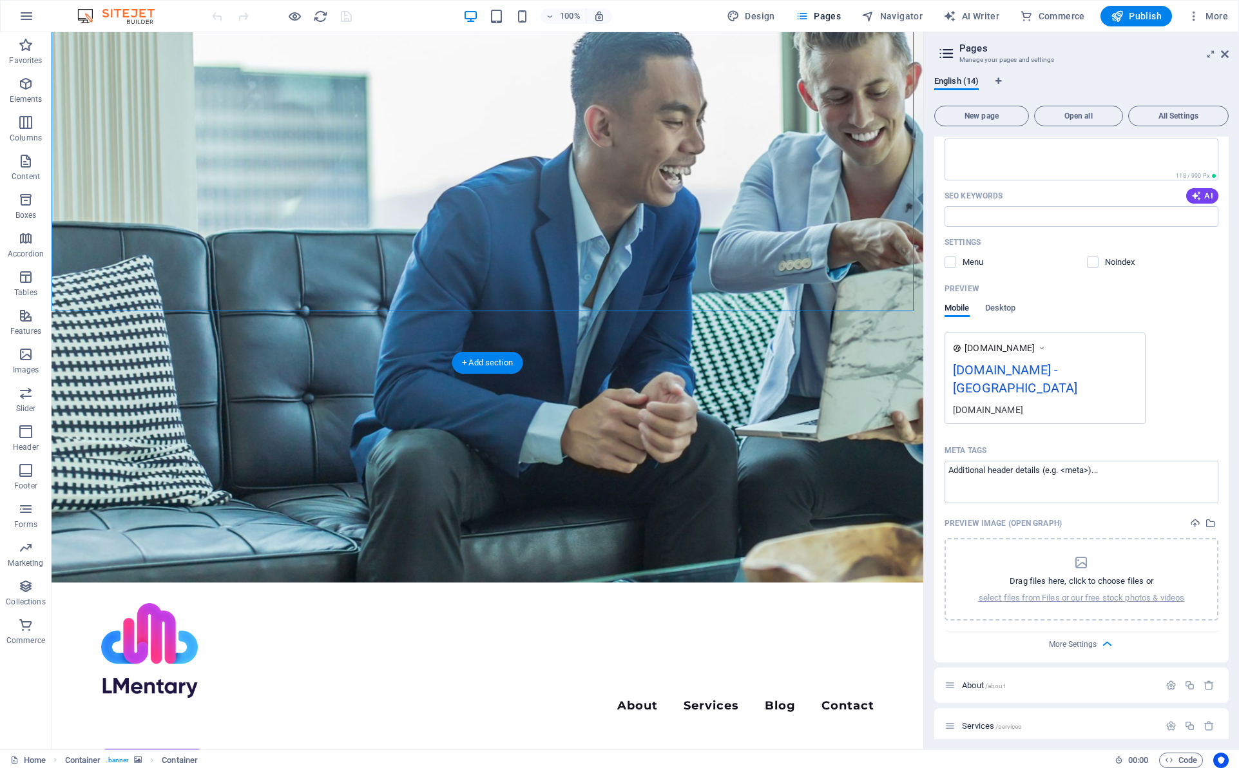
scroll to position [0, 0]
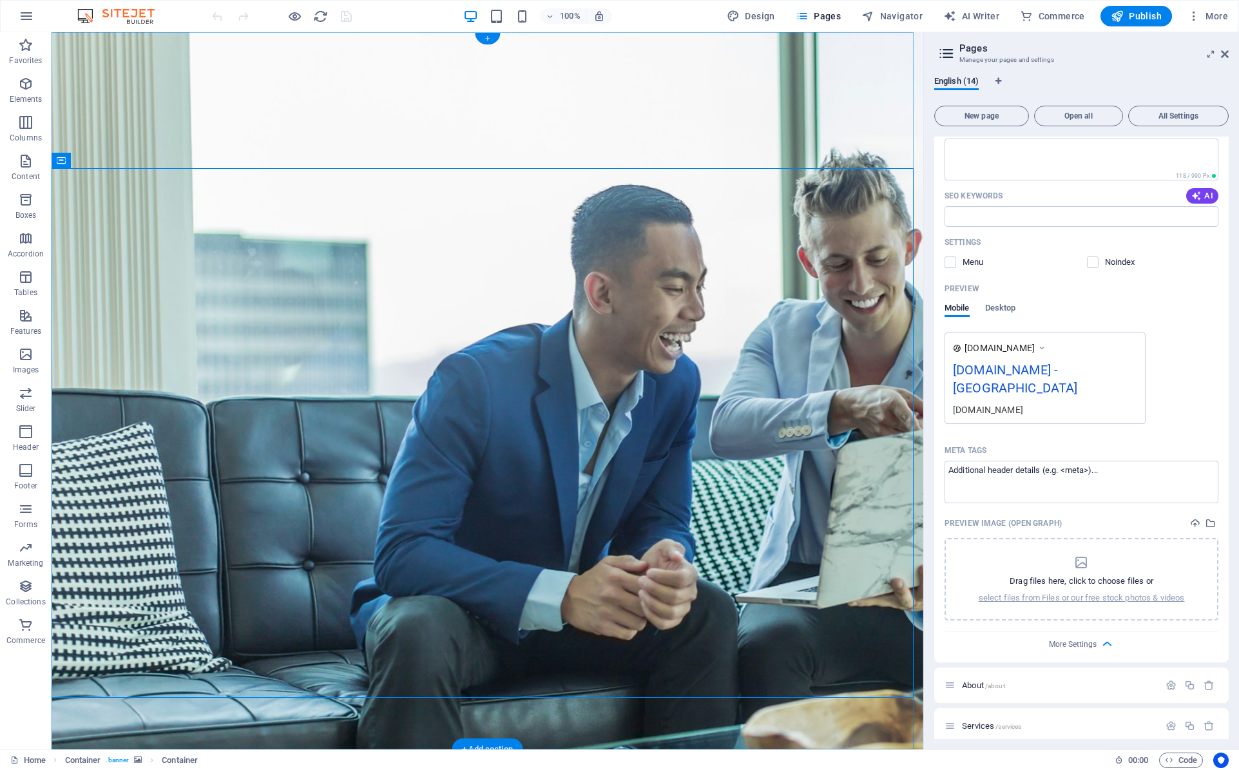
click at [487, 38] on div "+" at bounding box center [487, 39] width 25 height 12
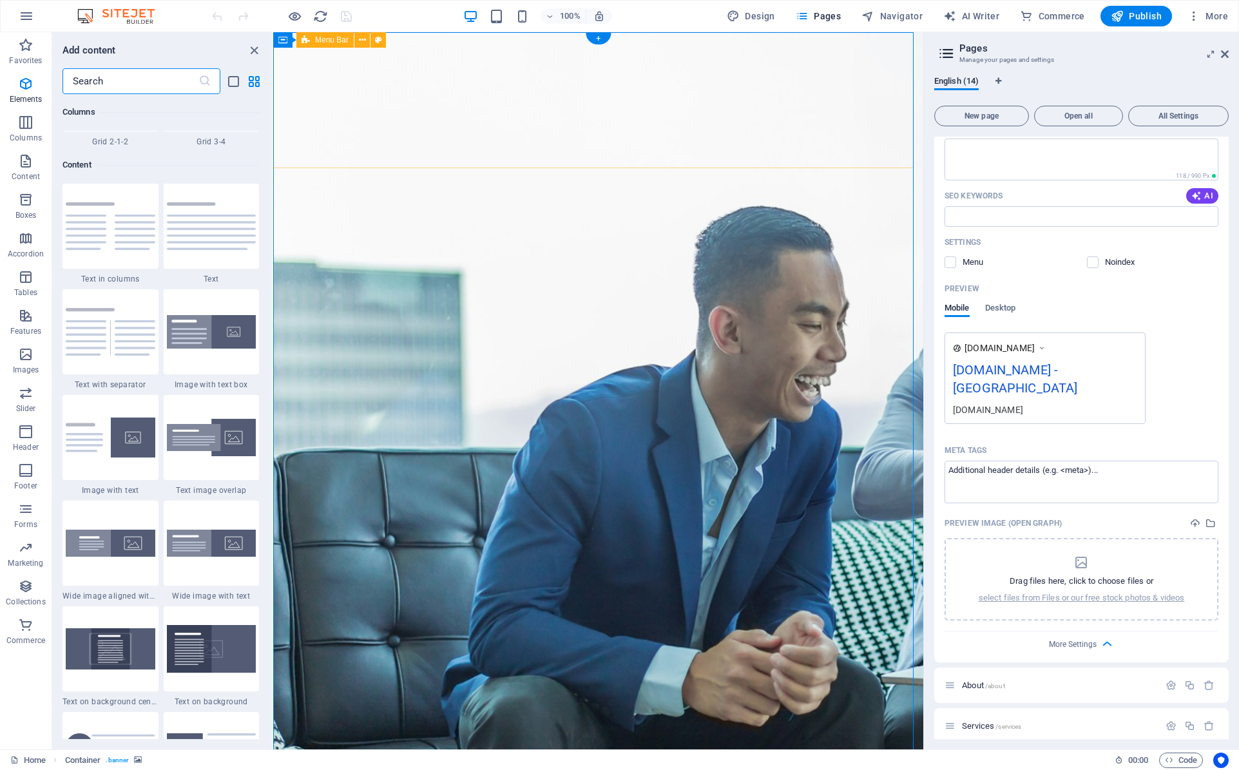
scroll to position [2254, 0]
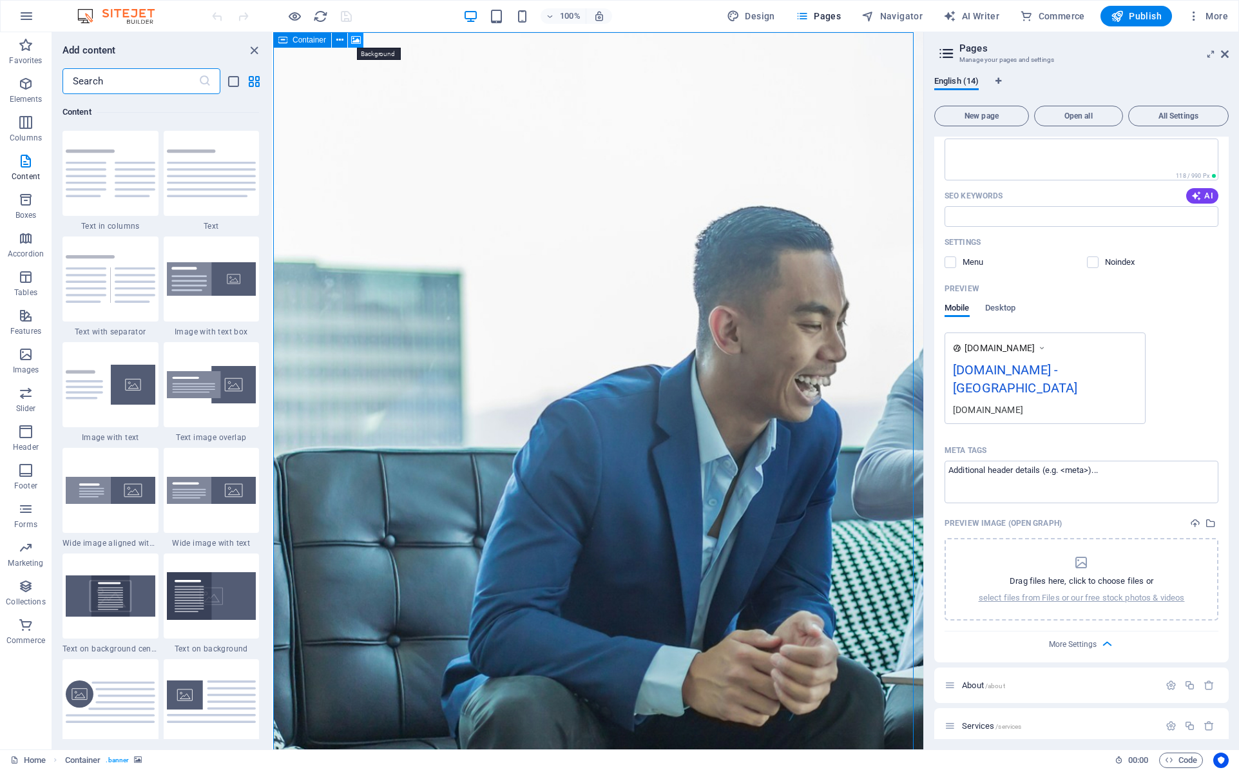
click at [354, 42] on icon at bounding box center [356, 41] width 10 height 14
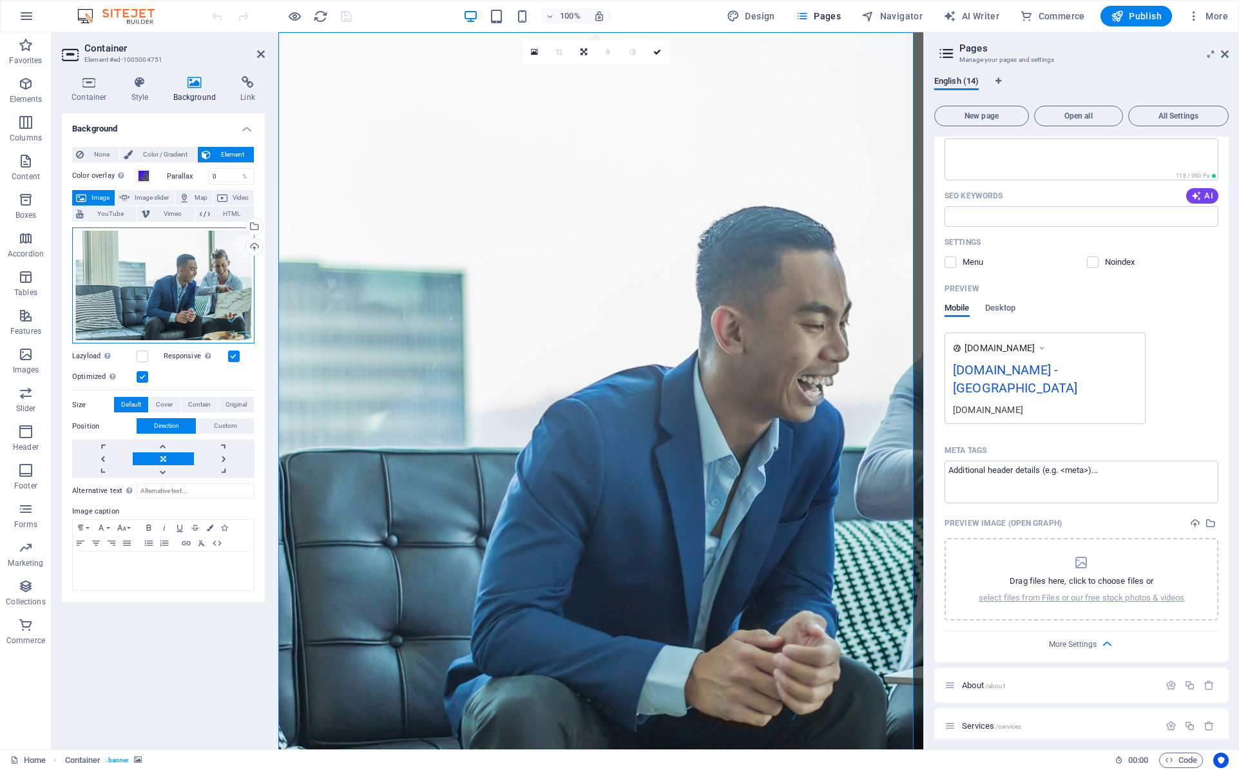
click at [174, 281] on div "Drag files here, click to choose files or select files from Files or our free s…" at bounding box center [163, 285] width 182 height 117
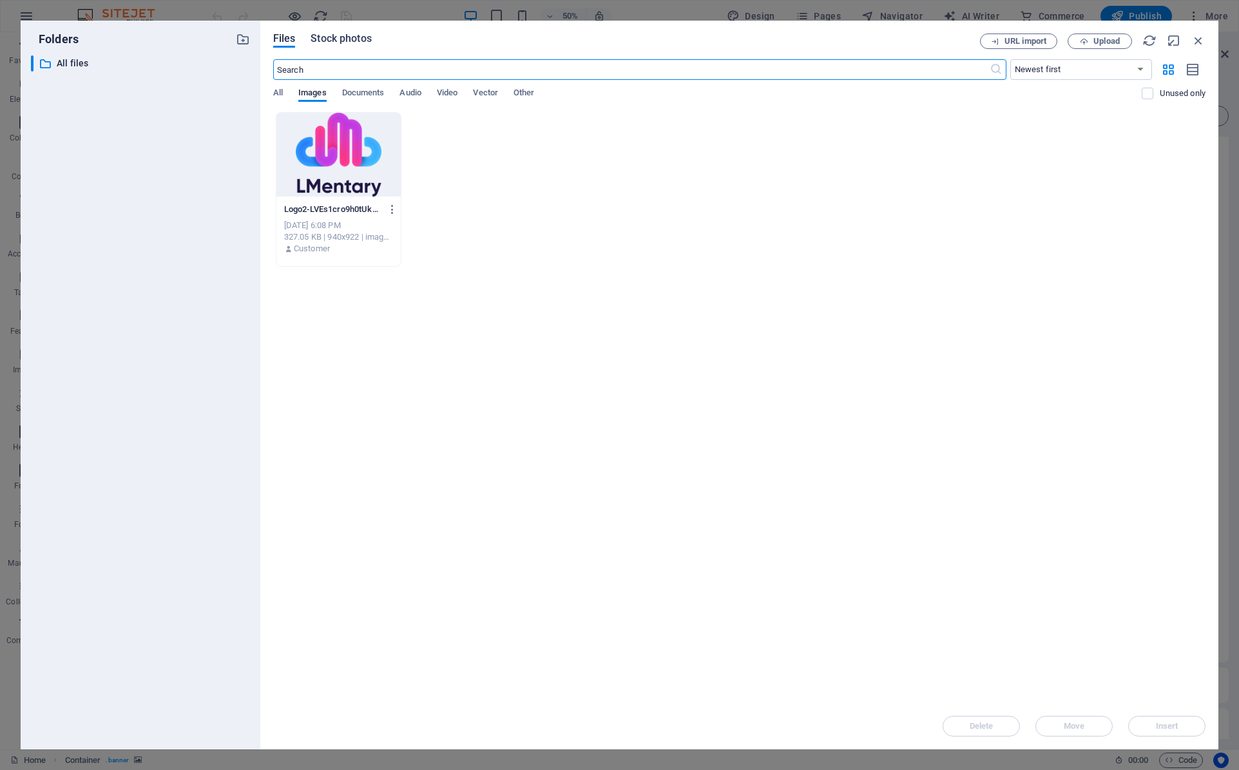
click at [349, 37] on span "Stock photos" at bounding box center [341, 38] width 61 height 15
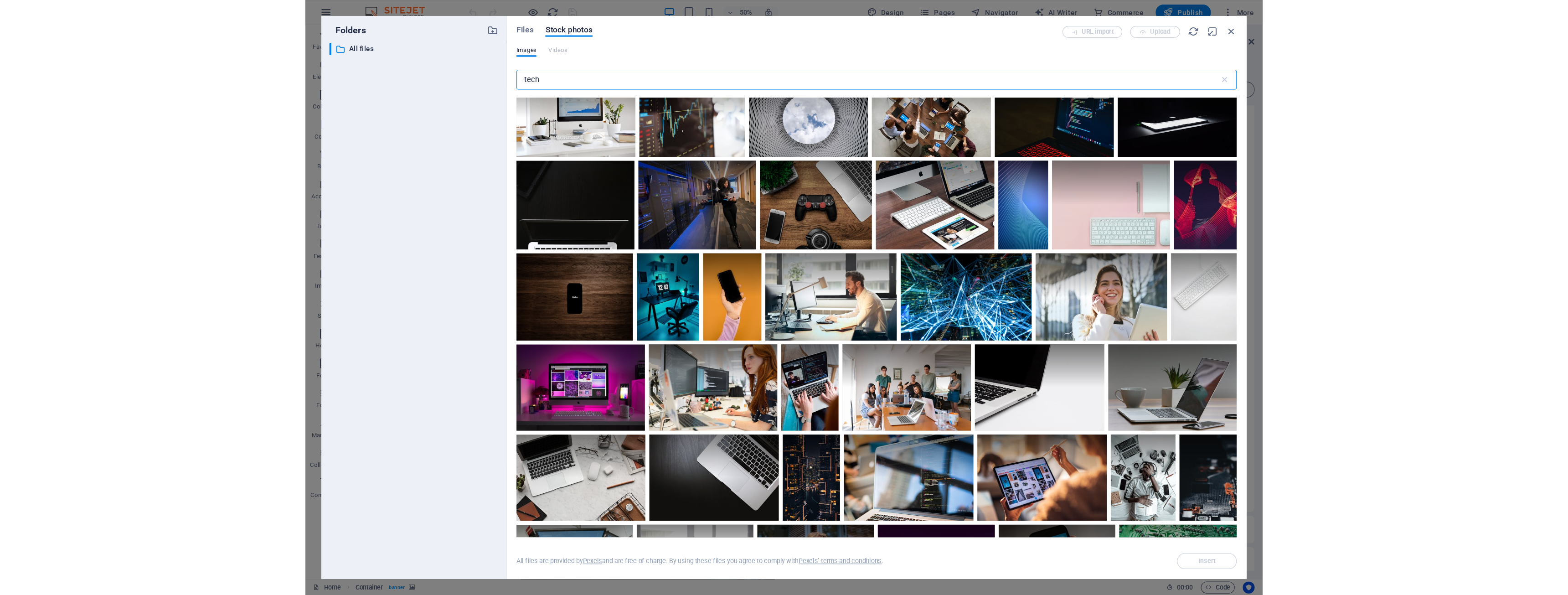
scroll to position [410, 0]
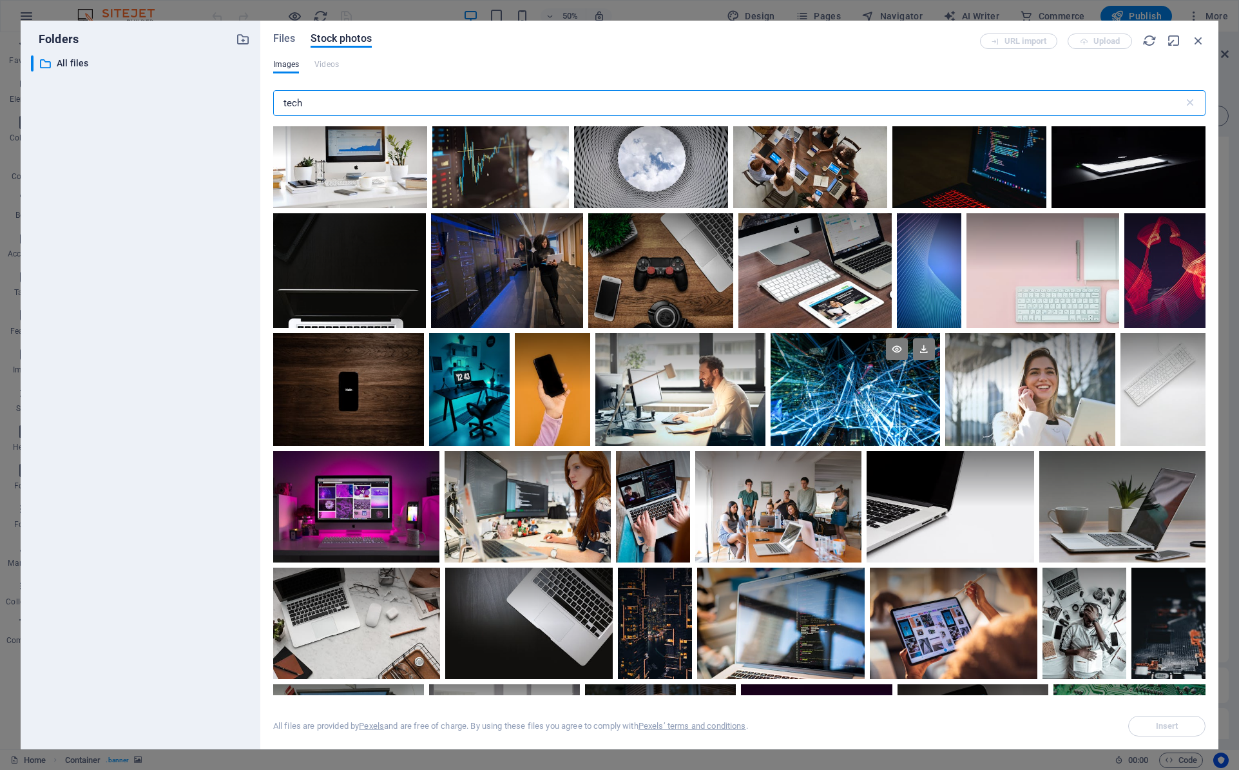
type input "tech"
click at [872, 390] on div at bounding box center [856, 389] width 170 height 113
click at [893, 351] on icon at bounding box center [897, 349] width 22 height 22
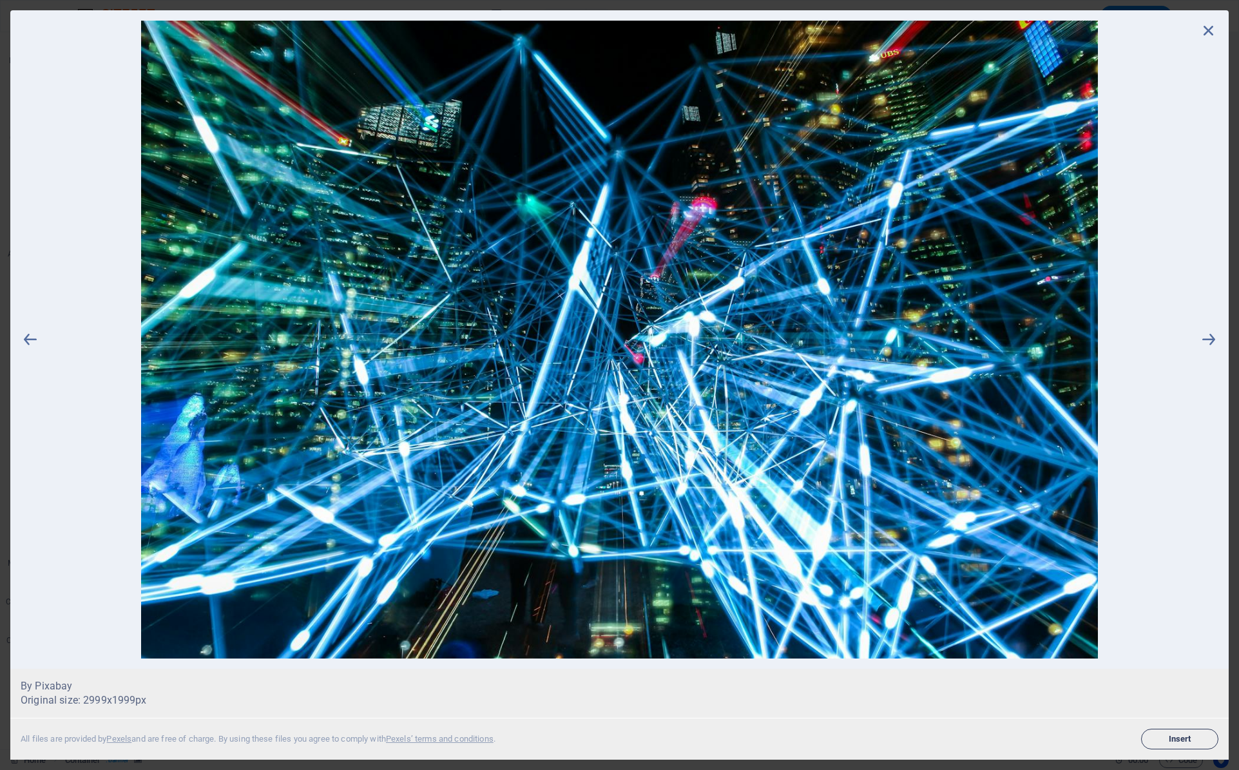
click at [1166, 733] on button "Insert" at bounding box center [1179, 739] width 77 height 21
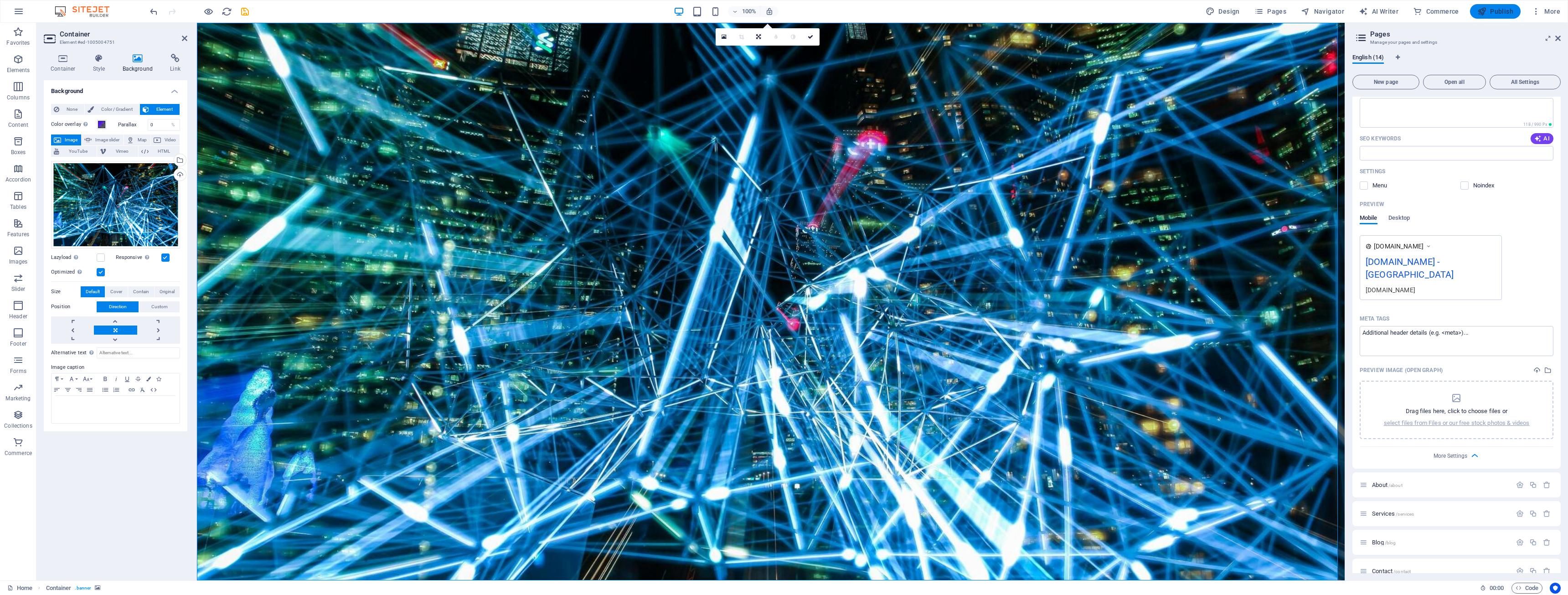
click at [876, 13] on span "Publish" at bounding box center [1495, 11] width 36 height 9
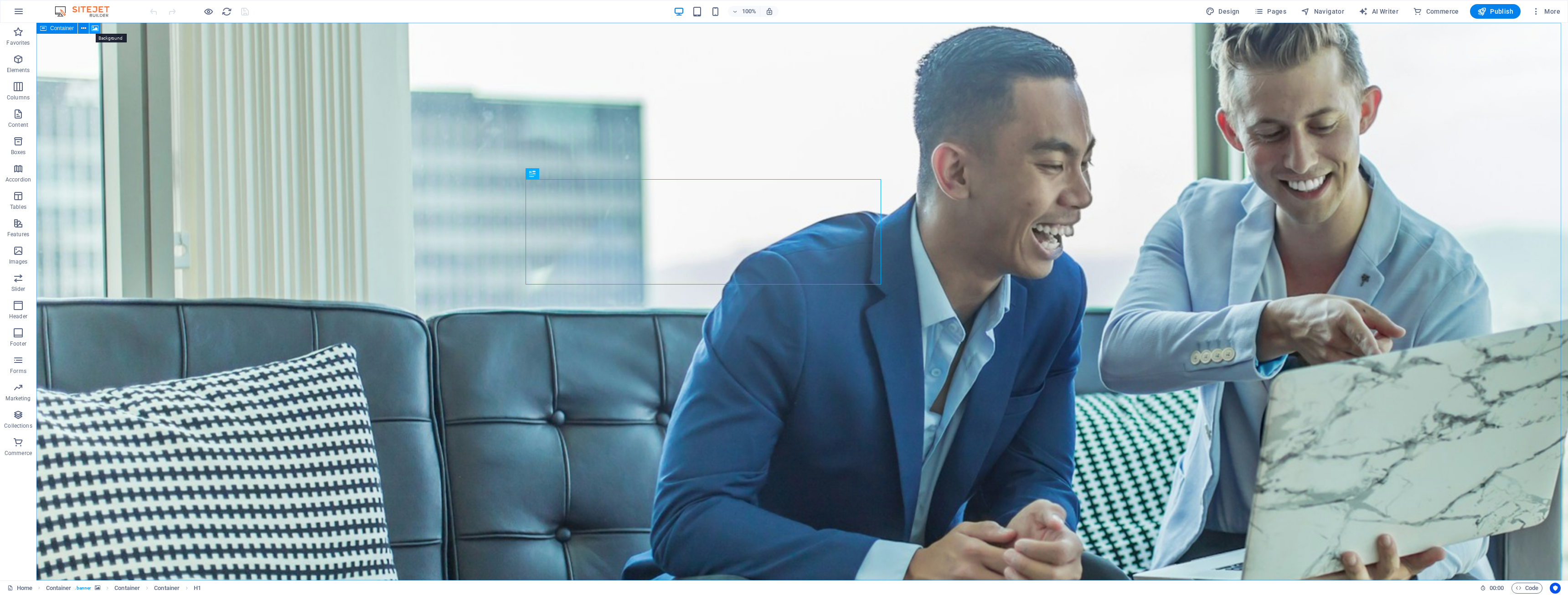
click at [96, 29] on icon at bounding box center [95, 29] width 7 height 10
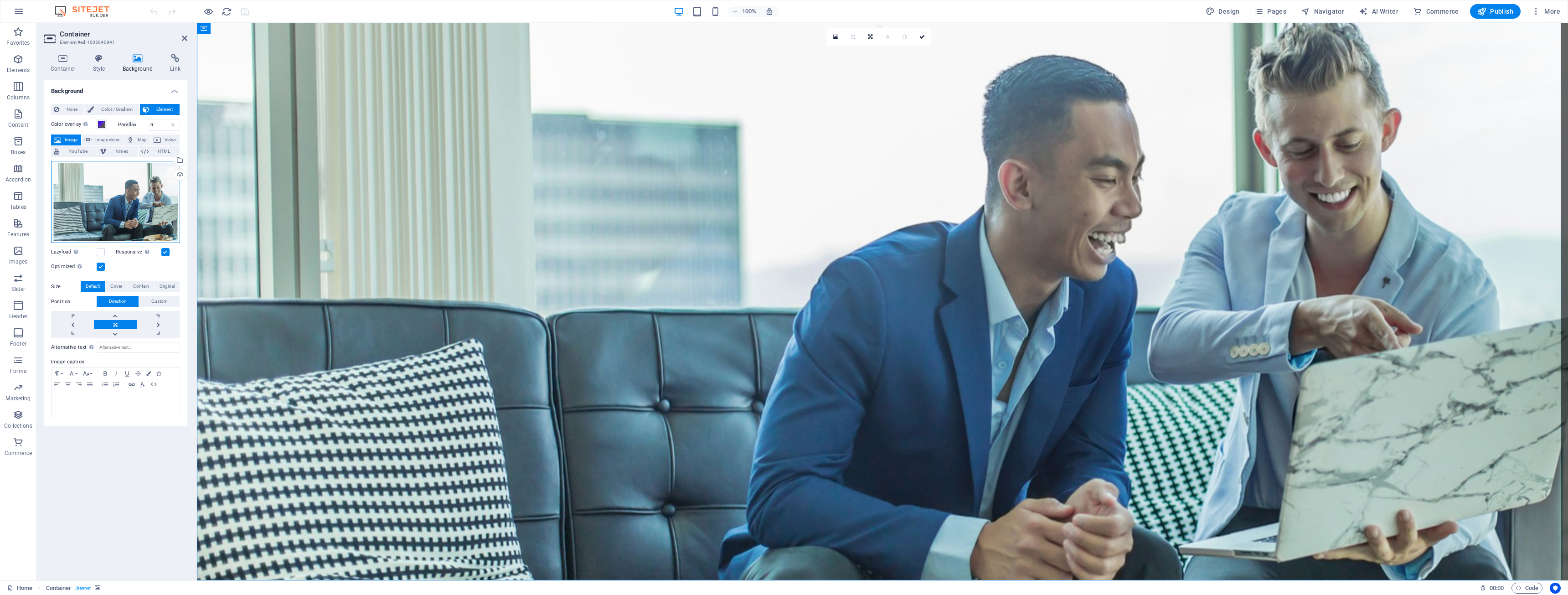
click at [124, 214] on div "Drag files here, click to choose files or select files from Files or our free s…" at bounding box center [115, 202] width 129 height 83
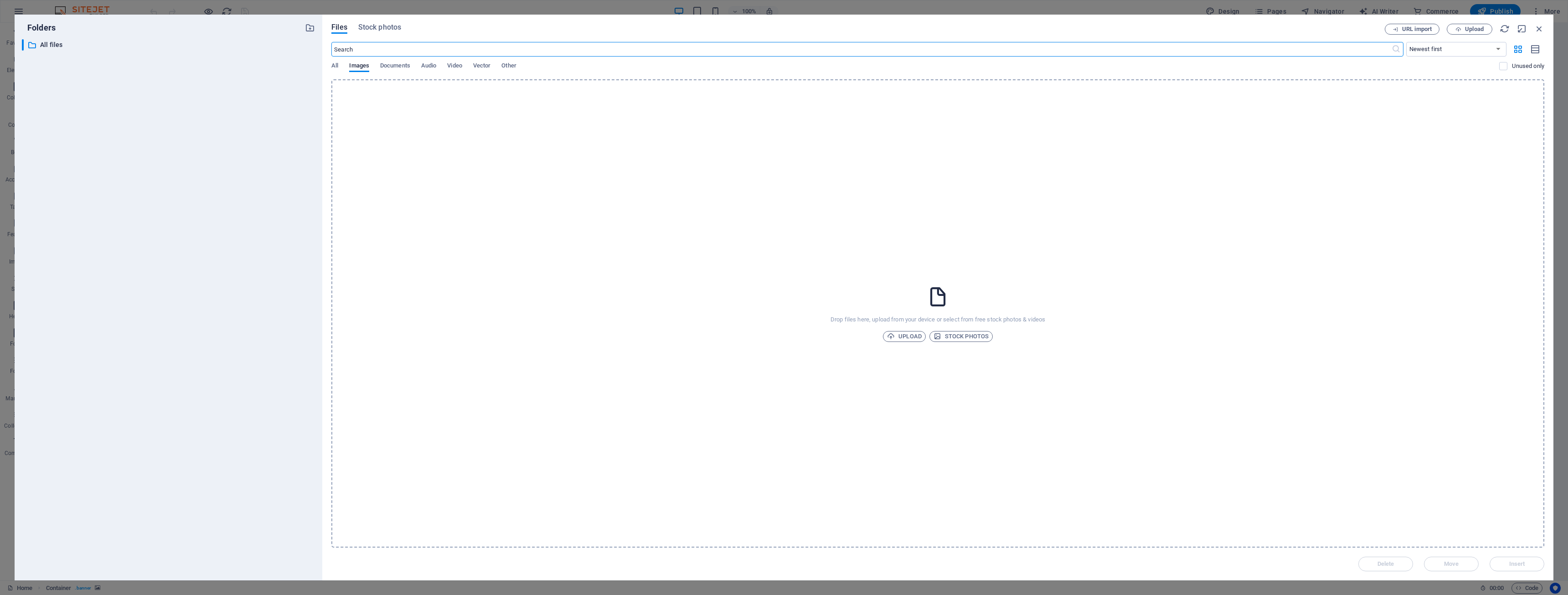
click at [517, 48] on input "text" at bounding box center [861, 49] width 1060 height 15
type input "tech"
click at [390, 30] on span "Stock photos" at bounding box center [379, 27] width 43 height 11
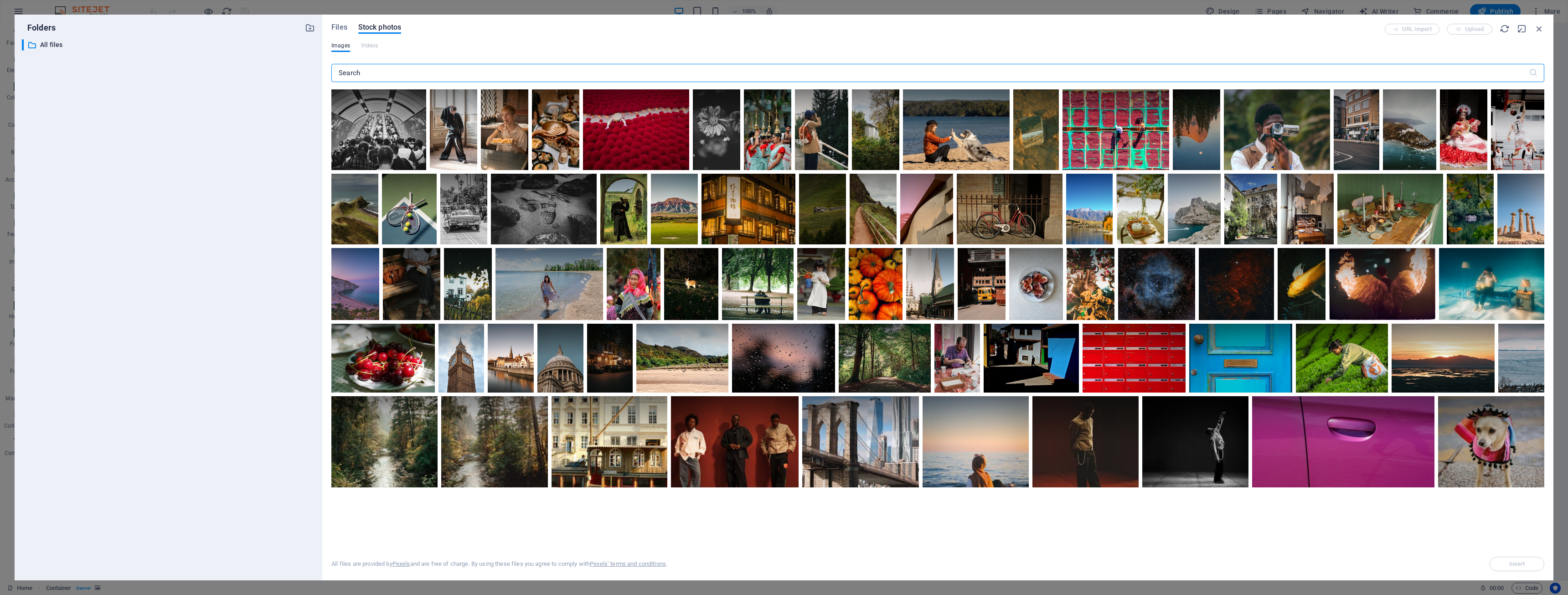
click at [381, 69] on input "text" at bounding box center [930, 73] width 1197 height 18
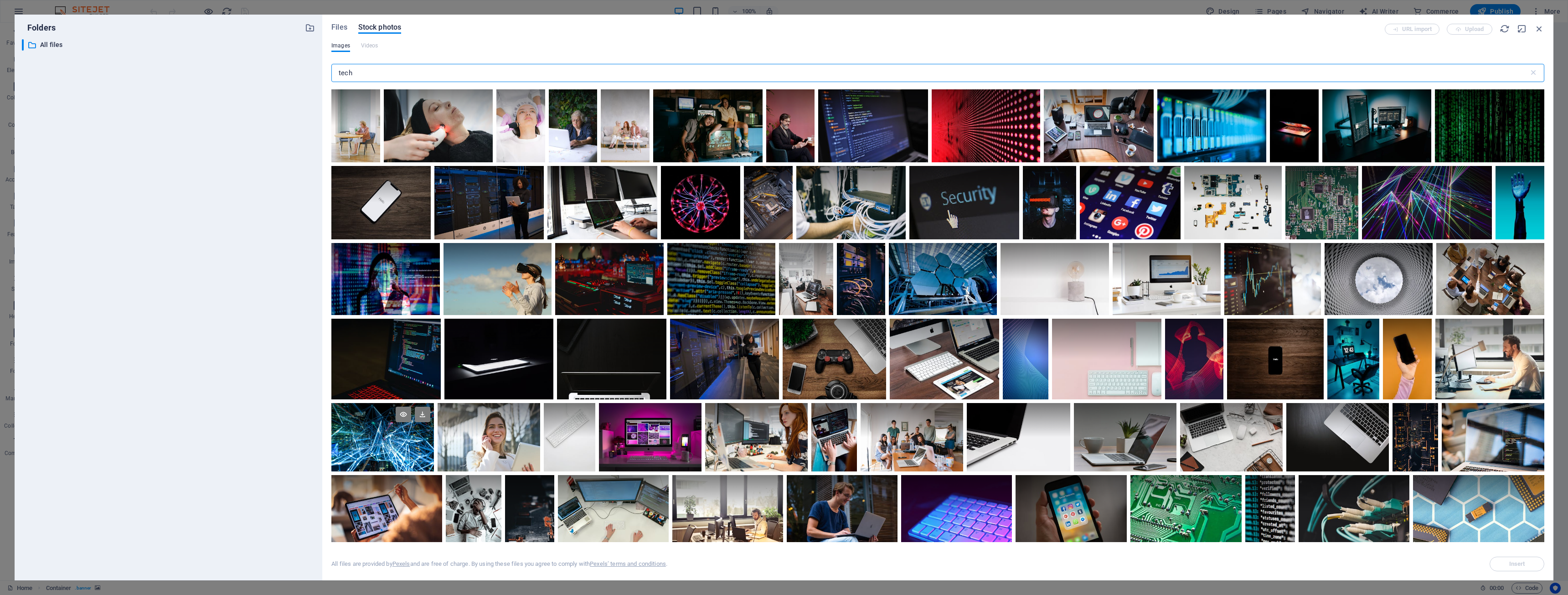
type input "tech"
click at [386, 452] on div at bounding box center [382, 437] width 103 height 69
click at [430, 416] on icon at bounding box center [422, 415] width 16 height 16
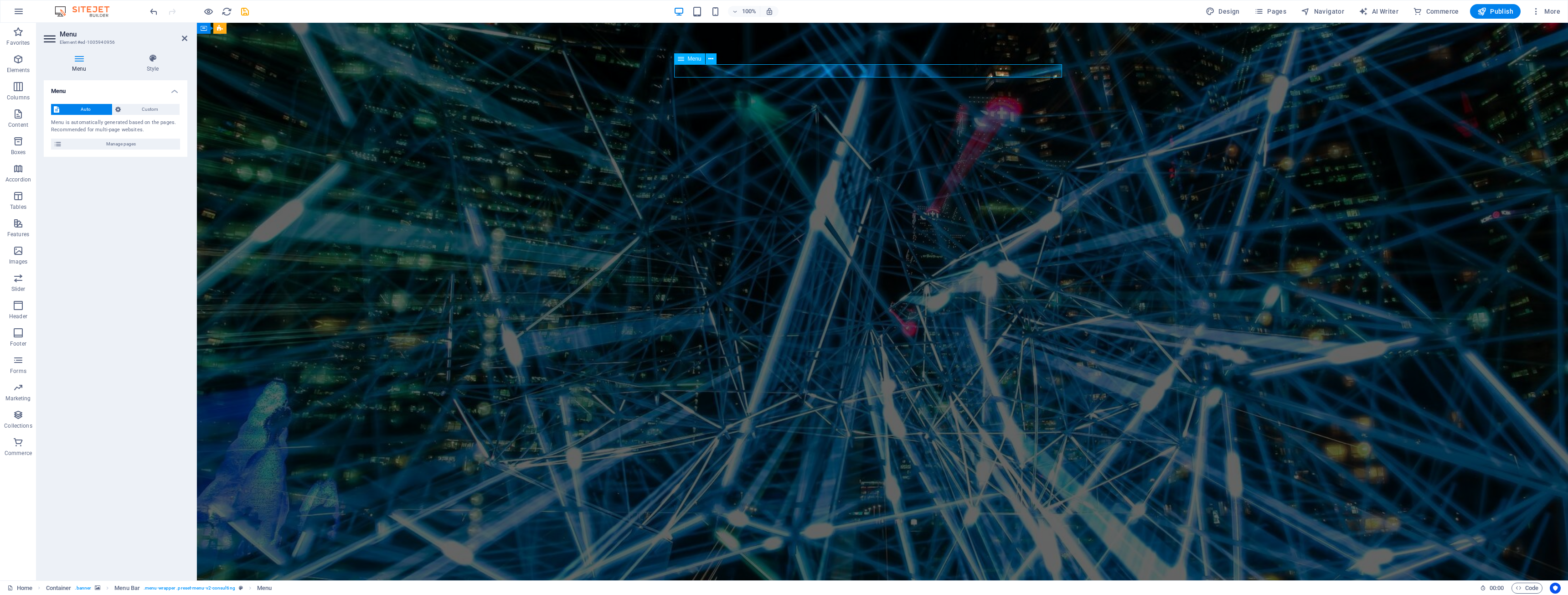
click at [136, 105] on span "Custom" at bounding box center [151, 109] width 54 height 11
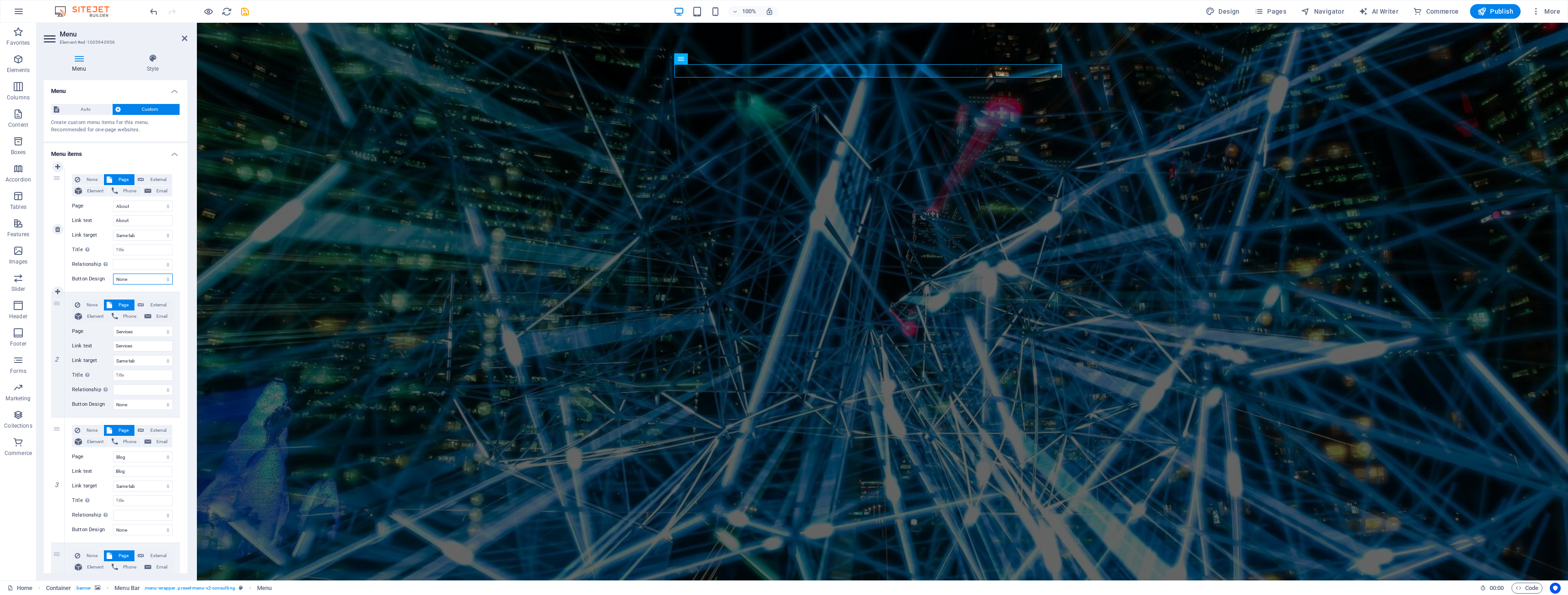
click at [132, 281] on select "None Default Primary Secondary" at bounding box center [143, 279] width 59 height 11
click at [156, 57] on icon at bounding box center [153, 58] width 69 height 9
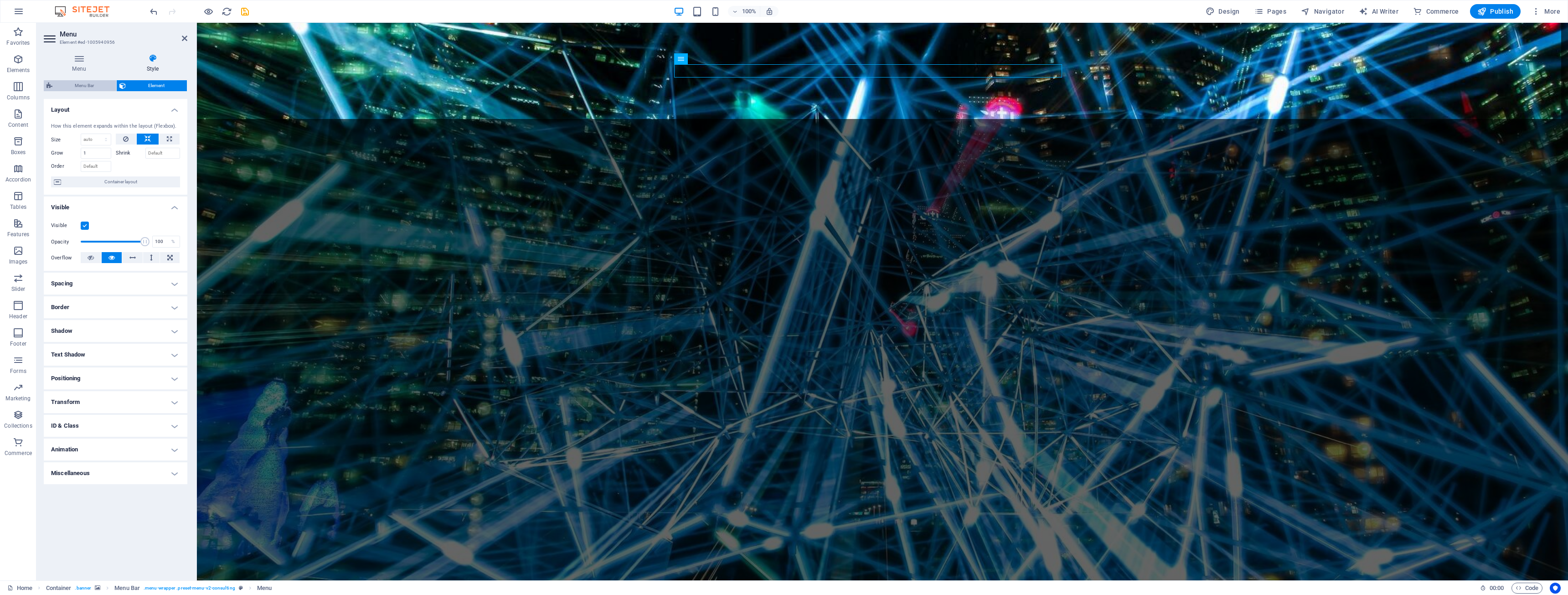
click at [83, 86] on span "Menu Bar" at bounding box center [84, 85] width 58 height 11
select select "rem"
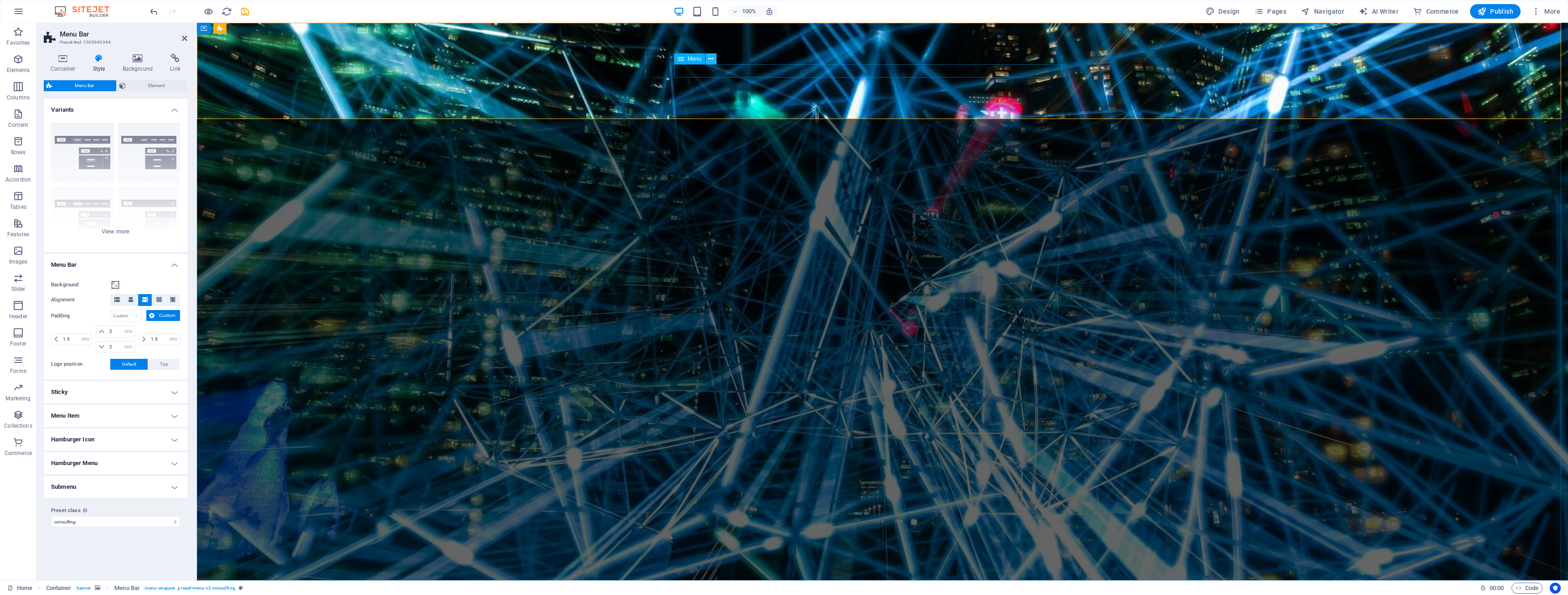
click at [711, 62] on icon at bounding box center [710, 59] width 5 height 10
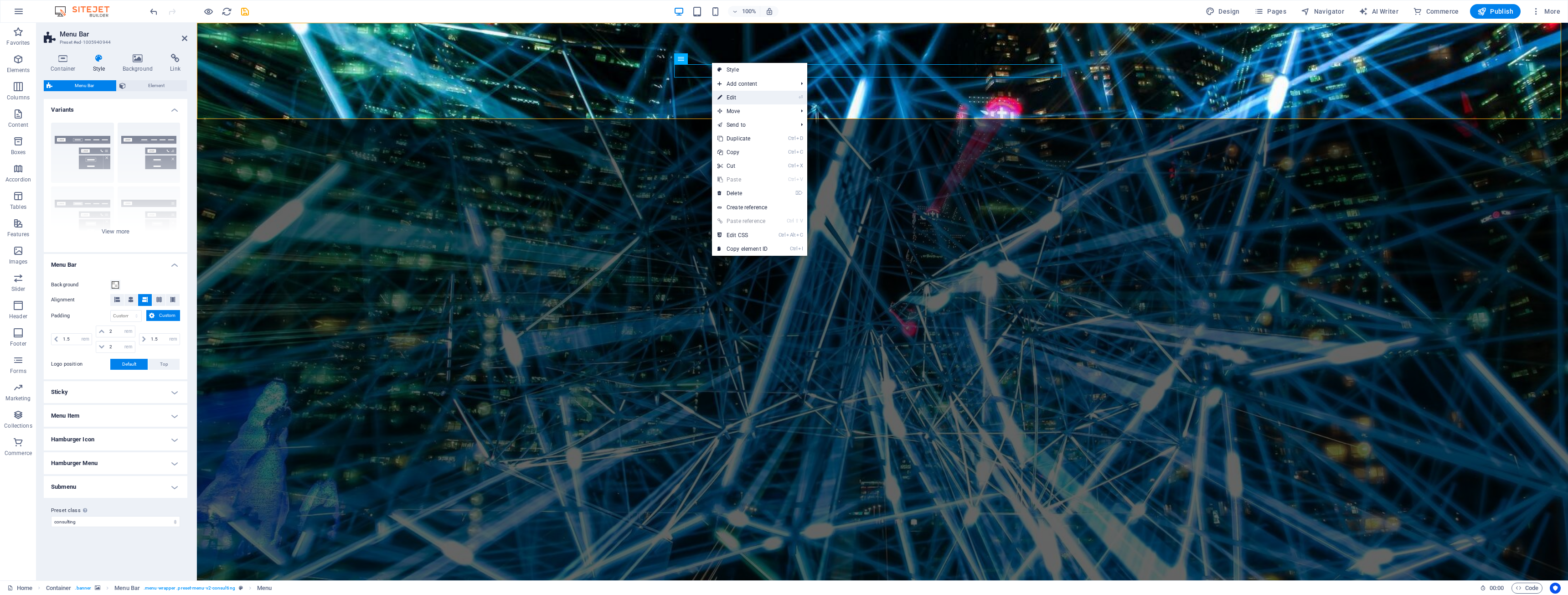
click at [744, 98] on link "⏎ Edit" at bounding box center [742, 97] width 61 height 13
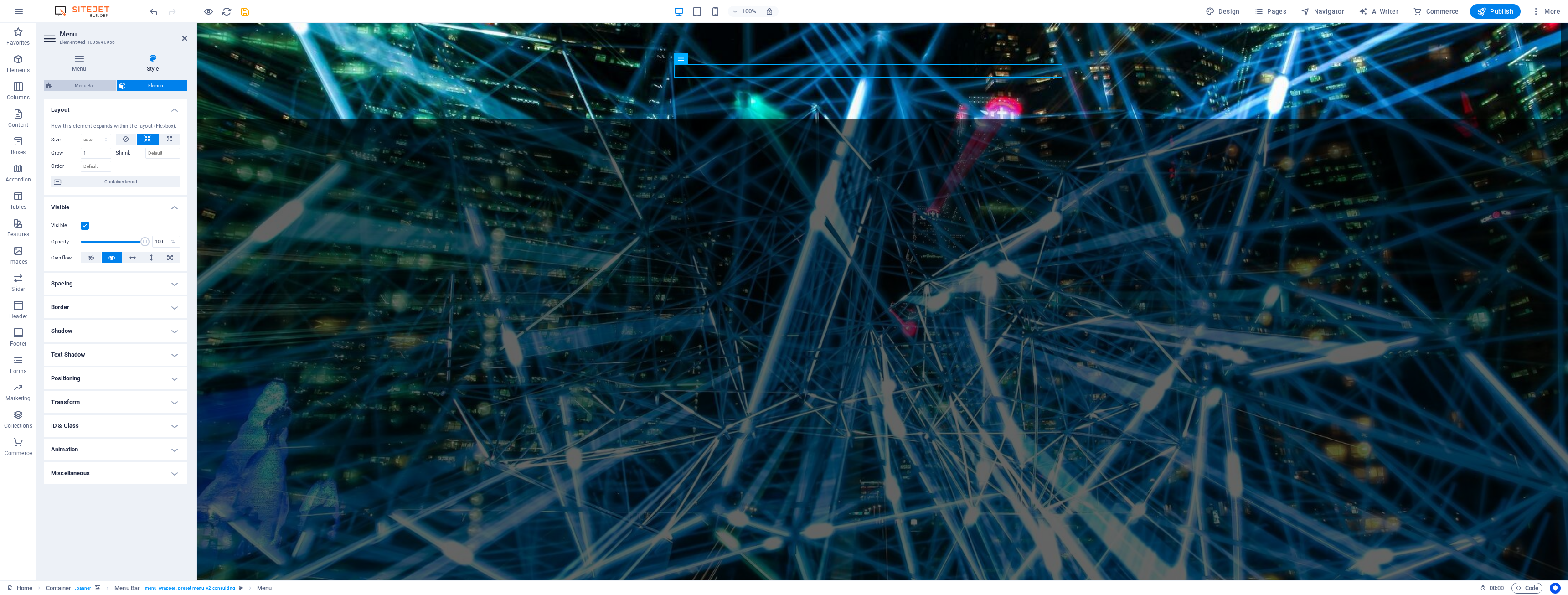
click at [83, 86] on span "Menu Bar" at bounding box center [84, 85] width 58 height 11
select select "rem"
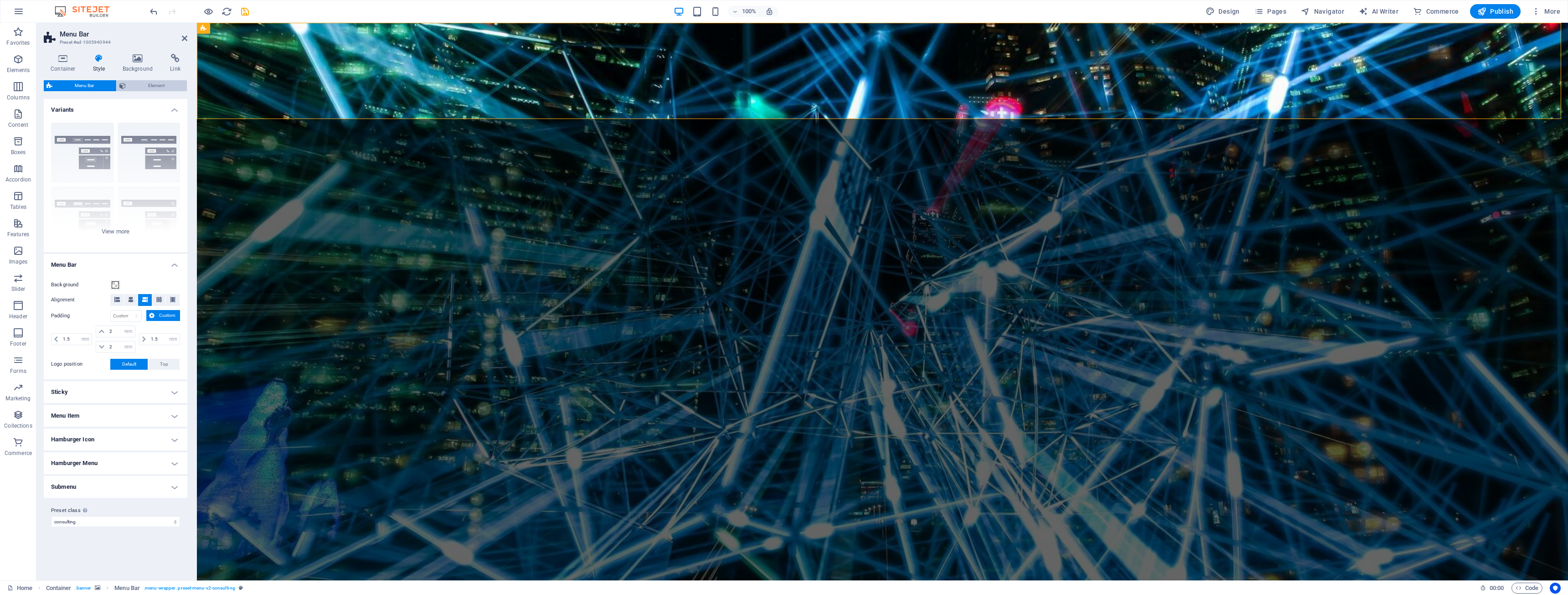
click at [157, 86] on span "Element" at bounding box center [156, 85] width 56 height 11
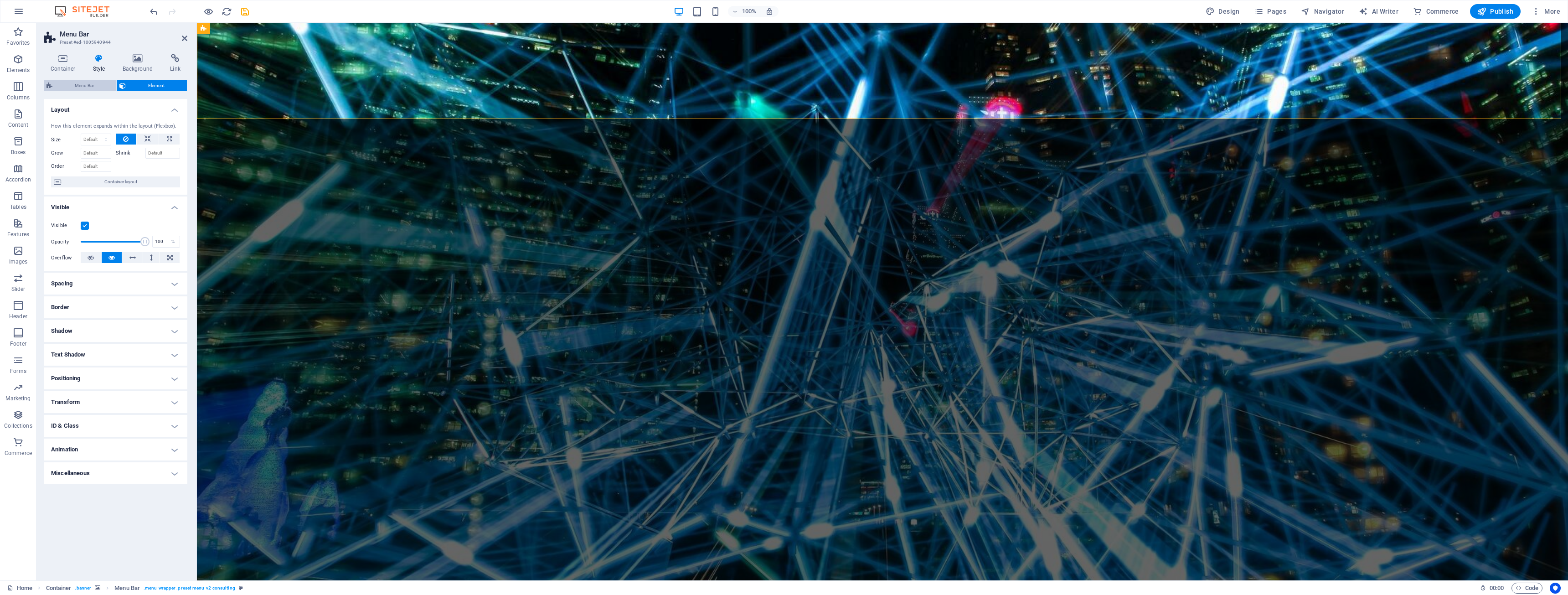
click at [78, 86] on span "Menu Bar" at bounding box center [84, 85] width 58 height 11
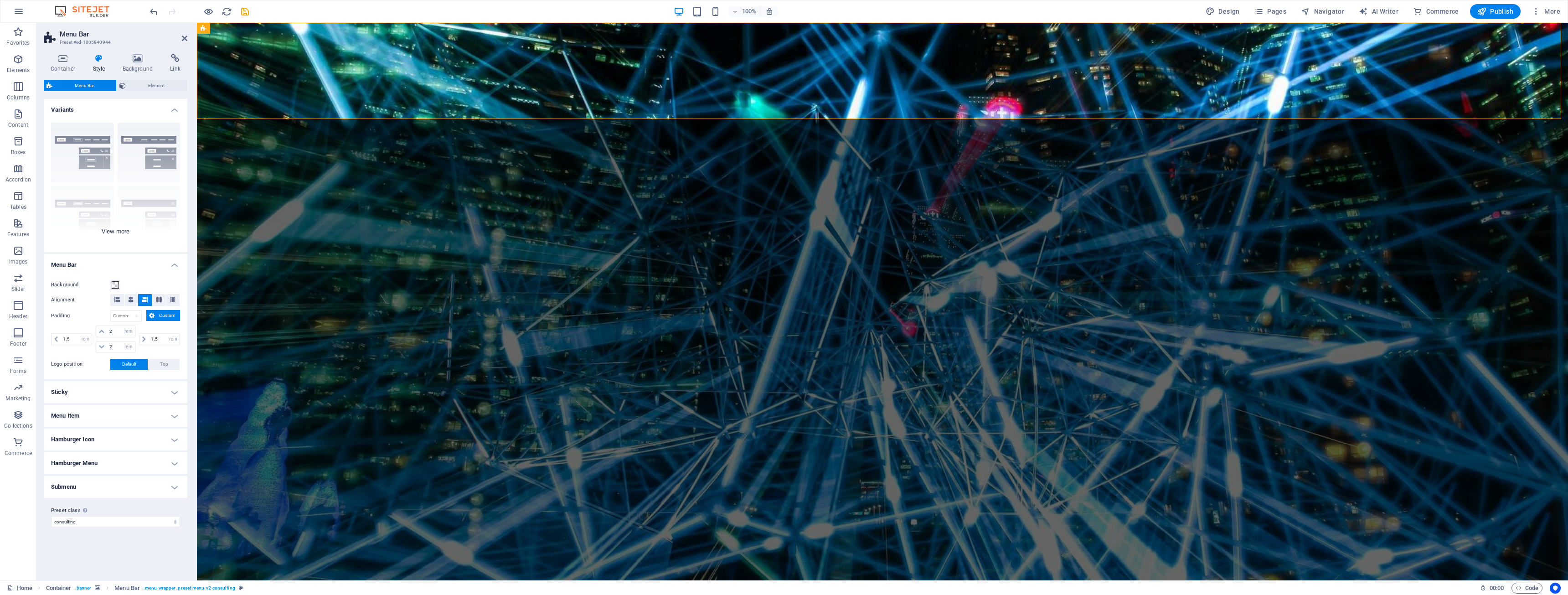
click at [117, 230] on div "Border Centered Default Fixed Loki Trigger Wide XXL" at bounding box center [115, 183] width 144 height 137
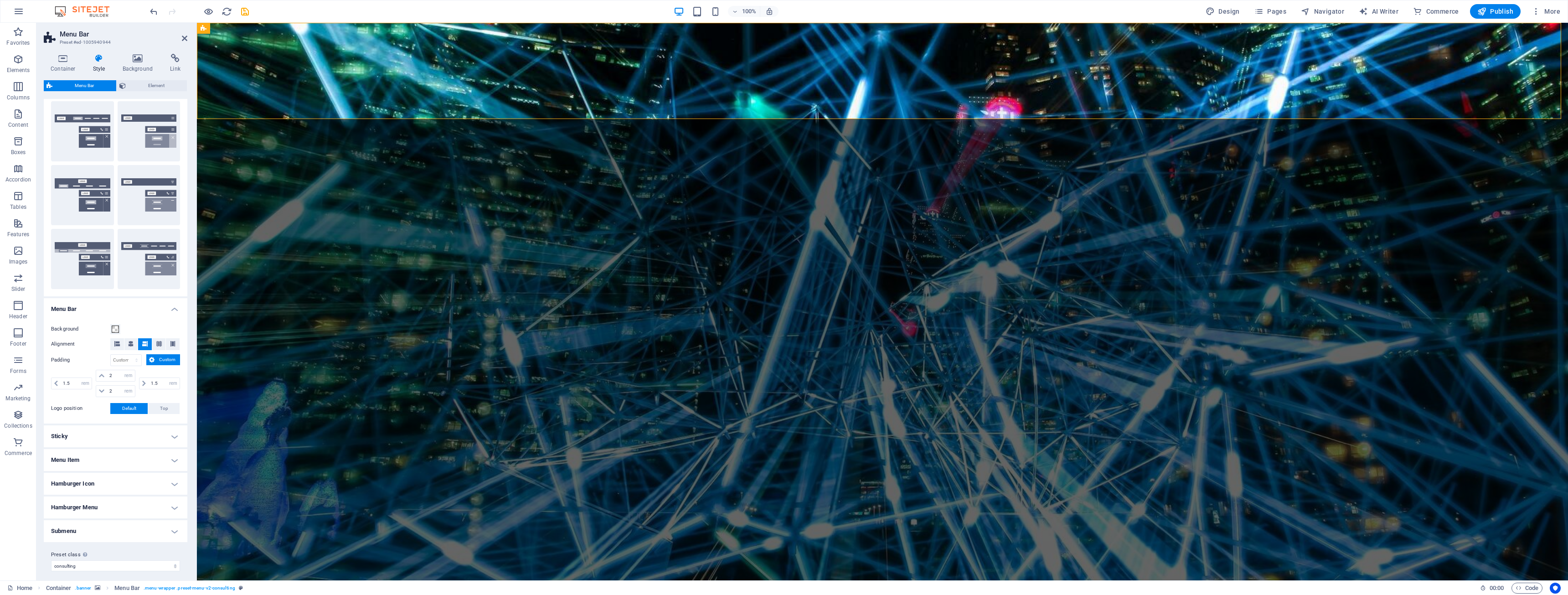
scroll to position [91, 0]
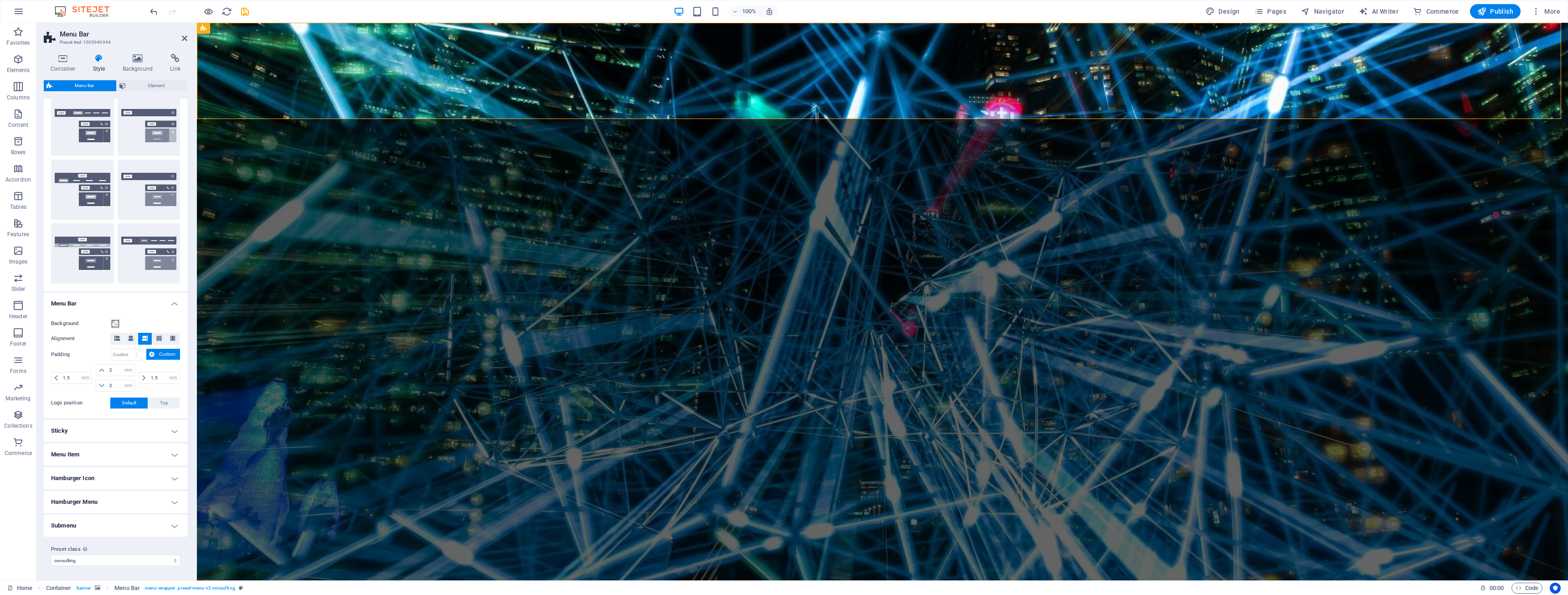
click at [130, 454] on h4 "Menu Item" at bounding box center [115, 454] width 144 height 22
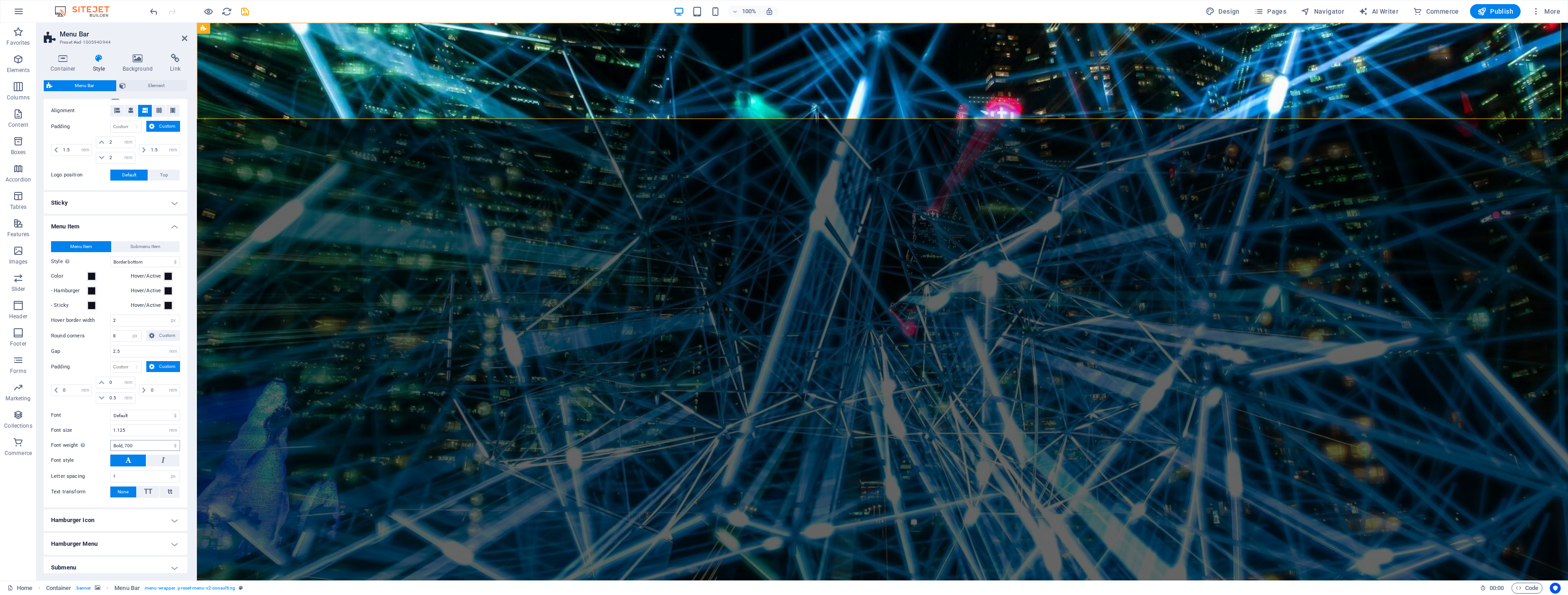
scroll to position [361, 0]
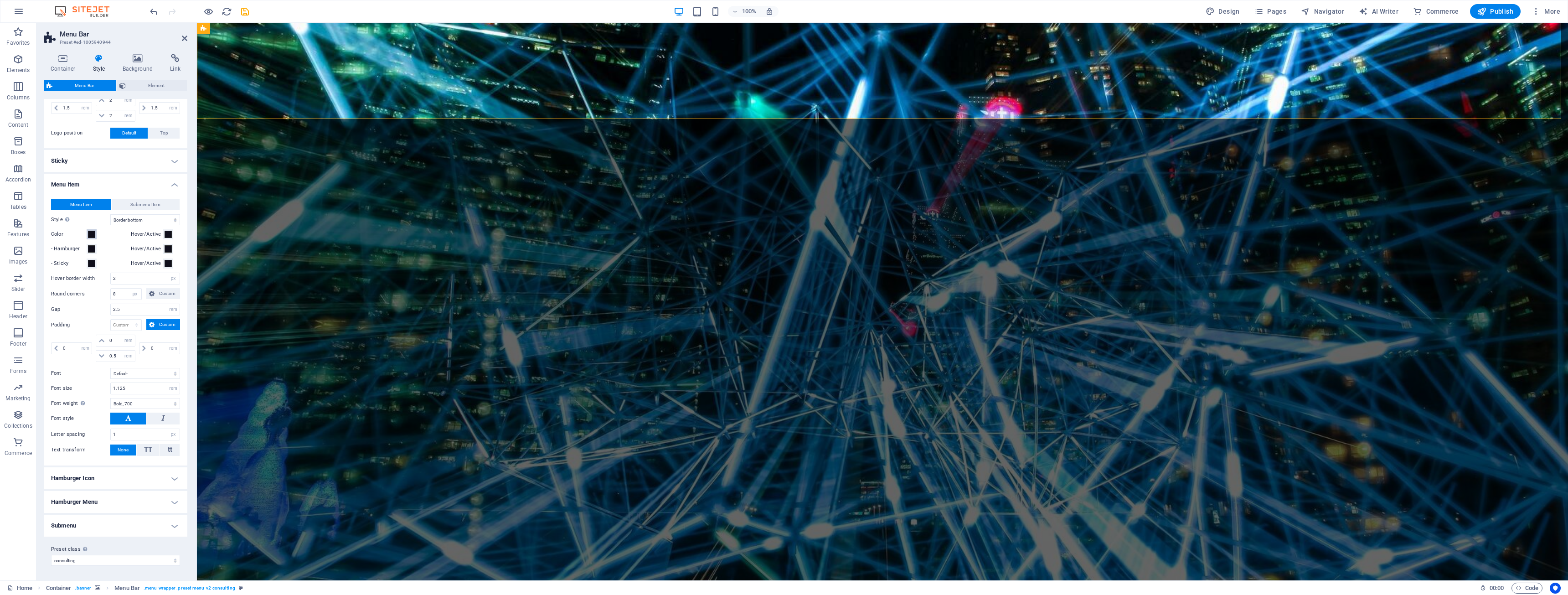
click at [91, 234] on span at bounding box center [91, 234] width 7 height 7
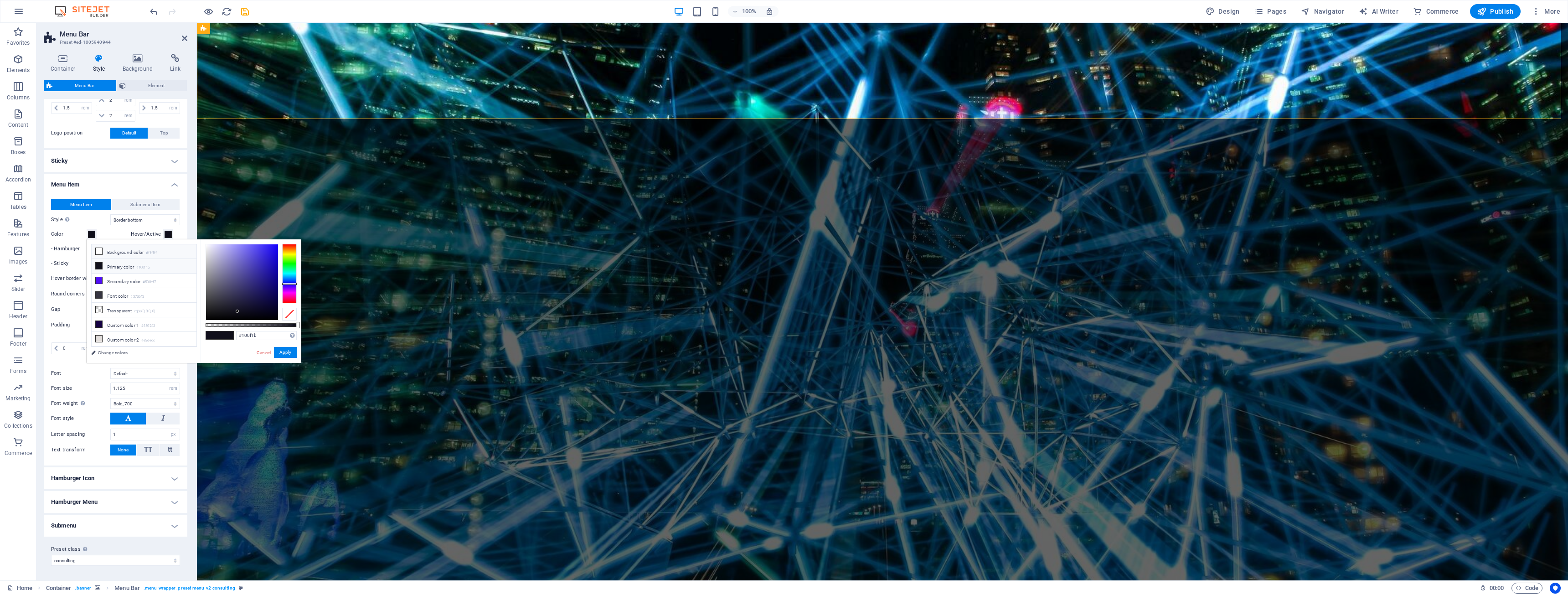
click at [98, 253] on icon at bounding box center [98, 250] width 6 height 6
type input "#ffffff"
click at [288, 353] on button "Apply" at bounding box center [285, 352] width 23 height 11
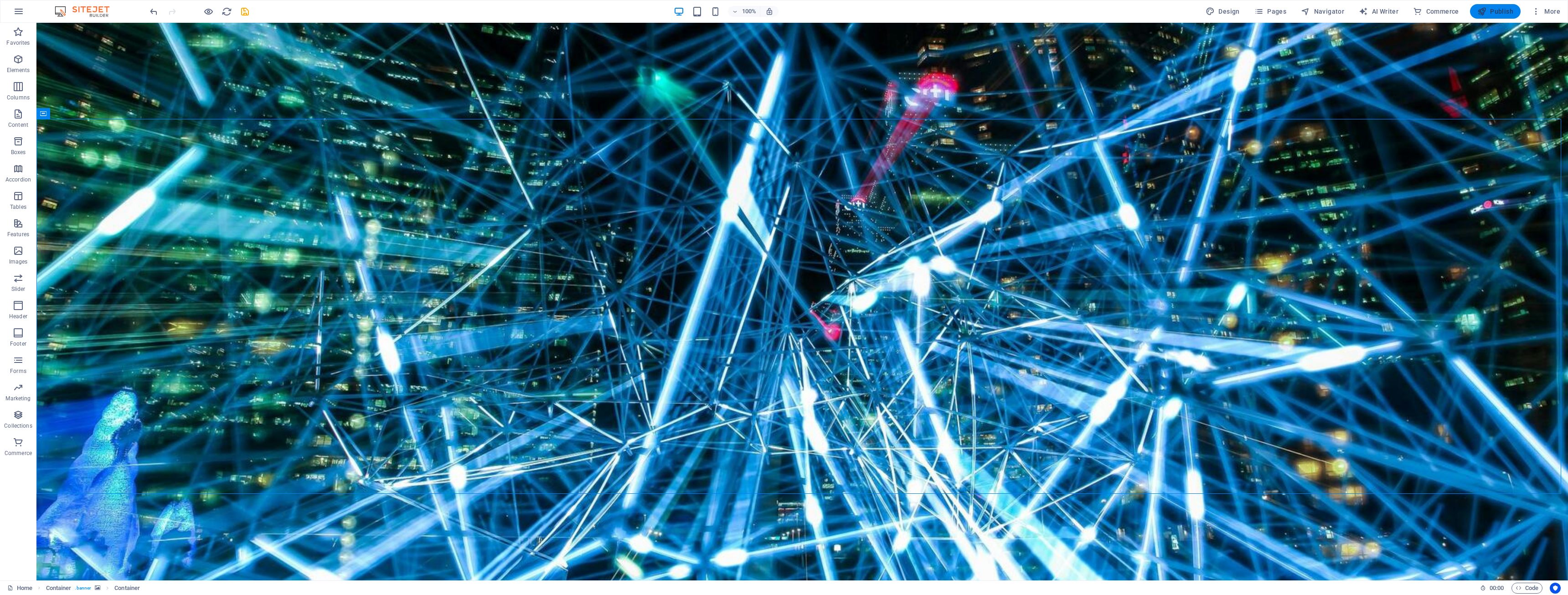
click at [1487, 9] on icon "button" at bounding box center [1482, 11] width 9 height 9
click at [96, 28] on icon at bounding box center [95, 29] width 7 height 10
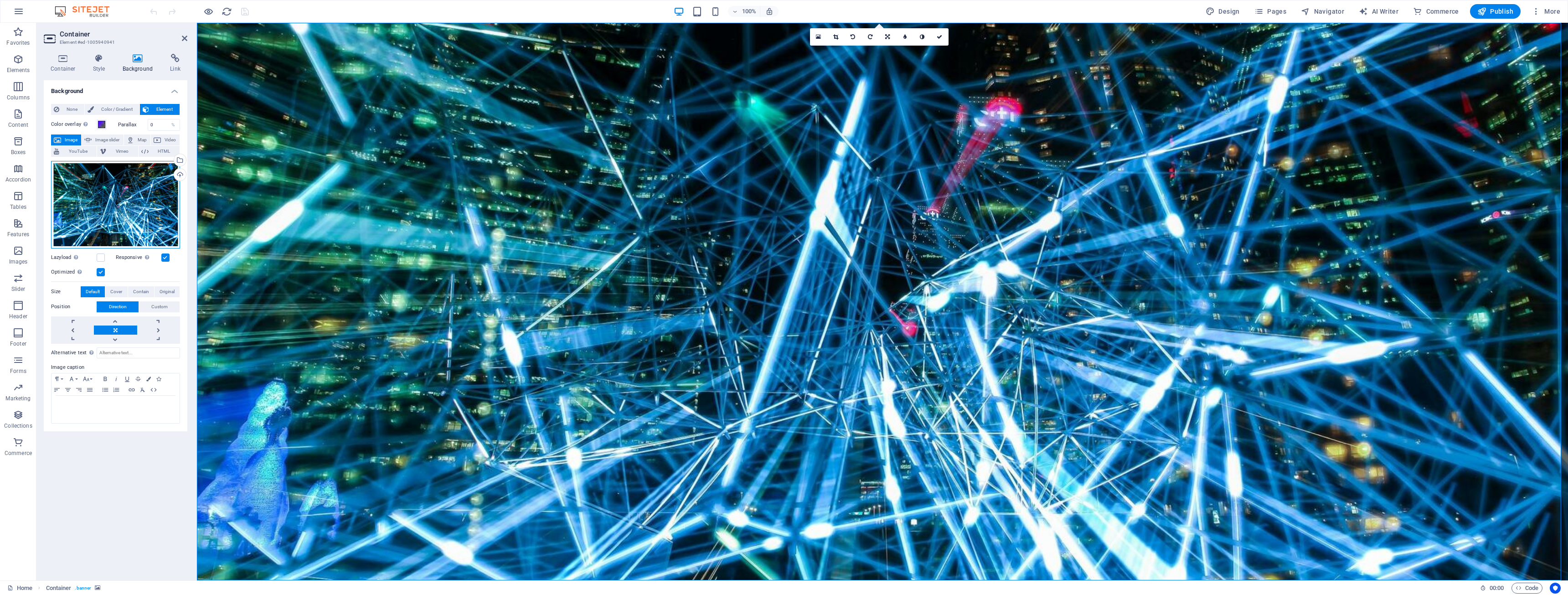
click at [103, 209] on div "Drag files here, click to choose files or select files from Files or our free s…" at bounding box center [115, 204] width 129 height 88
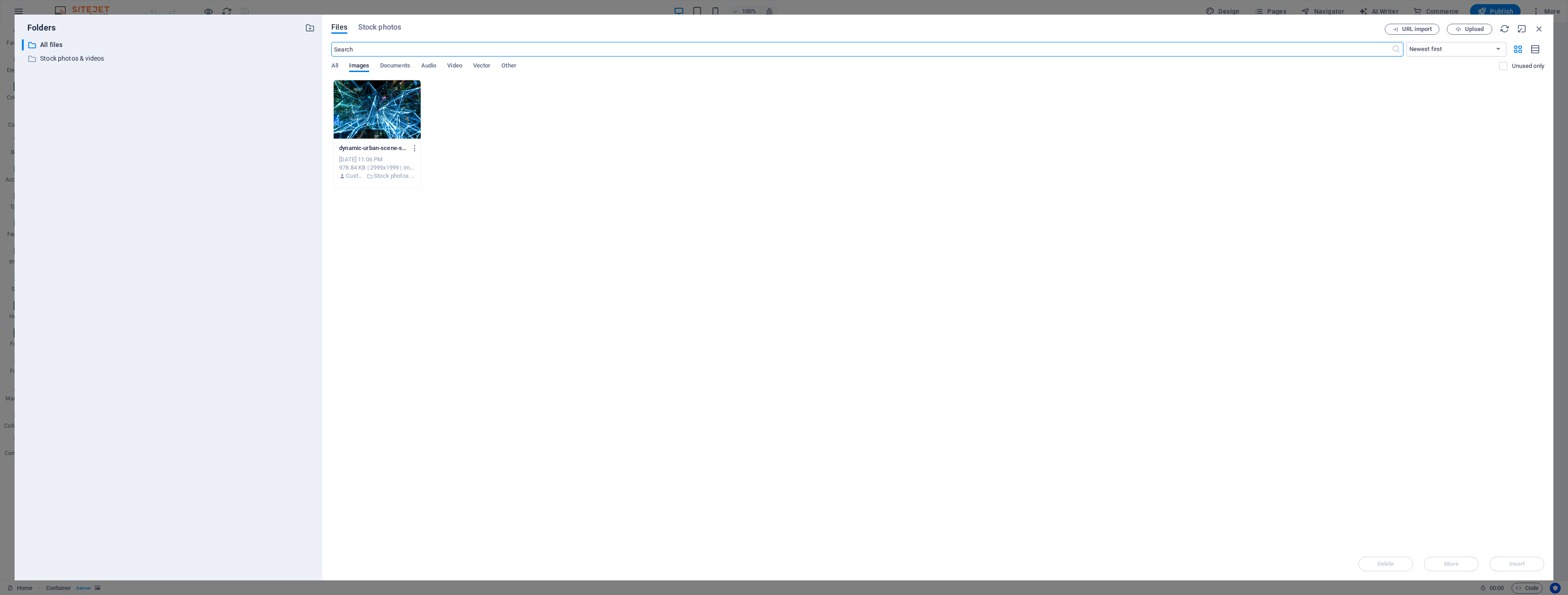
click at [369, 35] on div "Files Stock photos URL import Upload ​ Newest first Oldest first Name (A-Z) Nam…" at bounding box center [938, 298] width 1213 height 548
click at [371, 30] on span "Stock photos" at bounding box center [379, 27] width 43 height 11
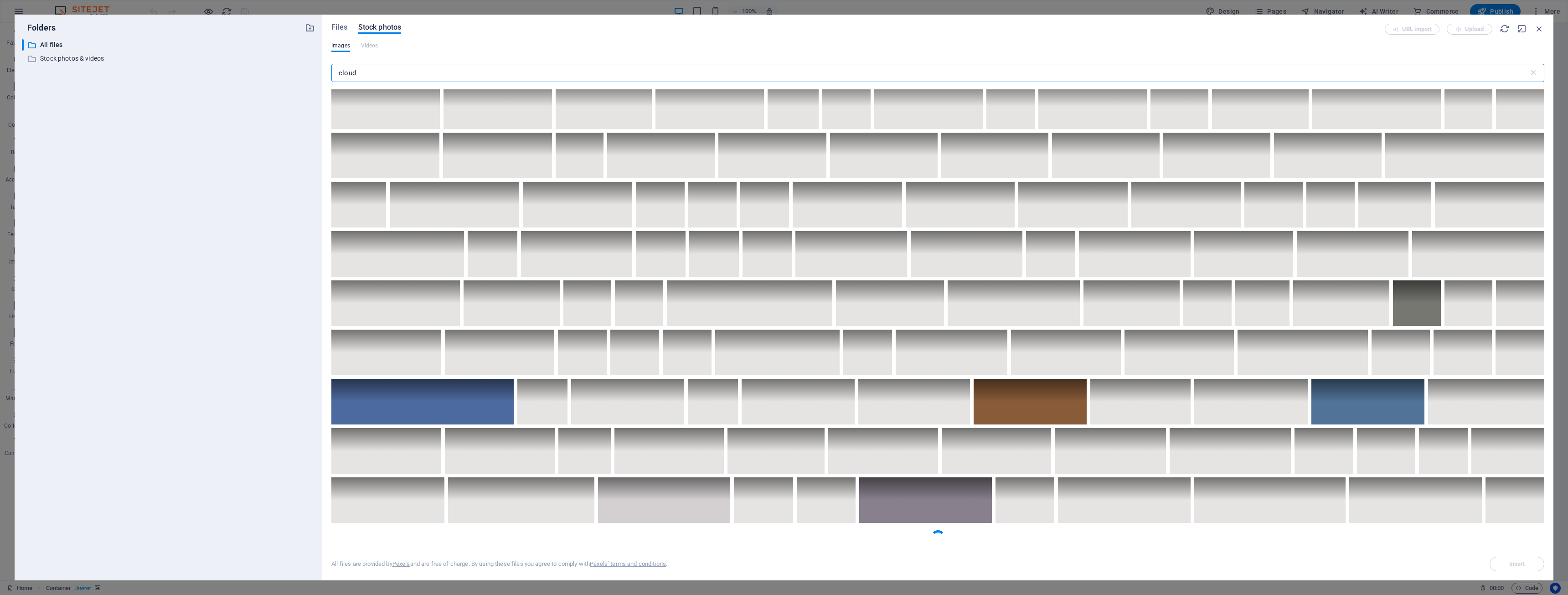
scroll to position [1413, 0]
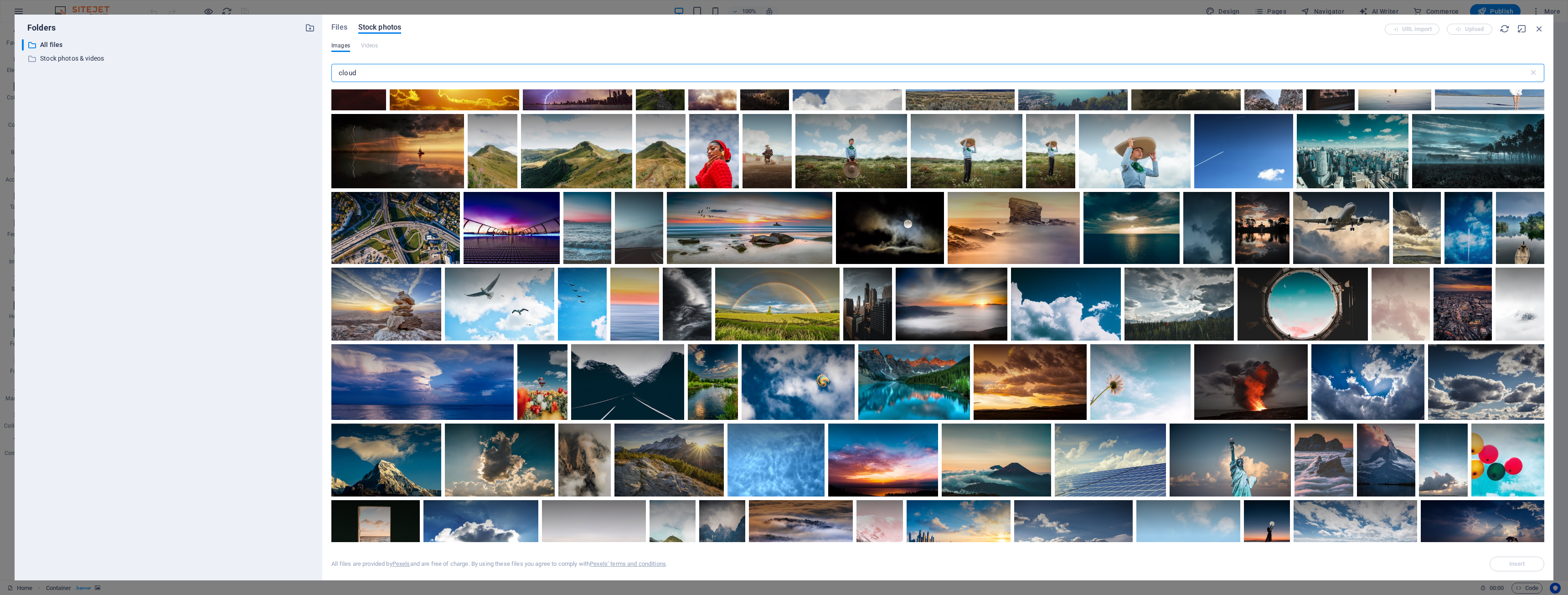
click at [417, 70] on input "cloud" at bounding box center [930, 73] width 1197 height 18
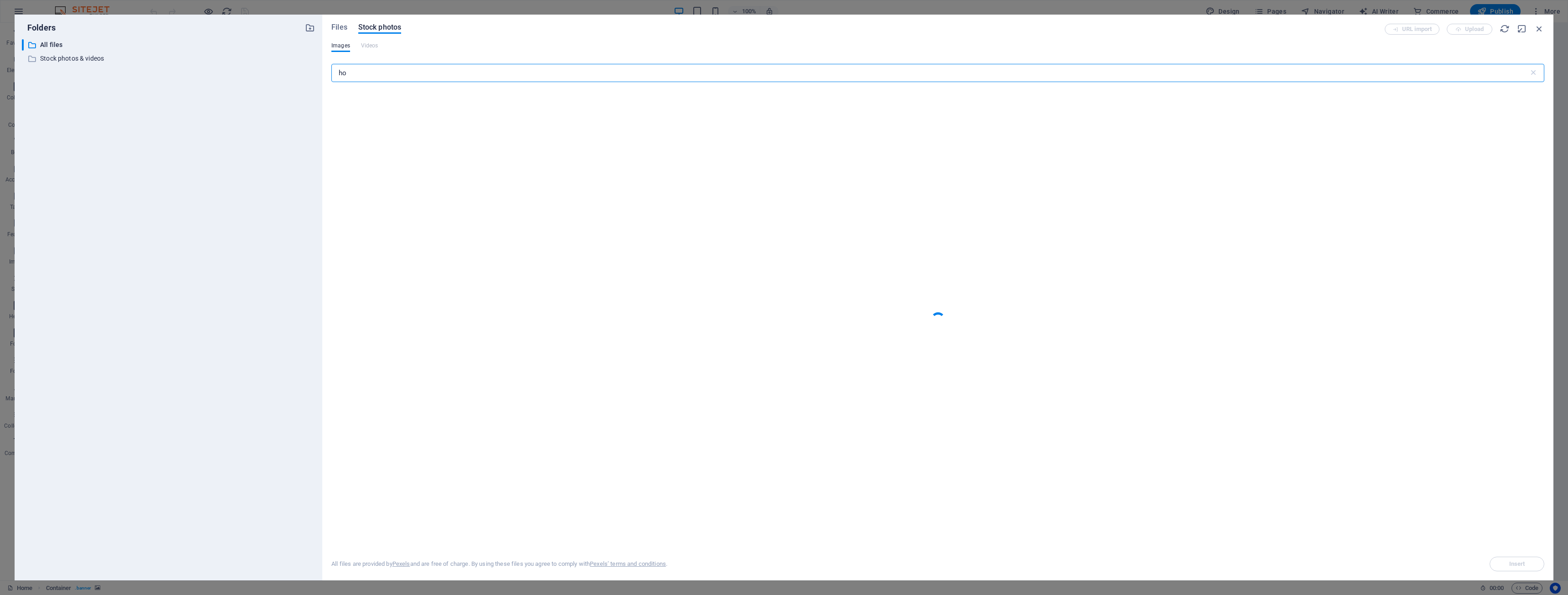
type input "h"
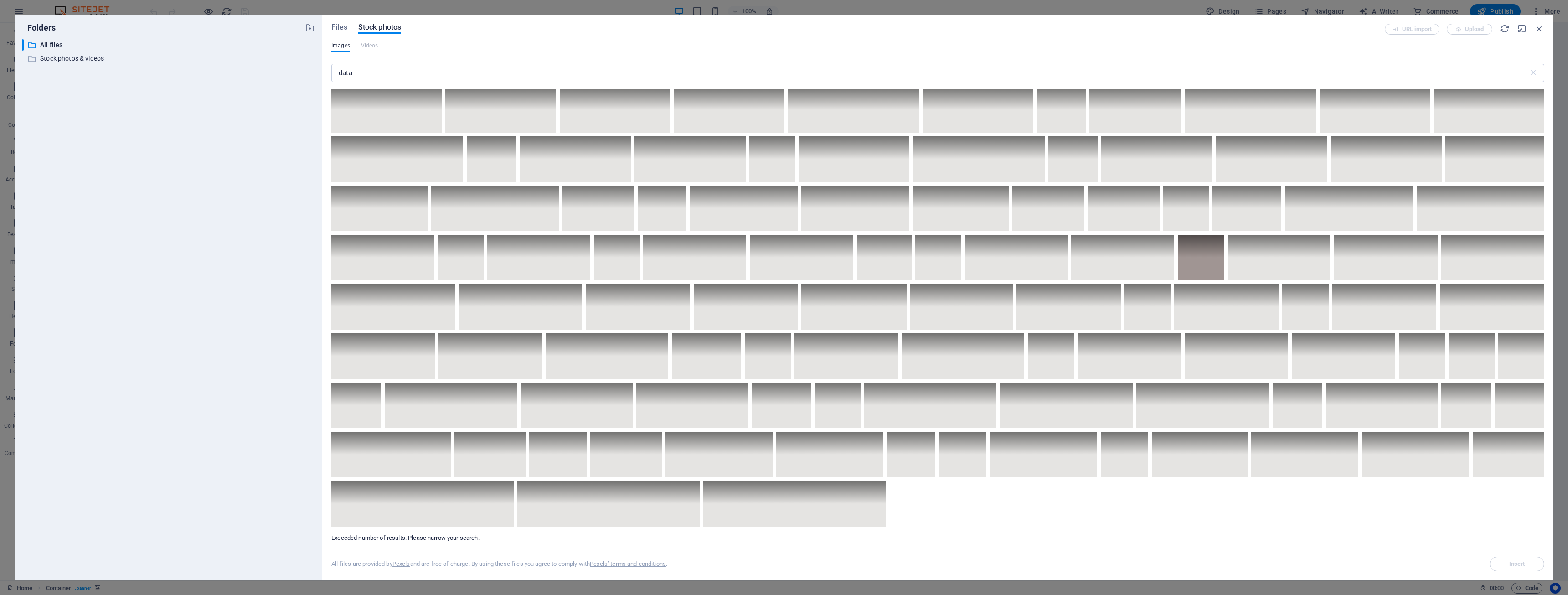
scroll to position [2172, 0]
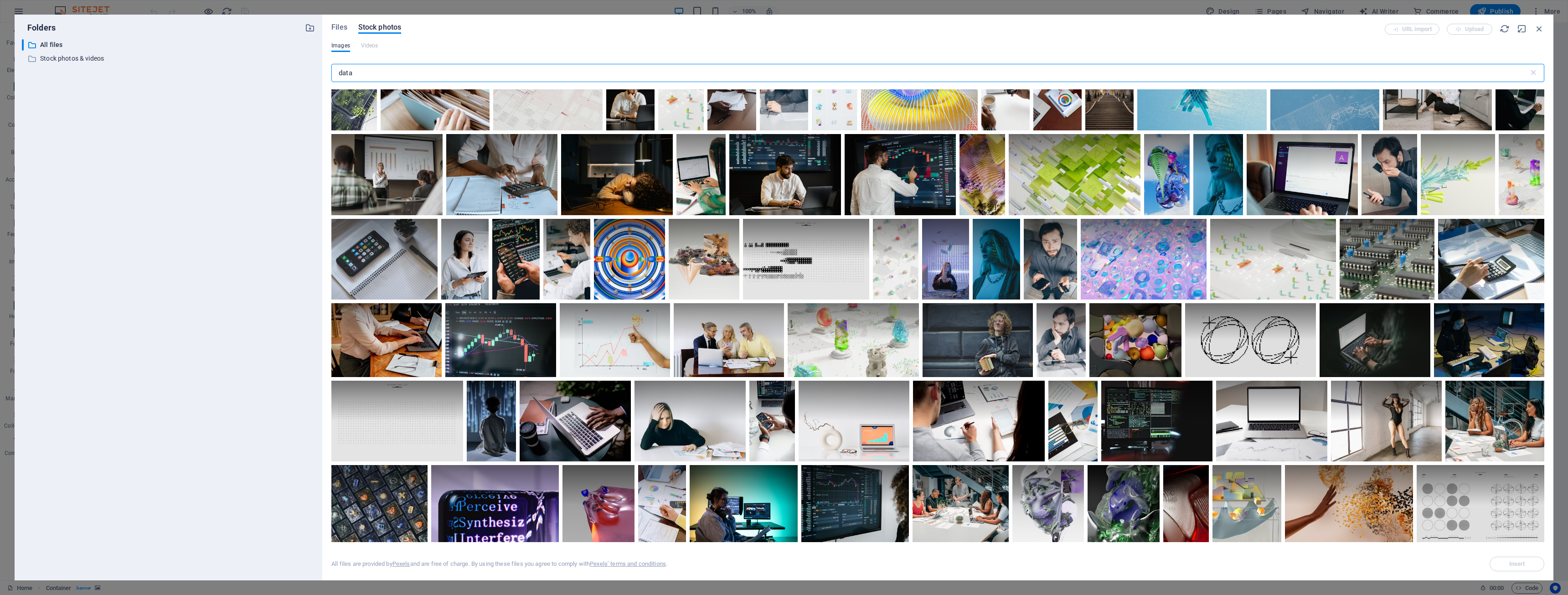
click at [427, 69] on input "data" at bounding box center [930, 73] width 1197 height 18
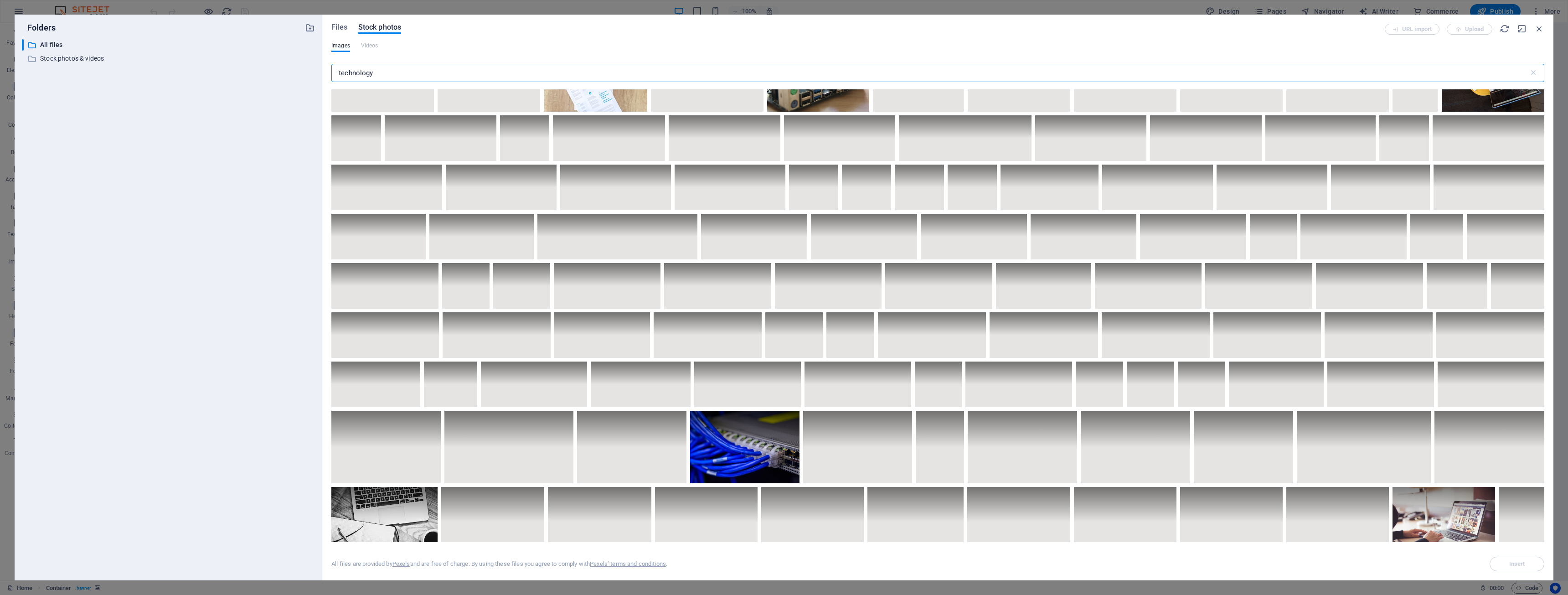
scroll to position [1881, 0]
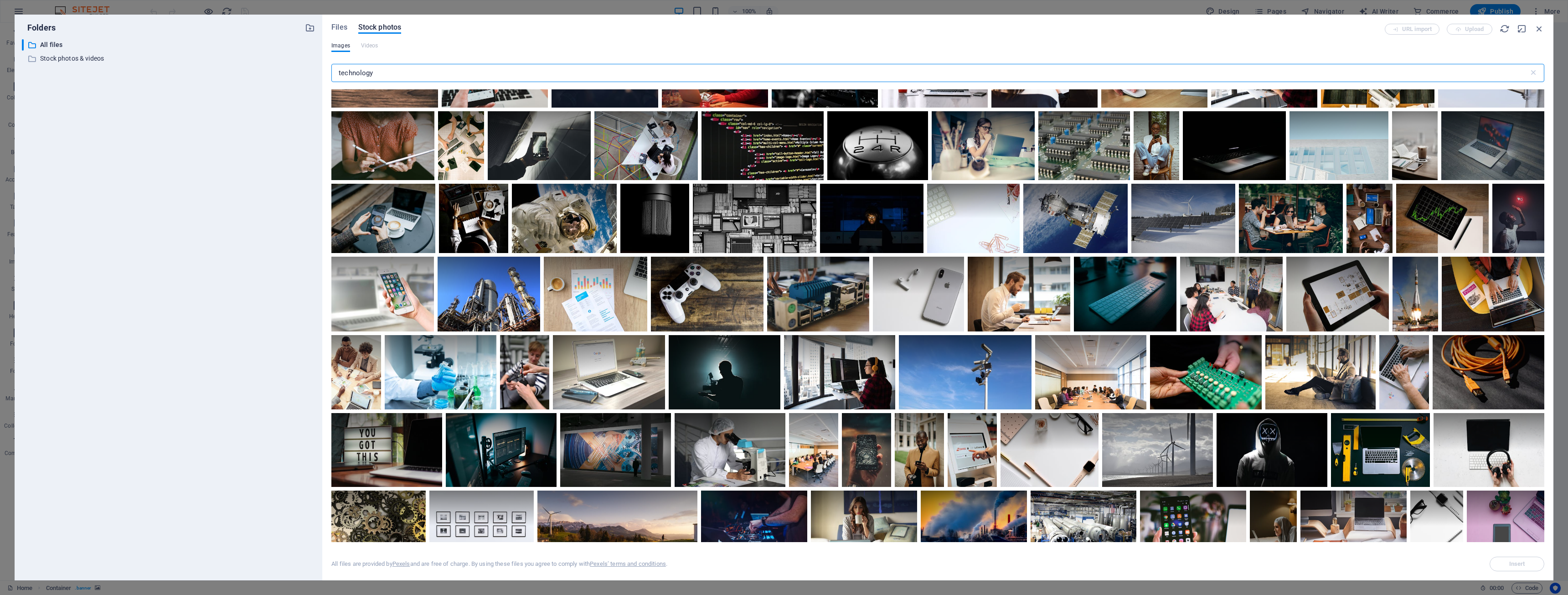
click at [489, 70] on input "technology" at bounding box center [930, 73] width 1197 height 18
click at [489, 69] on input "technology" at bounding box center [930, 73] width 1197 height 18
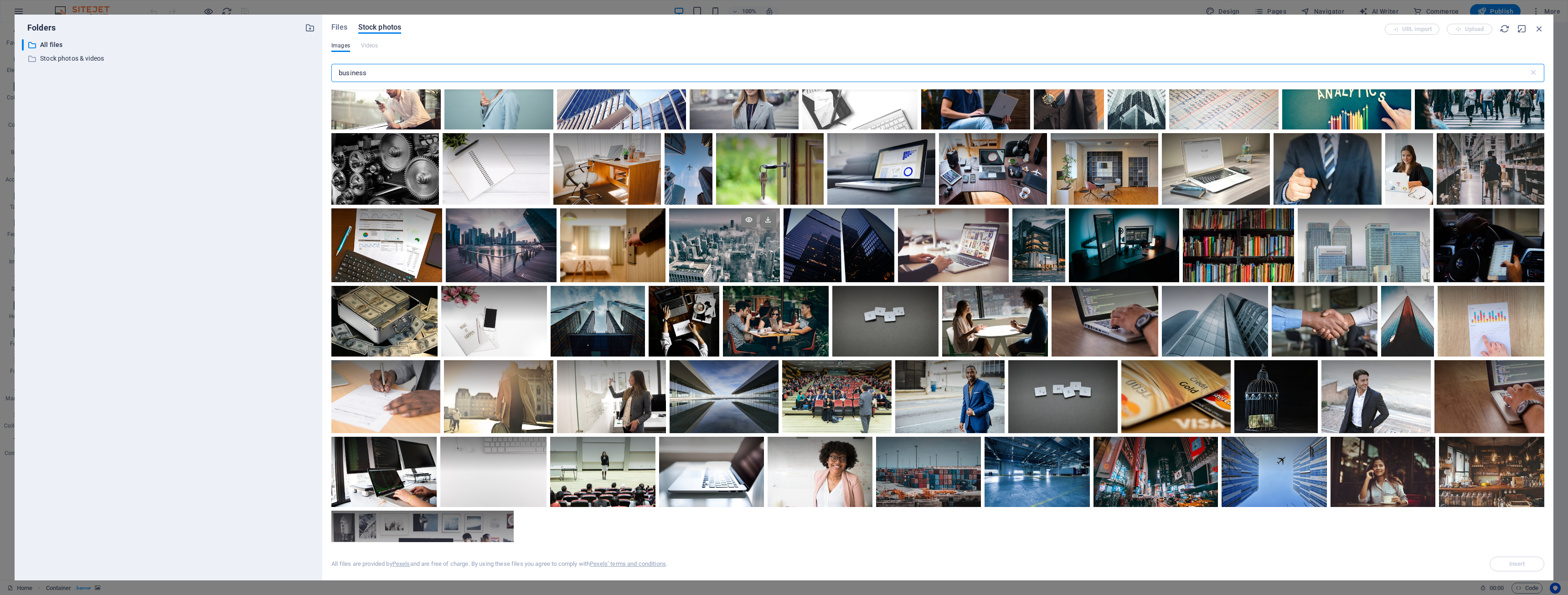
scroll to position [188, 0]
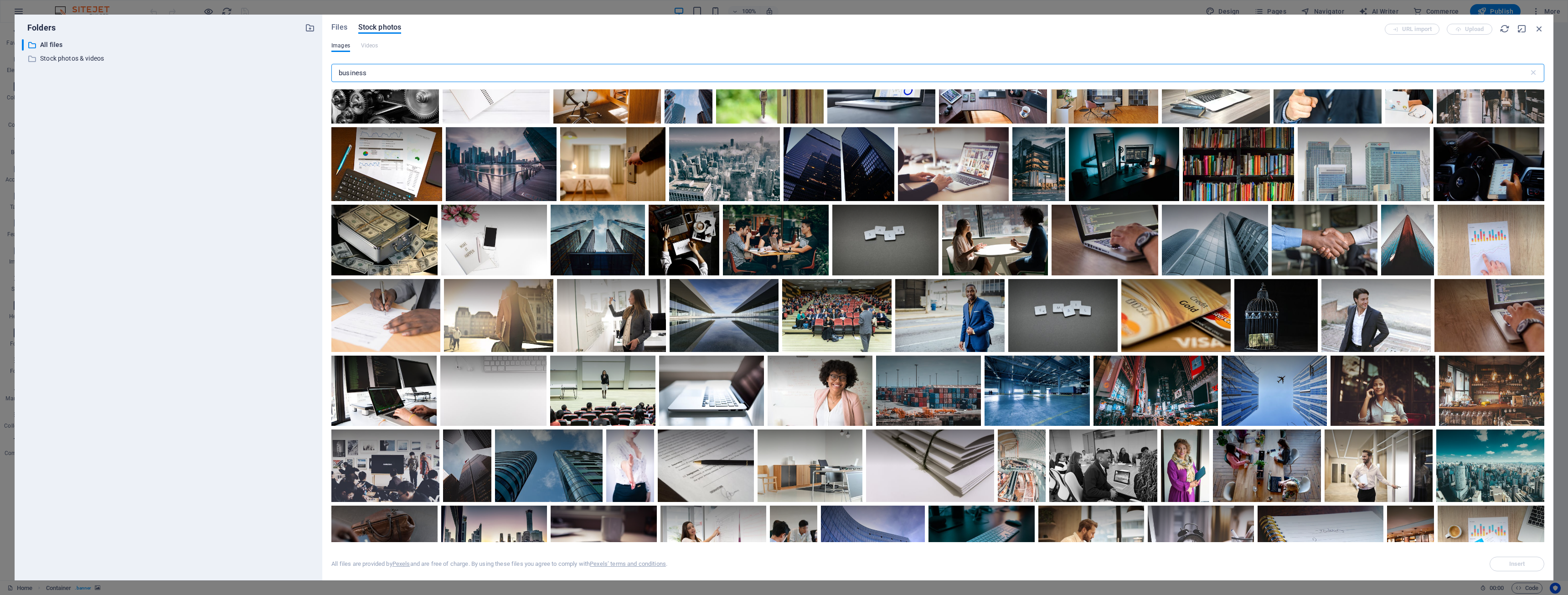
type input "business"
click at [1543, 31] on icon "button" at bounding box center [1539, 29] width 10 height 10
